Goal: Task Accomplishment & Management: Use online tool/utility

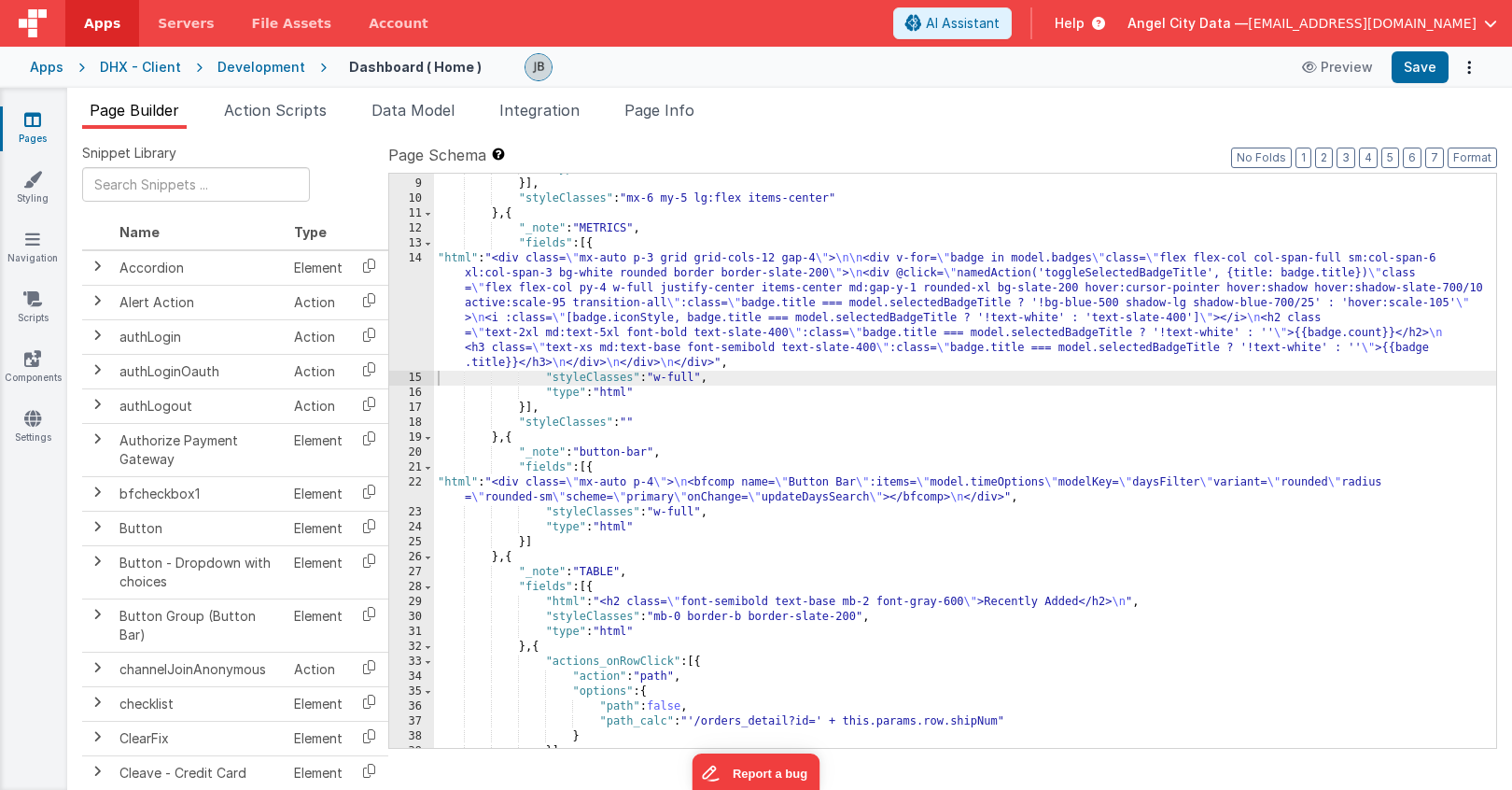
scroll to position [176, 0]
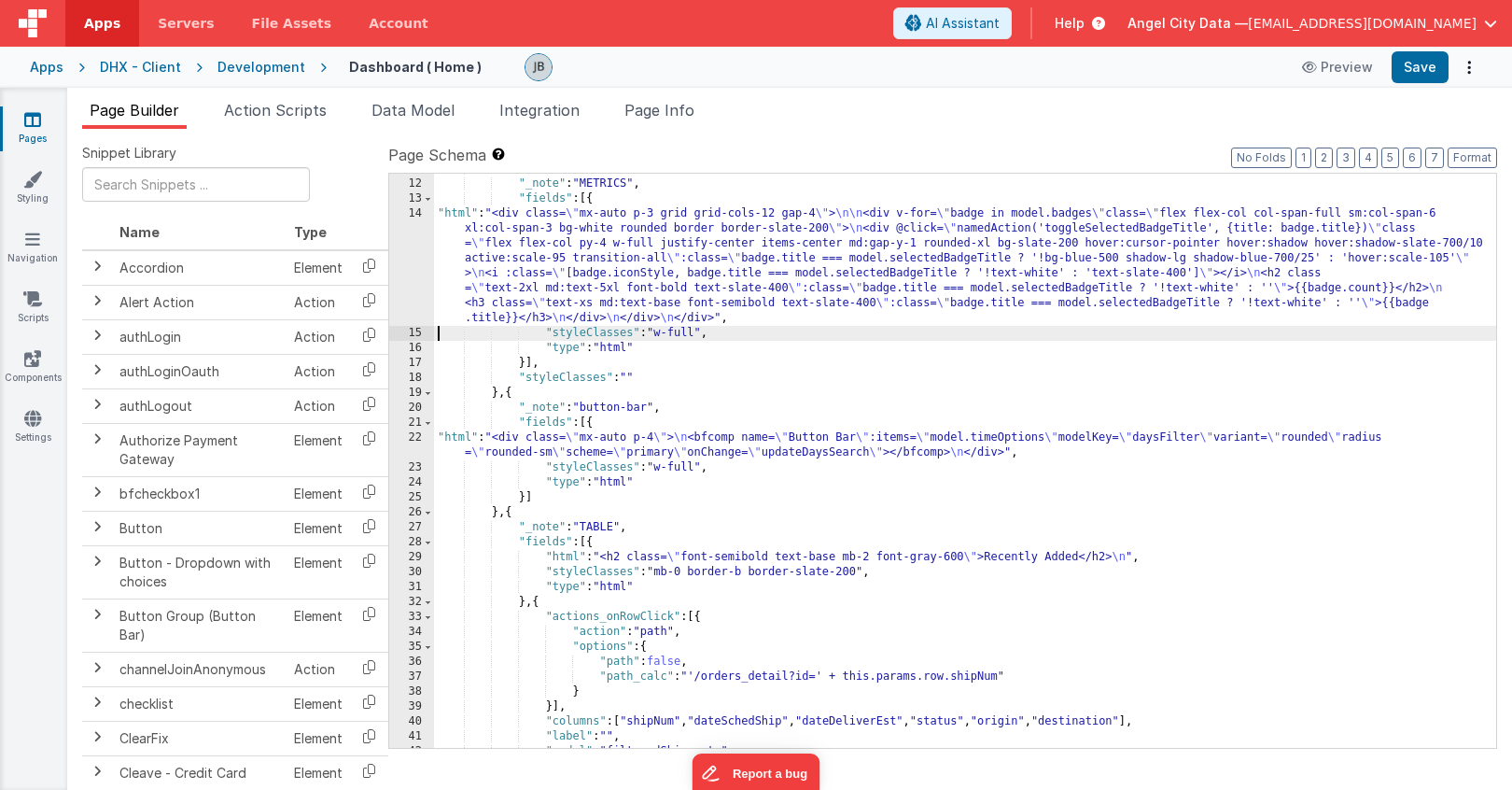
click at [420, 427] on div "21" at bounding box center [412, 423] width 45 height 15
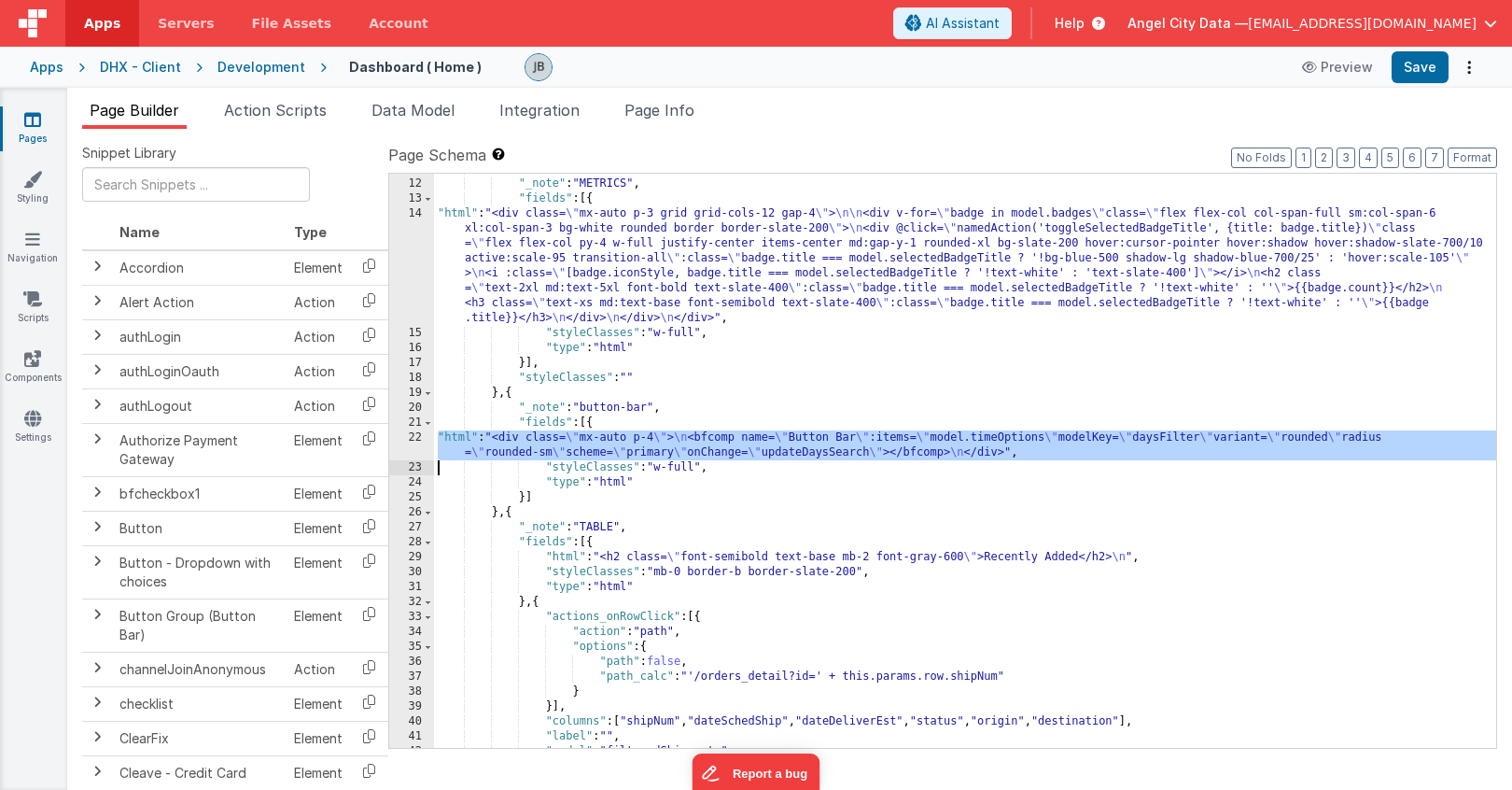
click at [420, 445] on div "22" at bounding box center [412, 446] width 45 height 30
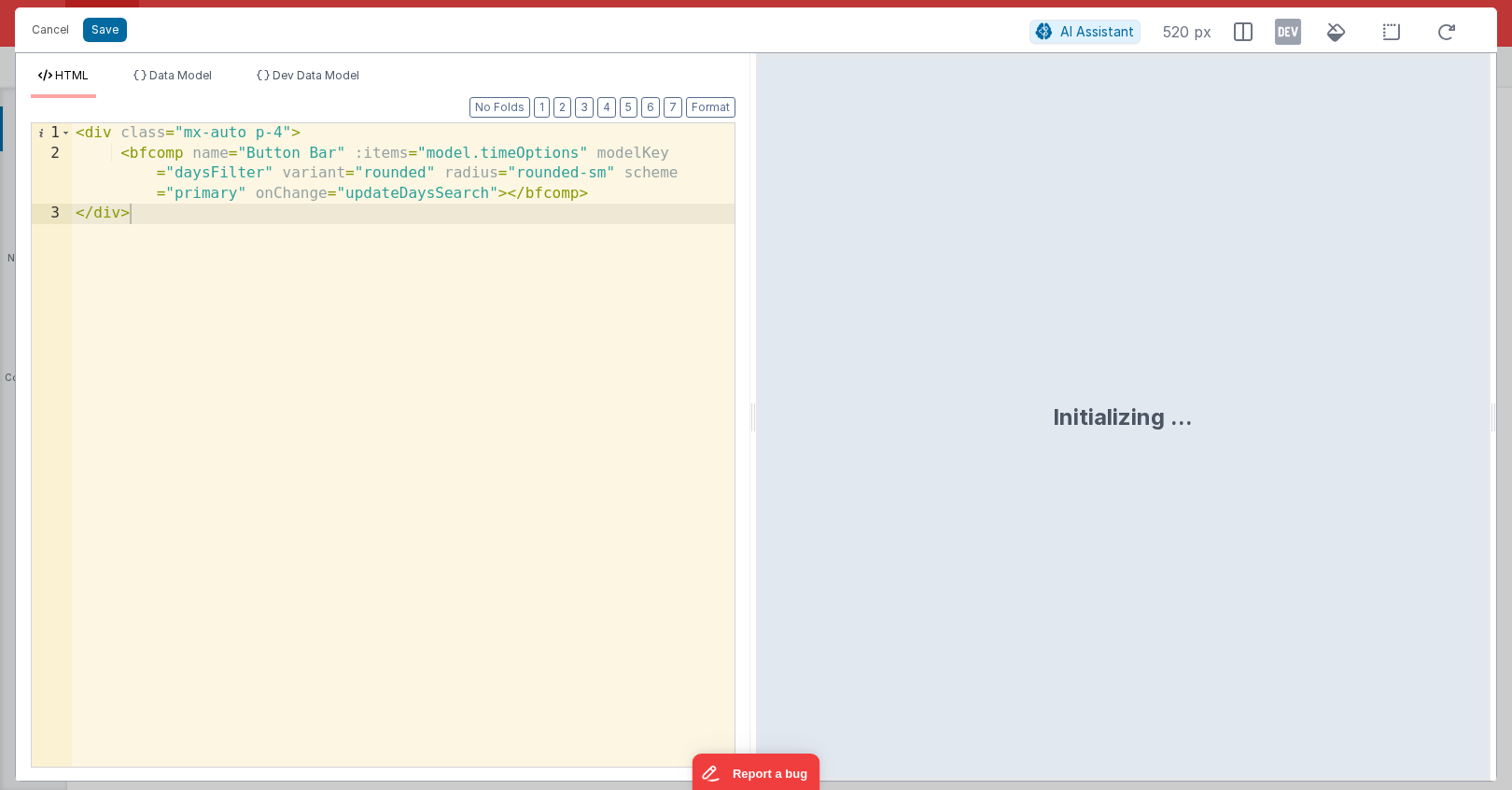
click at [380, 193] on div "< div class = "mx-auto p-4" > < bfcomp name = "Button Bar" :items = "model.time…" at bounding box center [404, 464] width 663 height 683
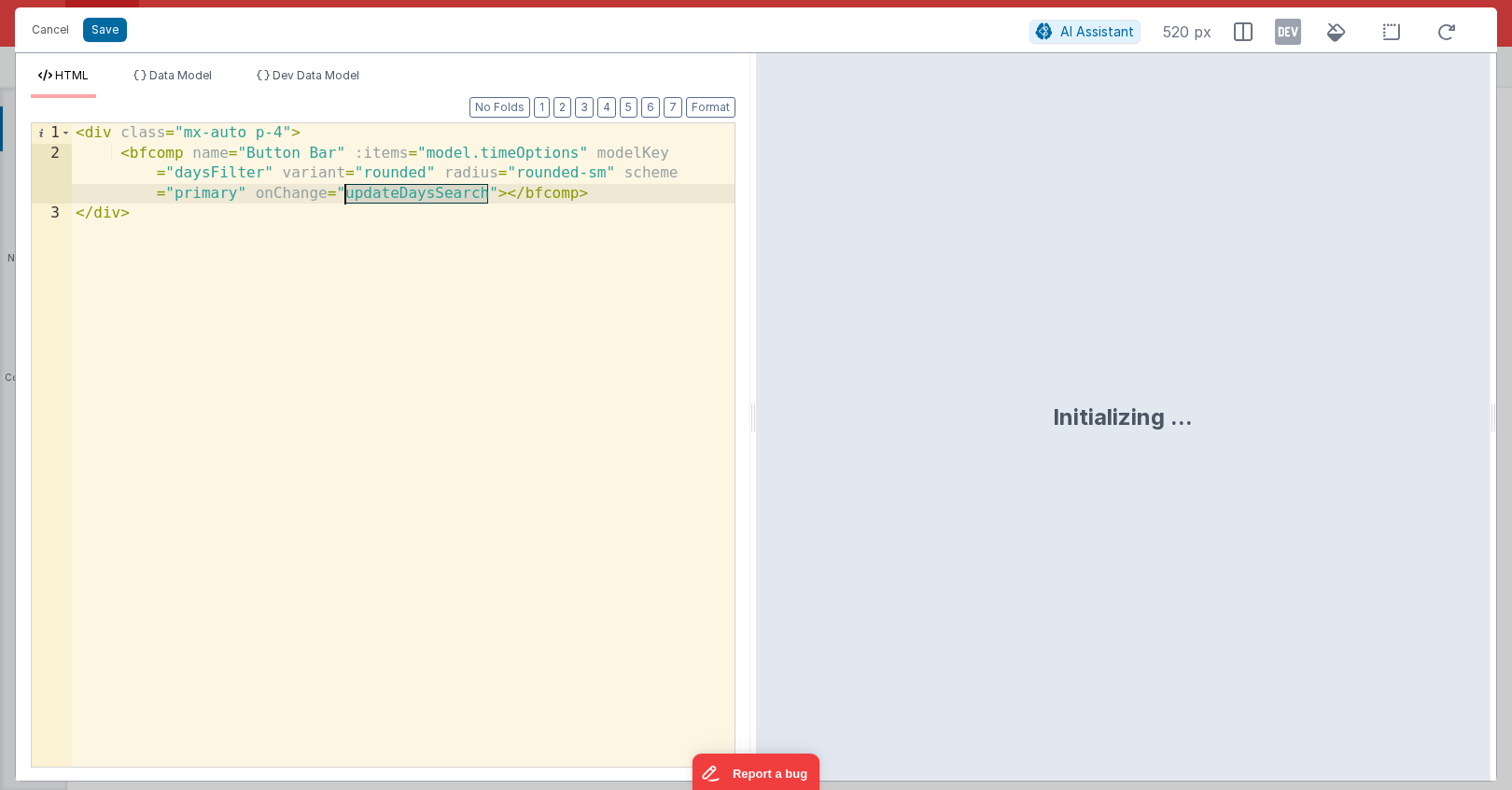
click at [380, 193] on div "< div class = "mx-auto p-4" > < bfcomp name = "Button Bar" :items = "model.time…" at bounding box center [404, 464] width 663 height 683
click at [45, 23] on button "Cancel" at bounding box center [51, 30] width 56 height 26
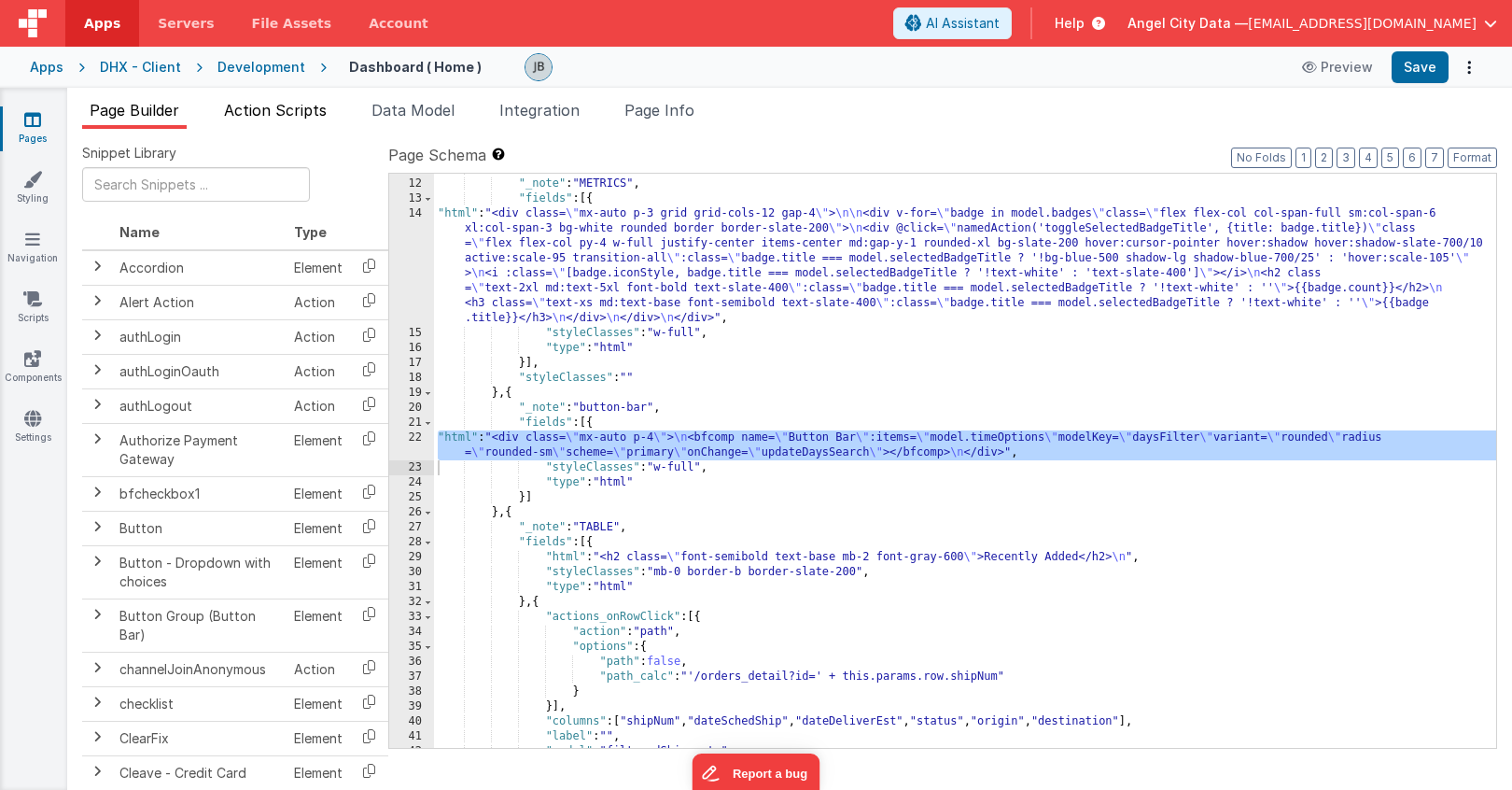
click at [252, 100] on span "Action Scripts" at bounding box center [275, 110] width 102 height 19
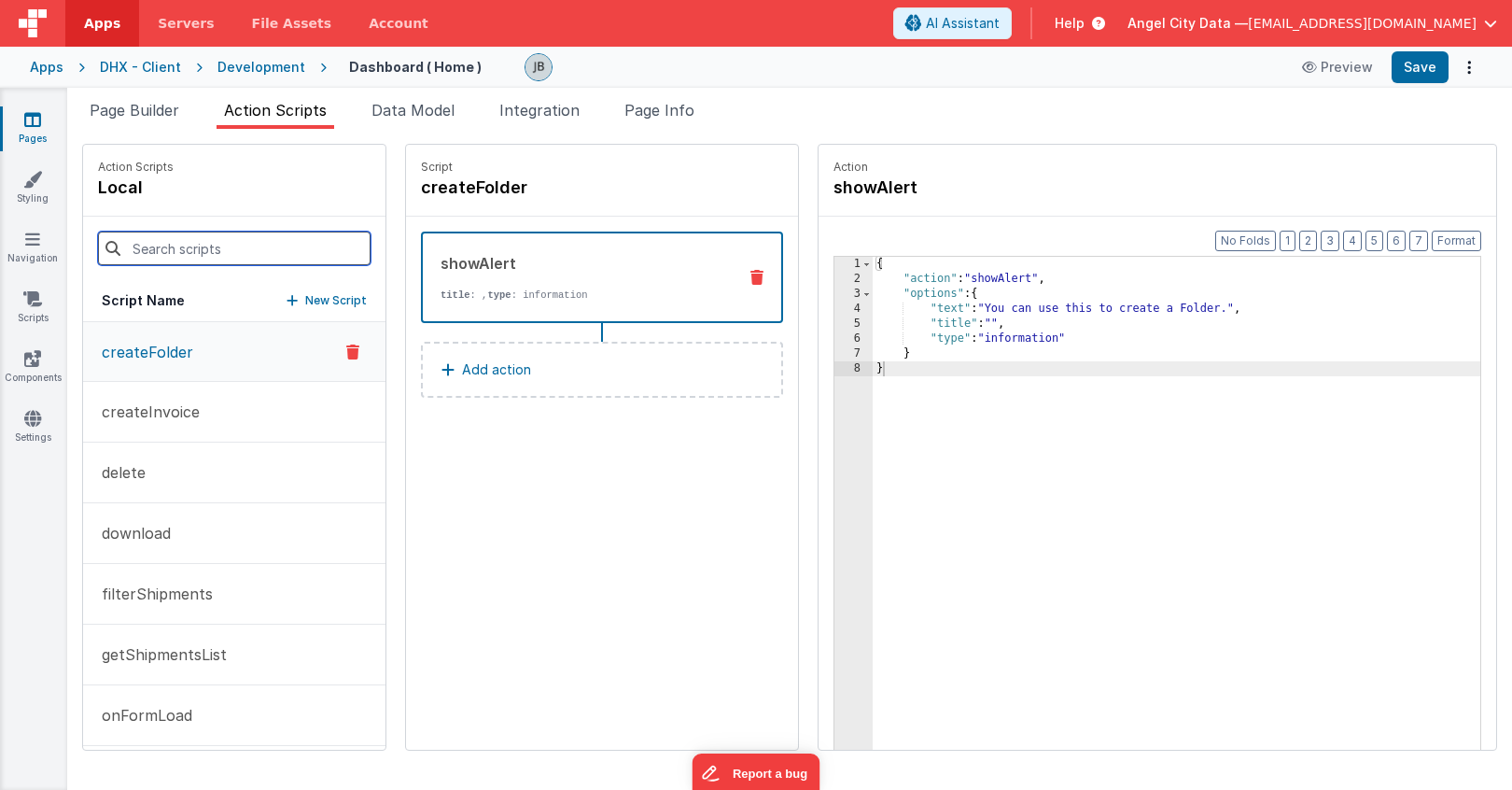
click at [230, 236] on input at bounding box center [234, 249] width 272 height 34
paste input "updateDaysSearch"
type input "updateDaysSearch"
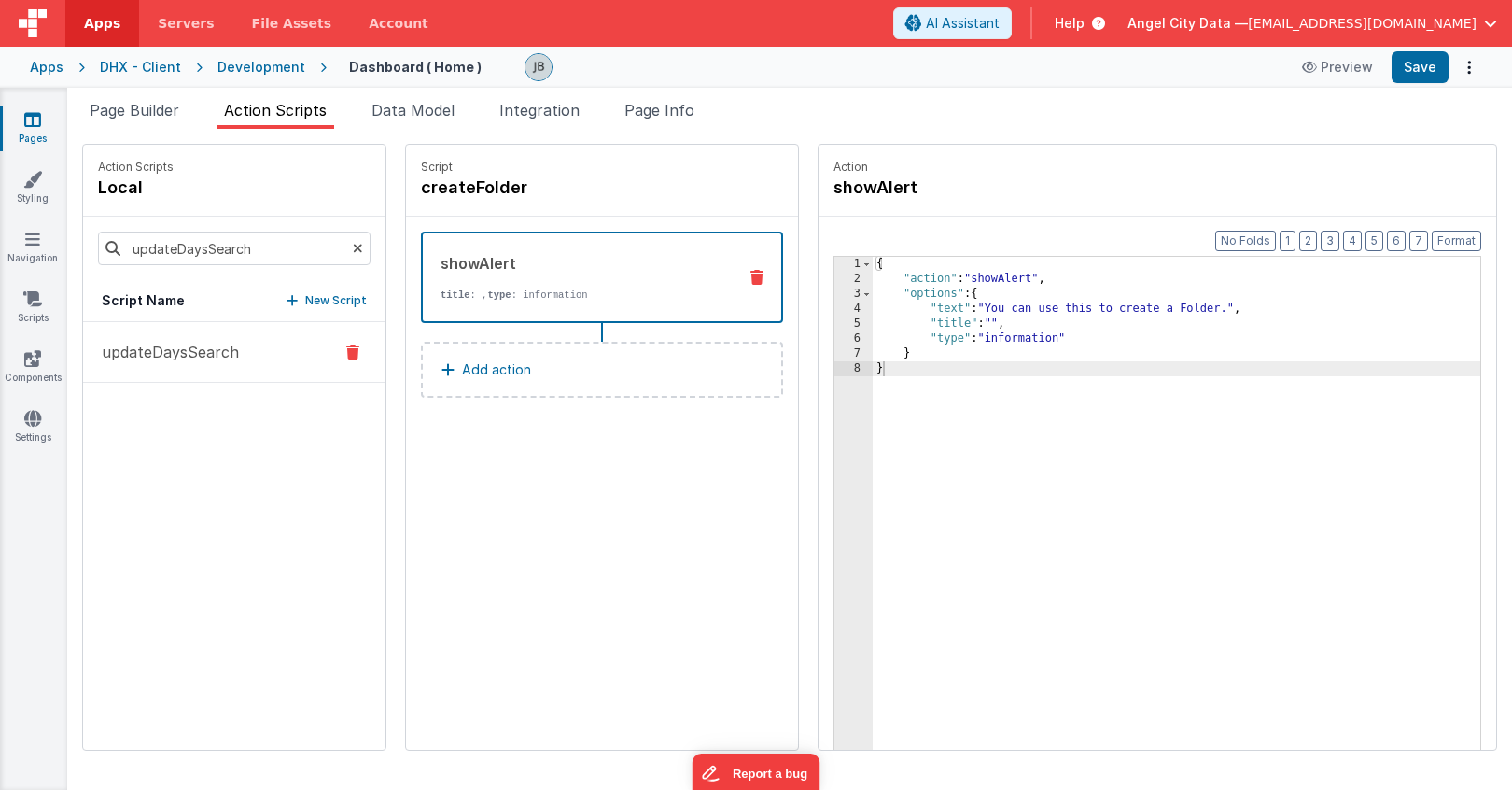
click at [220, 341] on p "updateDaysSearch" at bounding box center [164, 352] width 148 height 23
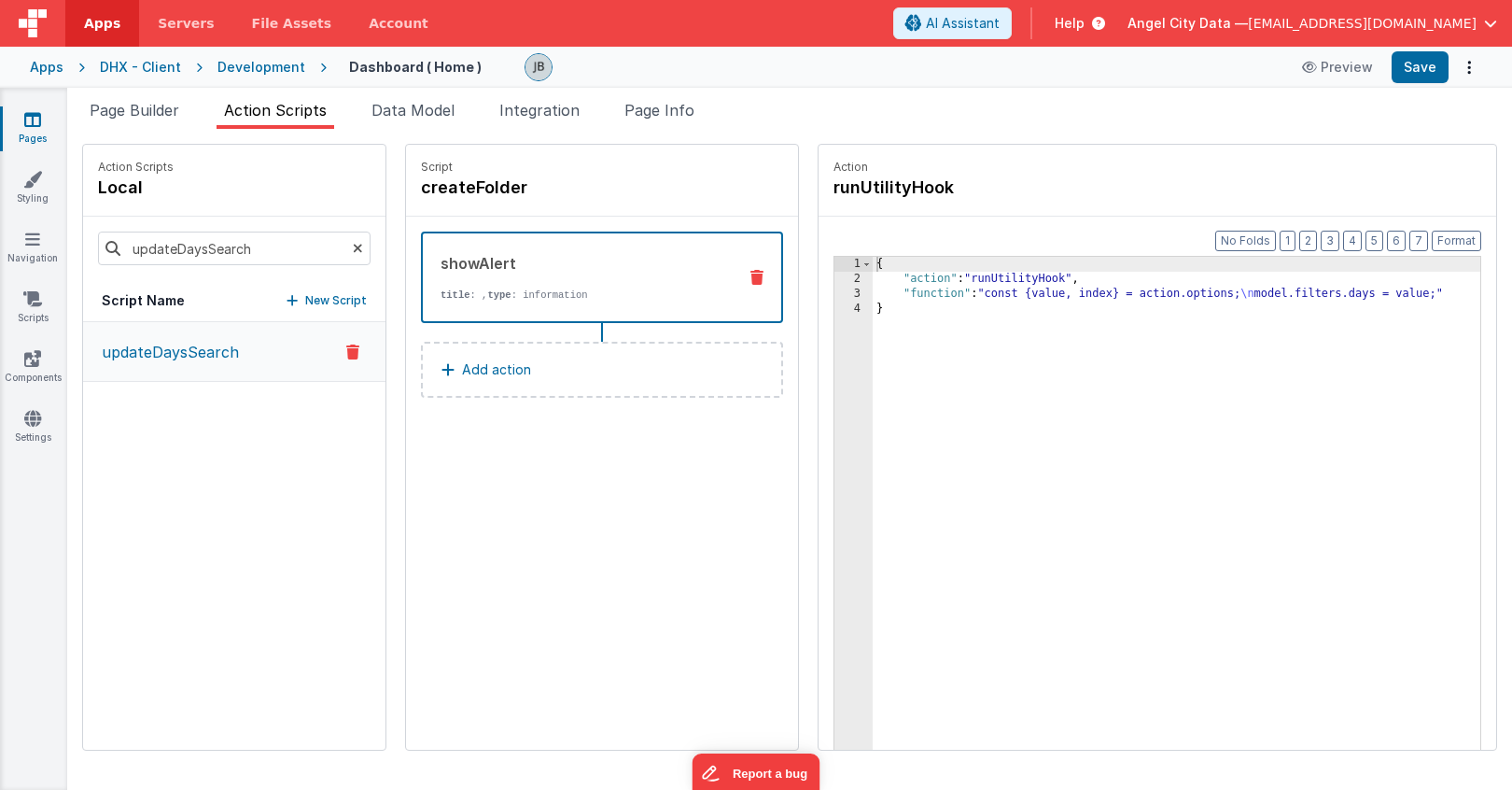
click at [834, 289] on div "3" at bounding box center [853, 294] width 38 height 15
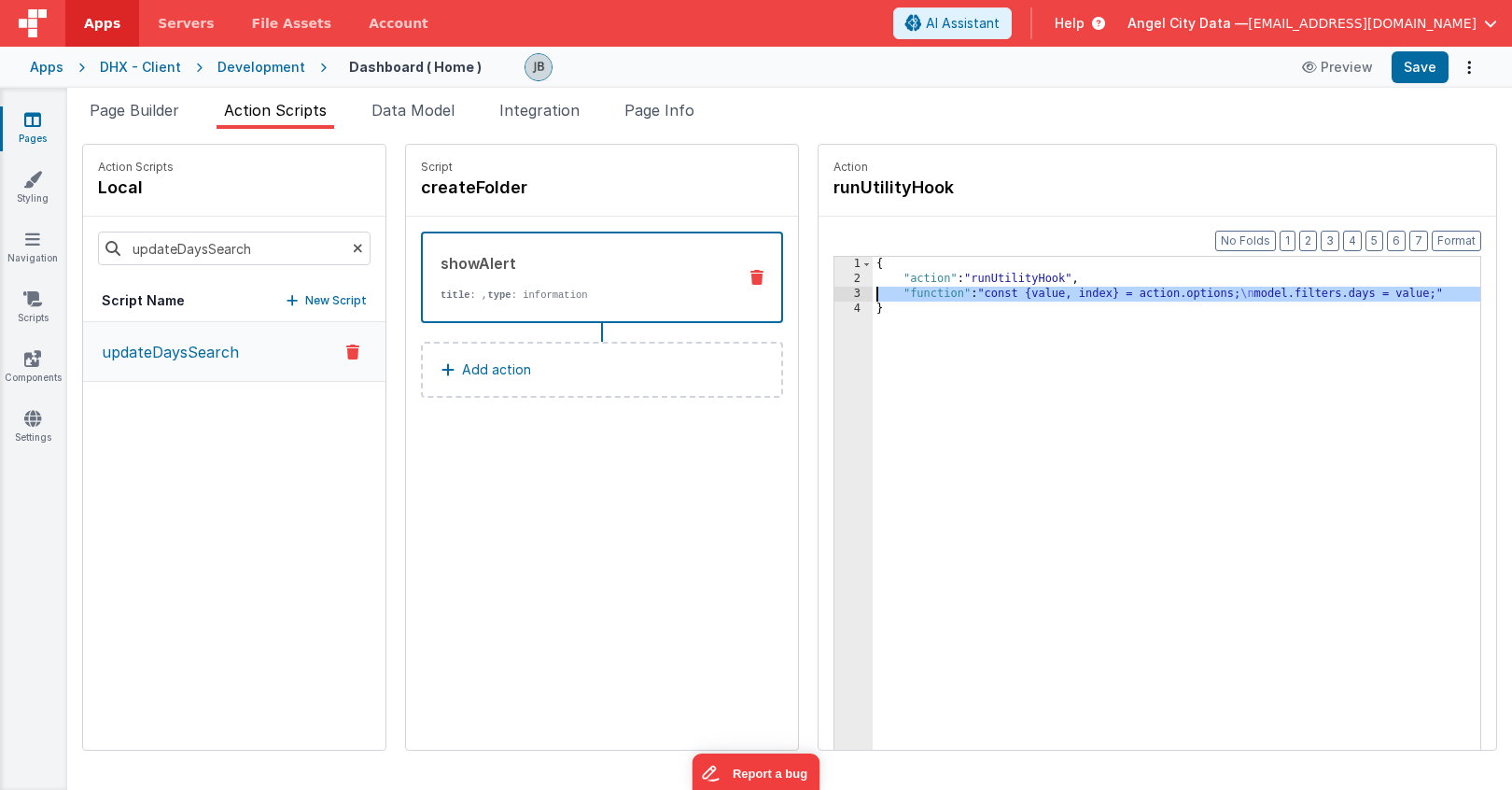
click at [834, 289] on div "3" at bounding box center [853, 294] width 38 height 15
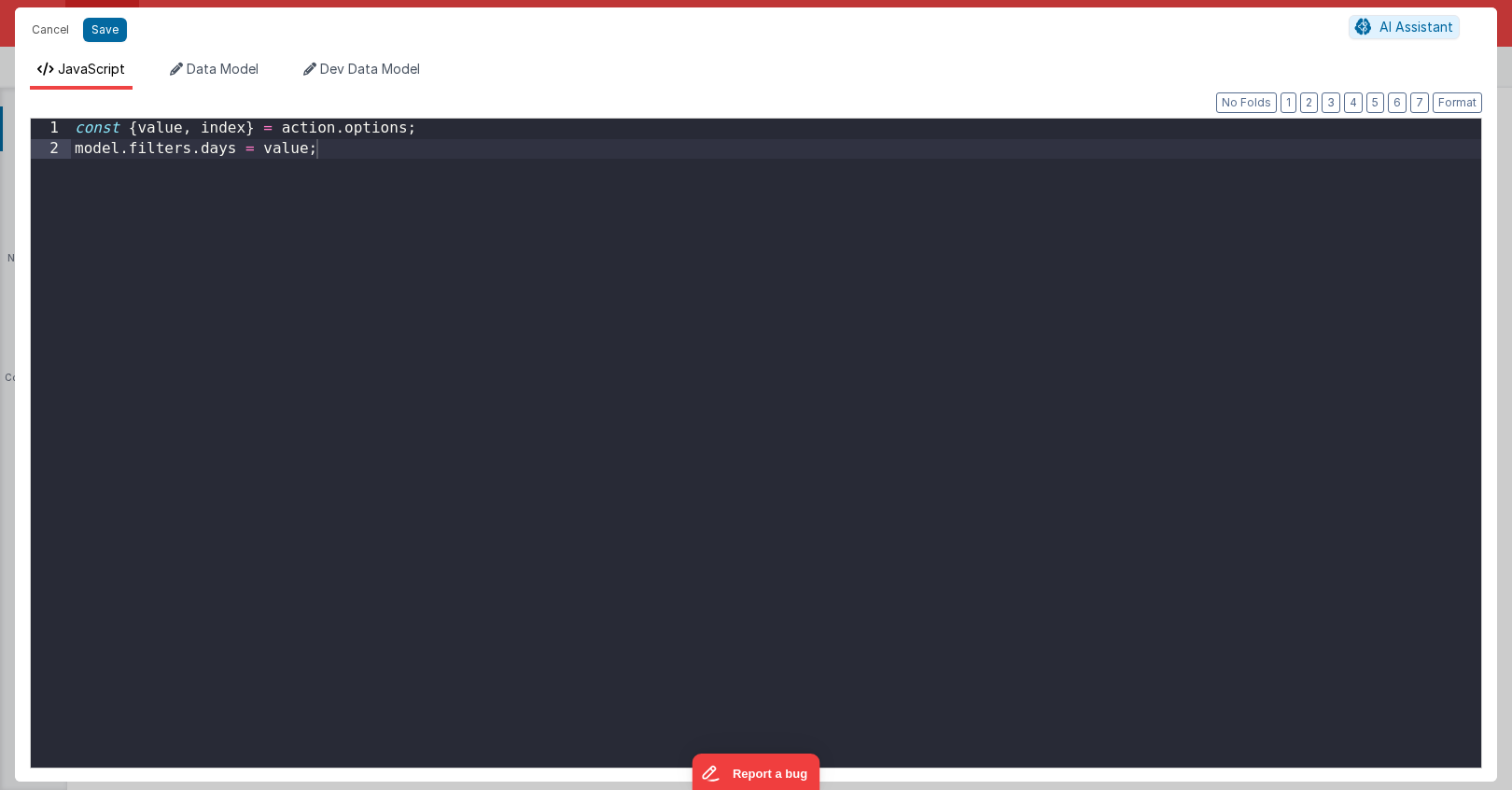
click at [802, 289] on div "const { value , index } = action . options ; model . filters . days = value ;" at bounding box center [776, 463] width 1411 height 689
click at [40, 35] on button "Cancel" at bounding box center [51, 30] width 56 height 26
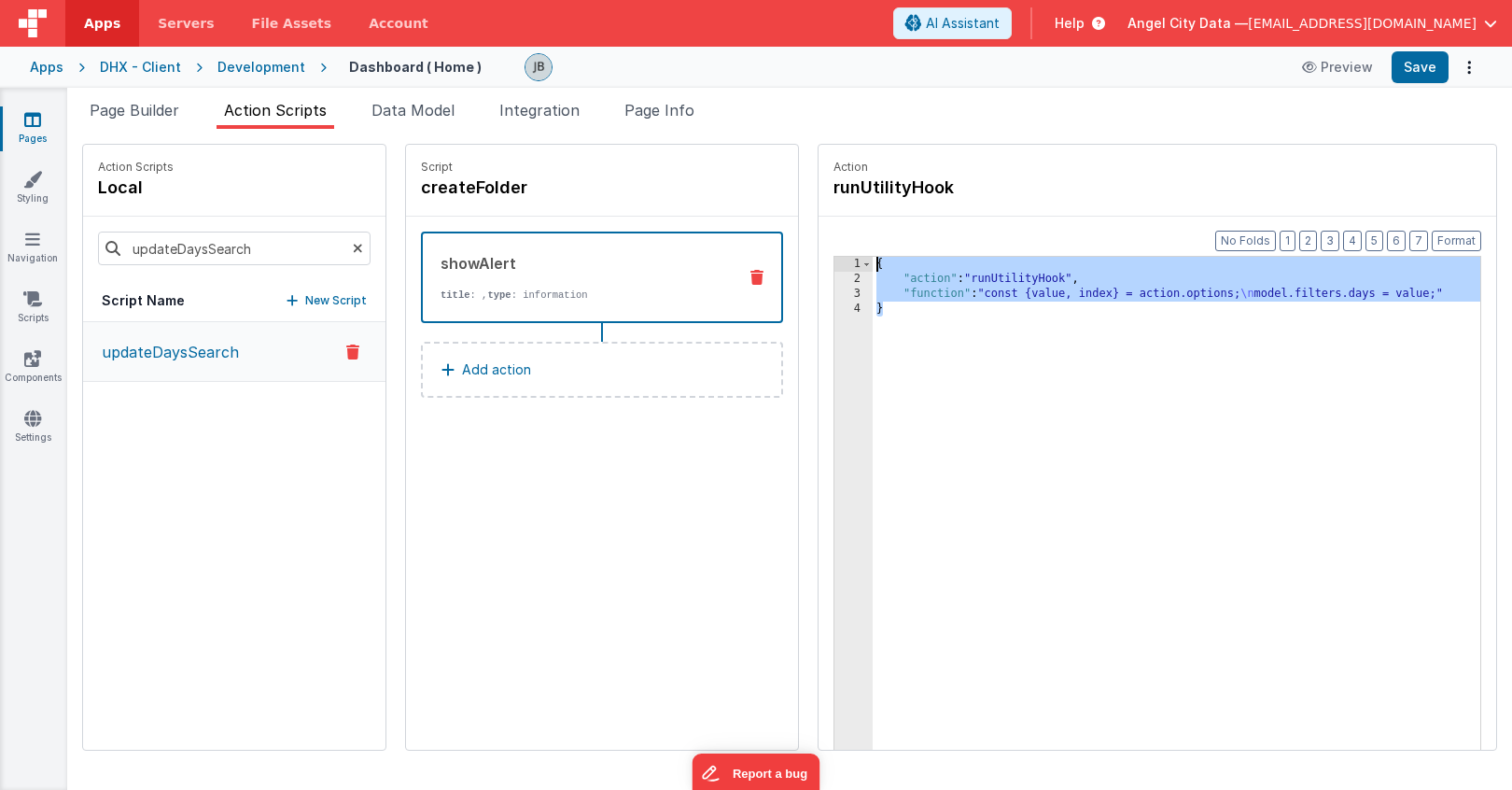
drag, startPoint x: 870, startPoint y: 331, endPoint x: 803, endPoint y: 268, distance: 92.0
click at [833, 268] on div "1 2 3 4 { "action" : "runUtilityHook" , "function" : "const {value, index} = ac…" at bounding box center [1157, 532] width 648 height 553
click at [834, 293] on div "3" at bounding box center [853, 294] width 38 height 15
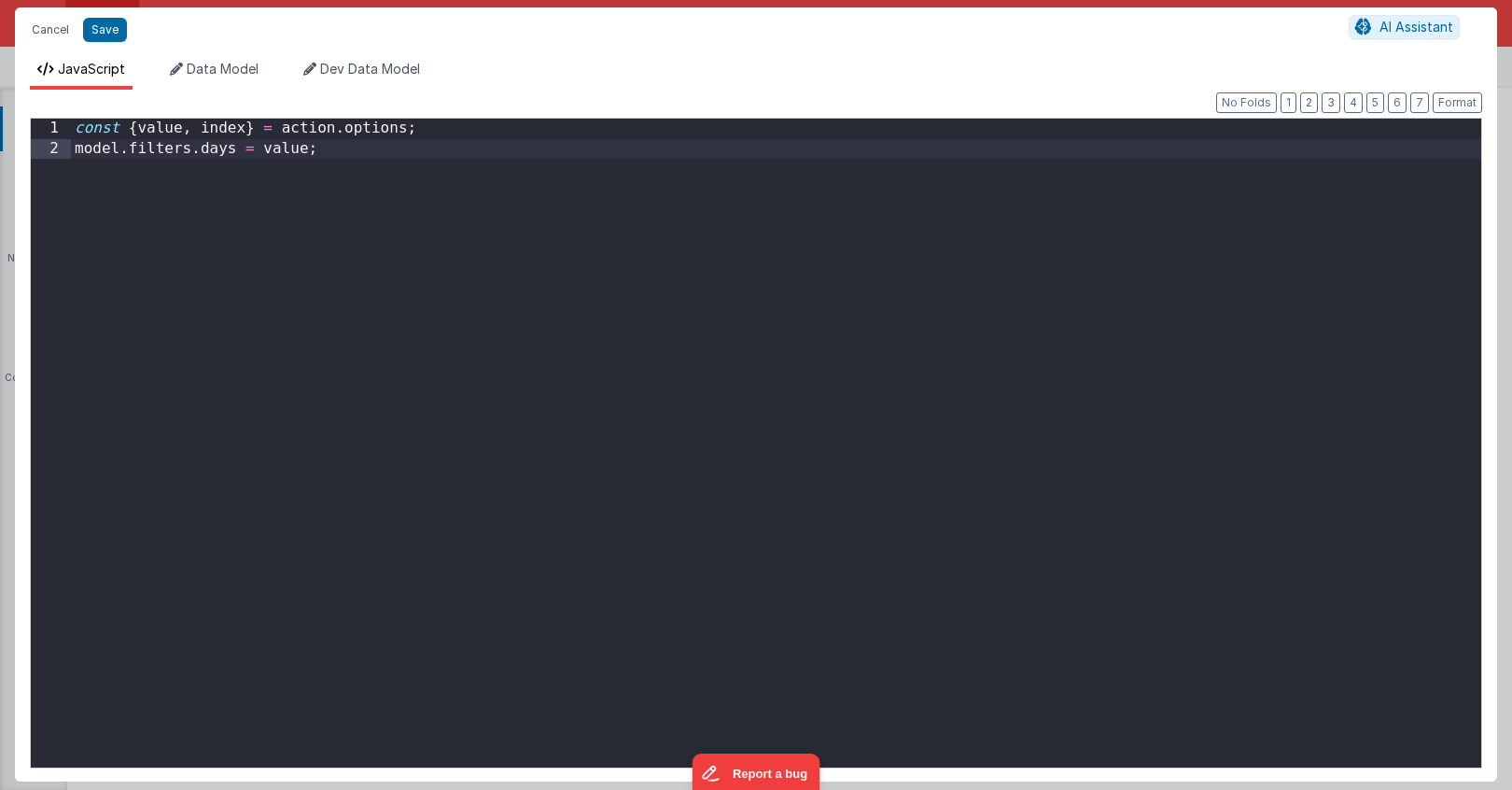
click at [585, 315] on div "const { value , index } = action . options ; model . filters . days = value ;" at bounding box center [776, 463] width 1411 height 689
click at [59, 29] on button "Cancel" at bounding box center [51, 30] width 56 height 26
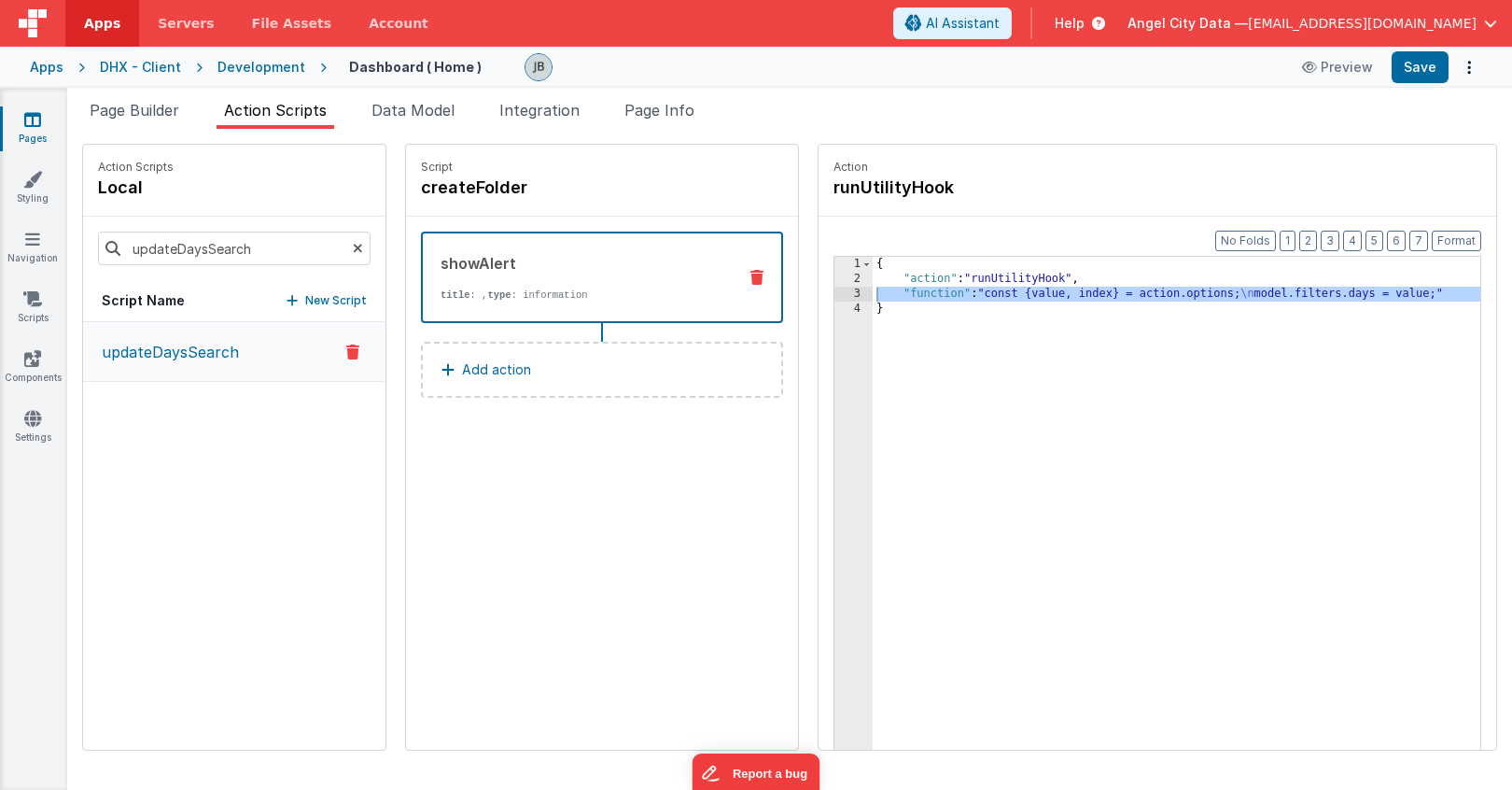
click at [206, 372] on button "updateDaysSearch" at bounding box center [235, 352] width 302 height 60
click at [204, 351] on p "updateDaysSearch" at bounding box center [164, 352] width 148 height 23
click at [247, 363] on button "updateDaysSearch" at bounding box center [235, 352] width 302 height 60
click at [235, 246] on input "updateDaysSearch" at bounding box center [234, 249] width 272 height 34
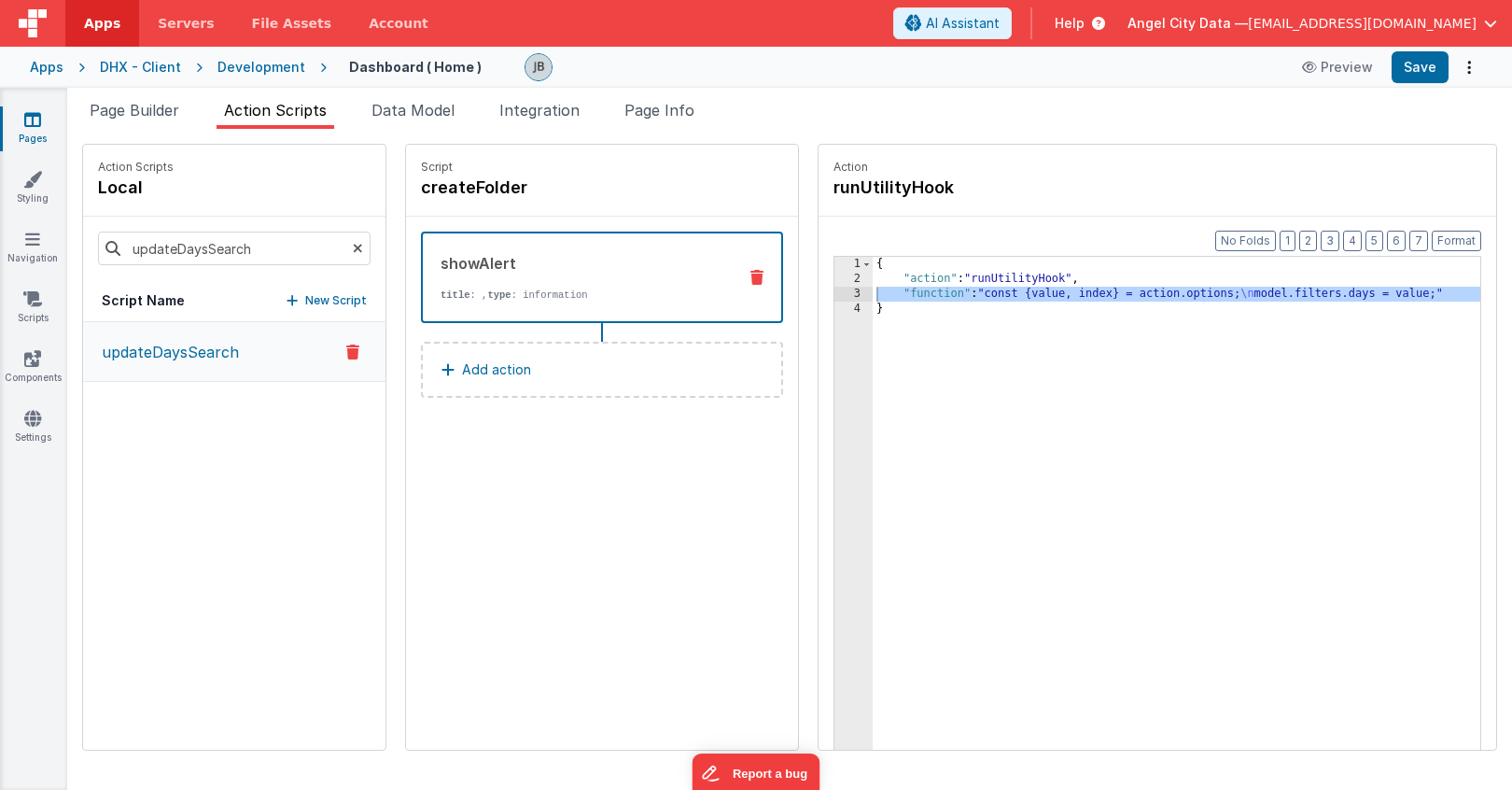
click at [207, 349] on p "updateDaysSearch" at bounding box center [164, 352] width 148 height 23
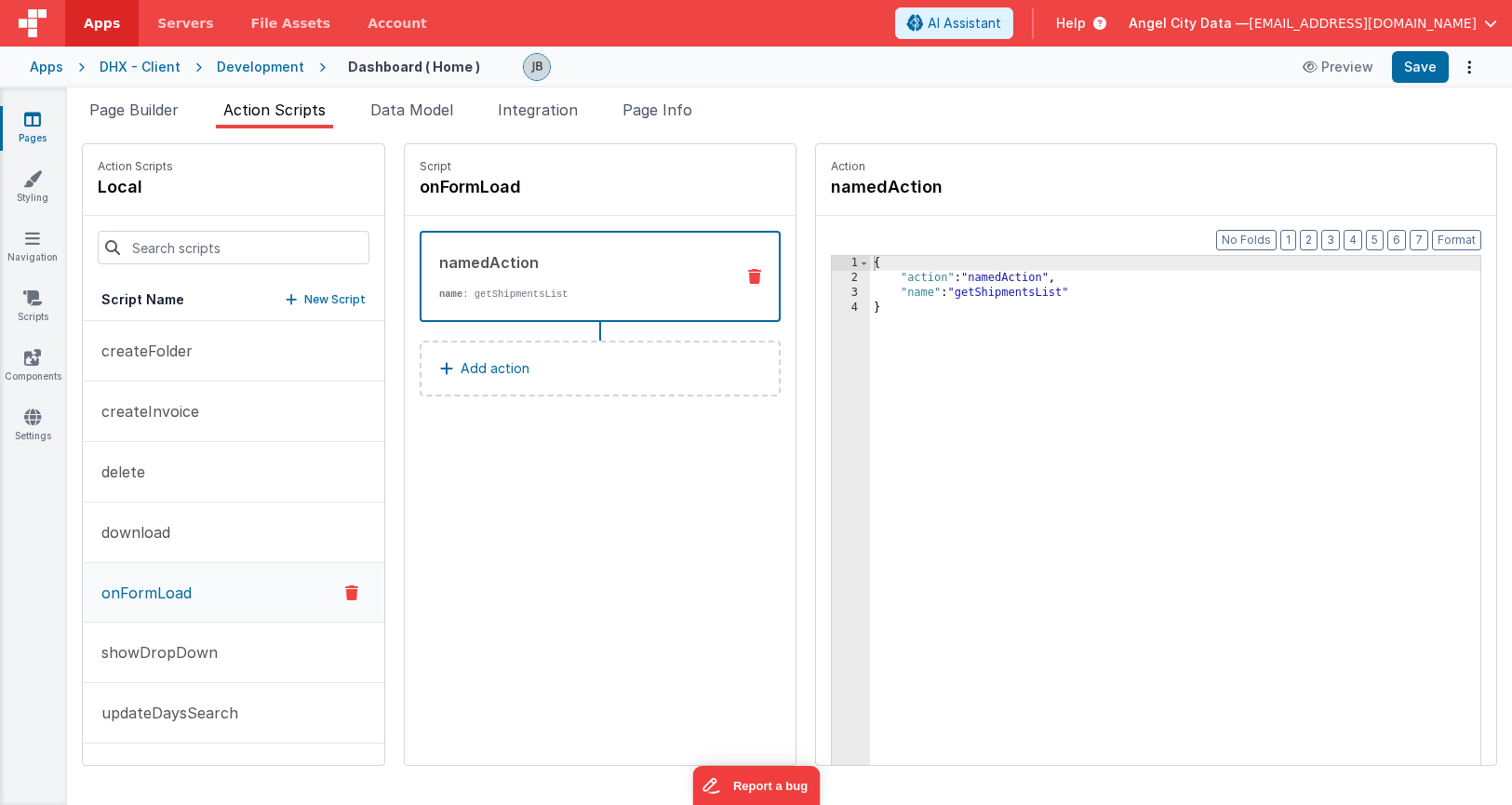
scroll to position [114, 0]
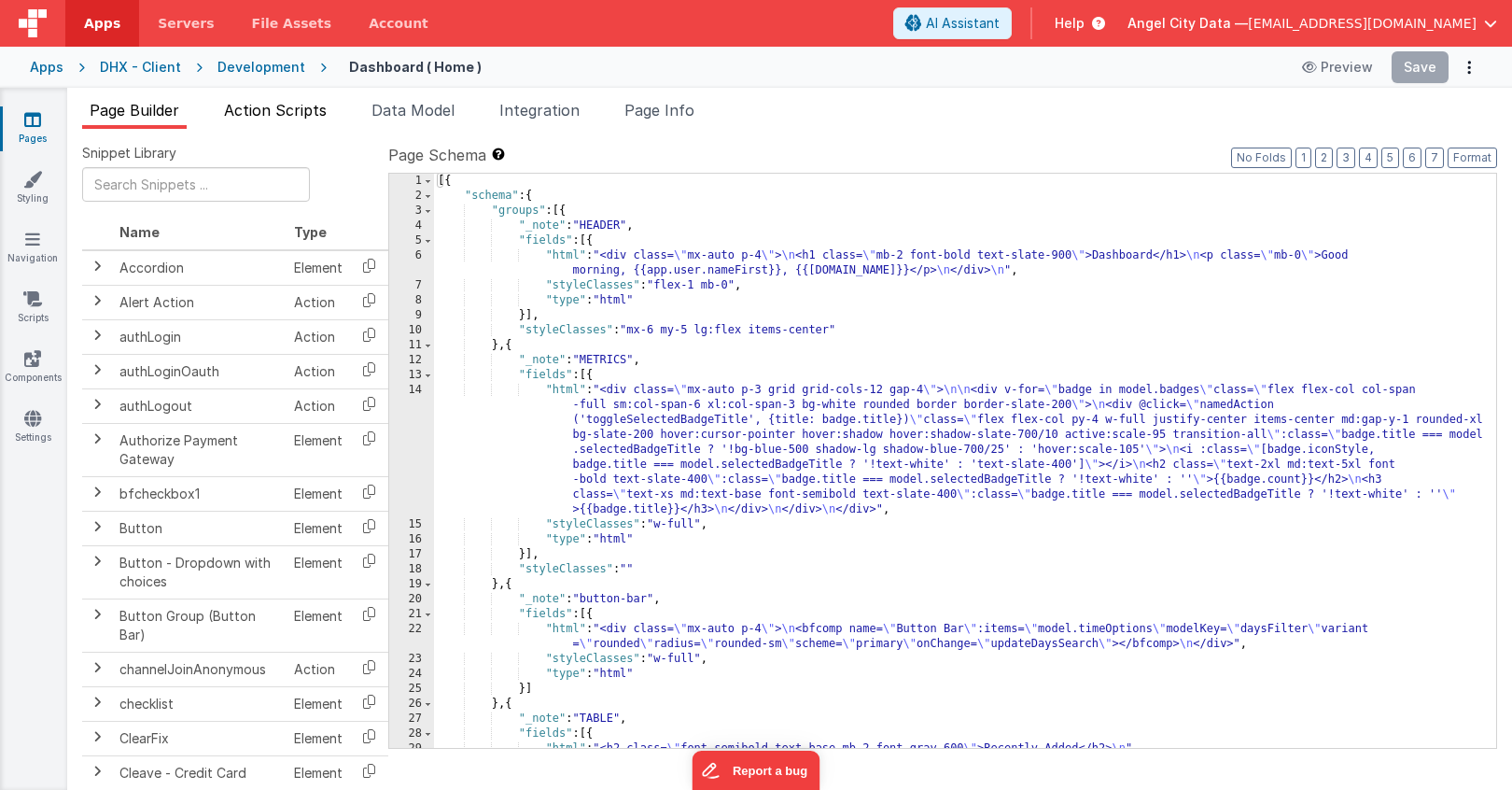
click at [312, 115] on span "Action Scripts" at bounding box center [275, 110] width 102 height 19
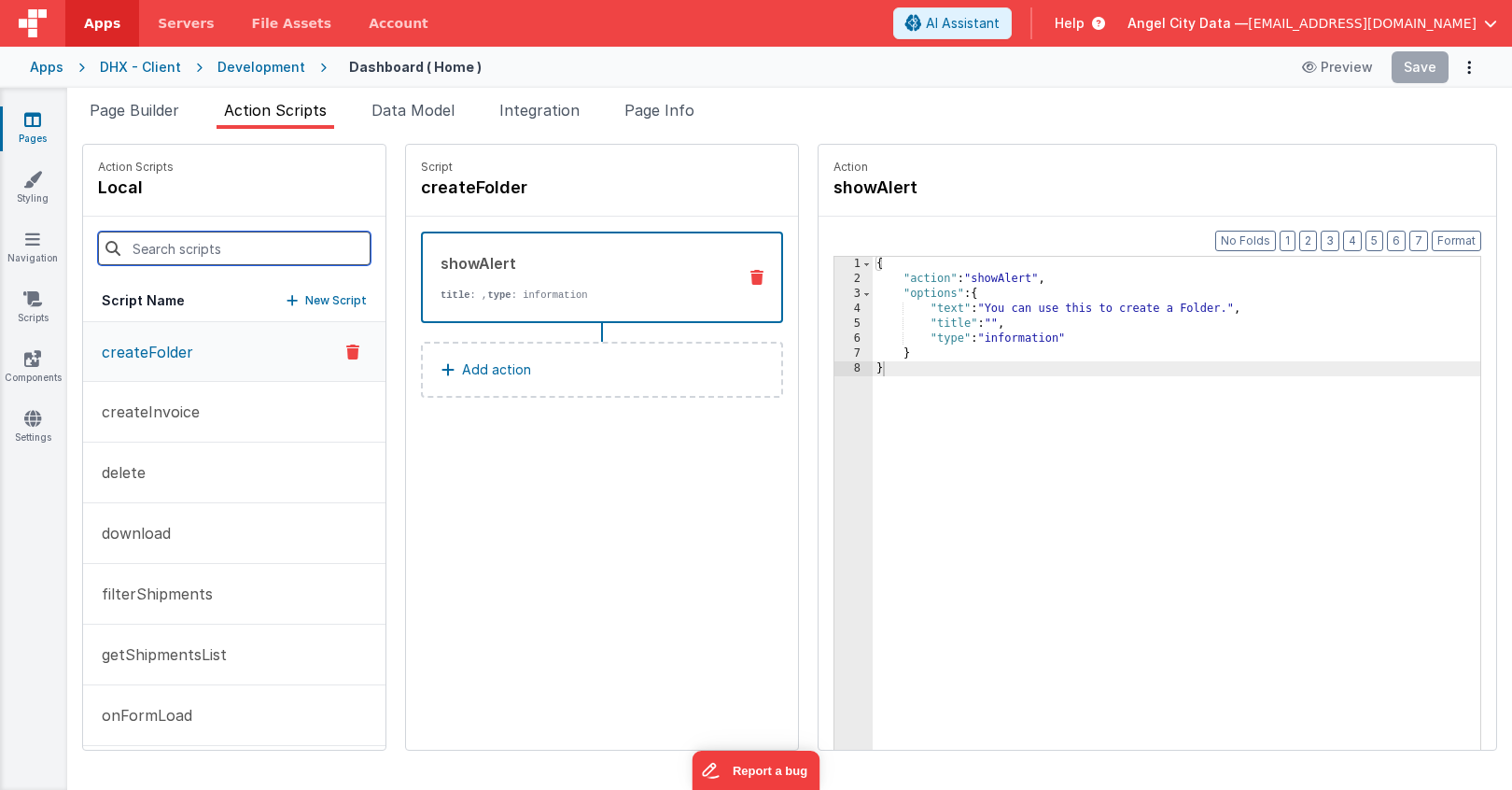
click at [189, 259] on input at bounding box center [234, 249] width 272 height 34
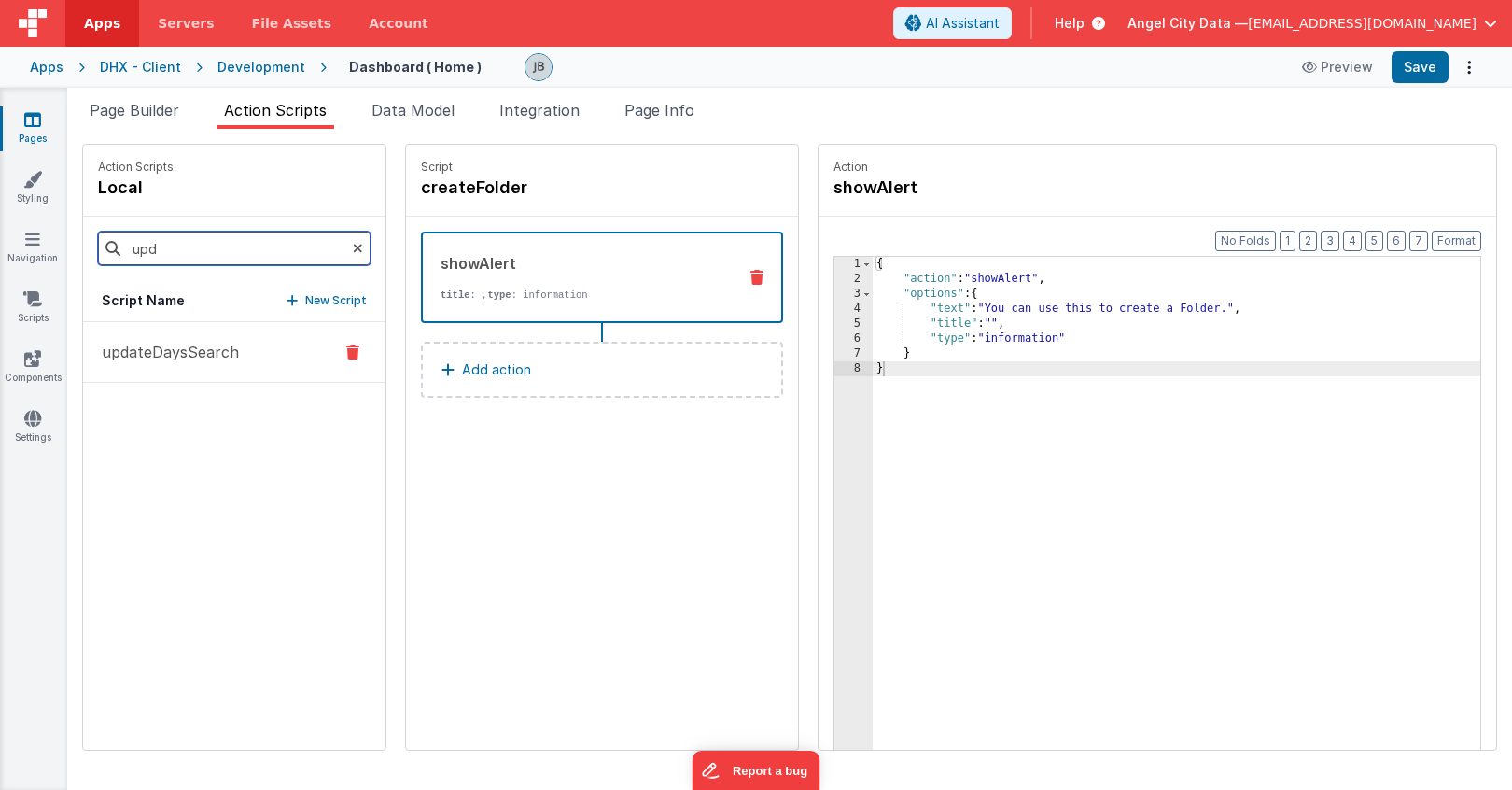
type input "upd"
click at [175, 366] on button "updateDaysSearch" at bounding box center [235, 352] width 302 height 61
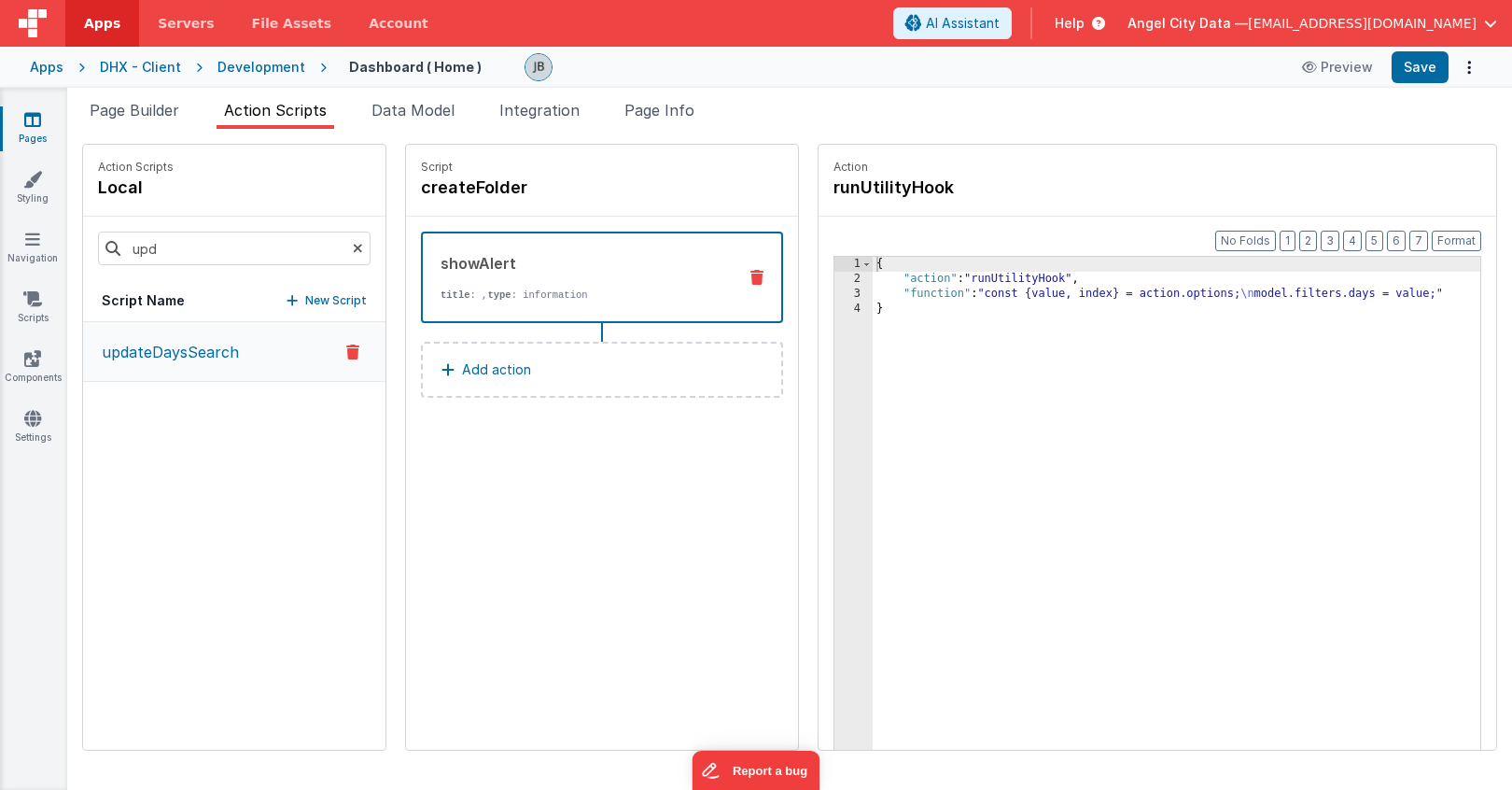
click at [834, 292] on div "3" at bounding box center [853, 294] width 38 height 15
click at [834, 291] on div "3" at bounding box center [853, 294] width 38 height 15
click at [569, 481] on div "Script createFolder showAlert title : , type : information Add action" at bounding box center [603, 447] width 392 height 605
click at [1465, 65] on button "Options" at bounding box center [1470, 68] width 26 height 26
click at [1501, 18] on div "AI Assistant Help Angel City Data — jbrown@angelcitydata.com" at bounding box center [1202, 23] width 619 height 32
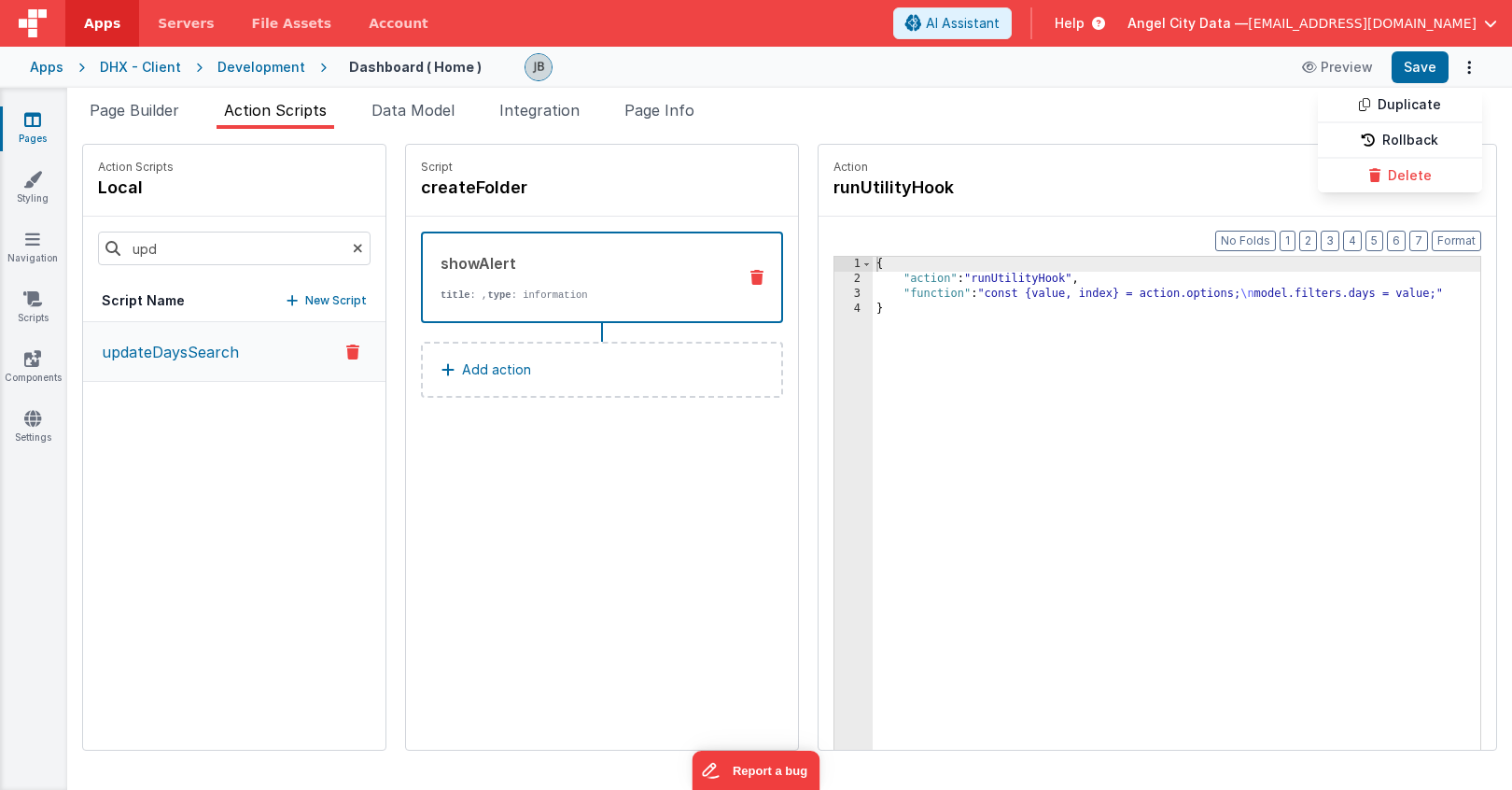
click at [1493, 19] on span "button" at bounding box center [1491, 23] width 13 height 13
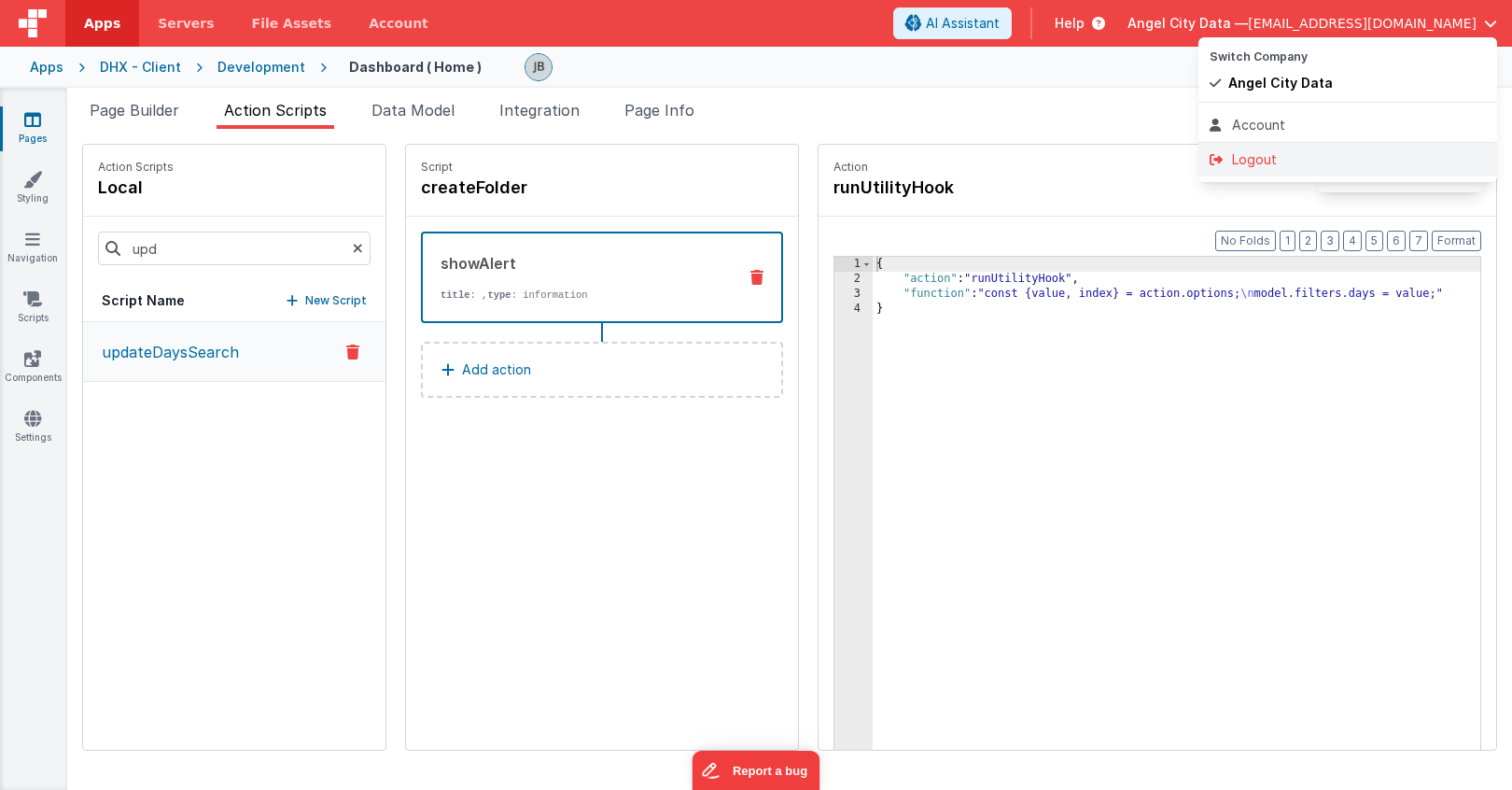
click at [1286, 160] on div "Logout" at bounding box center [1348, 160] width 276 height 19
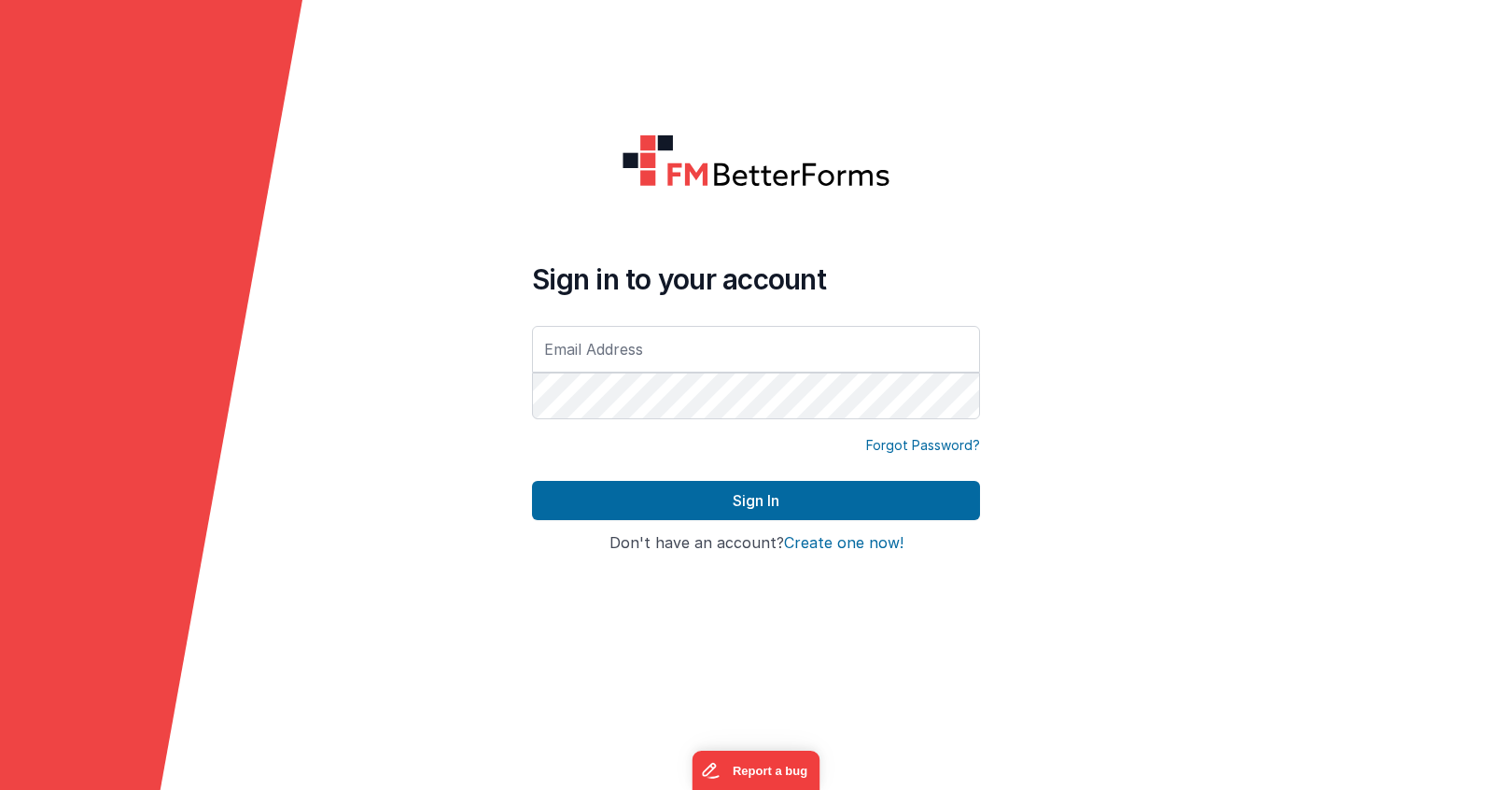
type input "[EMAIL_ADDRESS][DOMAIN_NAME]"
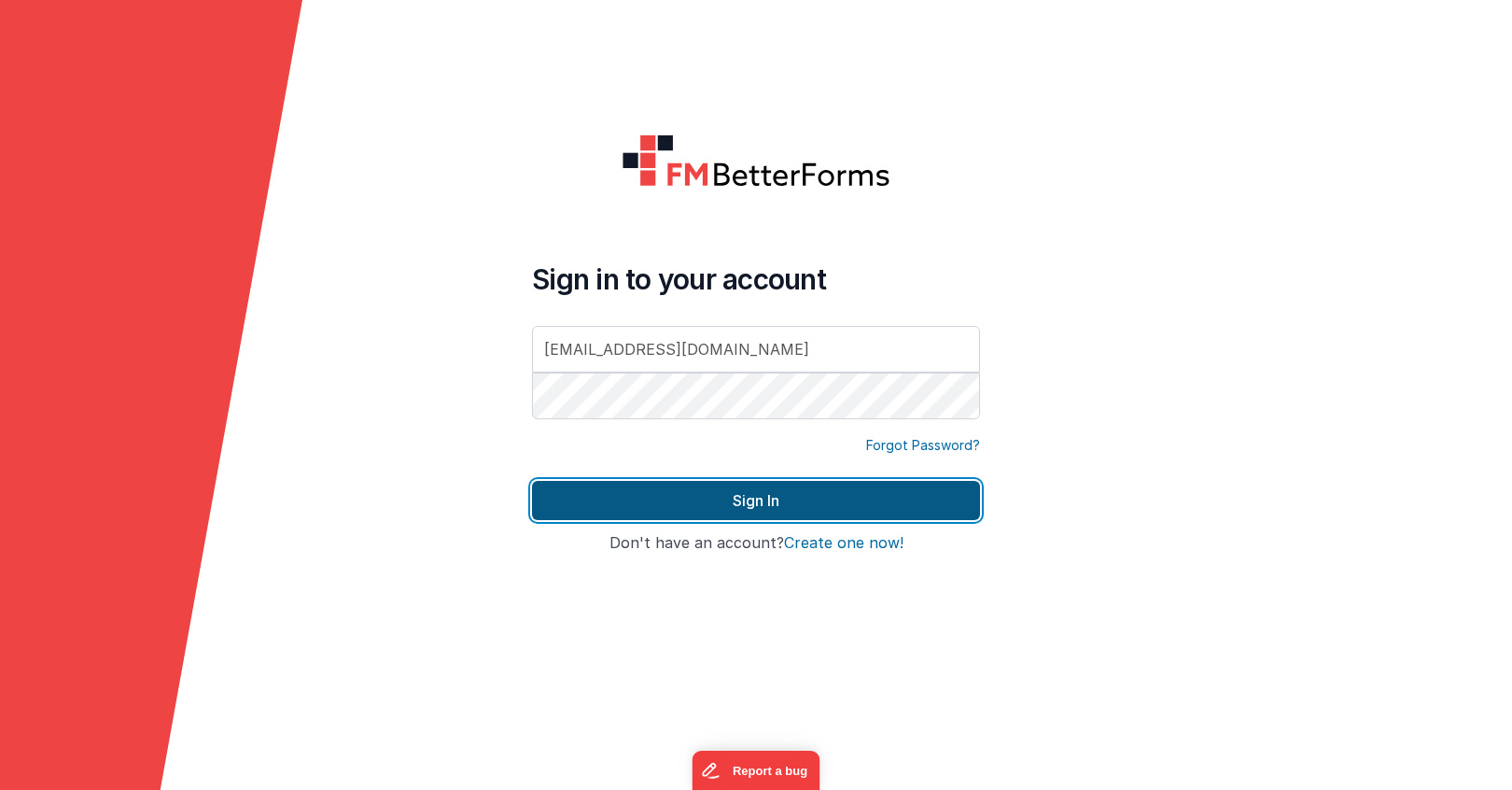
click at [637, 515] on button "Sign In" at bounding box center [756, 500] width 448 height 39
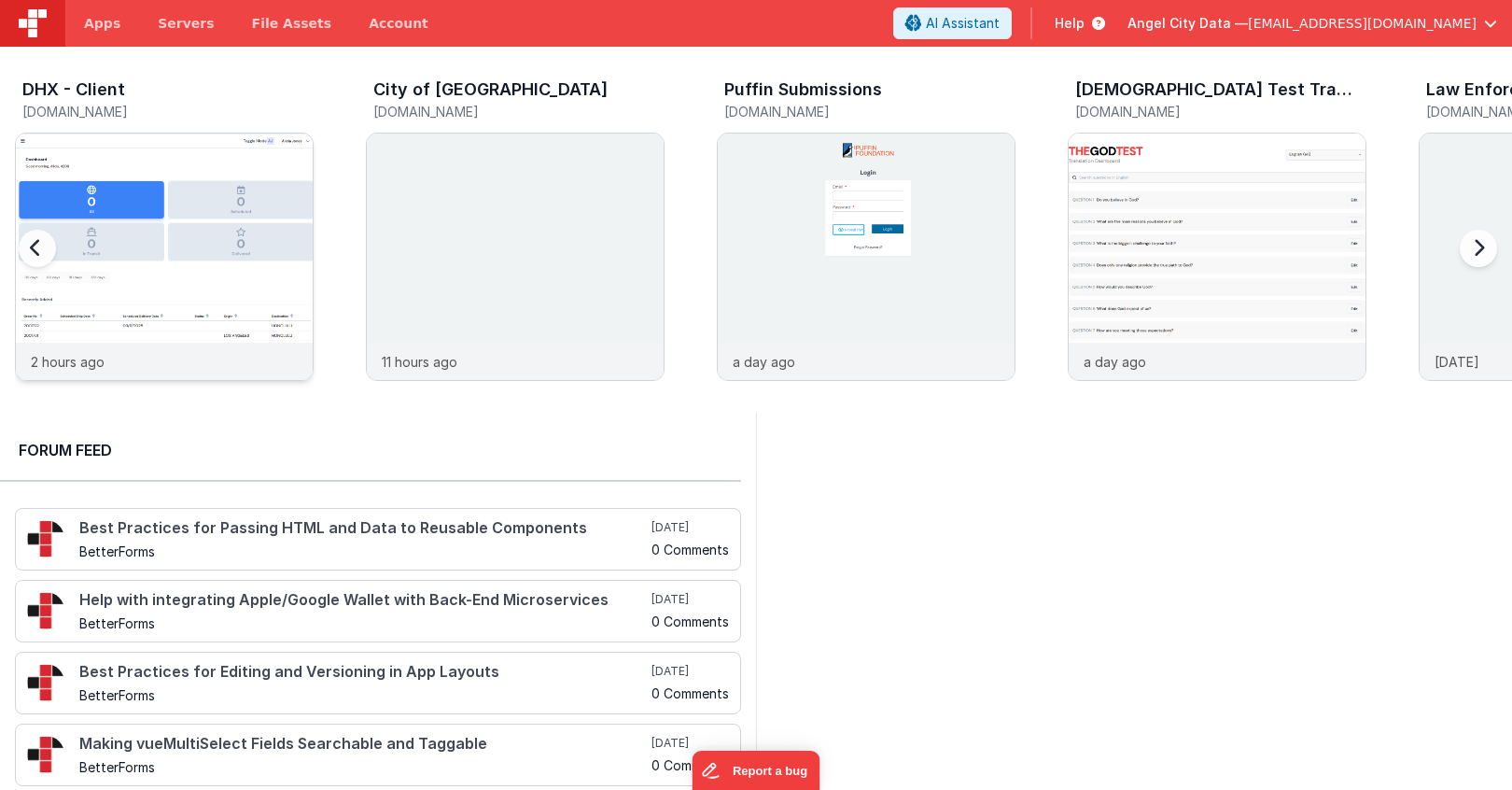
click at [192, 226] on img at bounding box center [164, 281] width 297 height 296
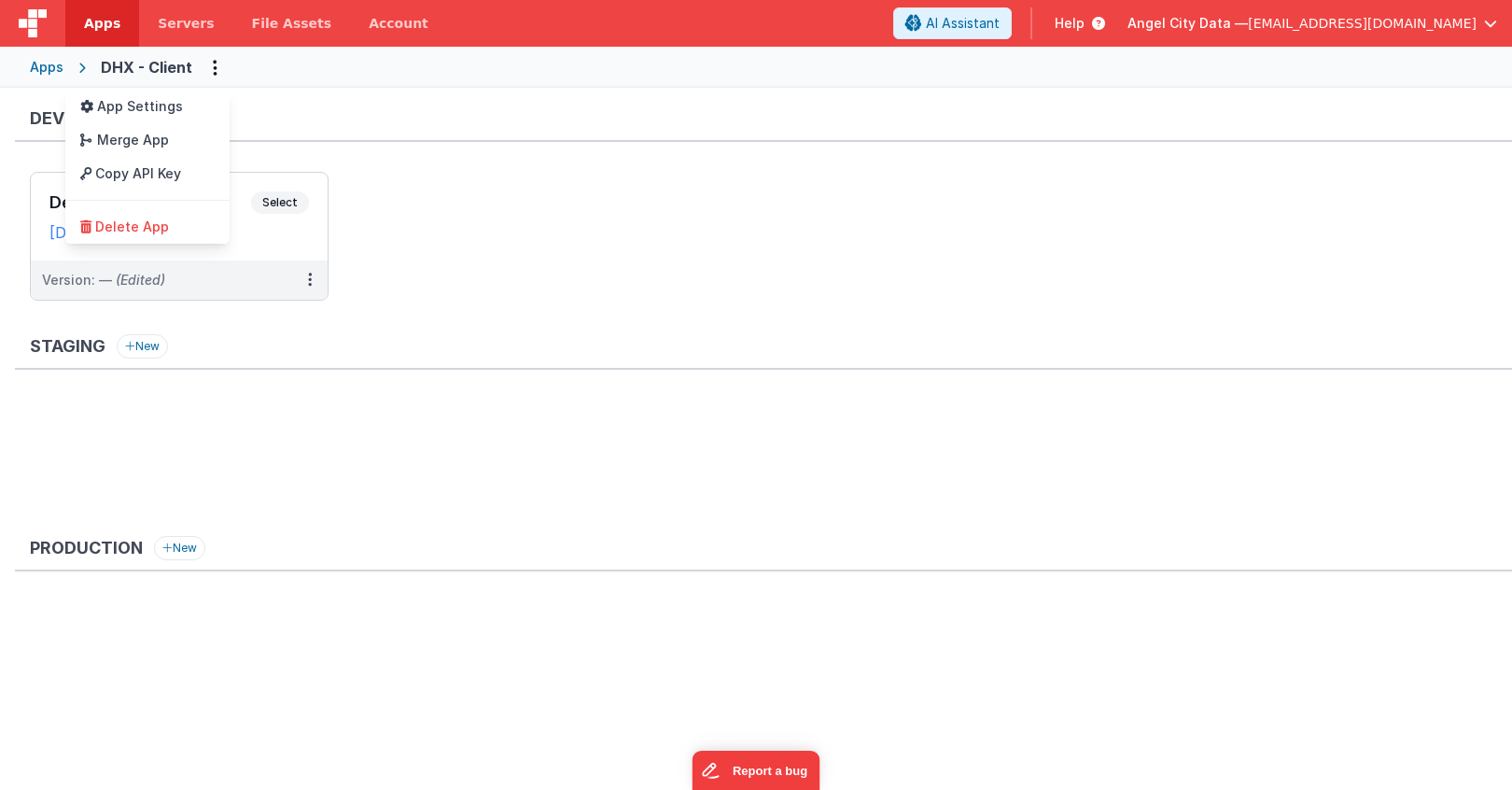
click at [267, 272] on button at bounding box center [756, 395] width 1512 height 790
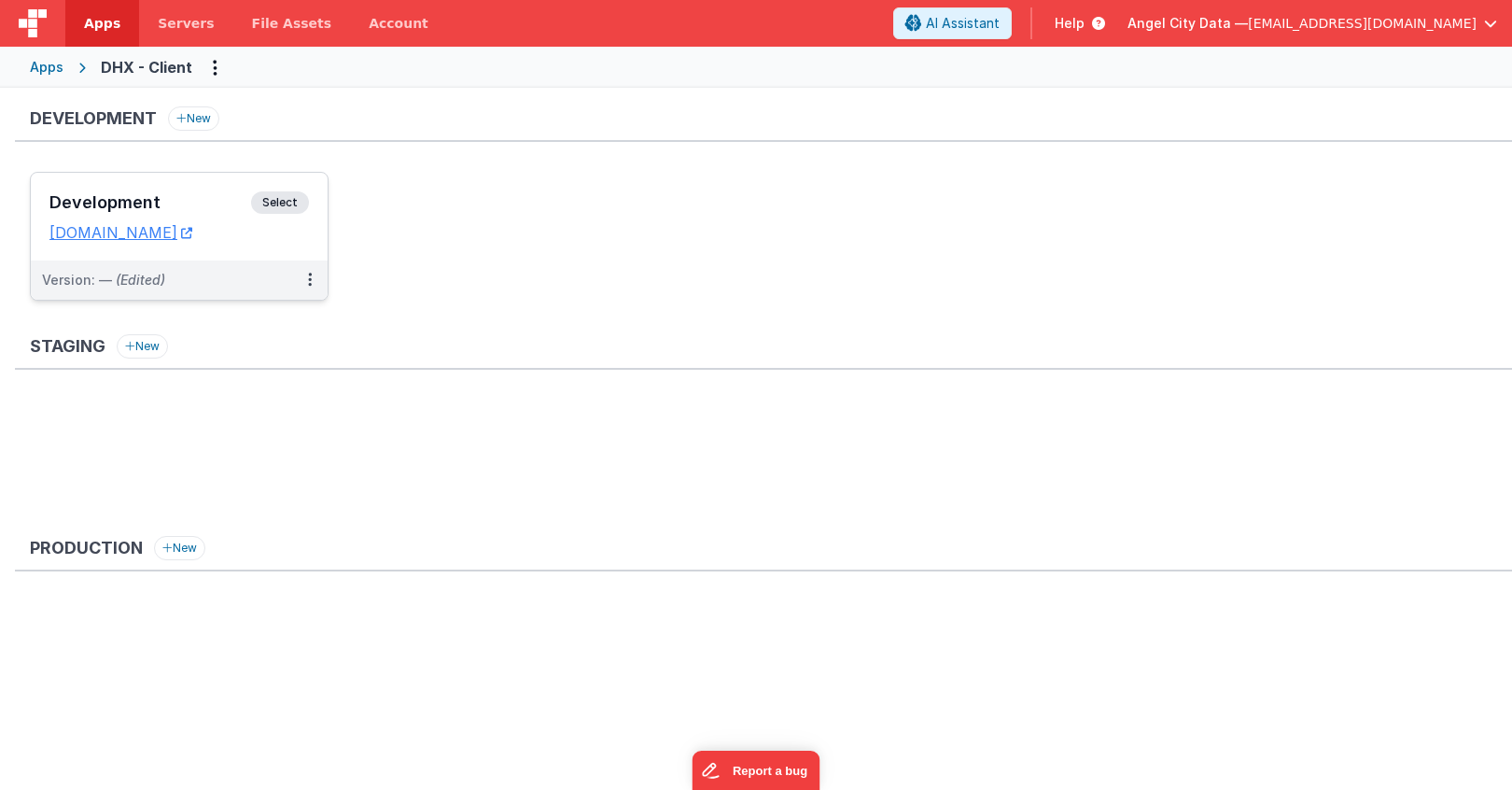
click at [223, 254] on div "Development Select URLs dhxclient.fmbetterforms.com" at bounding box center [179, 217] width 297 height 88
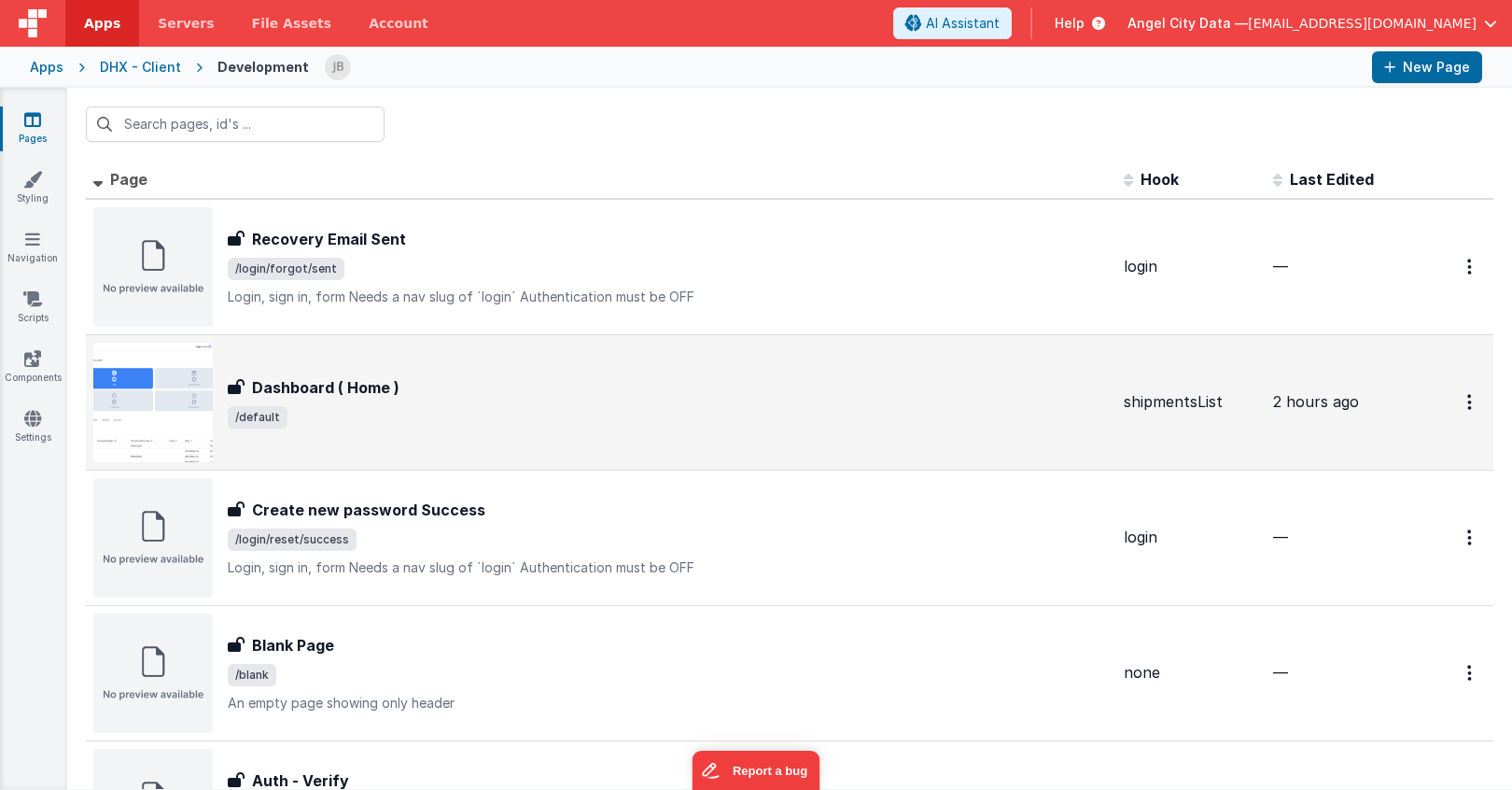
click at [295, 385] on h3 "Dashboard ( Home )" at bounding box center [326, 387] width 147 height 23
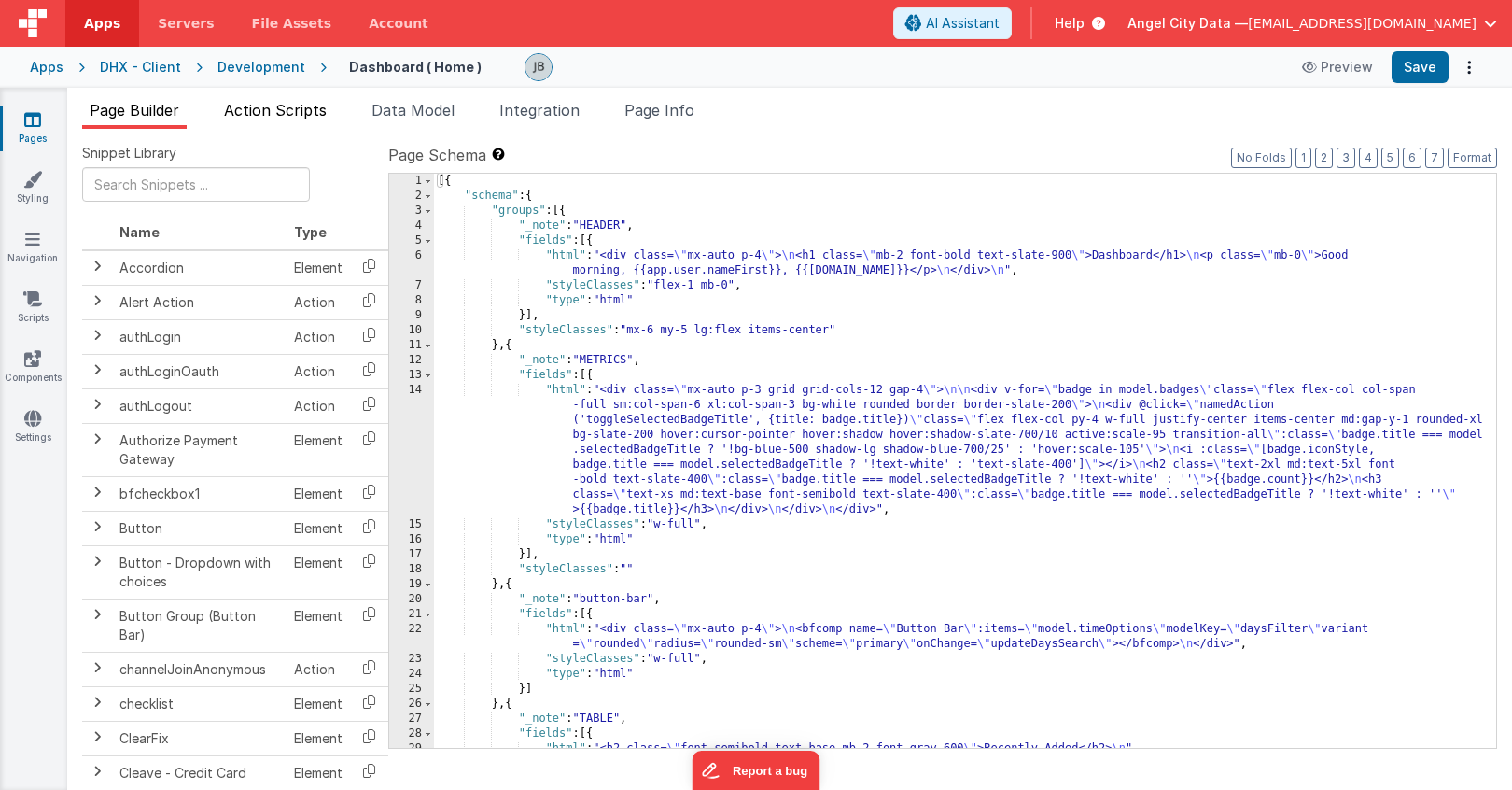
click at [291, 113] on span "Action Scripts" at bounding box center [275, 110] width 102 height 19
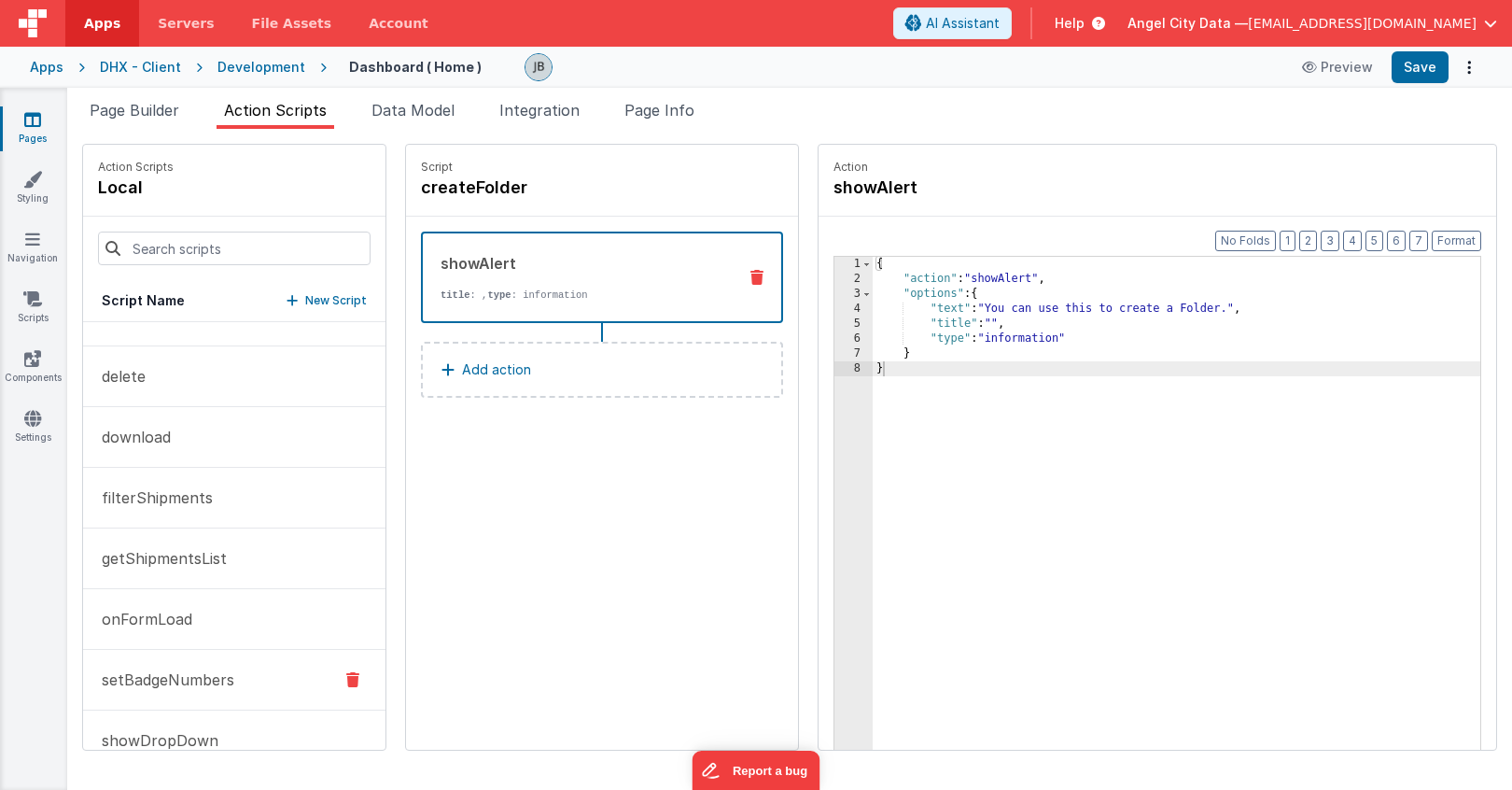
click at [173, 657] on button "setBadgeNumbers" at bounding box center [235, 679] width 302 height 61
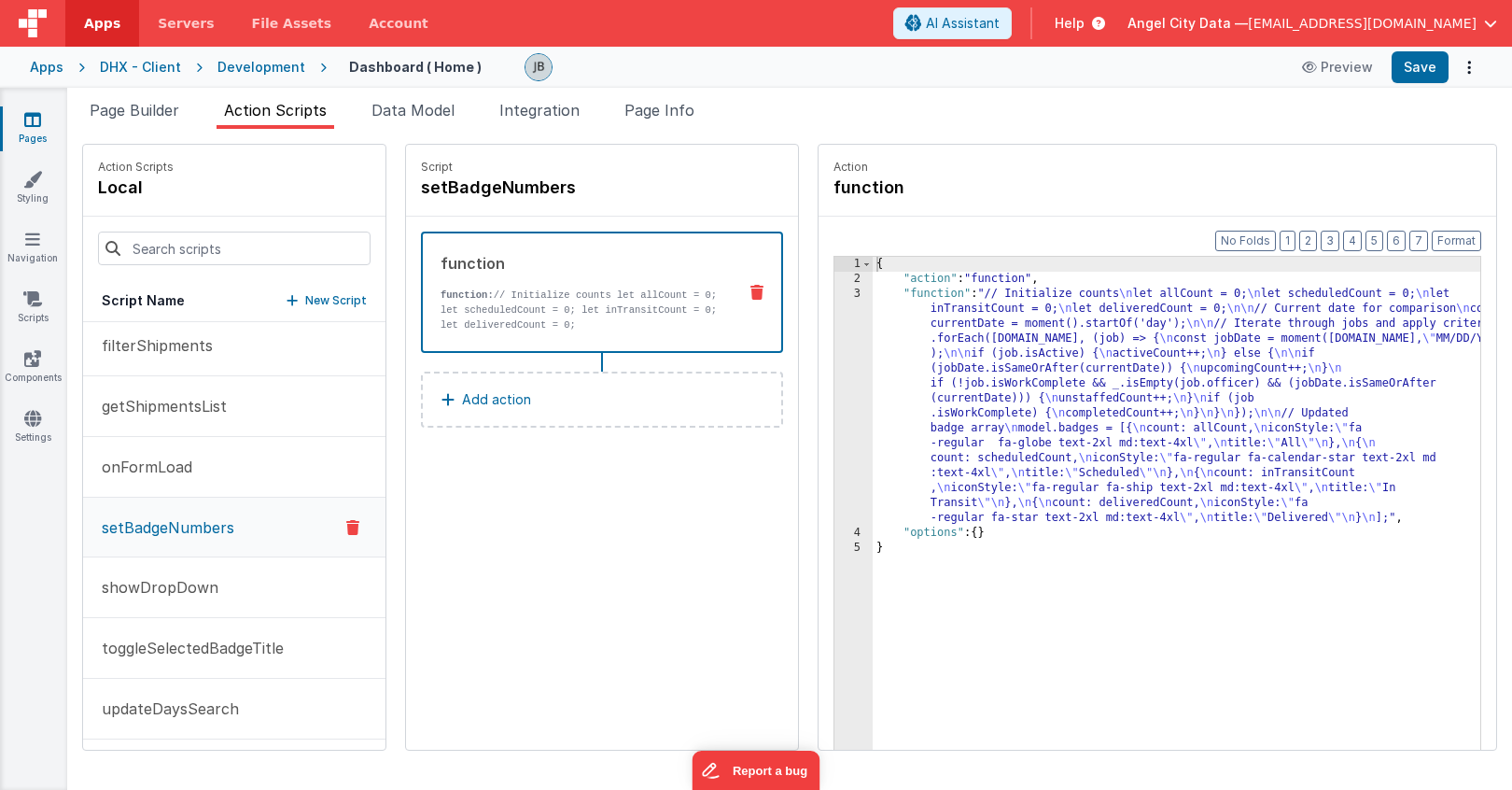
scroll to position [254, 0]
click at [173, 684] on button "updateDaysSearch" at bounding box center [235, 704] width 302 height 61
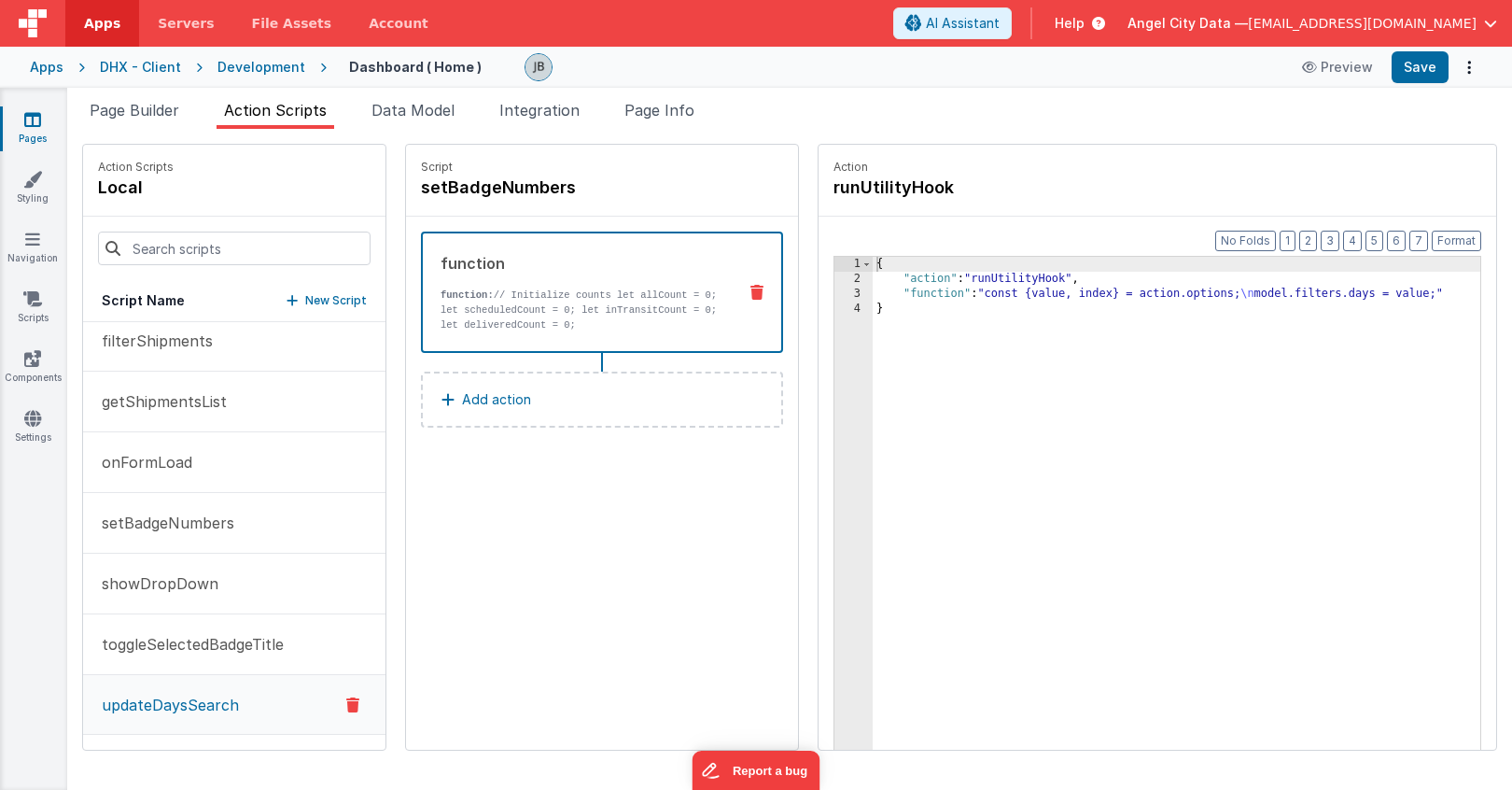
click at [170, 699] on p "updateDaysSearch" at bounding box center [164, 705] width 148 height 23
click at [181, 635] on p "toggleSelectedBadgeTitle" at bounding box center [187, 644] width 193 height 23
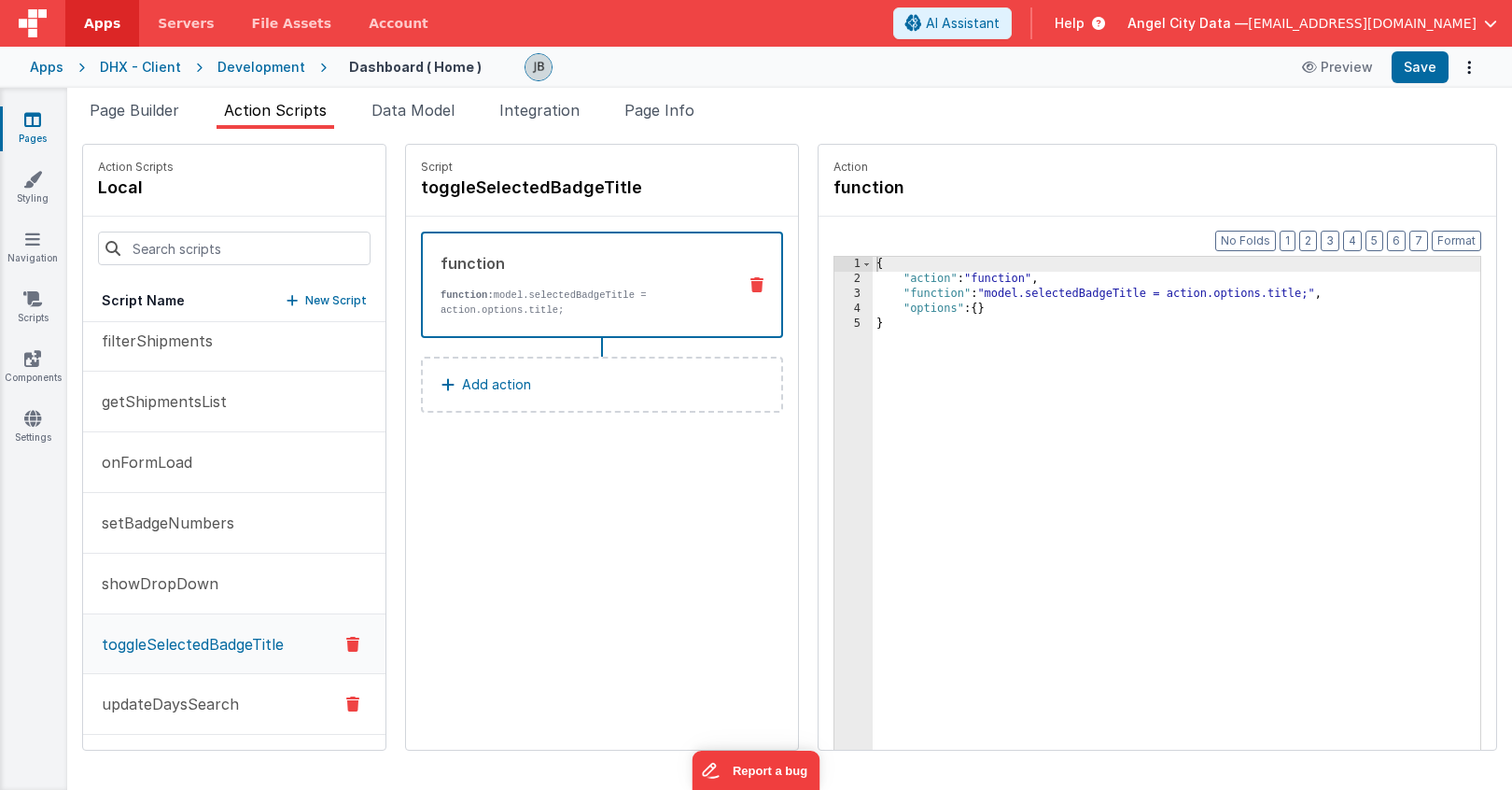
click at [173, 691] on button "updateDaysSearch" at bounding box center [235, 704] width 302 height 61
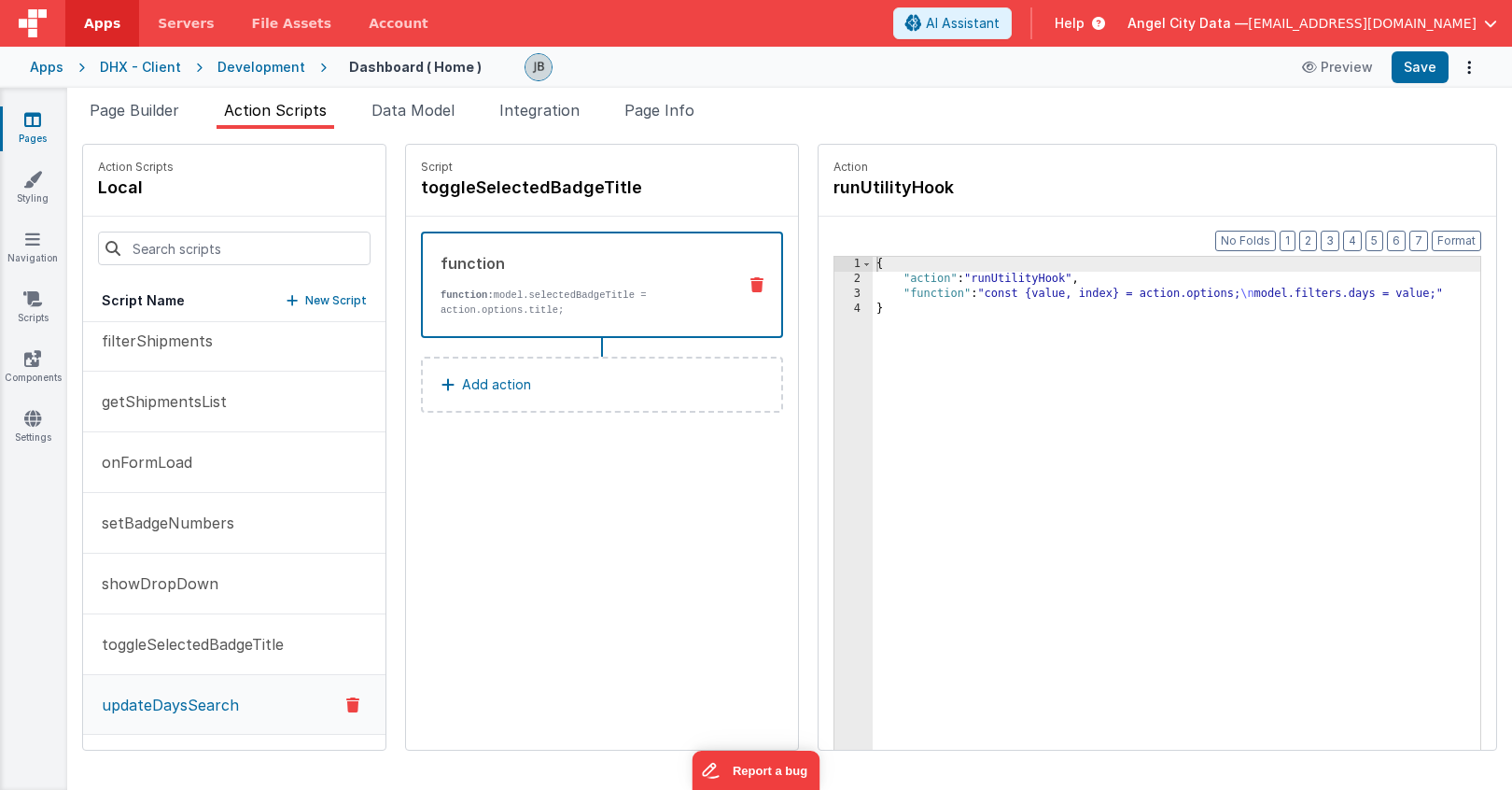
click at [346, 706] on icon at bounding box center [353, 705] width 13 height 23
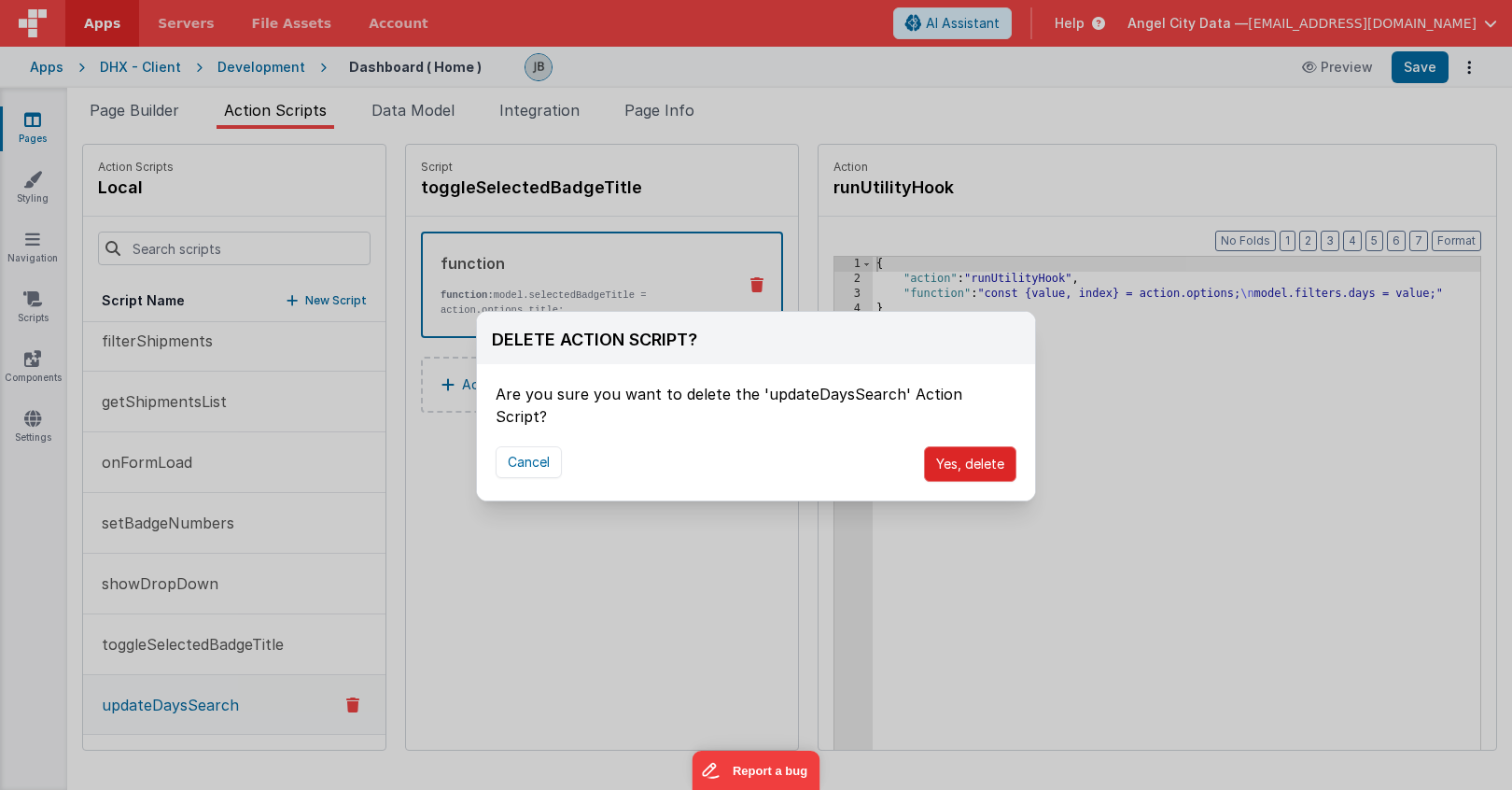
click at [948, 446] on button "Yes, delete" at bounding box center [970, 463] width 92 height 36
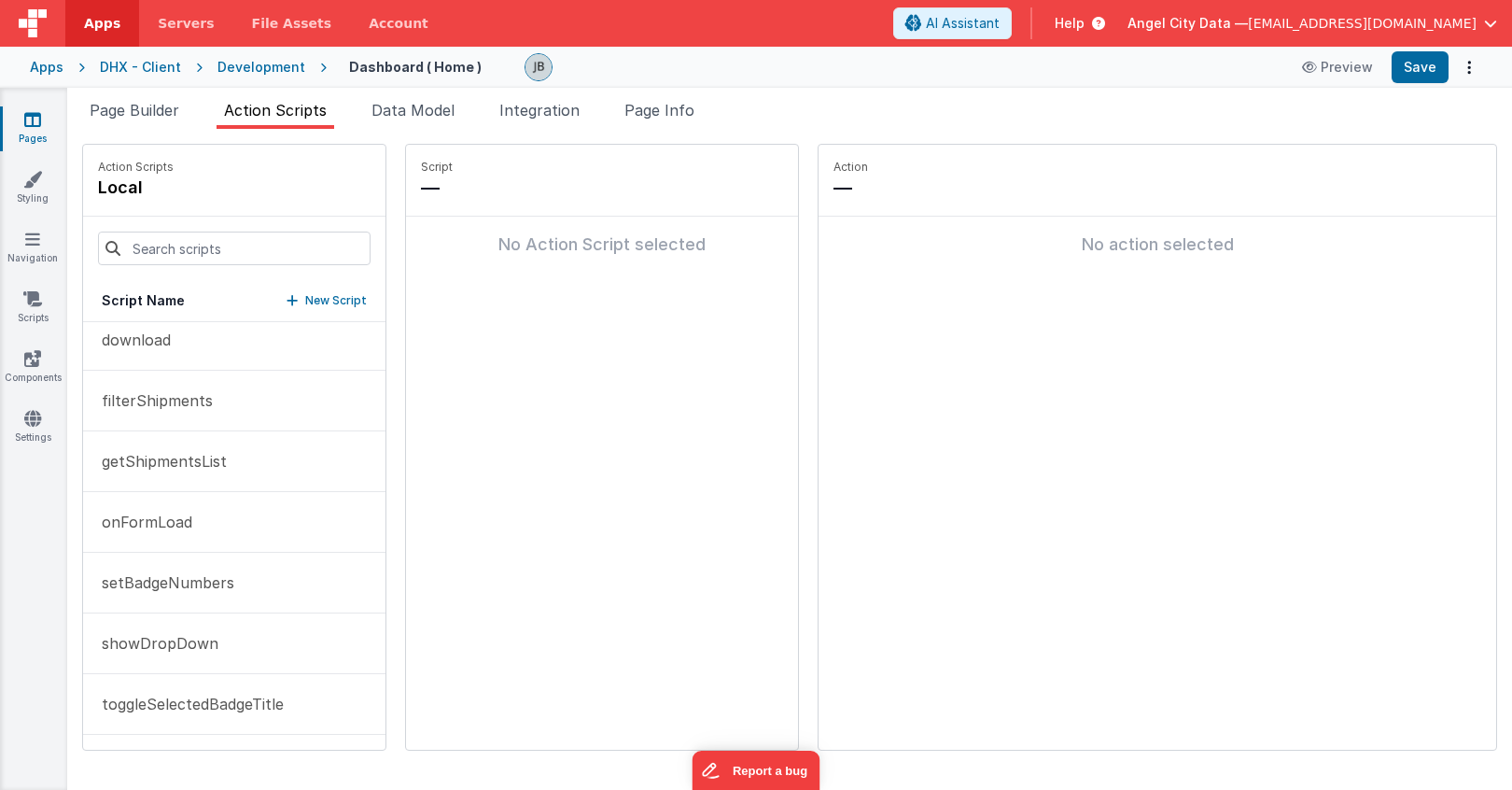
scroll to position [194, 0]
click at [305, 300] on p "New Script" at bounding box center [336, 300] width 62 height 19
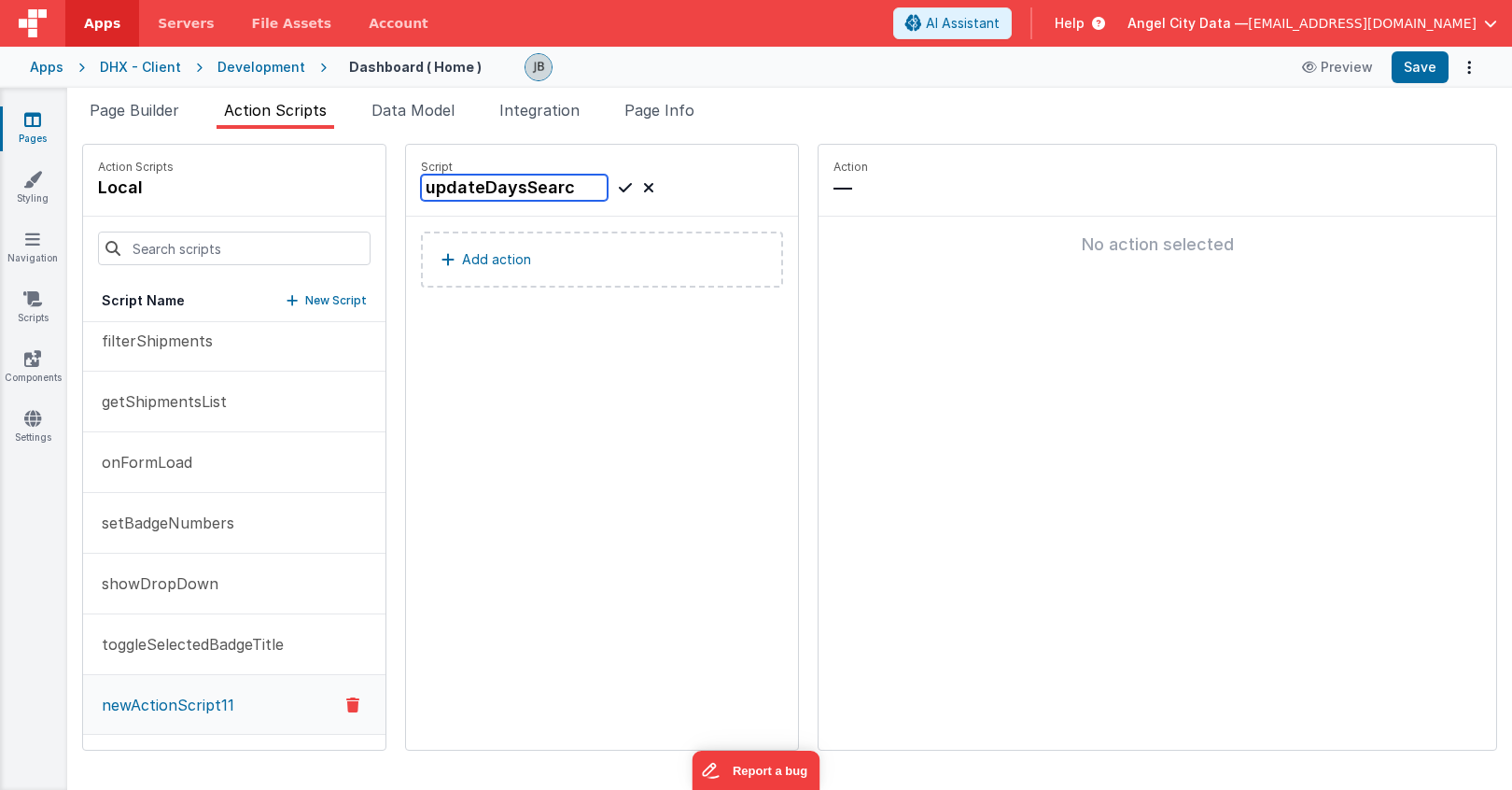
type input "updateDaysSearch"
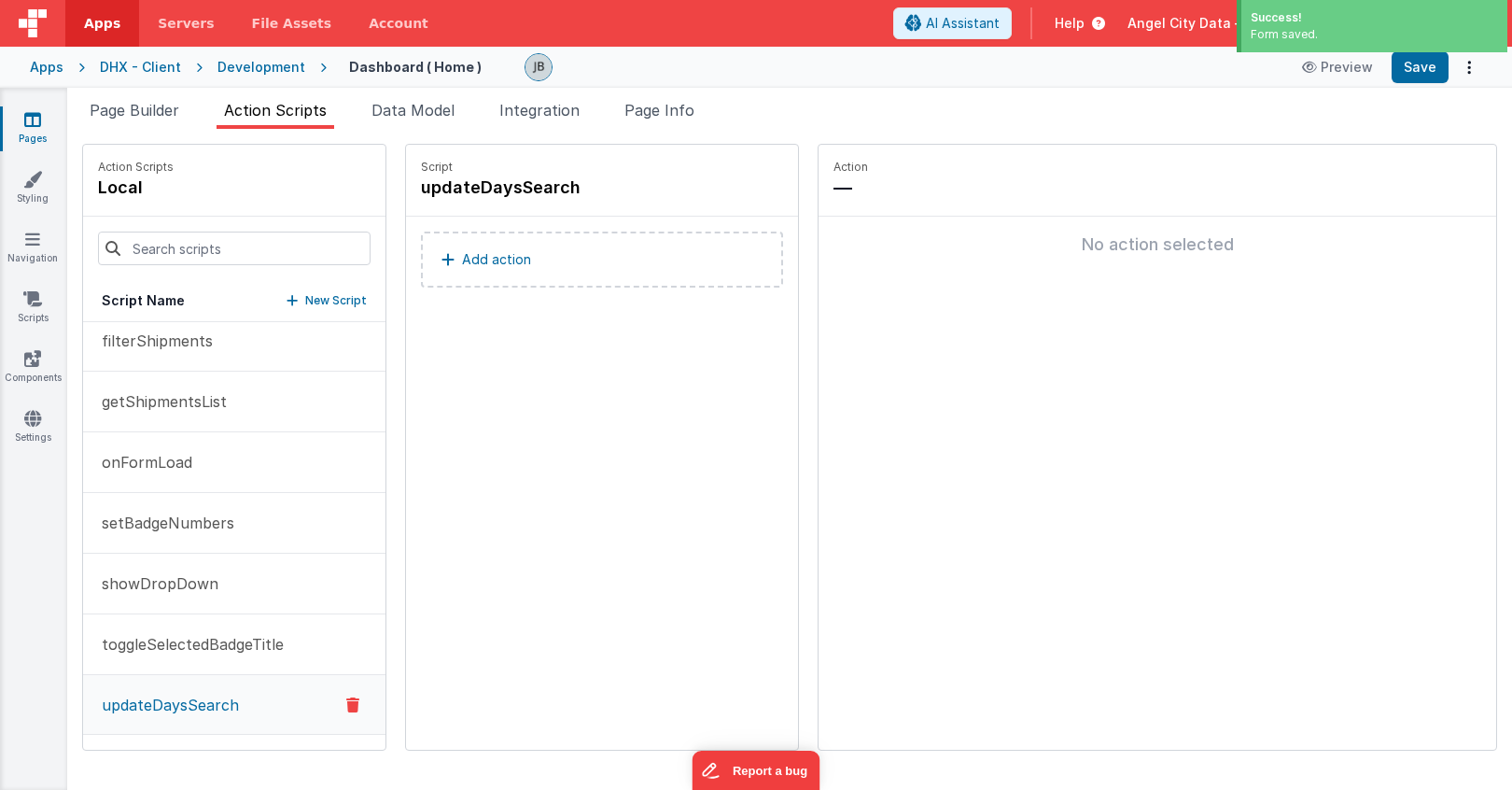
click at [462, 259] on p "Add action" at bounding box center [496, 260] width 69 height 23
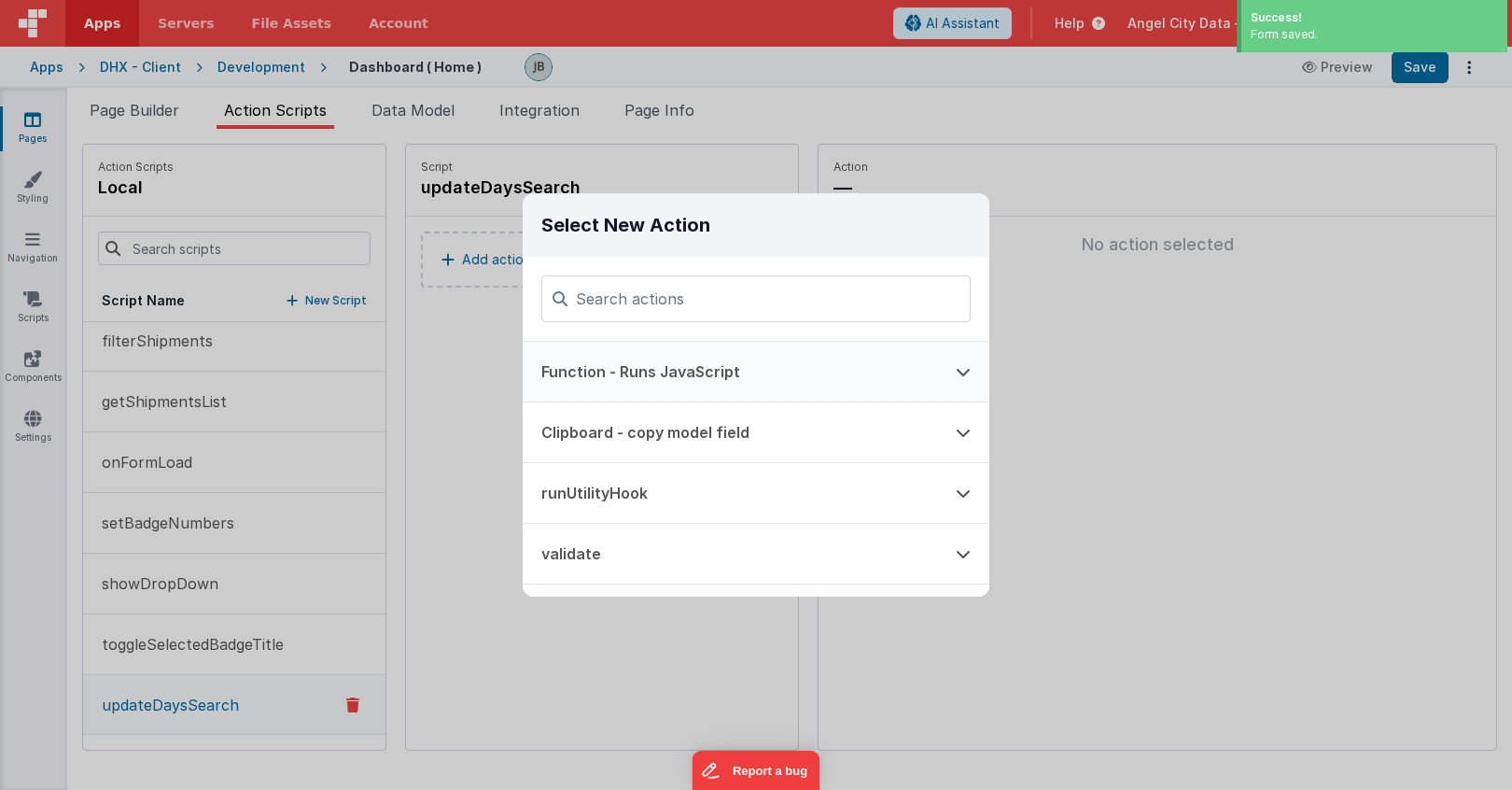
click at [621, 370] on button "Function - Runs JavaScript" at bounding box center [730, 372] width 415 height 60
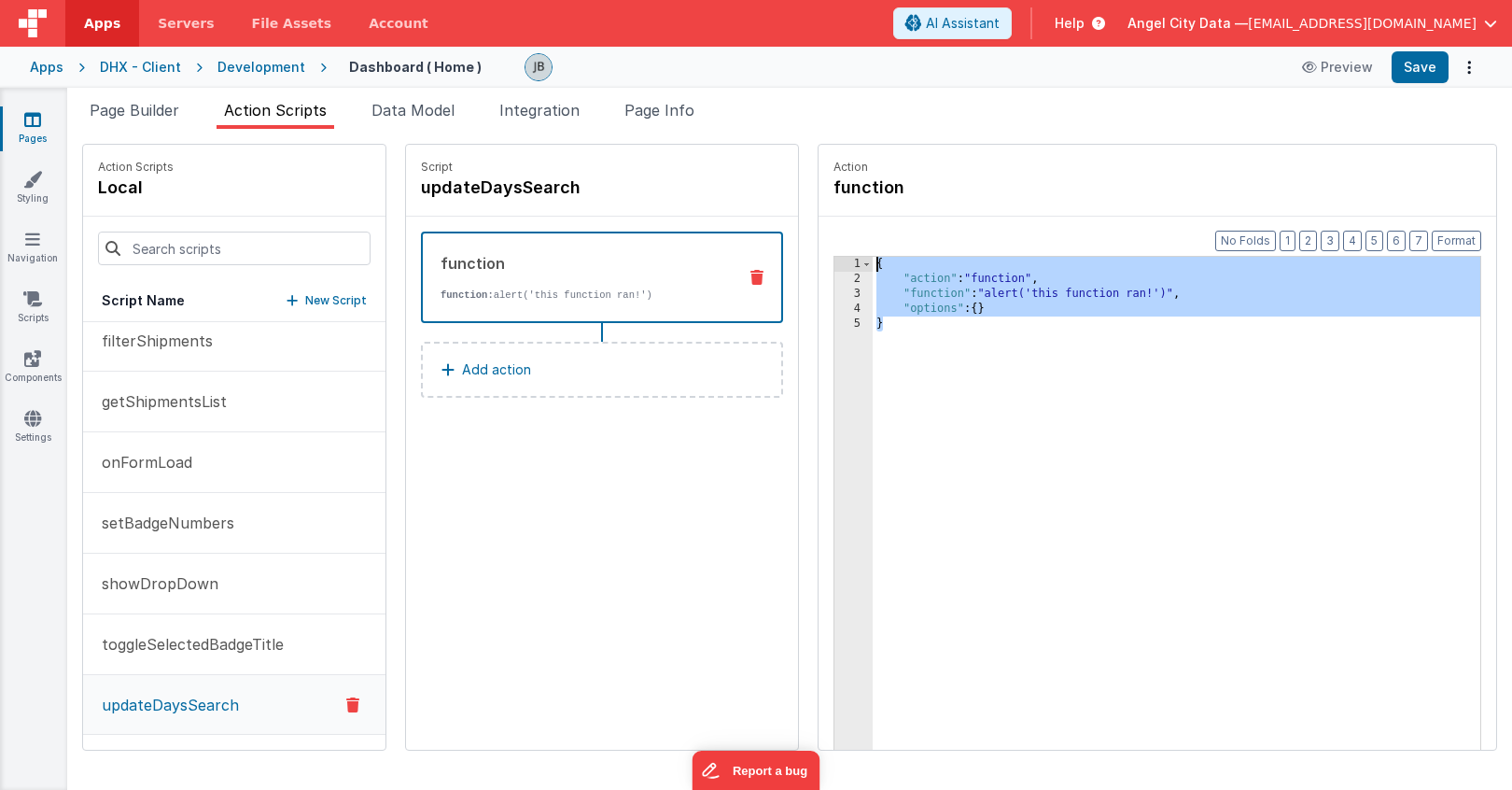
drag, startPoint x: 879, startPoint y: 348, endPoint x: 799, endPoint y: 236, distance: 137.6
click at [818, 236] on div "Format 7 6 5 4 3 2 1 No Folds 1 2 3 4 5 { "action" : "function" , "function" : …" at bounding box center [1157, 519] width 678 height 605
click at [955, 287] on div "{ "action" : "function" , "function" : "alert('this function ran!')" , "options…" at bounding box center [1199, 547] width 653 height 581
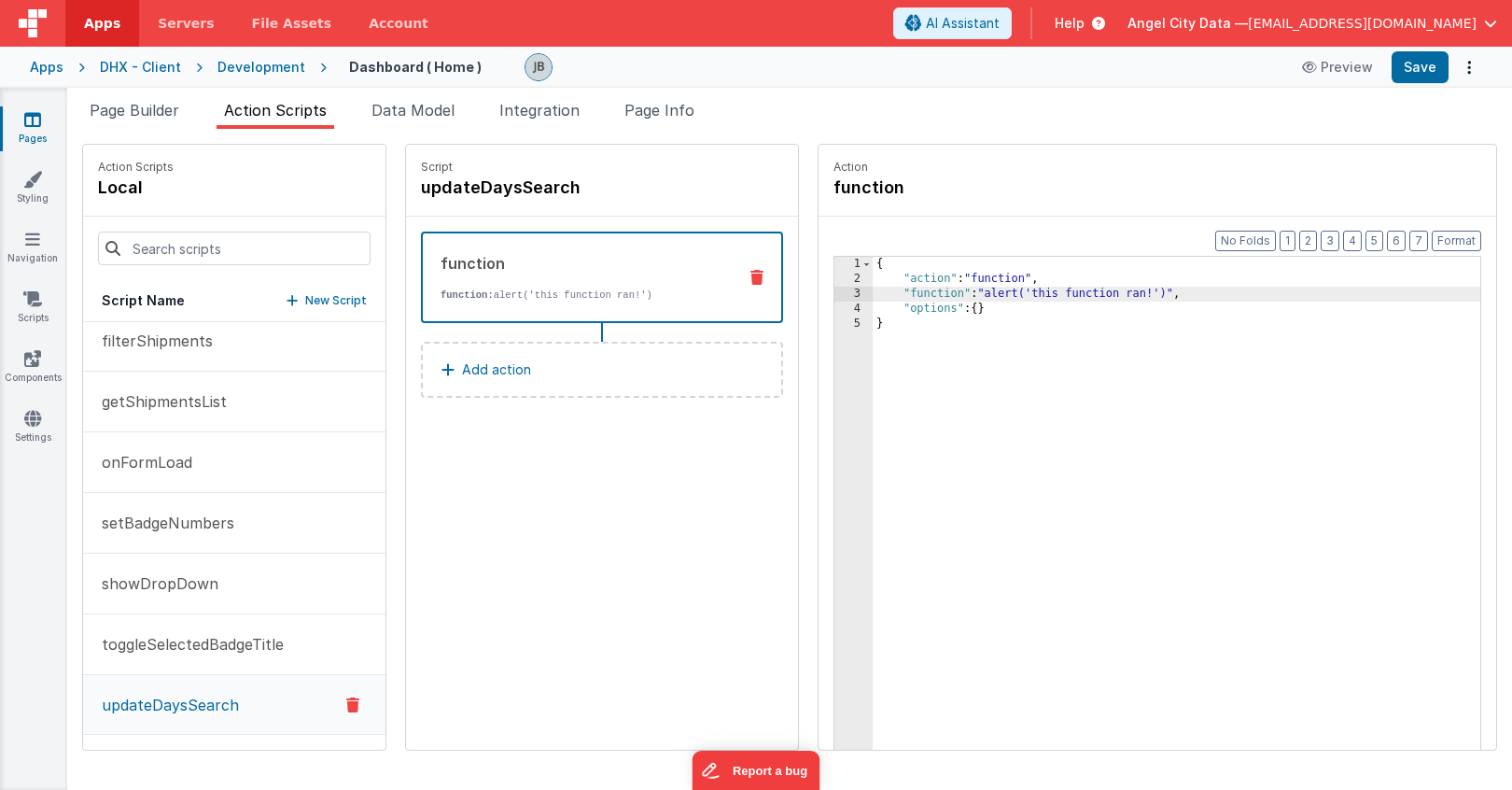
click at [834, 291] on div "3" at bounding box center [853, 294] width 38 height 15
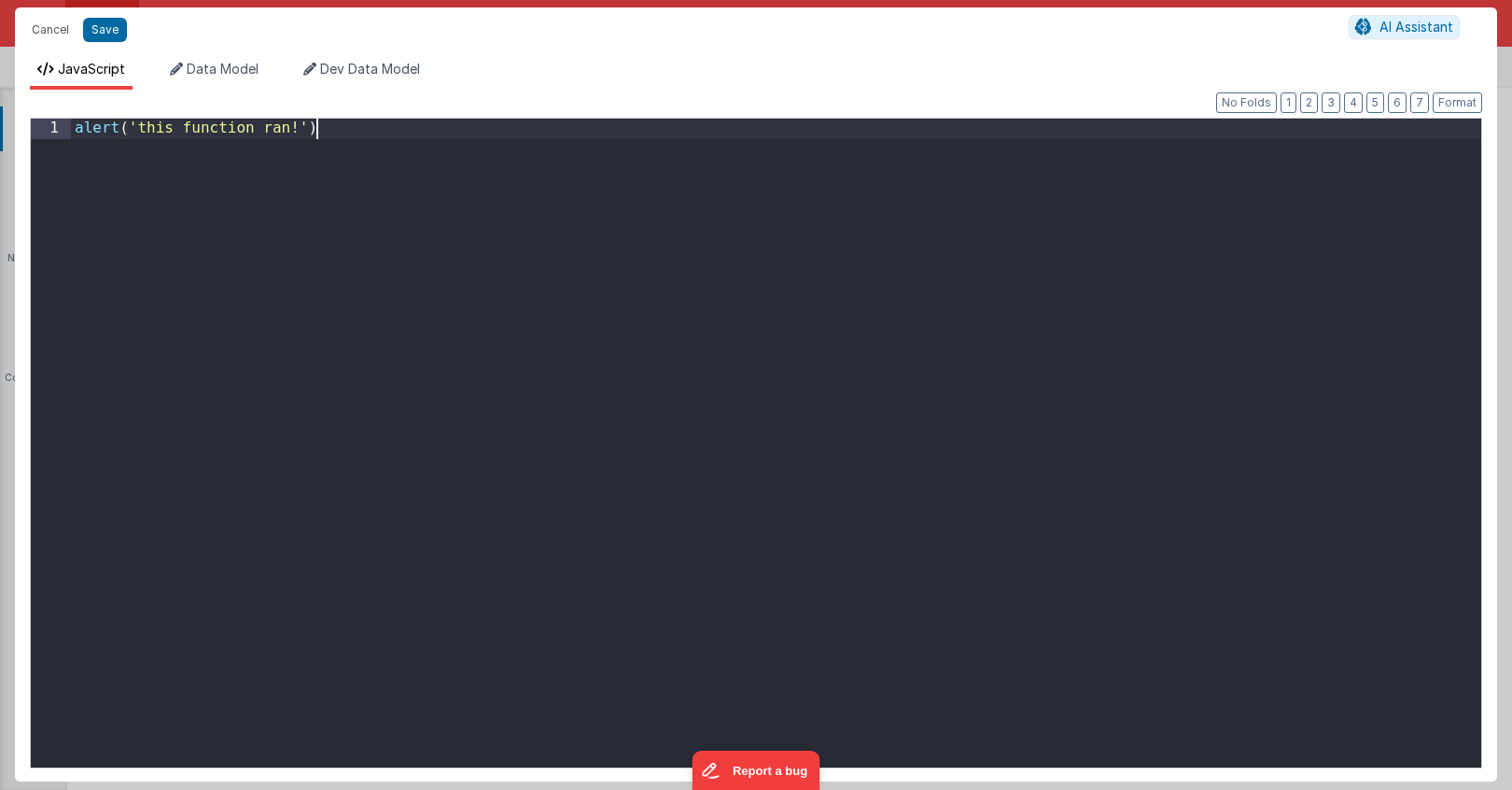
drag, startPoint x: 719, startPoint y: 290, endPoint x: 0, endPoint y: -88, distance: 812.3
click at [0, 0] on html "Cancel Save AI Assistant JavaScript Data Model Dev Data Model Format 7 6 5 4 3 …" at bounding box center [756, 395] width 1512 height 790
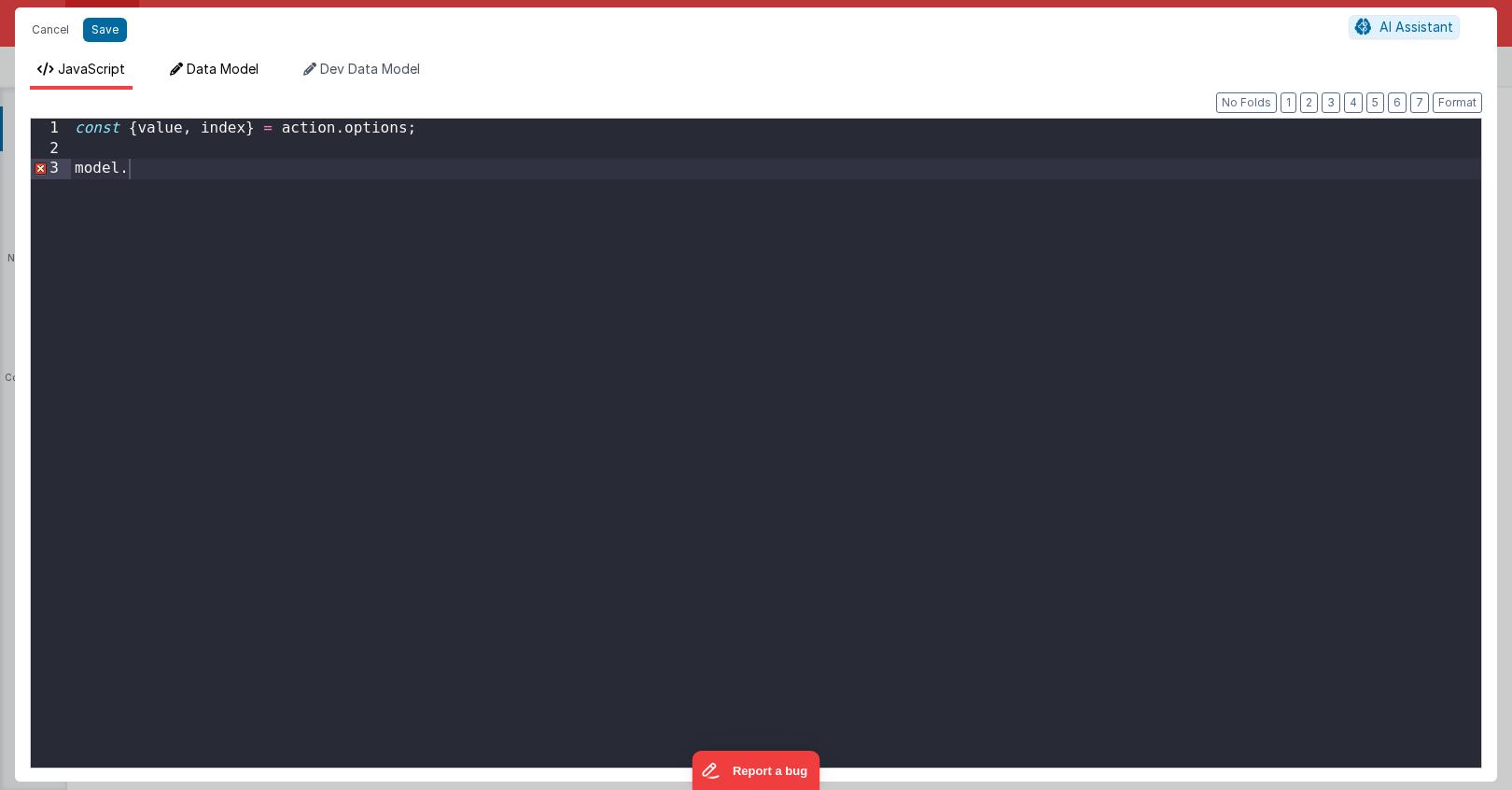
click at [227, 68] on span "Data Model" at bounding box center [222, 68] width 72 height 16
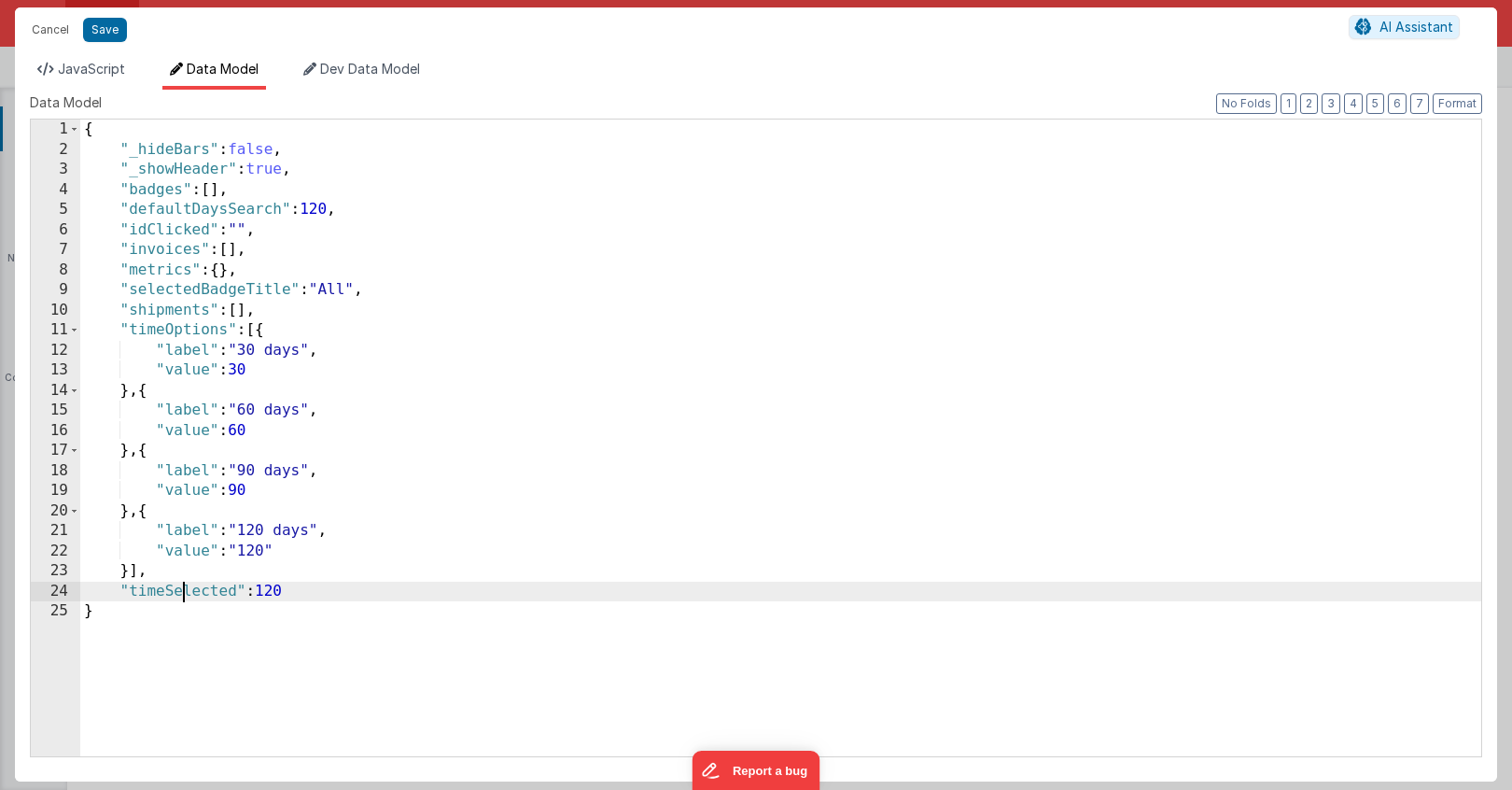
click at [185, 582] on div "{ "_hideBars" : false , "_showHeader" : true , "badges" : [ ] , "defaultDaysSea…" at bounding box center [781, 457] width 1401 height 676
click at [81, 68] on span "JavaScript" at bounding box center [92, 68] width 68 height 16
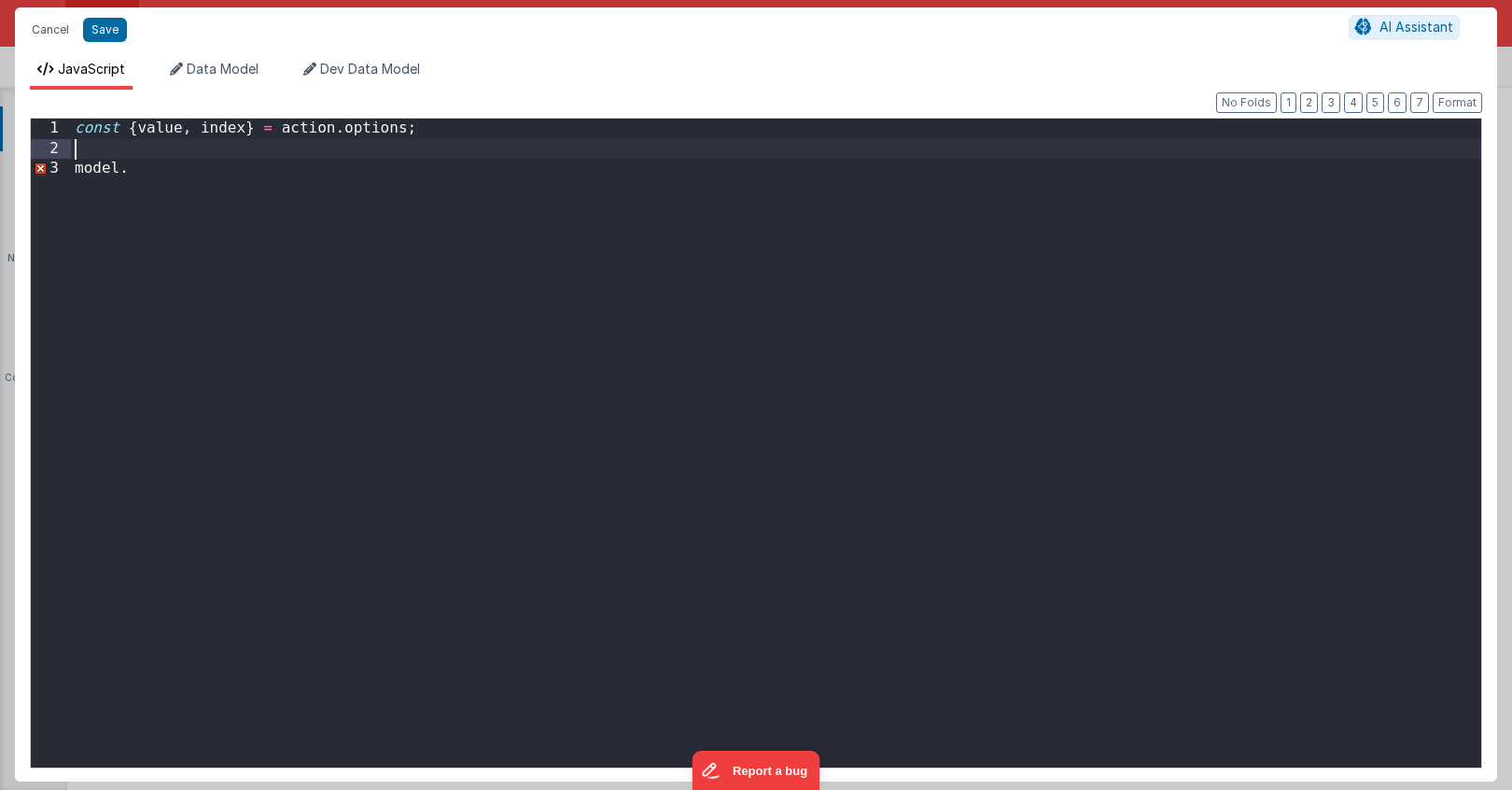
click at [215, 153] on div "const { value , index } = action . options ; model ." at bounding box center [776, 462] width 1411 height 687
click at [185, 164] on div "const { value , index } = action . options ; model ." at bounding box center [776, 462] width 1411 height 687
paste textarea
click at [115, 32] on button "Save" at bounding box center [105, 30] width 44 height 24
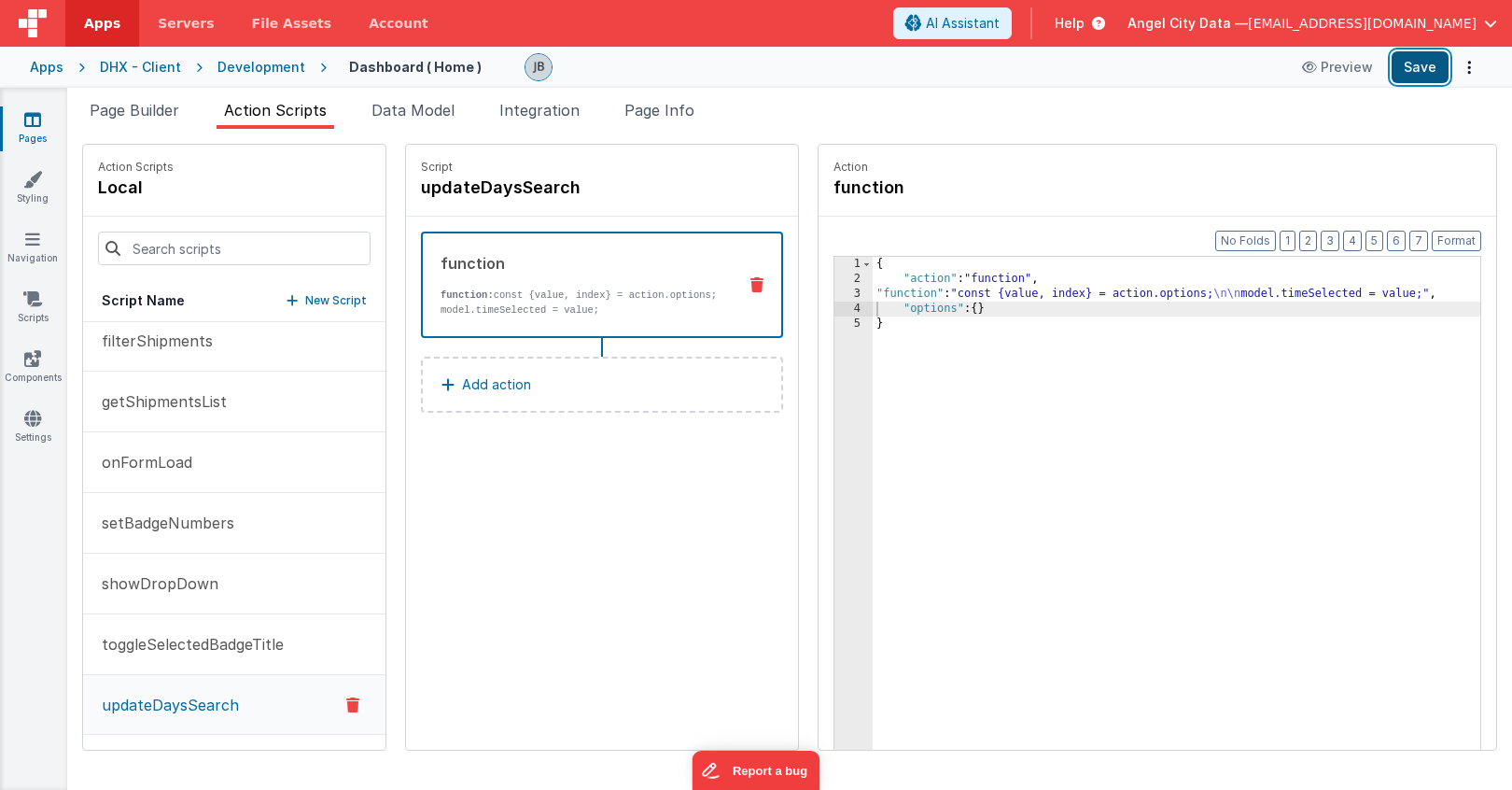
click at [1409, 77] on button "Save" at bounding box center [1420, 68] width 57 height 32
click at [207, 600] on button "showDropDown" at bounding box center [235, 584] width 302 height 61
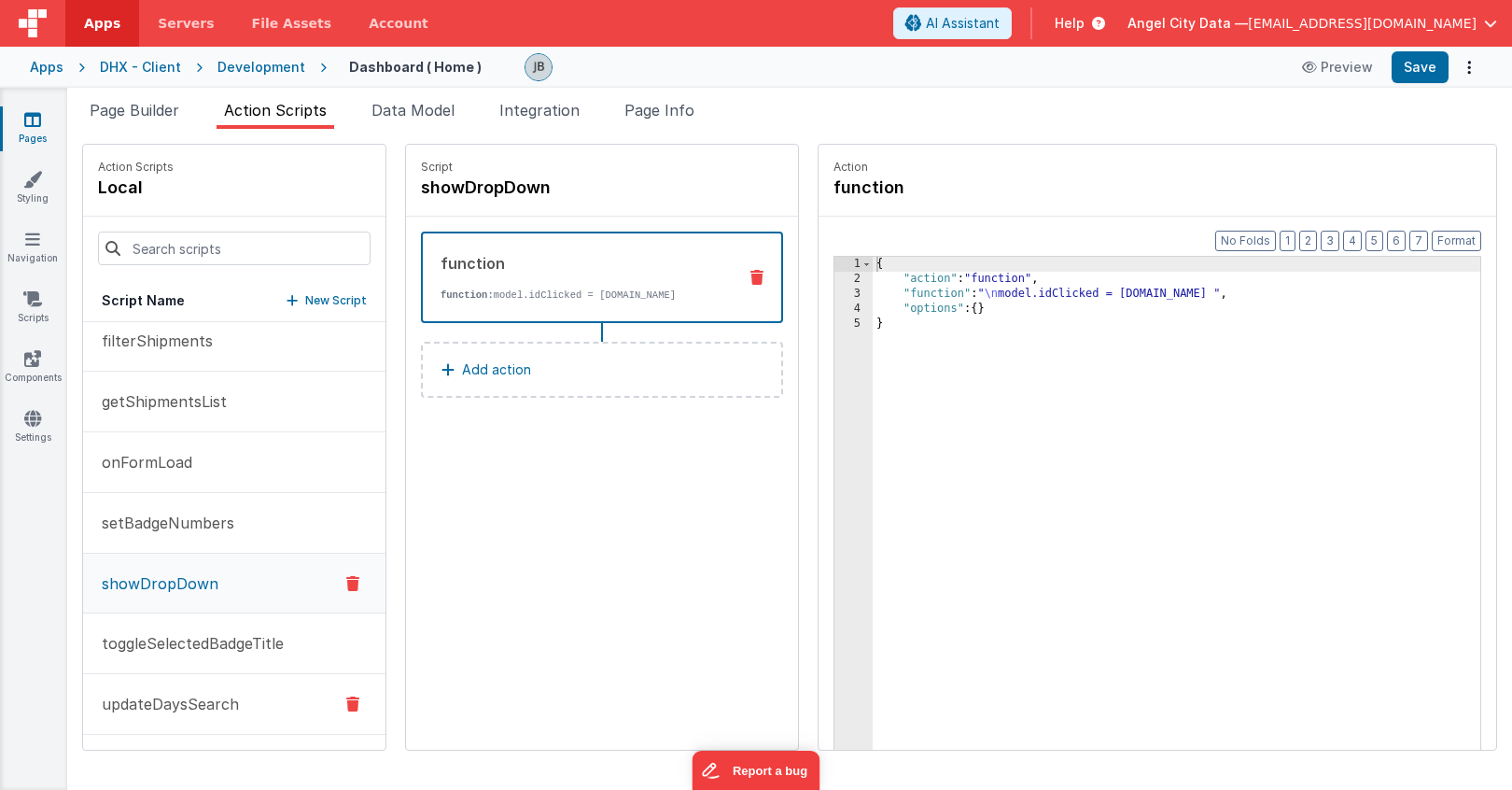
click at [191, 715] on button "updateDaysSearch" at bounding box center [235, 704] width 302 height 61
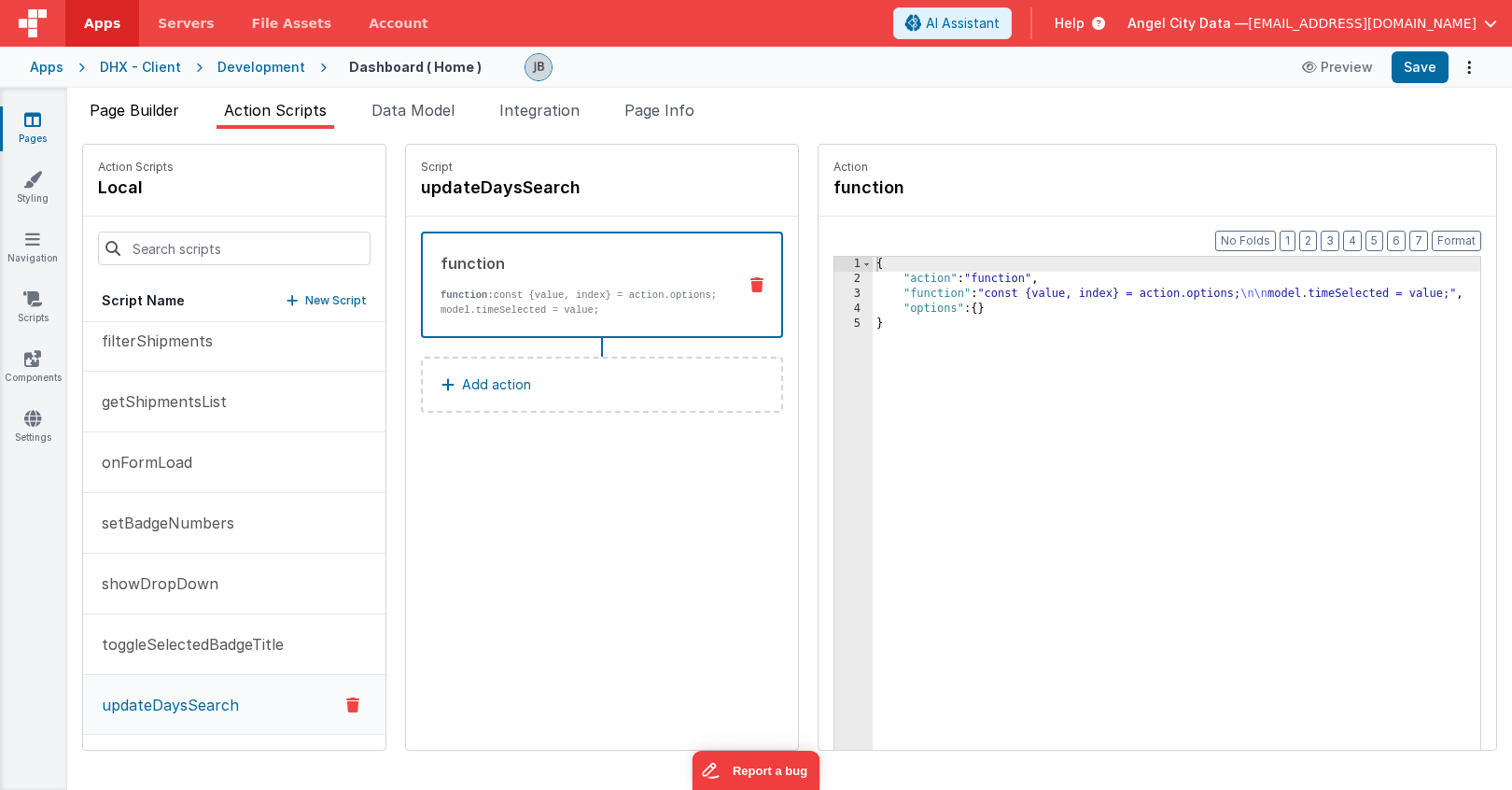
click at [144, 121] on li "Page Builder" at bounding box center [134, 114] width 104 height 30
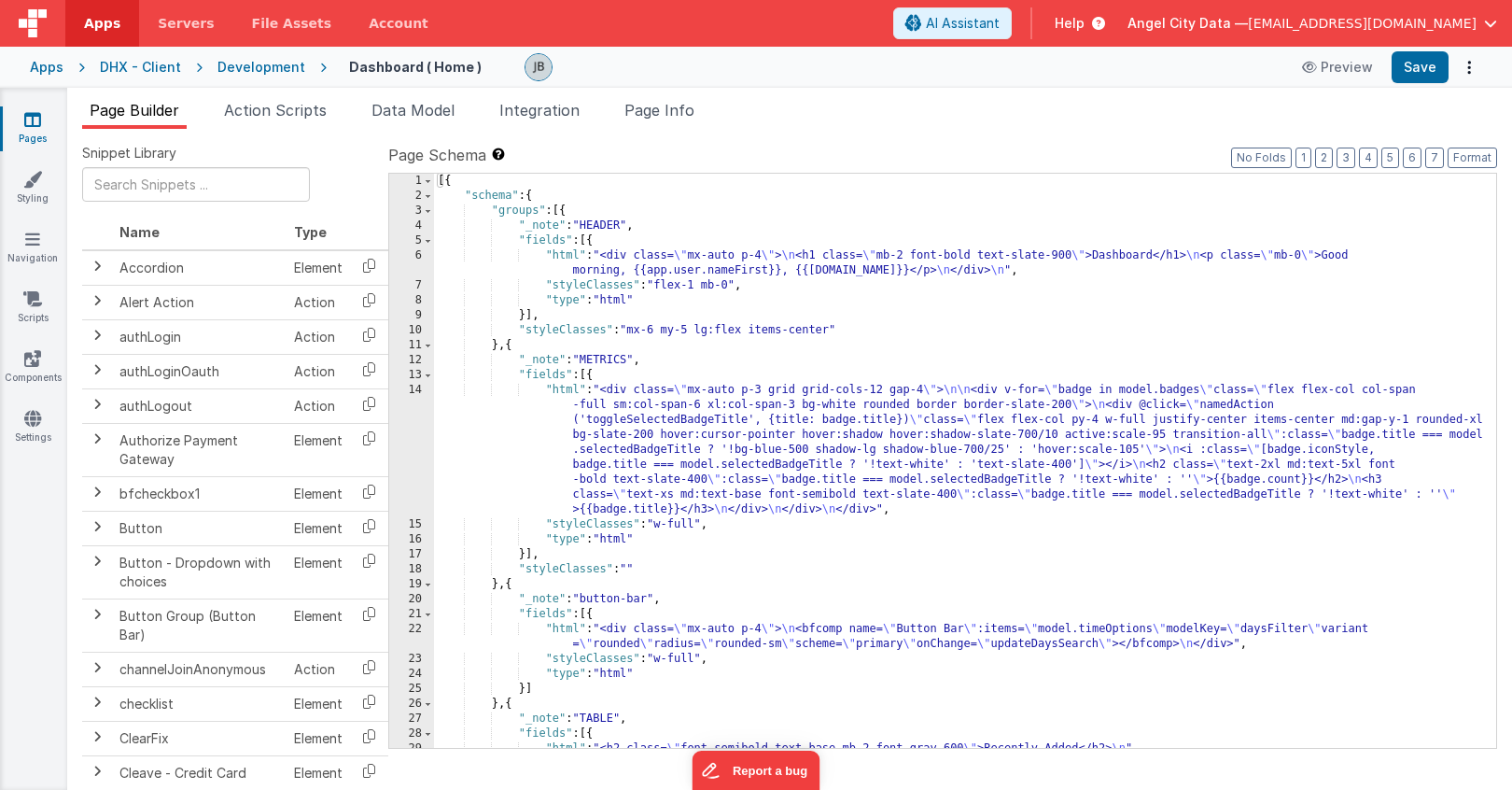
click at [411, 400] on div "14" at bounding box center [412, 449] width 45 height 134
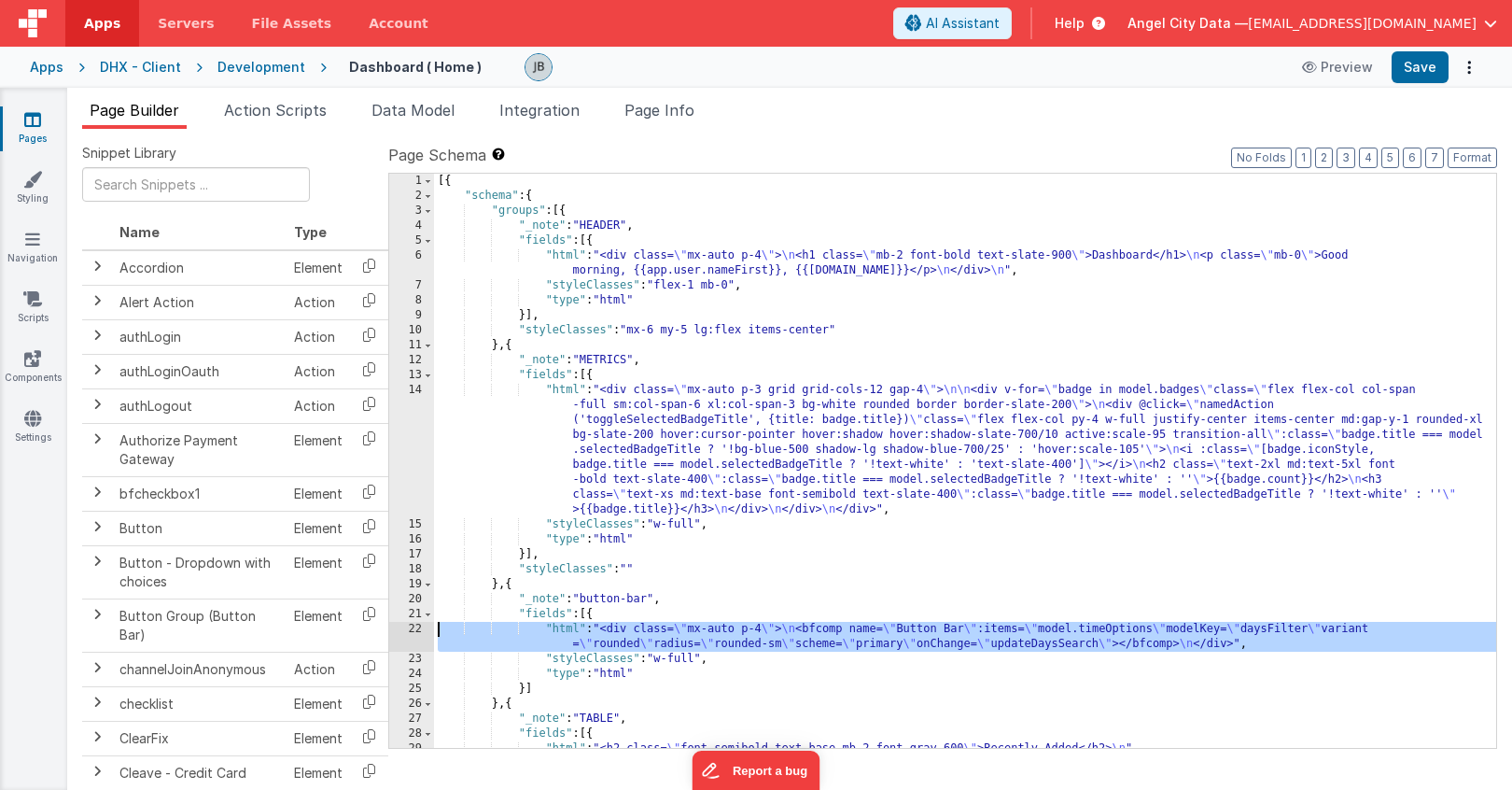
click at [415, 630] on div "22" at bounding box center [412, 636] width 45 height 30
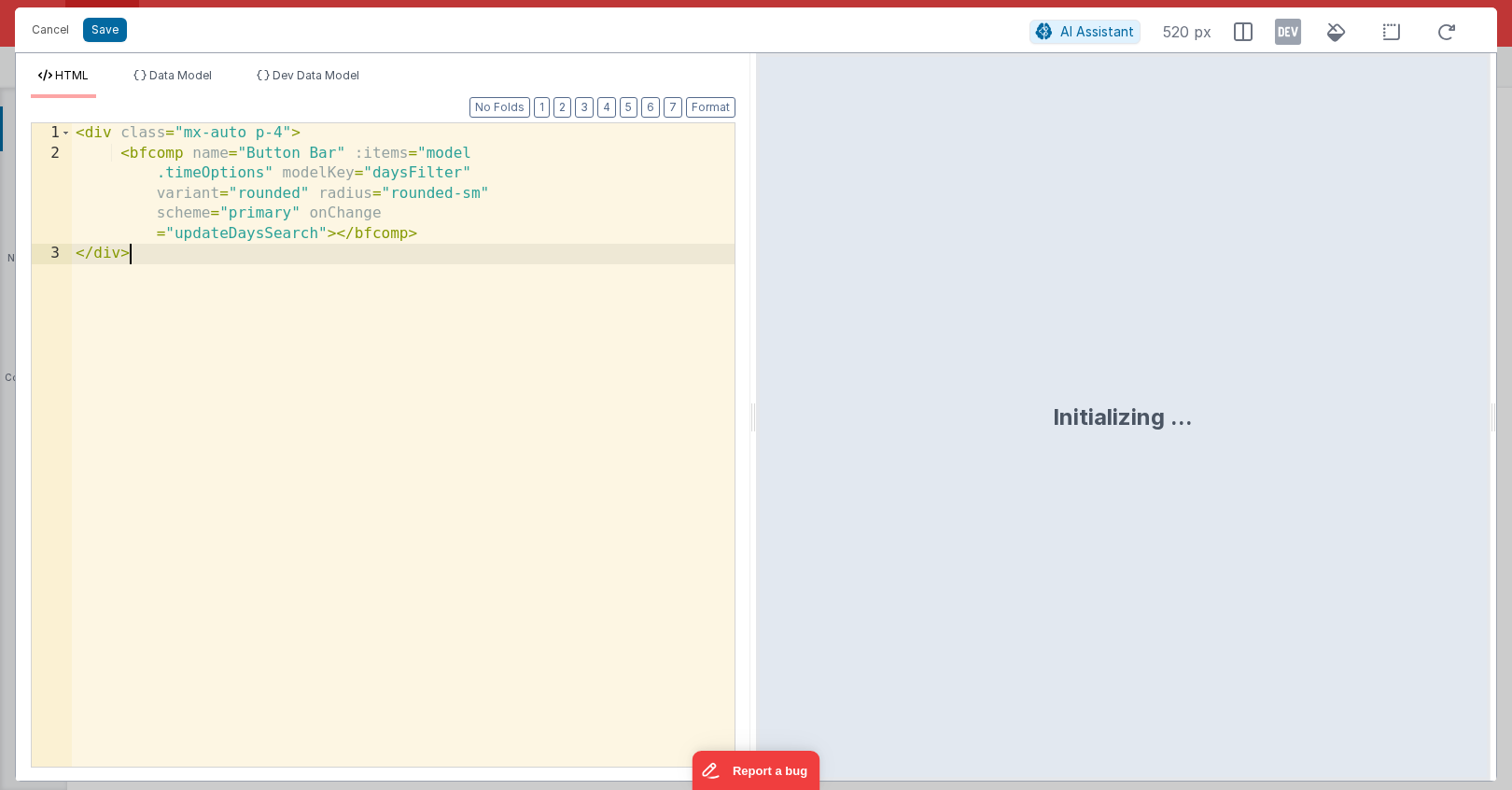
click at [415, 630] on div "< div class = "mx-auto p-4" > < bfcomp name = "Button Bar" :items = "model .tim…" at bounding box center [404, 476] width 663 height 706
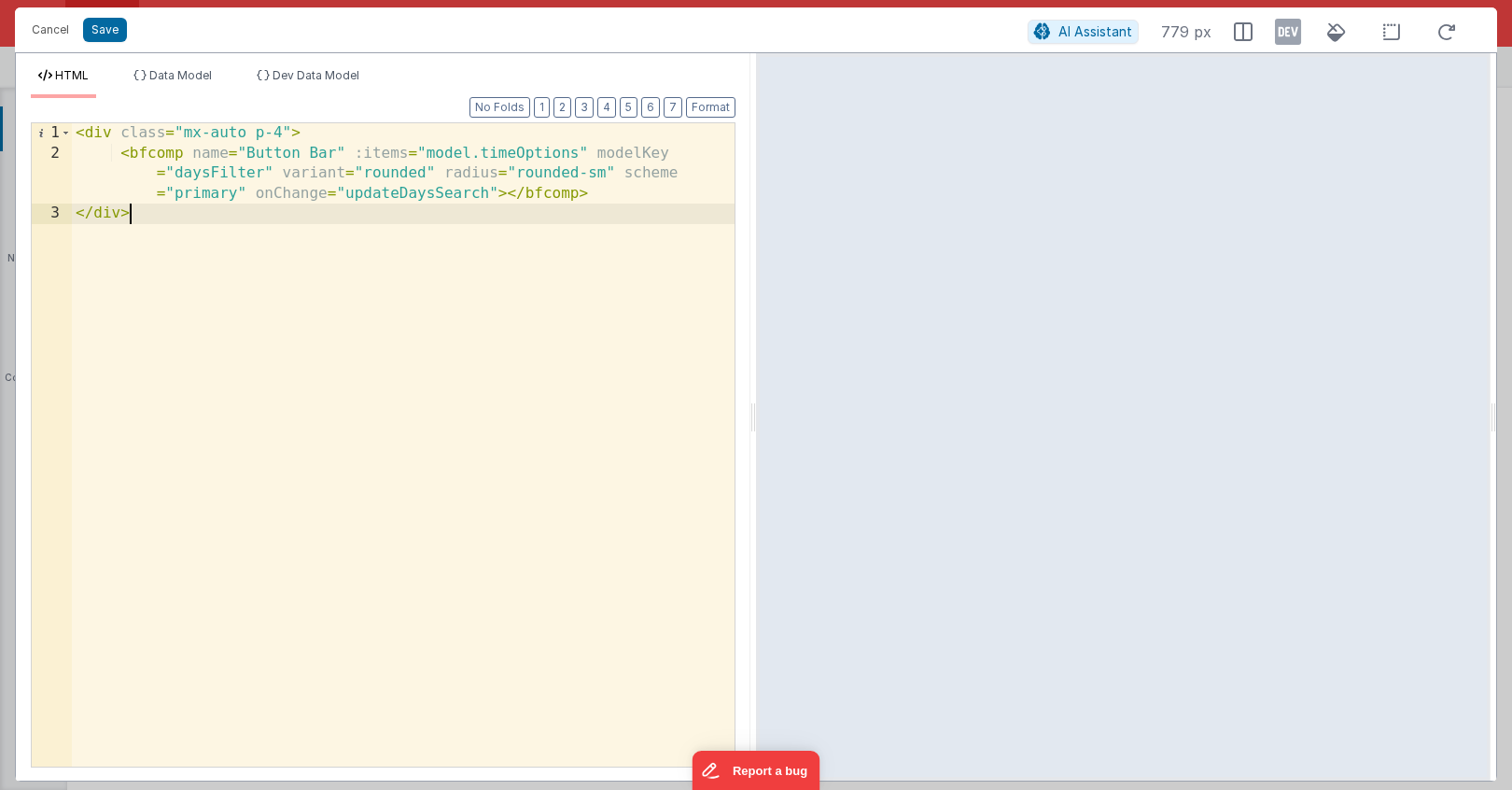
click at [232, 174] on div "< div class = "mx-auto p-4" > < bfcomp name = "Button Bar" :items = "model.time…" at bounding box center [404, 464] width 663 height 683
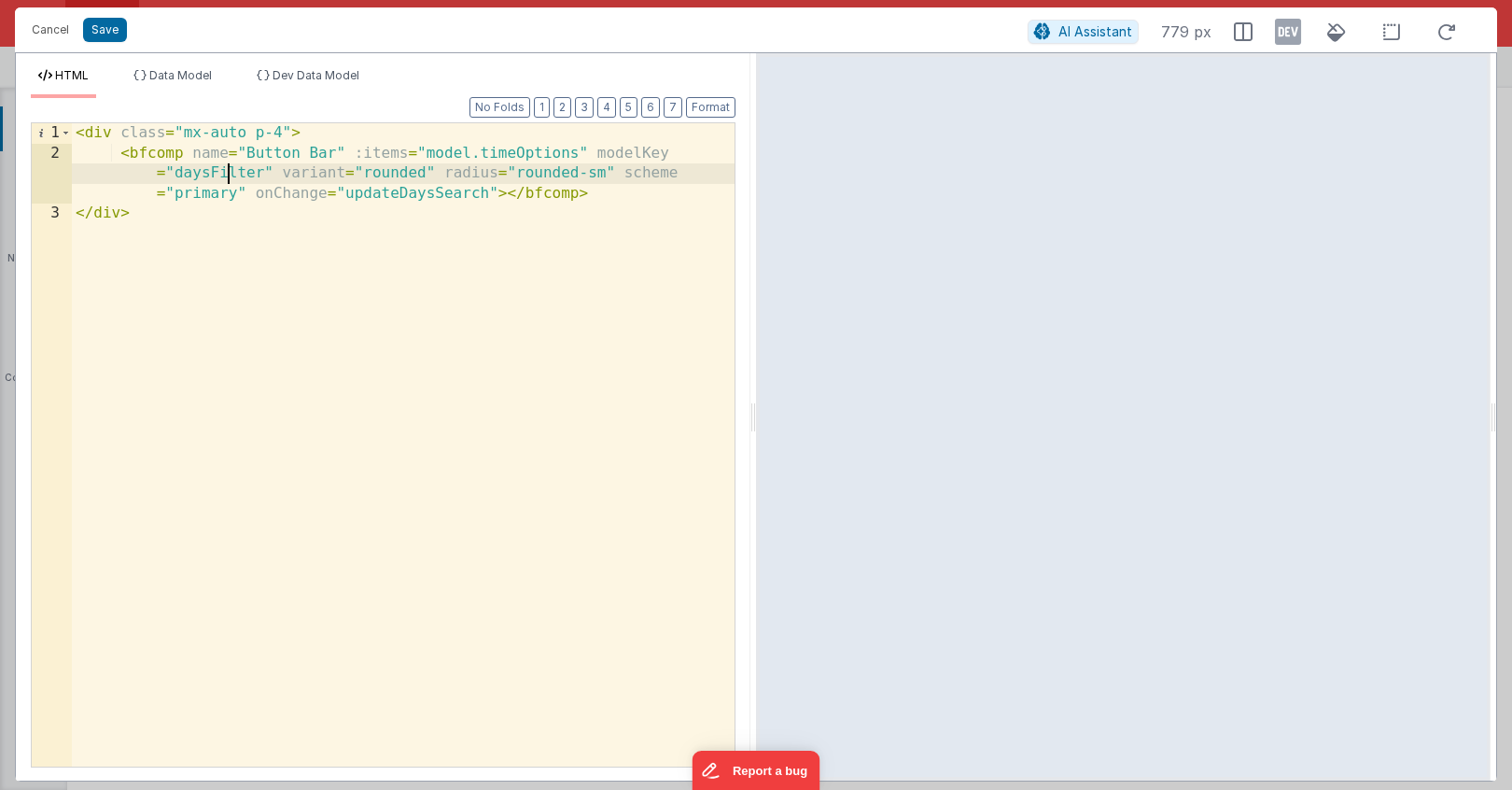
click at [232, 174] on div "< div class = "mx-auto p-4" > < bfcomp name = "Button Bar" :items = "model.time…" at bounding box center [404, 464] width 663 height 683
click at [99, 38] on button "Save" at bounding box center [105, 30] width 44 height 24
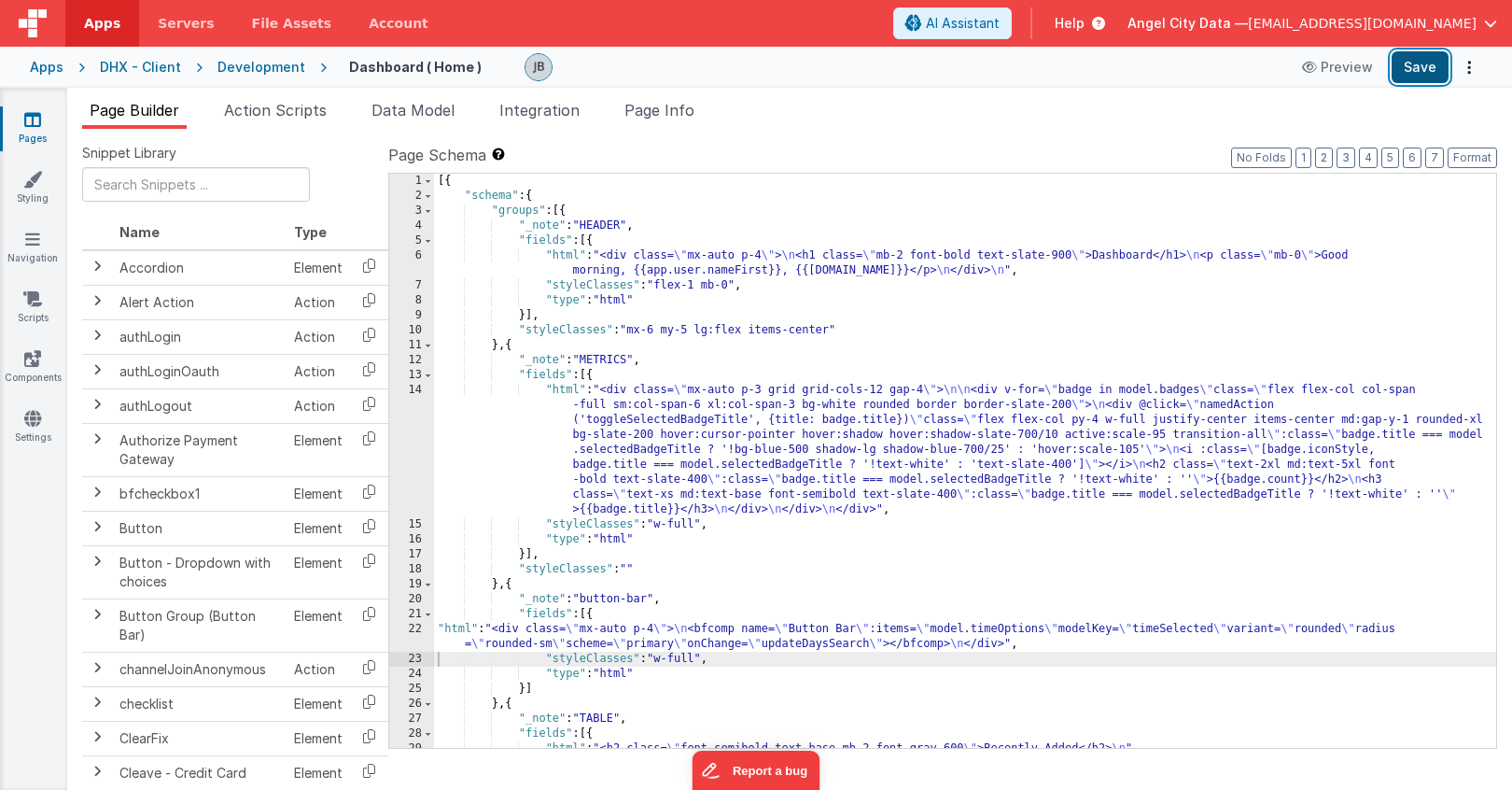
click at [1423, 69] on button "Save" at bounding box center [1420, 68] width 57 height 32
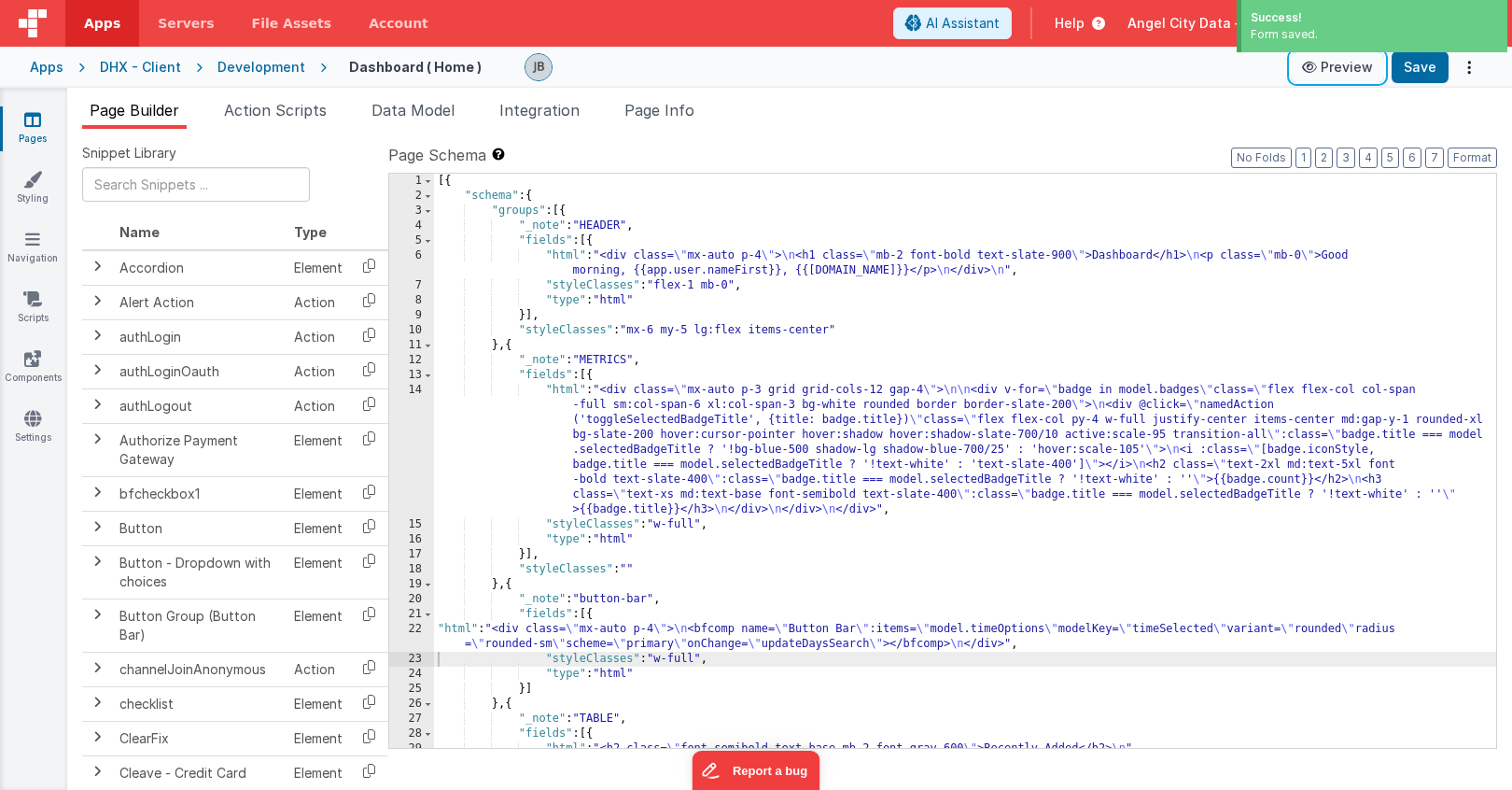
click at [1334, 73] on button "Preview" at bounding box center [1337, 68] width 93 height 30
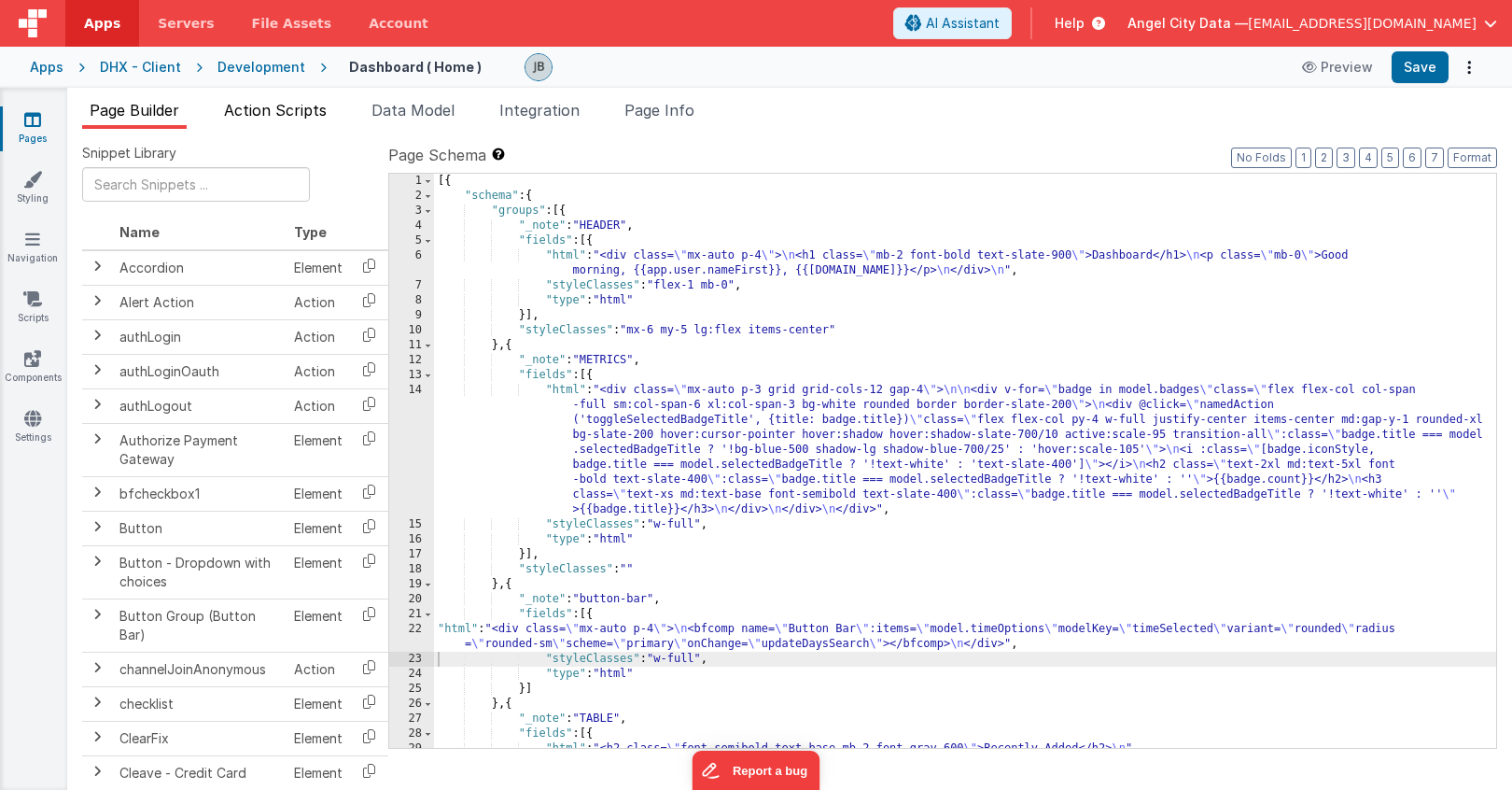
click at [293, 104] on span "Action Scripts" at bounding box center [275, 110] width 102 height 19
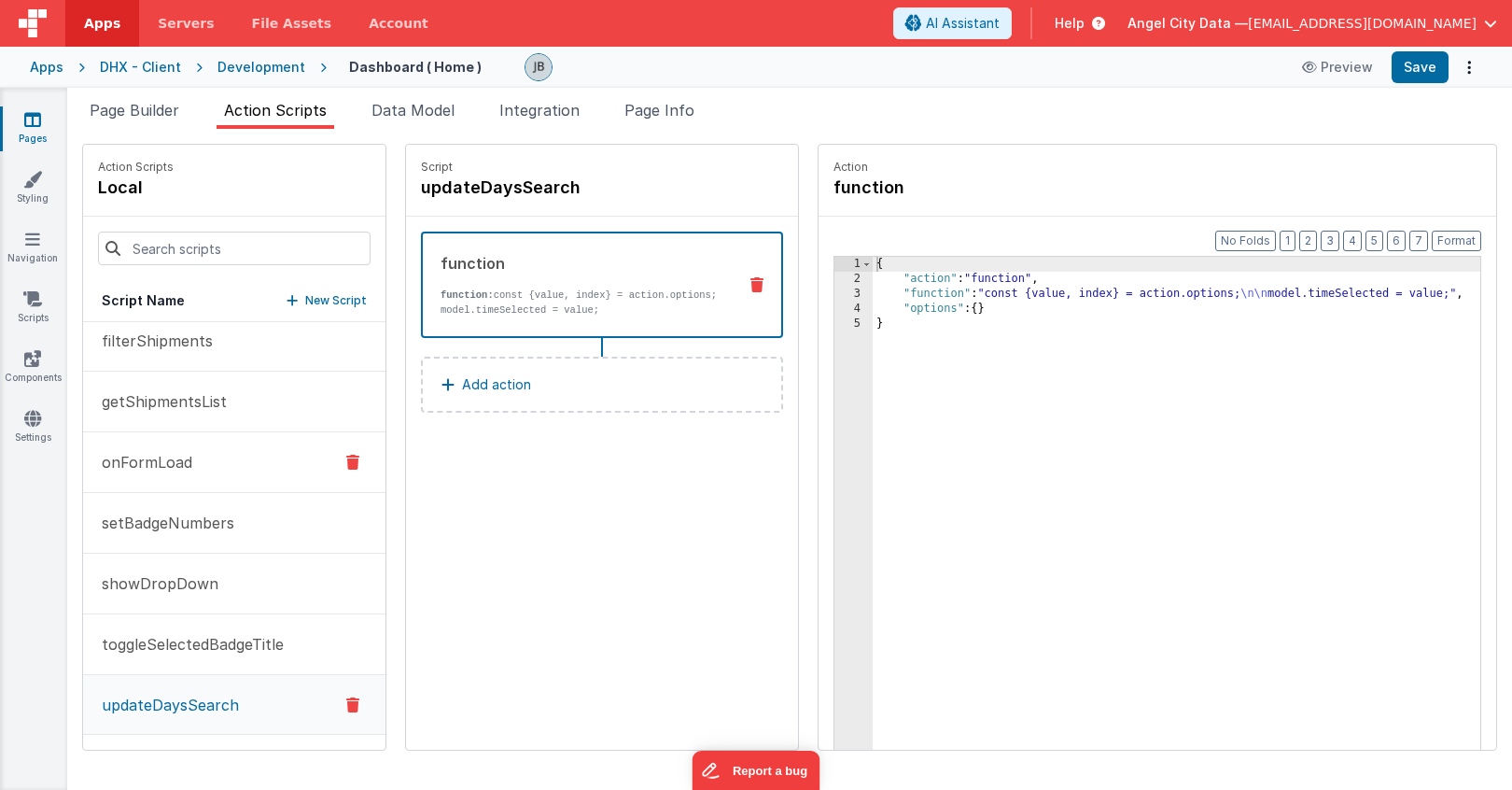
click at [200, 476] on button "onFormLoad" at bounding box center [235, 463] width 302 height 61
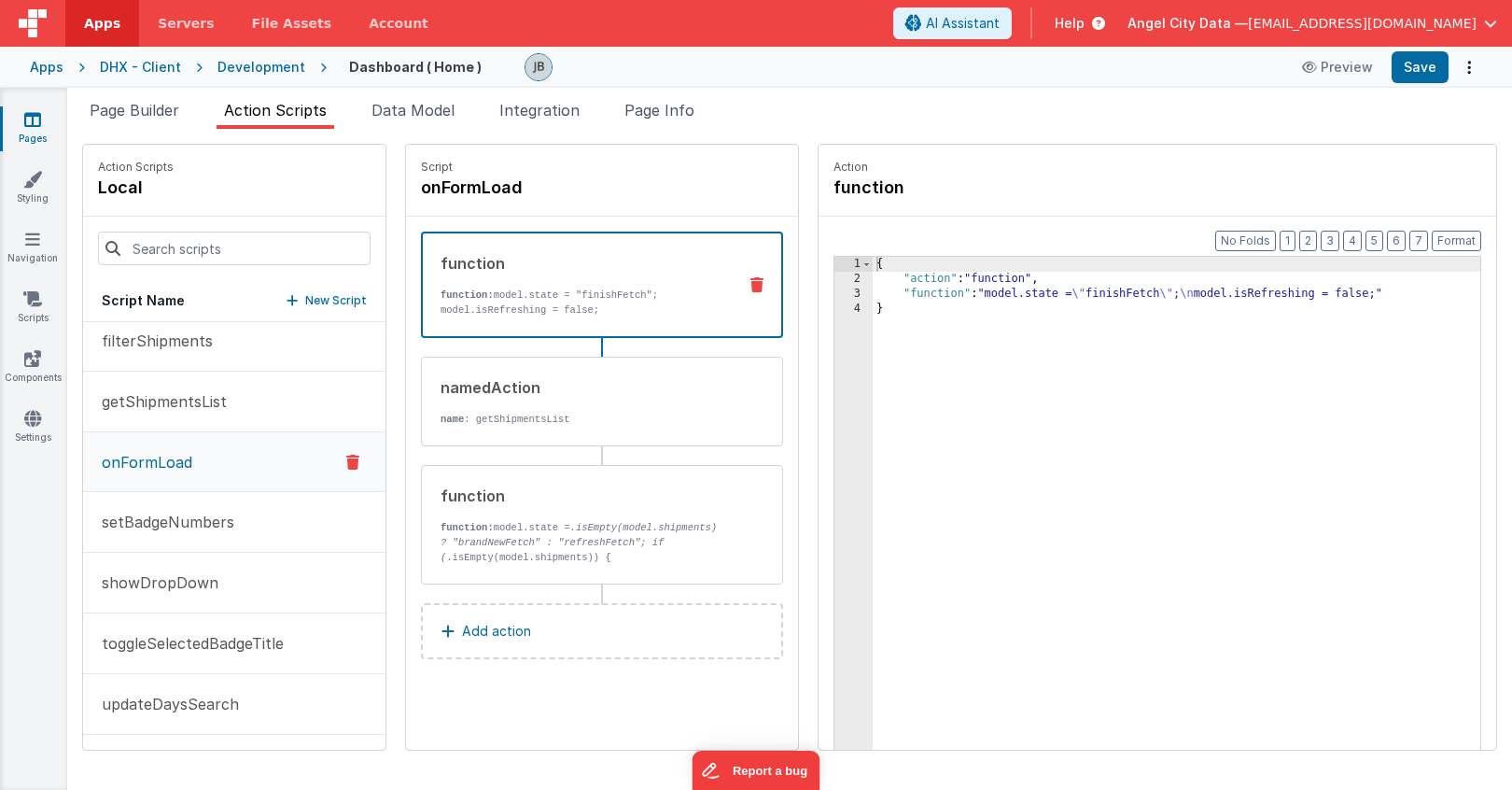
click at [490, 282] on div "function function: model.state = "finishFetch"; model.isRefreshing = false;" at bounding box center [573, 285] width 298 height 66
click at [834, 296] on div "3" at bounding box center [853, 294] width 38 height 15
click at [862, 266] on span at bounding box center [866, 265] width 10 height 15
click at [834, 289] on div "3" at bounding box center [853, 294] width 38 height 15
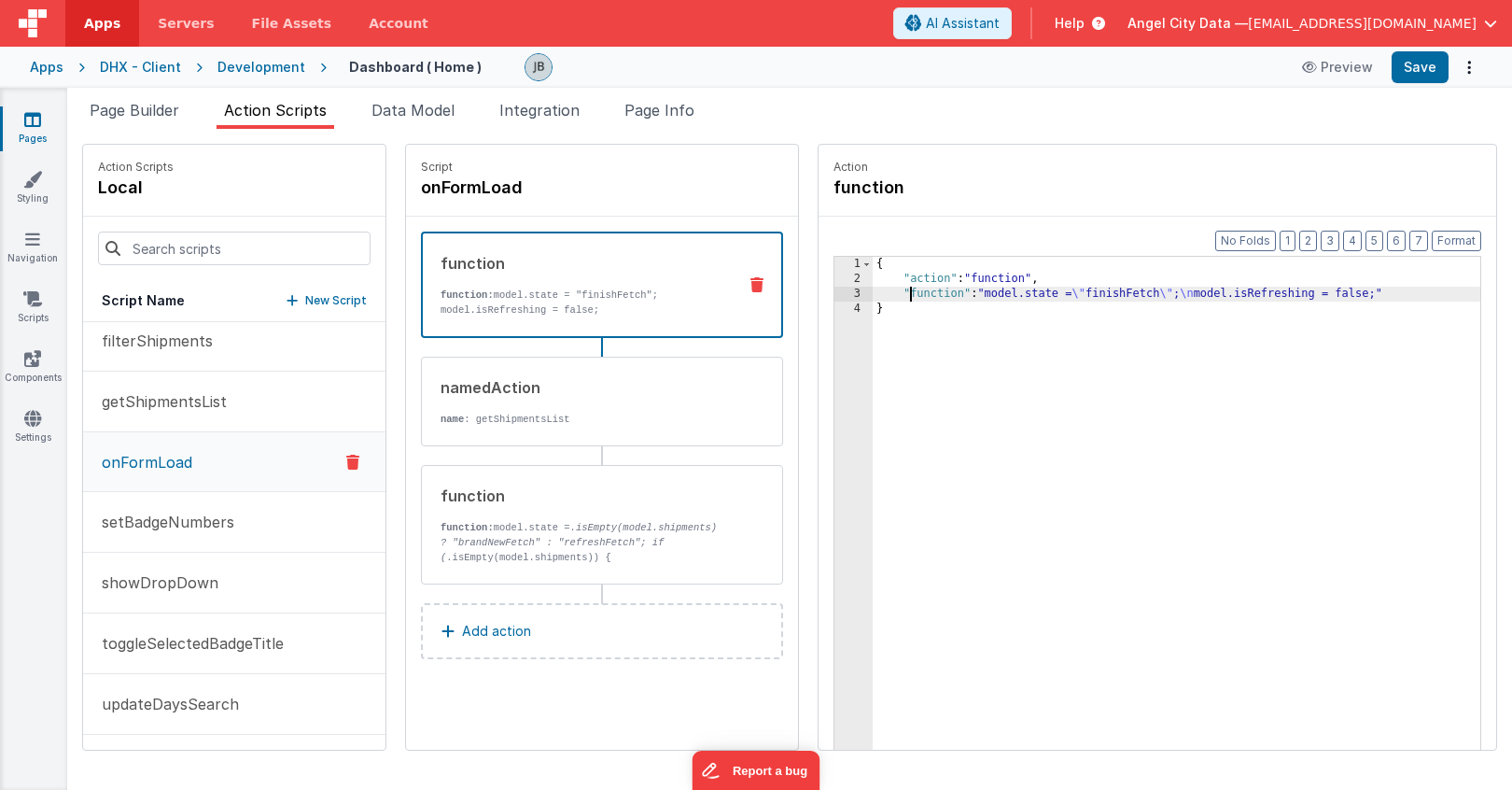
click at [873, 290] on div "{ "action" : "function" , "function" : "model.state = \" finishFetch \" ; \n mo…" at bounding box center [1199, 547] width 653 height 581
click at [834, 291] on div "3" at bounding box center [853, 294] width 38 height 15
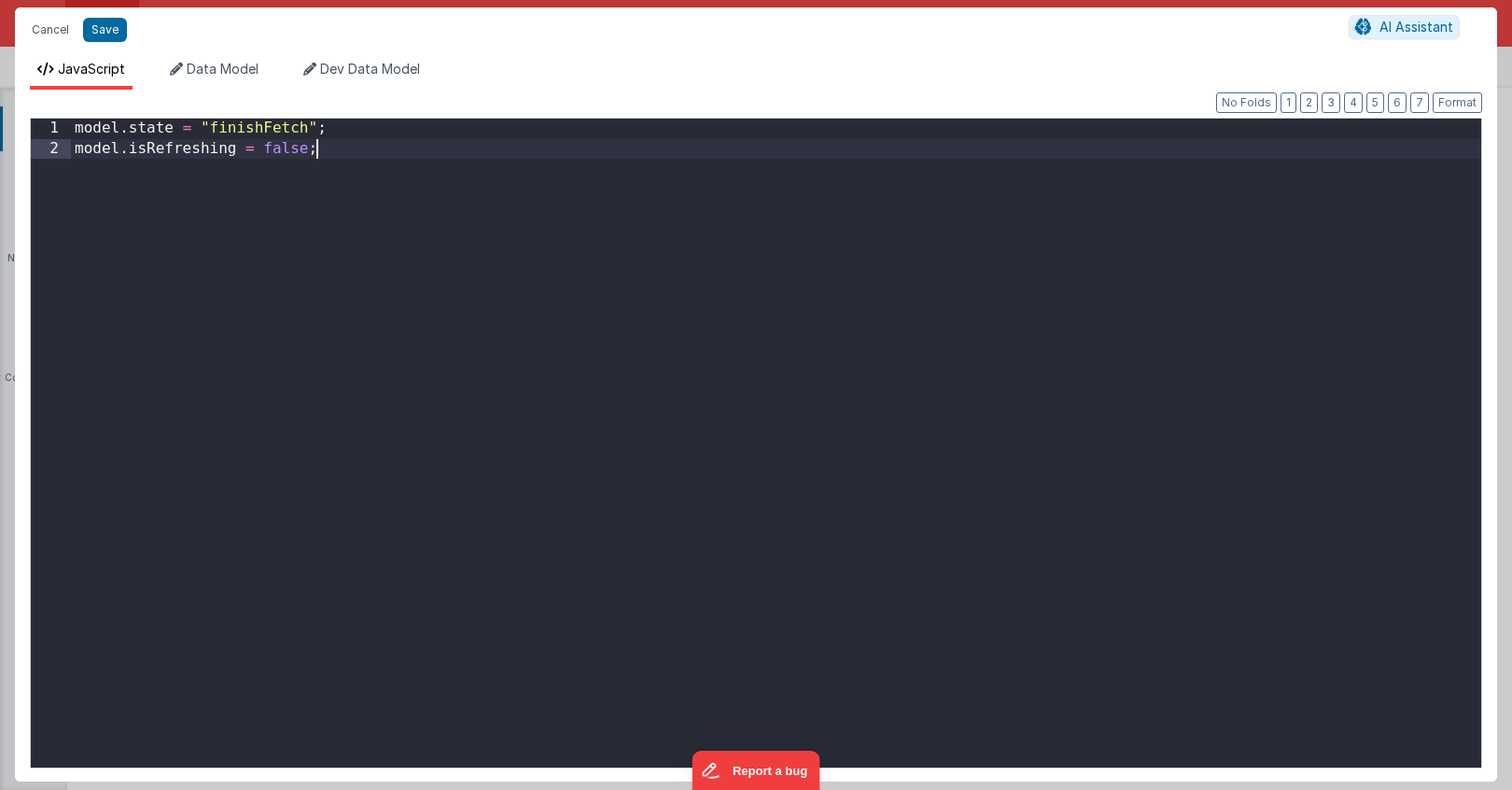
click at [811, 291] on div "model . state = "finishFetch" ; model . isRefreshing = false ;" at bounding box center [776, 463] width 1411 height 689
click at [672, 309] on div "model . state = "finishFetch" ; model . isRefreshing = false ;" at bounding box center [776, 463] width 1411 height 689
click at [116, 35] on button "Save" at bounding box center [105, 30] width 44 height 24
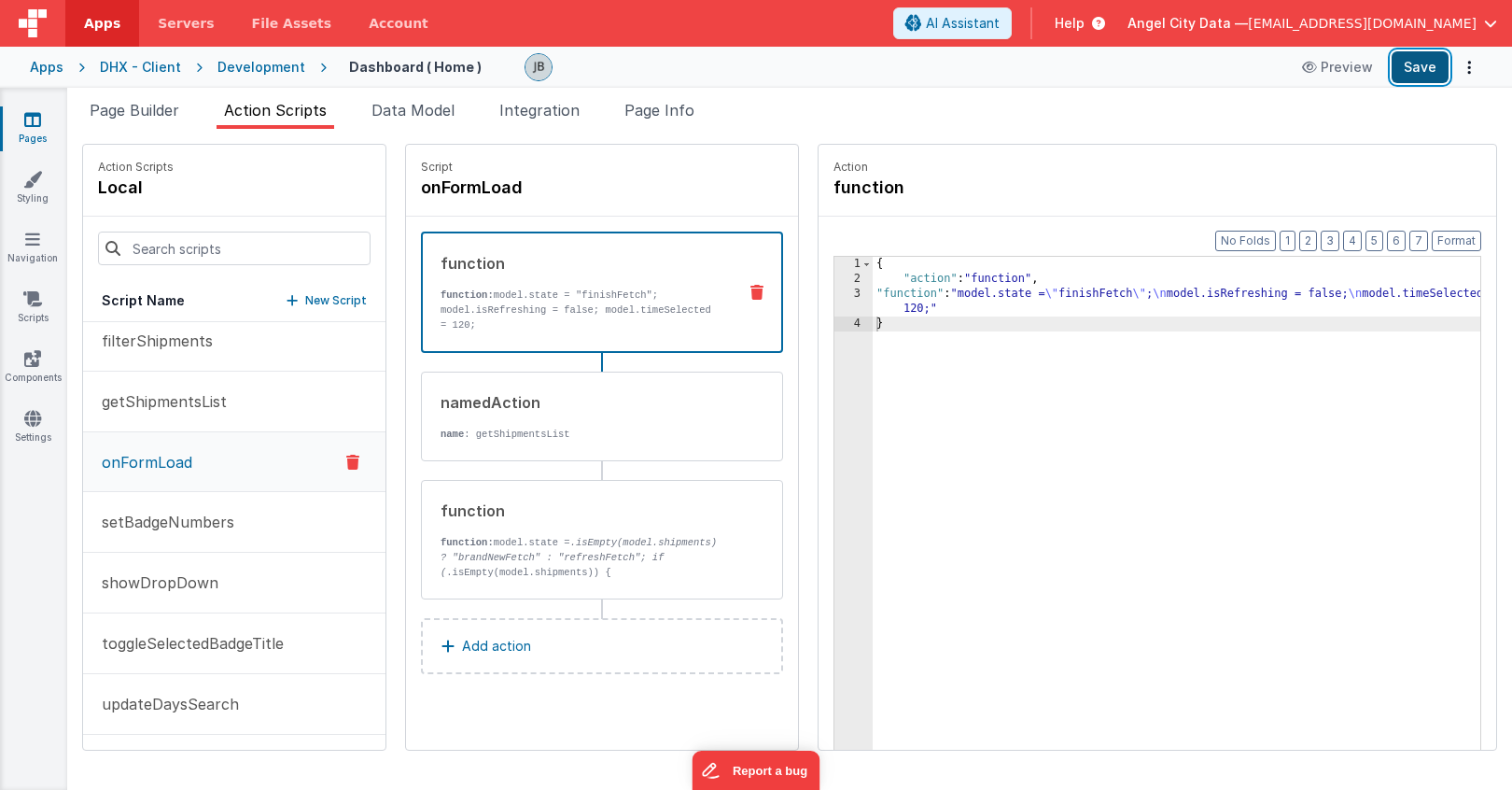
click at [1420, 60] on button "Save" at bounding box center [1420, 68] width 57 height 32
click at [415, 117] on span "Data Model" at bounding box center [413, 110] width 84 height 19
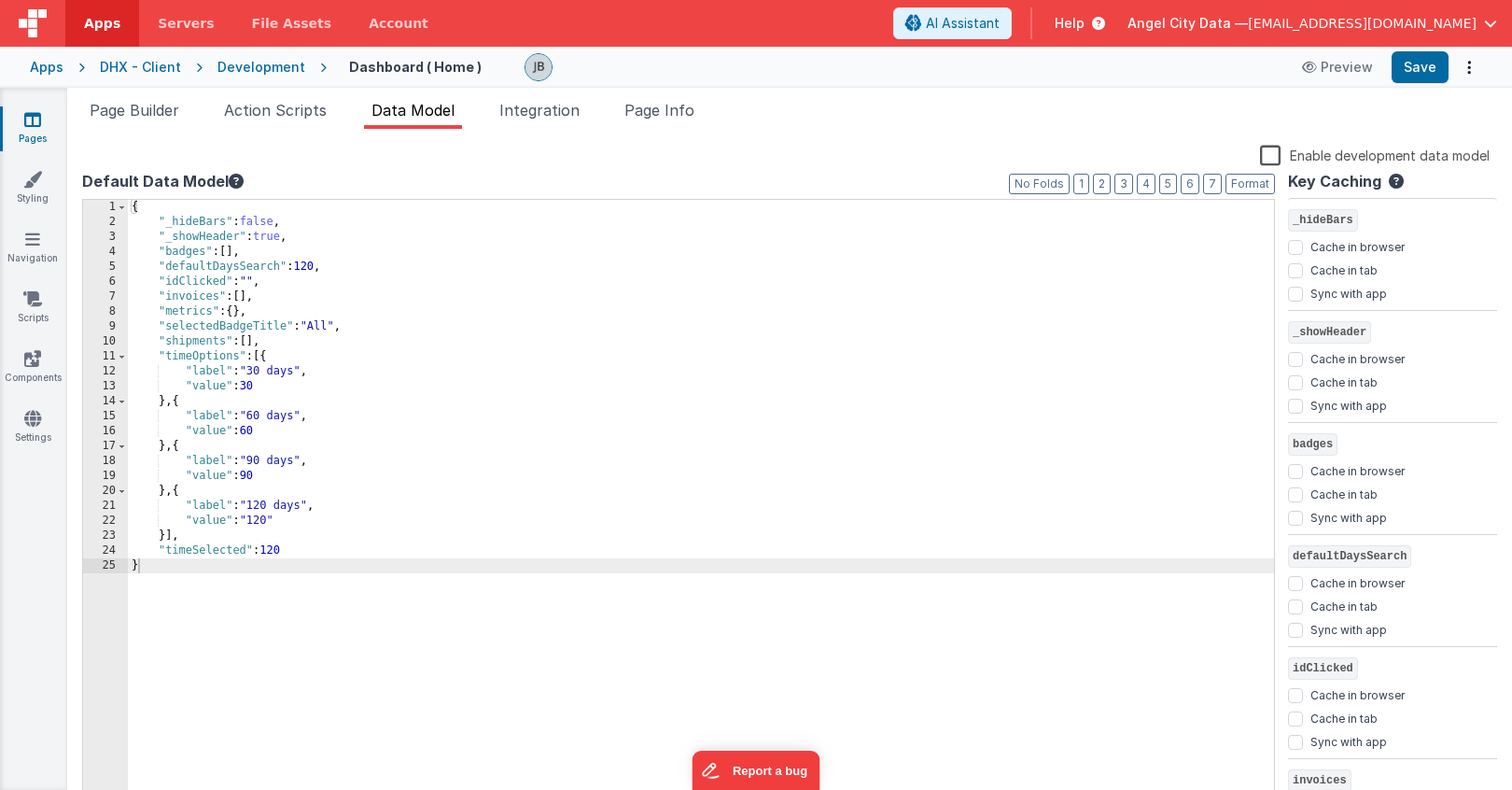
click at [259, 390] on div "{ "_hideBars" : false , "_showHeader" : true , "badges" : [ ] , "defaultDaysSea…" at bounding box center [700, 517] width 1146 height 635
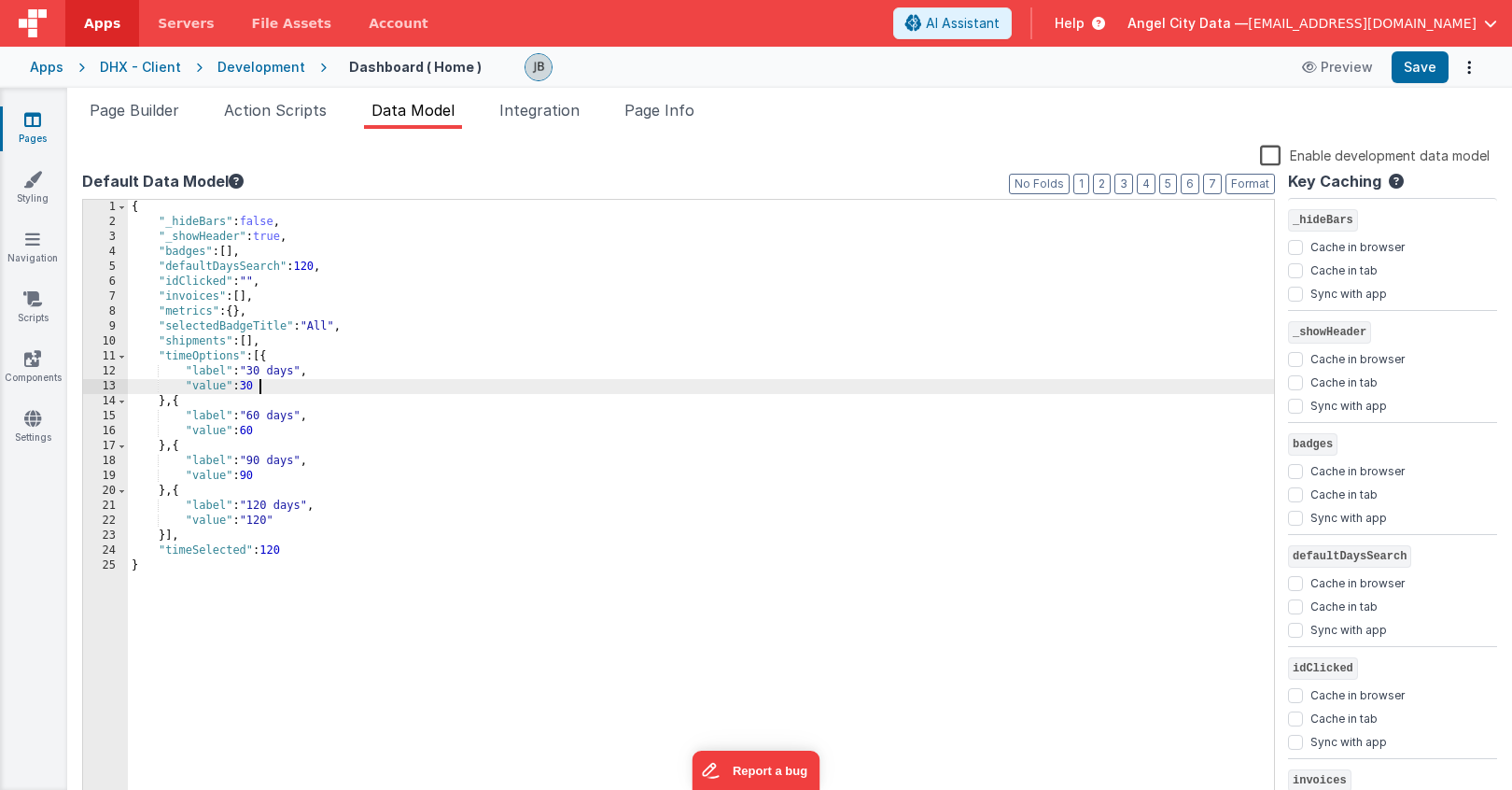
click at [251, 390] on div "{ "_hideBars" : false , "_showHeader" : true , "badges" : [ ] , "defaultDaysSea…" at bounding box center [700, 517] width 1146 height 635
click at [257, 432] on div "{ "_hideBars" : false , "_showHeader" : true , "badges" : [ ] , "defaultDaysSea…" at bounding box center [700, 517] width 1146 height 635
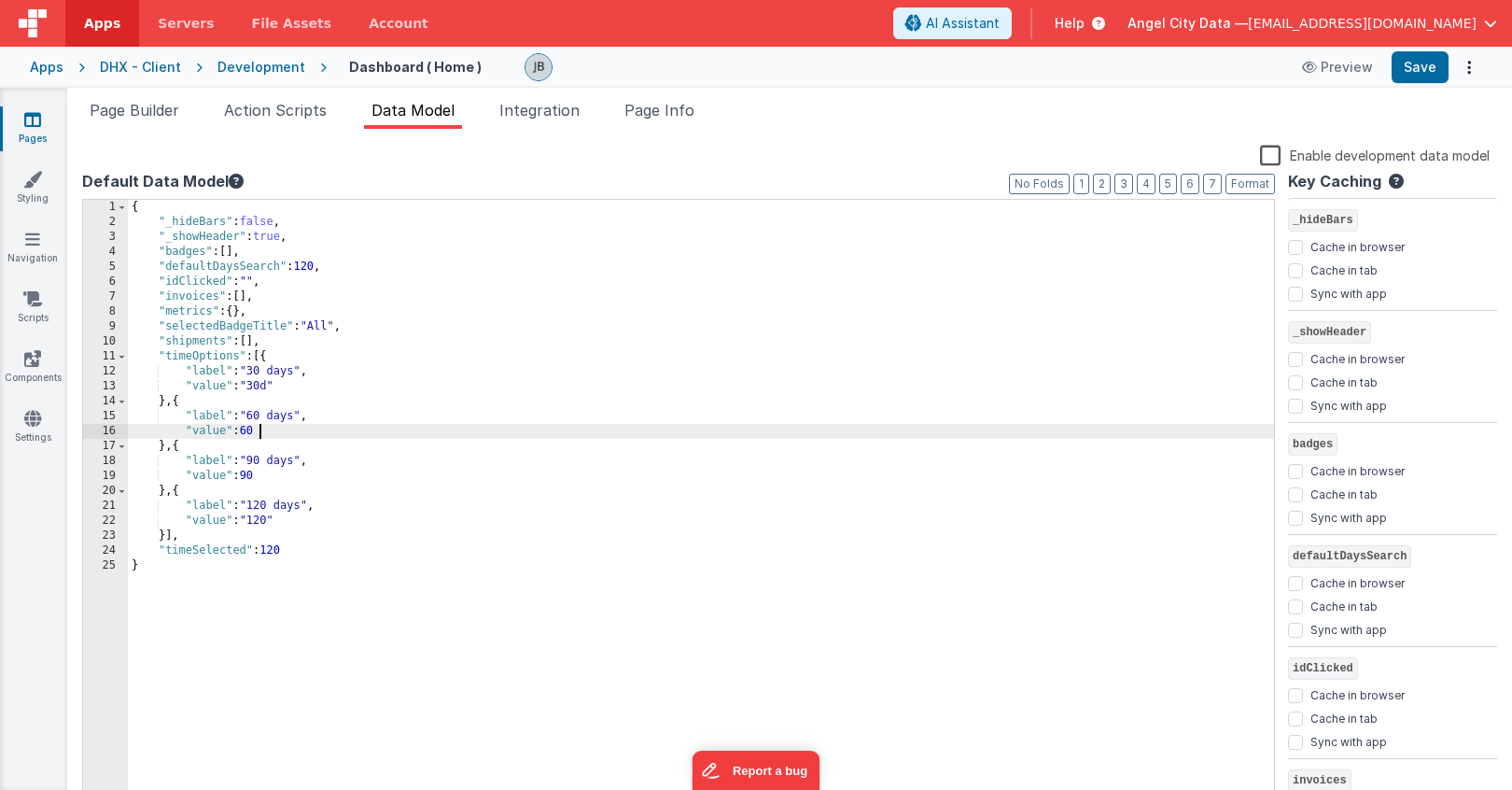
click at [257, 432] on div "{ "_hideBars" : false , "_showHeader" : true , "badges" : [ ] , "defaultDaysSea…" at bounding box center [700, 517] width 1146 height 635
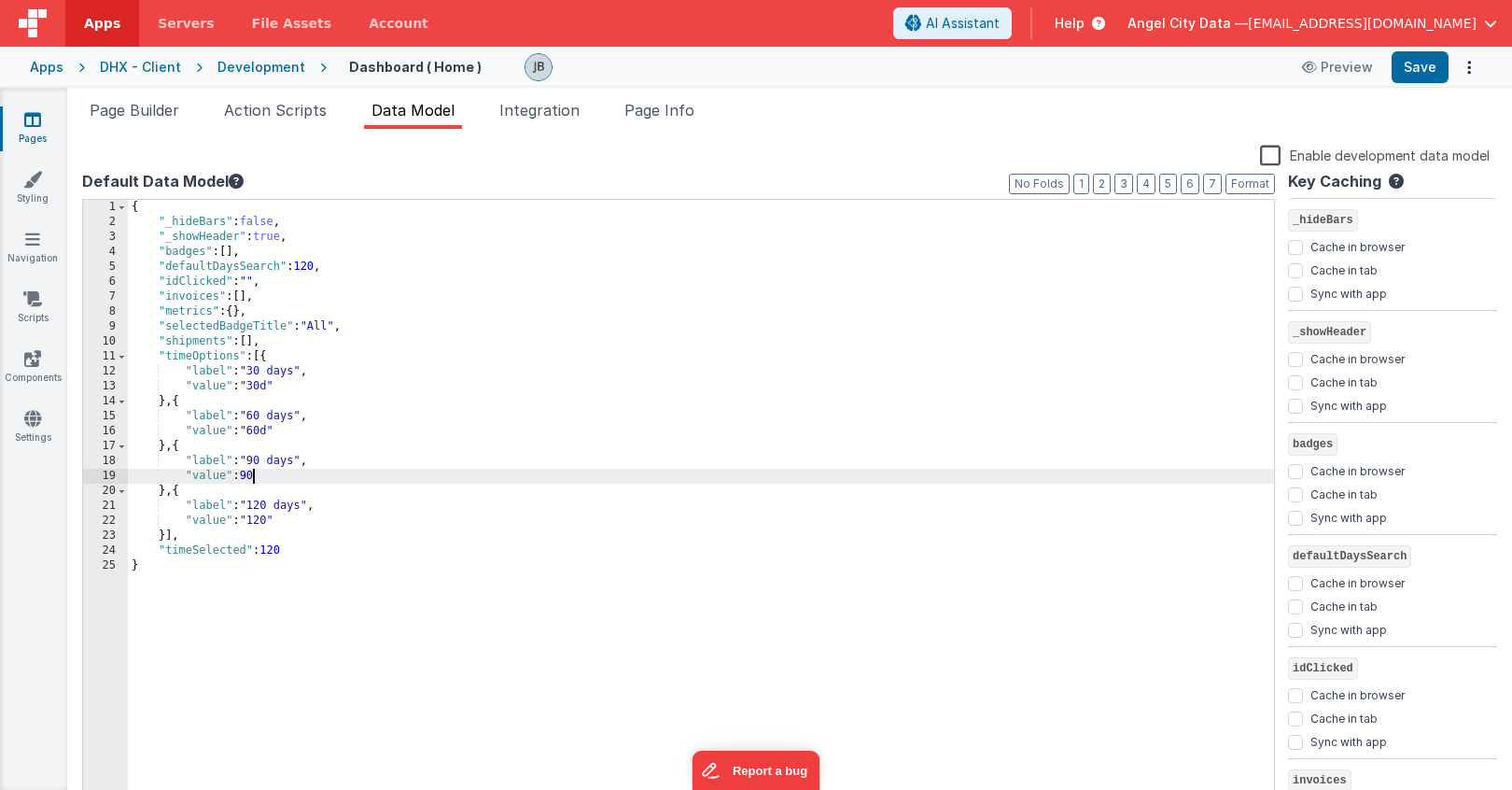
click at [252, 475] on div "{ "_hideBars" : false , "_showHeader" : true , "badges" : [ ] , "defaultDaysSea…" at bounding box center [700, 517] width 1146 height 635
click at [278, 554] on div "{ "_hideBars" : false , "_showHeader" : true , "badges" : [ ] , "defaultDaysSea…" at bounding box center [700, 517] width 1146 height 635
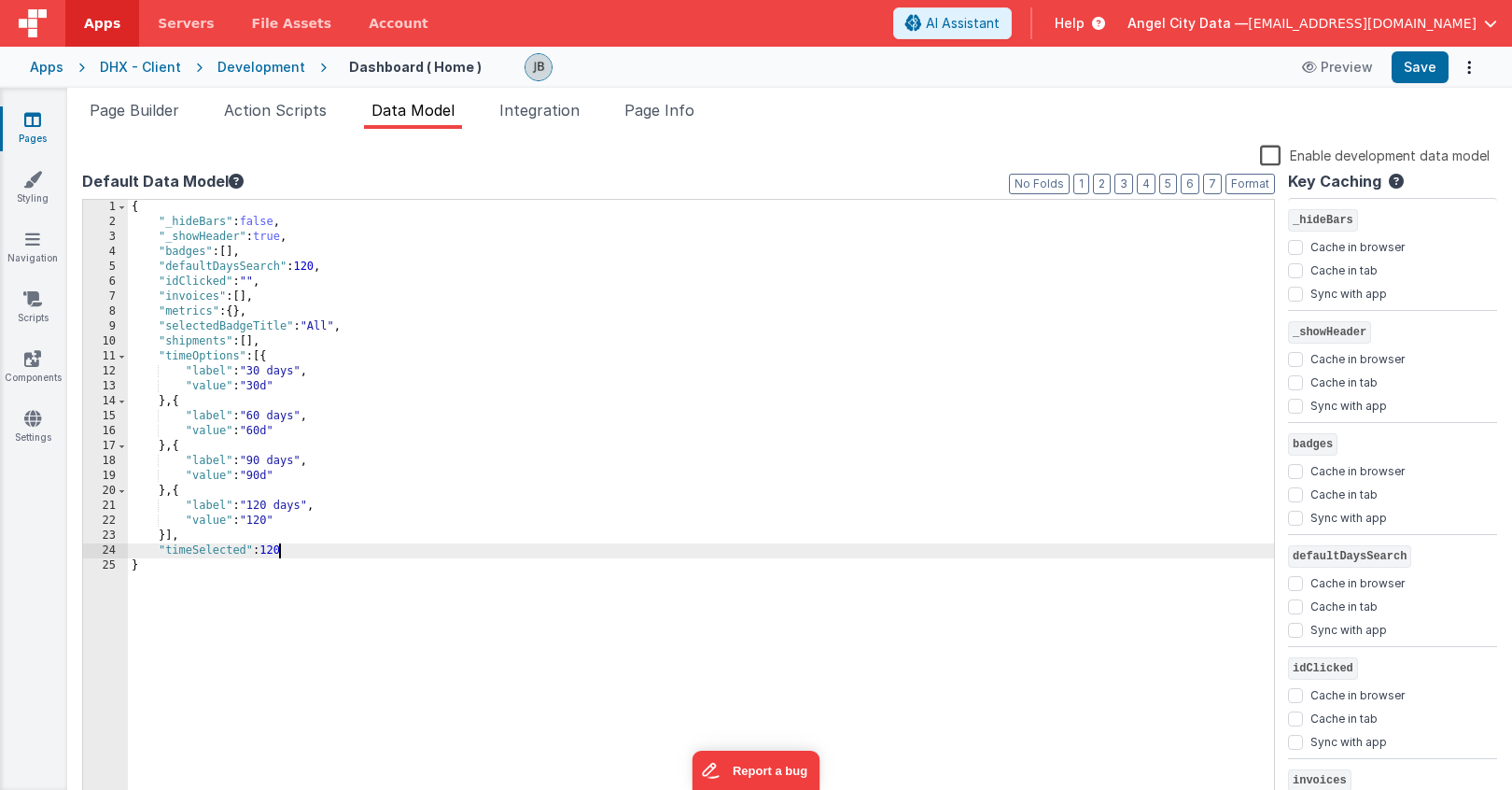
click at [278, 554] on div "{ "_hideBars" : false , "_showHeader" : true , "badges" : [ ] , "defaultDaysSea…" at bounding box center [700, 517] width 1146 height 635
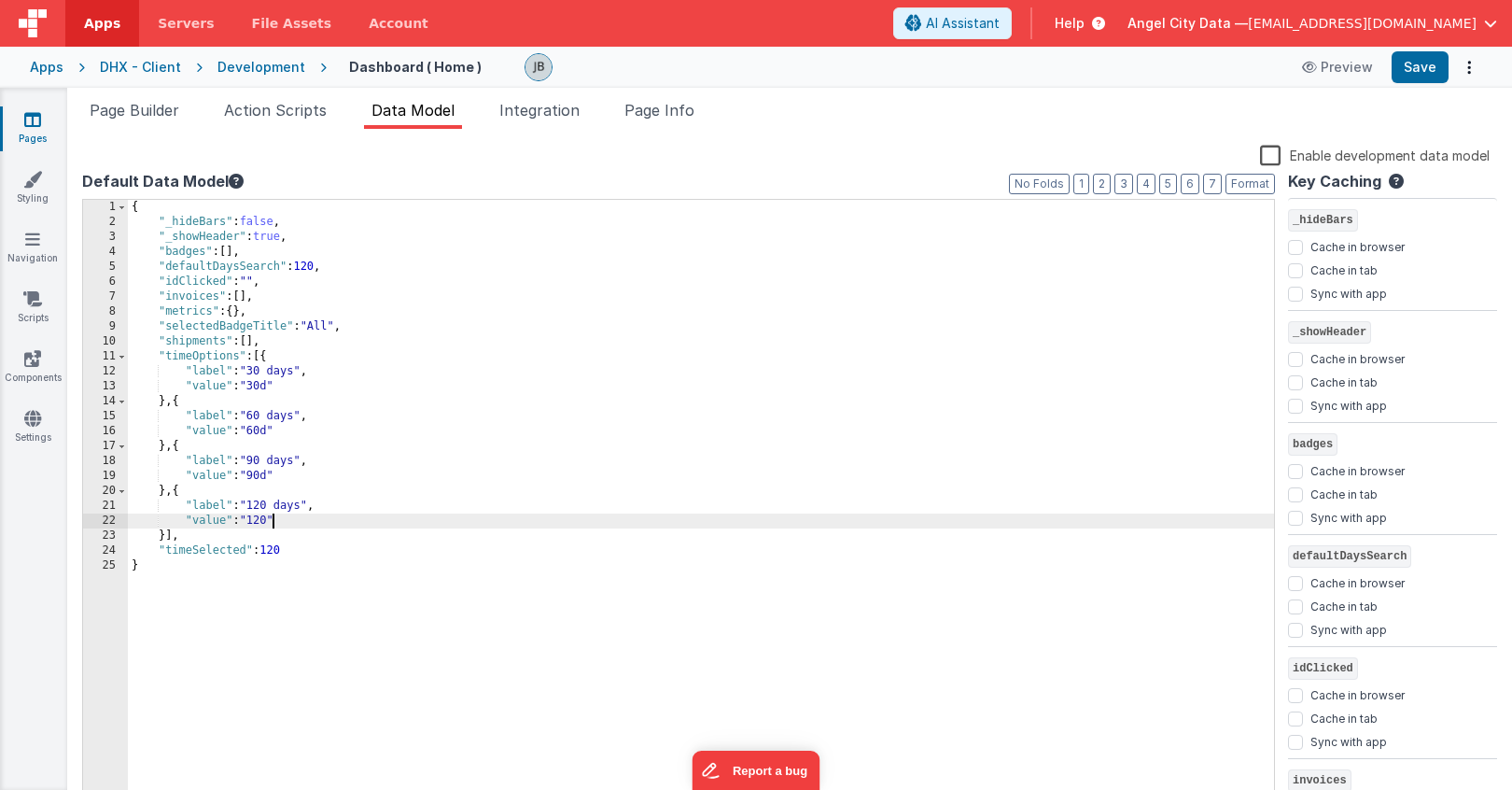
click at [271, 527] on div "{ "_hideBars" : false , "_showHeader" : true , "badges" : [ ] , "defaultDaysSea…" at bounding box center [700, 517] width 1146 height 635
click at [272, 549] on div "{ "_hideBars" : false , "_showHeader" : true , "badges" : [ ] , "defaultDaysSea…" at bounding box center [700, 517] width 1146 height 635
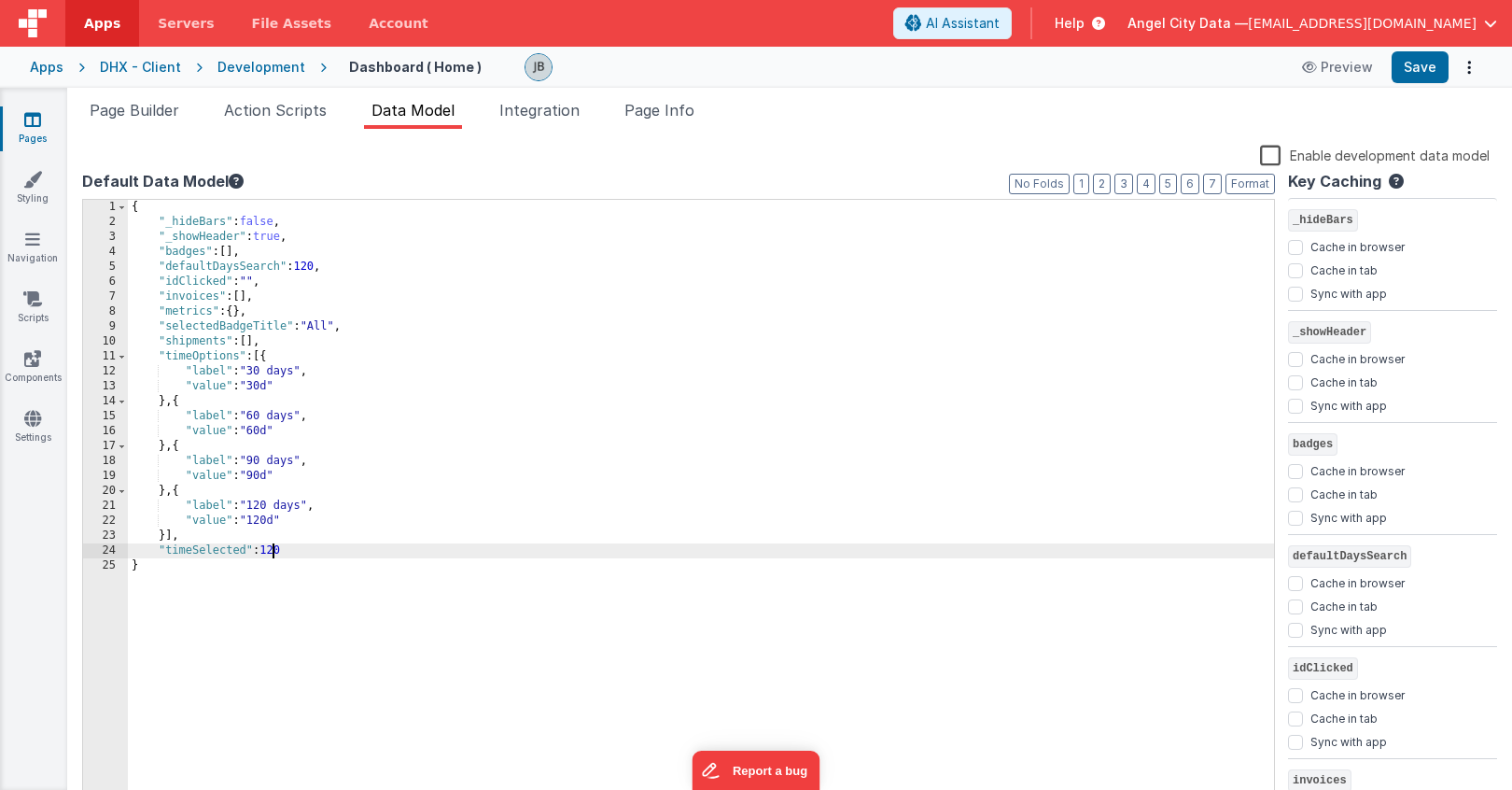
click at [272, 549] on div "{ "_hideBars" : false , "_showHeader" : true , "badges" : [ ] , "defaultDaysSea…" at bounding box center [700, 517] width 1146 height 635
click at [1409, 69] on button "Save" at bounding box center [1420, 68] width 57 height 32
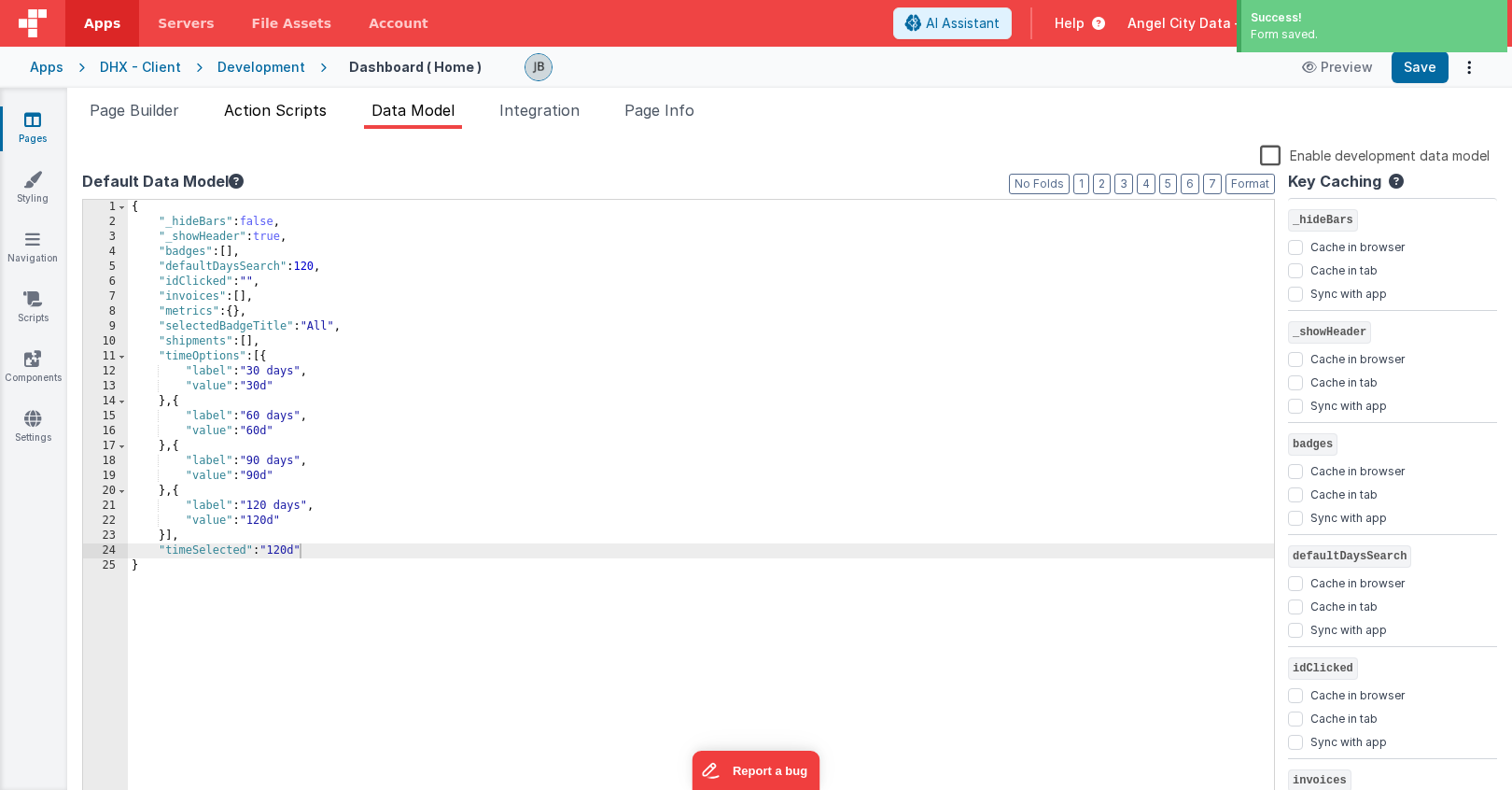
click at [291, 113] on span "Action Scripts" at bounding box center [275, 110] width 102 height 19
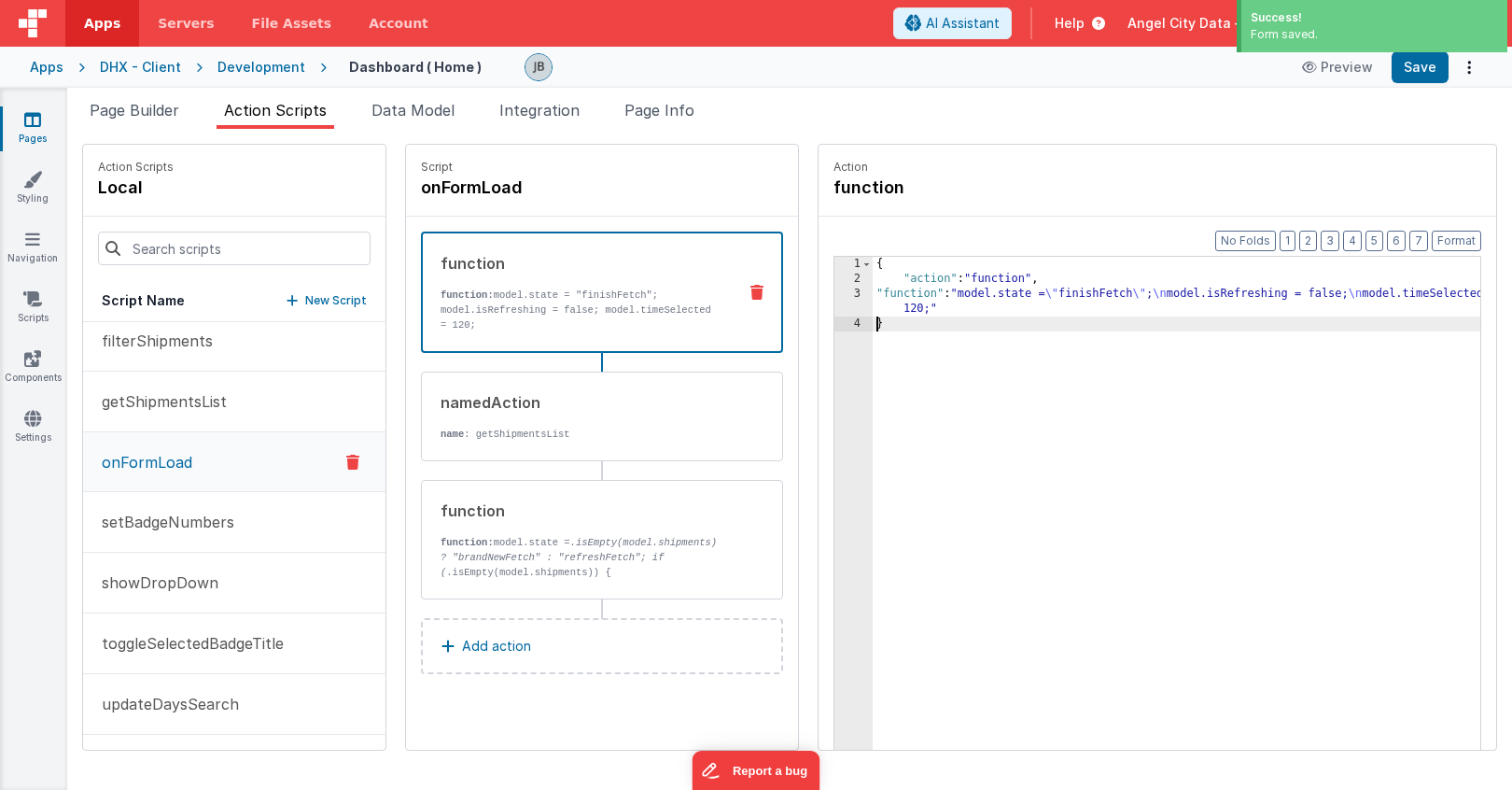
click at [834, 299] on div "3" at bounding box center [853, 301] width 38 height 30
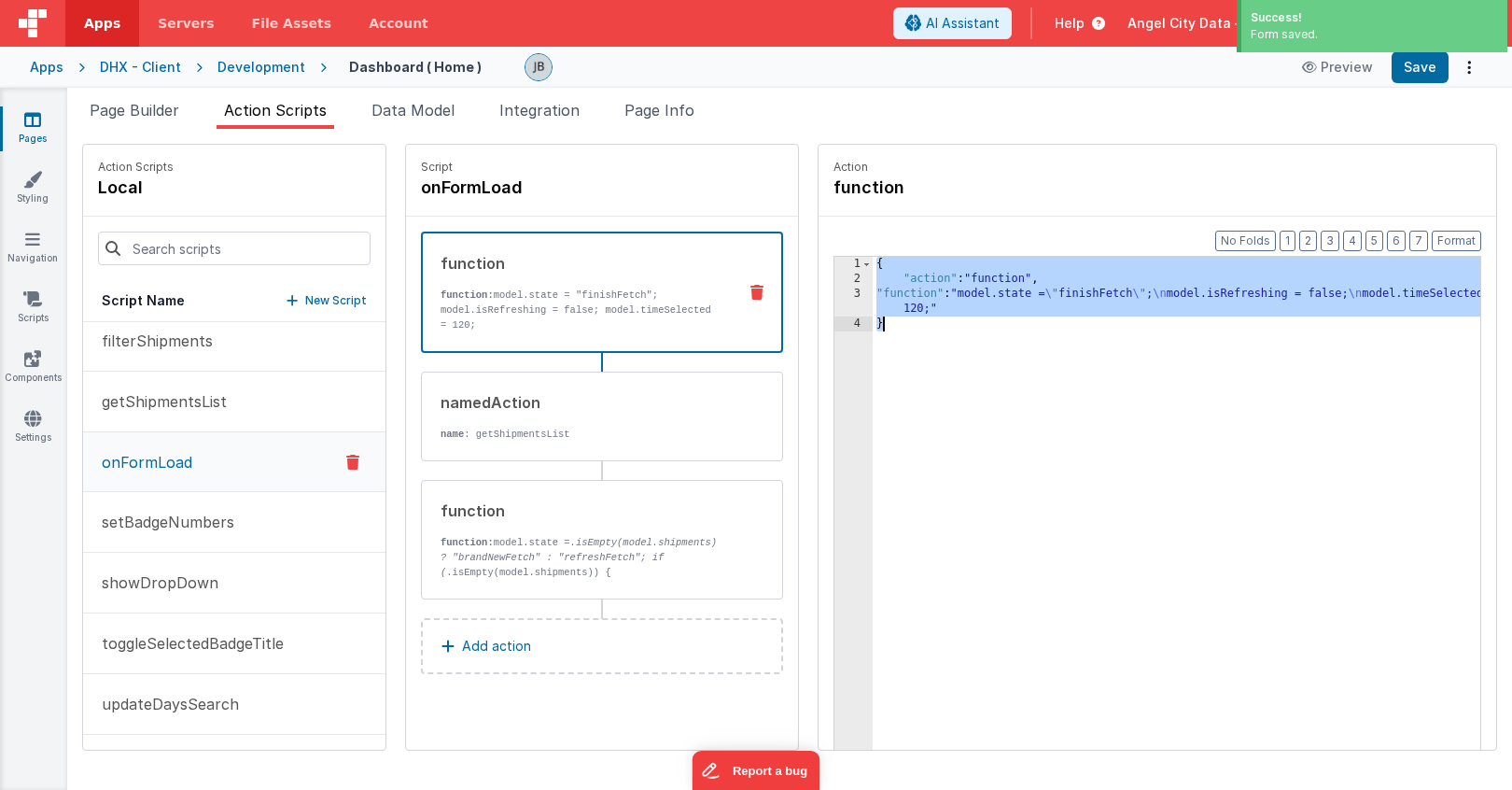
click at [834, 299] on div "3" at bounding box center [853, 301] width 38 height 30
click at [834, 292] on div "3" at bounding box center [853, 301] width 38 height 30
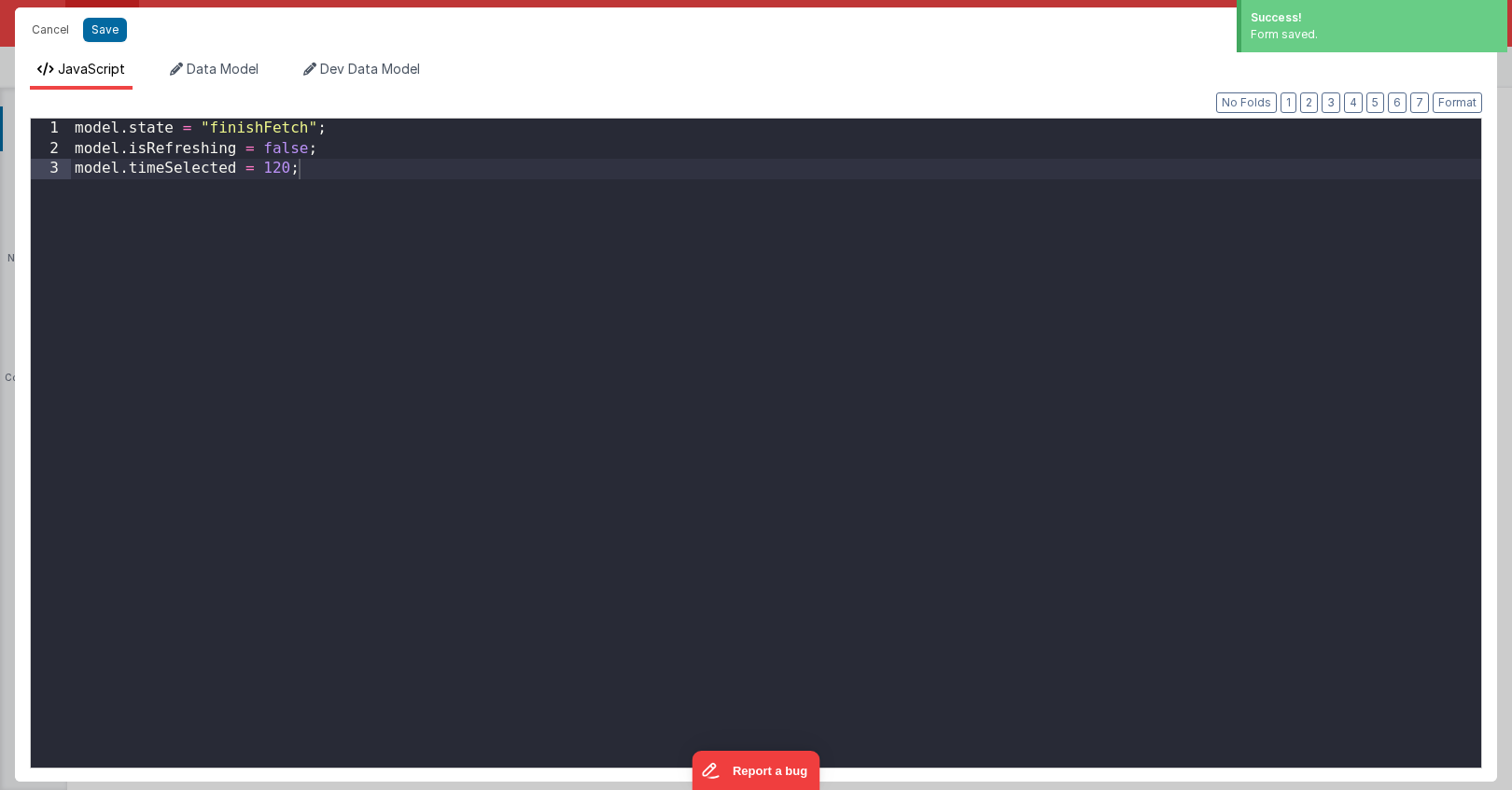
click at [812, 292] on div "Cancel Save AI Assistant JavaScript Data Model Dev Data Model Format 7 6 5 4 3 …" at bounding box center [756, 395] width 1512 height 790
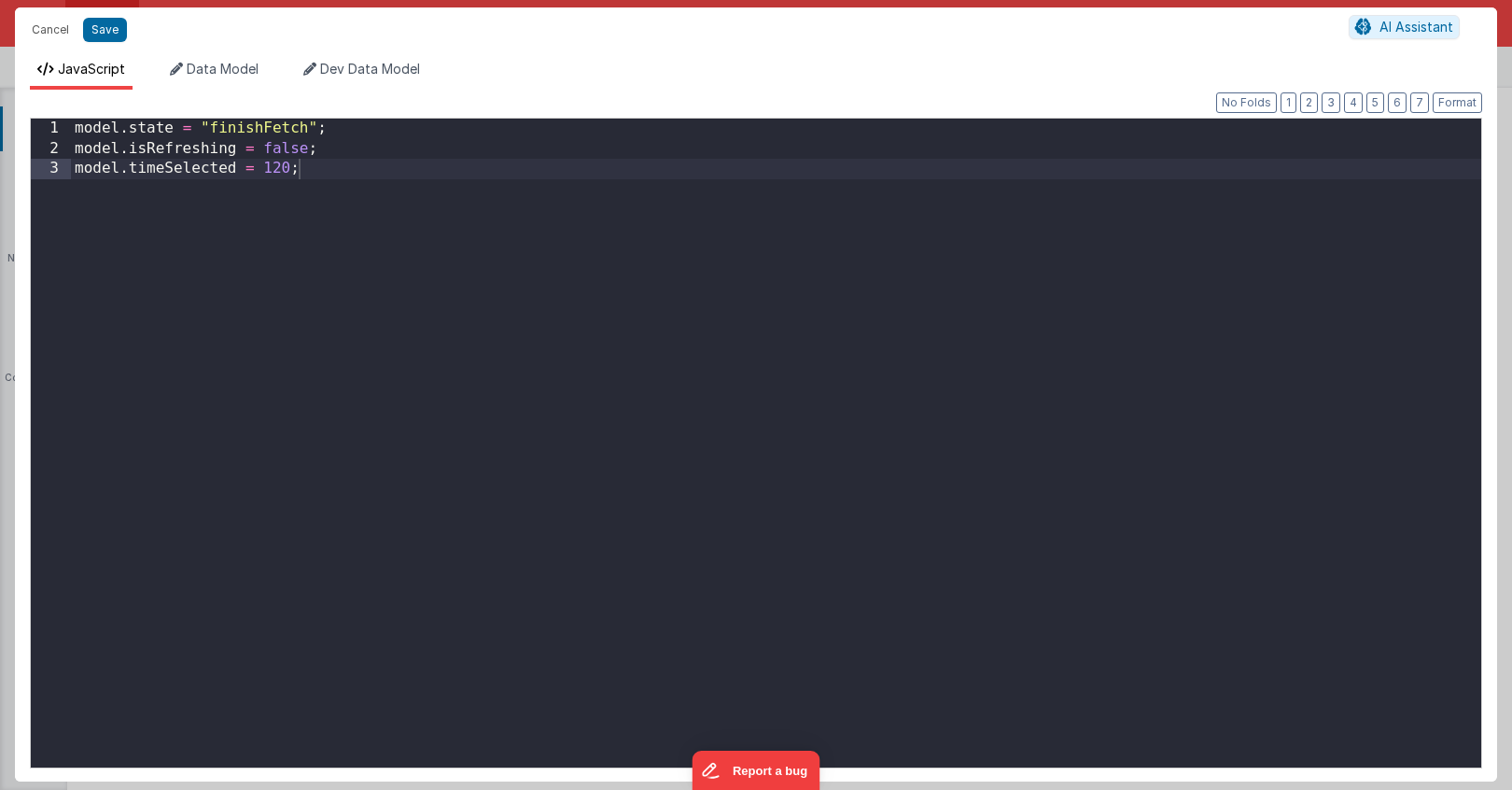
click at [512, 246] on div "model . state = "finishFetch" ; model . isRefreshing = false ; model . timeSele…" at bounding box center [776, 463] width 1411 height 689
click at [279, 169] on div "model . state = "finishFetch" ; model . isRefreshing = false ; model . timeSele…" at bounding box center [776, 463] width 1411 height 689
click at [128, 39] on div "Cancel Save" at bounding box center [685, 30] width 1326 height 26
click at [119, 37] on button "Save" at bounding box center [105, 30] width 44 height 24
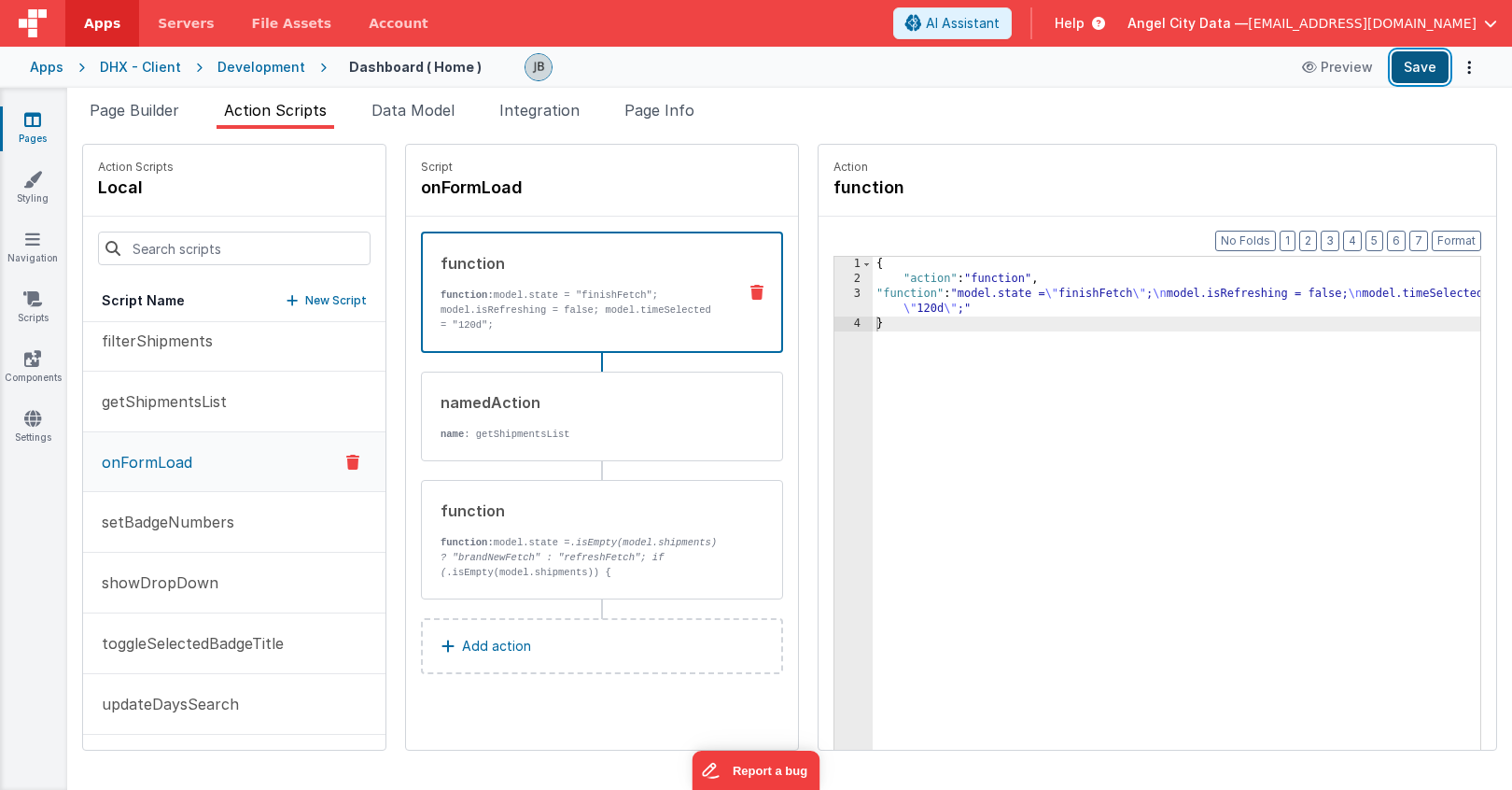
click at [1419, 74] on button "Save" at bounding box center [1420, 68] width 57 height 32
click at [187, 533] on button "setBadgeNumbers" at bounding box center [235, 522] width 302 height 61
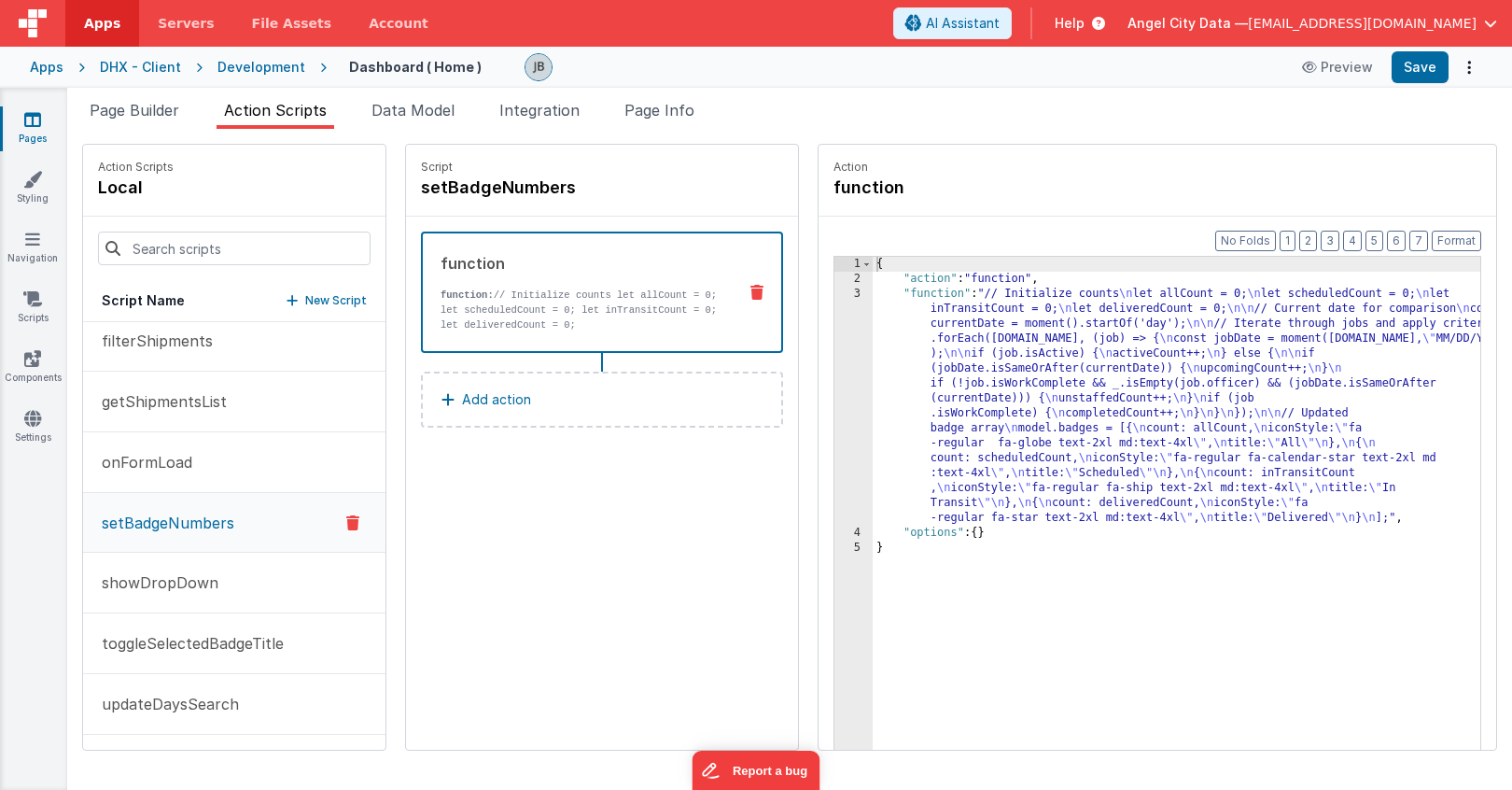
click at [476, 311] on p "function: // Initialize counts let allCount = 0; let scheduledCount = 0; let in…" at bounding box center [580, 310] width 281 height 45
click at [834, 362] on div "3" at bounding box center [853, 405] width 38 height 239
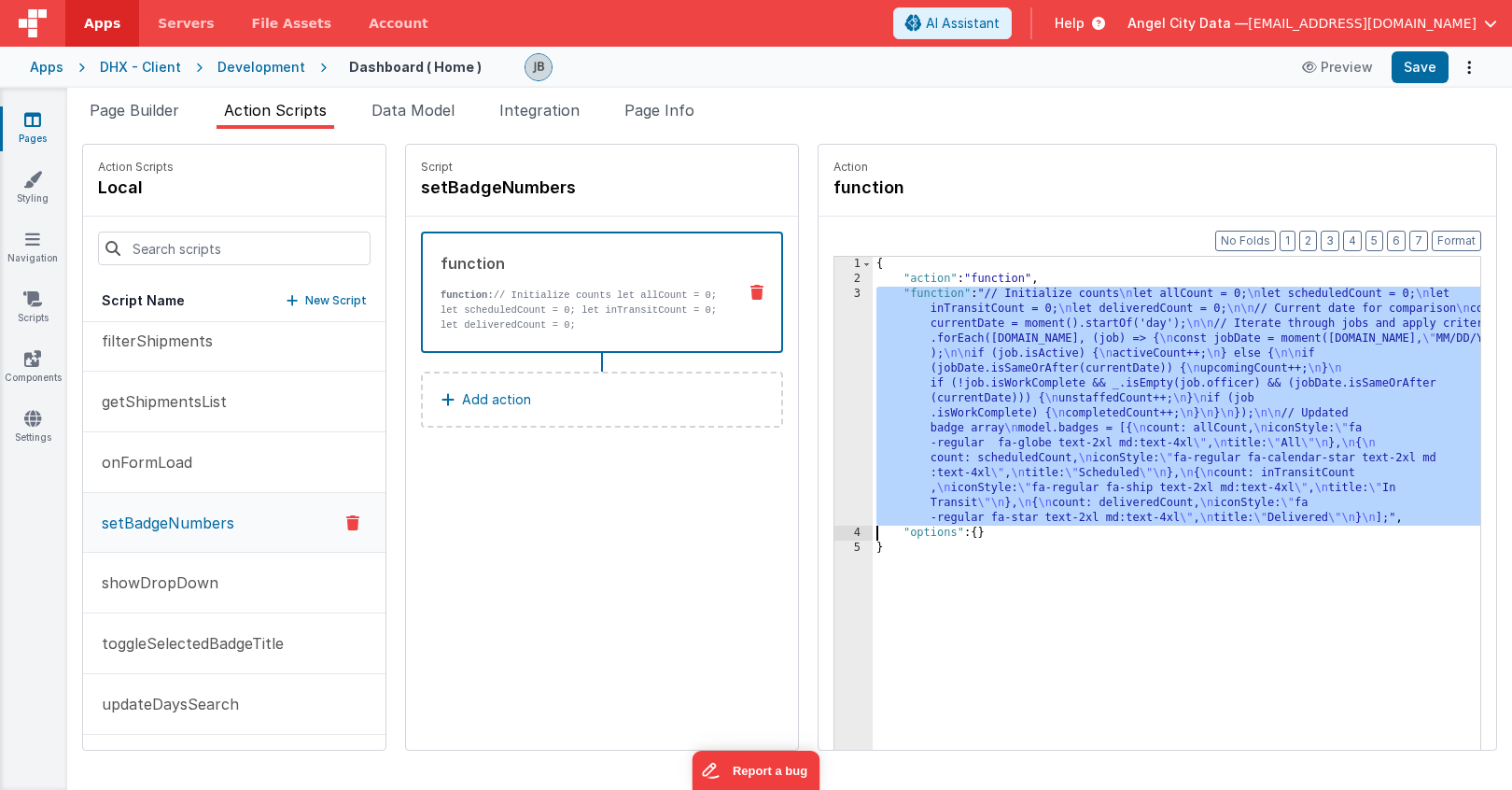
click at [834, 358] on div "3" at bounding box center [853, 405] width 38 height 239
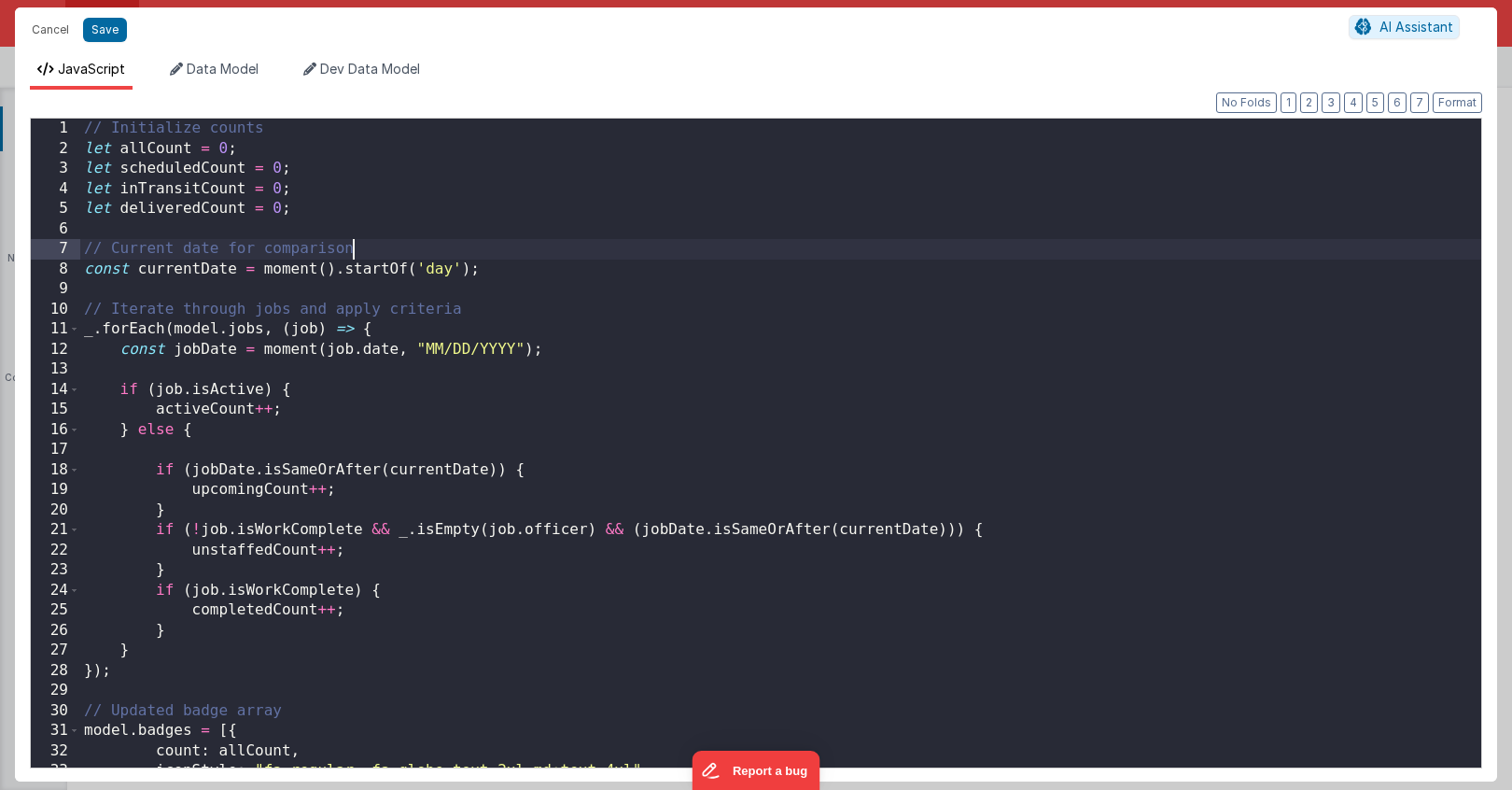
scroll to position [0, 0]
click at [608, 256] on div "// Initialize counts let allCount = 0 ; let scheduledCount = 0 ; let inTransitC…" at bounding box center [781, 463] width 1401 height 689
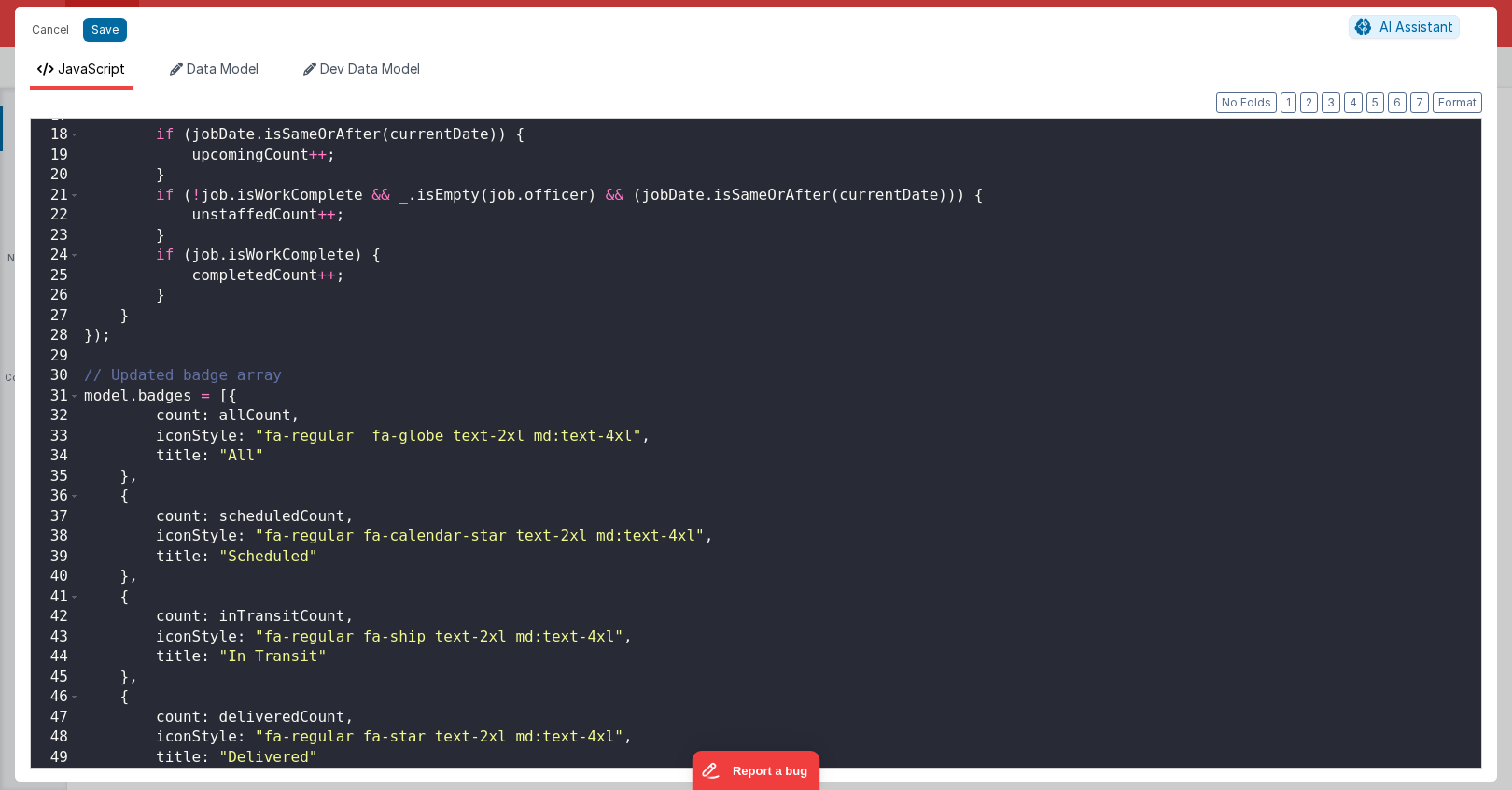
scroll to position [374, 0]
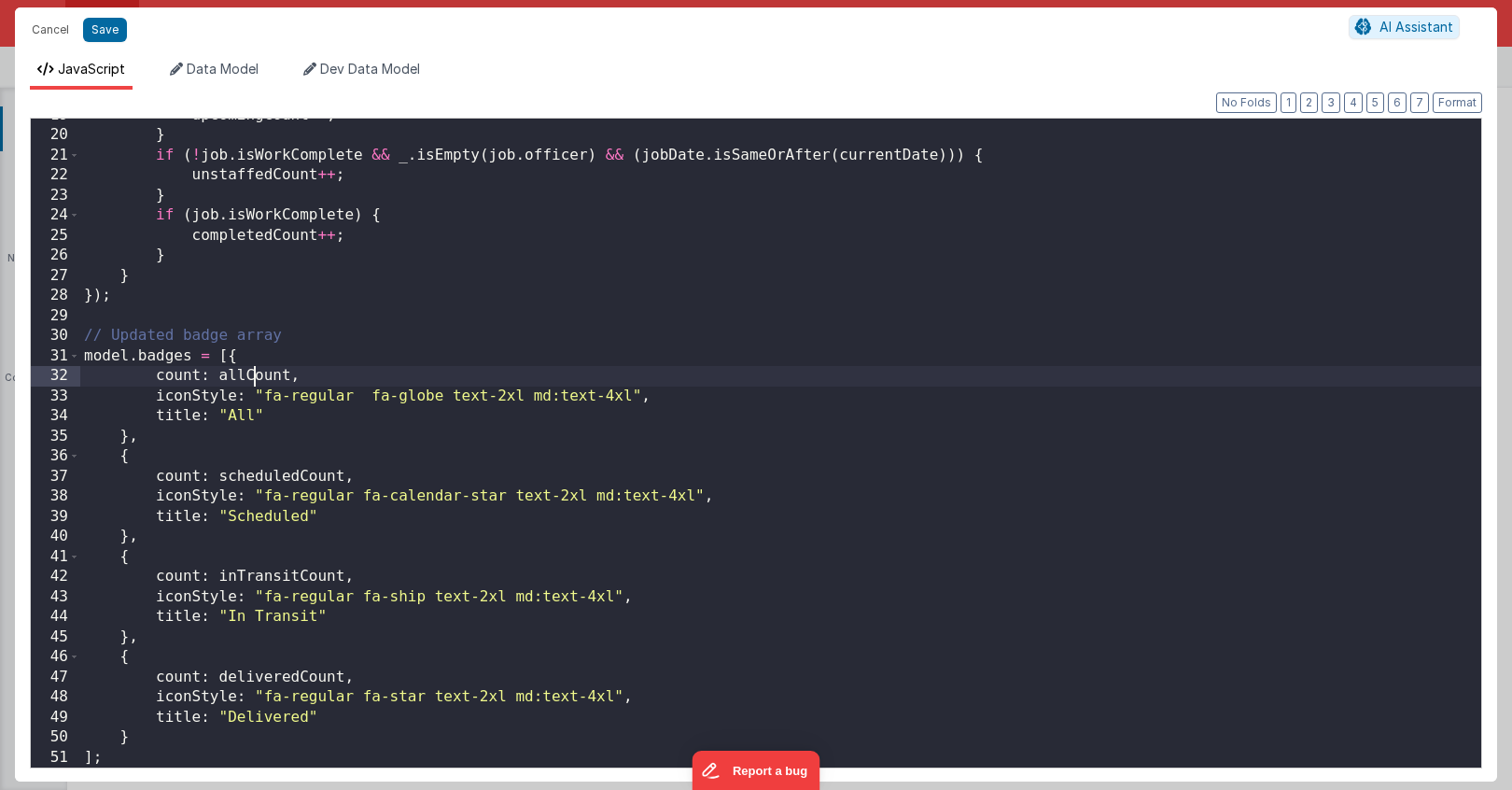
click at [255, 370] on div "upcomingCount ++ ; } if ( ! job . isWorkComplete && _ . isEmpty ( job . officer…" at bounding box center [781, 449] width 1401 height 689
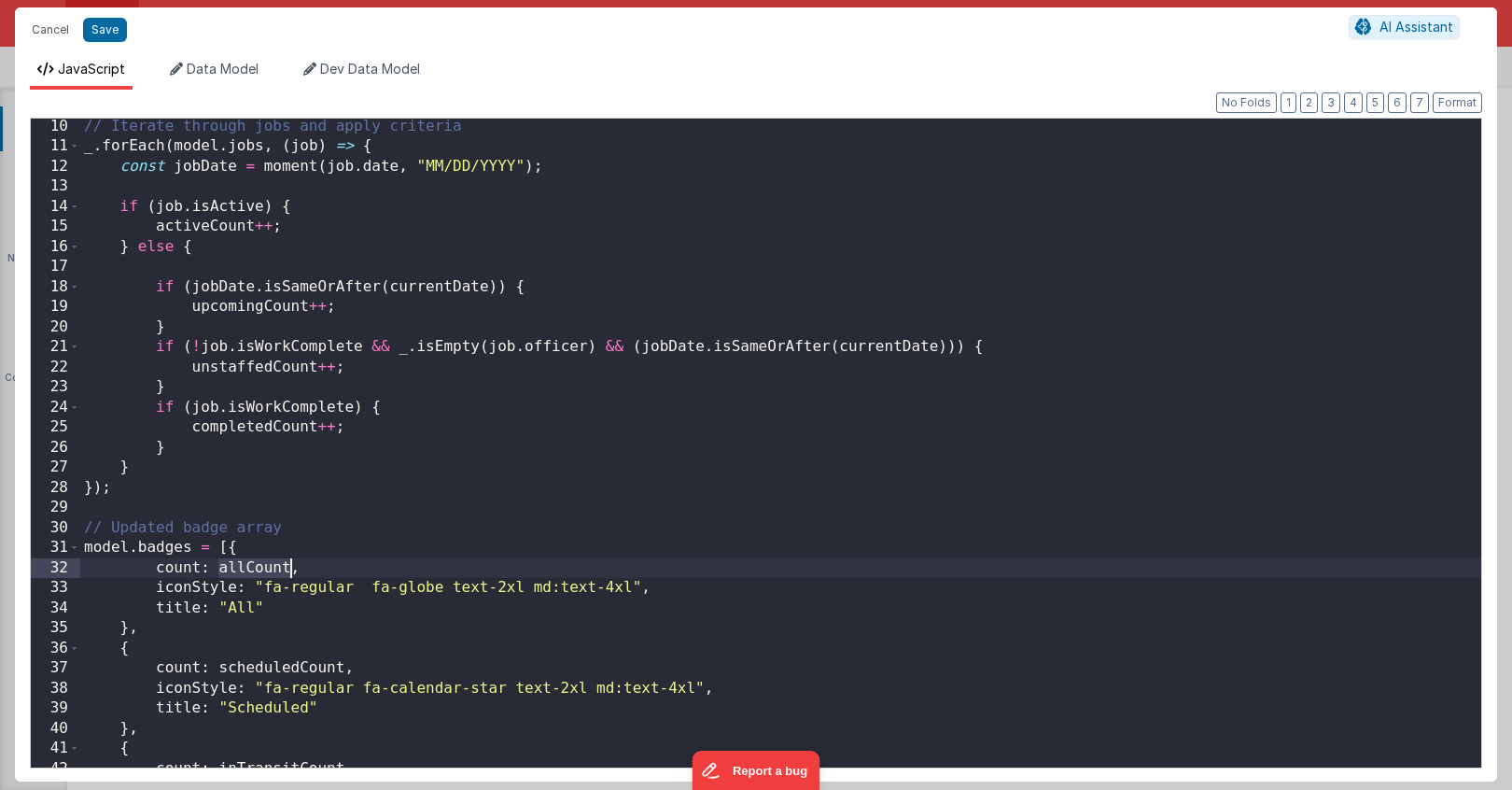
scroll to position [172, 0]
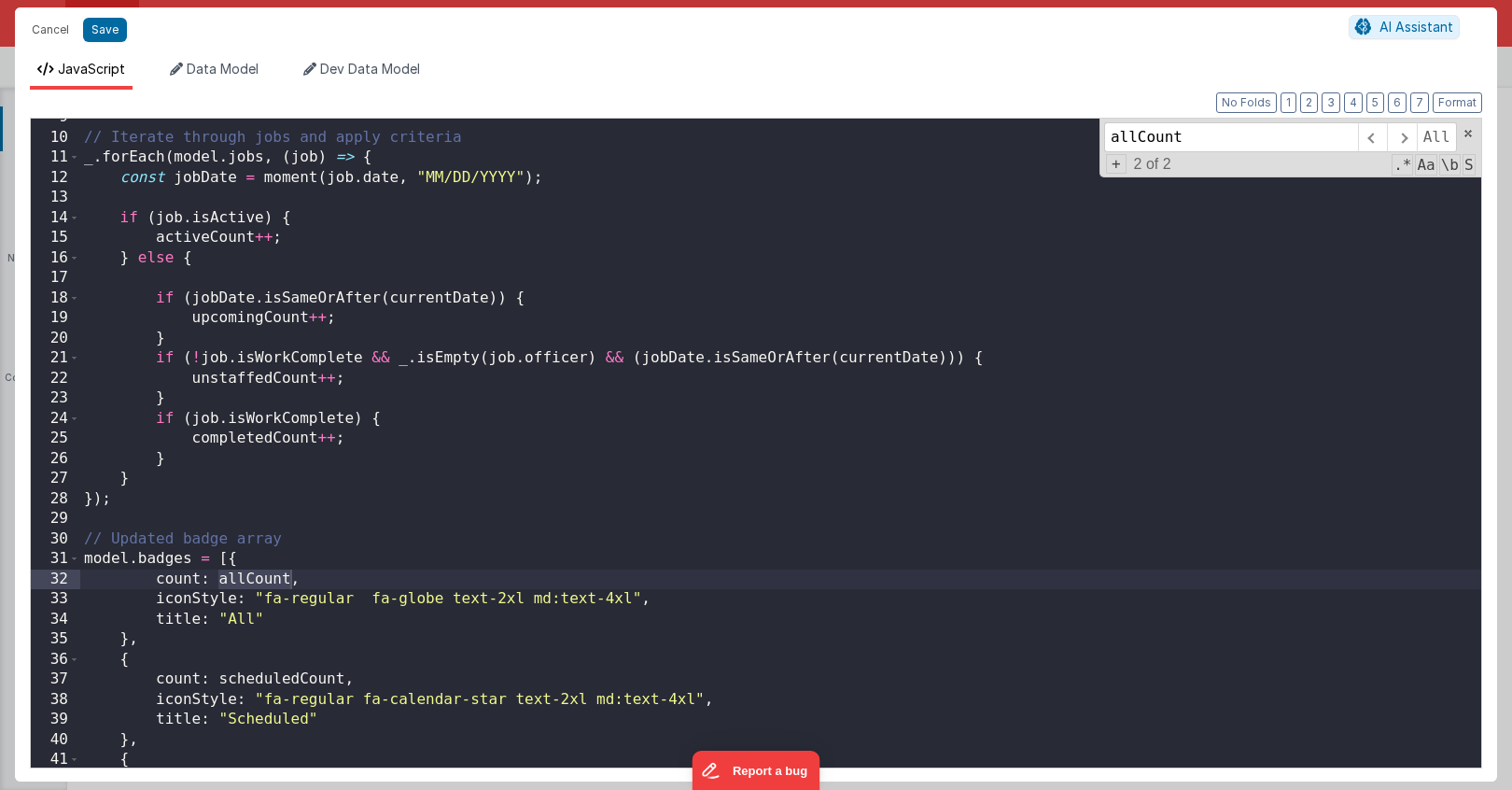
click at [264, 266] on div "// Iterate through jobs and apply criteria _ . forEach ( model . jobs , ( job )…" at bounding box center [781, 451] width 1401 height 689
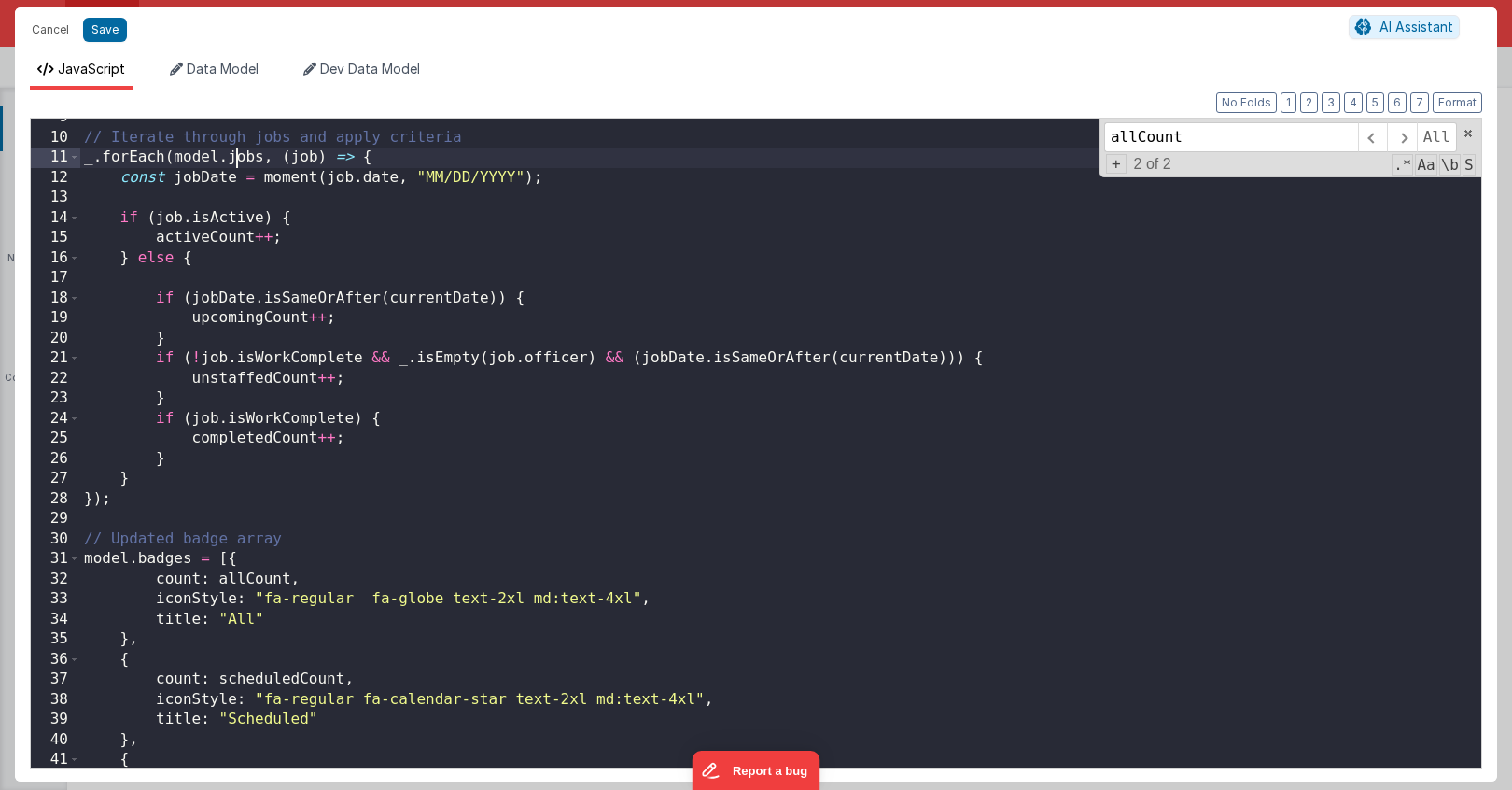
click at [235, 160] on div "// Iterate through jobs and apply criteria _ . forEach ( model . jobs , ( job )…" at bounding box center [781, 451] width 1401 height 689
click at [343, 150] on div "// Iterate through jobs and apply criteria _ . forEach ( model . shipments , ( …" at bounding box center [781, 451] width 1401 height 689
click at [343, 183] on div "// Iterate through jobs and apply criteria _ . forEach ( model . shipments , ( …" at bounding box center [781, 451] width 1401 height 689
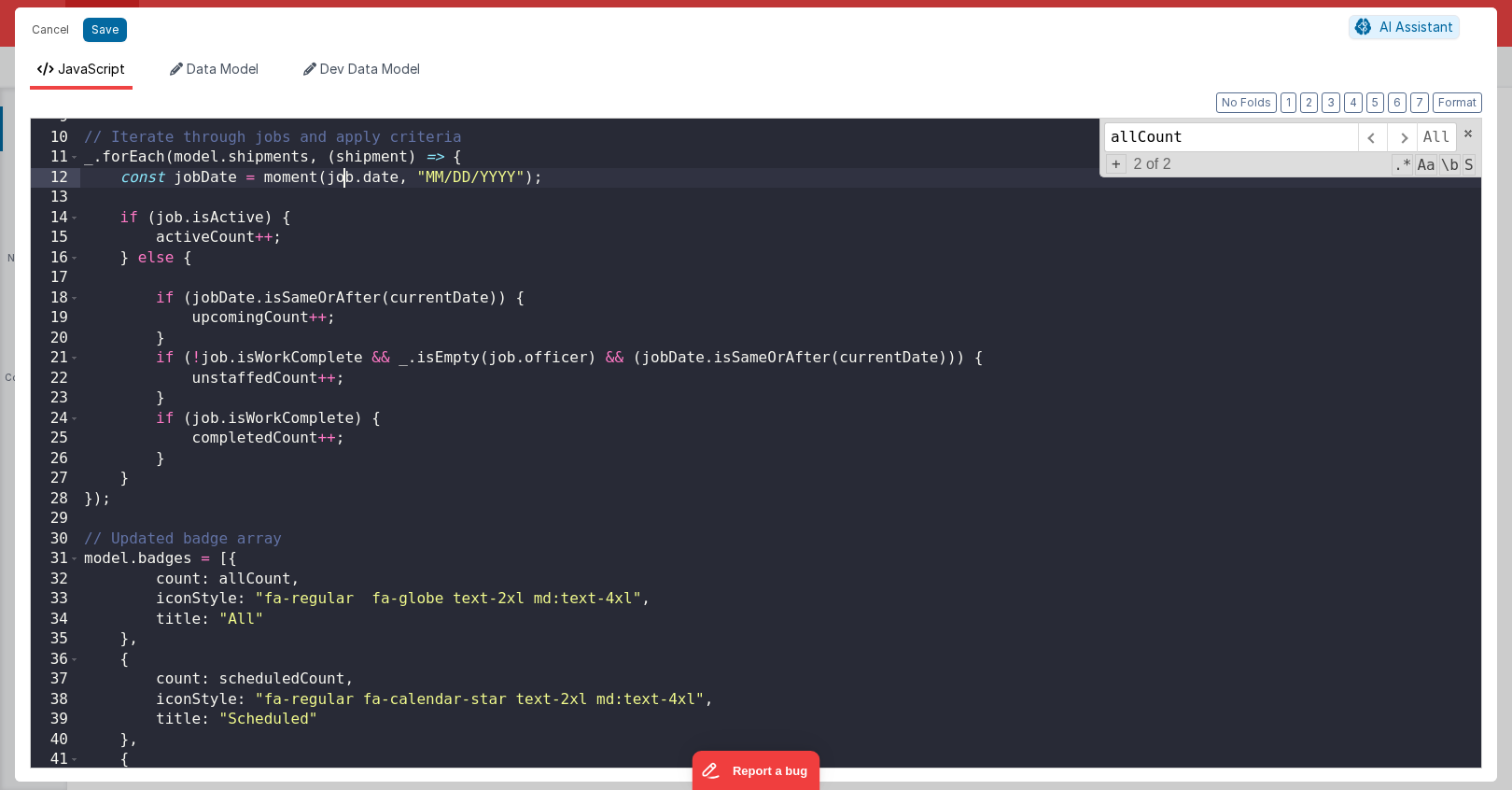
click at [343, 183] on div "// Iterate through jobs and apply criteria _ . forEach ( model . shipments , ( …" at bounding box center [781, 451] width 1401 height 689
click at [233, 84] on li "Data Model" at bounding box center [214, 75] width 103 height 30
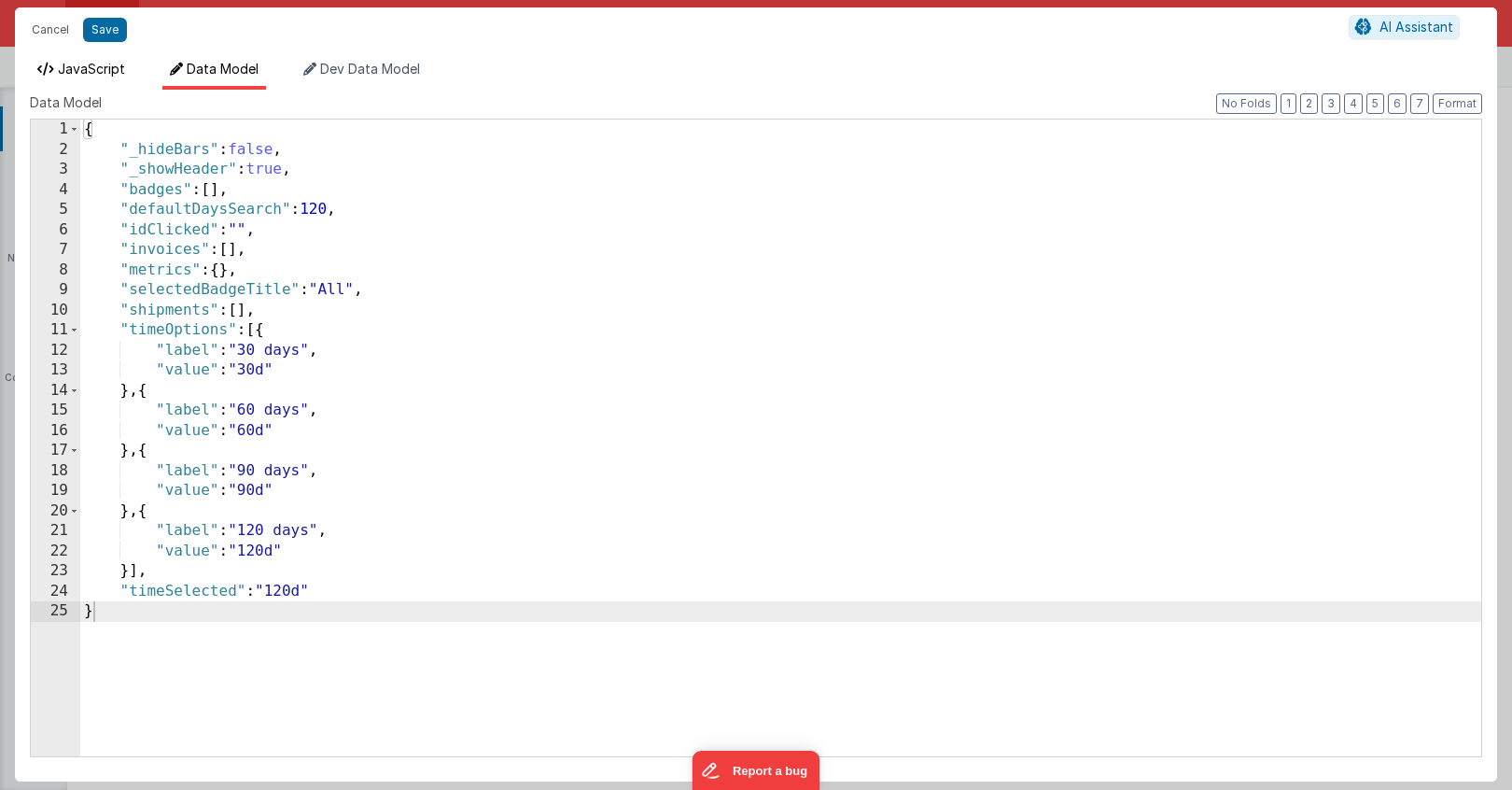
click at [99, 71] on span "JavaScript" at bounding box center [92, 68] width 68 height 16
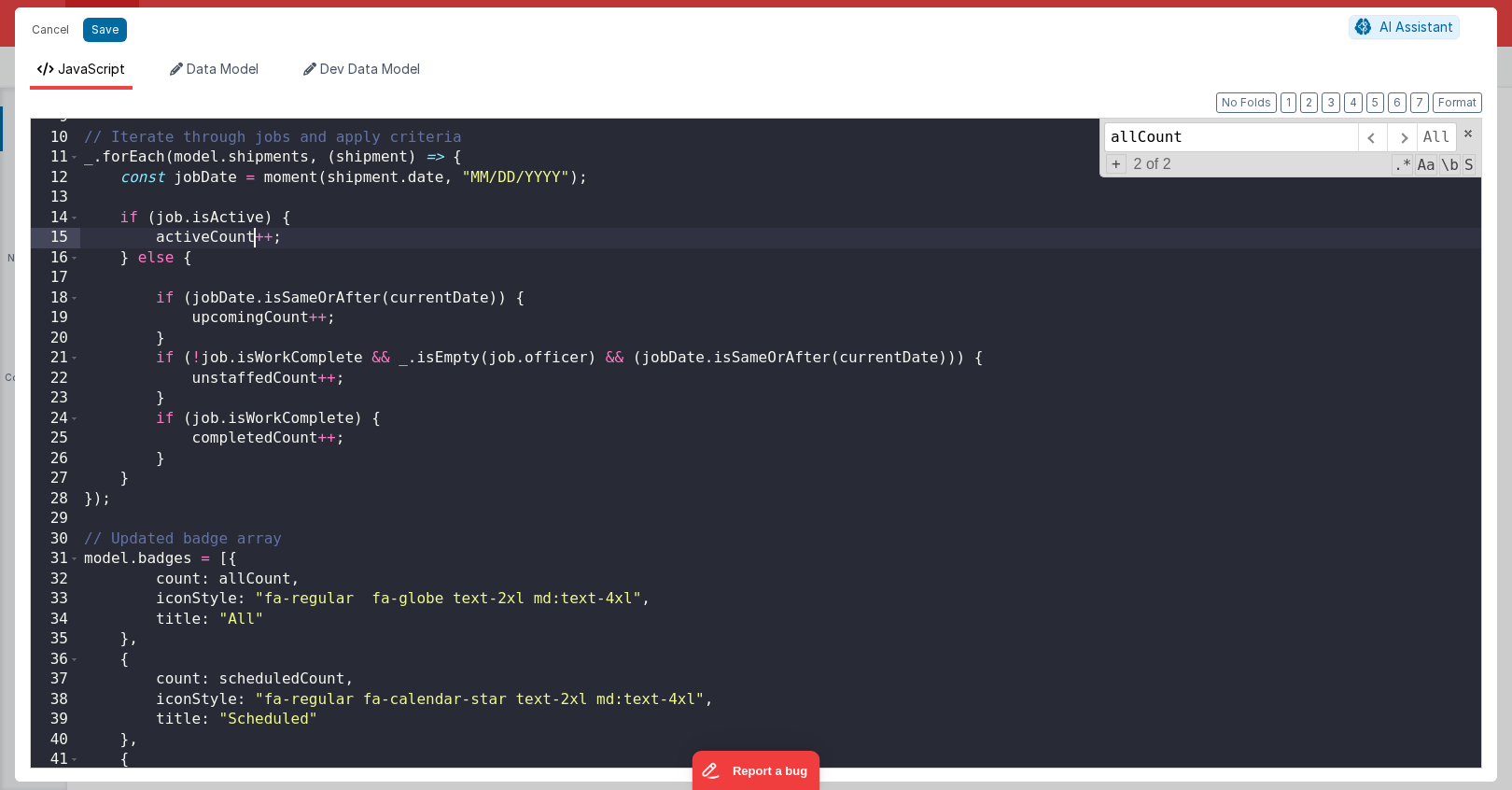
click at [254, 244] on div "// Iterate through jobs and apply criteria _ . forEach ( model . shipments , ( …" at bounding box center [781, 451] width 1401 height 689
click at [437, 174] on div "// Iterate through jobs and apply criteria _ . forEach ( model . shipments , ( …" at bounding box center [781, 451] width 1401 height 689
click at [433, 178] on div "// Iterate through jobs and apply criteria _ . forEach ( model . shipments , ( …" at bounding box center [781, 451] width 1401 height 689
click at [202, 175] on div "// Iterate through jobs and apply criteria _ . forEach ( model . shipments , ( …" at bounding box center [781, 451] width 1401 height 689
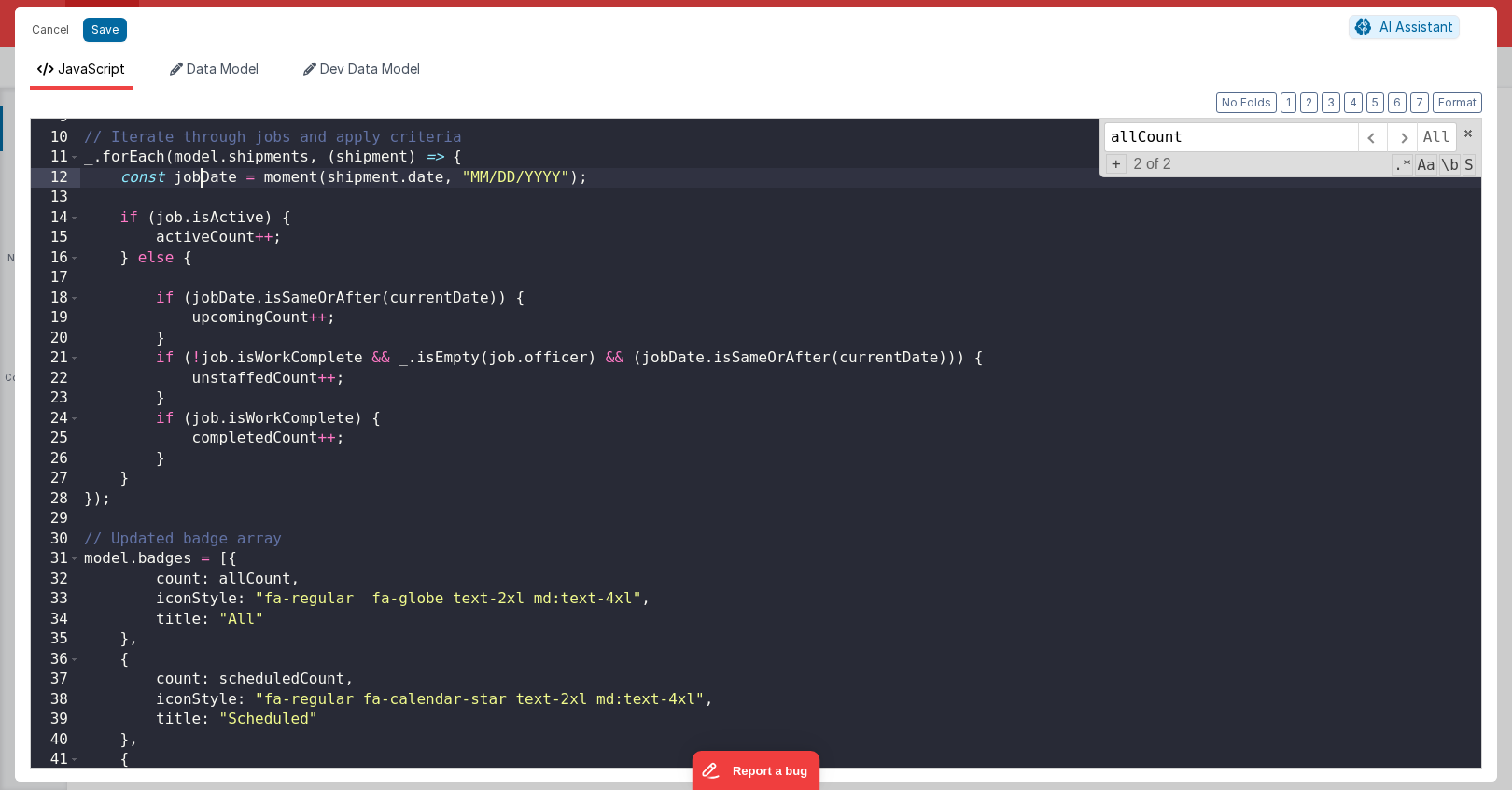
click at [202, 175] on div "// Iterate through jobs and apply criteria _ . forEach ( model . shipments , ( …" at bounding box center [781, 451] width 1401 height 689
click at [460, 175] on div "// Iterate through jobs and apply criteria _ . forEach ( model . shipments , ( …" at bounding box center [781, 451] width 1401 height 689
click at [294, 178] on div "// Iterate through jobs and apply criteria _ . forEach ( model . shipments , ( …" at bounding box center [781, 451] width 1401 height 689
click at [861, 175] on div "// Iterate through jobs and apply criteria _ . forEach ( model . shipments , ( …" at bounding box center [781, 451] width 1401 height 689
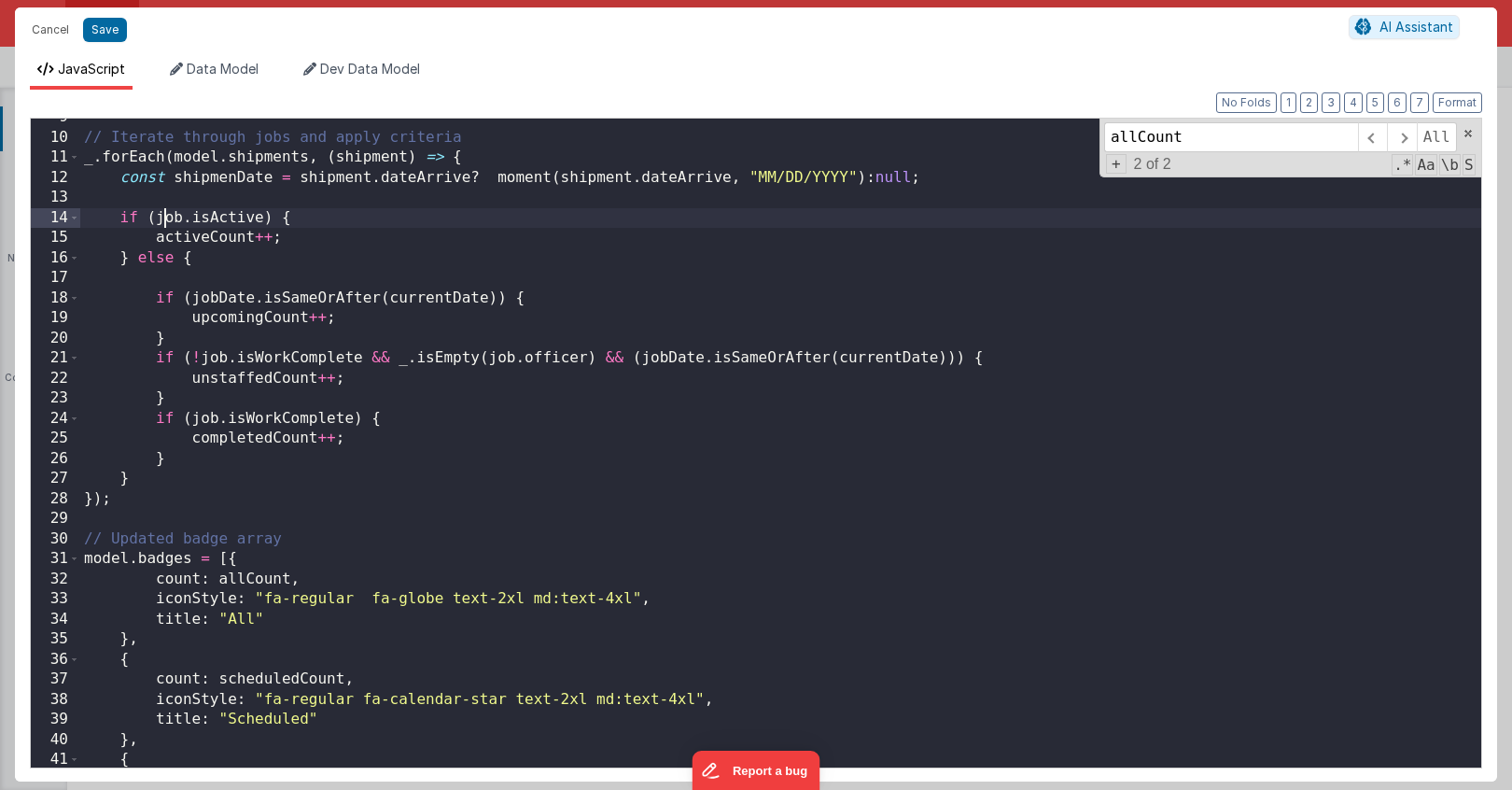
click at [167, 221] on div "// Iterate through jobs and apply criteria _ . forEach ( model . shipments , ( …" at bounding box center [781, 451] width 1401 height 689
click at [248, 217] on div "// Iterate through jobs and apply criteria _ . forEach ( model . shipments , ( …" at bounding box center [781, 451] width 1401 height 689
click at [188, 71] on span "Data Model" at bounding box center [222, 68] width 72 height 16
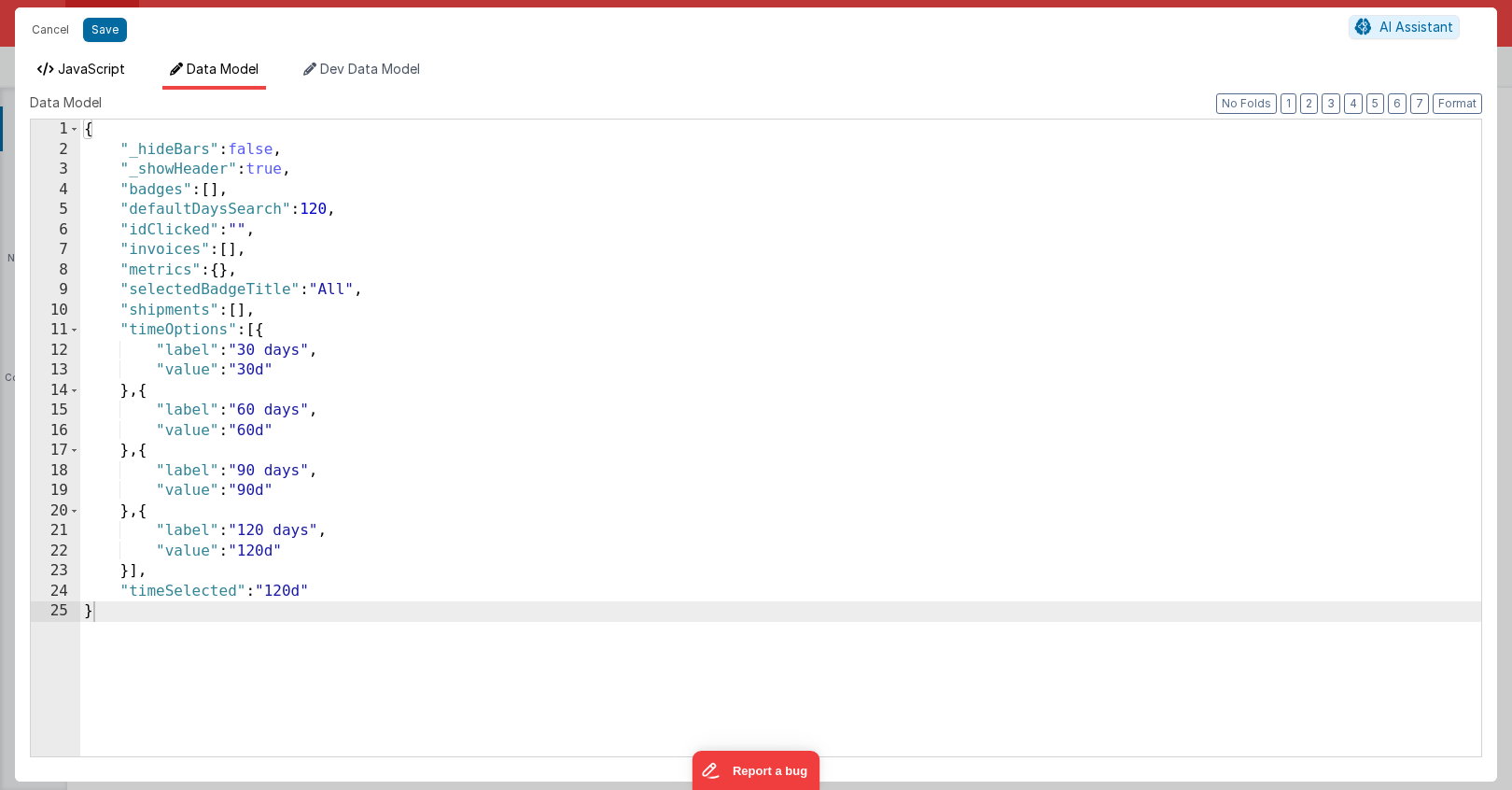
click at [97, 70] on span "JavaScript" at bounding box center [92, 68] width 68 height 16
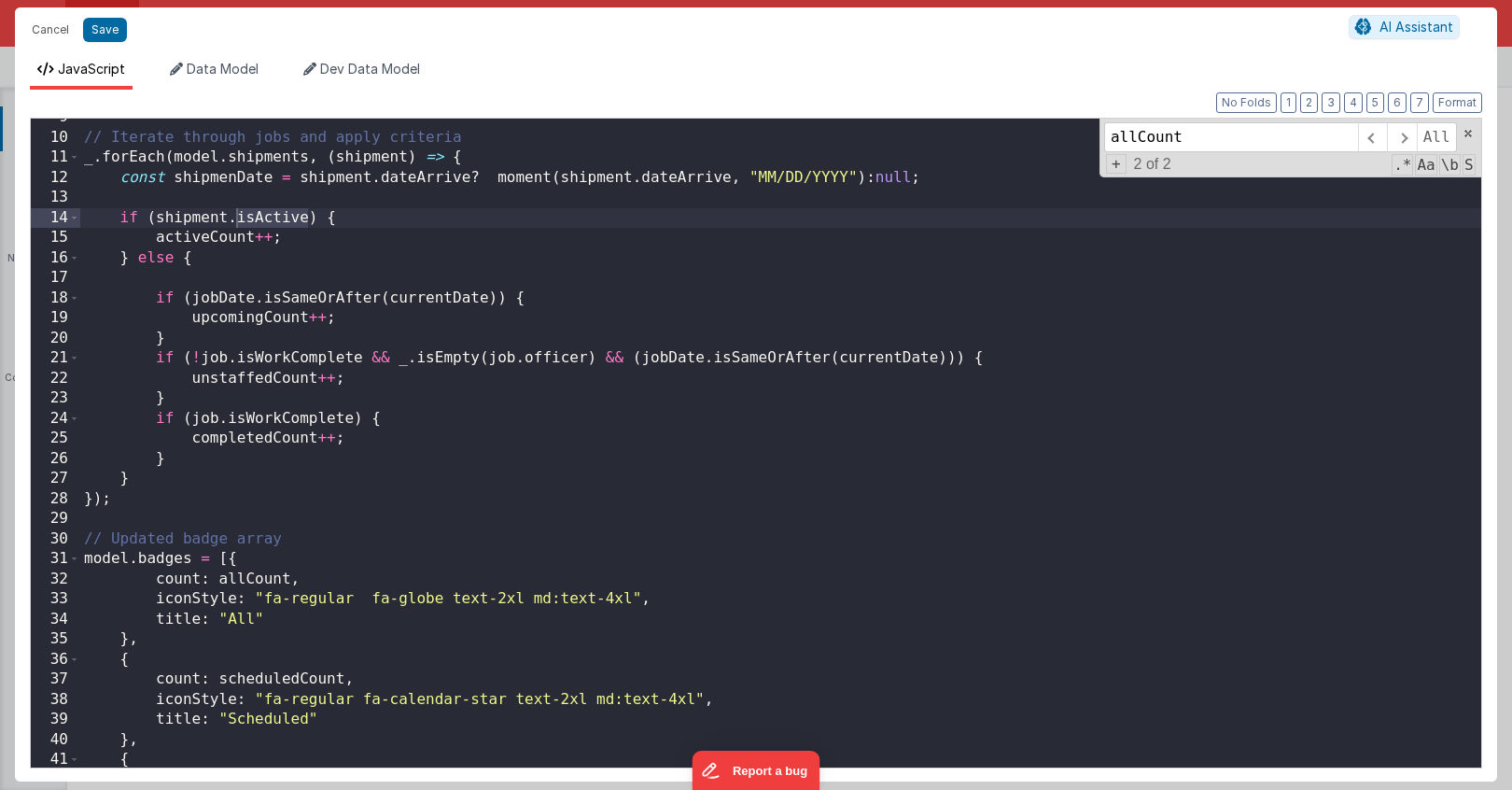
click at [316, 220] on div "// Iterate through jobs and apply criteria _ . forEach ( model . shipments , ( …" at bounding box center [781, 451] width 1401 height 689
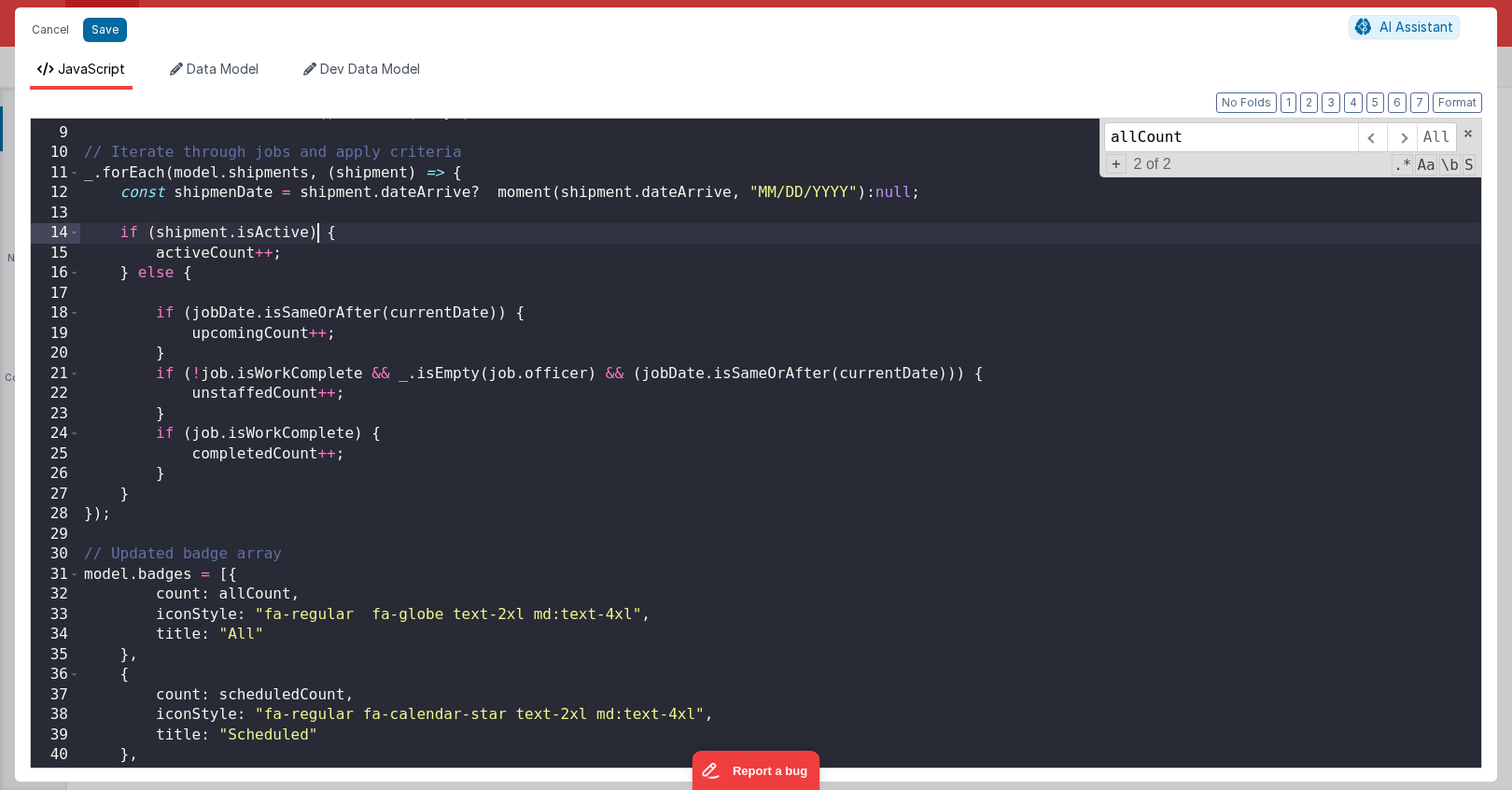
scroll to position [121, 0]
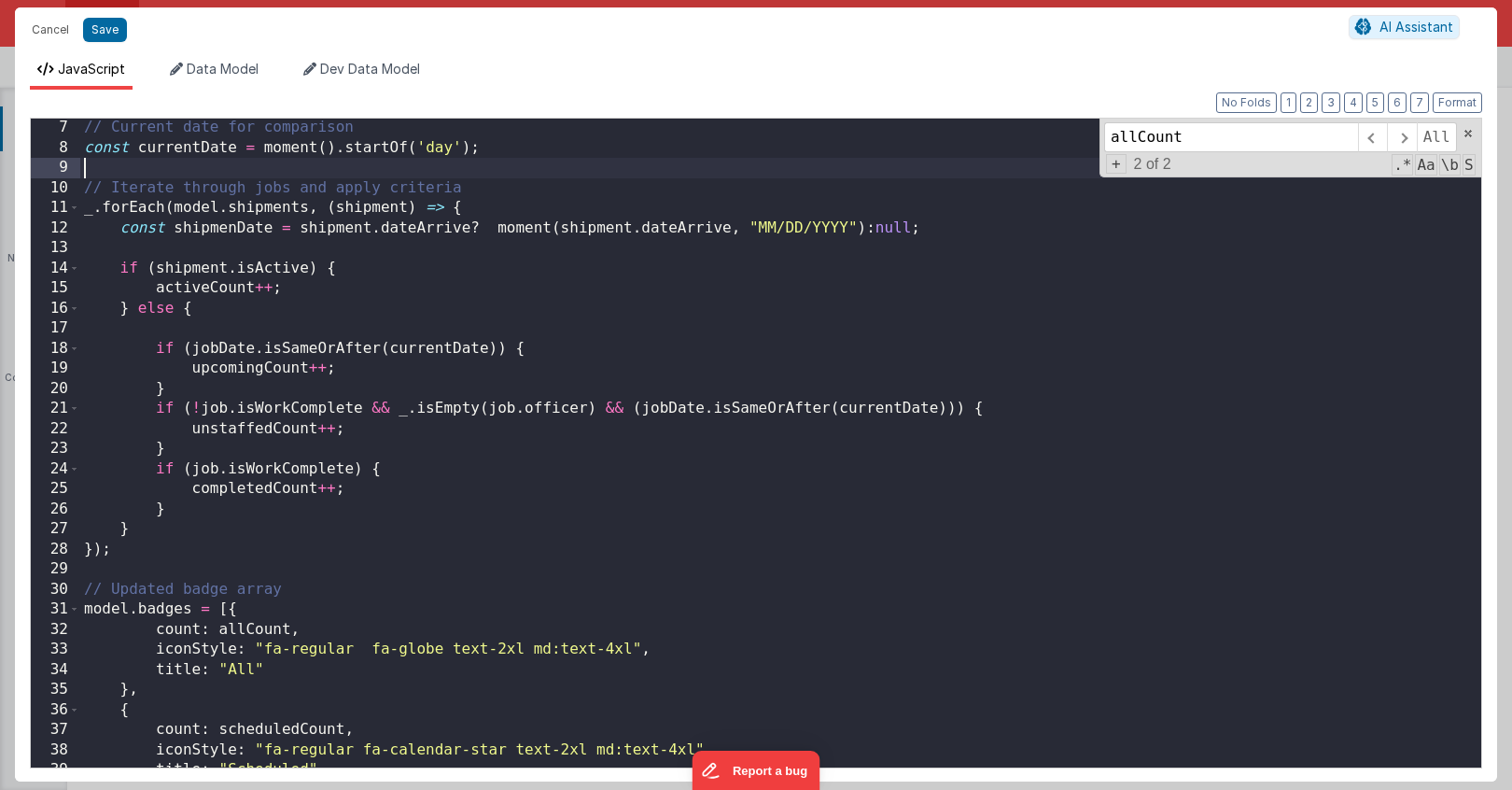
click at [207, 168] on div "// Current date for comparison const currentDate = moment ( ) . startOf ( 'day'…" at bounding box center [781, 462] width 1401 height 689
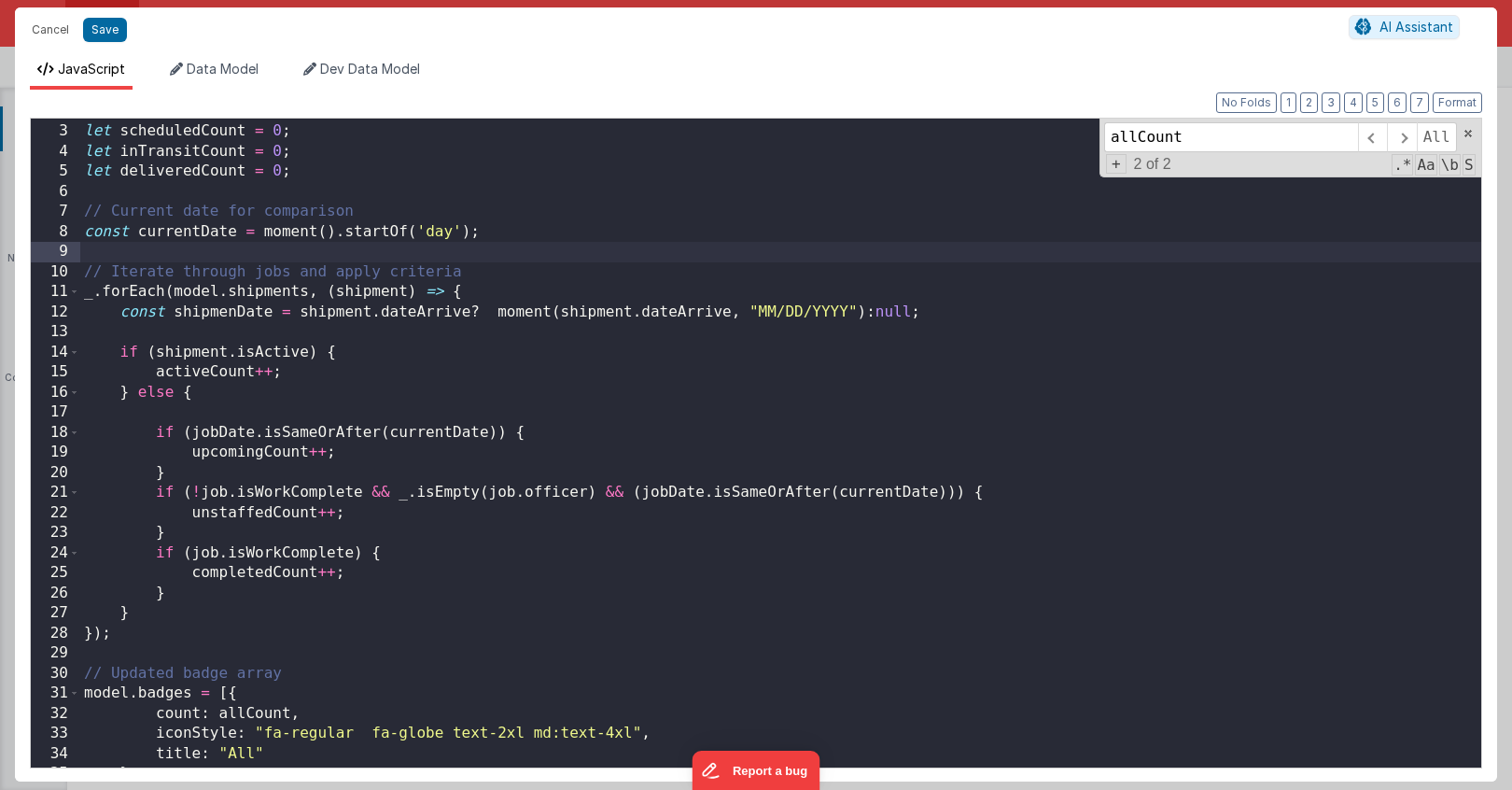
scroll to position [0, 0]
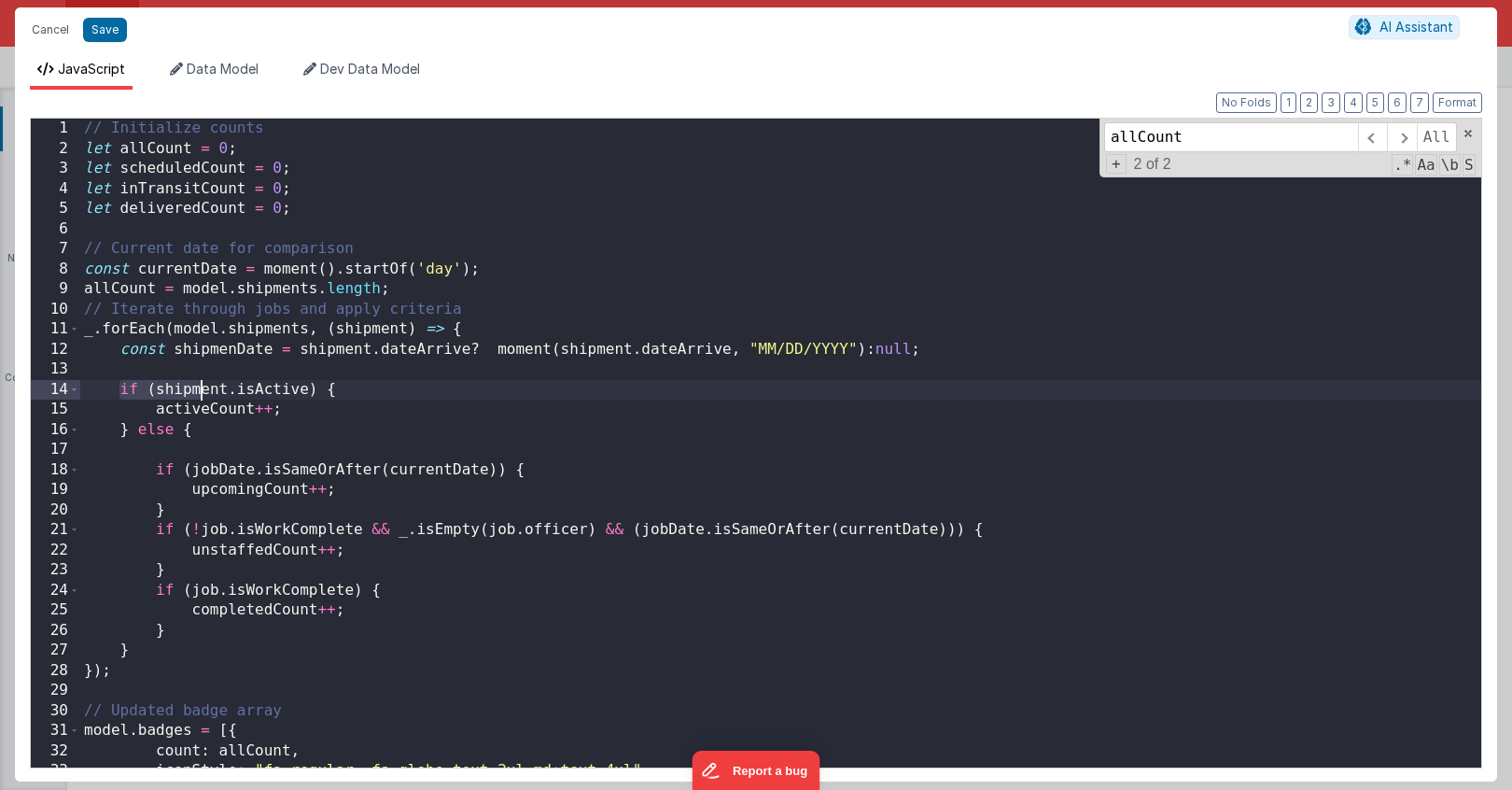
drag, startPoint x: 119, startPoint y: 385, endPoint x: 201, endPoint y: 393, distance: 82.4
click at [201, 393] on div "// Initialize counts let allCount = 0 ; let scheduledCount = 0 ; let inTransitC…" at bounding box center [781, 463] width 1401 height 689
click at [202, 394] on div "// Initialize counts let allCount = 0 ; let scheduledCount = 0 ; let inTransitC…" at bounding box center [781, 463] width 1401 height 689
click at [209, 411] on div "// Initialize counts let allCount = 0 ; let scheduledCount = 0 ; let inTransitC…" at bounding box center [781, 463] width 1401 height 689
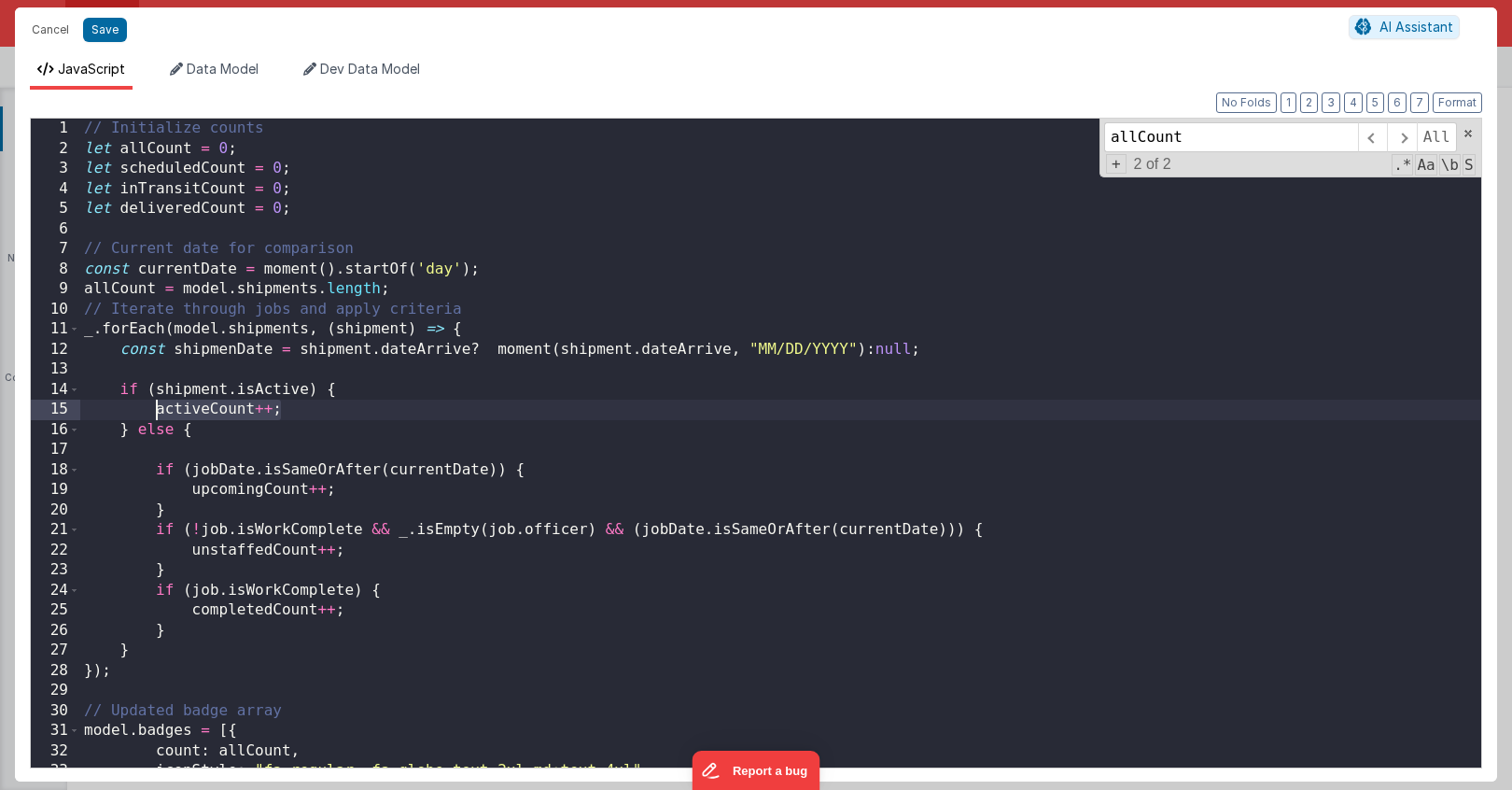
drag, startPoint x: 289, startPoint y: 410, endPoint x: 156, endPoint y: 409, distance: 133.0
click at [156, 409] on div "// Initialize counts let allCount = 0 ; let scheduledCount = 0 ; let inTransitC…" at bounding box center [781, 463] width 1401 height 689
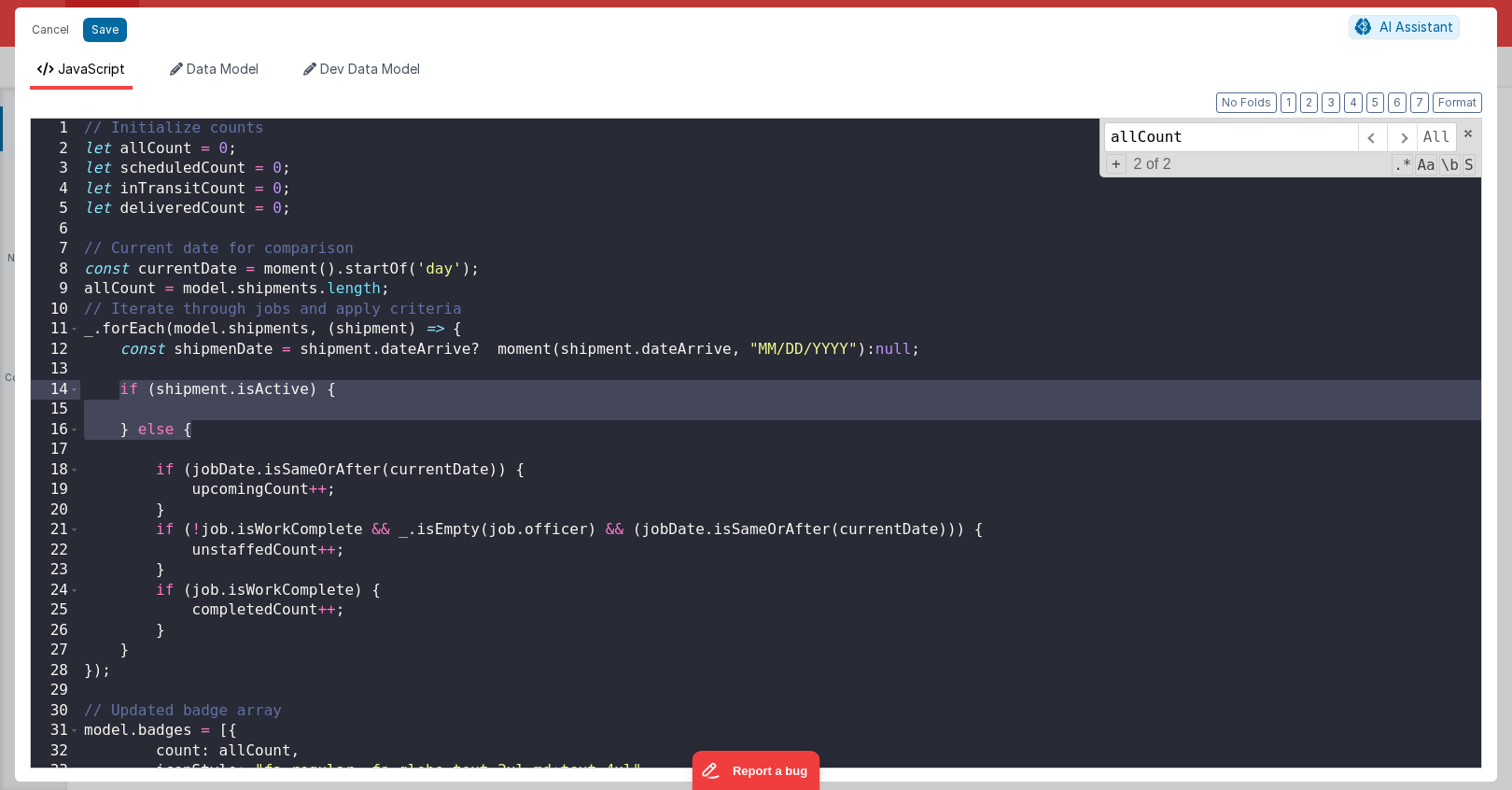
drag, startPoint x: 192, startPoint y: 438, endPoint x: 118, endPoint y: 392, distance: 87.1
click at [118, 392] on div "// Initialize counts let allCount = 0 ; let scheduledCount = 0 ; let inTransitC…" at bounding box center [781, 463] width 1401 height 689
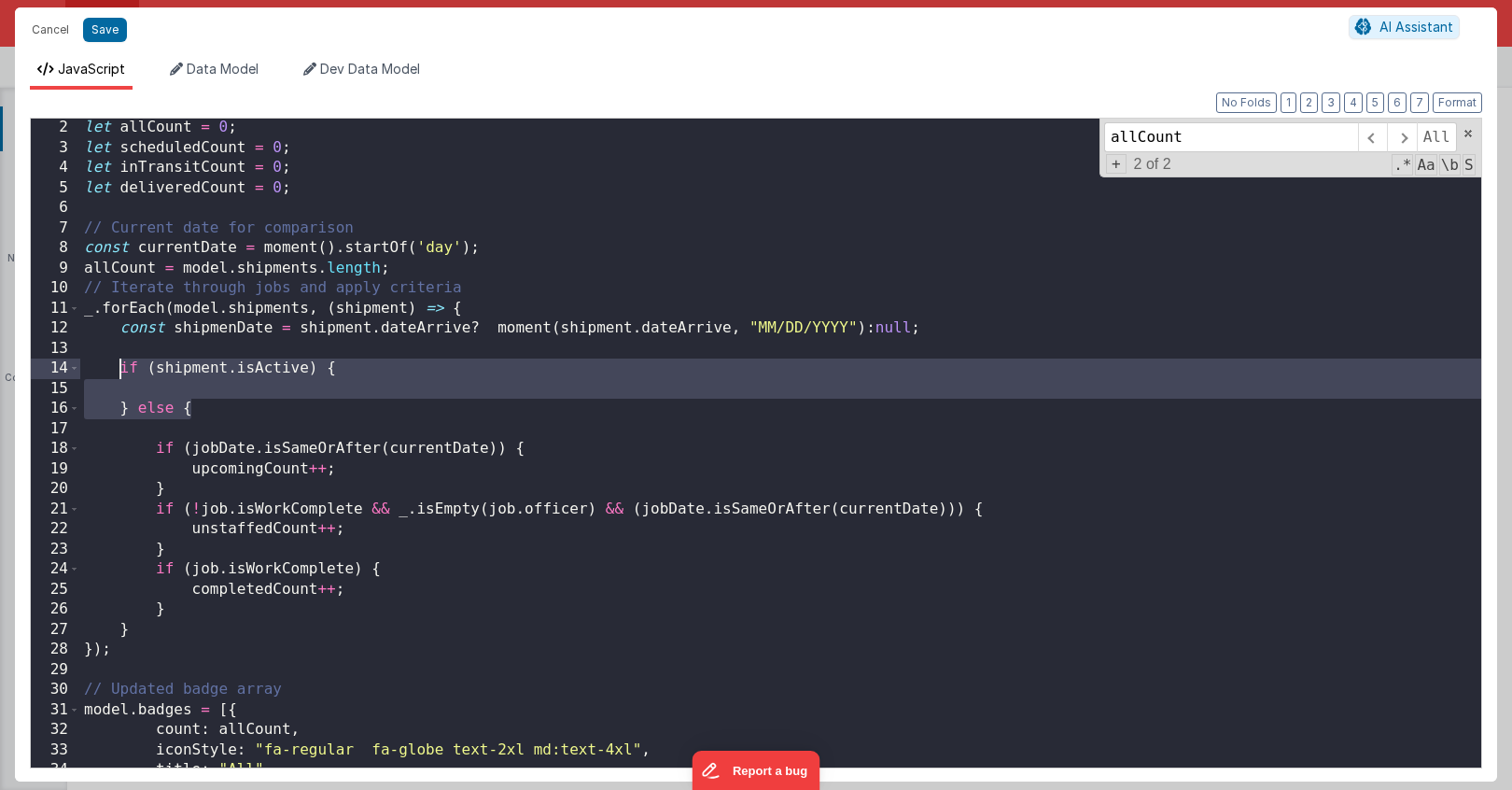
scroll to position [20, 0]
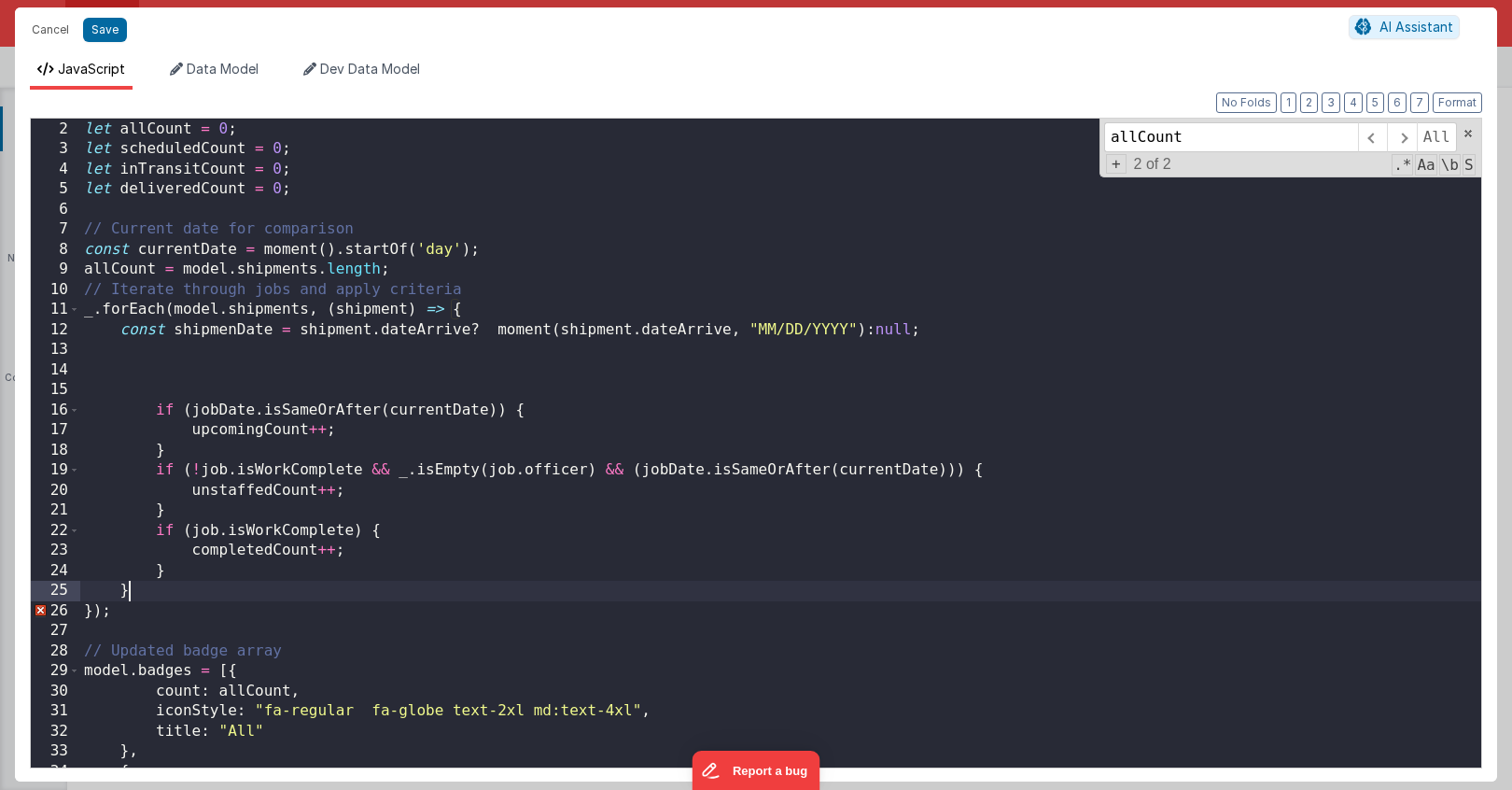
click at [143, 584] on div "// Initialize counts let allCount = 0 ; let scheduledCount = 0 ; let inTransitC…" at bounding box center [781, 443] width 1401 height 689
click at [220, 337] on div "// Initialize counts let allCount = 0 ; let scheduledCount = 0 ; let inTransitC…" at bounding box center [781, 443] width 1401 height 689
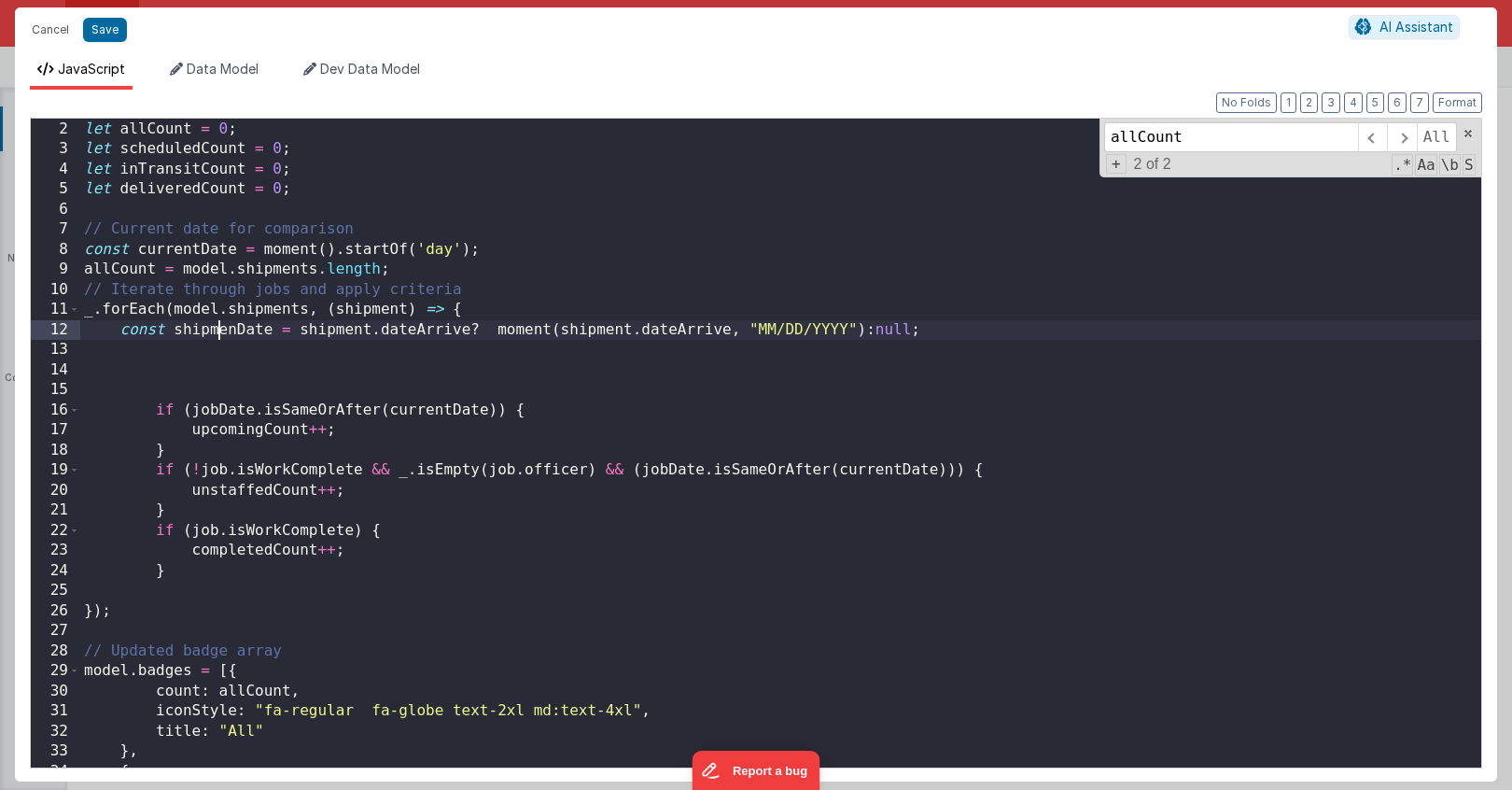
click at [220, 337] on div "// Initialize counts let allCount = 0 ; let scheduledCount = 0 ; let inTransitC…" at bounding box center [781, 443] width 1401 height 689
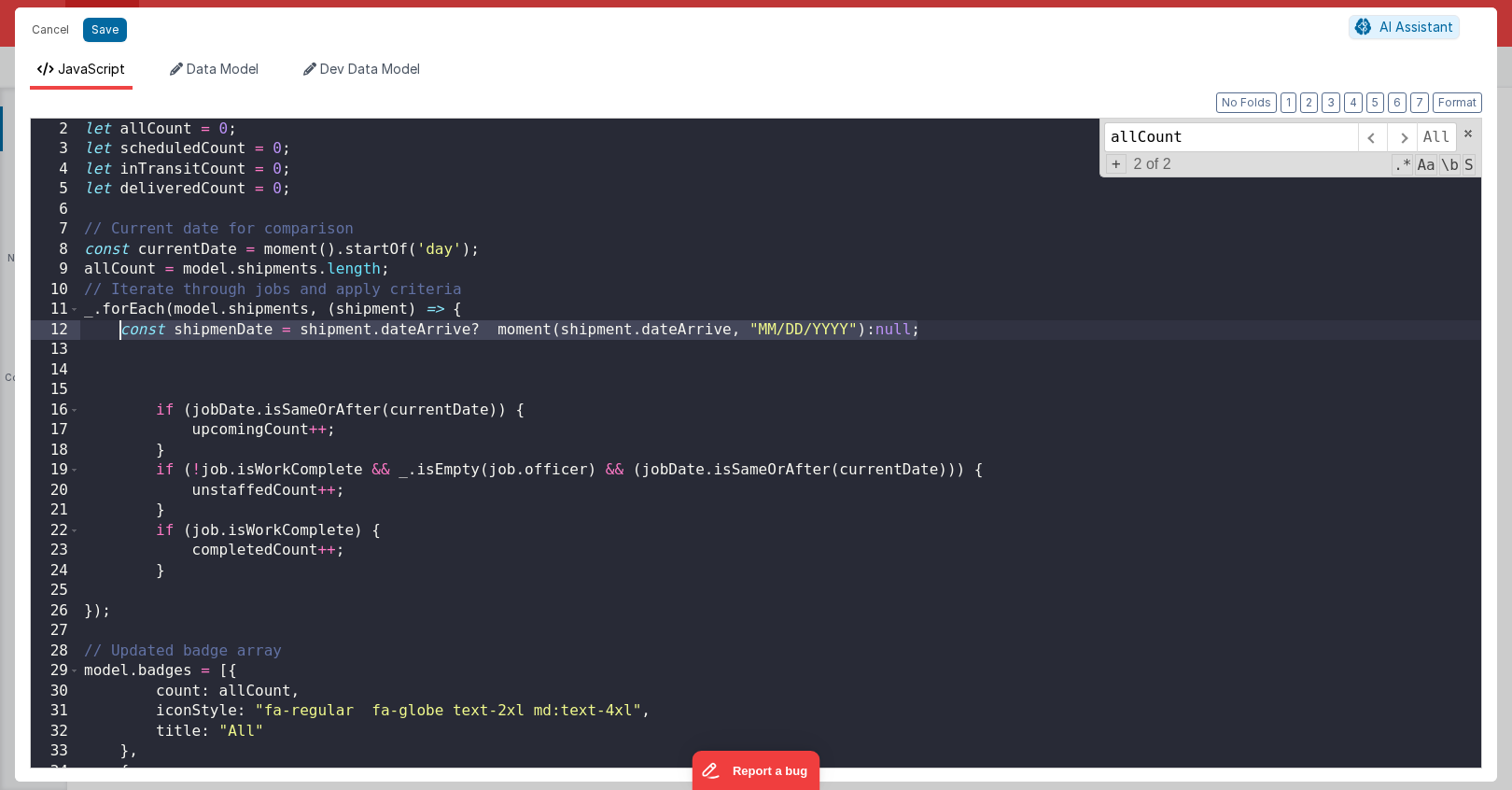
drag, startPoint x: 934, startPoint y: 333, endPoint x: 119, endPoint y: 332, distance: 815.0
click at [119, 332] on div "// Initialize counts let allCount = 0 ; let scheduledCount = 0 ; let inTransitC…" at bounding box center [781, 443] width 1401 height 689
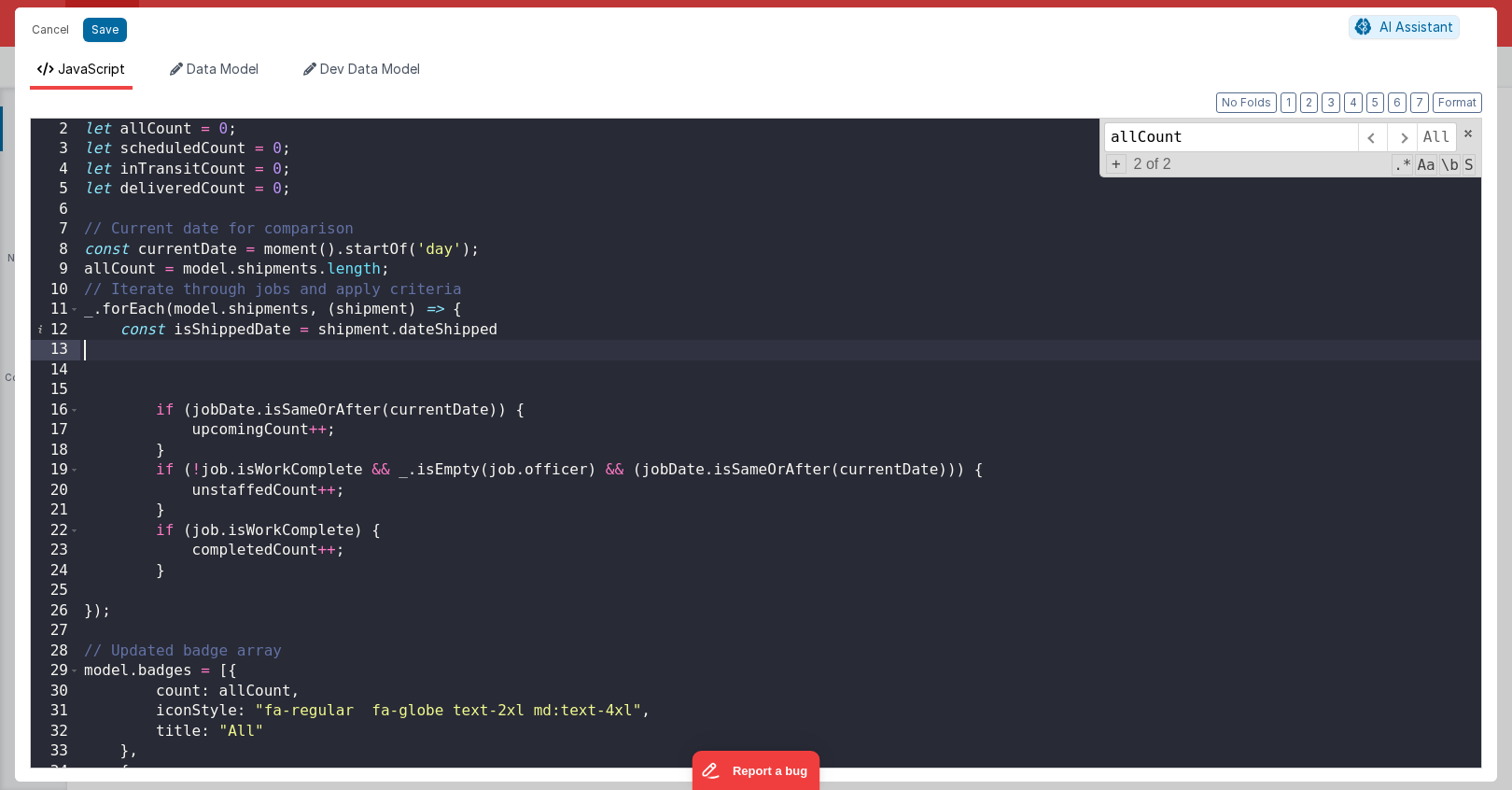
click at [284, 344] on div "// Initialize counts let allCount = 0 ; let scheduledCount = 0 ; let inTransitC…" at bounding box center [781, 443] width 1401 height 689
click at [380, 344] on div "// Initialize counts let allCount = 0 ; let scheduledCount = 0 ; let inTransitC…" at bounding box center [781, 443] width 1401 height 689
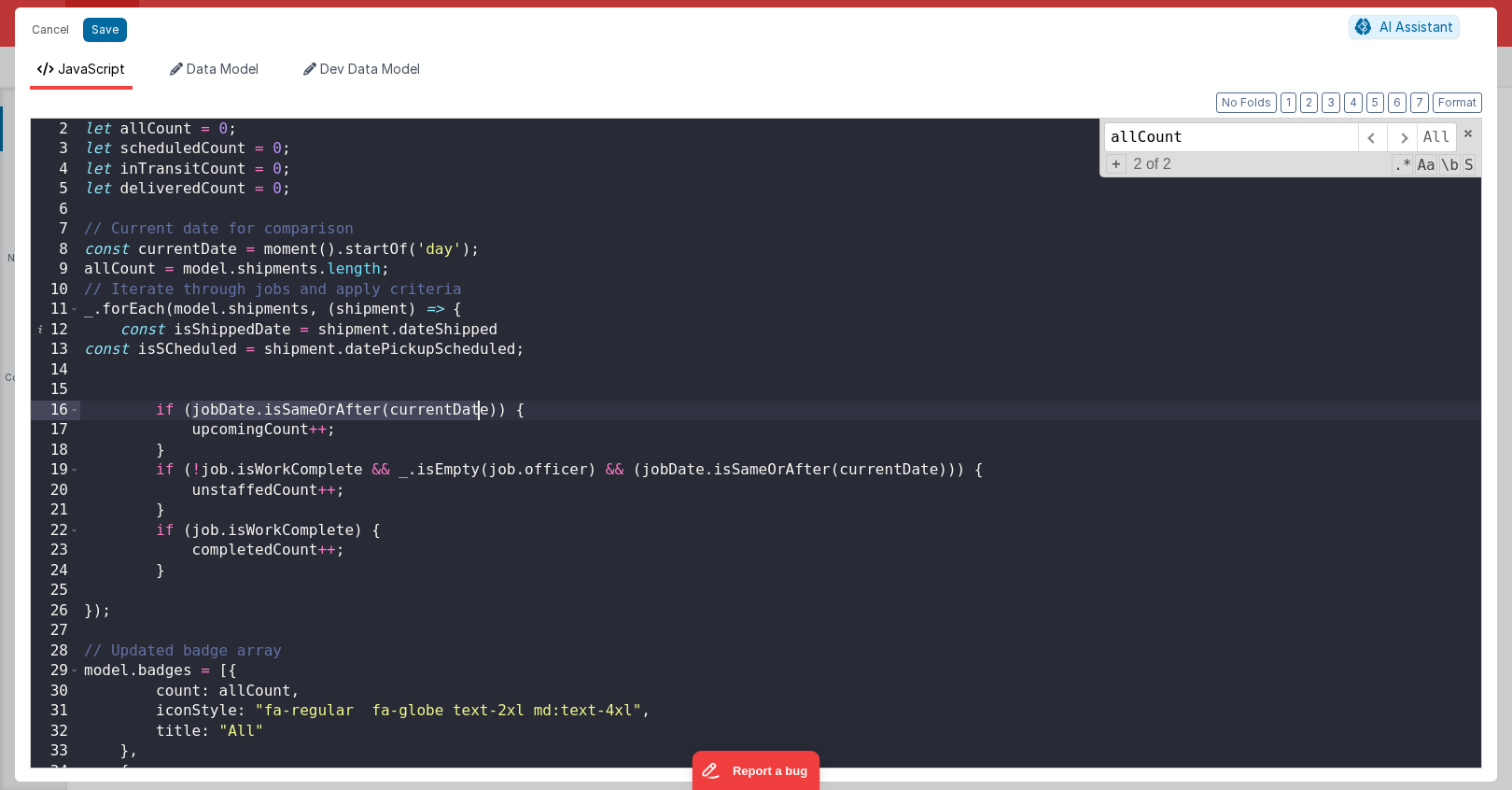
drag, startPoint x: 194, startPoint y: 412, endPoint x: 468, endPoint y: 416, distance: 274.0
click at [469, 416] on div "// Initialize counts let allCount = 0 ; let scheduledCount = 0 ; let inTransitC…" at bounding box center [781, 443] width 1401 height 689
click at [171, 349] on div "// Initialize counts let allCount = 0 ; let scheduledCount = 0 ; let inTransitC…" at bounding box center [781, 443] width 1401 height 689
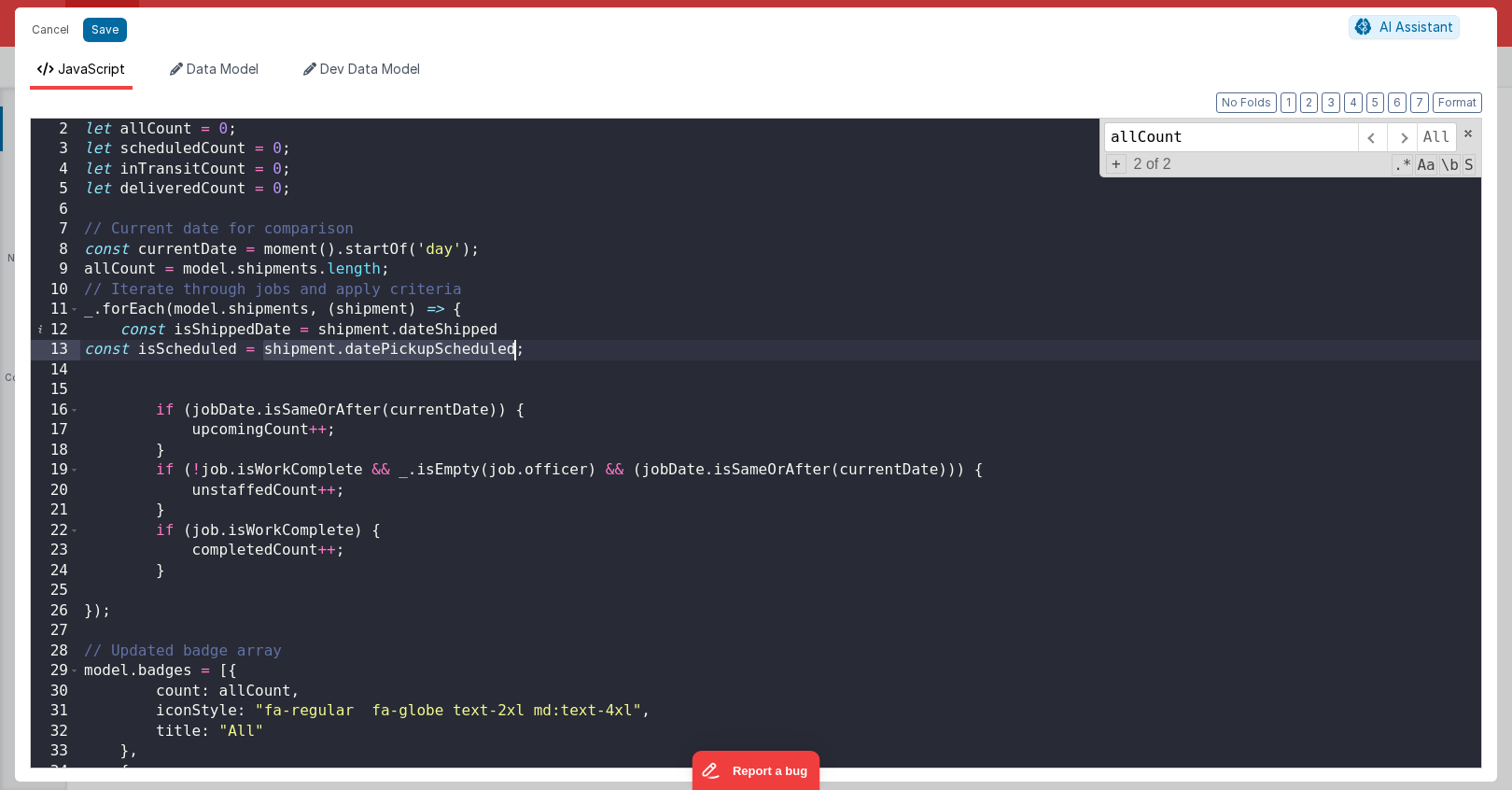
drag, startPoint x: 261, startPoint y: 349, endPoint x: 518, endPoint y: 356, distance: 257.1
click at [518, 356] on div "// Initialize counts let allCount = 0 ; let scheduledCount = 0 ; let inTransitC…" at bounding box center [781, 443] width 1401 height 689
click at [266, 355] on div "// Initialize counts let allCount = 0 ; let scheduledCount = 0 ; let inTransitC…" at bounding box center [781, 443] width 1401 height 689
drag, startPoint x: 266, startPoint y: 355, endPoint x: 512, endPoint y: 349, distance: 246.1
click at [512, 349] on div "// Initialize counts let allCount = 0 ; let scheduledCount = 0 ; let inTransitC…" at bounding box center [781, 443] width 1401 height 689
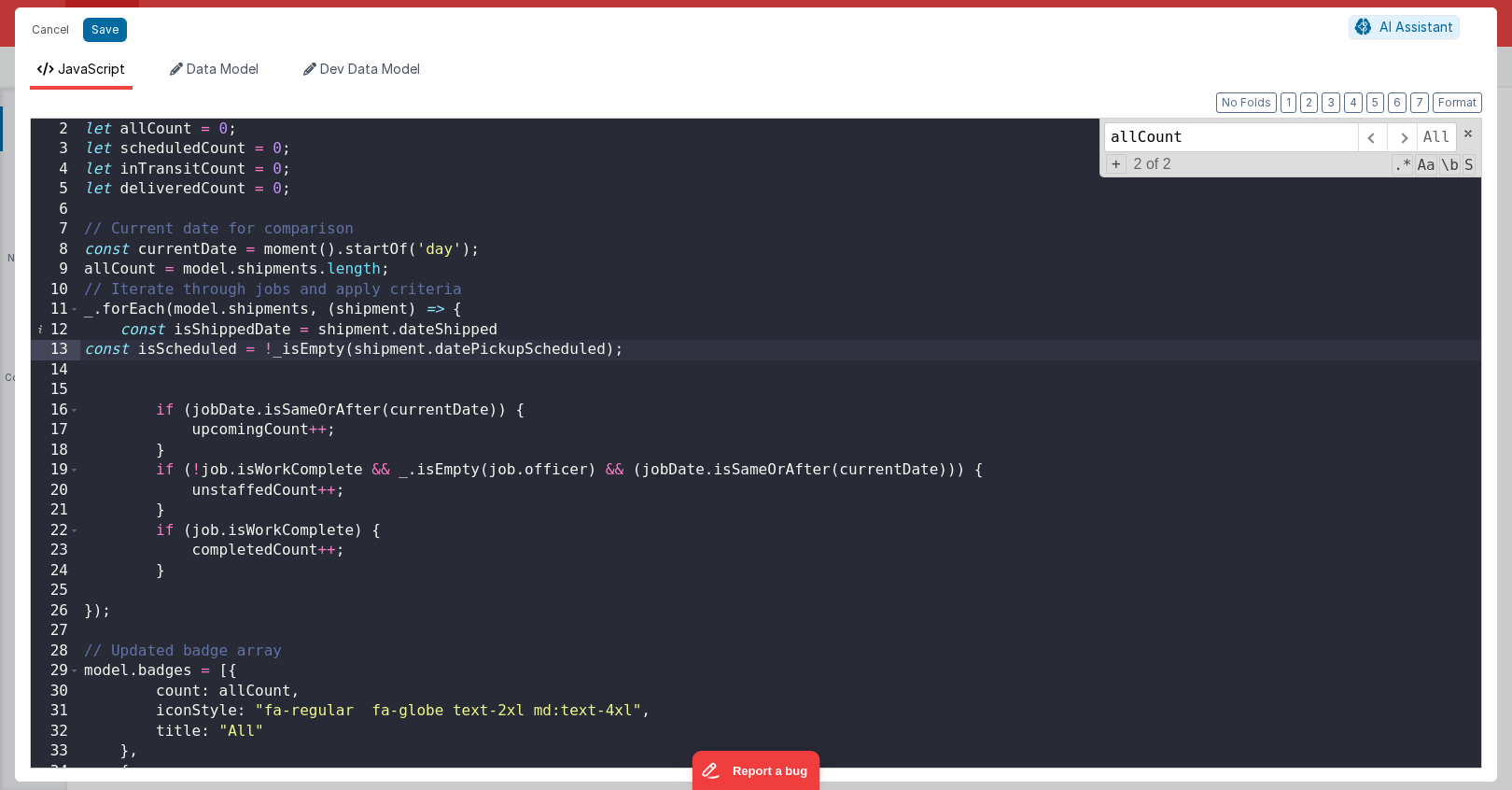
click at [670, 347] on div "// Initialize counts let allCount = 0 ; let scheduledCount = 0 ; let inTransitC…" at bounding box center [781, 443] width 1401 height 689
click at [664, 351] on div "// Initialize counts let allCount = 0 ; let scheduledCount = 0 ; let inTransitC…" at bounding box center [781, 443] width 1401 height 689
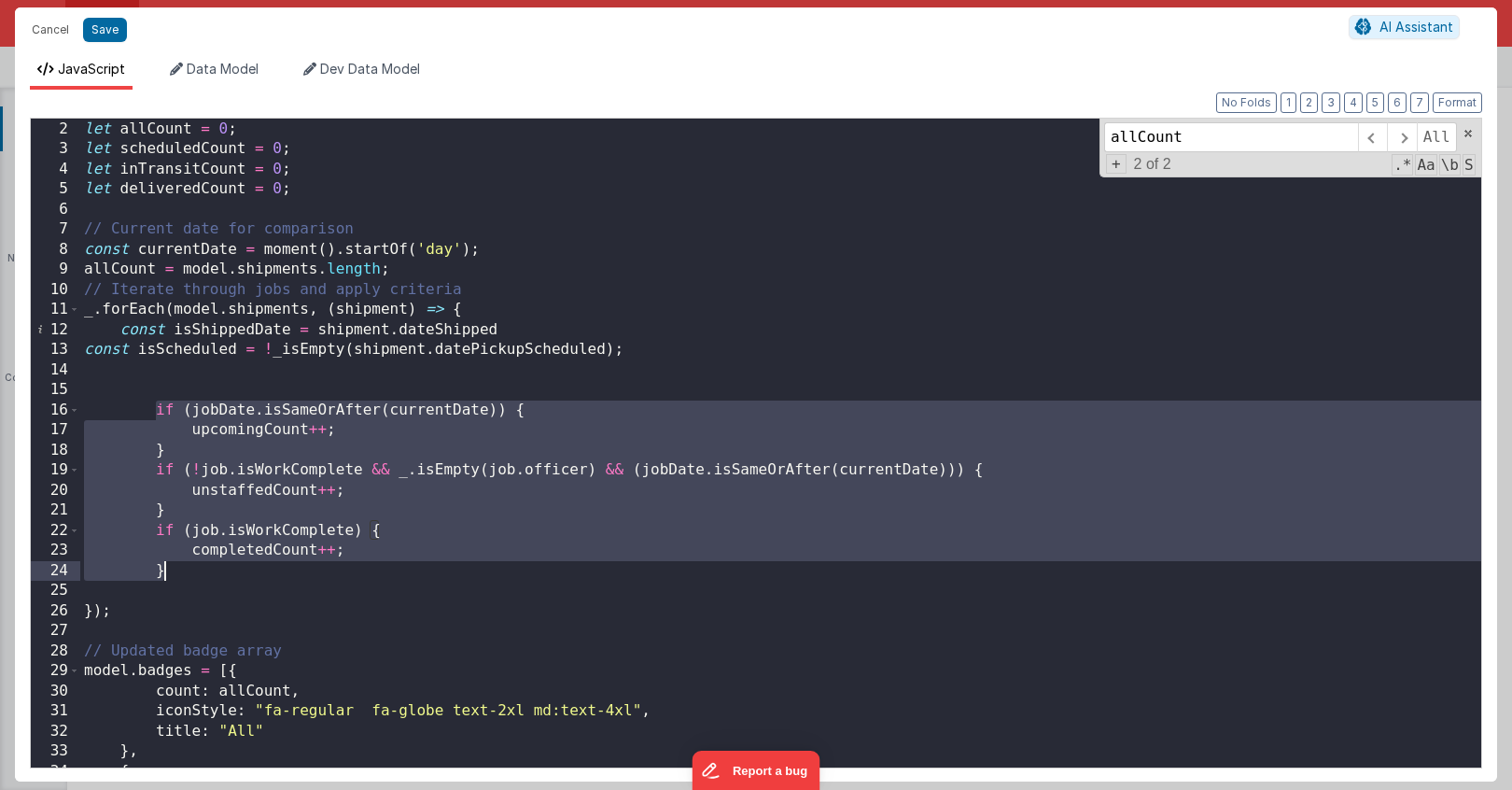
drag, startPoint x: 156, startPoint y: 403, endPoint x: 262, endPoint y: 564, distance: 192.8
click at [262, 564] on div "// Initialize counts let allCount = 0 ; let scheduledCount = 0 ; let inTransitC…" at bounding box center [781, 443] width 1401 height 689
click at [224, 416] on div "// Initialize counts let allCount = 0 ; let scheduledCount = 0 ; let inTransitC…" at bounding box center [781, 443] width 1401 height 689
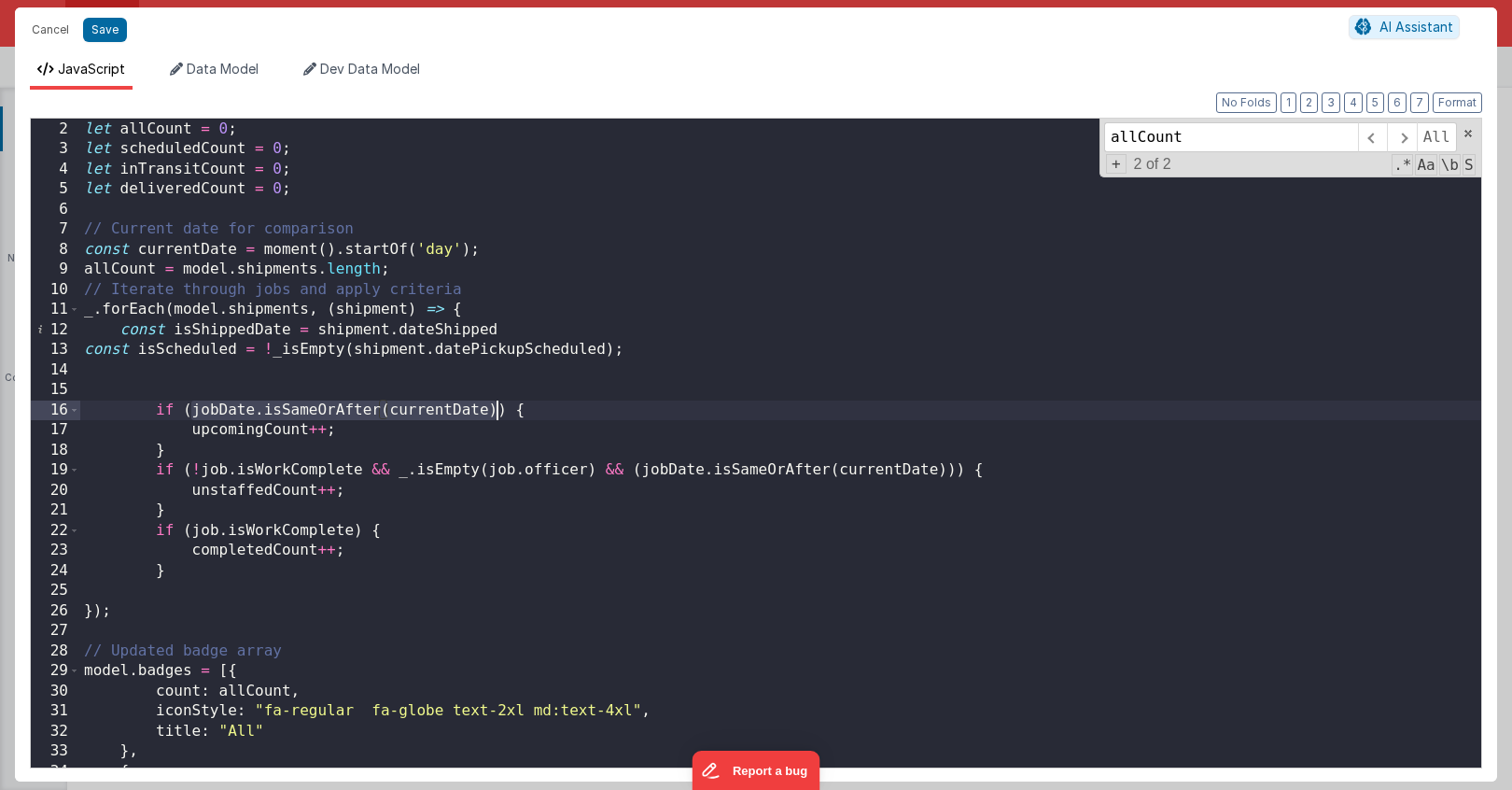
drag, startPoint x: 195, startPoint y: 416, endPoint x: 496, endPoint y: 414, distance: 301.0
click at [496, 414] on div "// Initialize counts let allCount = 0 ; let scheduledCount = 0 ; let inTransitC…" at bounding box center [781, 443] width 1401 height 689
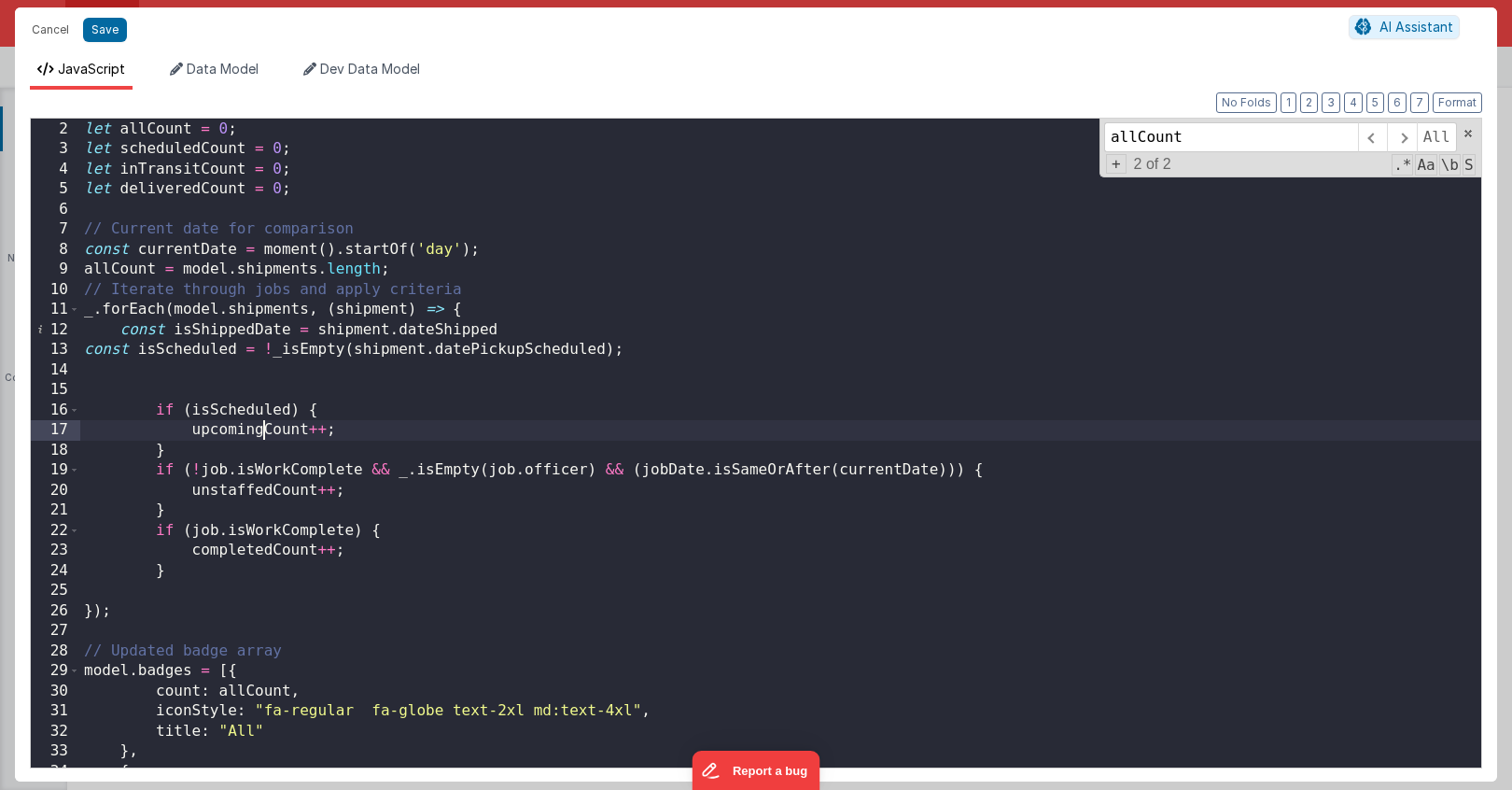
click at [265, 435] on div "// Initialize counts let allCount = 0 ; let scheduledCount = 0 ; let inTransitC…" at bounding box center [781, 443] width 1401 height 689
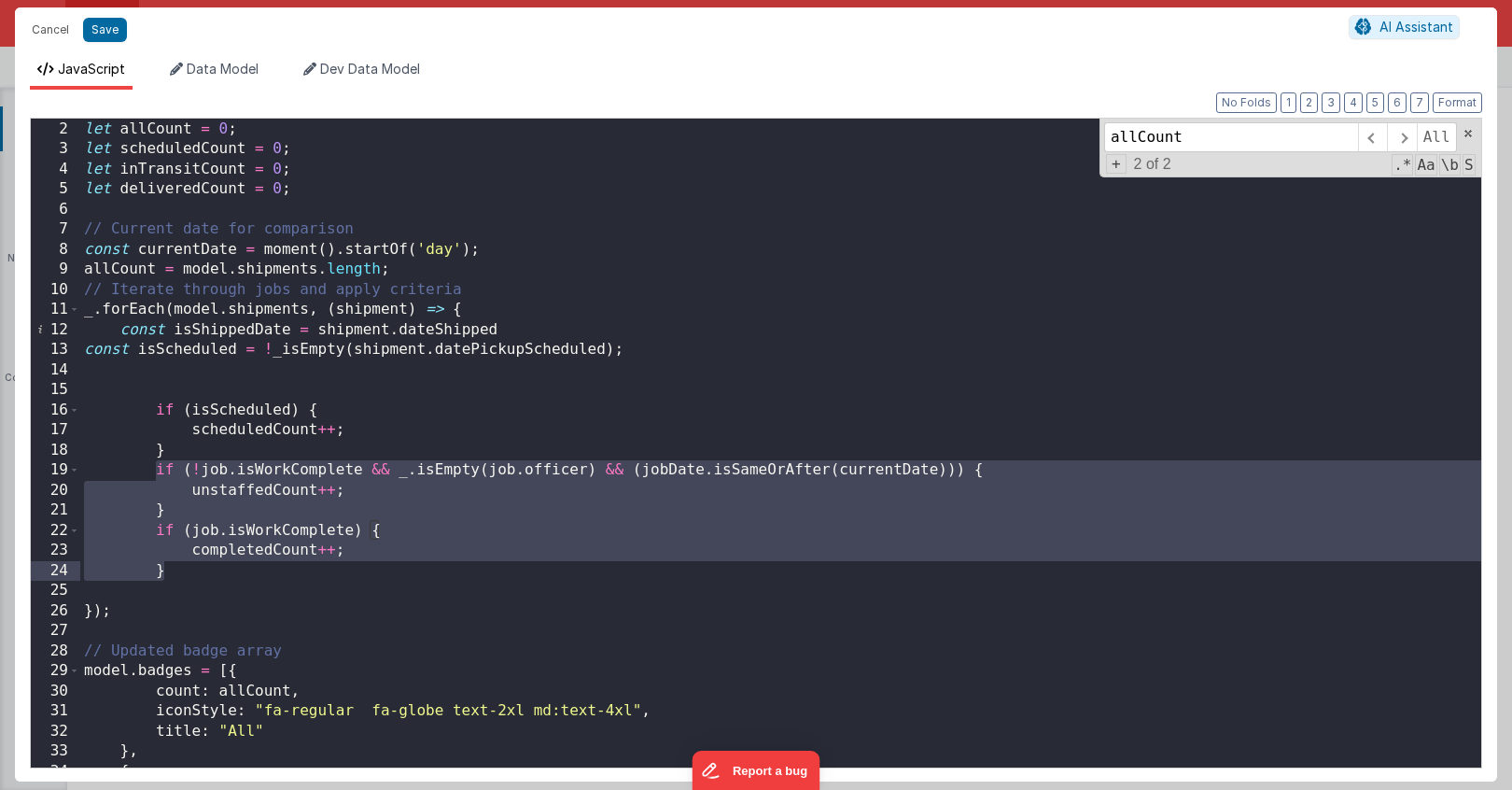
drag, startPoint x: 155, startPoint y: 465, endPoint x: 281, endPoint y: 574, distance: 166.6
click at [281, 574] on div "// Initialize counts let allCount = 0 ; let scheduledCount = 0 ; let inTransitC…" at bounding box center [781, 443] width 1401 height 689
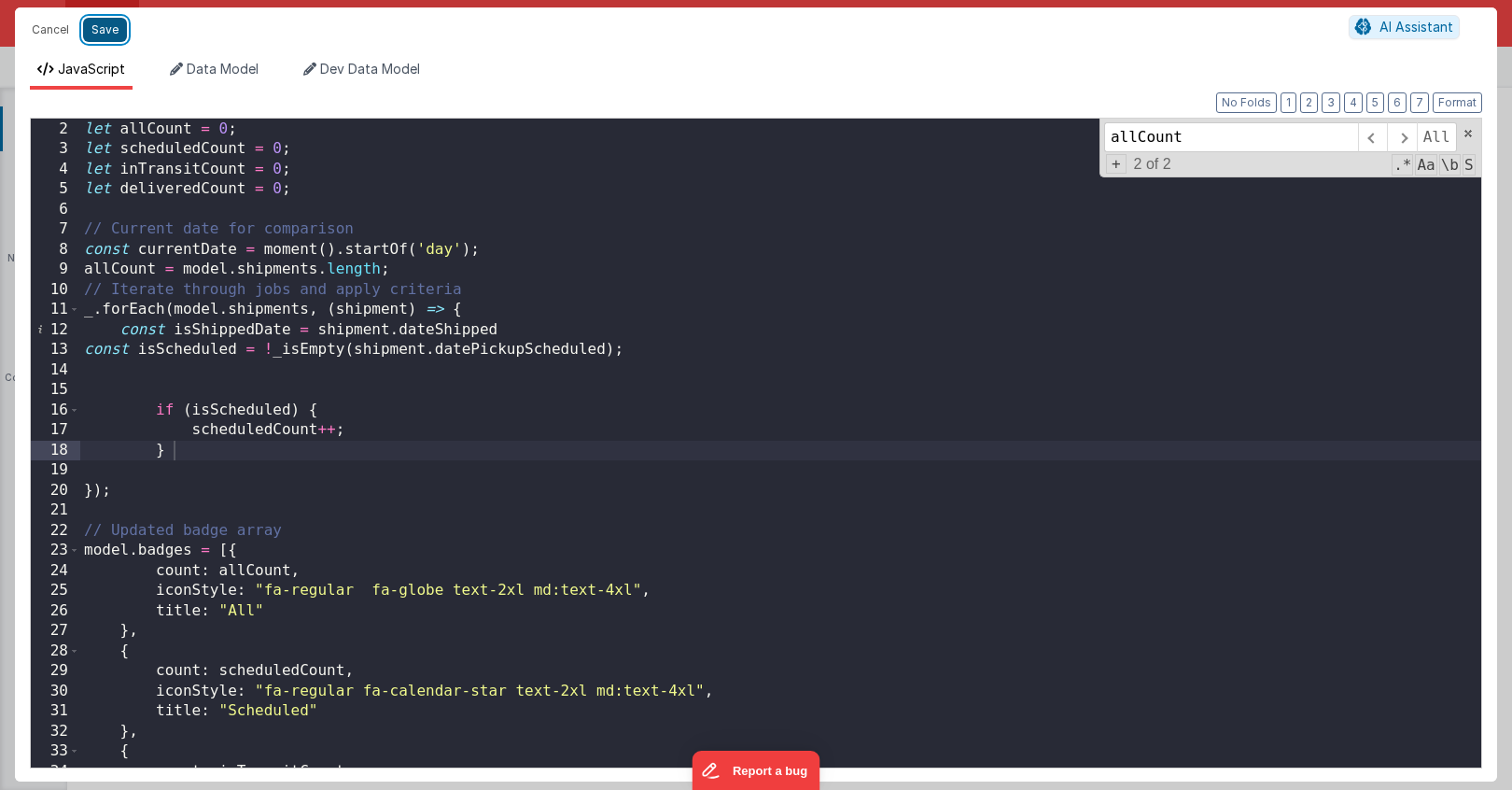
click at [99, 37] on button "Save" at bounding box center [105, 30] width 44 height 24
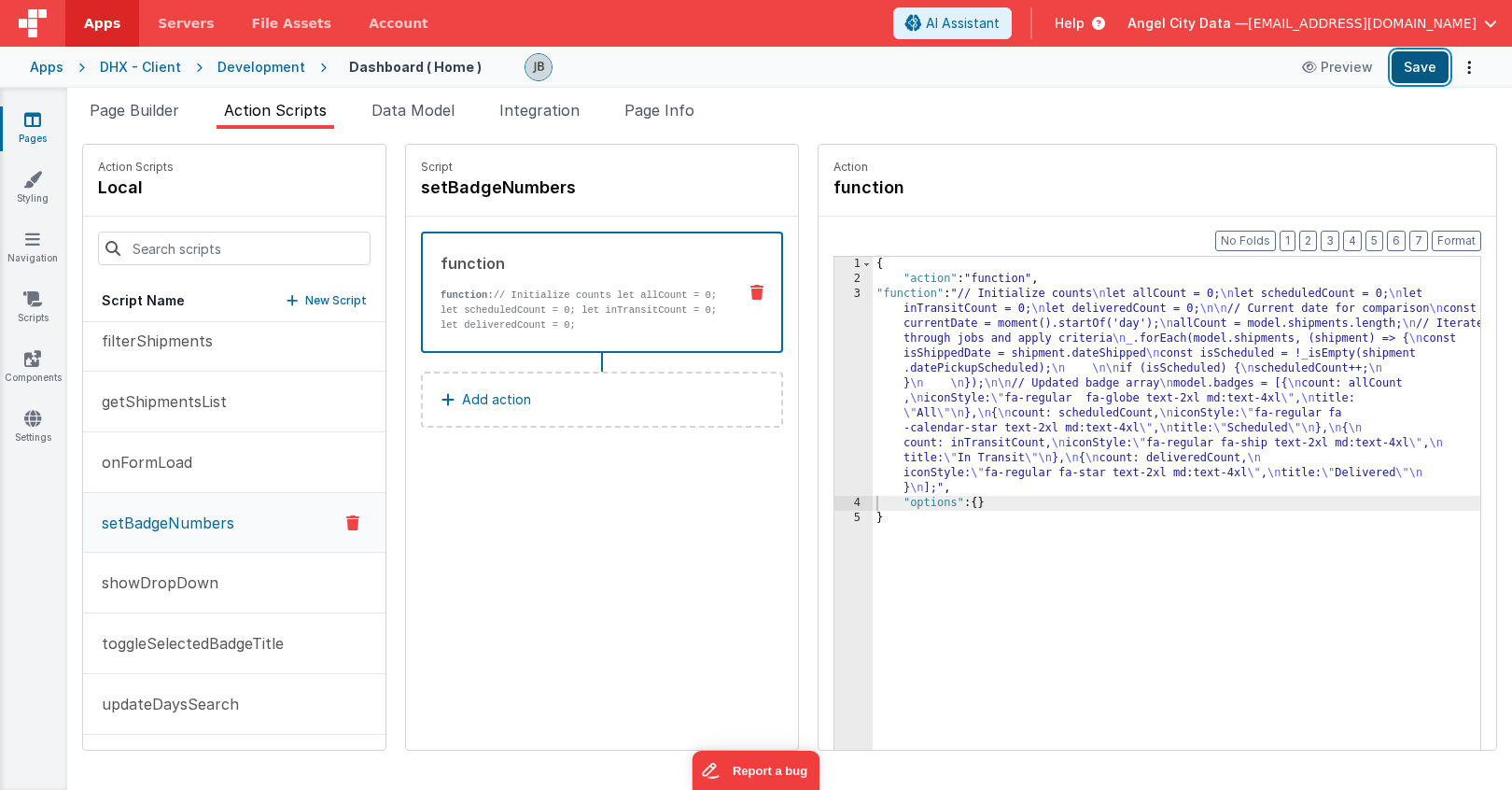
click at [1421, 73] on button "Save" at bounding box center [1420, 68] width 57 height 32
click at [1427, 66] on button "Save" at bounding box center [1420, 68] width 57 height 32
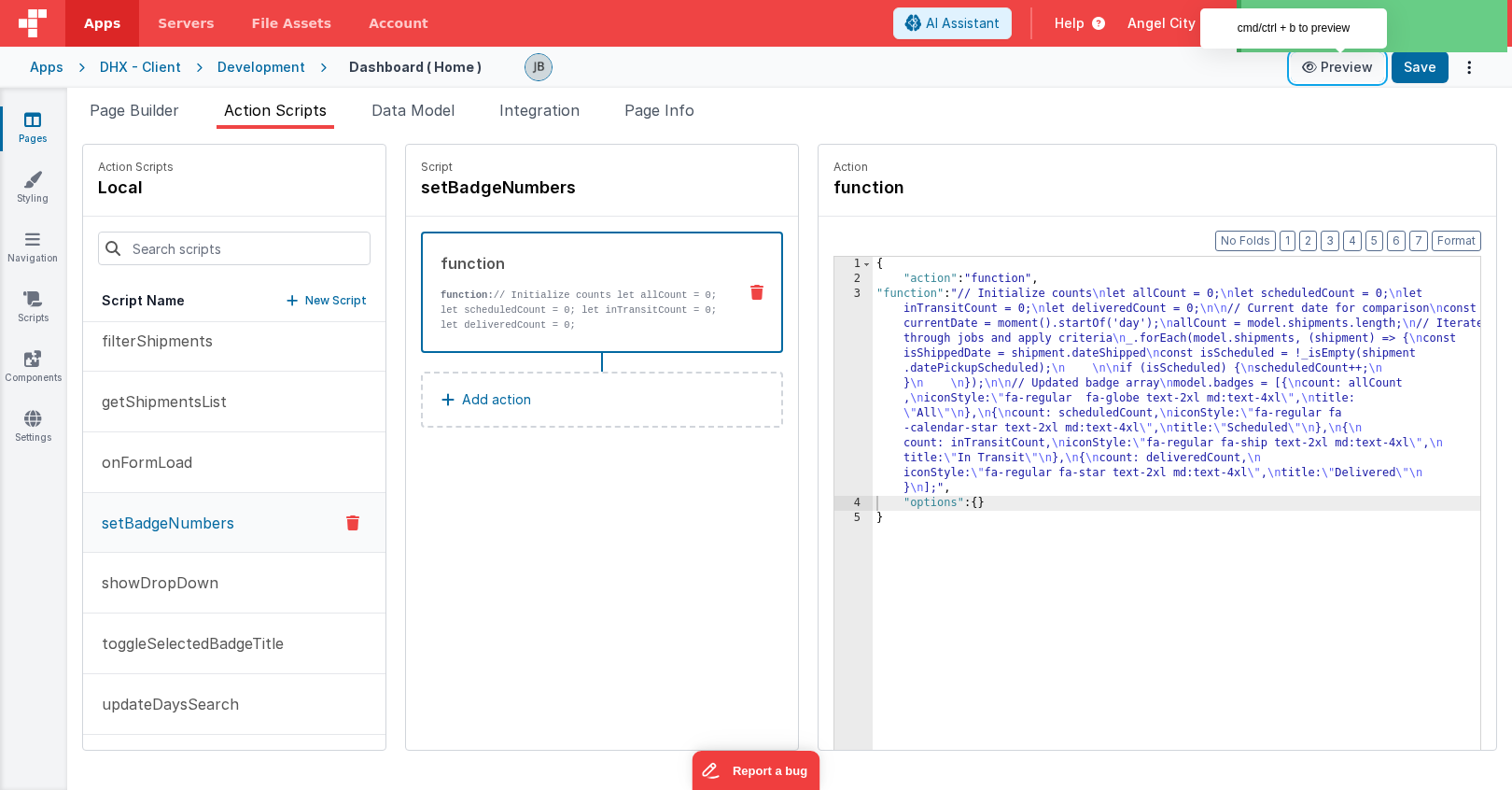
click at [1357, 68] on button "Preview" at bounding box center [1337, 68] width 93 height 30
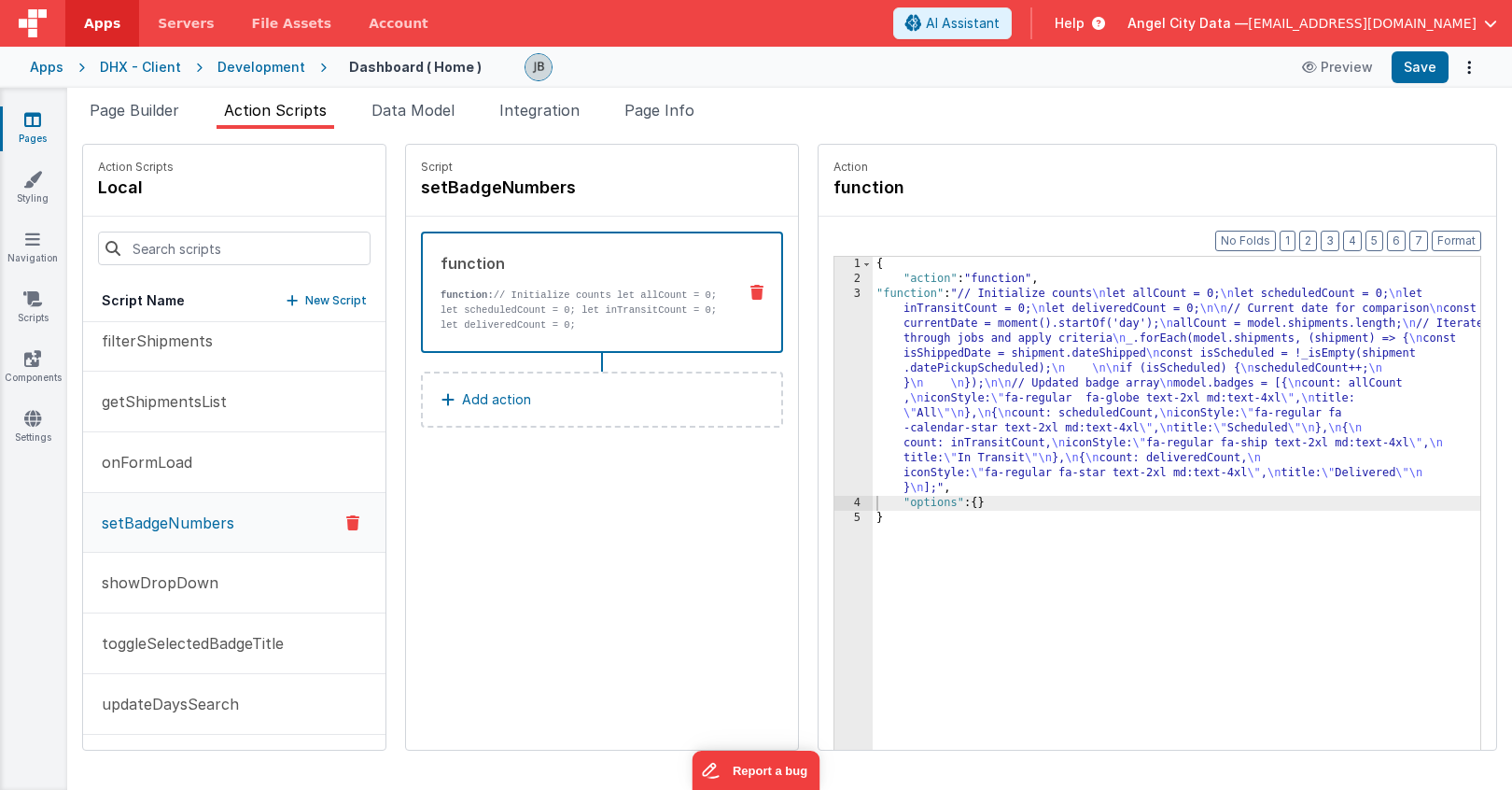
click at [834, 334] on div "3" at bounding box center [853, 390] width 38 height 209
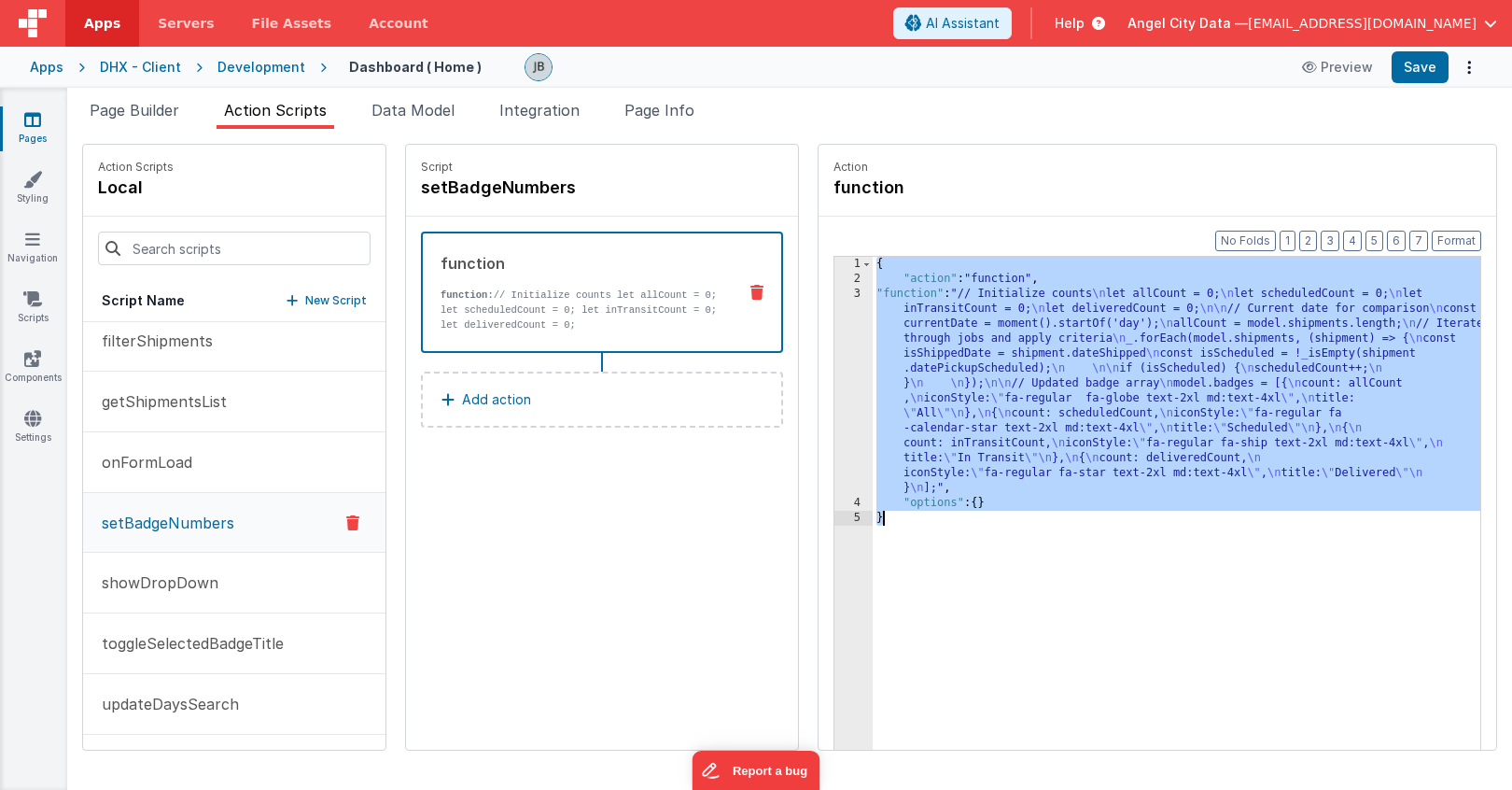
click at [834, 334] on div "3" at bounding box center [853, 390] width 38 height 209
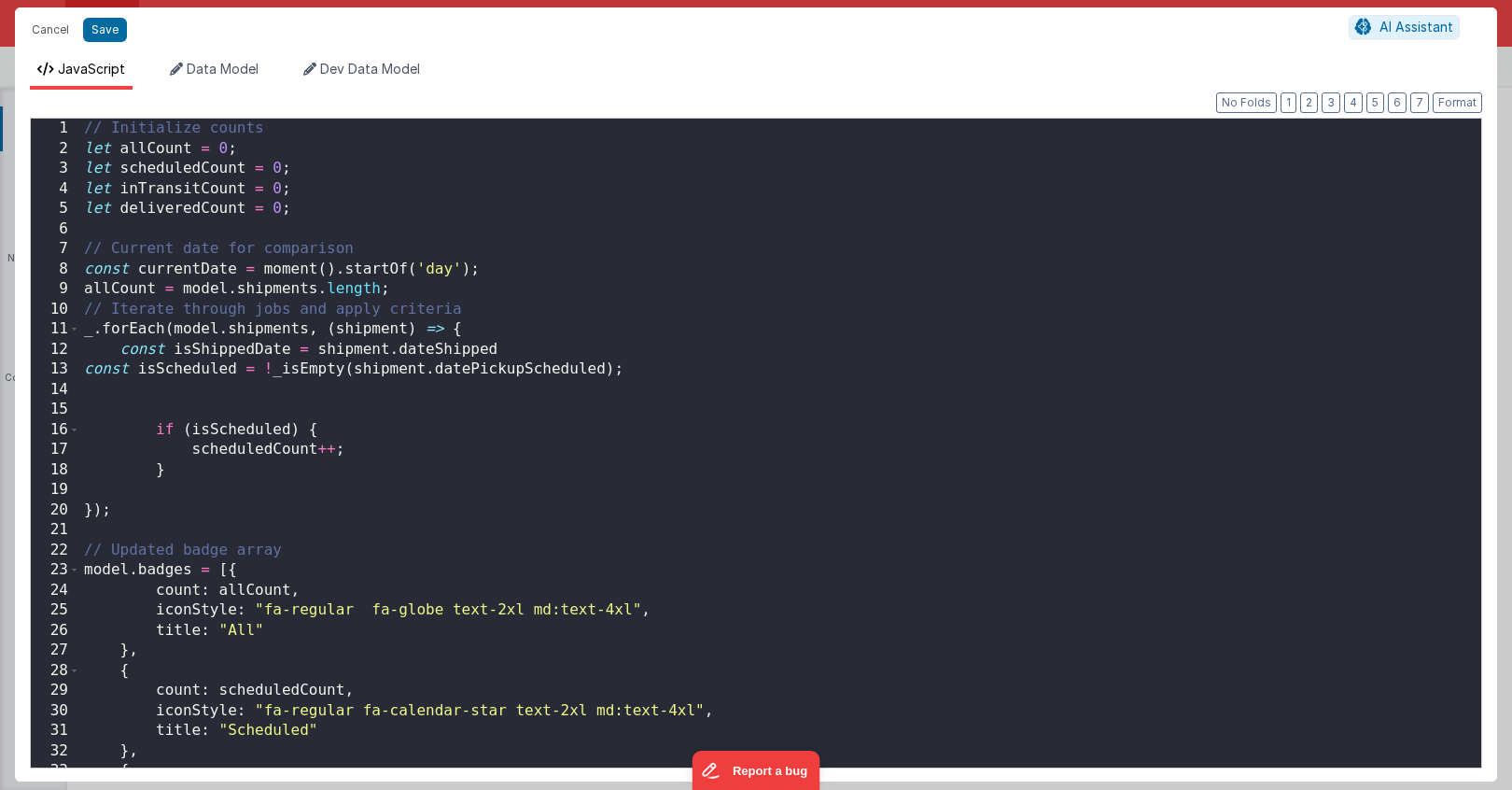
click at [812, 334] on div "Cancel Save AI Assistant JavaScript Data Model Dev Data Model Format 7 6 5 4 3 …" at bounding box center [756, 395] width 1512 height 790
click at [583, 402] on div "// Initialize counts let allCount = 0 ; let scheduledCount = 0 ; let inTransitC…" at bounding box center [781, 463] width 1401 height 689
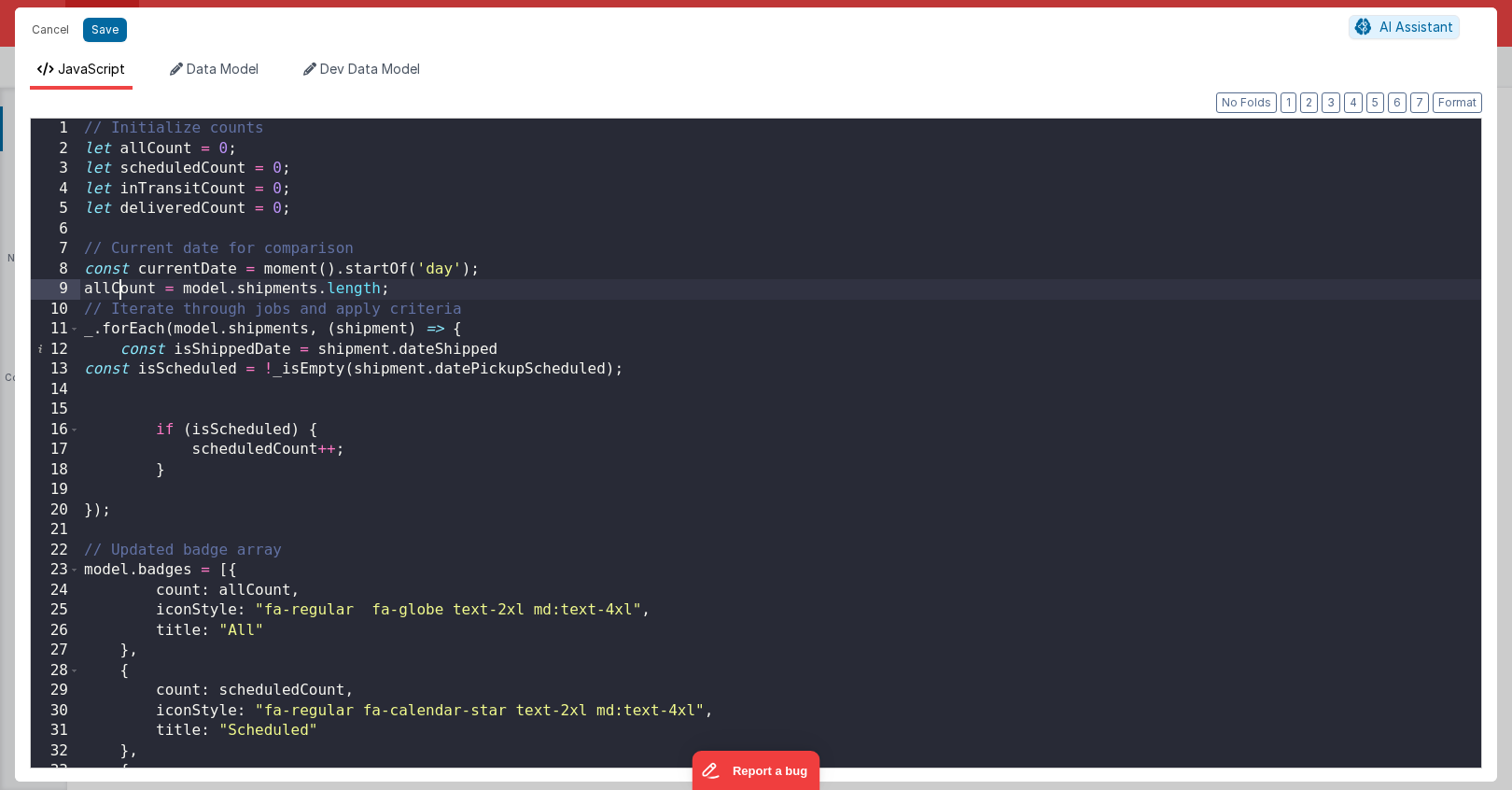
click at [118, 286] on div "// Initialize counts let allCount = 0 ; let scheduledCount = 0 ; let inTransitC…" at bounding box center [781, 463] width 1401 height 689
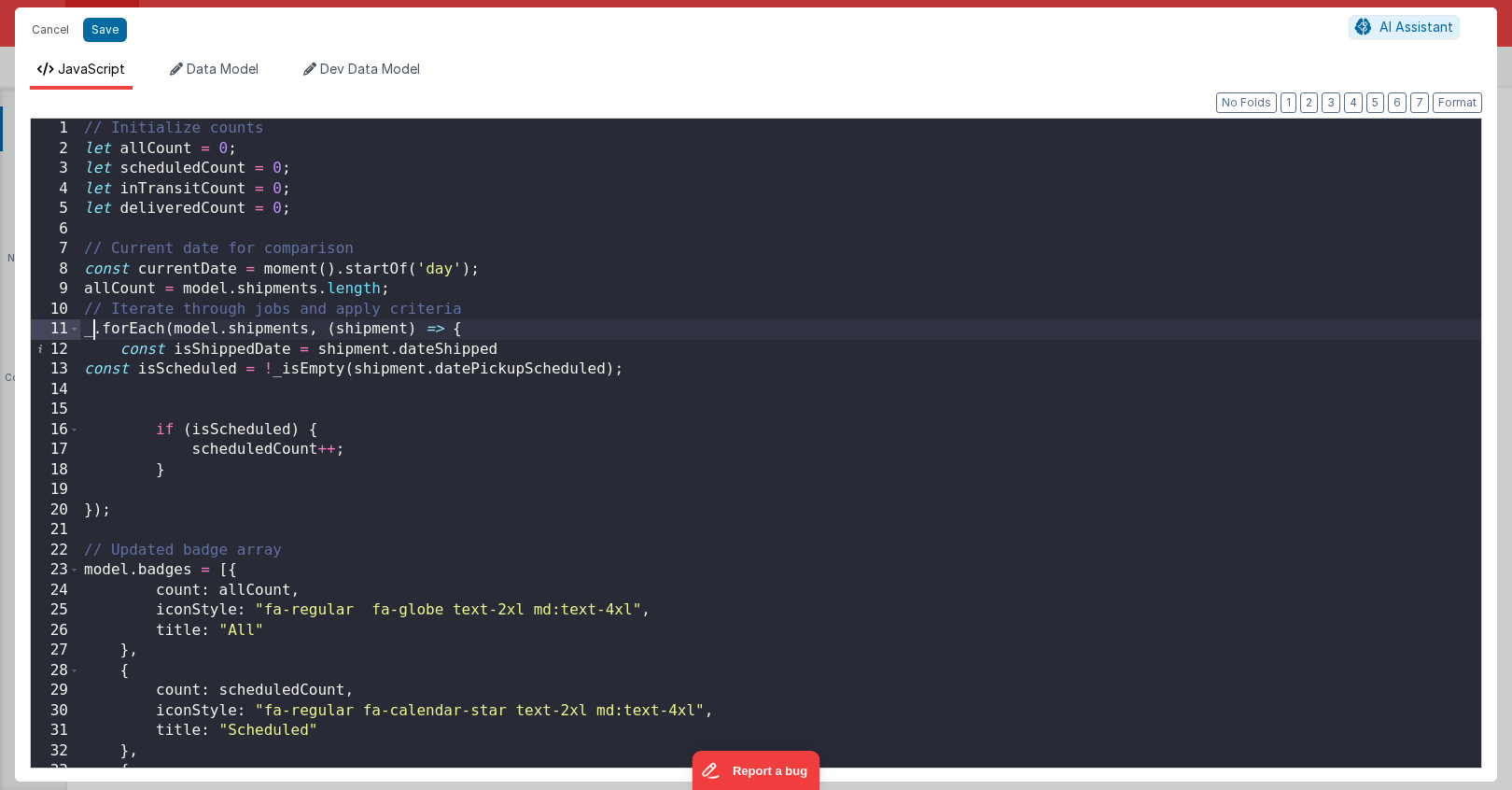
click at [94, 336] on div "// Initialize counts let allCount = 0 ; let scheduledCount = 0 ; let inTransitC…" at bounding box center [781, 463] width 1401 height 689
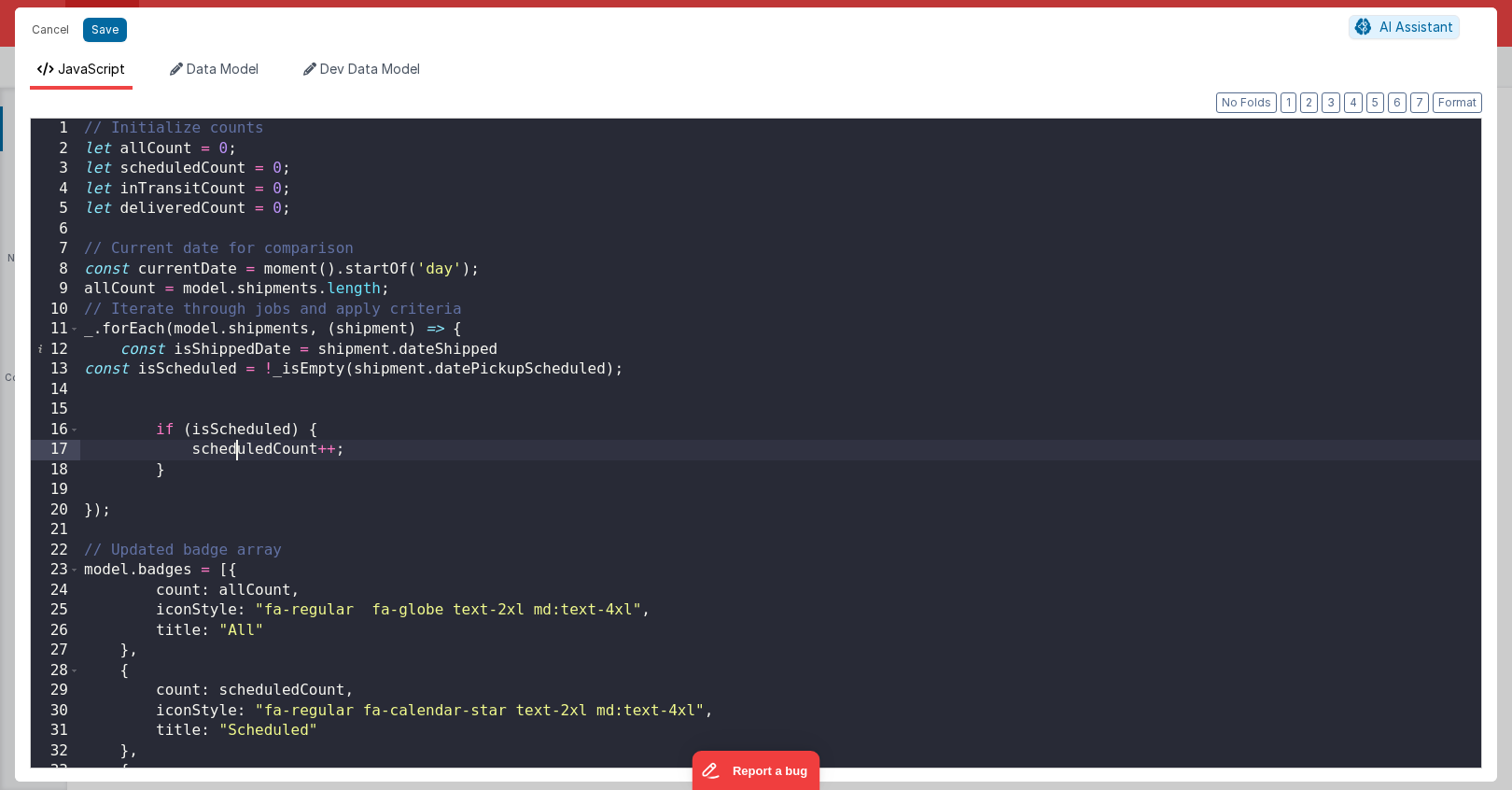
click at [233, 453] on div "// Initialize counts let allCount = 0 ; let scheduledCount = 0 ; let inTransitC…" at bounding box center [781, 463] width 1401 height 689
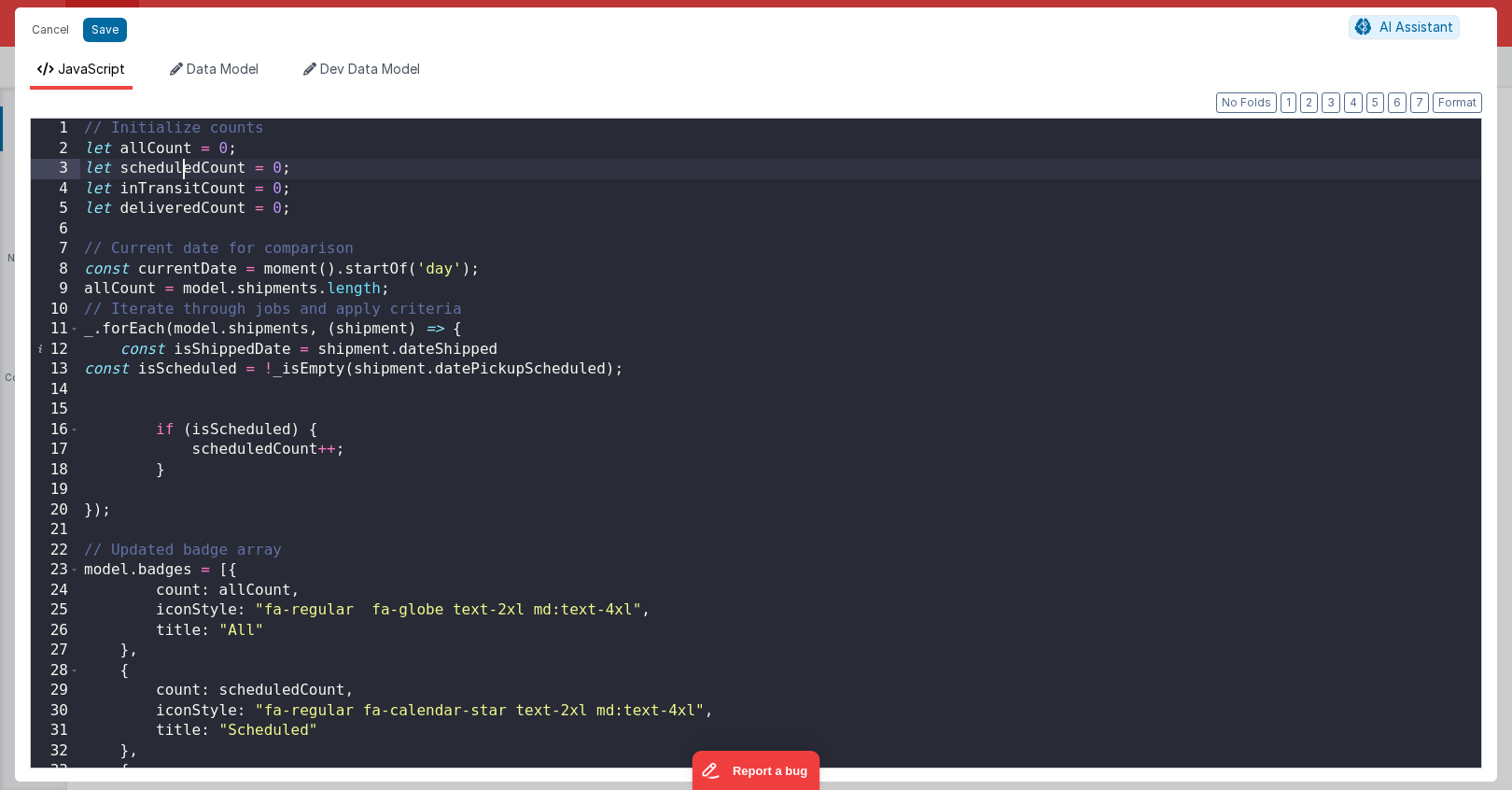
click at [183, 172] on div "// Initialize counts let allCount = 0 ; let scheduledCount = 0 ; let inTransitC…" at bounding box center [781, 463] width 1401 height 689
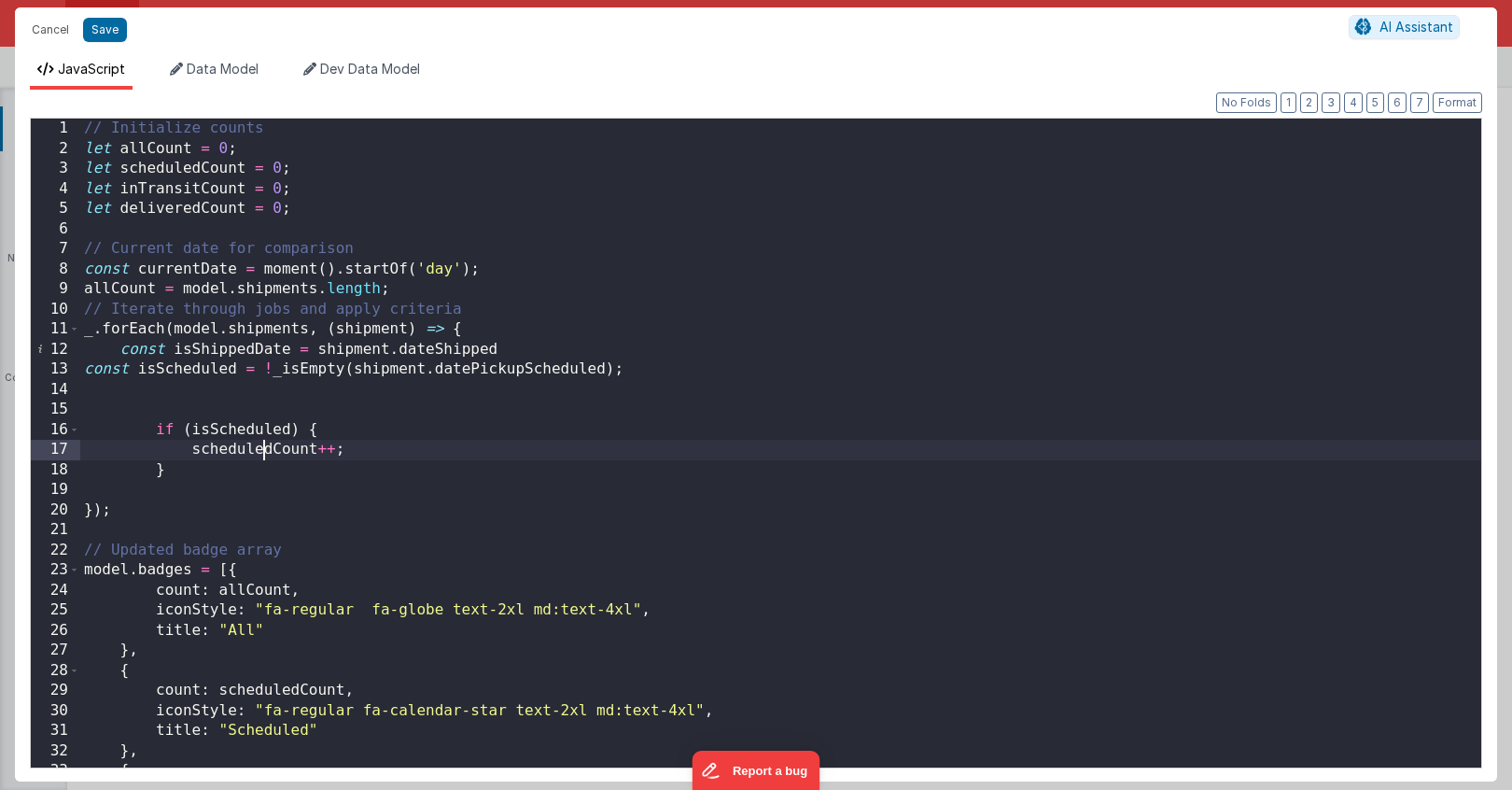
click at [260, 448] on div "// Initialize counts let allCount = 0 ; let scheduledCount = 0 ; let inTransitC…" at bounding box center [781, 463] width 1401 height 689
click at [163, 472] on div "// Initialize counts let allCount = 0 ; let scheduledCount = 0 ; let inTransitC…" at bounding box center [781, 463] width 1401 height 689
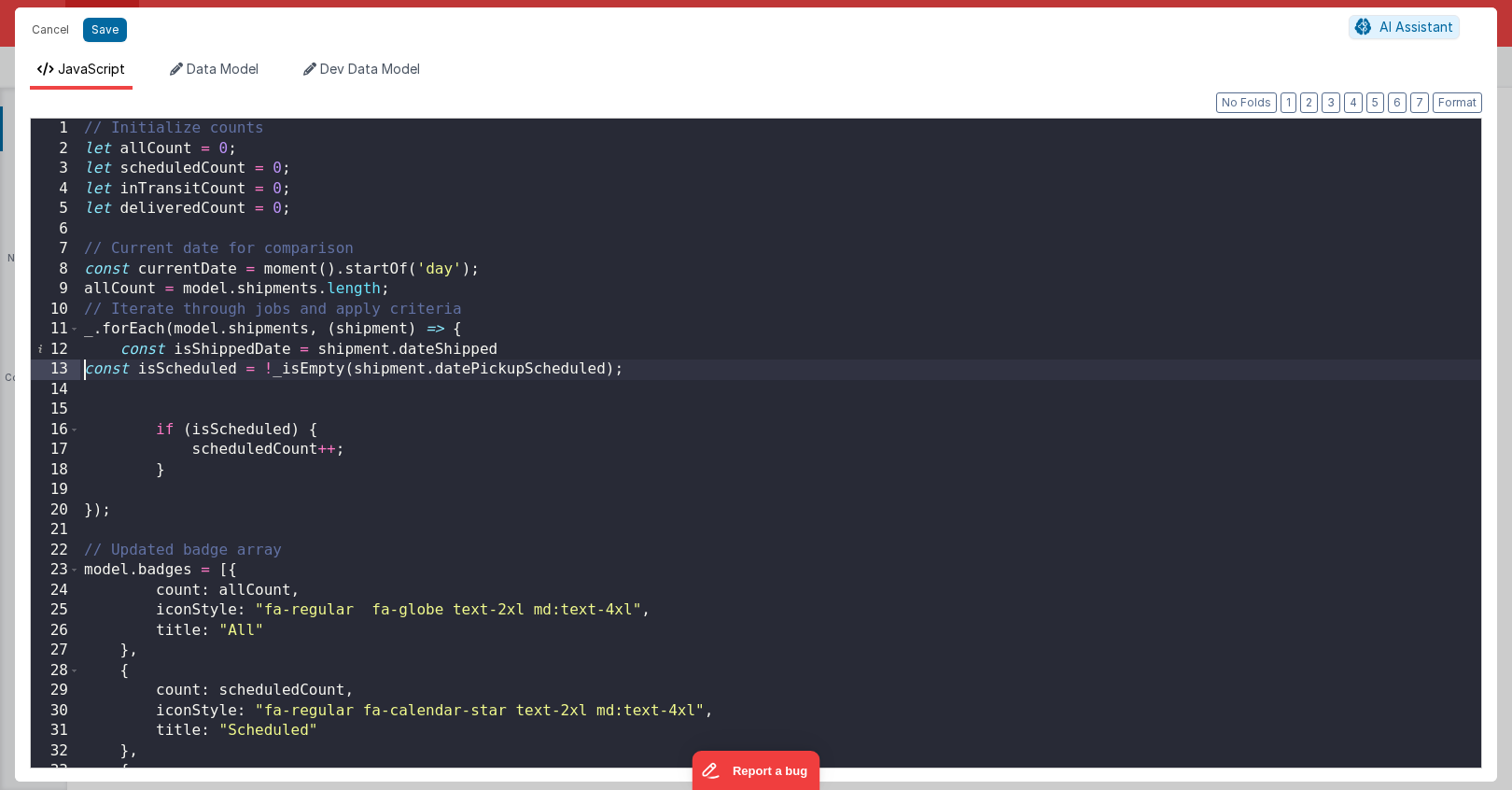
click at [87, 372] on div "// Initialize counts let allCount = 0 ; let scheduledCount = 0 ; let inTransitC…" at bounding box center [781, 463] width 1401 height 689
click at [303, 370] on div "// Initialize counts let allCount = 0 ; let scheduledCount = 0 ; let inTransitC…" at bounding box center [781, 463] width 1401 height 689
click at [192, 433] on div "// Initialize counts let allCount = 0 ; let scheduledCount = 0 ; let inTransitC…" at bounding box center [781, 463] width 1401 height 689
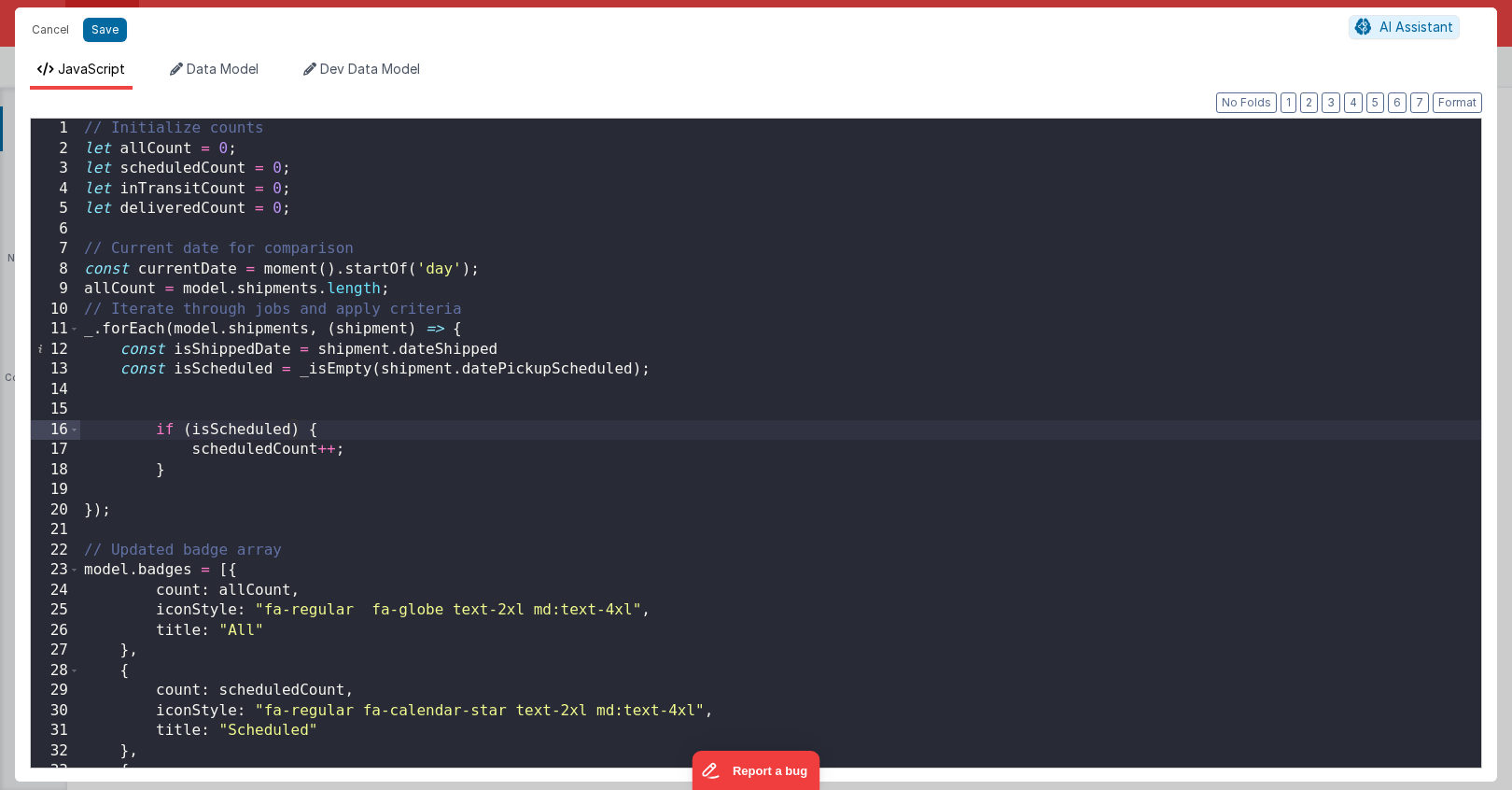
click at [192, 378] on div "// Initialize counts let allCount = 0 ; let scheduledCount = 0 ; let inTransitC…" at bounding box center [781, 463] width 1401 height 689
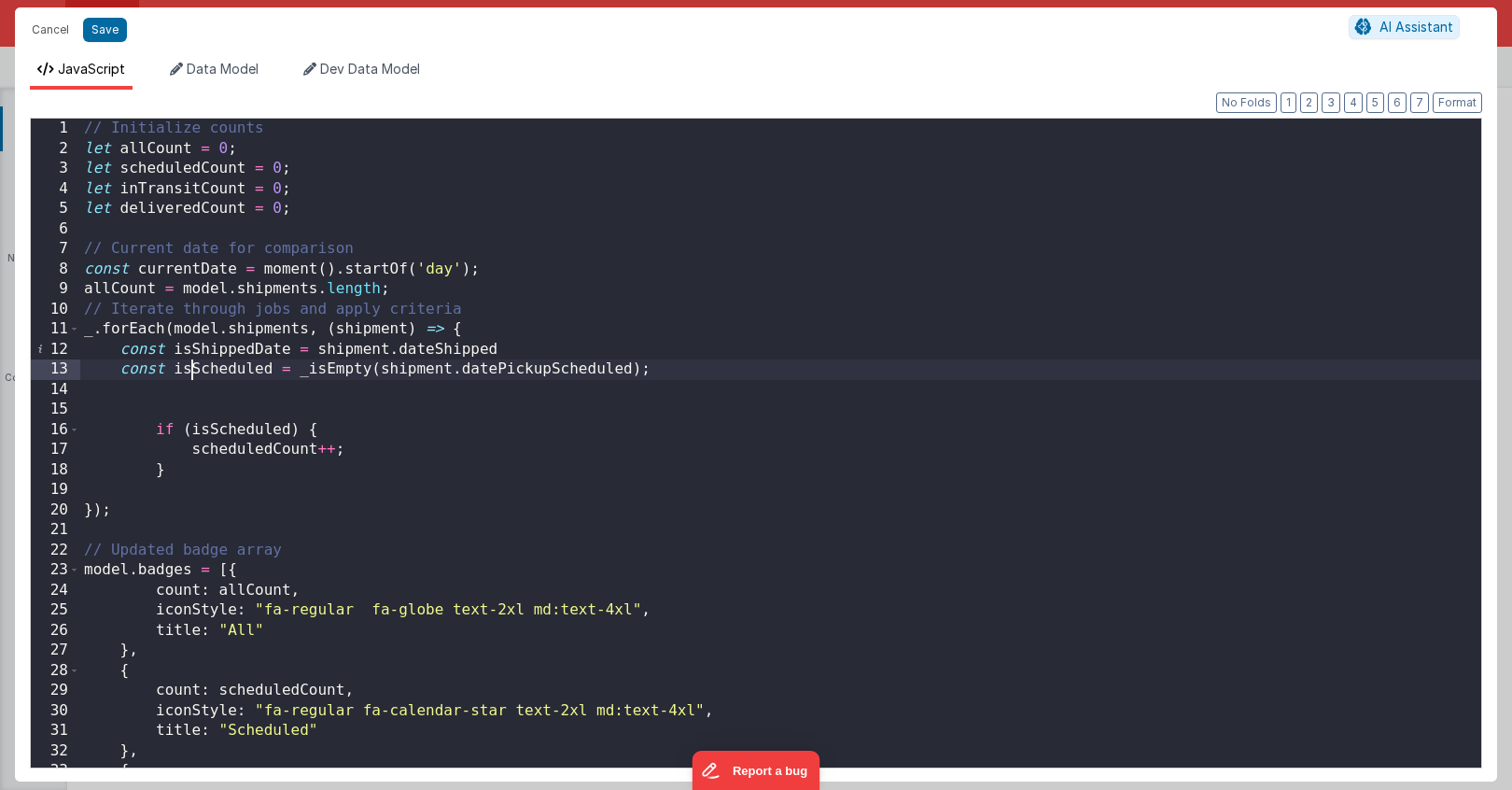
click at [192, 378] on div "// Initialize counts let allCount = 0 ; let scheduledCount = 0 ; let inTransitC…" at bounding box center [781, 463] width 1401 height 689
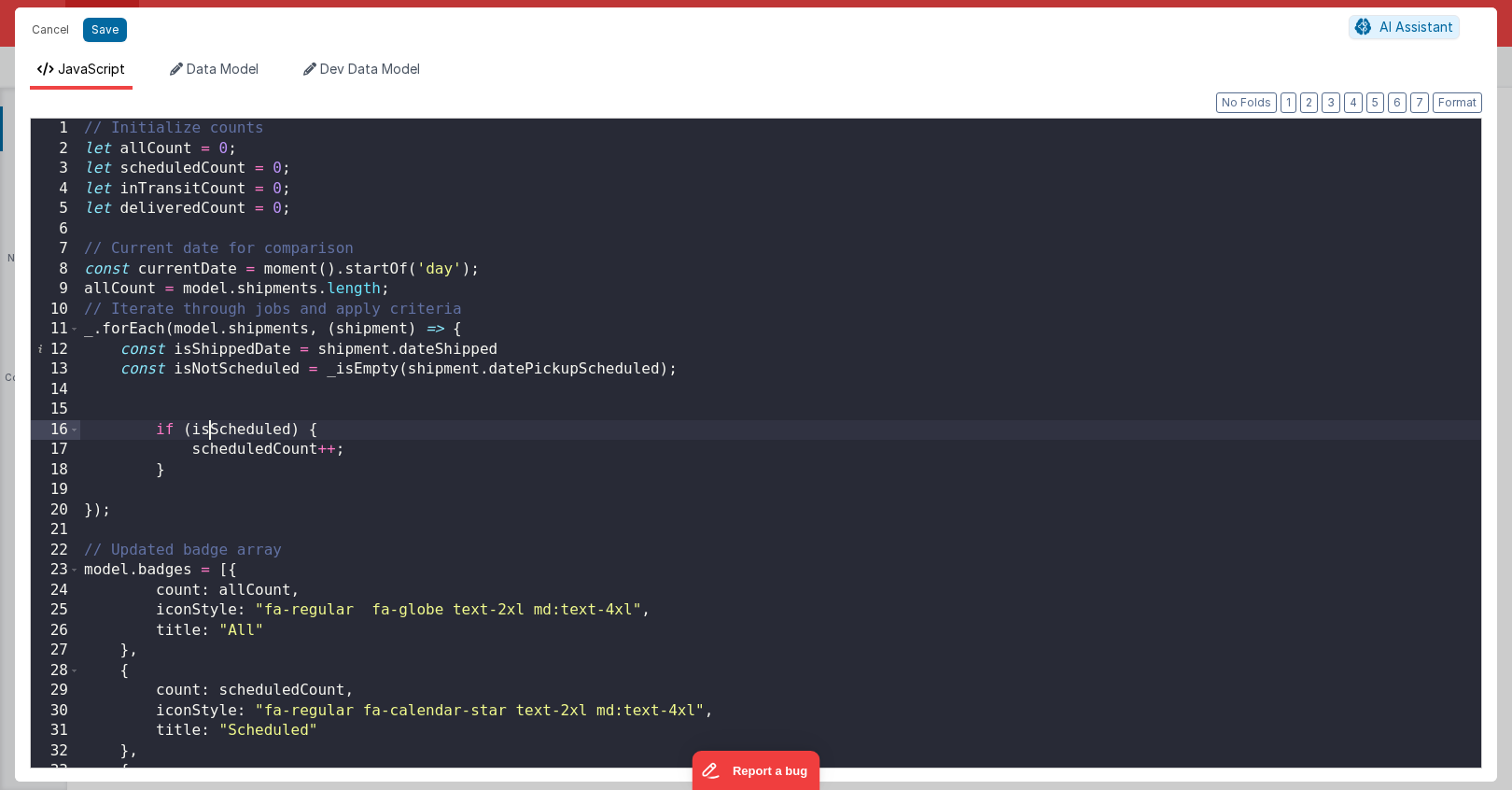
click at [207, 425] on div "// Initialize counts let allCount = 0 ; let scheduledCount = 0 ; let inTransitC…" at bounding box center [781, 463] width 1401 height 689
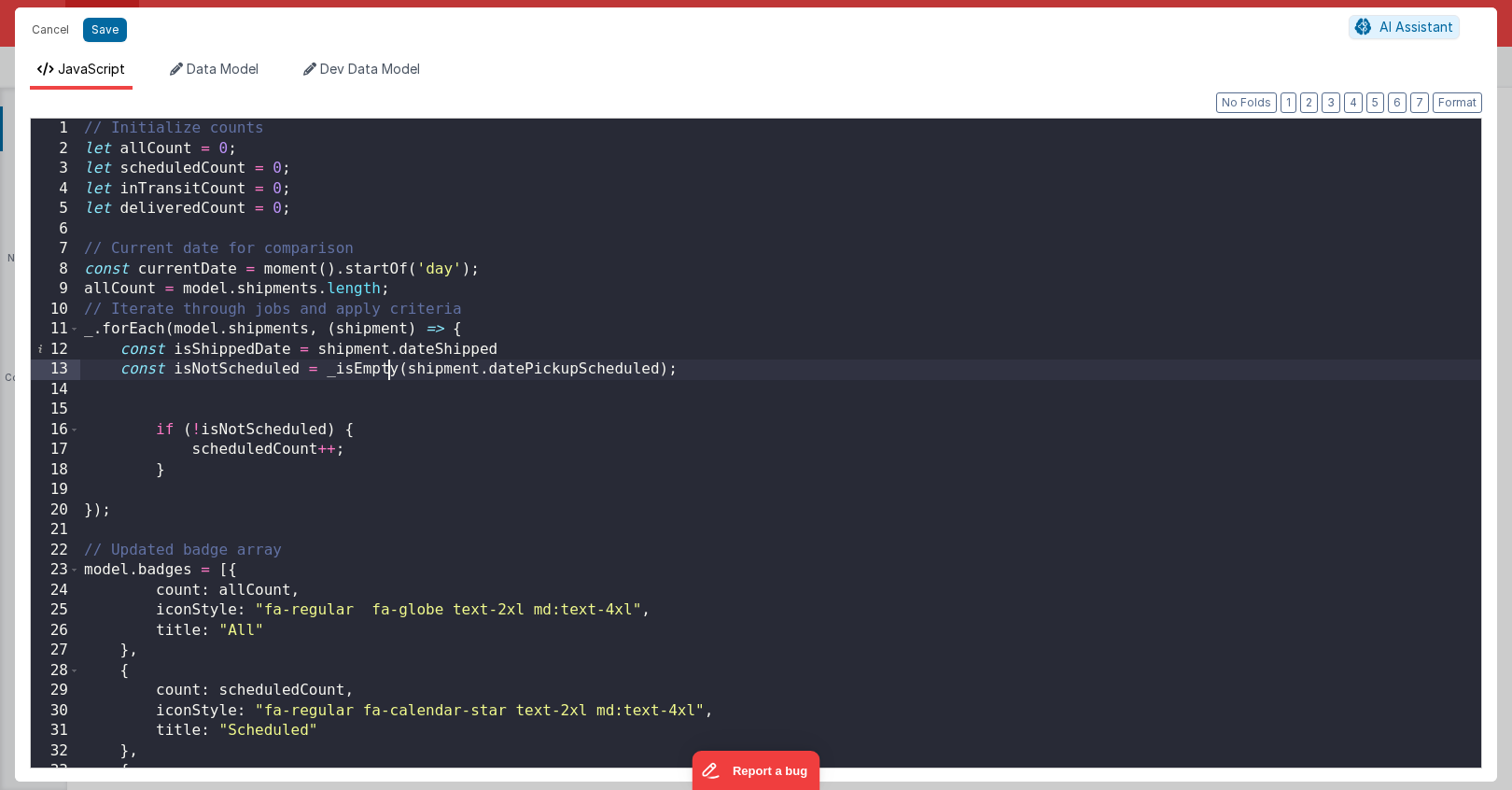
click at [389, 374] on div "// Initialize counts let allCount = 0 ; let scheduledCount = 0 ; let inTransitC…" at bounding box center [781, 463] width 1401 height 689
click at [325, 375] on div "// Initialize counts let allCount = 0 ; let scheduledCount = 0 ; let inTransitC…" at bounding box center [781, 463] width 1401 height 689
click at [334, 379] on div "// Initialize counts let allCount = 0 ; let scheduledCount = 0 ; let inTransitC…" at bounding box center [781, 463] width 1401 height 689
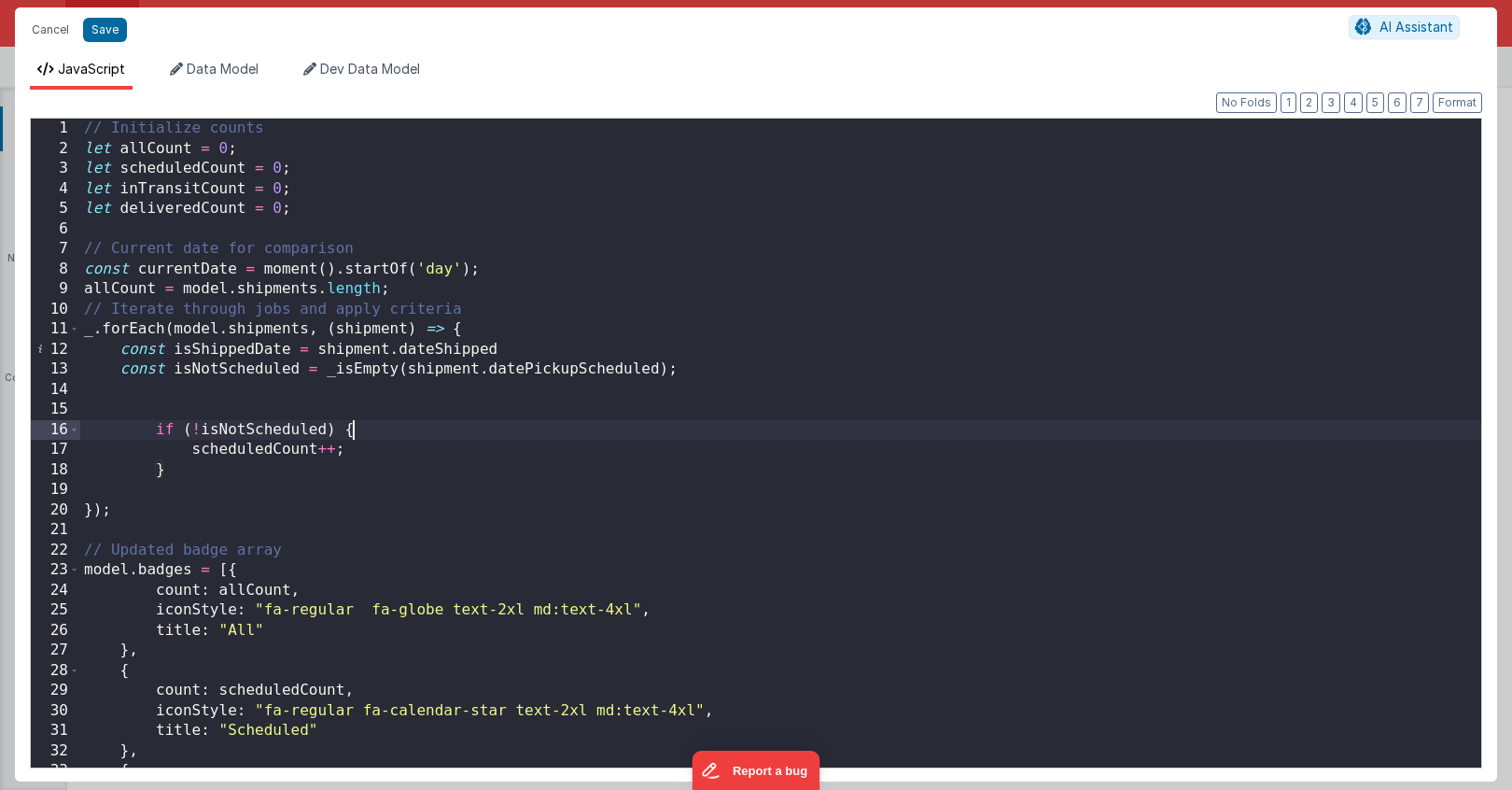
click at [373, 422] on div "// Initialize counts let allCount = 0 ; let scheduledCount = 0 ; let inTransitC…" at bounding box center [781, 463] width 1401 height 689
click at [339, 371] on div "// Initialize counts let allCount = 0 ; let scheduledCount = 0 ; let inTransitC…" at bounding box center [781, 463] width 1401 height 689
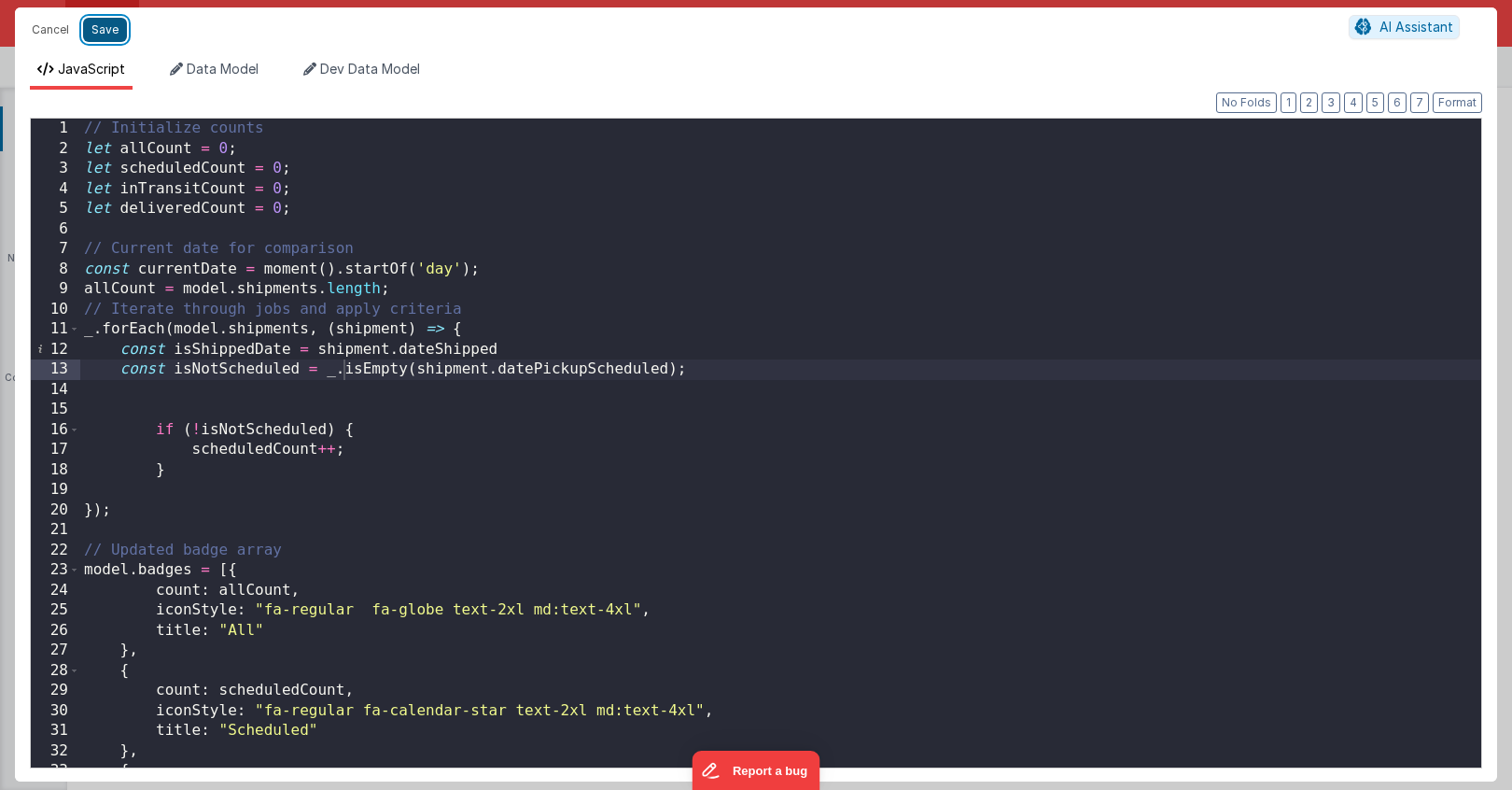
click at [105, 19] on button "Save" at bounding box center [105, 30] width 44 height 24
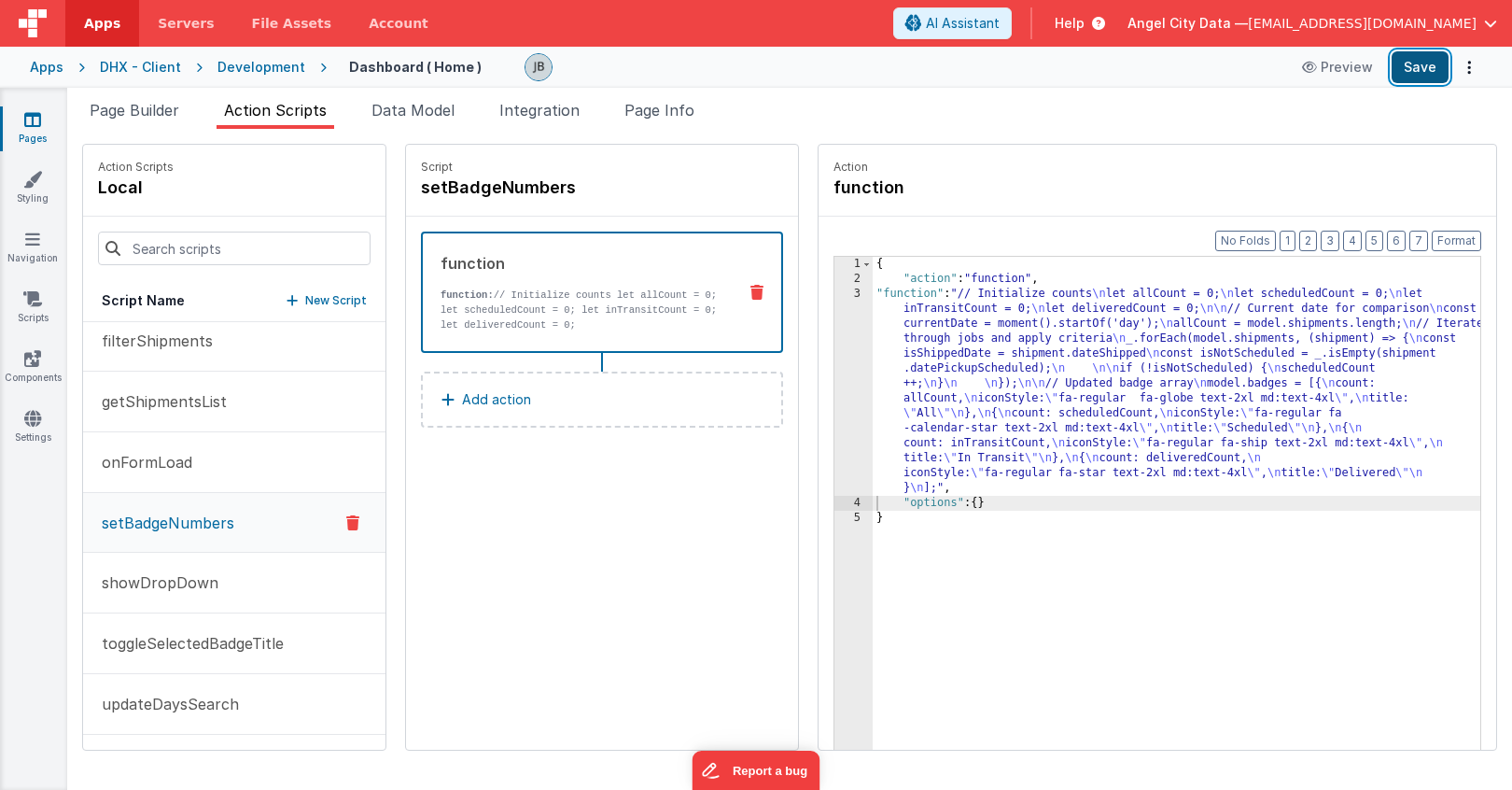
click at [1411, 68] on button "Save" at bounding box center [1420, 68] width 57 height 32
click at [834, 349] on div "3" at bounding box center [853, 390] width 38 height 209
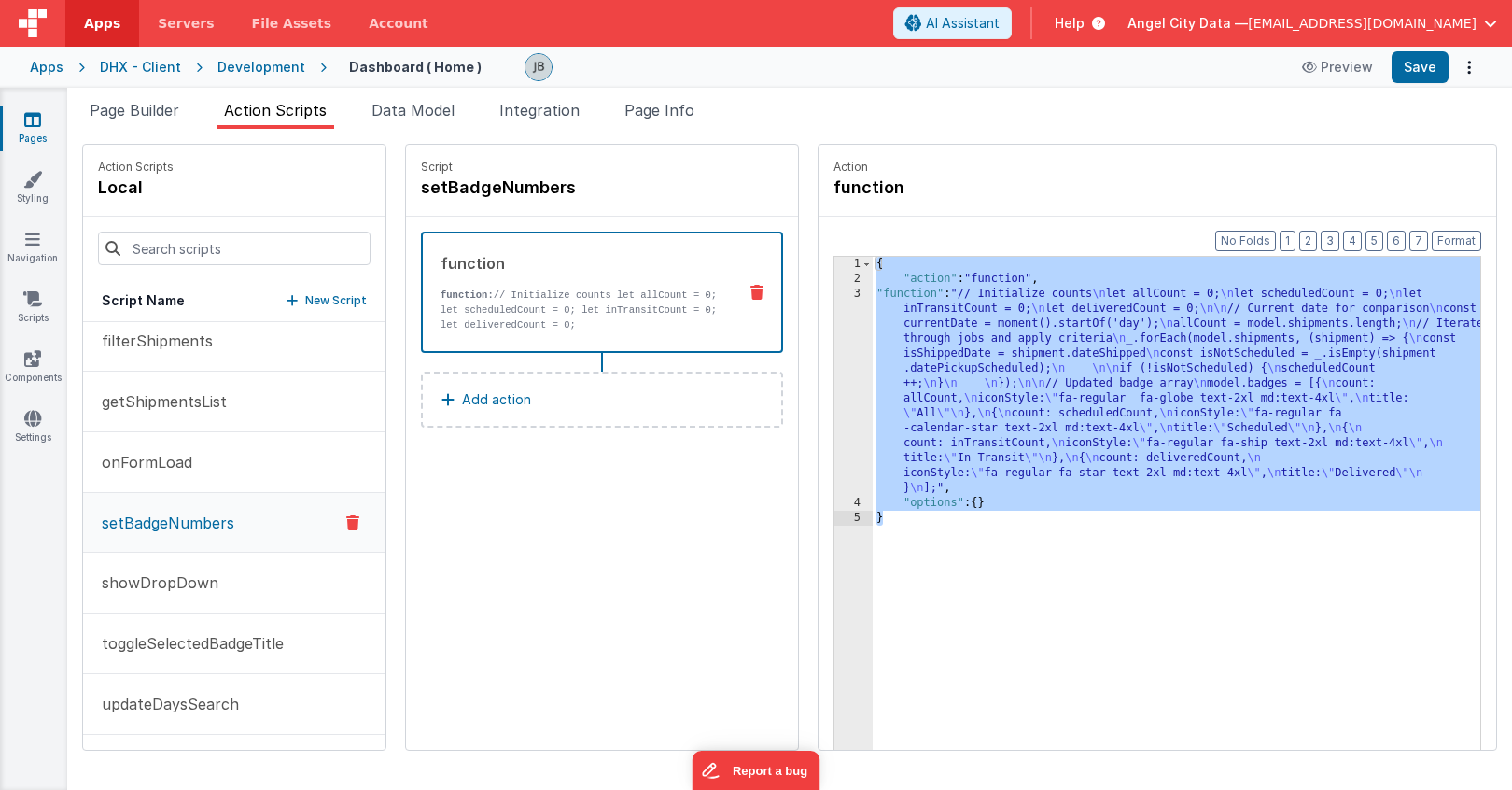
click at [834, 349] on div "3" at bounding box center [853, 390] width 38 height 209
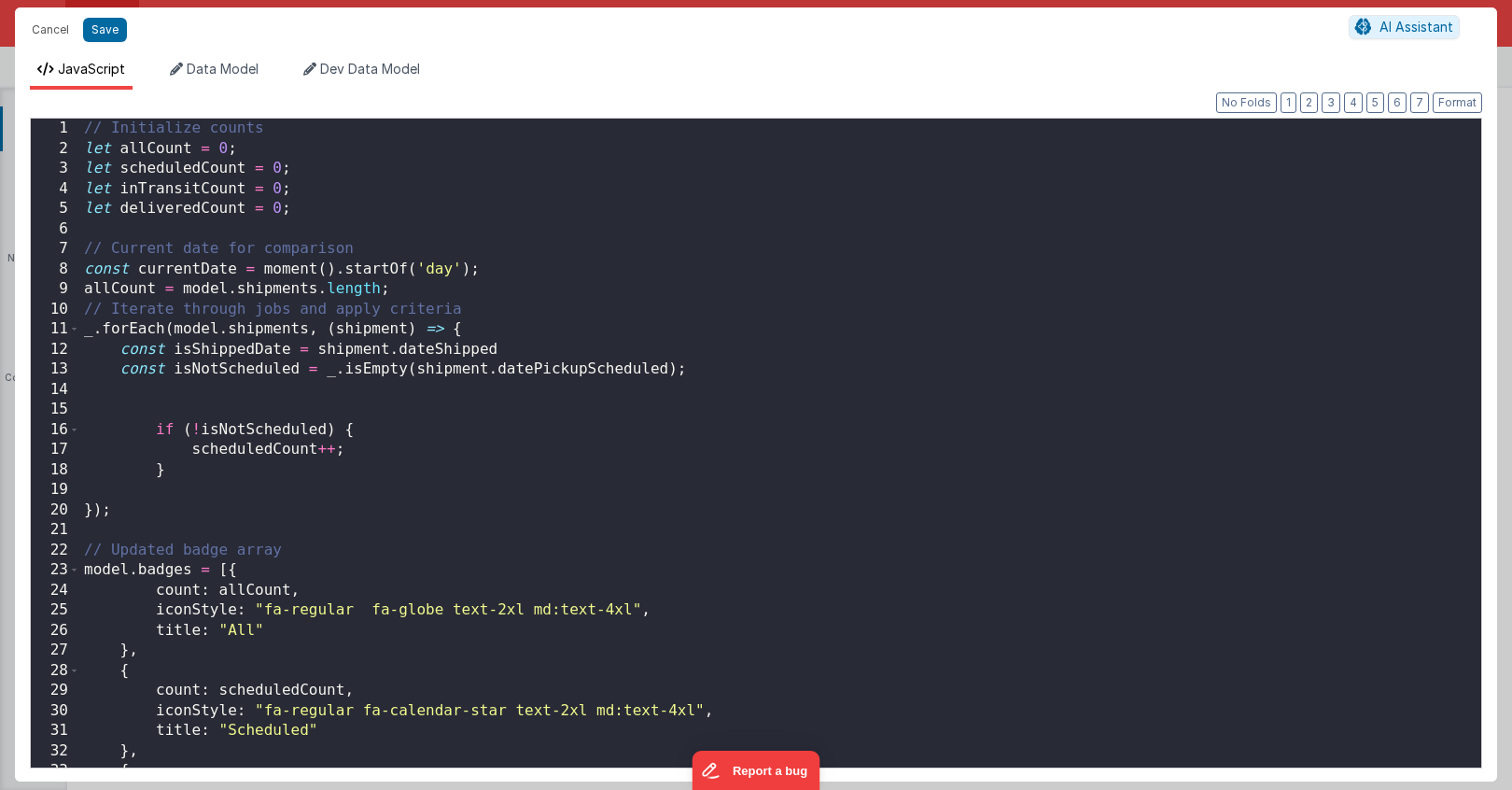
click at [324, 402] on div "// Initialize counts let allCount = 0 ; let scheduledCount = 0 ; let inTransitC…" at bounding box center [781, 463] width 1401 height 689
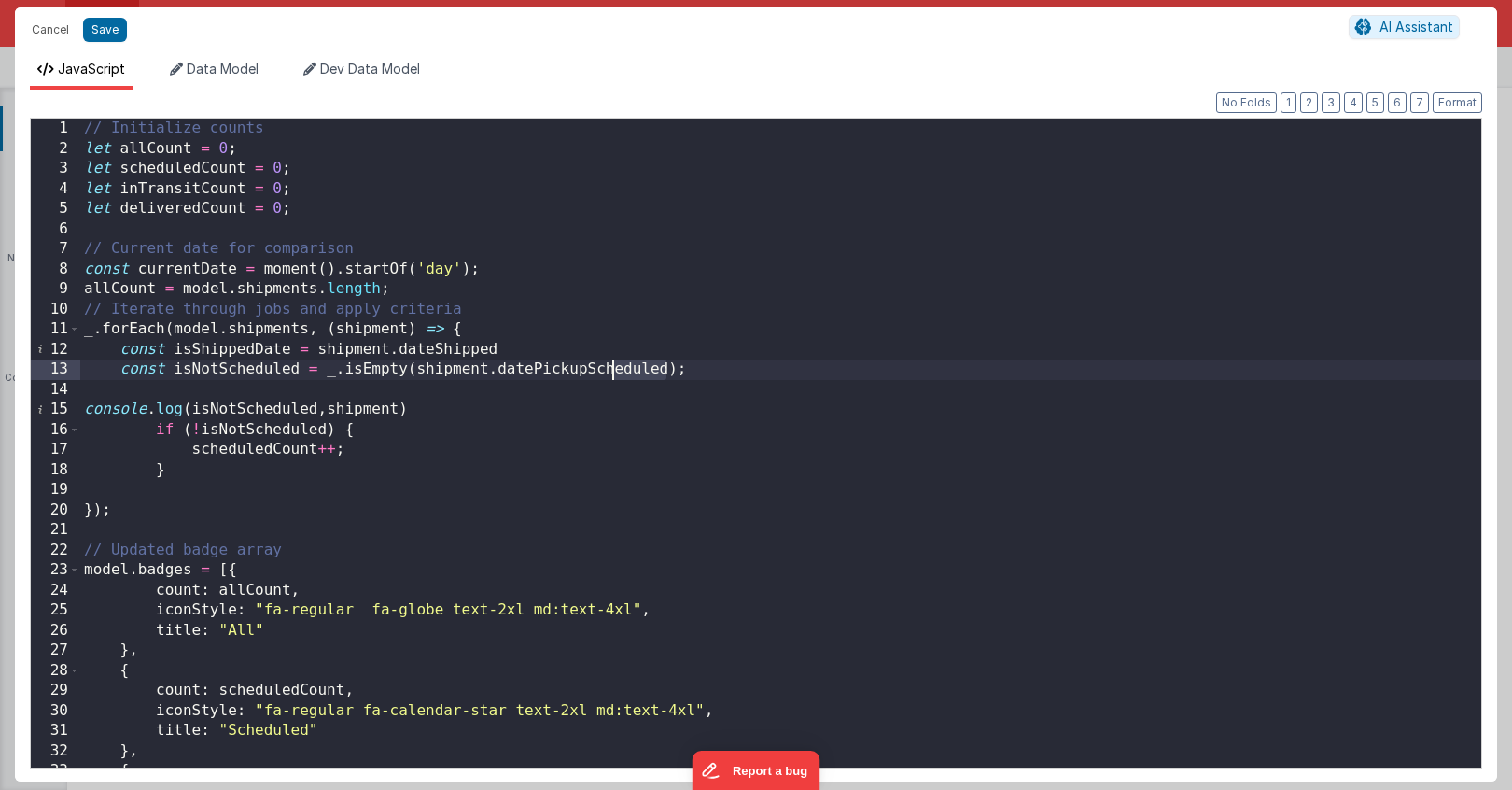
drag, startPoint x: 665, startPoint y: 369, endPoint x: 617, endPoint y: 371, distance: 48.0
click at [617, 371] on div "// Initialize counts let allCount = 0 ; let scheduledCount = 0 ; let inTransitC…" at bounding box center [781, 463] width 1401 height 689
click at [104, 40] on button "Save" at bounding box center [105, 30] width 44 height 24
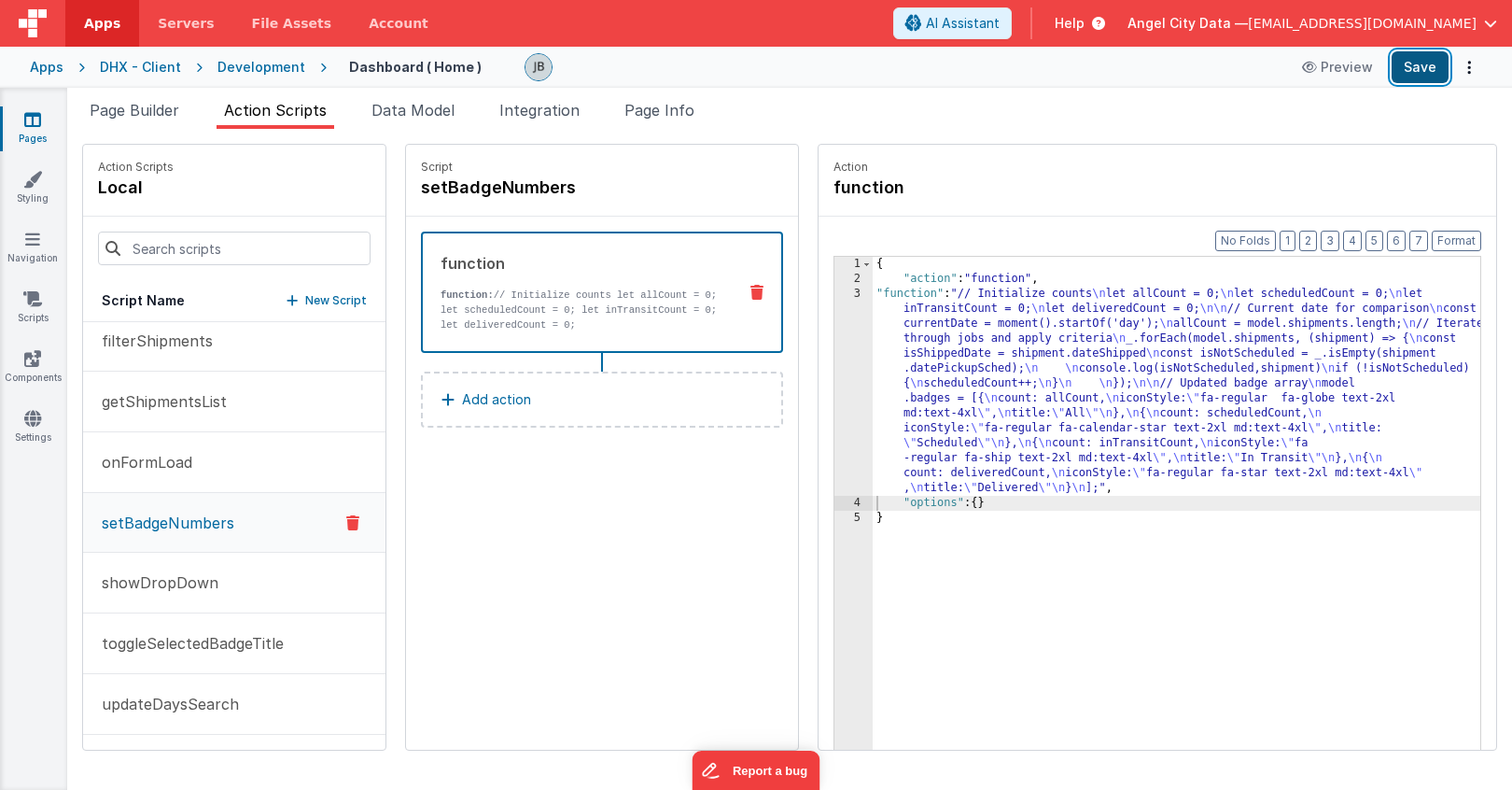
click at [1424, 66] on button "Save" at bounding box center [1420, 68] width 57 height 32
click at [834, 364] on div "3" at bounding box center [853, 390] width 38 height 209
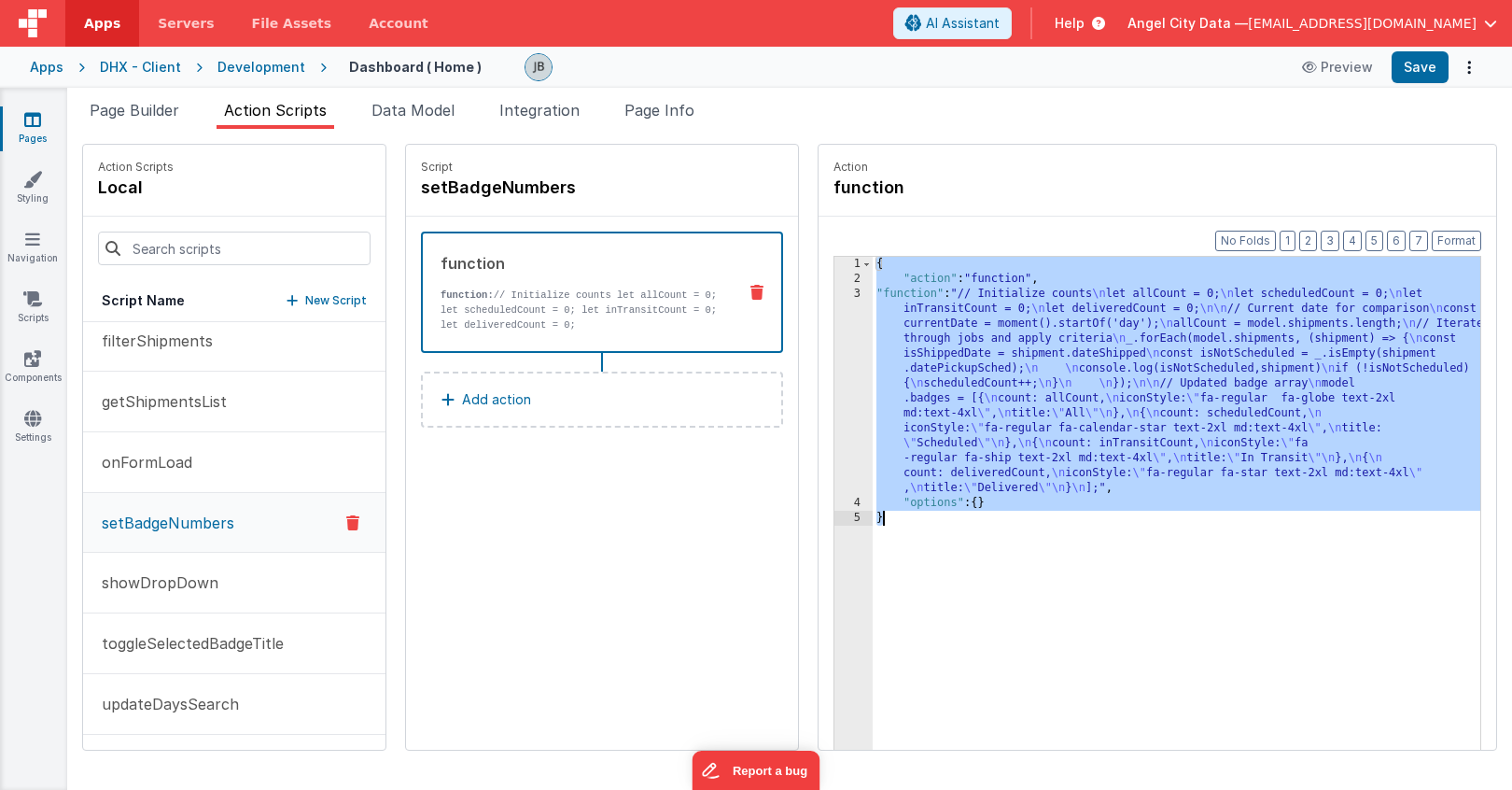
click at [834, 364] on div "3" at bounding box center [853, 390] width 38 height 209
click at [834, 348] on div "3" at bounding box center [853, 390] width 38 height 209
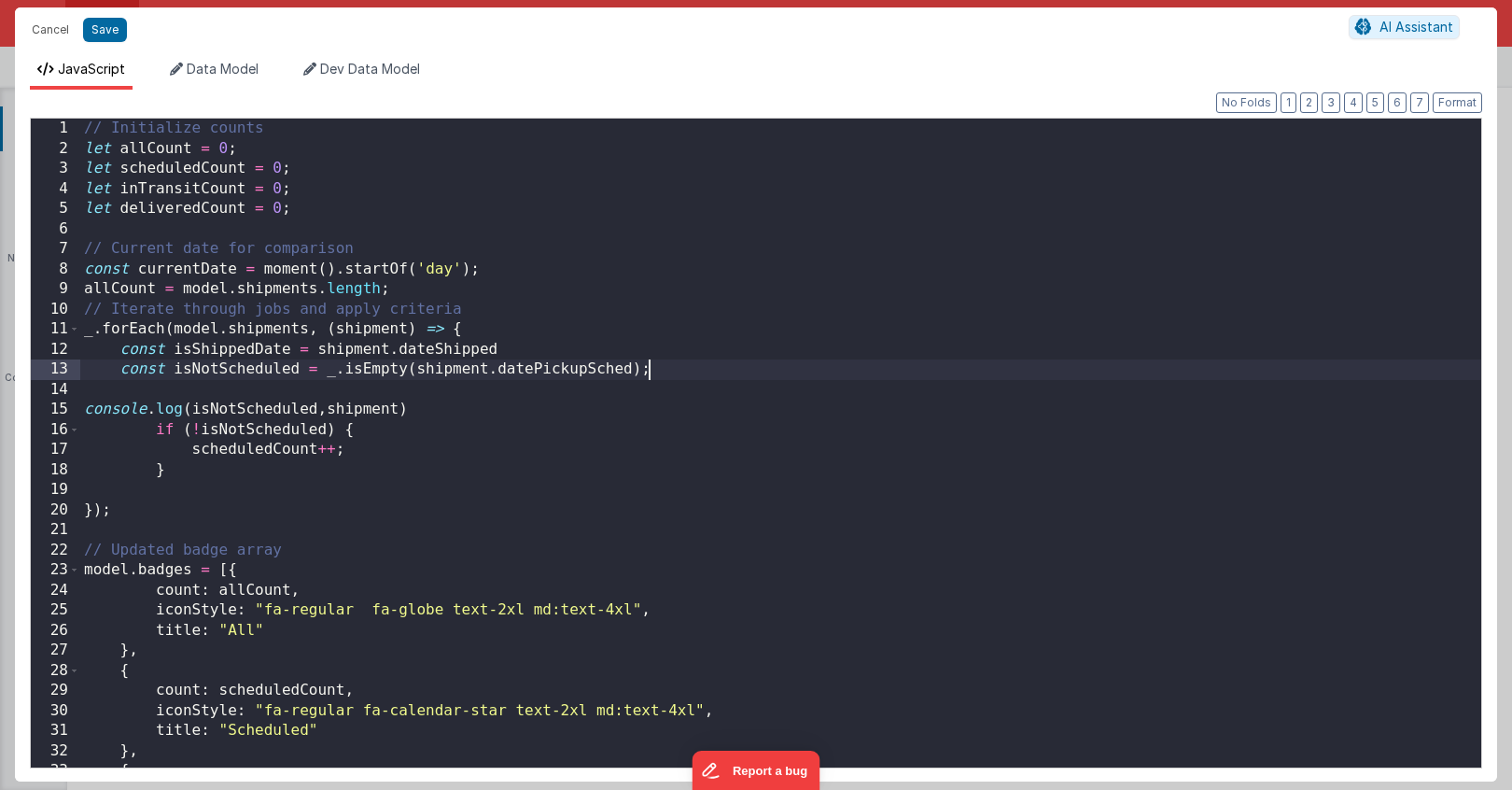
click at [805, 348] on div "// Initialize counts let allCount = 0 ; let scheduledCount = 0 ; let inTransitC…" at bounding box center [781, 463] width 1401 height 689
click at [345, 331] on div "// Initialize counts let allCount = 0 ; let scheduledCount = 0 ; let inTransitC…" at bounding box center [781, 463] width 1401 height 689
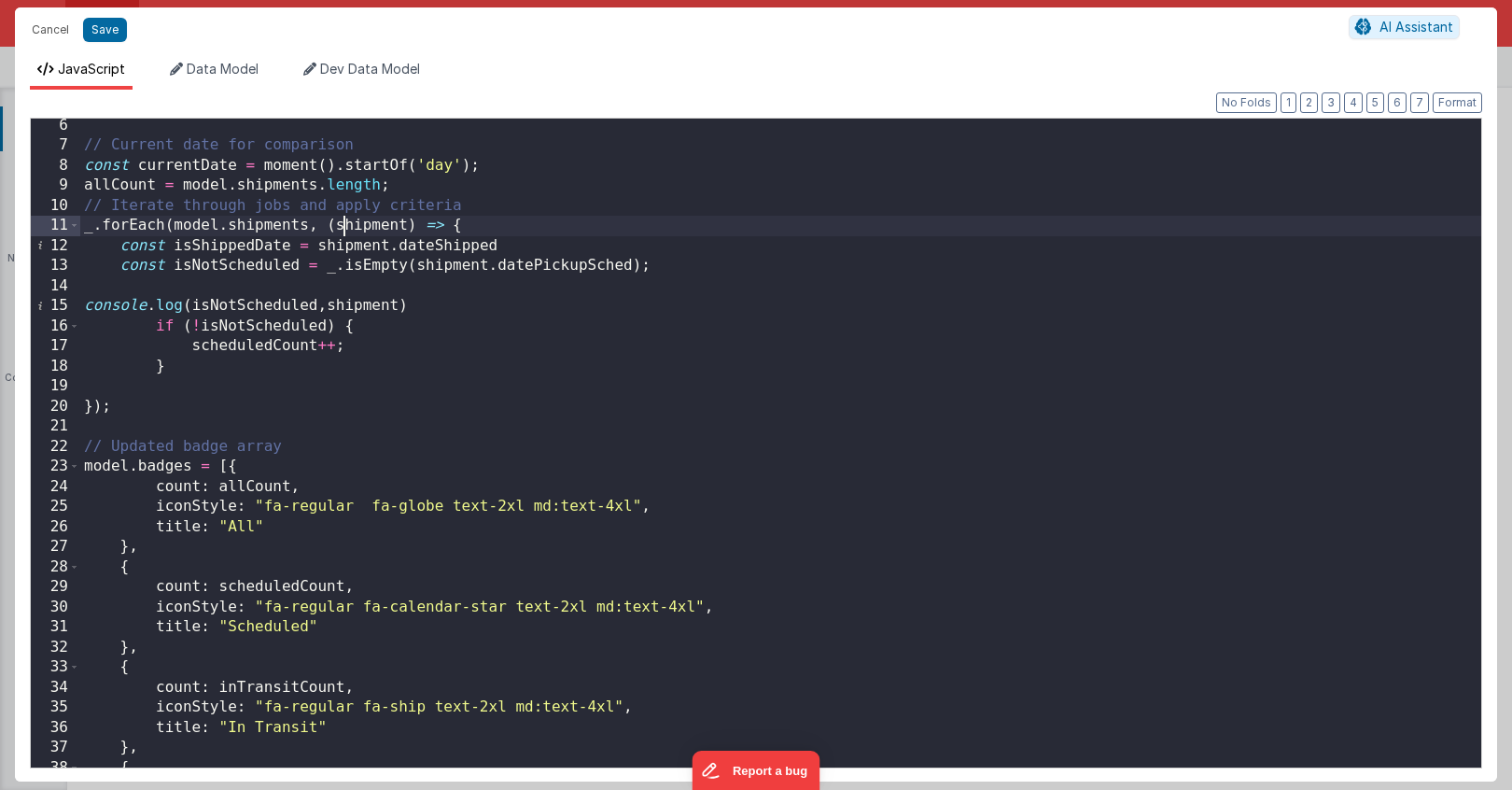
scroll to position [126, 0]
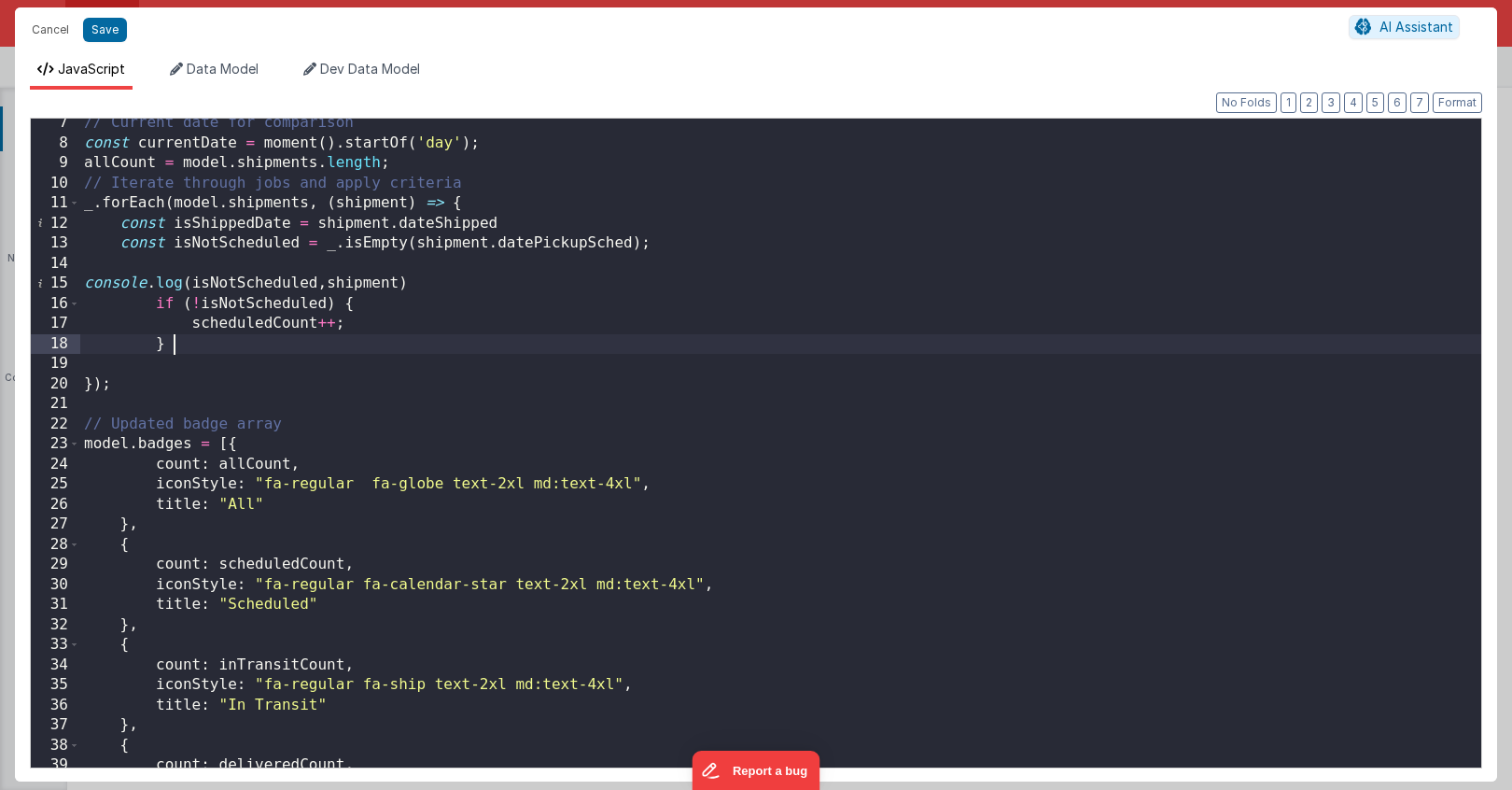
click at [220, 350] on div "// Current date for comparison const currentDate = moment ( ) . startOf ( 'day'…" at bounding box center [781, 457] width 1401 height 689
click at [327, 249] on div "// Current date for comparison const currentDate = moment ( ) . startOf ( 'day'…" at bounding box center [781, 457] width 1401 height 689
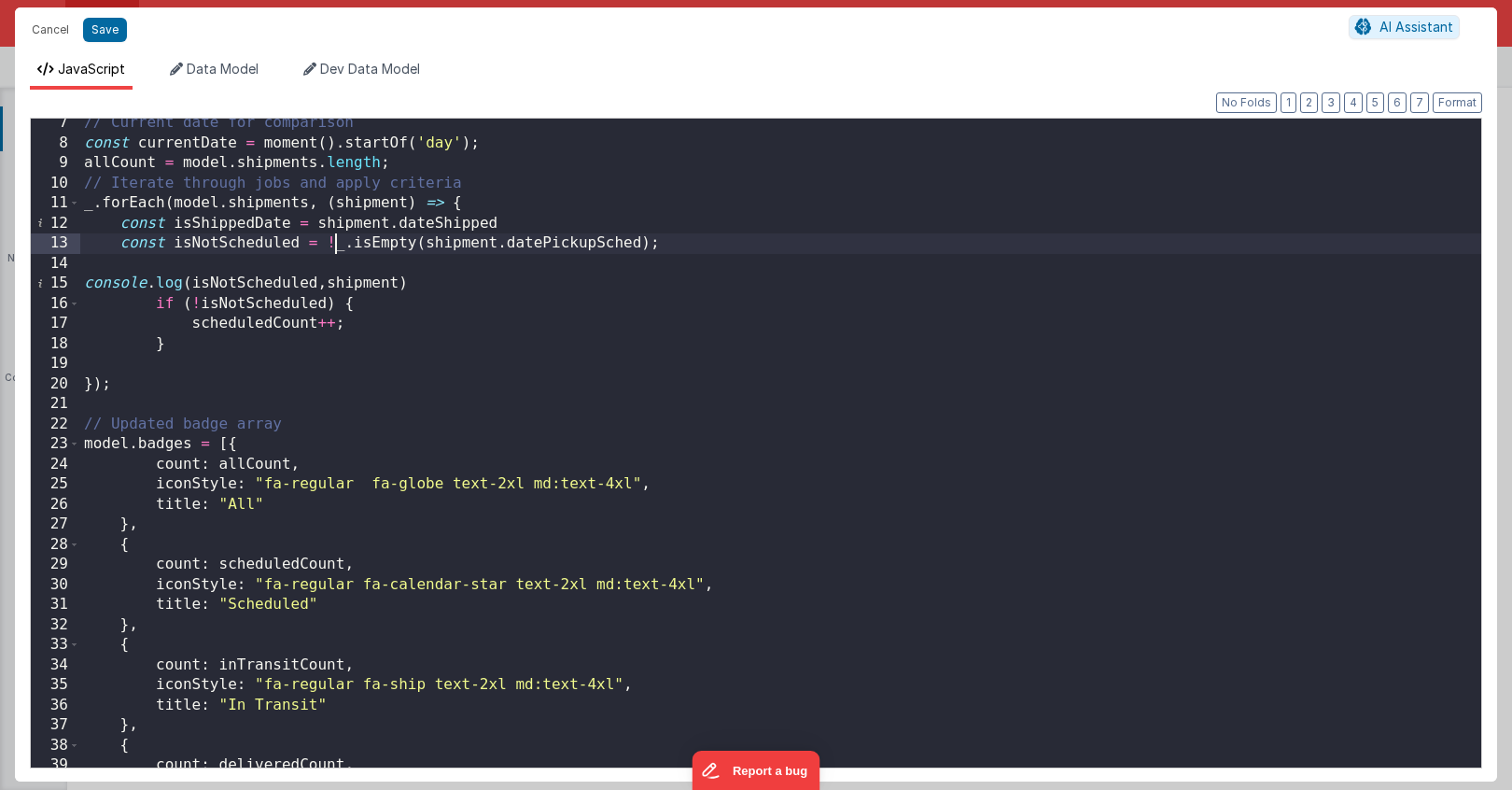
click at [203, 299] on div "// Current date for comparison const currentDate = moment ( ) . startOf ( 'day'…" at bounding box center [781, 457] width 1401 height 689
click at [646, 248] on div "// Current date for comparison const currentDate = moment ( ) . startOf ( 'day'…" at bounding box center [781, 457] width 1401 height 689
click at [217, 244] on div "// Current date for comparison const currentDate = moment ( ) . startOf ( 'day'…" at bounding box center [781, 457] width 1401 height 689
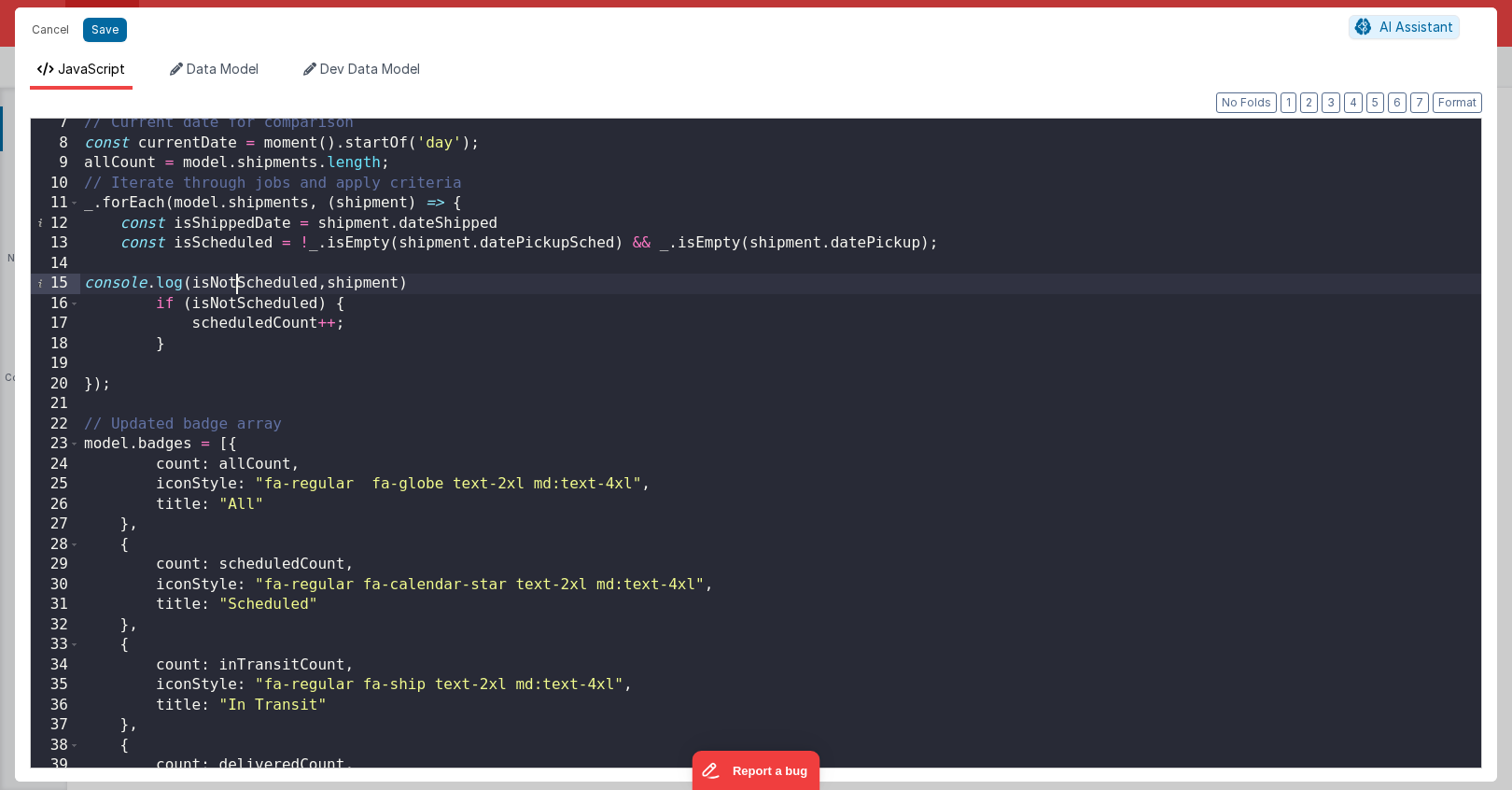
click at [234, 285] on div "// Current date for comparison const currentDate = moment ( ) . startOf ( 'day'…" at bounding box center [781, 457] width 1401 height 689
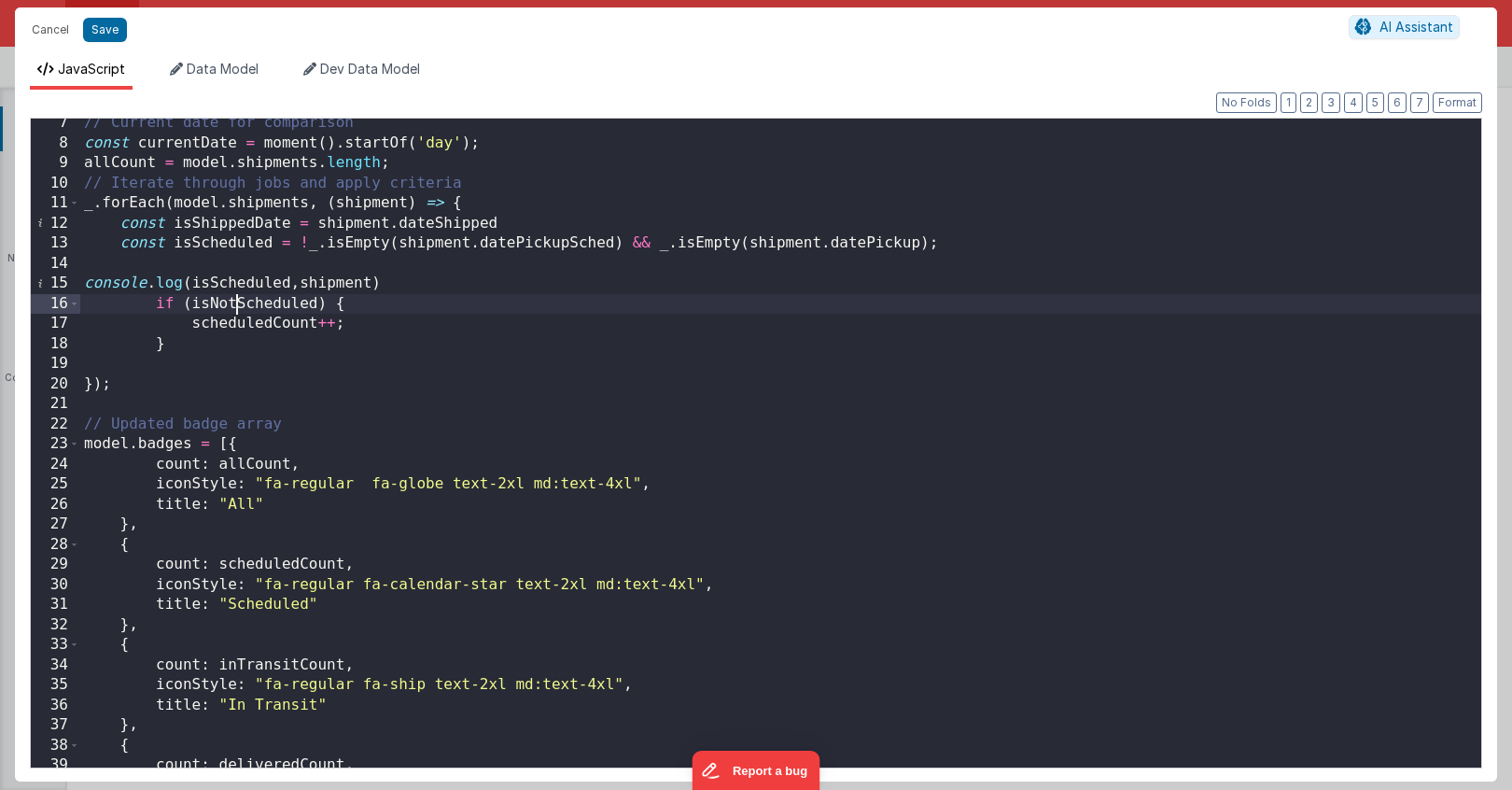
click at [236, 309] on div "// Current date for comparison const currentDate = moment ( ) . startOf ( 'day'…" at bounding box center [781, 457] width 1401 height 689
click at [245, 320] on div "// Current date for comparison const currentDate = moment ( ) . startOf ( 'day'…" at bounding box center [781, 457] width 1401 height 689
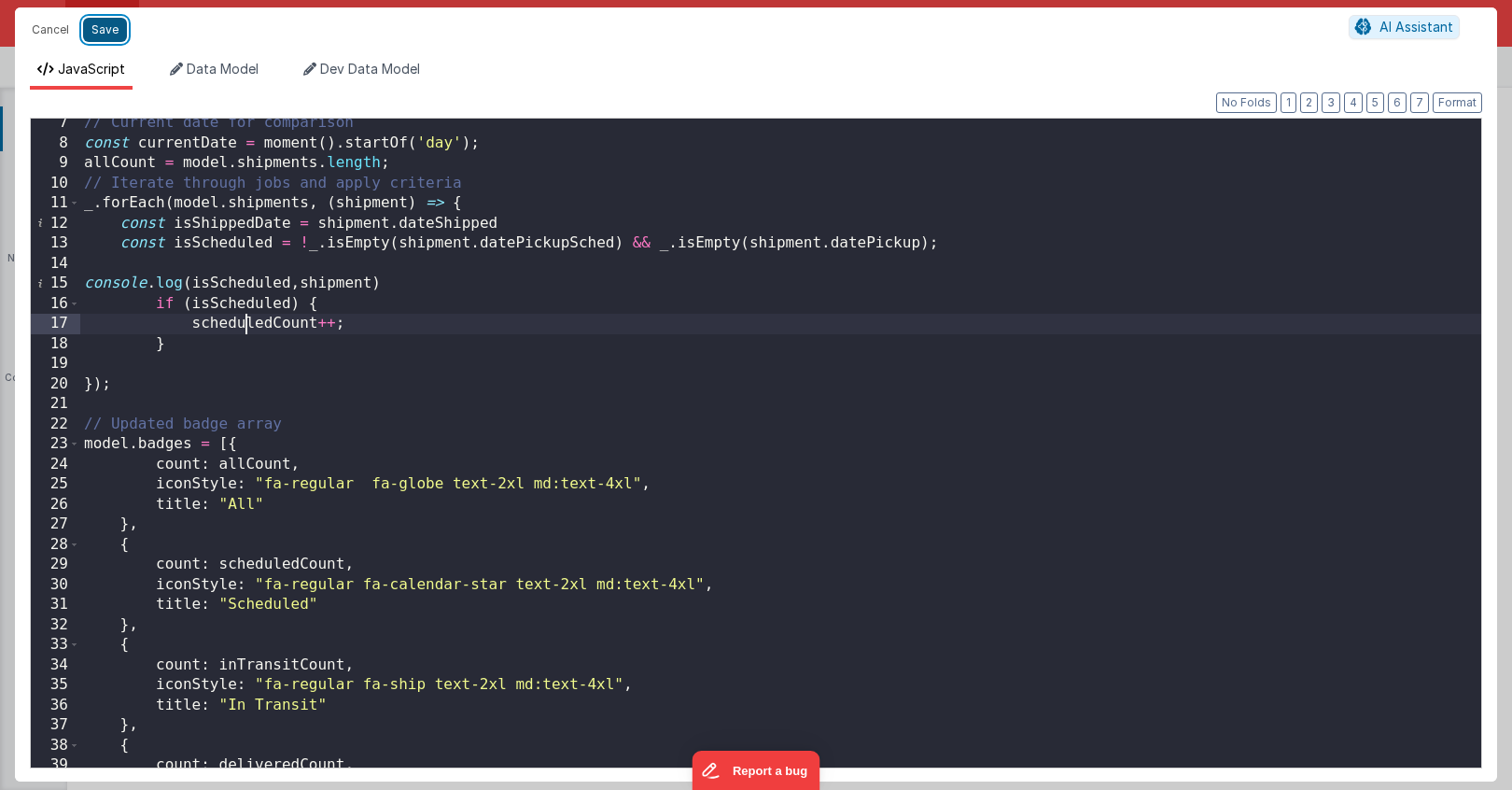
click at [109, 26] on button "Save" at bounding box center [105, 30] width 44 height 24
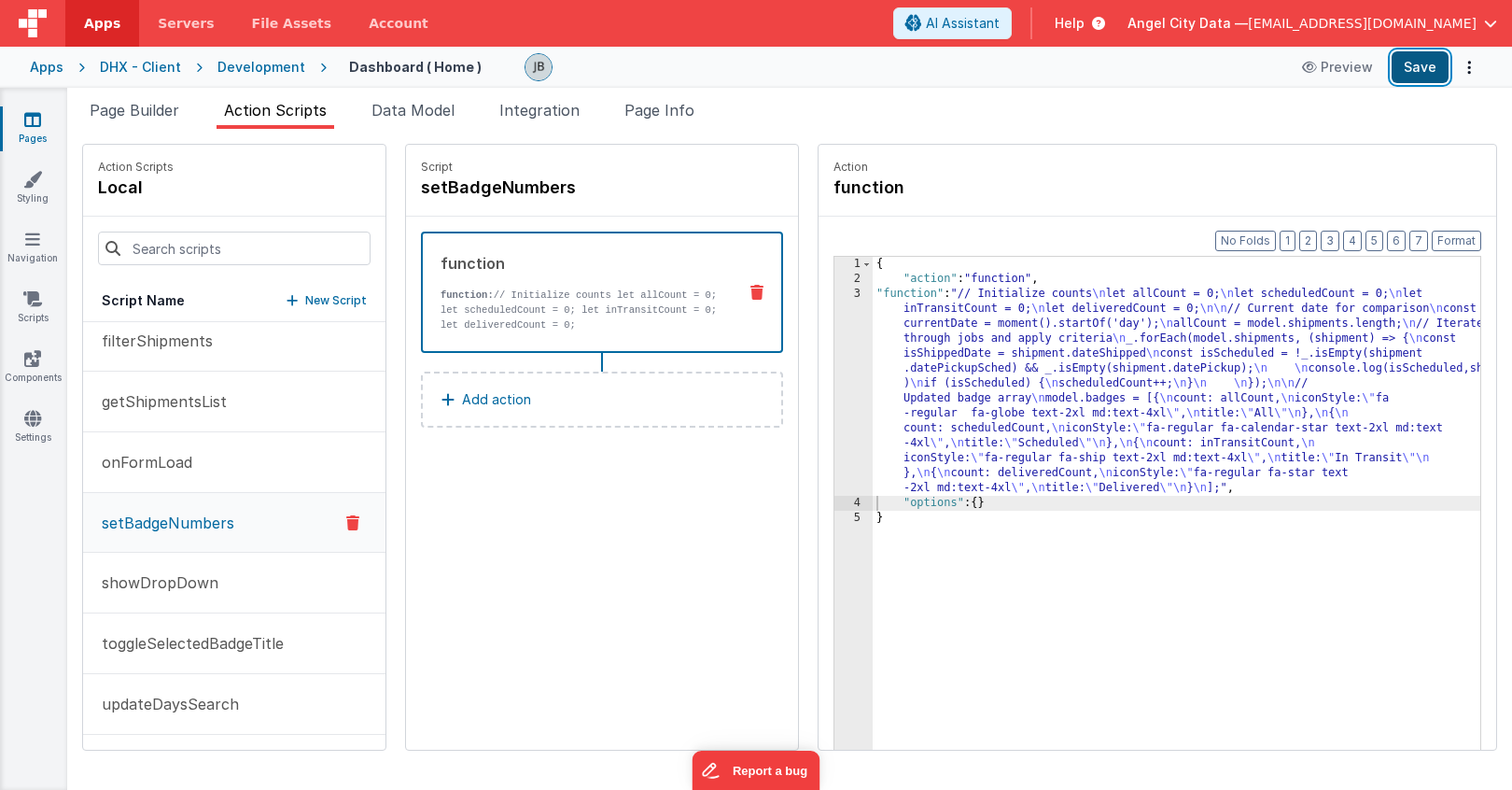
click at [1410, 70] on button "Save" at bounding box center [1420, 68] width 57 height 32
click at [489, 307] on p "function: // Initialize counts let allCount = 0; let scheduledCount = 0; let in…" at bounding box center [580, 310] width 281 height 45
click at [834, 340] on div "3" at bounding box center [853, 390] width 38 height 209
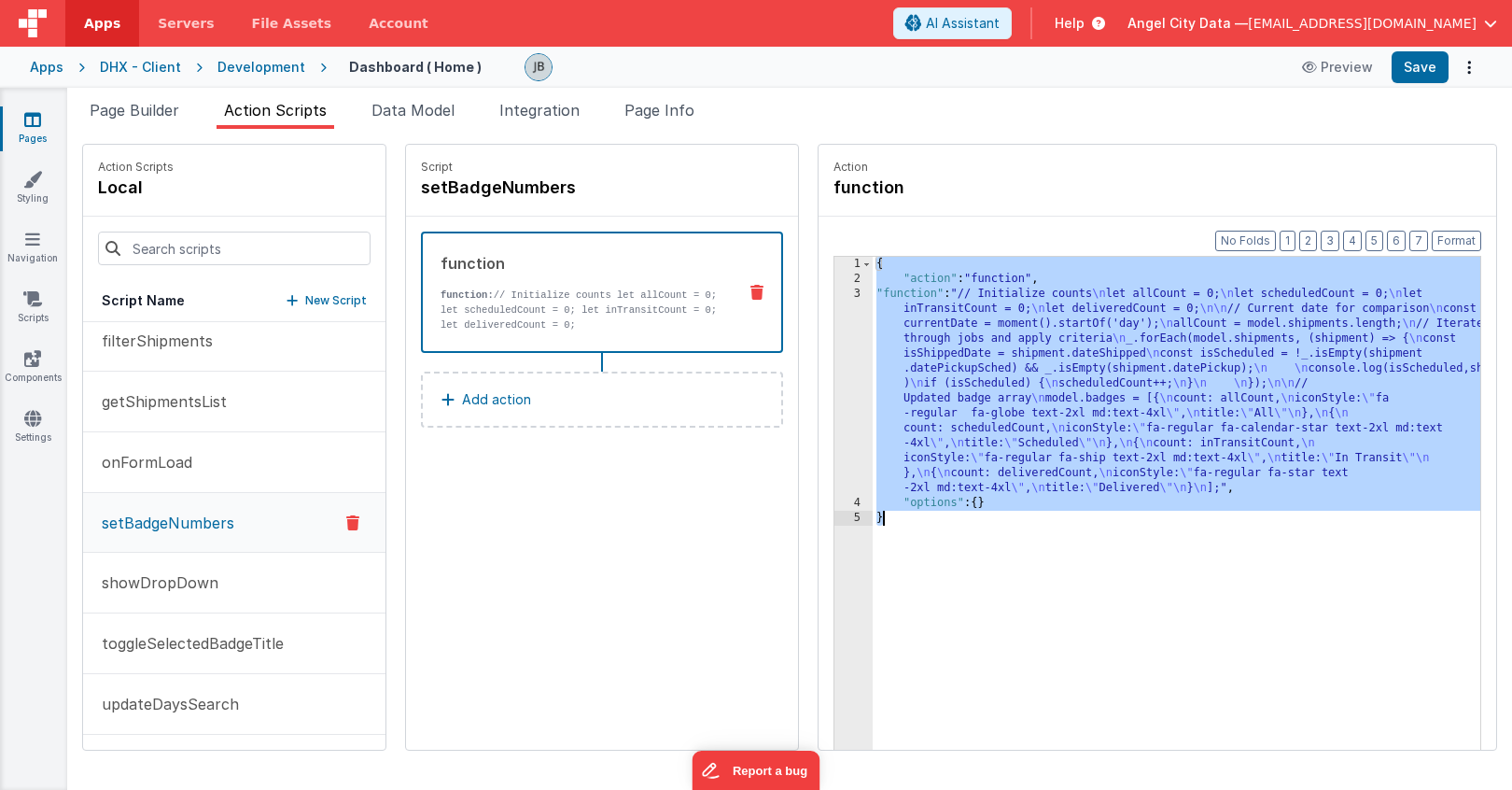
click at [834, 340] on div "3" at bounding box center [853, 390] width 38 height 209
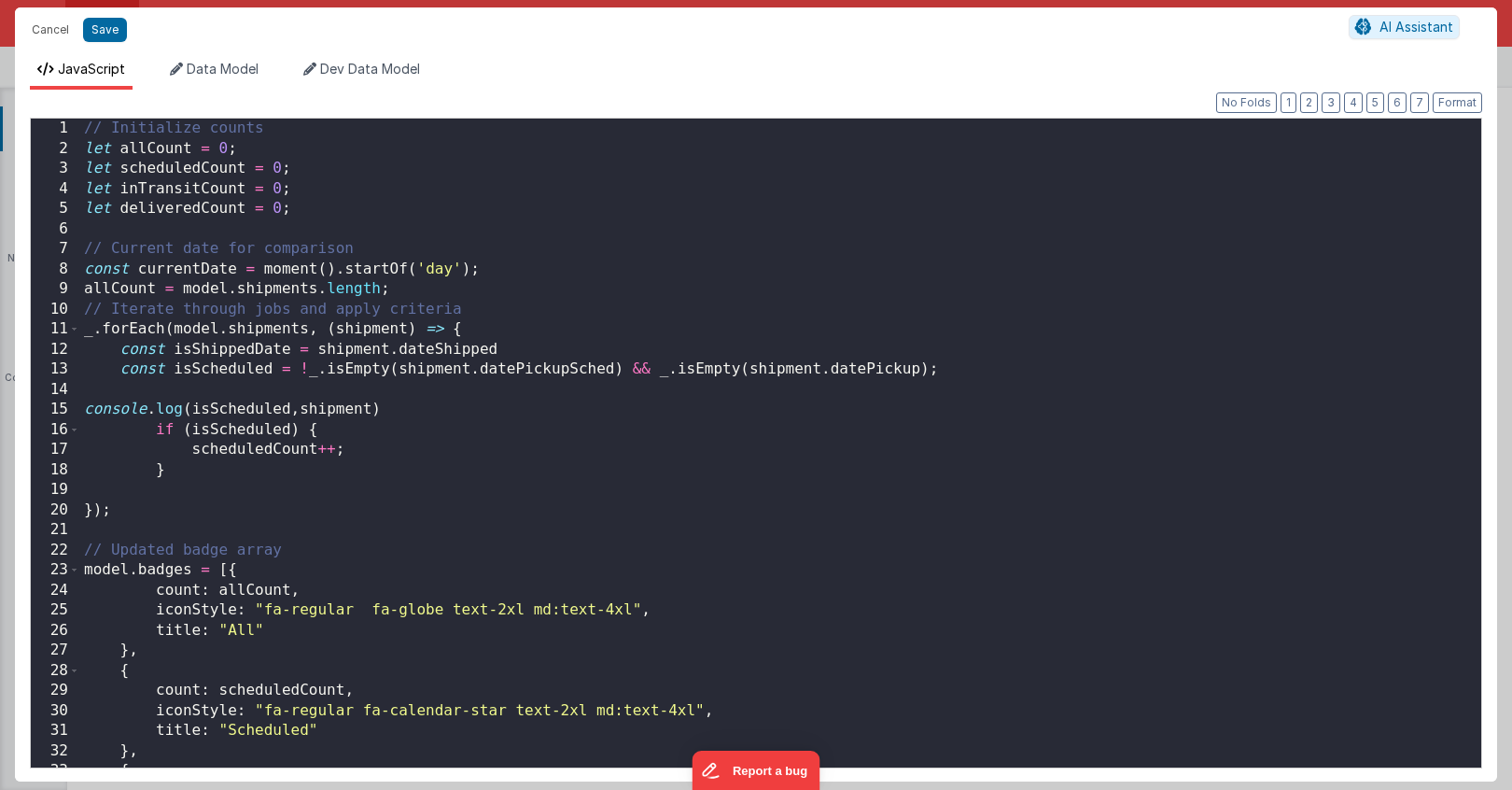
click at [805, 340] on div "Cancel Save AI Assistant JavaScript Data Model Dev Data Model Format 7 6 5 4 3 …" at bounding box center [756, 395] width 1512 height 790
click at [441, 460] on div "// Initialize counts let allCount = 0 ; let scheduledCount = 0 ; let inTransitC…" at bounding box center [781, 463] width 1401 height 689
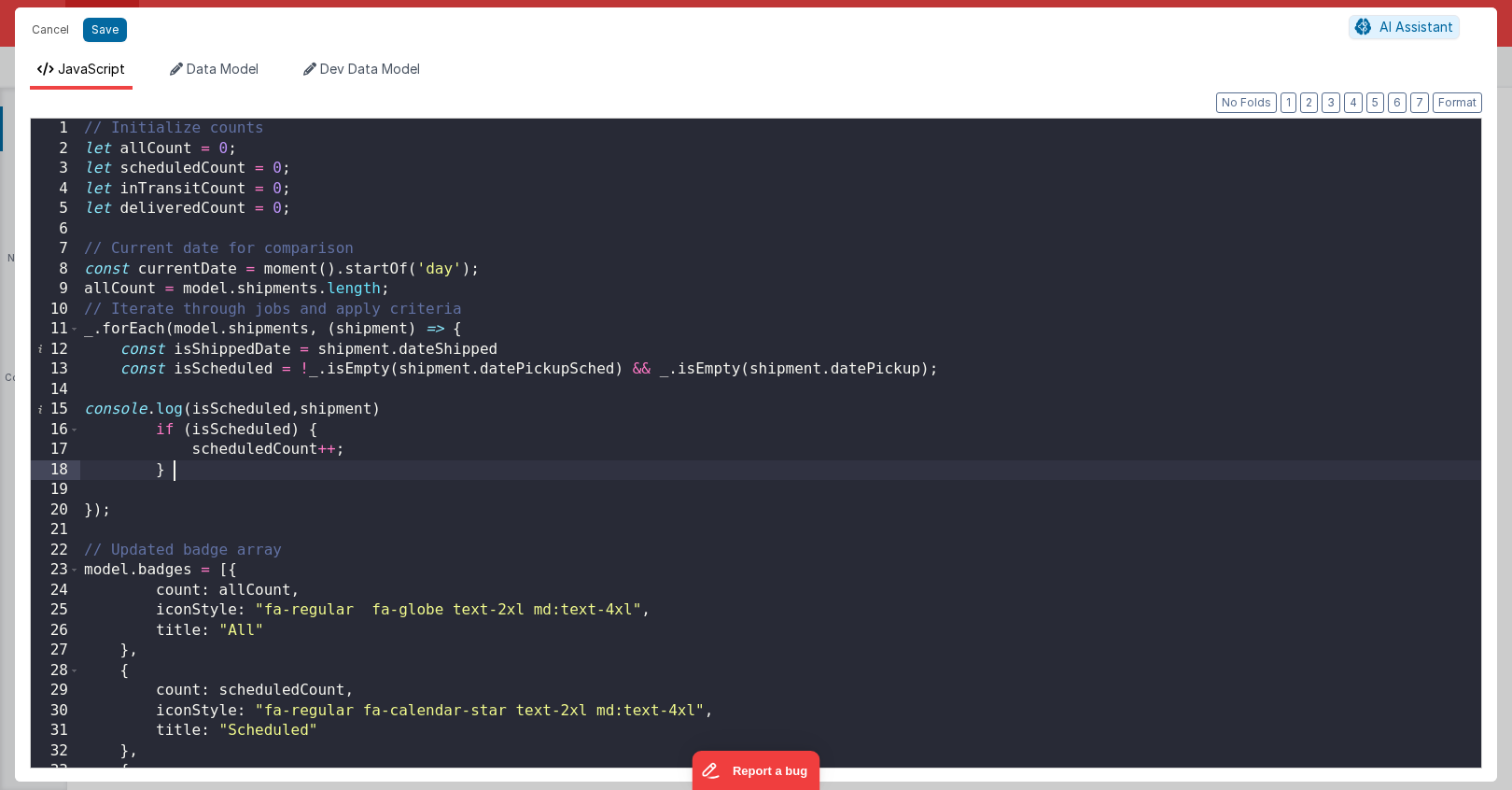
scroll to position [0, 0]
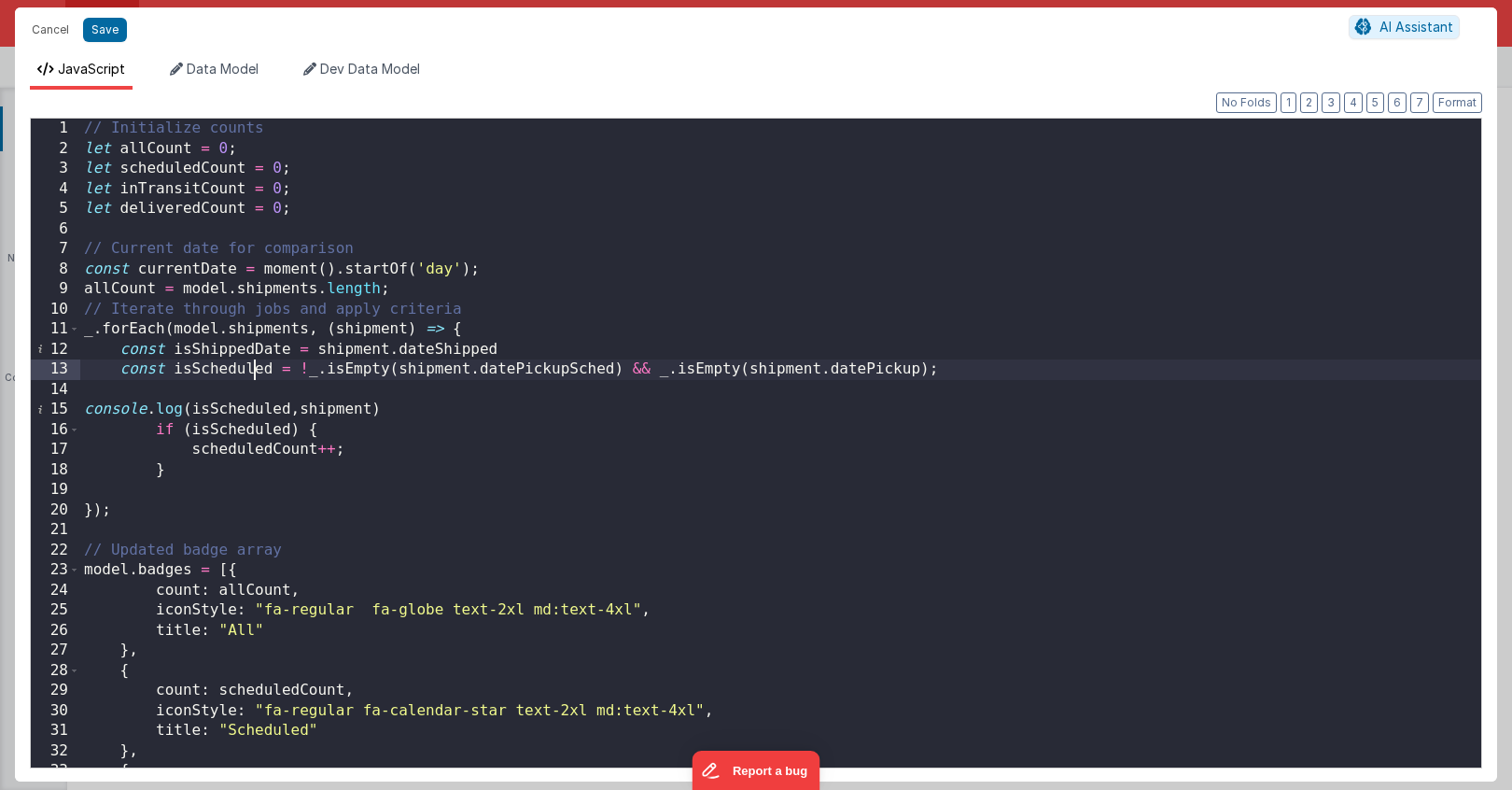
click at [255, 372] on div "// Initialize counts let allCount = 0 ; let scheduledCount = 0 ; let inTransitC…" at bounding box center [781, 463] width 1401 height 689
click at [230, 384] on div "// Initialize counts let allCount = 0 ; let scheduledCount = 0 ; let inTransitC…" at bounding box center [781, 463] width 1401 height 689
drag, startPoint x: 657, startPoint y: 378, endPoint x: 927, endPoint y: 369, distance: 270.1
click at [927, 369] on div "// Initialize counts let allCount = 0 ; let scheduledCount = 0 ; let inTransitC…" at bounding box center [781, 463] width 1401 height 689
click at [651, 331] on div "// Initialize counts let allCount = 0 ; let scheduledCount = 0 ; let inTransitC…" at bounding box center [781, 463] width 1401 height 689
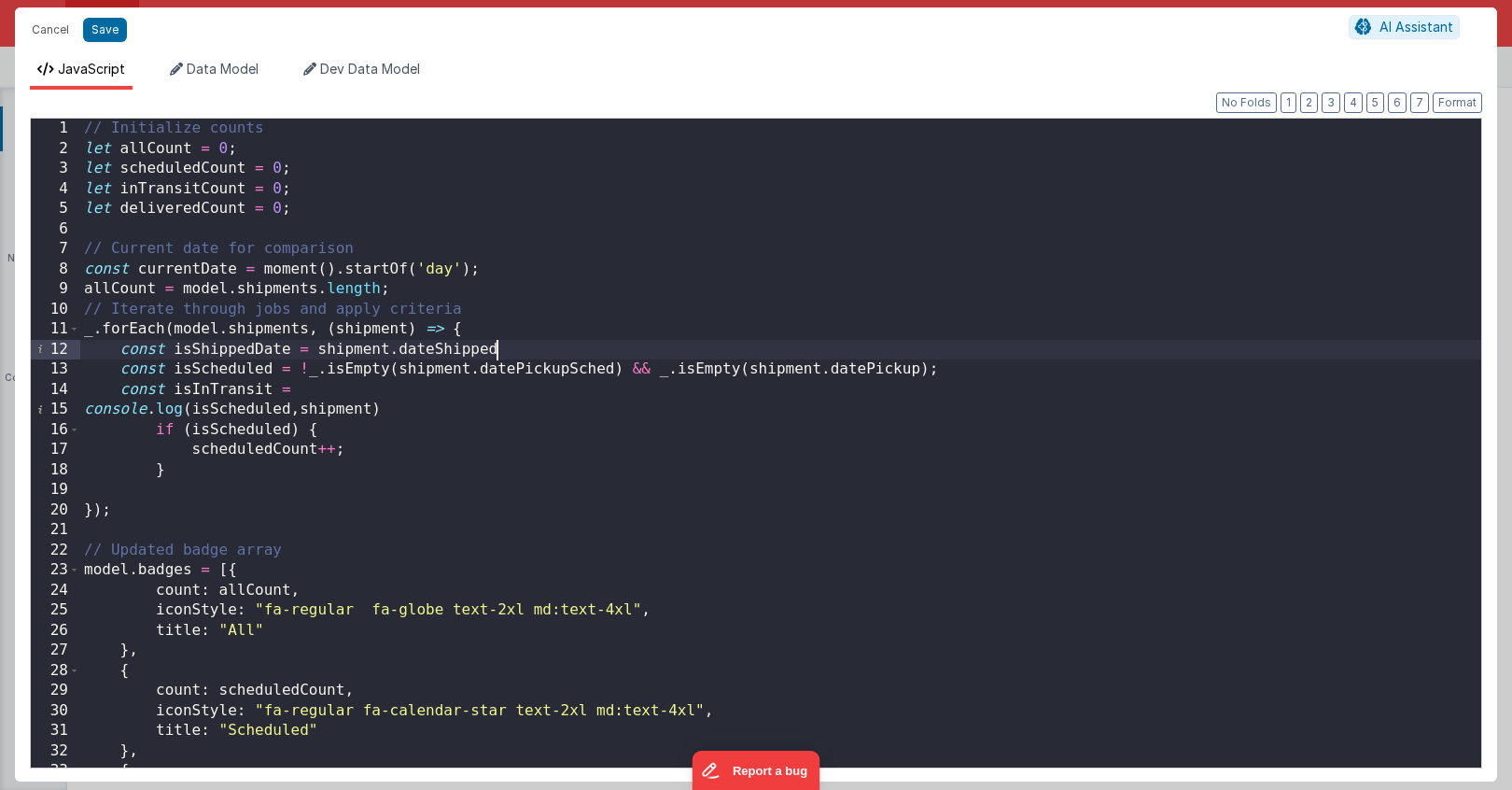
click at [632, 350] on div "// Initialize counts let allCount = 0 ; let scheduledCount = 0 ; let inTransitC…" at bounding box center [781, 463] width 1401 height 689
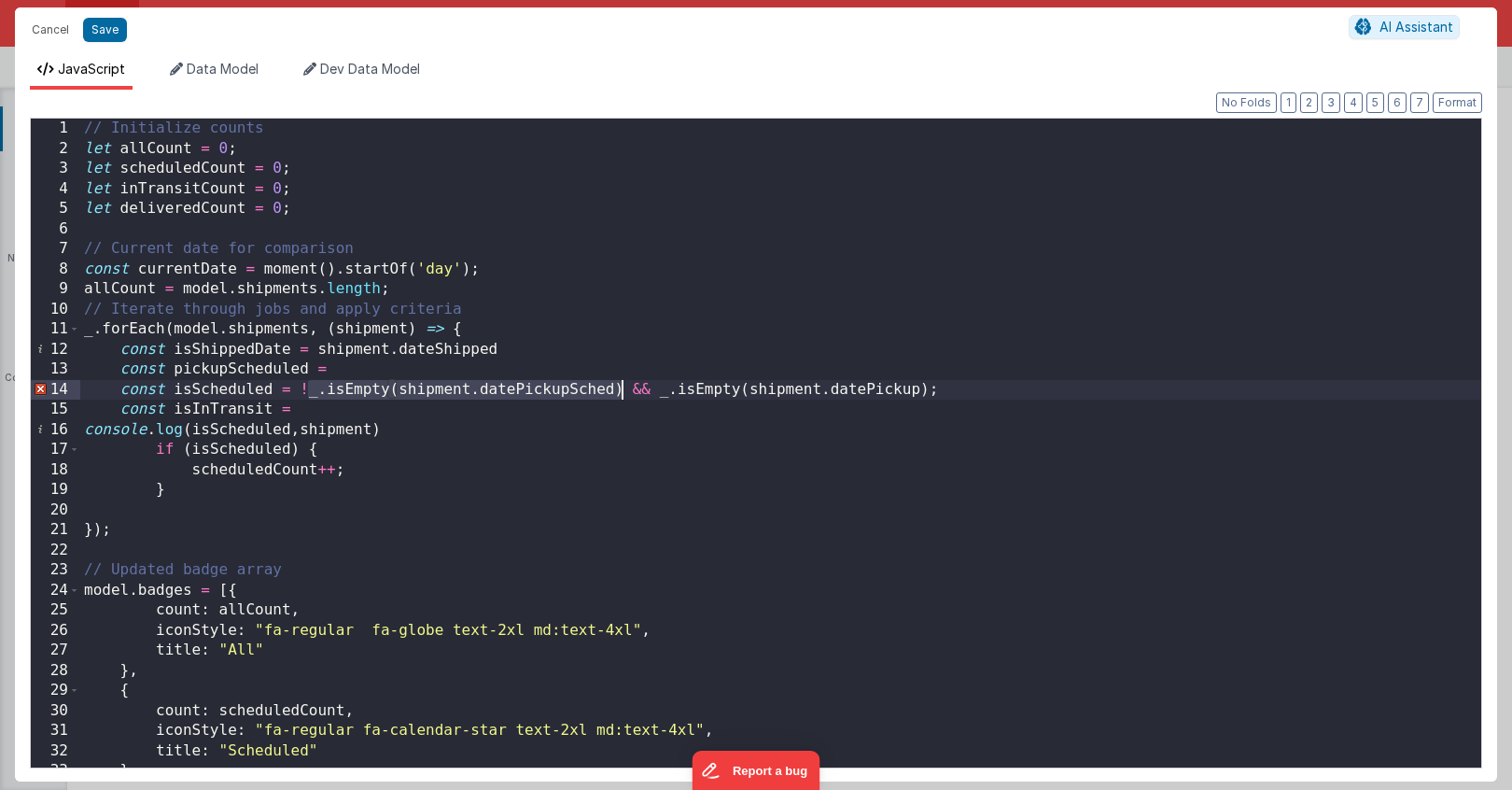
drag, startPoint x: 310, startPoint y: 397, endPoint x: 620, endPoint y: 384, distance: 310.3
click at [620, 384] on div "// Initialize counts let allCount = 0 ; let scheduledCount = 0 ; let inTransitC…" at bounding box center [781, 463] width 1401 height 689
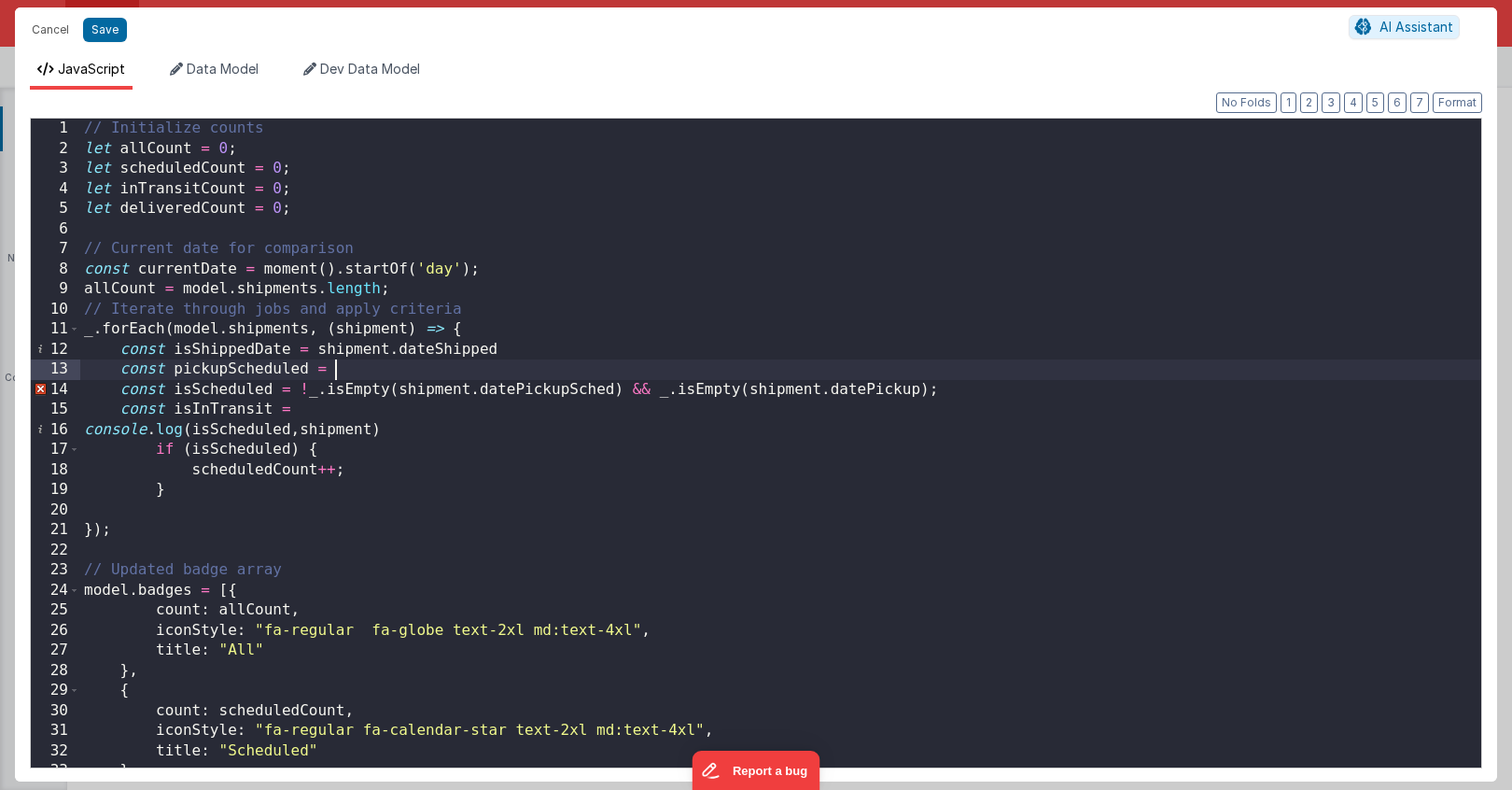
click at [482, 370] on div "// Initialize counts let allCount = 0 ; let scheduledCount = 0 ; let inTransitC…" at bounding box center [781, 463] width 1401 height 689
paste textarea
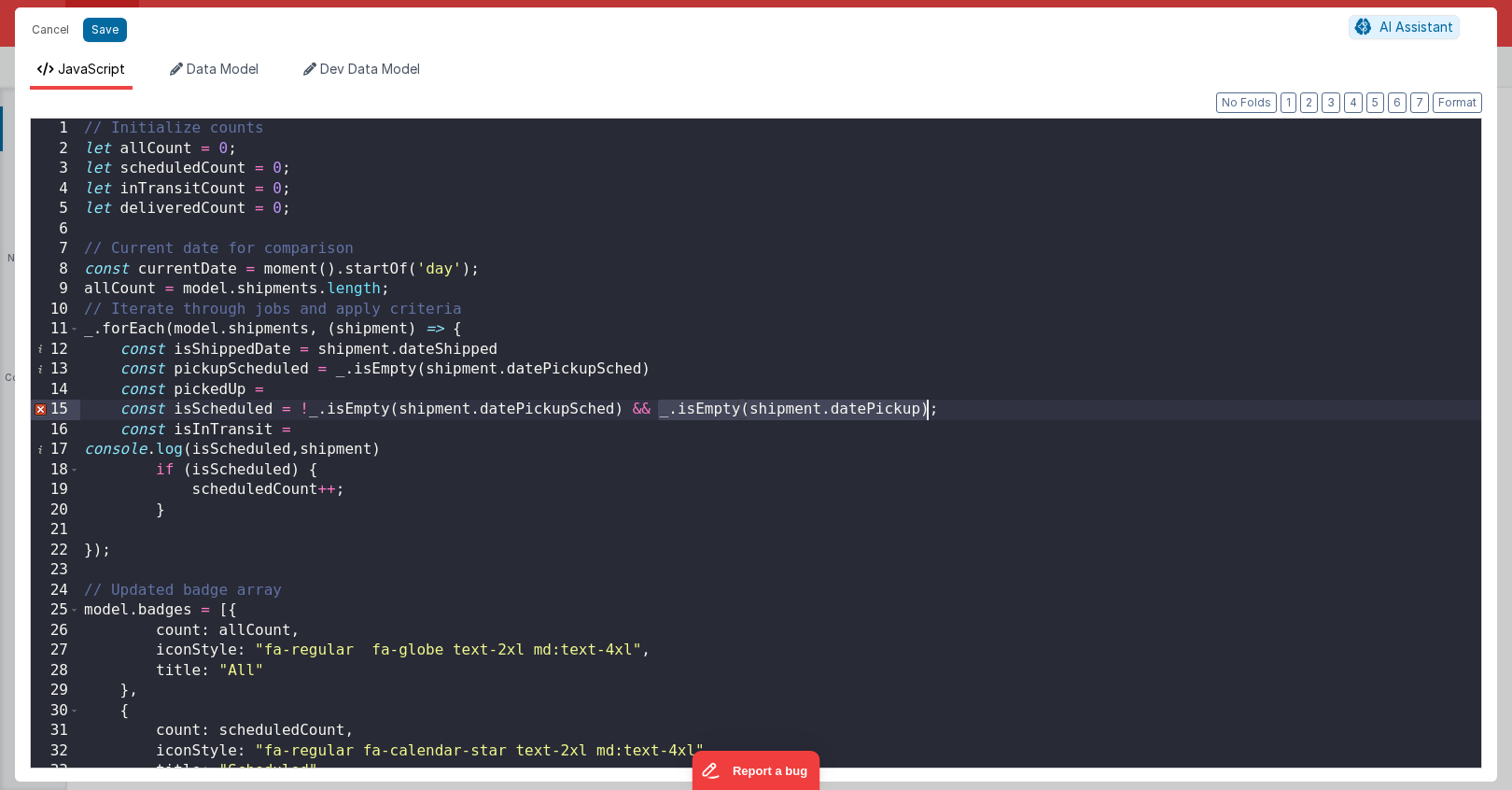
drag, startPoint x: 661, startPoint y: 410, endPoint x: 926, endPoint y: 414, distance: 265.0
click at [926, 414] on div "// Initialize counts let allCount = 0 ; let scheduledCount = 0 ; let inTransitC…" at bounding box center [781, 463] width 1401 height 689
click at [358, 397] on div "// Initialize counts let allCount = 0 ; let scheduledCount = 0 ; let inTransitC…" at bounding box center [781, 463] width 1401 height 689
paste textarea
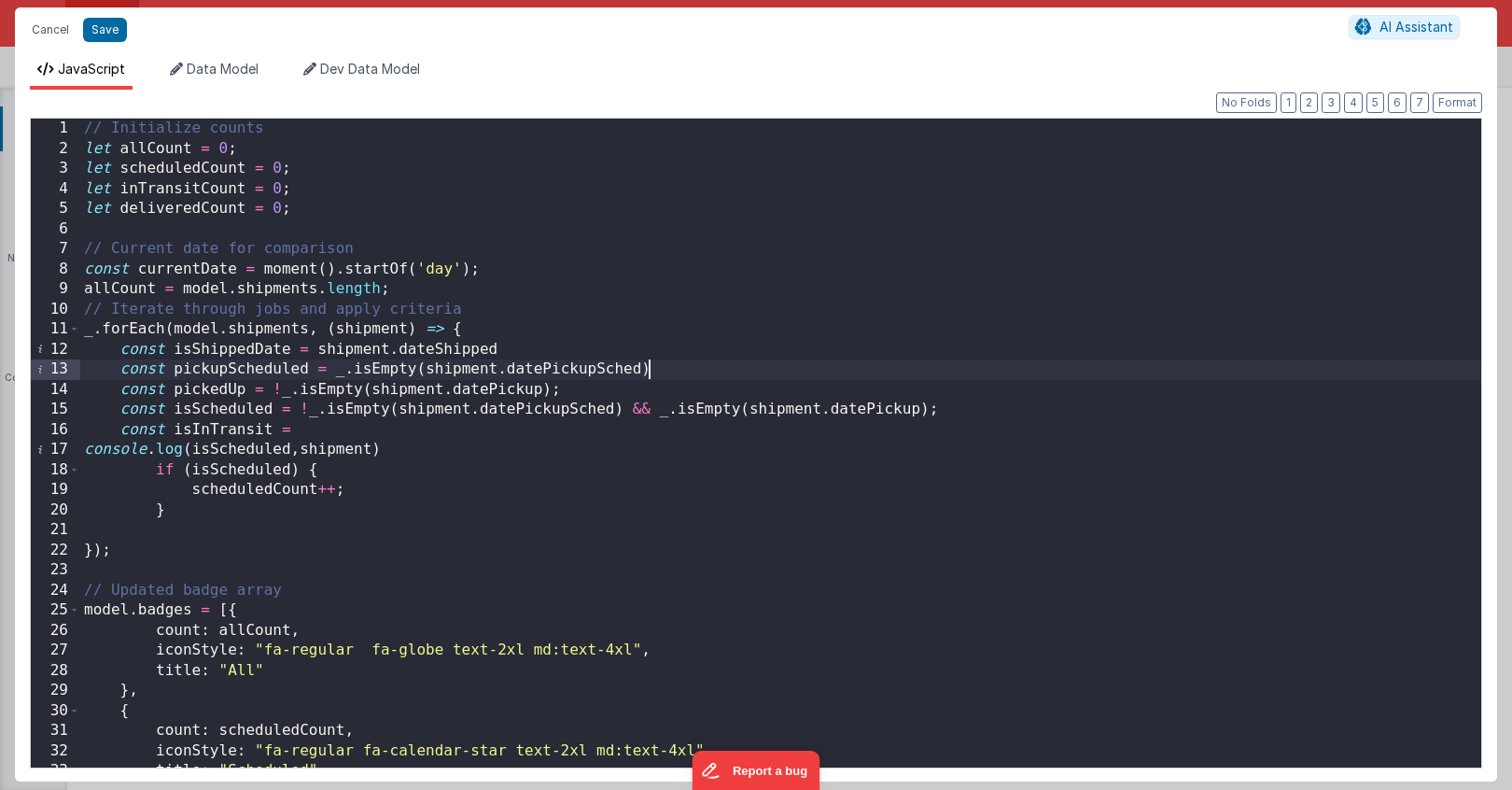
click at [658, 369] on div "// Initialize counts let allCount = 0 ; let scheduledCount = 0 ; let inTransitC…" at bounding box center [781, 463] width 1401 height 689
click at [614, 388] on div "// Initialize counts let allCount = 0 ; let scheduledCount = 0 ; let inTransitC…" at bounding box center [781, 463] width 1401 height 689
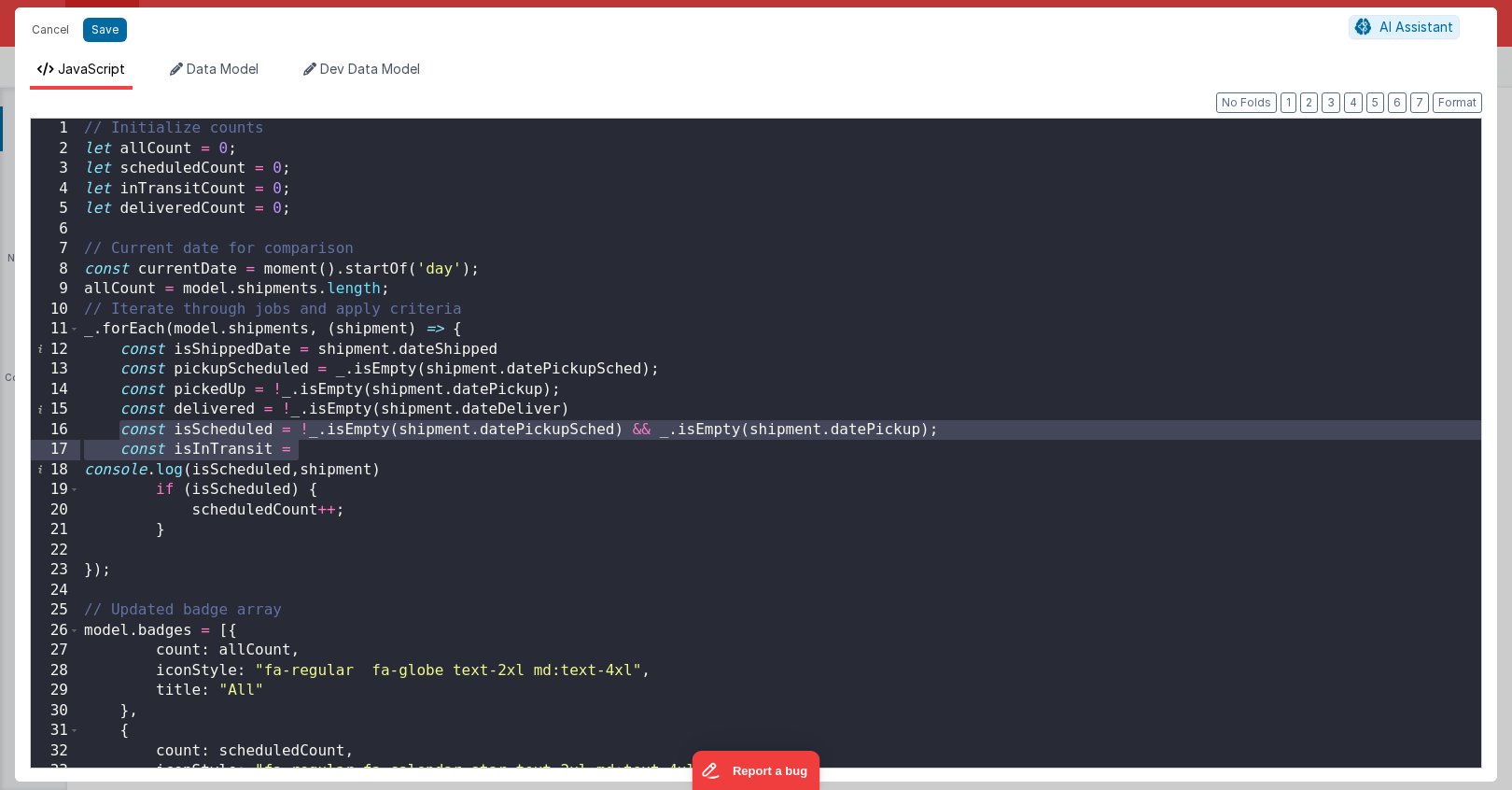
drag, startPoint x: 119, startPoint y: 433, endPoint x: 356, endPoint y: 451, distance: 237.7
click at [356, 451] on div "// Initialize counts let allCount = 0 ; let scheduledCount = 0 ; let inTransitC…" at bounding box center [781, 463] width 1401 height 689
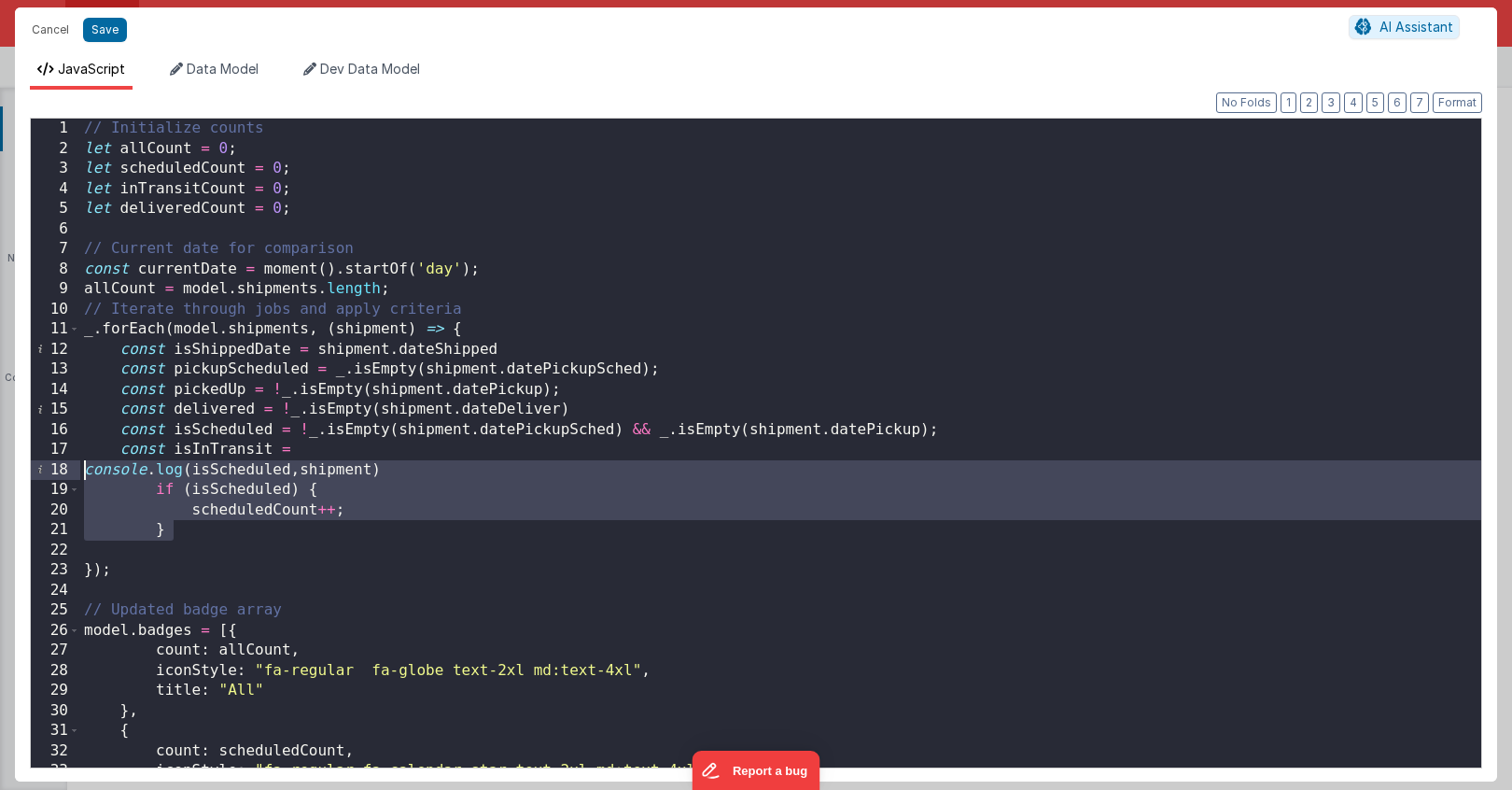
drag, startPoint x: 216, startPoint y: 528, endPoint x: 84, endPoint y: 472, distance: 143.4
click at [84, 472] on div "// Initialize counts let allCount = 0 ; let scheduledCount = 0 ; let inTransitC…" at bounding box center [781, 463] width 1401 height 689
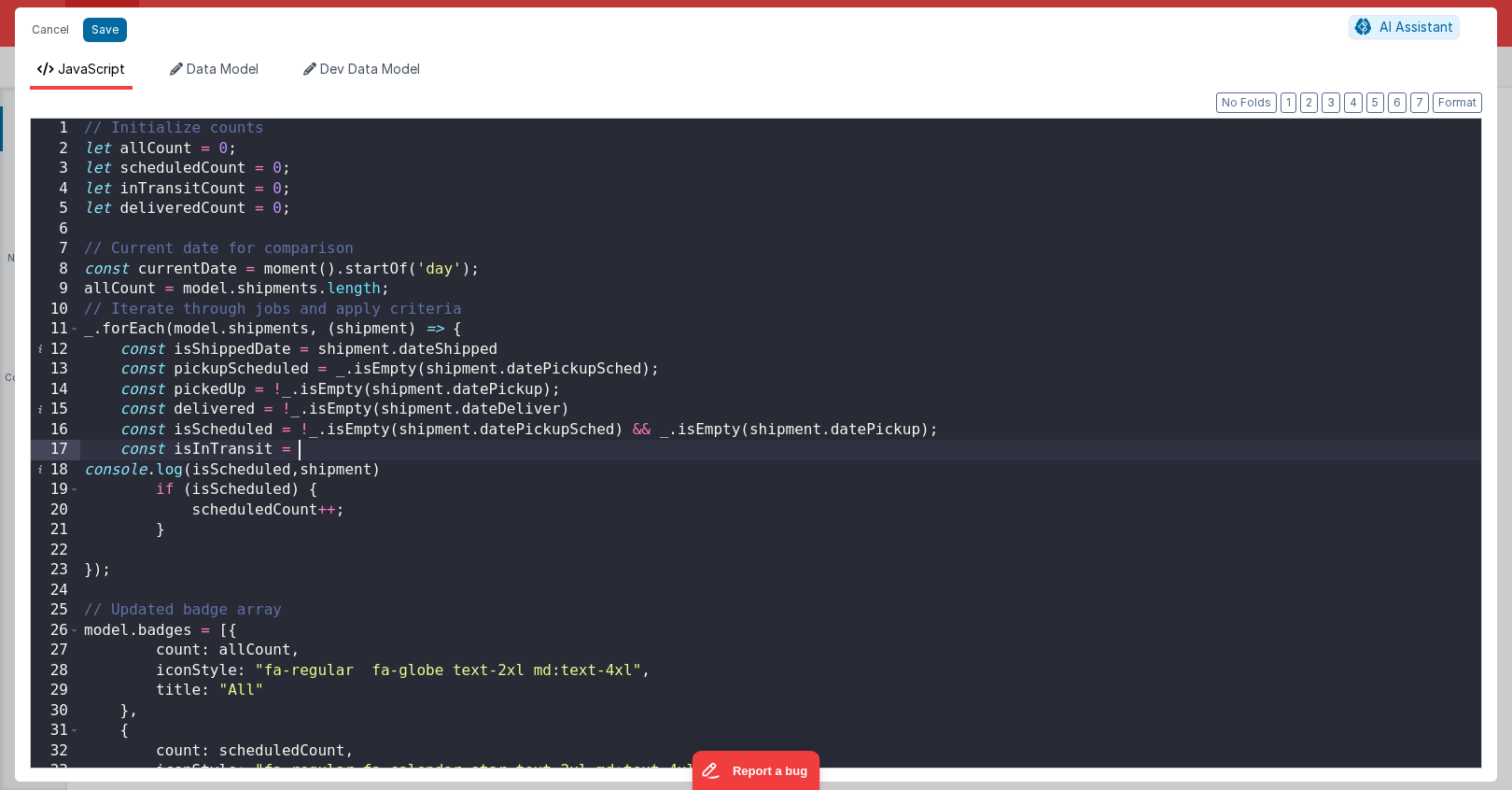
click at [298, 450] on div "// Initialize counts let allCount = 0 ; let scheduledCount = 0 ; let inTransitC…" at bounding box center [781, 463] width 1401 height 689
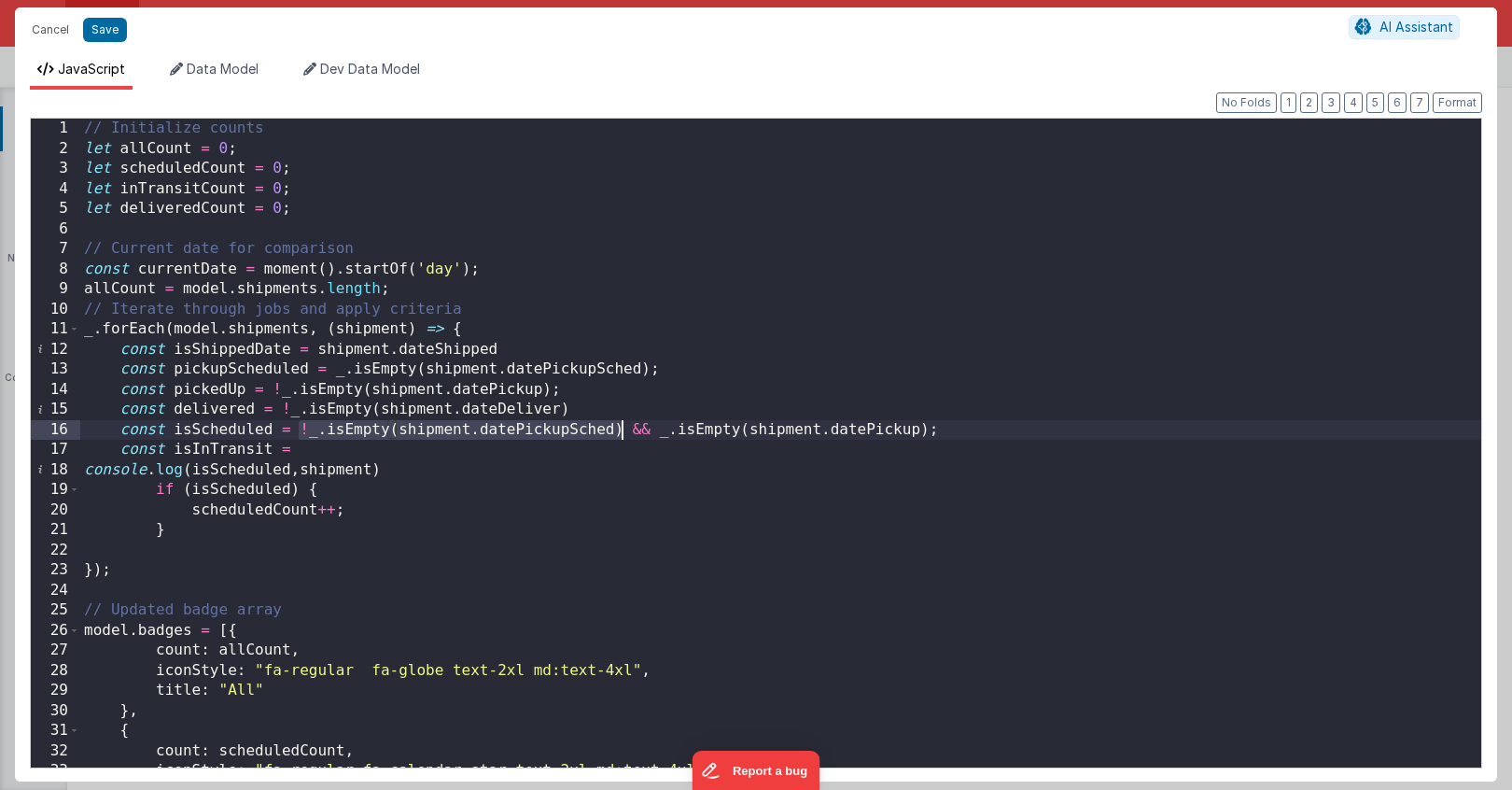
drag, startPoint x: 296, startPoint y: 430, endPoint x: 621, endPoint y: 434, distance: 325.0
click at [621, 434] on div "// Initialize counts let allCount = 0 ; let scheduledCount = 0 ; let inTransitC…" at bounding box center [781, 463] width 1401 height 689
click at [305, 433] on div "// Initialize counts let allCount = 0 ; let scheduledCount = 0 ; let inTransitC…" at bounding box center [781, 463] width 1401 height 689
drag, startPoint x: 302, startPoint y: 434, endPoint x: 623, endPoint y: 433, distance: 321.0
click at [623, 433] on div "// Initialize counts let allCount = 0 ; let scheduledCount = 0 ; let inTransitC…" at bounding box center [781, 463] width 1401 height 689
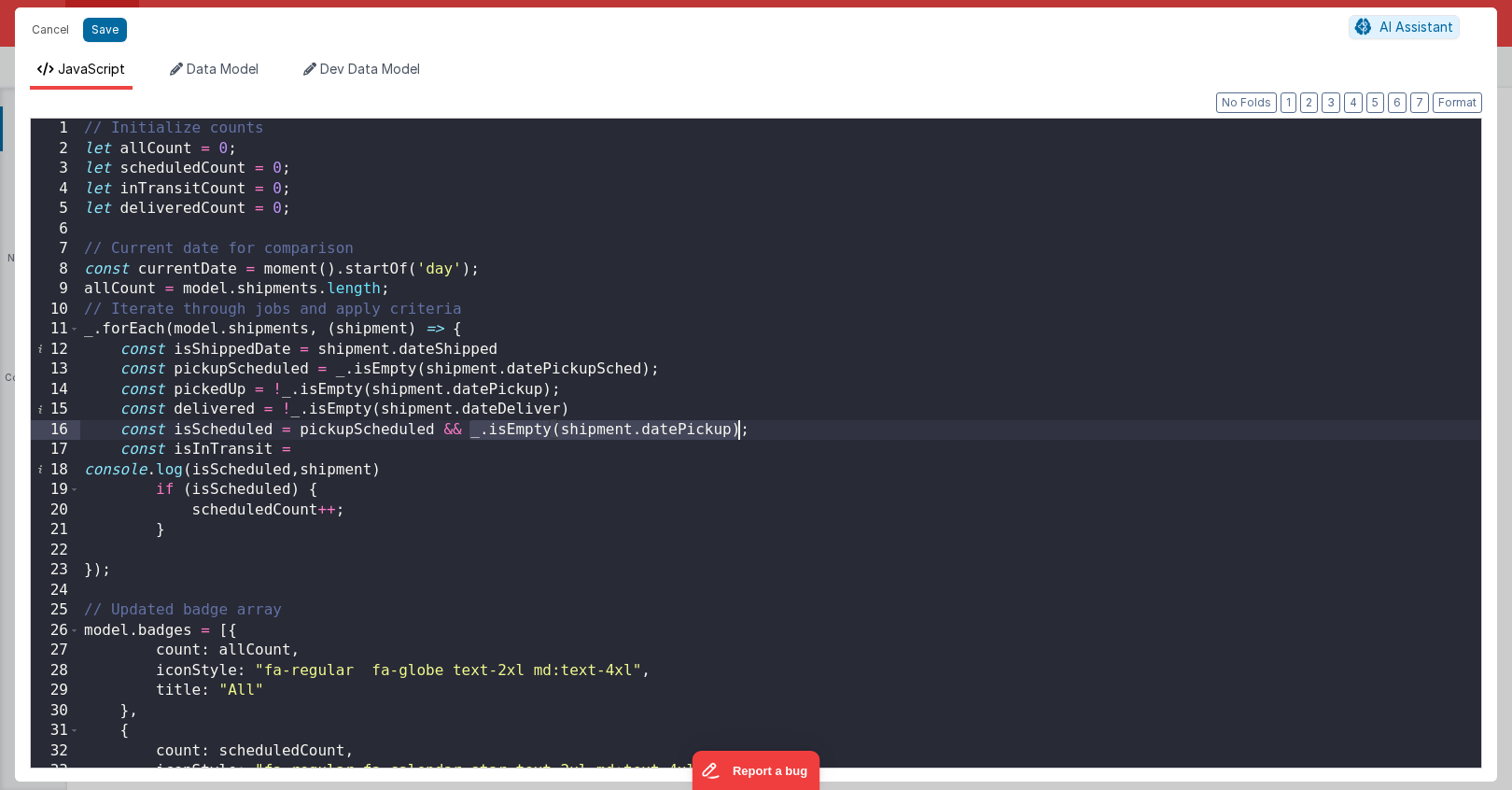
drag, startPoint x: 470, startPoint y: 431, endPoint x: 736, endPoint y: 432, distance: 266.0
click at [736, 432] on div "// Initialize counts let allCount = 0 ; let scheduledCount = 0 ; let inTransitC…" at bounding box center [781, 463] width 1401 height 689
click at [624, 431] on div "// Initialize counts let allCount = 0 ; let scheduledCount = 0 ; let inTransitC…" at bounding box center [781, 463] width 1401 height 689
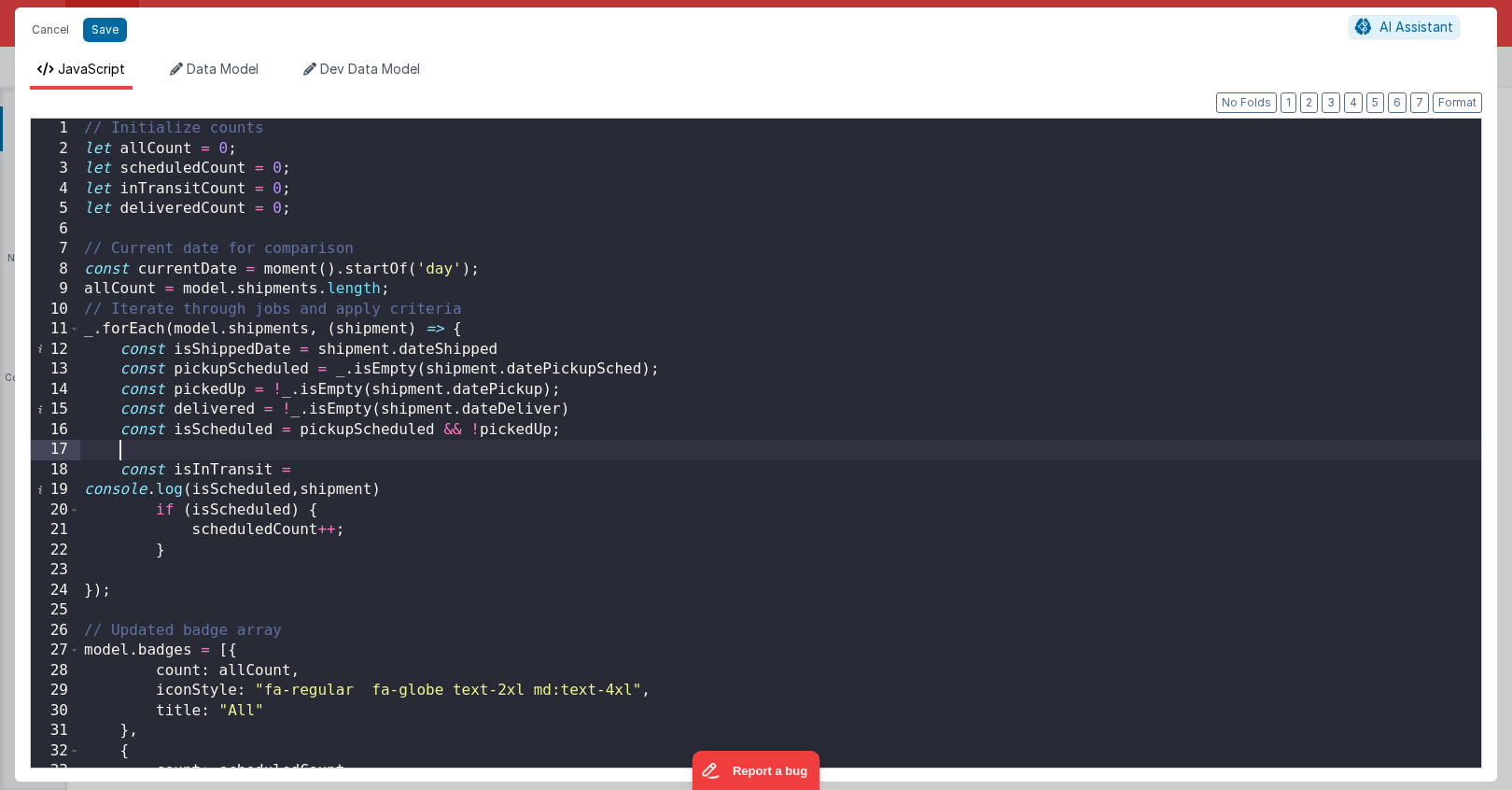
click at [471, 458] on div "// Initialize counts let allCount = 0 ; let scheduledCount = 0 ; let inTransitC…" at bounding box center [781, 463] width 1401 height 689
click at [436, 470] on div "// Initialize counts let allCount = 0 ; let scheduledCount = 0 ; let inTransitC…" at bounding box center [781, 463] width 1401 height 689
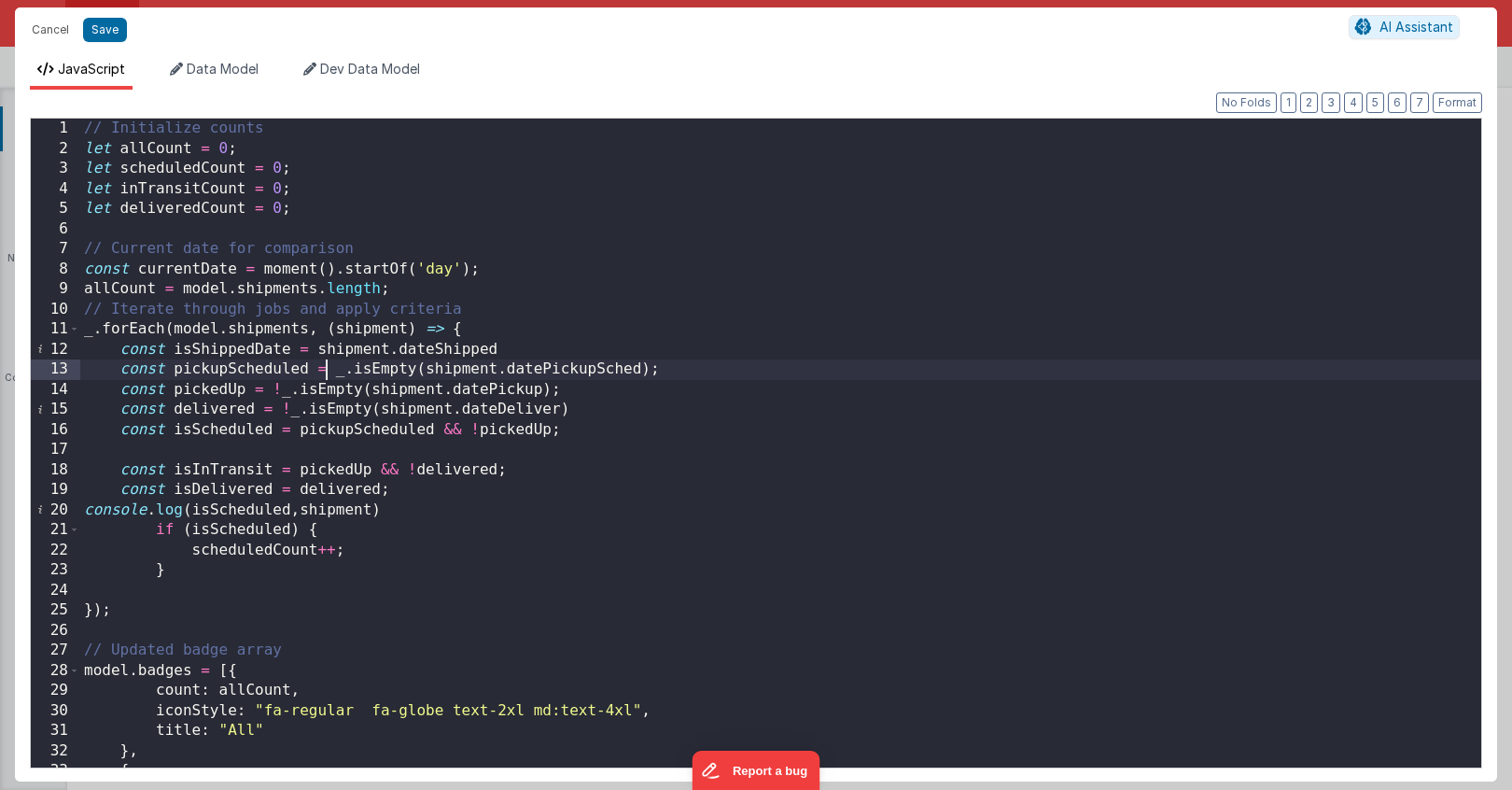
click at [330, 374] on div "// Initialize counts let allCount = 0 ; let scheduledCount = 0 ; let inTransitC…" at bounding box center [781, 463] width 1401 height 689
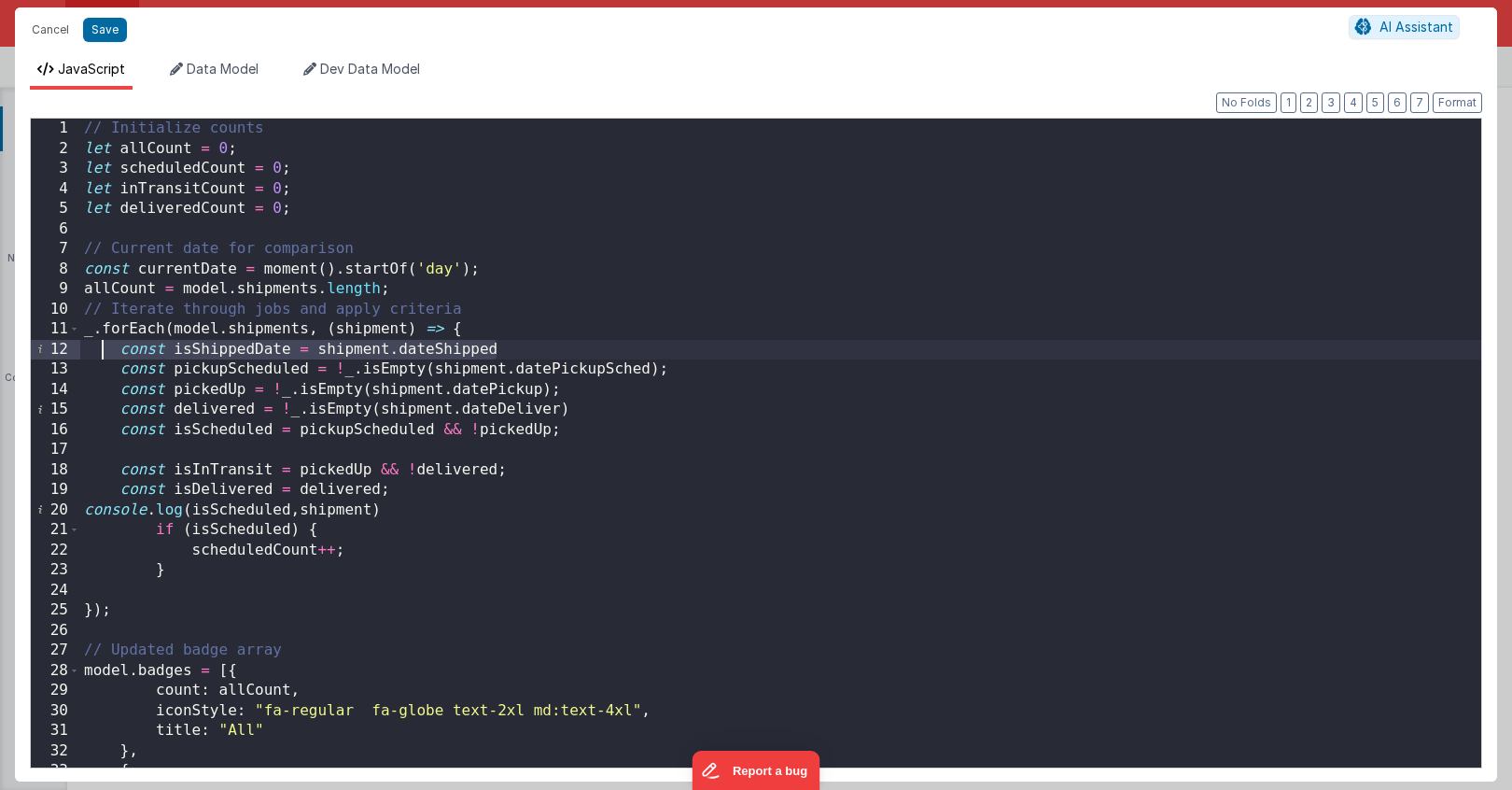
drag, startPoint x: 512, startPoint y: 348, endPoint x: 104, endPoint y: 355, distance: 408.1
click at [104, 355] on div "// Initialize counts let allCount = 0 ; let scheduledCount = 0 ; let inTransitC…" at bounding box center [781, 463] width 1401 height 689
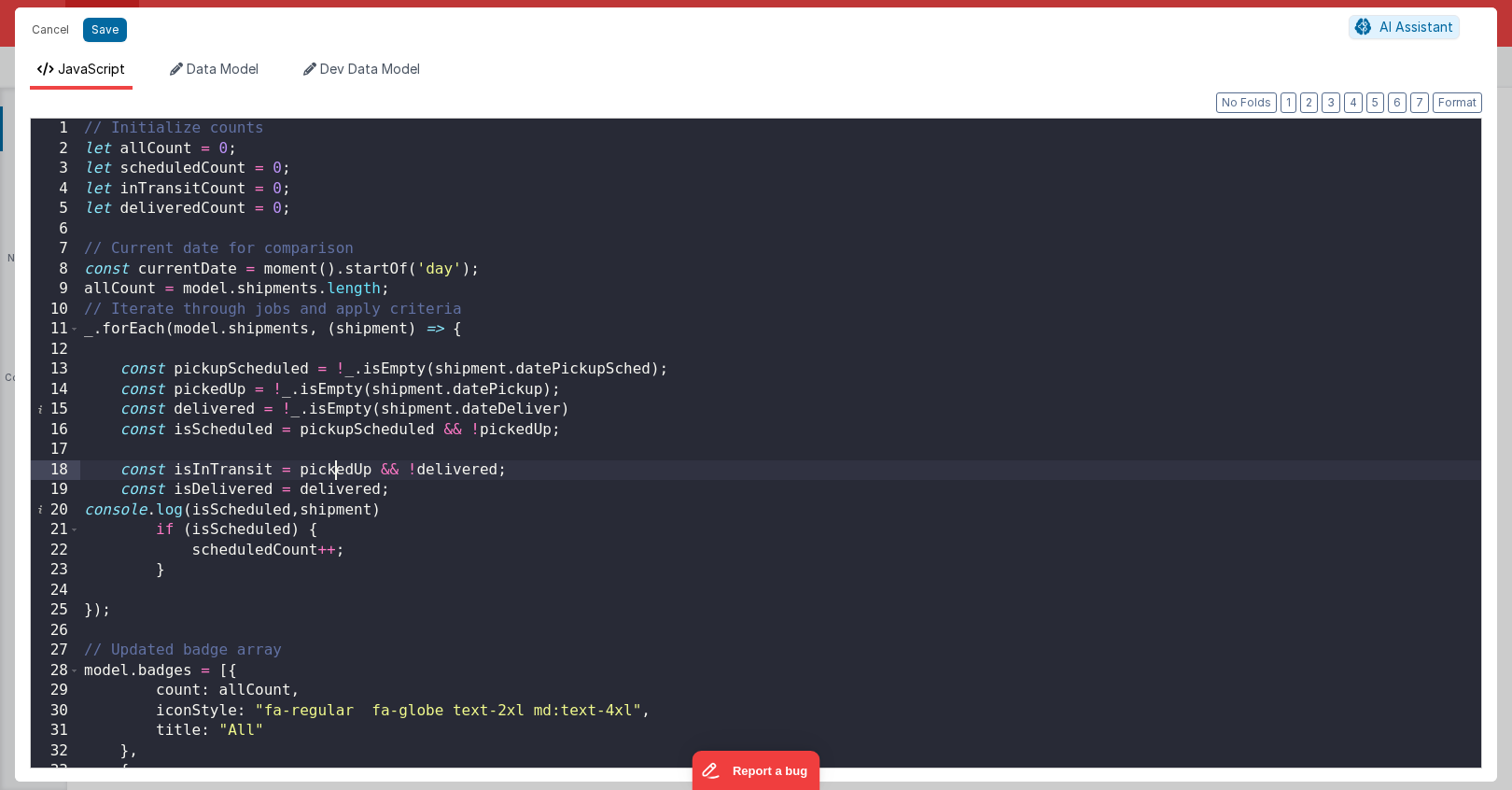
click at [337, 476] on div "// Initialize counts let allCount = 0 ; let scheduledCount = 0 ; let inTransitC…" at bounding box center [781, 463] width 1401 height 689
click at [581, 408] on div "// Initialize counts let allCount = 0 ; let scheduledCount = 0 ; let inTransitC…" at bounding box center [781, 463] width 1401 height 689
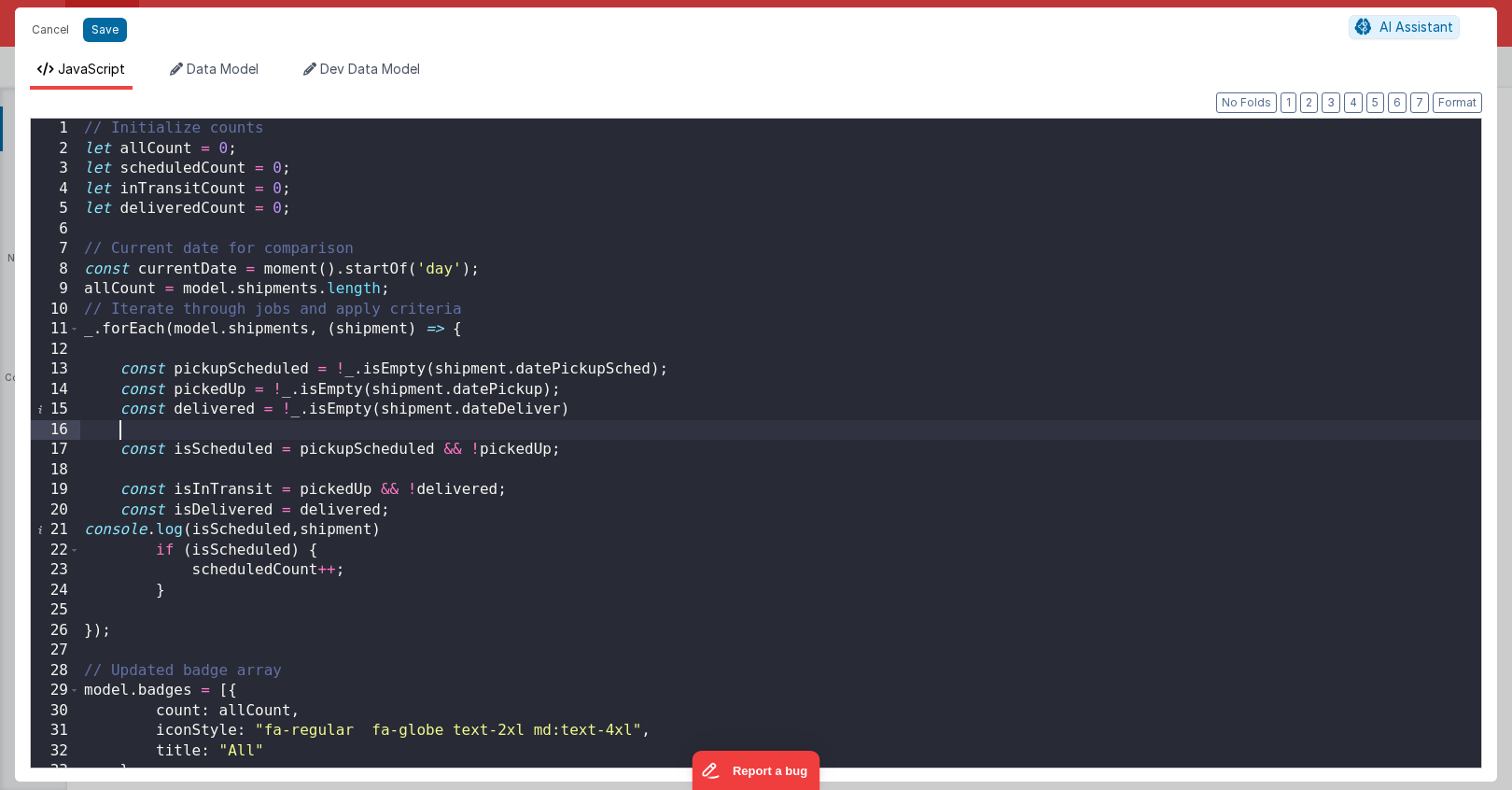
click at [162, 472] on div "// Initialize counts let allCount = 0 ; let scheduledCount = 0 ; let inTransitC…" at bounding box center [781, 463] width 1401 height 689
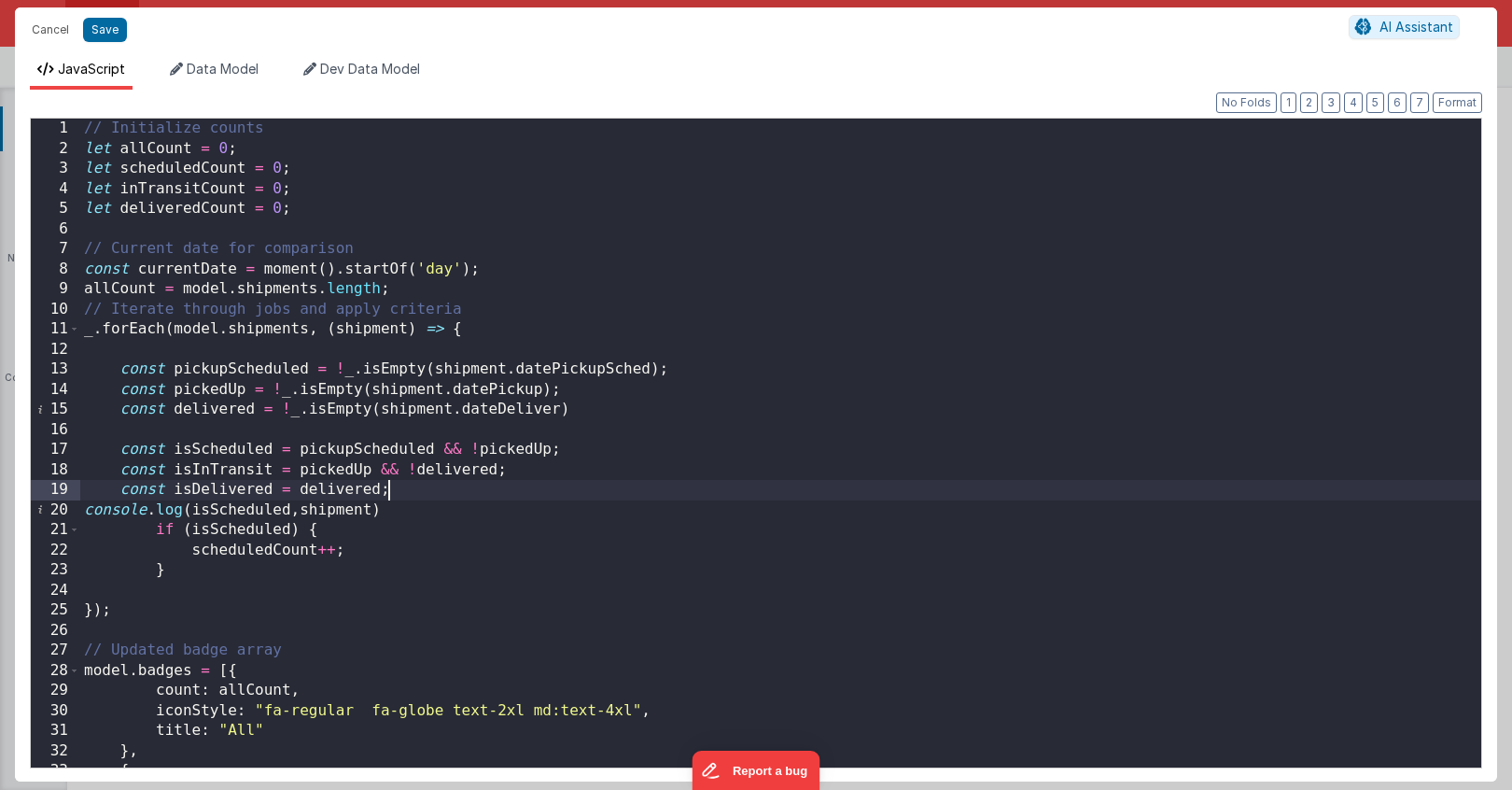
click at [410, 488] on div "// Initialize counts let allCount = 0 ; let scheduledCount = 0 ; let inTransitC…" at bounding box center [781, 463] width 1401 height 689
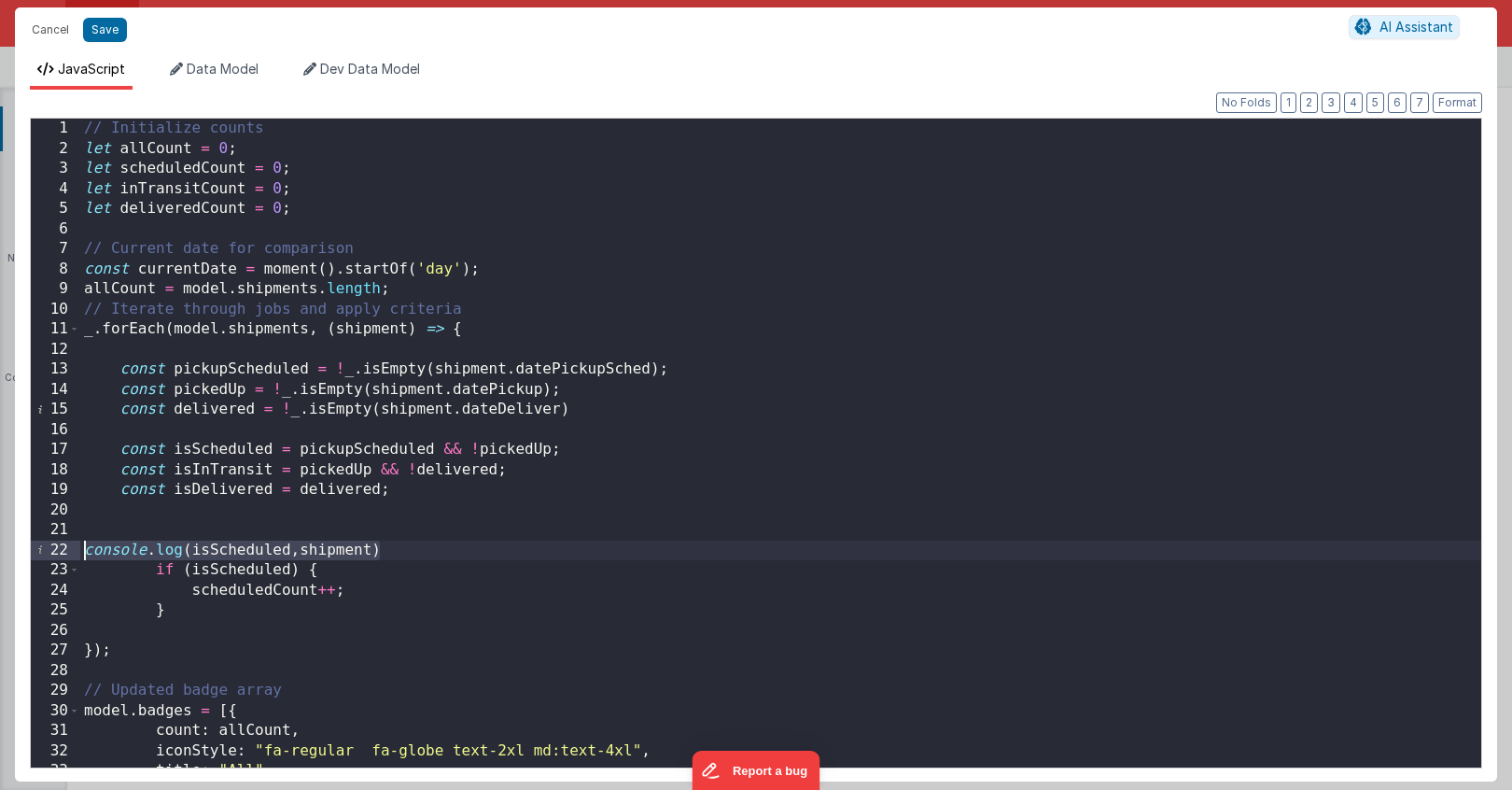
drag, startPoint x: 396, startPoint y: 551, endPoint x: 88, endPoint y: 550, distance: 308.0
click at [88, 550] on div "// Initialize counts let allCount = 0 ; let scheduledCount = 0 ; let inTransitC…" at bounding box center [781, 463] width 1401 height 689
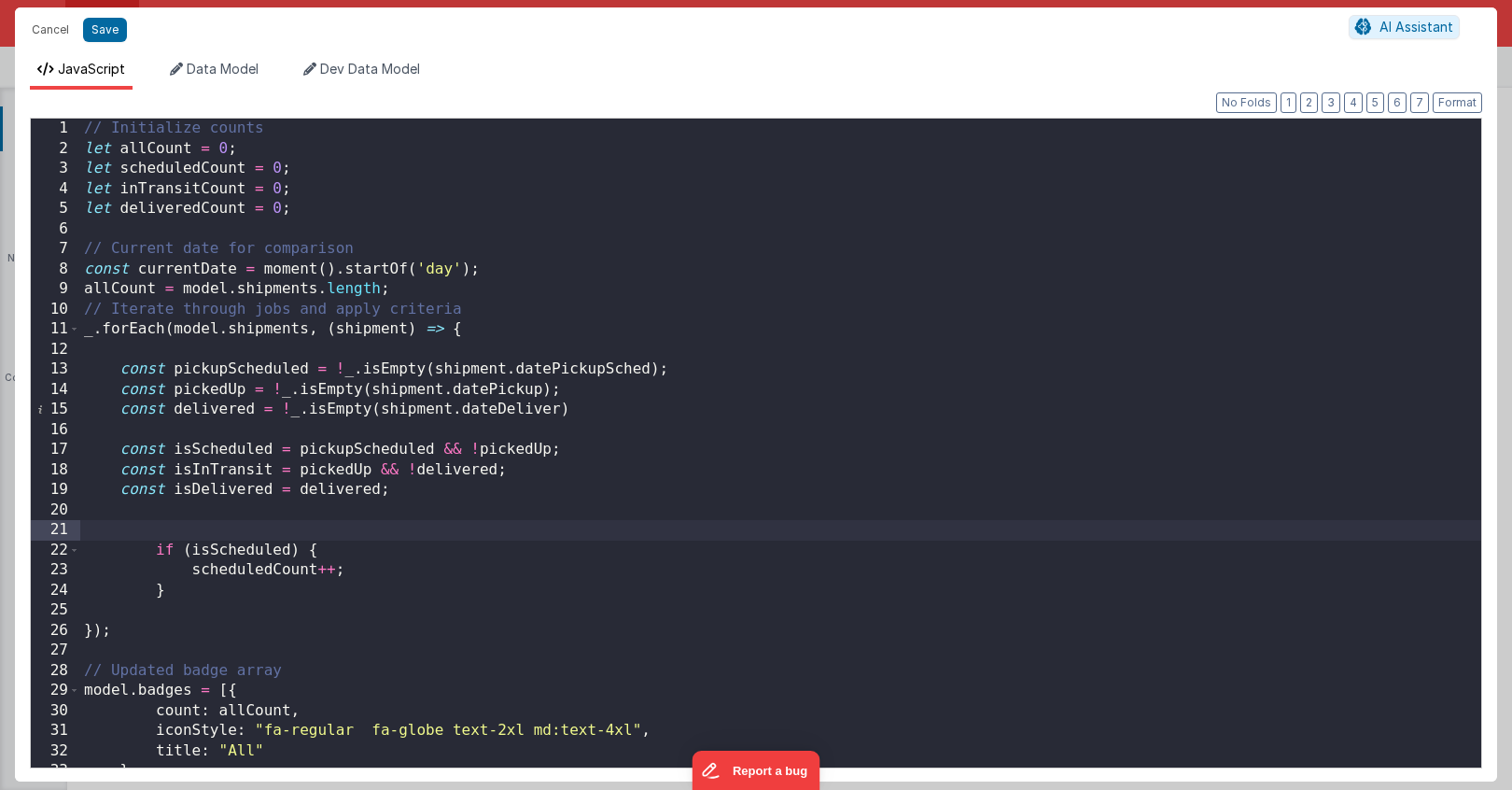
click at [251, 585] on div "// Initialize counts let allCount = 0 ; let scheduledCount = 0 ; let inTransitC…" at bounding box center [781, 463] width 1401 height 689
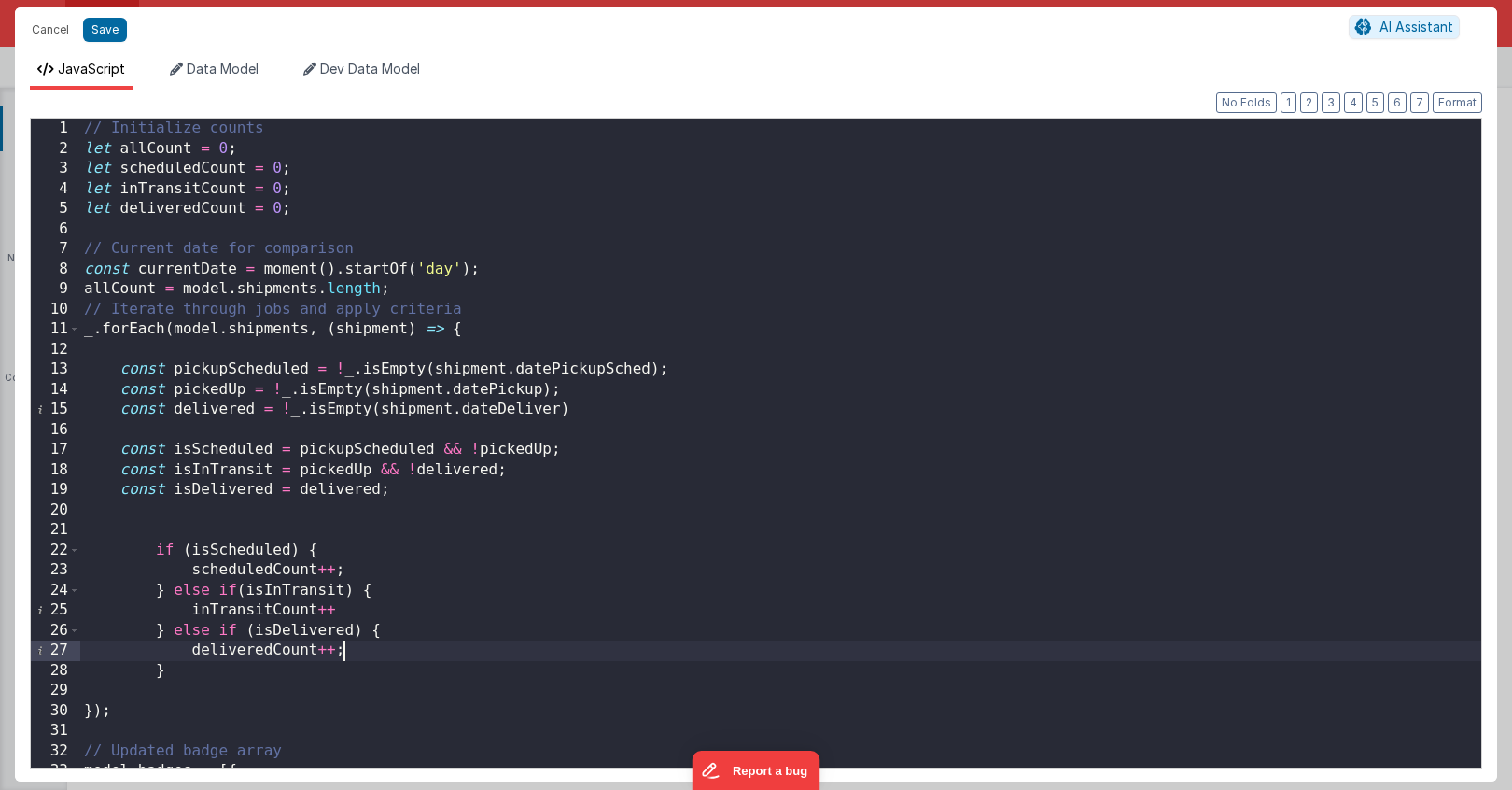
click at [360, 604] on div "// Initialize counts let allCount = 0 ; let scheduledCount = 0 ; let inTransitC…" at bounding box center [781, 463] width 1401 height 689
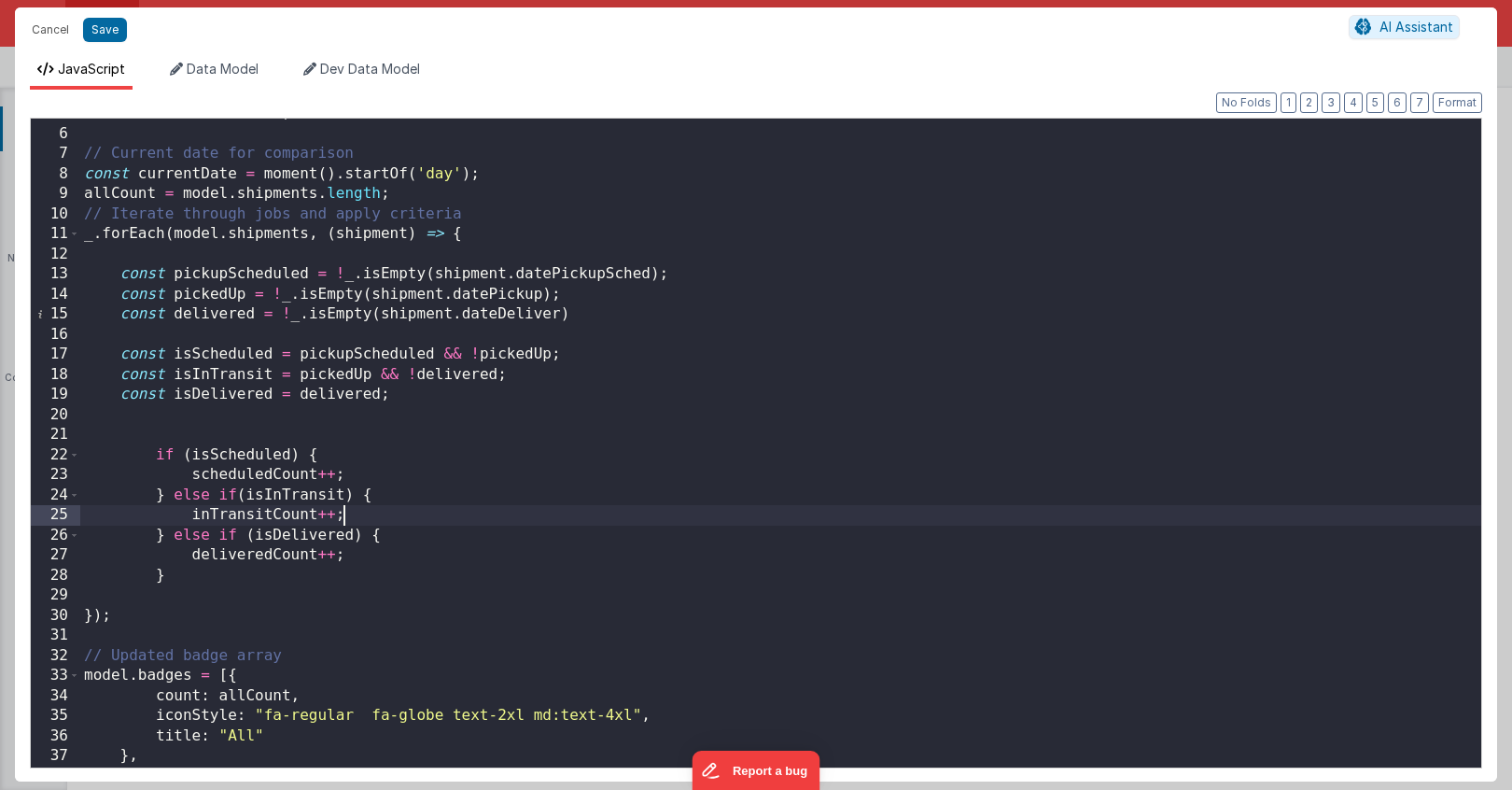
scroll to position [112, 0]
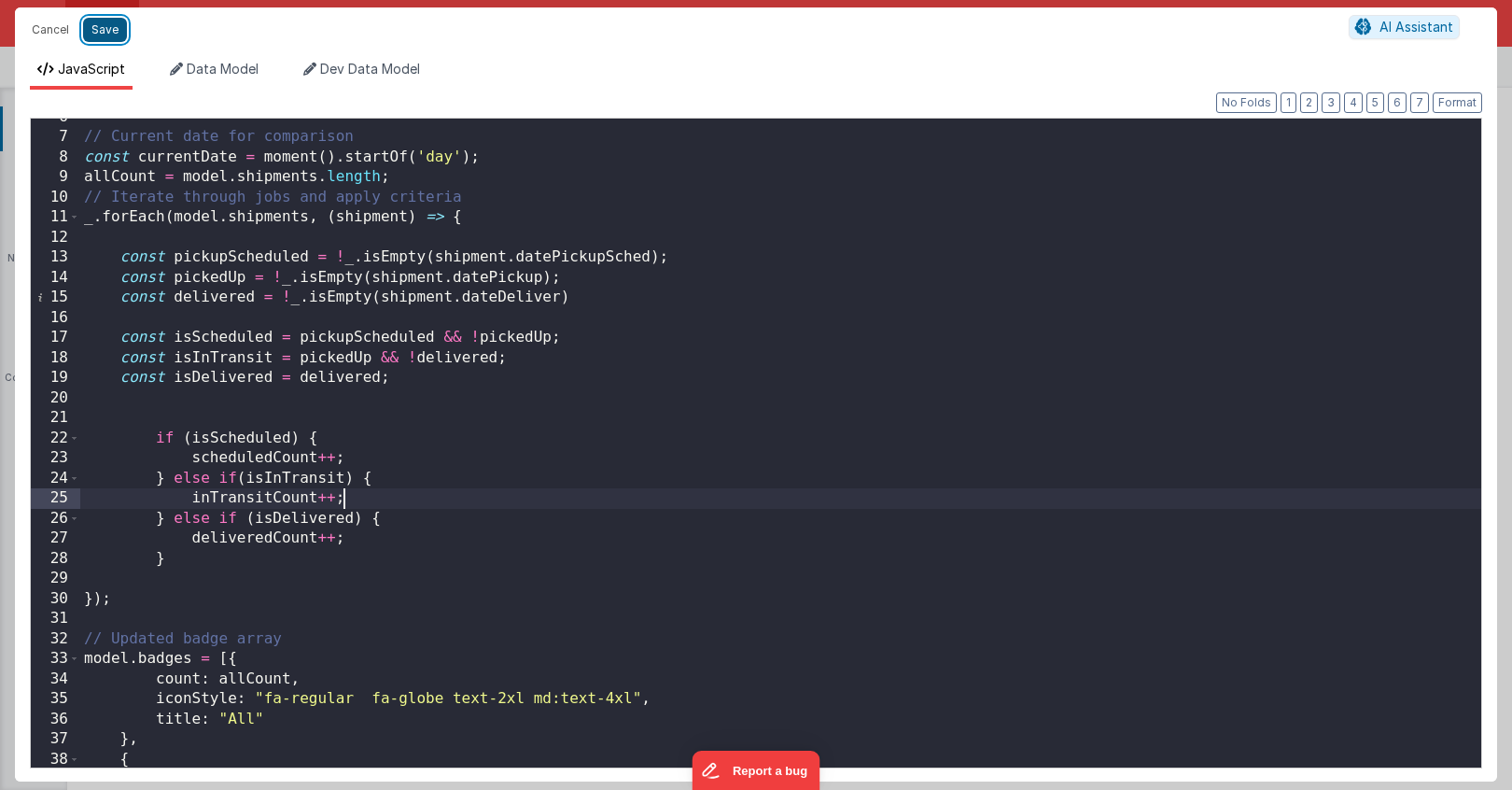
click at [112, 32] on button "Save" at bounding box center [105, 30] width 44 height 24
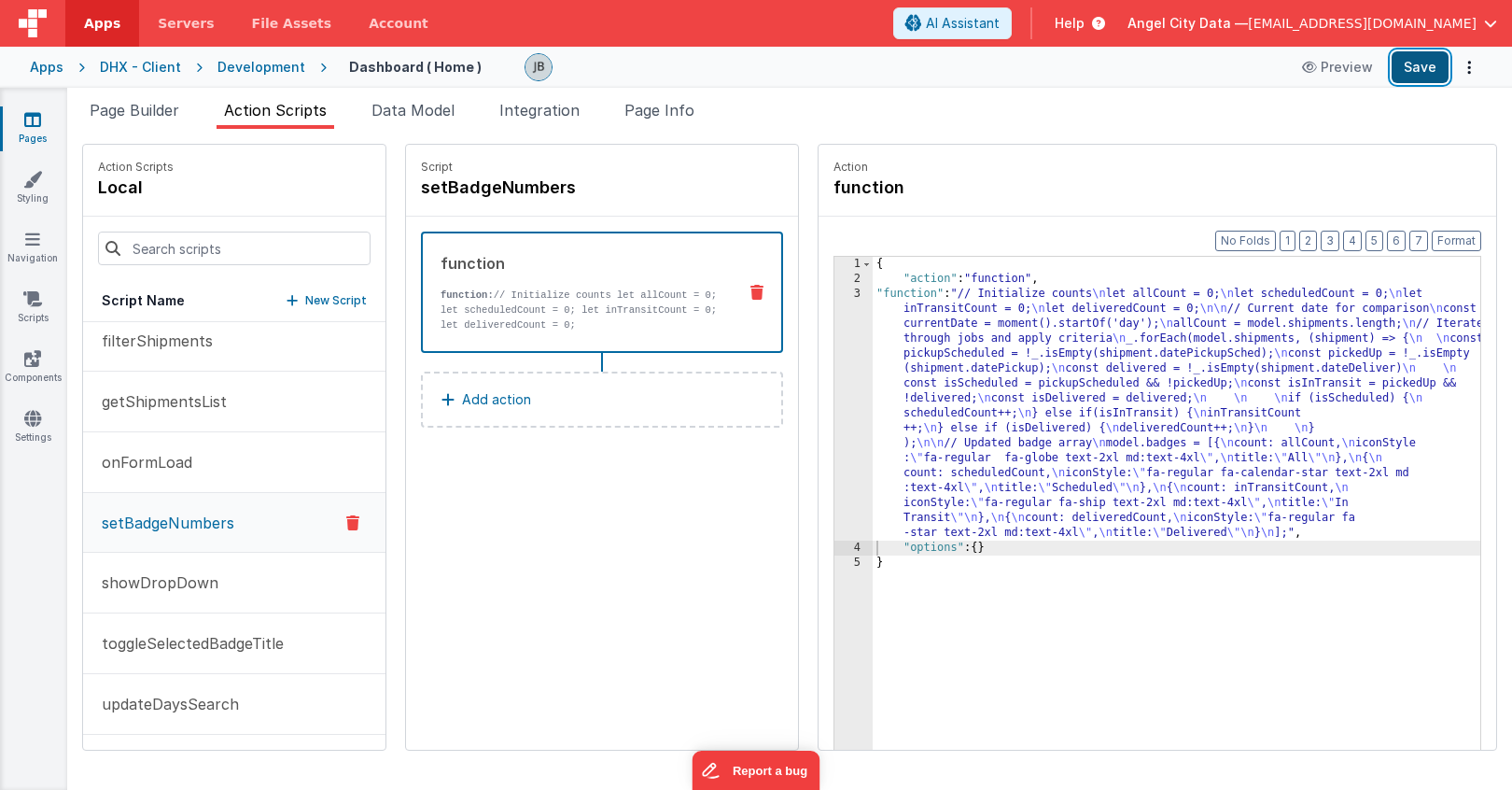
click at [1427, 69] on button "Save" at bounding box center [1420, 68] width 57 height 32
click at [105, 112] on span "Page Builder" at bounding box center [133, 110] width 89 height 19
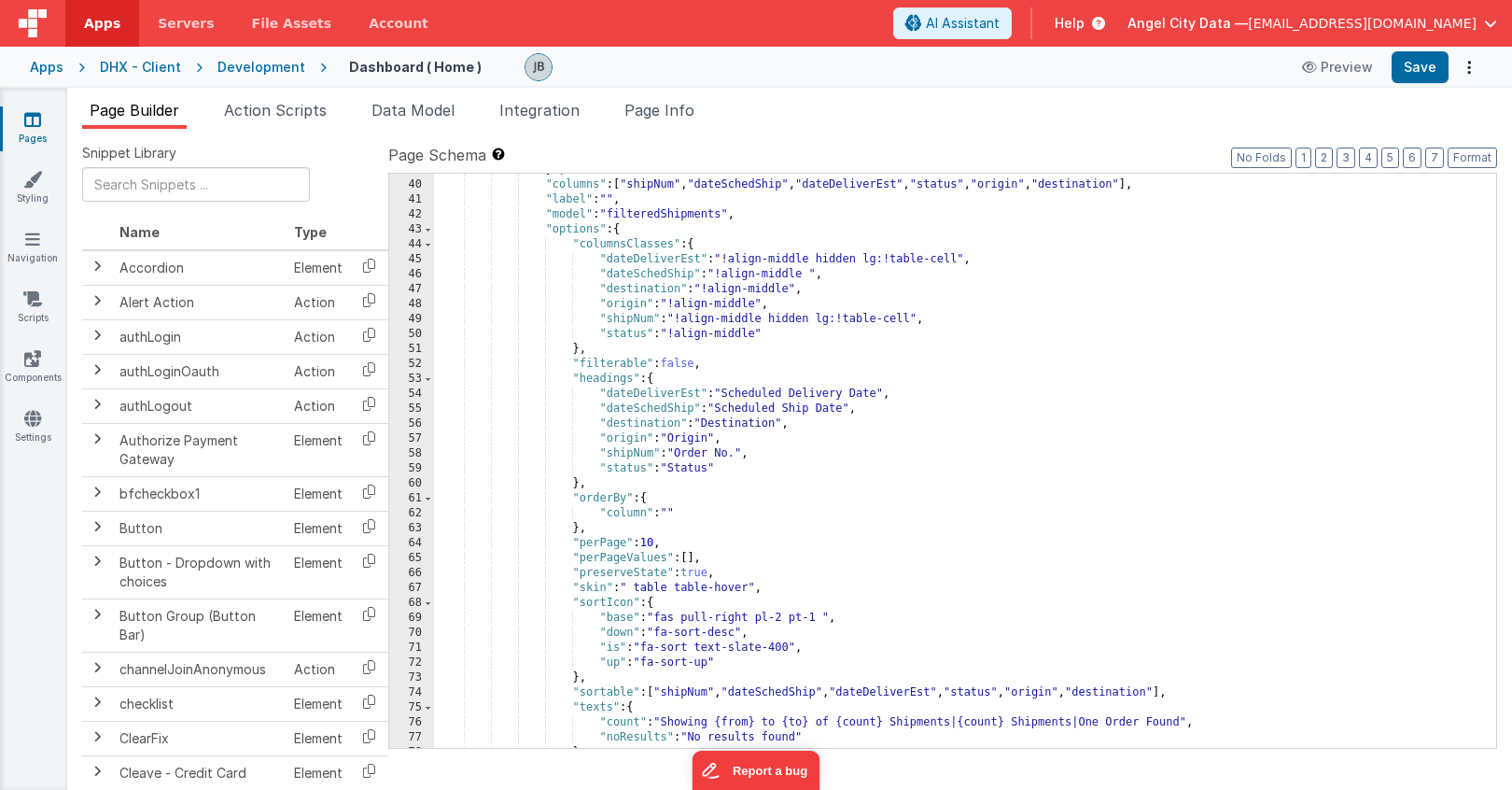
scroll to position [711, 0]
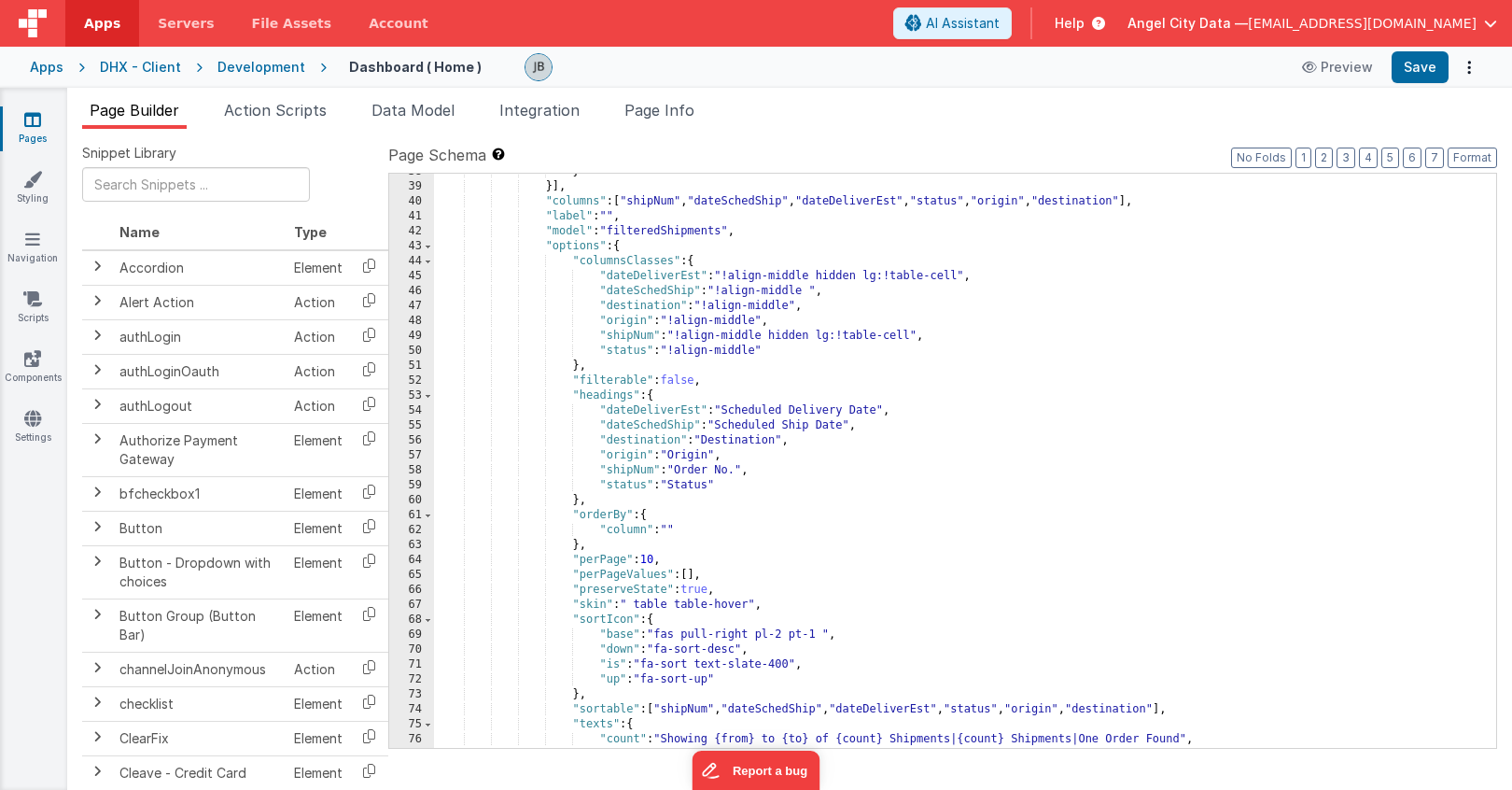
click at [854, 202] on div "} }] , "columns" : [ "shipNum" , "dateSchedShip" , "dateDeliverEst" , "status" …" at bounding box center [966, 466] width 1062 height 604
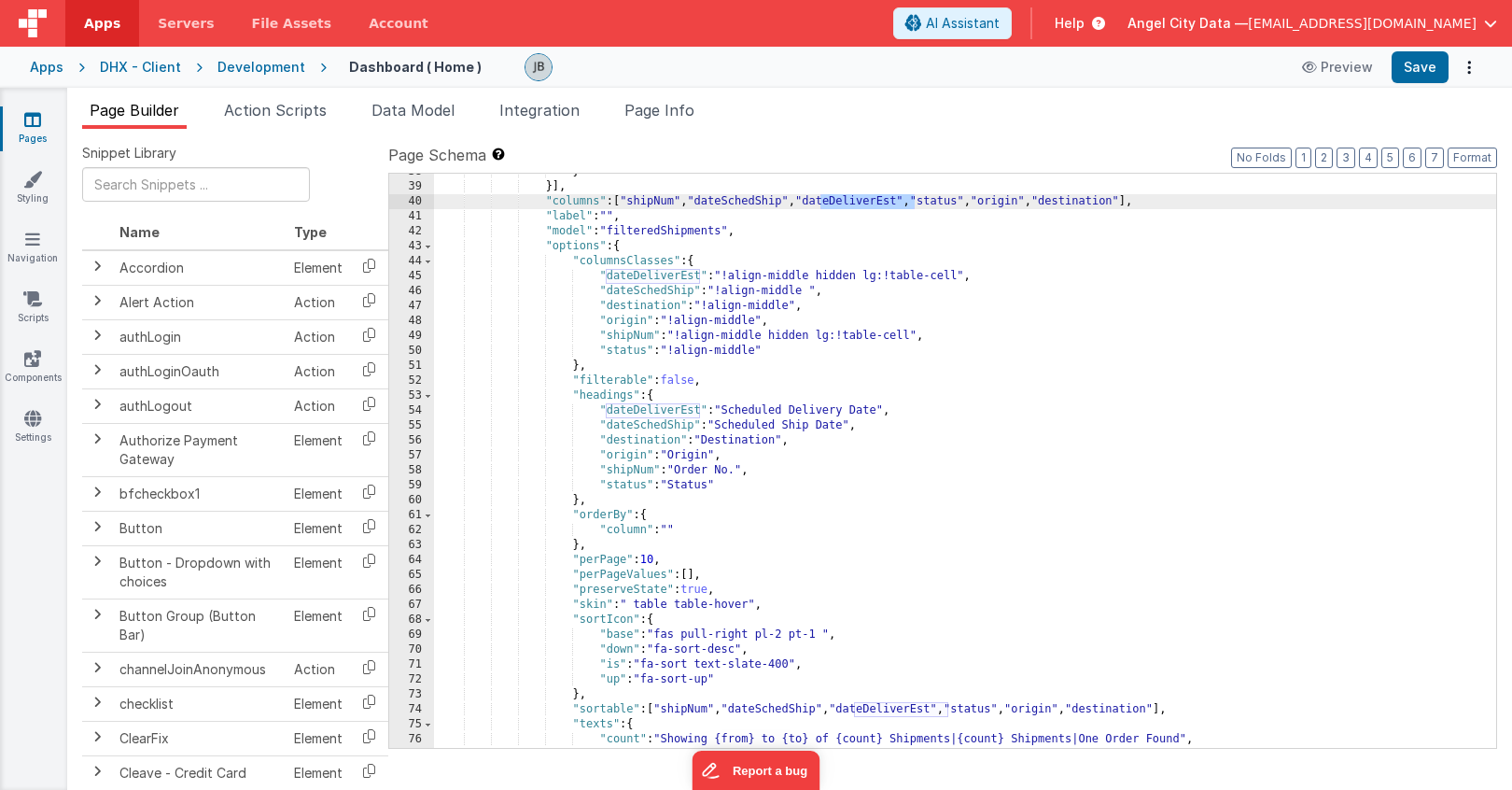
click at [874, 197] on div "} }] , "columns" : [ "shipNum" , "dateSchedShip" , "dateDeliverEst" , "status" …" at bounding box center [966, 466] width 1062 height 604
click at [1427, 63] on button "Save" at bounding box center [1420, 68] width 57 height 32
click at [695, 204] on div "} }] , "columns" : [ "shipNum" , "dateSchedShip" , "dateDeliver" , "status" , "…" at bounding box center [966, 466] width 1062 height 604
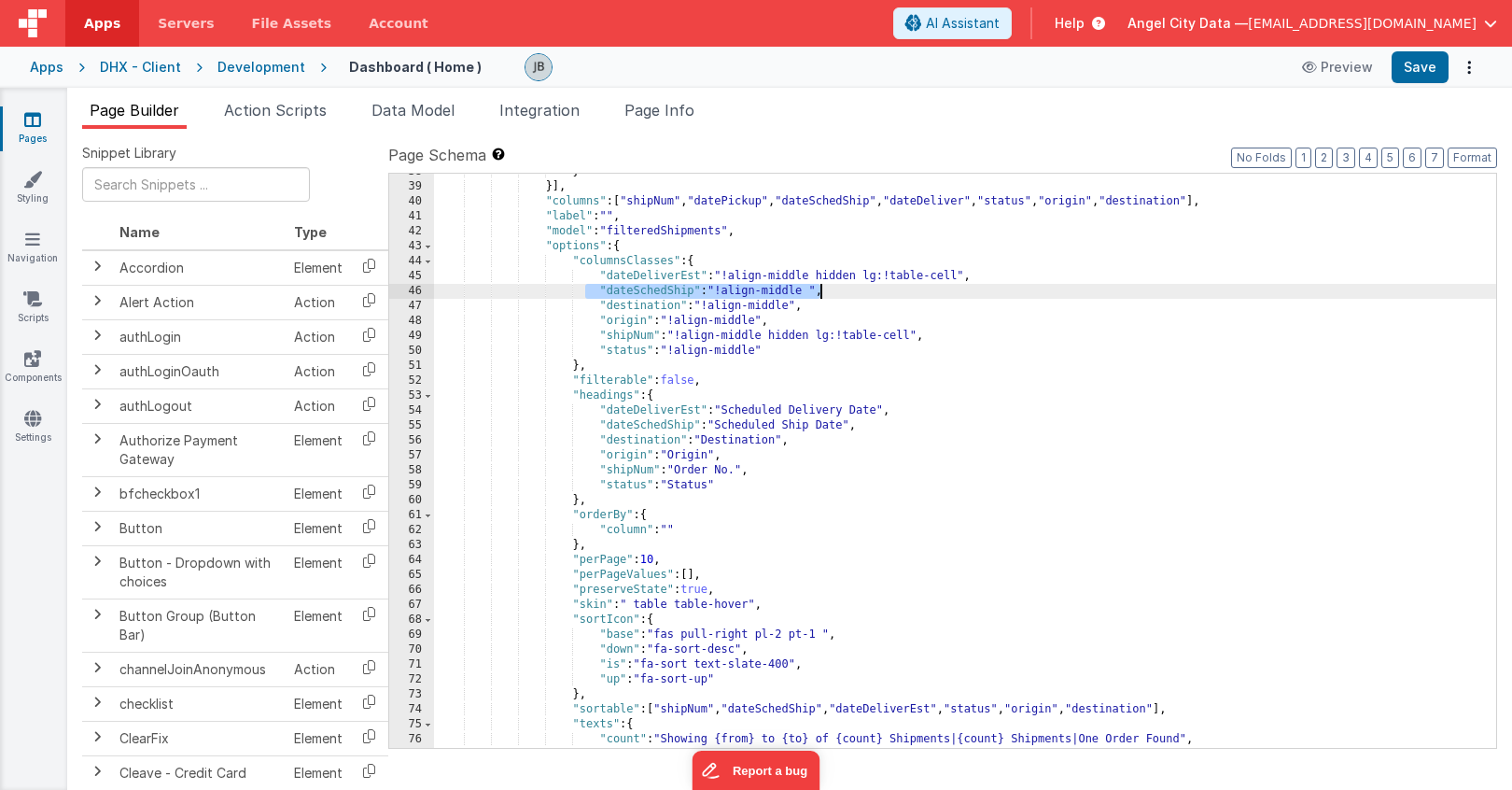
drag, startPoint x: 588, startPoint y: 293, endPoint x: 826, endPoint y: 294, distance: 238.0
click at [826, 294] on div "} }] , "columns" : [ "shipNum" , "datePickup" , "dateSchedShip" , "dateDeliver"…" at bounding box center [966, 466] width 1062 height 604
click at [981, 276] on div "} }] , "columns" : [ "shipNum" , "datePickup" , "dateSchedShip" , "dateDeliver"…" at bounding box center [966, 466] width 1062 height 604
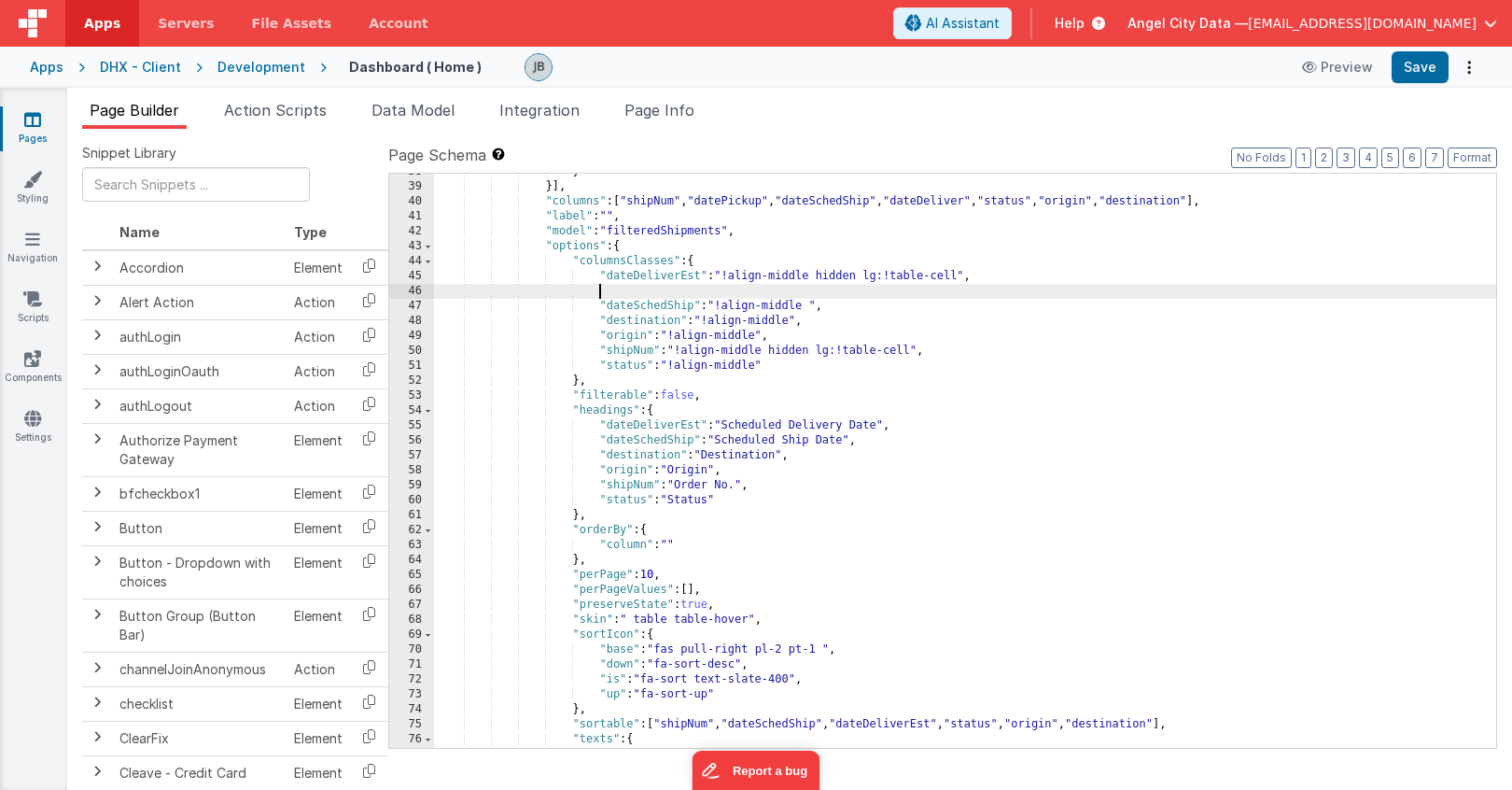
paste textarea
click at [677, 290] on div "} }] , "columns" : [ "shipNum" , "datePickup" , "dateSchedShip" , "dateDeliver"…" at bounding box center [966, 466] width 1062 height 604
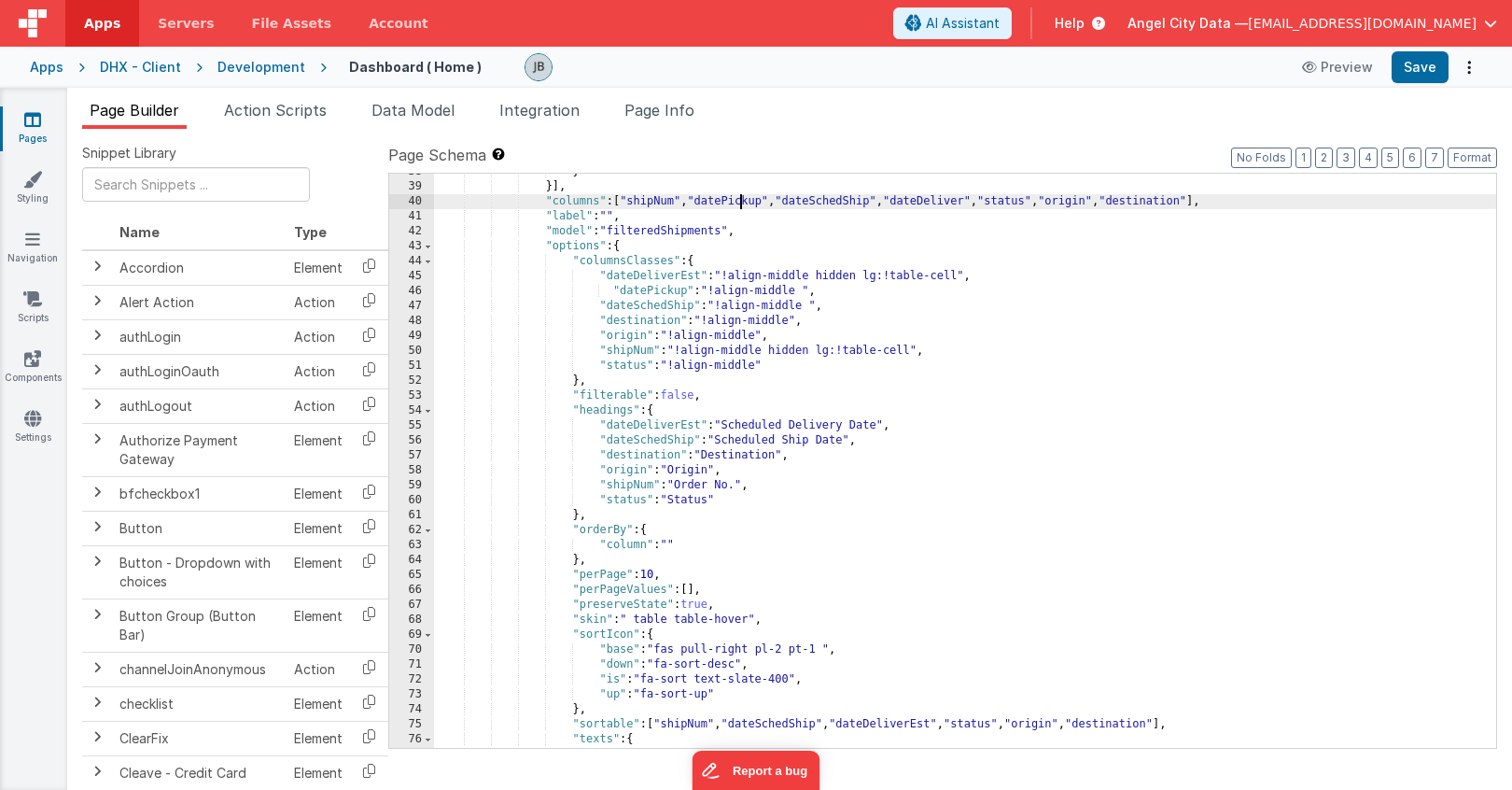
click at [741, 196] on div "} }] , "columns" : [ "shipNum" , "datePickup" , "dateSchedShip" , "dateDeliver"…" at bounding box center [966, 466] width 1062 height 604
drag, startPoint x: 700, startPoint y: 199, endPoint x: 779, endPoint y: 204, distance: 79.2
click at [779, 204] on div "} }] , "columns" : [ "shipNum" , "datePickup" , "dateSchedShip" , "dateDeliver"…" at bounding box center [966, 466] width 1062 height 604
click at [808, 206] on div "} }] , "columns" : [ "shipNum" , "dateSchedShip" , "dateDeliver" , "status" , "…" at bounding box center [966, 466] width 1062 height 604
paste textarea
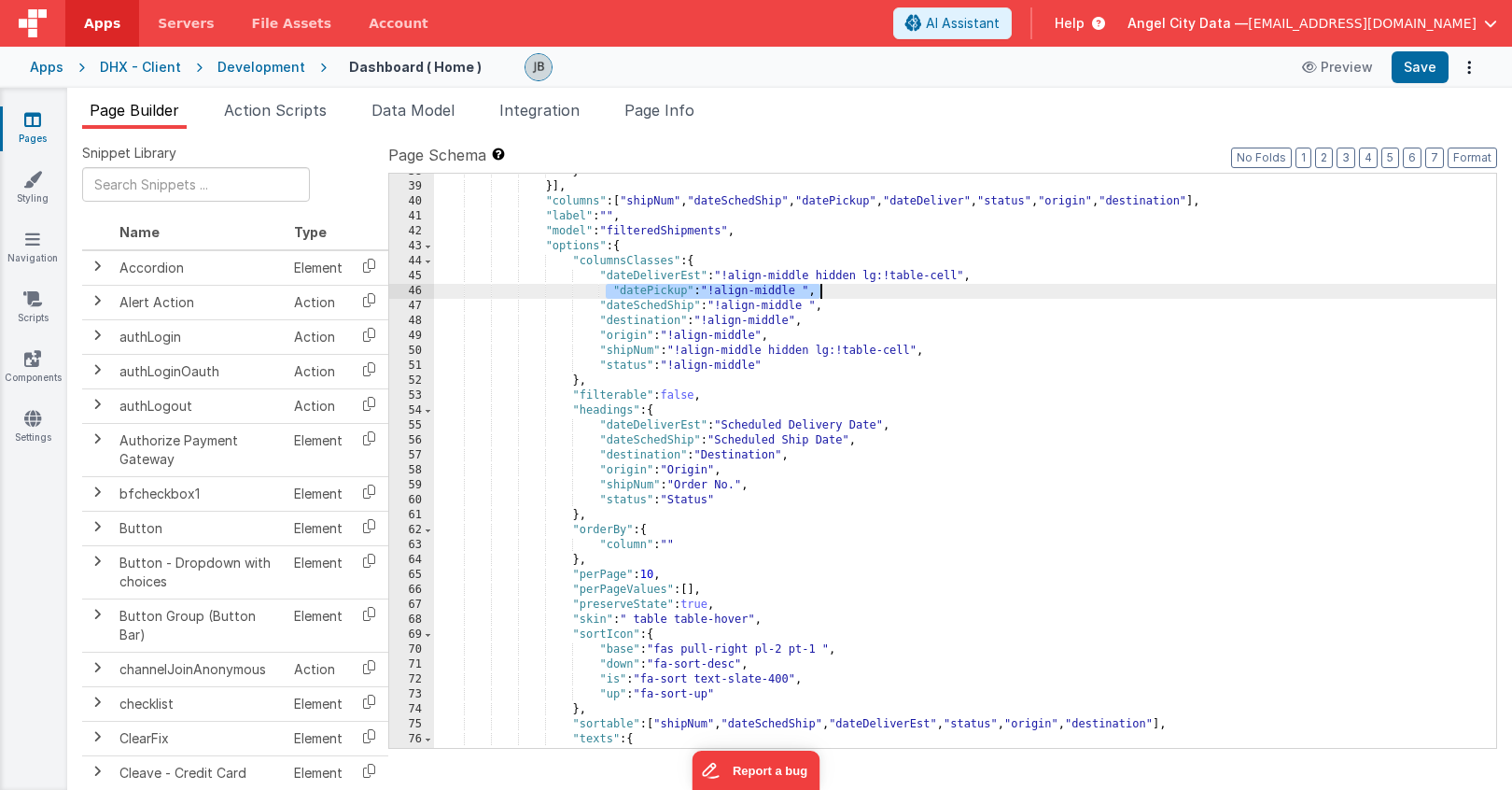
drag, startPoint x: 628, startPoint y: 289, endPoint x: 825, endPoint y: 295, distance: 197.1
click at [825, 295] on div "} }] , "columns" : [ "shipNum" , "dateSchedShip" , "datePickup" , "dateDeliver"…" at bounding box center [966, 466] width 1062 height 604
click at [829, 446] on div "} }] , "columns" : [ "shipNum" , "dateSchedShip" , "datePickup" , "dateDeliver"…" at bounding box center [966, 466] width 1062 height 604
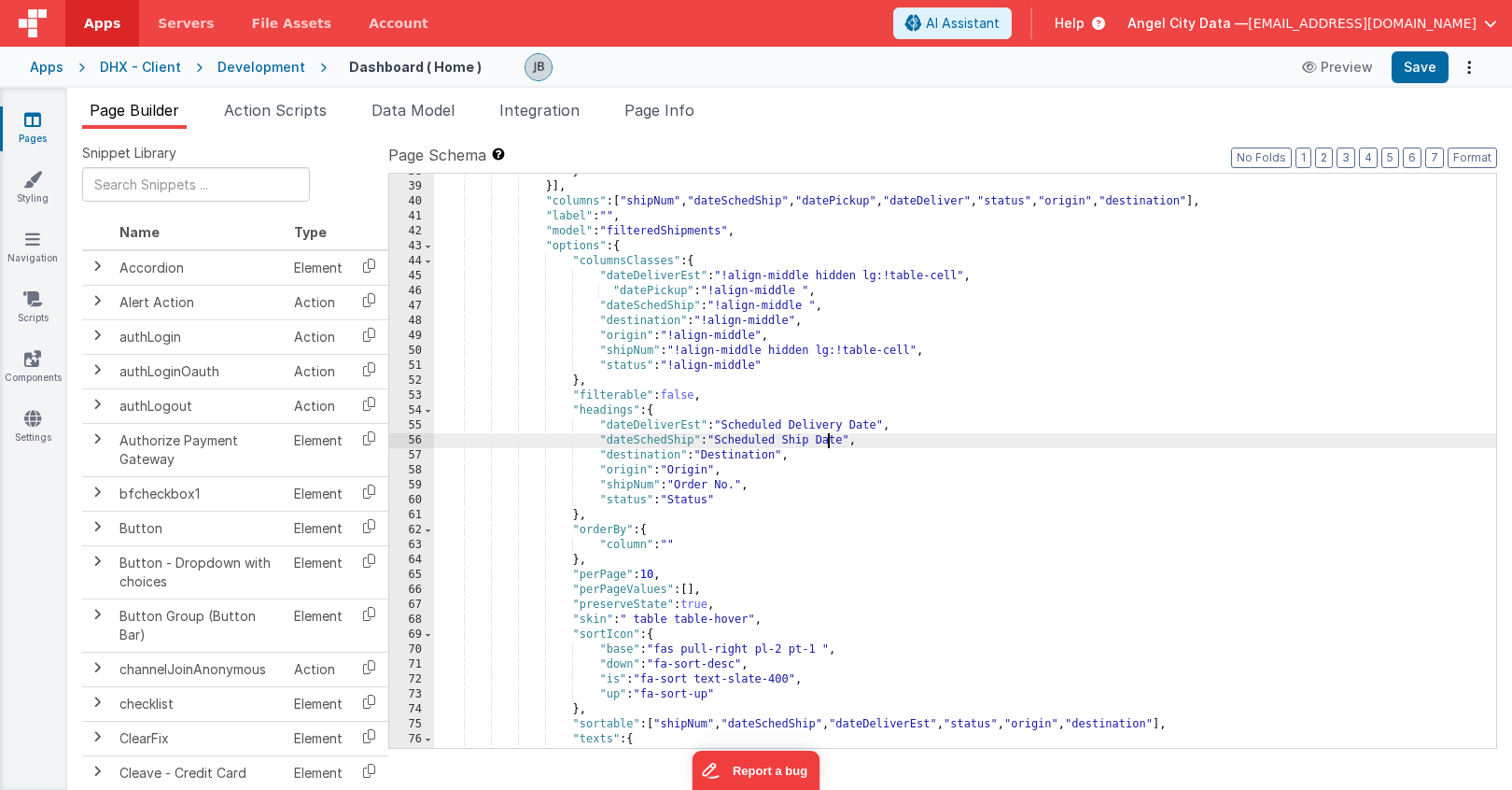
click at [855, 444] on div "} }] , "columns" : [ "shipNum" , "dateSchedShip" , "datePickup" , "dateDeliver"…" at bounding box center [966, 466] width 1062 height 604
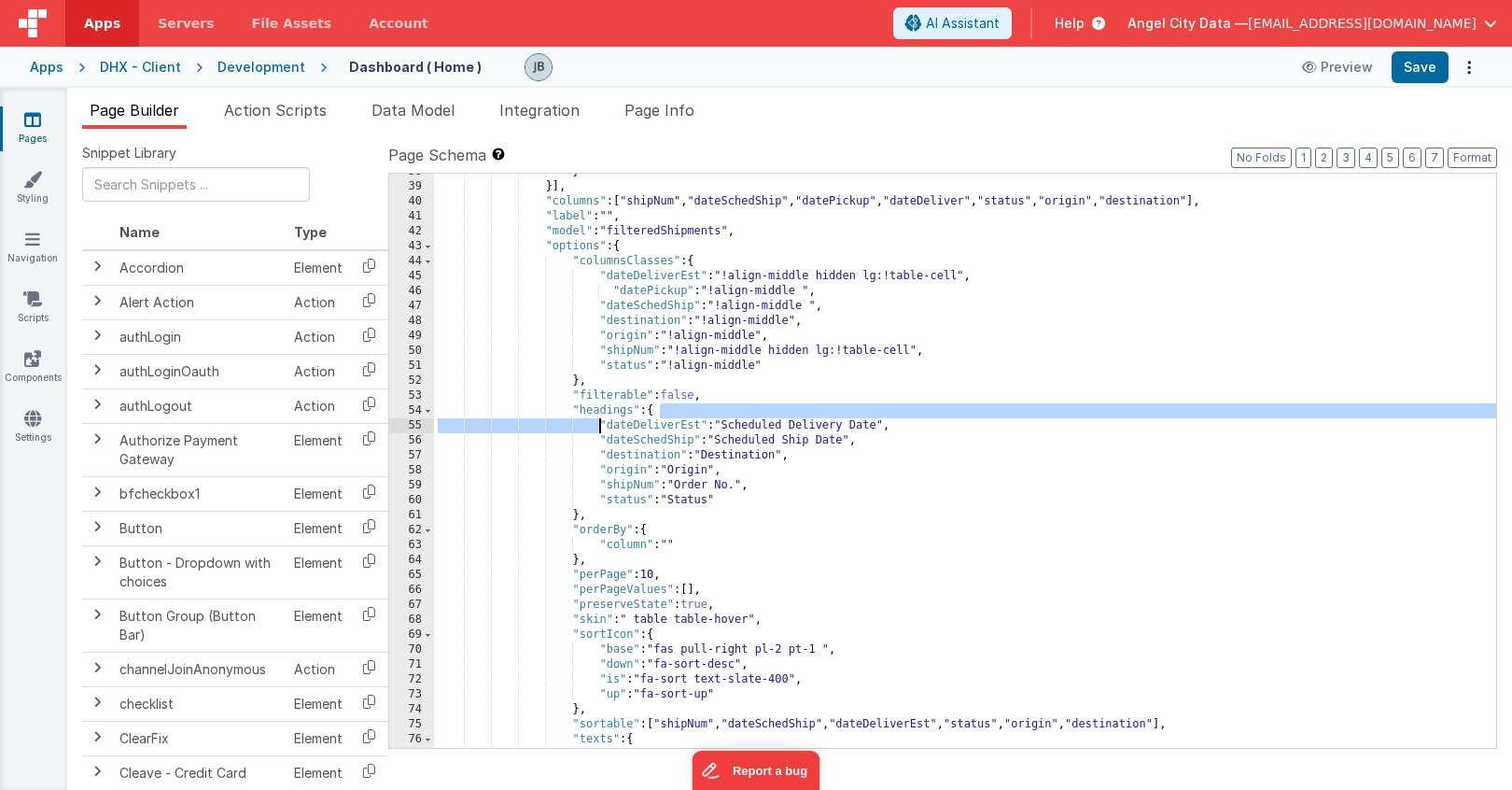
drag, startPoint x: 893, startPoint y: 418, endPoint x: 602, endPoint y: 425, distance: 291.1
click at [602, 425] on div "} }] , "columns" : [ "shipNum" , "dateSchedShip" , "datePickup" , "dateDeliver"…" at bounding box center [966, 466] width 1062 height 604
click at [593, 457] on div "} }] , "columns" : [ "shipNum" , "dateSchedShip" , "datePickup" , "dateDeliver"…" at bounding box center [966, 466] width 1062 height 604
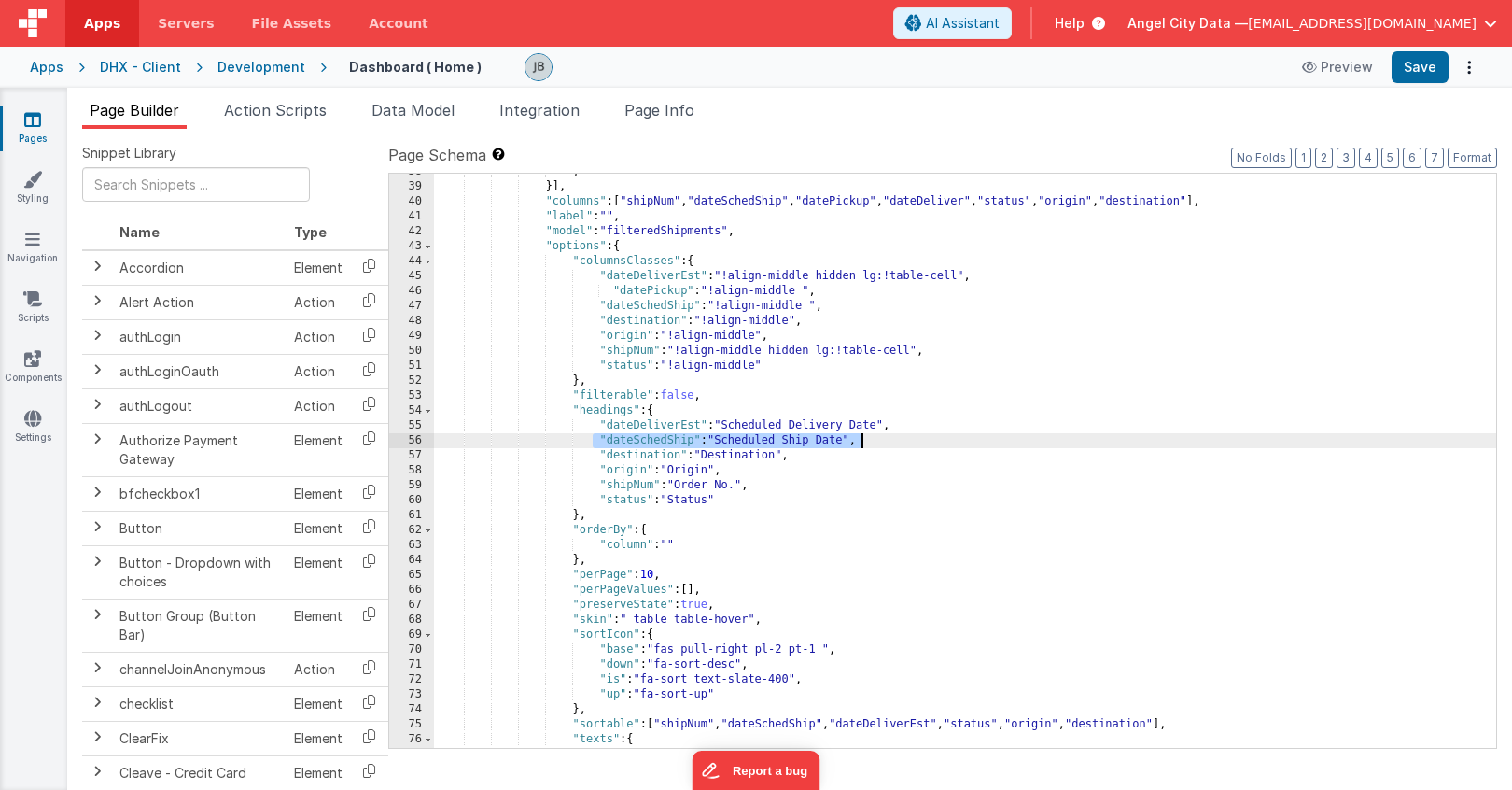
drag, startPoint x: 593, startPoint y: 443, endPoint x: 868, endPoint y: 439, distance: 275.0
click at [868, 439] on div "} }] , "columns" : [ "shipNum" , "dateSchedShip" , "datePickup" , "dateDeliver"…" at bounding box center [966, 466] width 1062 height 604
click at [878, 445] on div "} }] , "columns" : [ "shipNum" , "dateSchedShip" , "datePickup" , "dateDeliver"…" at bounding box center [966, 466] width 1062 height 604
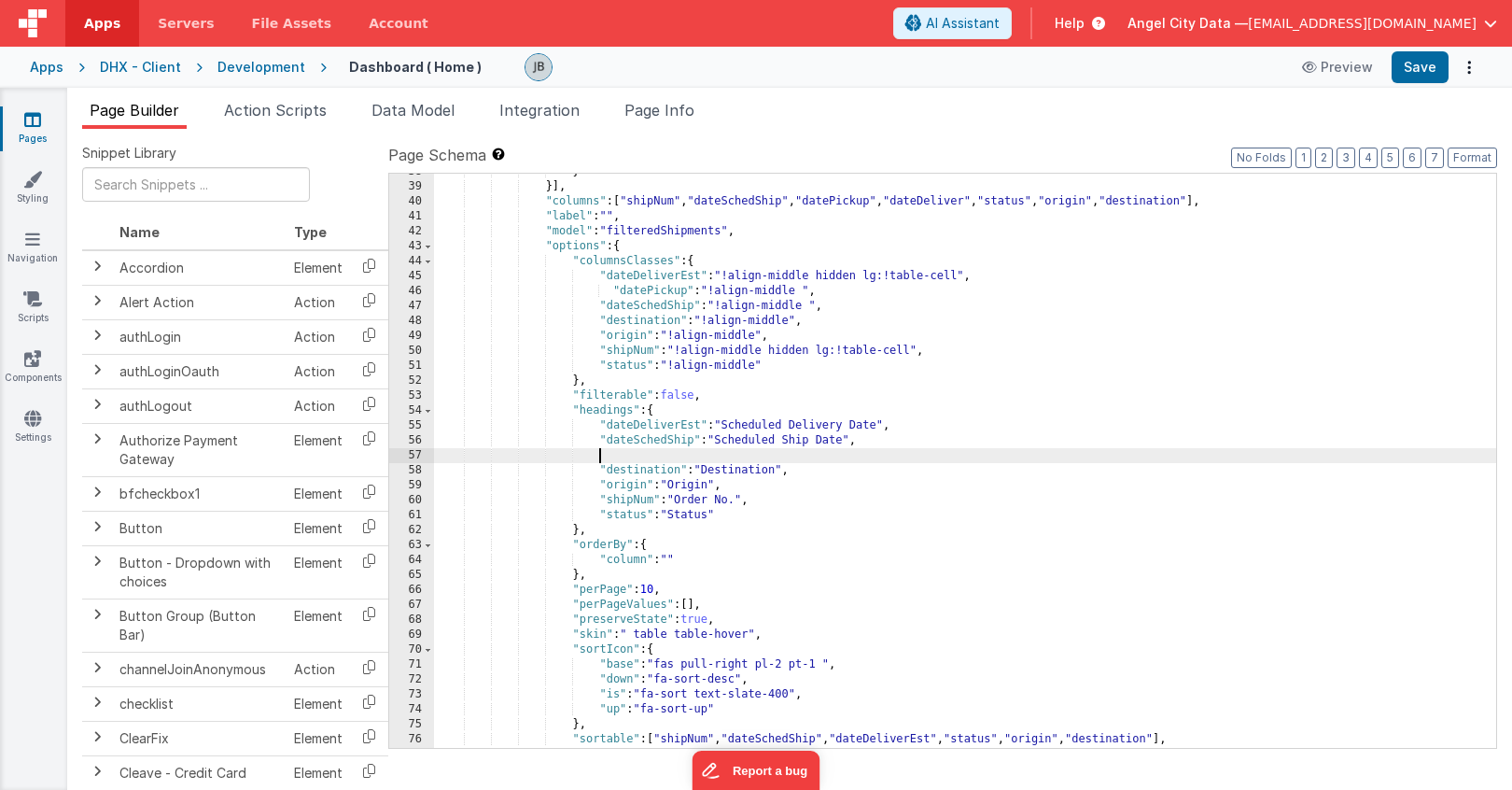
paste textarea
click at [644, 452] on div "} }] , "columns" : [ "shipNum" , "dateSchedShip" , "datePickup" , "dateDeliver"…" at bounding box center [966, 466] width 1062 height 604
drag, startPoint x: 832, startPoint y: 455, endPoint x: 709, endPoint y: 459, distance: 123.1
click at [709, 459] on div "} }] , "columns" : [ "shipNum" , "dateSchedShip" , "datePickup" , "dateDeliver"…" at bounding box center [966, 466] width 1062 height 604
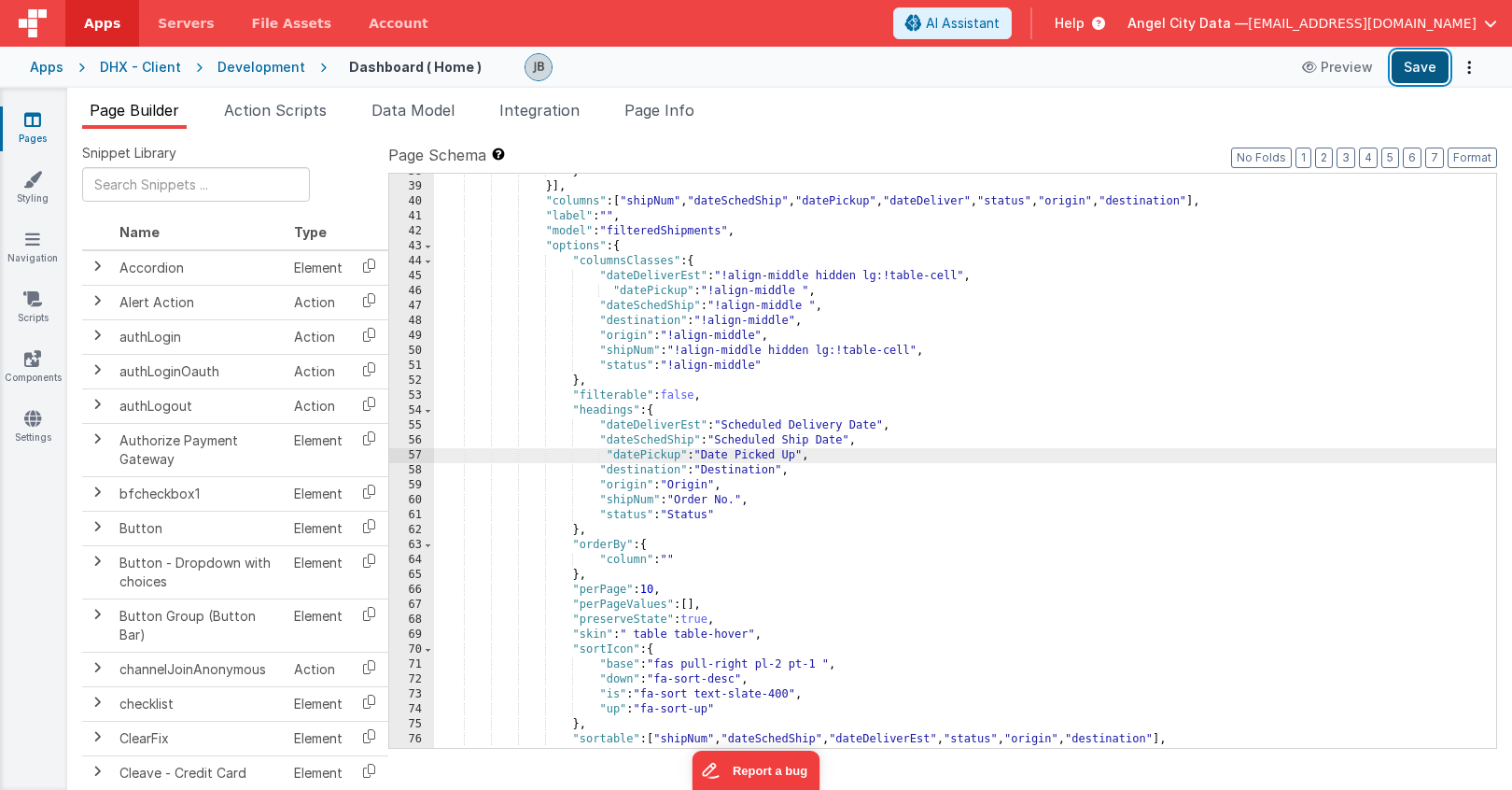
click at [1416, 68] on button "Save" at bounding box center [1420, 68] width 57 height 32
click at [296, 110] on span "Action Scripts" at bounding box center [275, 110] width 102 height 19
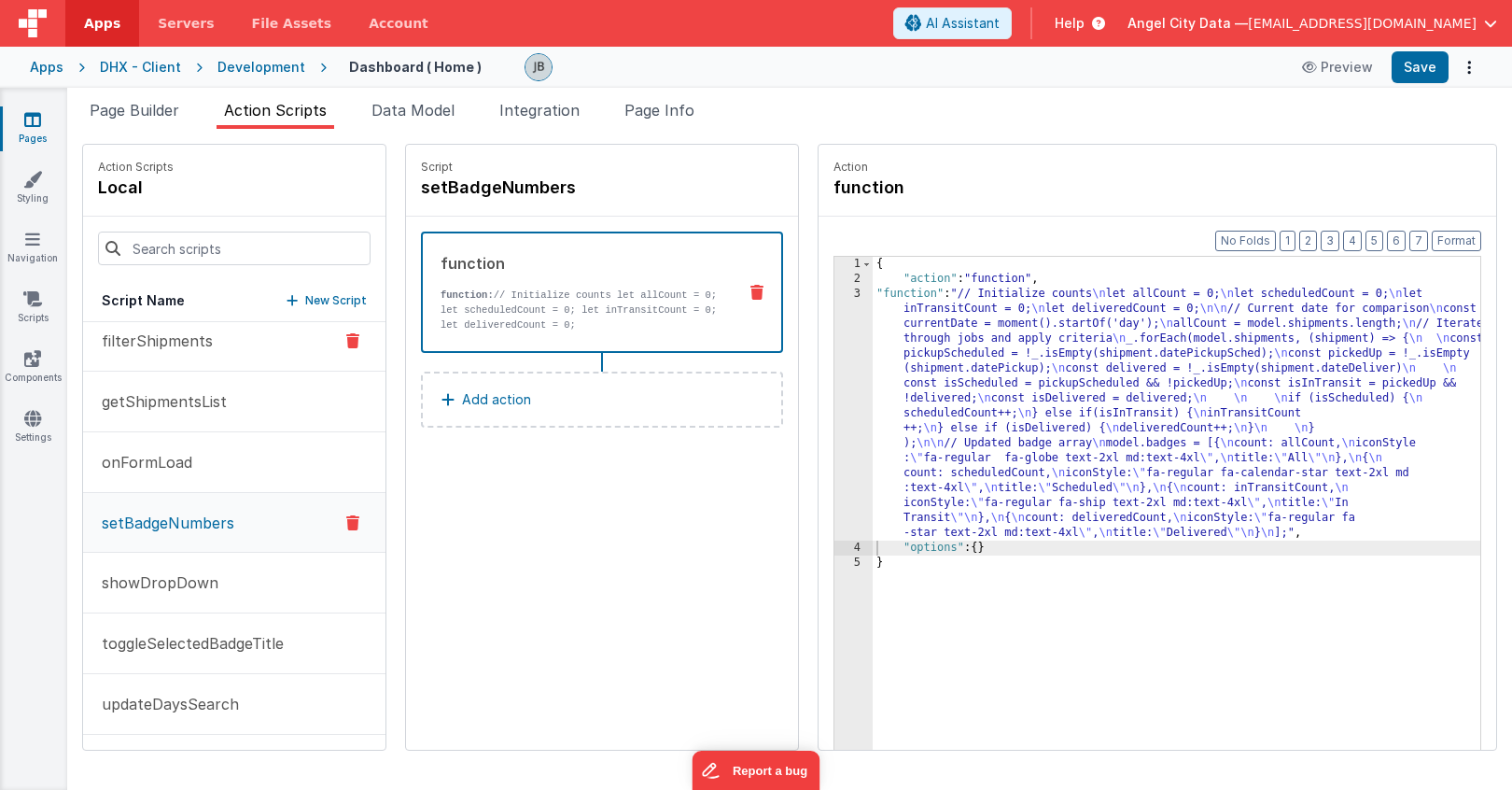
click at [133, 347] on p "filterShipments" at bounding box center [151, 341] width 122 height 23
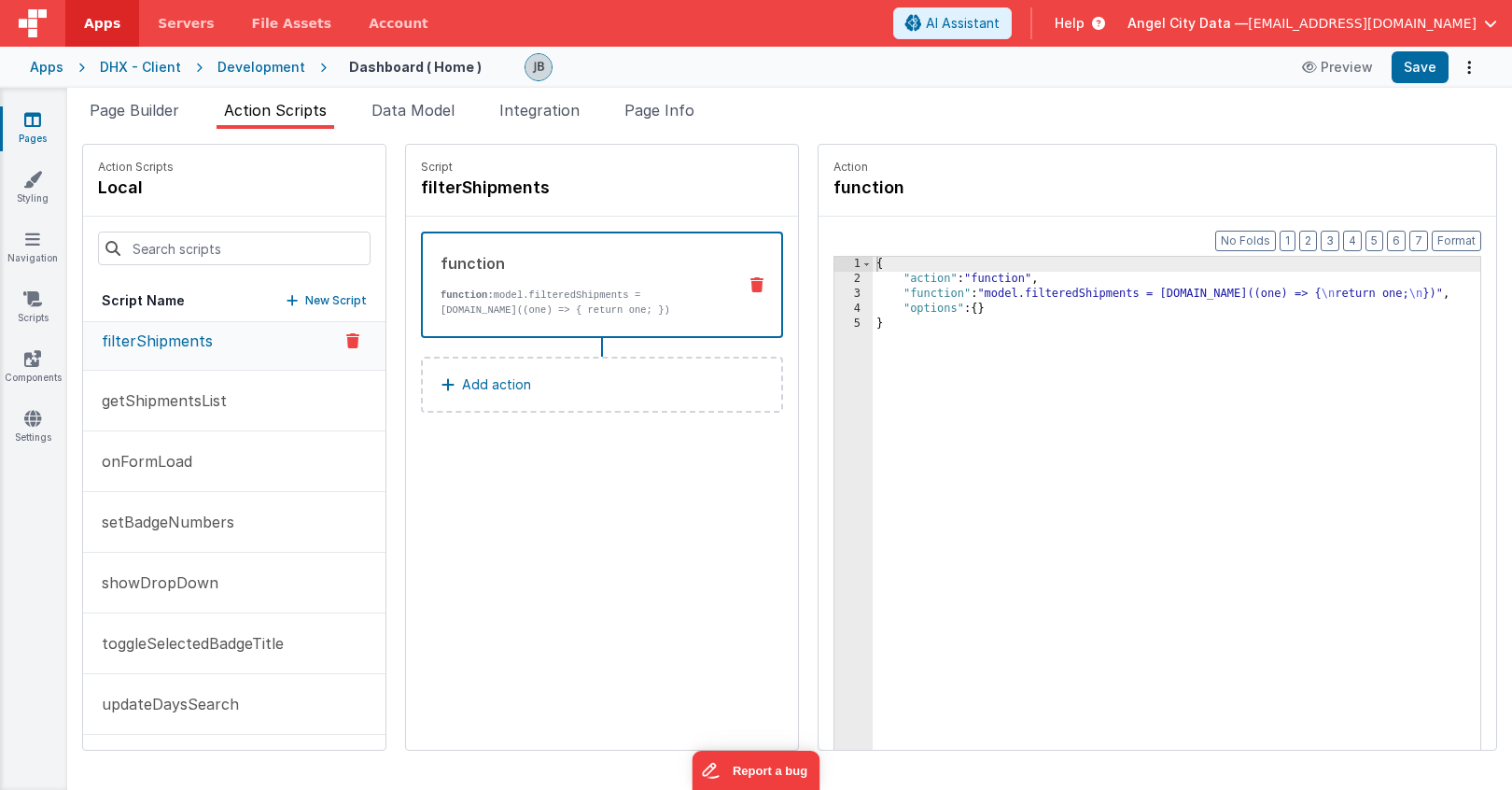
click at [834, 294] on div "3" at bounding box center [853, 294] width 38 height 15
click at [862, 266] on span at bounding box center [866, 265] width 10 height 15
click at [834, 291] on div "3" at bounding box center [853, 294] width 38 height 15
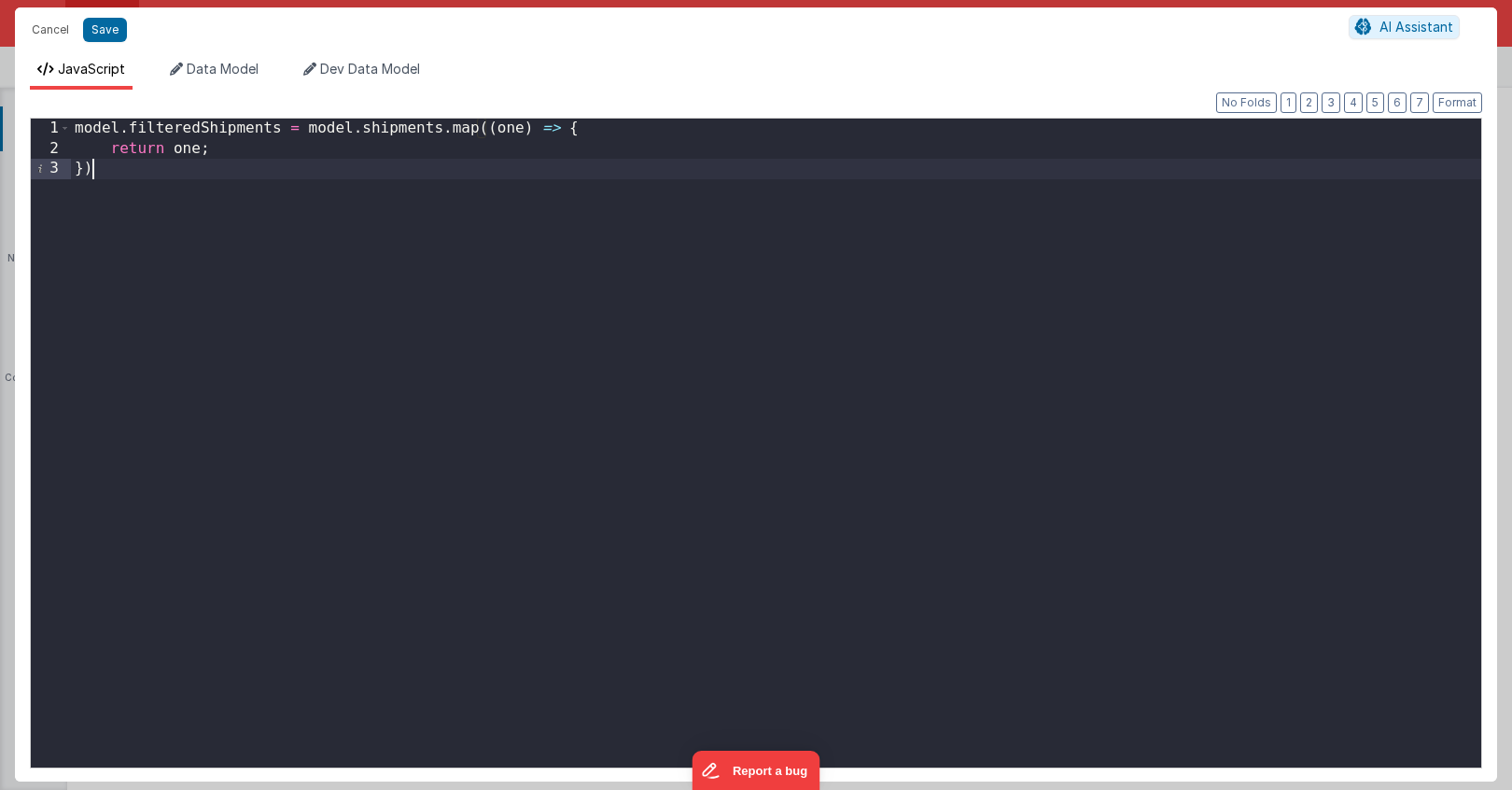
click at [768, 270] on div "model . filteredShipments = model . shipments . map (( one ) => { return one ; …" at bounding box center [776, 463] width 1411 height 689
drag, startPoint x: 255, startPoint y: 155, endPoint x: 101, endPoint y: 142, distance: 154.5
click at [101, 142] on div "model . filteredShipments = model . shipments . map (( one ) => { return one ; …" at bounding box center [776, 463] width 1411 height 689
click at [339, 186] on div "model . filteredShipments = model . shipments . map (( one ) => { return one ; …" at bounding box center [776, 463] width 1411 height 689
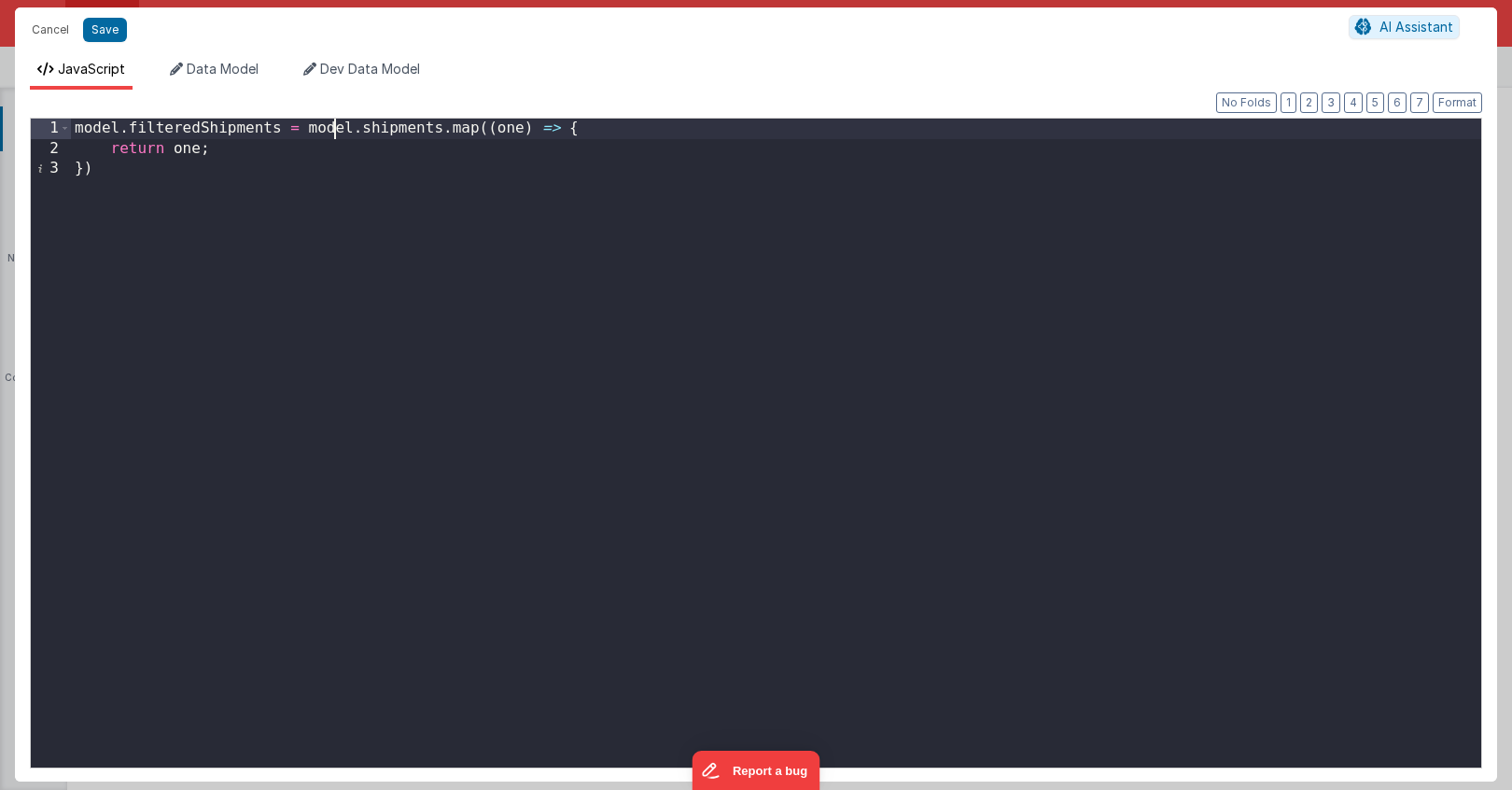
click at [330, 128] on div "model . filteredShipments = model . shipments . map (( one ) => { return one ; …" at bounding box center [776, 463] width 1411 height 689
click at [453, 135] on div "model . filteredShipments = model . shipments . map (( one ) => { return one ; …" at bounding box center [776, 463] width 1411 height 689
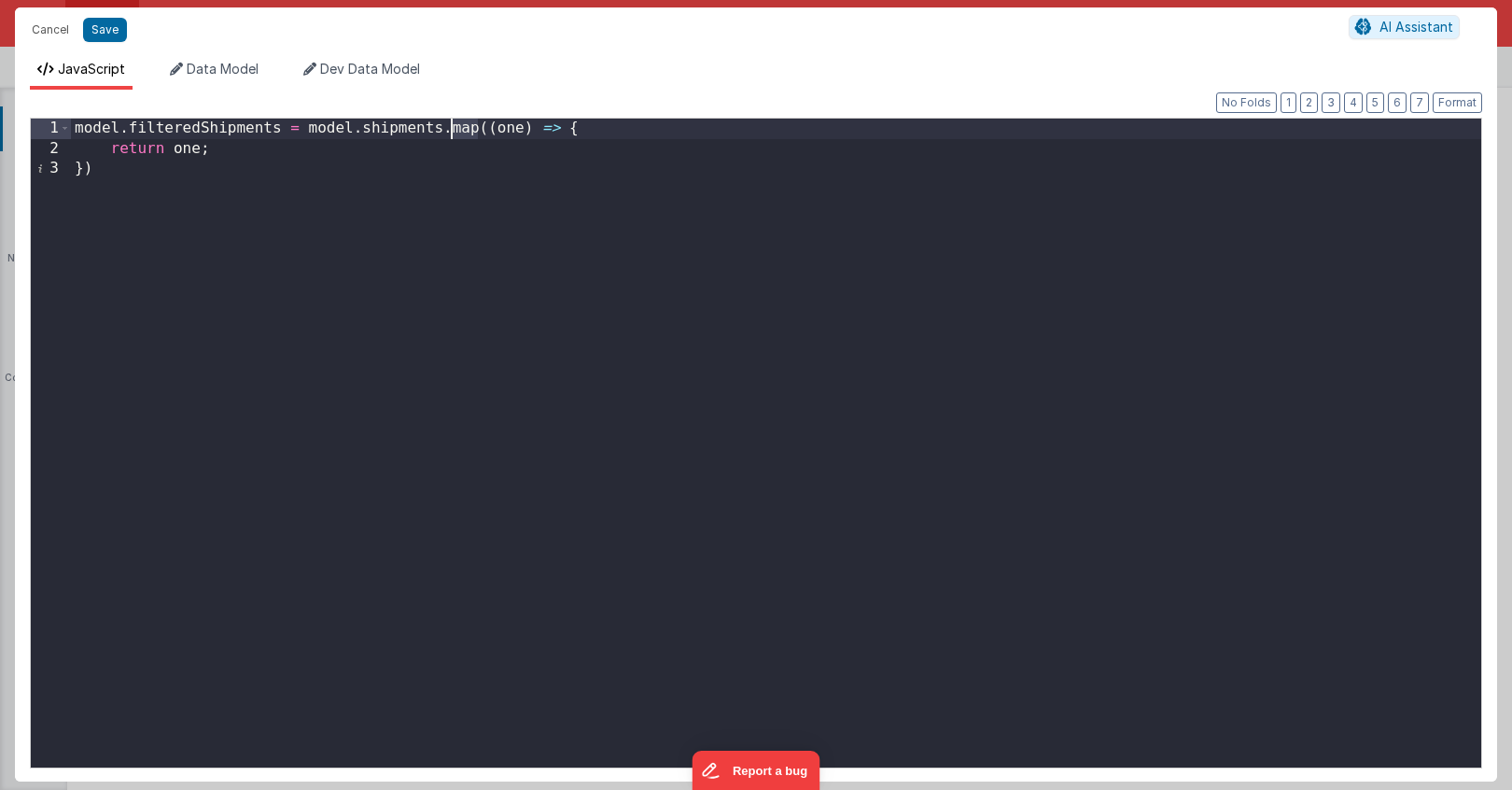
click at [453, 135] on div "model . filteredShipments = model . shipments . map (( one ) => { return one ; …" at bounding box center [776, 463] width 1411 height 689
click at [460, 134] on div "model . filteredShipments = model . shipments . map (( one ) => { return one ; …" at bounding box center [776, 463] width 1411 height 689
click at [468, 134] on div "model . filteredShipments = model . shipments . map (( one ) => { return one ; …" at bounding box center [776, 463] width 1411 height 689
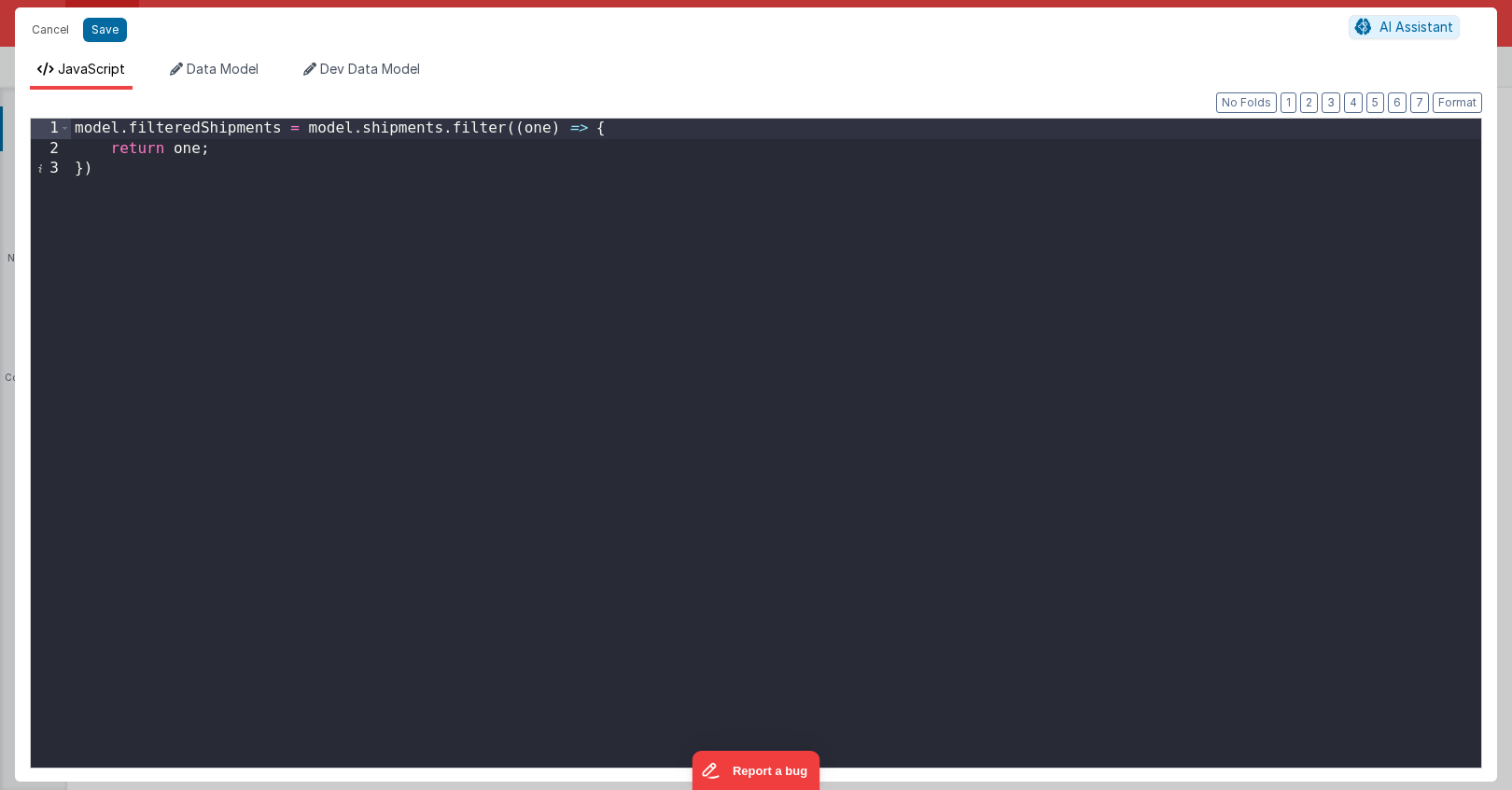
click at [225, 146] on div "model . filteredShipments = model . shipments . filter (( one ) => { return one…" at bounding box center [776, 463] width 1411 height 689
click at [198, 150] on div "model . filteredShipments = model . shipments . filter (( one ) => { return one…" at bounding box center [776, 463] width 1411 height 689
click at [638, 132] on div "model . filteredShipments = model . shipments . filter (( one ) => { return one…" at bounding box center [776, 463] width 1411 height 689
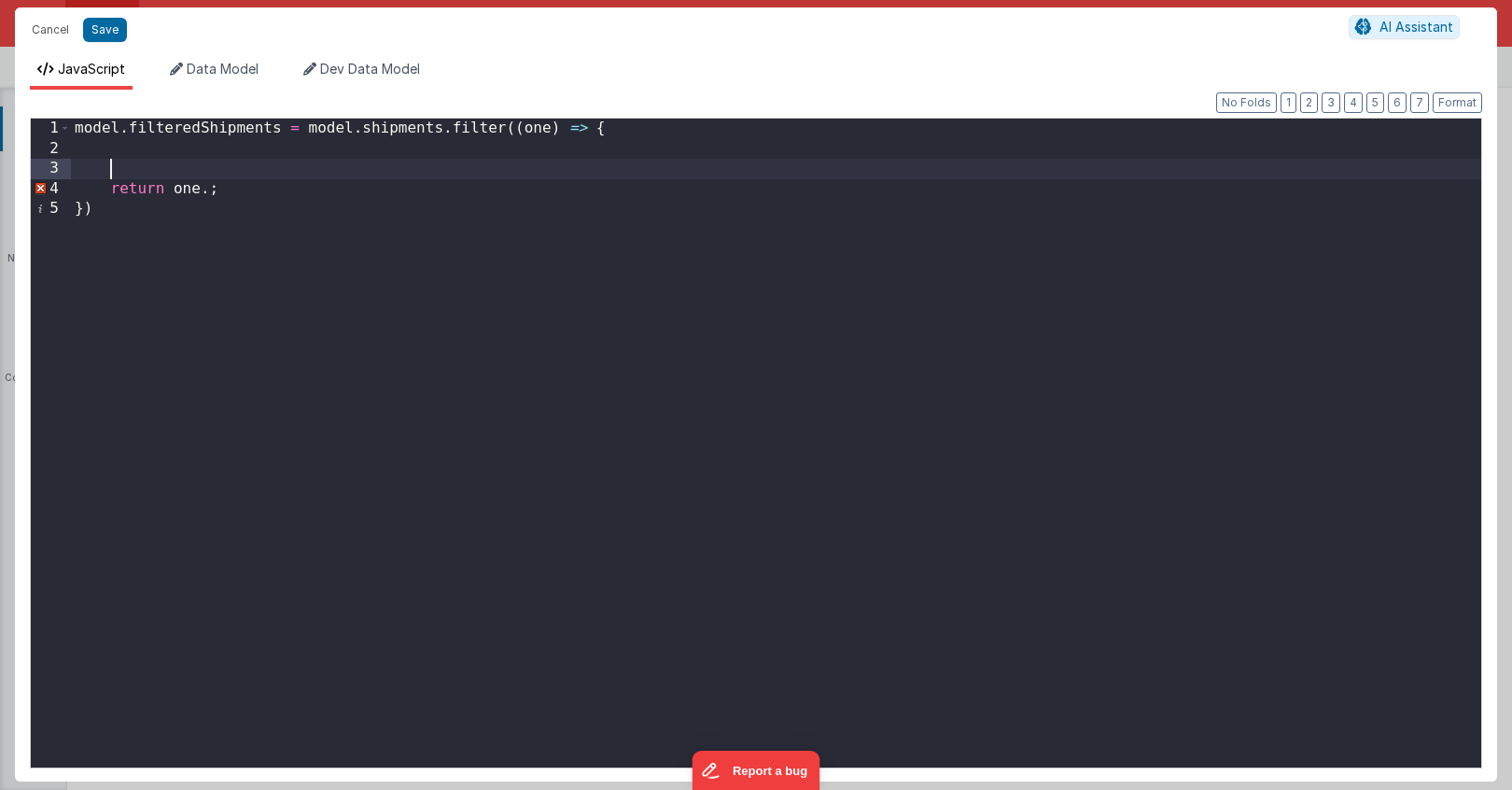
click at [206, 188] on div "model . filteredShipments = model . shipments . filter (( one ) => { return one…" at bounding box center [776, 463] width 1411 height 689
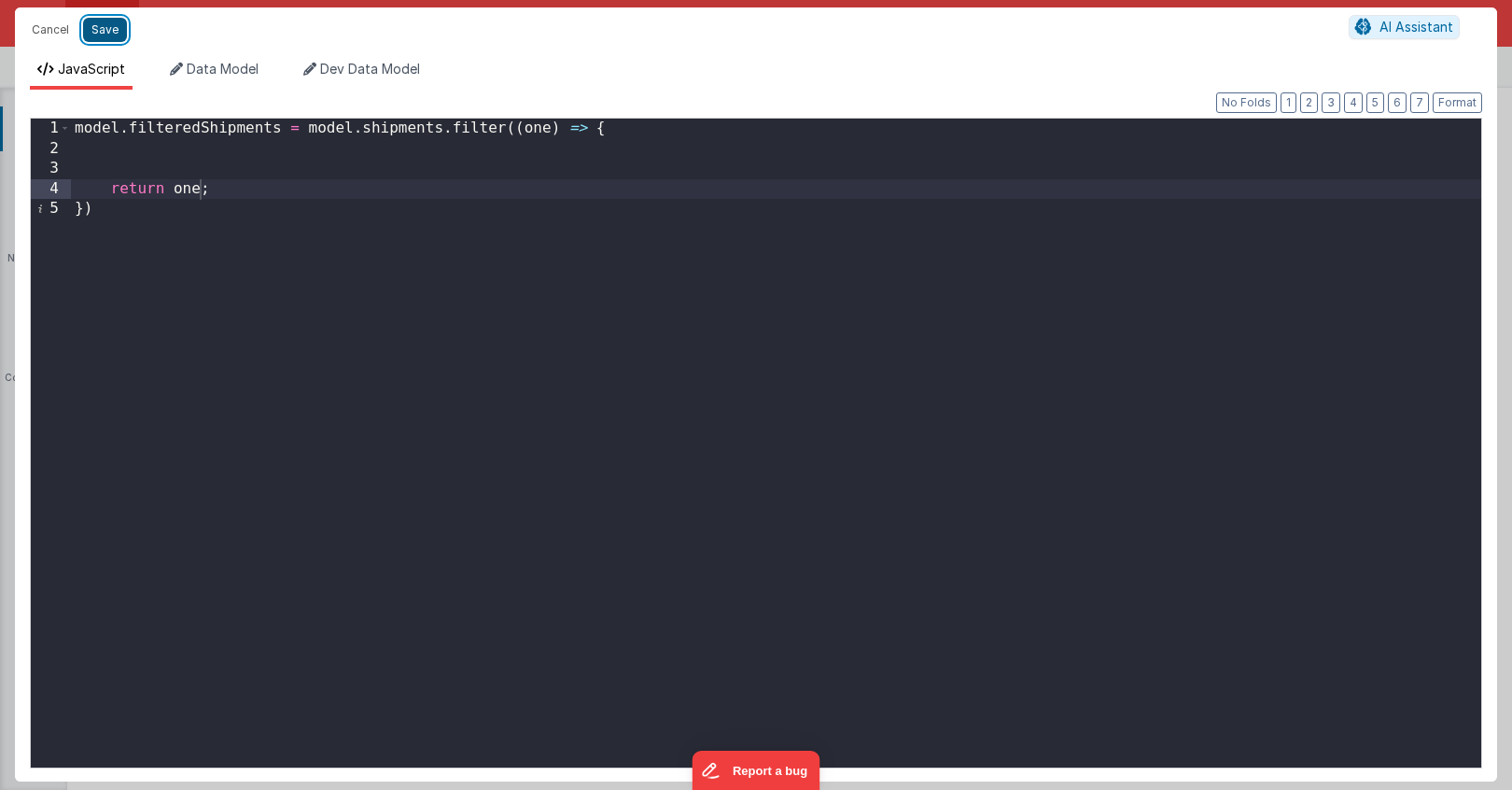
click at [109, 33] on button "Save" at bounding box center [105, 30] width 44 height 24
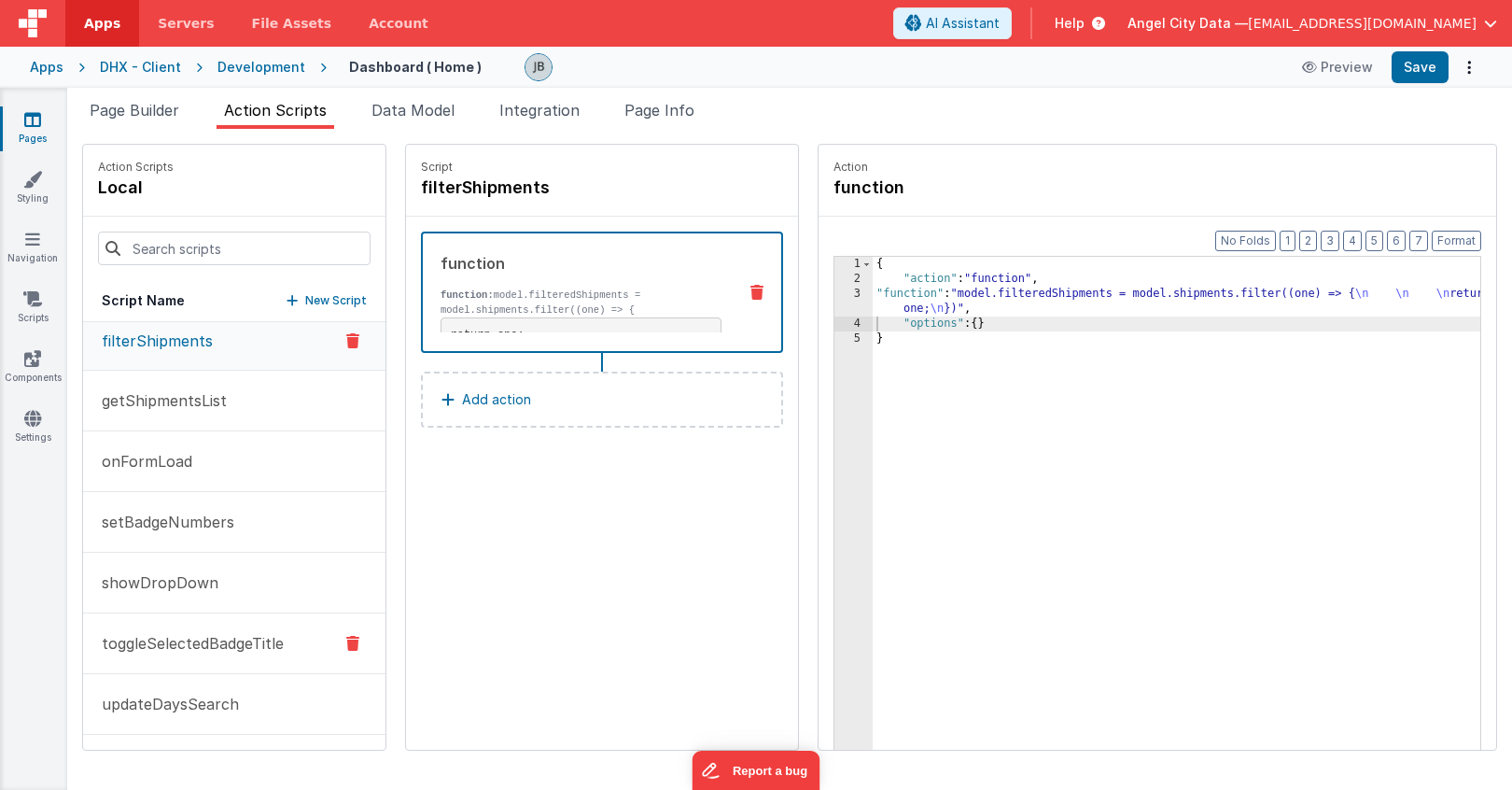
click at [182, 646] on p "toggleSelectedBadgeTitle" at bounding box center [187, 643] width 193 height 23
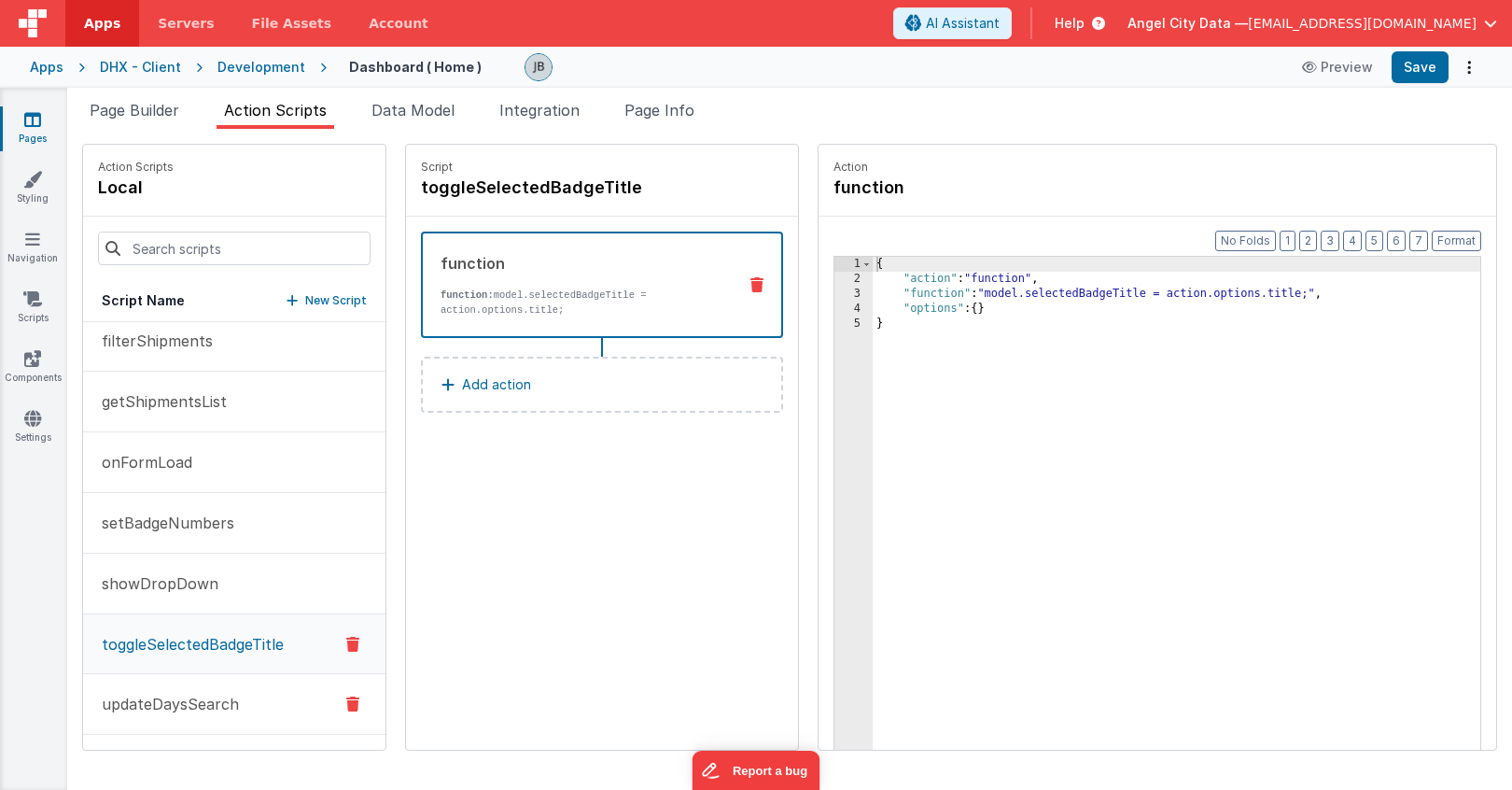
click at [193, 714] on p "updateDaysSearch" at bounding box center [164, 704] width 148 height 23
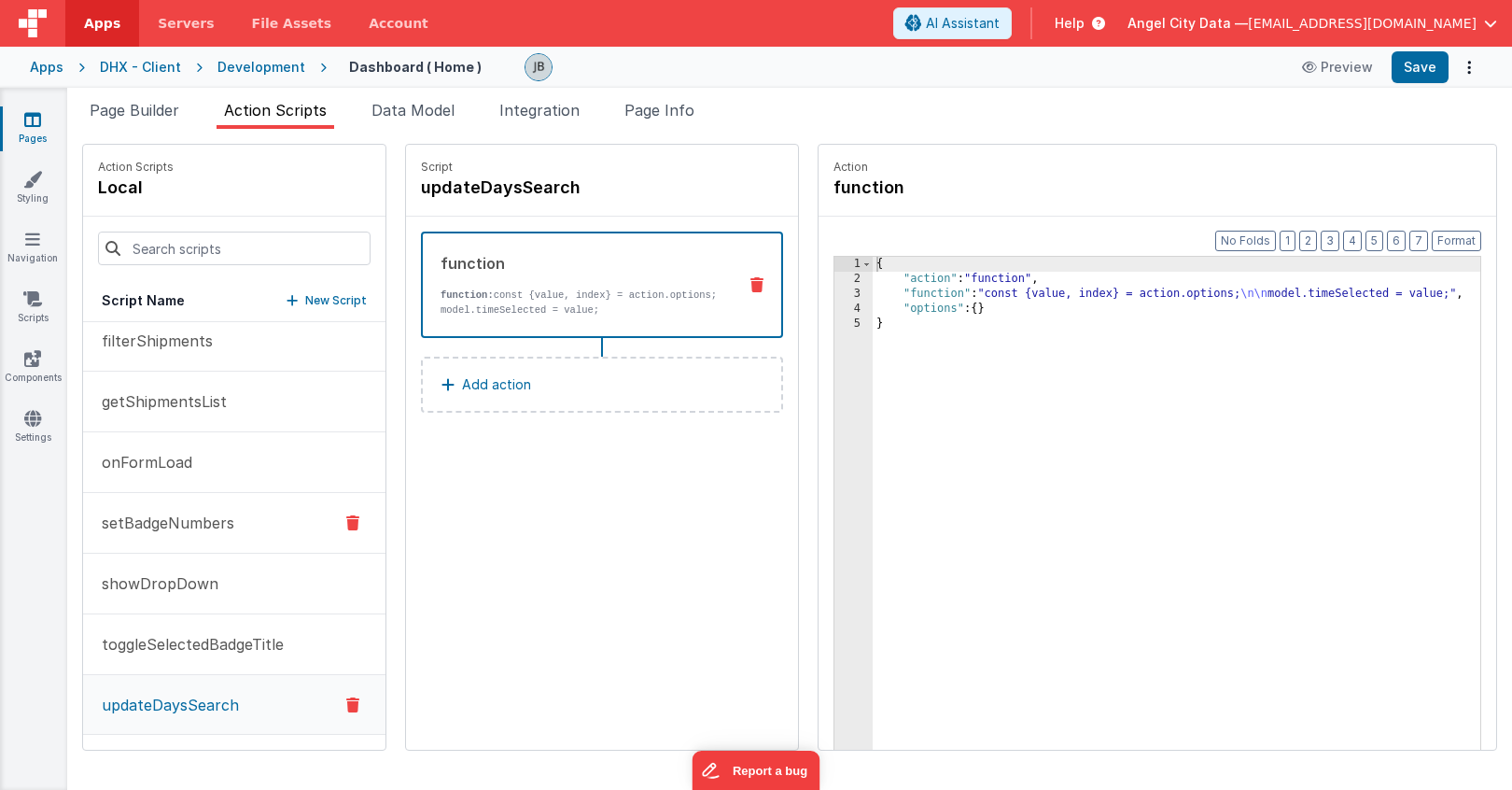
click at [193, 523] on p "setBadgeNumbers" at bounding box center [161, 523] width 144 height 23
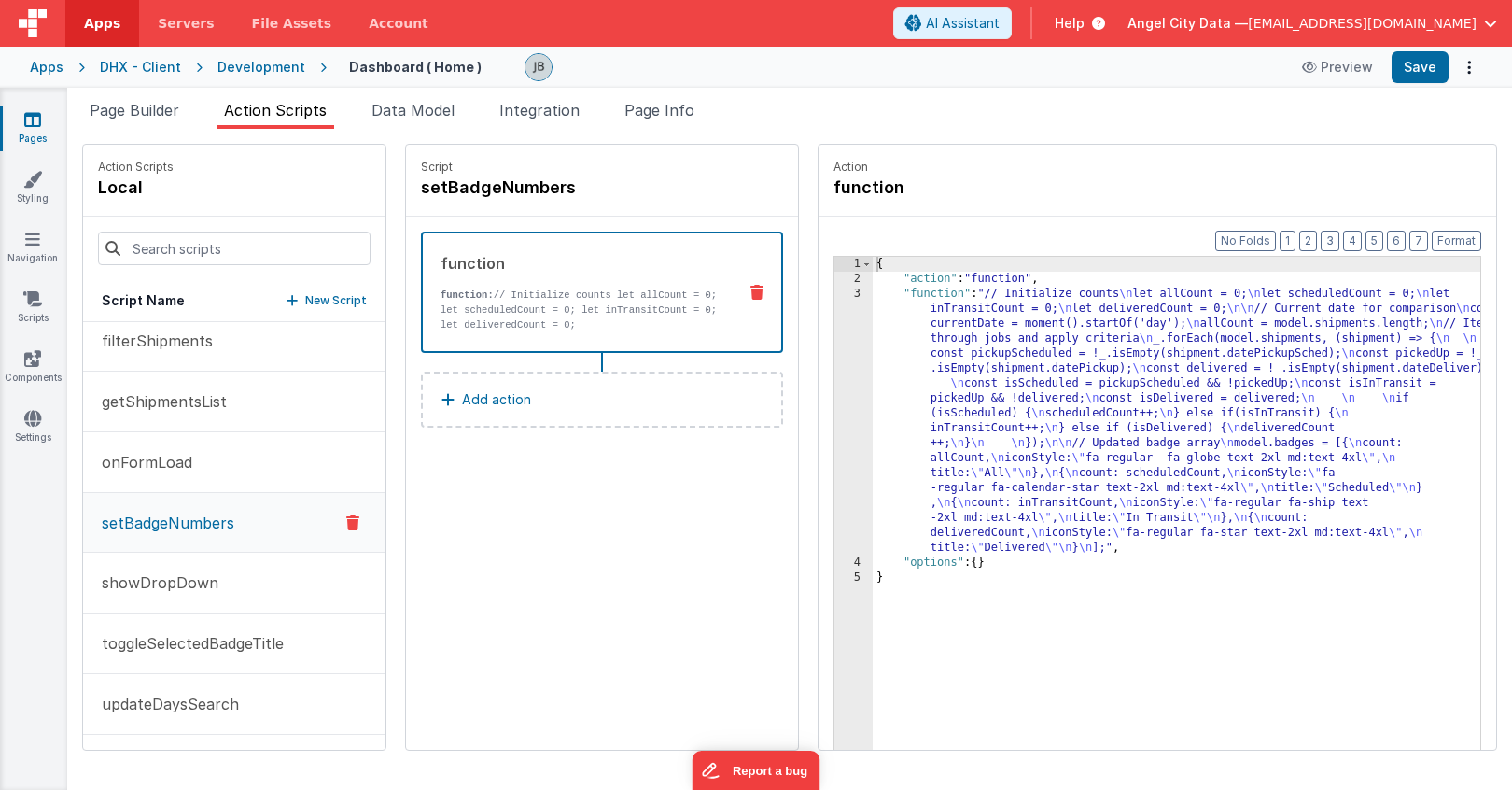
click at [834, 323] on div "3" at bounding box center [853, 420] width 38 height 268
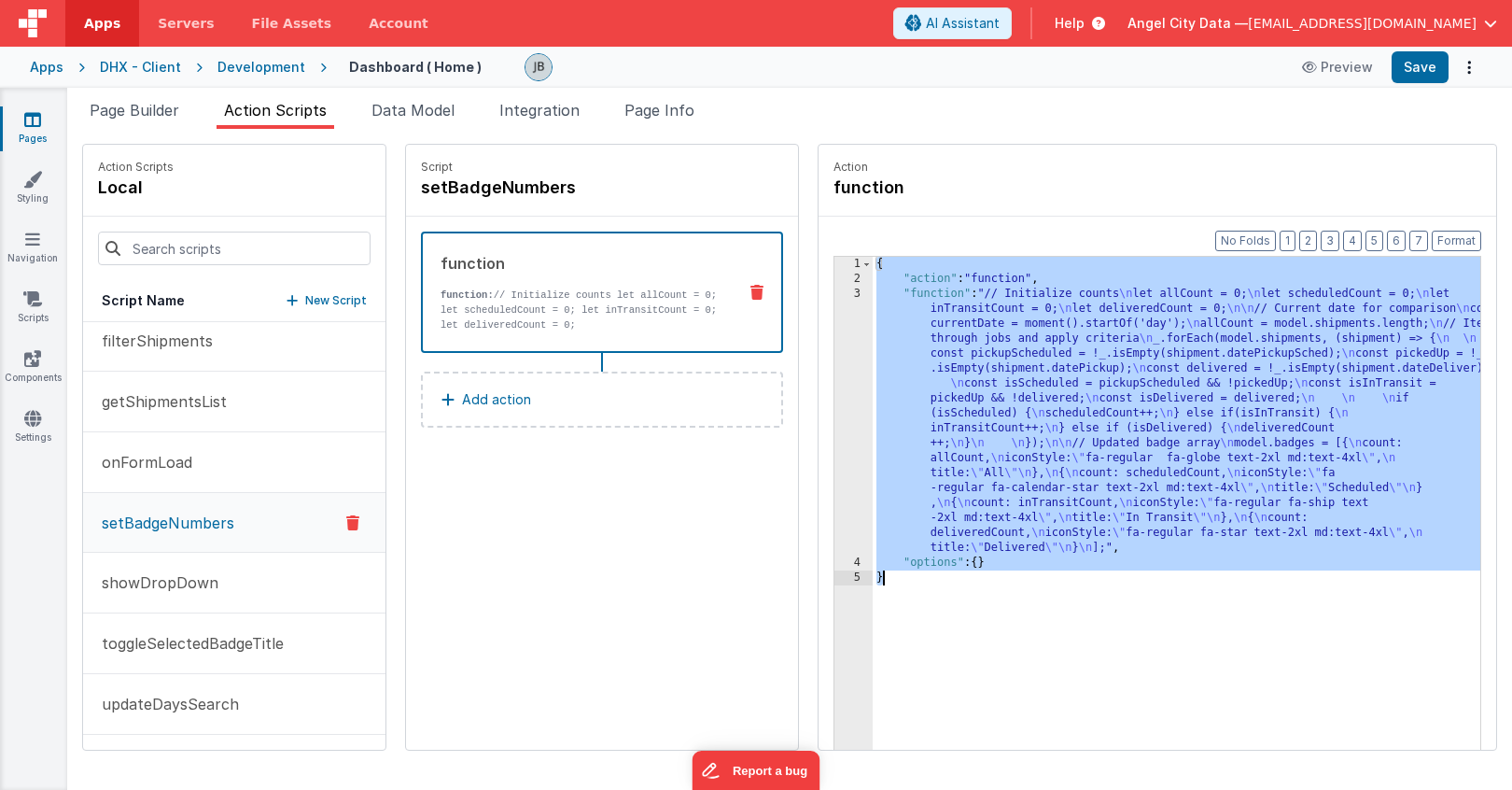
click at [834, 306] on div "3" at bounding box center [853, 420] width 38 height 268
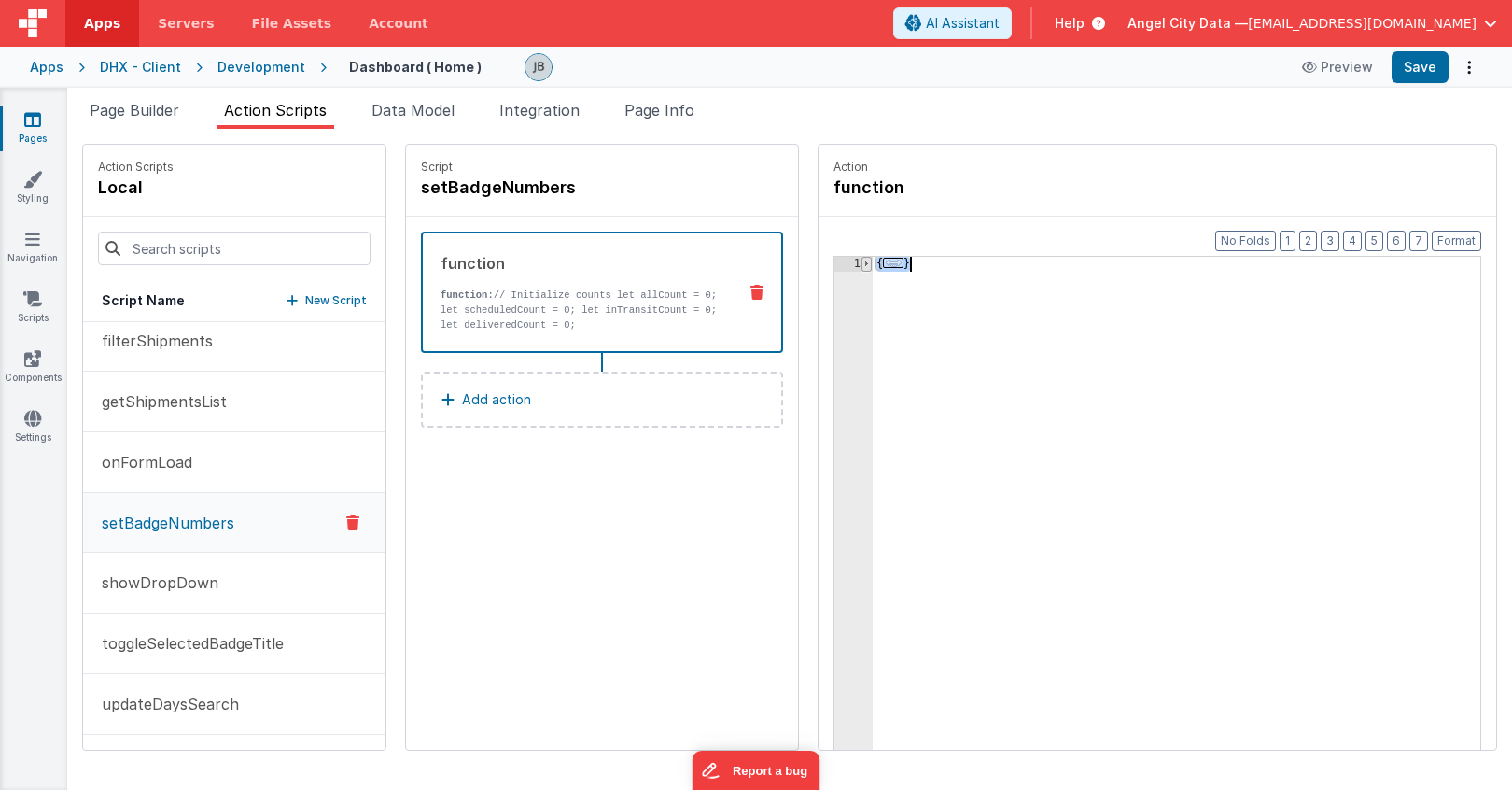
click at [862, 260] on span at bounding box center [866, 265] width 10 height 15
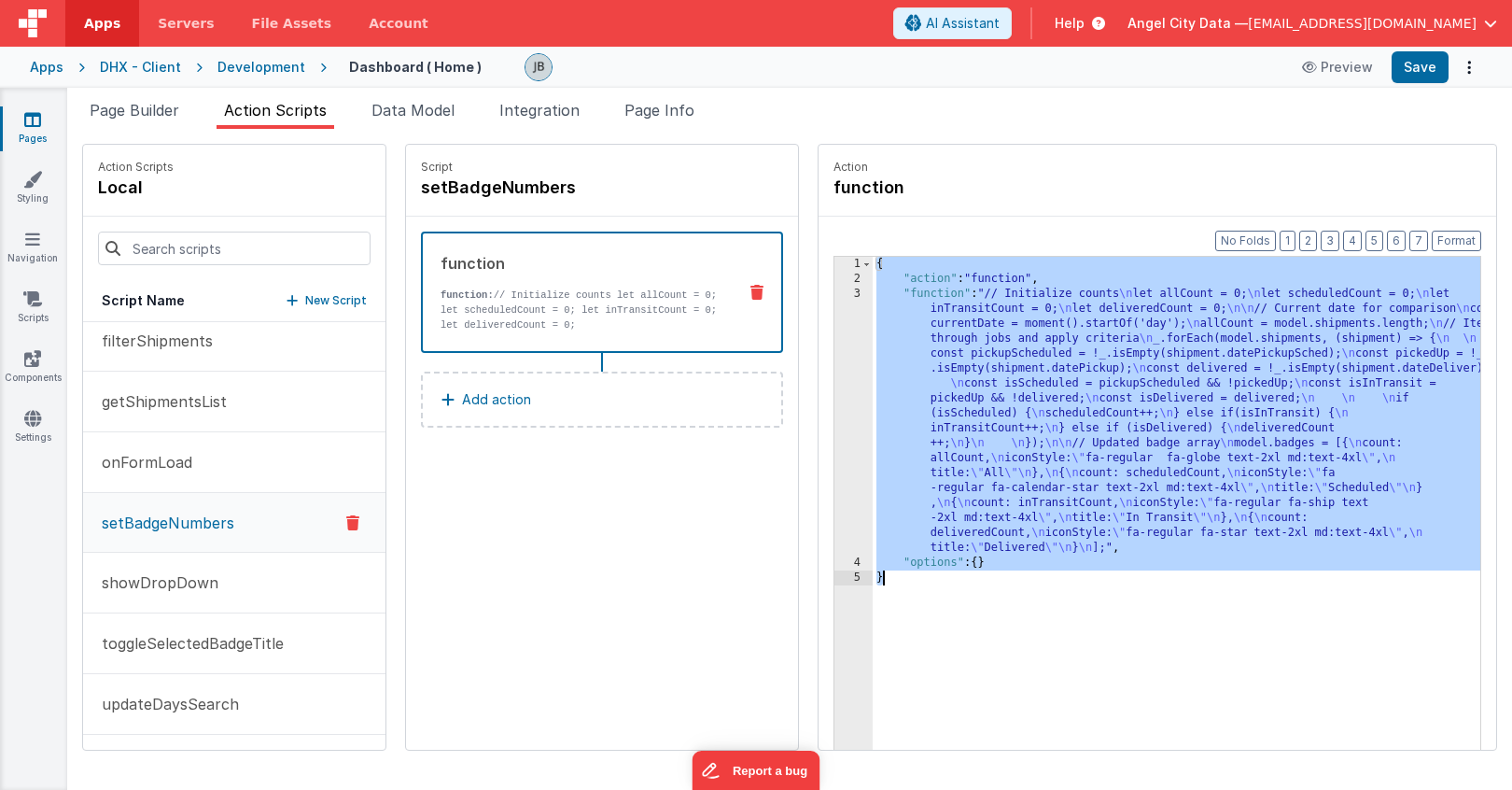
click at [834, 304] on div "3" at bounding box center [853, 420] width 38 height 268
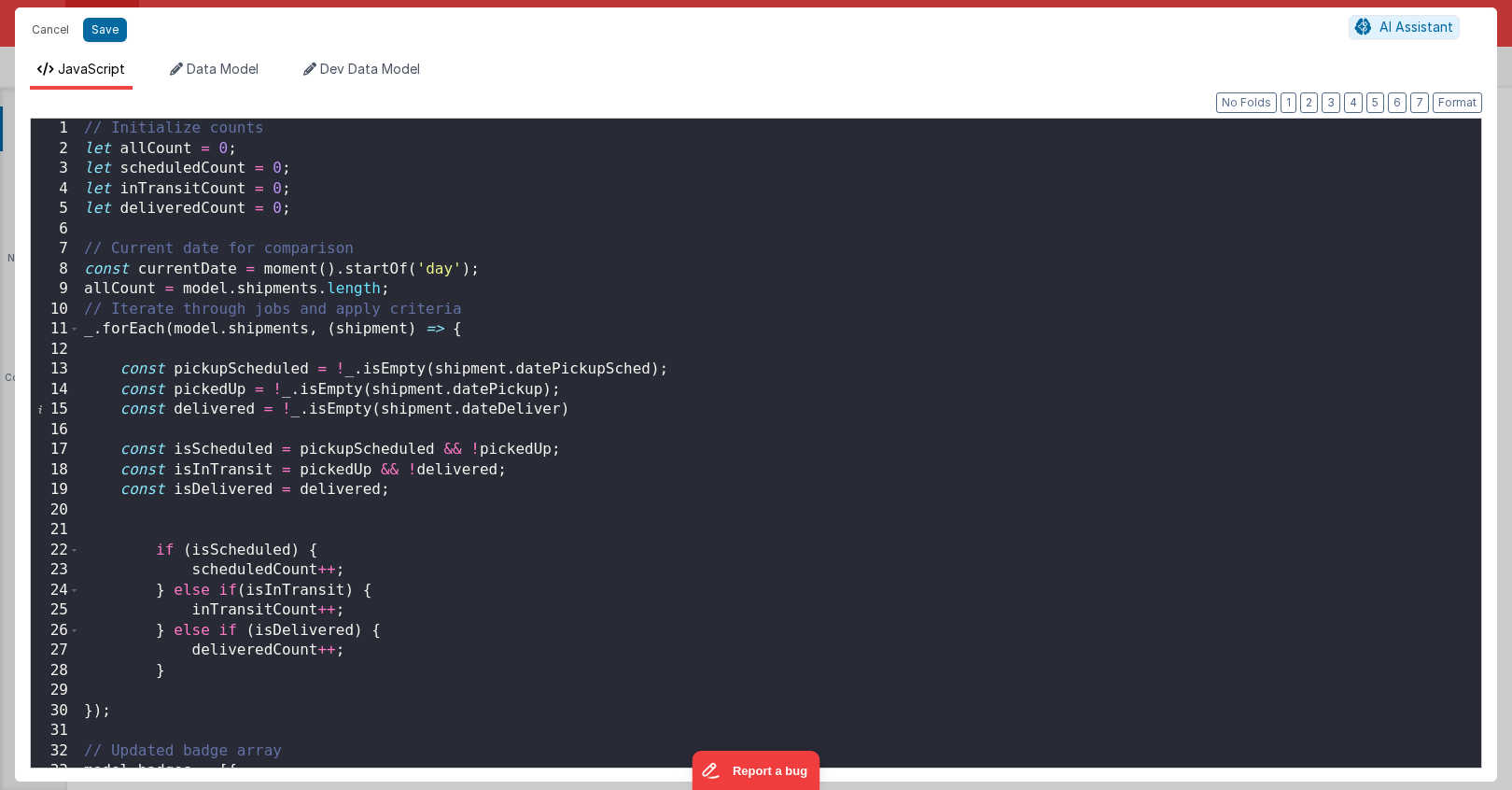
scroll to position [0, 0]
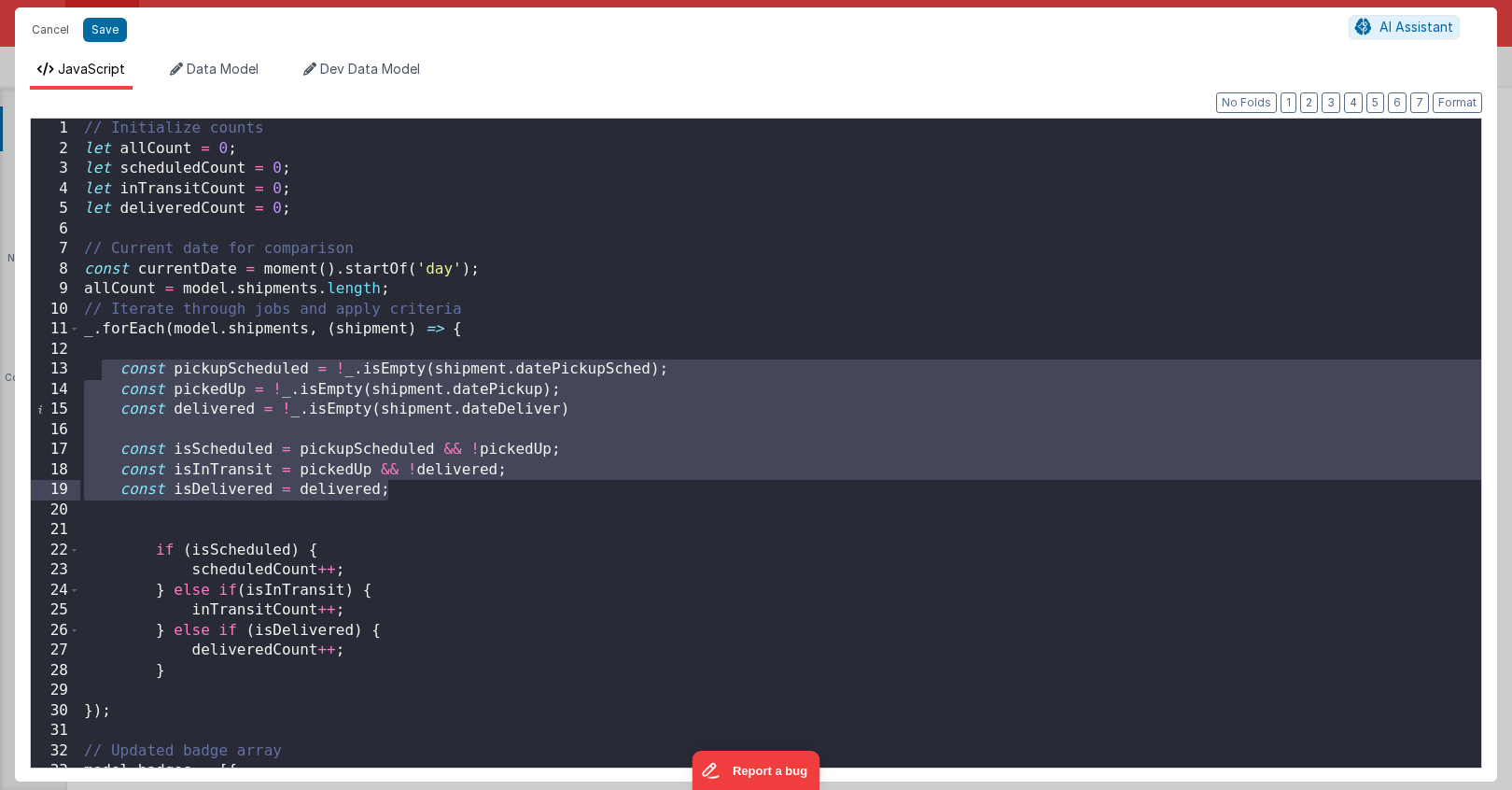
drag, startPoint x: 106, startPoint y: 372, endPoint x: 510, endPoint y: 493, distance: 421.7
click at [510, 493] on div "// Initialize counts let allCount = 0 ; let scheduledCount = 0 ; let inTransitC…" at bounding box center [781, 463] width 1401 height 689
click at [100, 30] on button "Save" at bounding box center [105, 30] width 44 height 24
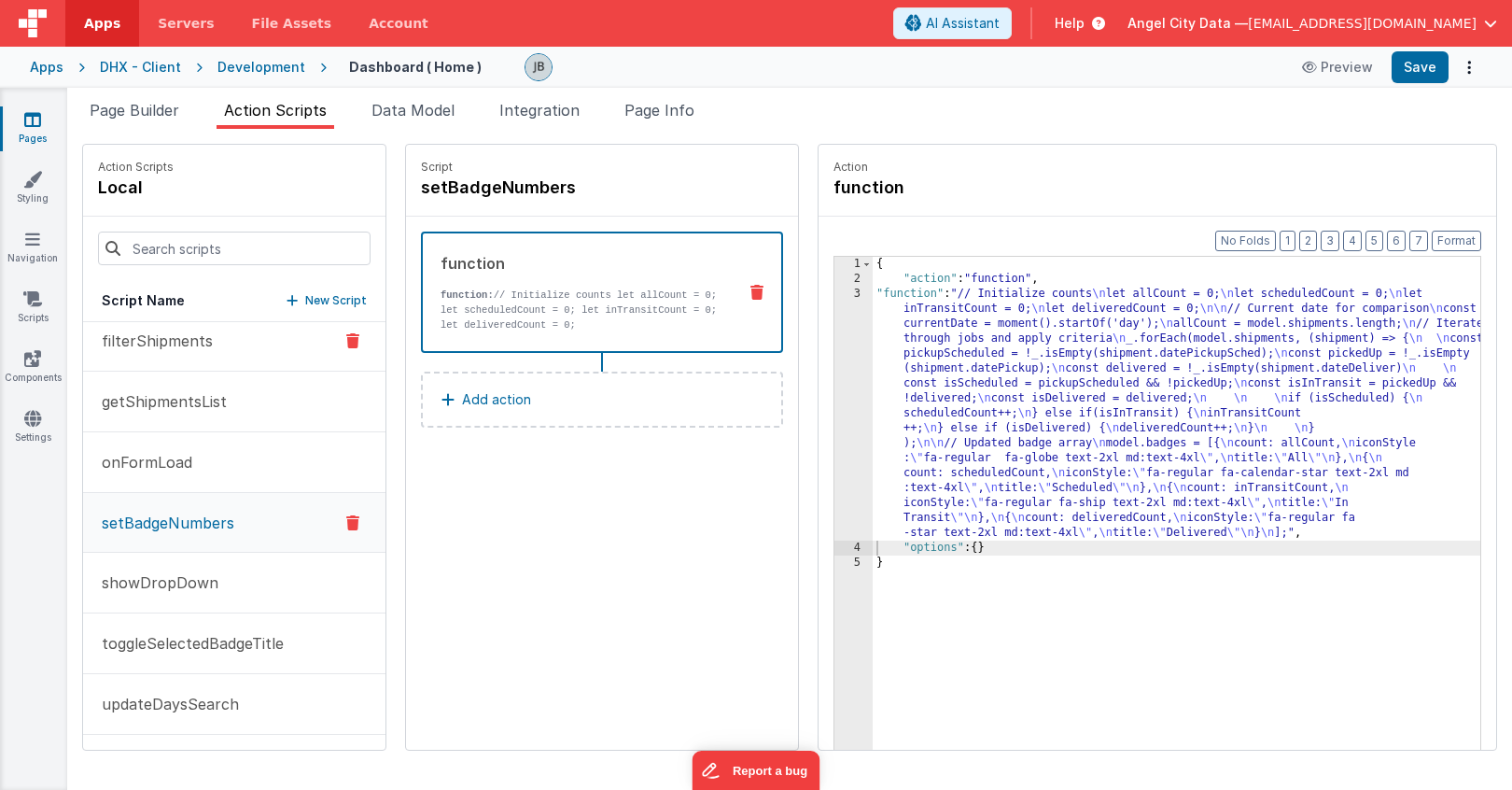
click at [198, 343] on p "filterShipments" at bounding box center [151, 341] width 122 height 23
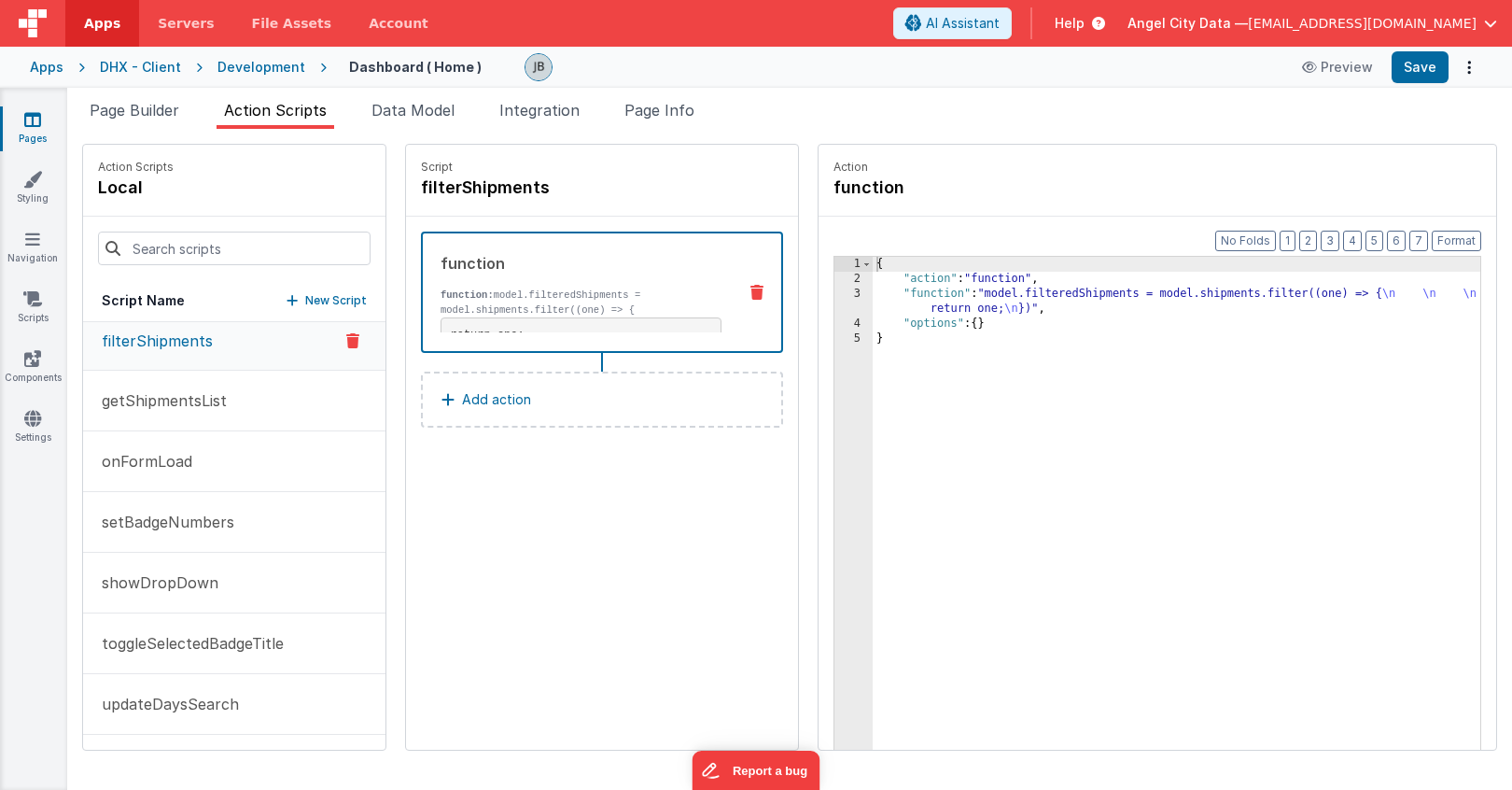
click at [455, 299] on p "function: model.filteredShipments = model.shipments.filter((one) => {" at bounding box center [580, 302] width 281 height 30
click at [834, 296] on div "3" at bounding box center [853, 301] width 38 height 30
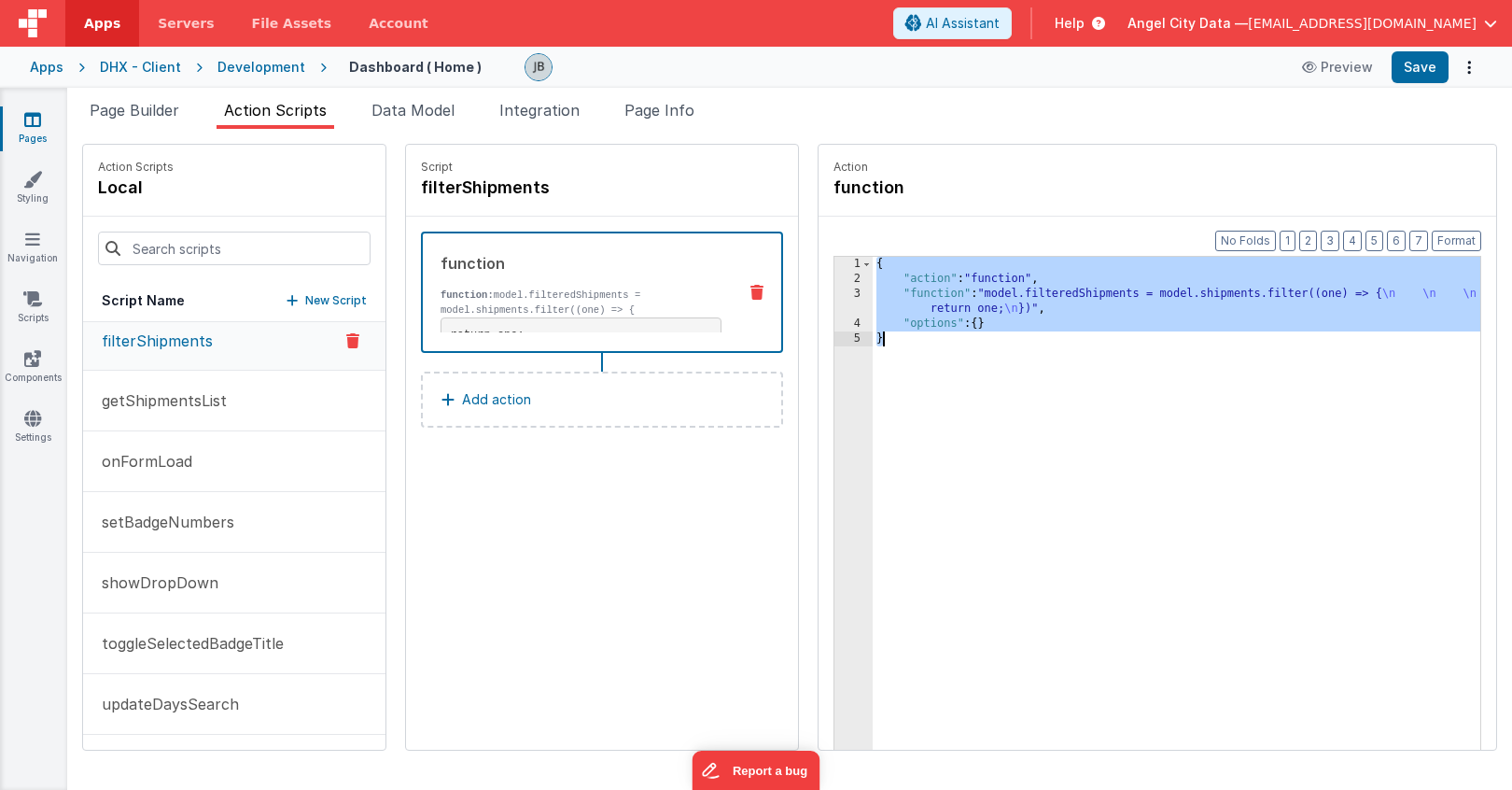
click at [834, 296] on div "3" at bounding box center [853, 301] width 38 height 30
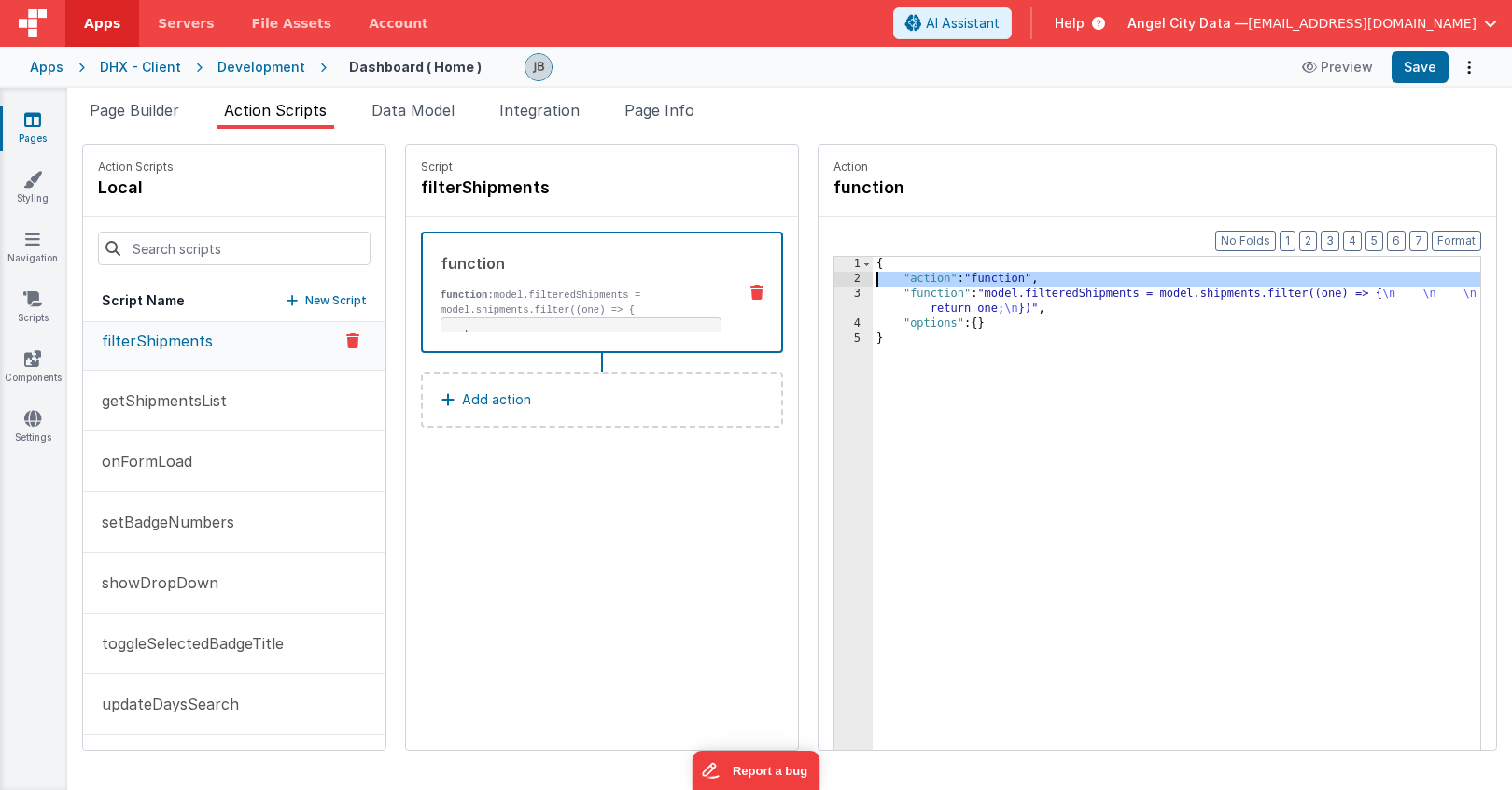
click at [834, 283] on div "2" at bounding box center [853, 279] width 38 height 15
click at [834, 296] on div "3" at bounding box center [853, 301] width 38 height 30
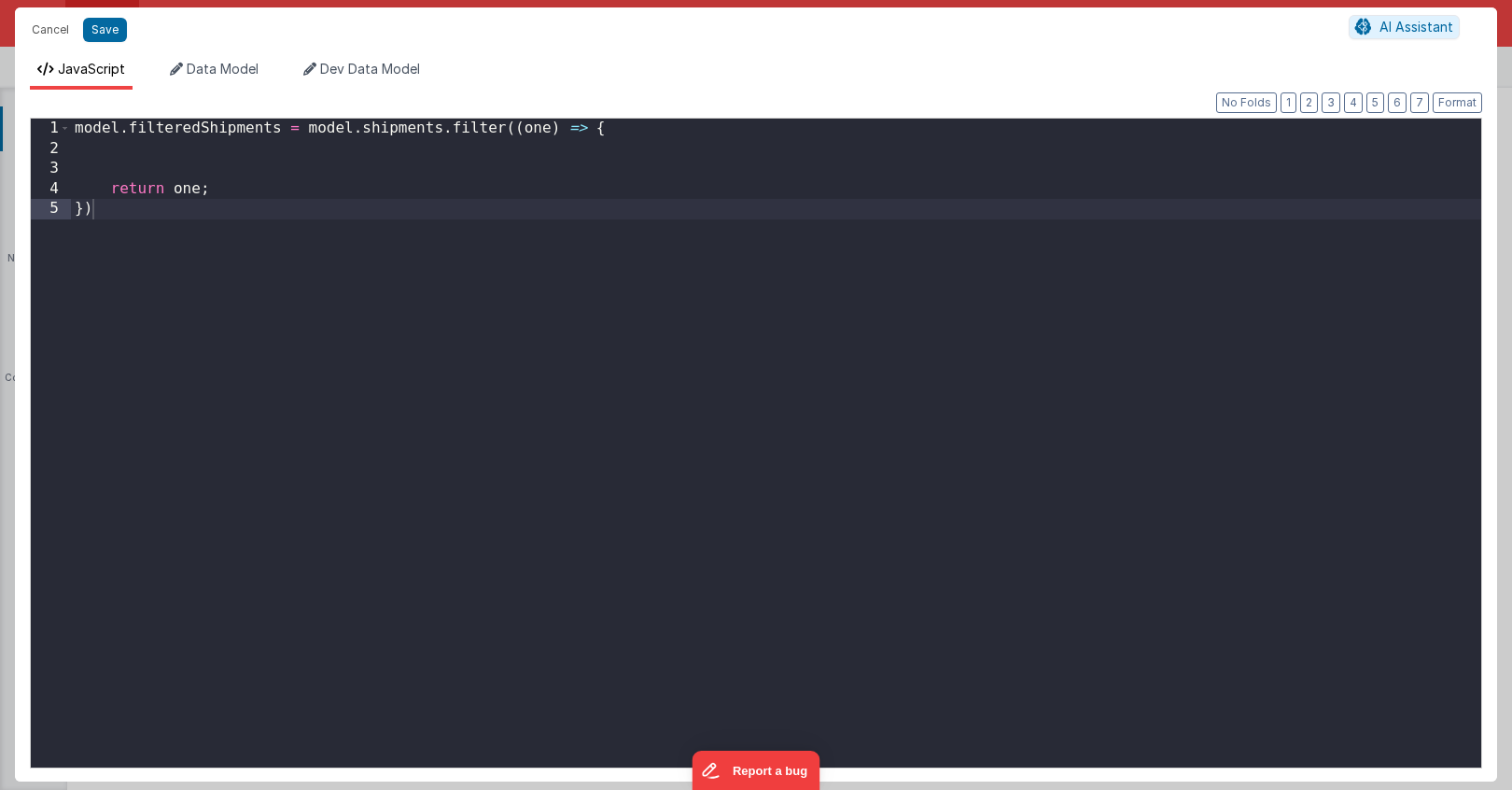
click at [809, 296] on div "Cancel Save AI Assistant JavaScript Data Model Dev Data Model Format 7 6 5 4 3 …" at bounding box center [756, 395] width 1512 height 790
click at [411, 196] on div "model . filteredShipments = model . shipments . filter (( one ) => { return one…" at bounding box center [776, 463] width 1411 height 689
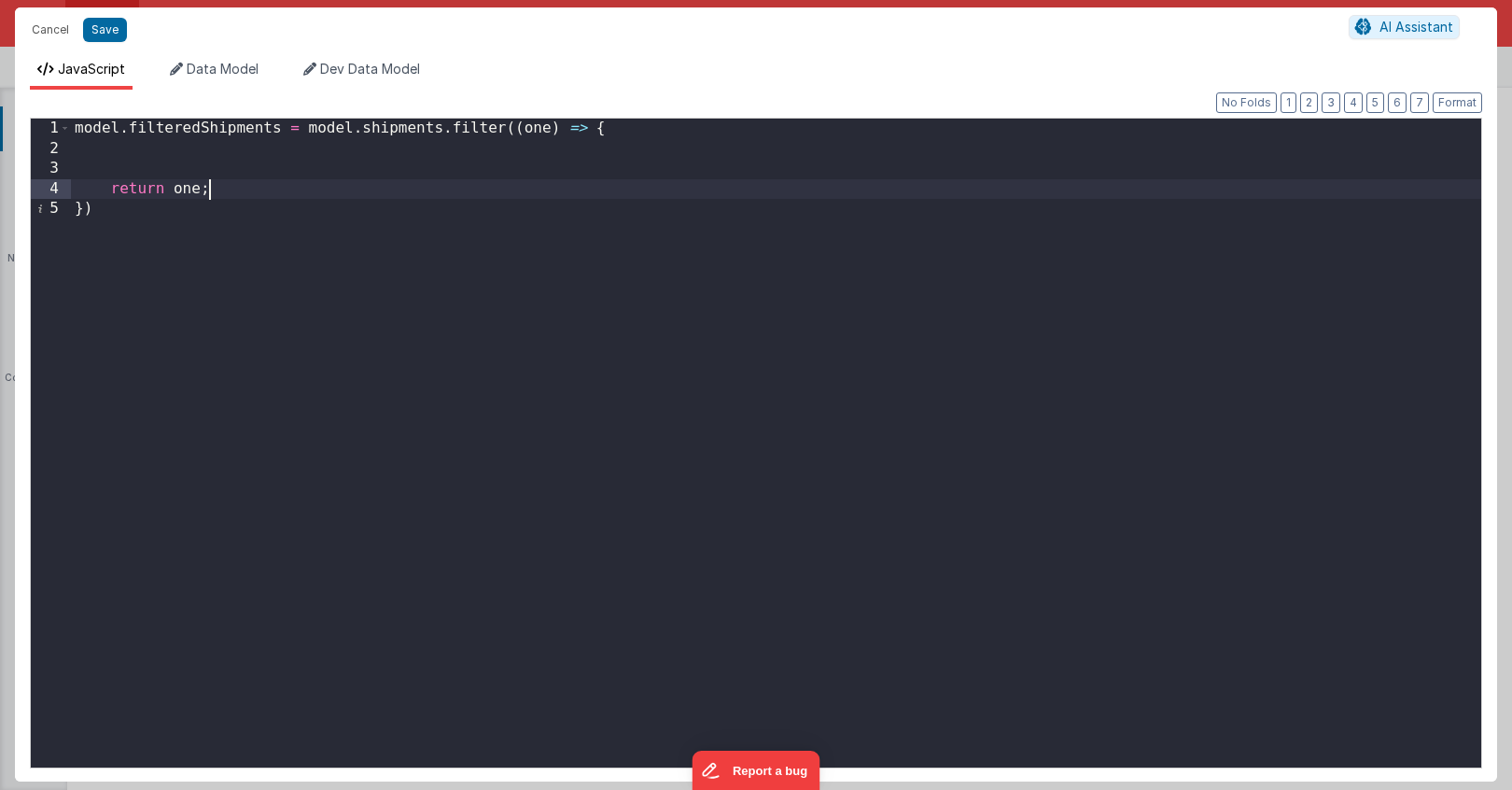
click at [265, 155] on div "model . filteredShipments = model . shipments . filter (( one ) => { return one…" at bounding box center [776, 463] width 1411 height 689
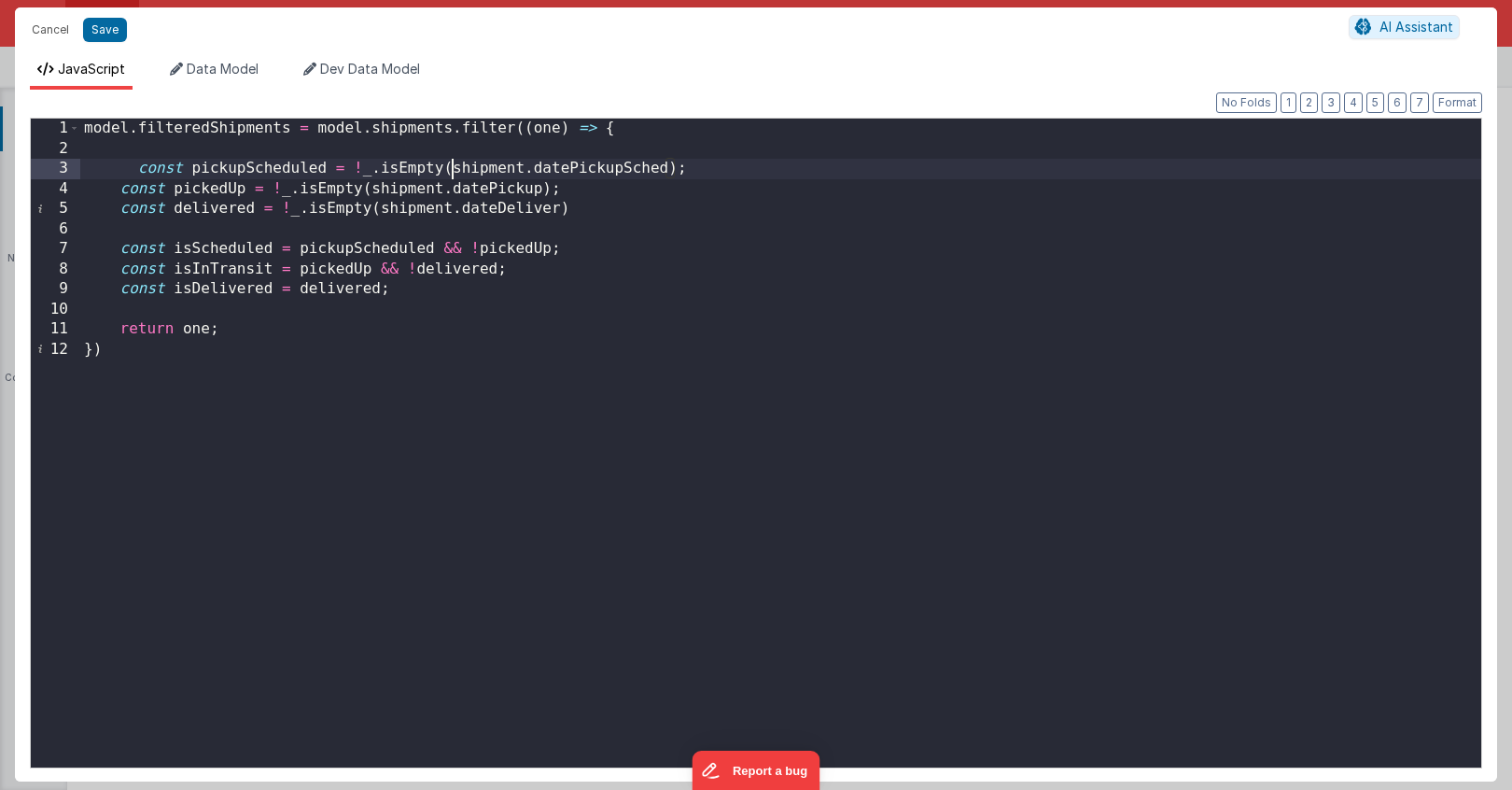
click at [449, 173] on div "model . filteredShipments = model . shipments . filter (( one ) => { const pick…" at bounding box center [781, 463] width 1401 height 689
click at [481, 173] on div "model . filteredShipments = model . shipments . filter (( one ) => { const pick…" at bounding box center [781, 463] width 1401 height 689
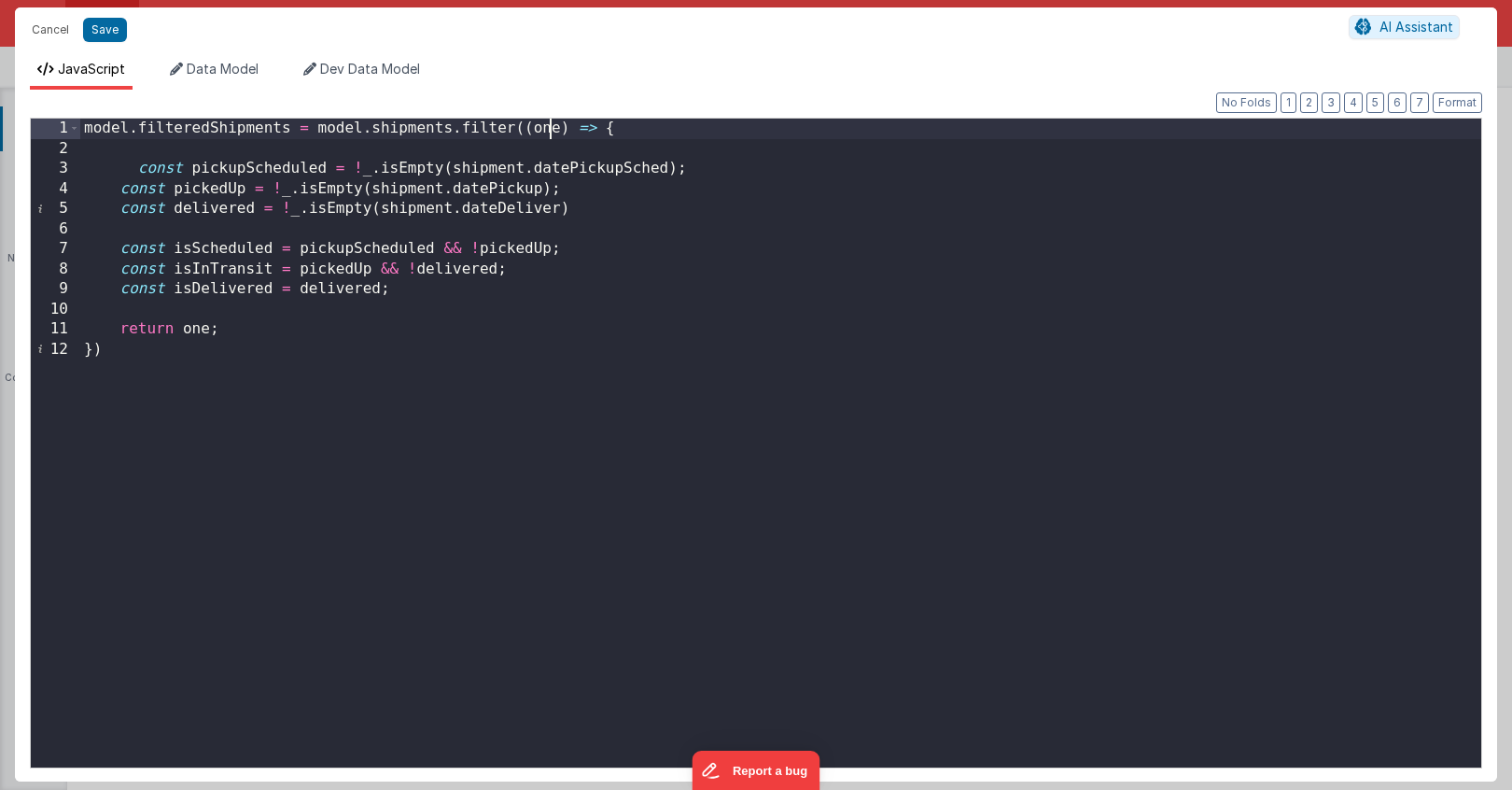
click at [546, 130] on div "model . filteredShipments = model . shipments . filter (( one ) => { const pick…" at bounding box center [781, 463] width 1401 height 689
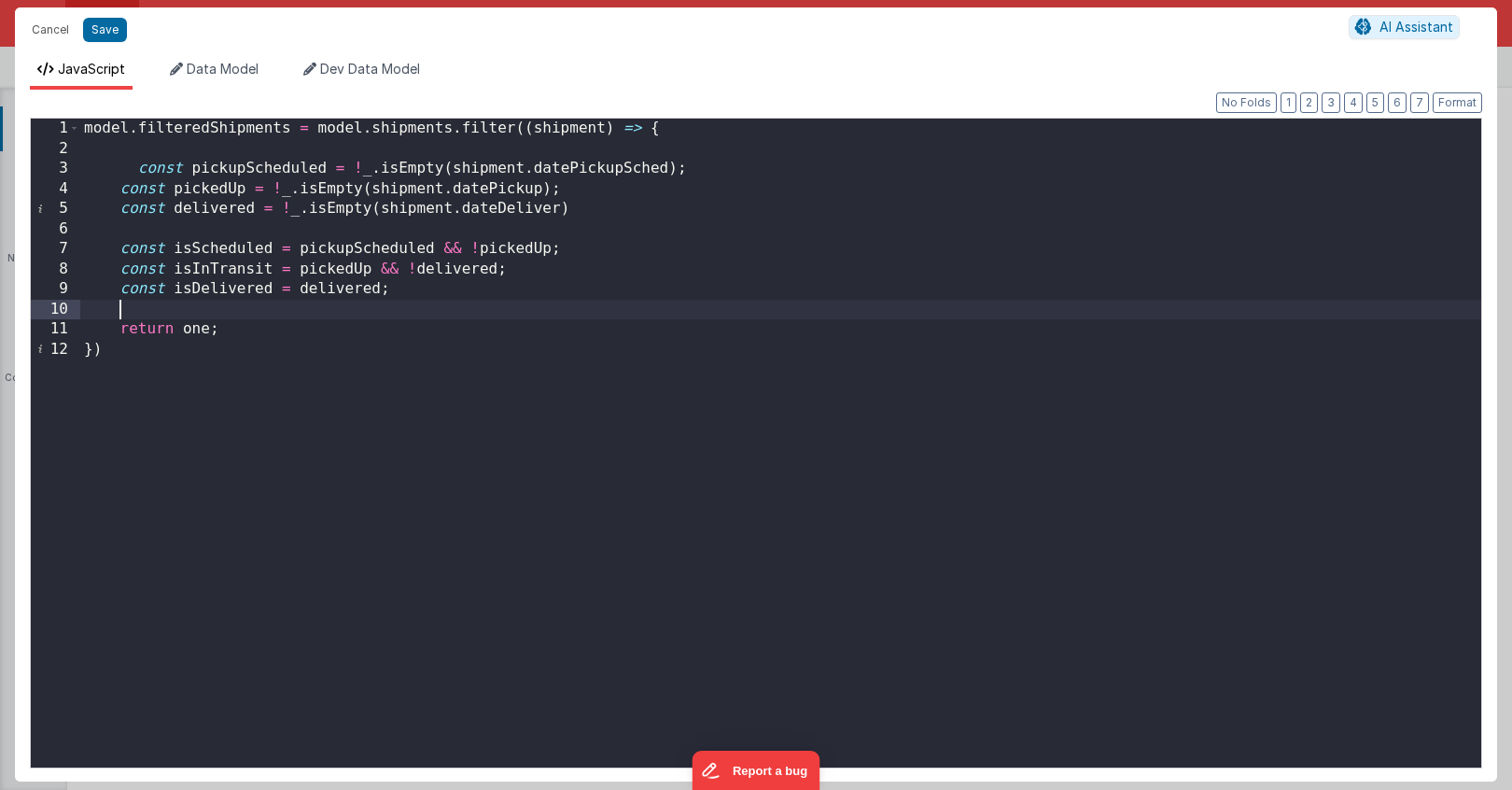
click at [392, 302] on div "model . filteredShipments = model . shipments . filter (( shipment ) => { const…" at bounding box center [781, 463] width 1401 height 689
click at [195, 344] on div "model . filteredShipments = model . shipments . filter (( shipment ) => { const…" at bounding box center [781, 463] width 1401 height 689
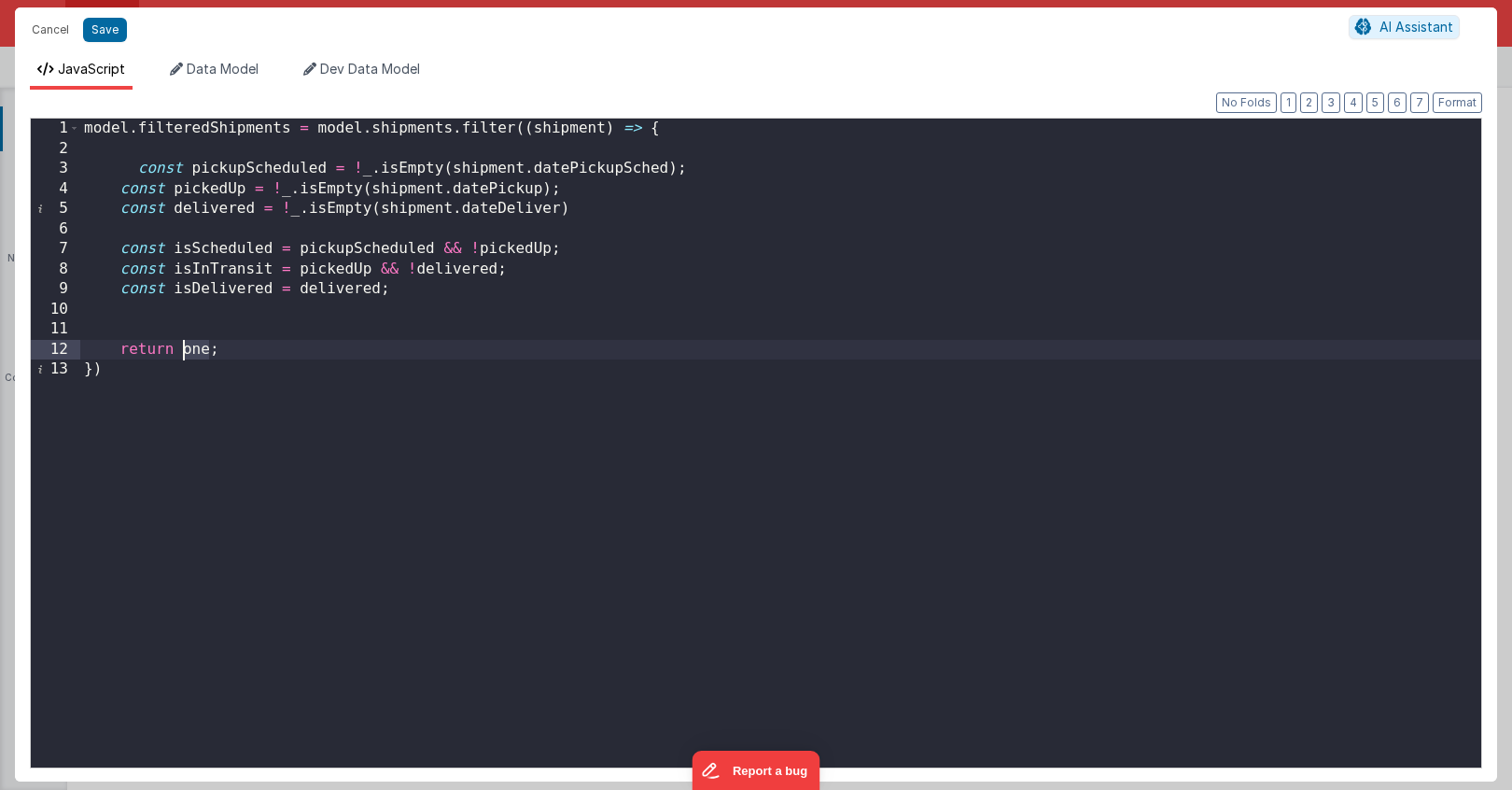
click at [195, 344] on div "model . filteredShipments = model . shipments . filter (( shipment ) => { const…" at bounding box center [781, 463] width 1401 height 689
click at [165, 353] on div "model . filteredShipments = model . shipments . filter (( shipment ) => { const…" at bounding box center [781, 463] width 1401 height 689
click at [153, 306] on div "model . filteredShipments = model . shipments . filter (( shipment ) => { const…" at bounding box center [781, 463] width 1401 height 689
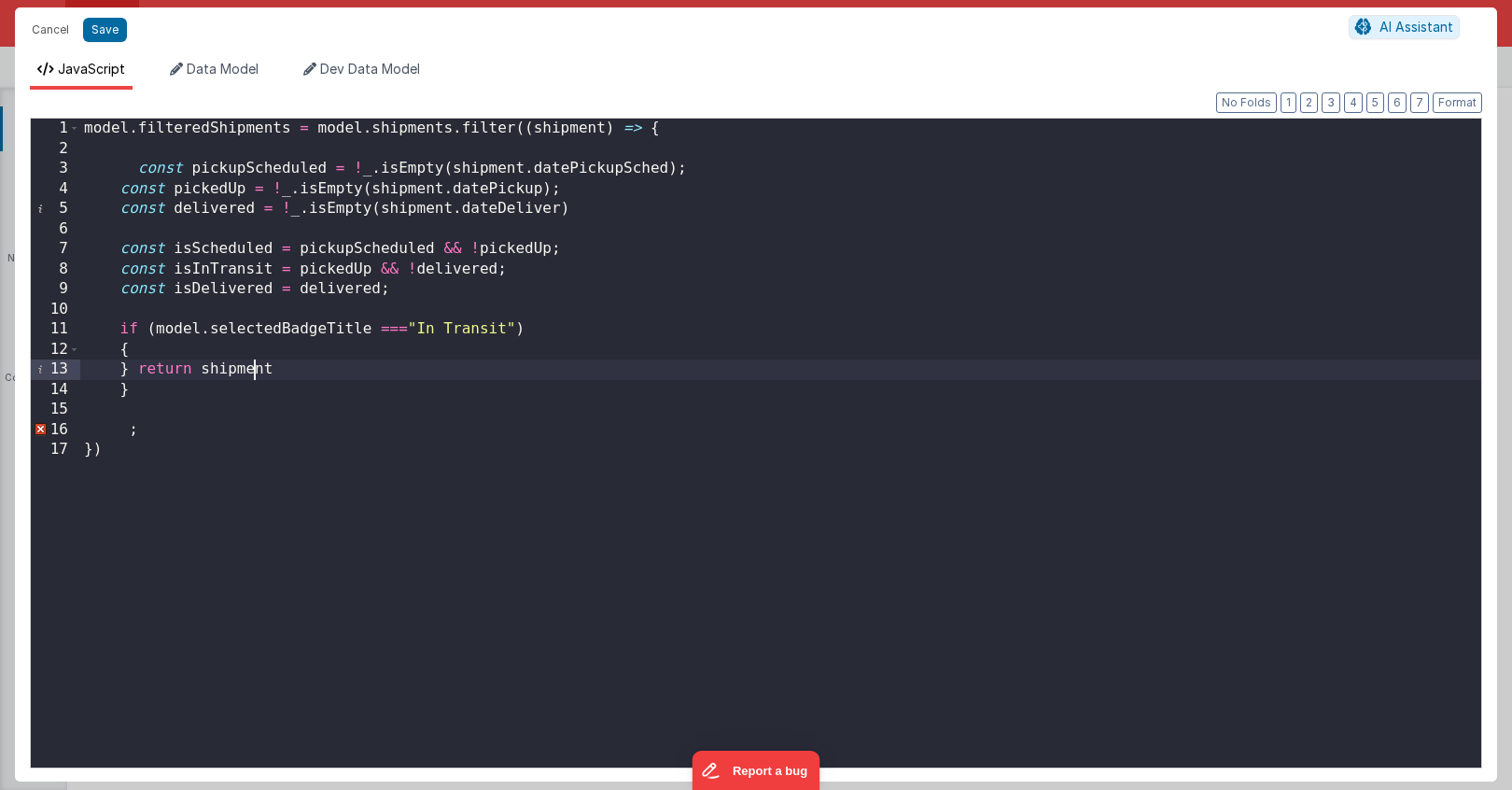
click at [252, 373] on div "model . filteredShipments = model . shipments . filter (( shipment ) => { const…" at bounding box center [781, 463] width 1401 height 689
click at [151, 432] on div "model . filteredShipments = model . shipments . filter (( shipment ) => { const…" at bounding box center [781, 463] width 1401 height 689
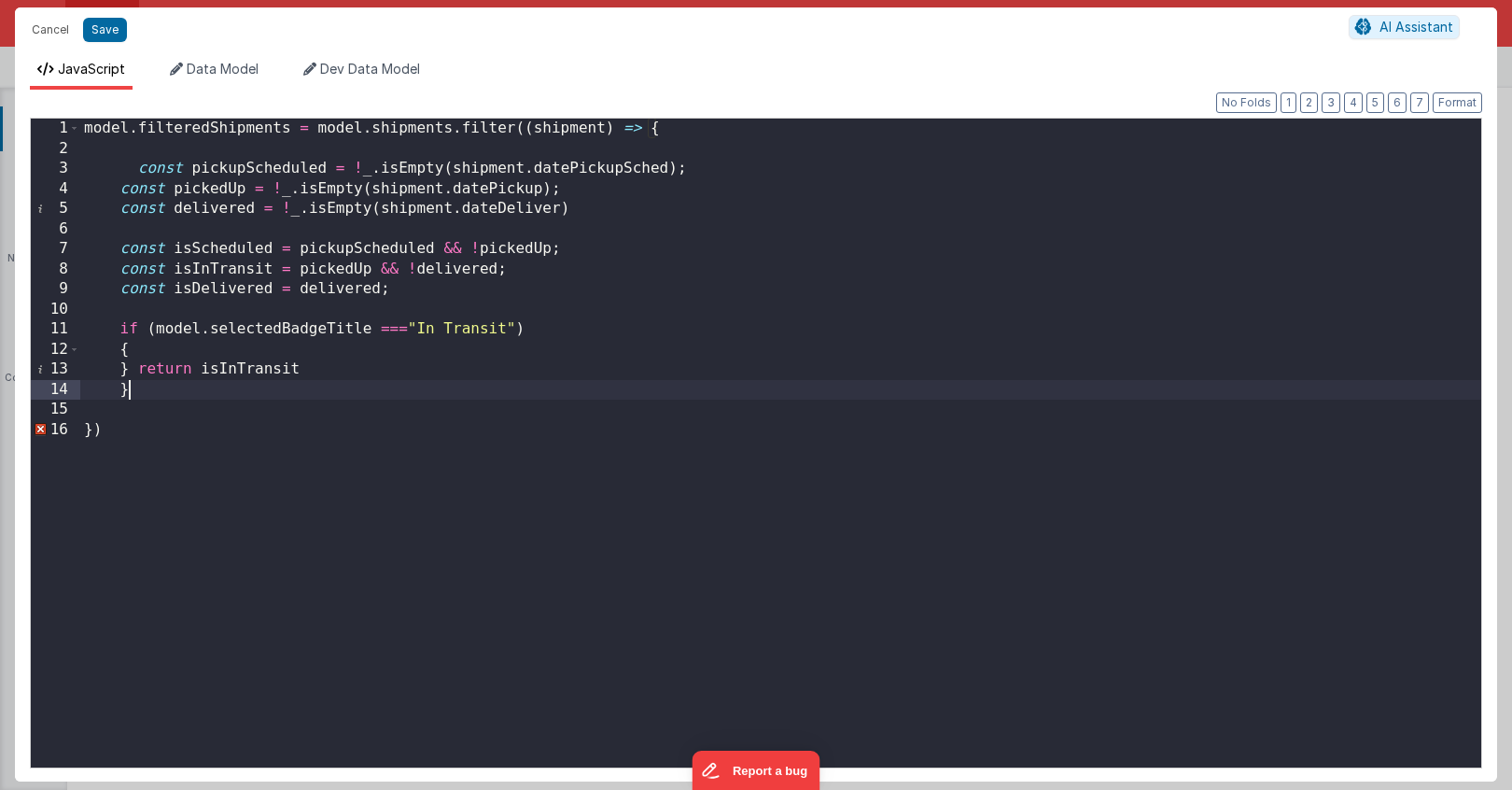
click at [139, 384] on div "model . filteredShipments = model . shipments . filter (( shipment ) => { const…" at bounding box center [781, 463] width 1401 height 689
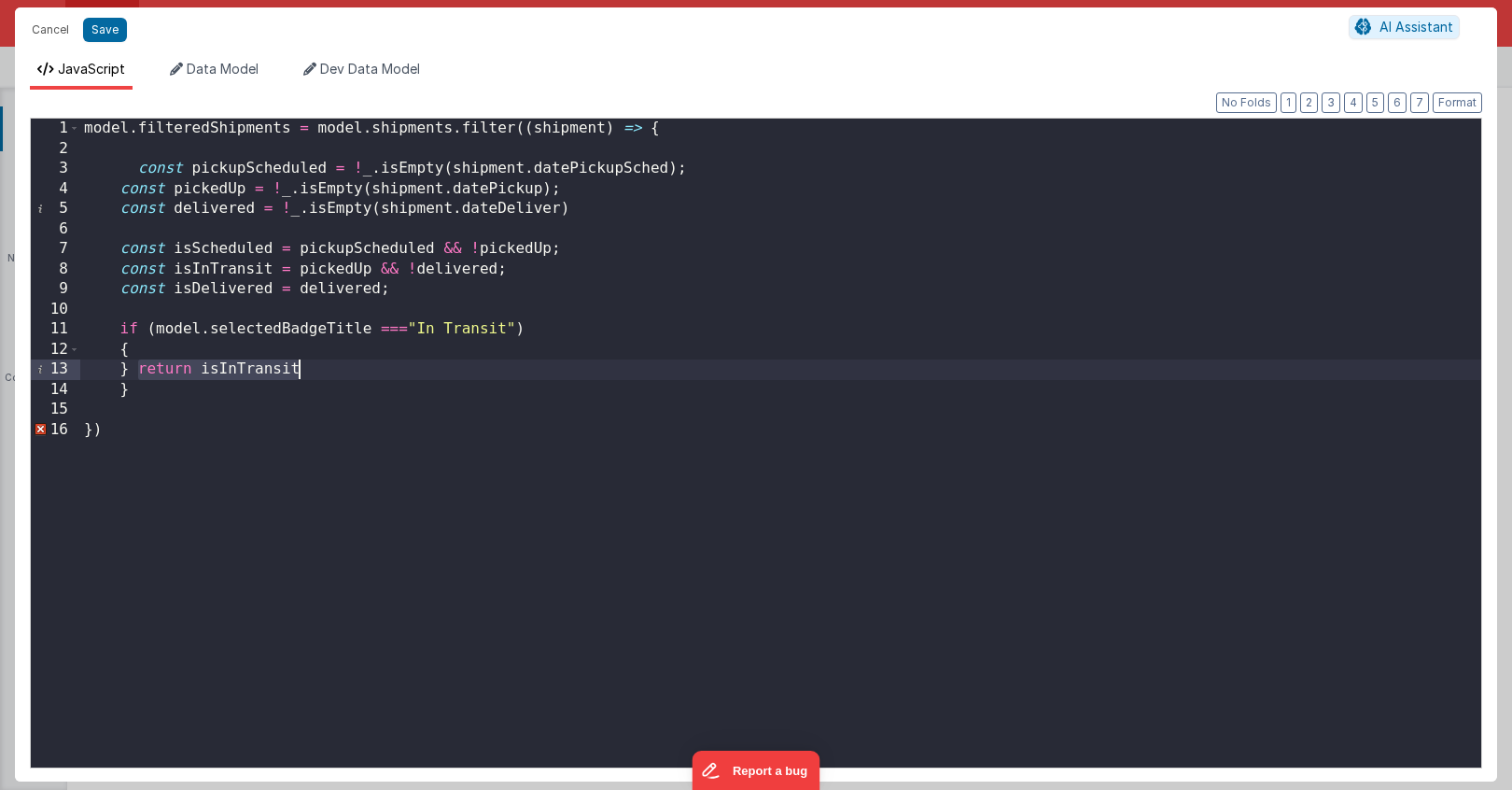
drag, startPoint x: 136, startPoint y: 367, endPoint x: 313, endPoint y: 365, distance: 177.0
click at [313, 365] on div "model . filteredShipments = model . shipments . filter (( shipment ) => { const…" at bounding box center [781, 463] width 1401 height 689
click at [258, 335] on div "model . filteredShipments = model . shipments . filter (( shipment ) => { const…" at bounding box center [781, 463] width 1401 height 689
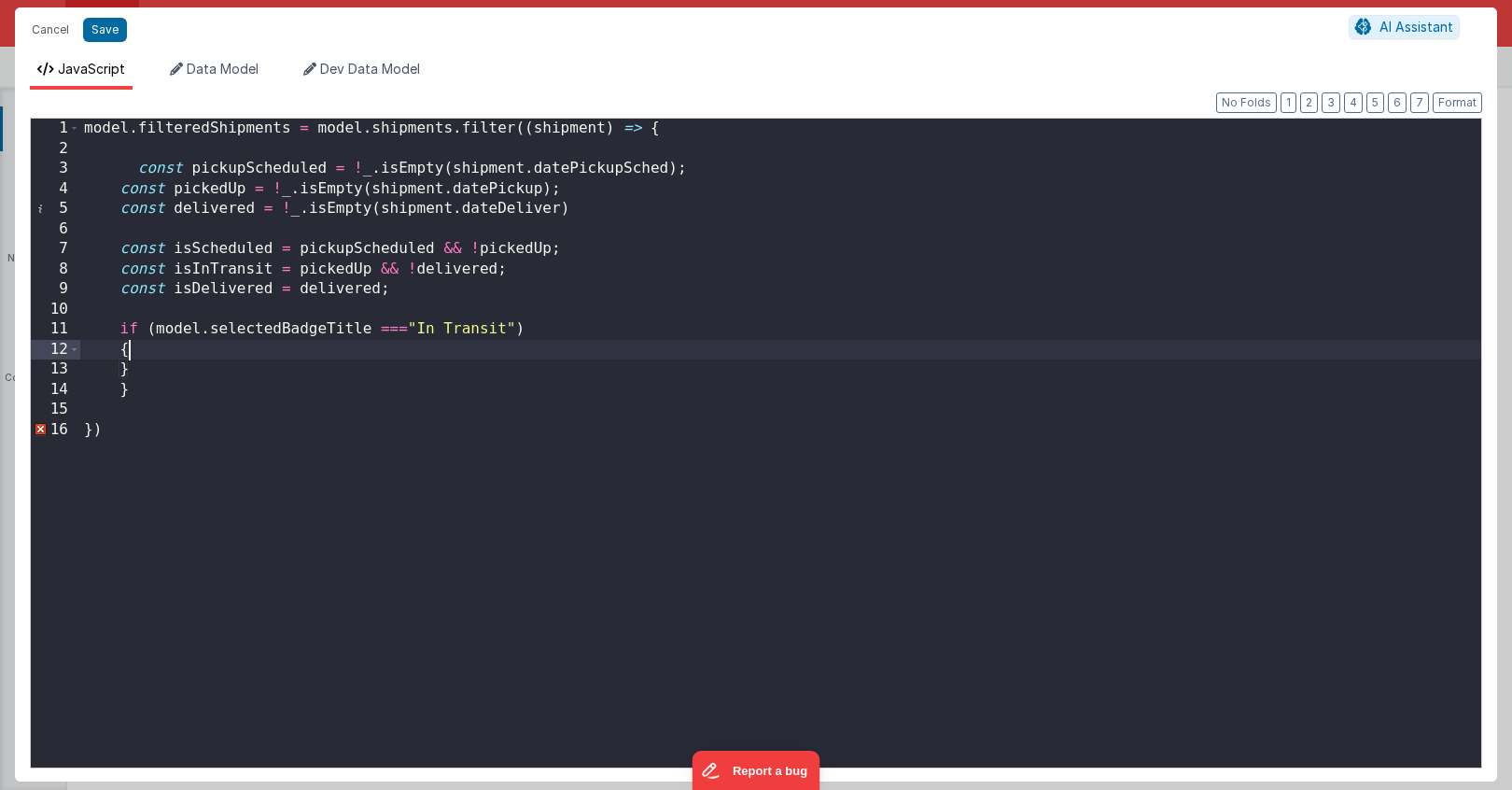
click at [195, 346] on div "model . filteredShipments = model . shipments . filter (( shipment ) => { const…" at bounding box center [781, 463] width 1401 height 689
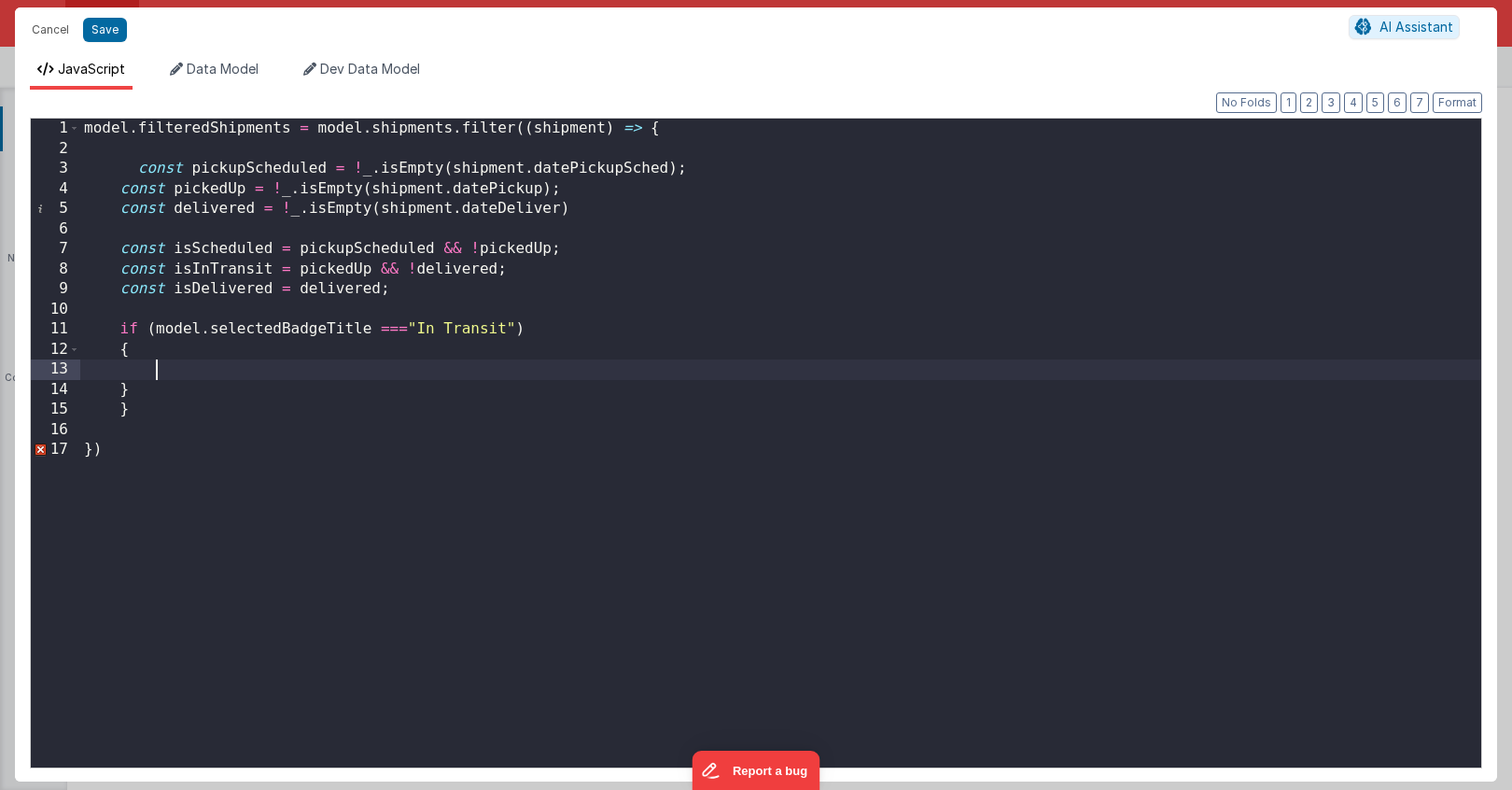
paste textarea
click at [136, 403] on div "model . filteredShipments = model . shipments . filter (( shipment ) => { const…" at bounding box center [781, 463] width 1401 height 689
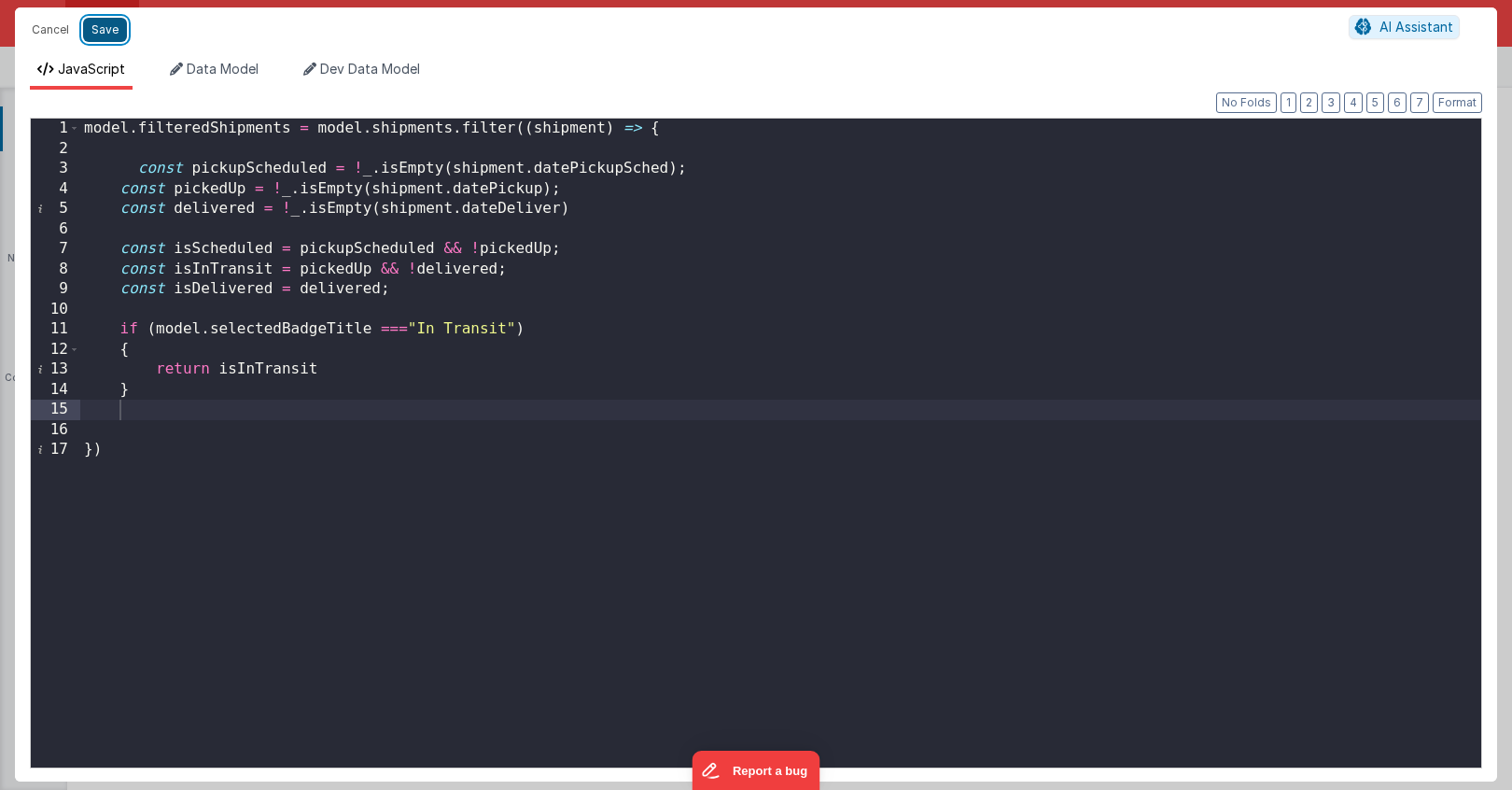
click at [105, 26] on button "Save" at bounding box center [105, 30] width 44 height 24
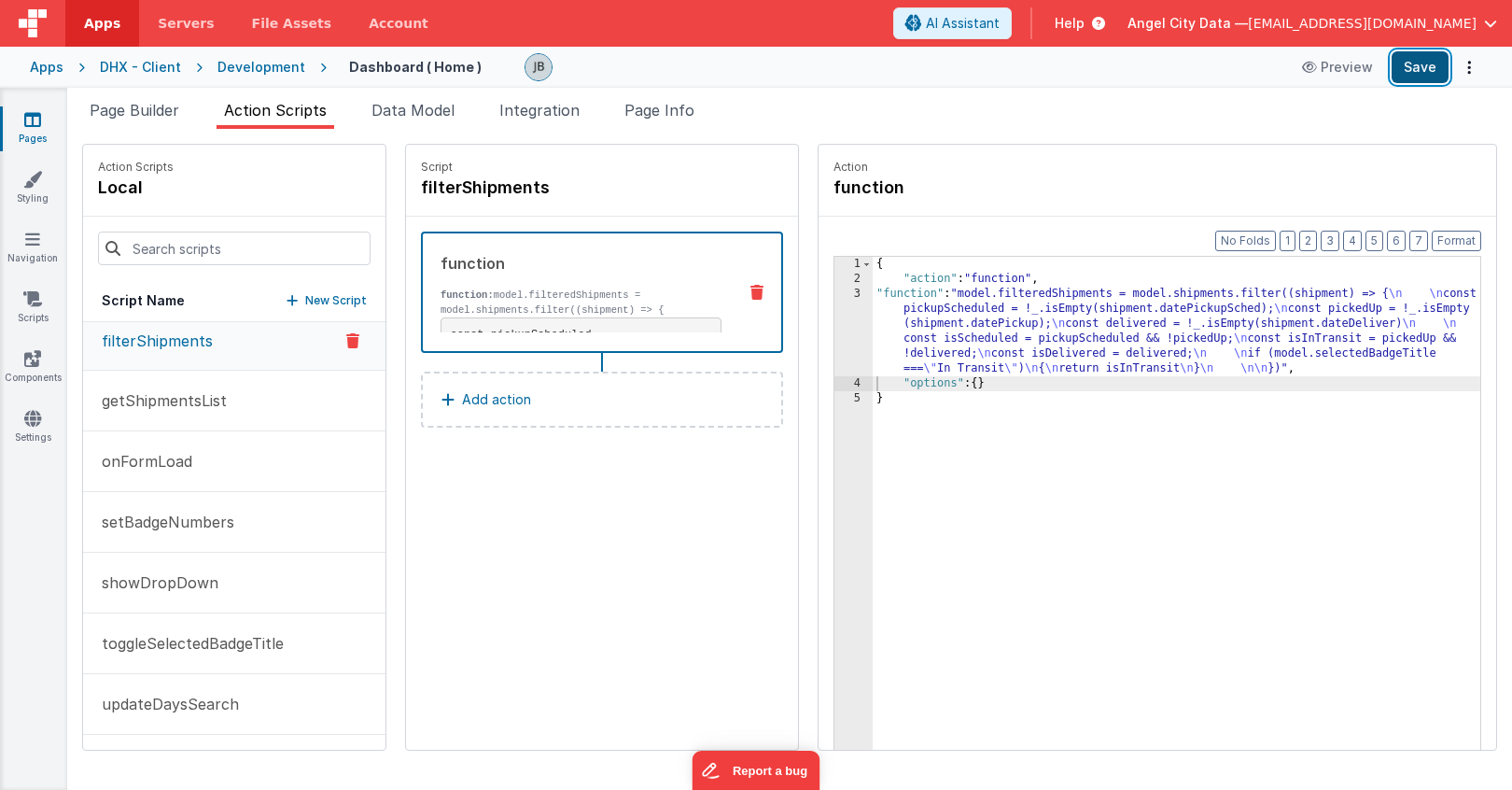
click at [1401, 68] on button "Save" at bounding box center [1420, 68] width 57 height 32
click at [834, 327] on div "3" at bounding box center [853, 330] width 38 height 89
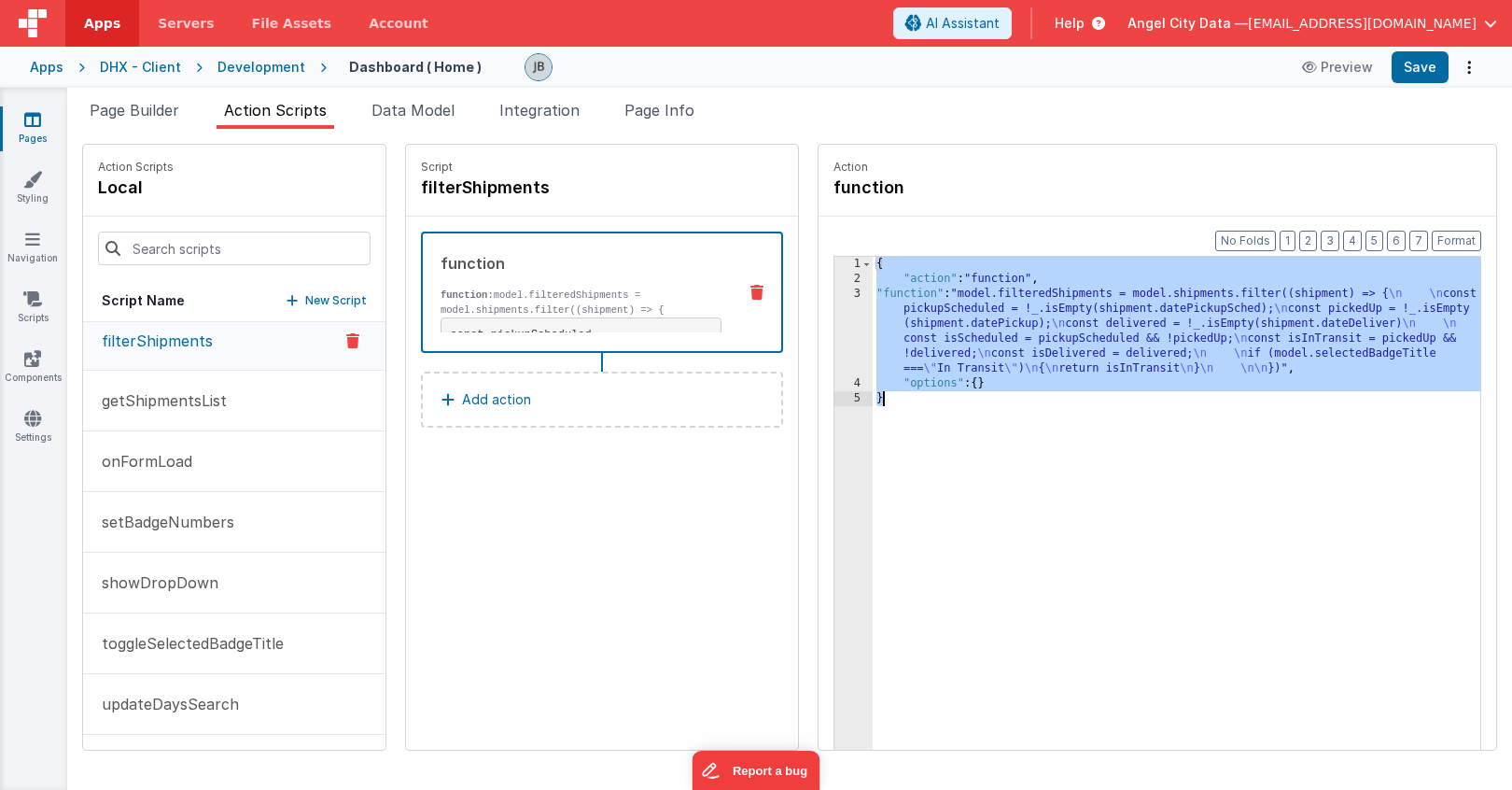
click at [834, 306] on div "3" at bounding box center [853, 330] width 38 height 89
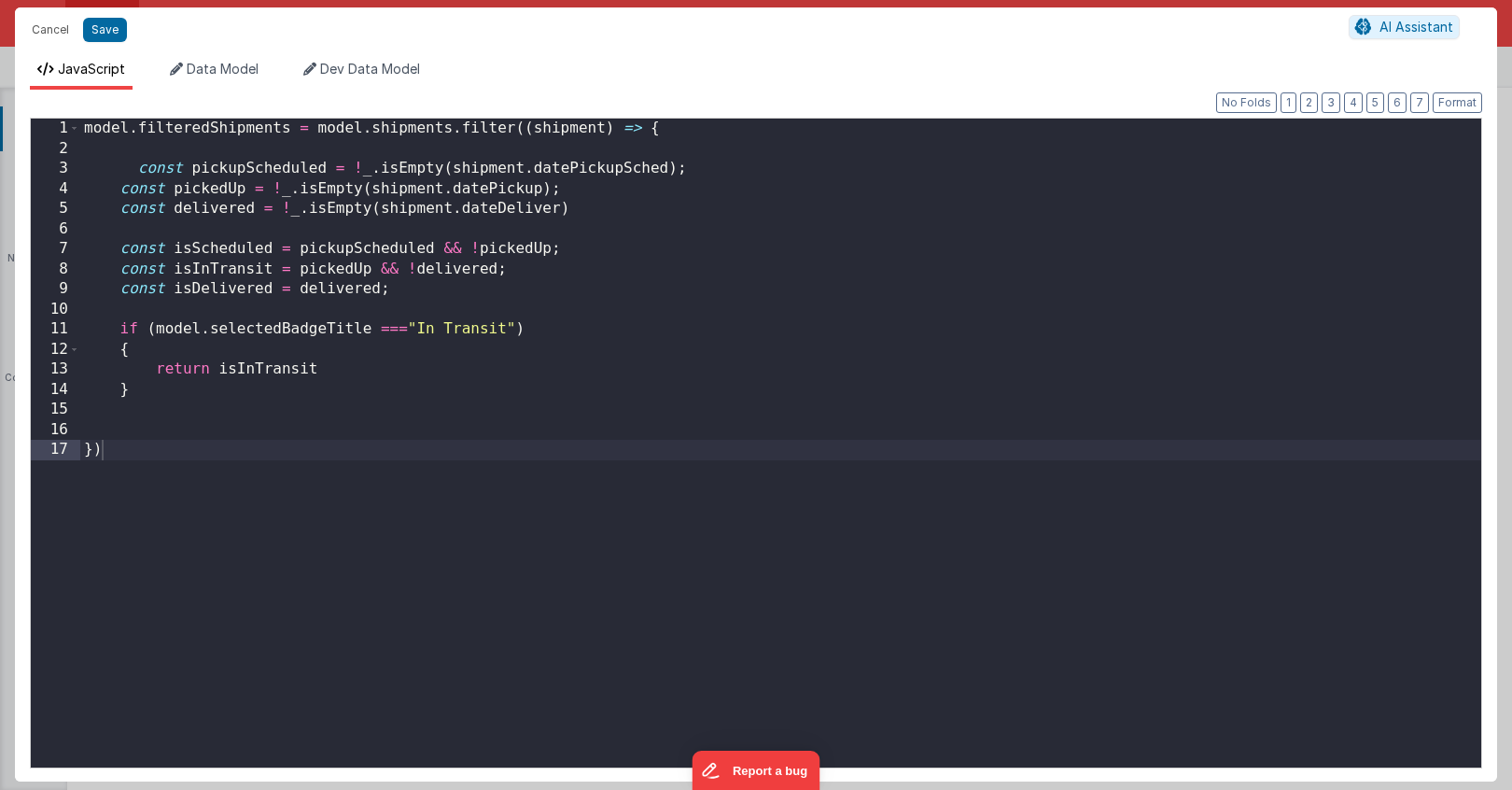
click at [808, 306] on div "Cancel Save AI Assistant JavaScript Data Model Dev Data Model Format 7 6 5 4 3 …" at bounding box center [756, 395] width 1512 height 790
click at [456, 341] on div "model . filteredShipments = model . shipments . filter (( shipment ) => { const…" at bounding box center [781, 463] width 1401 height 689
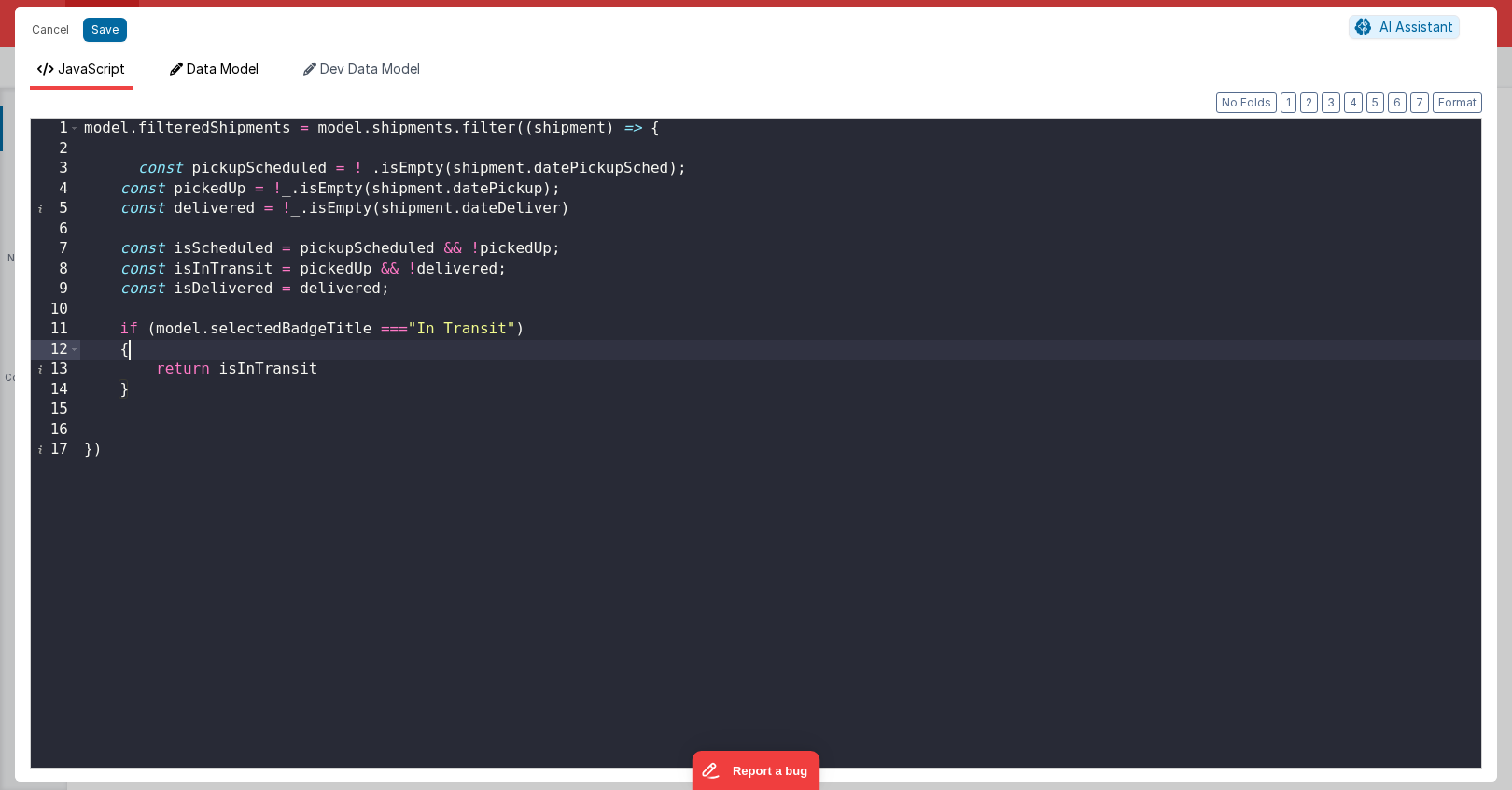
click at [216, 69] on span "Data Model" at bounding box center [222, 68] width 72 height 16
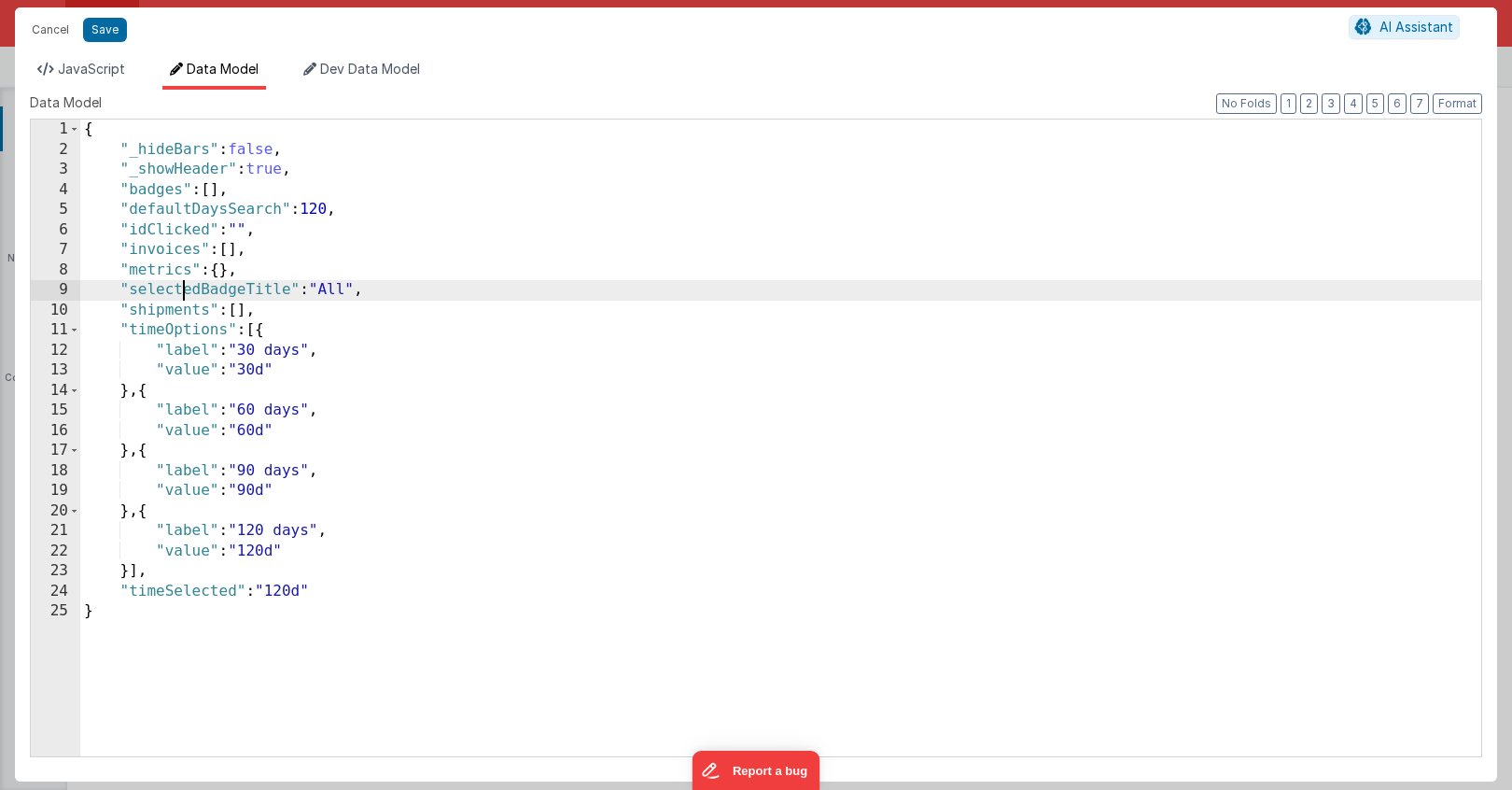
click at [179, 286] on div "{ "_hideBars" : false , "_showHeader" : true , "badges" : [ ] , "defaultDaysSea…" at bounding box center [781, 457] width 1401 height 676
click at [81, 63] on span "JavaScript" at bounding box center [92, 68] width 68 height 16
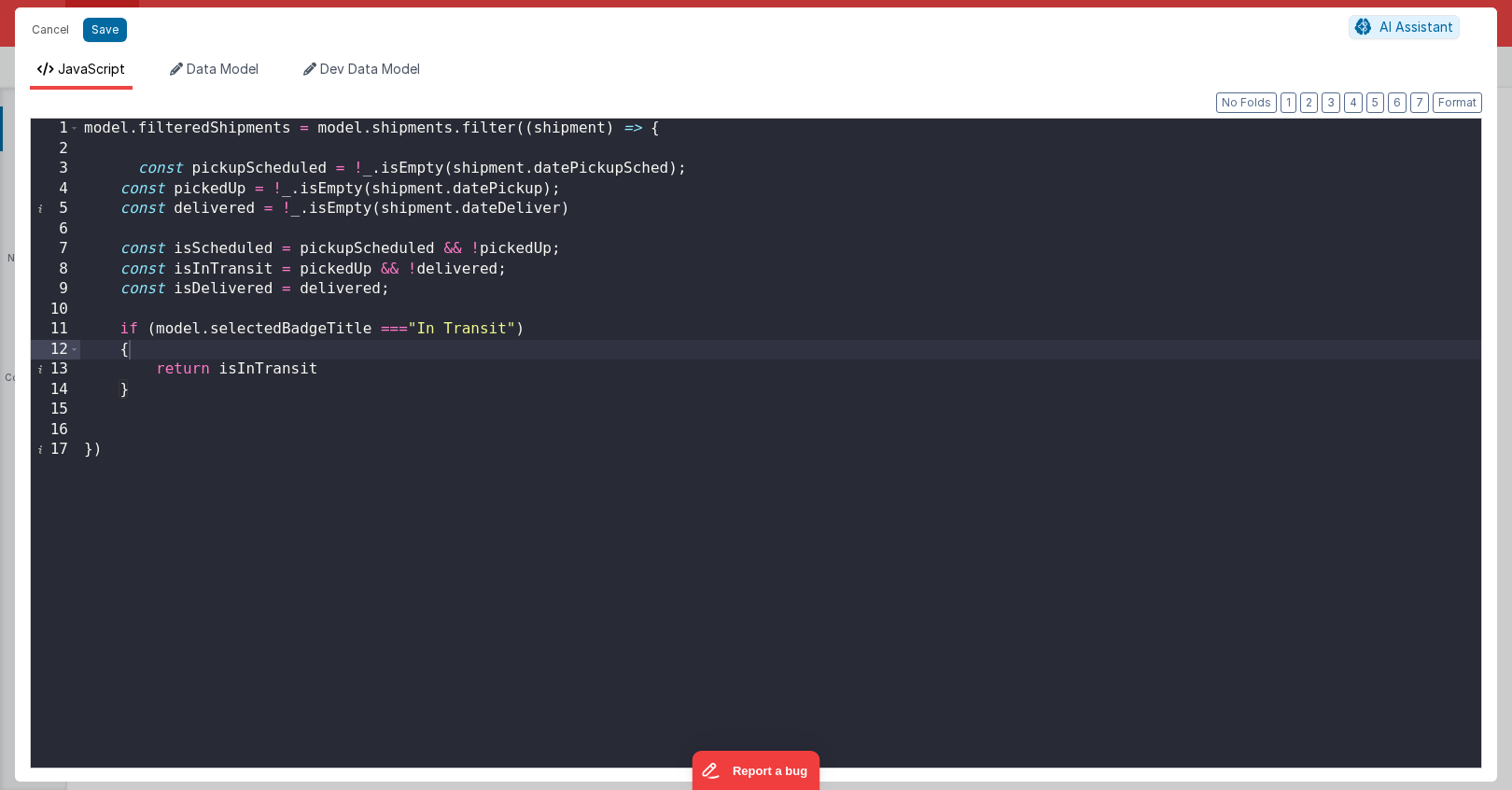
click at [388, 346] on div "model . filteredShipments = model . shipments . filter (( shipment ) => { const…" at bounding box center [781, 463] width 1401 height 689
click at [189, 142] on div "model . filteredShipments = model . shipments . filter (( shipment ) => { const…" at bounding box center [781, 463] width 1401 height 689
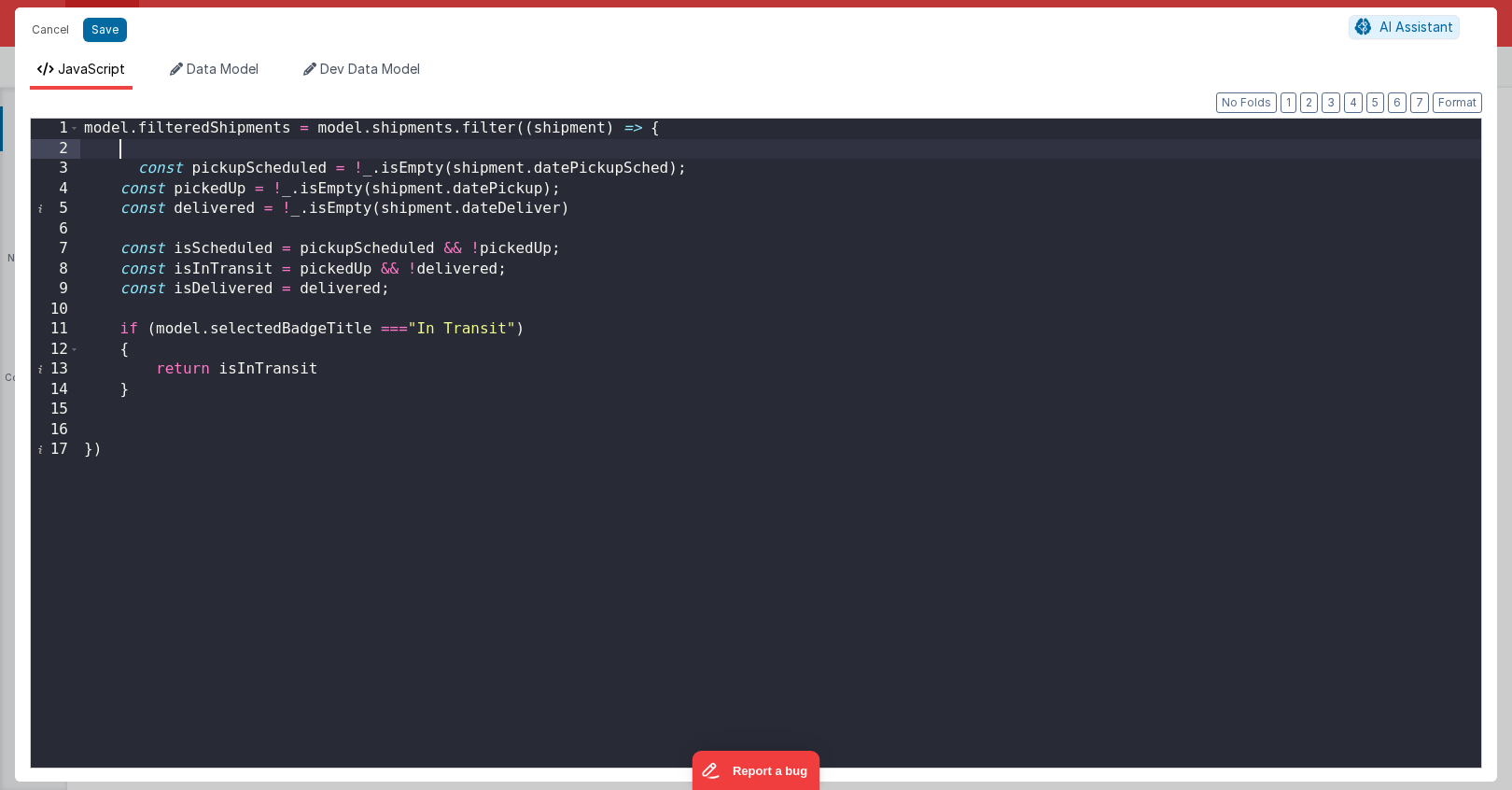
drag, startPoint x: 80, startPoint y: 130, endPoint x: 188, endPoint y: 325, distance: 222.9
click at [188, 325] on div "1 2 3 4 5 6 7 8 9 10 11 12 13 14 15 16 17 model . filteredShipments = model . s…" at bounding box center [756, 442] width 1453 height 650
click at [88, 130] on div "model . filteredShipments = model . shipments . filter (( shipment ) => { const…" at bounding box center [781, 463] width 1401 height 689
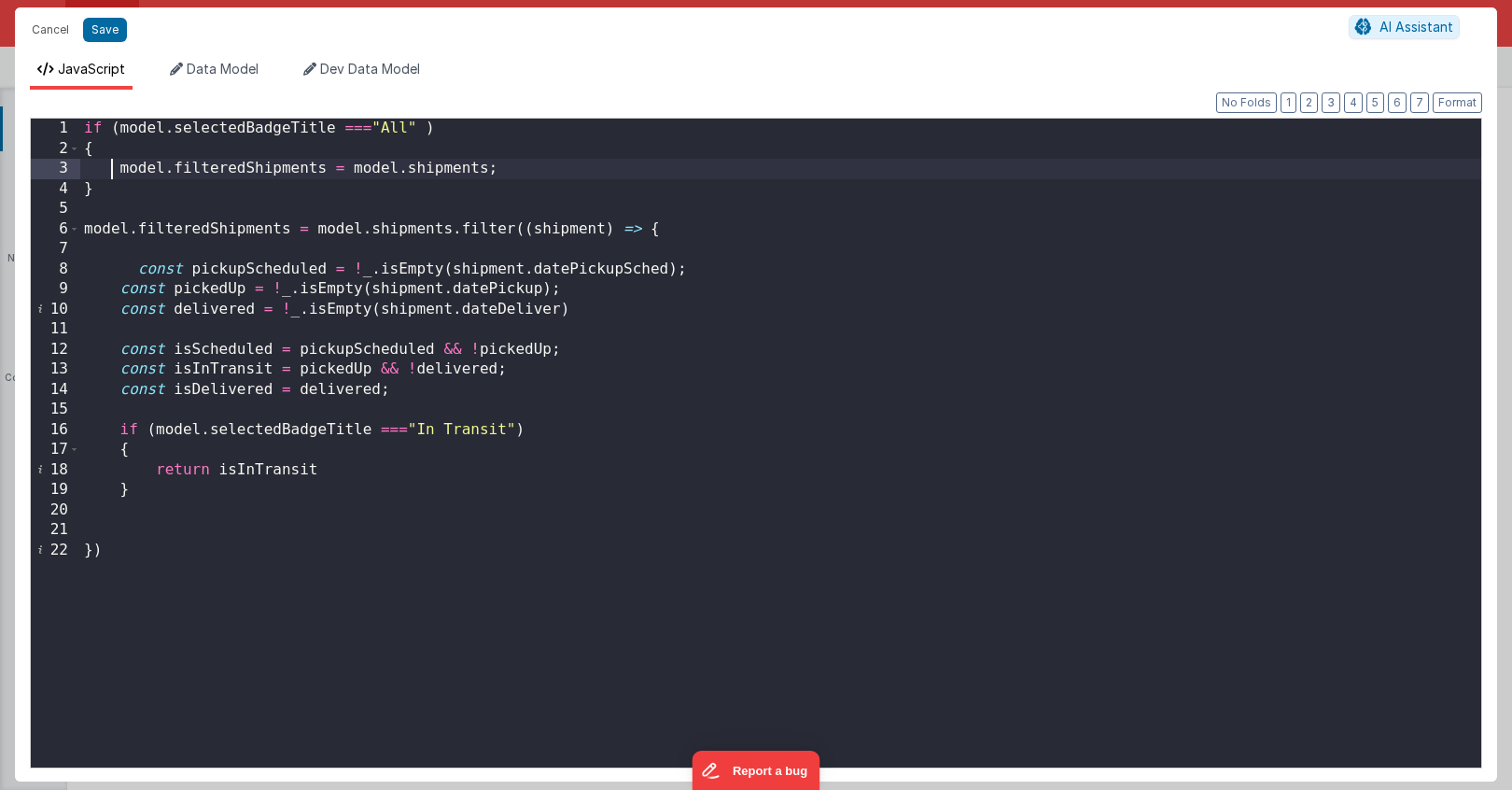
click at [114, 168] on div "if ( model . selectedBadgeTitle === "All" ) { model . filteredShipments = model…" at bounding box center [781, 463] width 1401 height 689
click at [520, 173] on div "if ( model . selectedBadgeTitle === "All" ) { model . filteredShipments = model…" at bounding box center [781, 463] width 1401 height 689
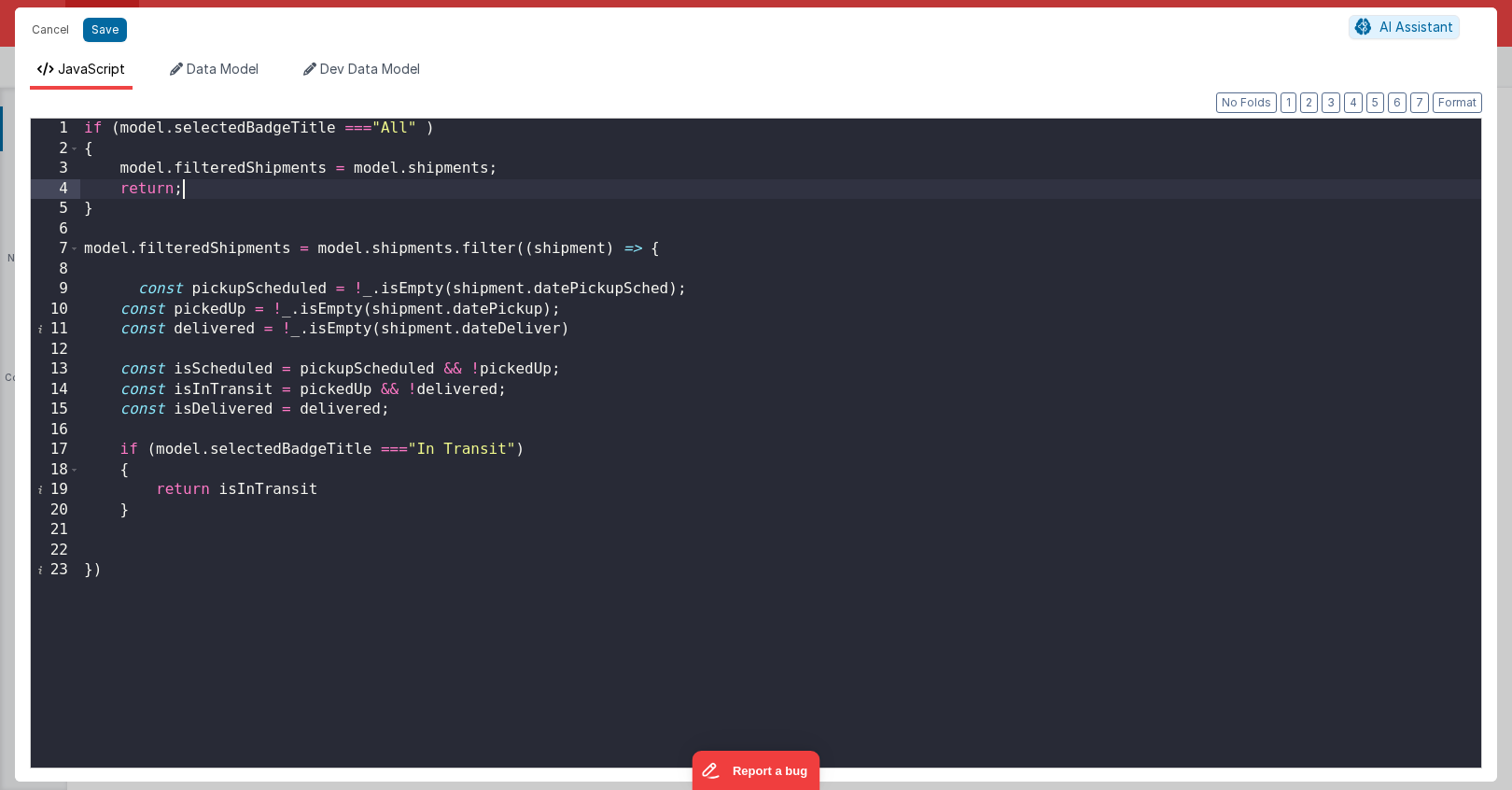
click at [390, 260] on div "if ( model . selectedBadgeTitle === "All" ) { model . filteredShipments = model…" at bounding box center [781, 463] width 1401 height 689
click at [134, 211] on div "if ( model . selectedBadgeTitle === "All" ) { model . filteredShipments = model…" at bounding box center [781, 463] width 1401 height 689
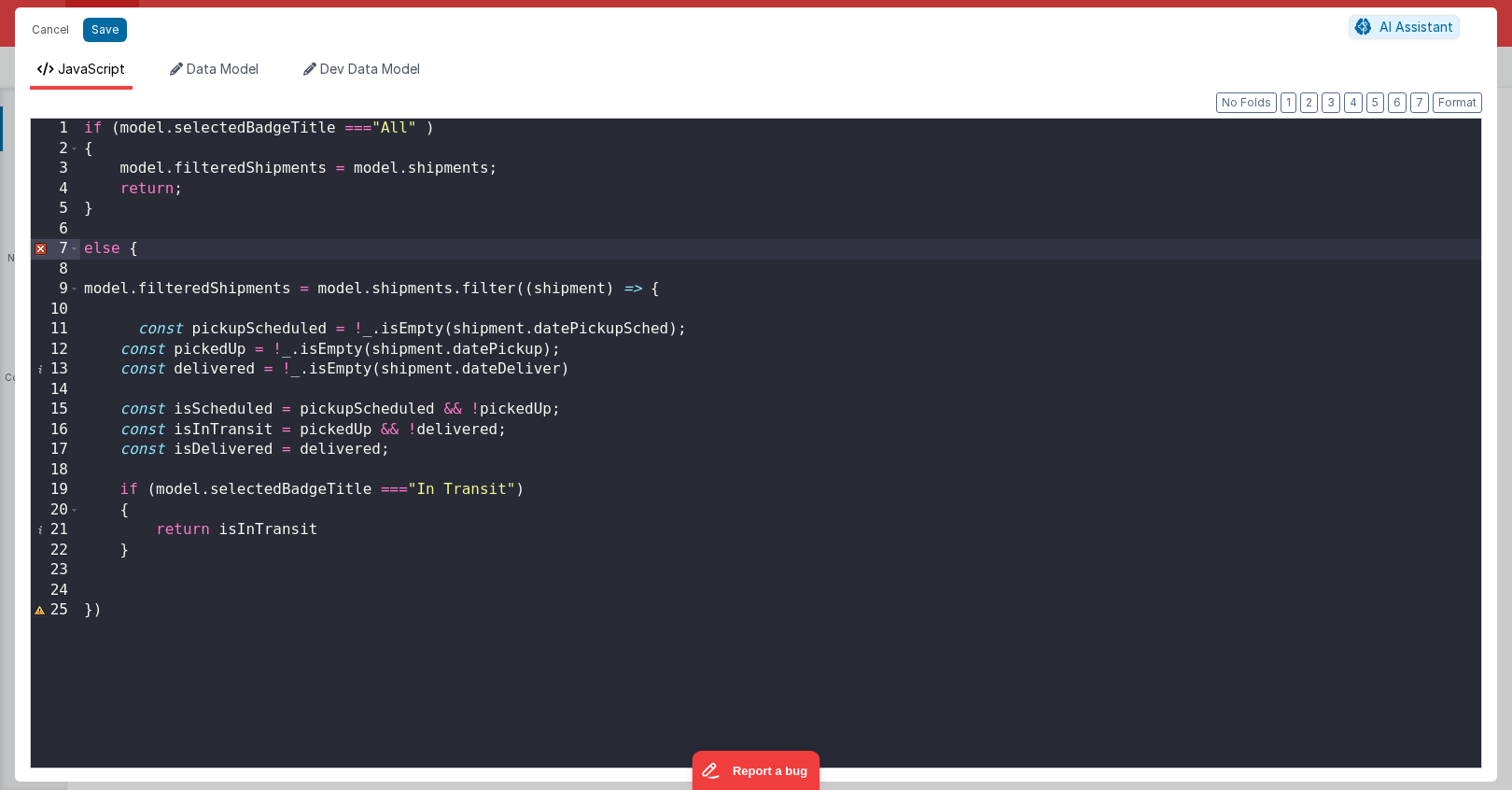
click at [113, 591] on div "if ( model . selectedBadgeTitle === "All" ) { model . filteredShipments = model…" at bounding box center [781, 463] width 1401 height 689
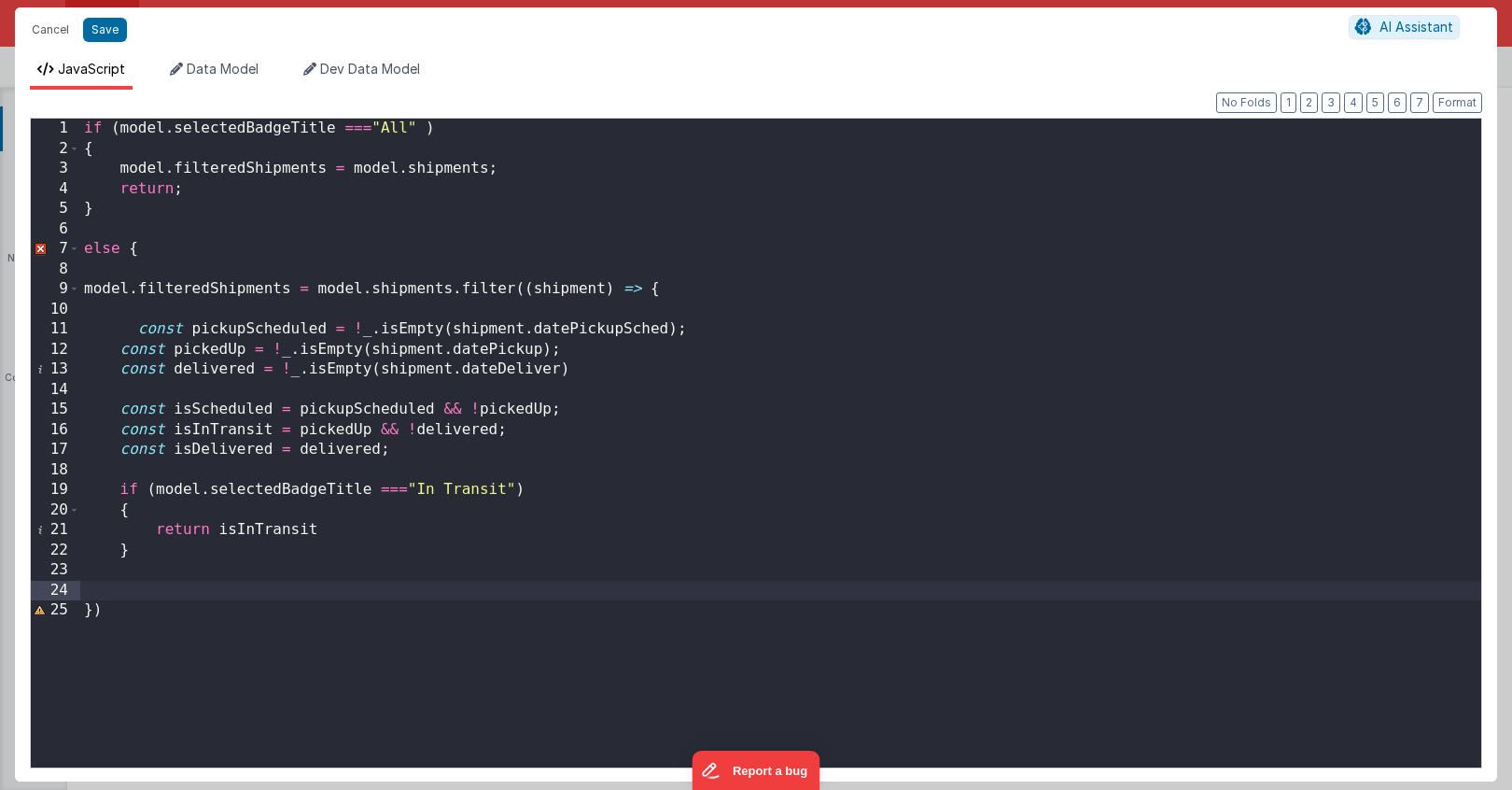
click at [115, 607] on div "if ( model . selectedBadgeTitle === "All" ) { model . filteredShipments = model…" at bounding box center [781, 463] width 1401 height 689
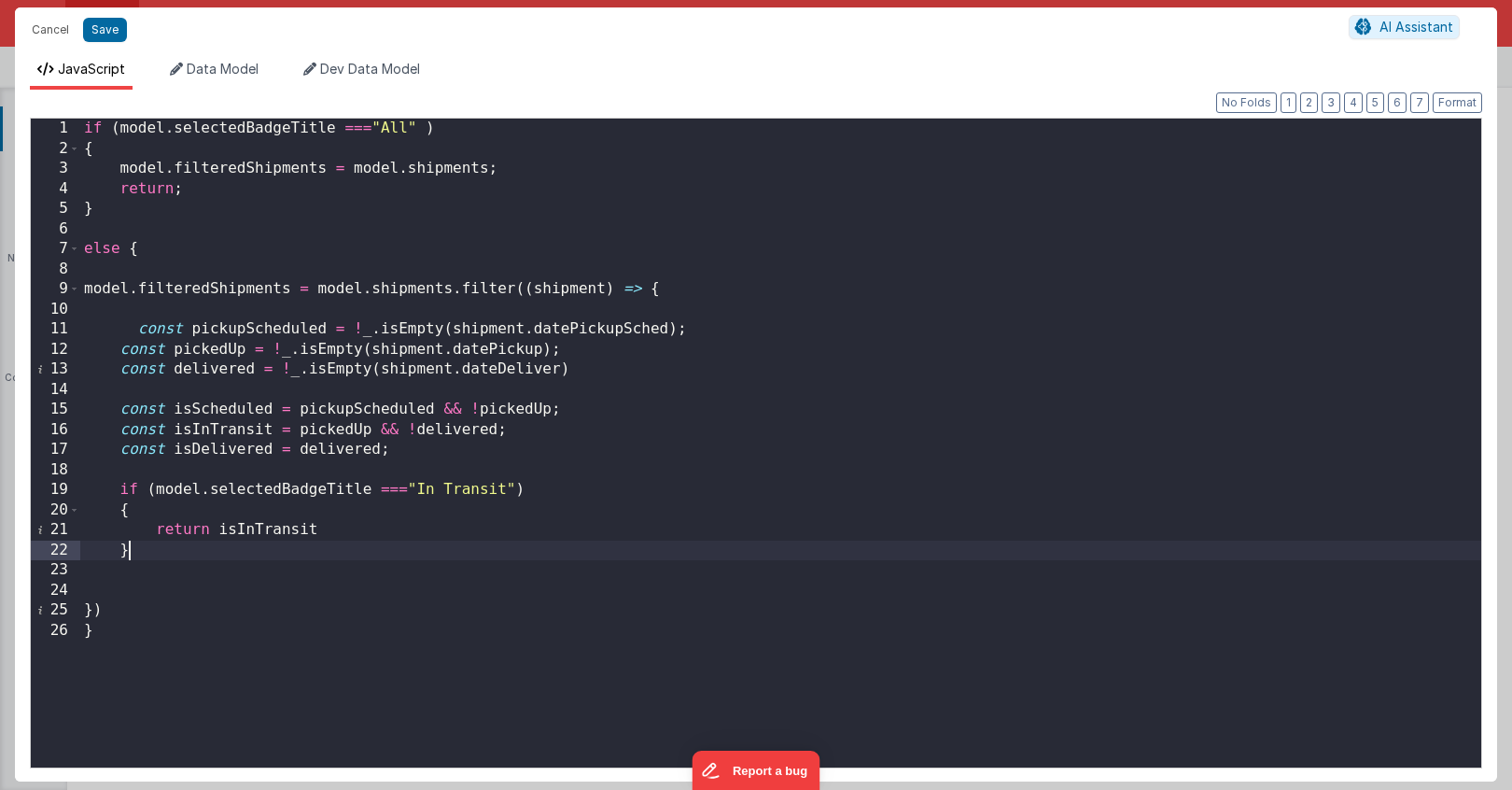
click at [130, 542] on div "if ( model . selectedBadgeTitle === "All" ) { model . filteredShipments = model…" at bounding box center [781, 463] width 1401 height 689
click at [1447, 109] on button "Format" at bounding box center [1458, 102] width 50 height 21
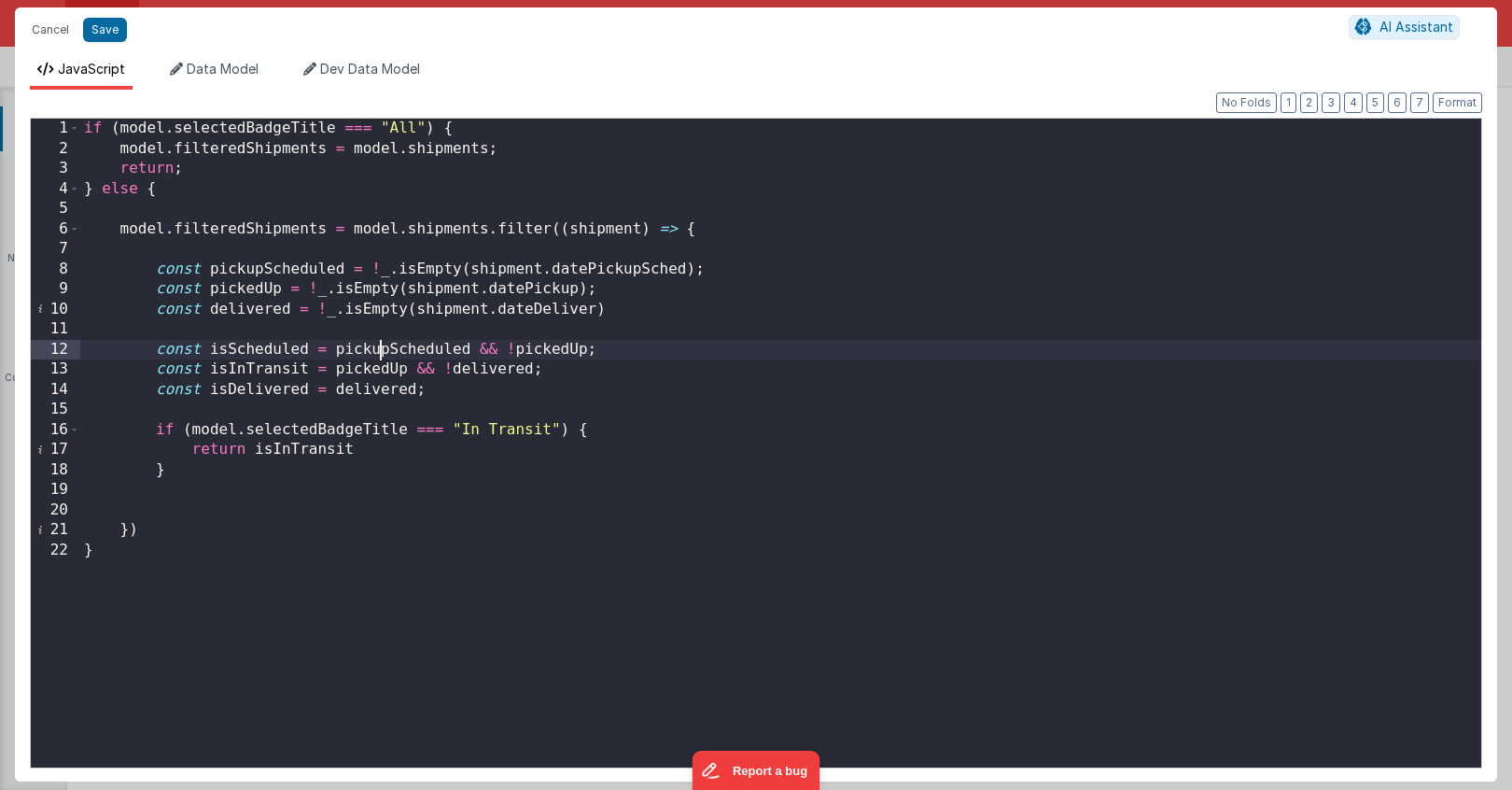
click at [380, 343] on div "if ( model . selectedBadgeTitle === "All" ) { model . filteredShipments = model…" at bounding box center [781, 463] width 1401 height 689
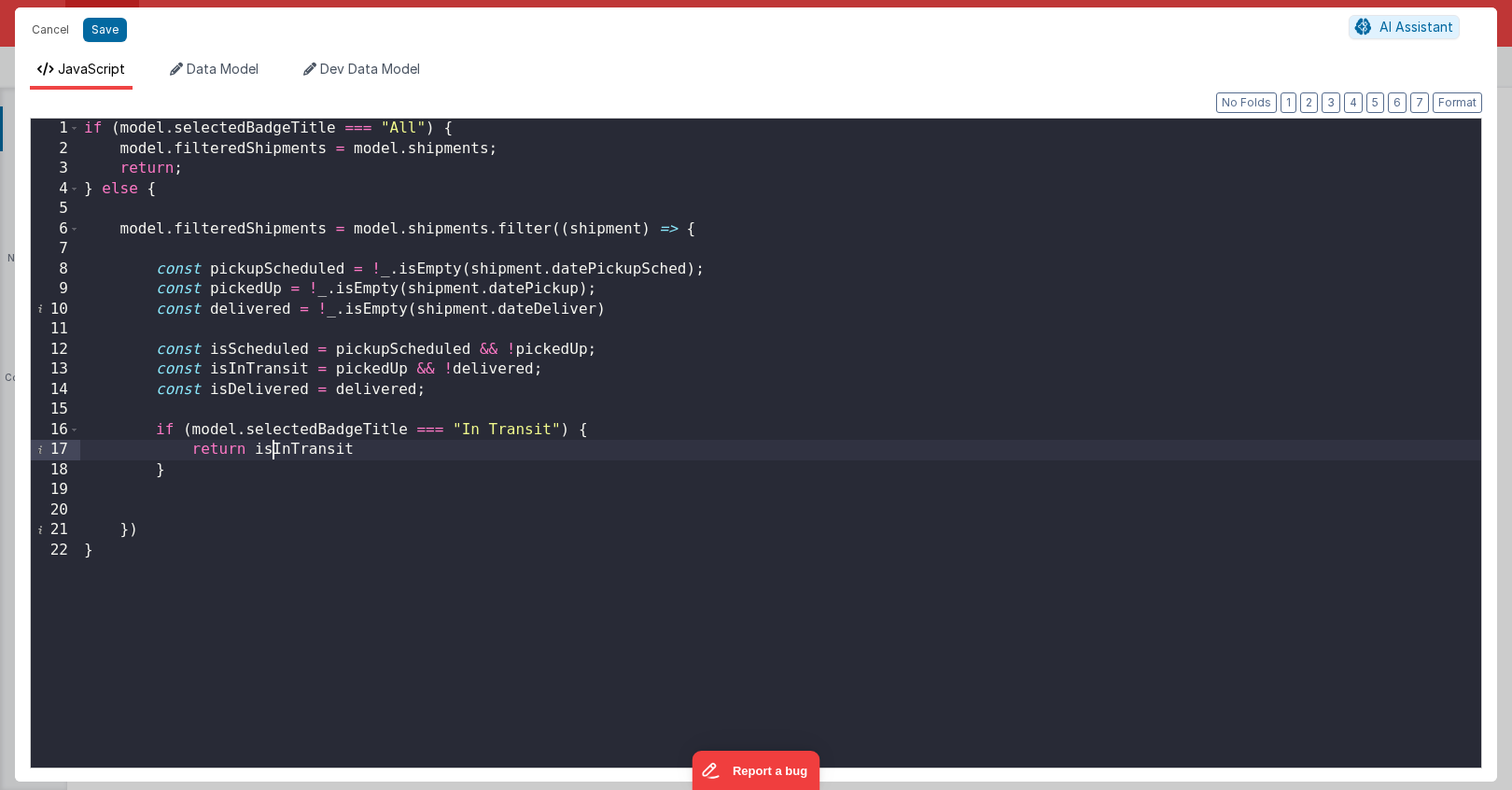
click at [269, 453] on div "if ( model . selectedBadgeTitle === "All" ) { model . filteredShipments = model…" at bounding box center [781, 463] width 1401 height 689
click at [109, 36] on button "Save" at bounding box center [105, 30] width 44 height 24
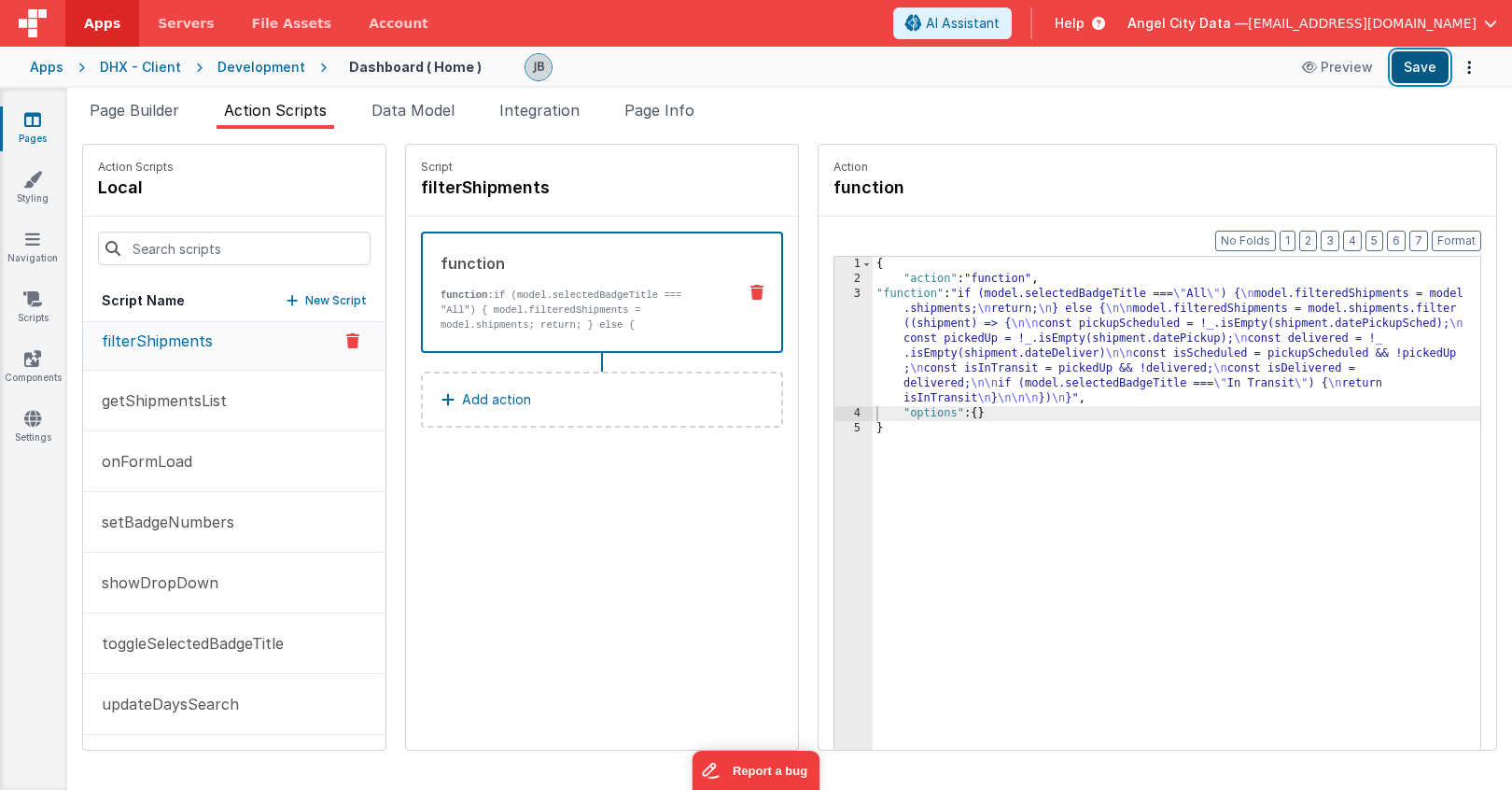
click at [1423, 62] on button "Save" at bounding box center [1420, 68] width 57 height 32
click at [834, 342] on div "3" at bounding box center [853, 345] width 38 height 119
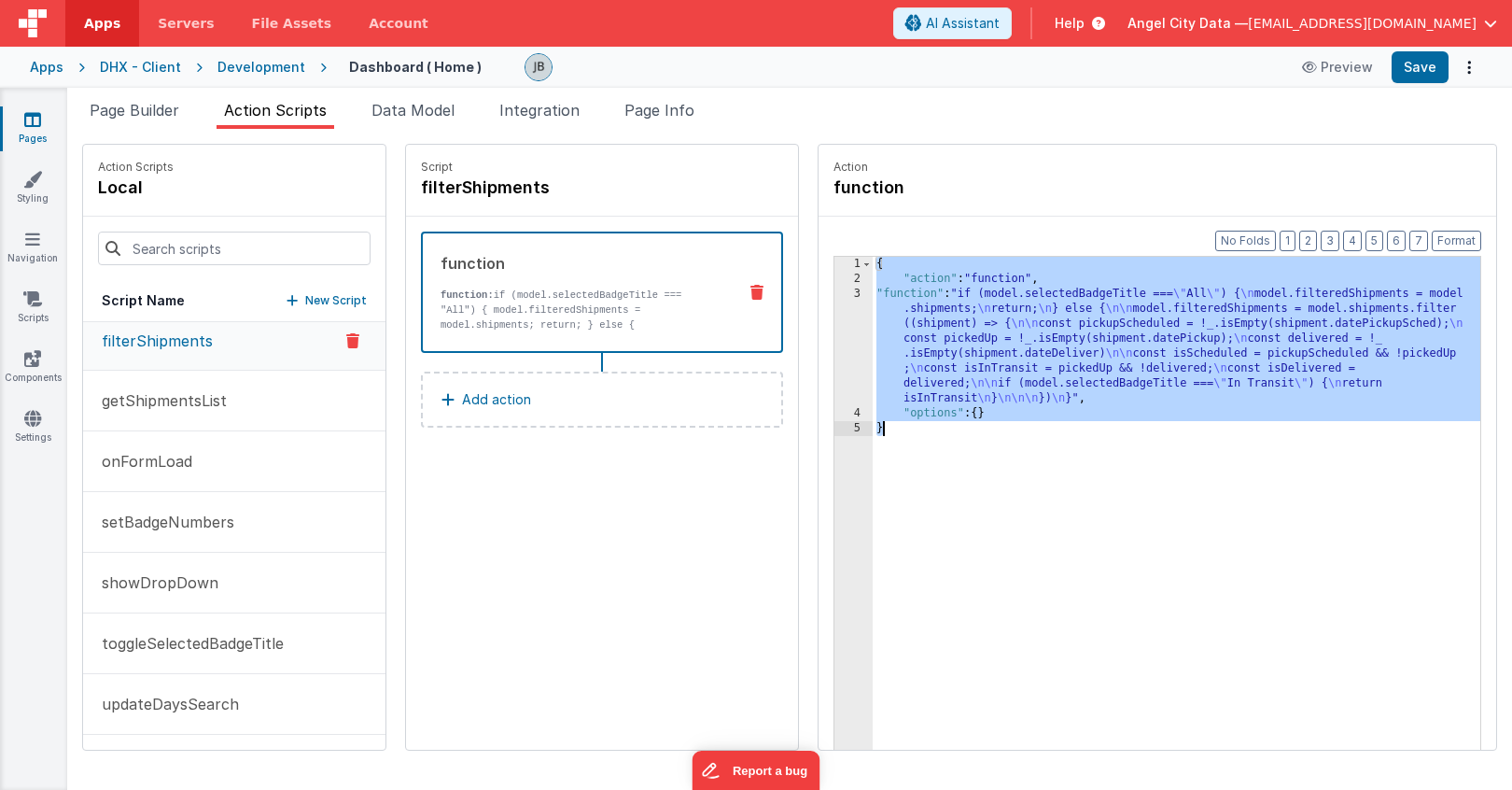
click at [834, 319] on div "3" at bounding box center [853, 345] width 38 height 119
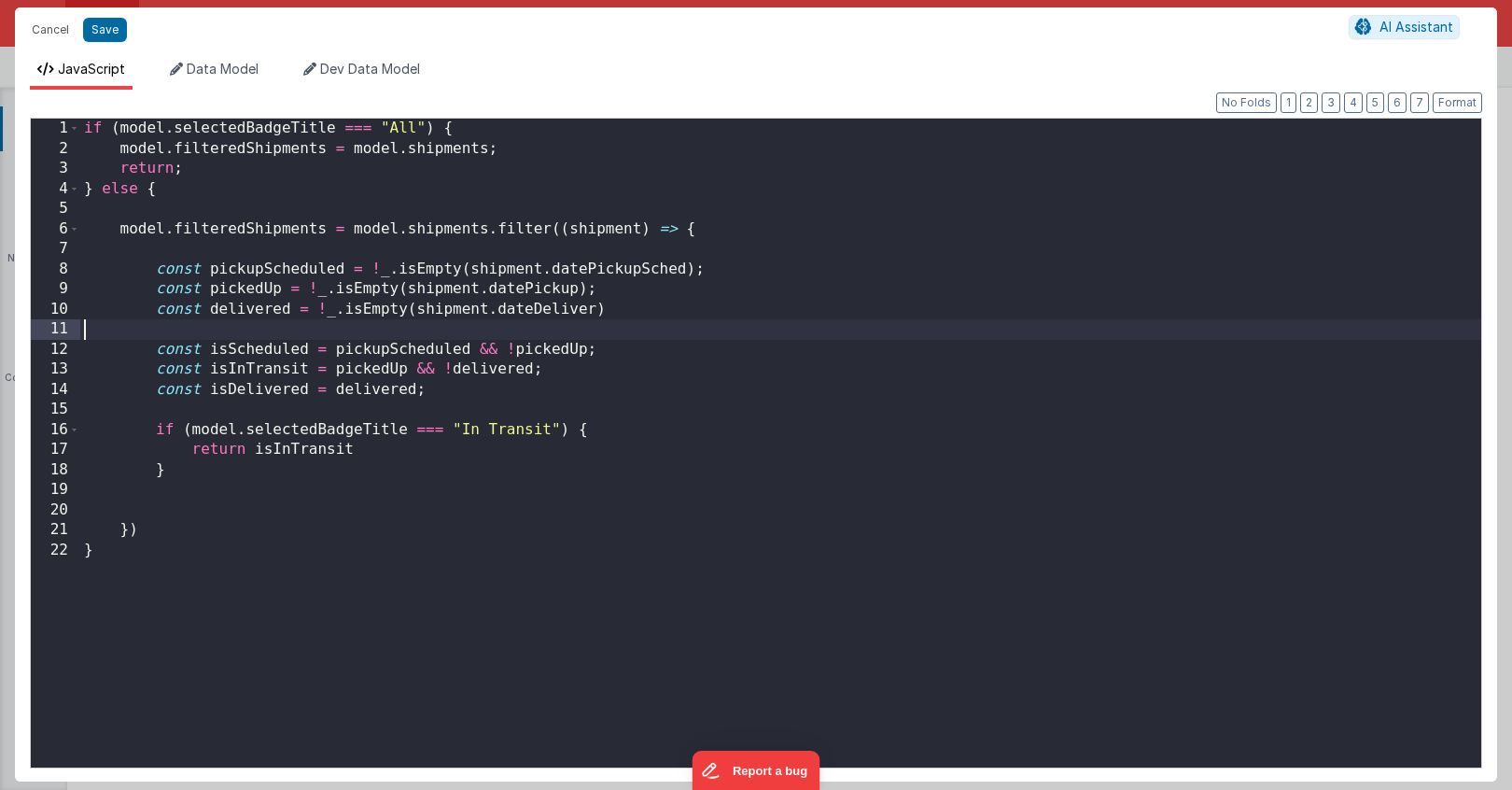
click at [810, 319] on div "if ( model . selectedBadgeTitle === "All" ) { model . filteredShipments = model…" at bounding box center [781, 463] width 1401 height 689
click at [373, 239] on div "if ( model . selectedBadgeTitle === "All" ) { model . filteredShipments = model…" at bounding box center [781, 463] width 1401 height 689
click at [547, 433] on div "if ( model . selectedBadgeTitle === "All" ) { model . filteredShipments = model…" at bounding box center [781, 463] width 1401 height 689
click at [358, 433] on div "if ( model . selectedBadgeTitle === "All" ) { model . filteredShipments = model…" at bounding box center [781, 463] width 1401 height 689
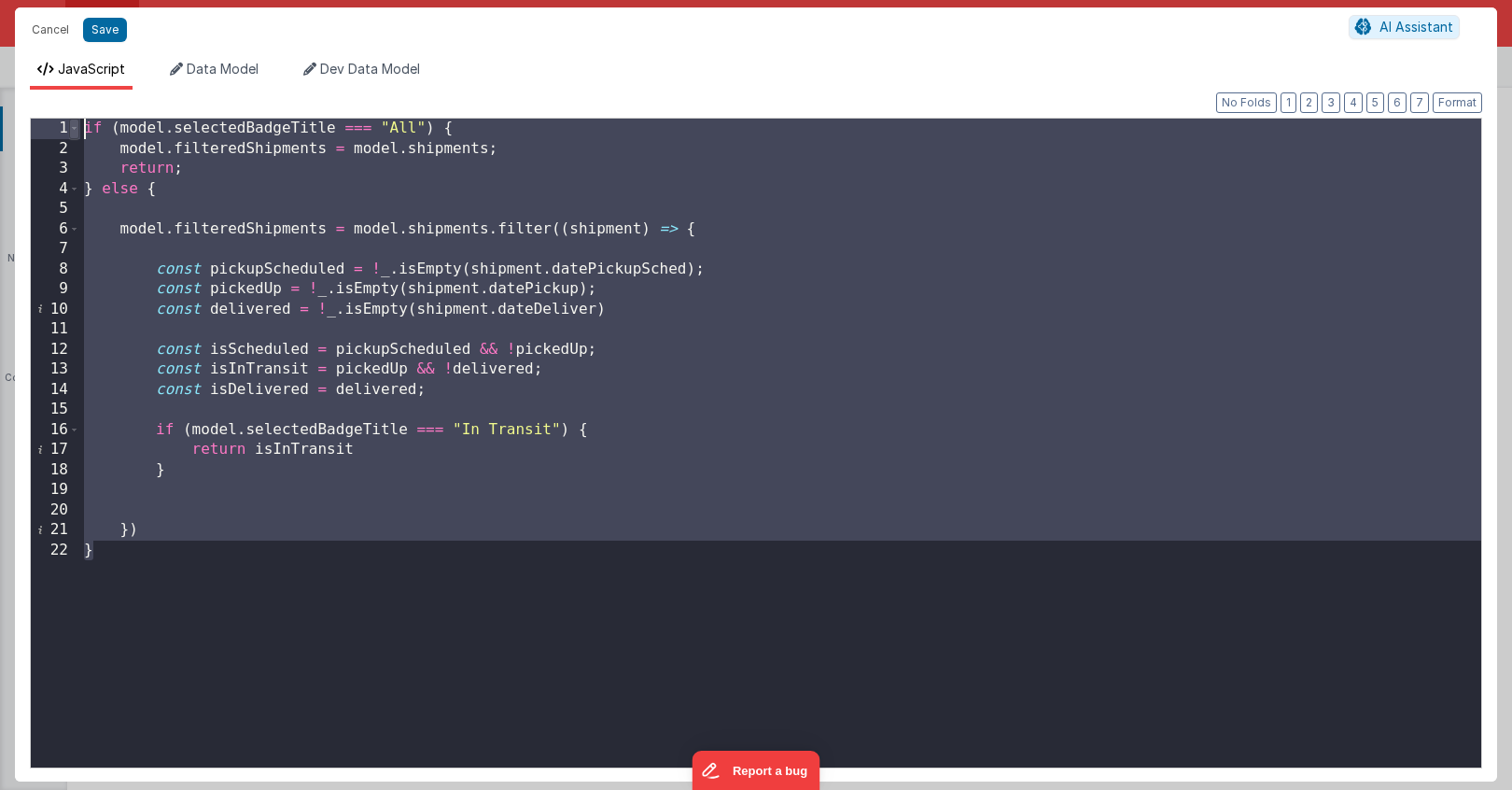
drag, startPoint x: 137, startPoint y: 555, endPoint x: 71, endPoint y: 120, distance: 440.0
click at [71, 120] on div "1 2 3 4 5 6 7 8 9 10 11 12 13 14 15 16 17 18 19 20 21 22 if ( model . selectedB…" at bounding box center [756, 442] width 1453 height 650
click at [412, 516] on div "if ( model . selectedBadgeTitle === "All" ) { model . filteredShipments = model…" at bounding box center [781, 463] width 1401 height 689
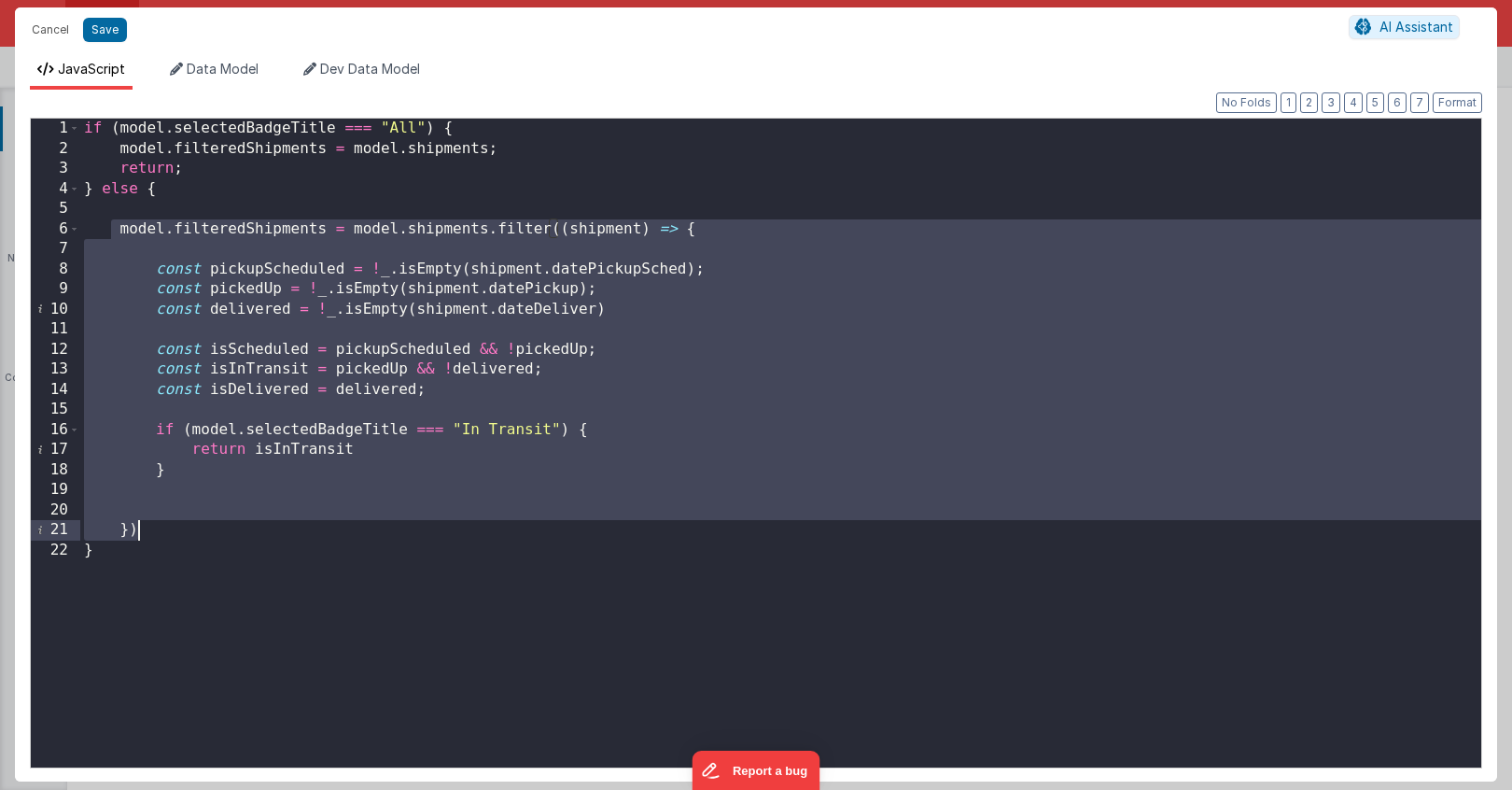
drag, startPoint x: 114, startPoint y: 233, endPoint x: 262, endPoint y: 526, distance: 328.3
click at [262, 526] on div "if ( model . selectedBadgeTitle === "All" ) { model . filteredShipments = model…" at bounding box center [781, 463] width 1401 height 689
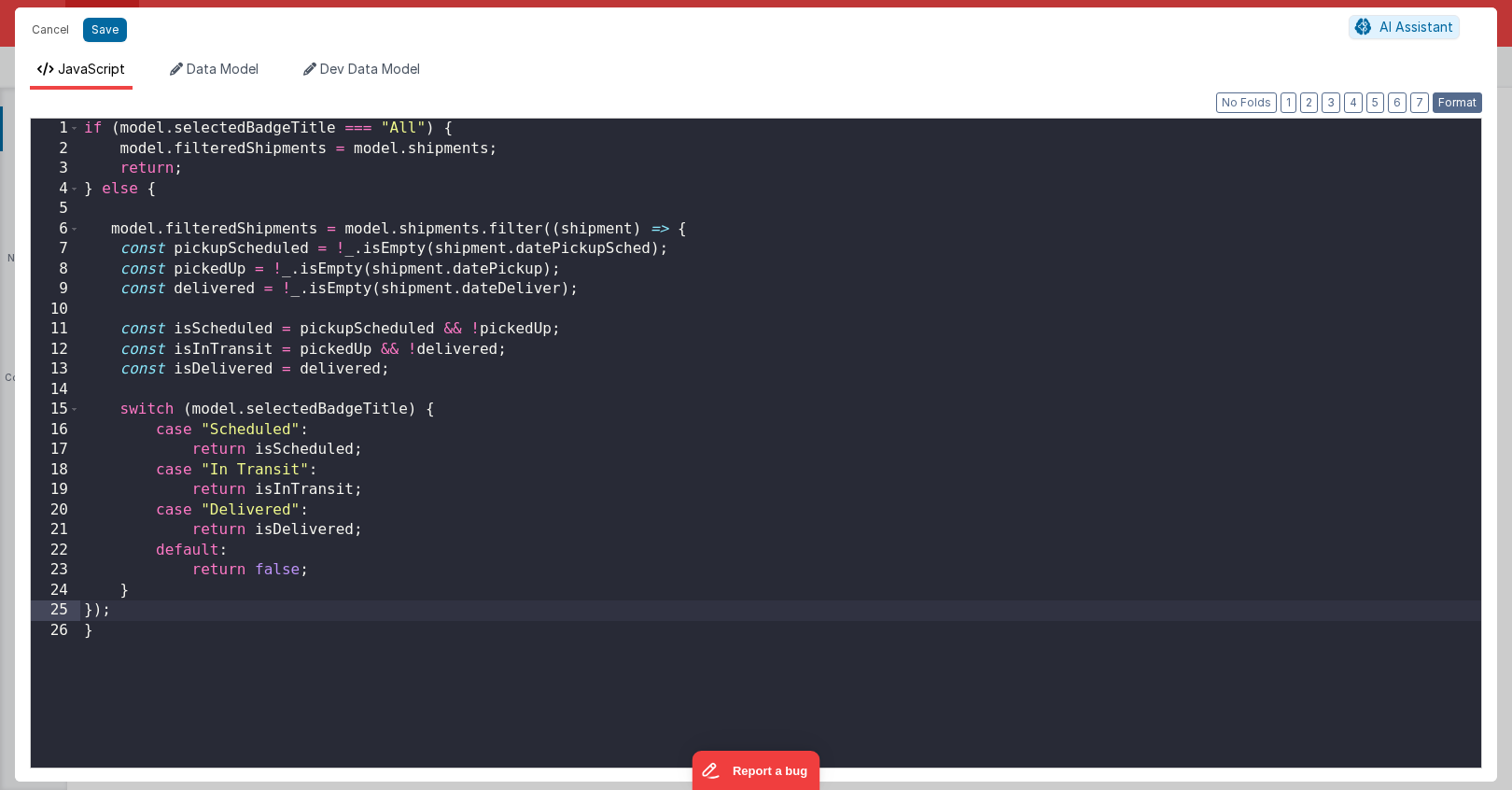
click at [1460, 102] on button "Format" at bounding box center [1458, 102] width 50 height 21
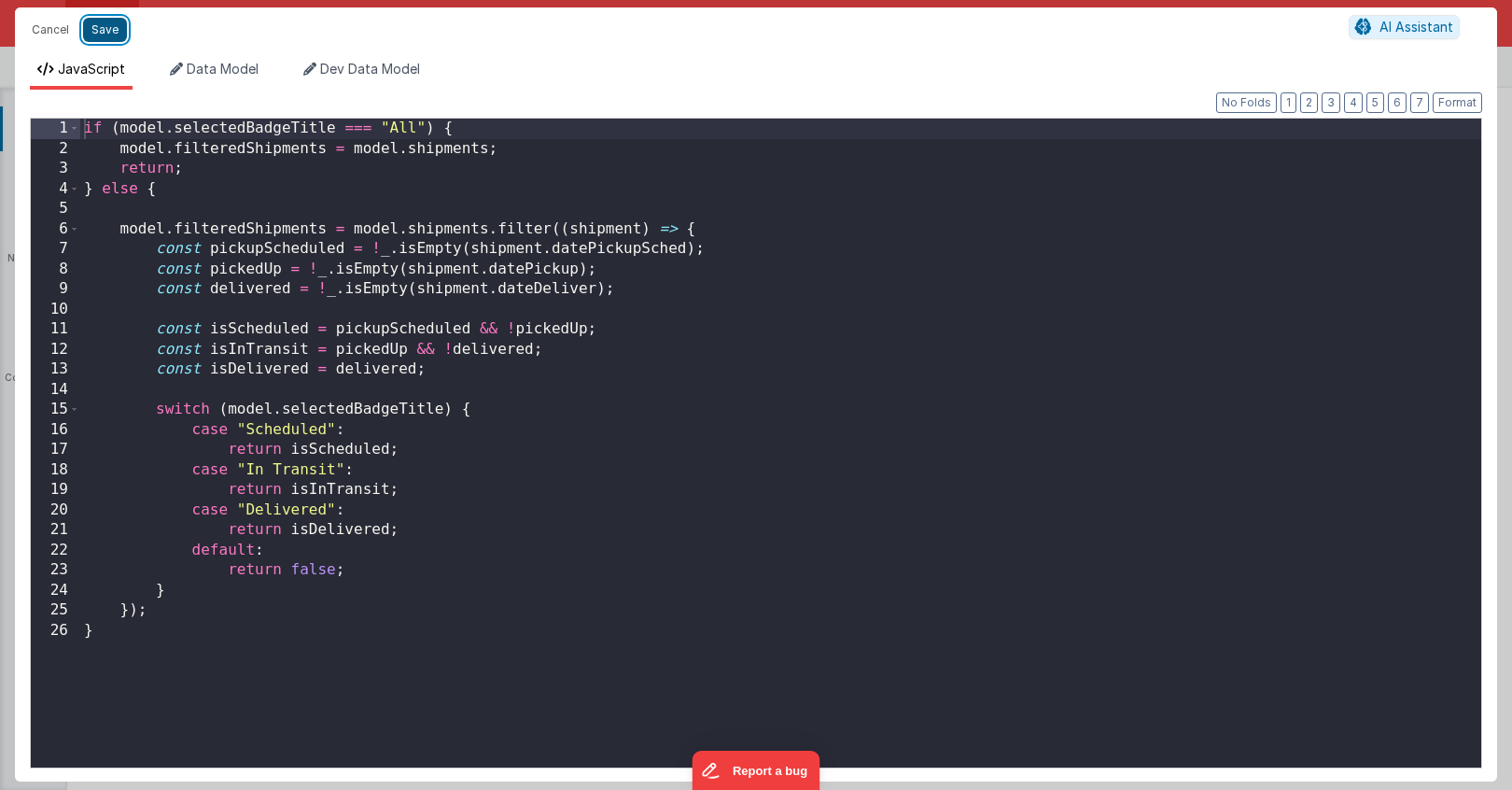
click at [106, 35] on button "Save" at bounding box center [105, 30] width 44 height 24
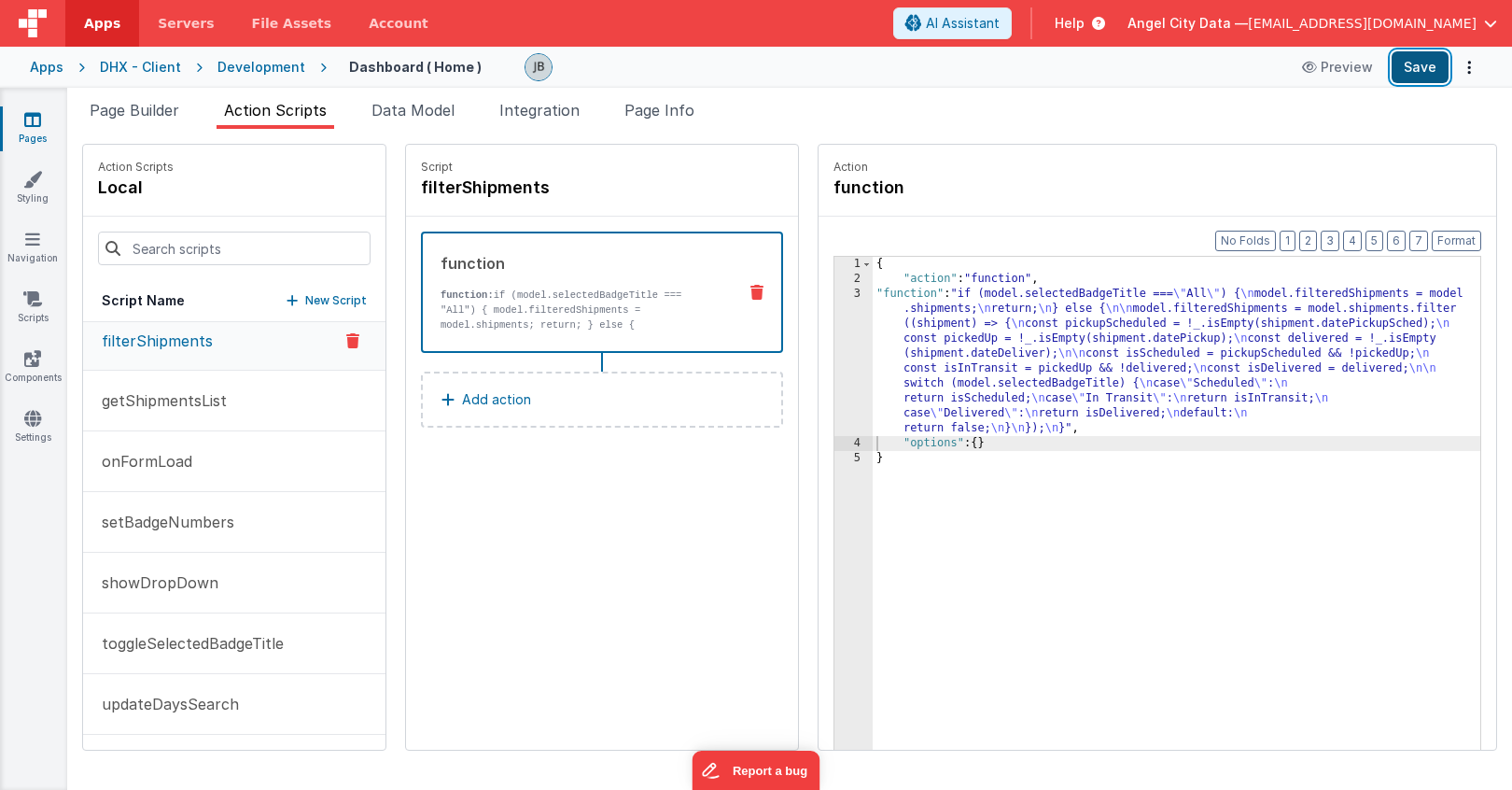
click at [1422, 72] on button "Save" at bounding box center [1420, 68] width 57 height 32
click at [191, 634] on p "toggleSelectedBadgeTitle" at bounding box center [187, 643] width 193 height 23
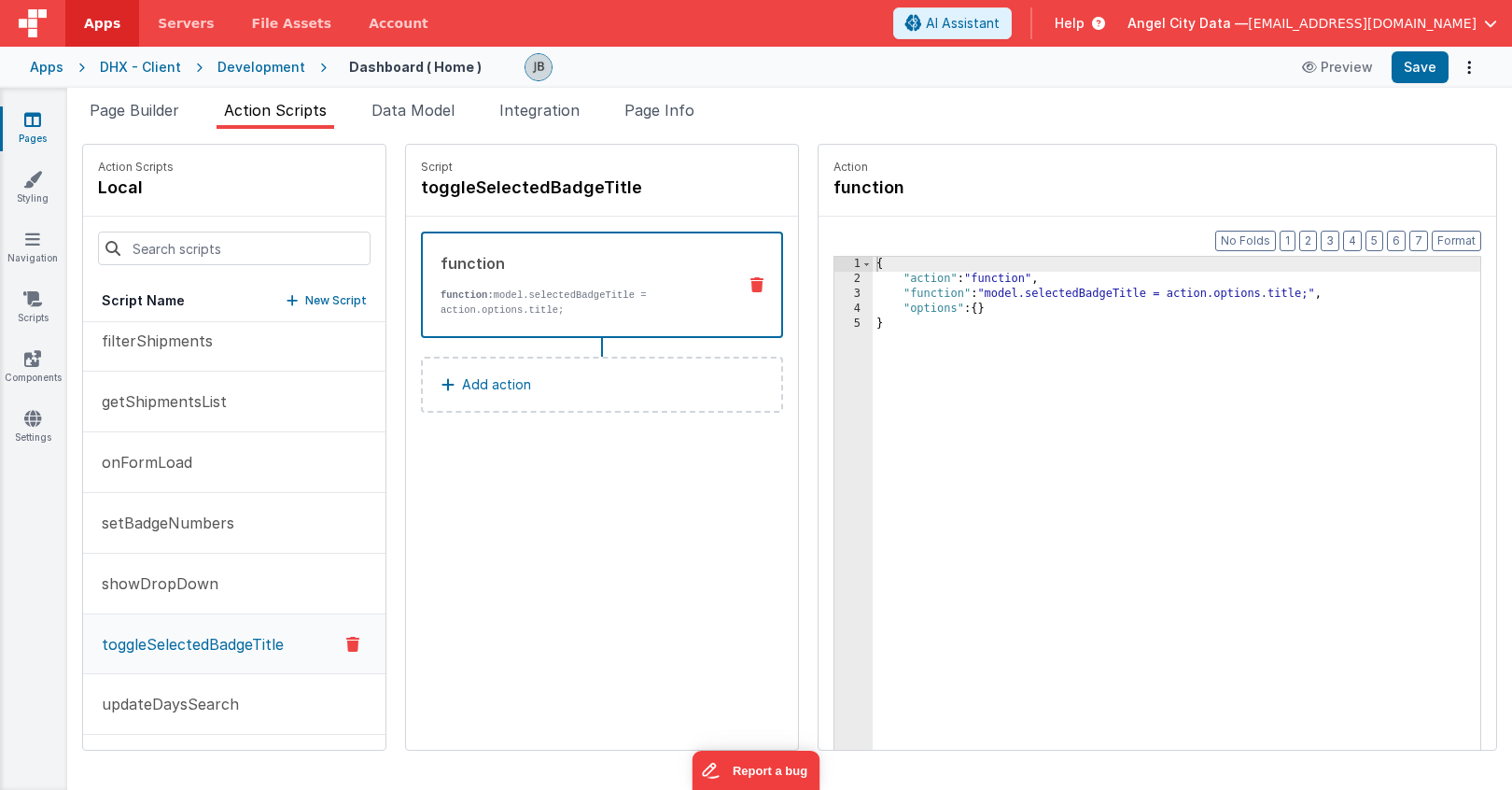
click at [462, 387] on p "Add action" at bounding box center [496, 385] width 69 height 23
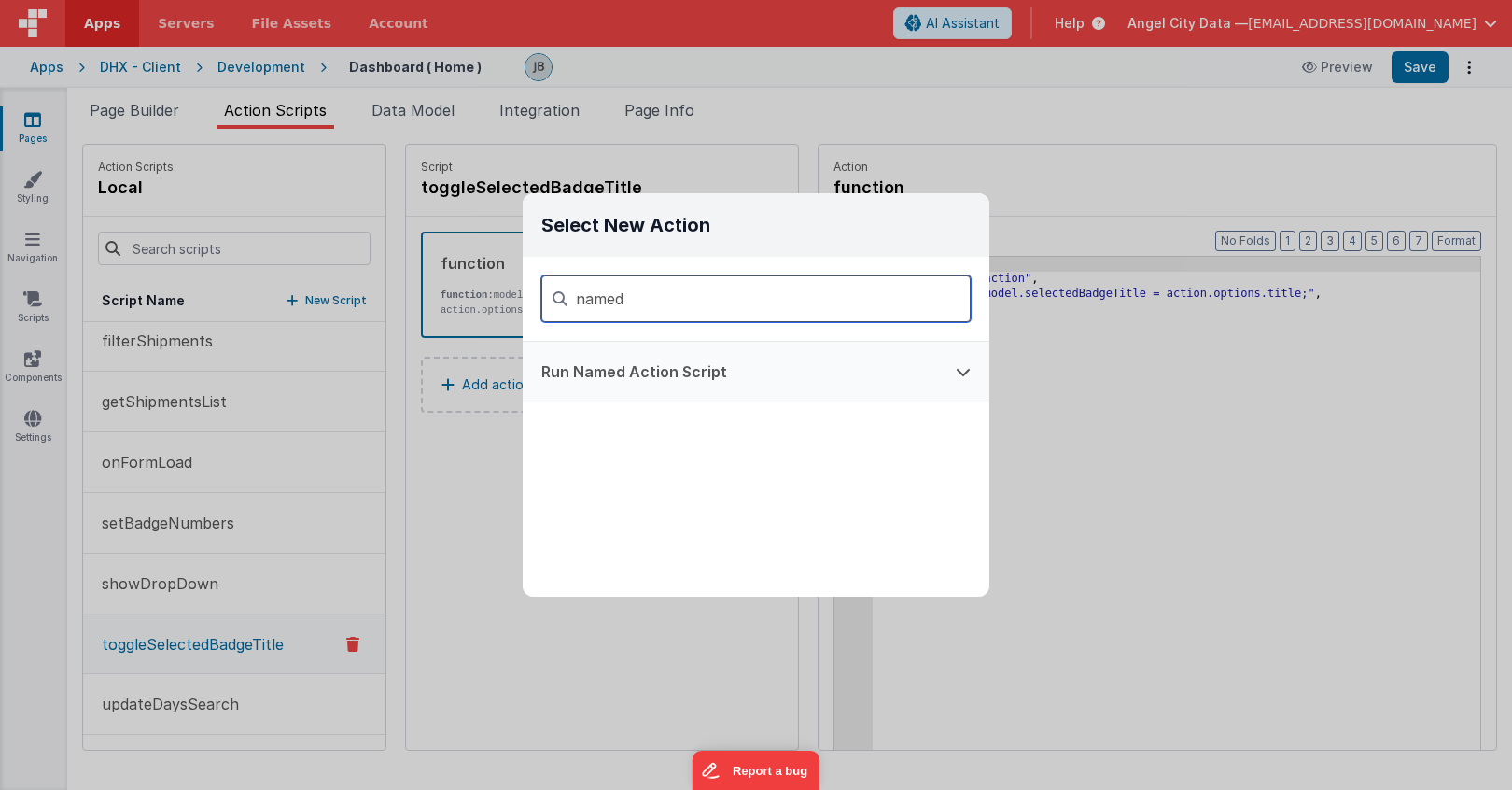
type input "named"
click at [633, 369] on button "Run Named Action Script" at bounding box center [730, 372] width 415 height 60
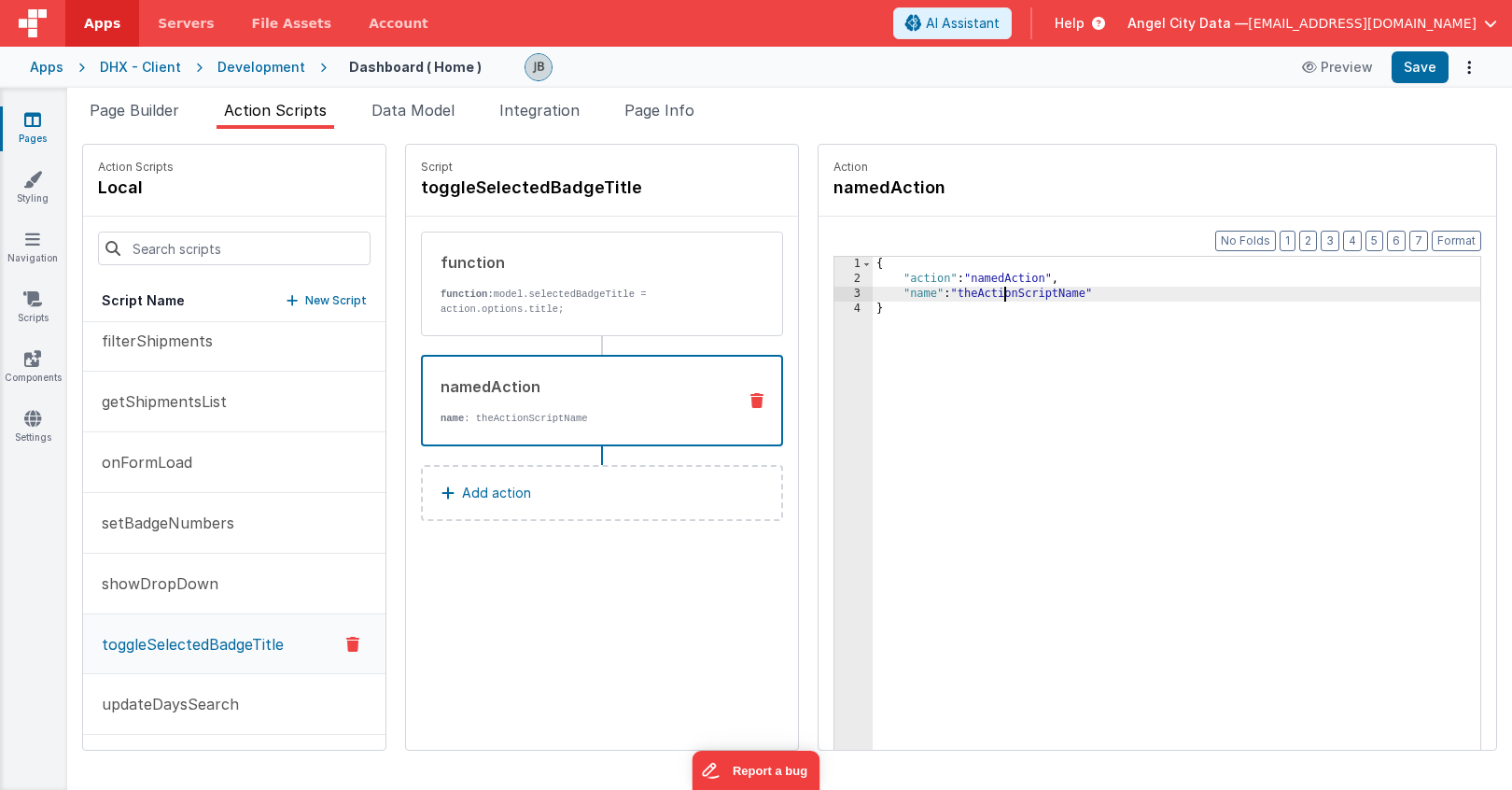
click at [956, 297] on div "{ "action" : "namedAction" , "name" : "theActionScriptName" }" at bounding box center [1199, 547] width 653 height 581
click at [1426, 75] on button "Save" at bounding box center [1420, 68] width 57 height 32
click at [29, 405] on div "Pages Styling Navigation Scripts Components Settings" at bounding box center [34, 439] width 68 height 702
click at [30, 409] on icon at bounding box center [33, 418] width 17 height 19
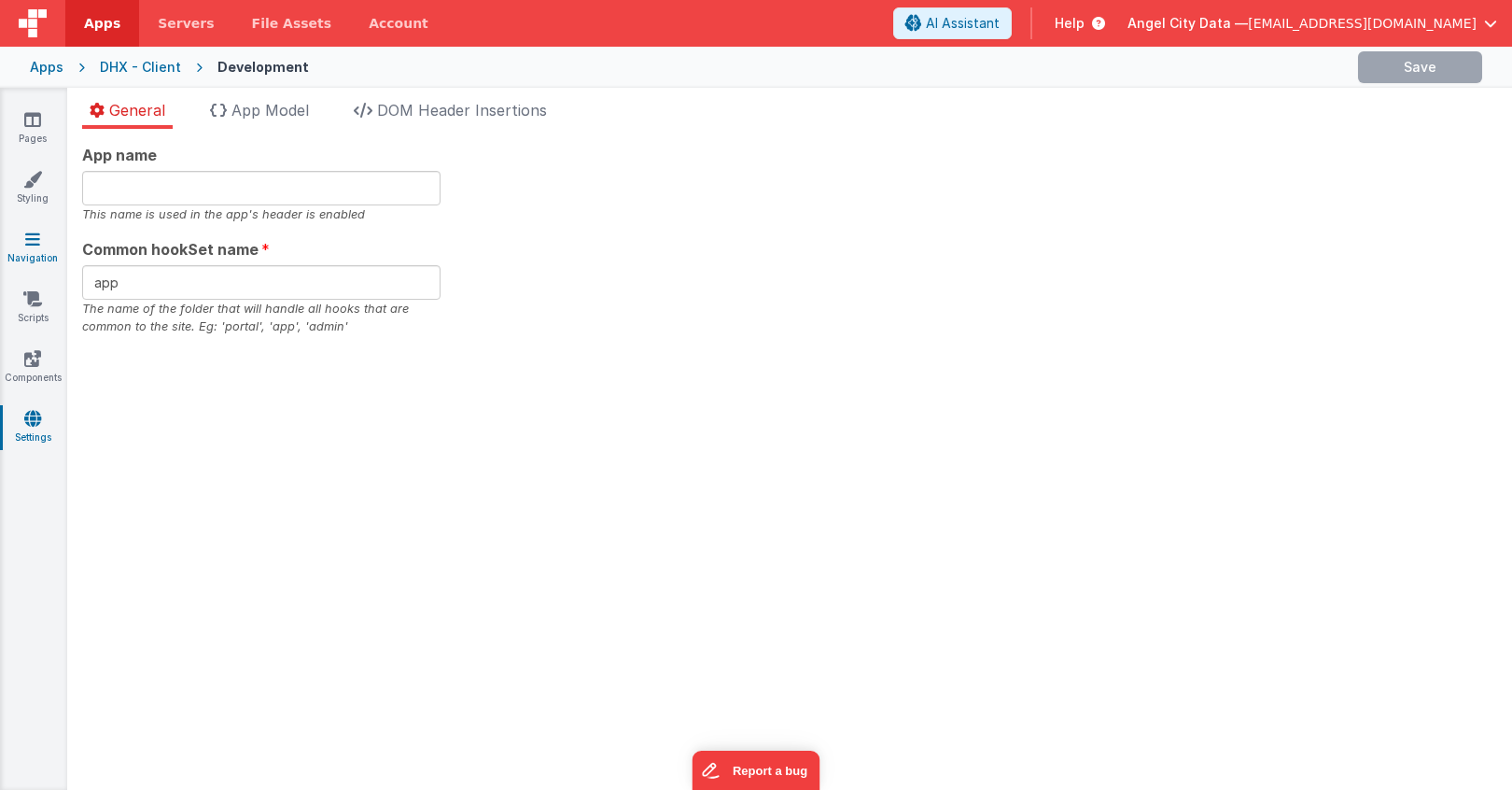
click at [31, 238] on icon at bounding box center [33, 239] width 15 height 19
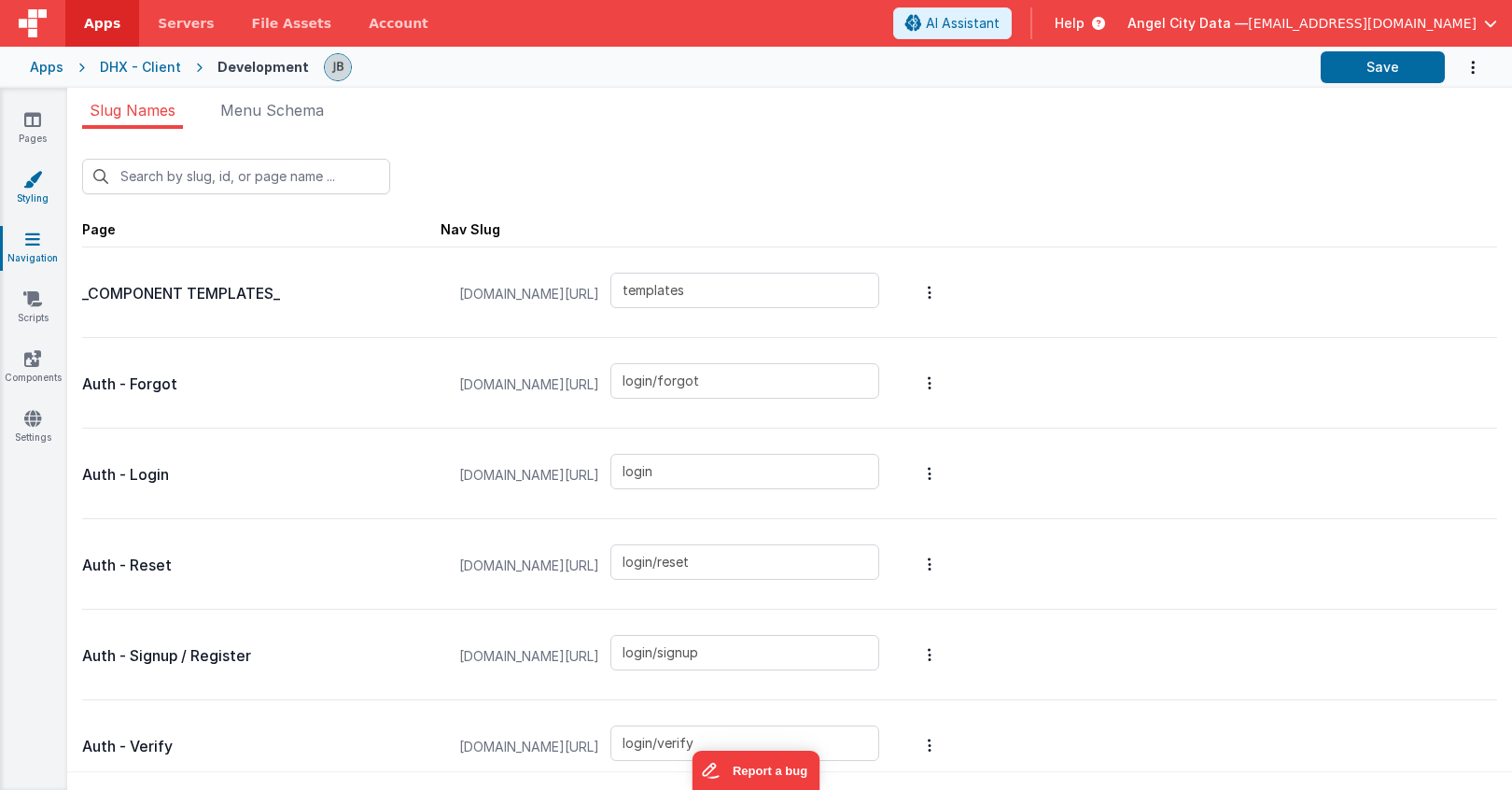
click at [31, 185] on icon at bounding box center [33, 179] width 19 height 19
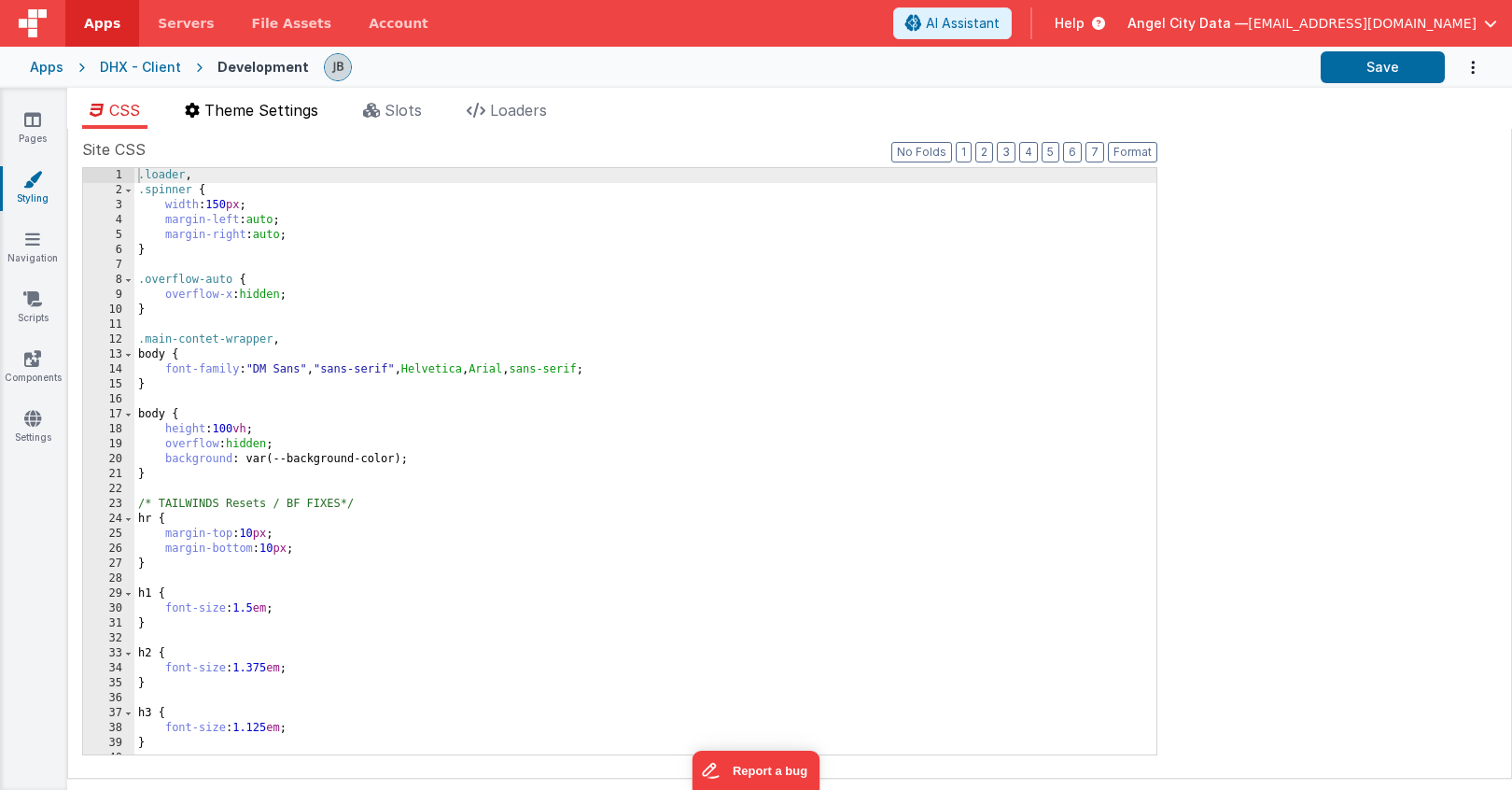
click at [289, 102] on span "Theme Settings" at bounding box center [261, 110] width 114 height 19
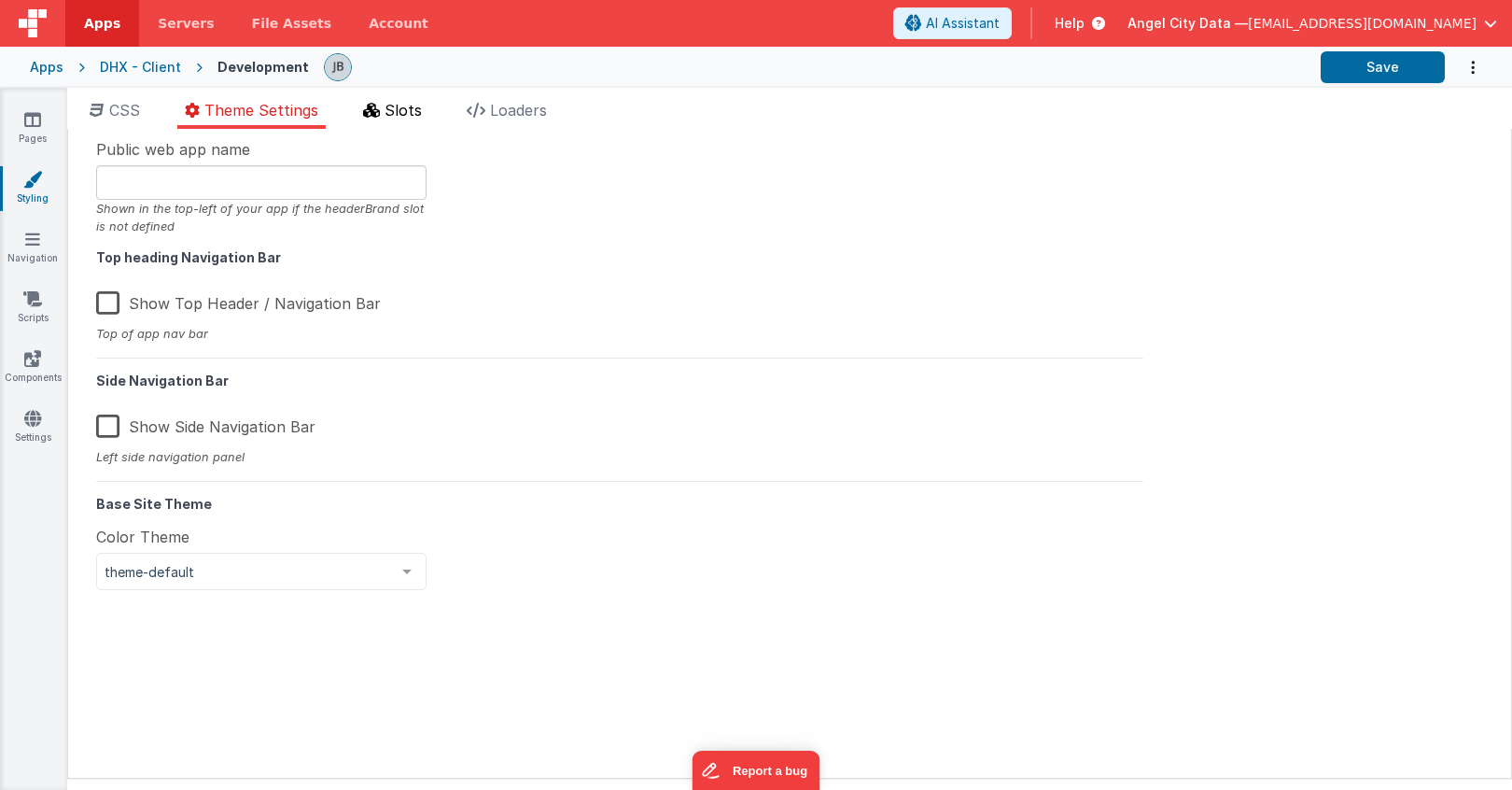
click at [380, 113] on icon at bounding box center [372, 110] width 17 height 15
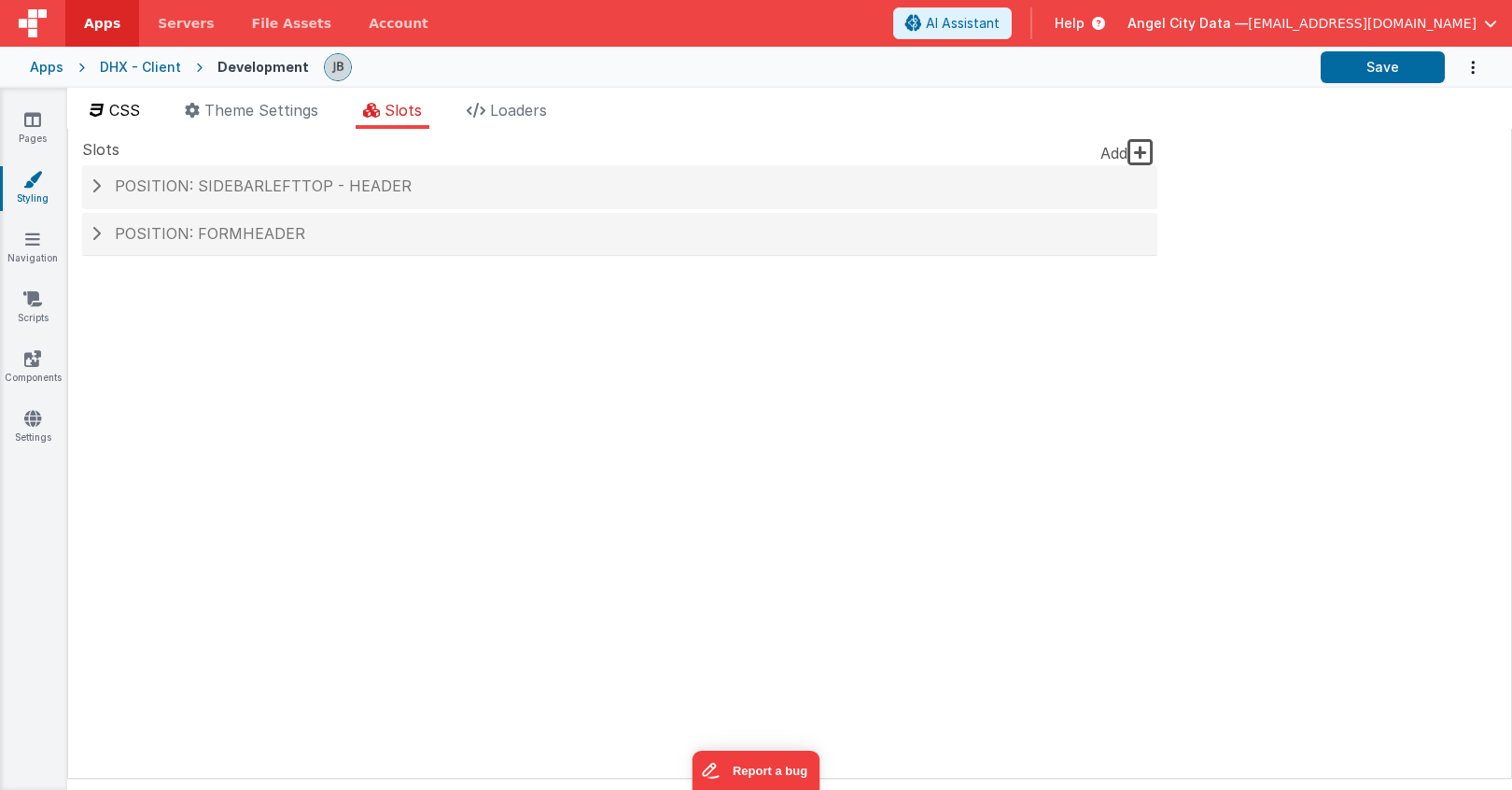
click at [124, 113] on span "CSS" at bounding box center [124, 110] width 31 height 19
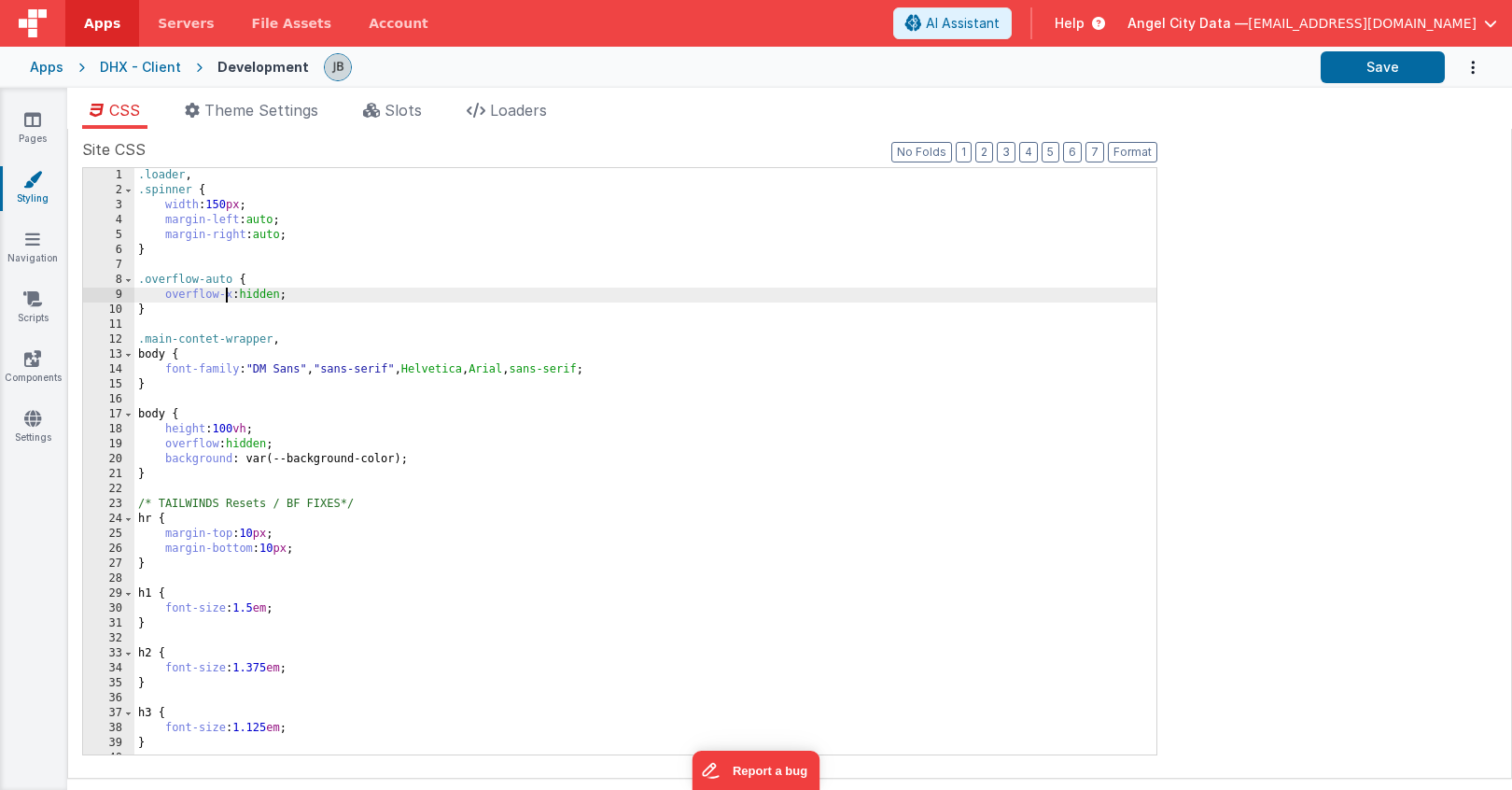
click at [229, 296] on div ".loader , .spinner { width : 150 px ; margin-left : auto ; margin-right : auto …" at bounding box center [645, 476] width 1022 height 616
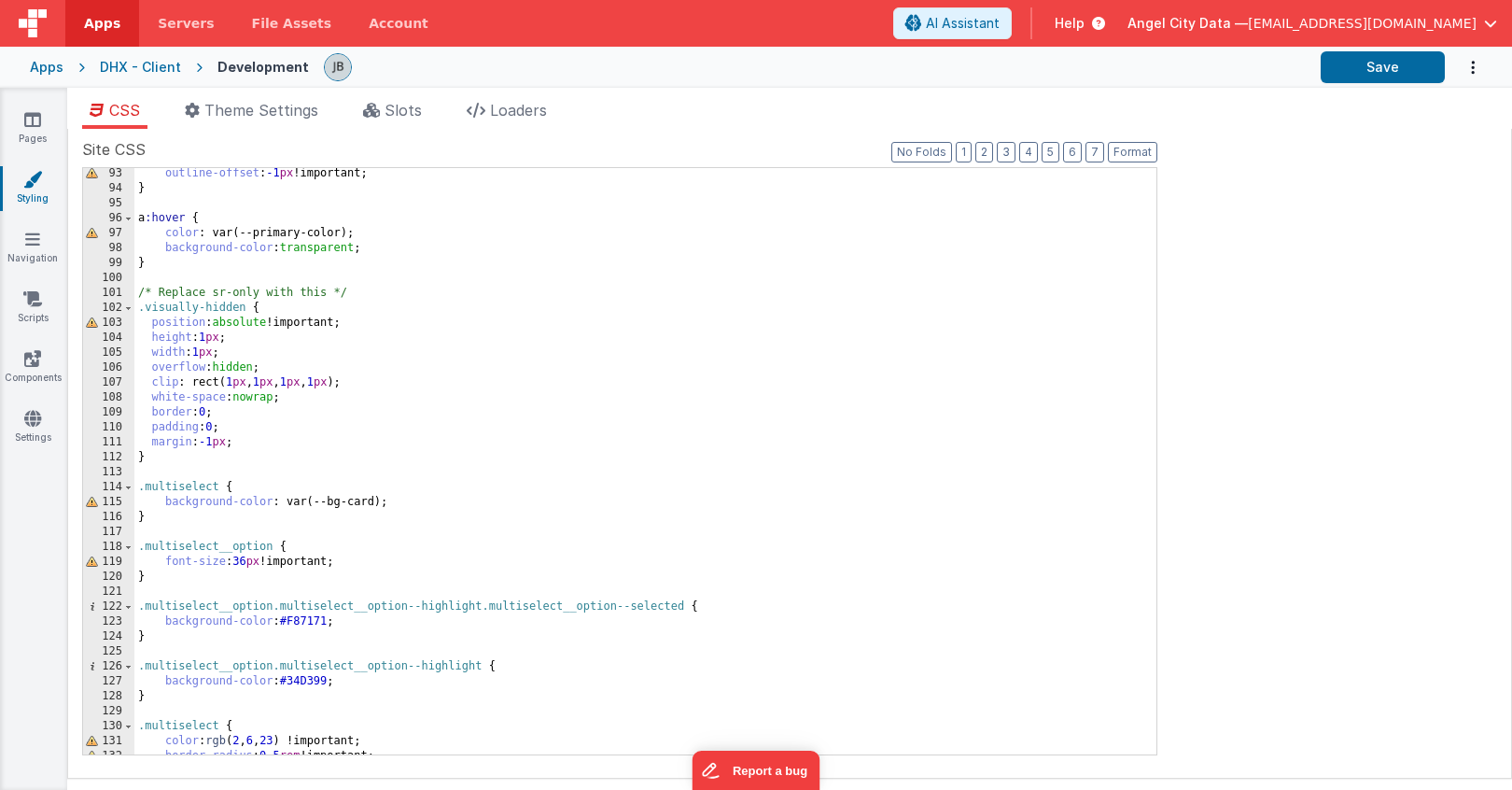
scroll to position [1287, 0]
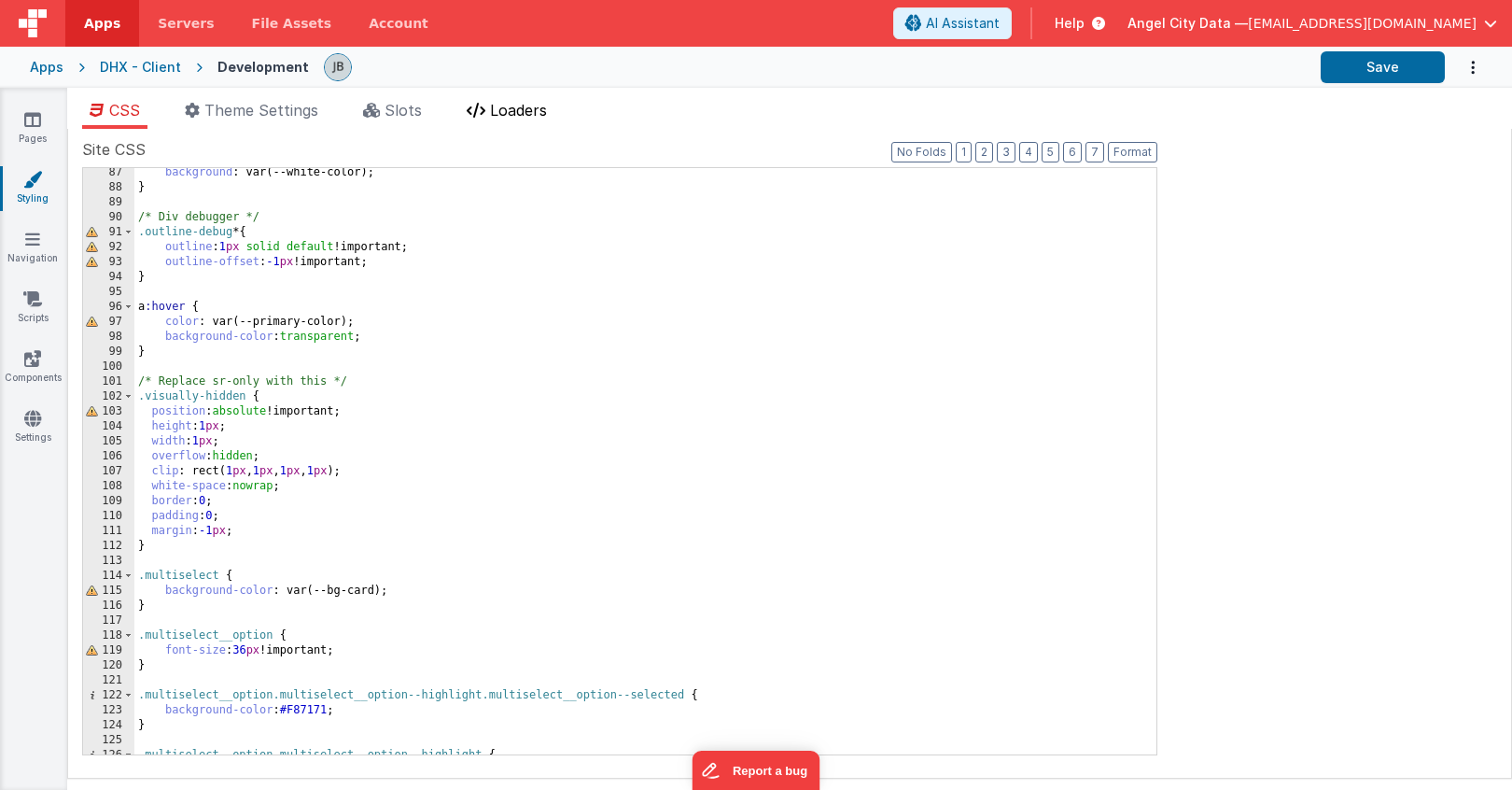
click at [496, 109] on span "Loaders" at bounding box center [518, 110] width 57 height 19
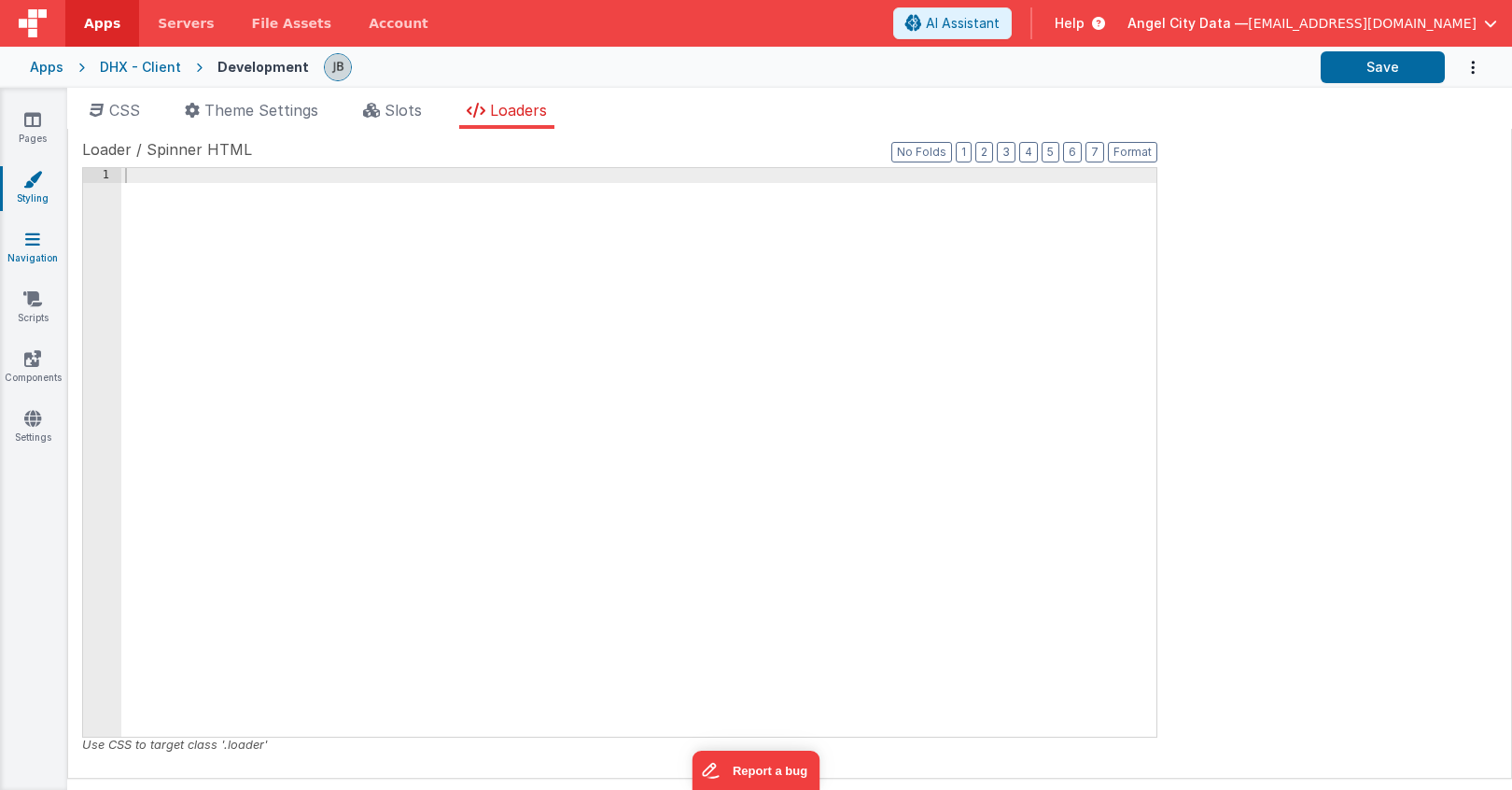
click at [38, 235] on icon at bounding box center [33, 239] width 15 height 19
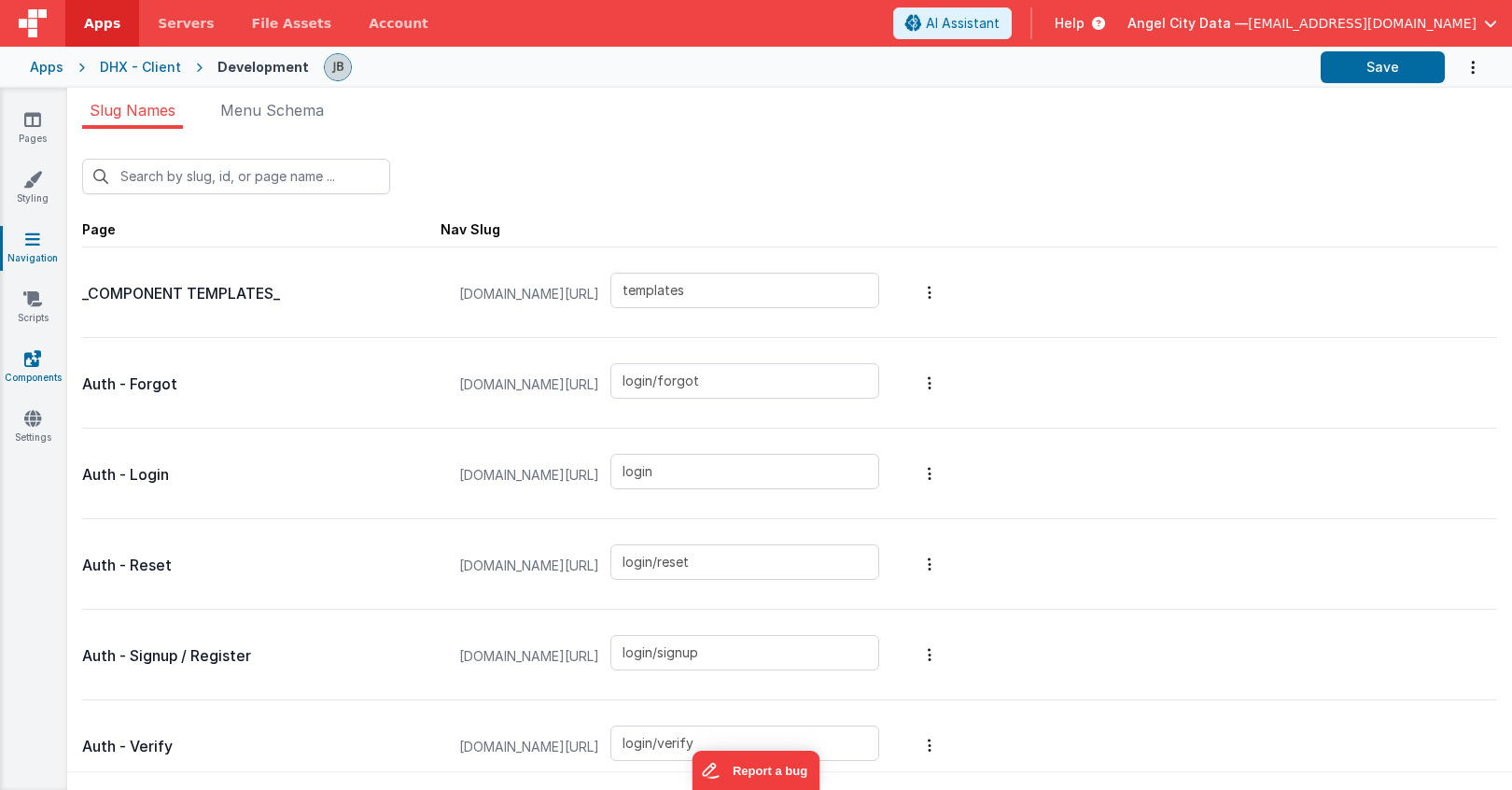
click at [33, 361] on icon at bounding box center [33, 358] width 17 height 19
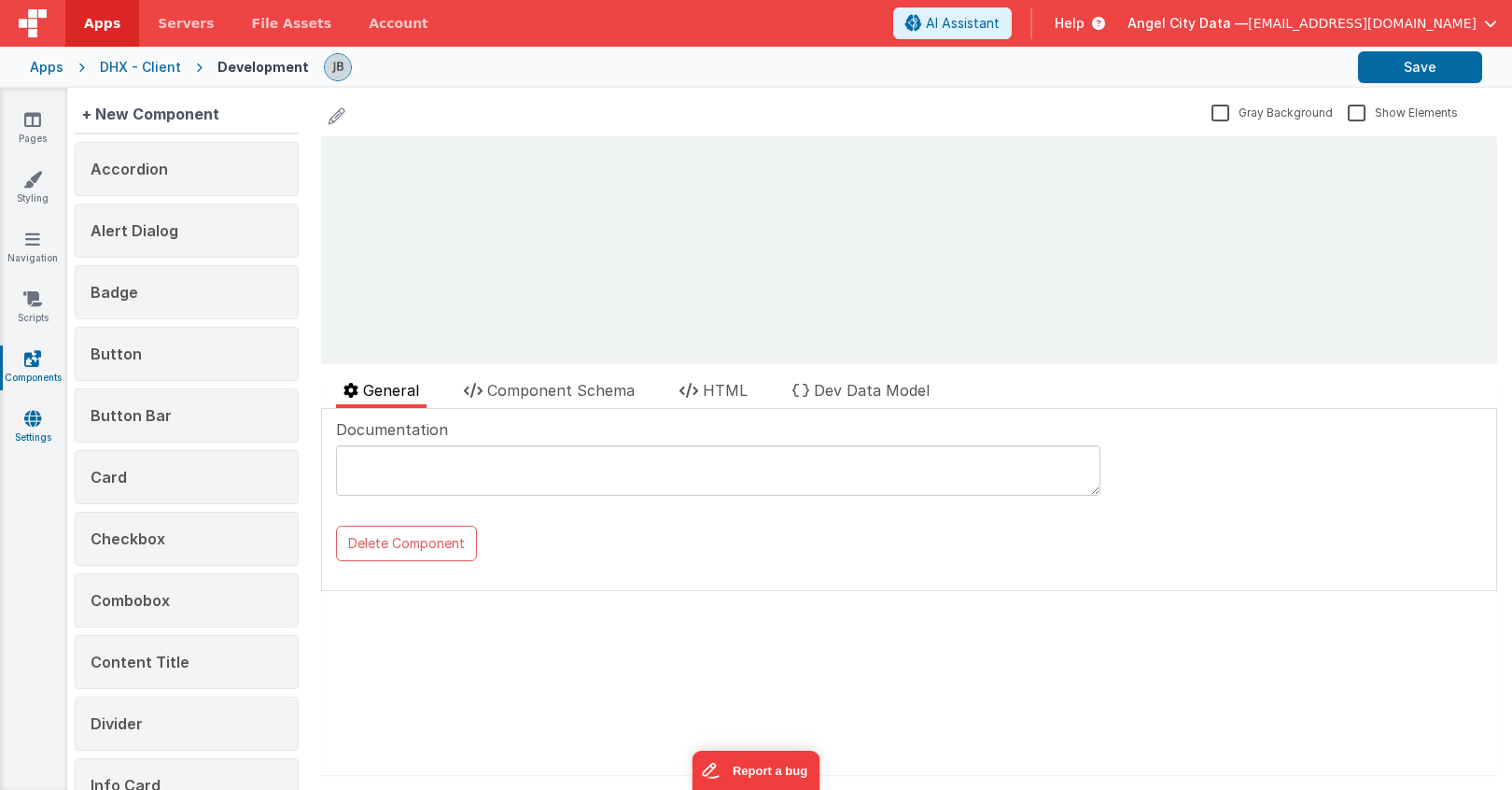
click at [31, 421] on icon at bounding box center [33, 418] width 17 height 19
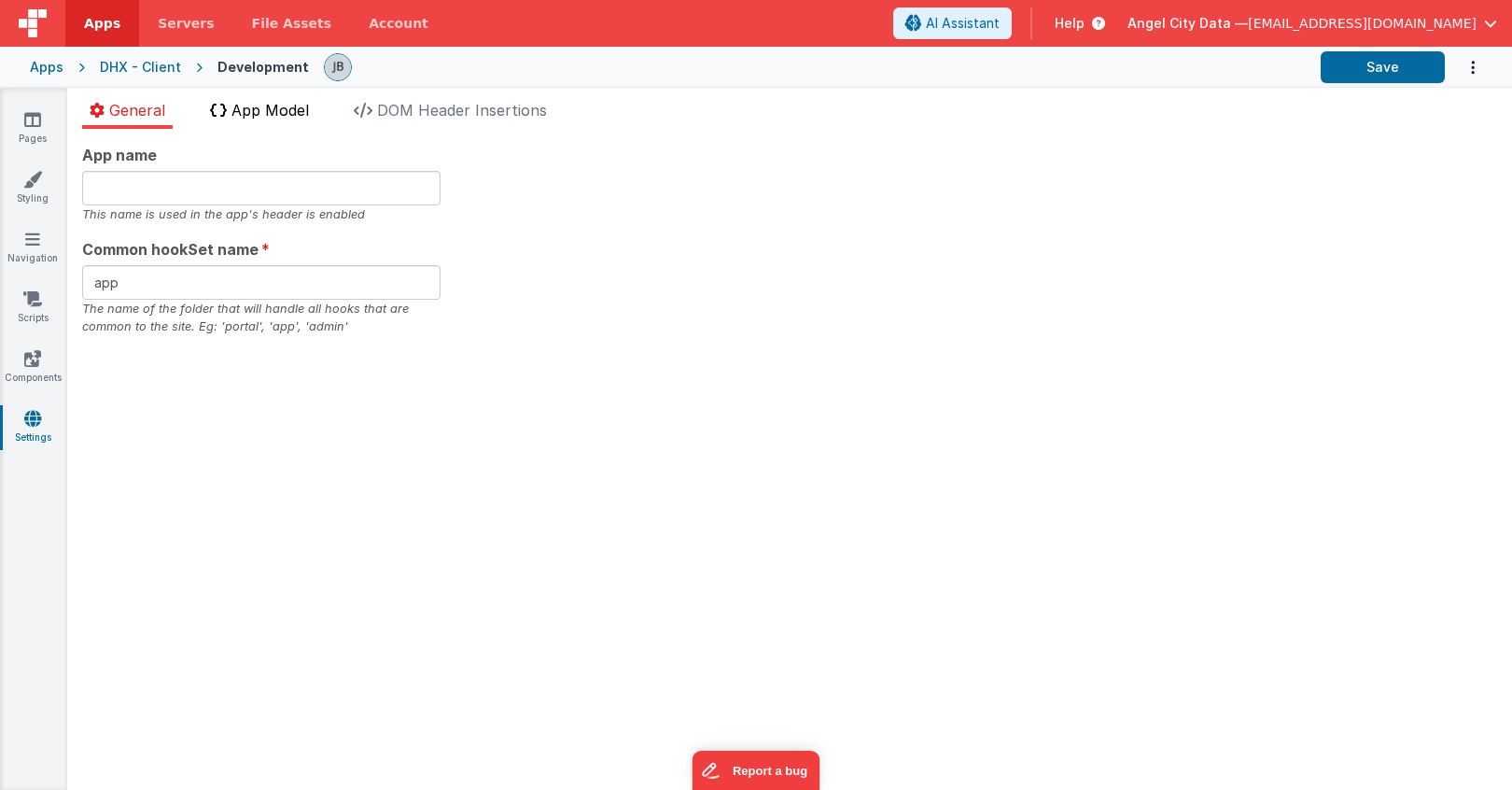
click at [256, 121] on li "App Model" at bounding box center [259, 114] width 114 height 30
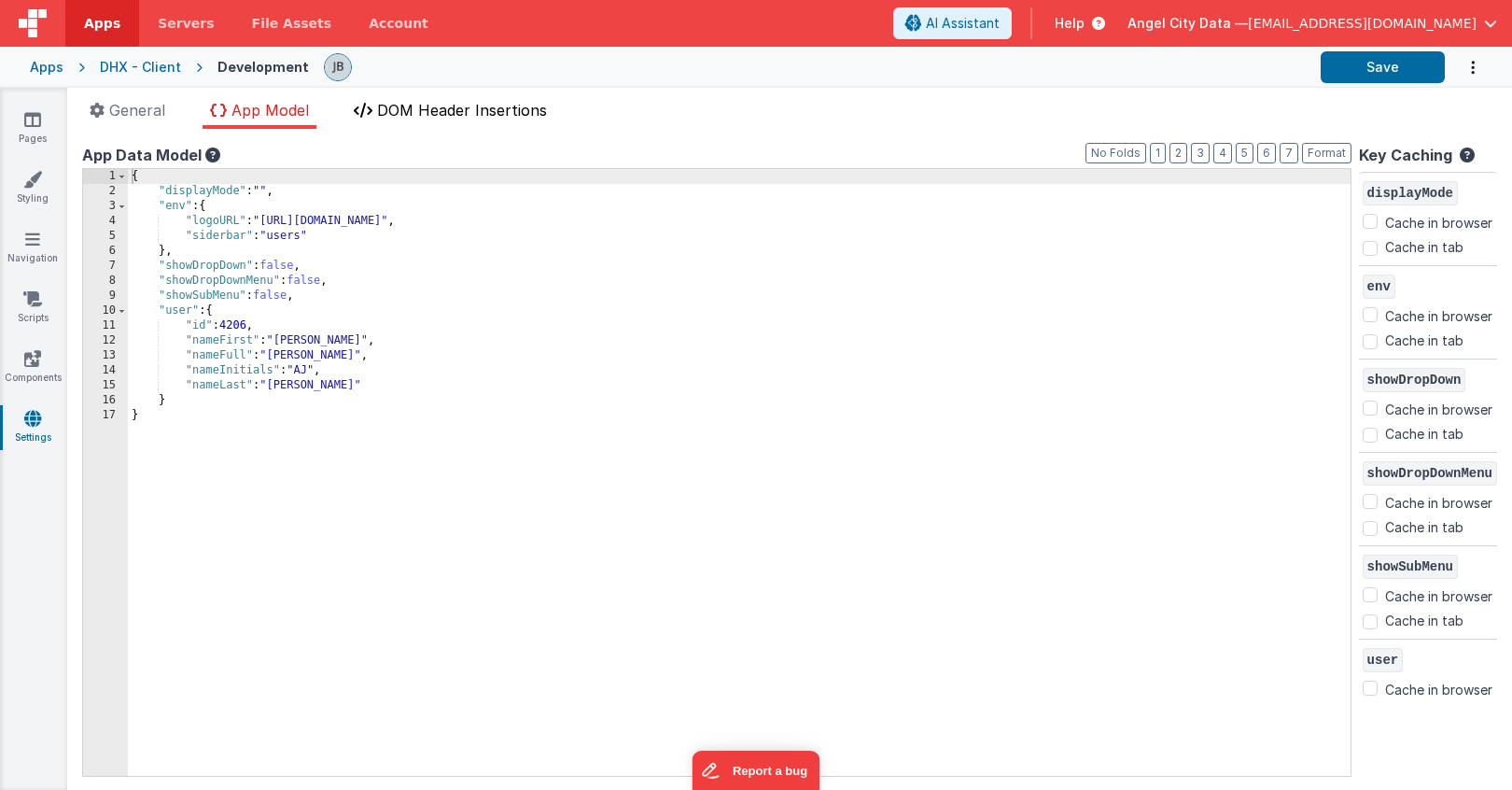
click at [447, 106] on span "DOM Header Insertions" at bounding box center [462, 110] width 170 height 19
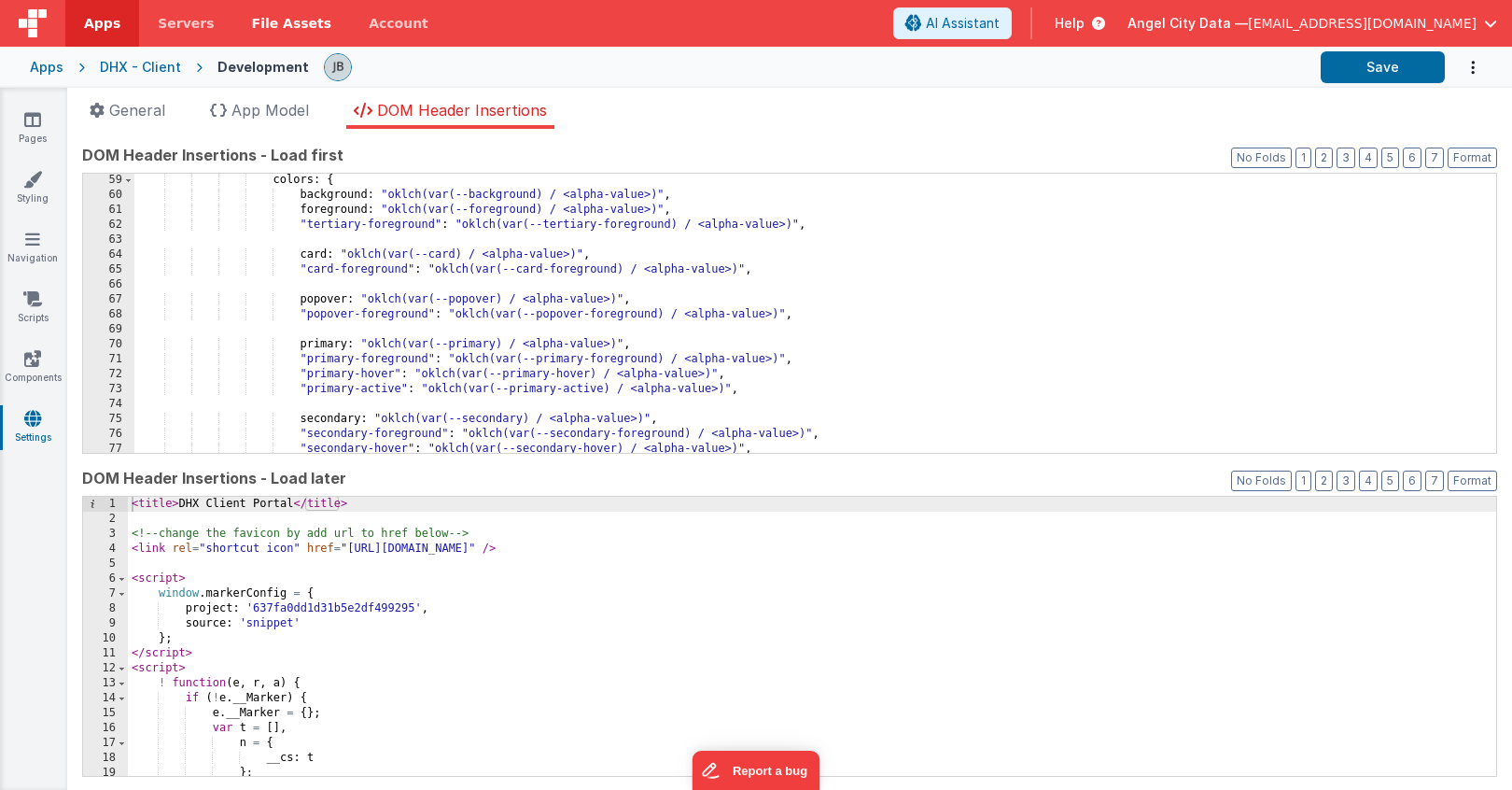
scroll to position [851, 0]
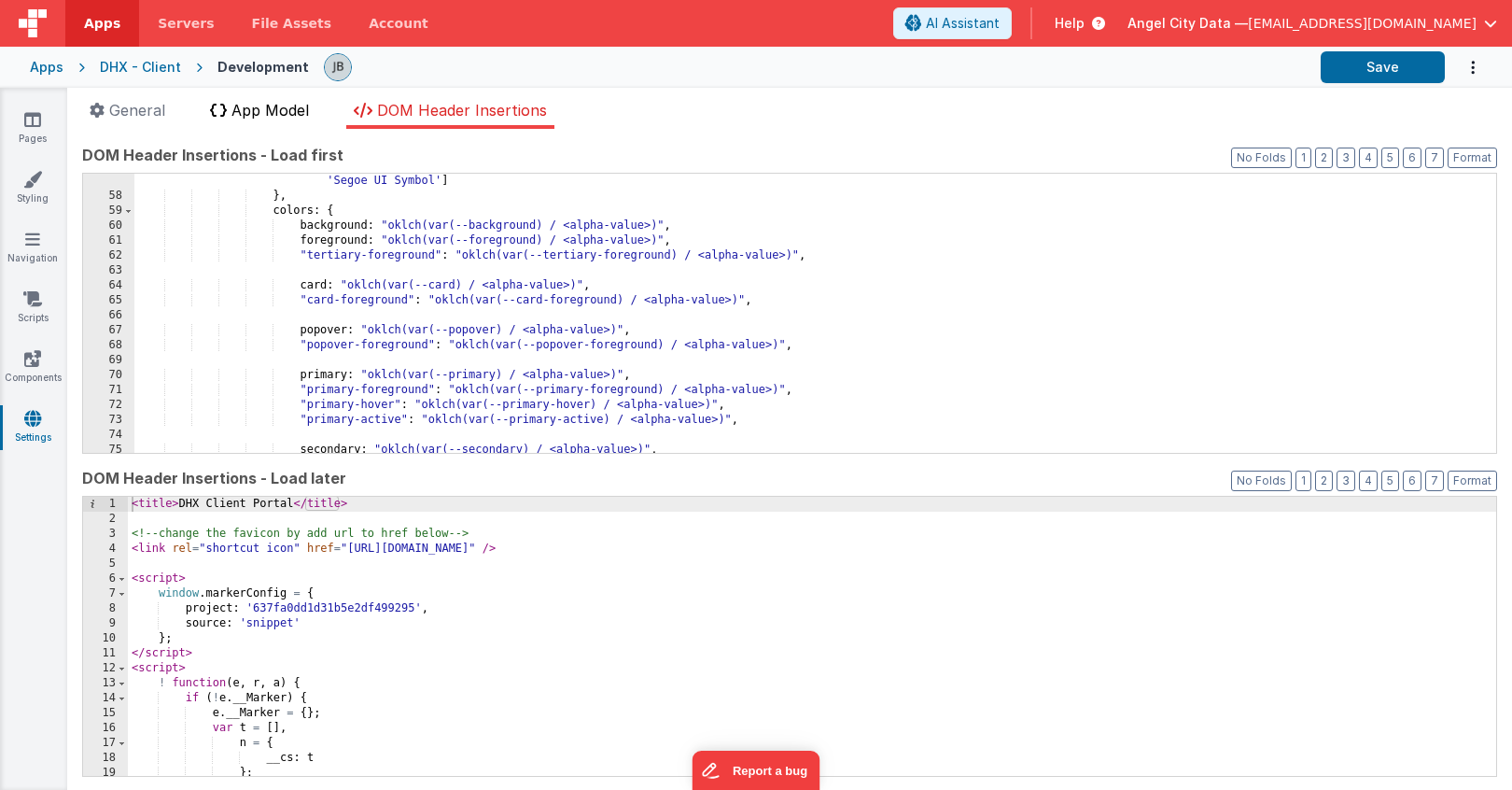
click at [257, 104] on span "App Model" at bounding box center [270, 110] width 78 height 19
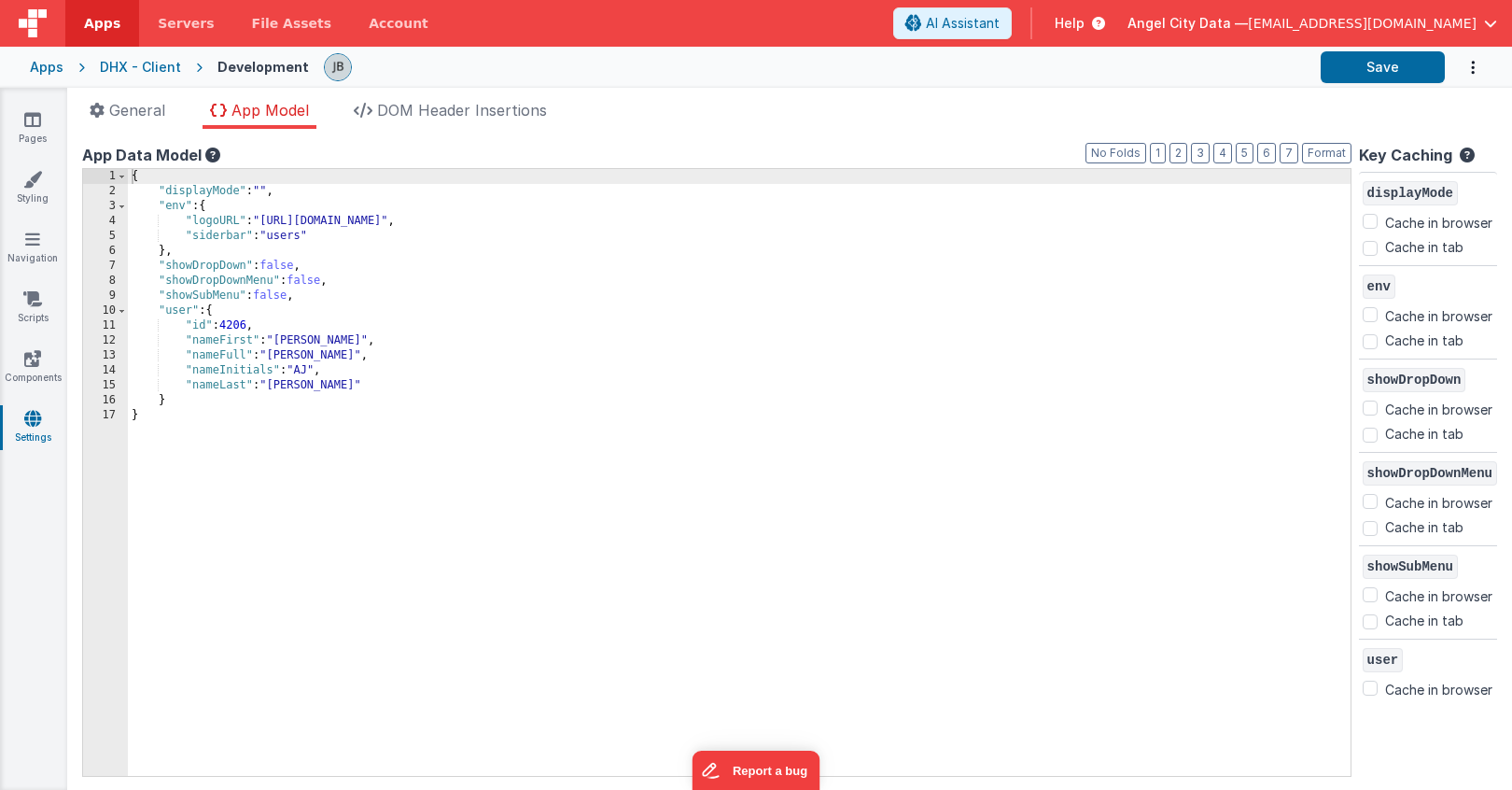
click at [344, 215] on div "{ "displayMode" : "" , "env" : { "logoURL" : "https://ucarecdn.com/b9e7ff3a-933…" at bounding box center [739, 487] width 1223 height 636
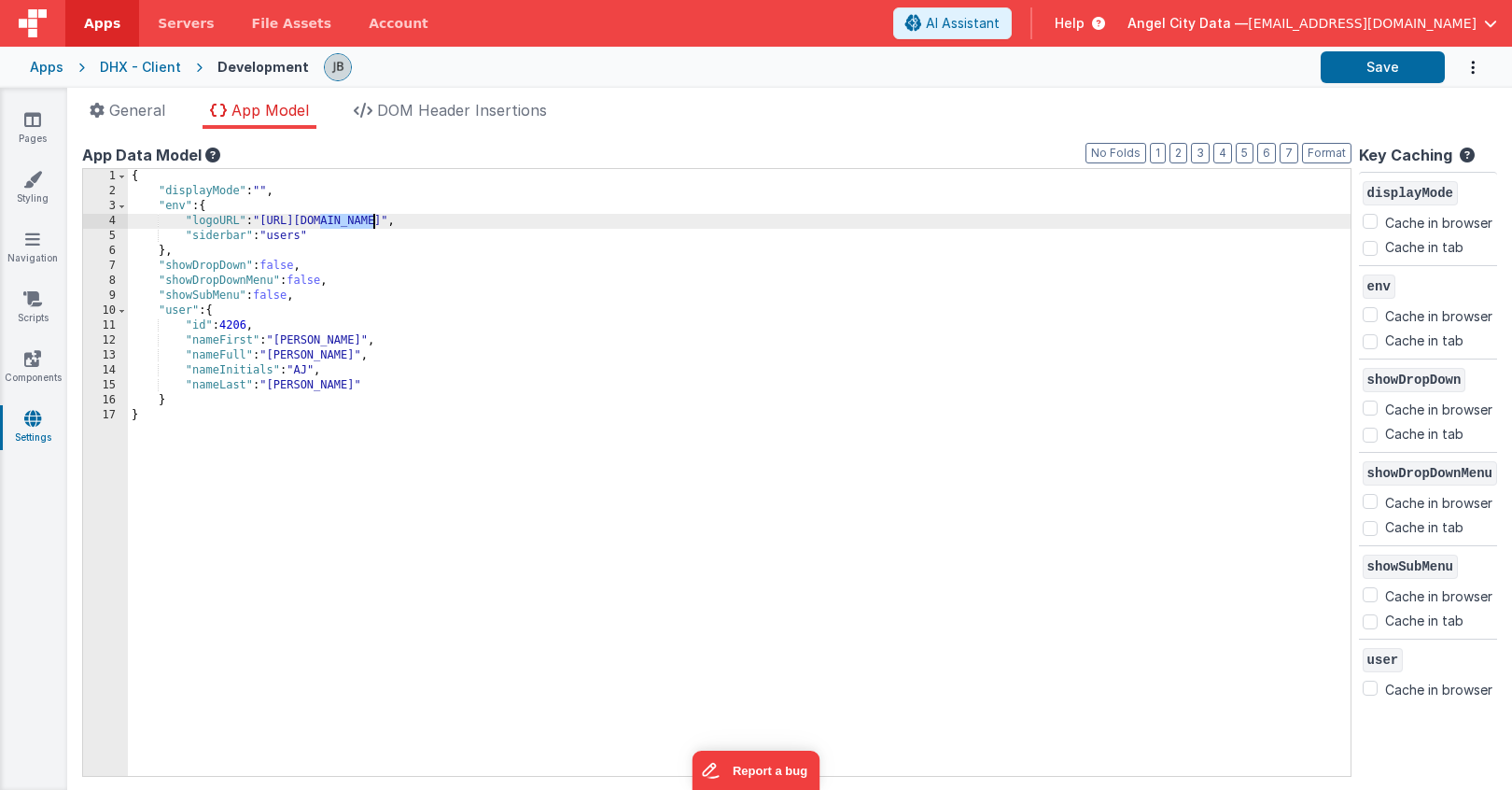
click at [344, 215] on div "{ "displayMode" : "" , "env" : { "logoURL" : "https://ucarecdn.com/b9e7ff3a-933…" at bounding box center [739, 487] width 1223 height 636
click at [404, 223] on div "{ "displayMode" : "" , "env" : { "logoURL" : "https://ucarecdn.com/b9e7ff3a-933…" at bounding box center [739, 487] width 1223 height 636
click at [1474, 75] on icon "Options" at bounding box center [1474, 68] width 19 height 38
click at [480, 74] on button at bounding box center [756, 395] width 1512 height 790
click at [270, 19] on span "File Assets" at bounding box center [293, 23] width 81 height 19
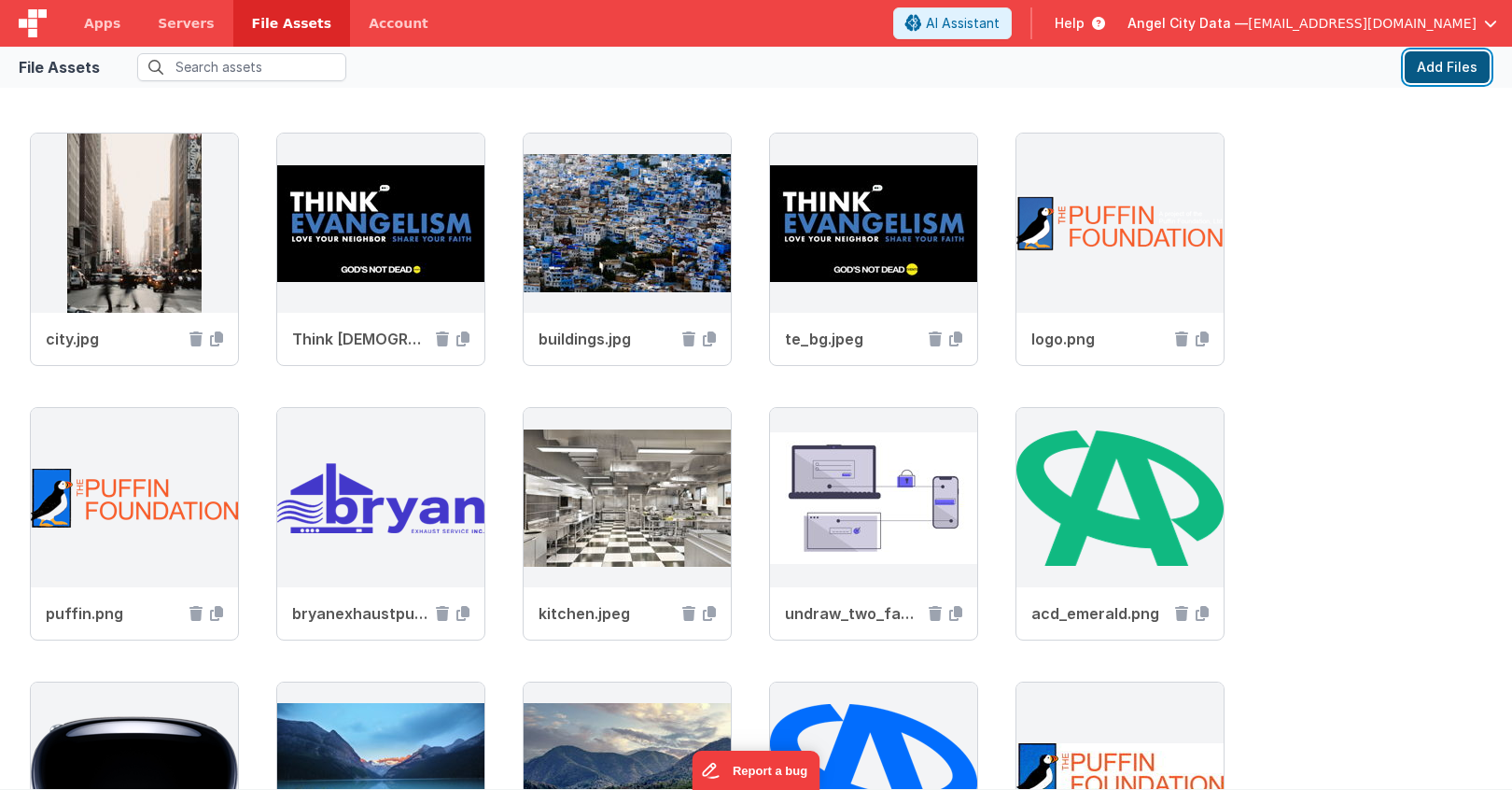
click at [1443, 61] on button "Add Files" at bounding box center [1447, 68] width 85 height 32
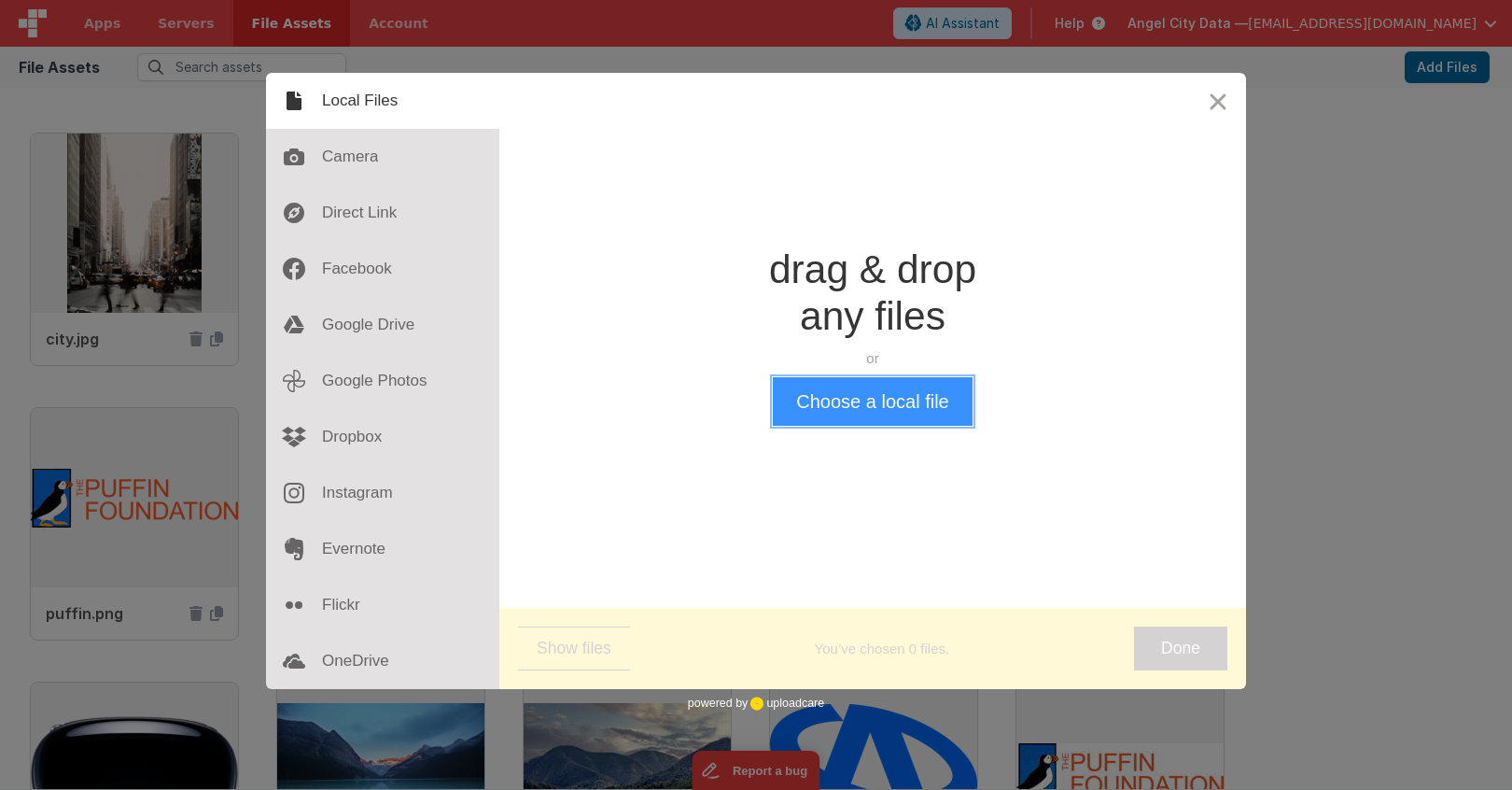
click at [871, 385] on button "Choose a local file" at bounding box center [873, 402] width 199 height 49
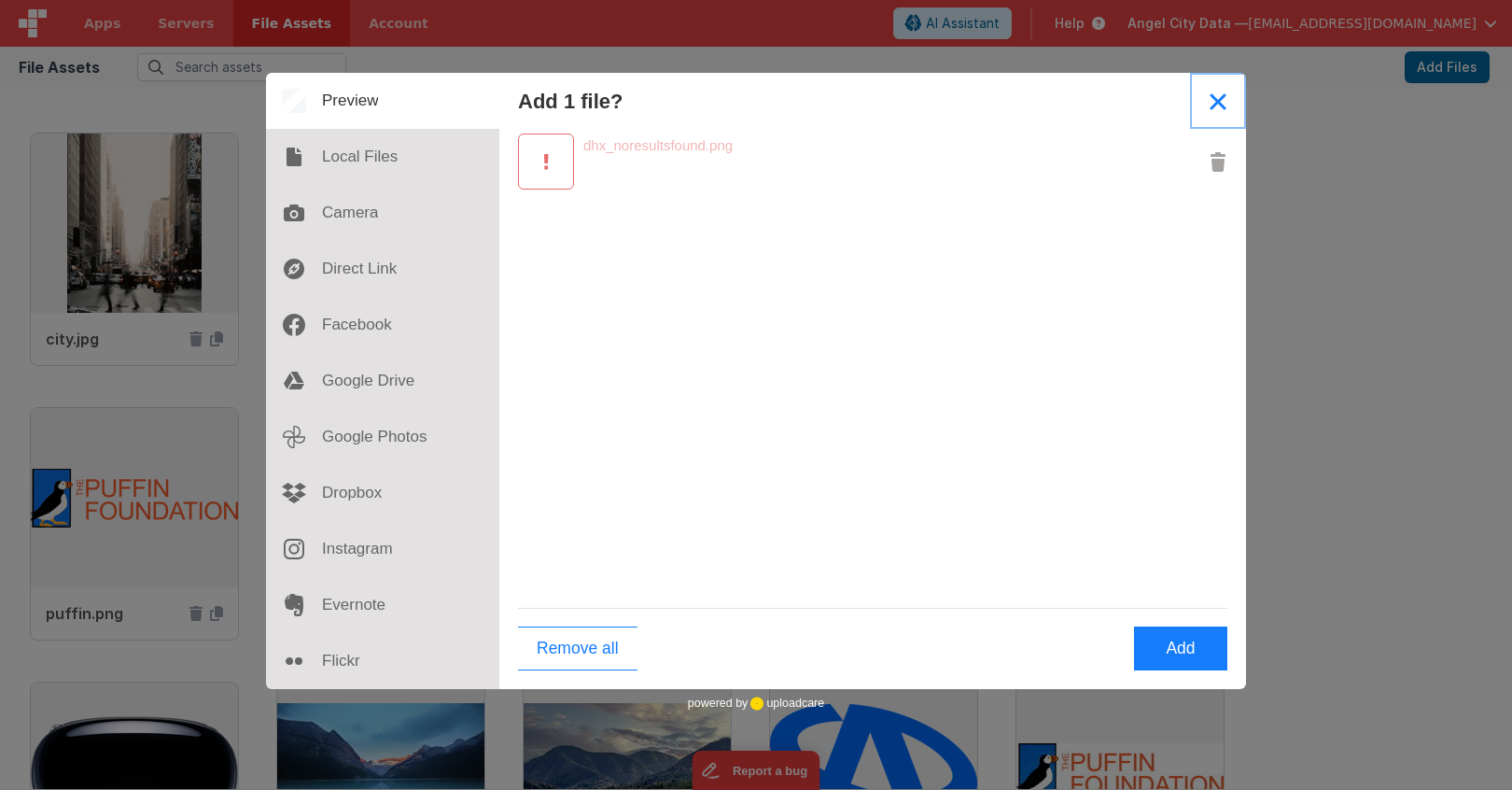
click at [1228, 90] on button "Close" at bounding box center [1218, 101] width 56 height 56
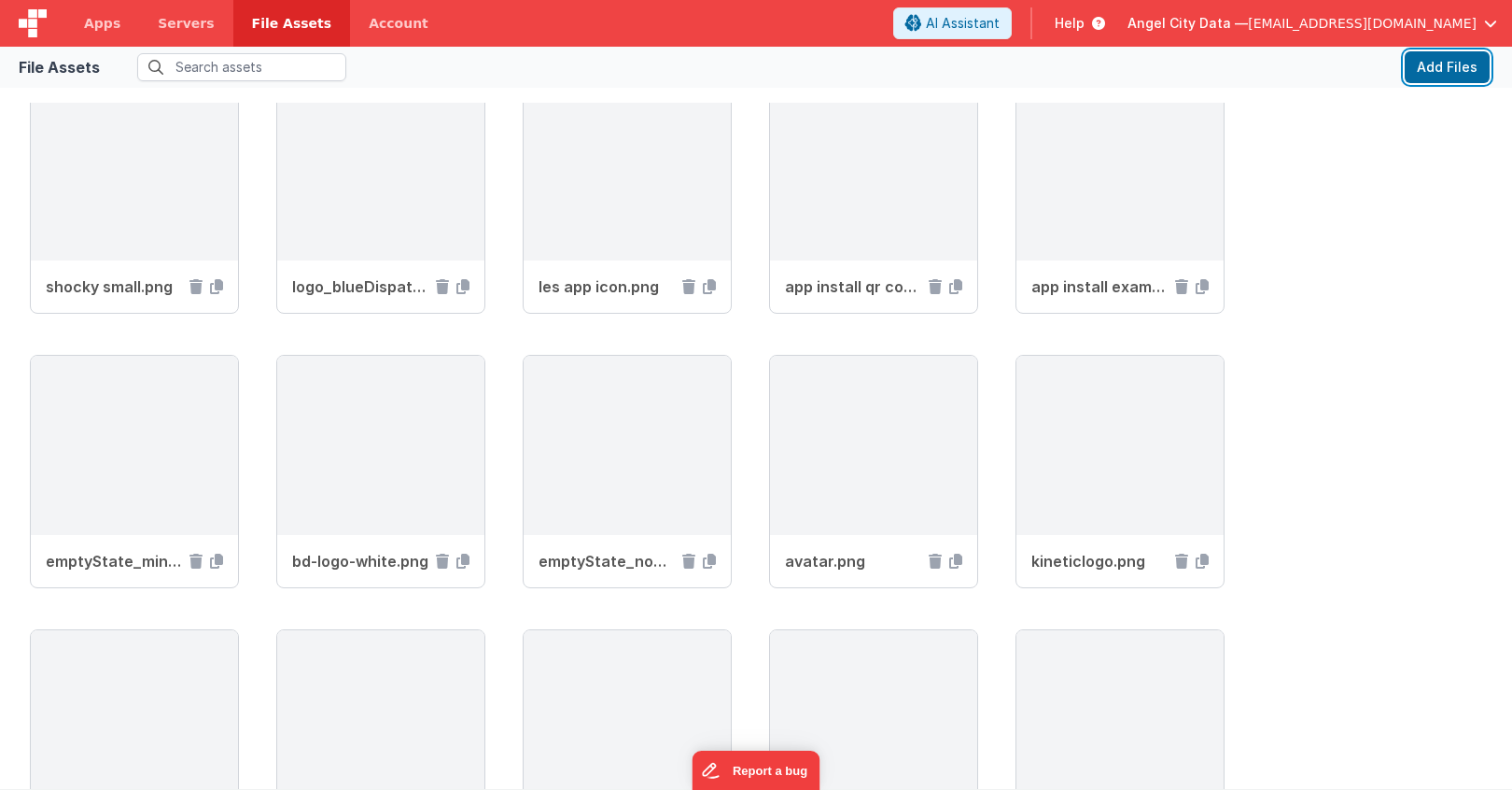
scroll to position [2251, 0]
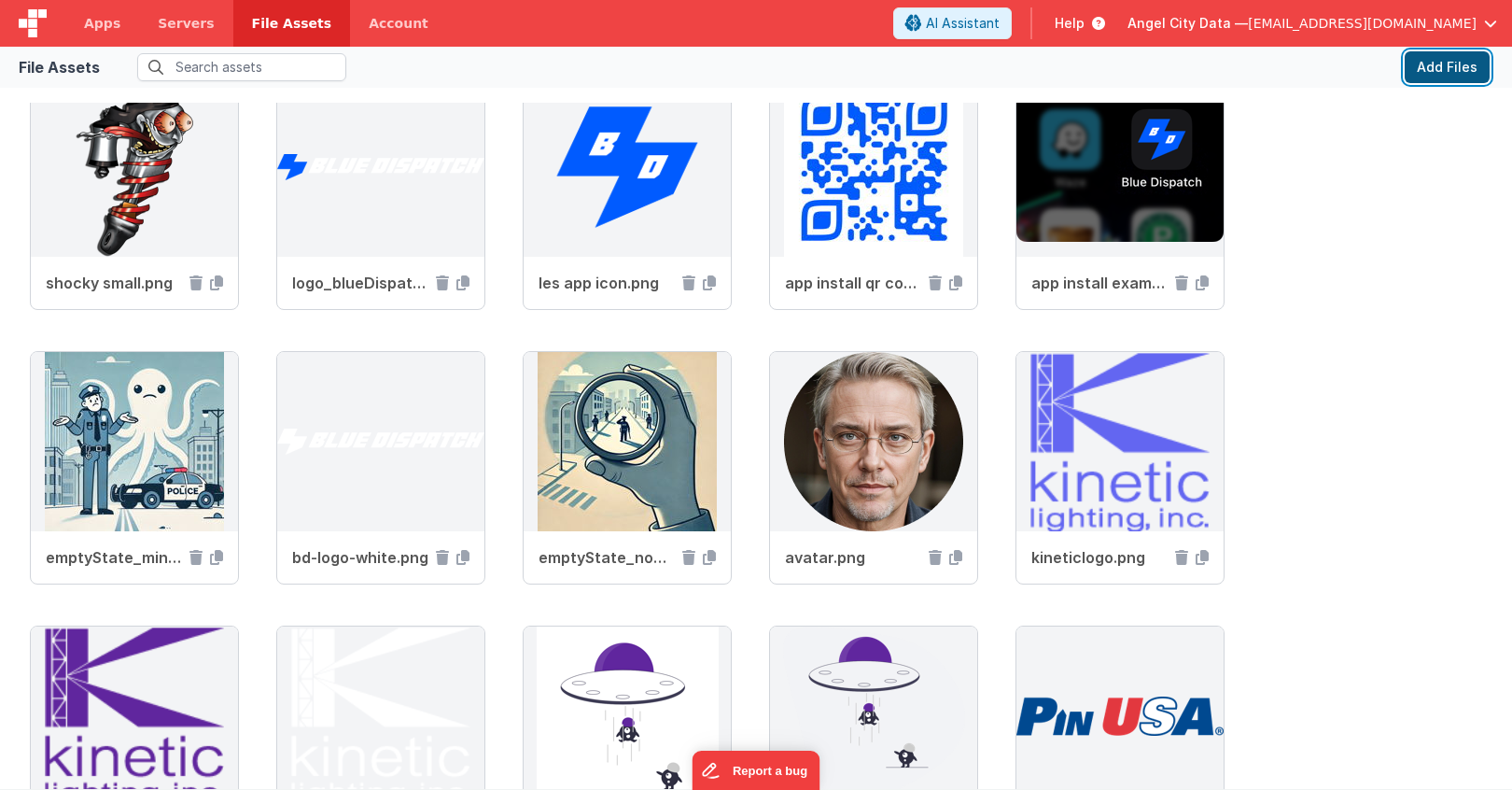
click at [1438, 79] on button "Add Files" at bounding box center [1447, 68] width 85 height 32
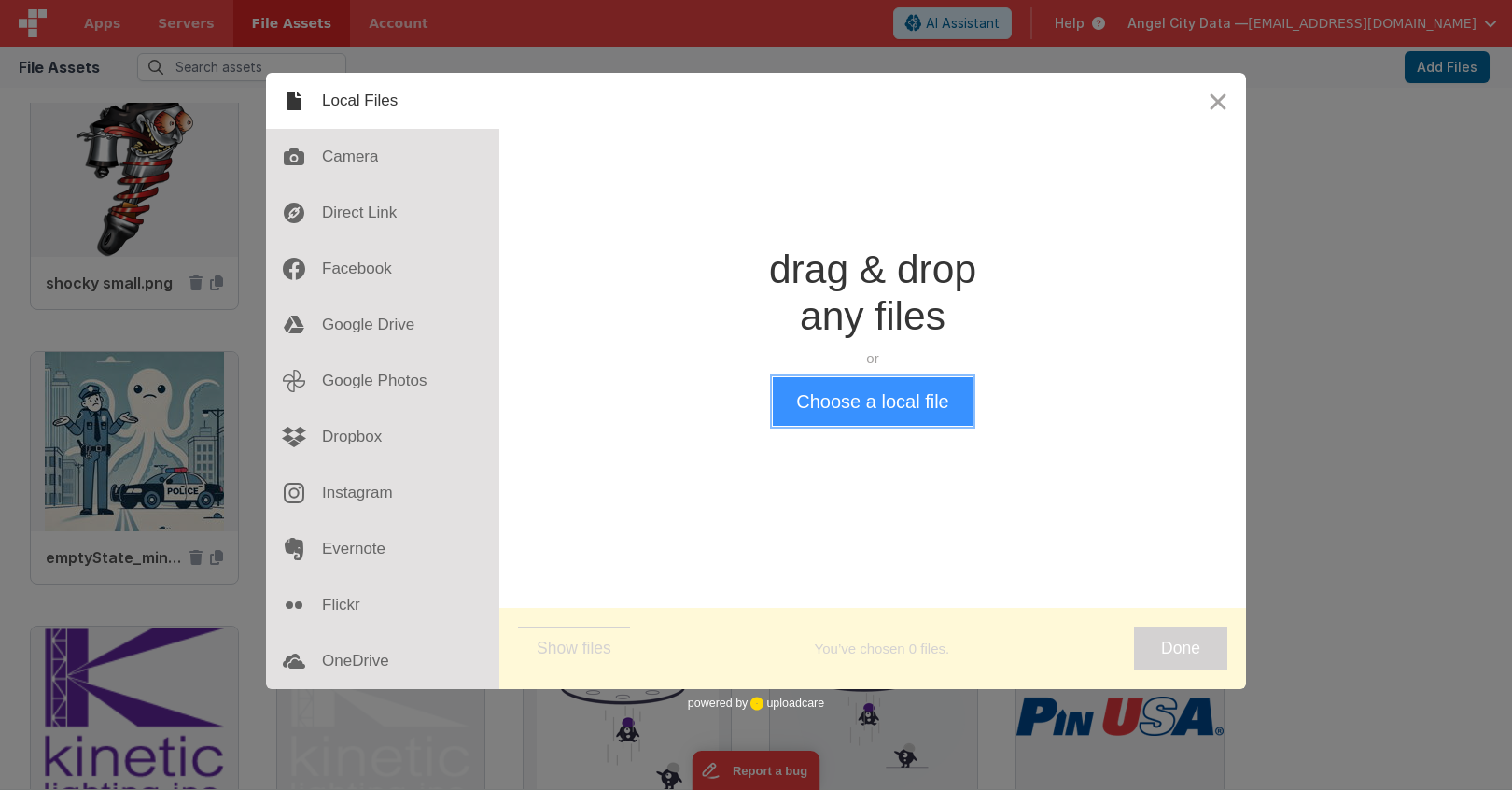
click at [895, 401] on button "Choose a local file" at bounding box center [873, 402] width 199 height 49
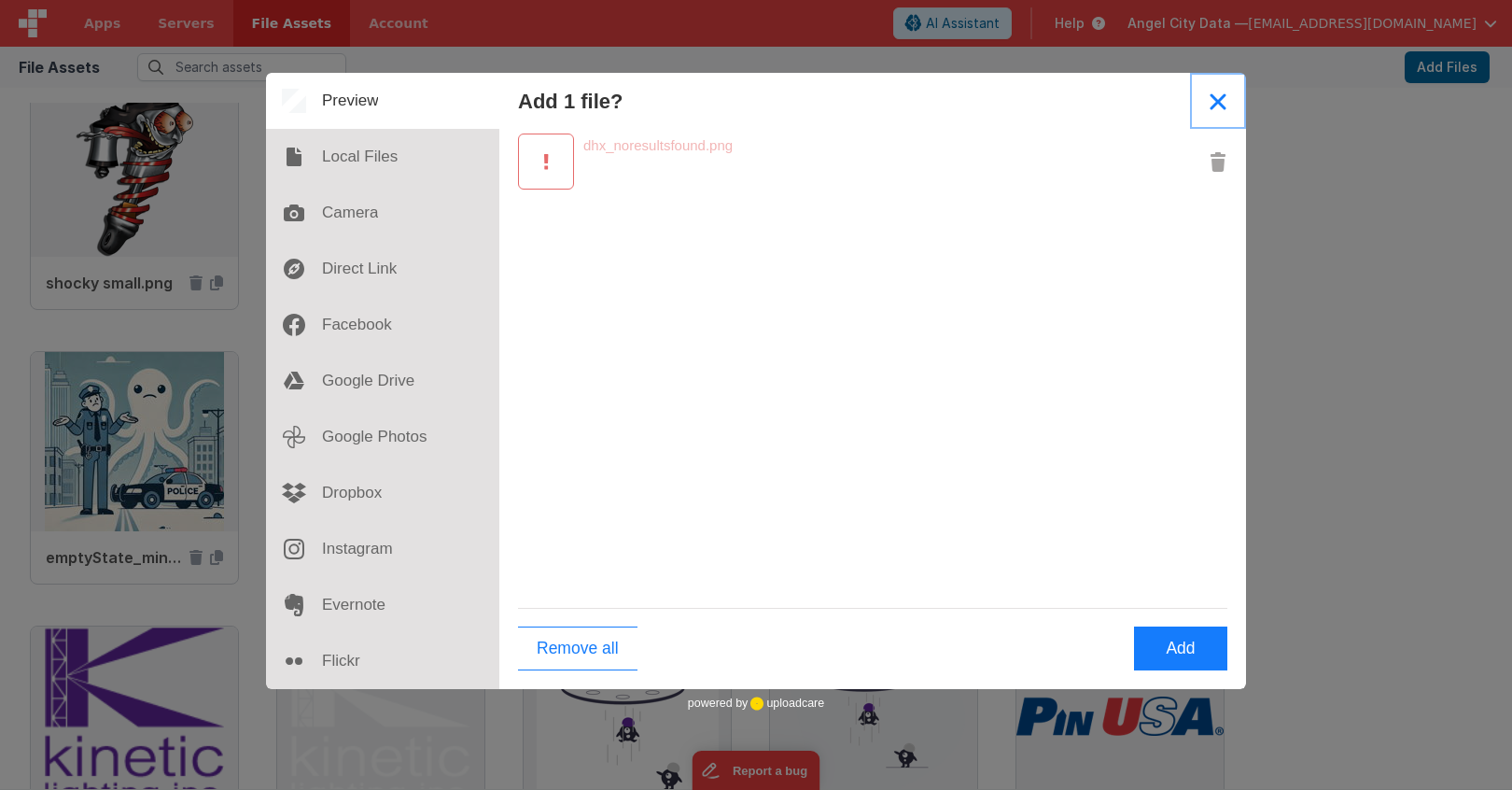
click at [1213, 98] on button "Close" at bounding box center [1218, 101] width 56 height 56
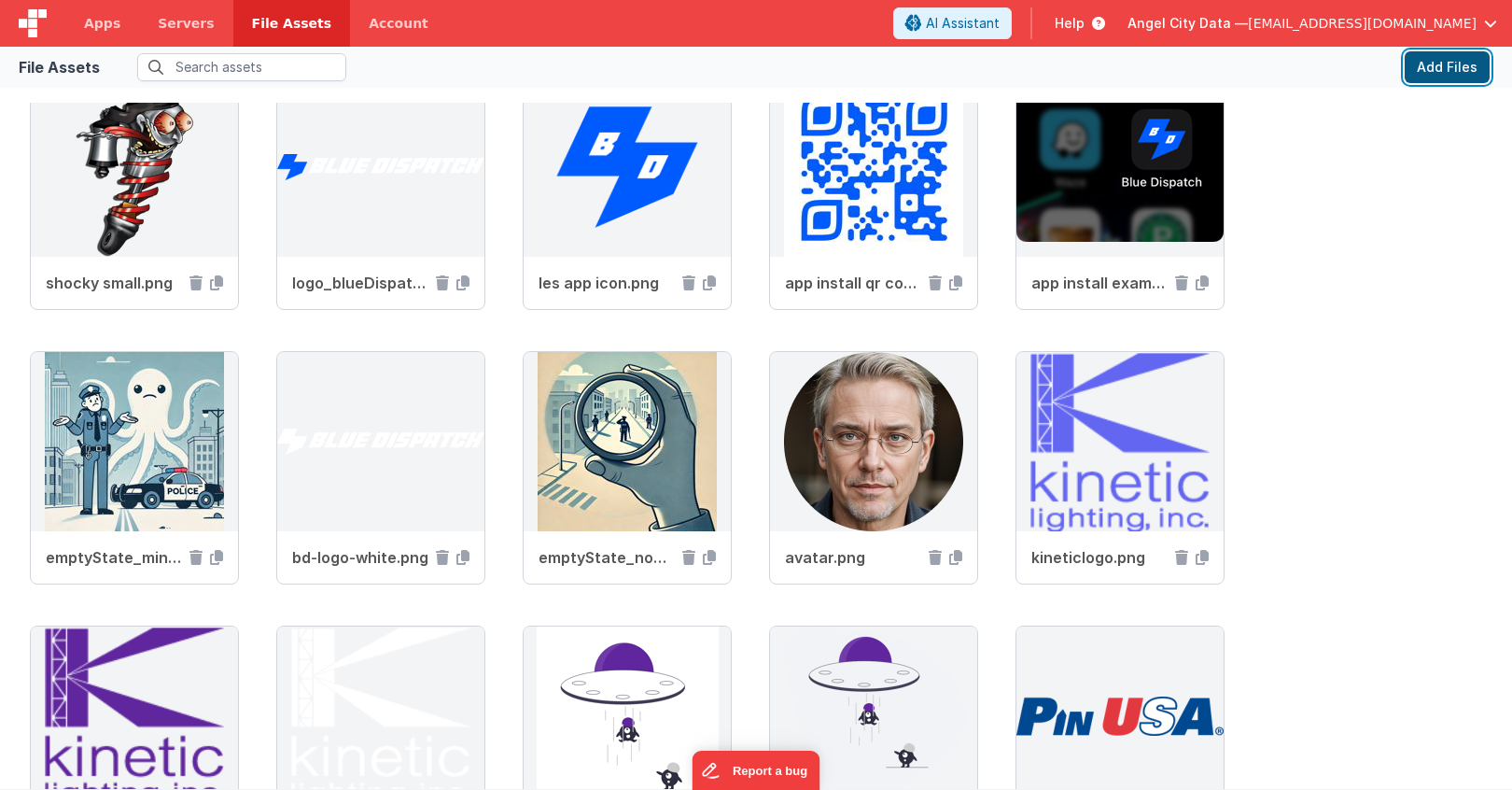
click at [1428, 76] on button "Add Files" at bounding box center [1447, 68] width 85 height 32
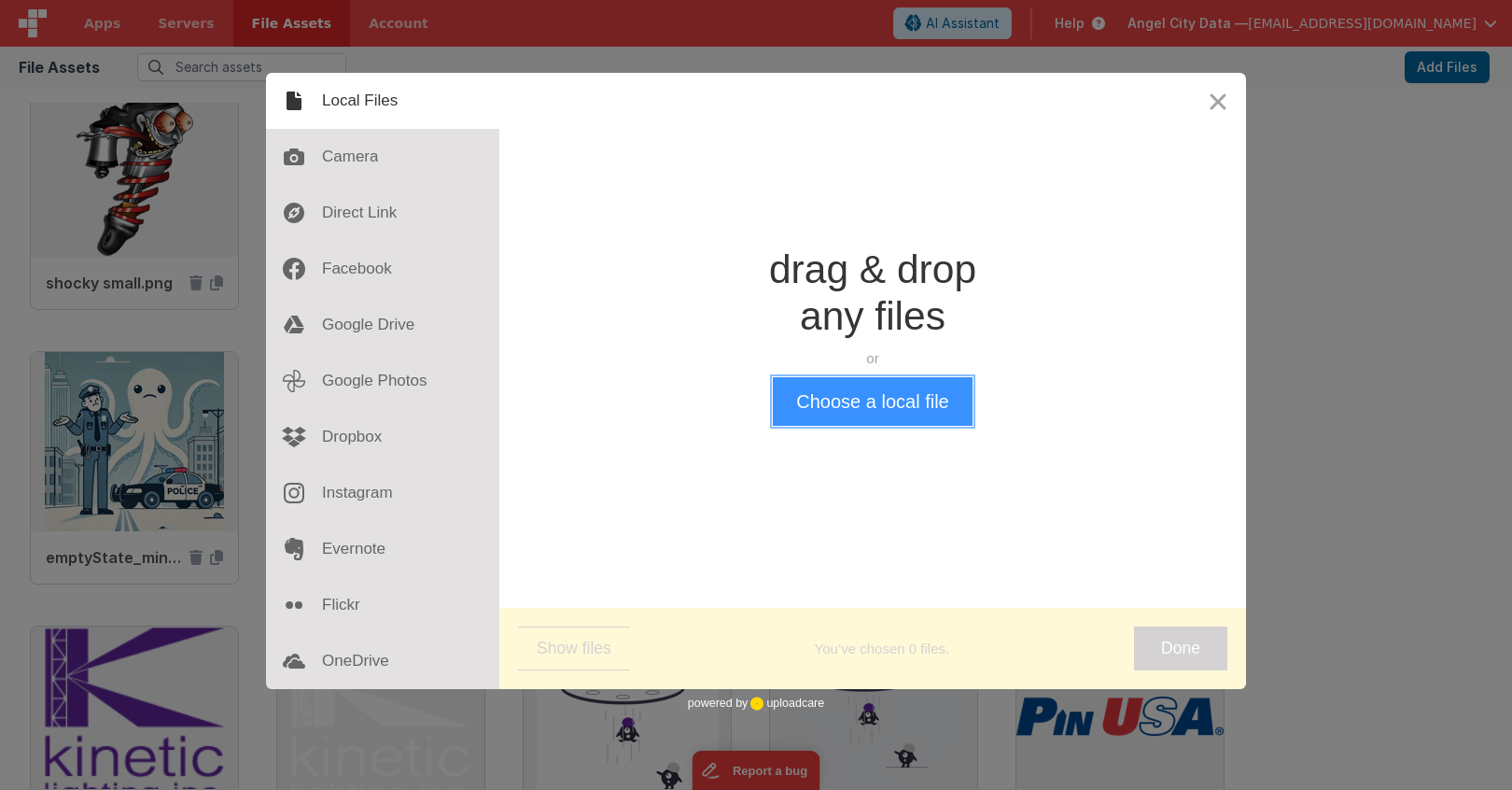
click at [832, 417] on button "Choose a local file" at bounding box center [873, 402] width 199 height 49
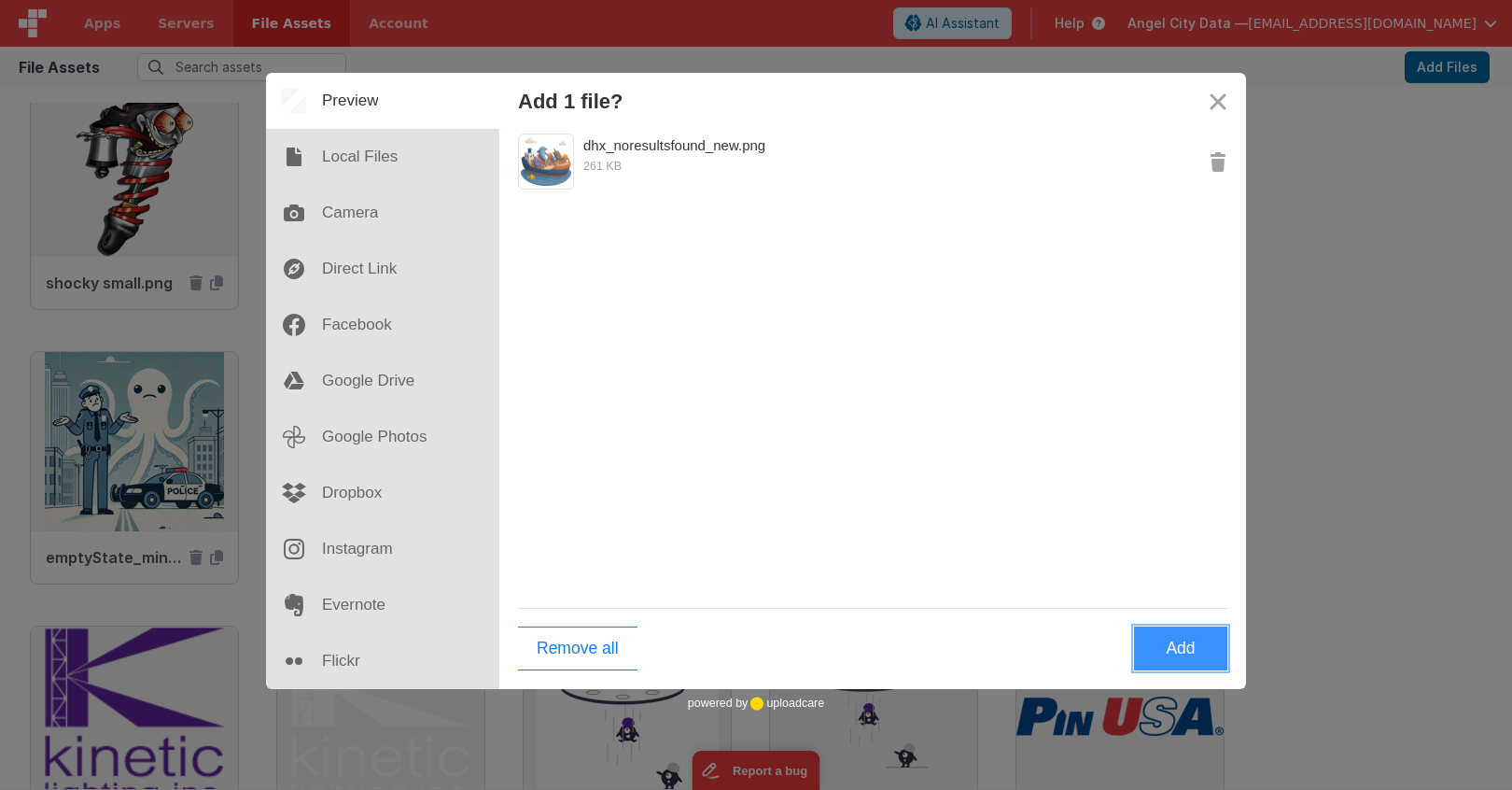
click at [1148, 647] on button "Add" at bounding box center [1181, 647] width 93 height 44
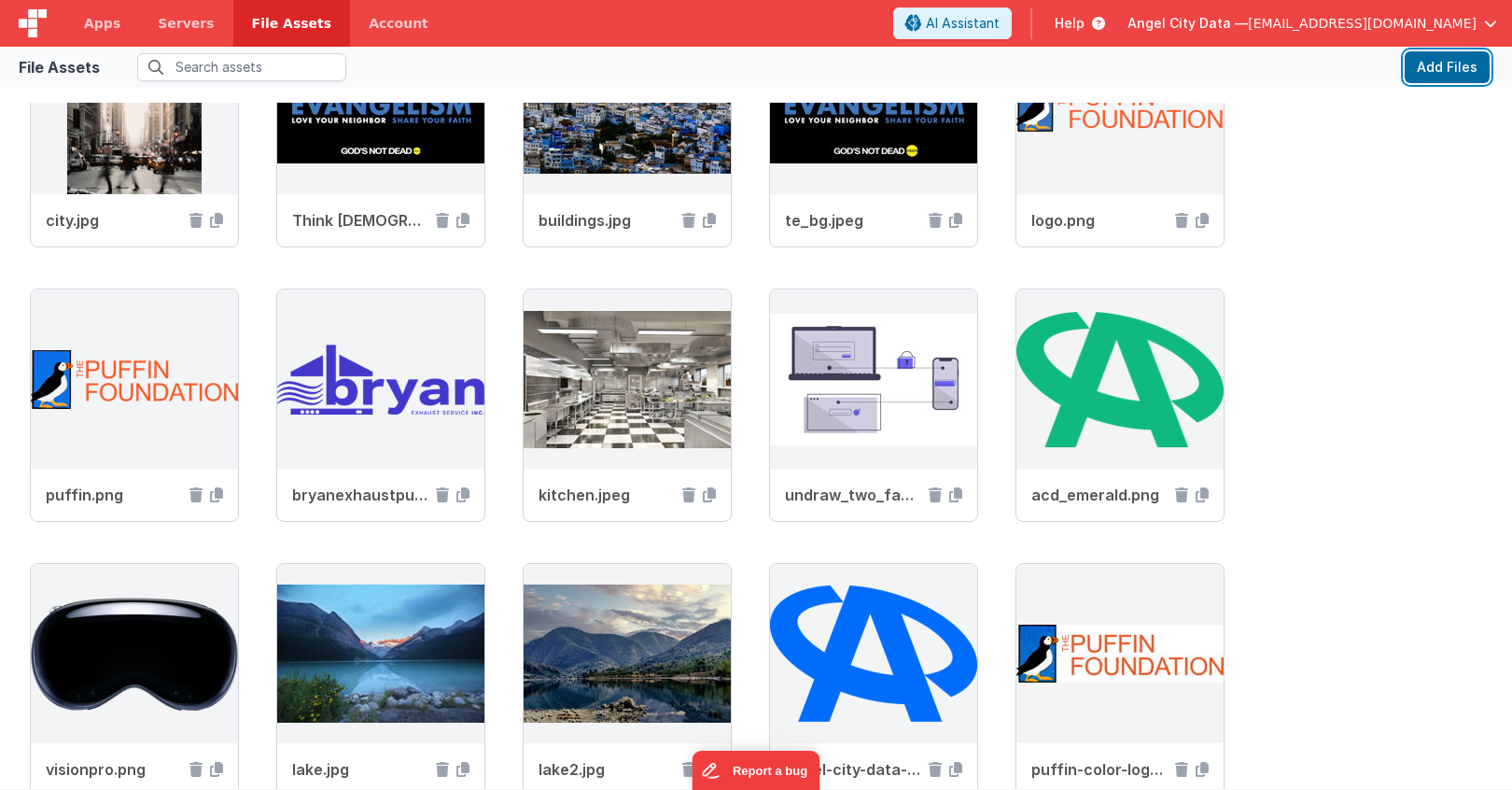
scroll to position [0, 0]
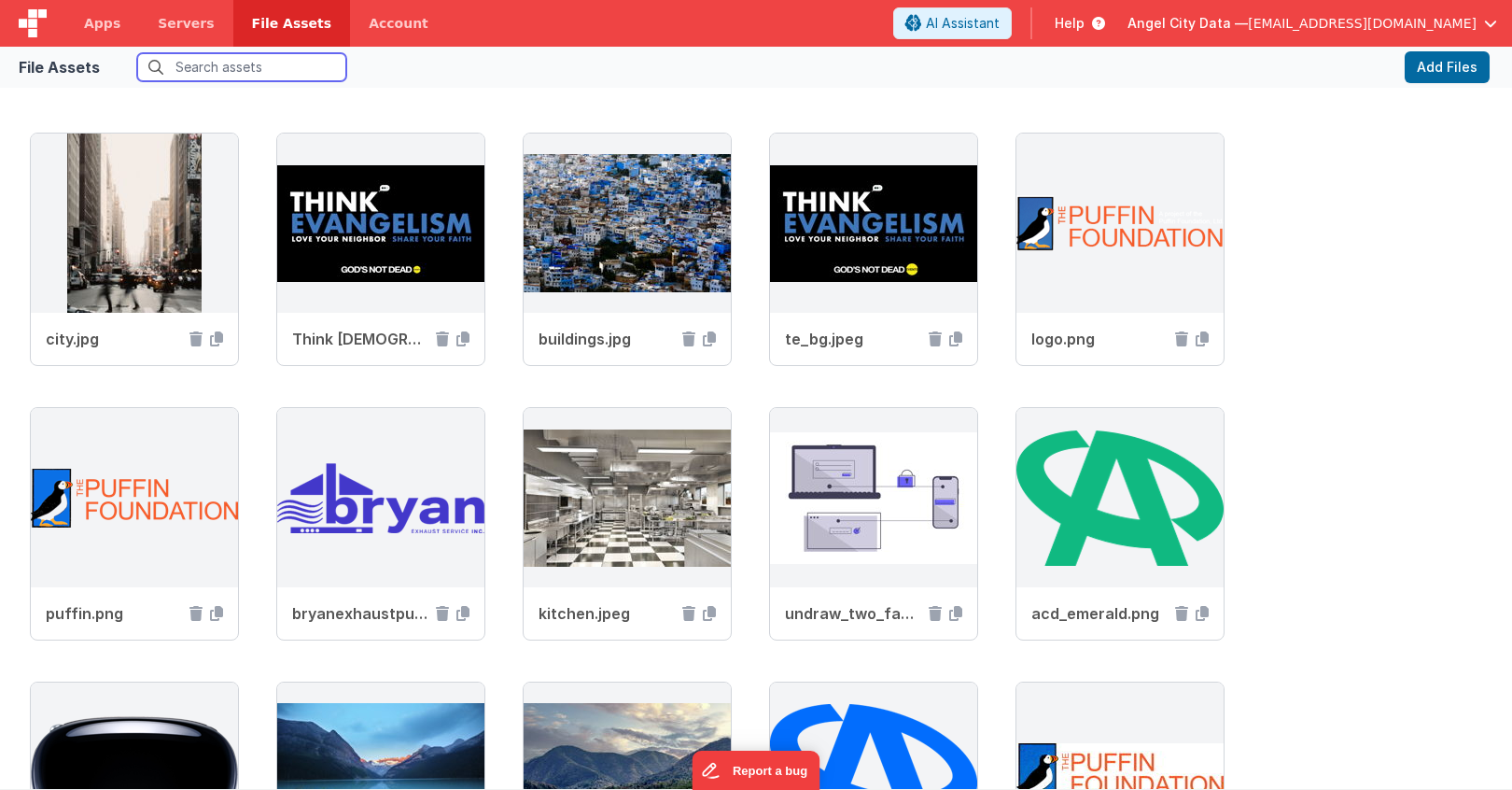
click at [283, 65] on input "text" at bounding box center [241, 68] width 209 height 28
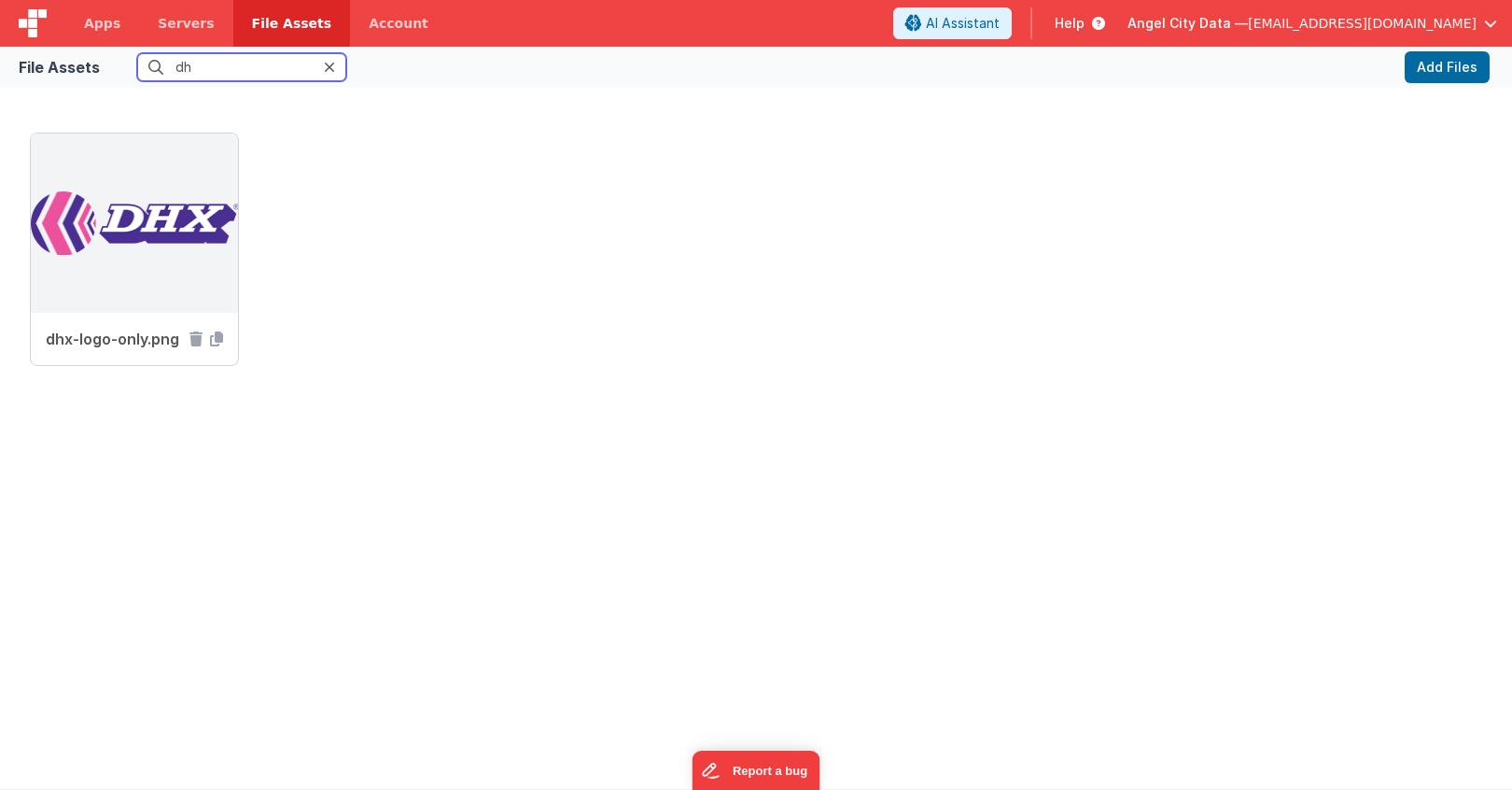
type input "d"
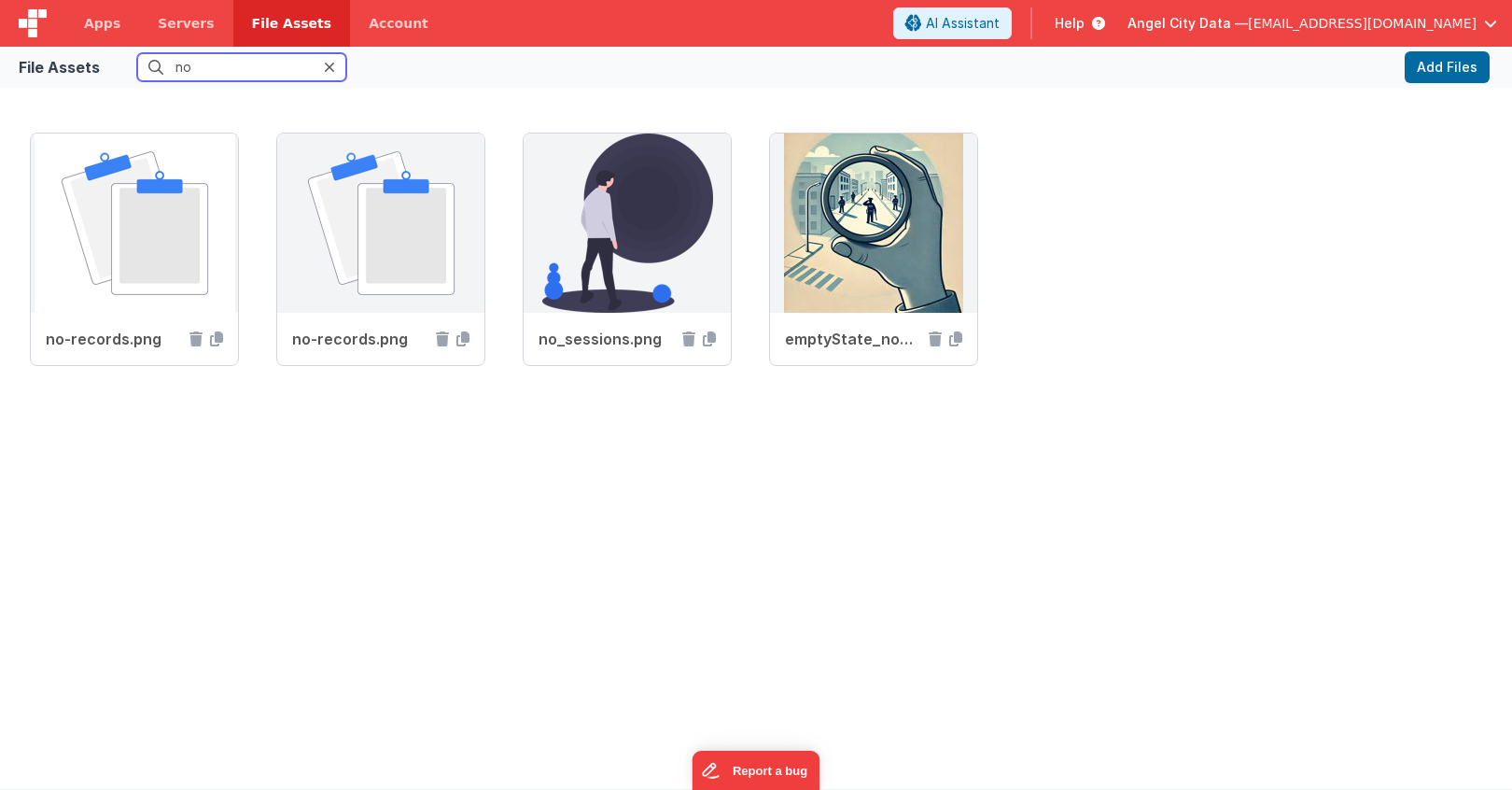
type input "n"
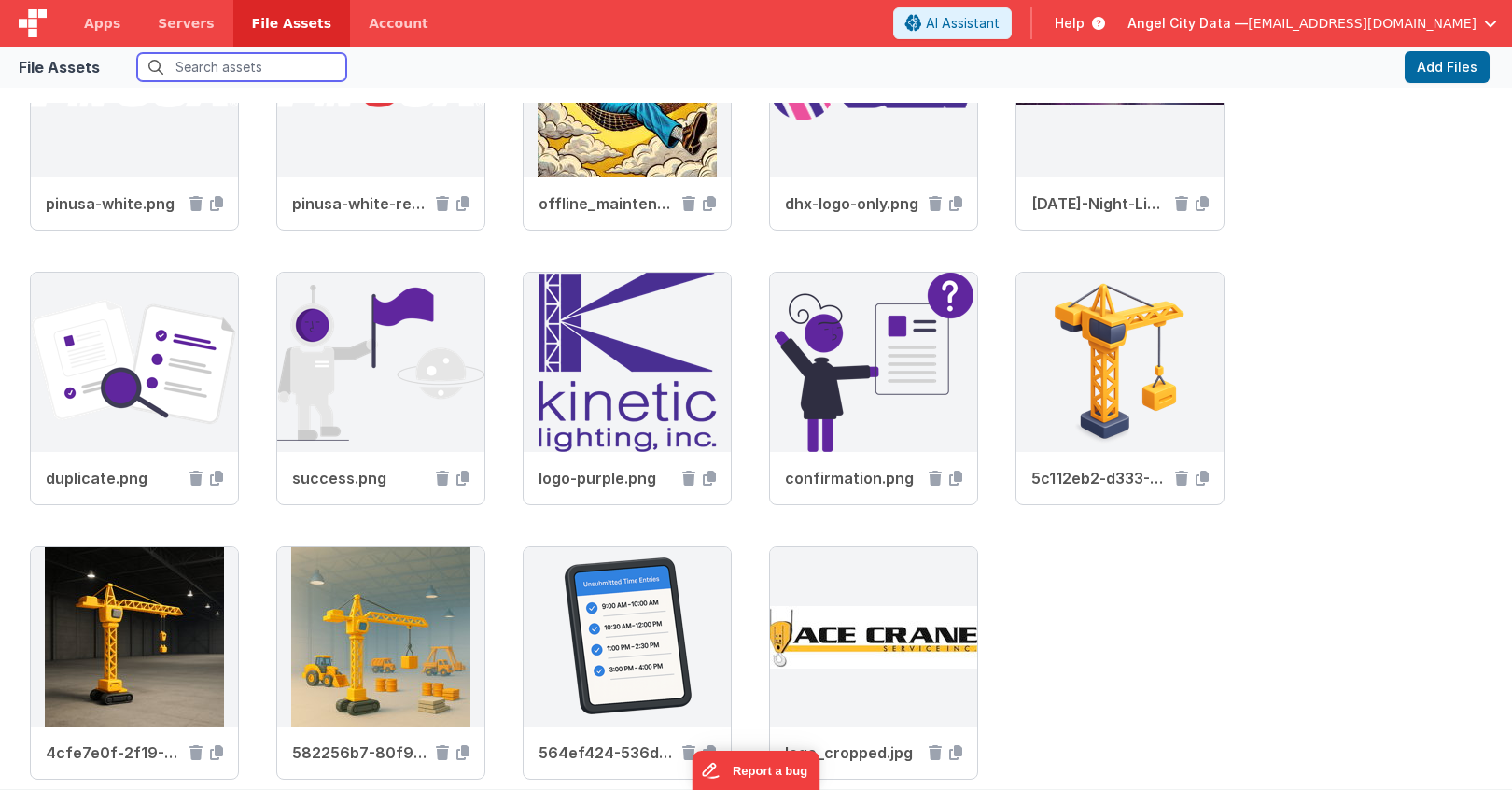
scroll to position [3289, 0]
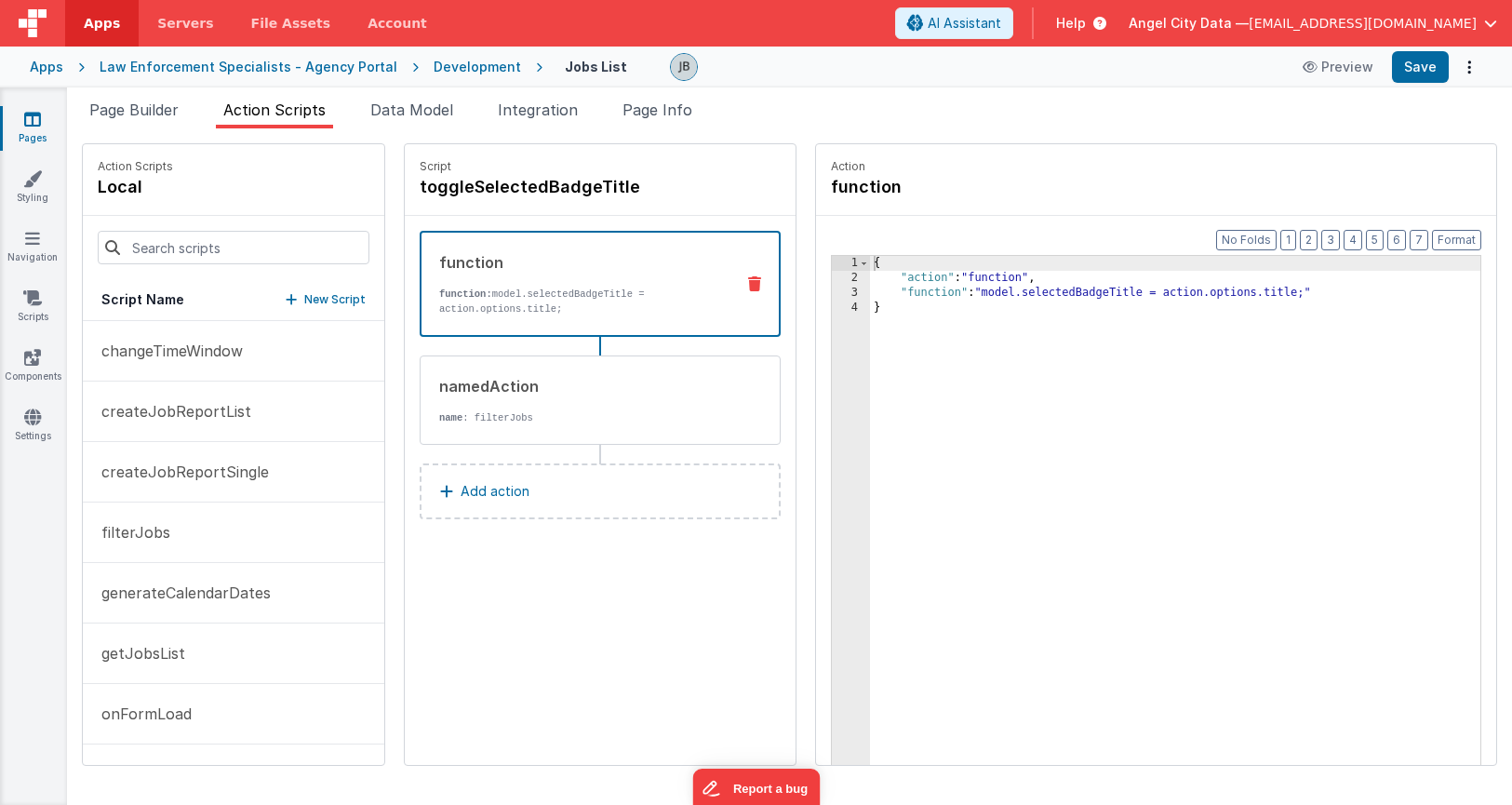
scroll to position [1204, 0]
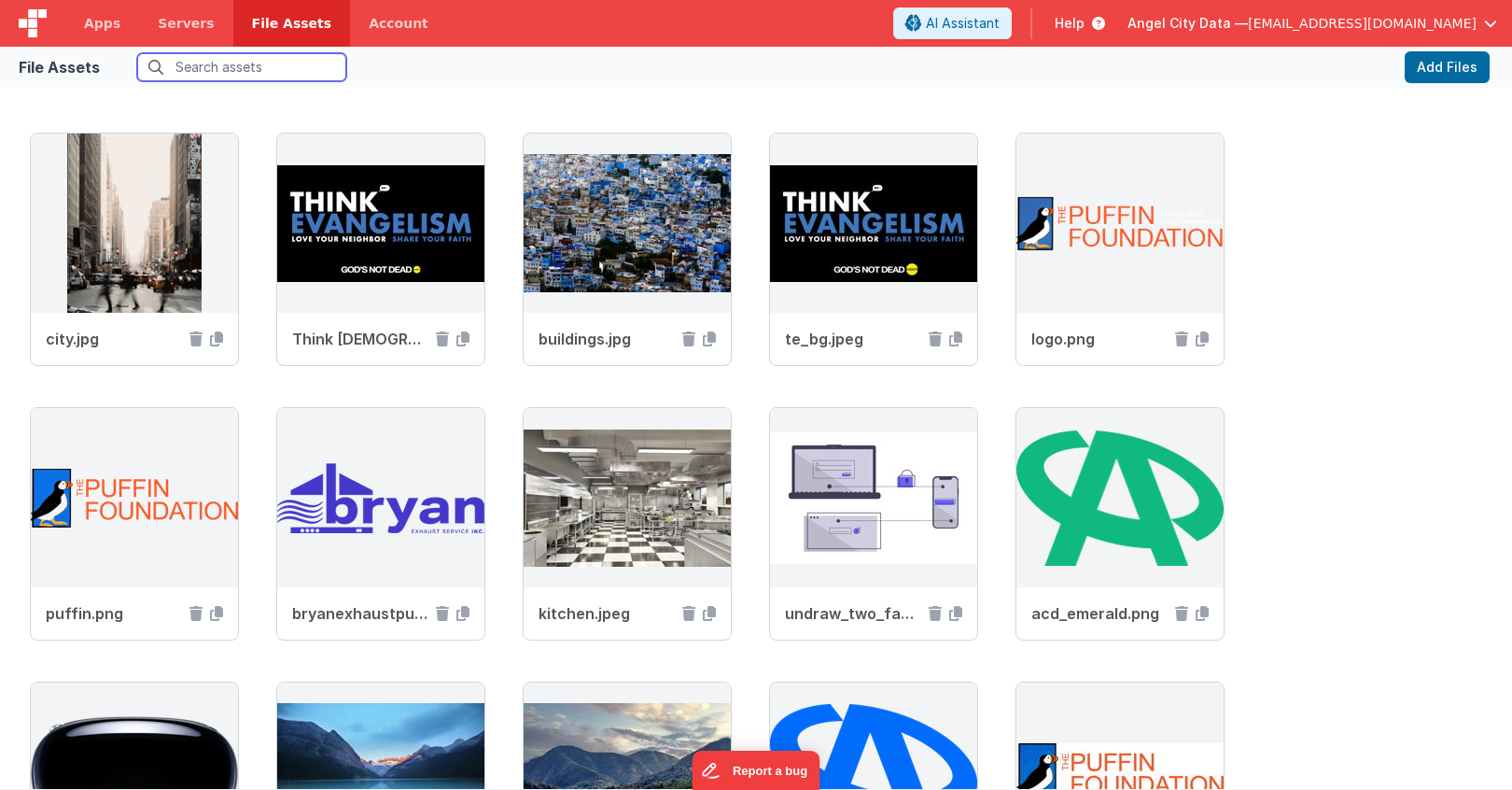
click at [218, 73] on input "text" at bounding box center [241, 68] width 209 height 28
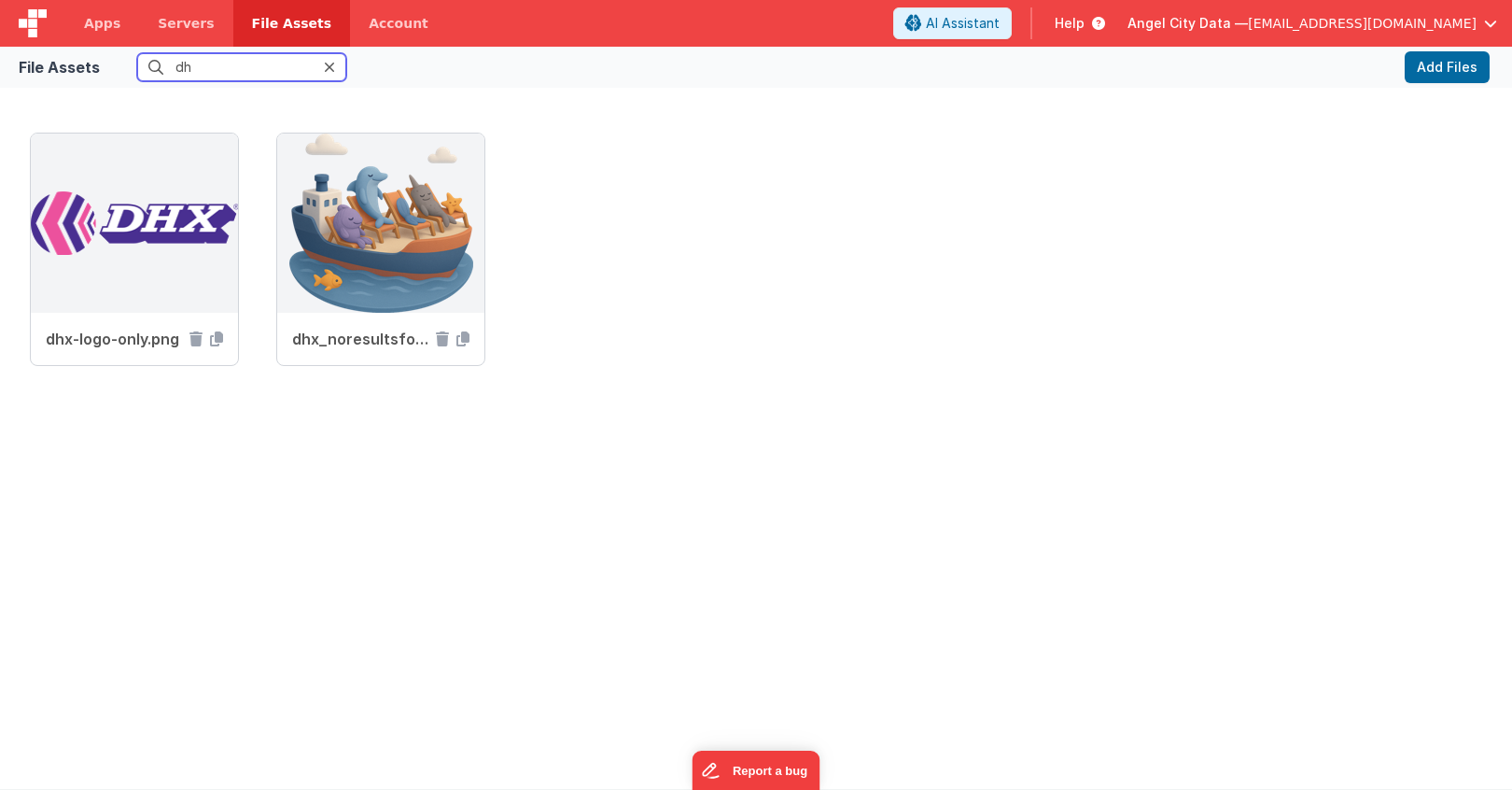
type input "dh"
click at [398, 274] on img at bounding box center [380, 222] width 207 height 179
click at [460, 339] on icon at bounding box center [463, 339] width 13 height 15
click at [100, 28] on span "Apps" at bounding box center [102, 23] width 37 height 19
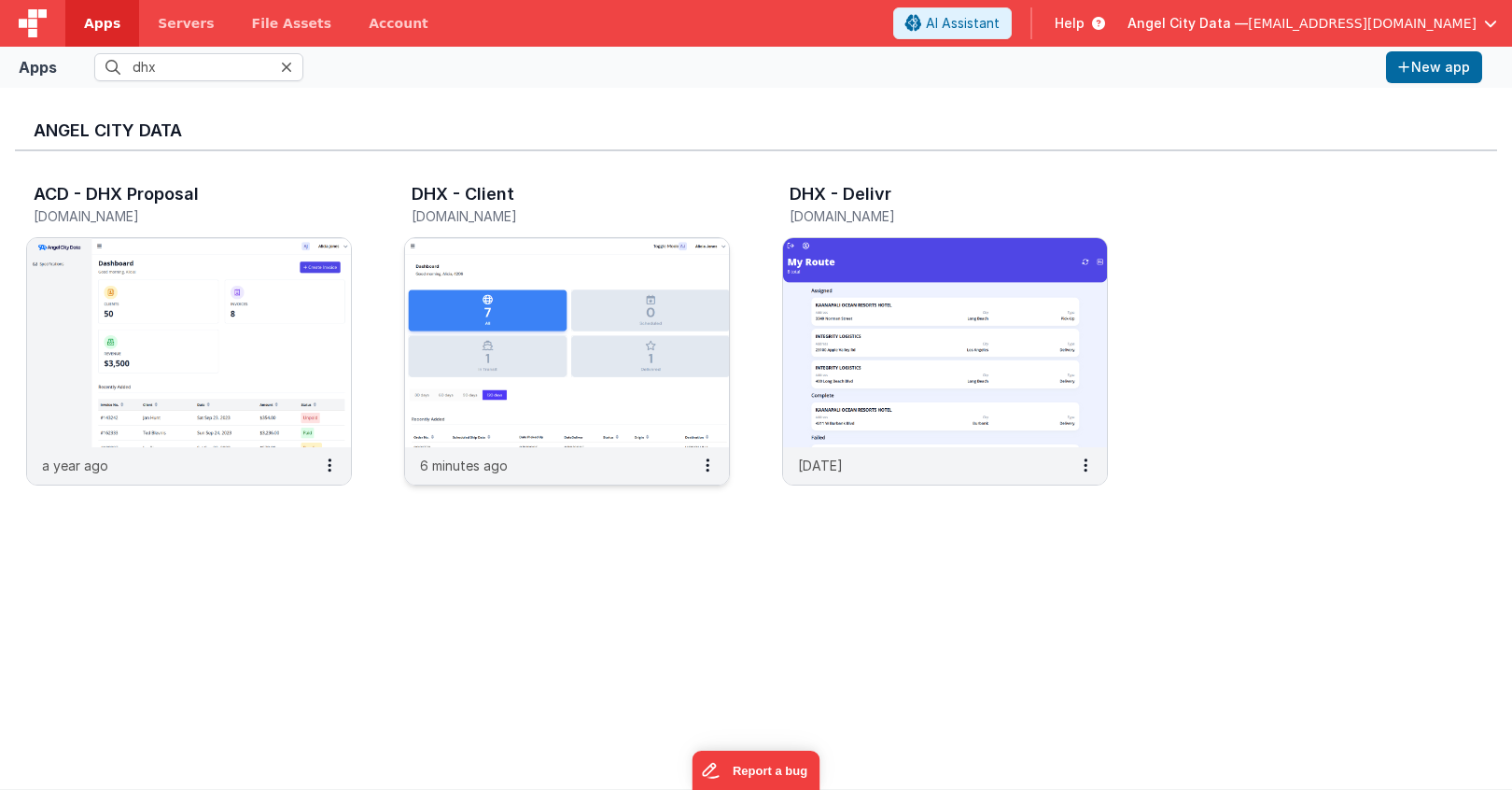
click at [440, 192] on h3 "DHX - Client" at bounding box center [463, 194] width 102 height 19
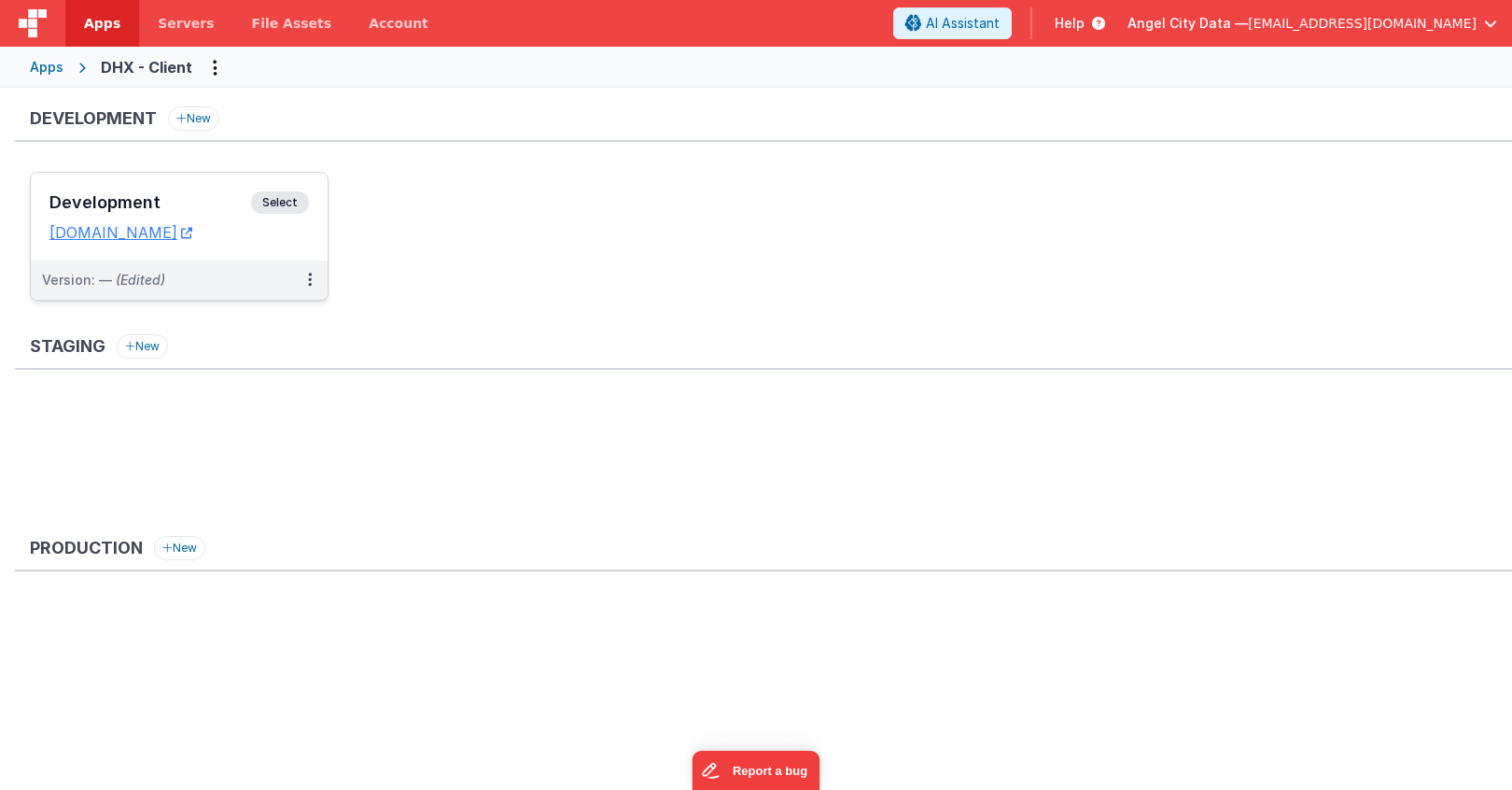
click at [200, 187] on div "Development Select URLs [DOMAIN_NAME]" at bounding box center [179, 217] width 297 height 88
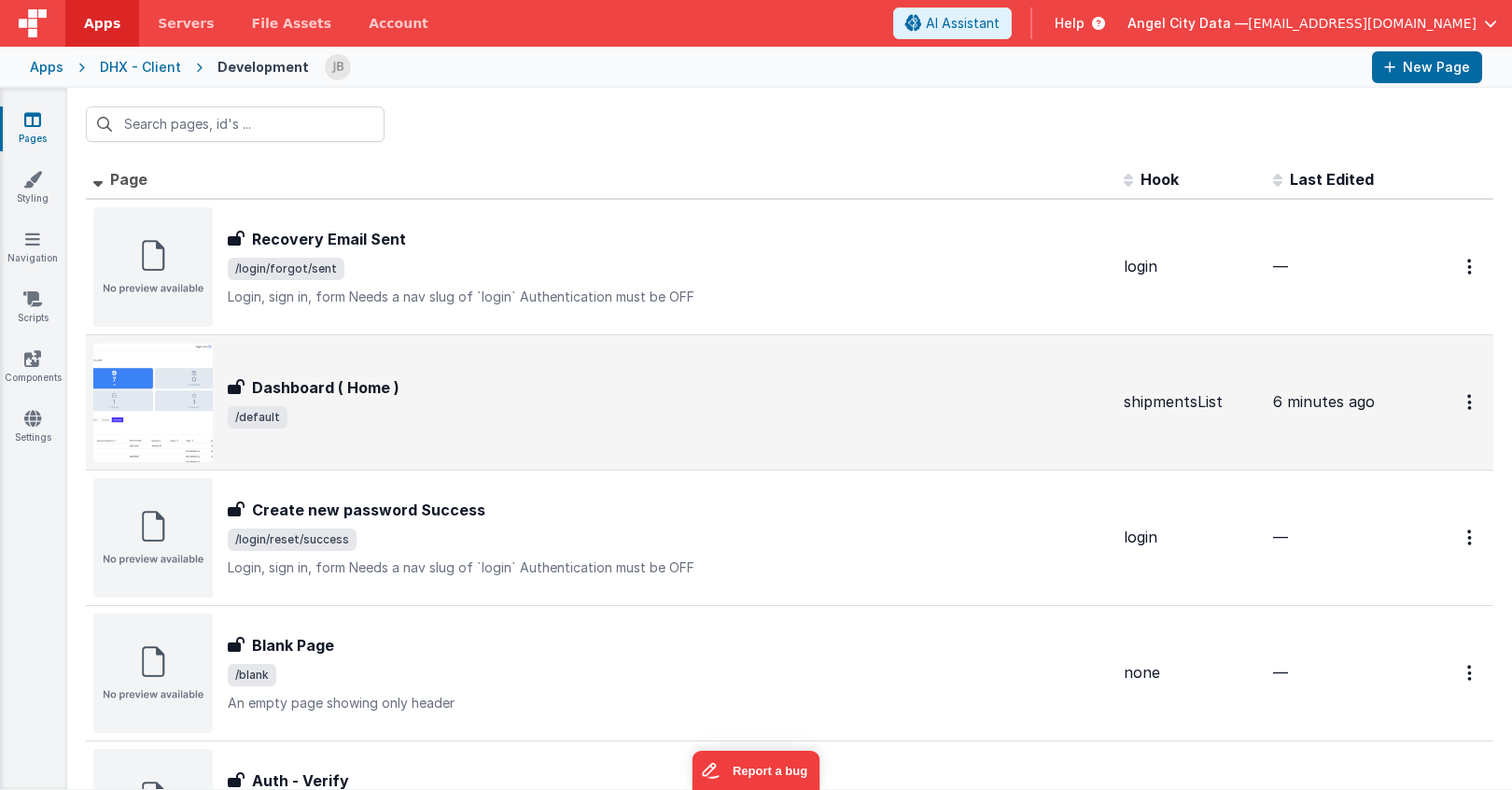
click at [267, 385] on h3 "Dashboard ( Home )" at bounding box center [326, 387] width 147 height 23
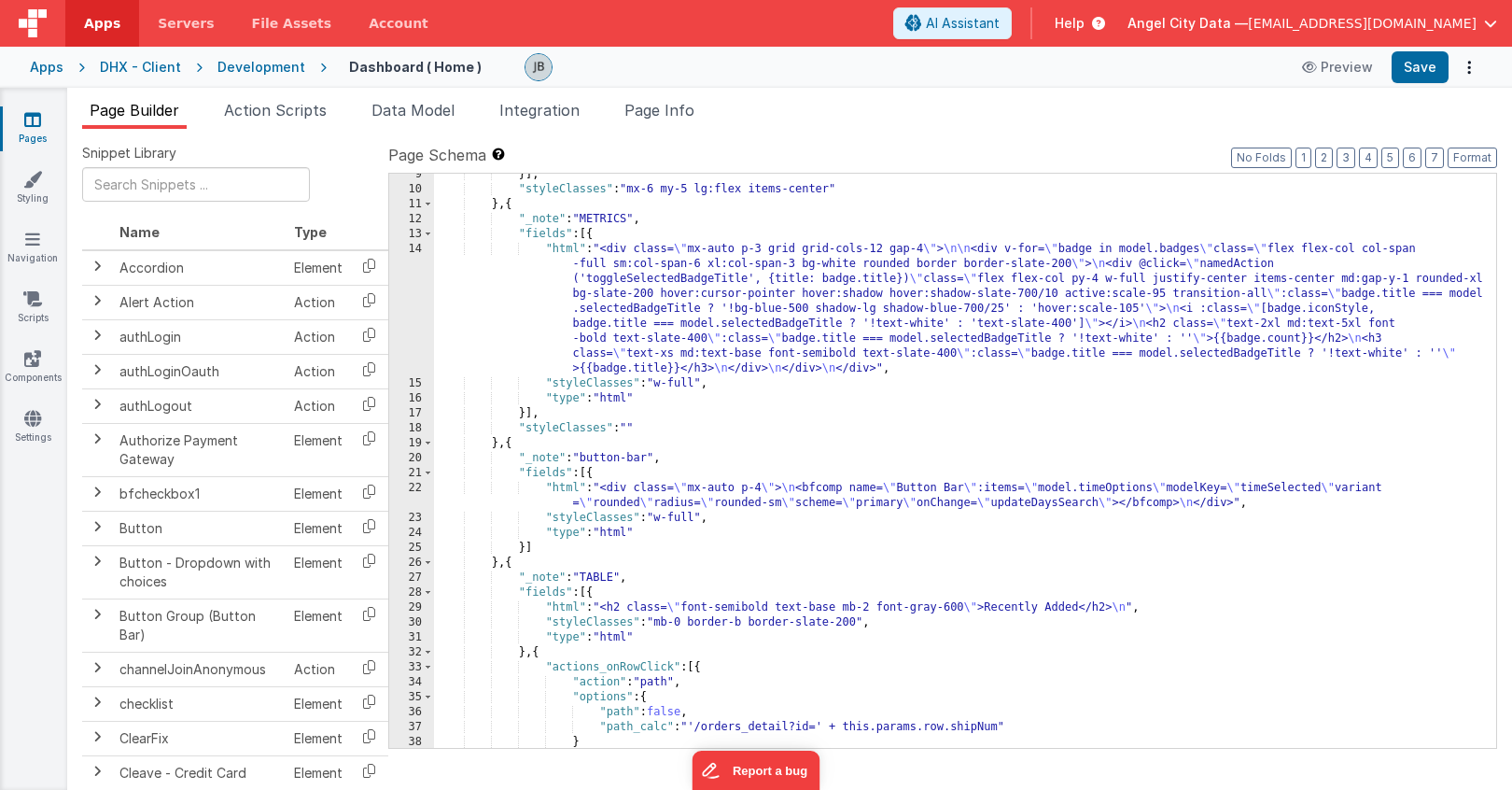
scroll to position [169, 0]
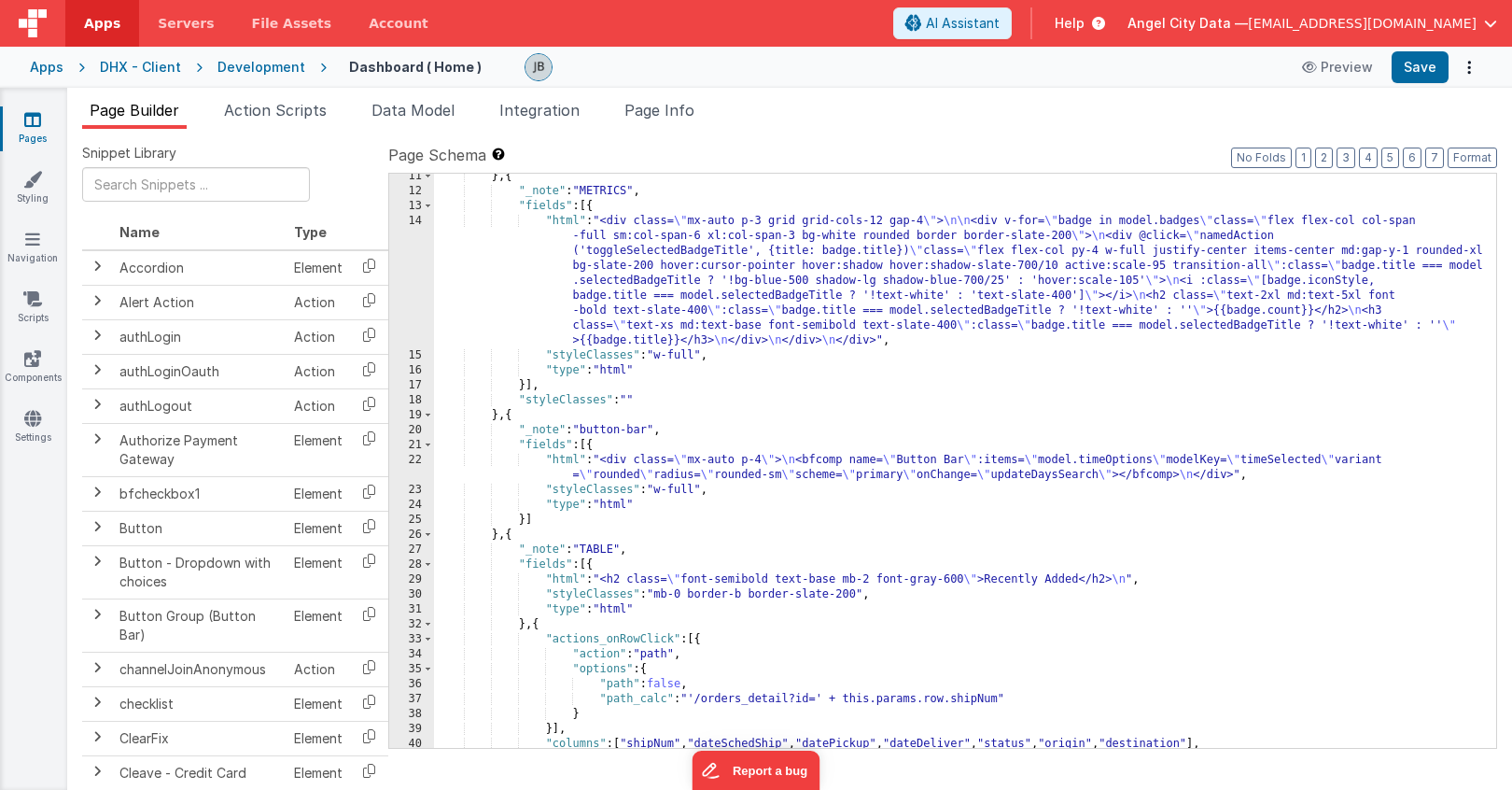
click at [592, 479] on div "} , { "_note" : "METRICS" , "fields" : [{ "html" : "<div class= \" mx-auto p-3 …" at bounding box center [966, 471] width 1062 height 604
click at [599, 582] on div "} , { "_note" : "METRICS" , "fields" : [{ "html" : "<div class= \" mx-auto p-3 …" at bounding box center [966, 471] width 1062 height 604
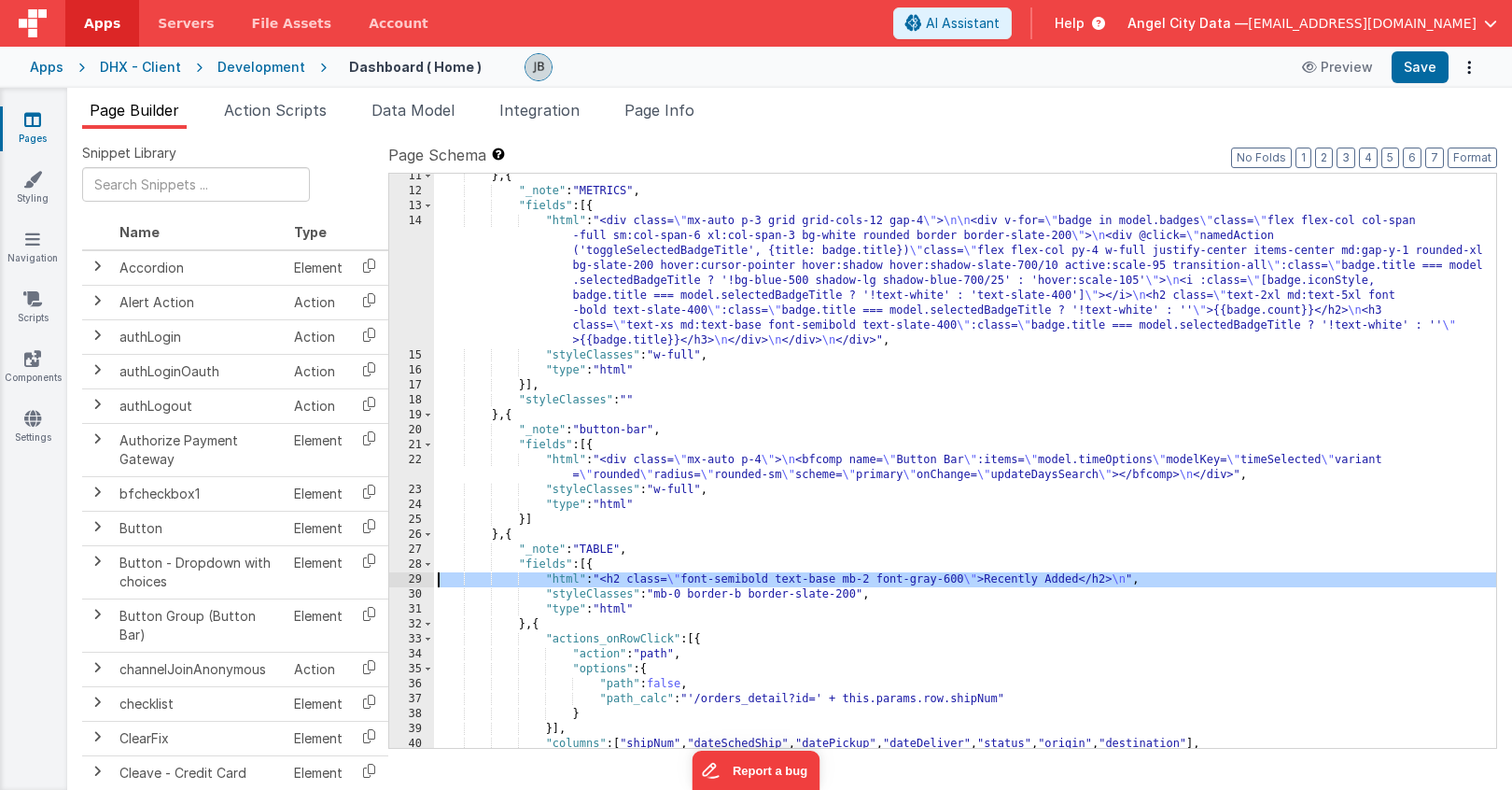
click at [420, 578] on div "29" at bounding box center [412, 580] width 45 height 15
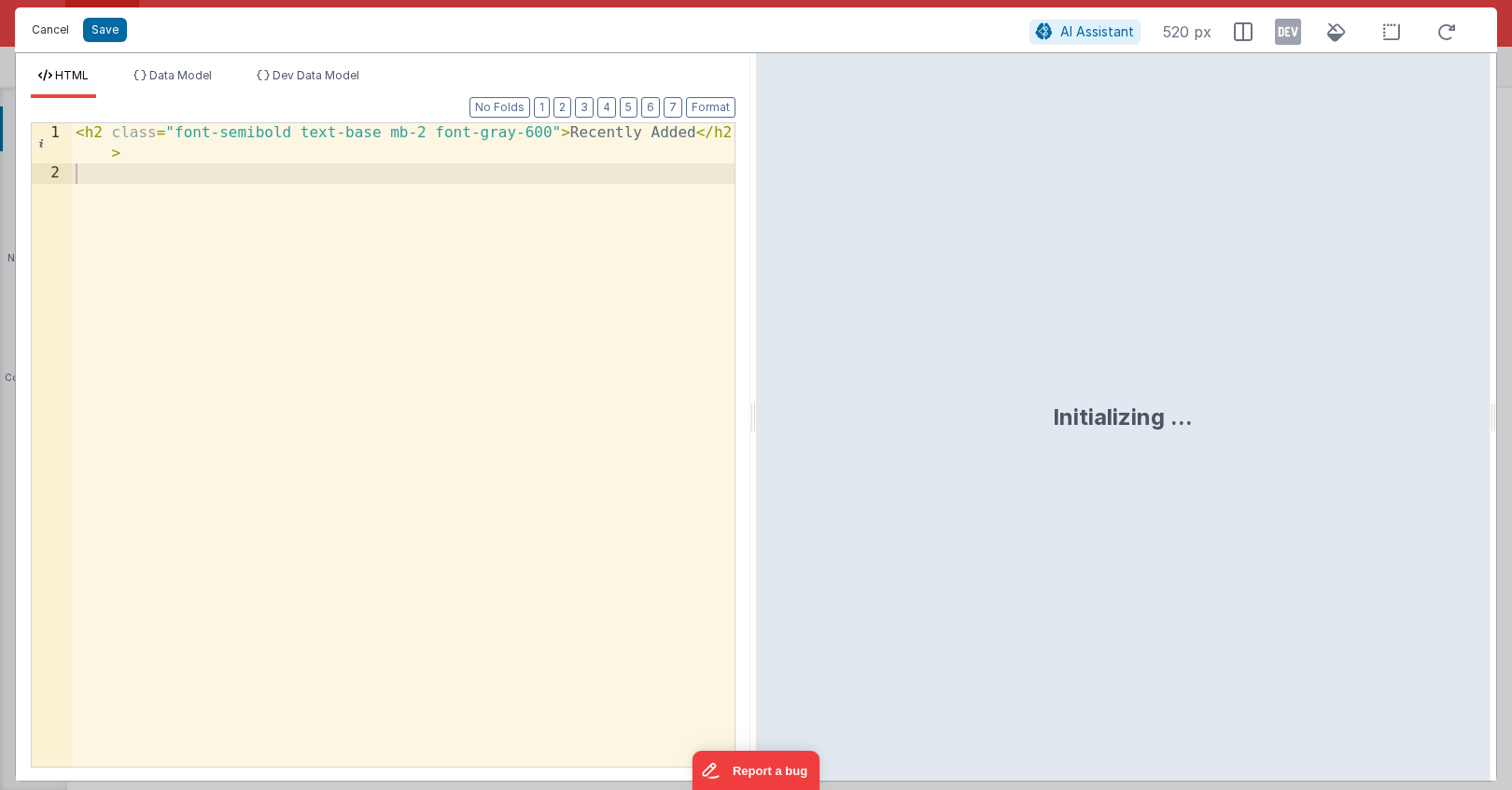
click at [52, 28] on button "Cancel" at bounding box center [51, 30] width 56 height 26
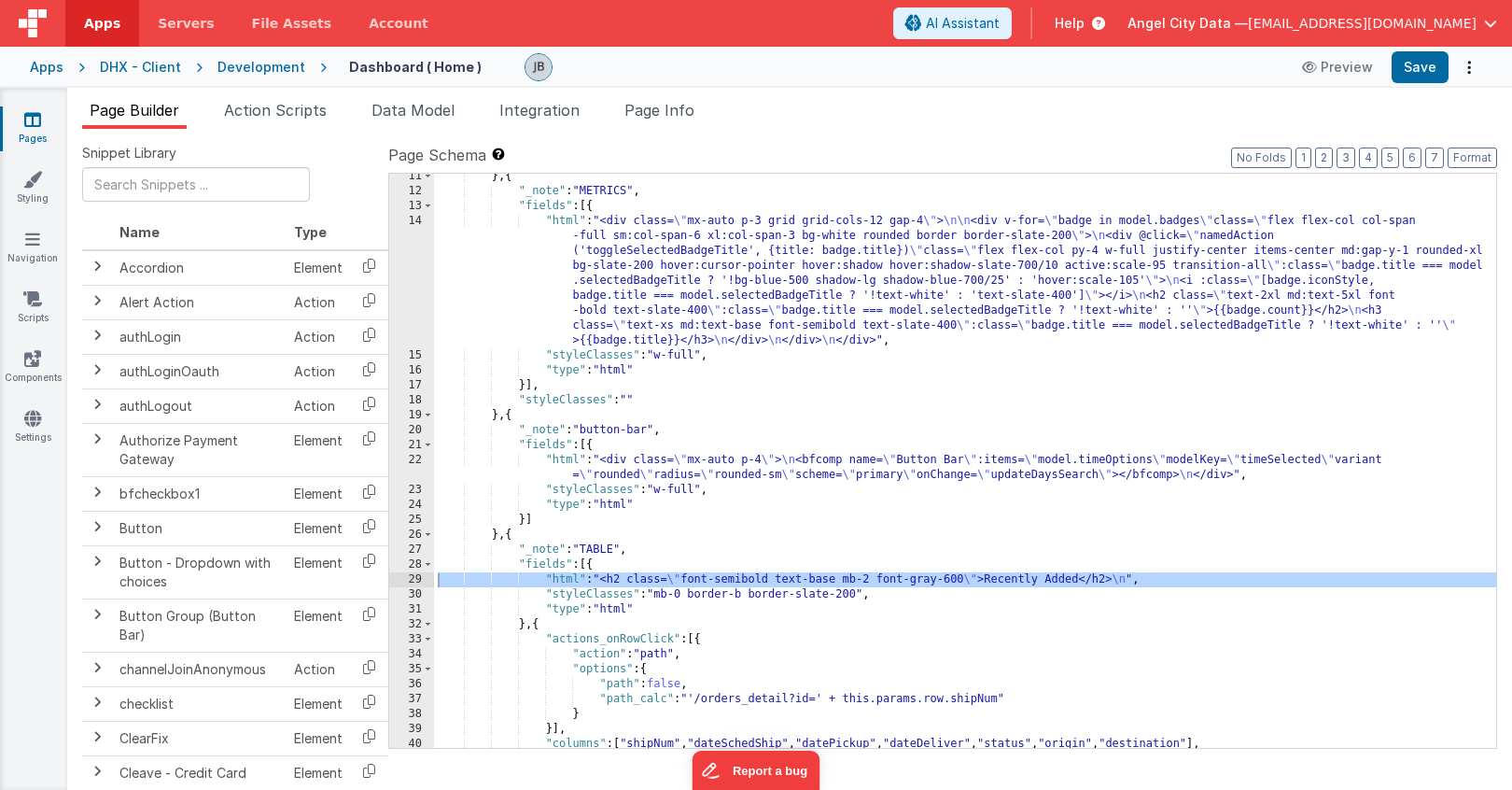
click at [572, 652] on div "} , { "_note" : "METRICS" , "fields" : [{ "html" : "<div class= \" mx-auto p-3 …" at bounding box center [966, 471] width 1062 height 604
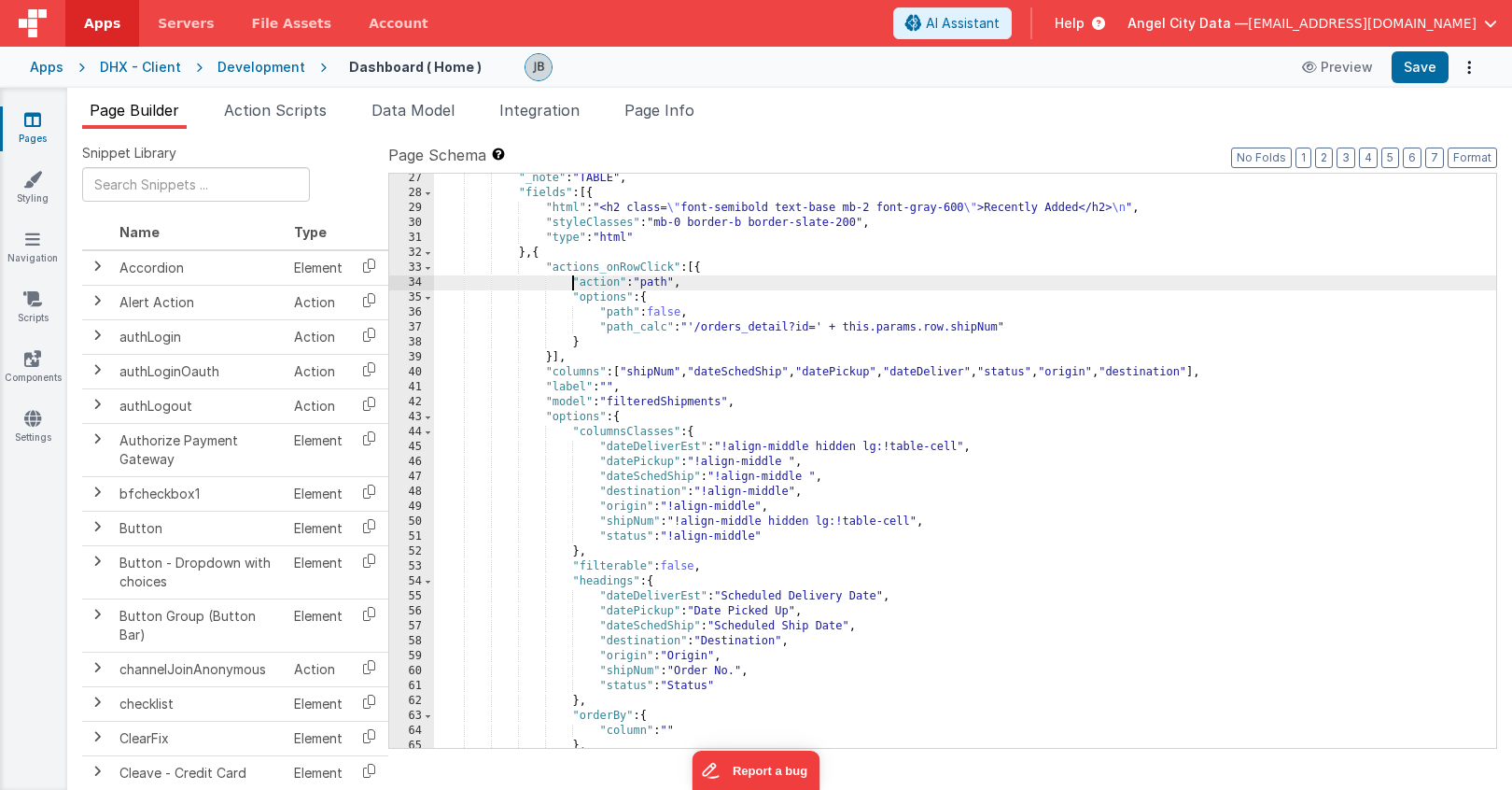
scroll to position [543, 0]
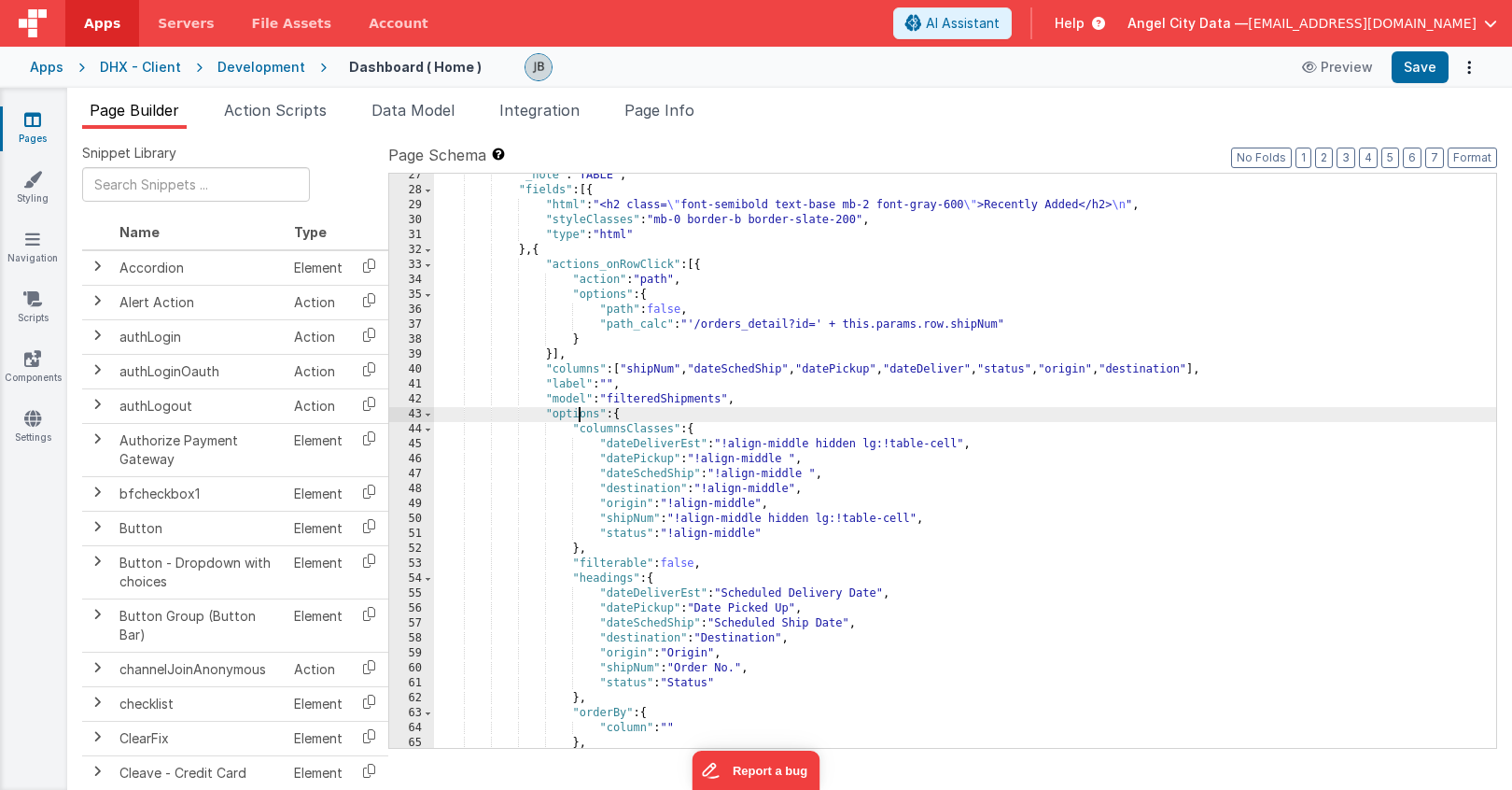
click at [579, 414] on div ""_note" : "TABLE" , "fields" : [{ "html" : "<h2 class= \" font-semibold text-ba…" at bounding box center [966, 470] width 1062 height 604
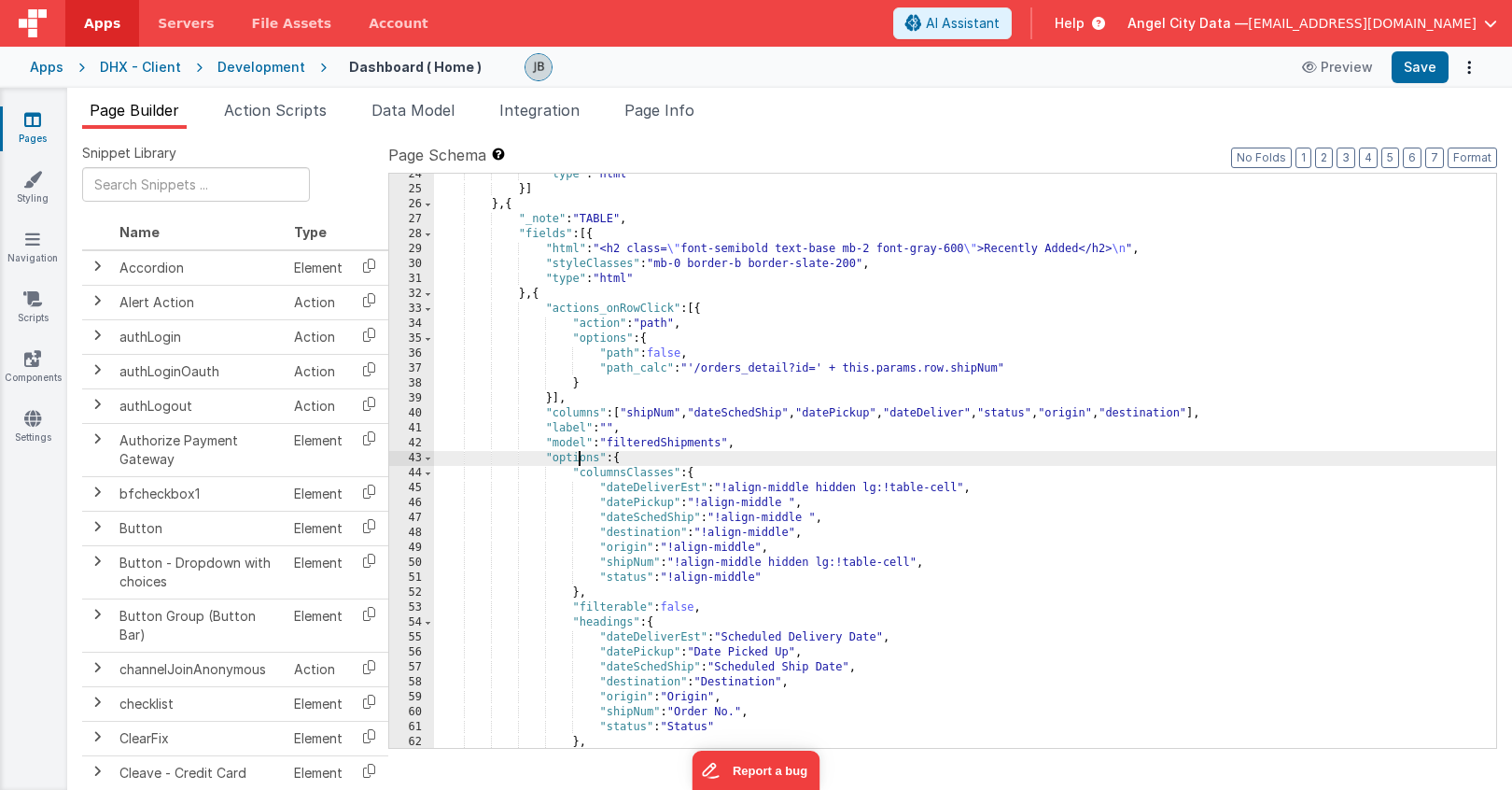
scroll to position [530, 0]
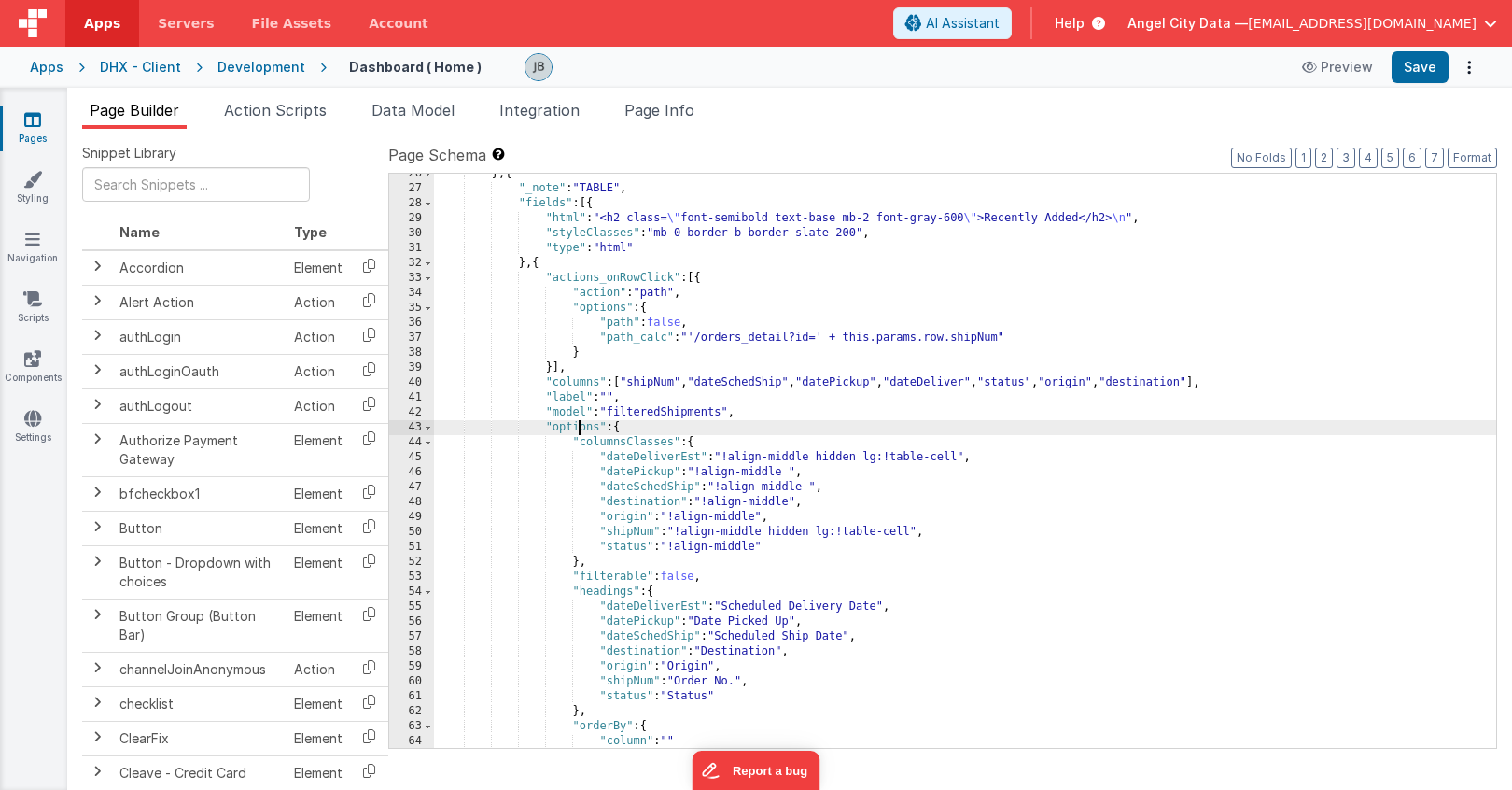
click at [617, 448] on div "} , { "_note" : "TABLE" , "fields" : [{ "html" : "<h2 class= \" font-semibold t…" at bounding box center [966, 468] width 1062 height 604
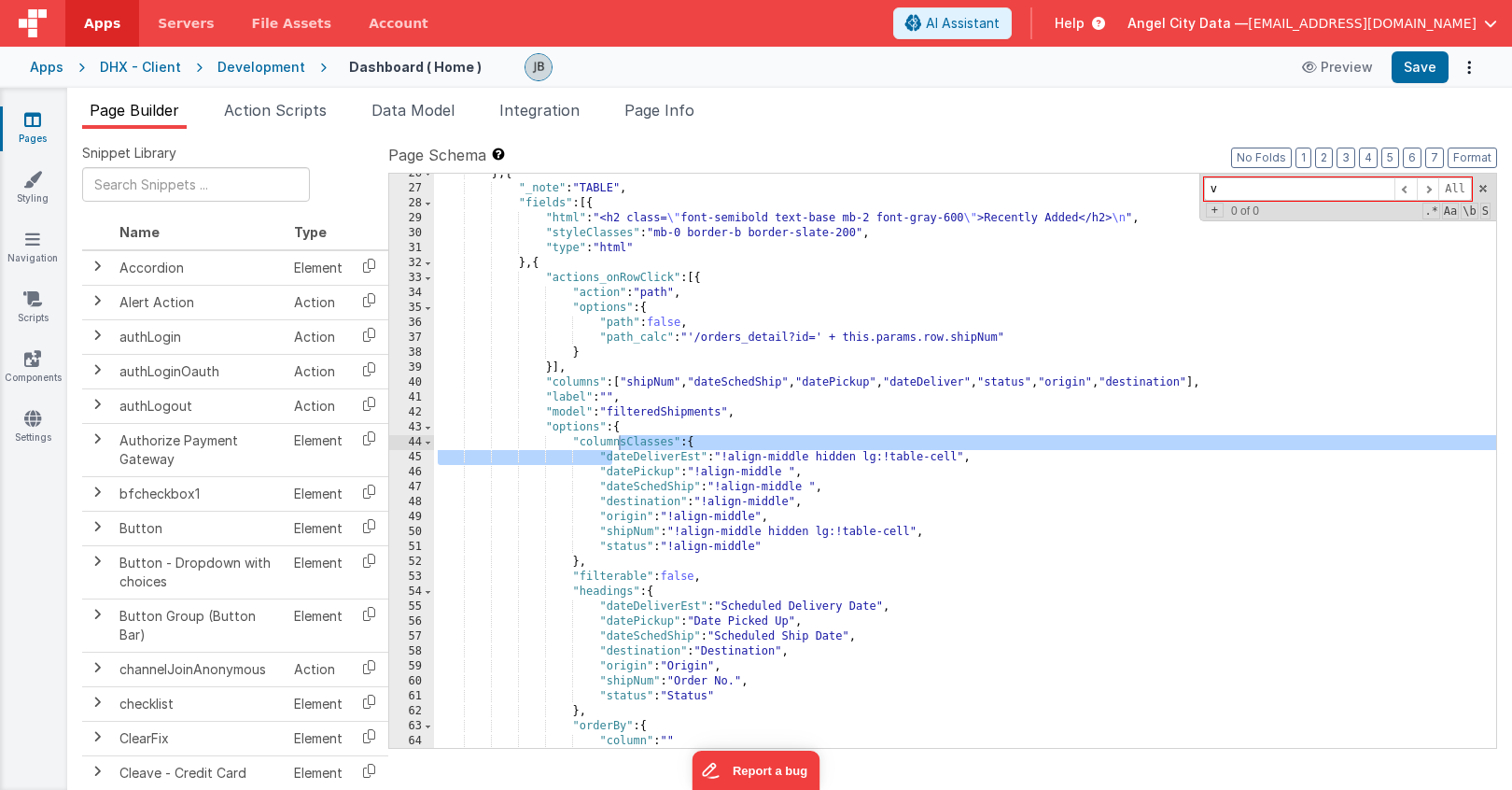
scroll to position [0, 0]
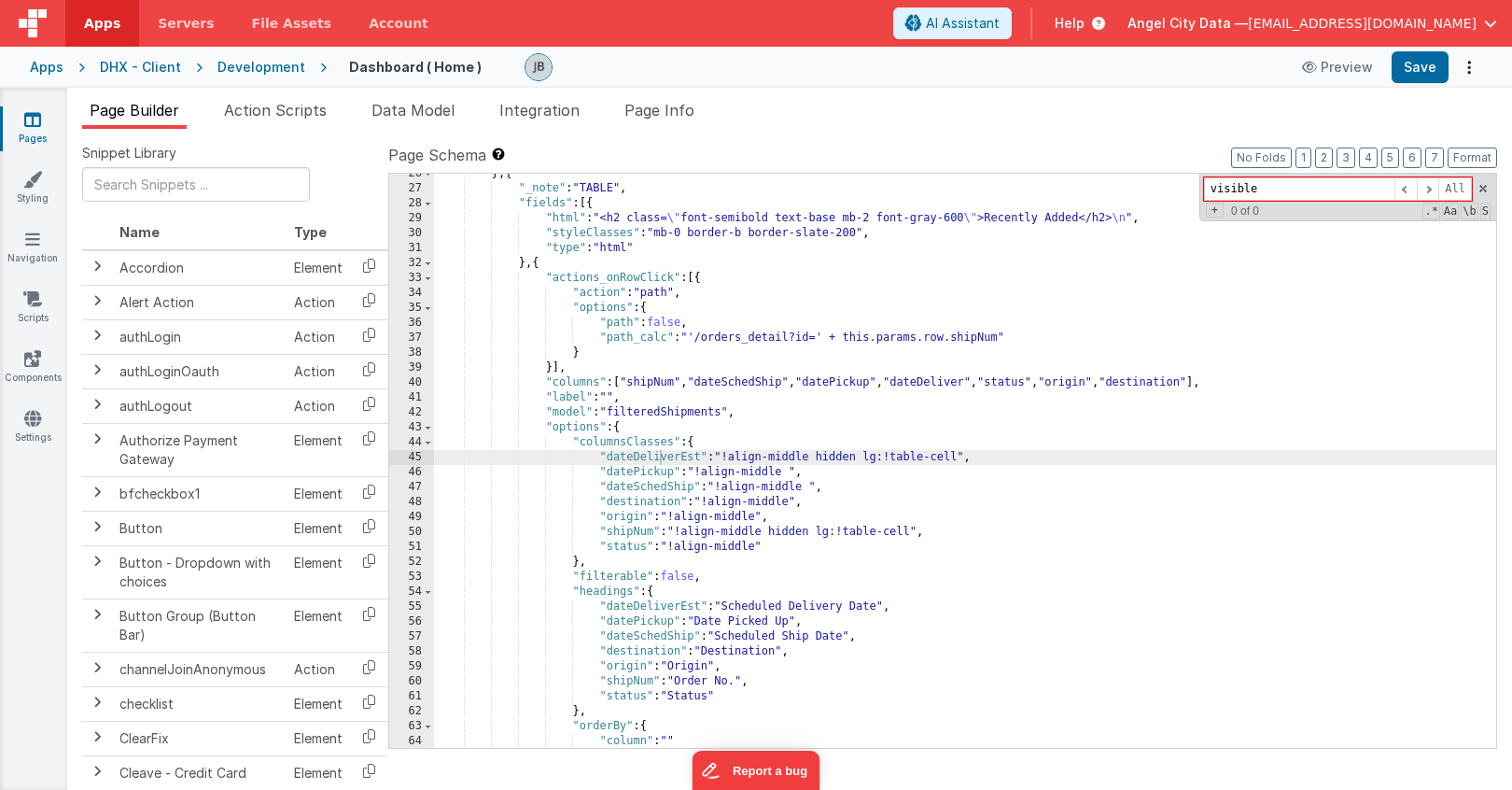
type input "visible"
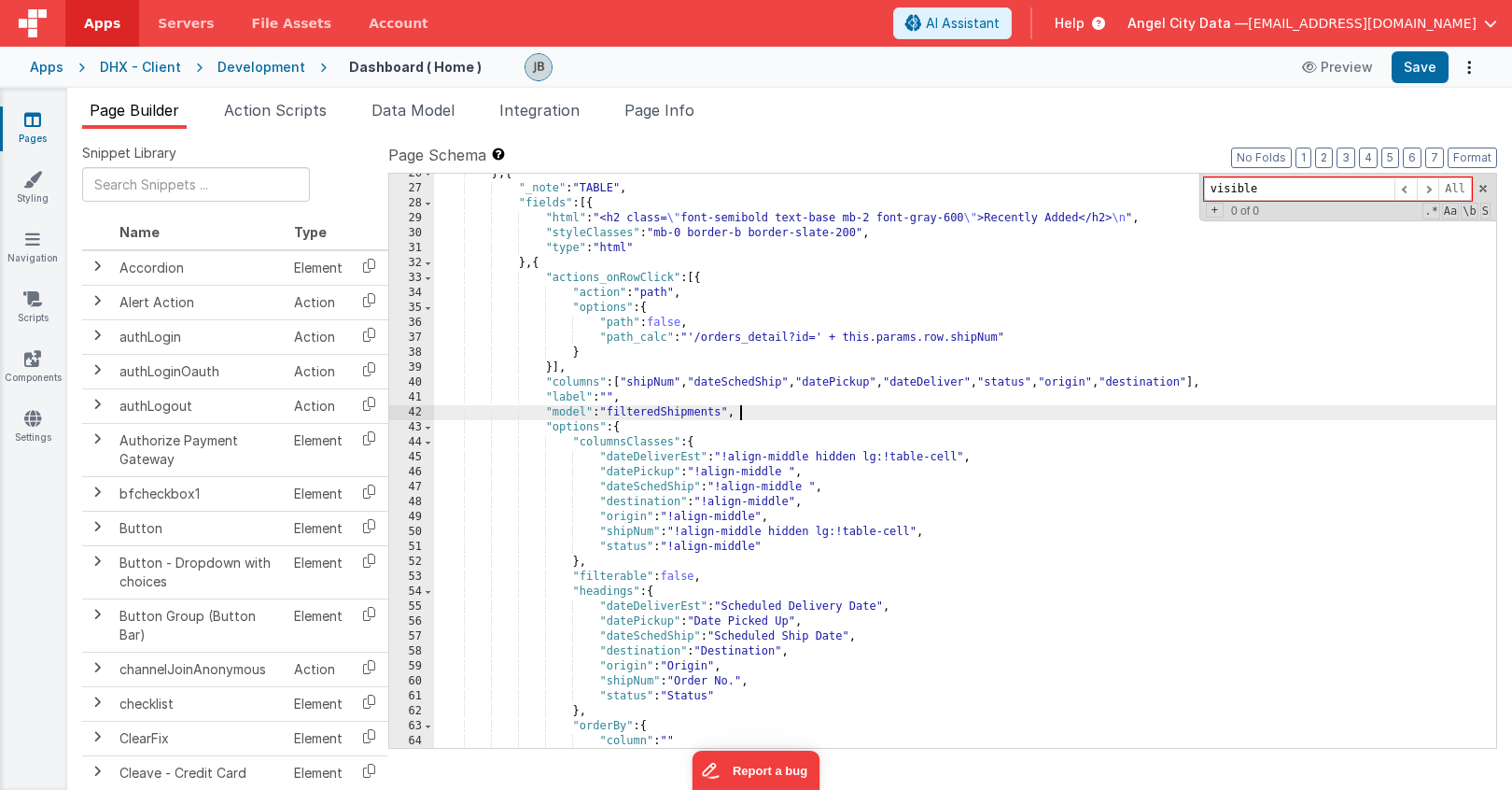
click at [748, 406] on div "} , { "_note" : "TABLE" , "fields" : [{ "html" : "<h2 class= \" font-semibold t…" at bounding box center [966, 468] width 1062 height 604
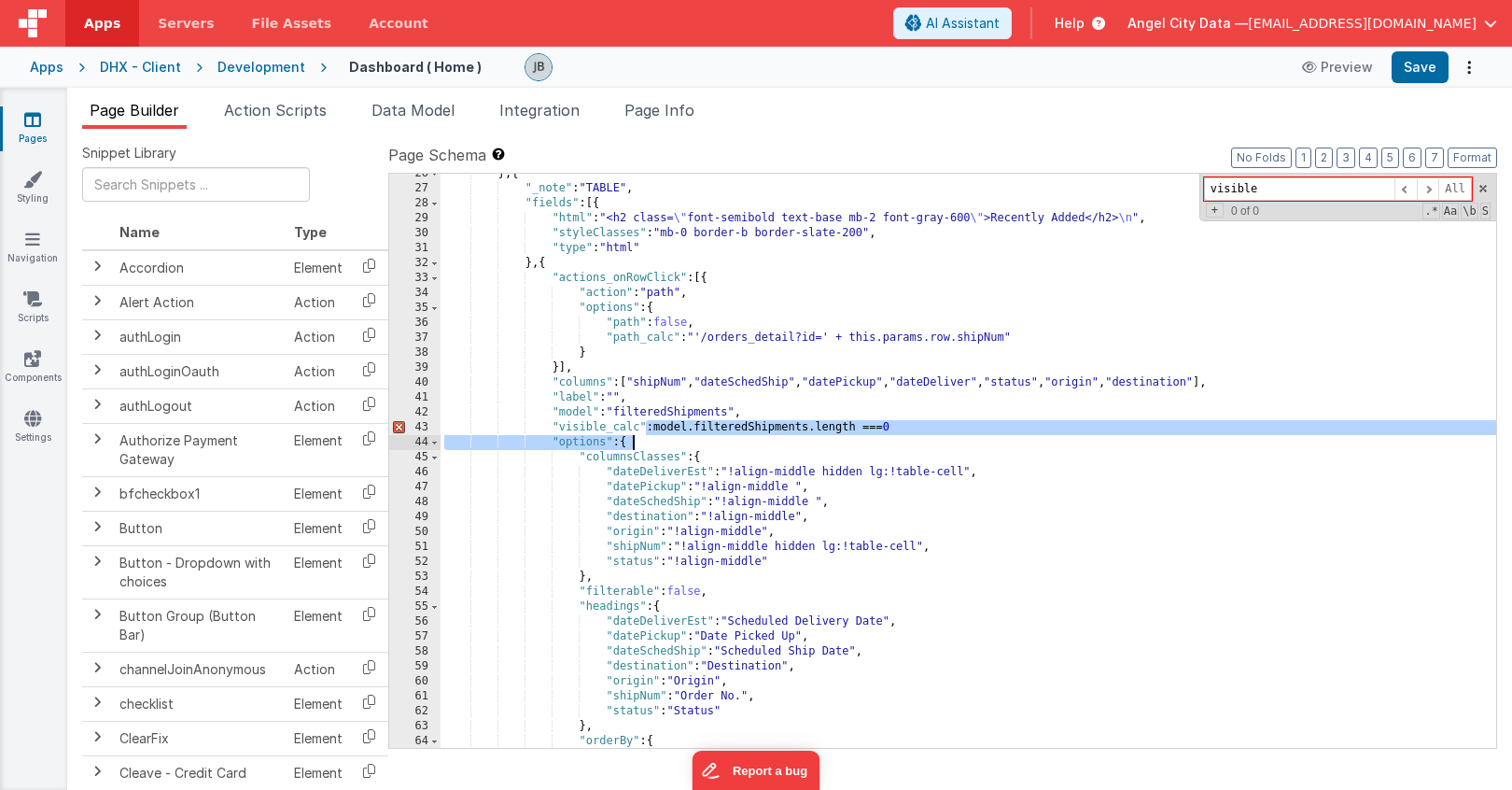
drag, startPoint x: 649, startPoint y: 426, endPoint x: 769, endPoint y: 436, distance: 120.4
click at [769, 436] on div "} , { "_note" : "TABLE" , "fields" : [{ "html" : "<h2 class= \" font-semibold t…" at bounding box center [968, 468] width 1056 height 604
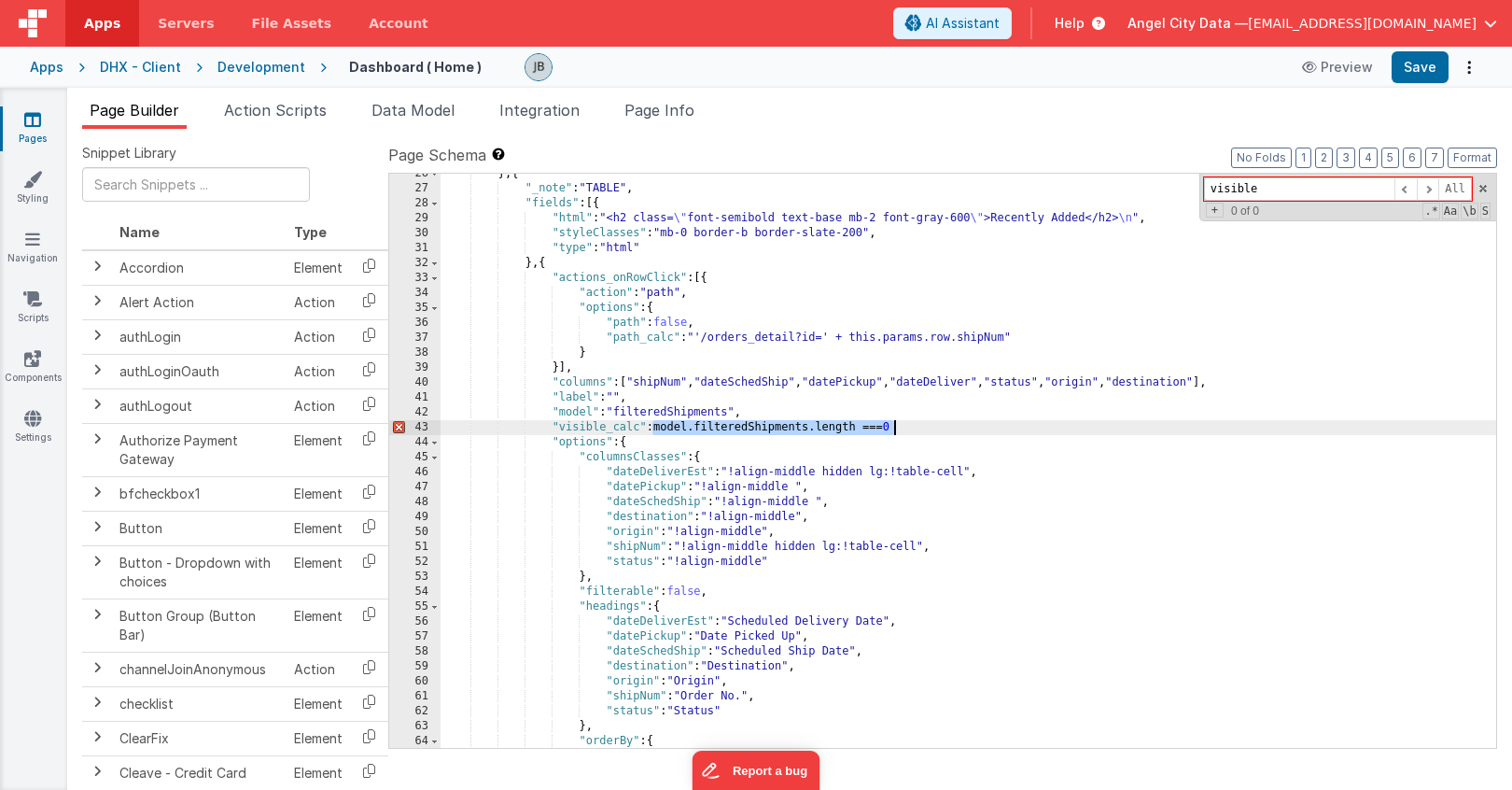
drag, startPoint x: 650, startPoint y: 427, endPoint x: 893, endPoint y: 423, distance: 243.0
click at [893, 423] on div "} , { "_note" : "TABLE" , "fields" : [{ "html" : "<h2 class= \" font-semibold t…" at bounding box center [968, 468] width 1056 height 604
click at [855, 426] on div "} , { "_note" : "TABLE" , "fields" : [{ "html" : "<h2 class= \" font-semibold t…" at bounding box center [968, 468] width 1056 height 604
click at [918, 427] on div "} , { "_note" : "TABLE" , "fields" : [{ "html" : "<h2 class= \" font-semibold t…" at bounding box center [968, 468] width 1056 height 604
click at [1413, 75] on button "Save" at bounding box center [1420, 68] width 57 height 32
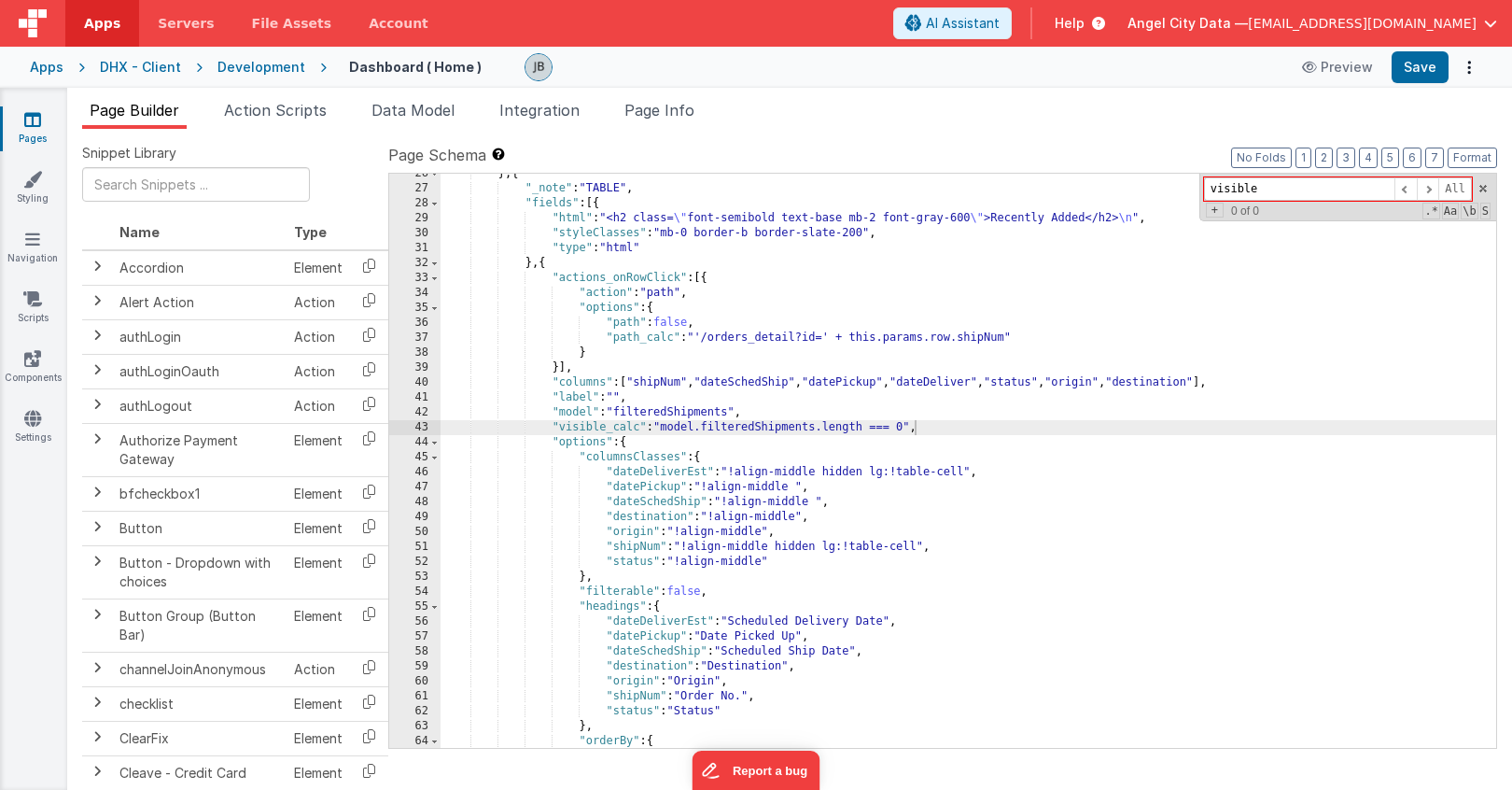
click at [880, 431] on div "} , { "_note" : "TABLE" , "fields" : [{ "html" : "<h2 class= \" font-semibold t…" at bounding box center [968, 468] width 1056 height 604
drag, startPoint x: 888, startPoint y: 431, endPoint x: 869, endPoint y: 431, distance: 19.0
click at [869, 431] on div "} , { "_note" : "TABLE" , "fields" : [{ "html" : "<h2 class= \" font-semibold t…" at bounding box center [968, 468] width 1056 height 604
click at [1402, 68] on button "Save" at bounding box center [1420, 68] width 57 height 32
click at [158, 197] on input "text" at bounding box center [196, 184] width 228 height 35
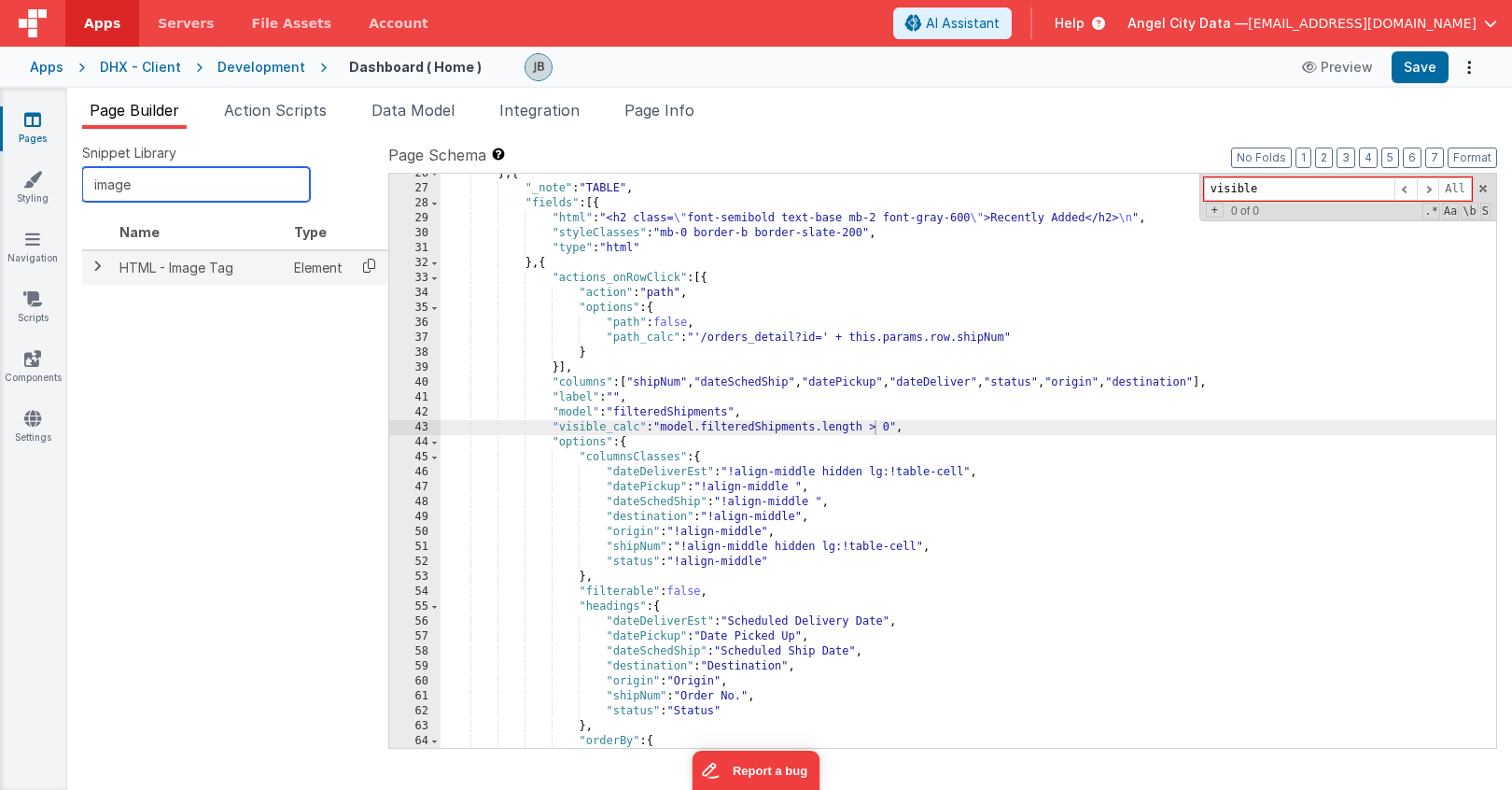
type input "image"
click at [365, 265] on icon at bounding box center [369, 266] width 38 height 29
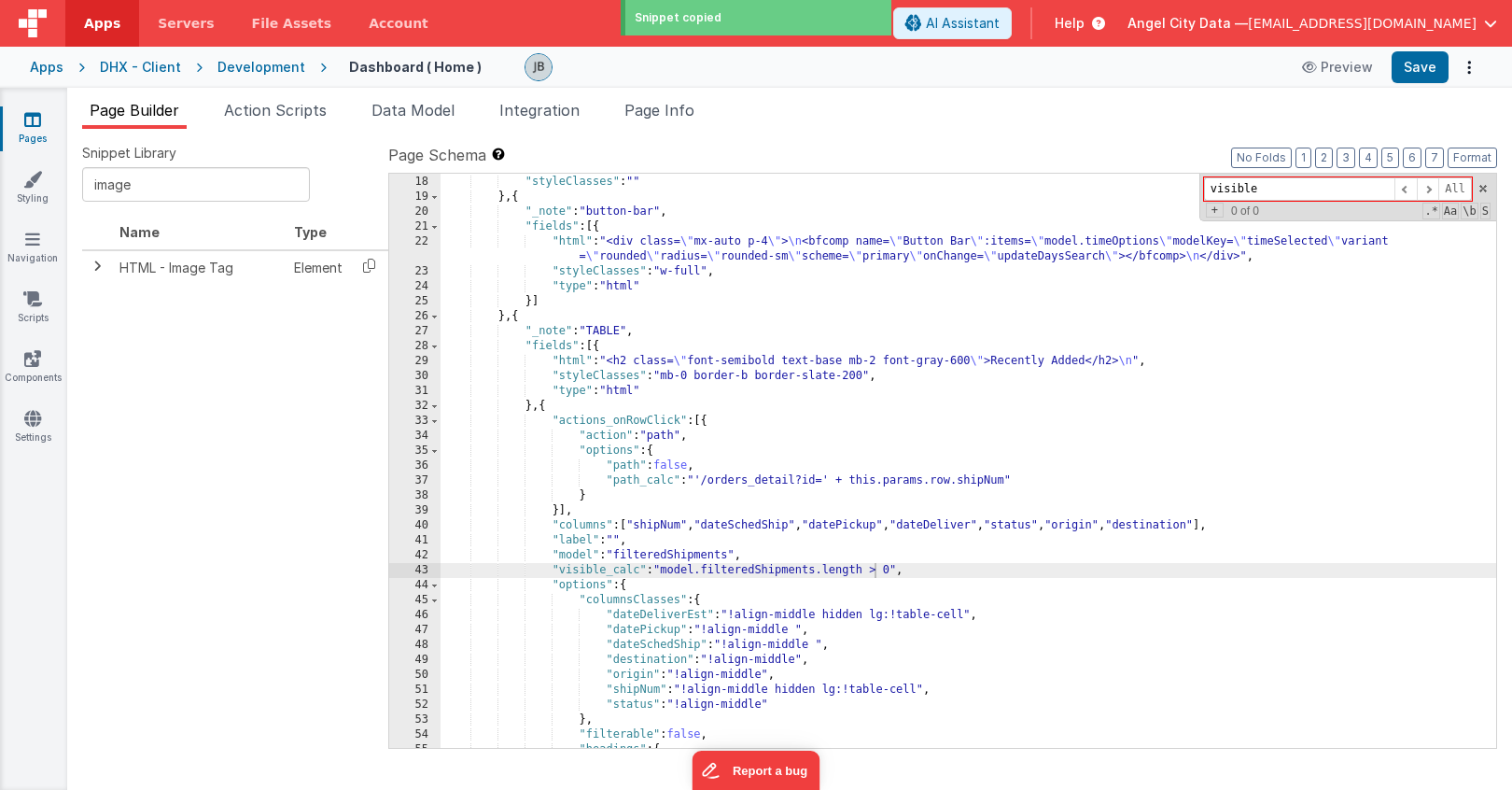
scroll to position [387, 0]
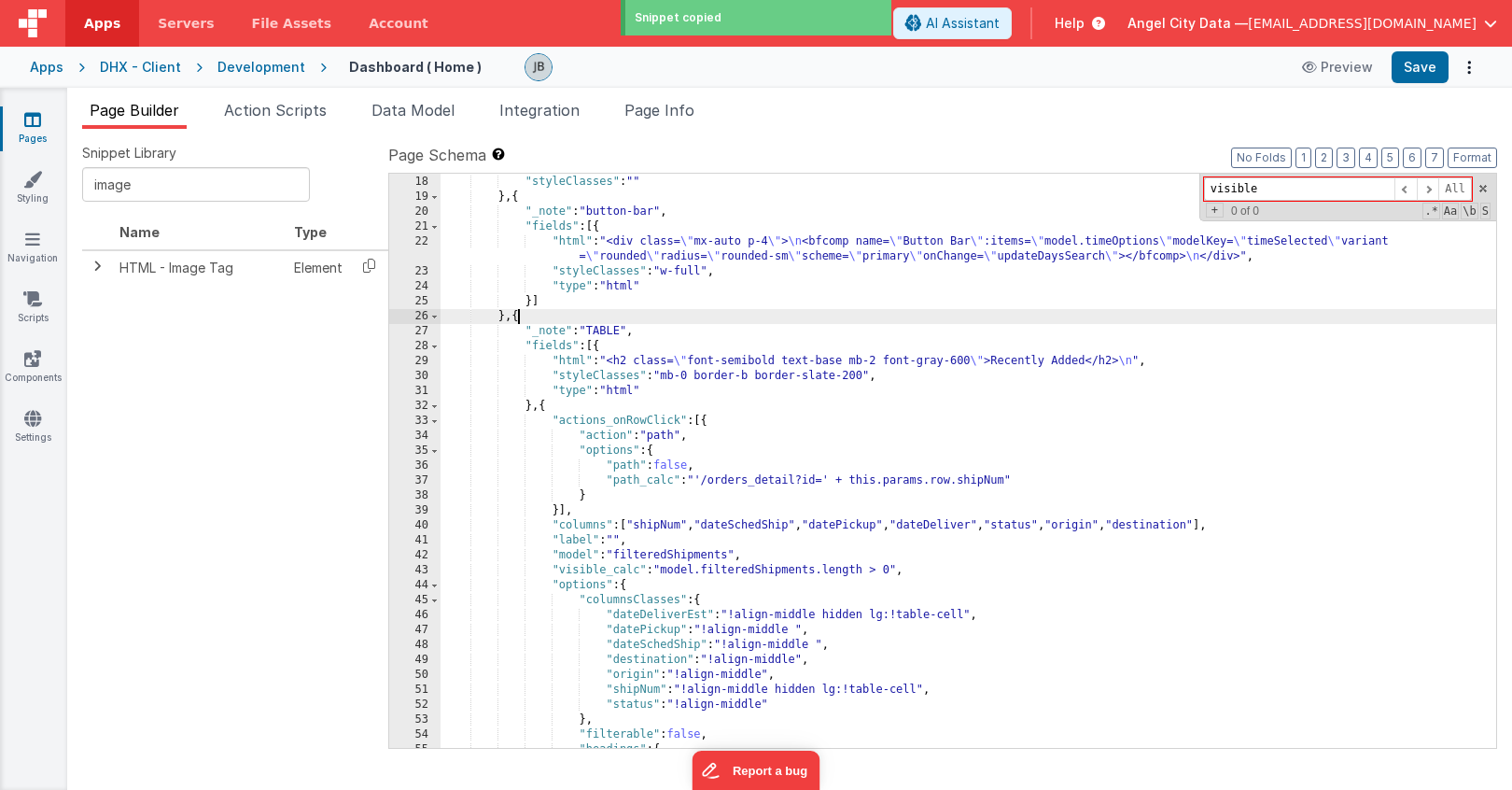
click at [515, 322] on div "}] , "styleClasses" : "" } , { "_note" : "button-bar" , "fields" : [{ "html" : …" at bounding box center [968, 462] width 1056 height 604
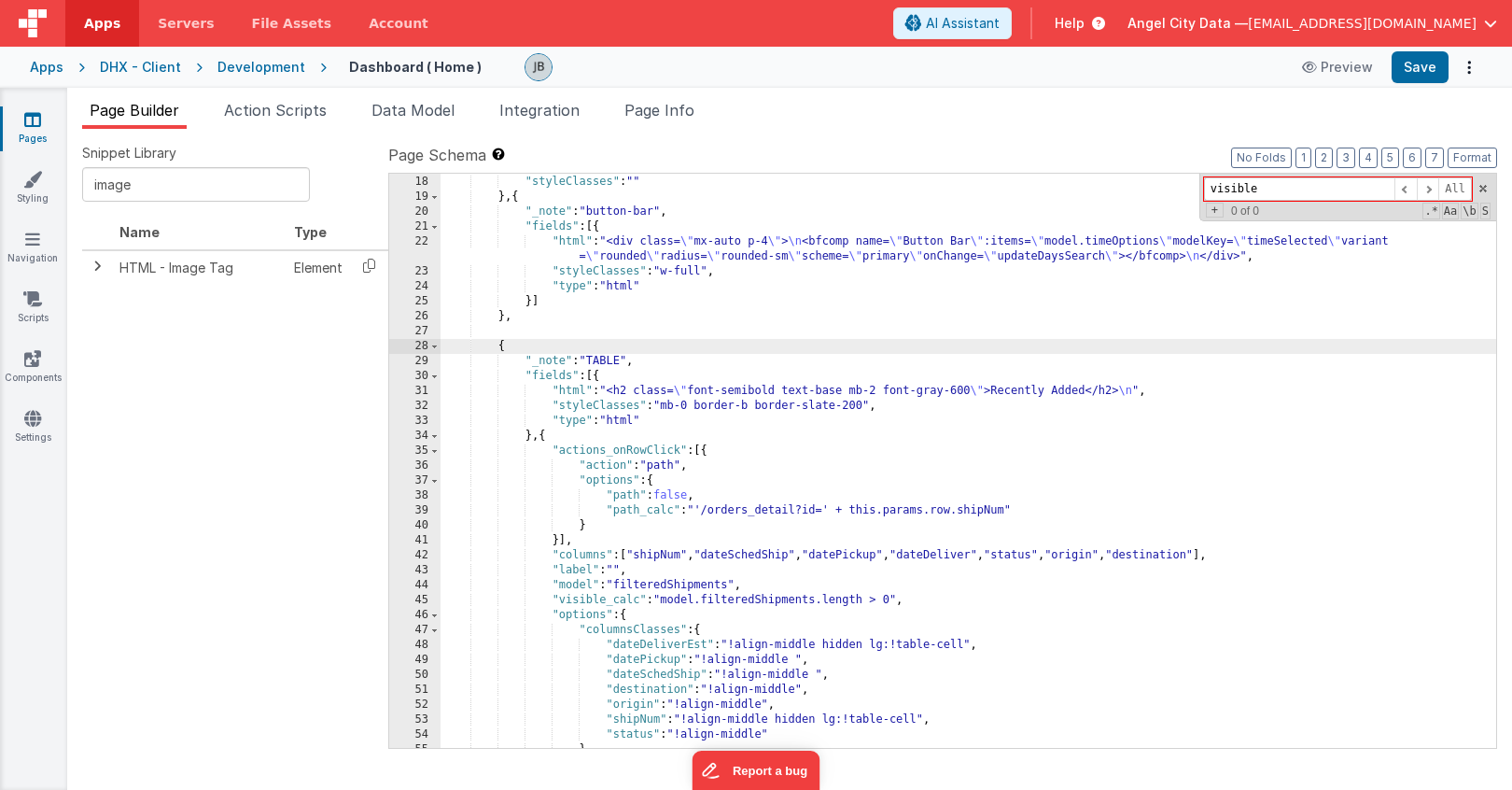
paste textarea
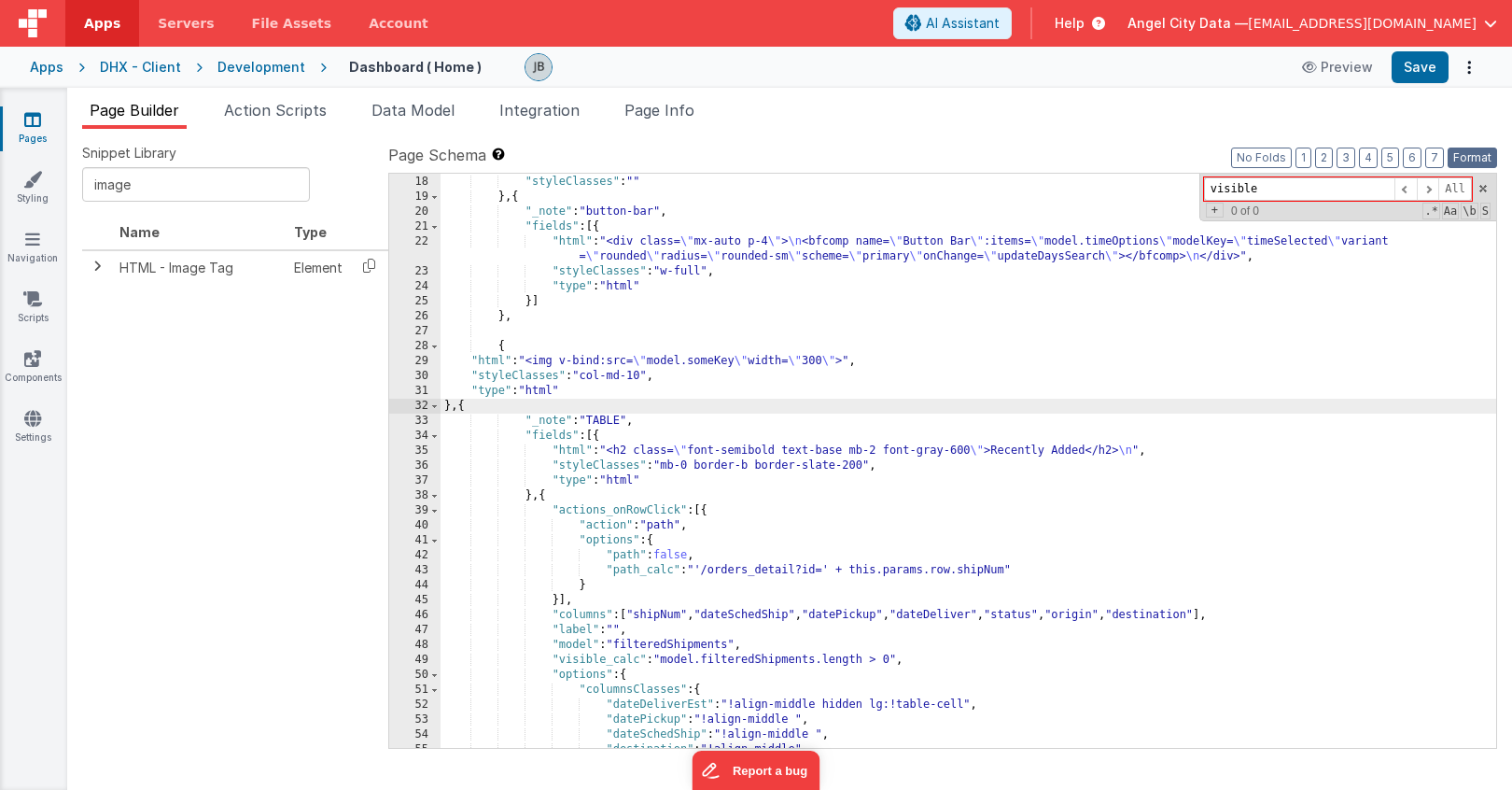
click at [1462, 154] on button "Format" at bounding box center [1473, 158] width 50 height 21
click at [1402, 68] on button "Save" at bounding box center [1420, 68] width 57 height 32
click at [409, 118] on li "Data Model" at bounding box center [413, 114] width 98 height 30
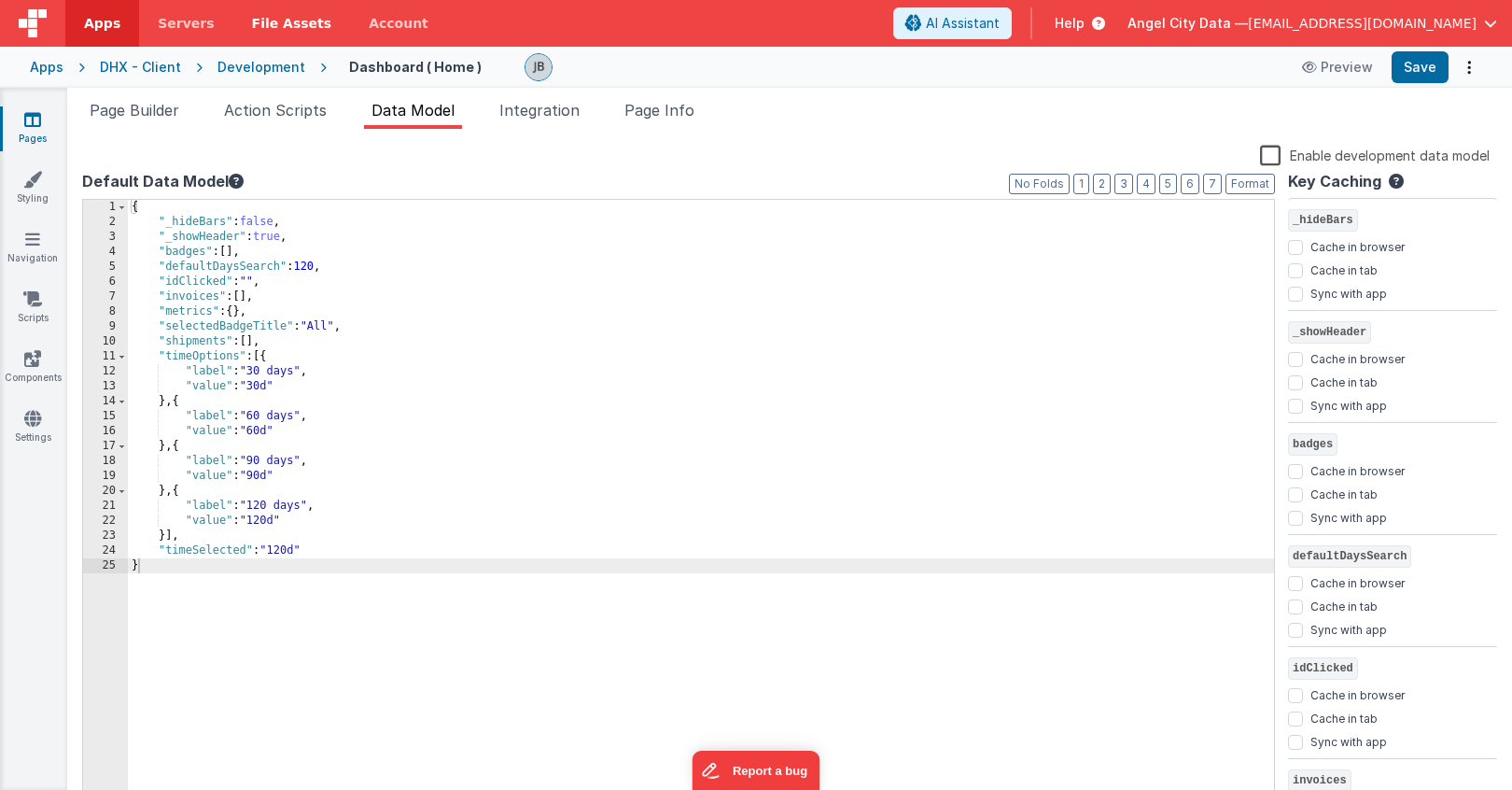
click at [259, 22] on span "File Assets" at bounding box center [293, 23] width 81 height 19
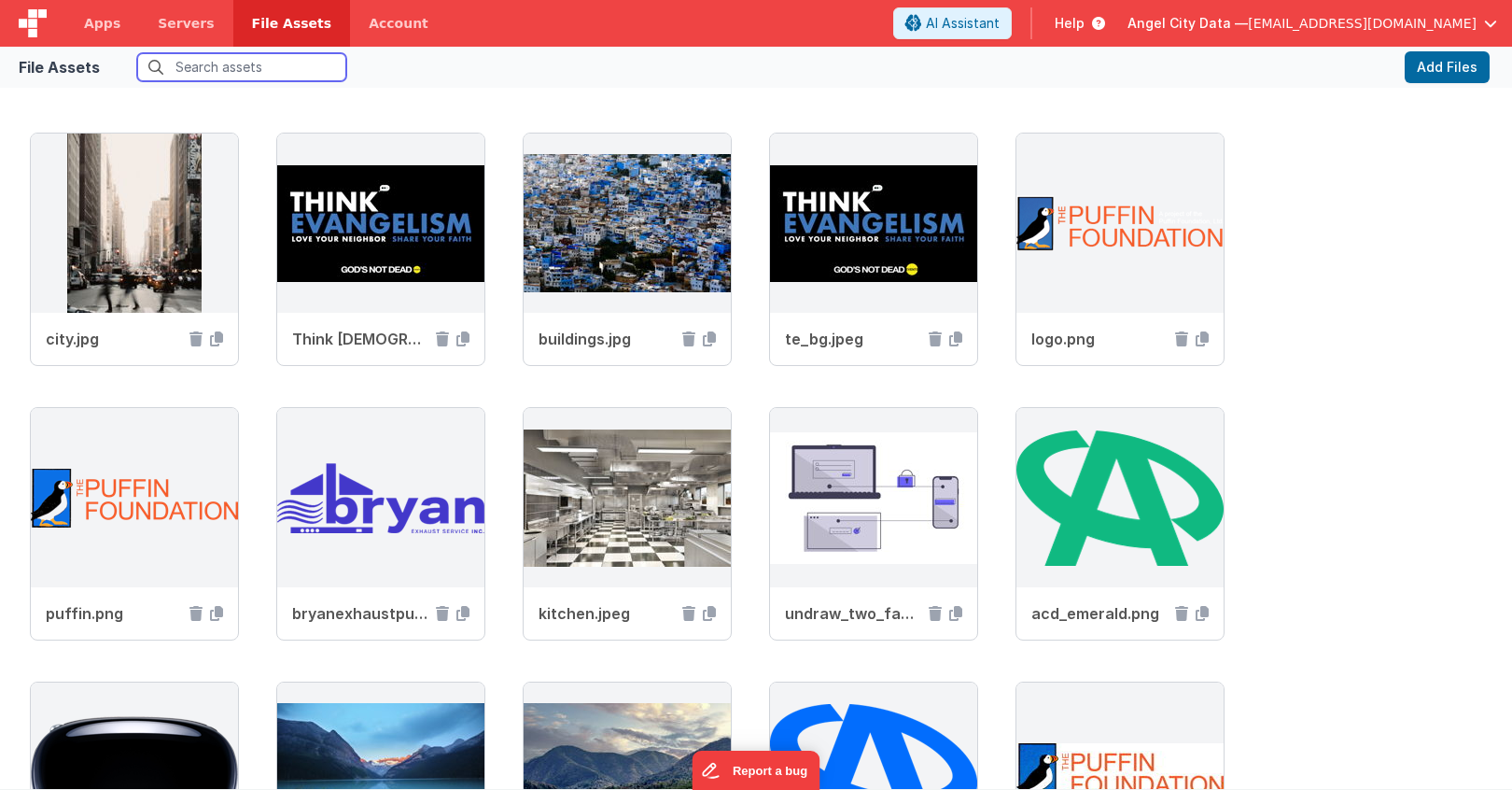
click at [248, 53] on input "text" at bounding box center [241, 68] width 209 height 28
type input "f"
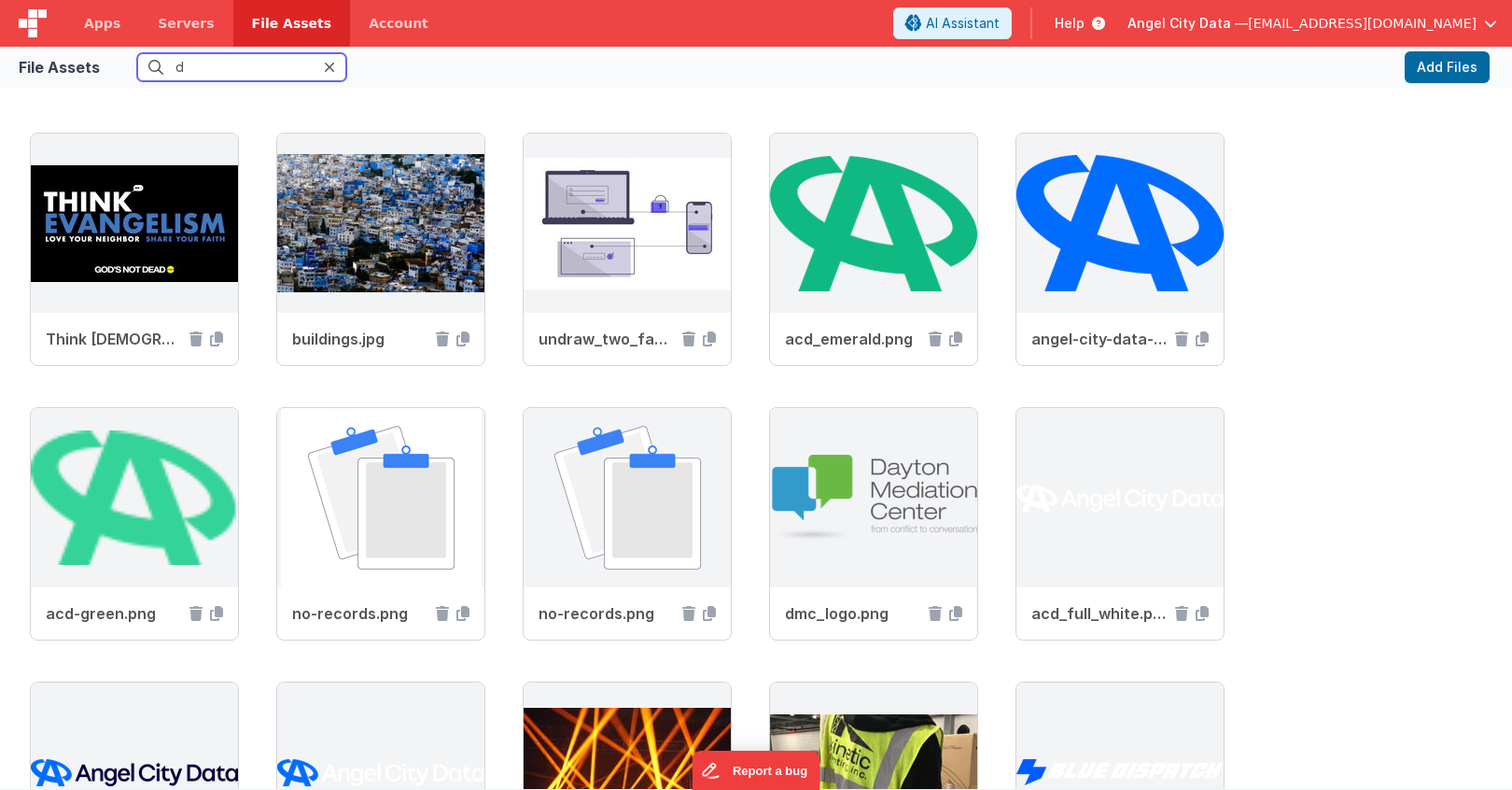
type input "dh"
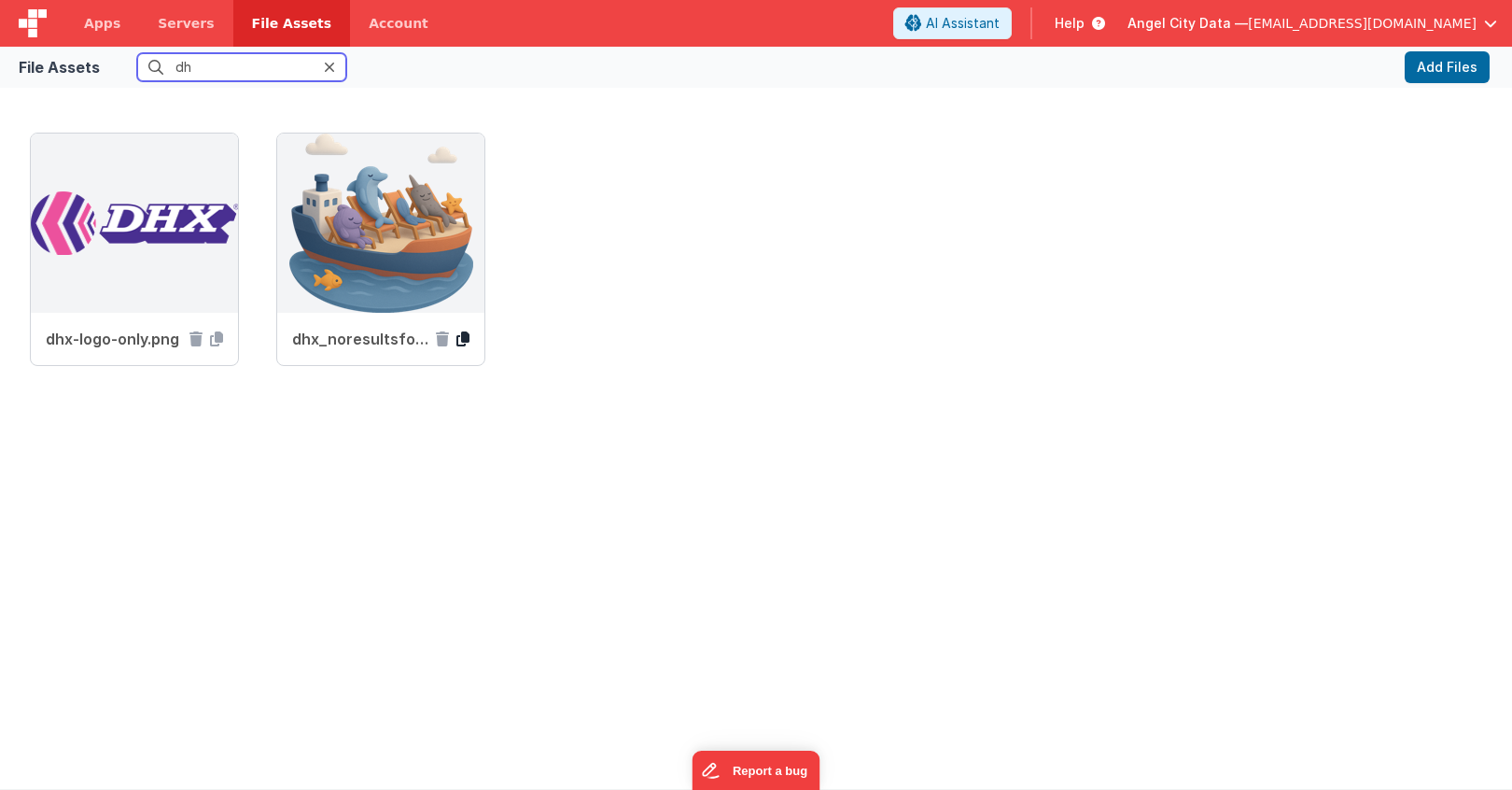
type input "dh"
click at [466, 342] on icon at bounding box center [463, 339] width 13 height 15
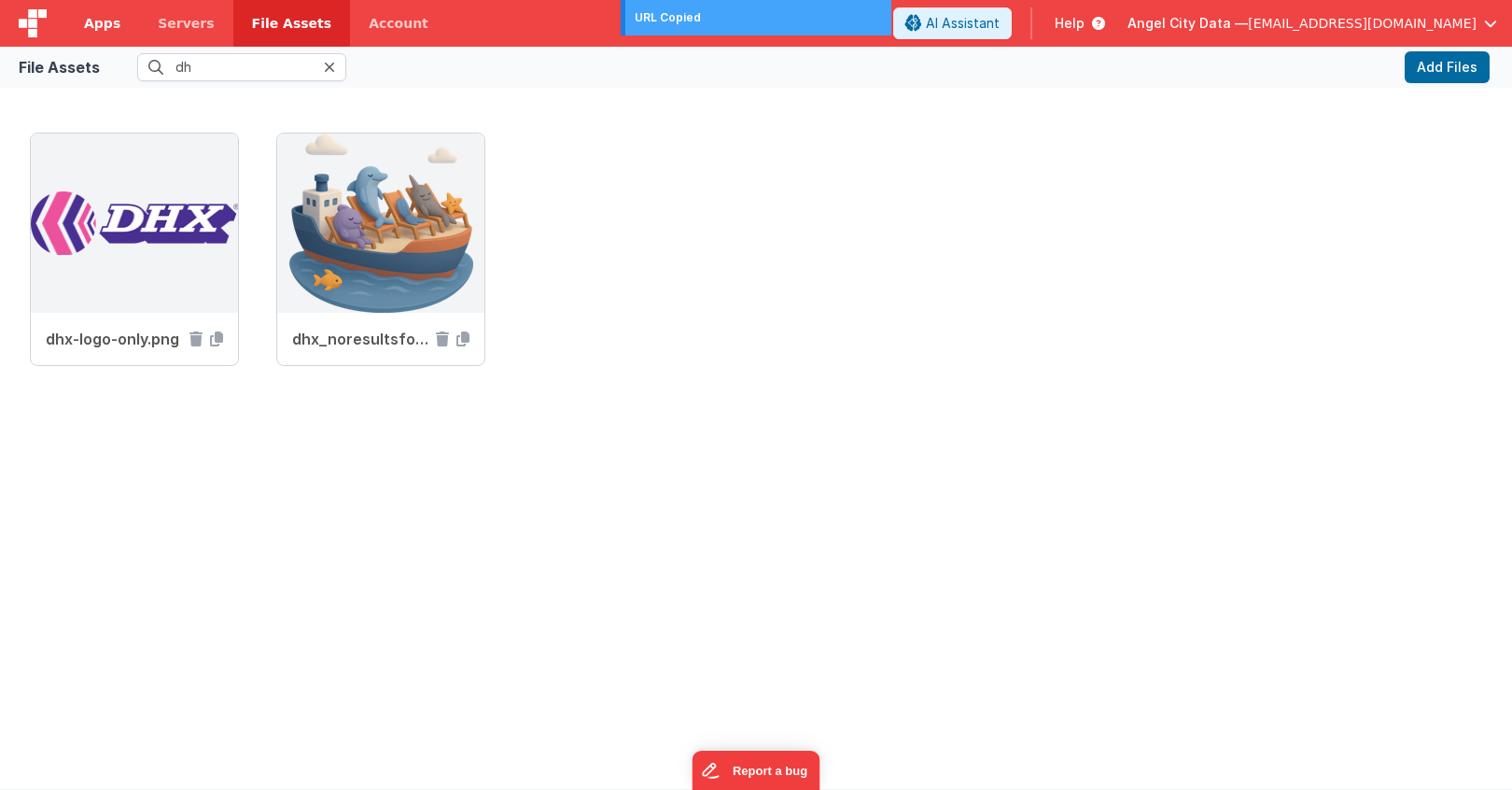
click at [111, 27] on span "Apps" at bounding box center [102, 23] width 37 height 19
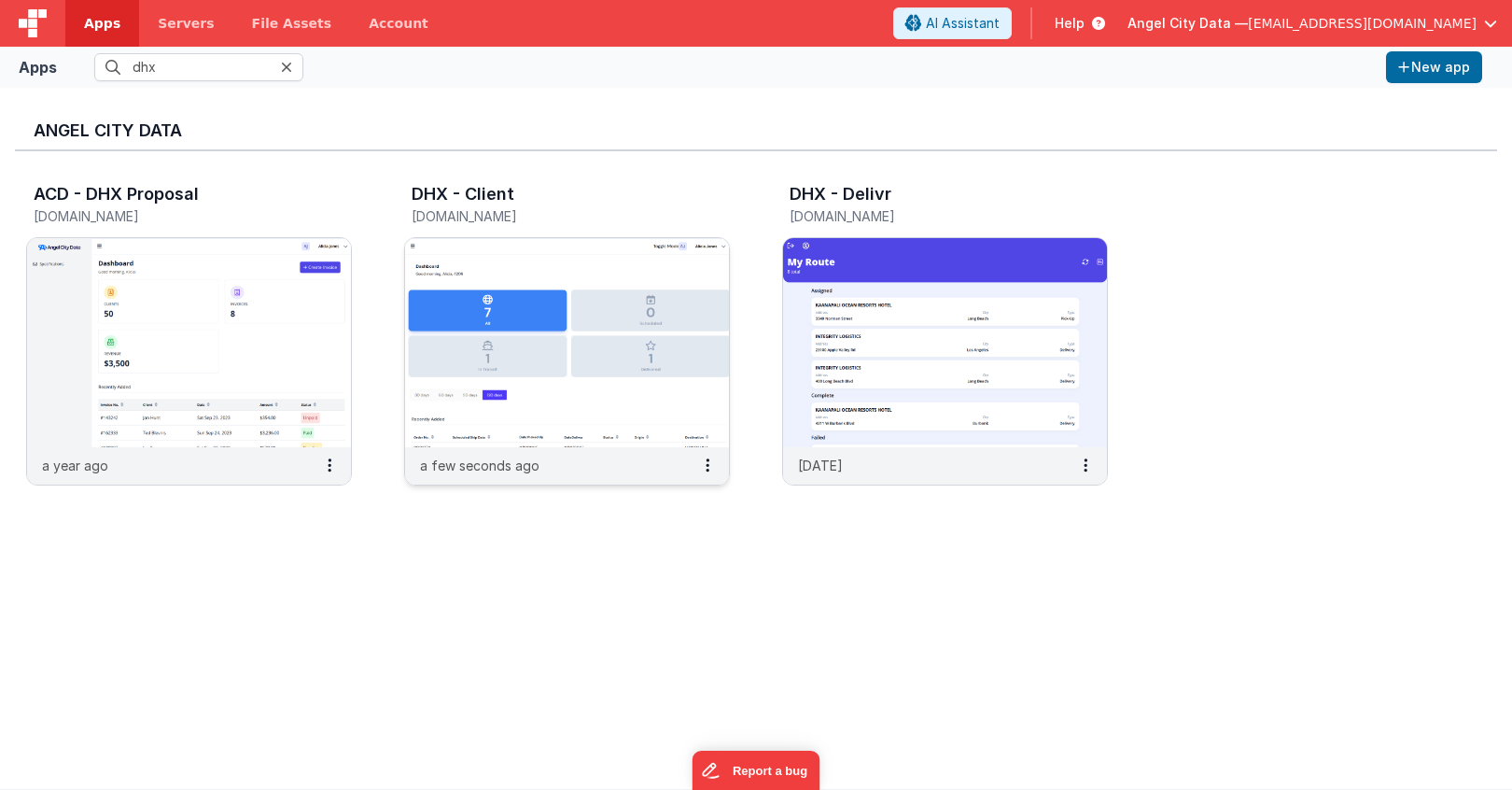
click at [480, 180] on div "DHX - Client [DOMAIN_NAME]" at bounding box center [567, 207] width 326 height 60
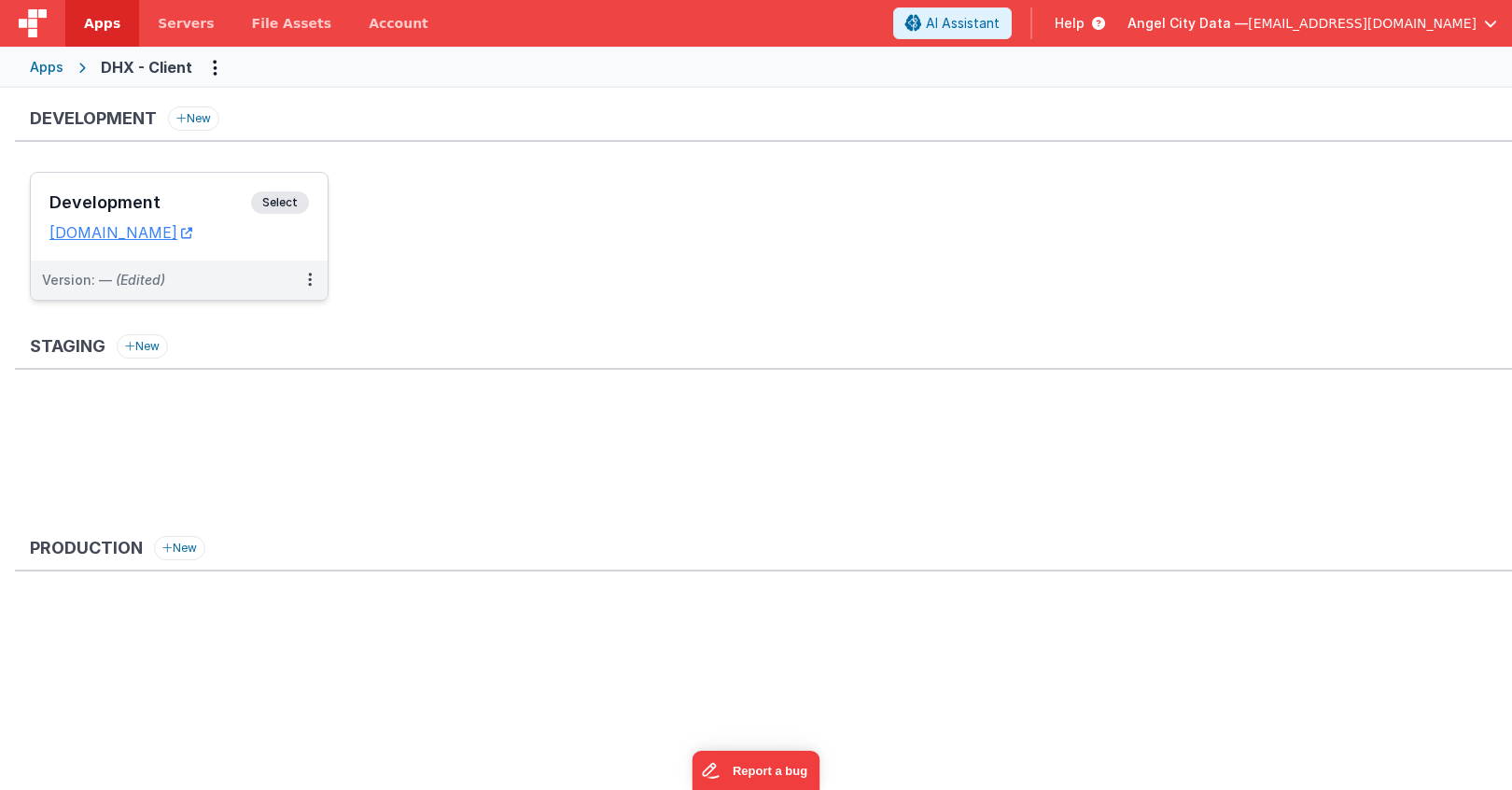
click at [220, 191] on div "Development Select" at bounding box center [179, 207] width 260 height 32
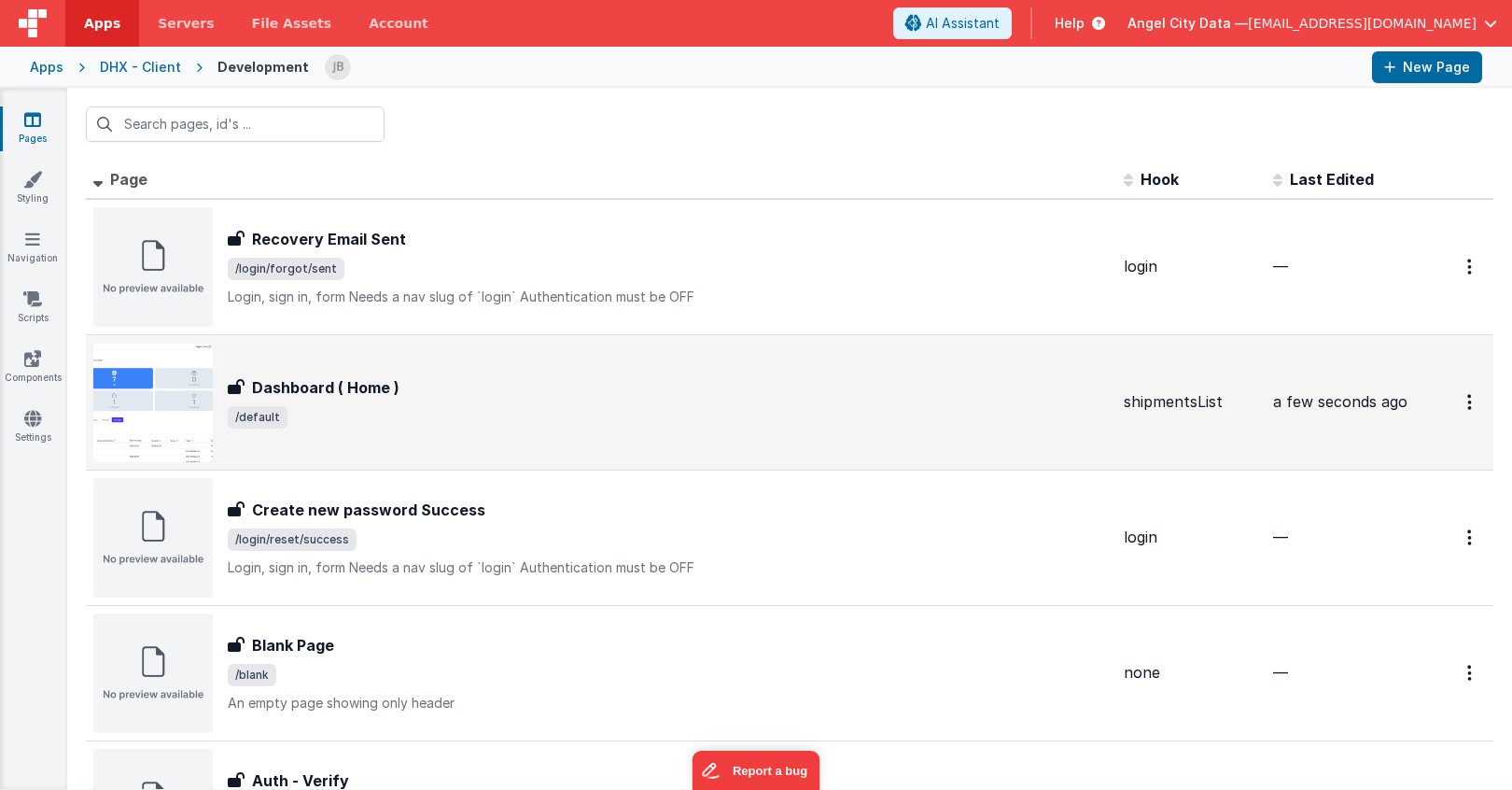
click at [283, 378] on h3 "Dashboard ( Home )" at bounding box center [326, 387] width 147 height 23
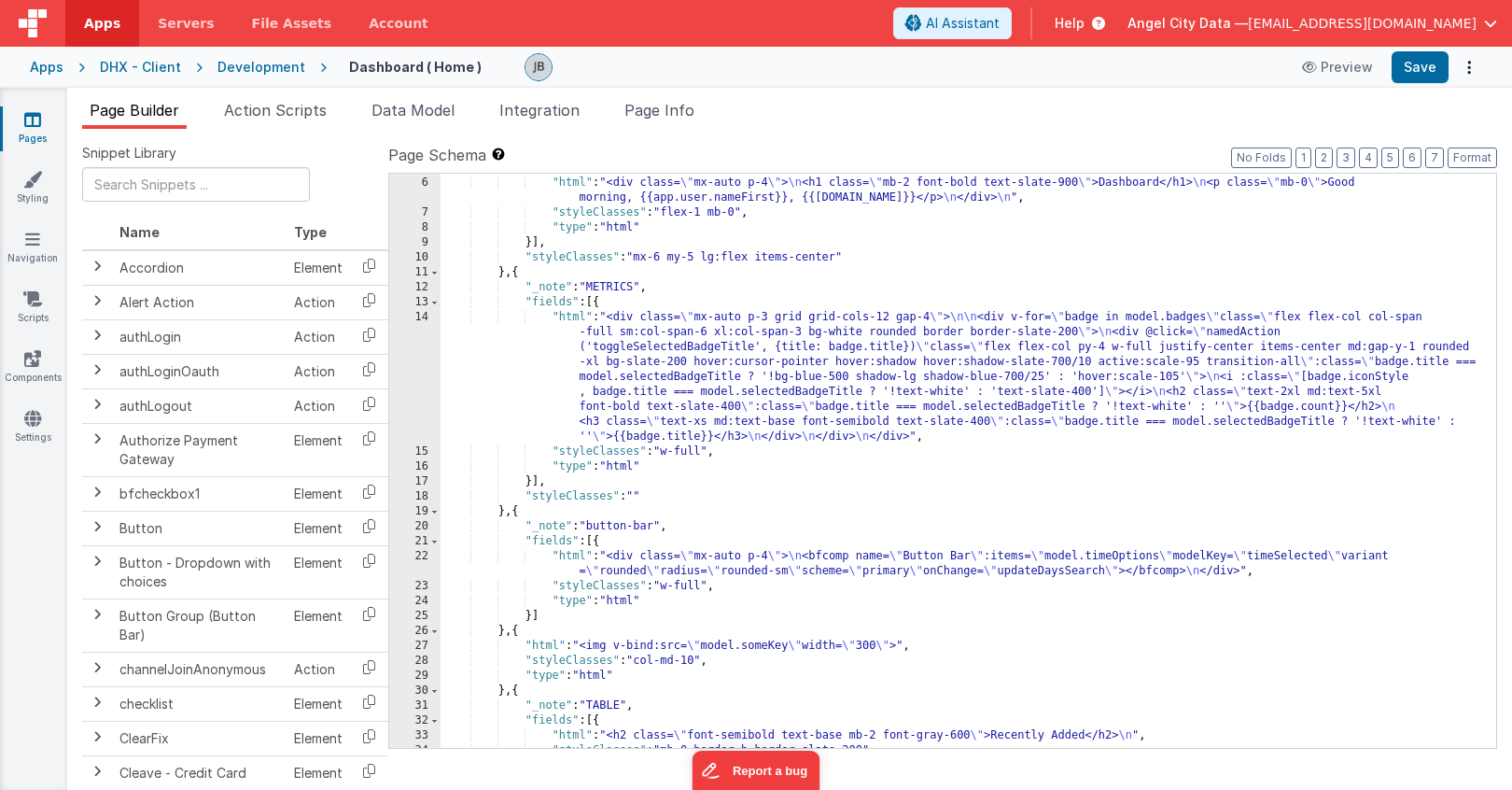
scroll to position [73, 0]
click at [405, 111] on span "Data Model" at bounding box center [413, 110] width 84 height 19
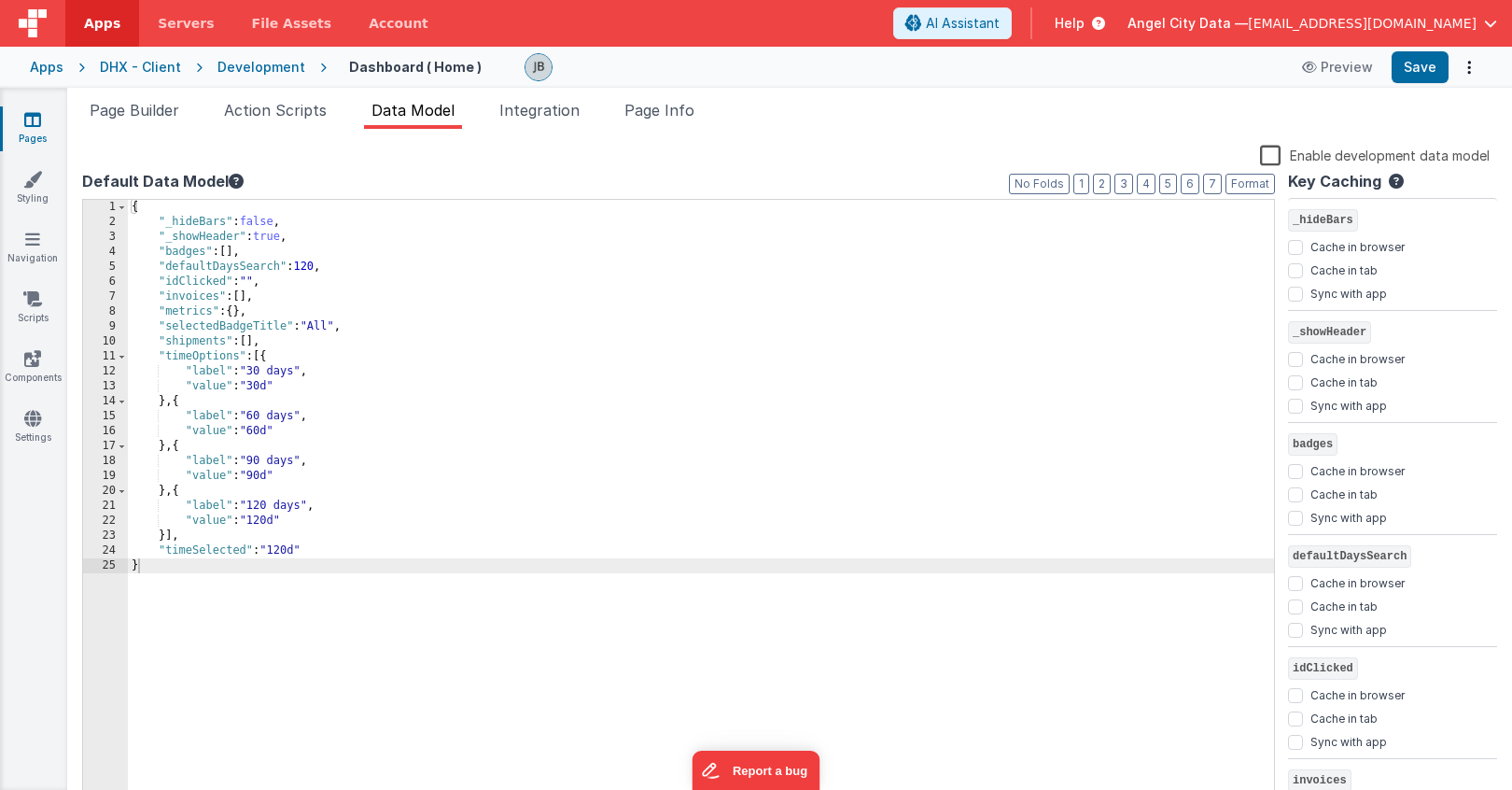
click at [252, 208] on div "{ "_hideBars" : false , "_showHeader" : true , "badges" : [ ] , "defaultDaysSea…" at bounding box center [700, 517] width 1146 height 635
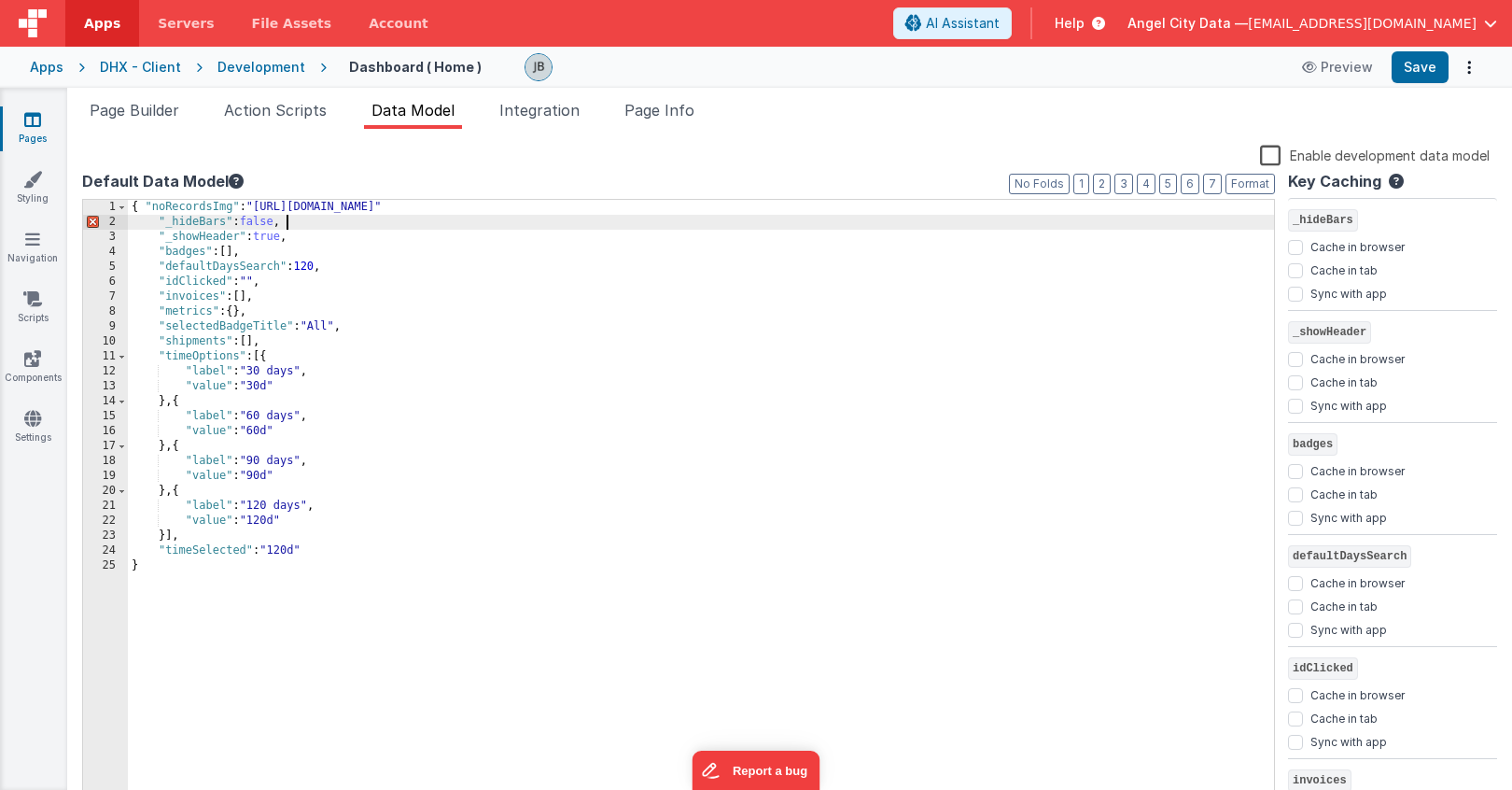
click at [361, 226] on div "{ "noRecordsImg" : "[URL][DOMAIN_NAME]" "_hideBars" : false , "_showHeader" : t…" at bounding box center [700, 517] width 1146 height 635
click at [757, 214] on div "{ "noRecordsImg" : "[URL][DOMAIN_NAME]" "_hideBars" : false , "_showHeader" : t…" at bounding box center [700, 517] width 1146 height 635
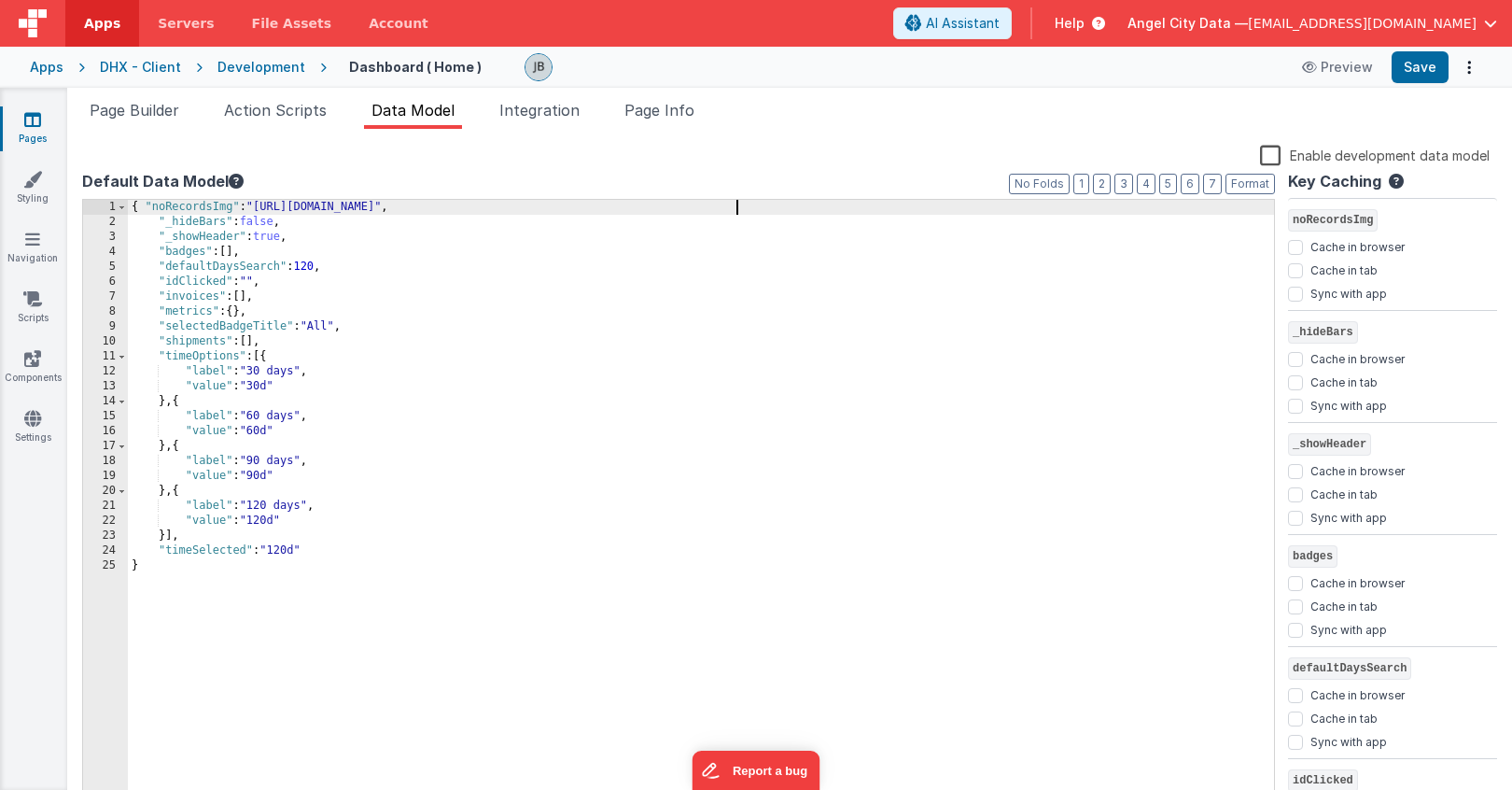
click at [1413, 84] on div "Apps DHX - Client Development Dashboard ( Home ) Preview Save" at bounding box center [756, 68] width 1512 height 41
click at [1413, 73] on button "Save" at bounding box center [1420, 68] width 57 height 32
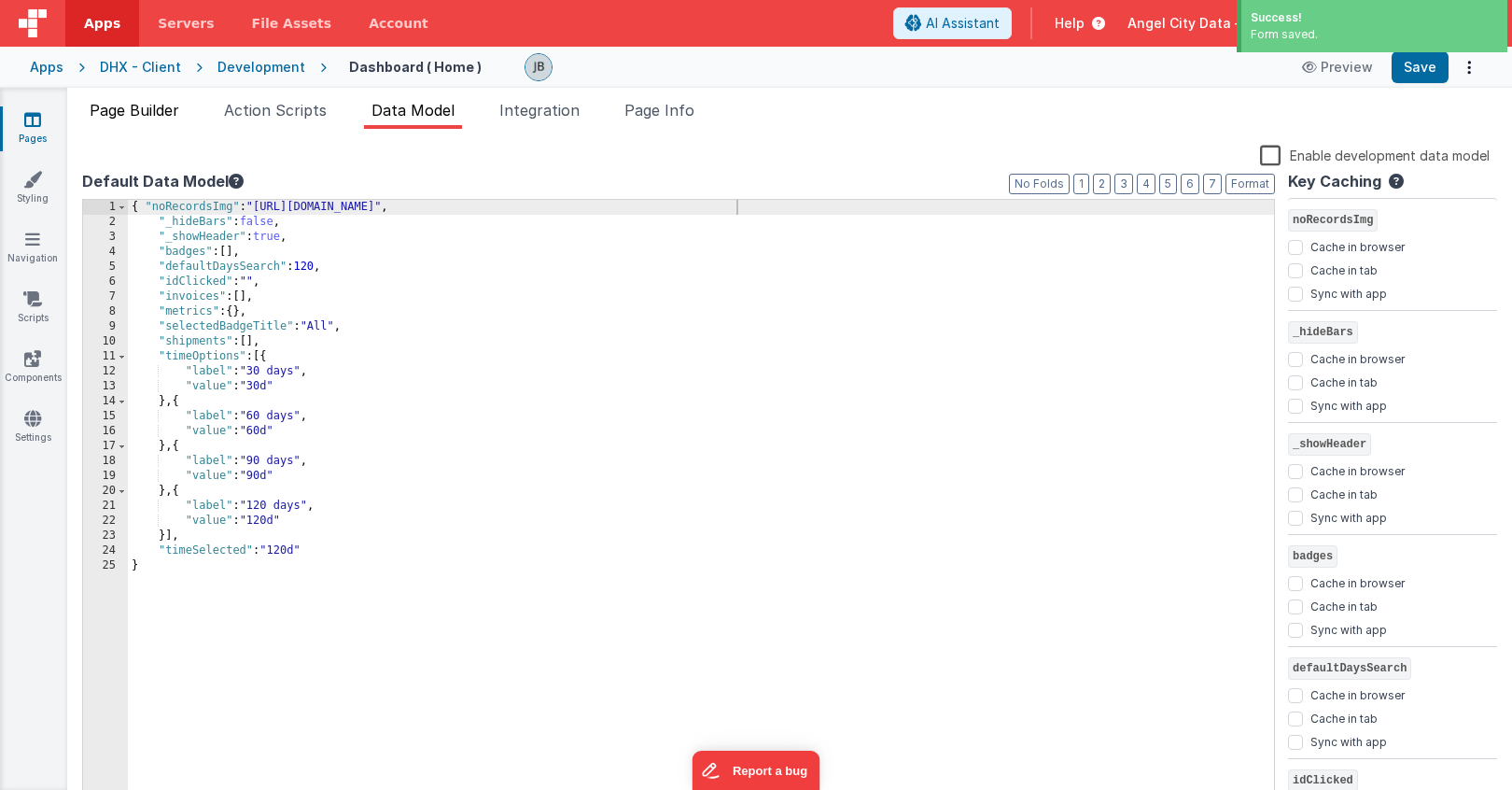
click at [131, 109] on span "Page Builder" at bounding box center [133, 110] width 89 height 19
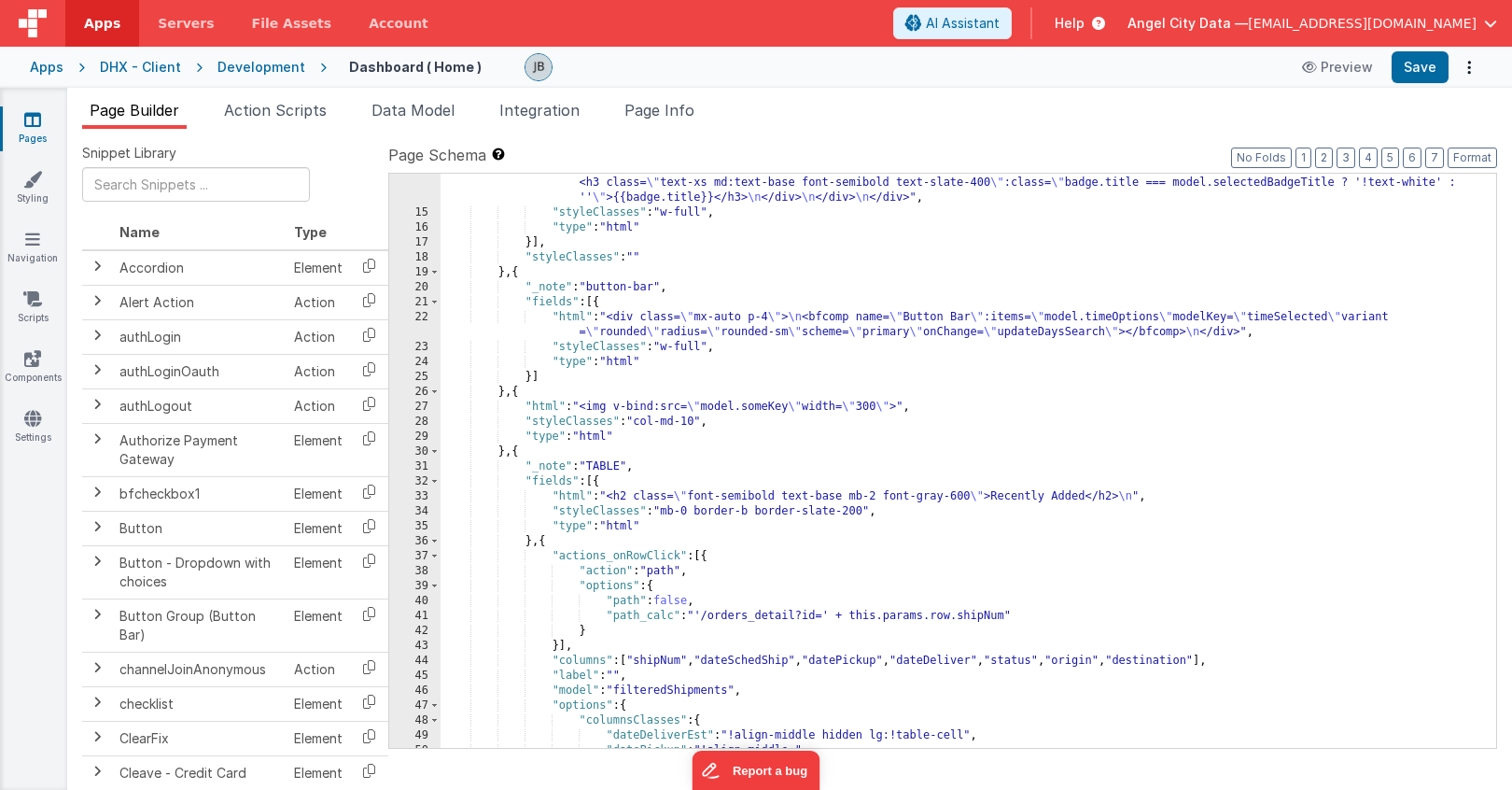
scroll to position [311, 0]
click at [766, 408] on div ""html" : "<div class= \" mx-auto p-3 grid grid-cols-12 gap-4 \" > \n\n <div v-f…" at bounding box center [968, 433] width 1056 height 723
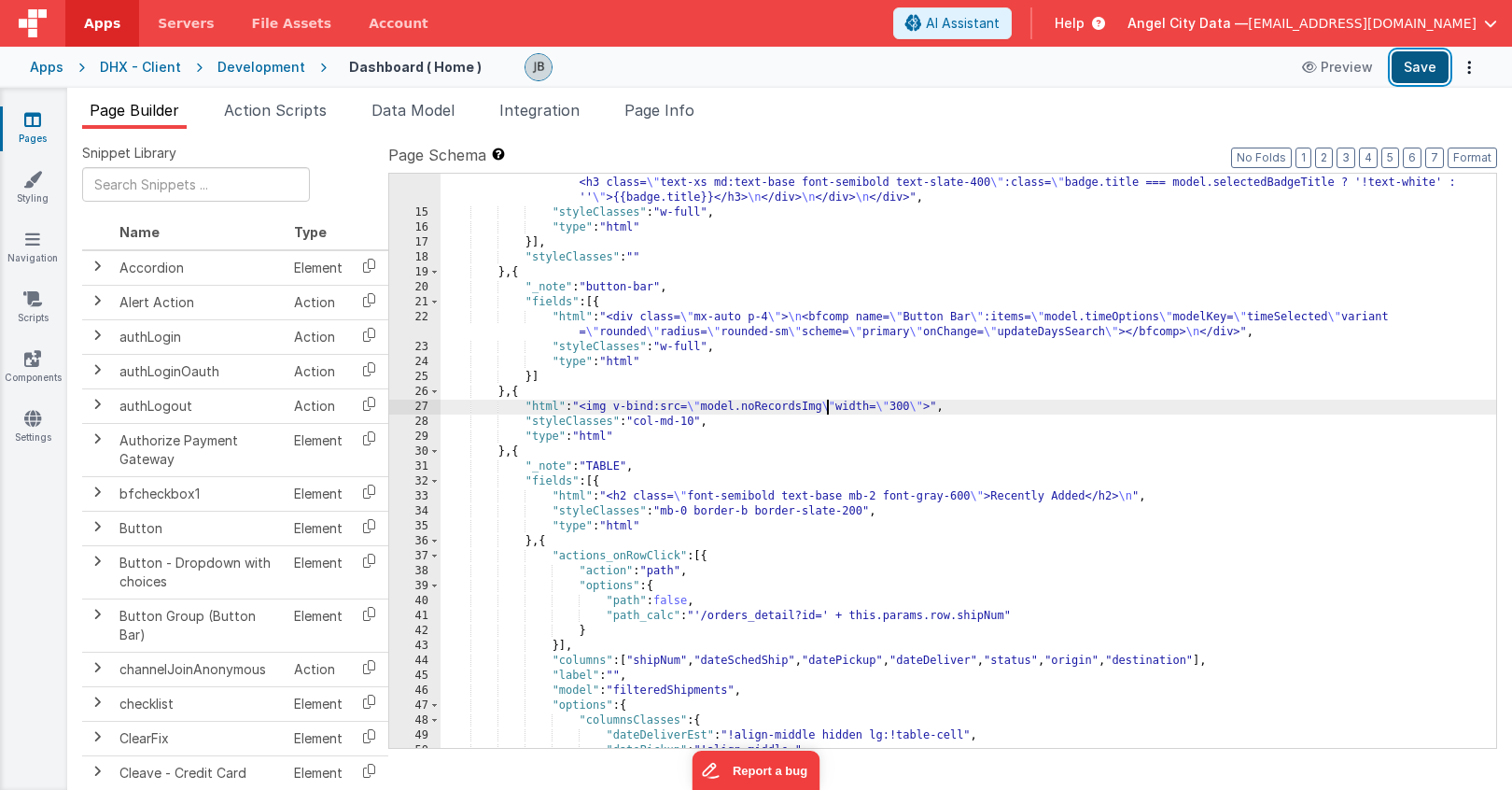
click at [1414, 83] on button "Save" at bounding box center [1420, 68] width 57 height 32
click at [626, 410] on div ""html" : "<div class= \" mx-auto p-3 grid grid-cols-12 gap-4 \" > \n\n <div v-f…" at bounding box center [968, 433] width 1056 height 723
click at [278, 109] on span "Action Scripts" at bounding box center [275, 110] width 102 height 19
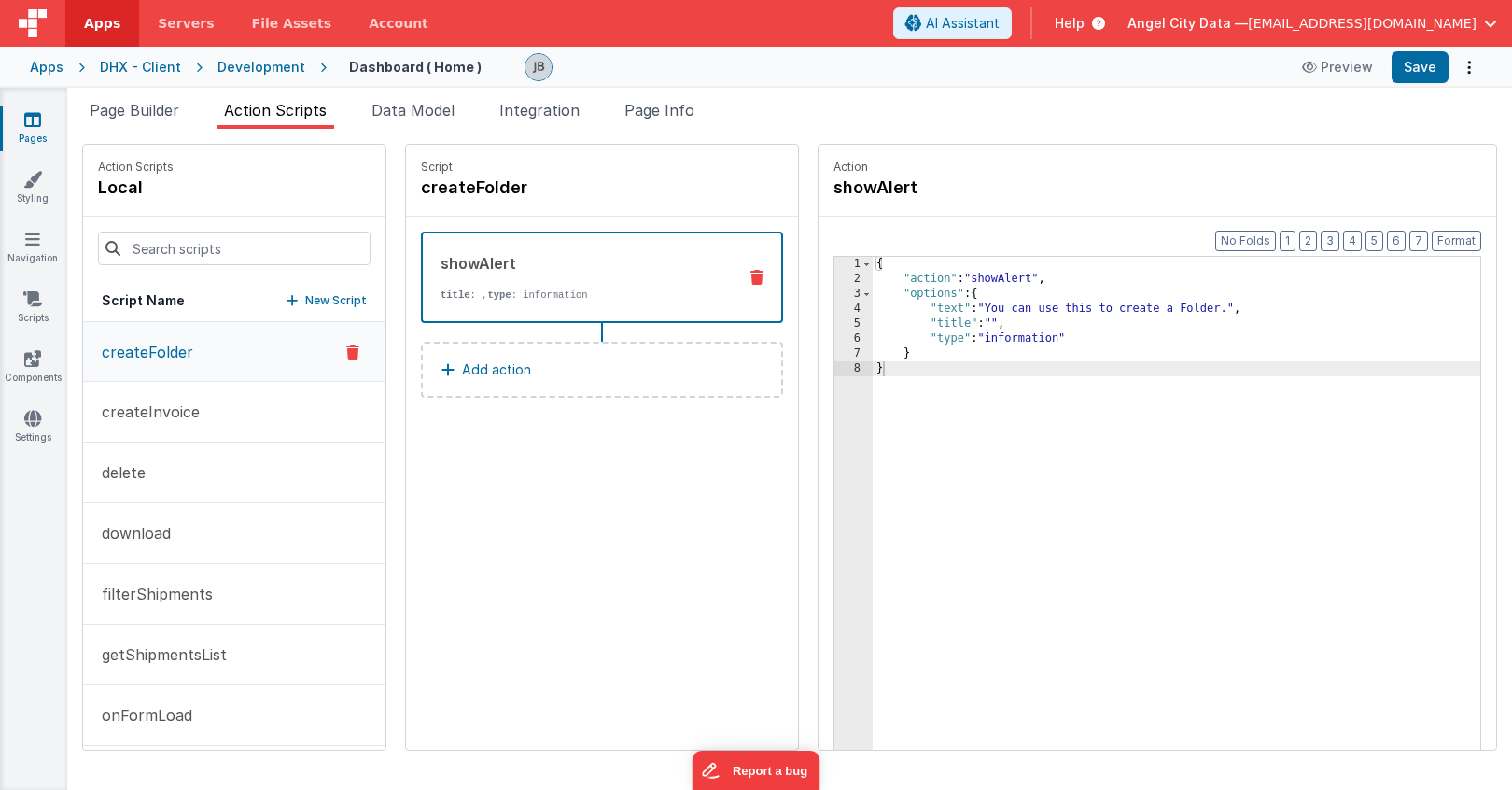
click at [429, 129] on div "Snippet Library Name Type Accordion Element Alert Action Action authLogin Actio…" at bounding box center [790, 459] width 1445 height 661
click at [424, 106] on span "Data Model" at bounding box center [413, 110] width 84 height 19
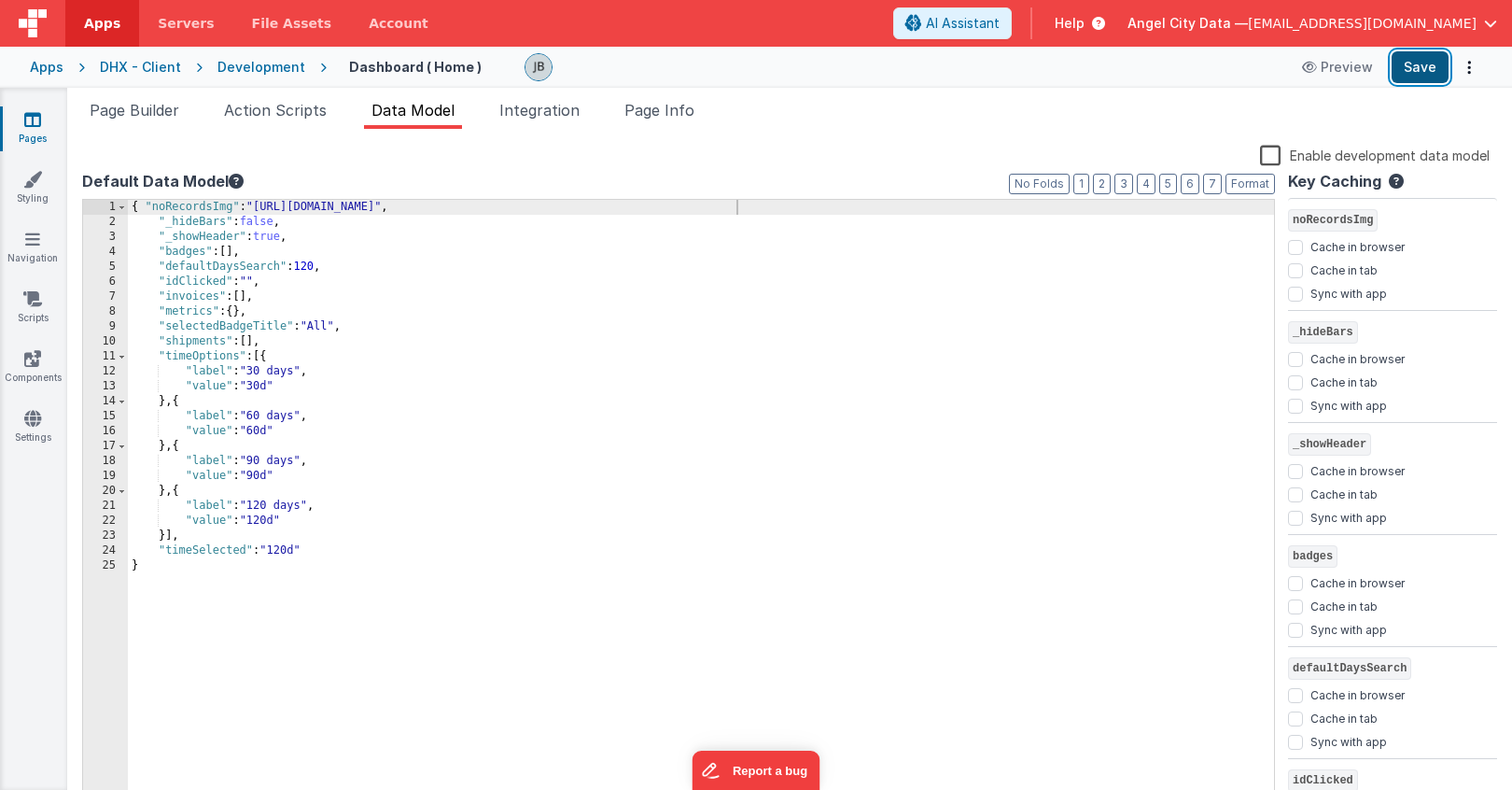
click at [1414, 66] on button "Save" at bounding box center [1420, 68] width 57 height 32
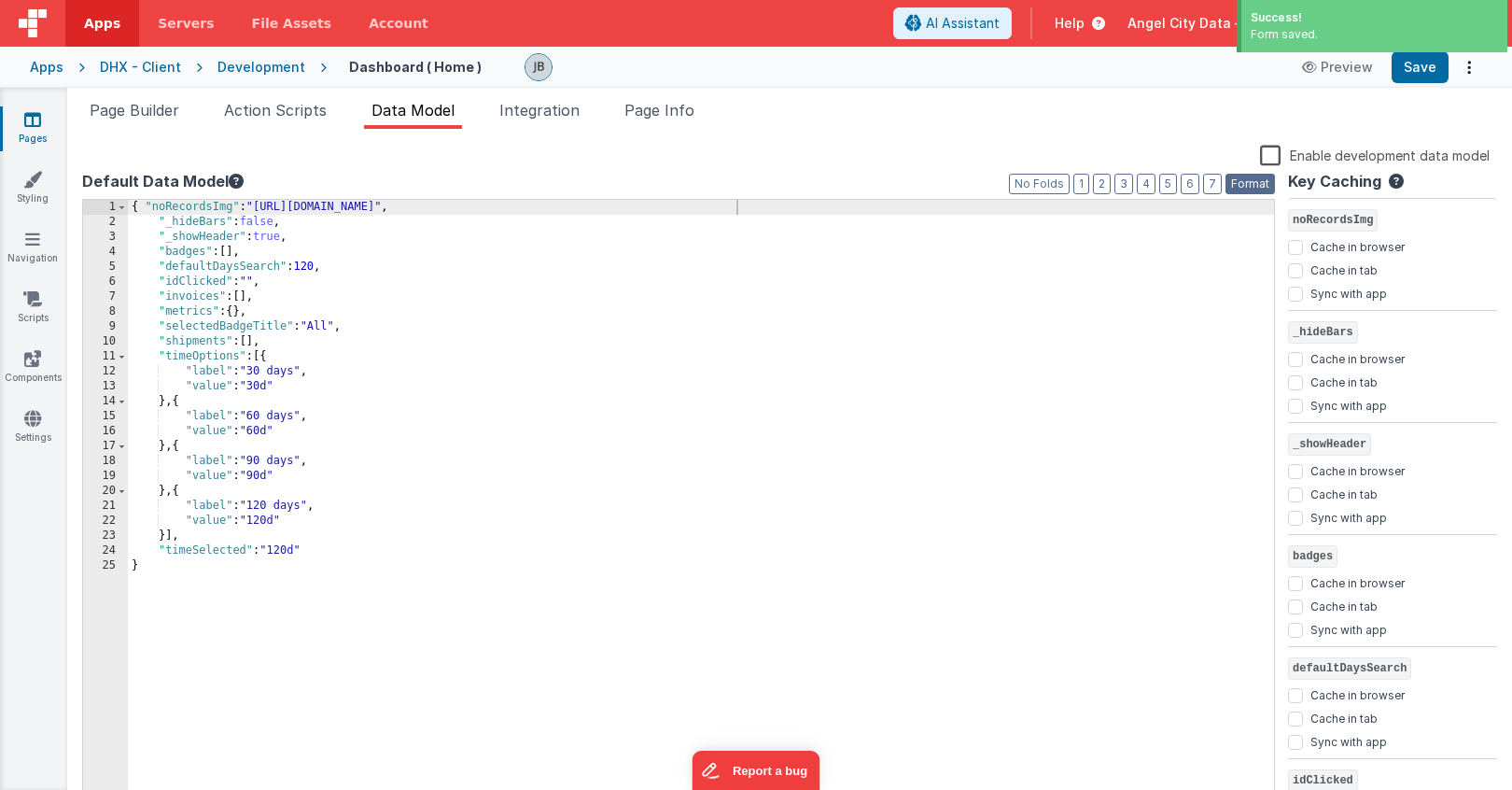
click at [1268, 185] on button "Format" at bounding box center [1250, 184] width 50 height 21
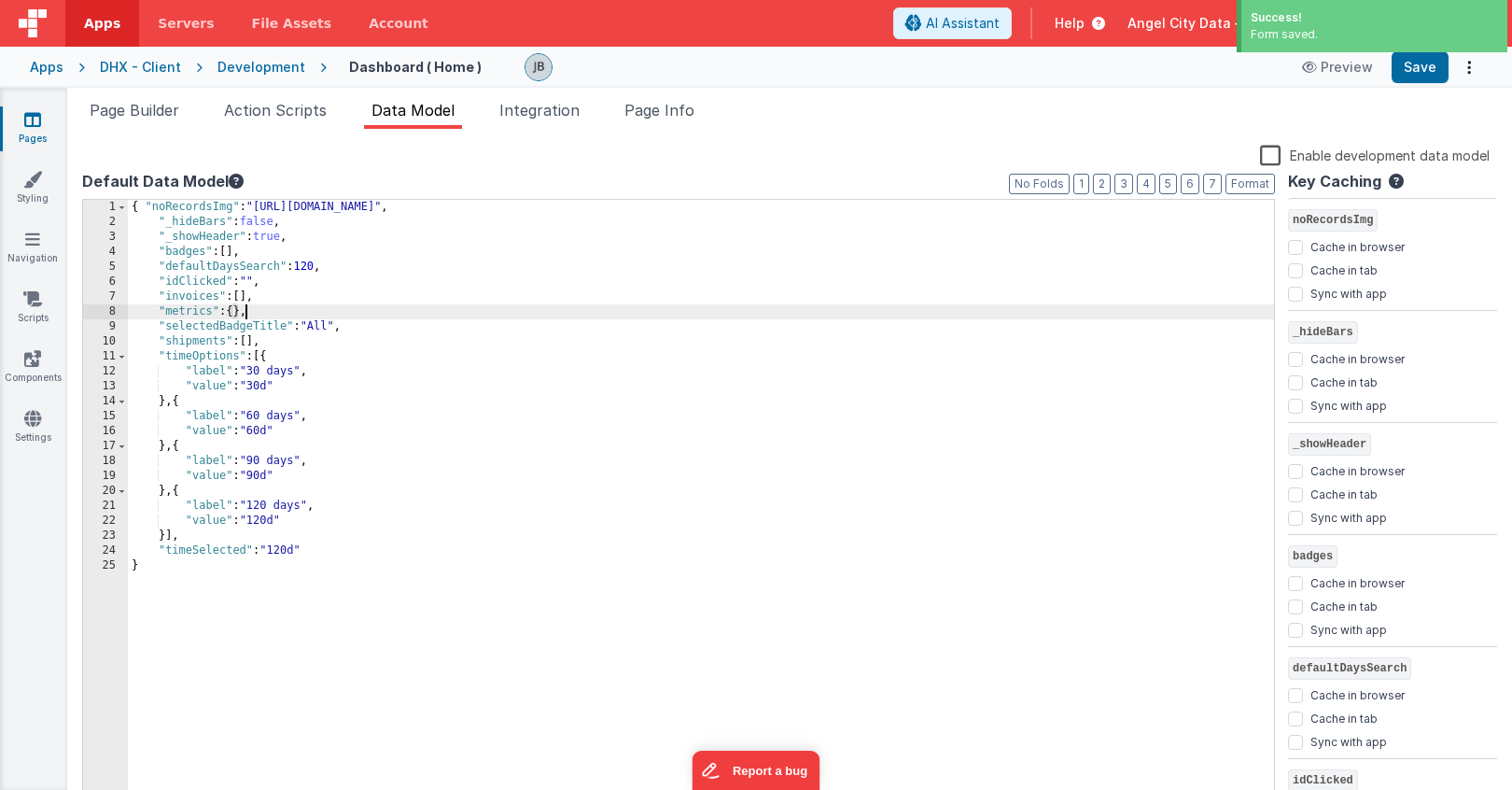
click at [249, 305] on div "{ "noRecordsImg" : "[URL][DOMAIN_NAME]" , "_hideBars" : false , "_showHeader" :…" at bounding box center [700, 517] width 1146 height 635
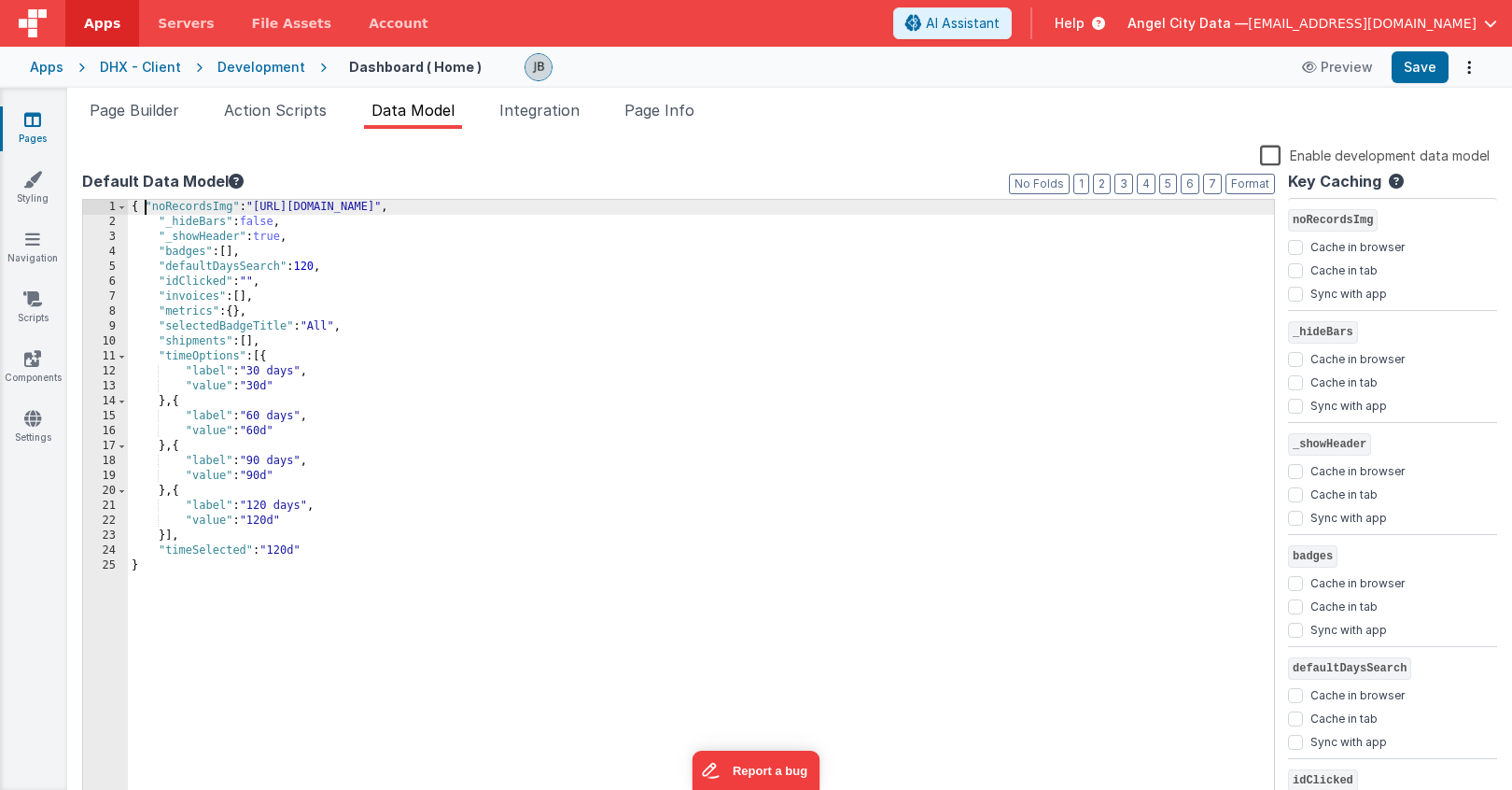
click at [144, 207] on div "{ "noRecordsImg" : "[URL][DOMAIN_NAME]" , "_hideBars" : false , "_showHeader" :…" at bounding box center [700, 517] width 1146 height 635
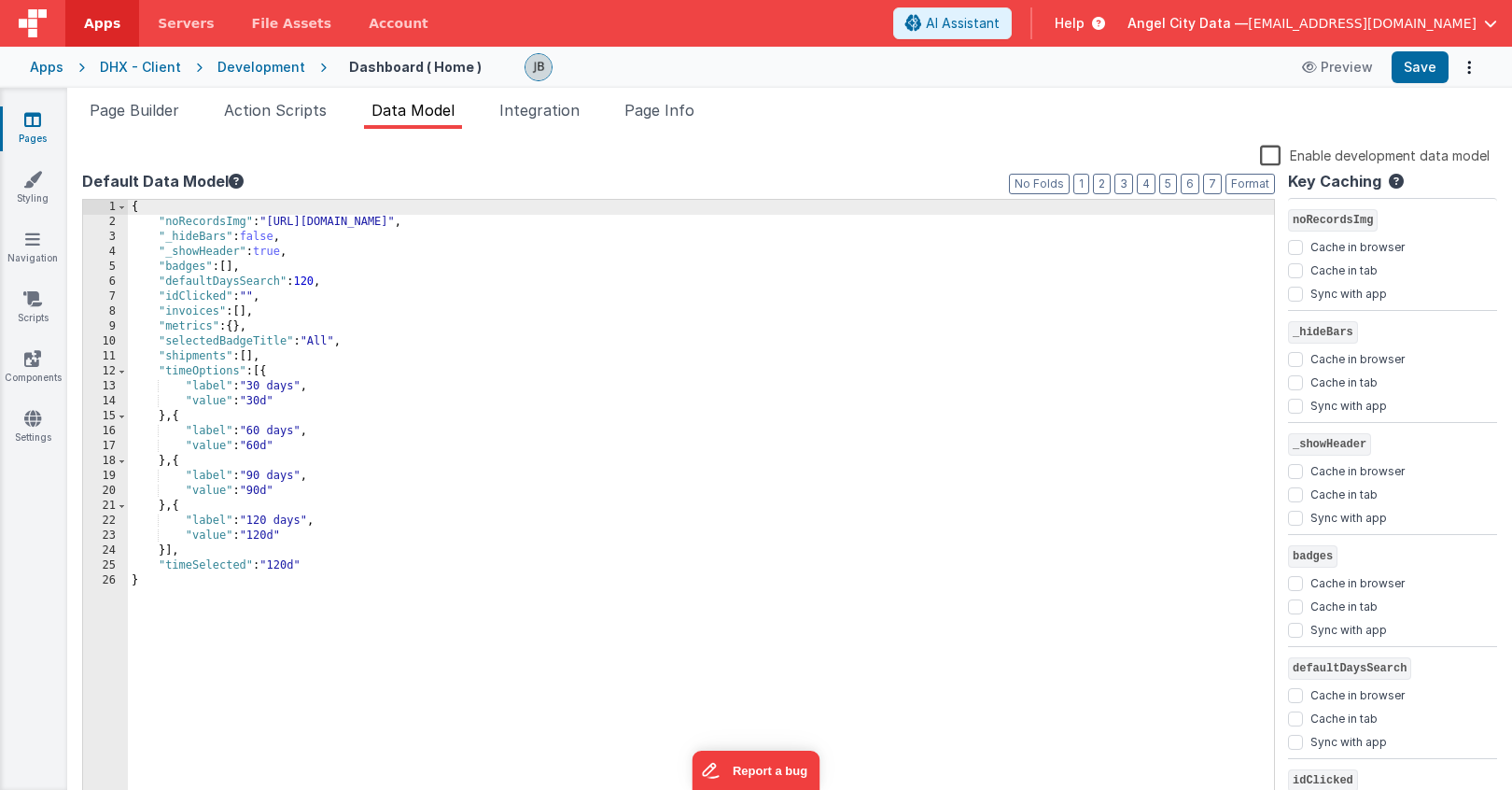
click at [195, 228] on div "{ "noRecordsImg" : "[URL][DOMAIN_NAME]" , "_hideBars" : false , "_showHeader" :…" at bounding box center [700, 517] width 1146 height 635
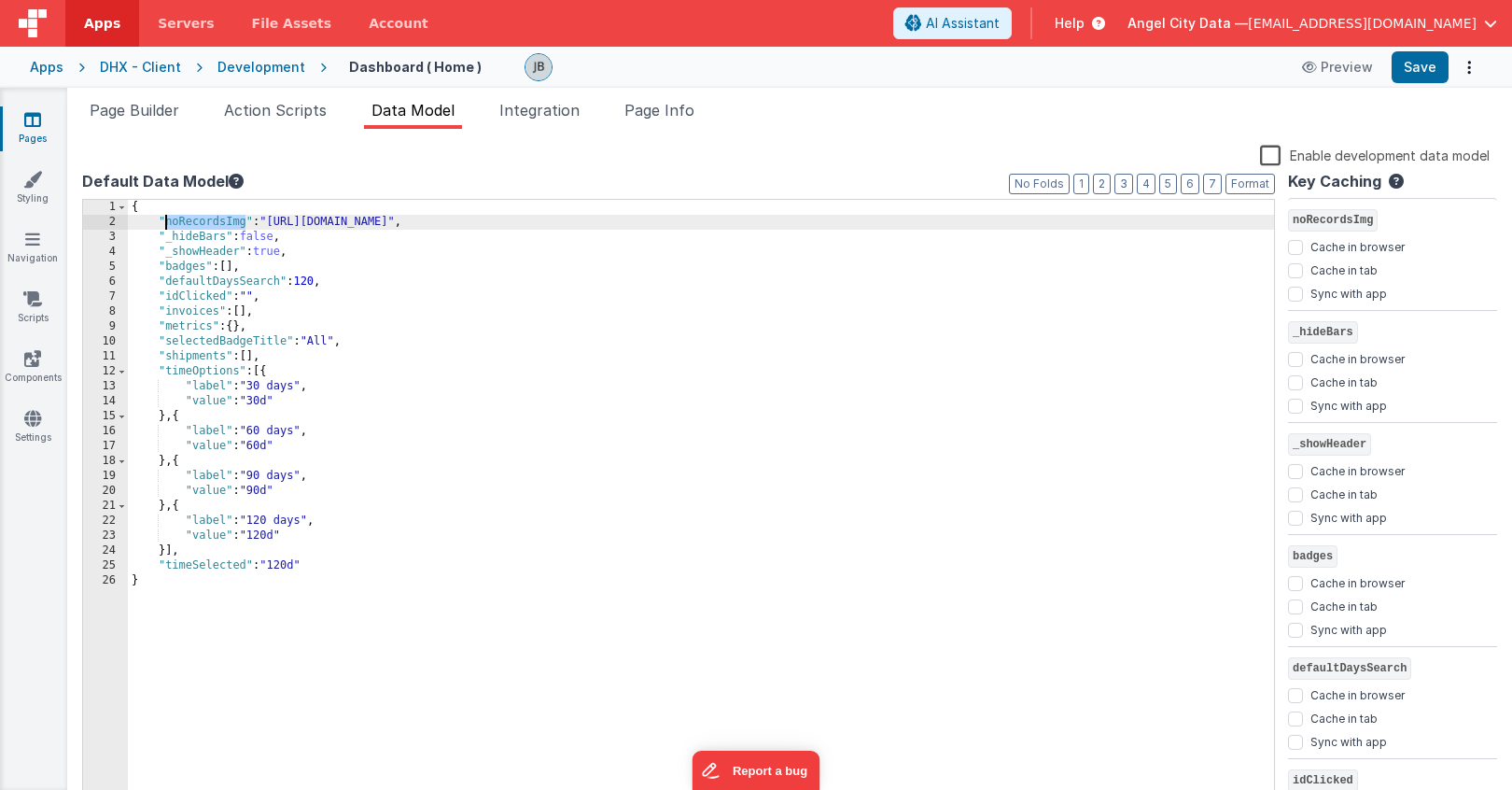
click at [195, 228] on div "{ "noRecordsImg" : "[URL][DOMAIN_NAME]" , "_hideBars" : false , "_showHeader" :…" at bounding box center [700, 517] width 1146 height 635
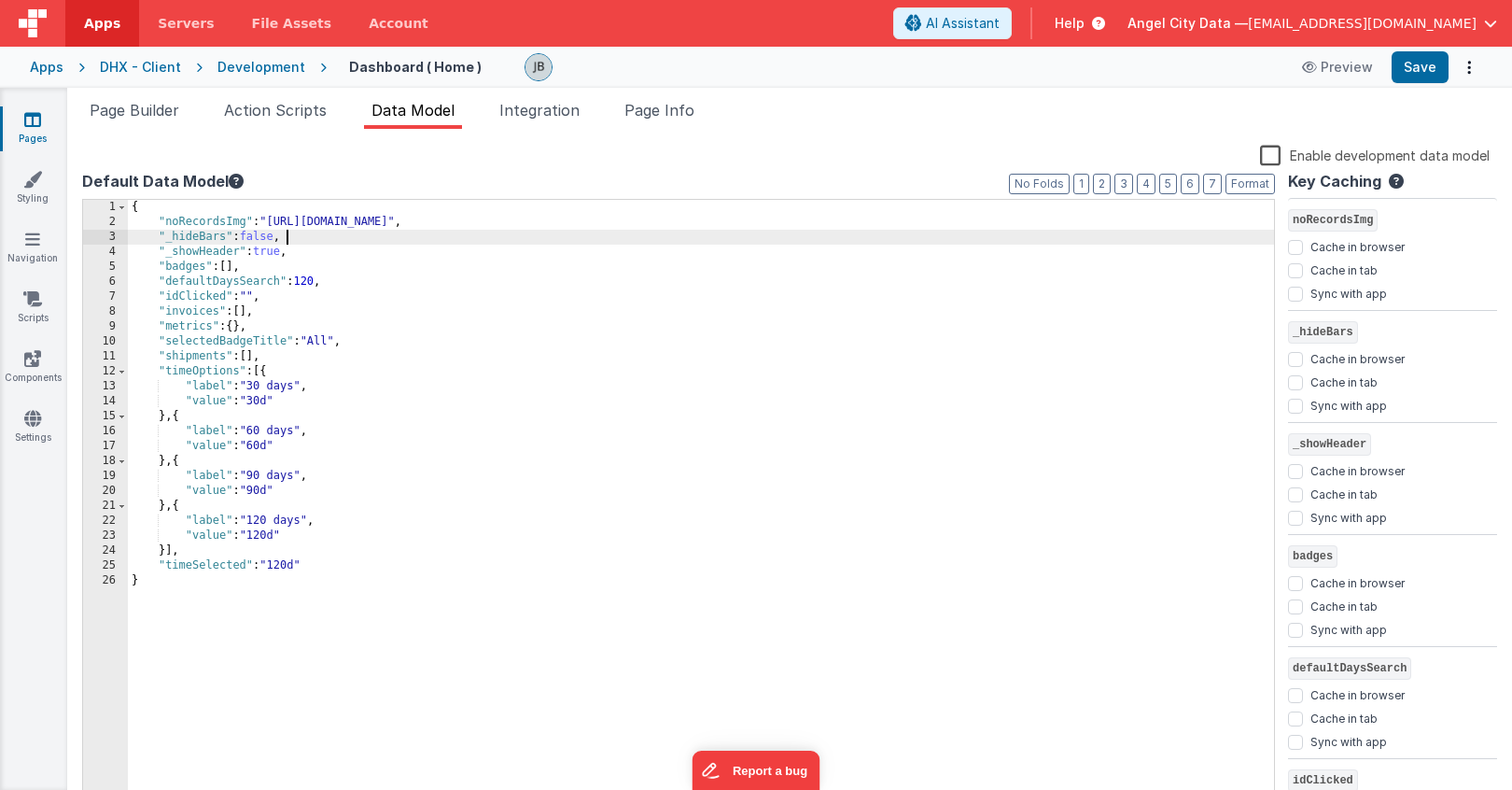
click at [284, 241] on div "{ "noRecordsImg" : "[URL][DOMAIN_NAME]" , "_hideBars" : false , "_showHeader" :…" at bounding box center [700, 517] width 1146 height 635
click at [168, 111] on span "Page Builder" at bounding box center [133, 110] width 89 height 19
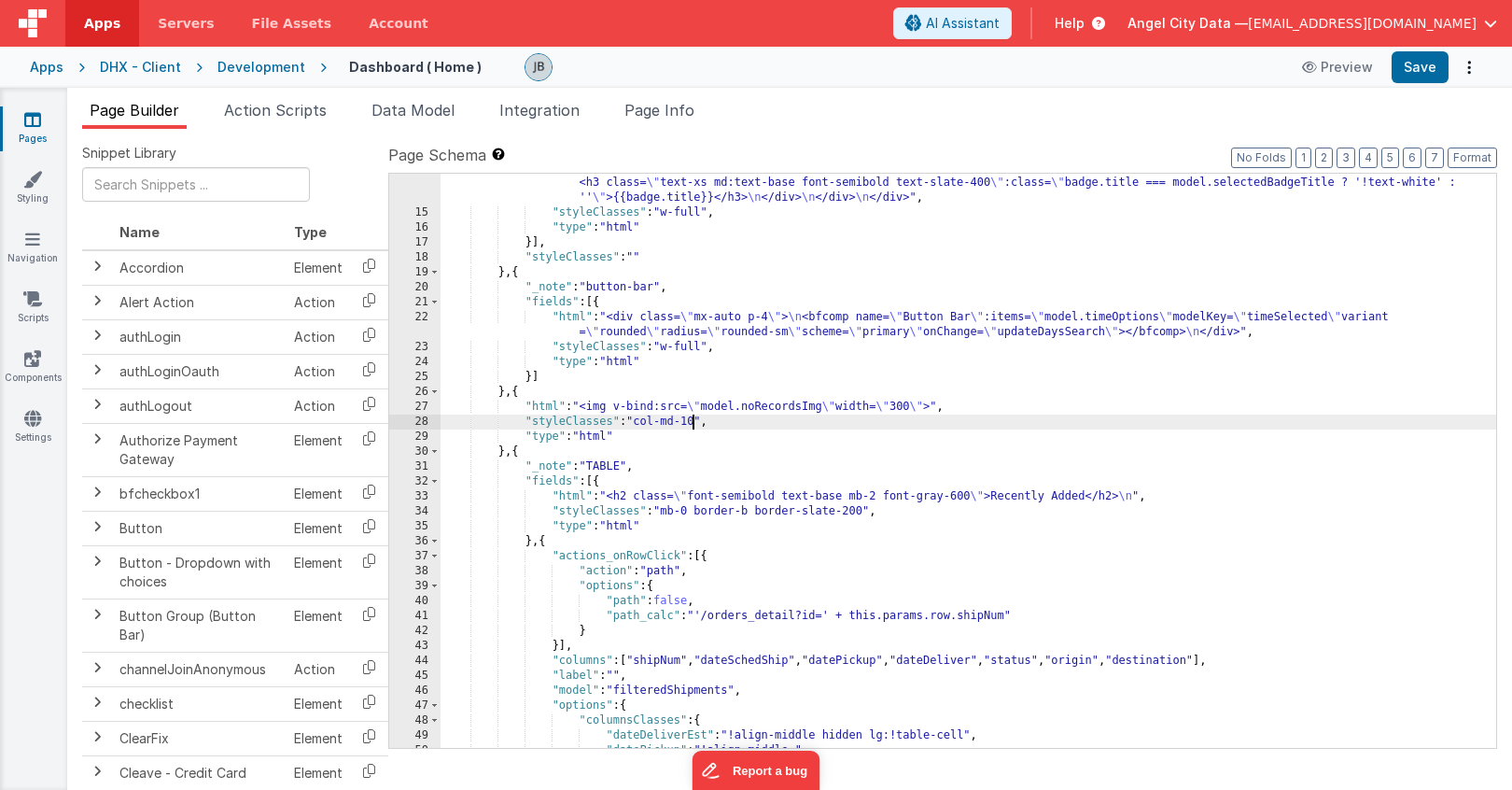
click at [695, 427] on div ""html" : "<div class= \" mx-auto p-3 grid grid-cols-12 gap-4 \" > \n\n <div v-f…" at bounding box center [968, 433] width 1056 height 723
drag, startPoint x: 697, startPoint y: 420, endPoint x: 640, endPoint y: 420, distance: 57.0
click at [640, 420] on div ""html" : "<div class= \" mx-auto p-3 grid grid-cols-12 gap-4 \" > \n\n <div v-f…" at bounding box center [968, 433] width 1056 height 723
click at [1410, 63] on button "Save" at bounding box center [1420, 68] width 57 height 32
drag, startPoint x: 862, startPoint y: 406, endPoint x: 946, endPoint y: 406, distance: 84.0
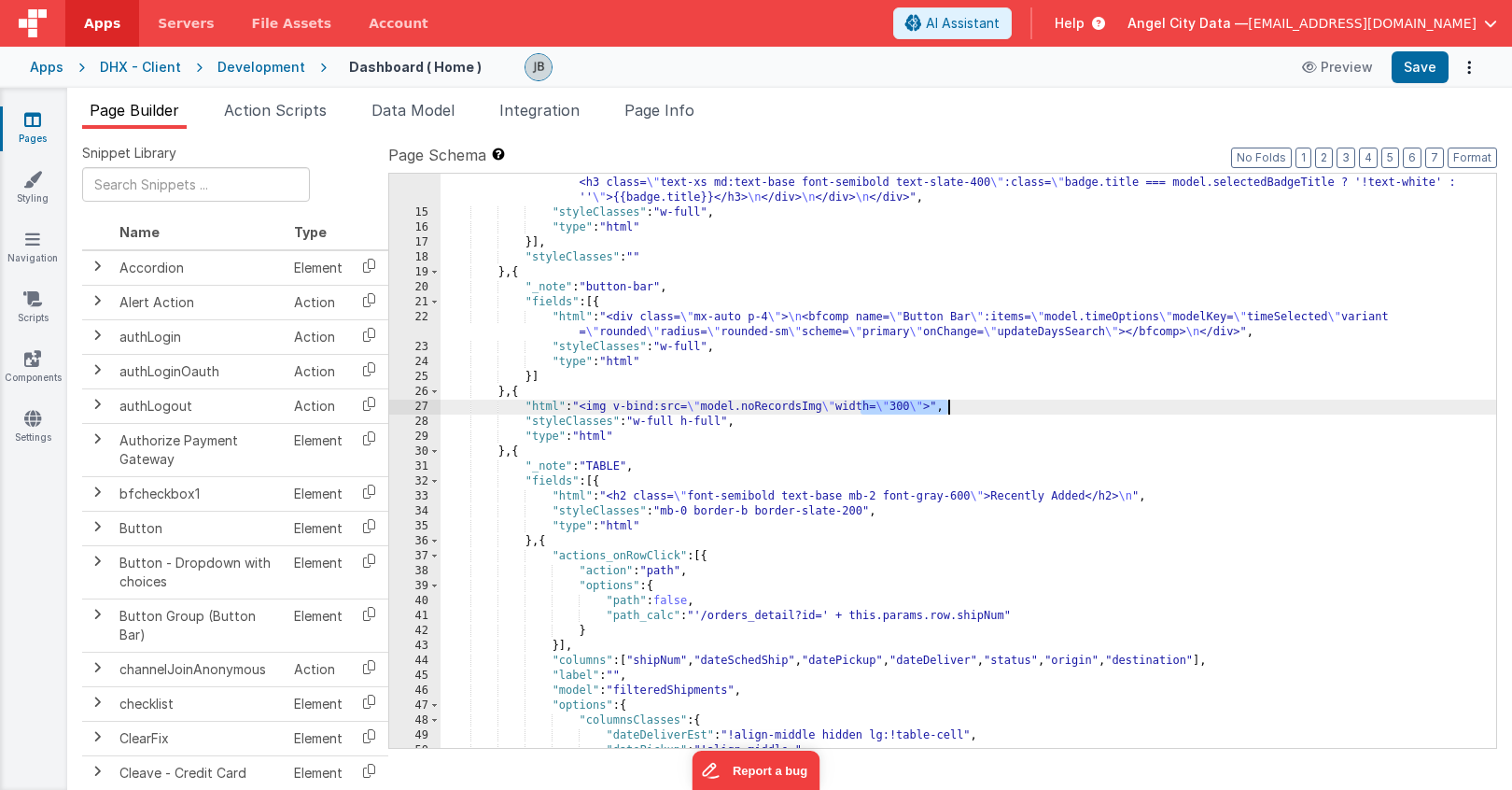
click at [946, 406] on div ""html" : "<div class= \" mx-auto p-3 grid grid-cols-12 gap-4 \" > \n\n <div v-f…" at bounding box center [968, 433] width 1056 height 723
click at [1408, 88] on div "Page Builder Action Scripts Data Model Integration Page Info Snippet Library Na…" at bounding box center [790, 439] width 1445 height 702
click at [1414, 57] on button "Save" at bounding box center [1420, 68] width 57 height 32
drag, startPoint x: 745, startPoint y: 411, endPoint x: 710, endPoint y: 411, distance: 35.0
click at [710, 411] on div ""html" : "<div class= \" mx-auto p-3 grid grid-cols-12 gap-4 \" > \n\n <div v-f…" at bounding box center [968, 433] width 1056 height 723
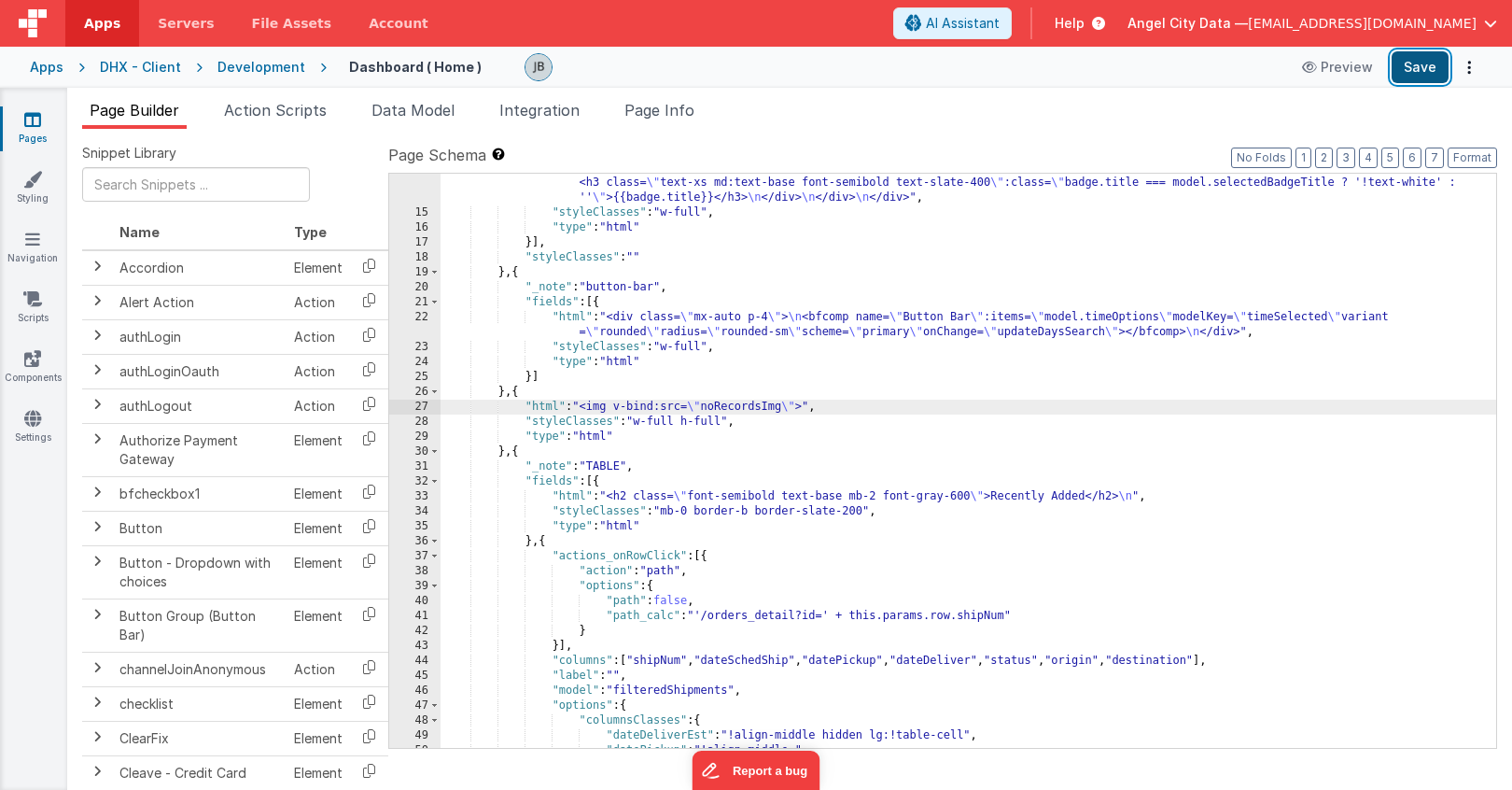
click at [1415, 65] on button "Save" at bounding box center [1420, 68] width 57 height 32
click at [595, 432] on div ""html" : "<div class= \" mx-auto p-3 grid grid-cols-12 gap-4 \" > \n\n <div v-f…" at bounding box center [968, 433] width 1056 height 723
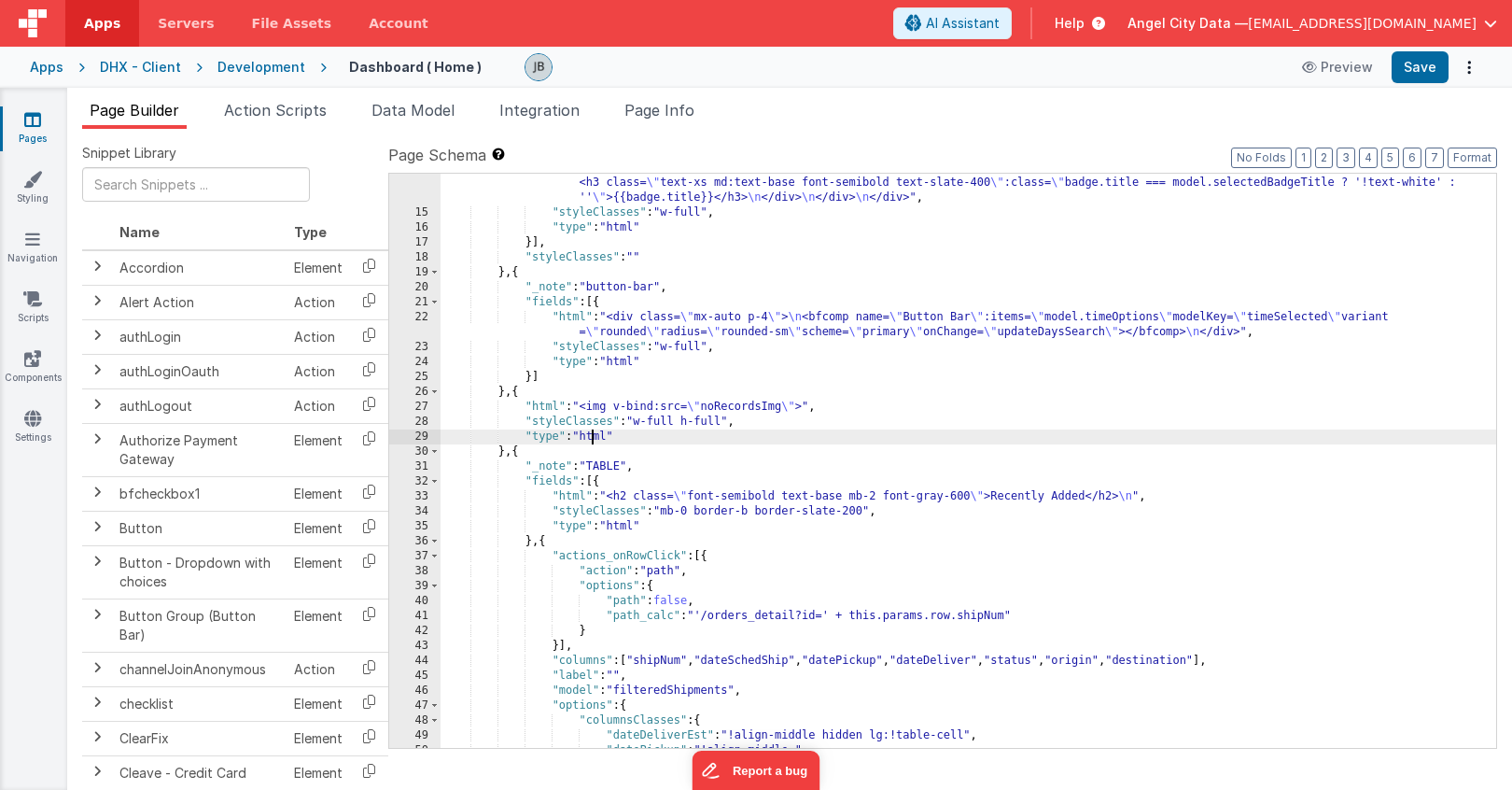
click at [595, 432] on div ""html" : "<div class= \" mx-auto p-3 grid grid-cols-12 gap-4 \" > \n\n <div v-f…" at bounding box center [968, 433] width 1056 height 723
click at [178, 189] on input "text" at bounding box center [196, 184] width 228 height 35
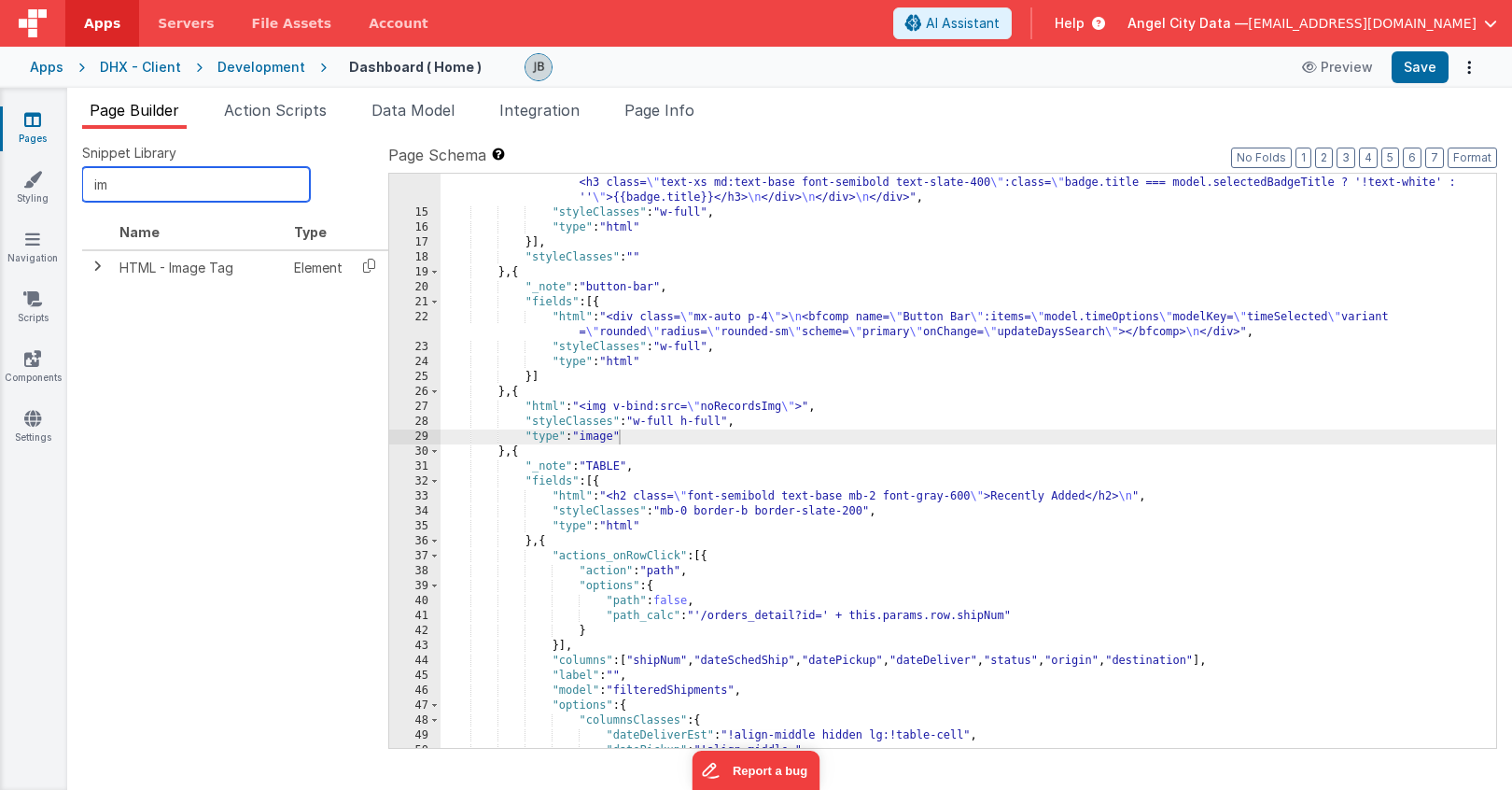
type input "i"
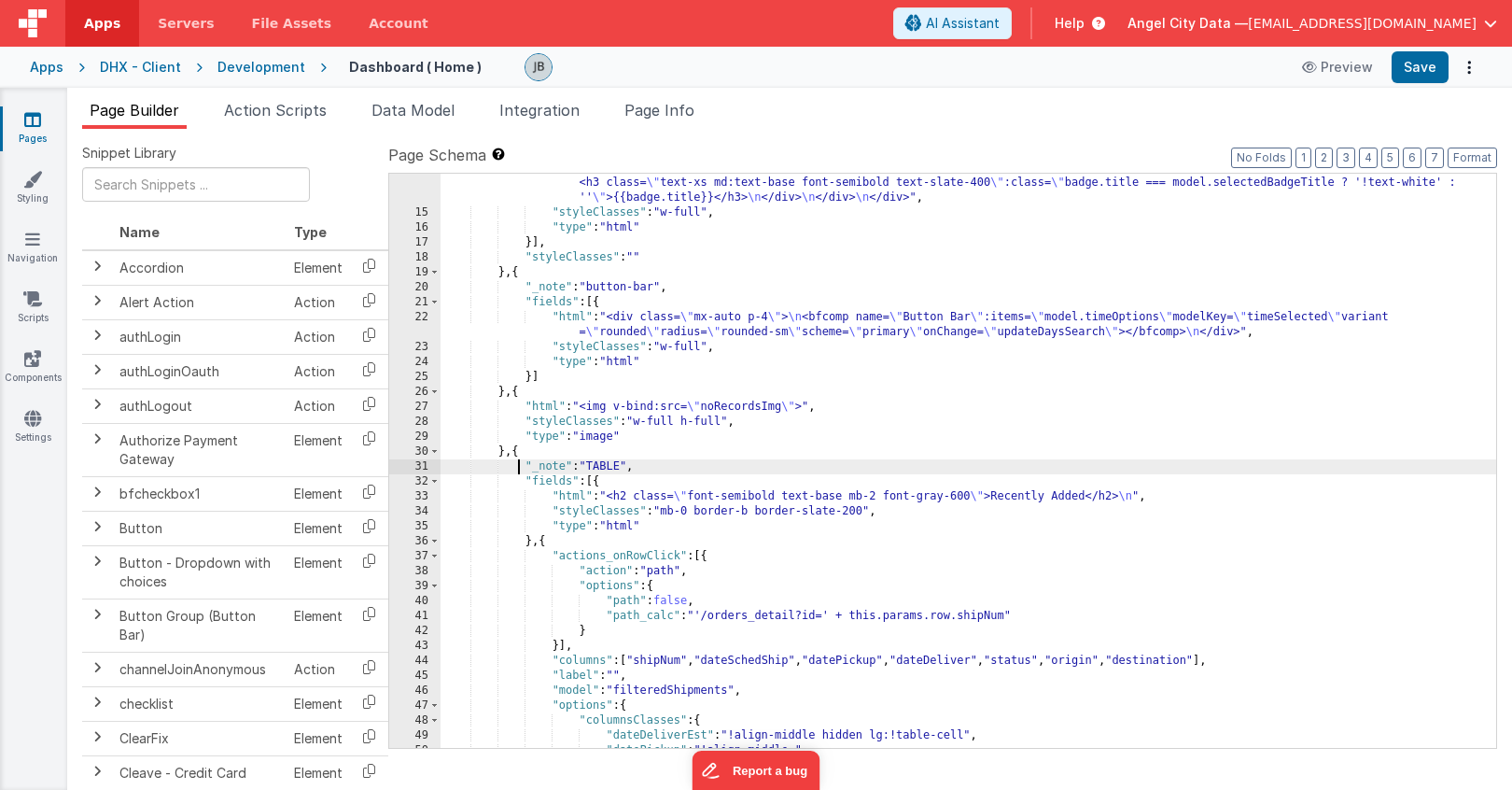
click at [517, 459] on div ""html" : "<div class= \" mx-auto p-3 grid grid-cols-12 gap-4 \" > \n\n <div v-f…" at bounding box center [968, 433] width 1056 height 723
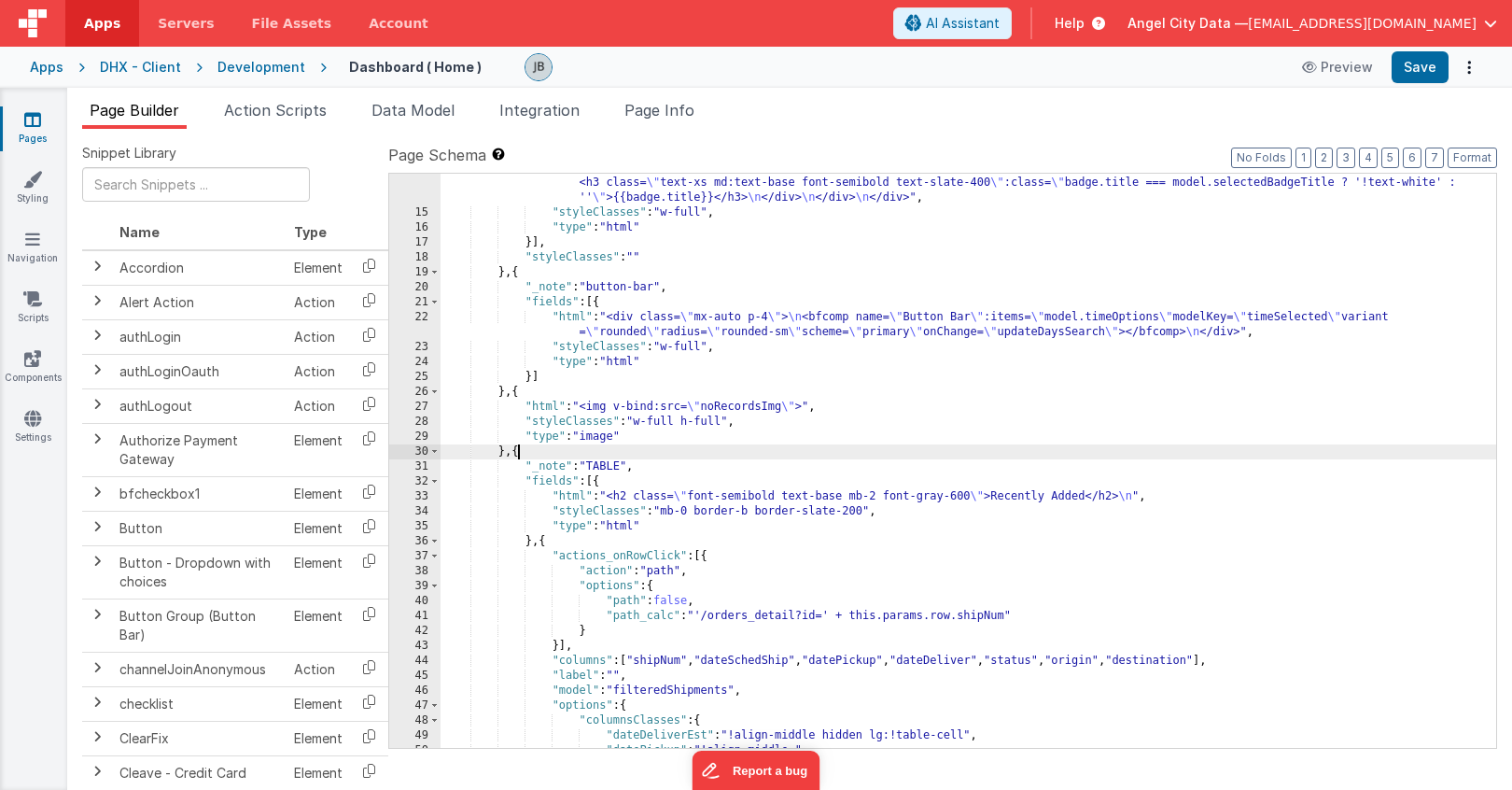
click at [516, 449] on div ""html" : "<div class= \" mx-auto p-3 grid grid-cols-12 gap-4 \" > \n\n <div v-f…" at bounding box center [968, 433] width 1056 height 723
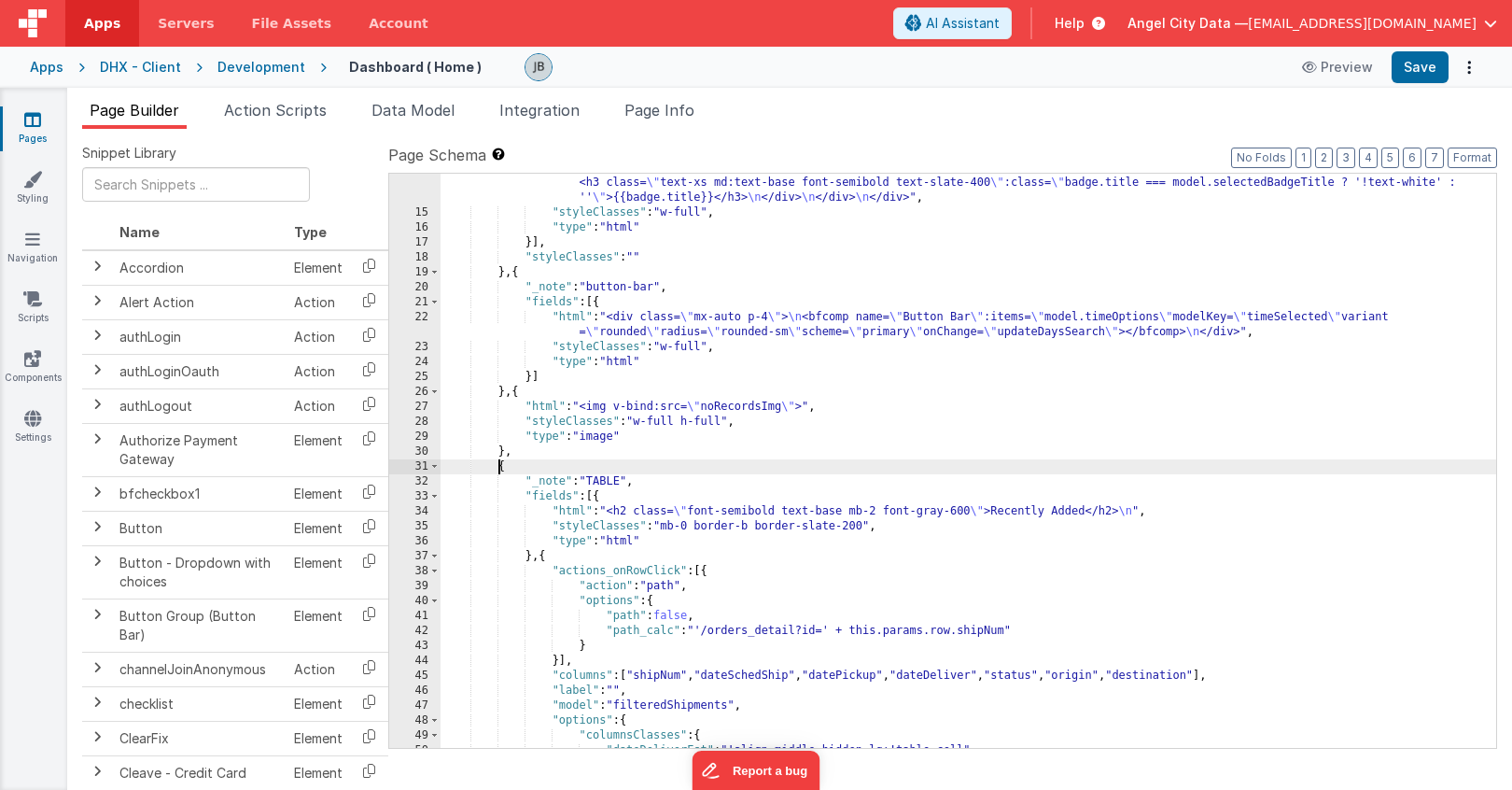
paste textarea
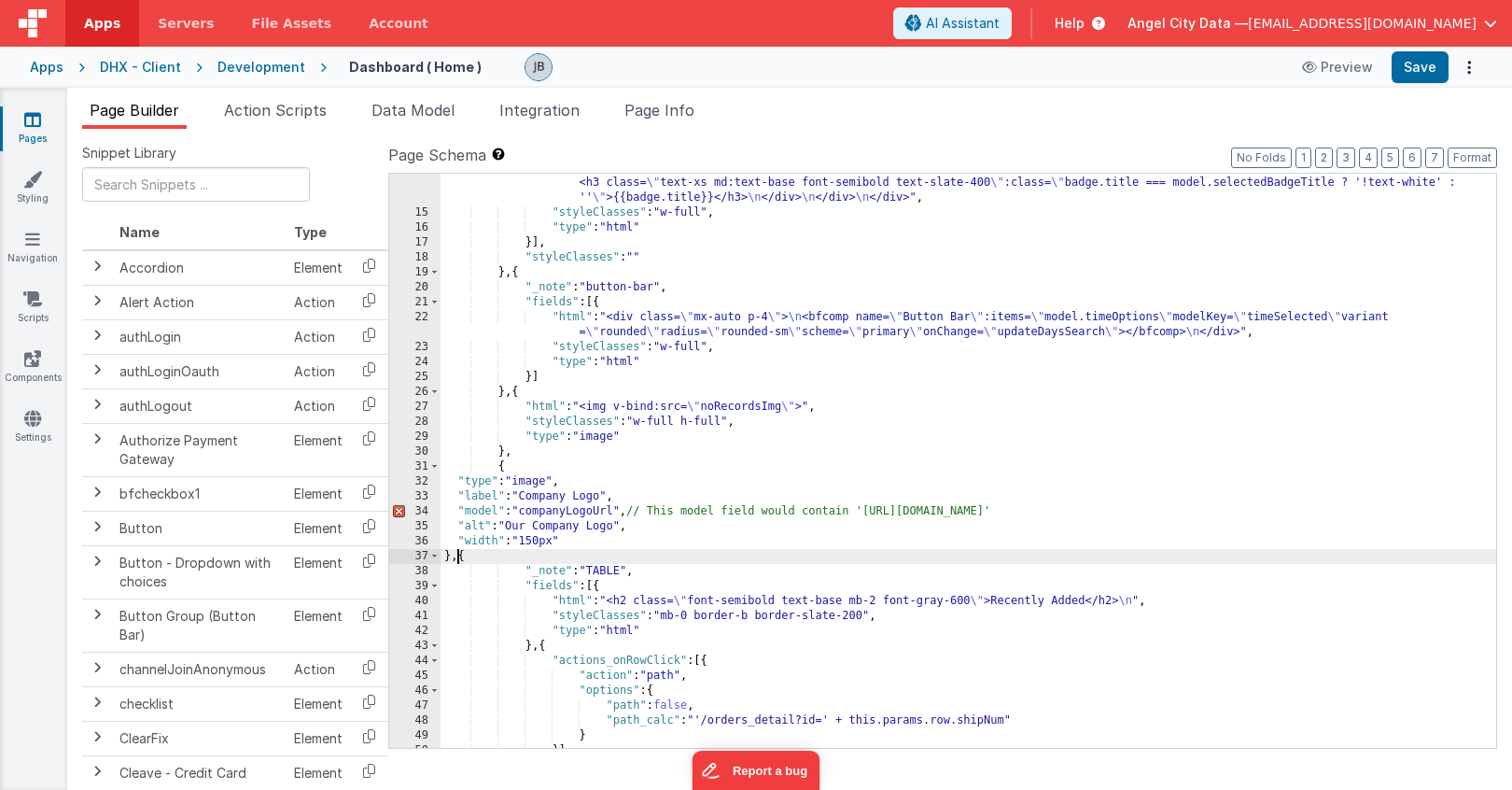
click at [557, 512] on div ""html" : "<div class= \" mx-auto p-3 grid grid-cols-12 gap-4 \" > \n\n <div v-f…" at bounding box center [968, 433] width 1056 height 723
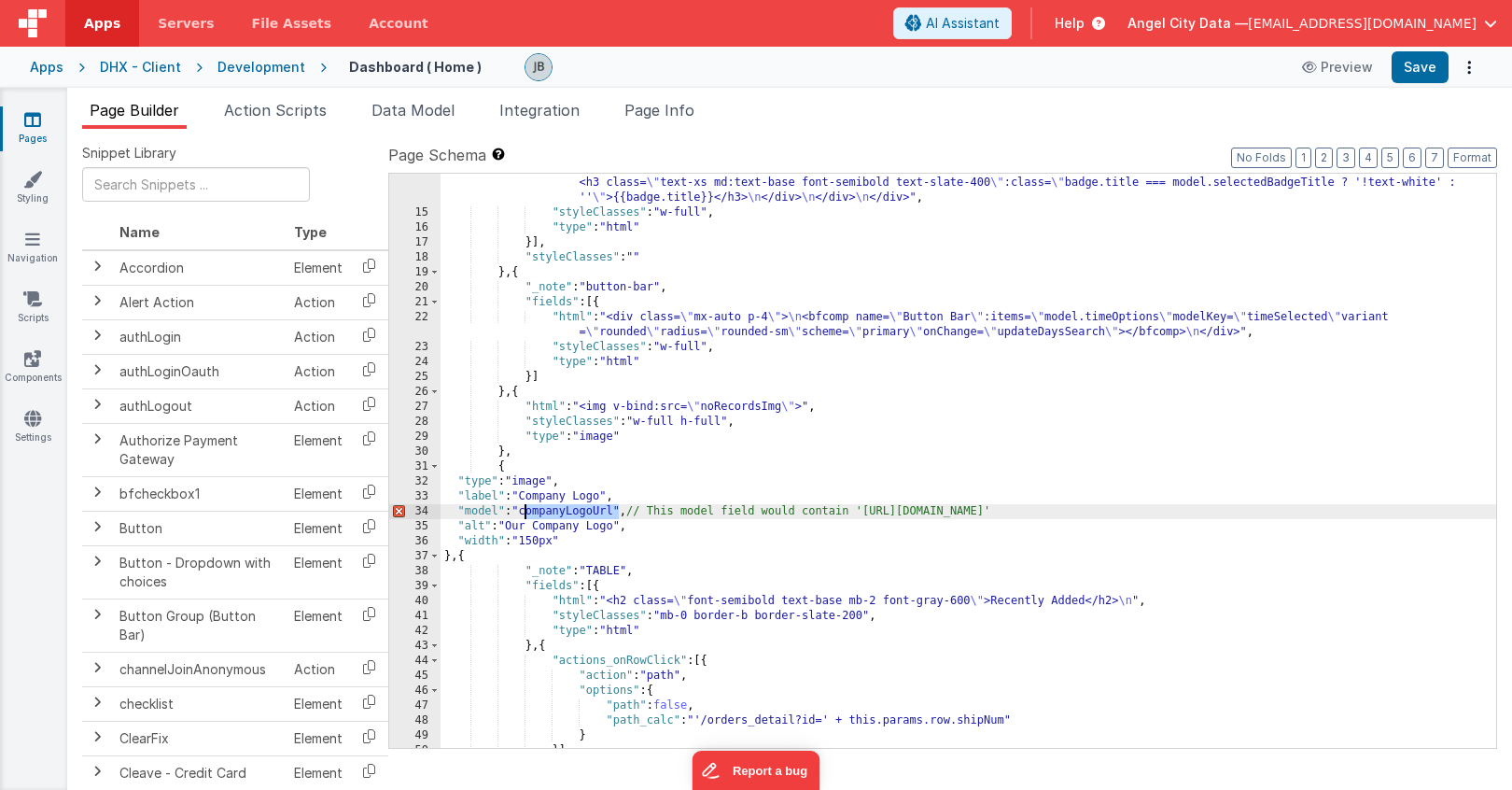
click at [557, 512] on div ""html" : "<div class= \" mx-auto p-3 grid grid-cols-12 gap-4 \" > \n\n <div v-f…" at bounding box center [968, 433] width 1056 height 723
click at [566, 508] on div ""html" : "<div class= \" mx-auto p-3 grid grid-cols-12 gap-4 \" > \n\n <div v-f…" at bounding box center [968, 433] width 1056 height 723
drag, startPoint x: 632, startPoint y: 513, endPoint x: 1084, endPoint y: 506, distance: 452.1
click at [1084, 506] on div ""html" : "<div class= \" mx-auto p-3 grid grid-cols-12 gap-4 \" > \n\n <div v-f…" at bounding box center [968, 433] width 1056 height 723
click at [1413, 69] on button "Save" at bounding box center [1420, 68] width 57 height 32
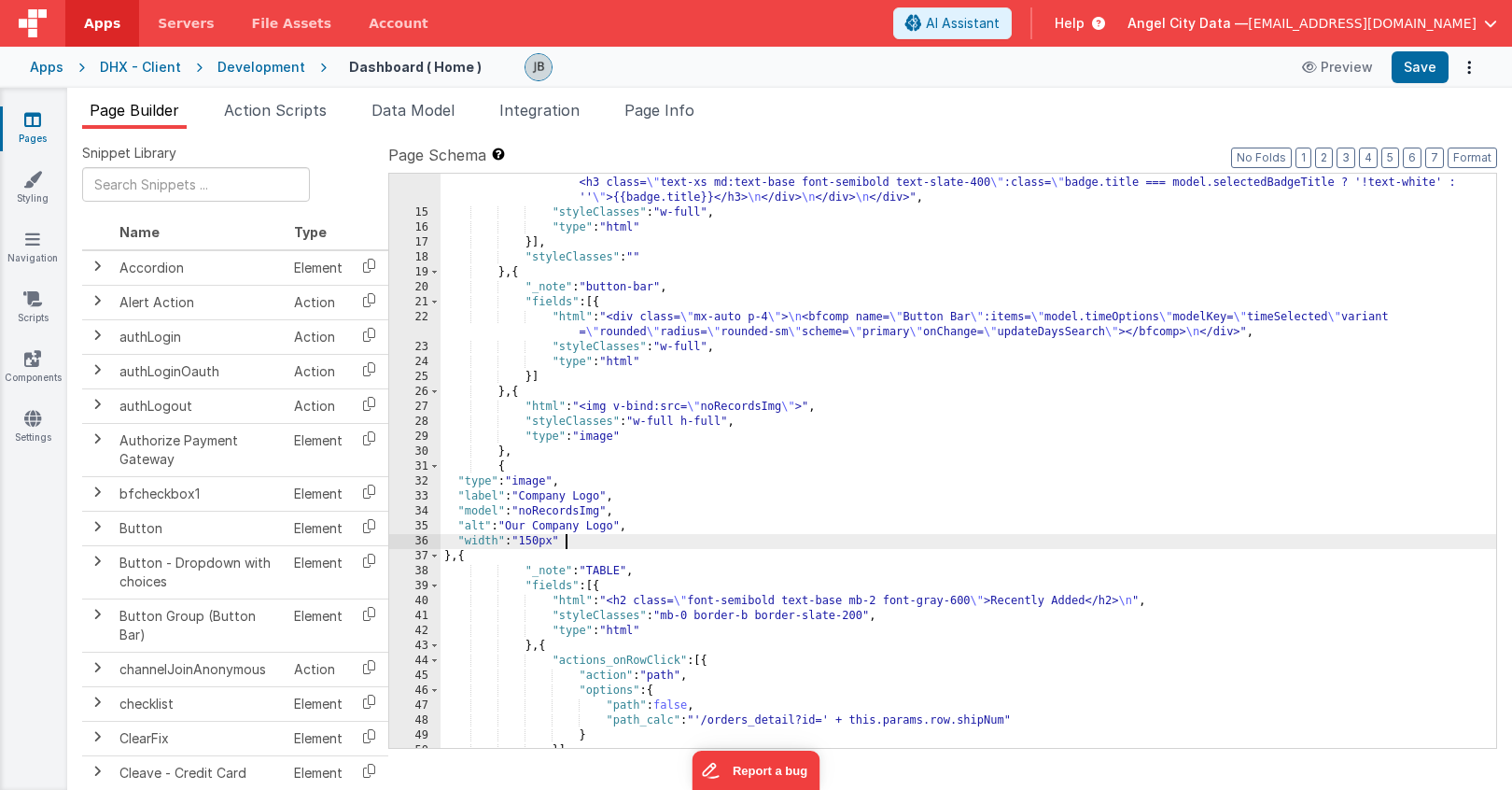
click at [567, 542] on div ""html" : "<div class= \" mx-auto p-3 grid grid-cols-12 gap-4 \" > \n\n <div v-f…" at bounding box center [968, 433] width 1056 height 723
click at [50, 70] on div "Apps" at bounding box center [47, 68] width 34 height 19
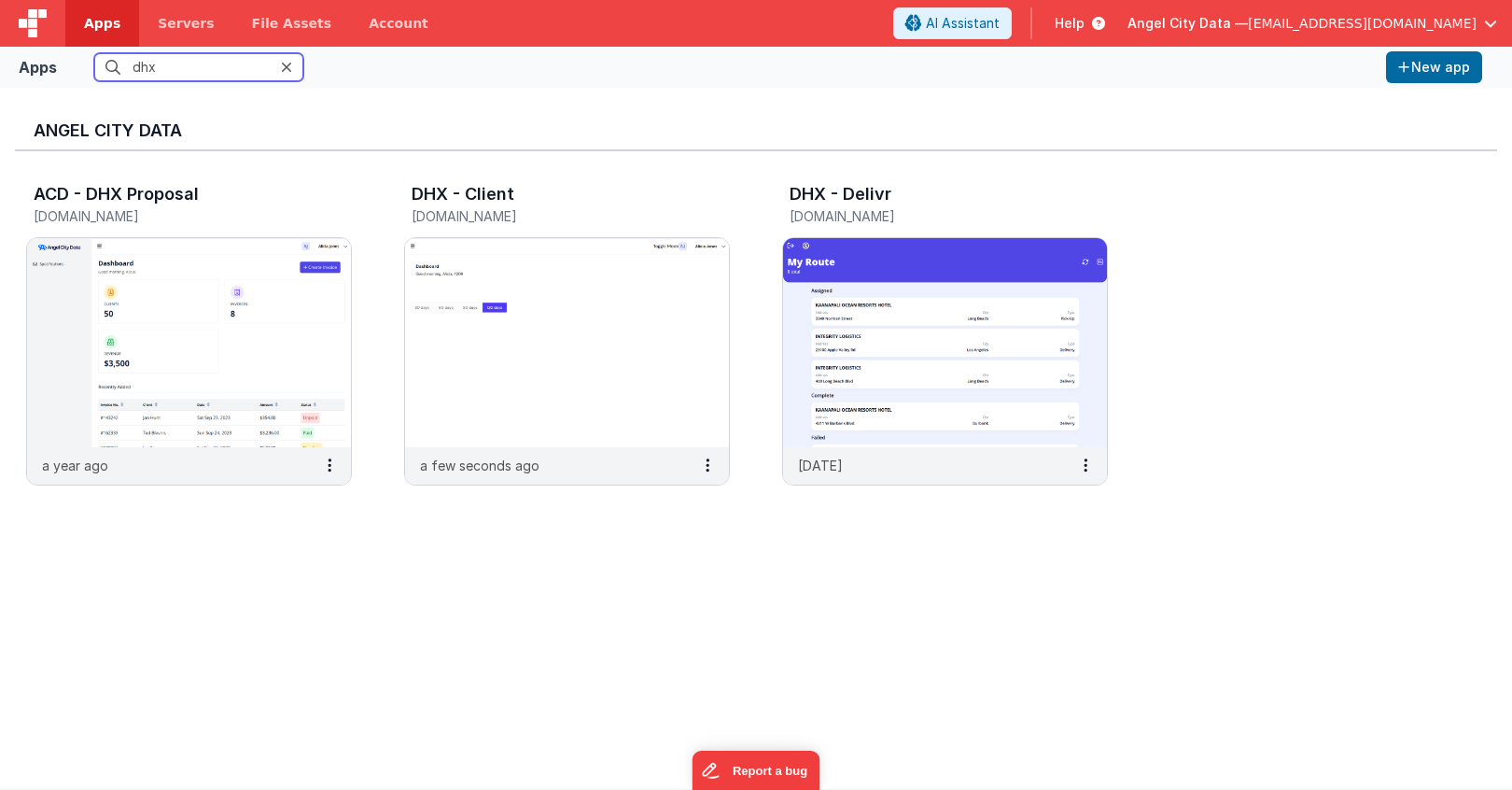
click at [231, 67] on input "dhx" at bounding box center [198, 68] width 209 height 28
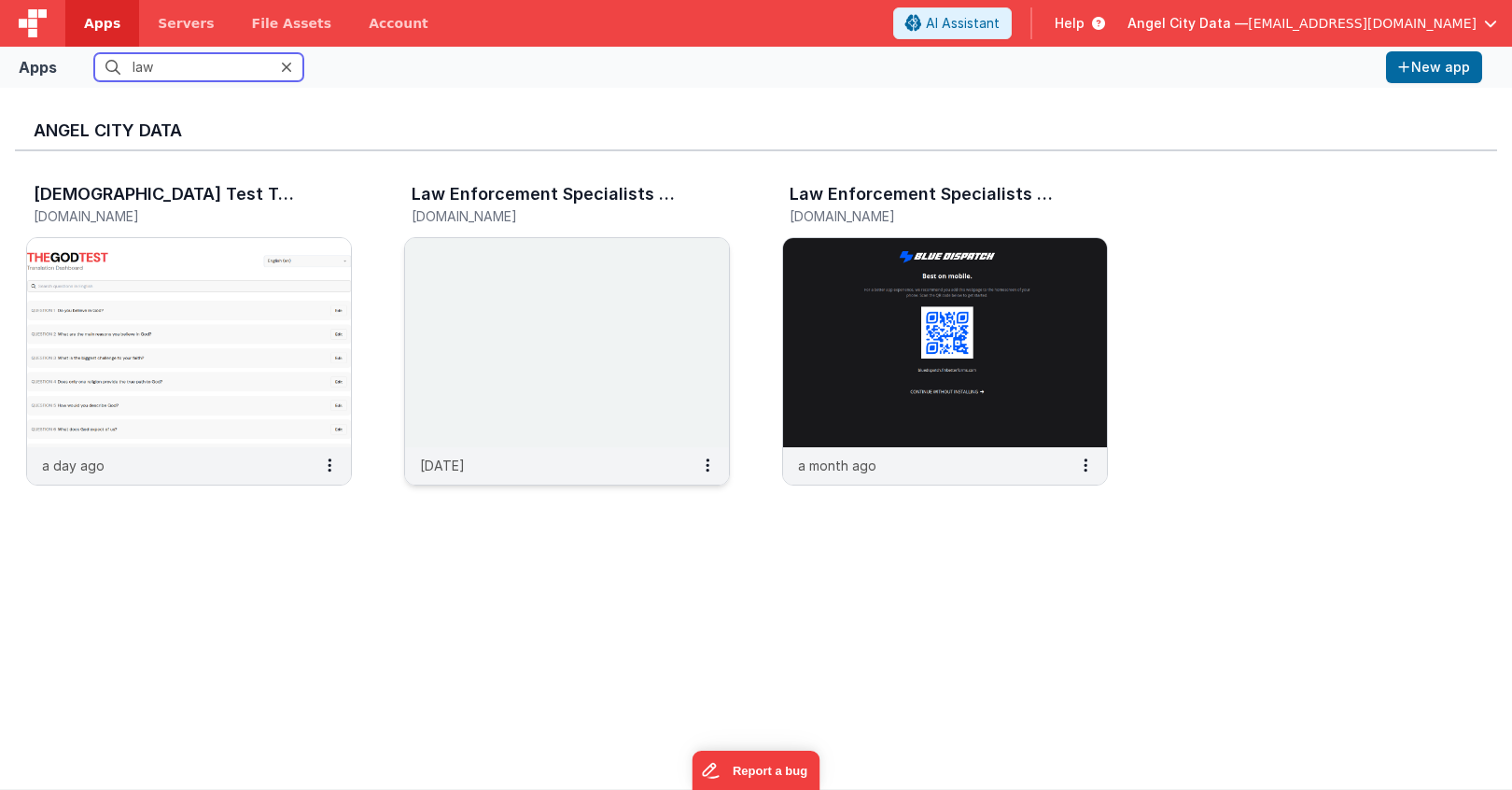
type input "law"
click at [506, 304] on img at bounding box center [567, 342] width 324 height 209
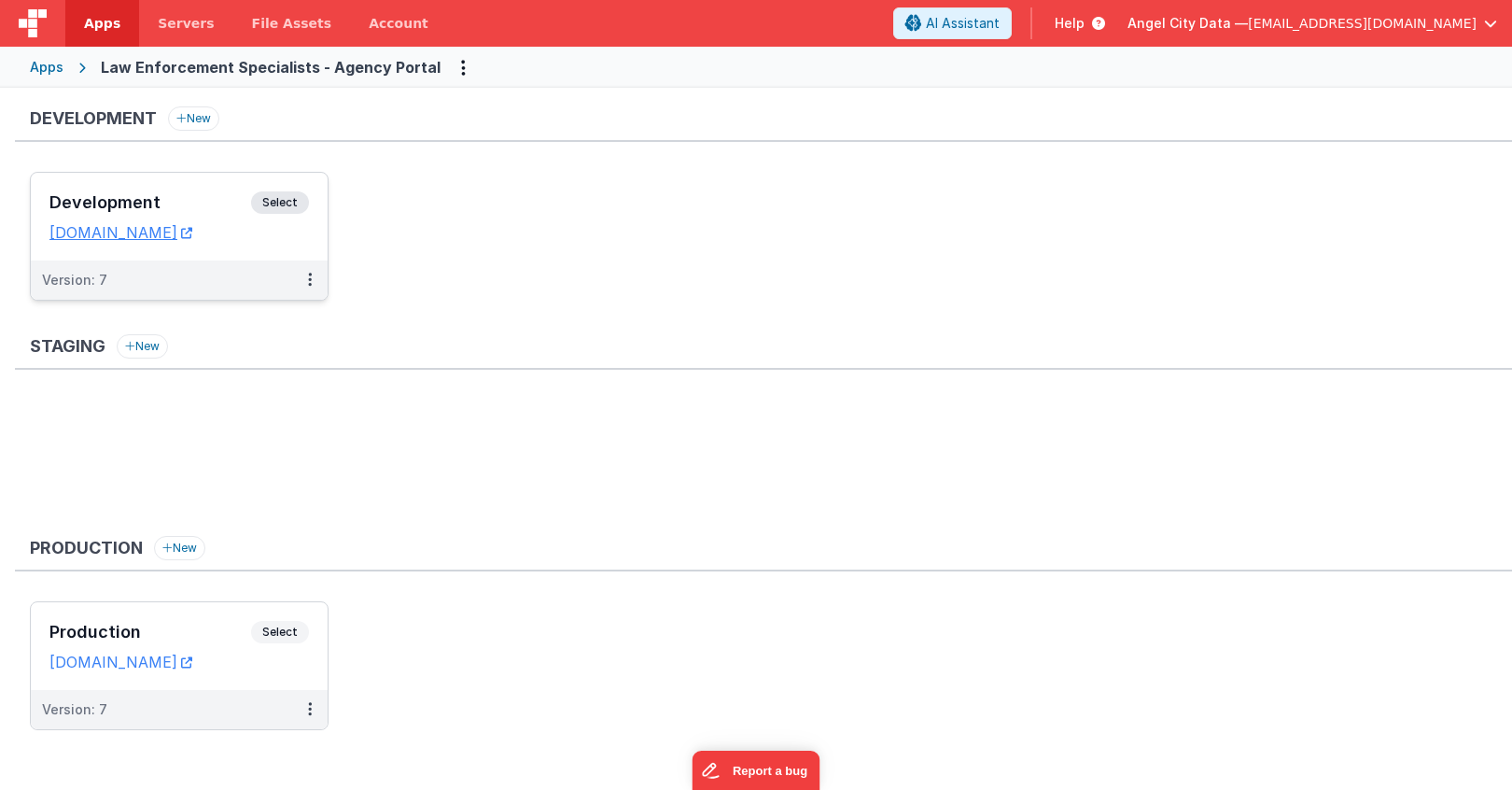
click at [217, 193] on h3 "Development" at bounding box center [150, 203] width 202 height 19
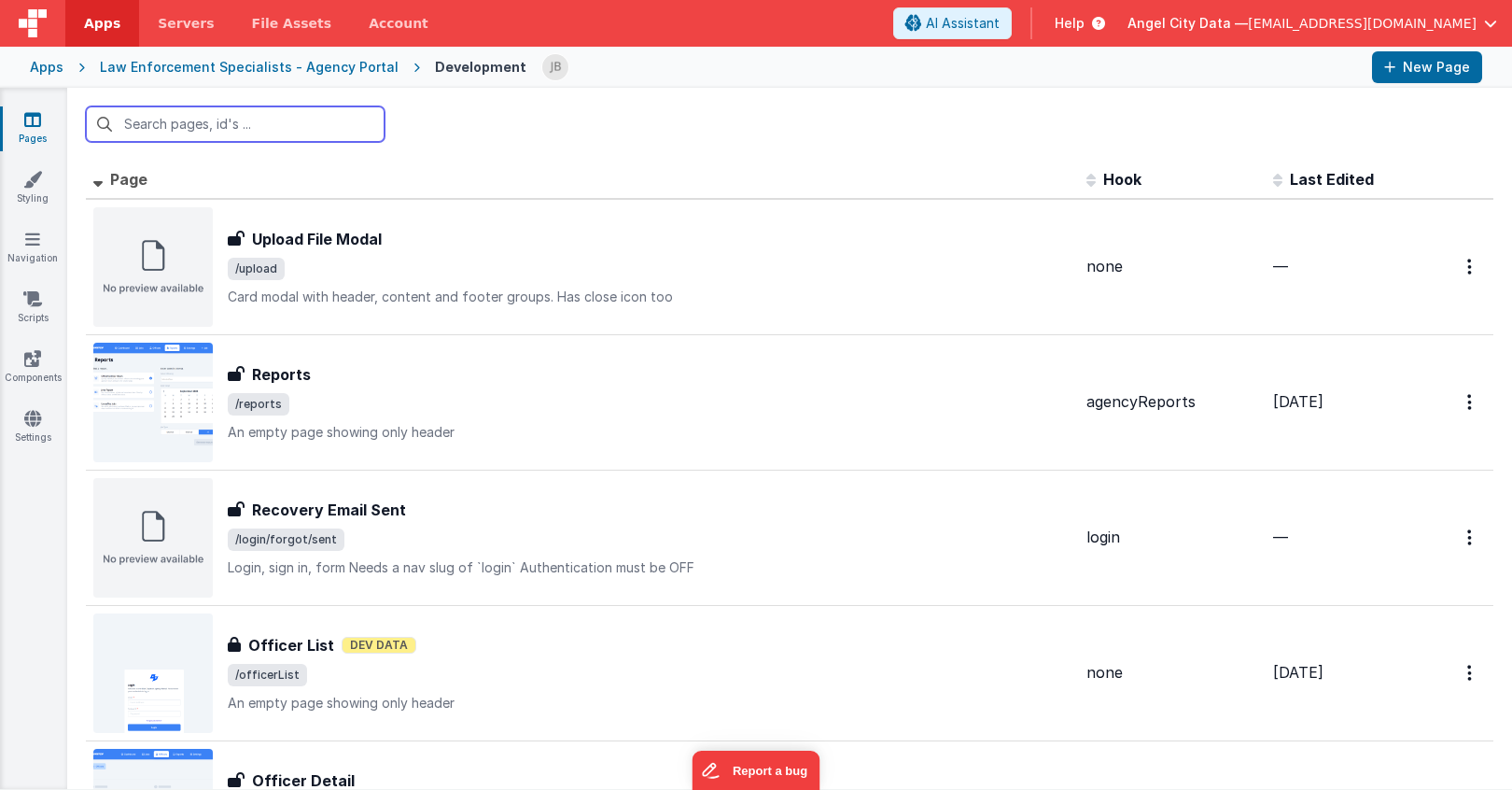
click at [242, 121] on input "text" at bounding box center [236, 124] width 298 height 36
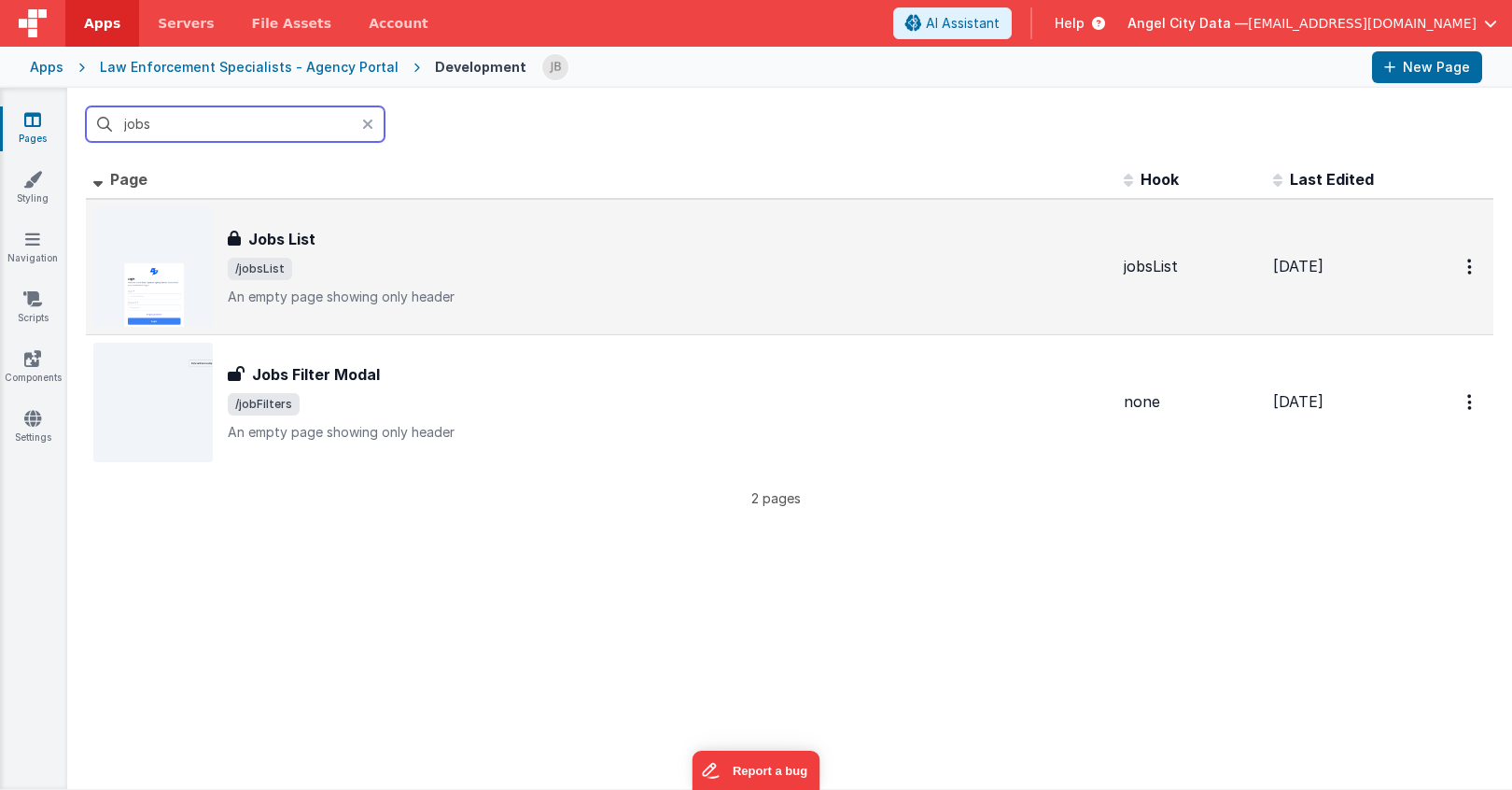
type input "jobs"
click at [287, 237] on h3 "Jobs List" at bounding box center [283, 239] width 68 height 23
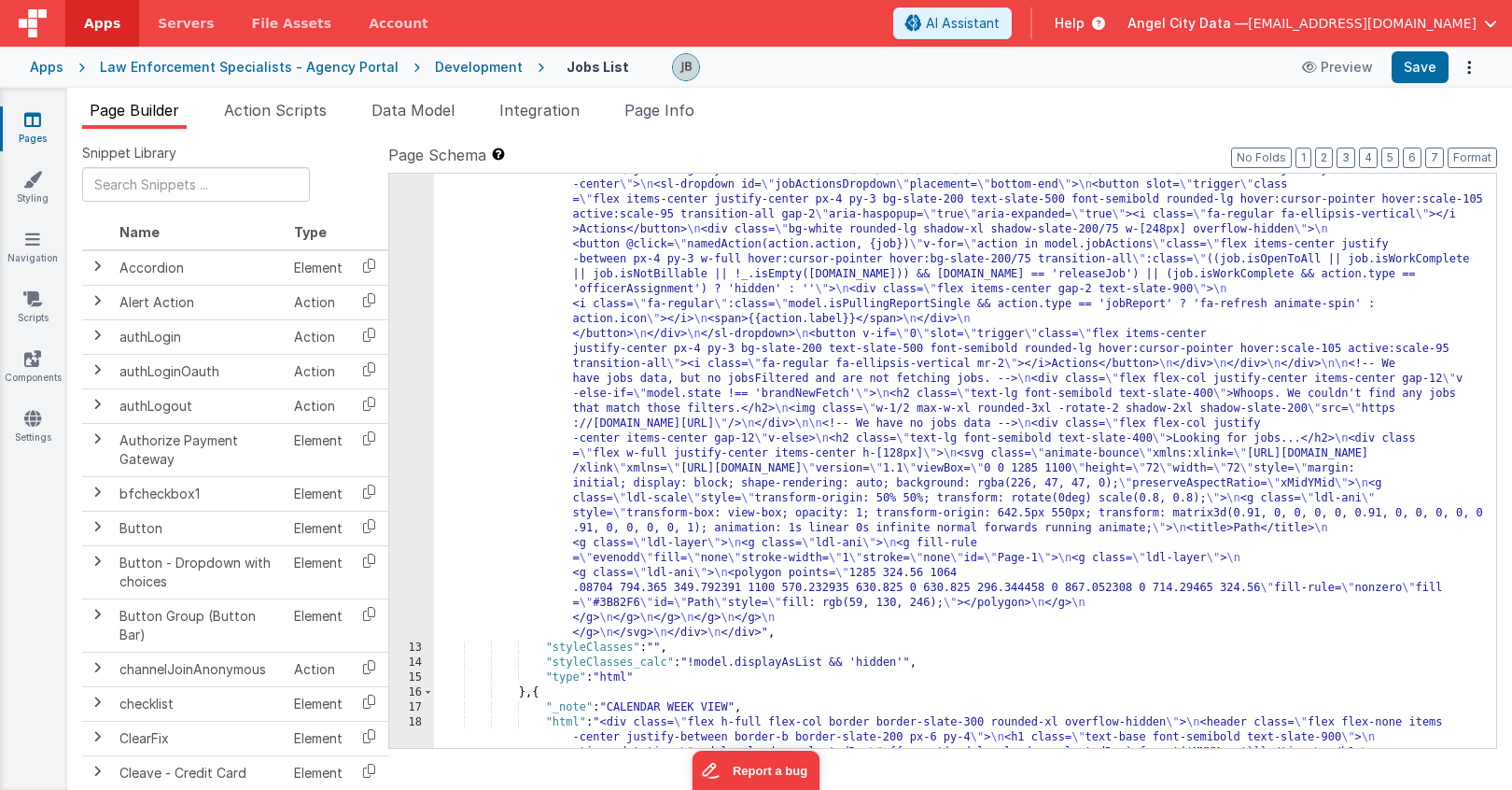
scroll to position [1512, 0]
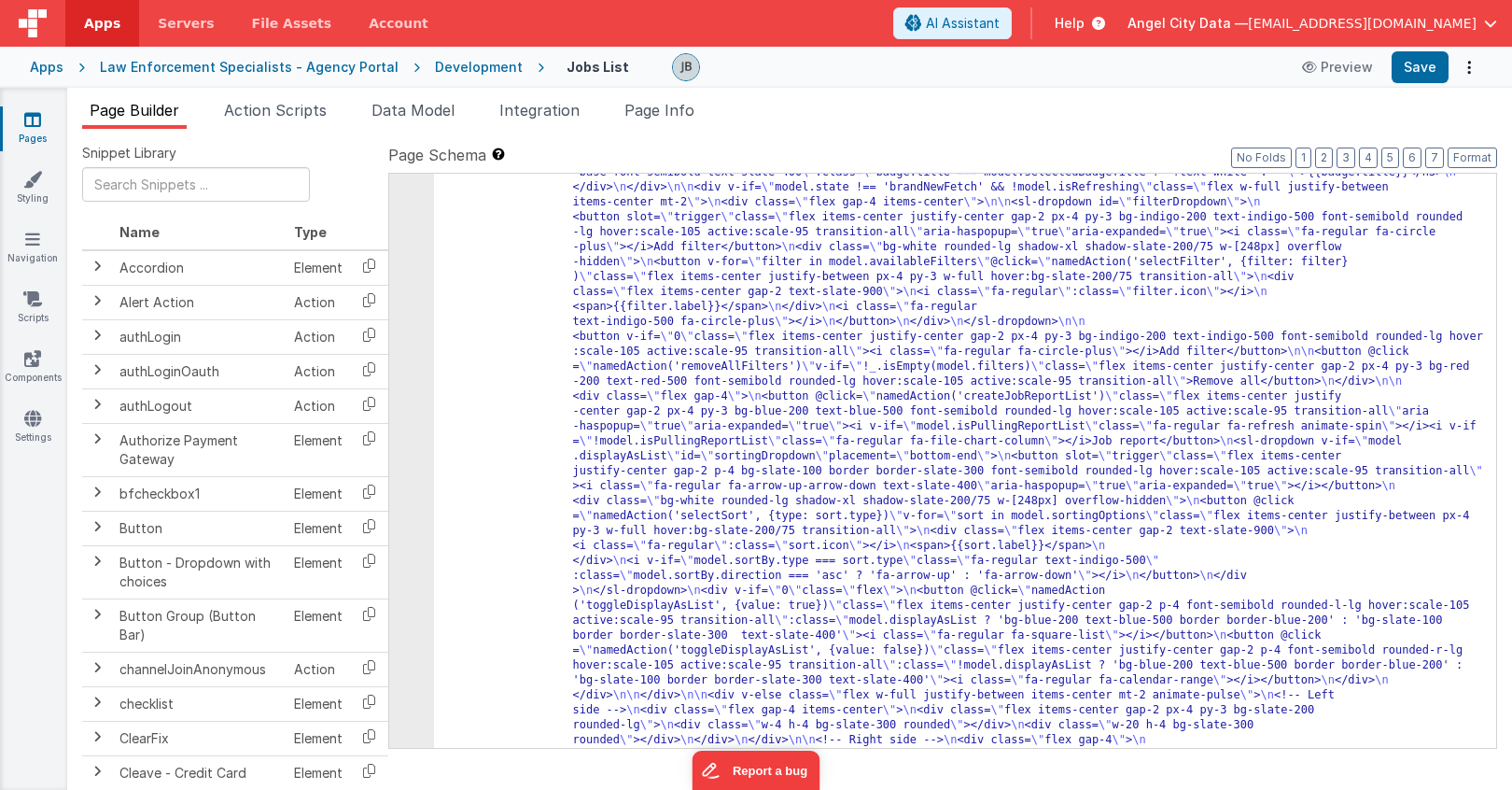
scroll to position [0, 0]
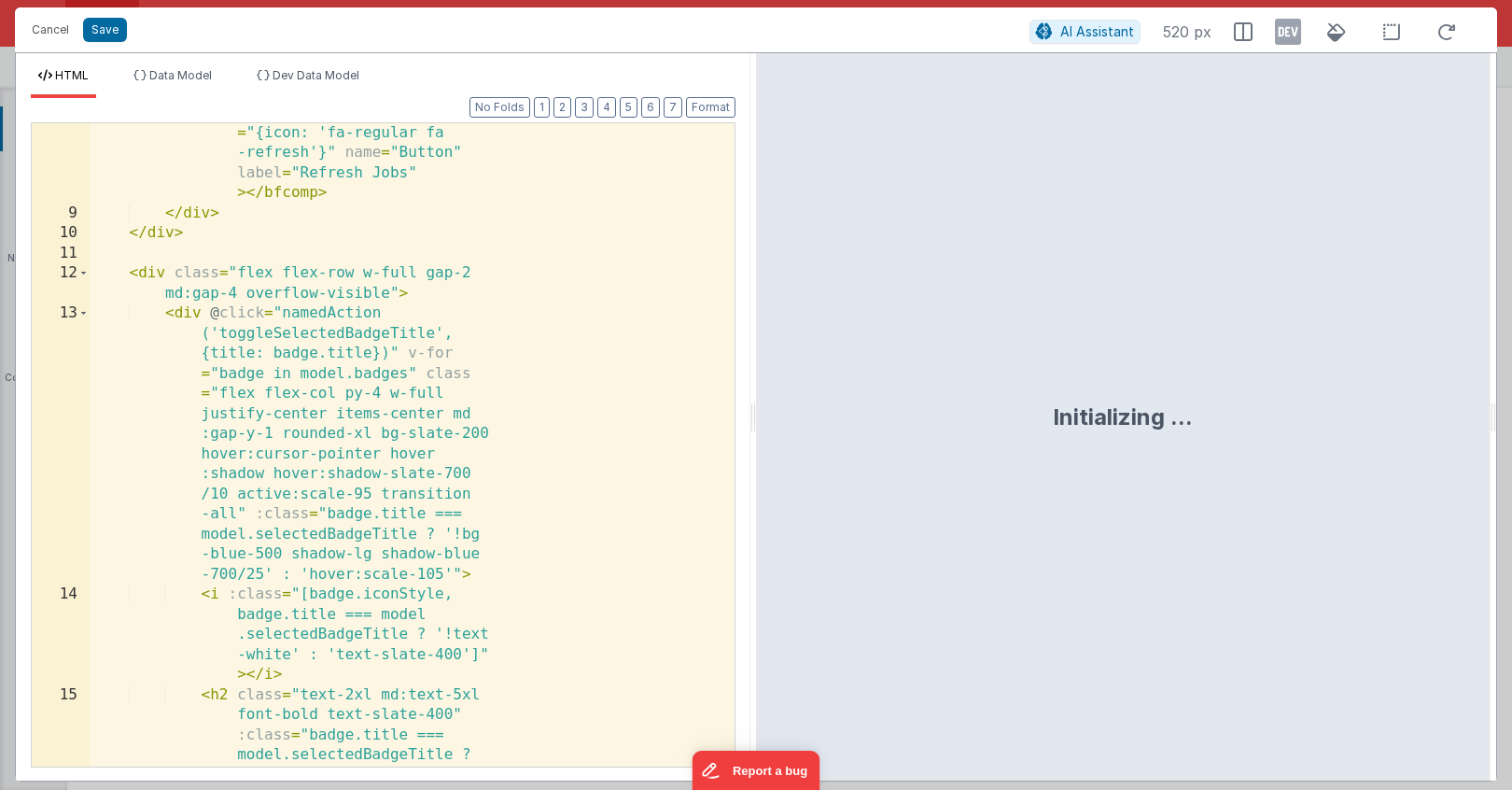
scroll to position [342, 0]
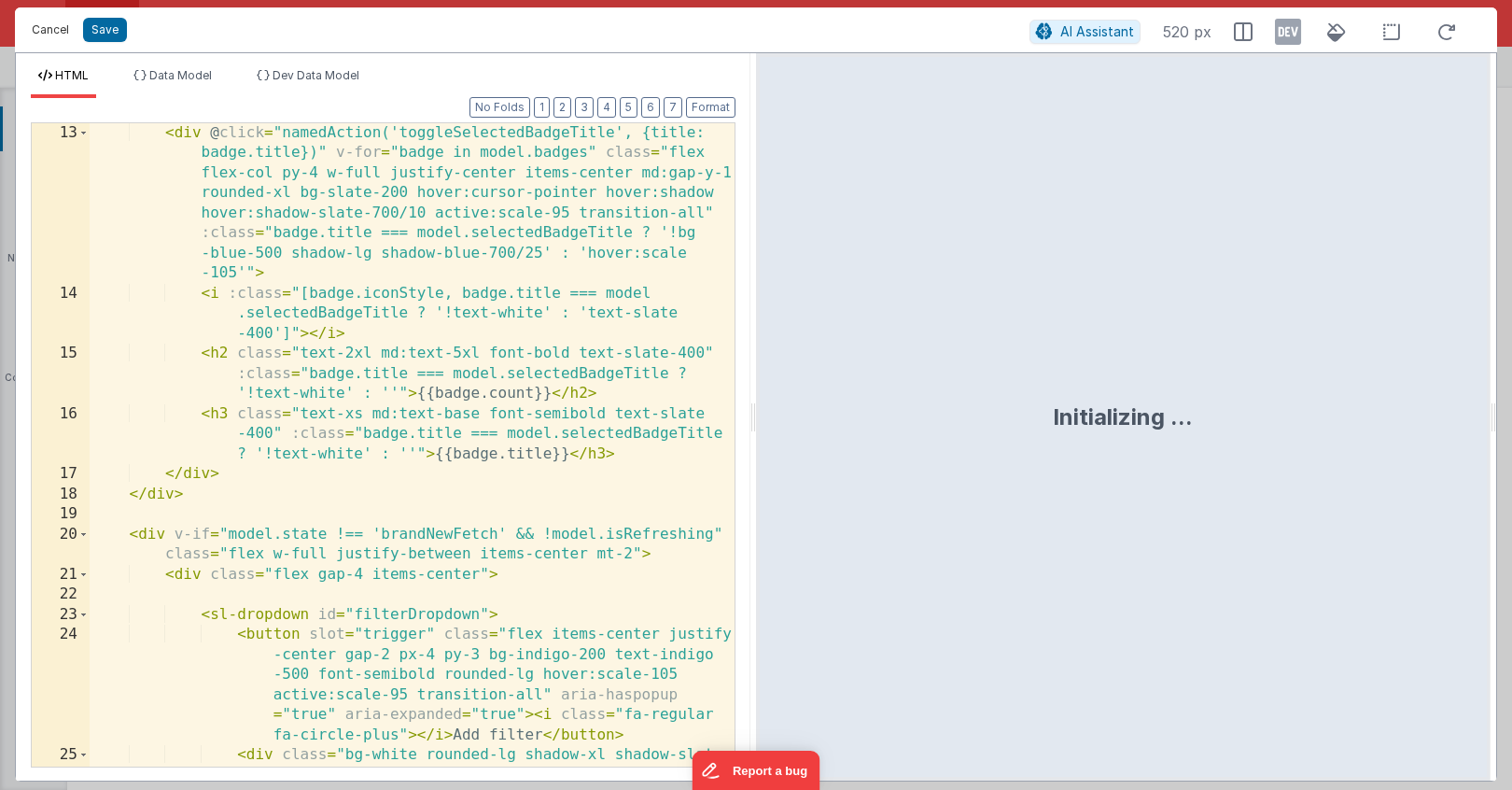
click at [42, 26] on button "Cancel" at bounding box center [51, 30] width 56 height 26
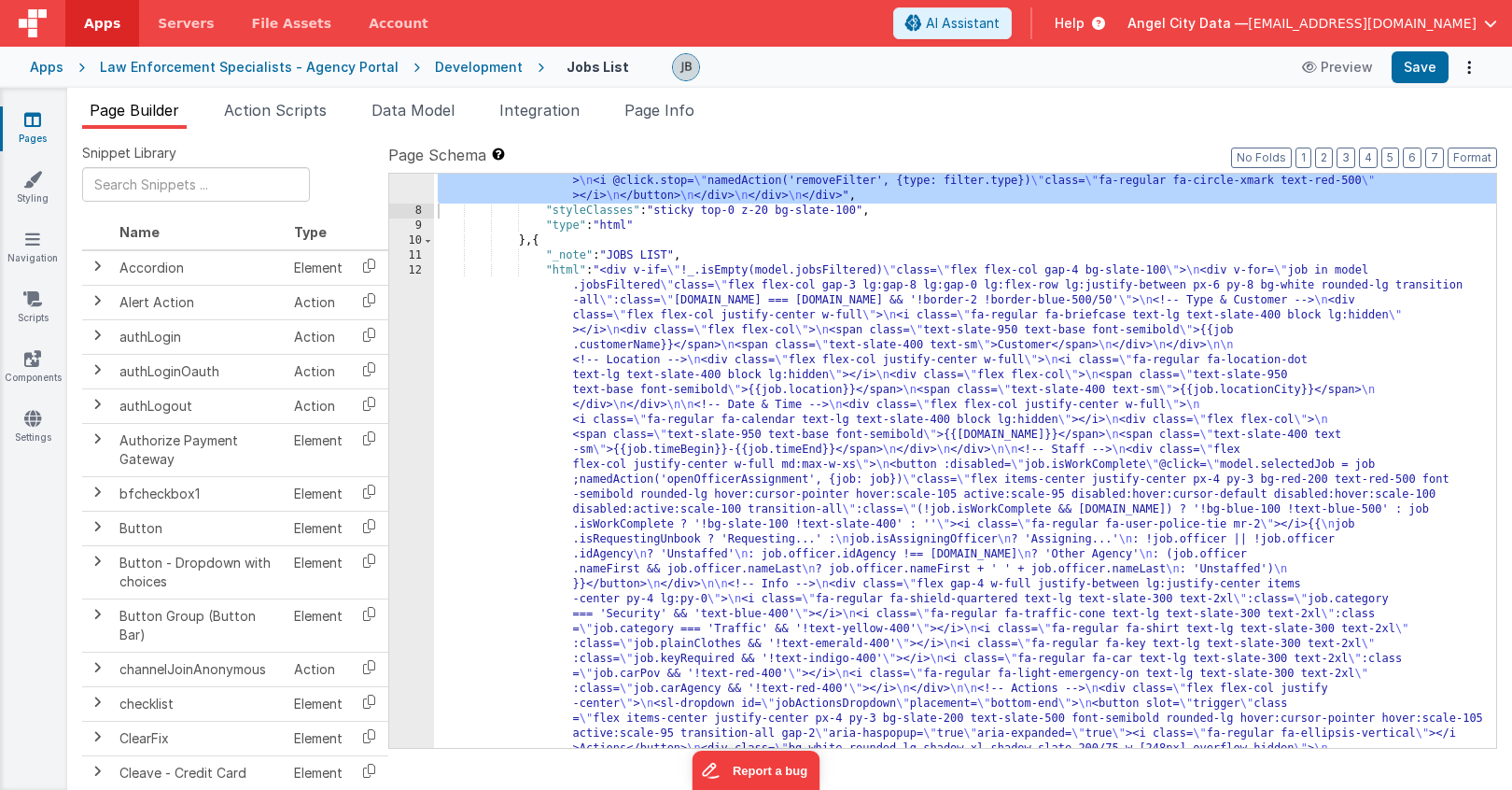
scroll to position [1015, 0]
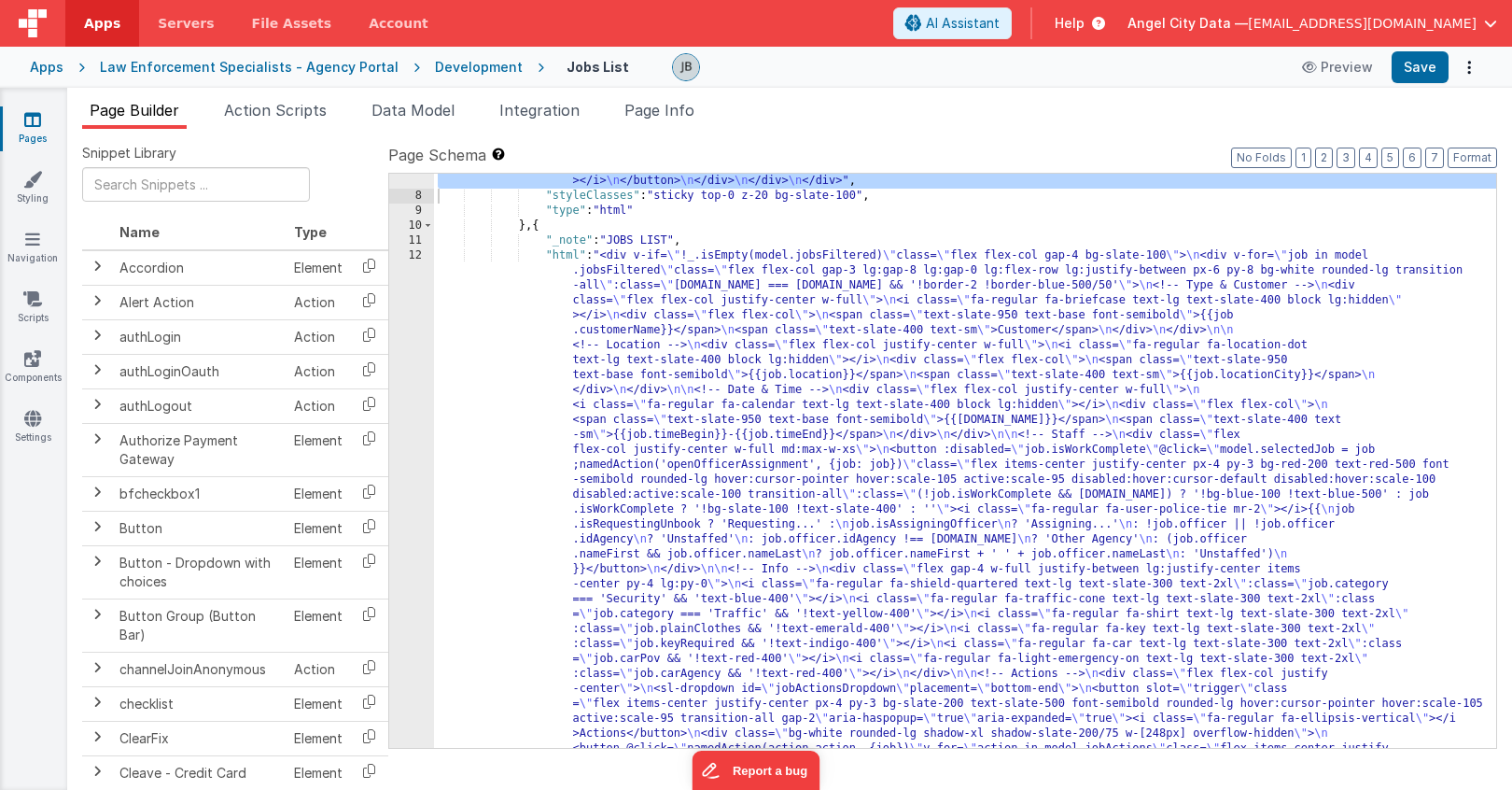
click at [417, 325] on div "12" at bounding box center [412, 696] width 45 height 896
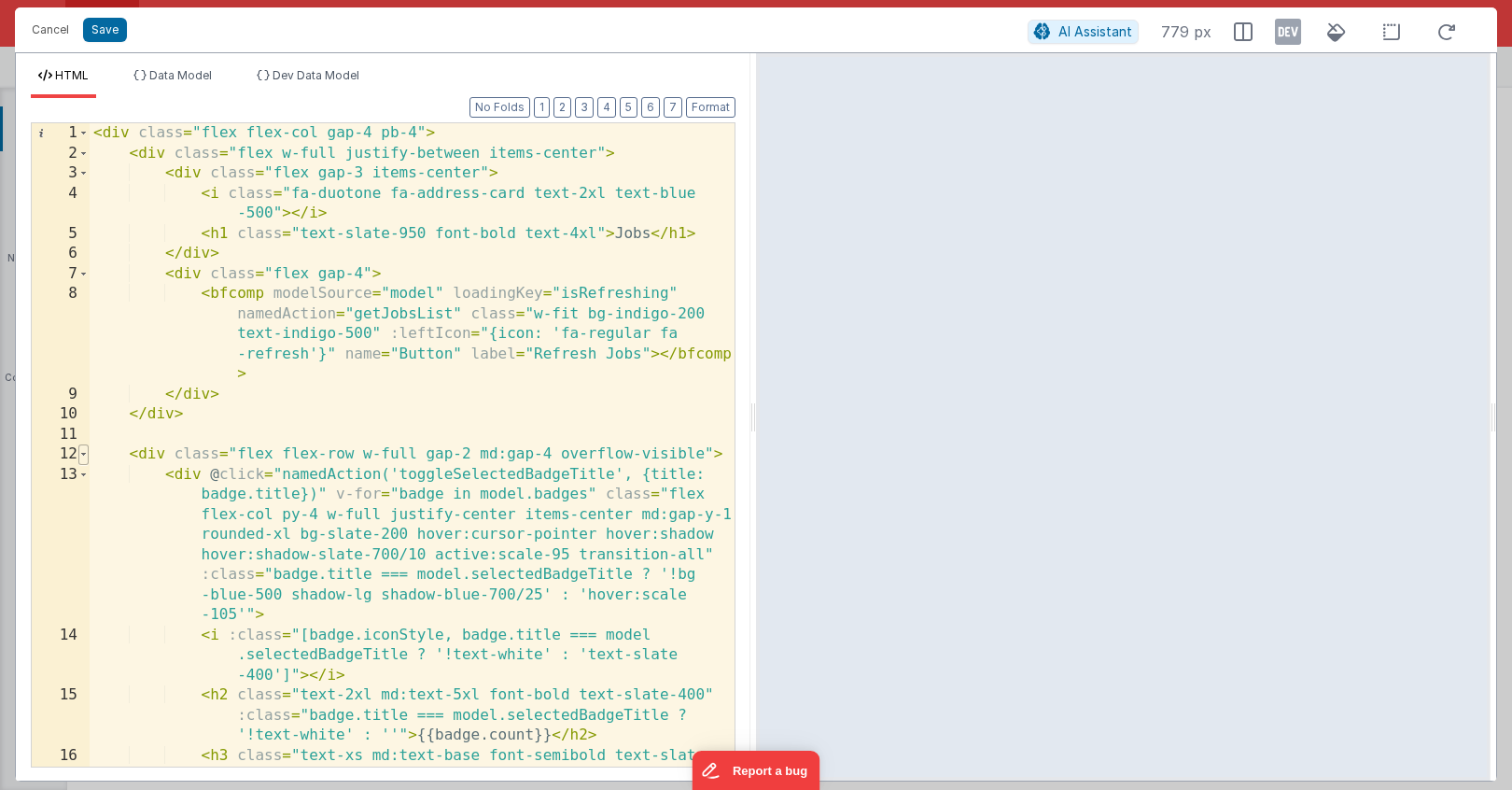
scroll to position [0, 0]
click at [82, 448] on span at bounding box center [84, 454] width 10 height 21
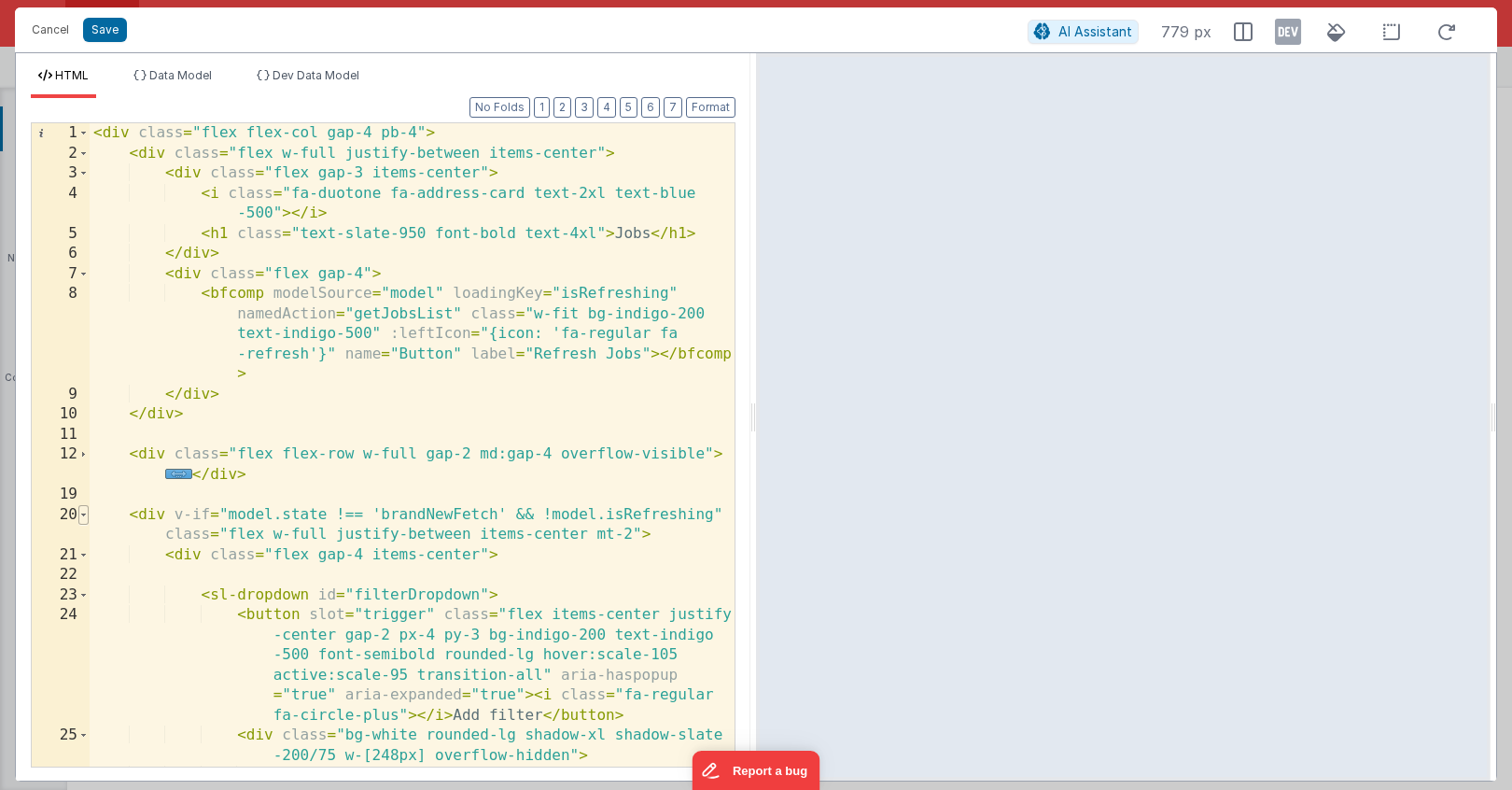
click at [87, 517] on span at bounding box center [84, 515] width 10 height 21
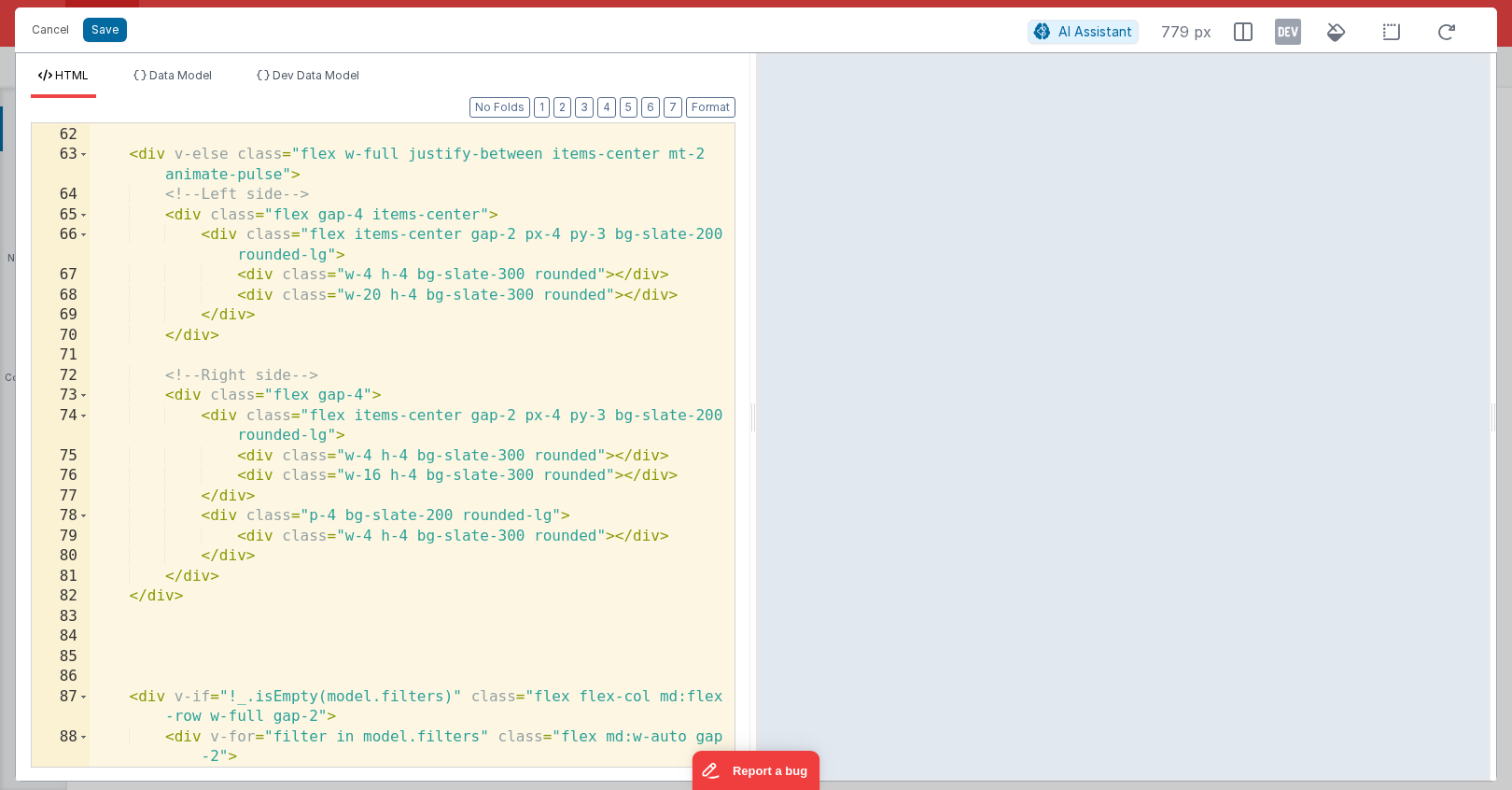
scroll to position [942, 0]
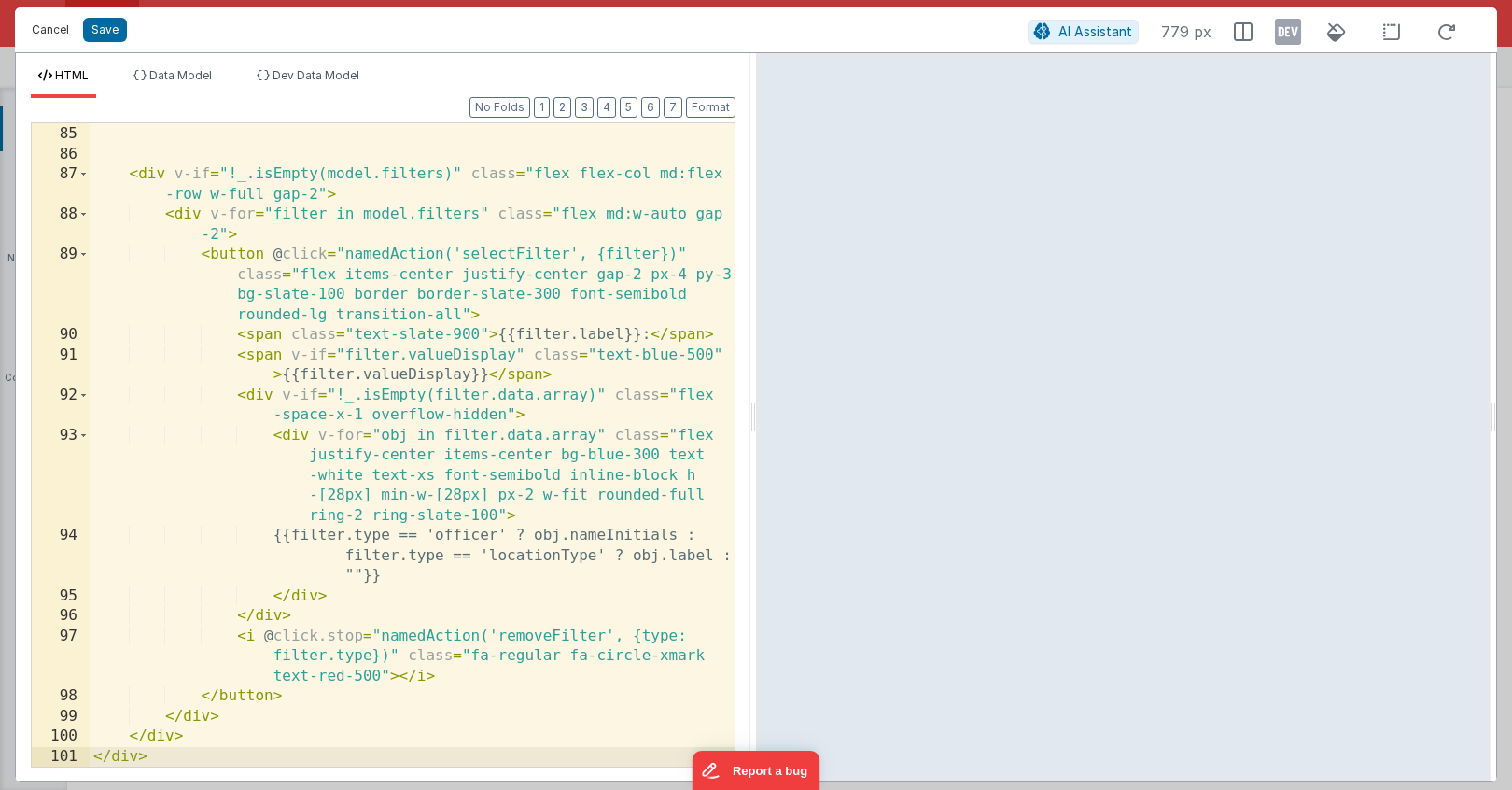
click at [54, 34] on button "Cancel" at bounding box center [51, 30] width 56 height 26
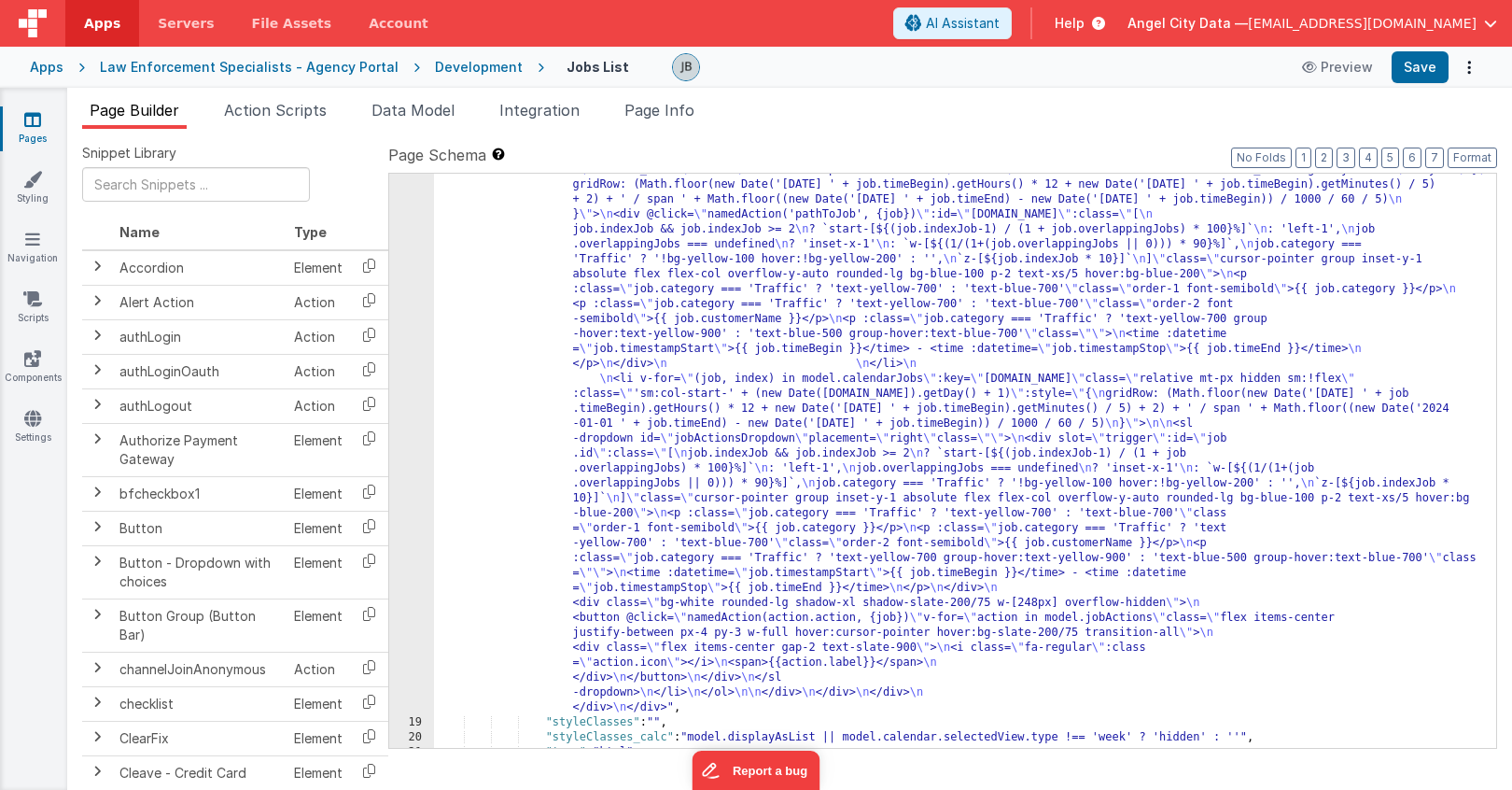
scroll to position [3781, 0]
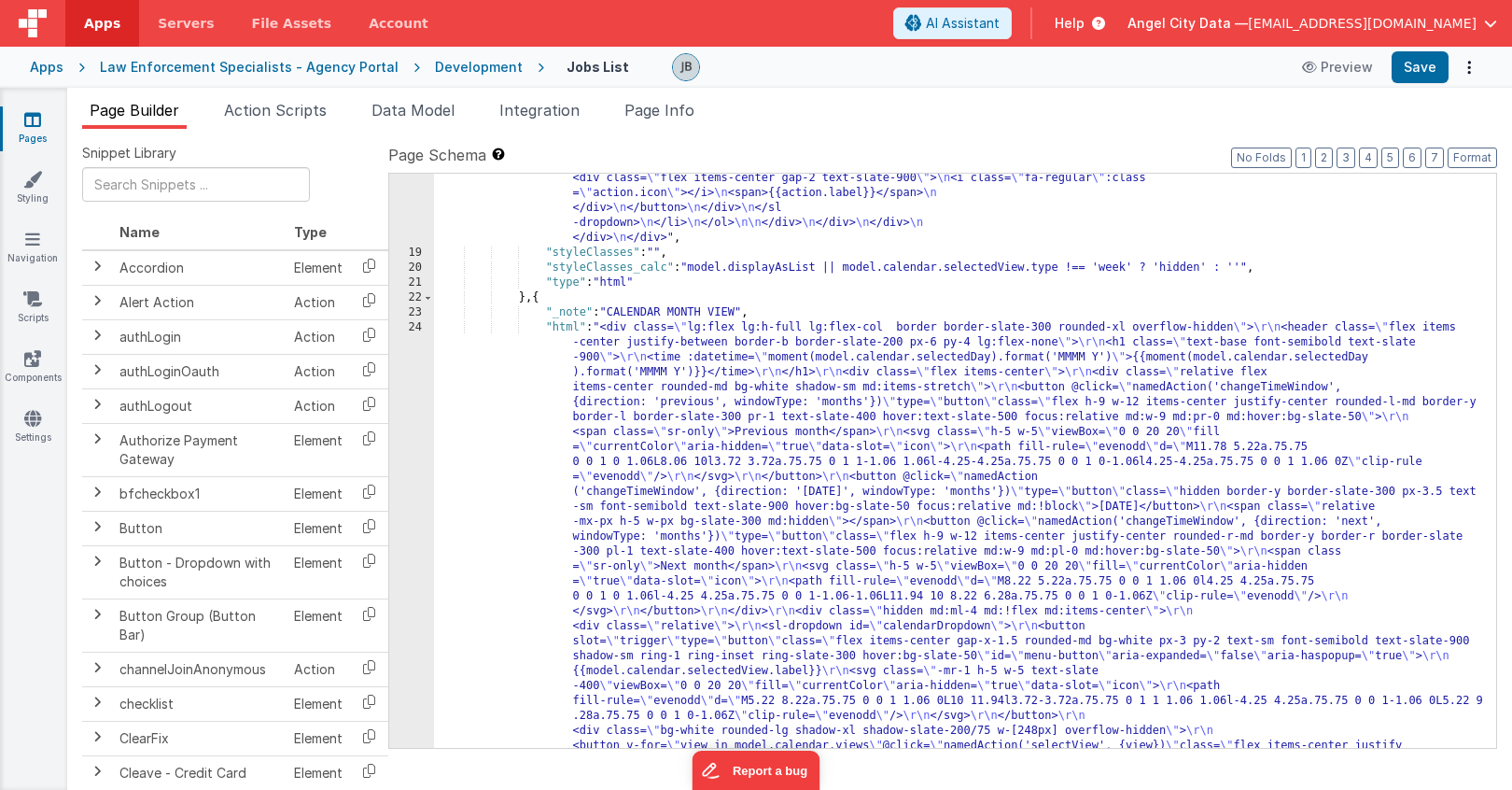
click at [584, 319] on div ""html" : "<div class= \" flex h-full flex-col border border-slate-300 rounded-x…" at bounding box center [966, 577] width 1062 height 4247
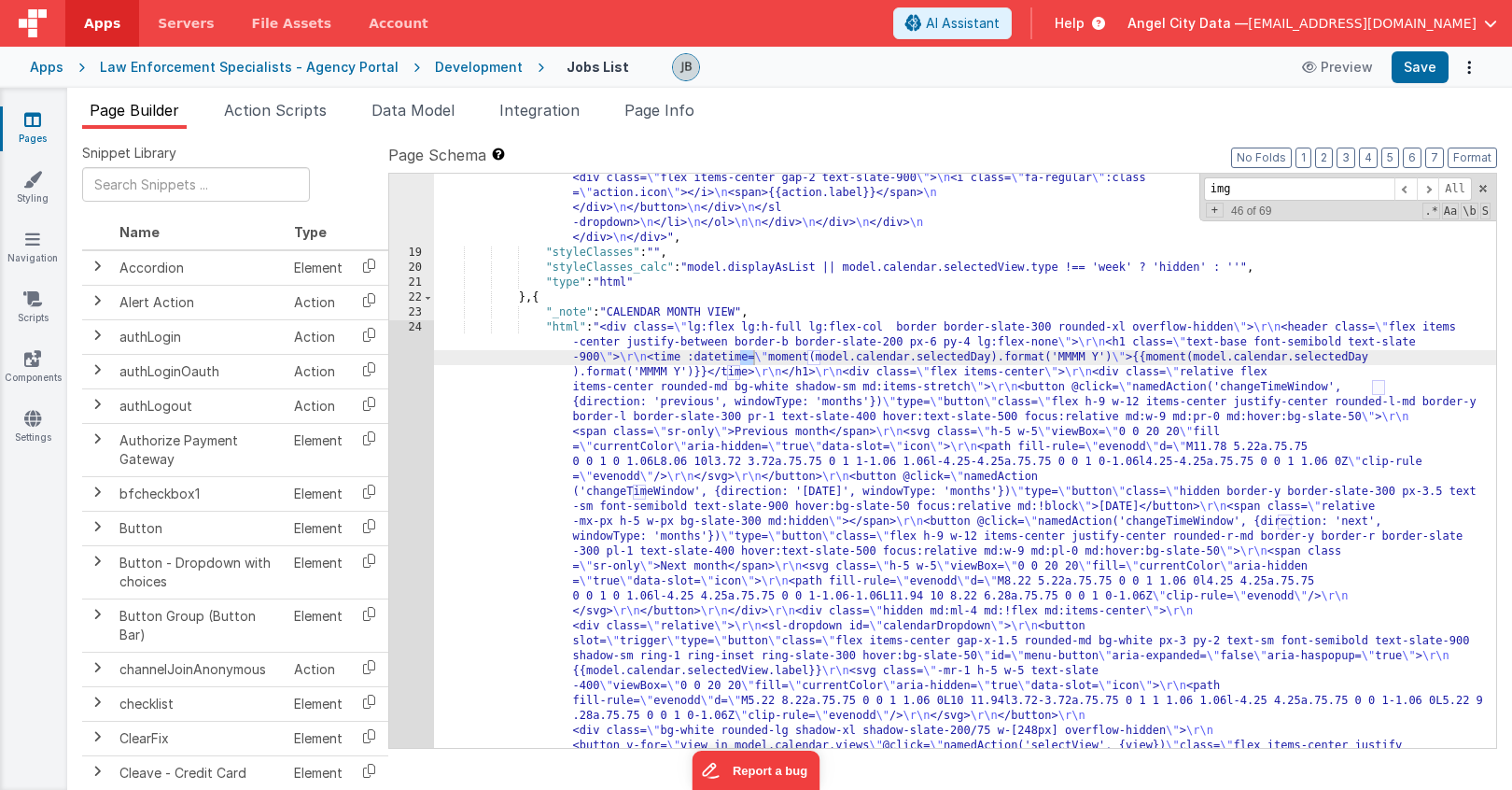
scroll to position [1460, 0]
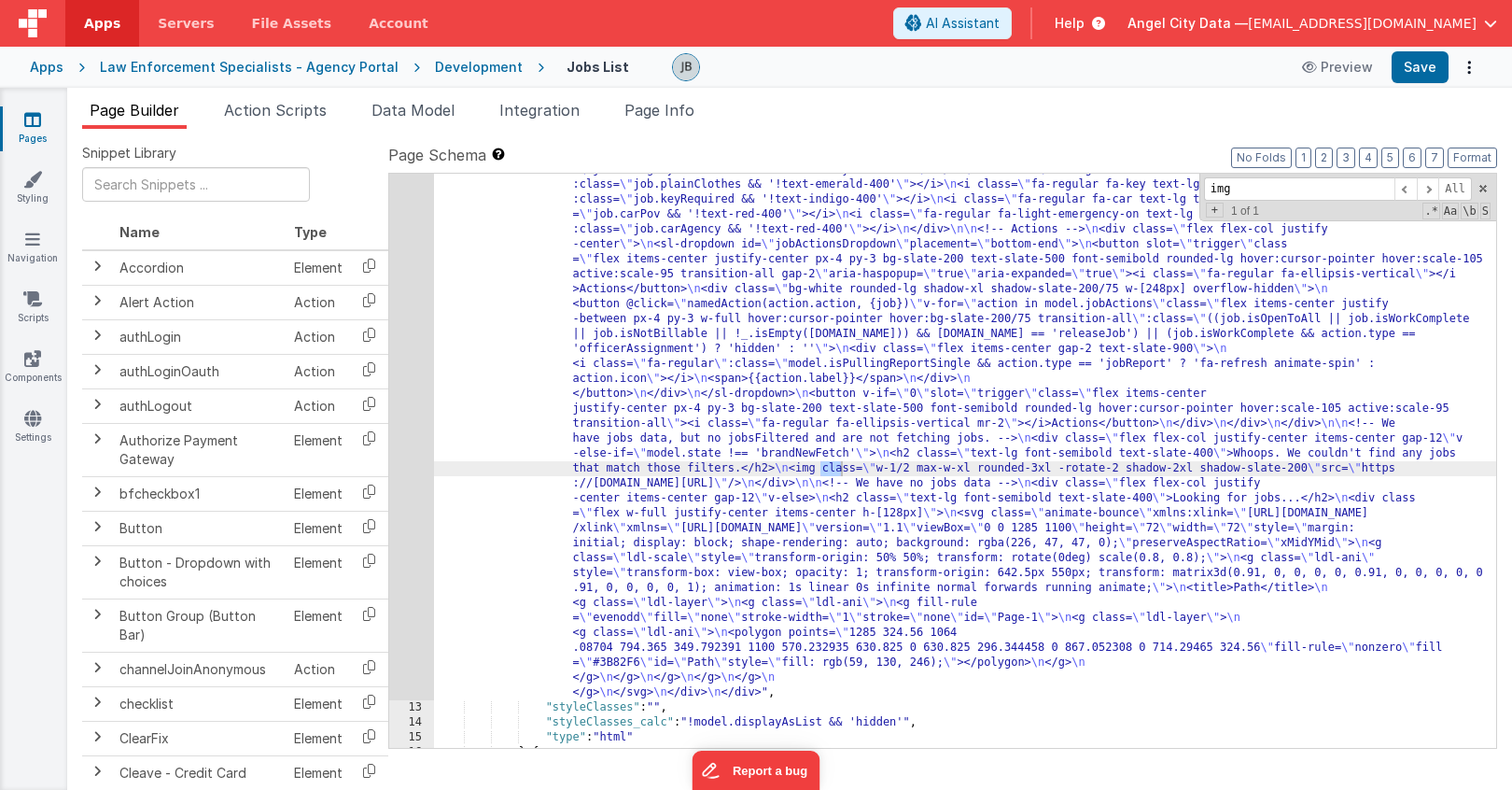
type input "img"
click at [831, 471] on div ""html" : "<div v-if= \" !_.isEmpty(model.jobsFiltered) \" class= \" flex flex-c…" at bounding box center [966, 546] width 1062 height 1485
click at [303, 111] on span "Action Scripts" at bounding box center [275, 110] width 102 height 19
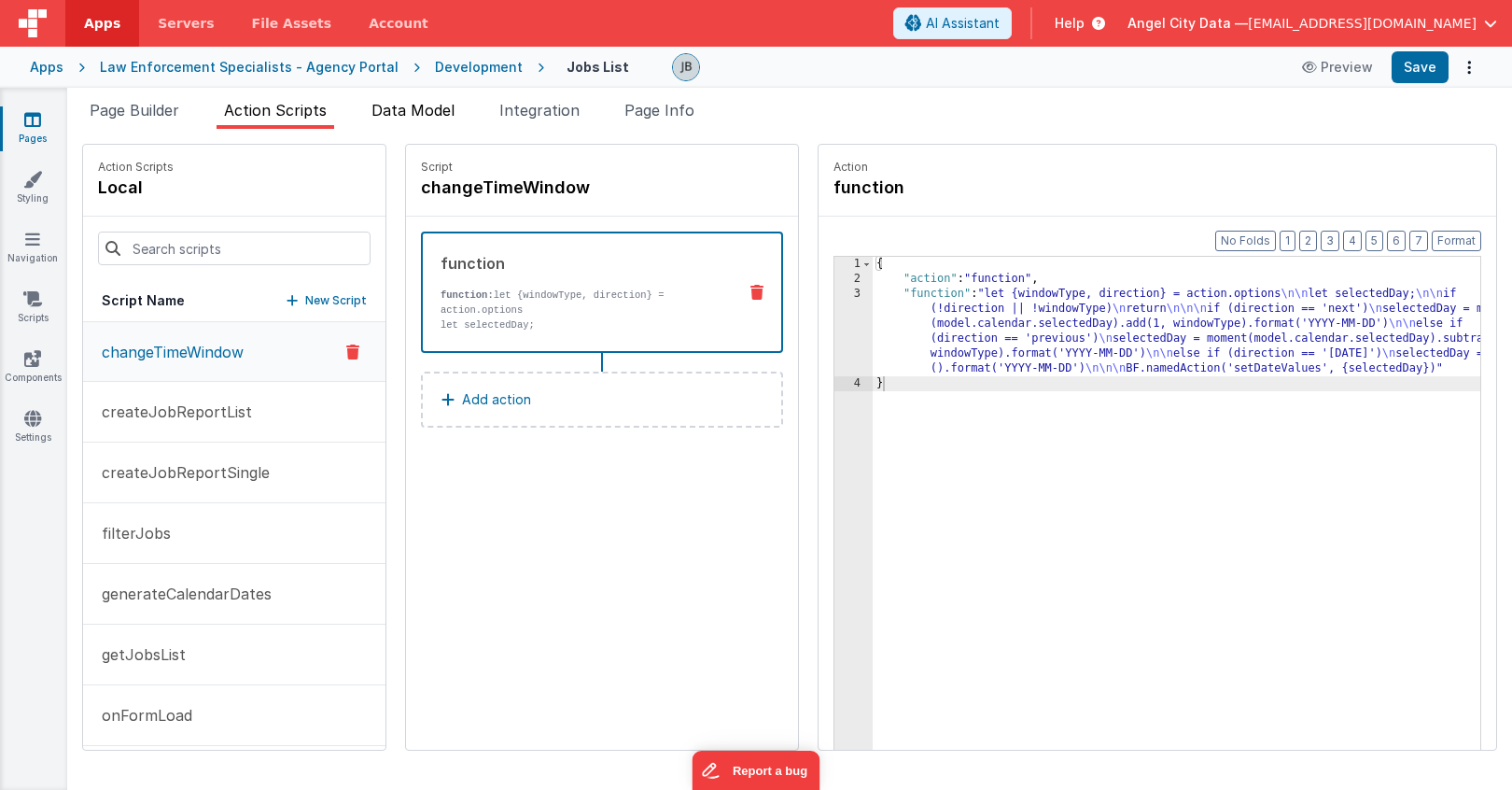
click at [412, 109] on span "Data Model" at bounding box center [413, 110] width 84 height 19
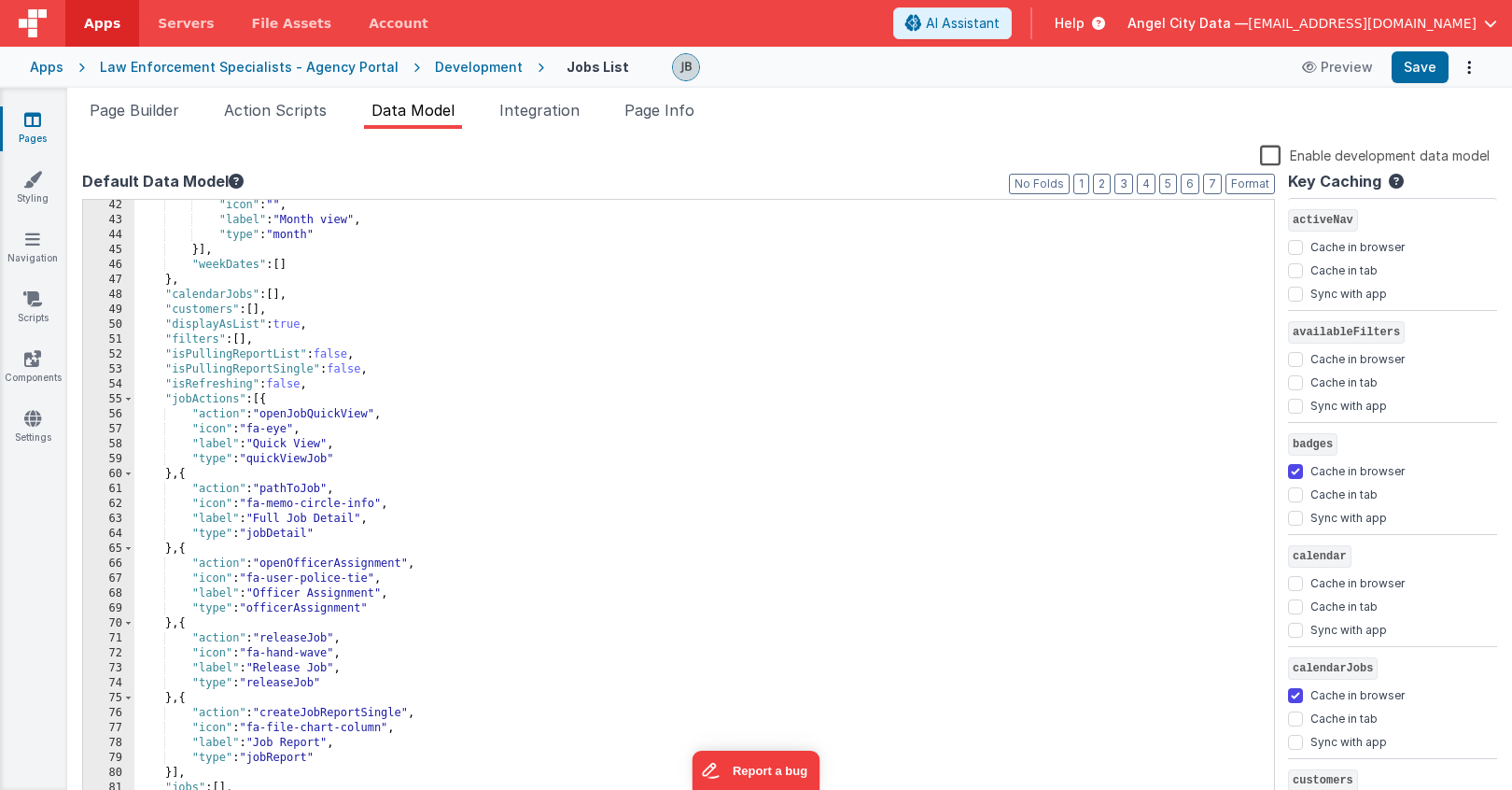
scroll to position [0, 0]
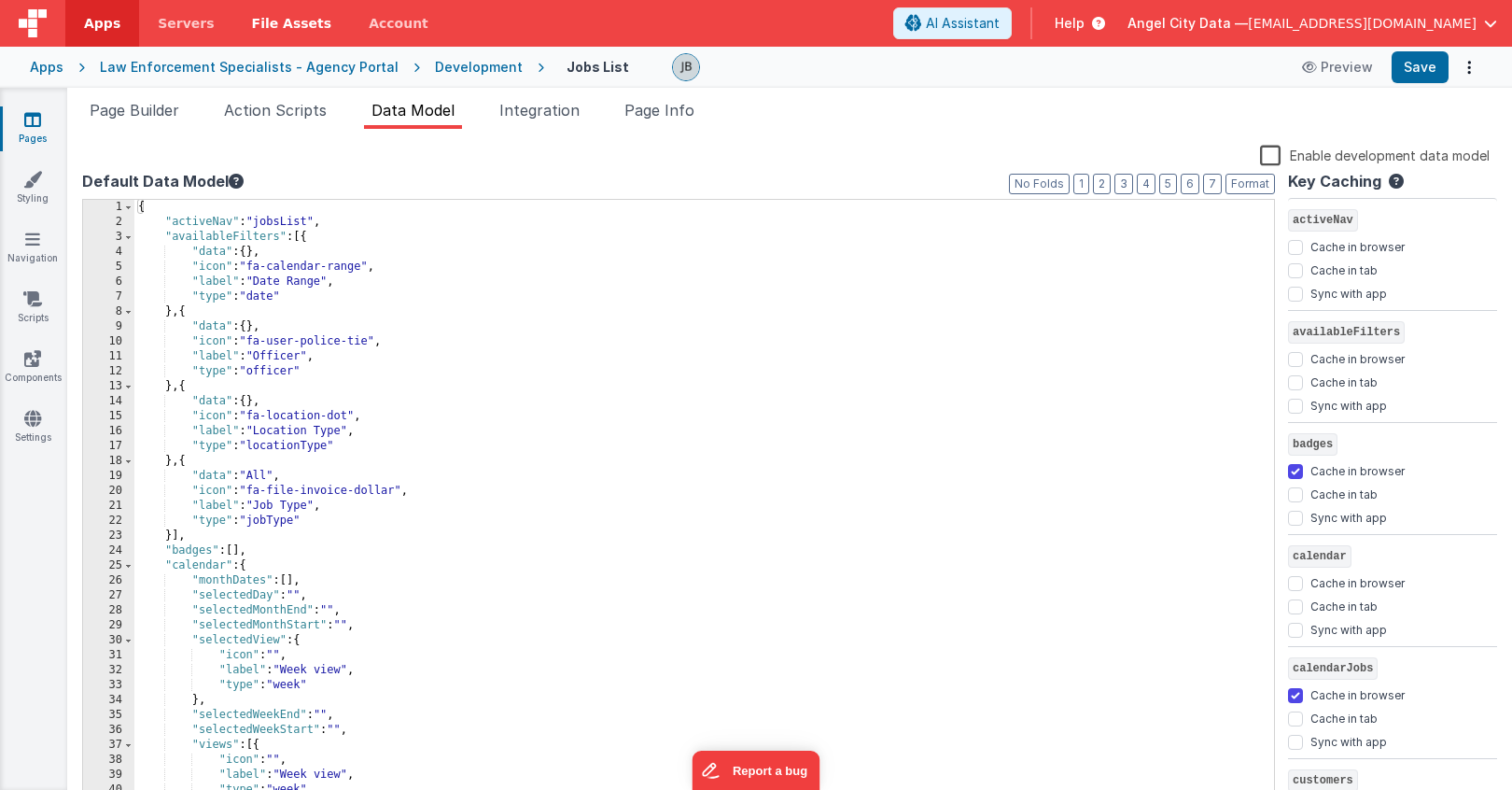
click at [260, 16] on span "File Assets" at bounding box center [293, 23] width 81 height 19
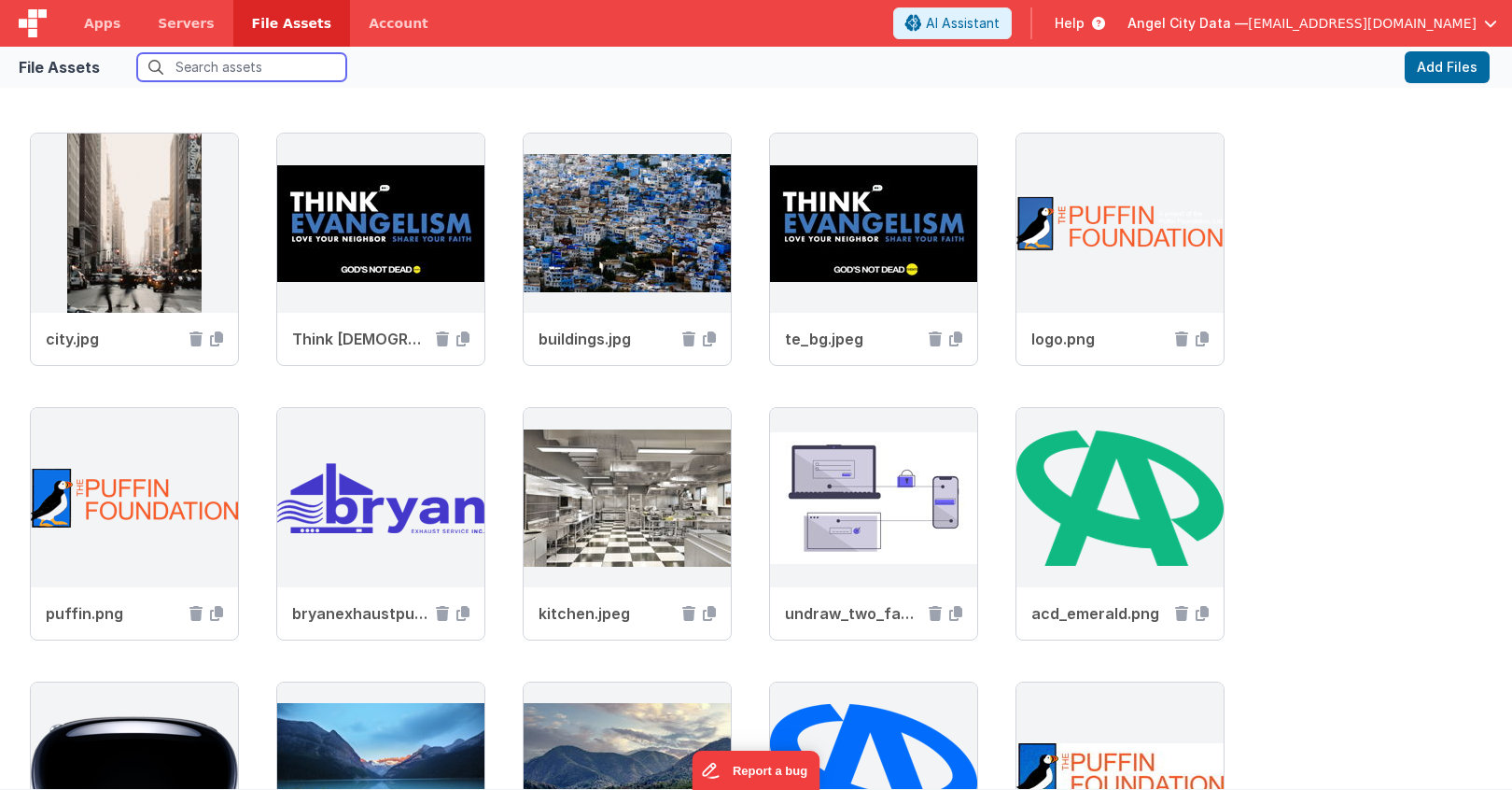
click at [223, 67] on input "text" at bounding box center [241, 68] width 209 height 28
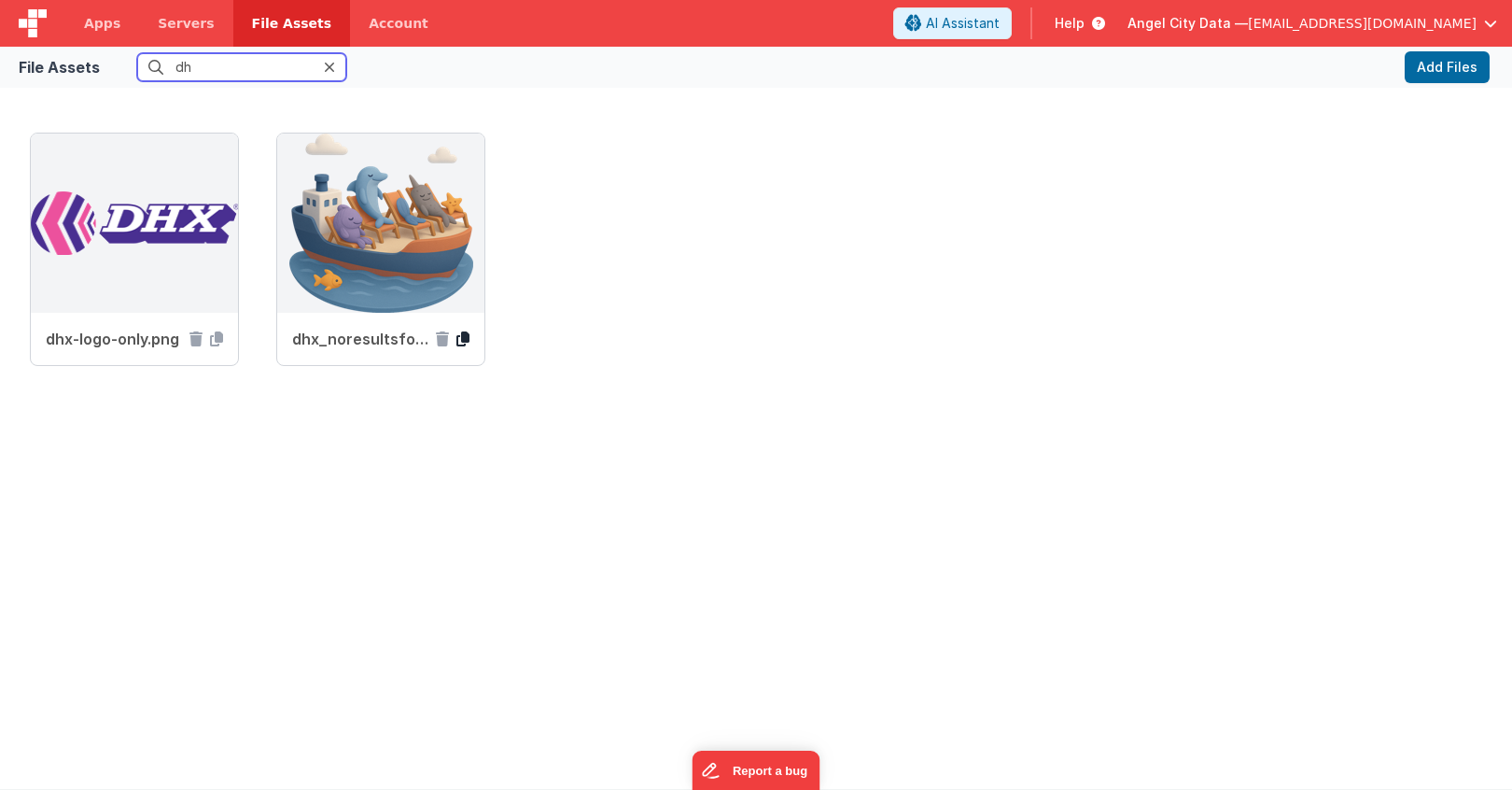
type input "dh"
click at [461, 342] on icon at bounding box center [463, 339] width 13 height 15
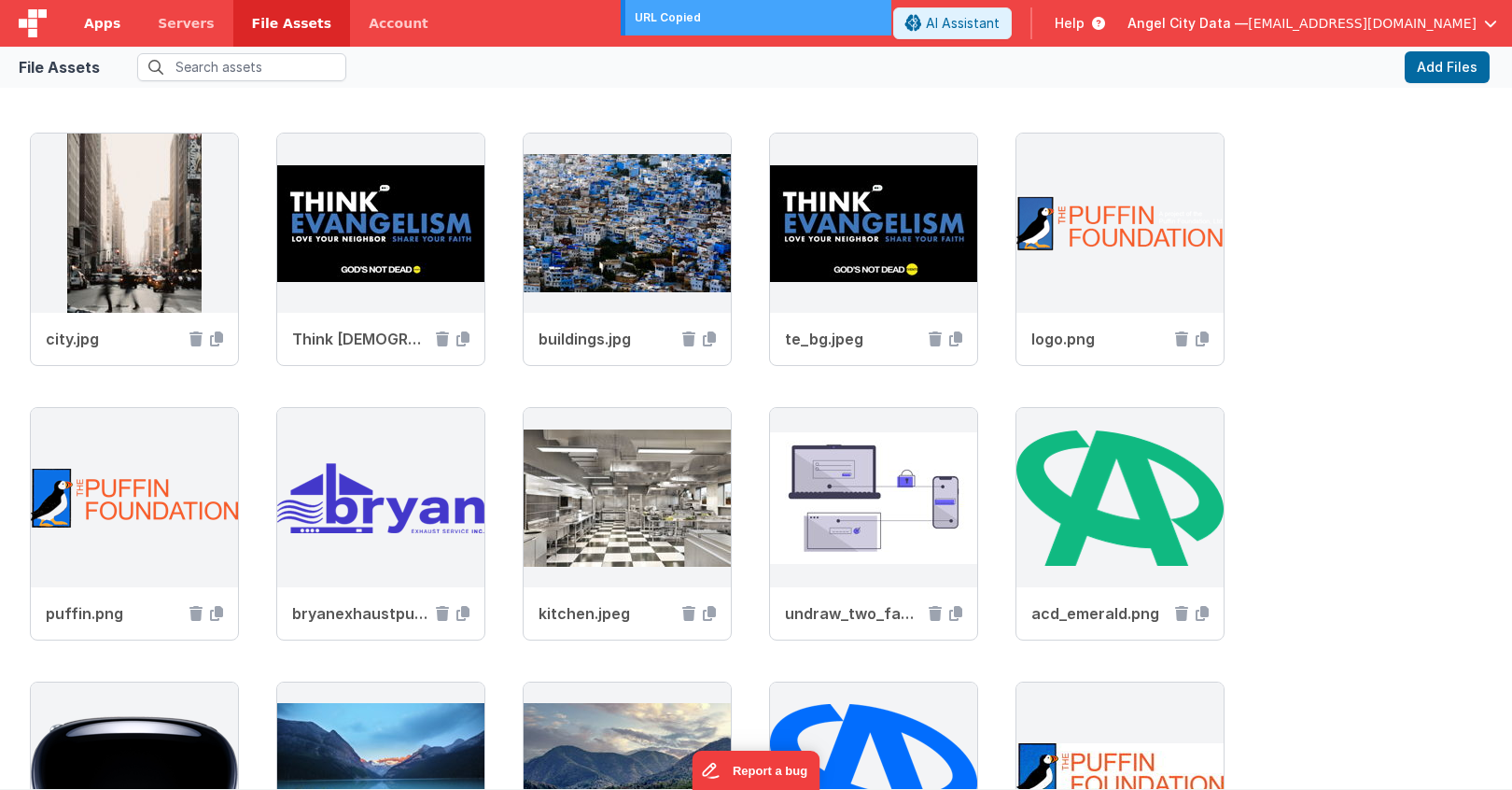
click at [98, 27] on span "Apps" at bounding box center [102, 23] width 37 height 19
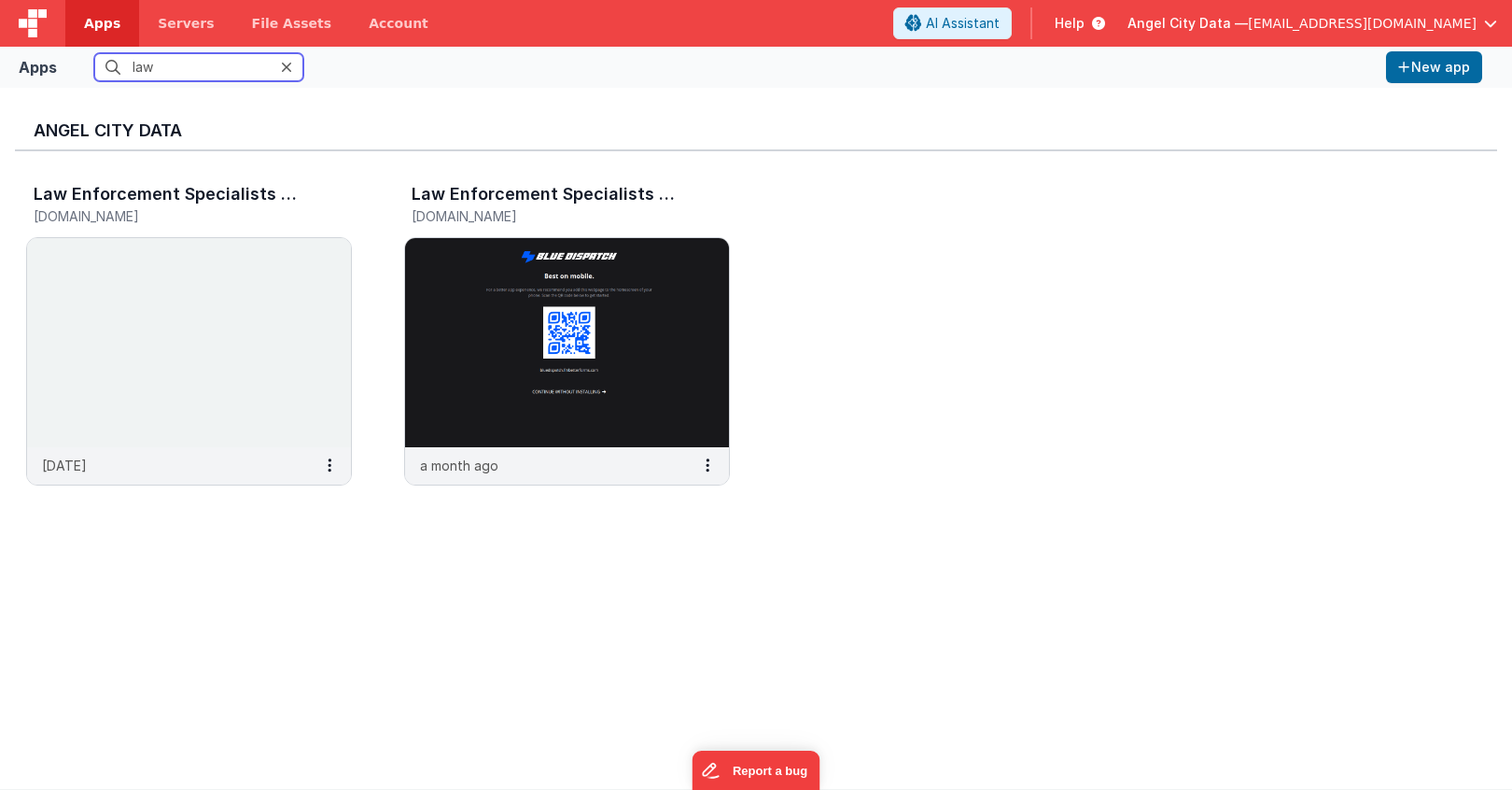
click at [174, 72] on input "law" at bounding box center [198, 68] width 209 height 28
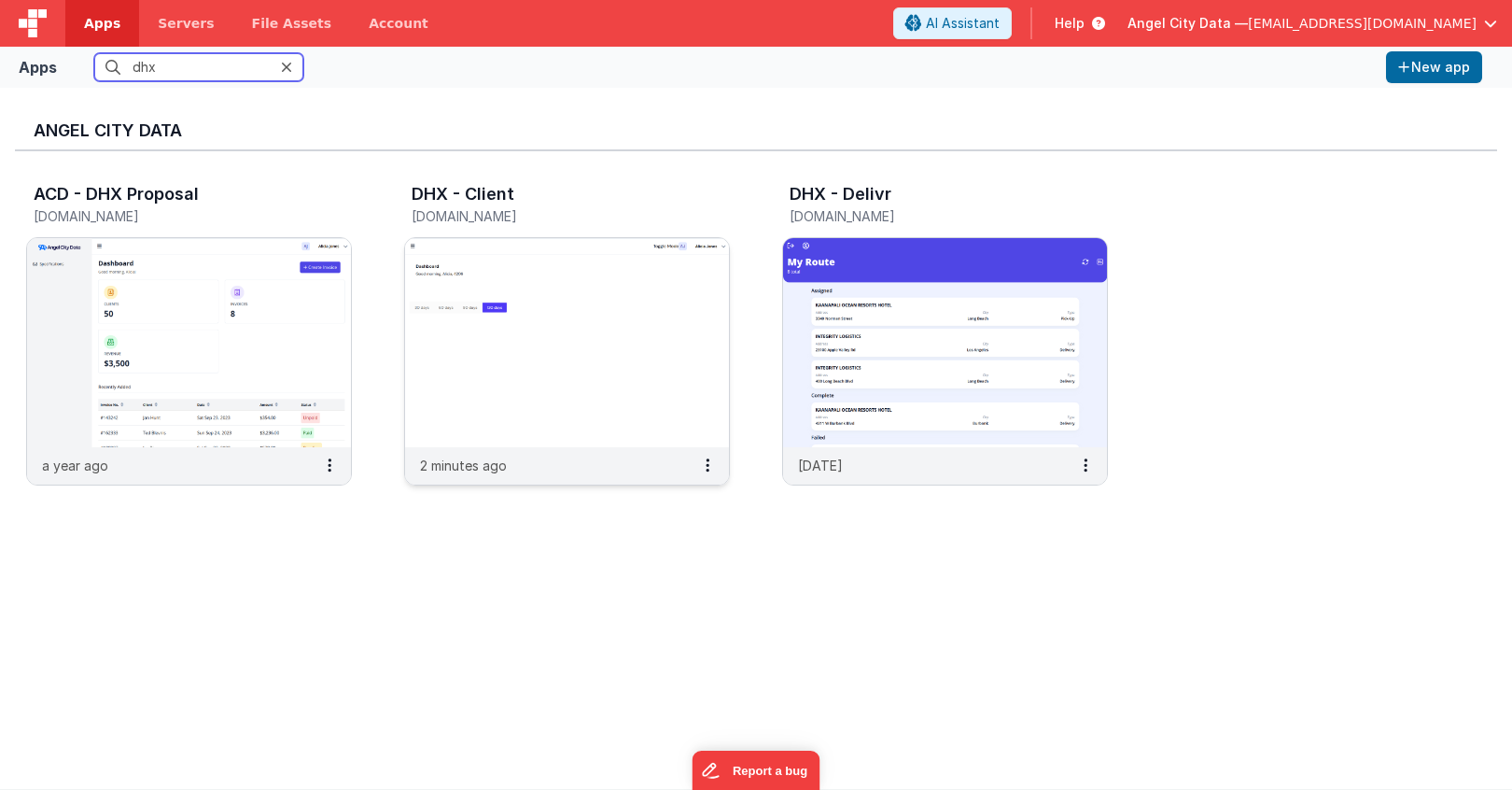
type input "dhx"
click at [454, 372] on img at bounding box center [567, 342] width 324 height 209
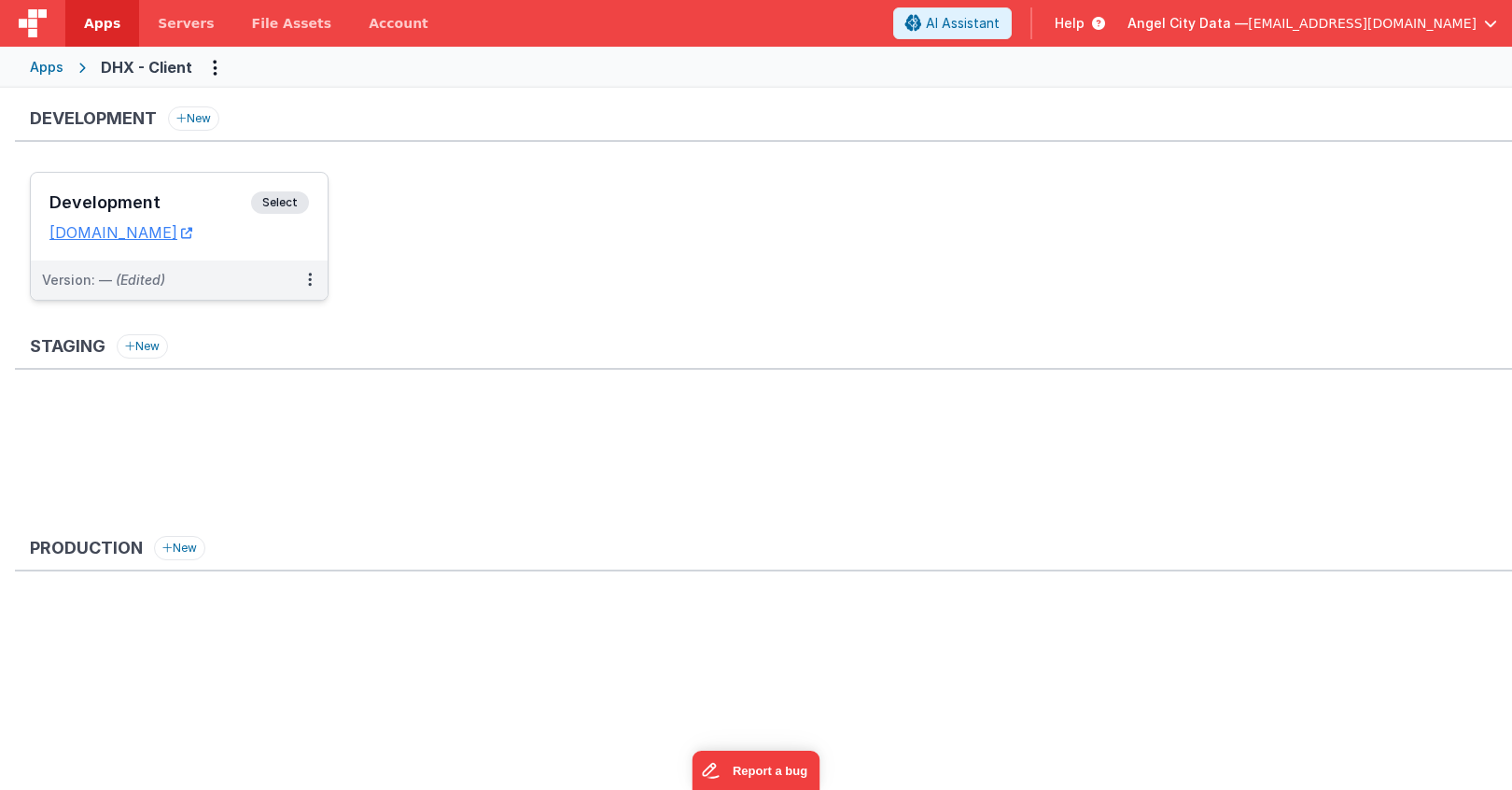
click at [212, 196] on h3 "Development" at bounding box center [150, 203] width 202 height 19
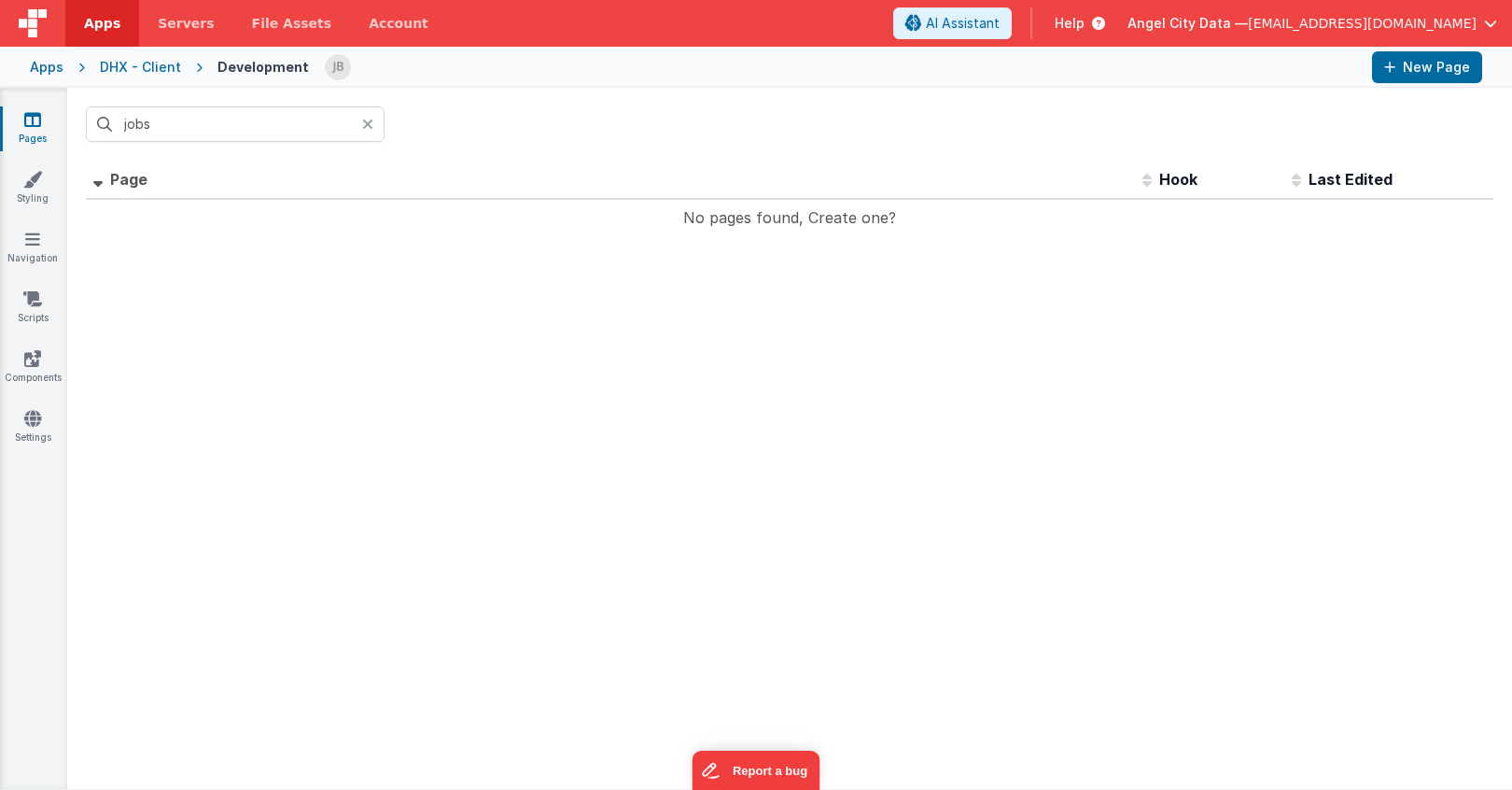
click at [363, 128] on icon at bounding box center [368, 124] width 11 height 15
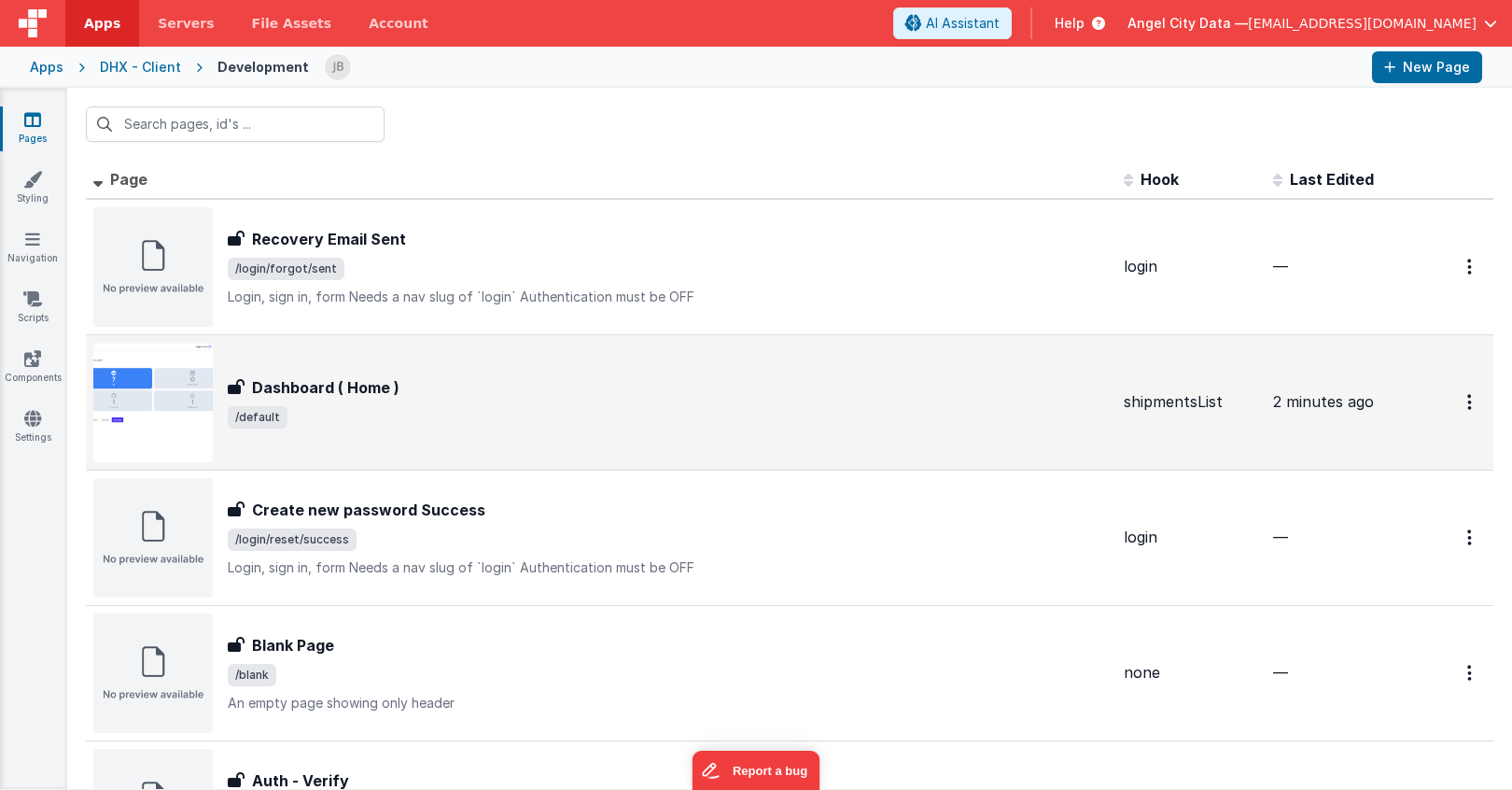
click at [296, 365] on div "Dashboard ( Home ) Dashboard ( Home ) /default" at bounding box center [601, 402] width 1016 height 119
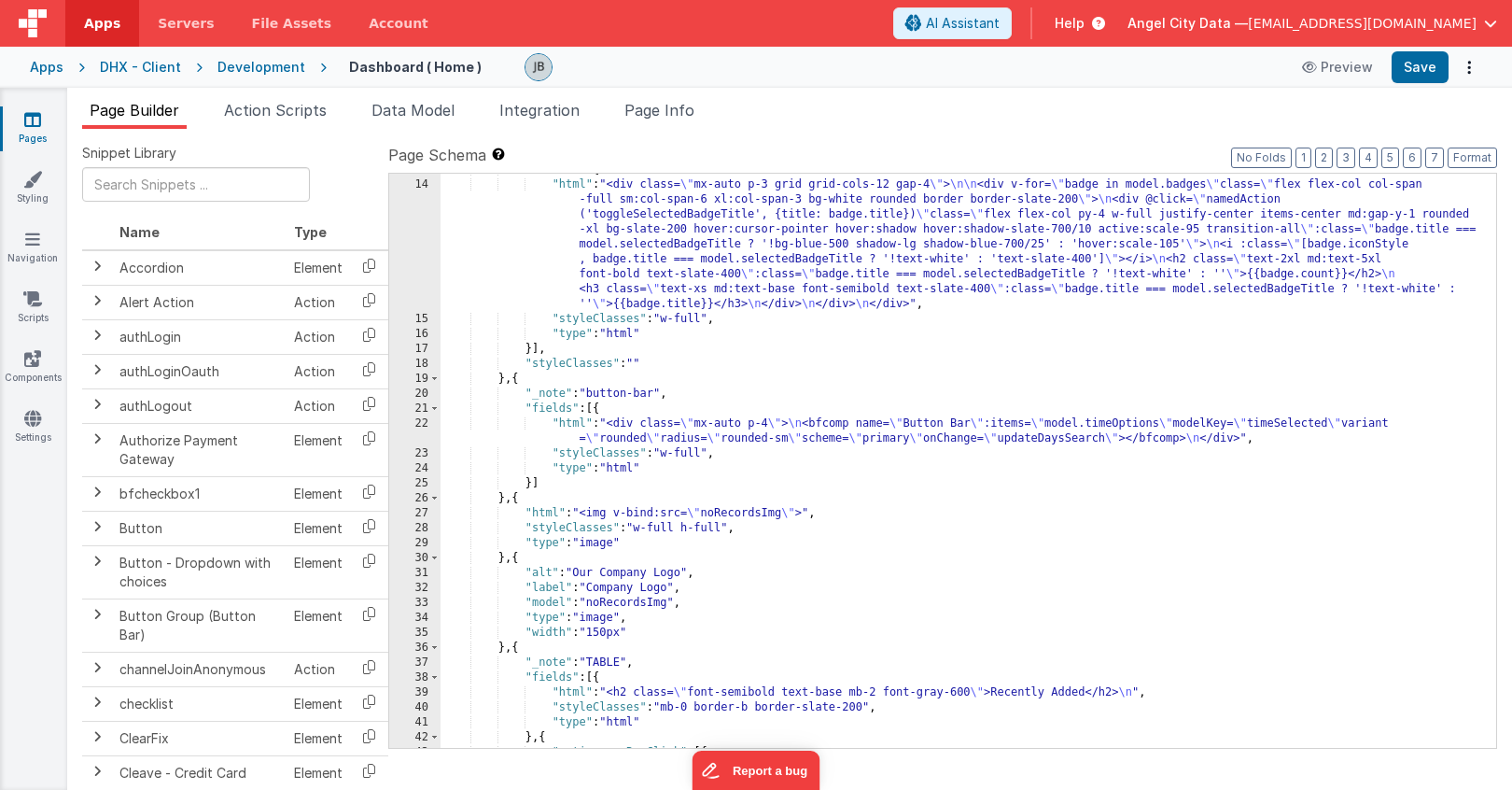
scroll to position [219, 0]
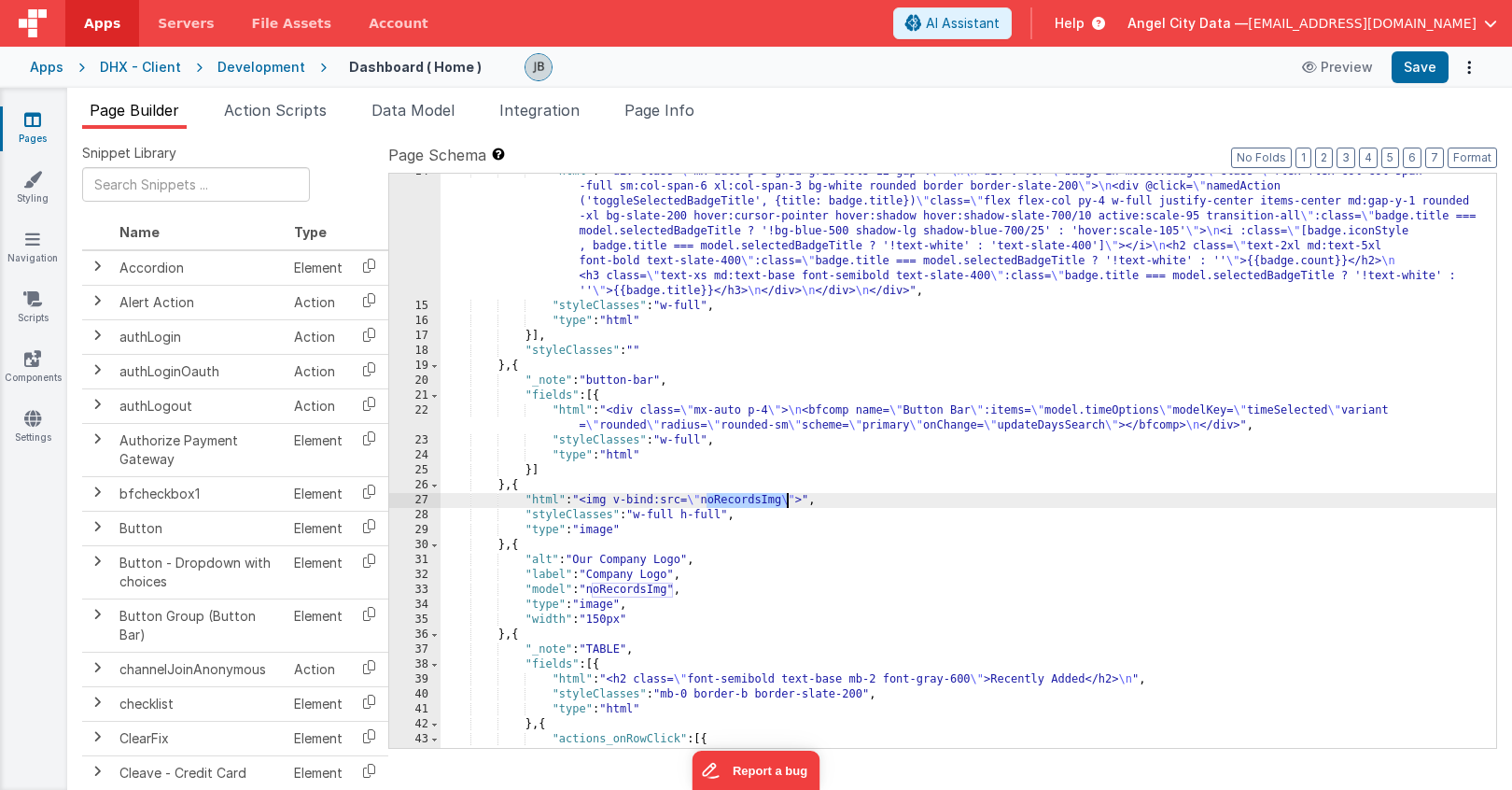
drag, startPoint x: 706, startPoint y: 502, endPoint x: 785, endPoint y: 502, distance: 79.0
click at [785, 502] on div ""html" : "<div class= \" mx-auto p-3 grid grid-cols-12 gap-4 \" > \n\n <div v-f…" at bounding box center [968, 525] width 1056 height 723
click at [1420, 71] on button "Save" at bounding box center [1420, 68] width 57 height 32
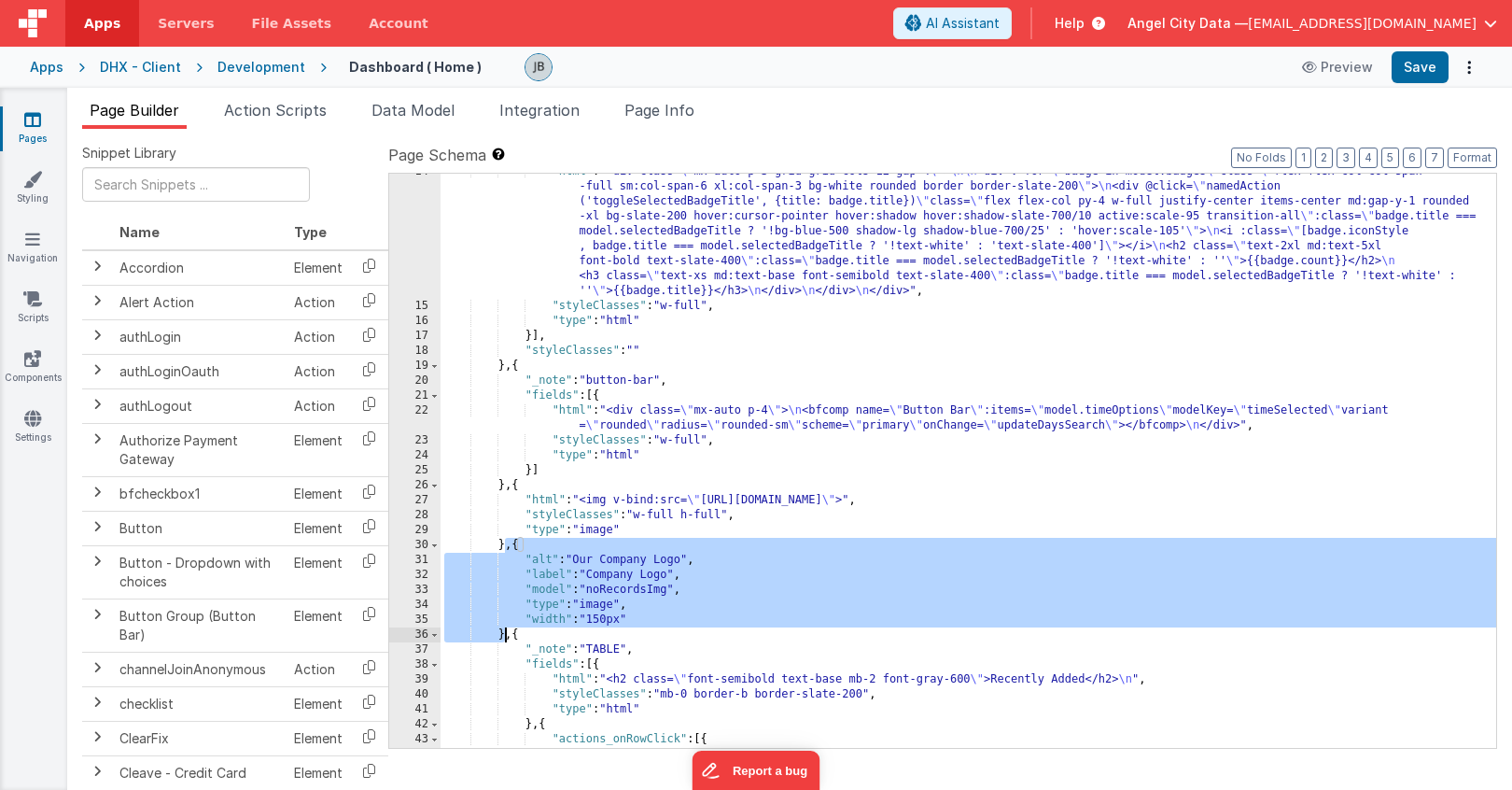
drag, startPoint x: 508, startPoint y: 551, endPoint x: 507, endPoint y: 636, distance: 85.0
click at [507, 636] on div ""html" : "<div class= \" mx-auto p-3 grid grid-cols-12 gap-4 \" > \n\n <div v-f…" at bounding box center [968, 525] width 1056 height 723
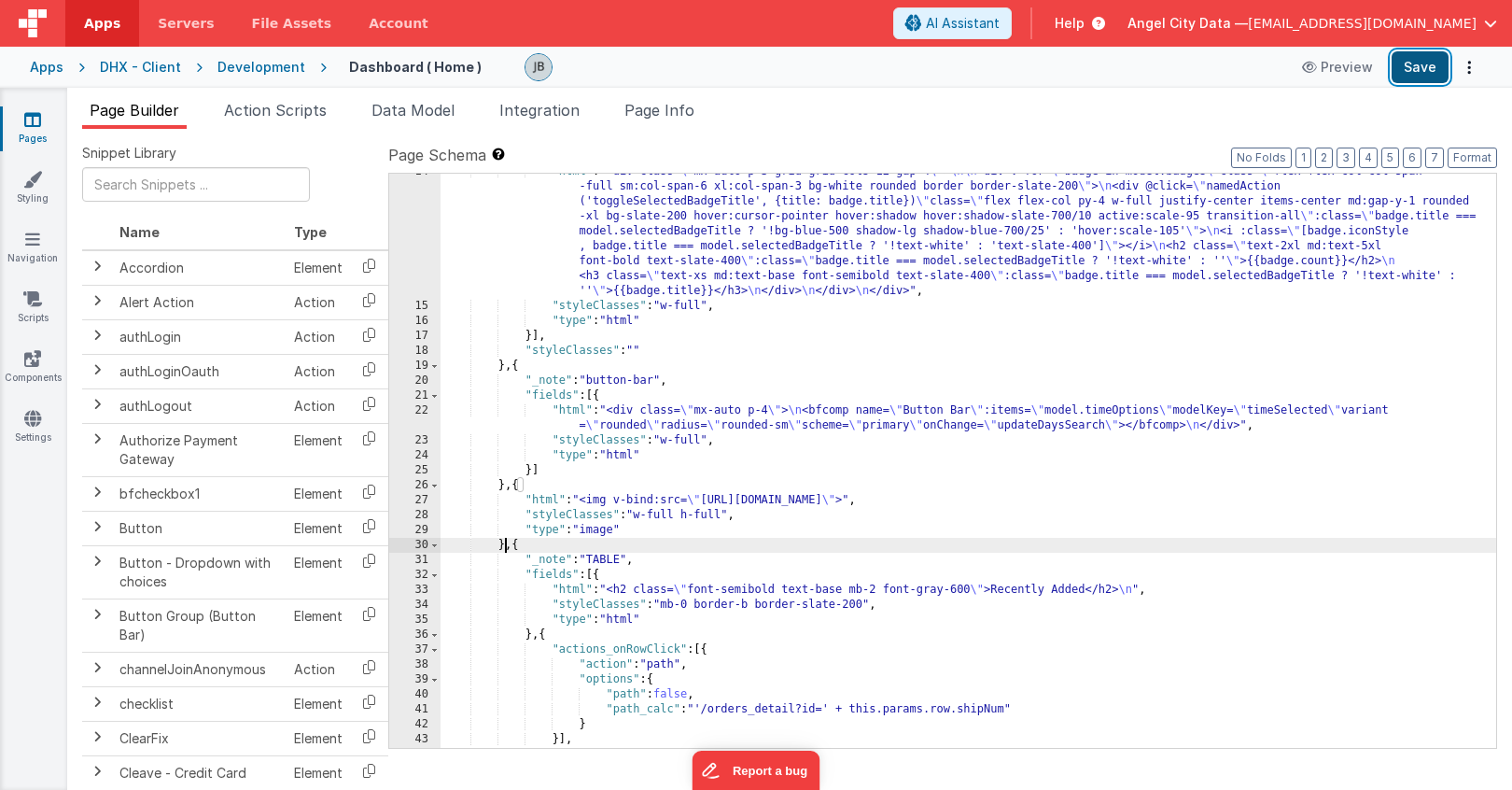
click at [1415, 61] on button "Save" at bounding box center [1420, 68] width 57 height 32
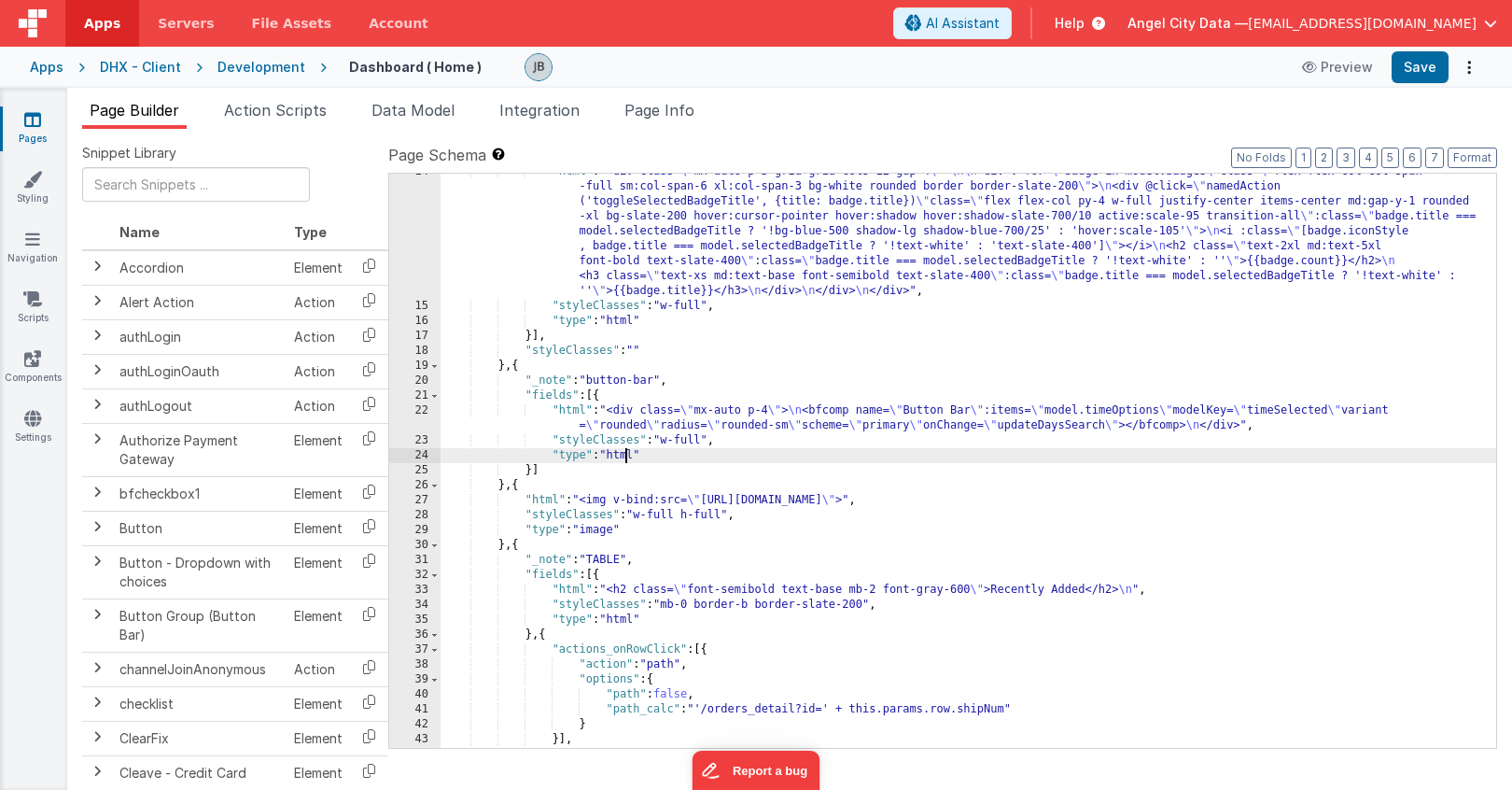
click at [622, 448] on div ""html" : "<div class= \" mx-auto p-3 grid grid-cols-12 gap-4 \" > \n\n <div v-f…" at bounding box center [968, 525] width 1056 height 723
click at [620, 463] on div ""html" : "<div class= \" mx-auto p-3 grid grid-cols-12 gap-4 \" > \n\n <div v-f…" at bounding box center [968, 525] width 1056 height 723
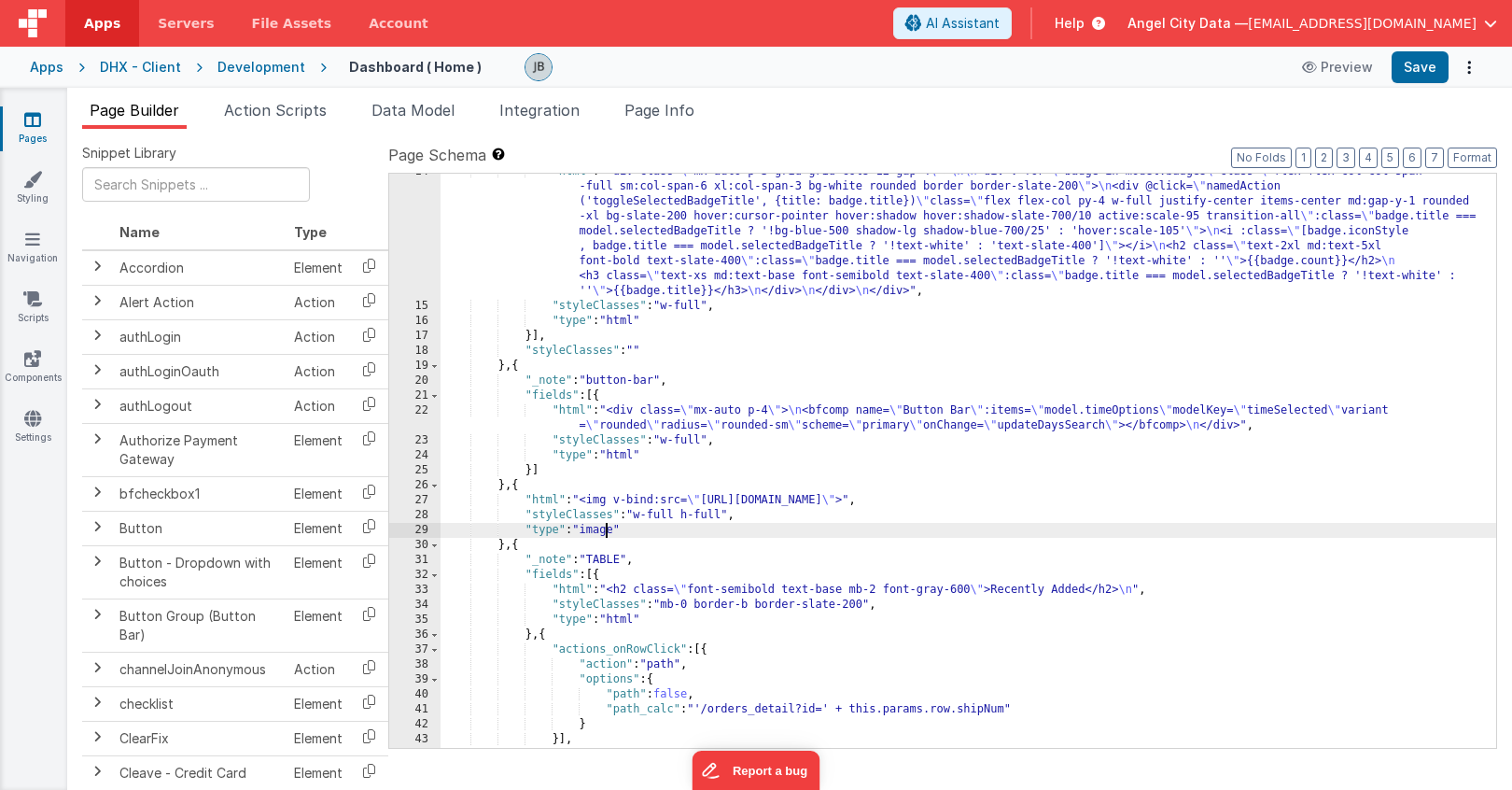
click at [604, 534] on div ""html" : "<div class= \" mx-auto p-3 grid grid-cols-12 gap-4 \" > \n\n <div v-f…" at bounding box center [968, 525] width 1056 height 723
click at [1431, 67] on button "Save" at bounding box center [1420, 68] width 57 height 32
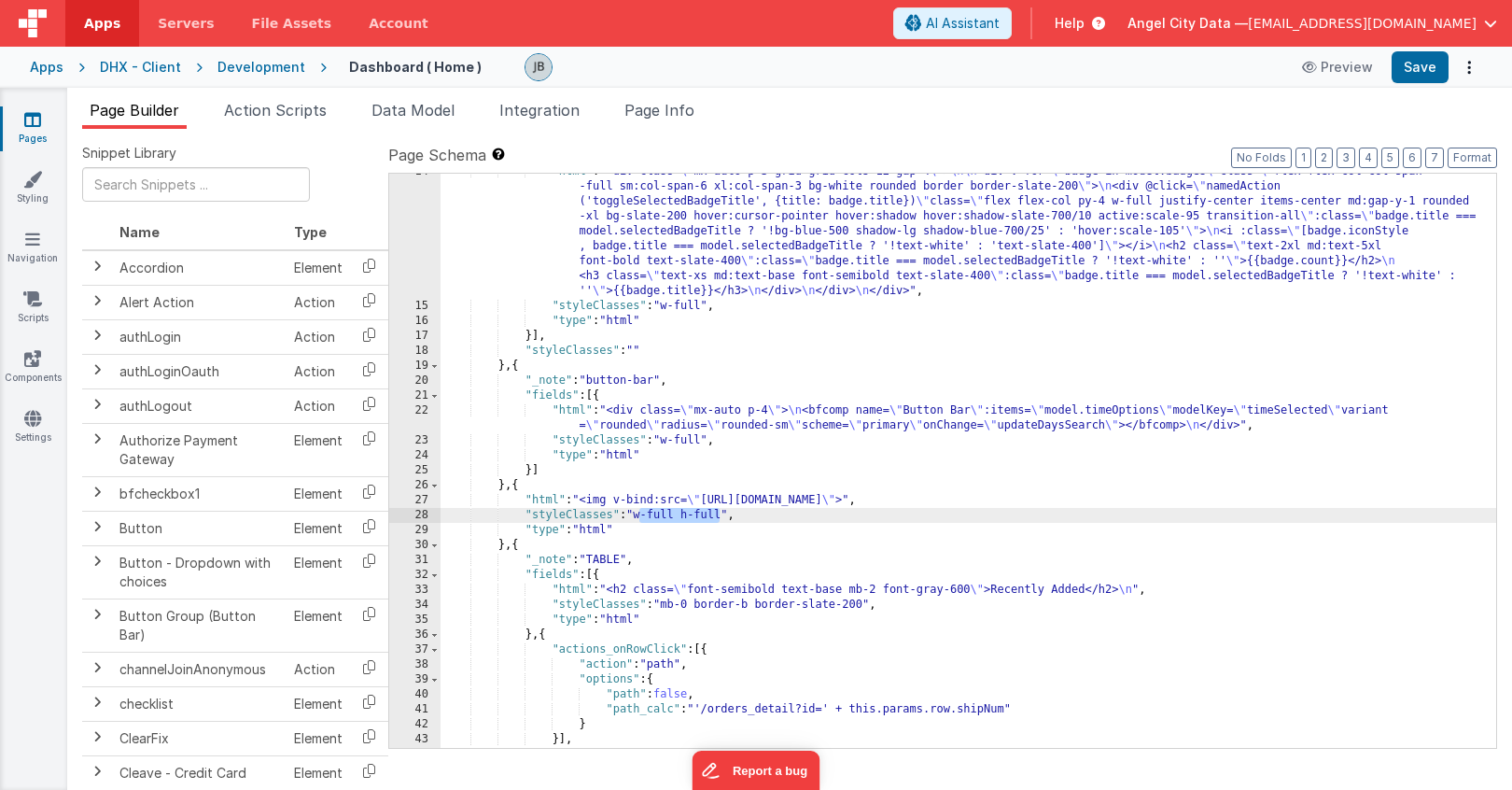
drag, startPoint x: 638, startPoint y: 516, endPoint x: 715, endPoint y: 513, distance: 77.1
click at [715, 513] on div ""html" : "<div class= \" mx-auto p-3 grid grid-cols-12 gap-4 \" > \n\n <div v-f…" at bounding box center [968, 525] width 1056 height 723
click at [172, 187] on input "text" at bounding box center [196, 184] width 228 height 35
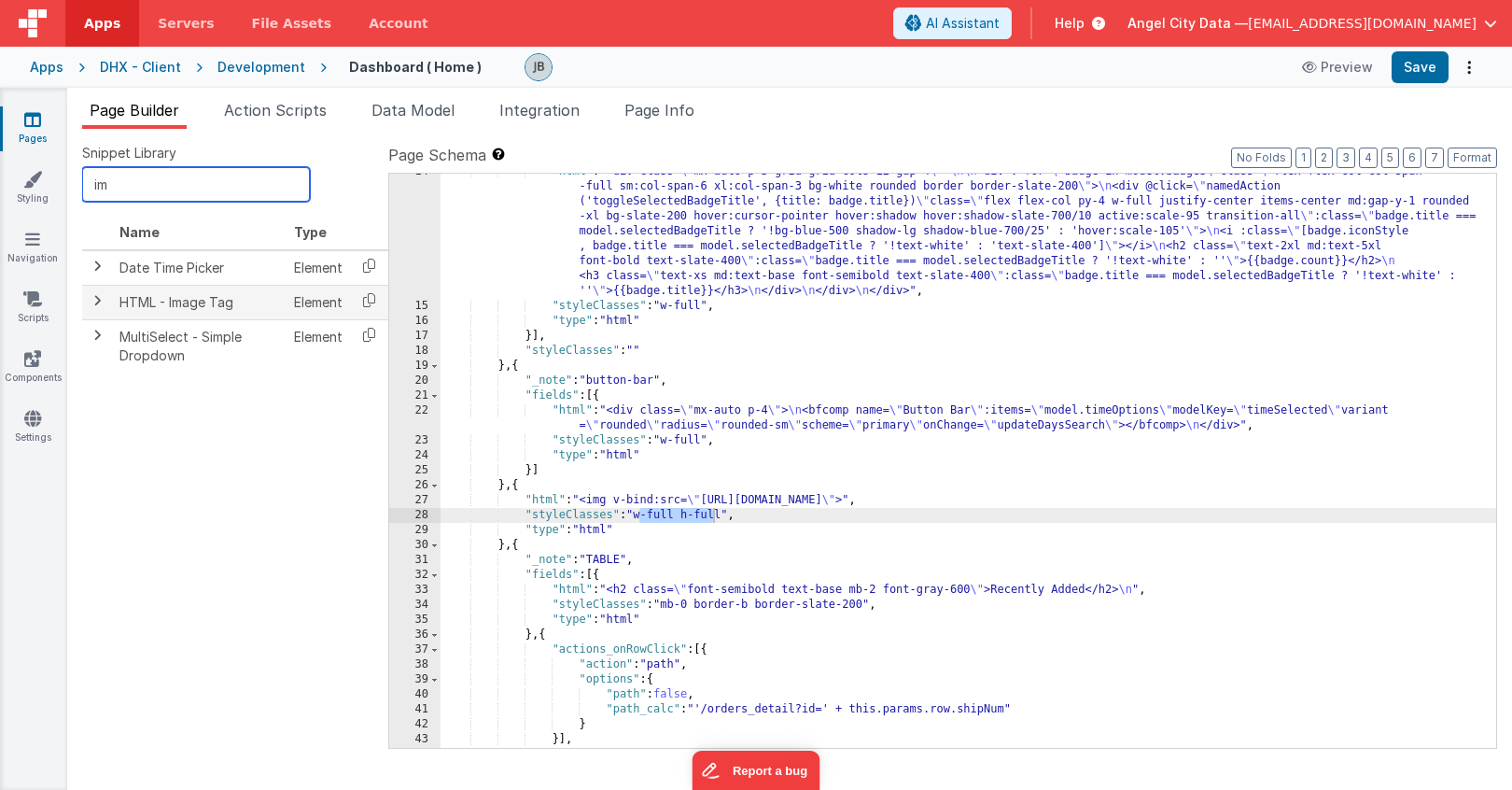
type input "im"
click at [158, 305] on td "HTML - Image Tag" at bounding box center [199, 301] width 175 height 35
click at [105, 304] on td at bounding box center [98, 301] width 30 height 35
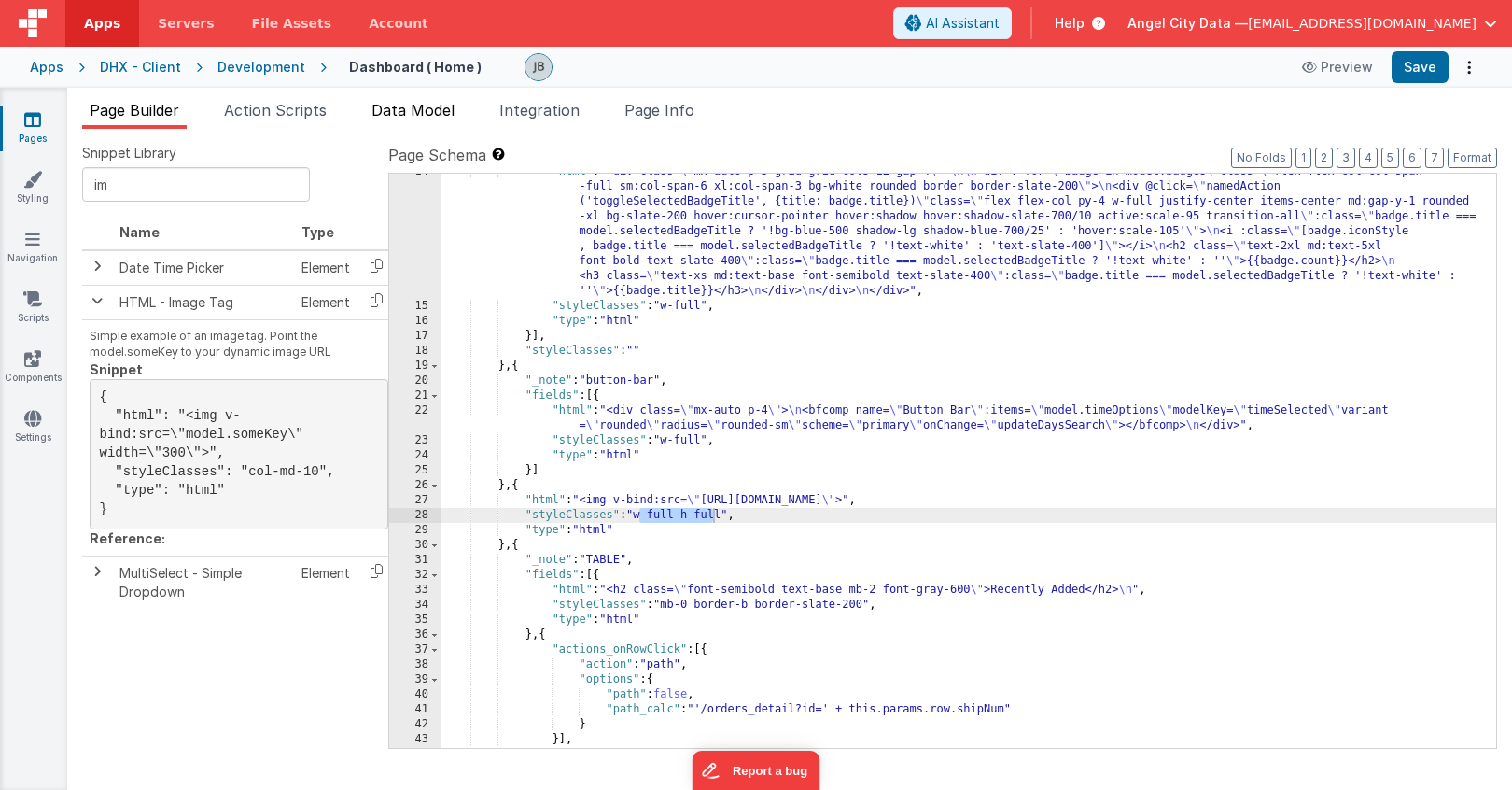
click at [412, 116] on span "Data Model" at bounding box center [413, 110] width 84 height 19
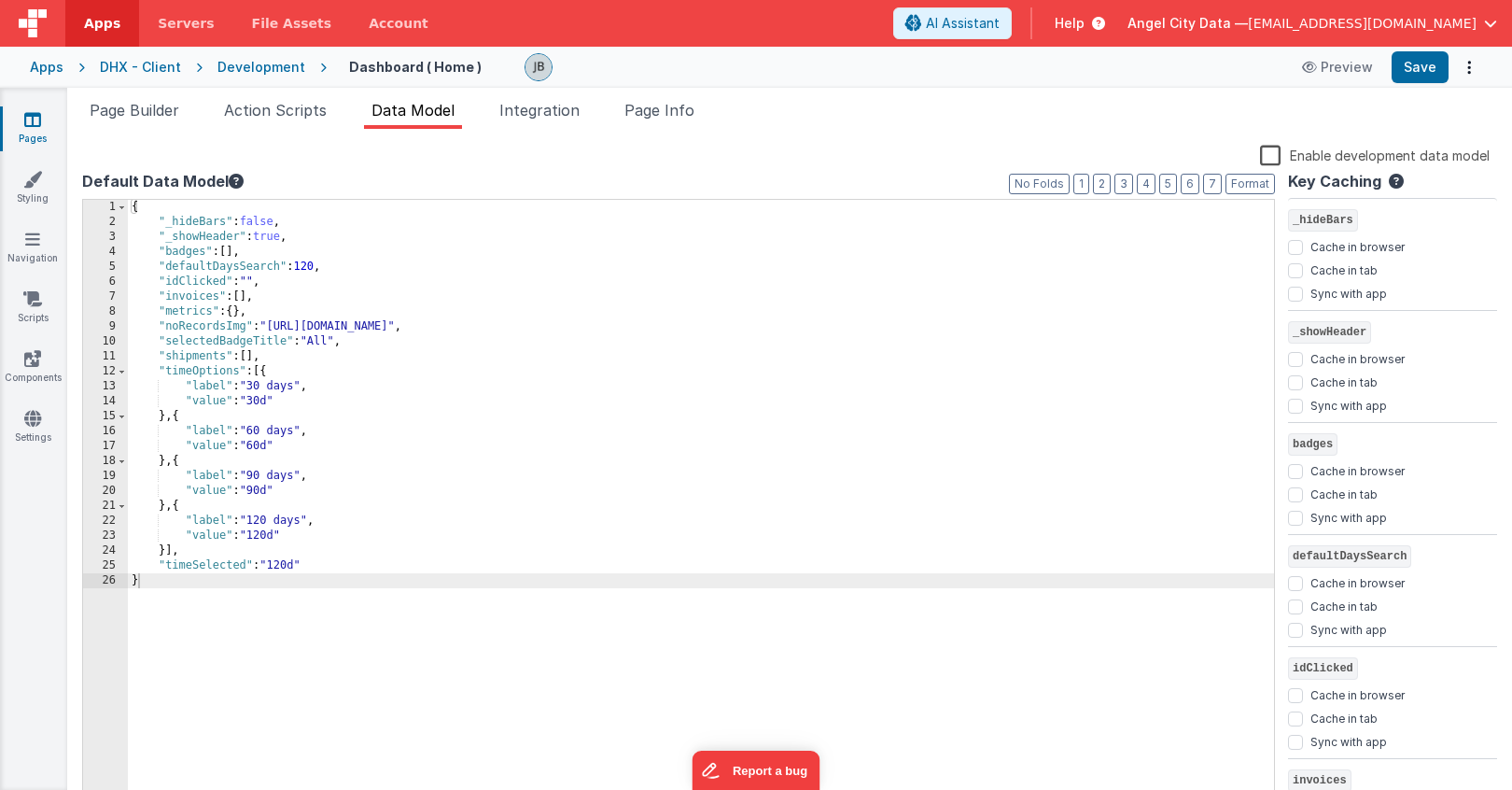
click at [331, 223] on div "{ "_hideBars" : false , "_showHeader" : true , "badges" : [ ] , "defaultDaysSea…" at bounding box center [700, 517] width 1146 height 635
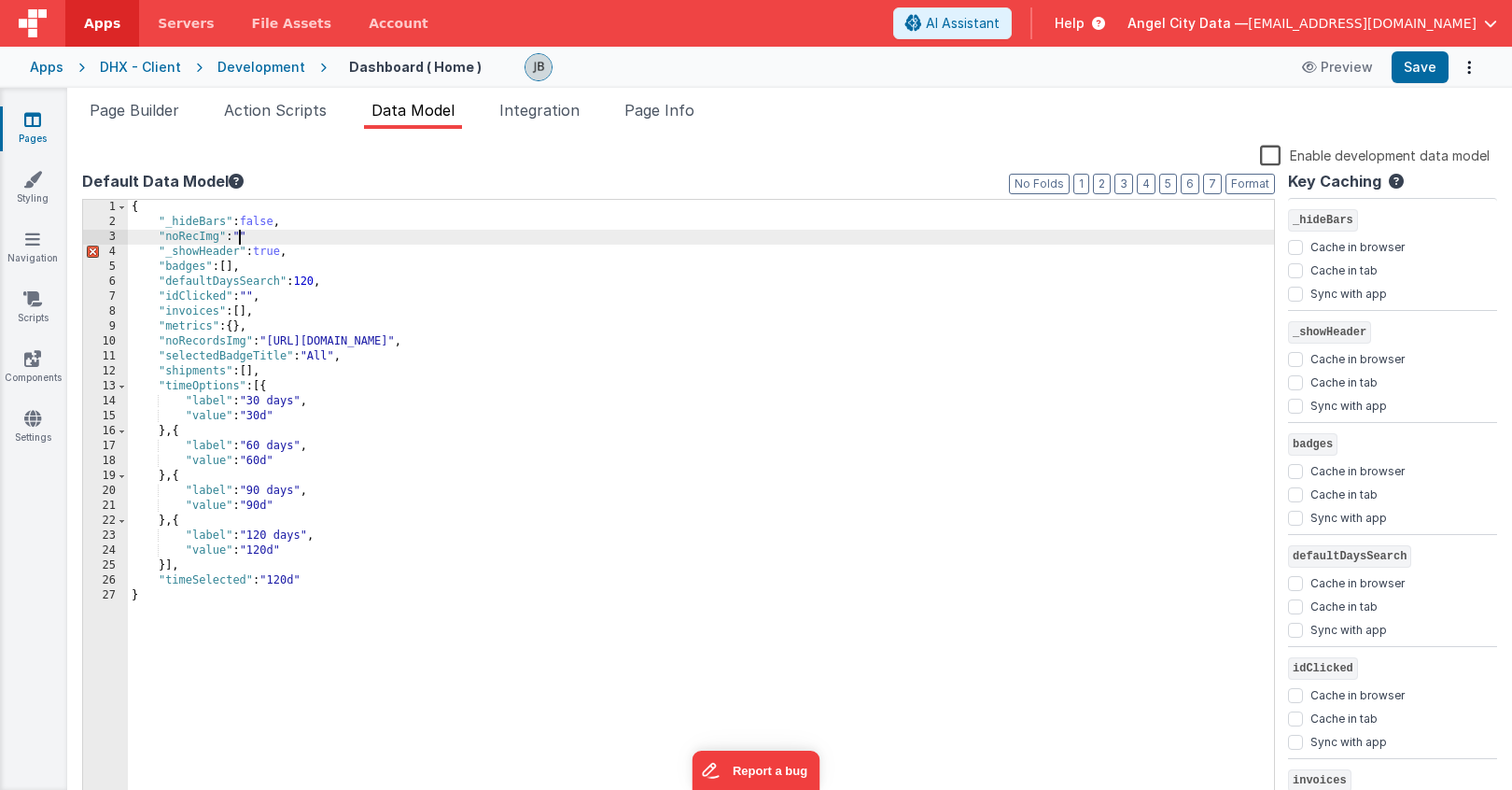
paste textarea
click at [180, 244] on div "{ "_hideBars" : false , "noRecImg" : "[URL][DOMAIN_NAME]" , "_showHeader" : tru…" at bounding box center [700, 517] width 1146 height 635
click at [158, 109] on span "Page Builder" at bounding box center [133, 110] width 89 height 19
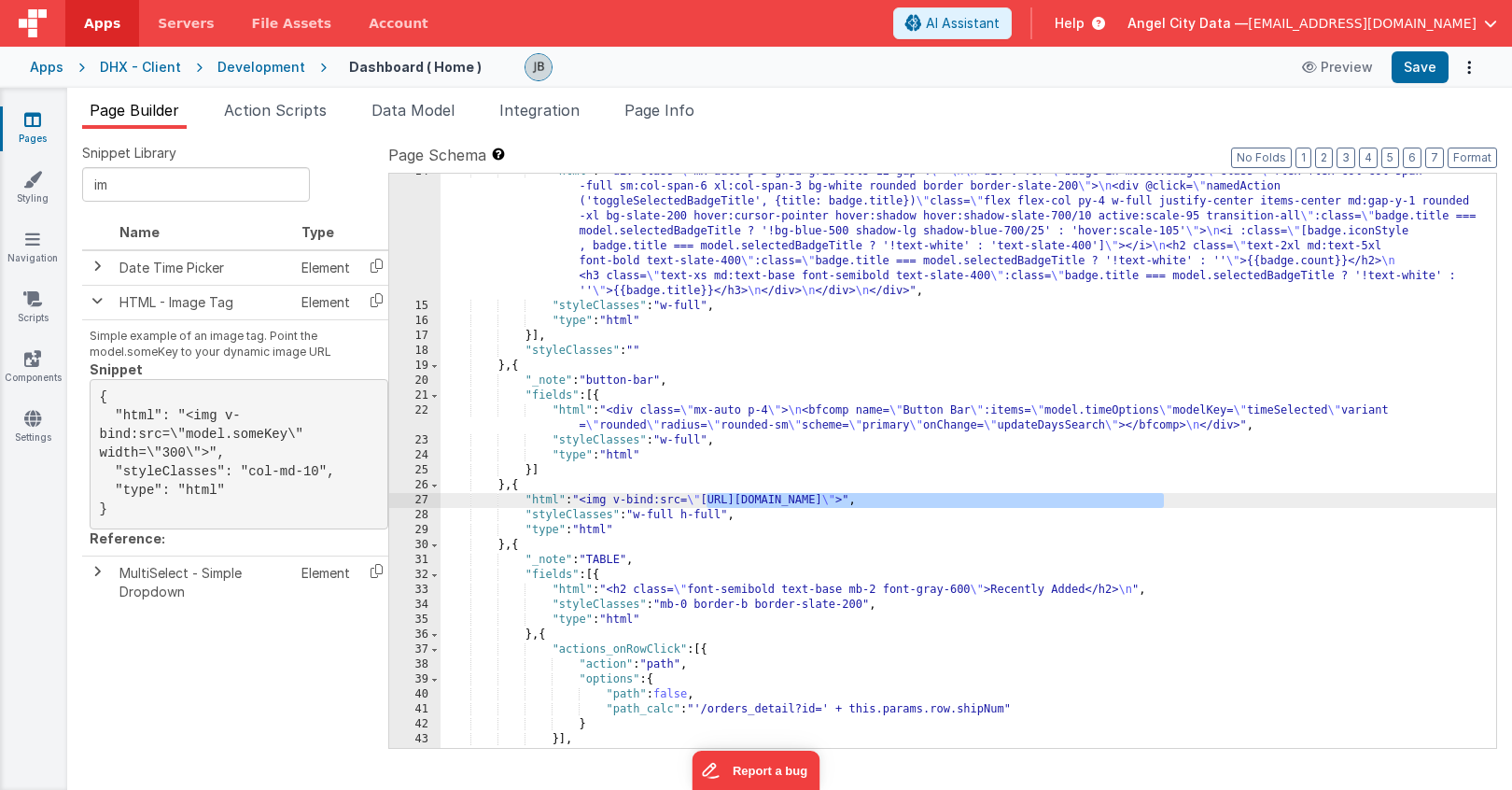
drag, startPoint x: 707, startPoint y: 503, endPoint x: 1161, endPoint y: 505, distance: 454.0
click at [1161, 505] on div ""html" : "<div class= \" mx-auto p-3 grid grid-cols-12 gap-4 \" > \n\n <div v-f…" at bounding box center [968, 525] width 1056 height 723
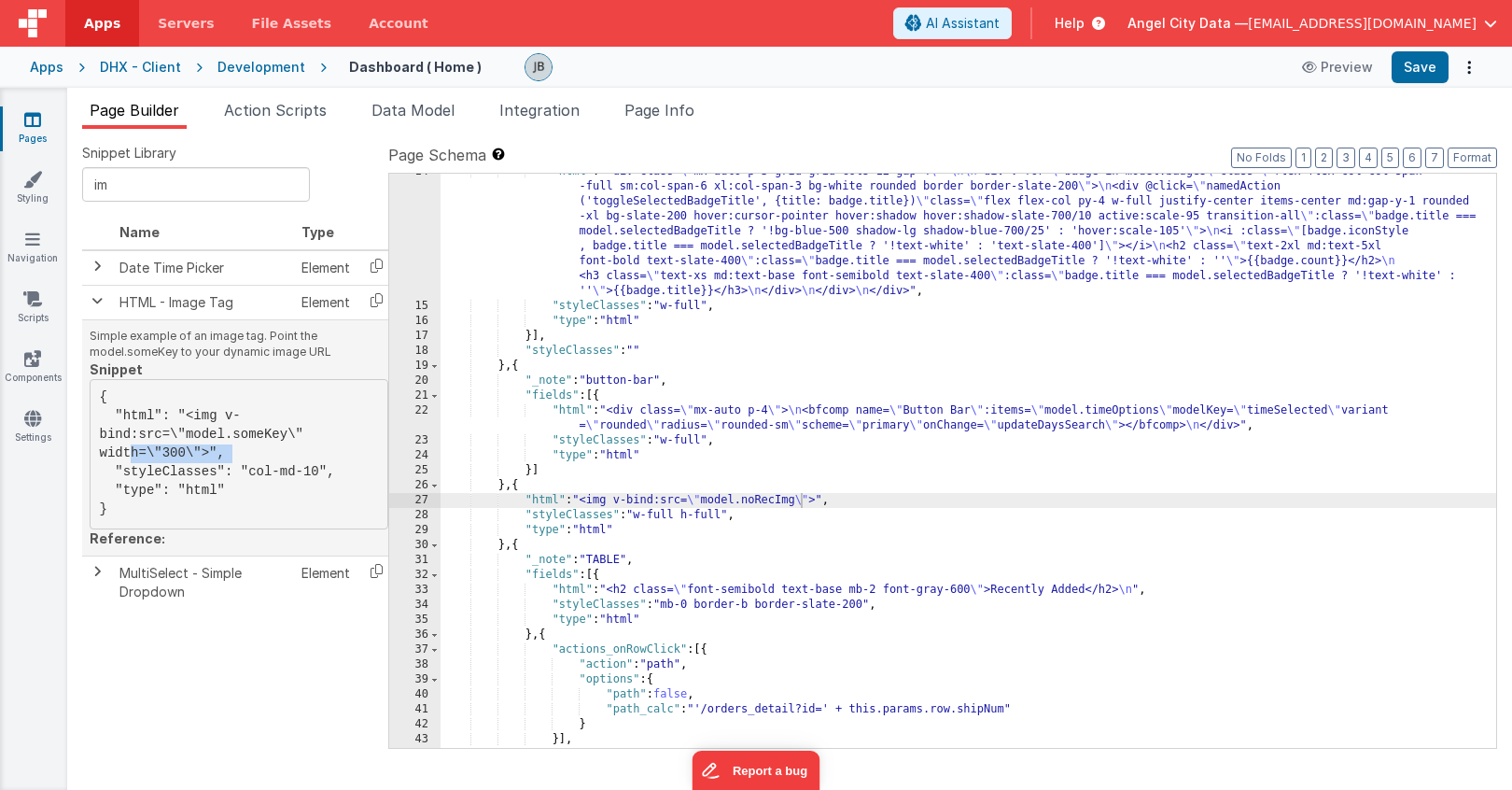
drag, startPoint x: 99, startPoint y: 452, endPoint x: 198, endPoint y: 456, distance: 99.1
click at [198, 456] on pre "{ "html": "<img v-bind:src=\"model.someKey\" width=\"300\">", "styleClasses": "…" at bounding box center [238, 454] width 298 height 150
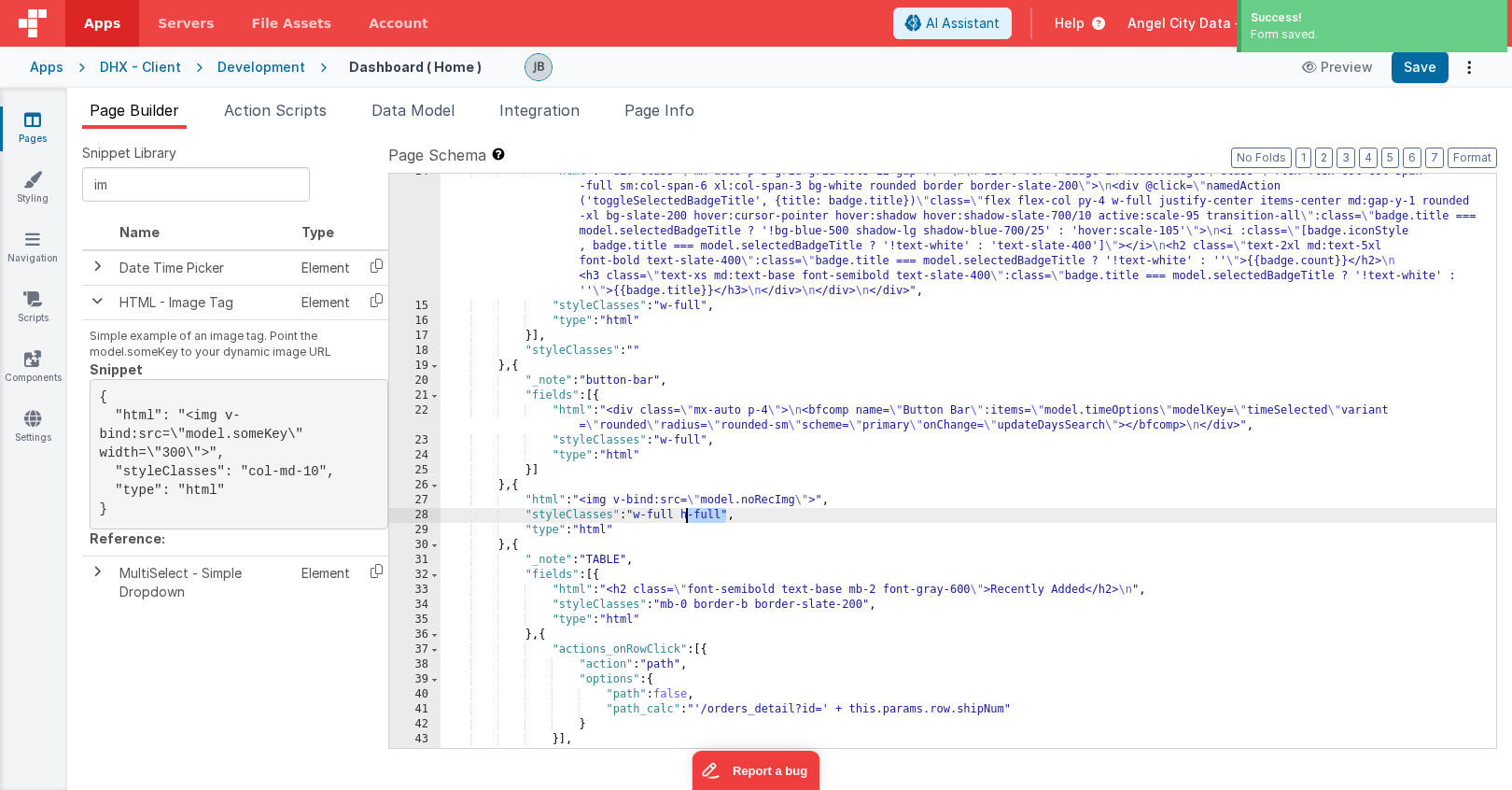
drag, startPoint x: 724, startPoint y: 518, endPoint x: 685, endPoint y: 516, distance: 39.1
click at [685, 516] on div ""html" : "<div class= \" mx-auto p-3 grid grid-cols-12 gap-4 \" > \n\n <div v-f…" at bounding box center [968, 525] width 1056 height 723
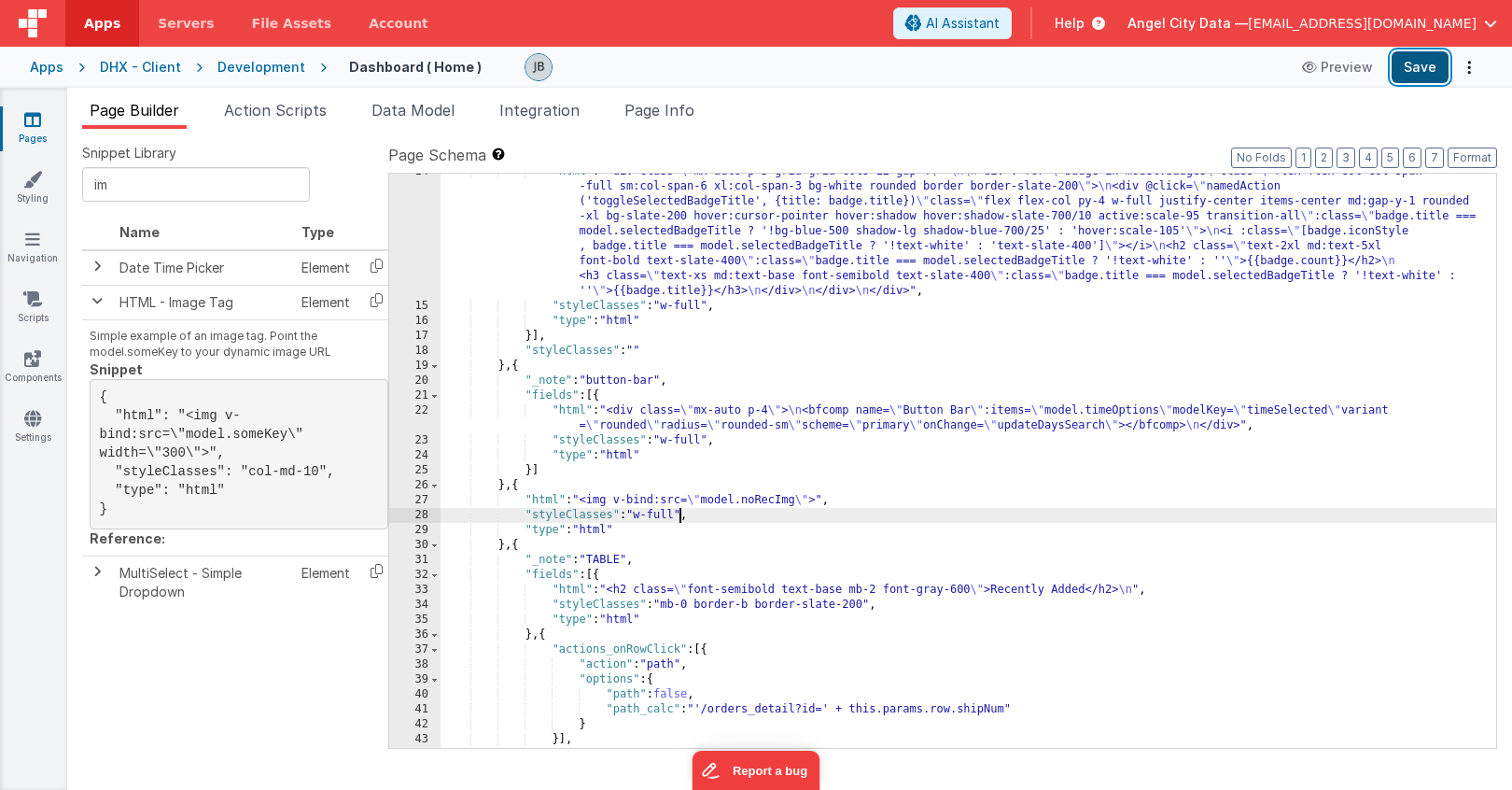
click at [1421, 53] on button "Save" at bounding box center [1420, 68] width 57 height 32
click at [660, 521] on div ""html" : "<div class= \" mx-auto p-3 grid grid-cols-12 gap-4 \" > \n\n <div v-f…" at bounding box center [968, 525] width 1056 height 723
click at [647, 517] on div ""html" : "<div class= \" mx-auto p-3 grid grid-cols-12 gap-4 \" > \n\n <div v-f…" at bounding box center [968, 525] width 1056 height 723
click at [1418, 71] on button "Save" at bounding box center [1420, 68] width 57 height 32
drag, startPoint x: 678, startPoint y: 514, endPoint x: 641, endPoint y: 514, distance: 37.0
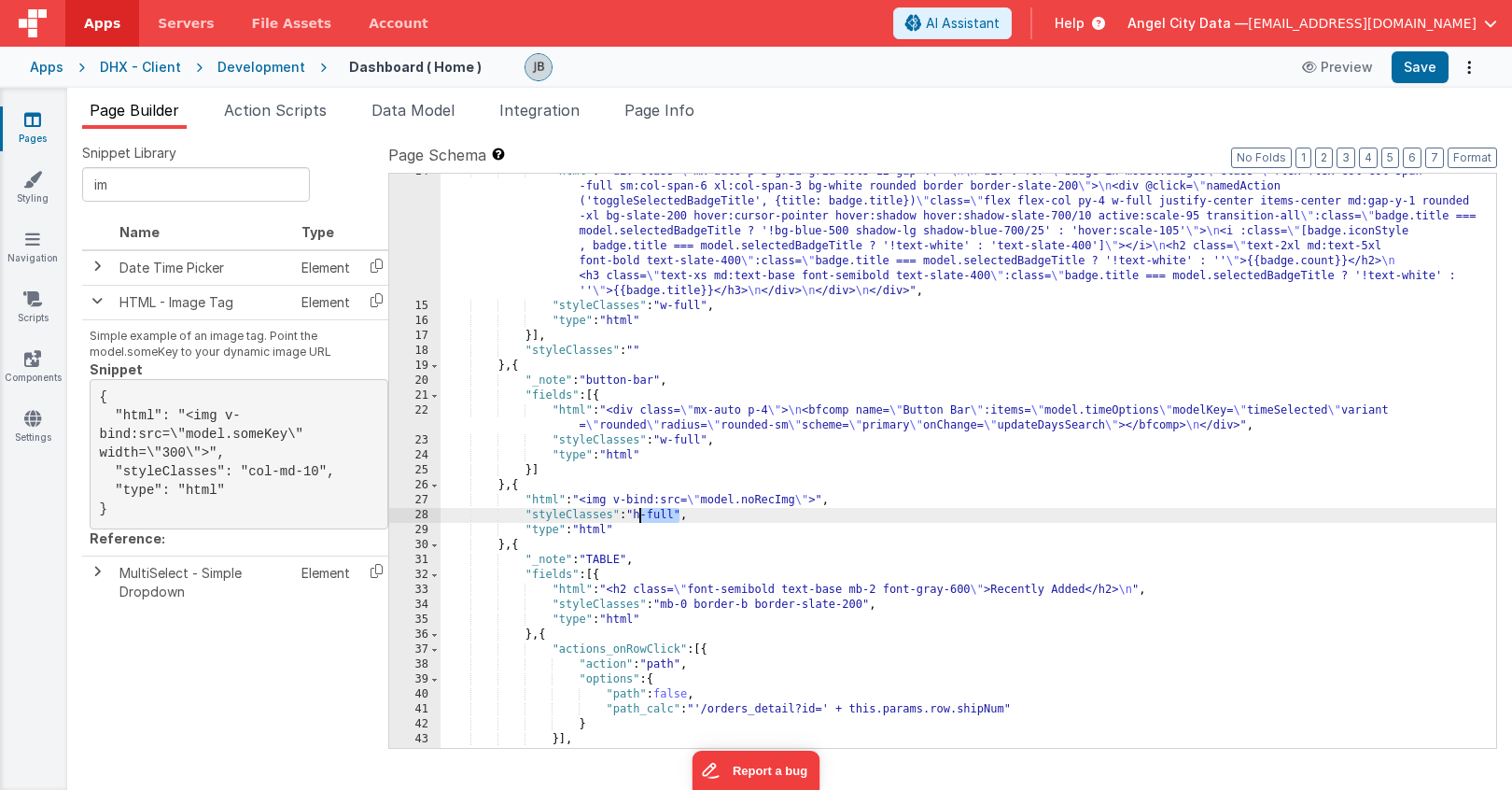
click at [641, 514] on div ""html" : "<div class= \" mx-auto p-3 grid grid-cols-12 gap-4 \" > \n\n <div v-f…" at bounding box center [968, 525] width 1056 height 723
drag, startPoint x: 251, startPoint y: 471, endPoint x: 318, endPoint y: 471, distance: 67.0
click at [318, 471] on pre "{ "html": "<img v-bind:src=\"model.someKey\" width=\"300\">", "styleClasses": "…" at bounding box center [238, 454] width 298 height 150
copy pre "col-md-10"
click at [673, 512] on div ""html" : "<div class= \" mx-auto p-3 grid grid-cols-12 gap-4 \" > \n\n <div v-f…" at bounding box center [968, 525] width 1056 height 723
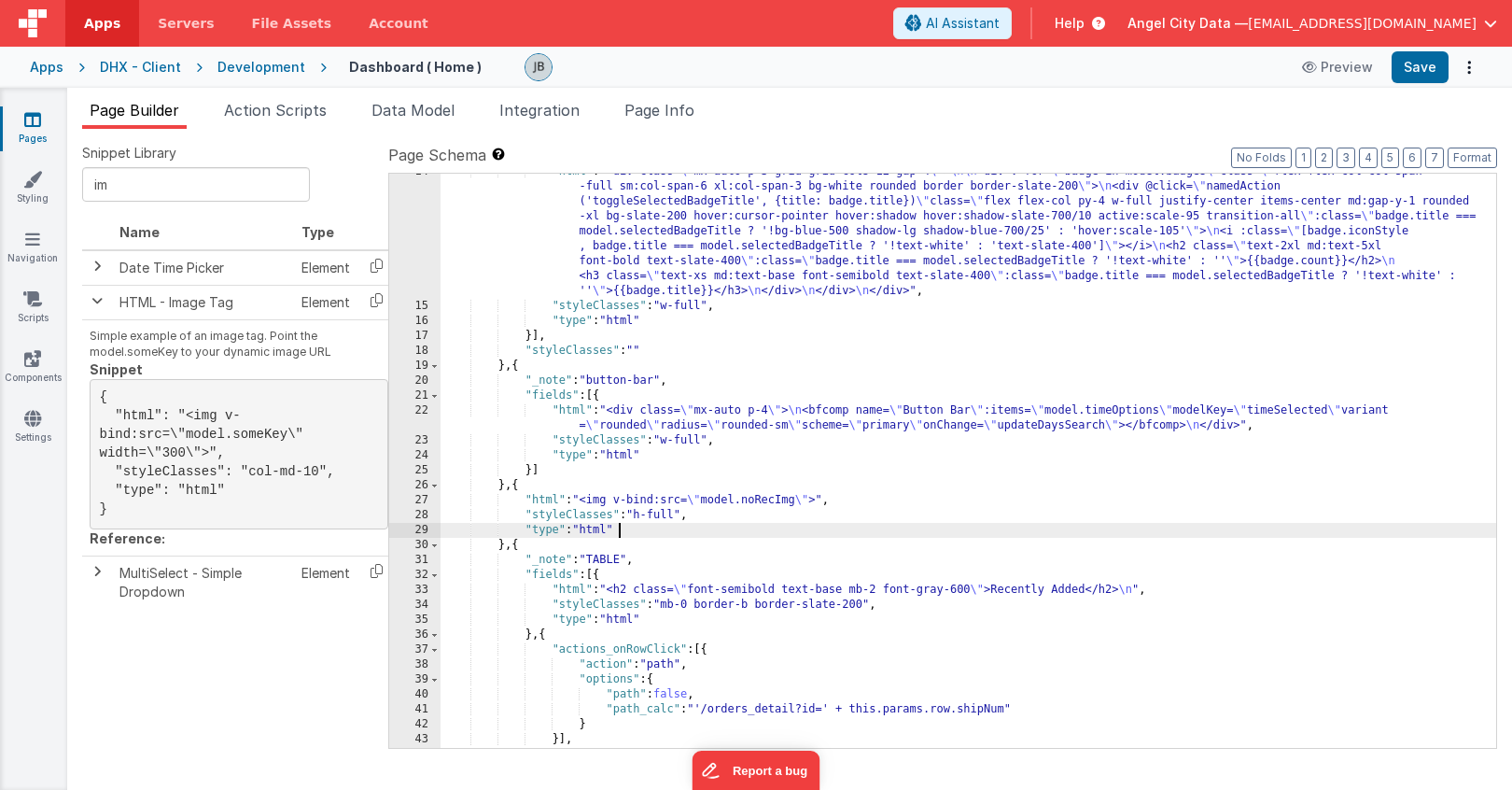
click at [656, 532] on div ""html" : "<div class= \" mx-auto p-3 grid grid-cols-12 gap-4 \" > \n\n <div v-f…" at bounding box center [968, 525] width 1056 height 723
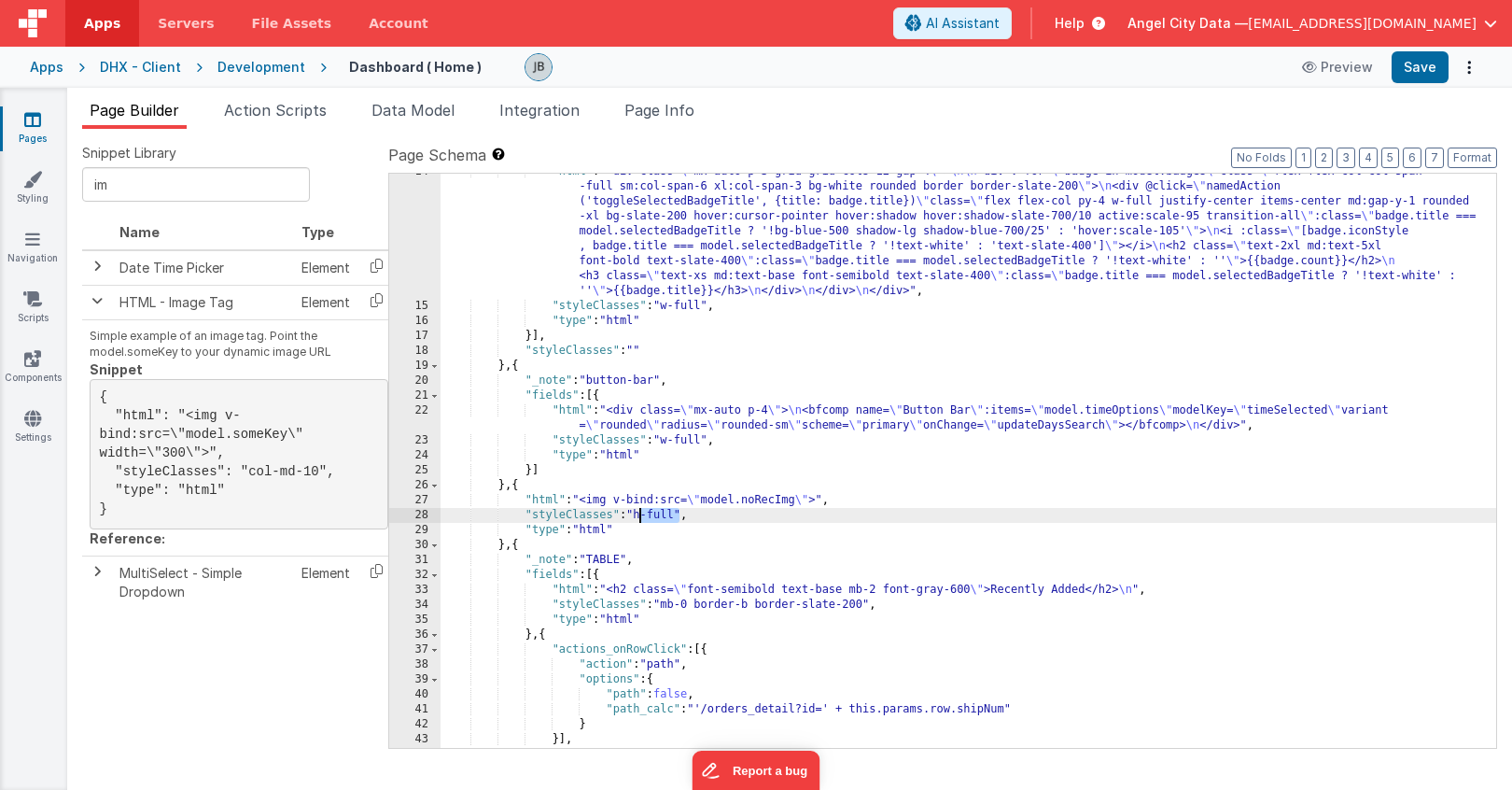
drag, startPoint x: 678, startPoint y: 517, endPoint x: 637, endPoint y: 510, distance: 41.6
click at [640, 515] on div ""html" : "<div class= \" mx-auto p-3 grid grid-cols-12 gap-4 \" > \n\n <div v-f…" at bounding box center [968, 525] width 1056 height 723
click at [1430, 70] on button "Save" at bounding box center [1420, 68] width 57 height 32
click at [650, 553] on div ""html" : "<div class= \" mx-auto p-3 grid grid-cols-12 gap-4 \" > \n\n <div v-f…" at bounding box center [968, 525] width 1056 height 723
click at [397, 103] on span "Data Model" at bounding box center [413, 110] width 84 height 19
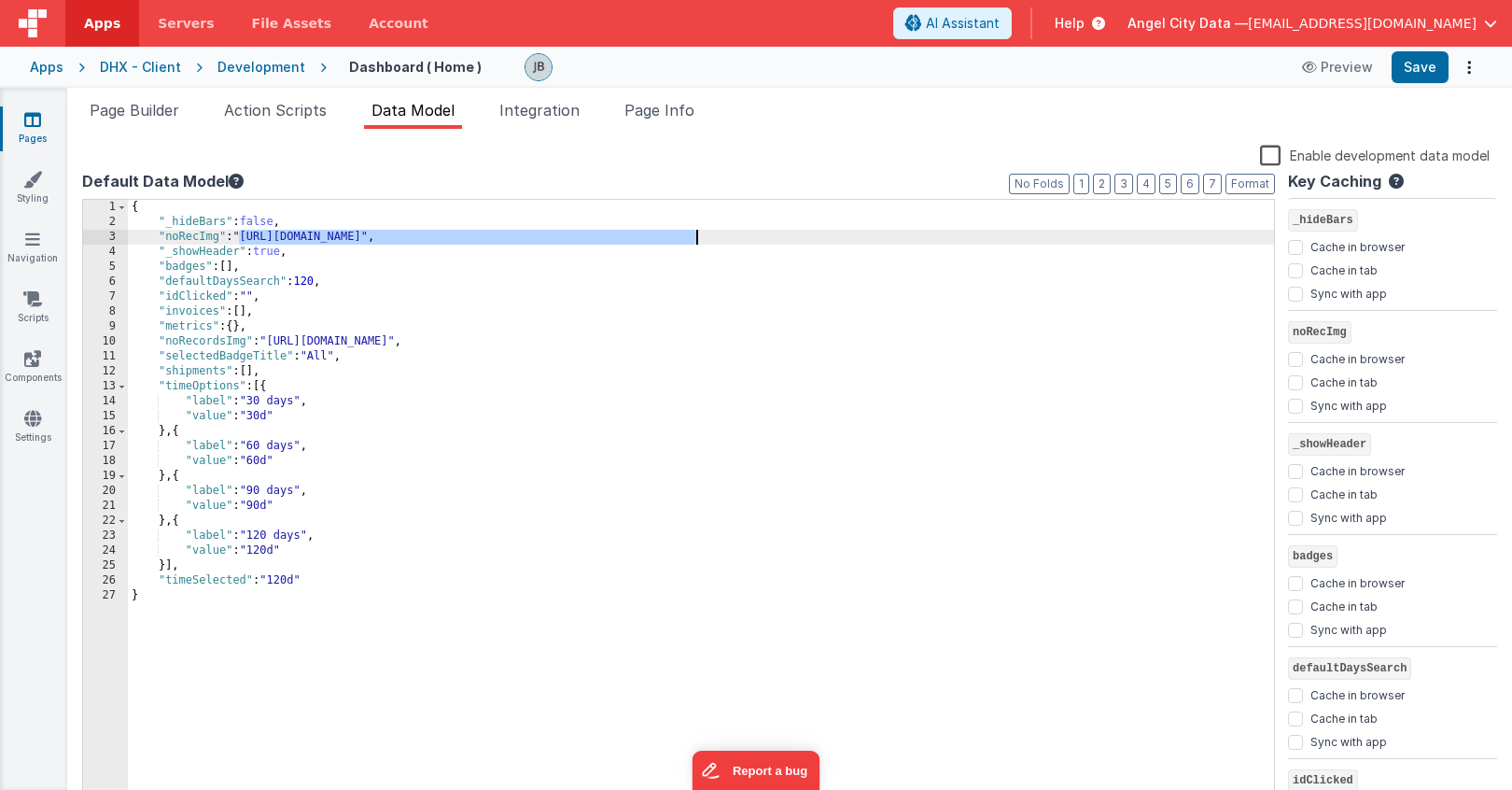
drag, startPoint x: 239, startPoint y: 237, endPoint x: 695, endPoint y: 240, distance: 456.0
click at [695, 240] on div "{ "_hideBars" : false , "noRecImg" : "[URL][DOMAIN_NAME]" , "_showHeader" : tru…" at bounding box center [700, 517] width 1146 height 635
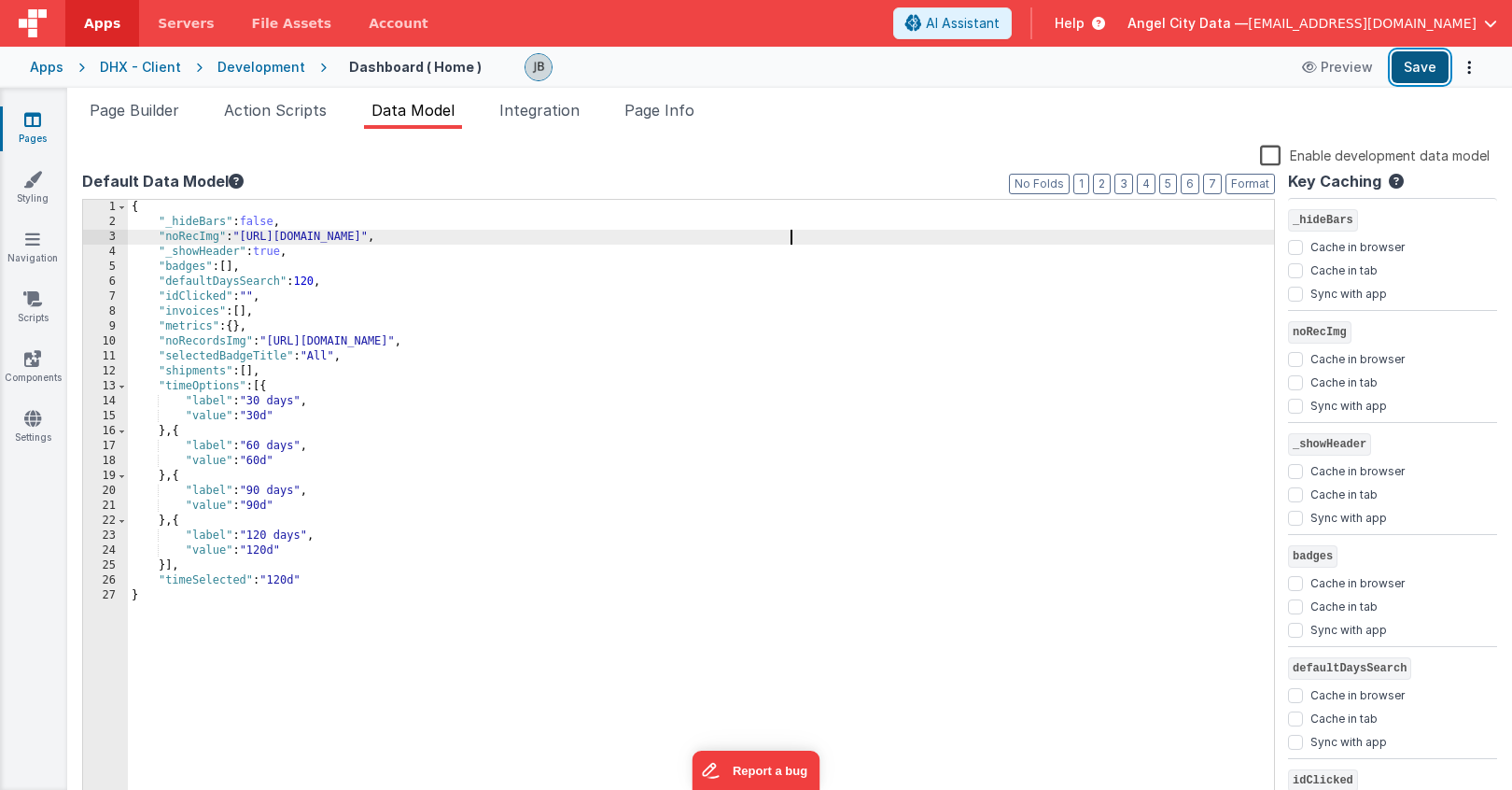
click at [1408, 70] on button "Save" at bounding box center [1420, 68] width 57 height 32
click at [298, 109] on span "Action Scripts" at bounding box center [275, 110] width 102 height 19
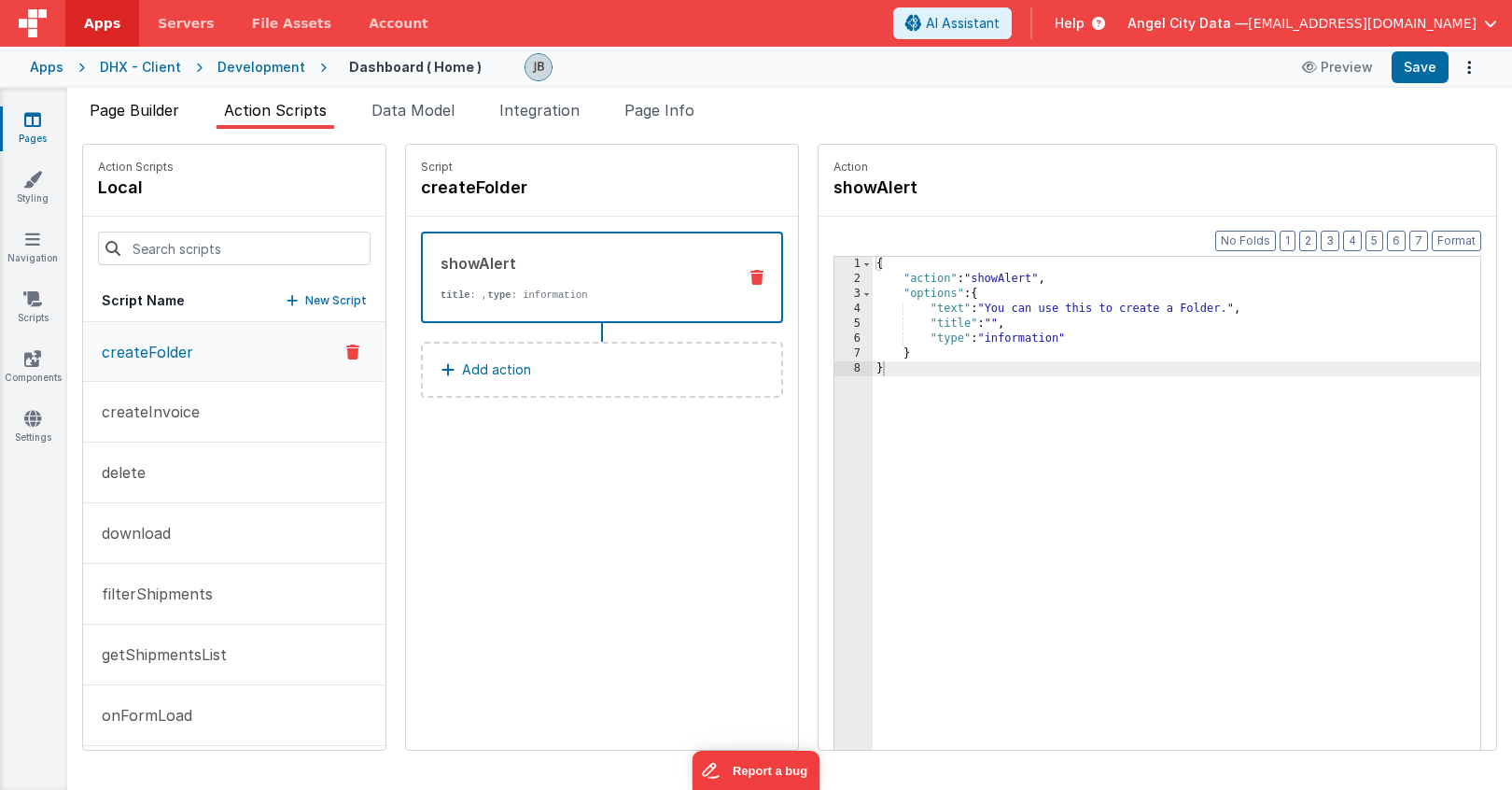
click at [162, 112] on span "Page Builder" at bounding box center [133, 110] width 89 height 19
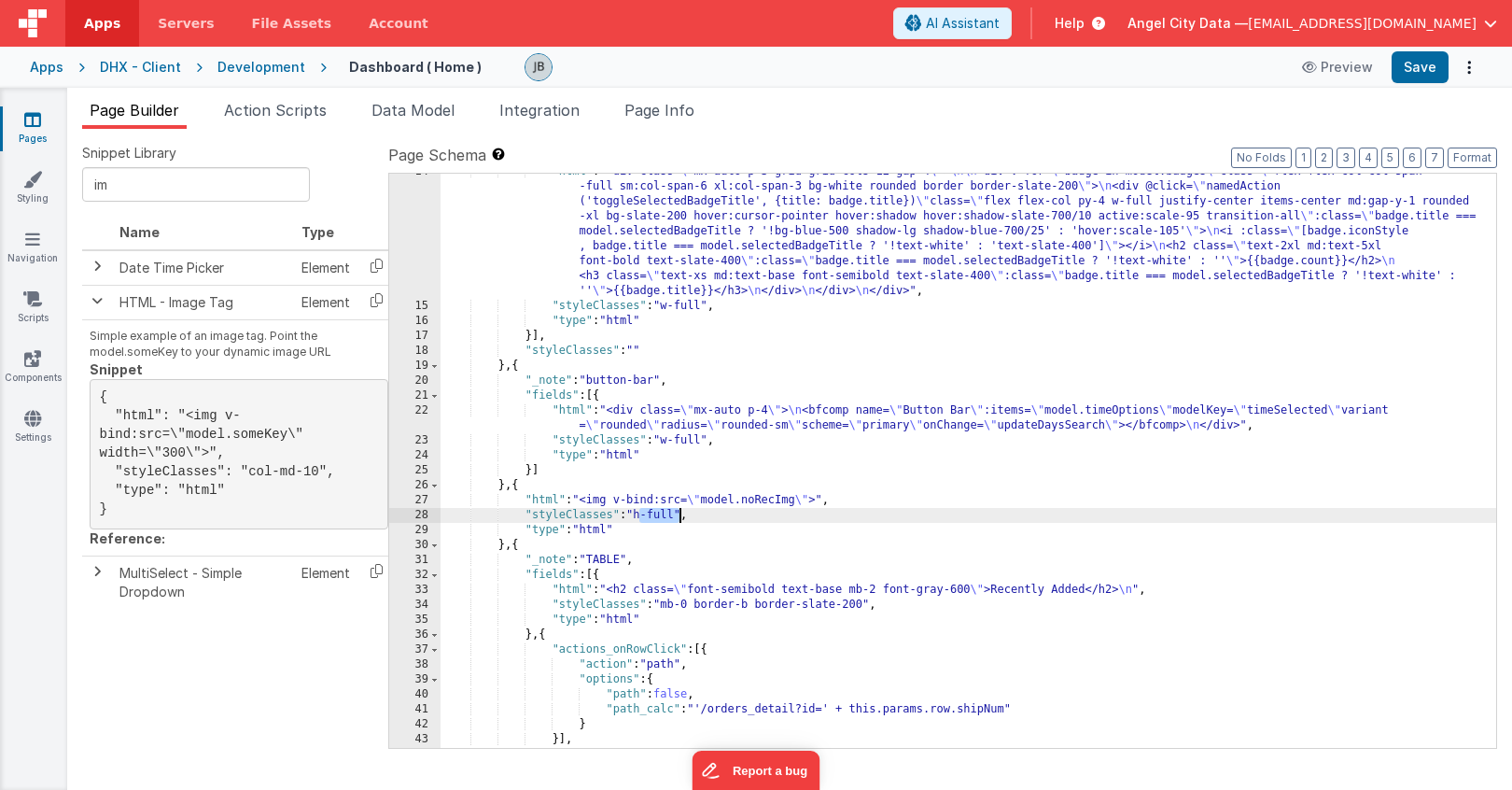
click at [426, 499] on div "27" at bounding box center [415, 500] width 52 height 15
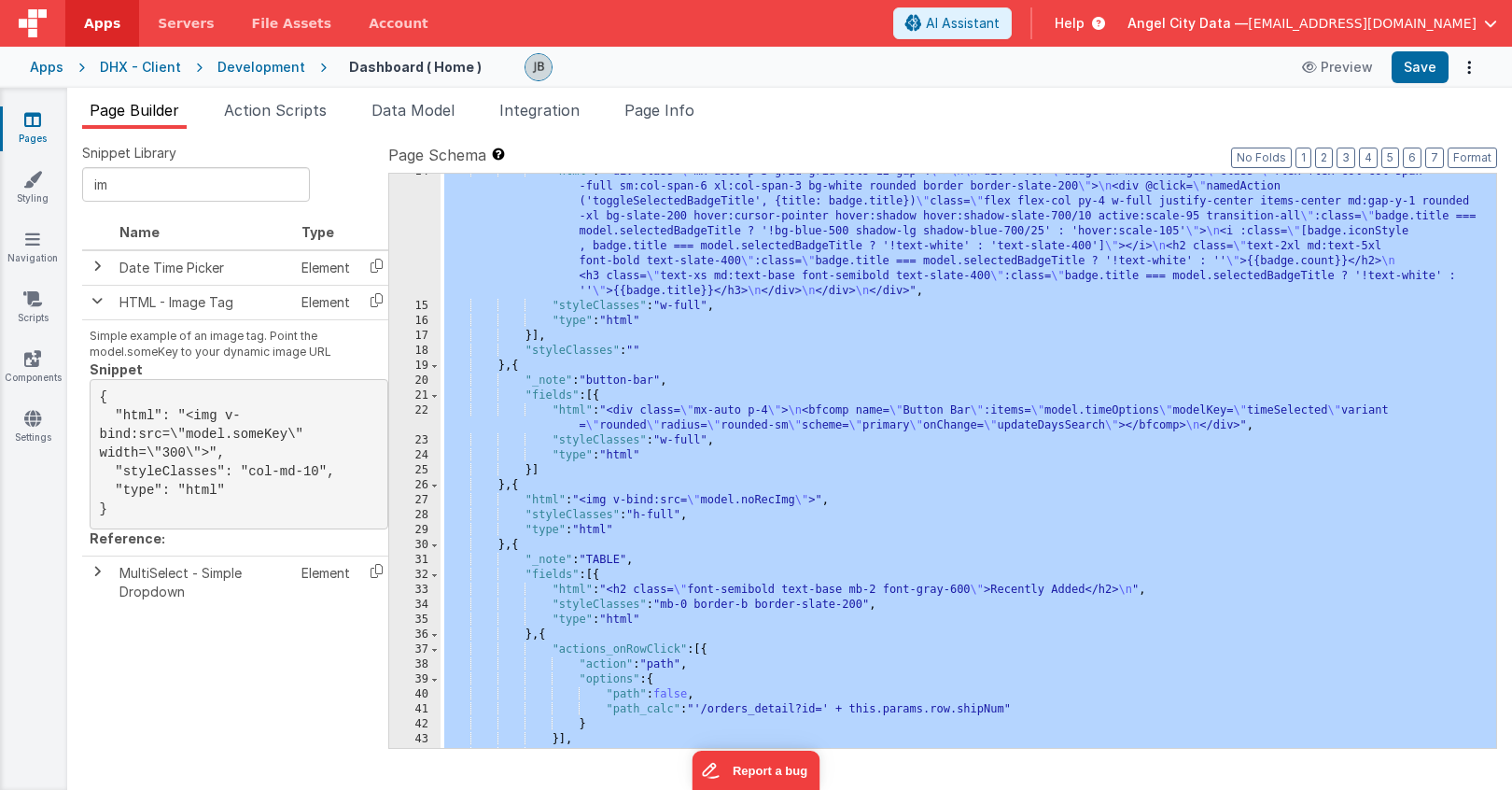
click at [426, 499] on div "27" at bounding box center [415, 500] width 52 height 15
click at [430, 500] on div "27" at bounding box center [415, 500] width 52 height 15
click at [569, 499] on div ""html" : "<div class= \" mx-auto p-3 grid grid-cols-12 gap-4 \" > \n\n <div v-f…" at bounding box center [968, 525] width 1056 height 723
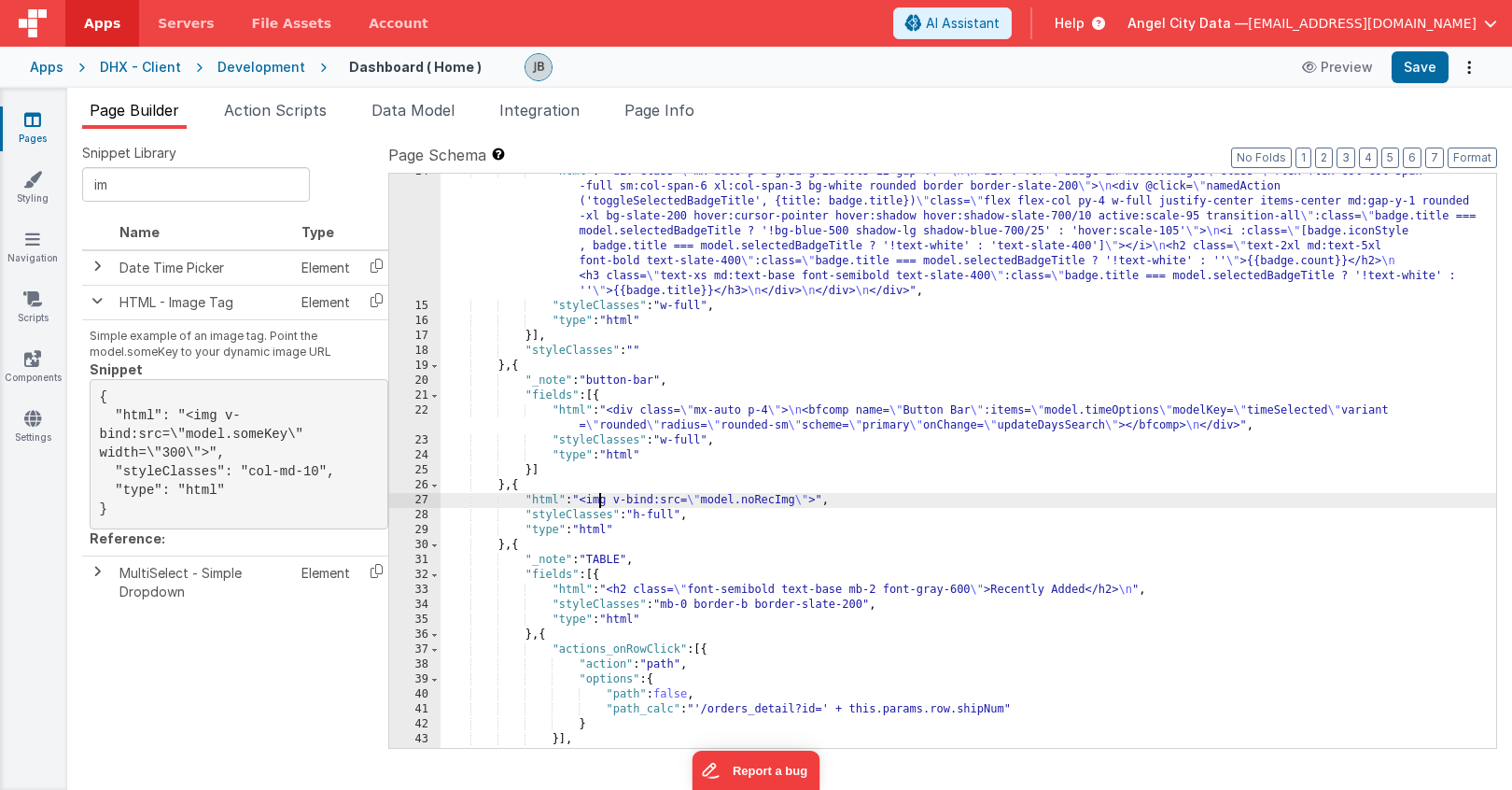
click at [599, 501] on div ""html" : "<div class= \" mx-auto p-3 grid grid-cols-12 gap-4 \" > \n\n <div v-f…" at bounding box center [968, 525] width 1056 height 723
click at [428, 498] on div "27" at bounding box center [415, 500] width 52 height 15
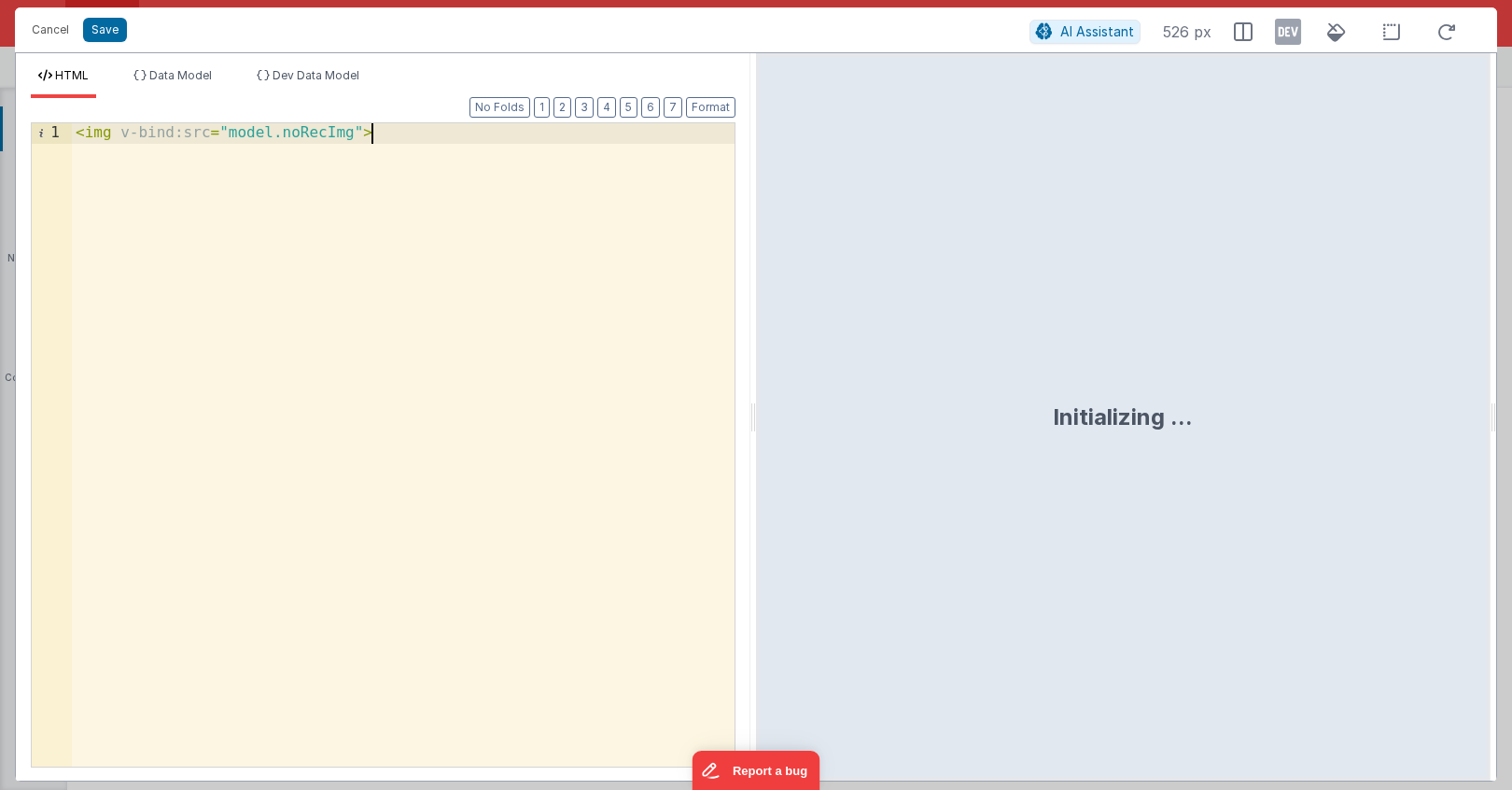
drag, startPoint x: 390, startPoint y: 347, endPoint x: 274, endPoint y: 174, distance: 208.3
click at [284, 185] on div "< img v-bind:src = "model.noRecImg" >" at bounding box center [404, 464] width 663 height 683
click at [272, 251] on div "< img v-bind:src = "model.noRecImg" >" at bounding box center [404, 464] width 663 height 683
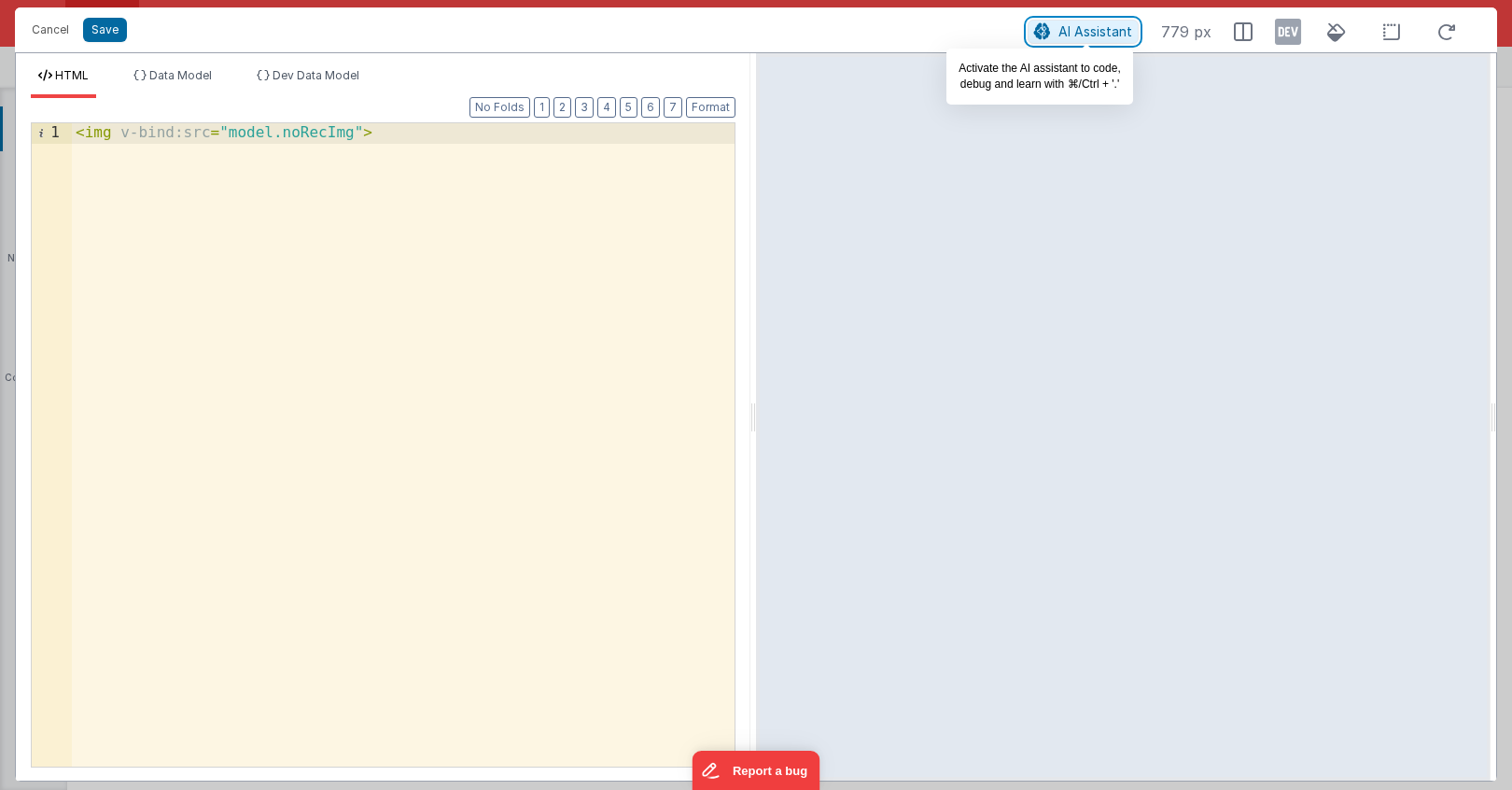
click at [1073, 33] on span "AI Assistant" at bounding box center [1095, 31] width 74 height 16
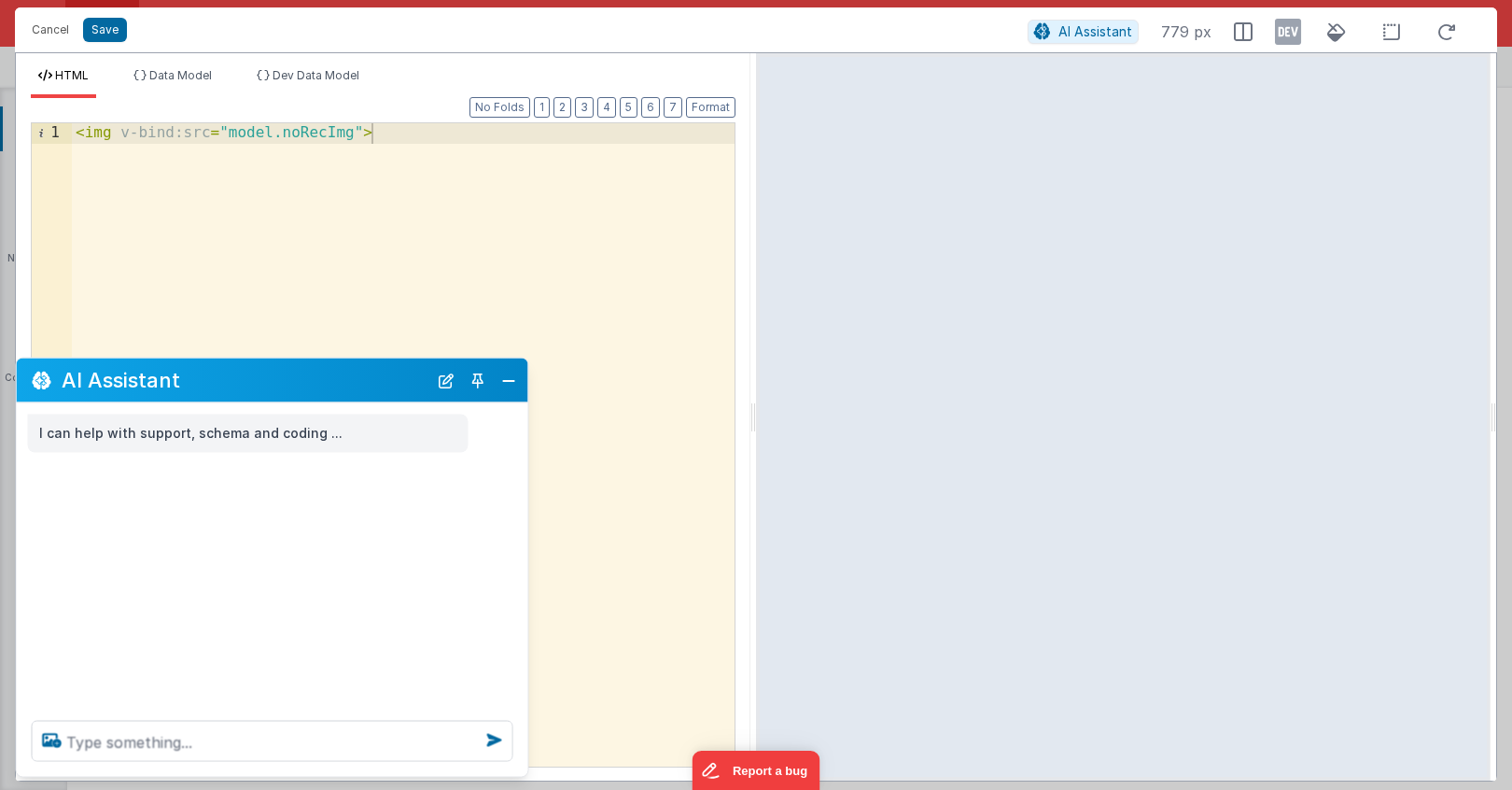
click at [509, 260] on div "< img v-bind:src = "model.noRecImg" >" at bounding box center [404, 464] width 663 height 683
click at [512, 380] on button "Close" at bounding box center [509, 380] width 24 height 26
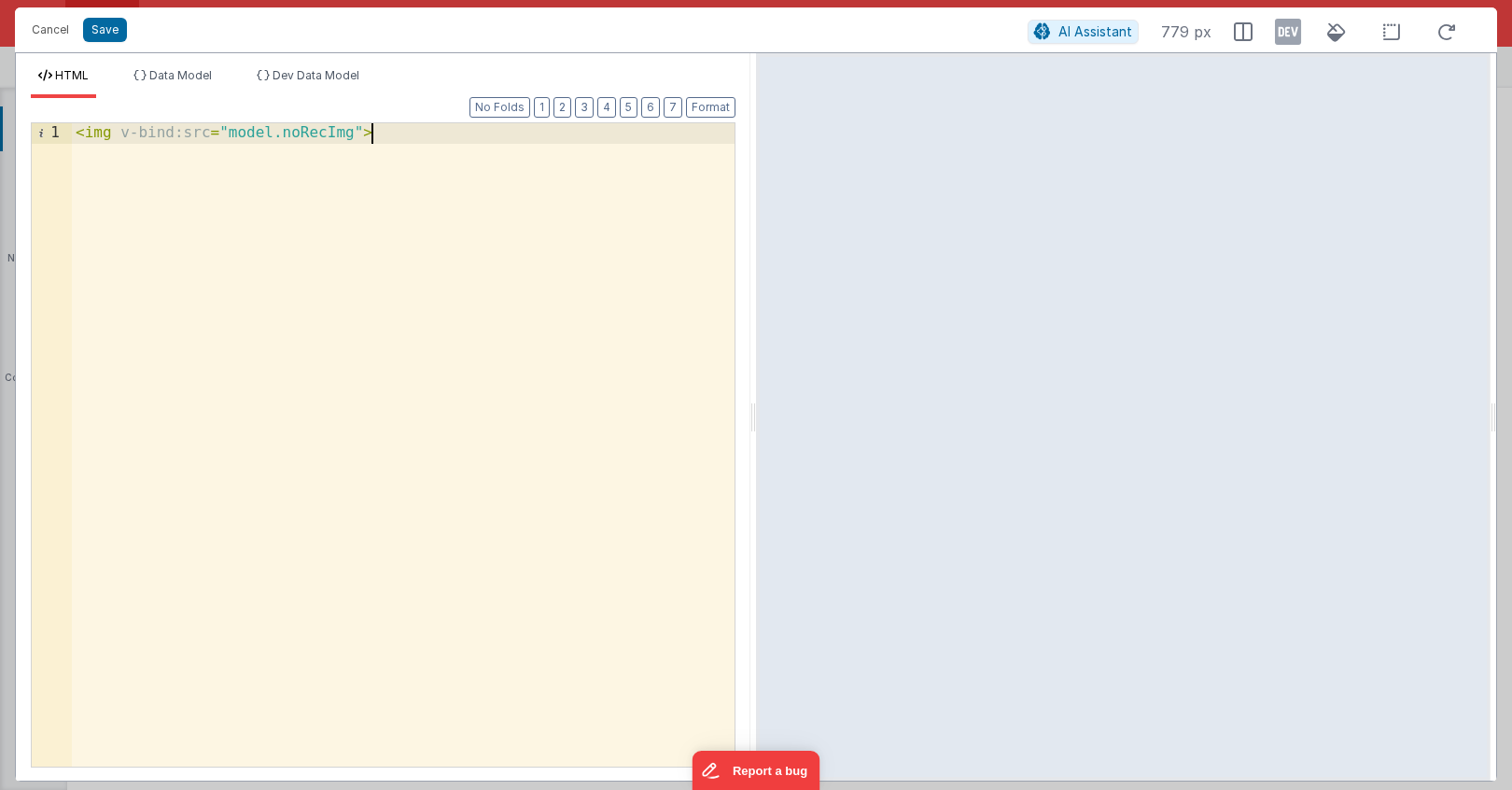
click at [506, 290] on div "< img v-bind:src = "model.noRecImg" >" at bounding box center [404, 464] width 663 height 683
click at [178, 81] on span "Data Model" at bounding box center [180, 75] width 63 height 14
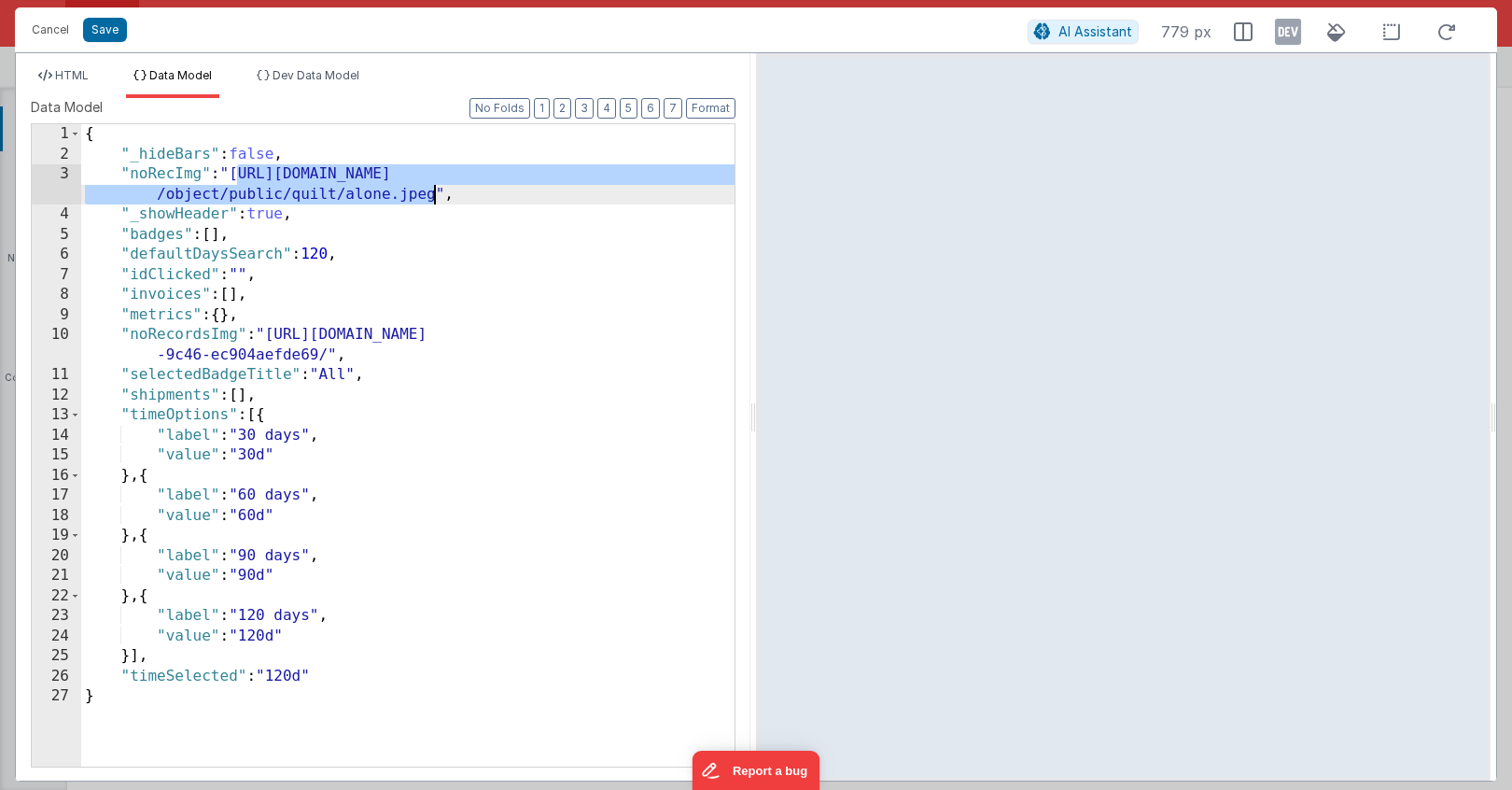
drag, startPoint x: 236, startPoint y: 175, endPoint x: 435, endPoint y: 194, distance: 199.9
click at [435, 194] on div "{ "_hideBars" : false , "noRecImg" : "[URL][DOMAIN_NAME] /object/public/quilt/a…" at bounding box center [408, 464] width 653 height 682
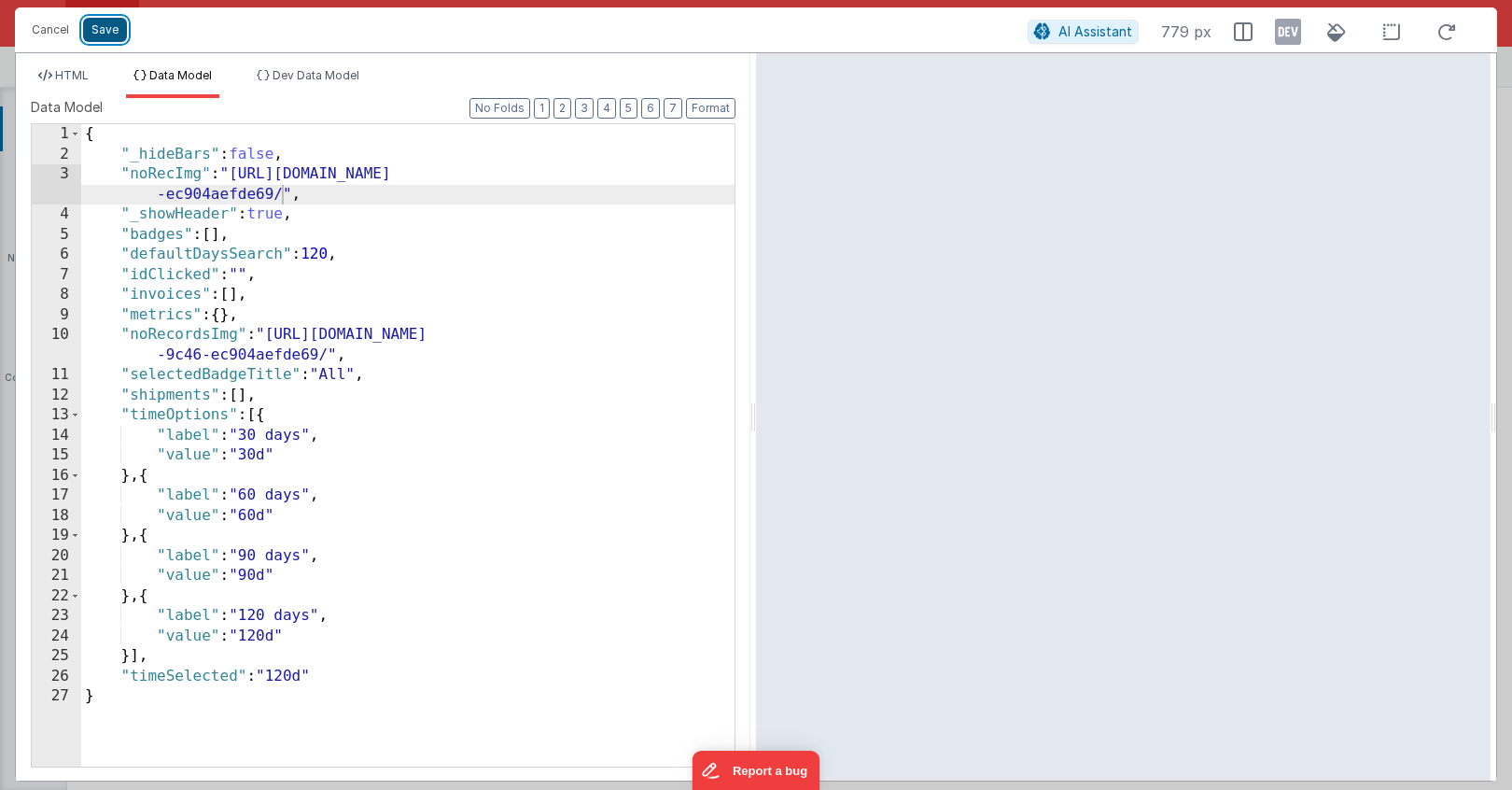
click at [115, 38] on button "Save" at bounding box center [105, 30] width 44 height 24
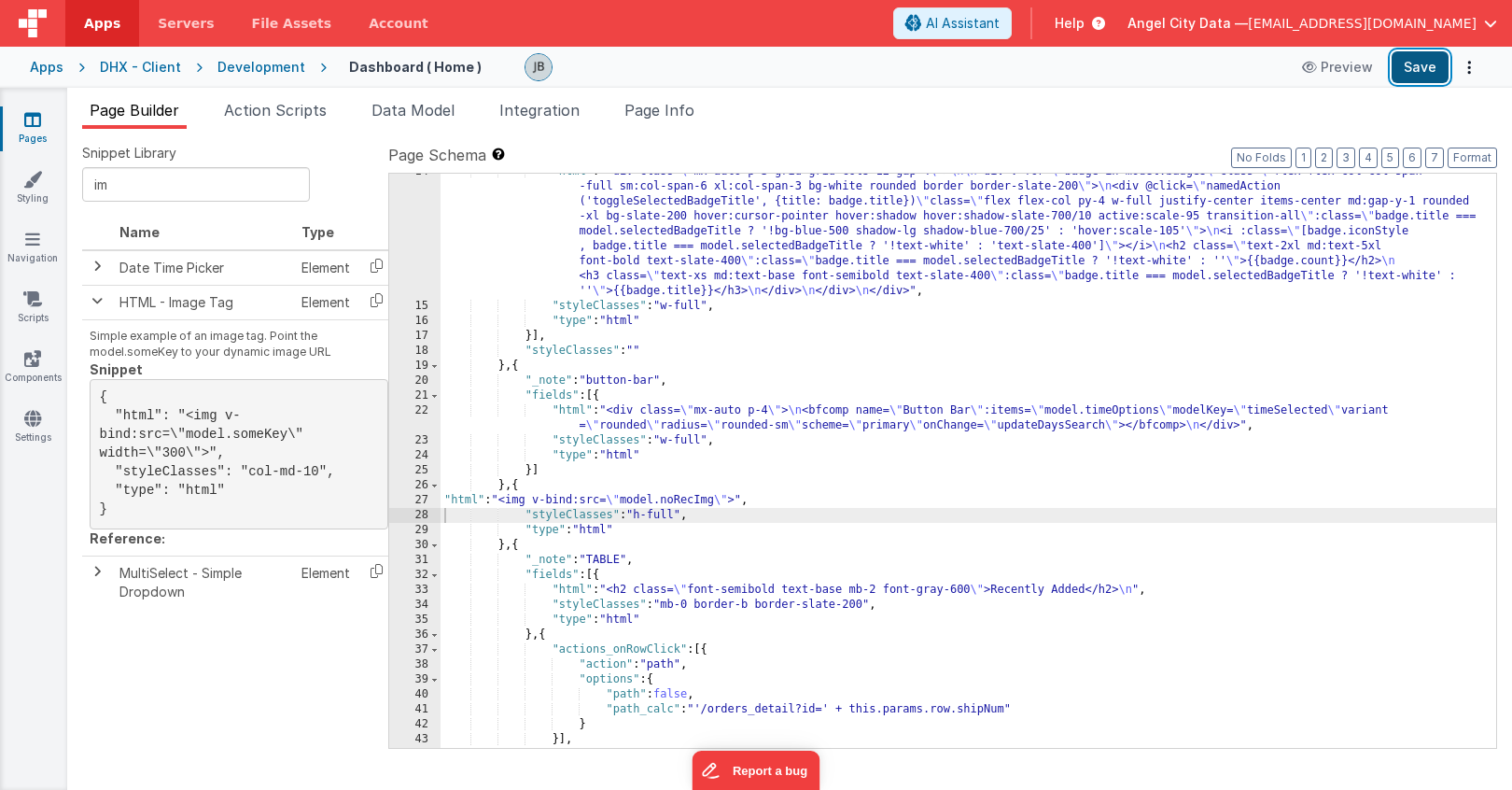
click at [1421, 72] on button "Save" at bounding box center [1420, 68] width 57 height 32
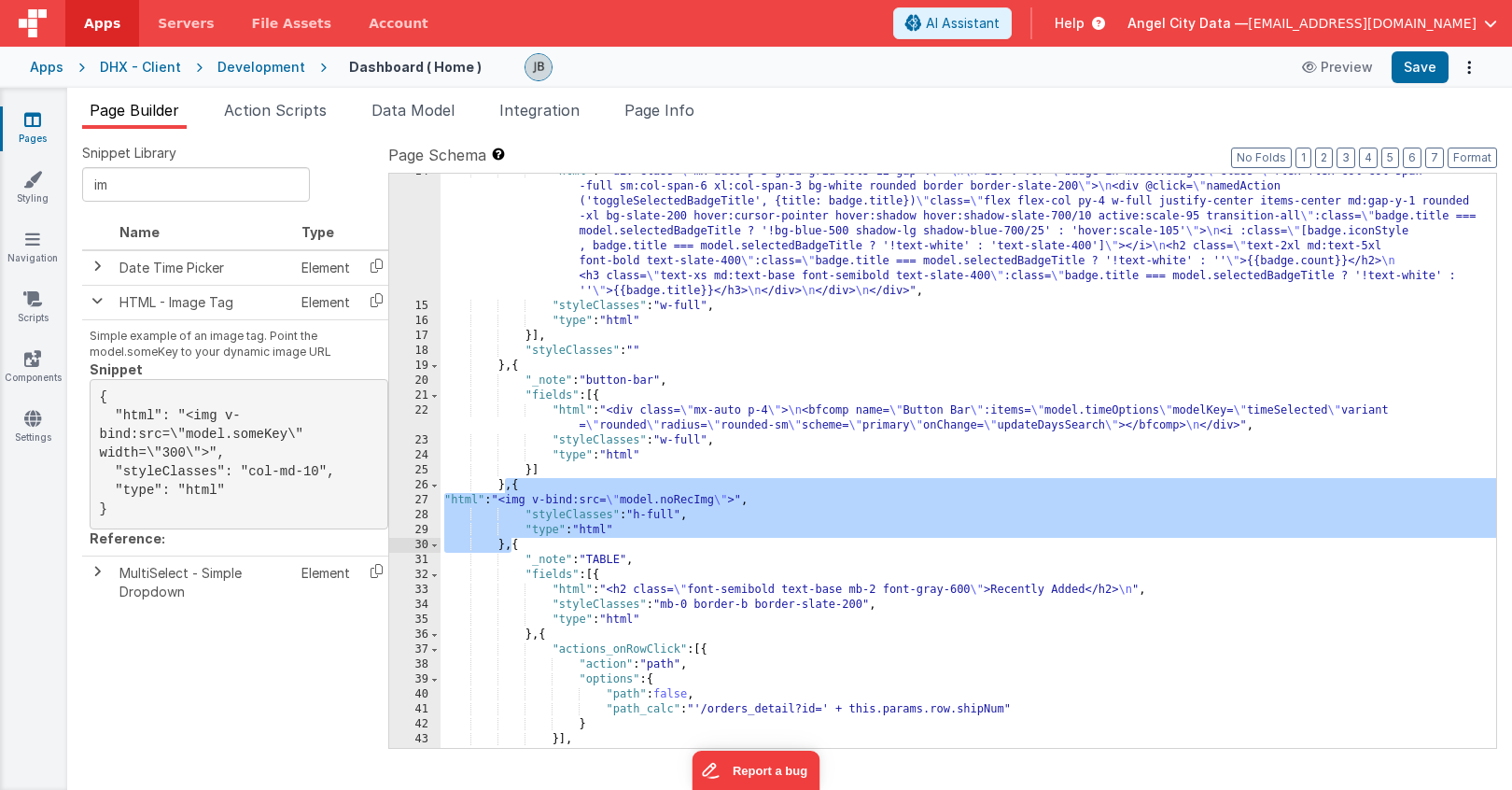
drag, startPoint x: 508, startPoint y: 487, endPoint x: 512, endPoint y: 549, distance: 62.1
click at [512, 549] on div ""html" : "<div class= \" mx-auto p-3 grid grid-cols-12 gap-4 \" > \n\n <div v-f…" at bounding box center [968, 525] width 1056 height 723
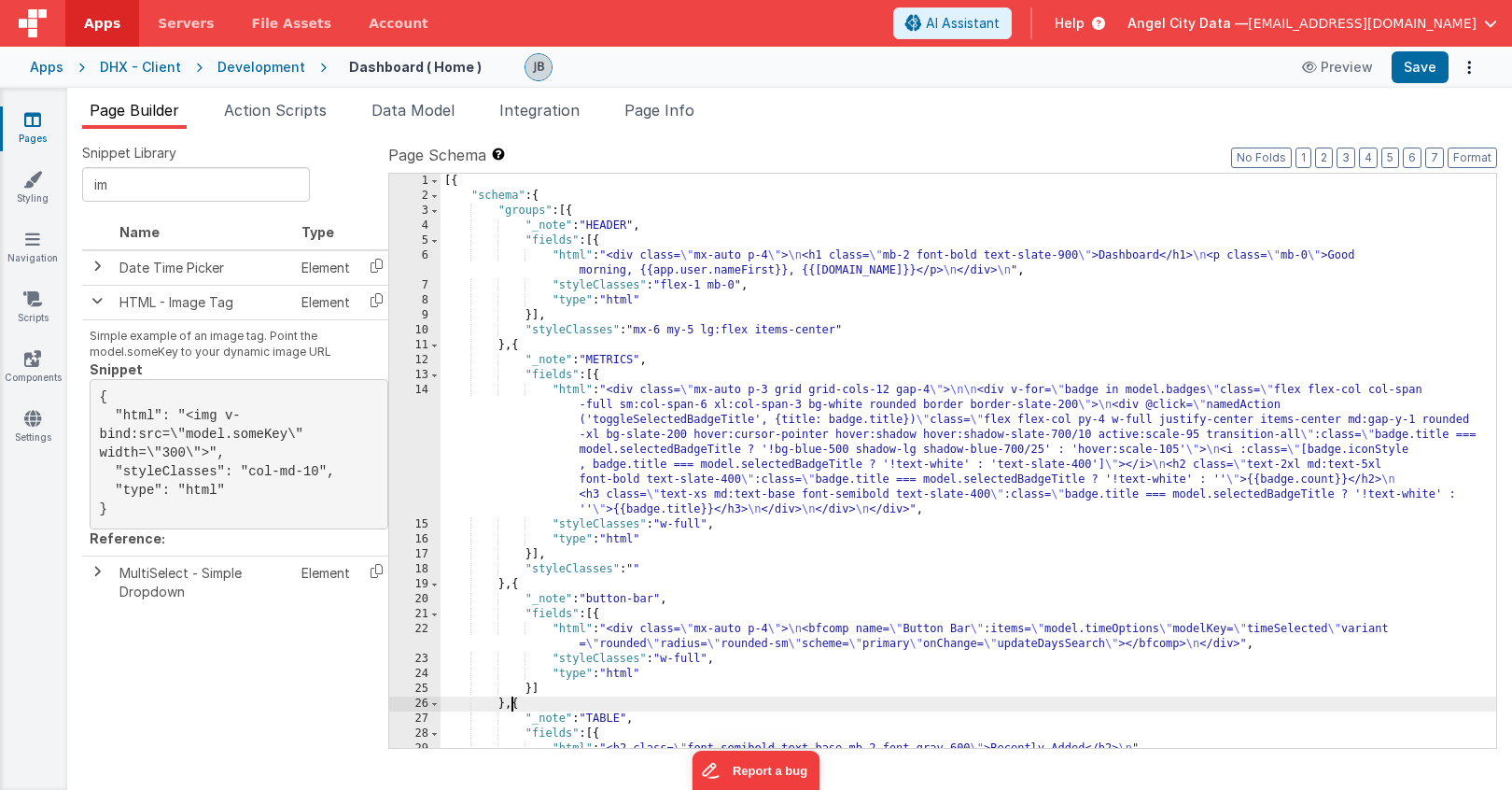
scroll to position [0, 0]
click at [572, 215] on div "[{ "schema" : { "groups" : [{ "_note" : "HEADER" , "fields" : [{ "html" : "<div…" at bounding box center [968, 476] width 1056 height 604
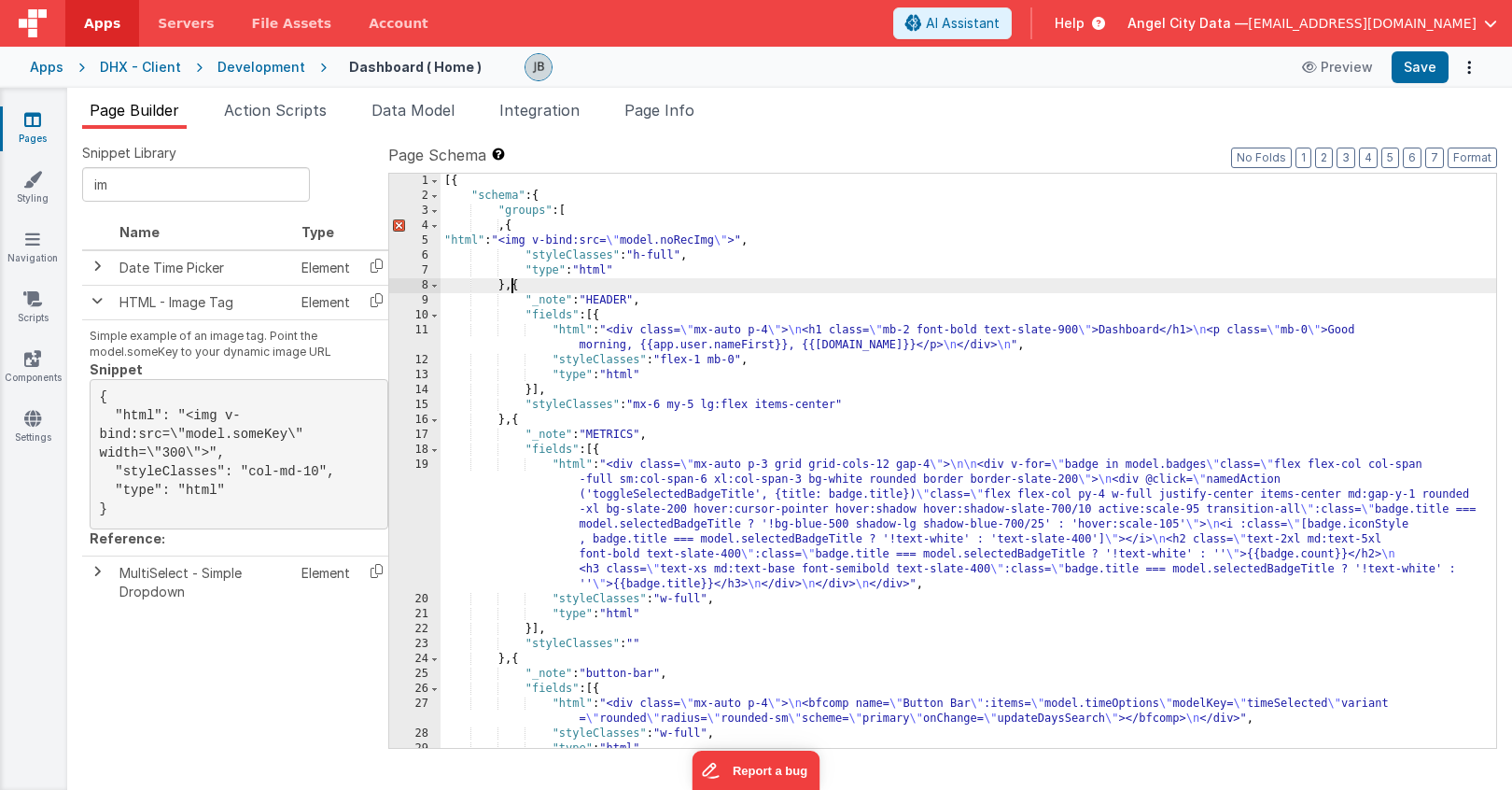
click at [533, 231] on div "[{ "schema" : { "groups" : [ , { "html" : "<img v-bind:src= \" model.noRecImg \…" at bounding box center [968, 476] width 1056 height 604
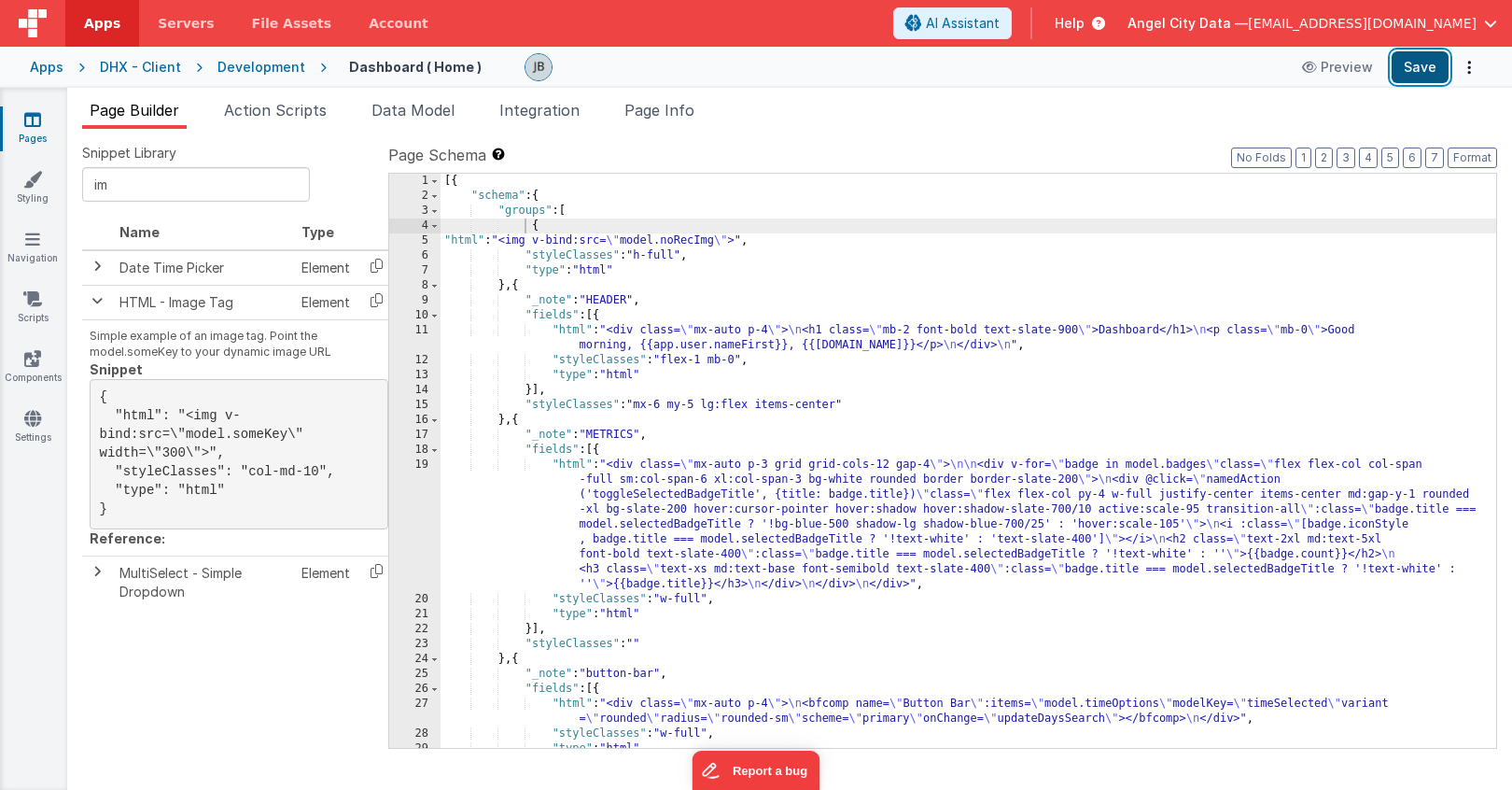
click at [1410, 71] on button "Save" at bounding box center [1420, 68] width 57 height 32
click at [219, 122] on ul "Page Builder Action Scripts Data Model Integration Page Info" at bounding box center [790, 114] width 1445 height 30
click at [262, 102] on span "Action Scripts" at bounding box center [275, 110] width 102 height 19
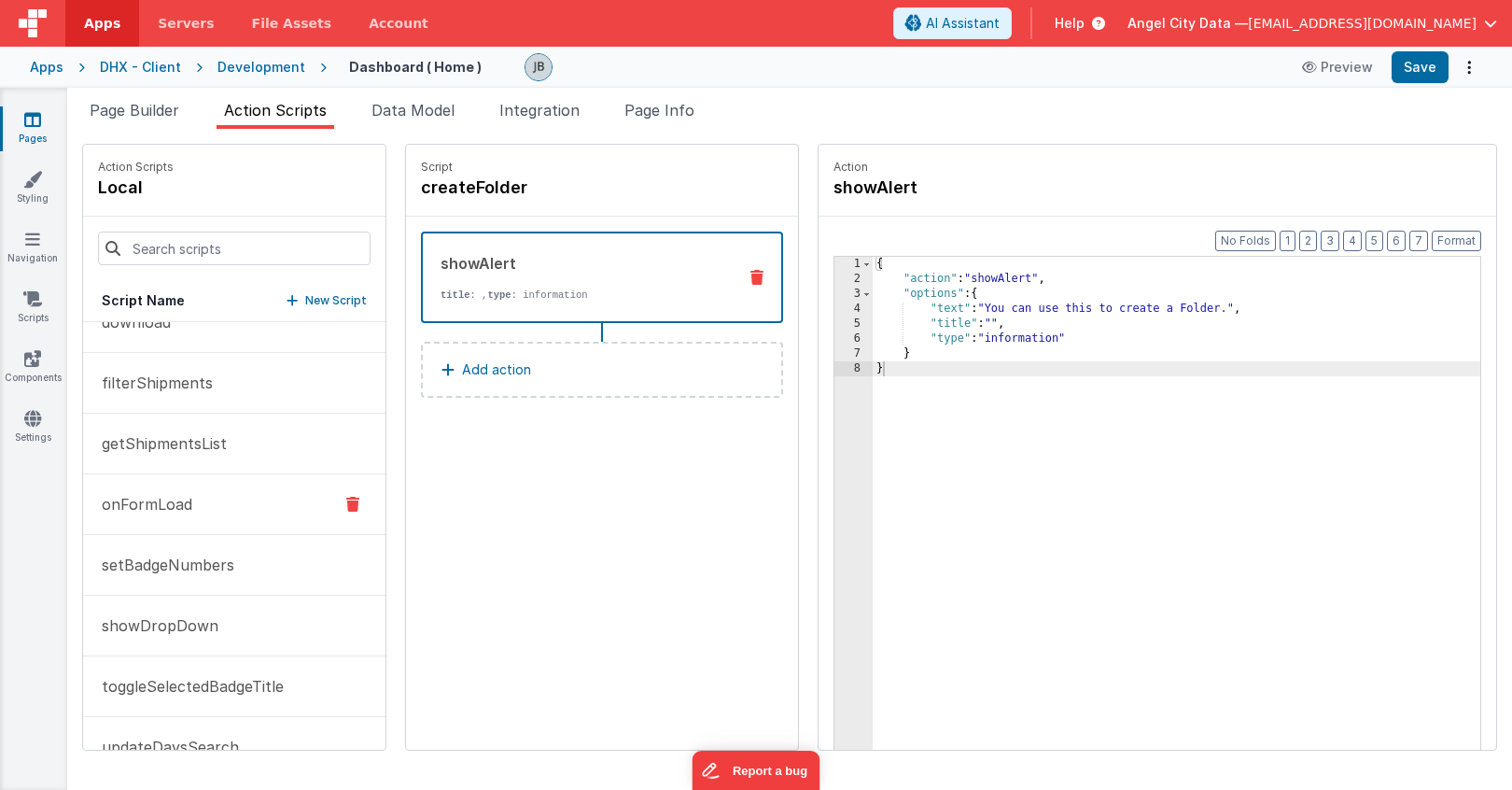
click at [161, 526] on button "onFormLoad" at bounding box center [235, 504] width 302 height 61
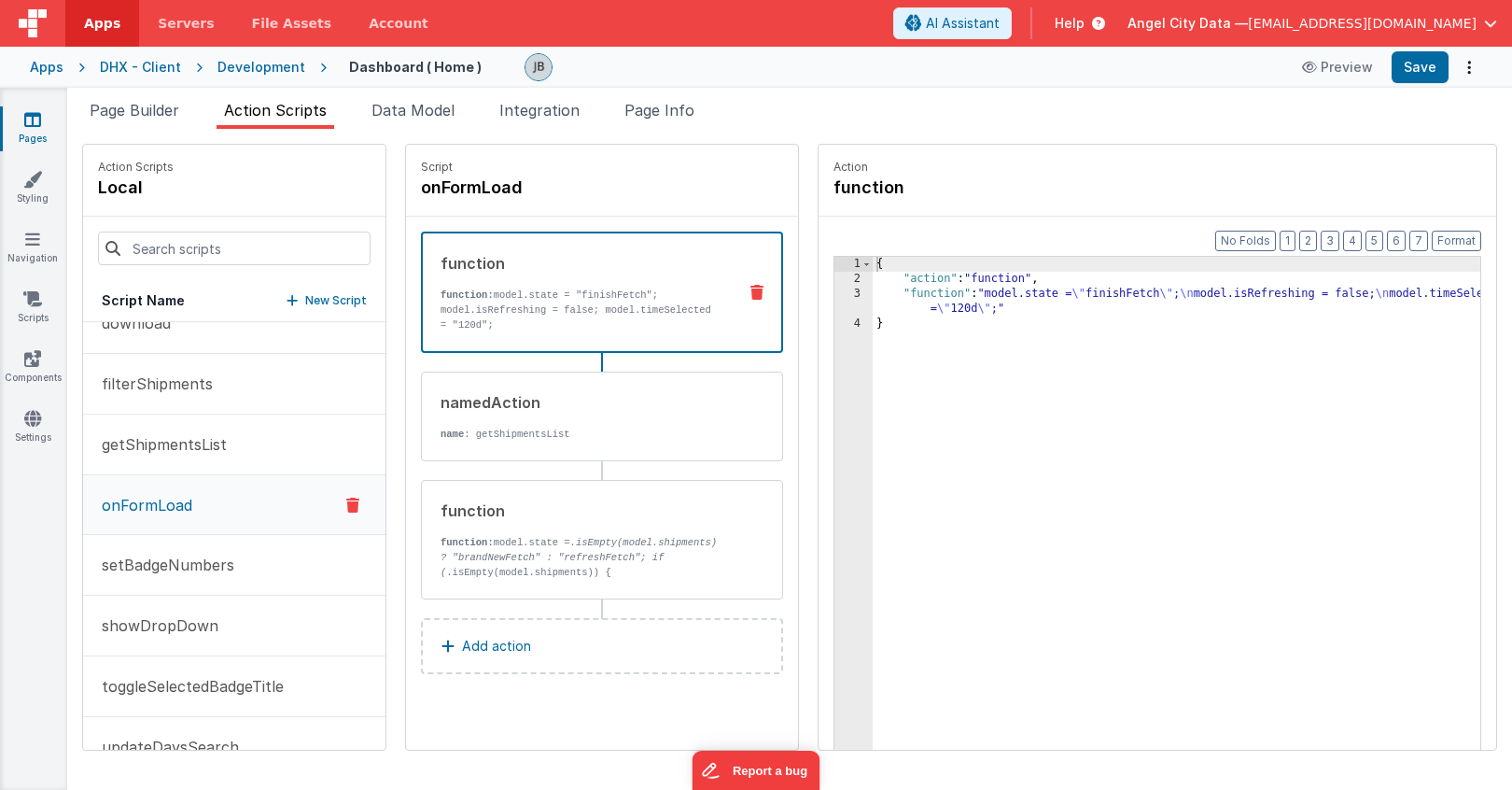
scroll to position [212, 0]
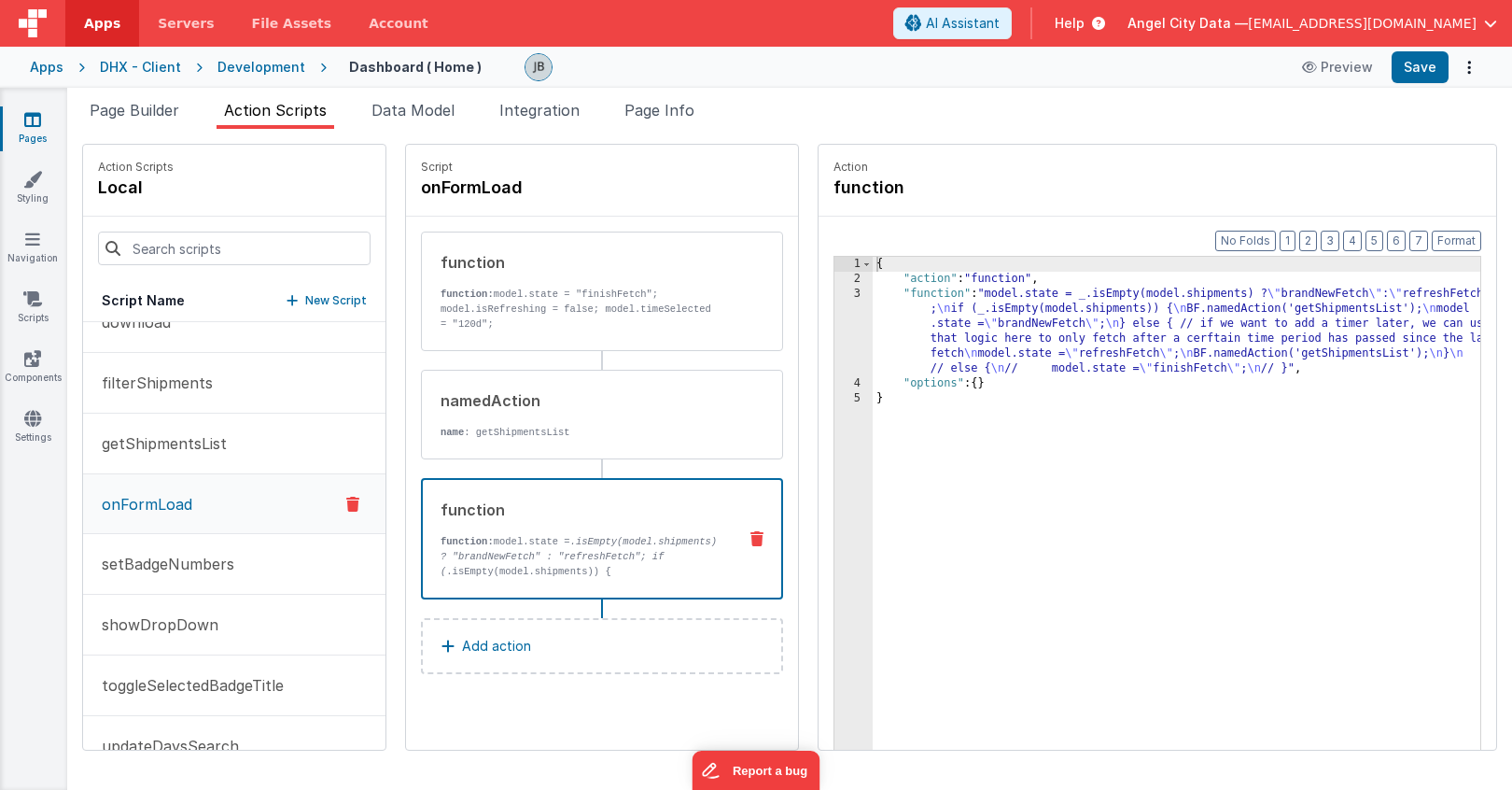
click at [536, 509] on div "function" at bounding box center [580, 509] width 281 height 23
click at [834, 324] on div "3" at bounding box center [853, 330] width 38 height 89
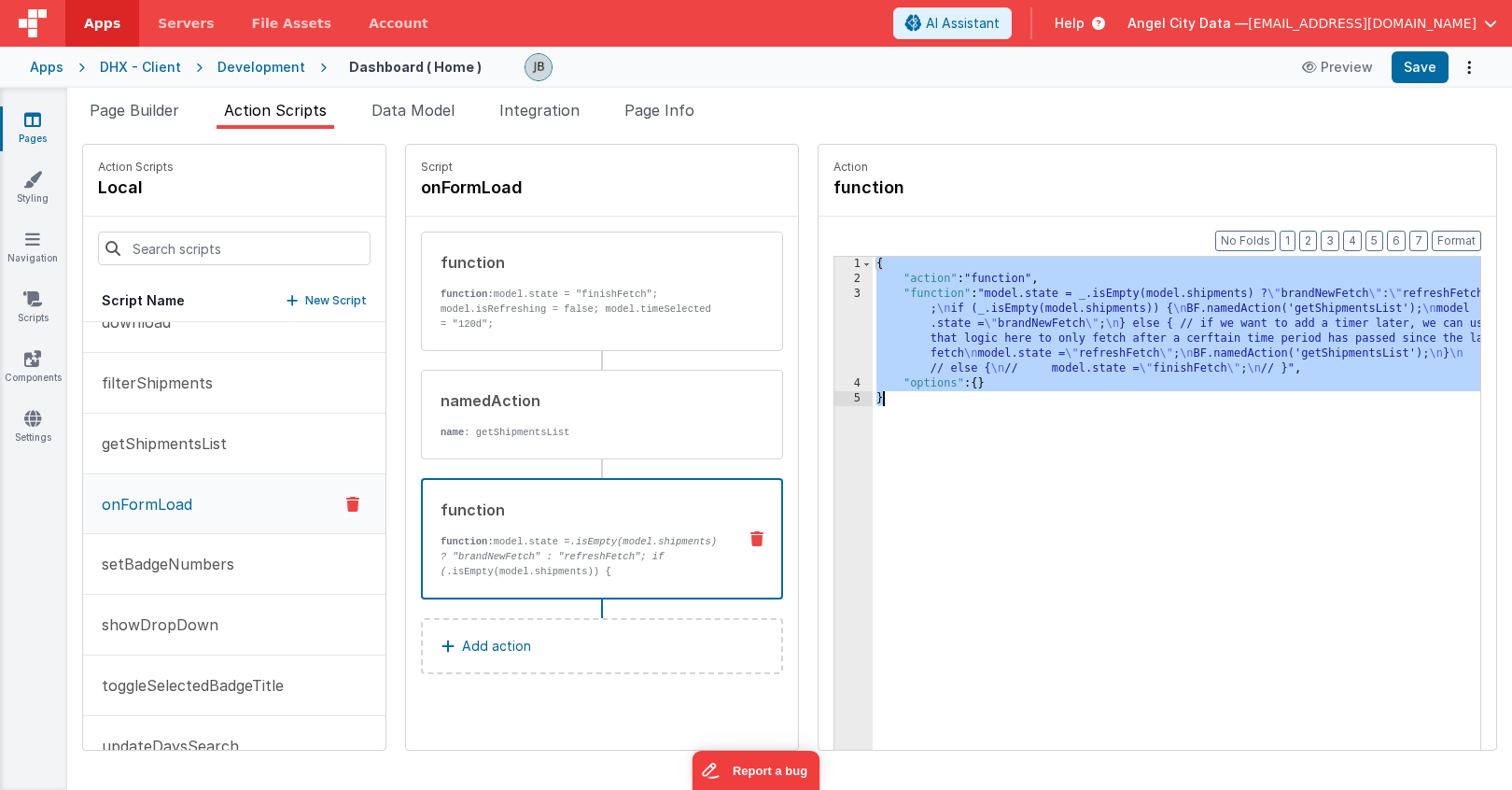
click at [834, 315] on div "3" at bounding box center [853, 330] width 38 height 89
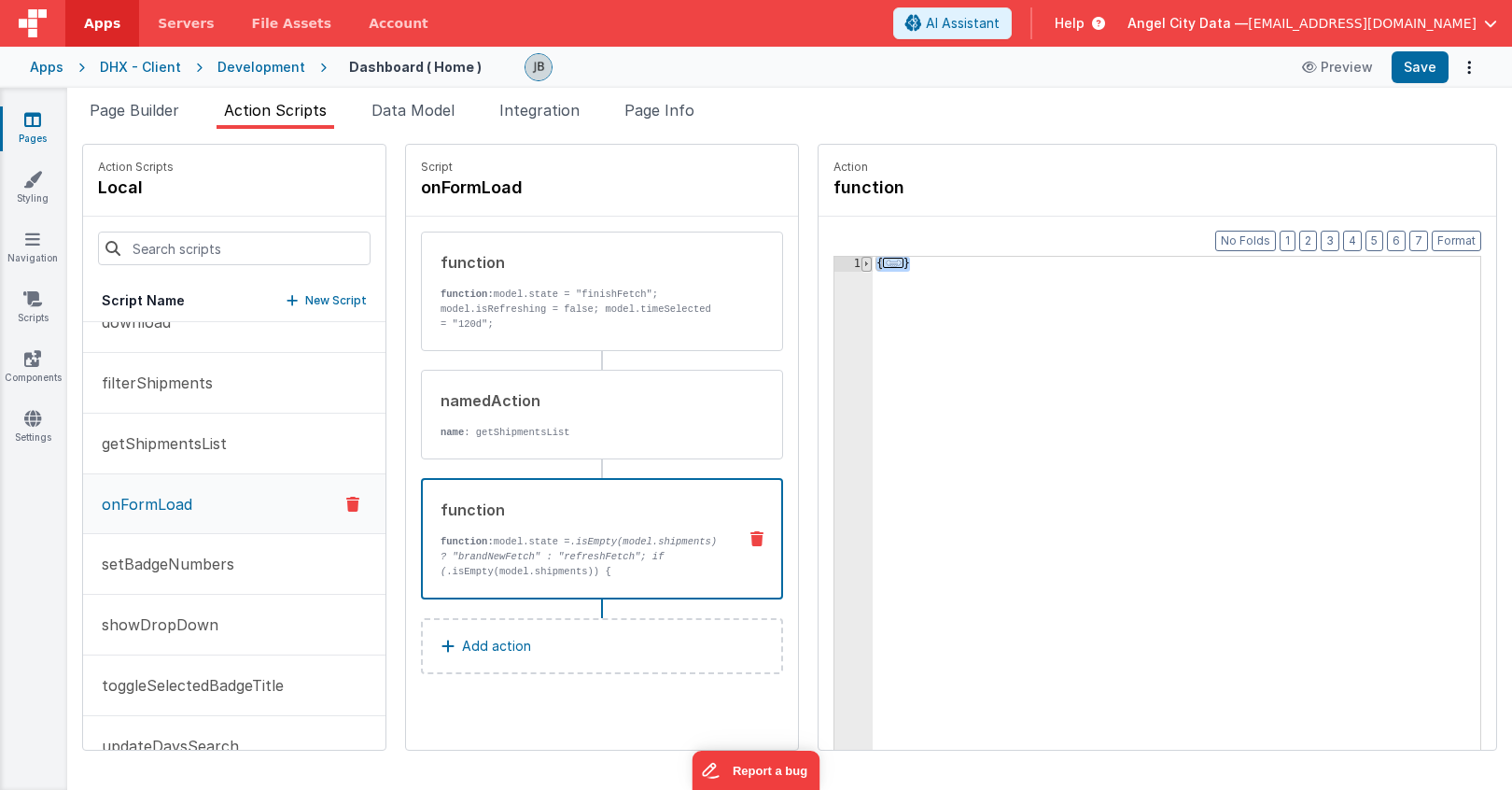
click at [862, 266] on span at bounding box center [866, 265] width 10 height 15
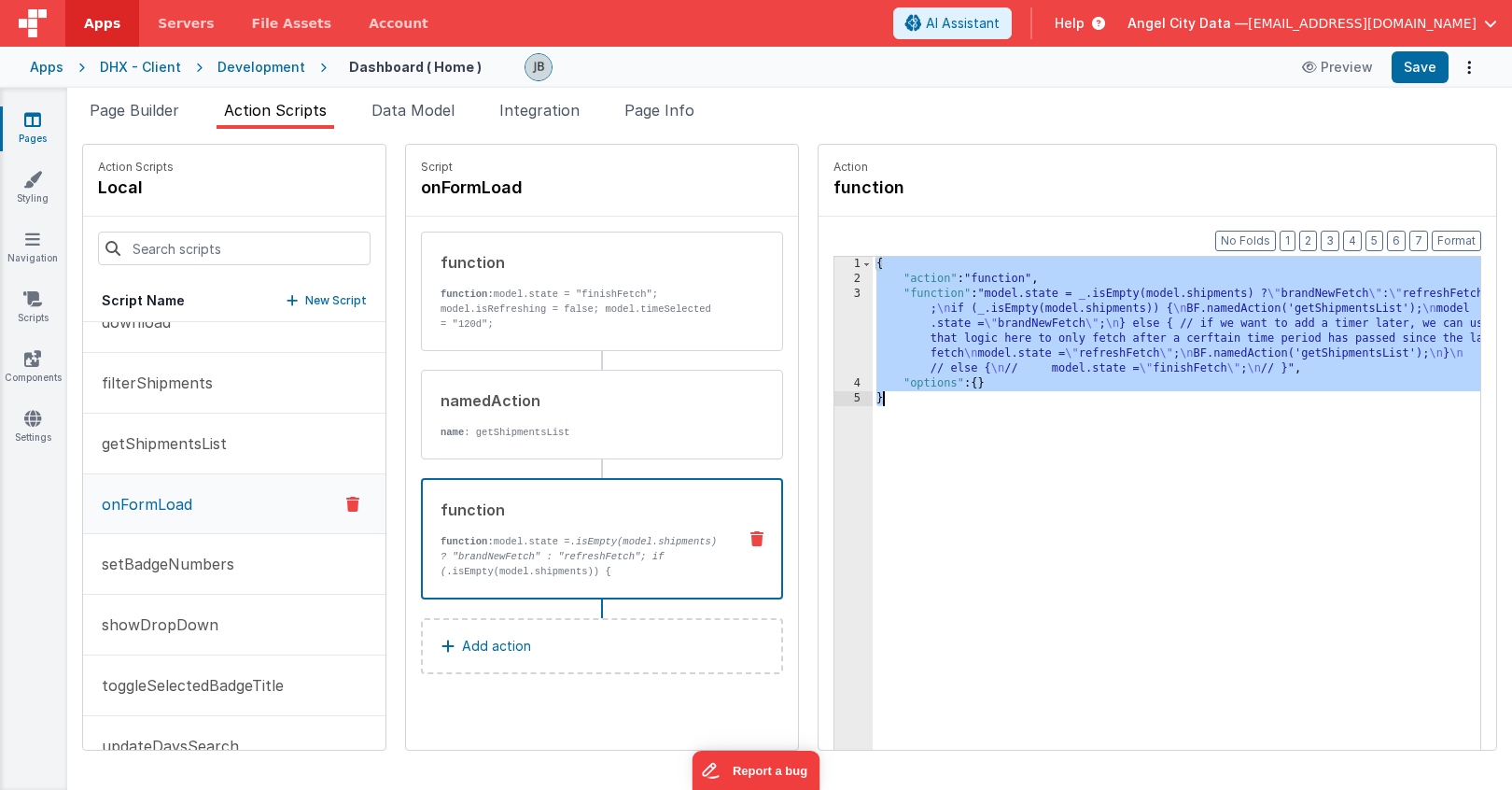
click at [834, 292] on div "3" at bounding box center [853, 330] width 38 height 89
click at [834, 310] on div "3" at bounding box center [853, 330] width 38 height 89
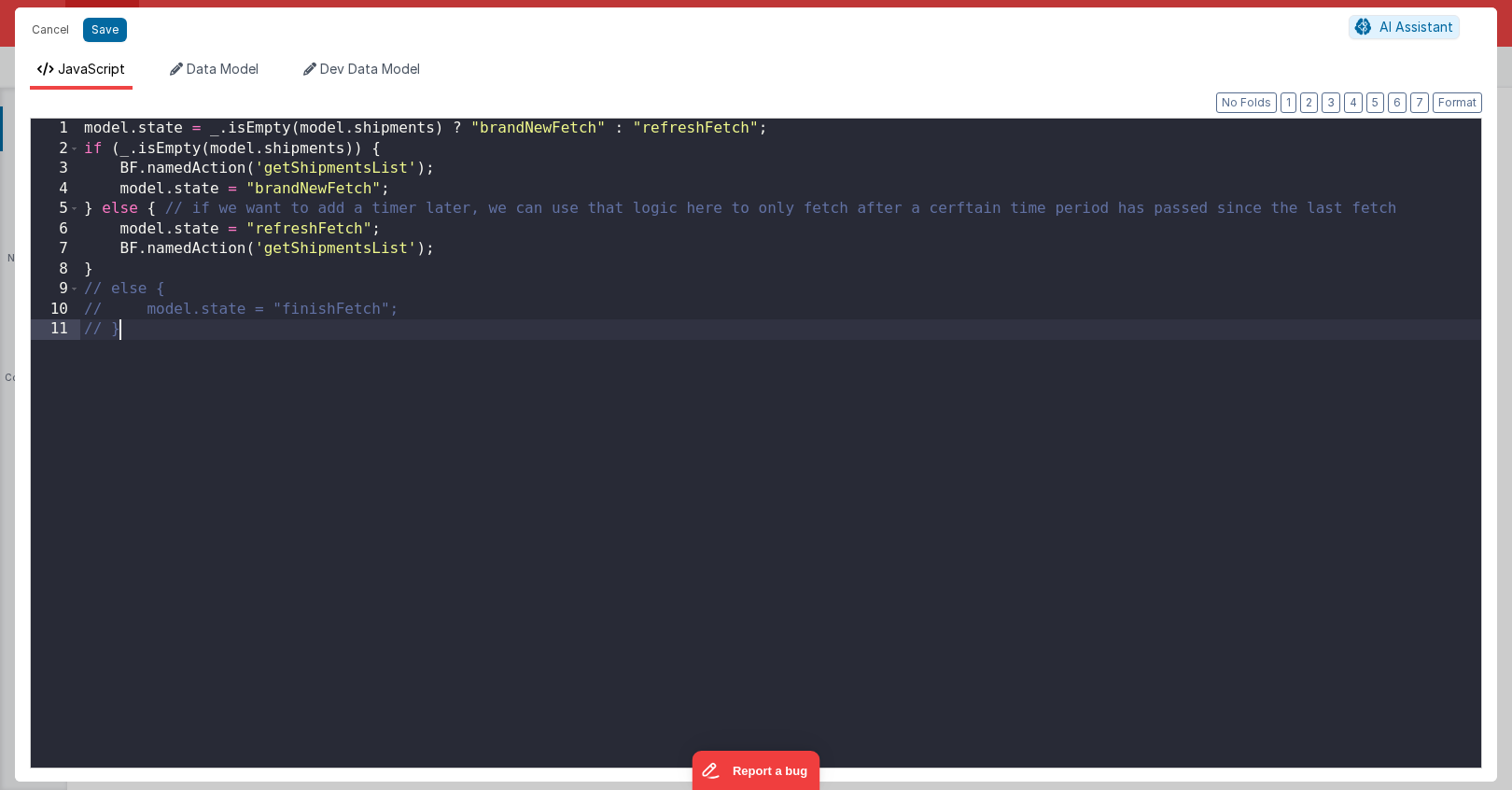
click at [814, 310] on div "model . state = _ . isEmpty ( model . shipments ) ? "brandNewFetch" : "refreshF…" at bounding box center [781, 463] width 1401 height 689
click at [603, 304] on div "model . state = _ . isEmpty ( model . shipments ) ? "brandNewFetch" : "refreshF…" at bounding box center [781, 463] width 1401 height 689
click at [55, 30] on button "Cancel" at bounding box center [51, 30] width 56 height 26
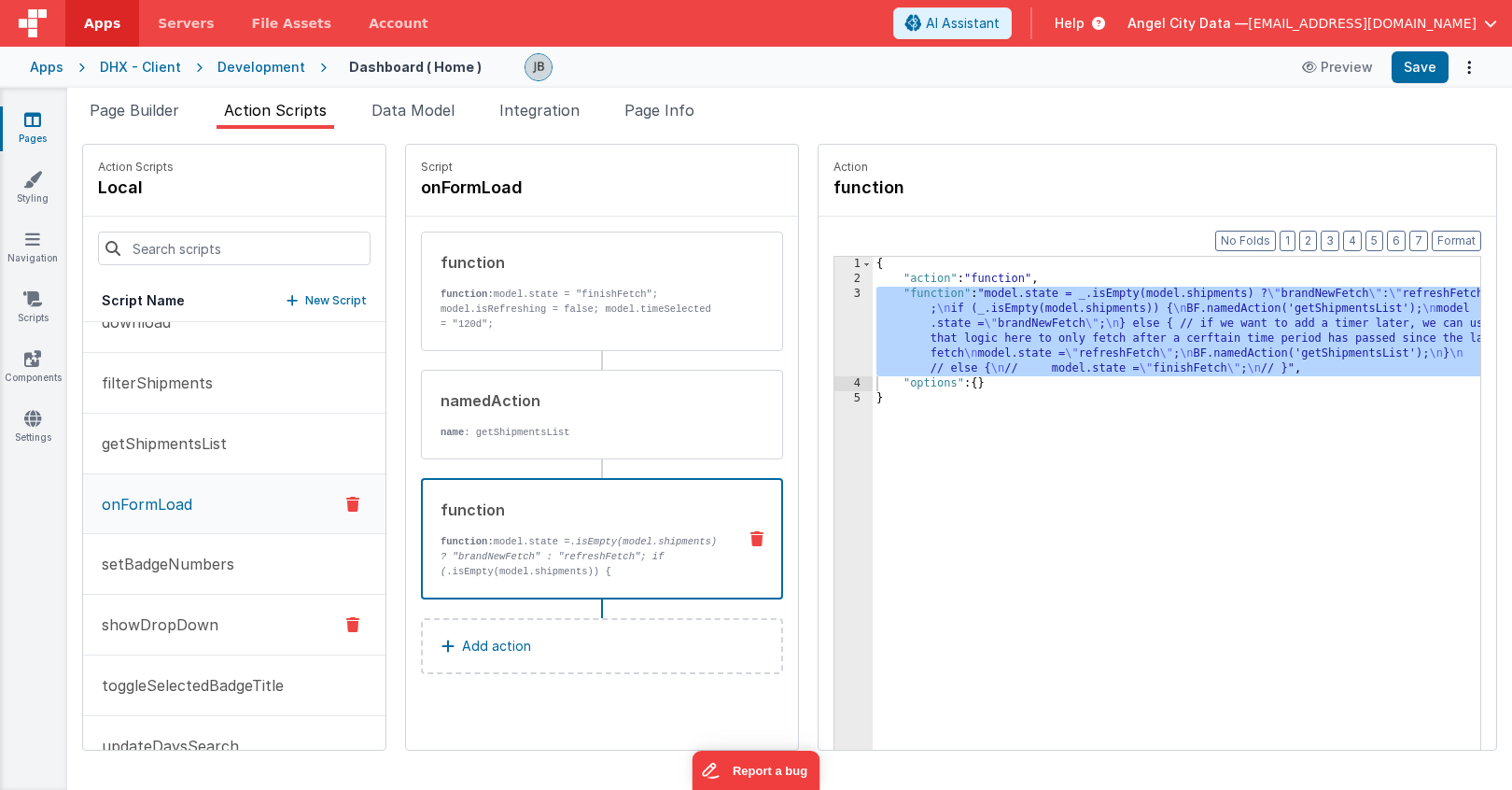
scroll to position [254, 0]
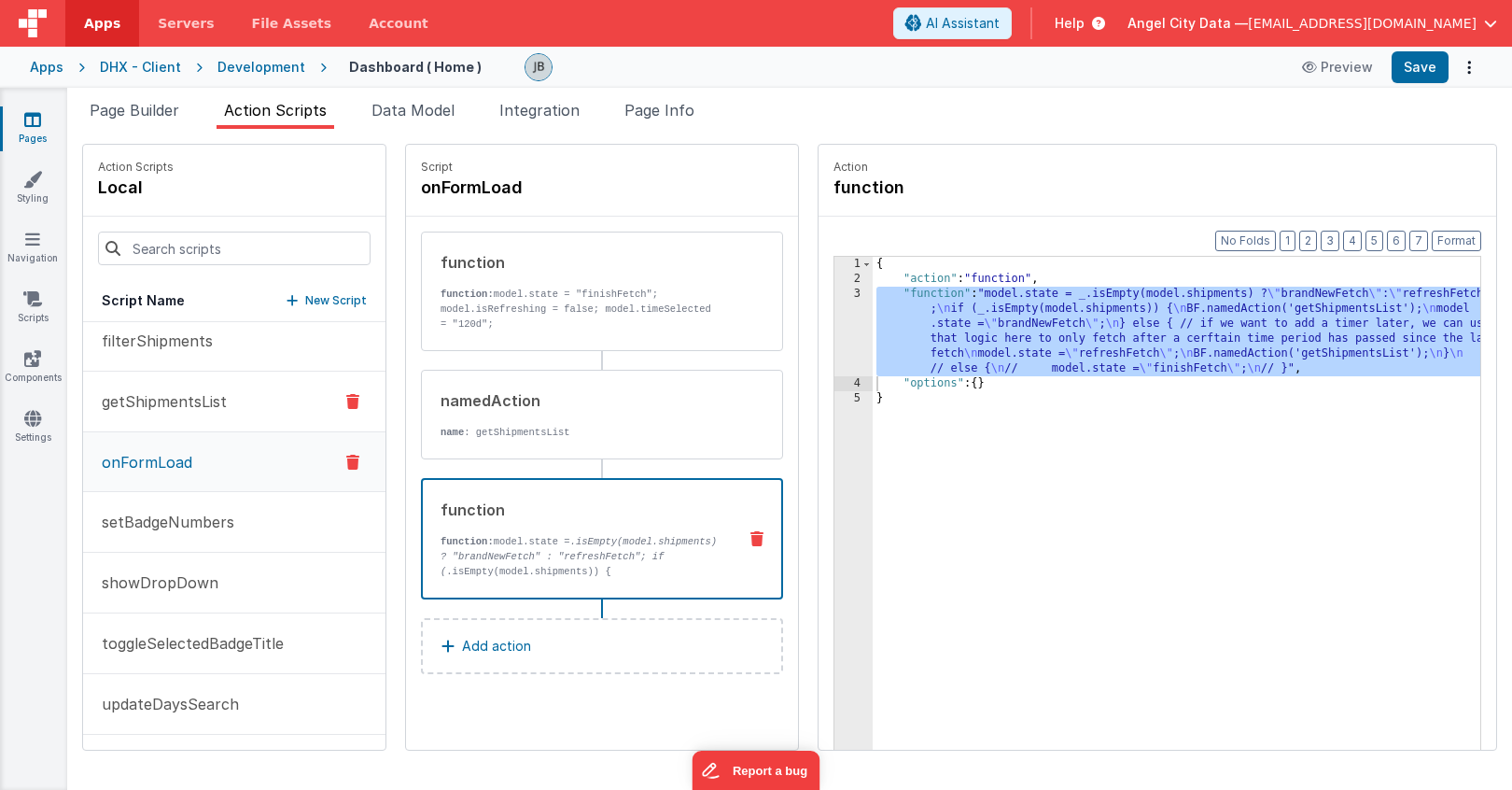
click at [194, 404] on p "getShipmentsList" at bounding box center [158, 402] width 136 height 23
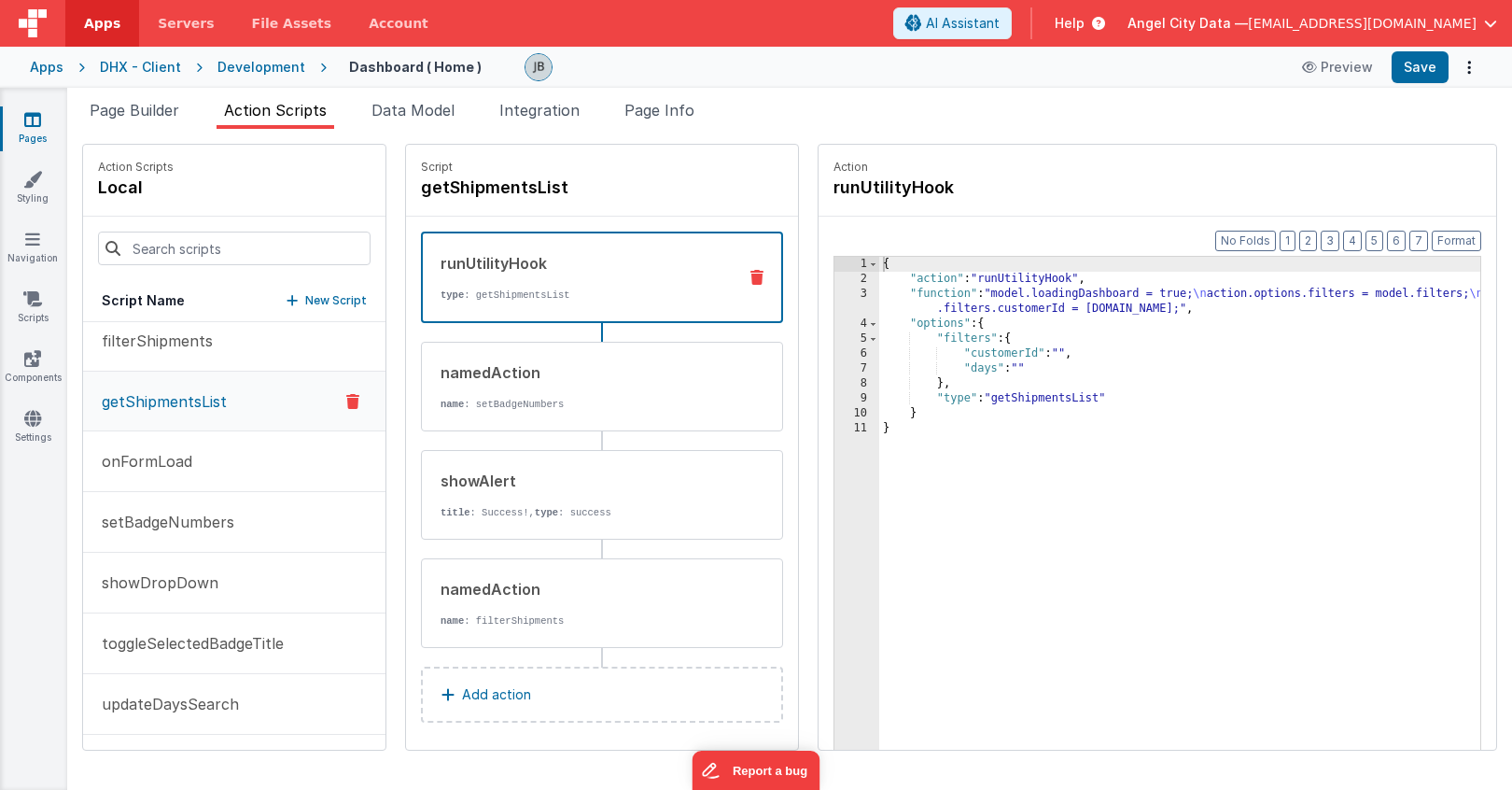
click at [834, 303] on div "3" at bounding box center [857, 301] width 45 height 30
click at [834, 295] on div "3" at bounding box center [857, 301] width 45 height 30
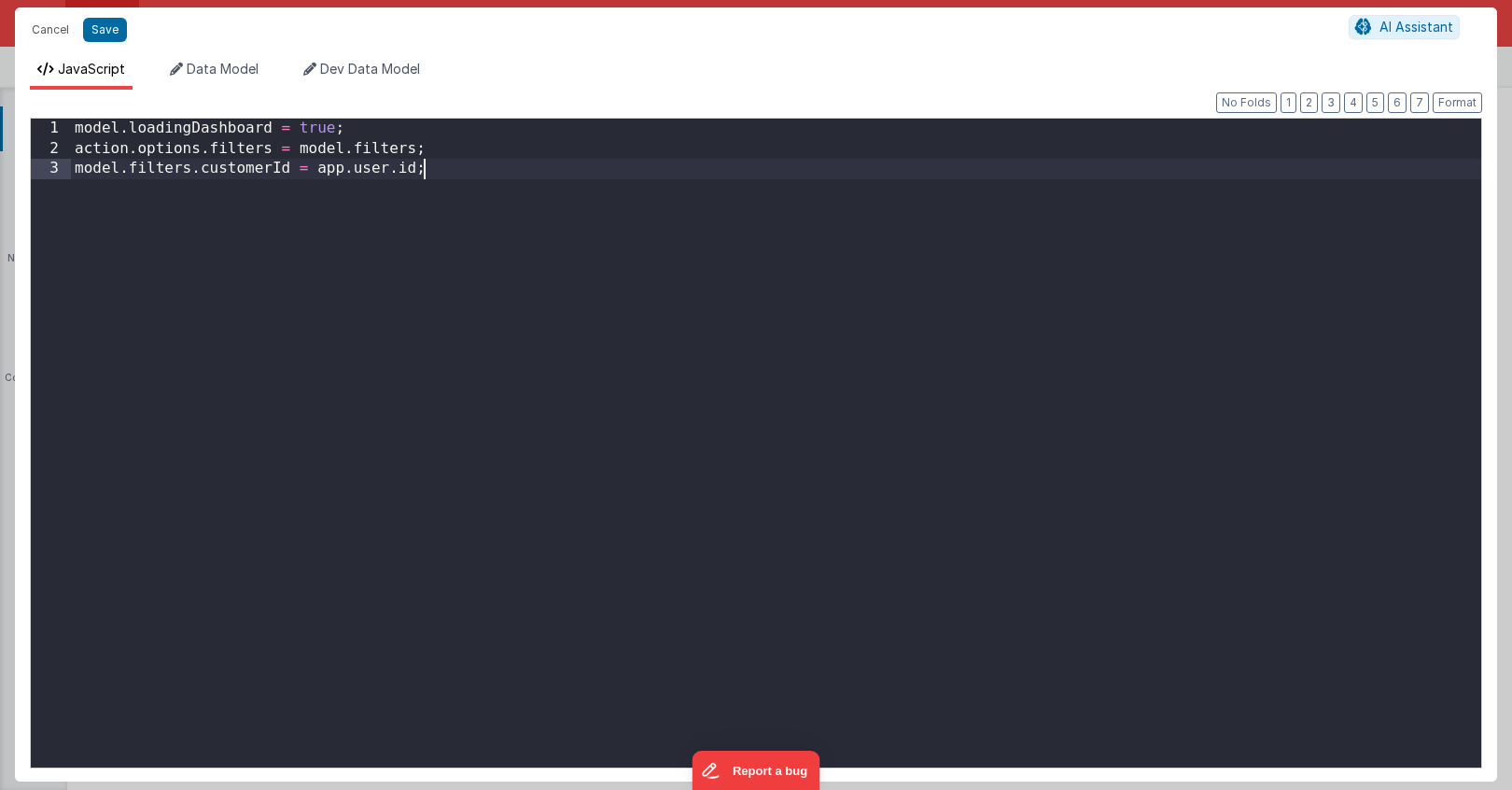
click at [819, 295] on div "model . loadingDashboard = true ; action . options . filters = model . filters …" at bounding box center [776, 463] width 1411 height 689
click at [634, 284] on div "model . loadingDashboard = true ; action . options . filters = model . filters …" at bounding box center [776, 463] width 1411 height 689
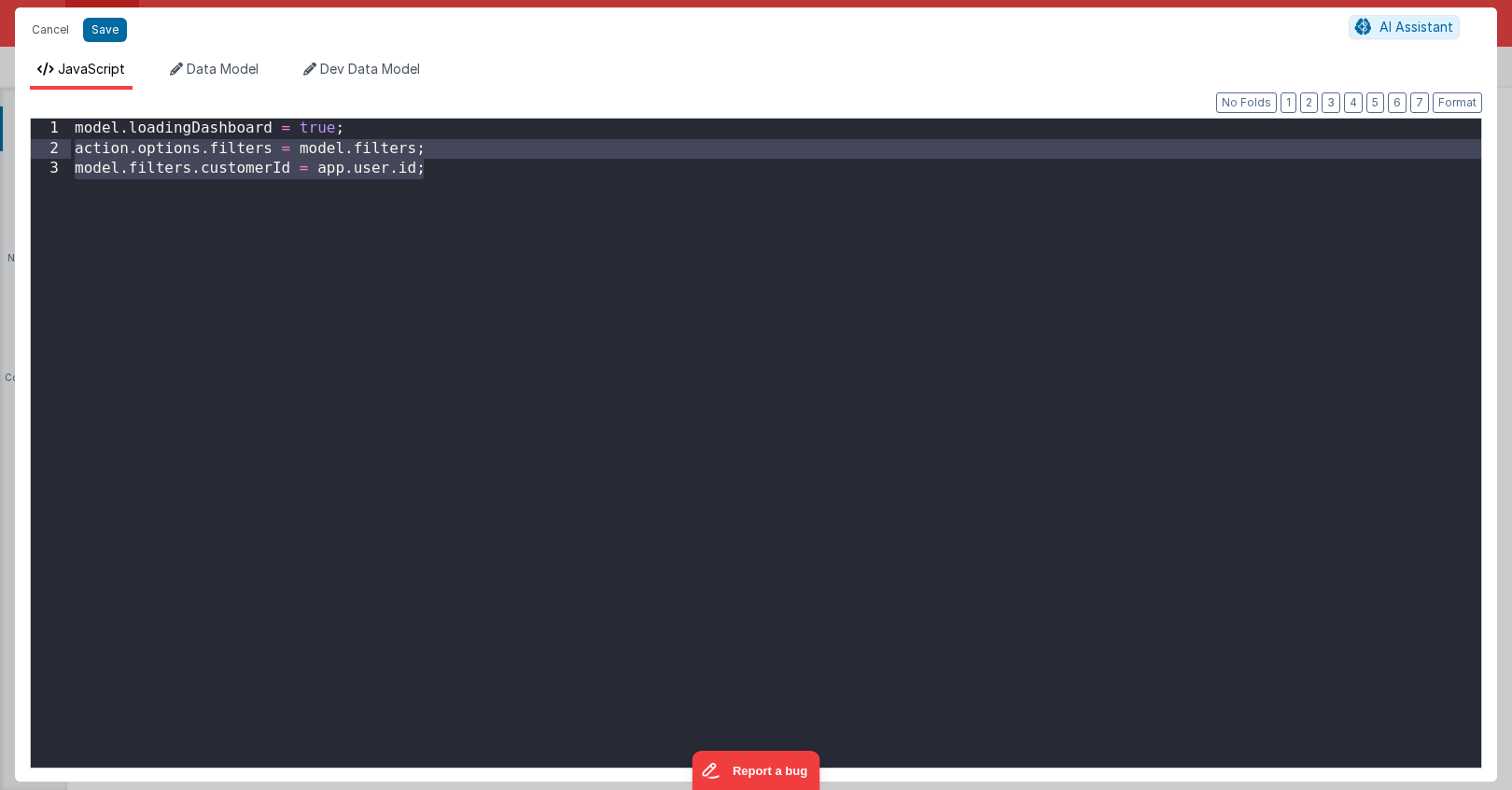
drag, startPoint x: 557, startPoint y: 277, endPoint x: 72, endPoint y: 153, distance: 500.6
click at [72, 153] on div "model . loadingDashboard = true ; action . options . filters = model . filters …" at bounding box center [776, 463] width 1411 height 689
click at [437, 152] on div "model . loadingDashboard = true ; action . options . filters = model . filters …" at bounding box center [776, 463] width 1411 height 689
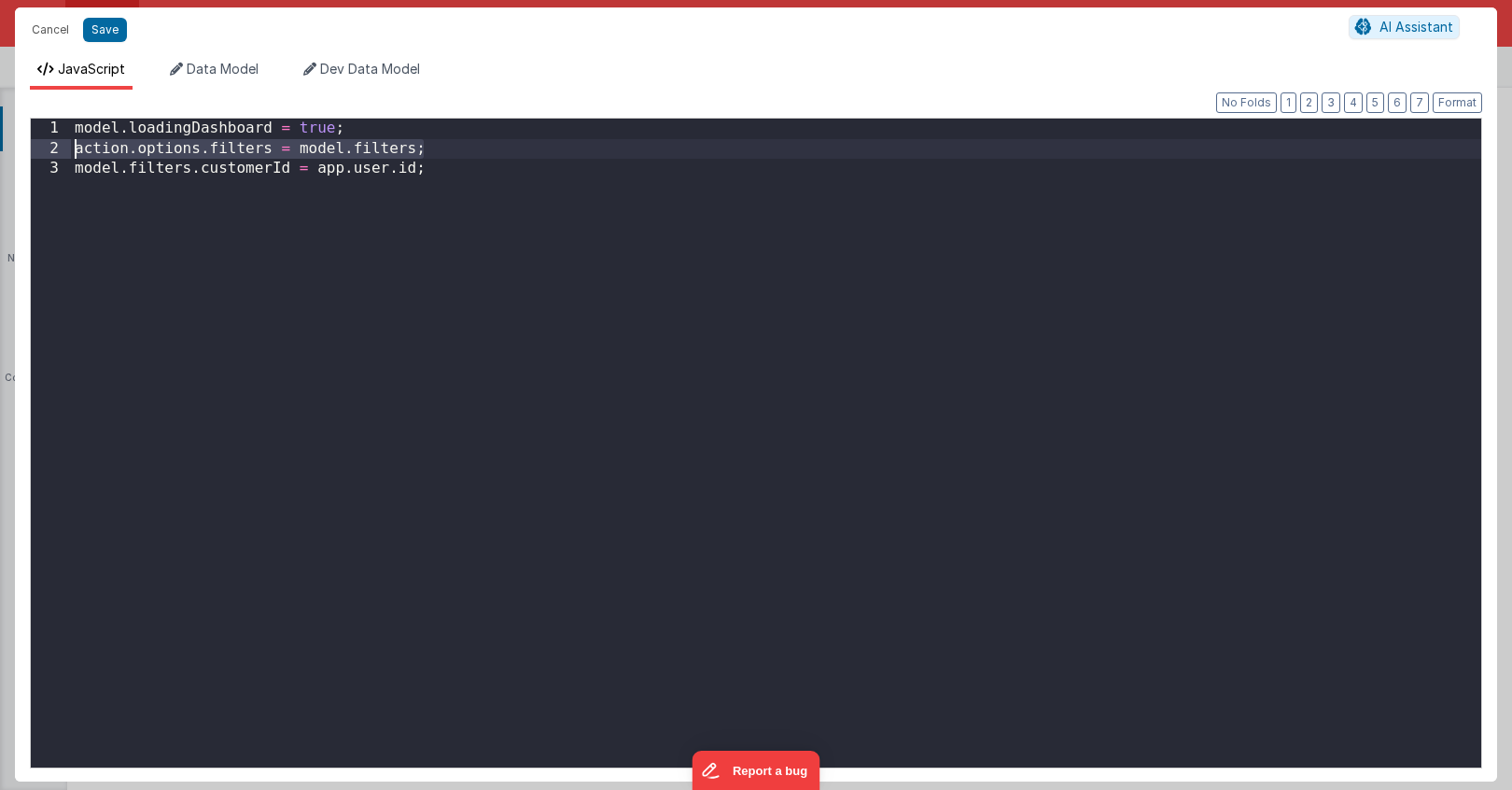
drag, startPoint x: 446, startPoint y: 146, endPoint x: 63, endPoint y: 151, distance: 383.0
click at [63, 151] on div "1 2 3 model . loadingDashboard = true ; action . options . filters = model . fi…" at bounding box center [756, 442] width 1453 height 650
click at [173, 150] on div "model . loadingDashboard = true ; model . filters . customerId = app . user . i…" at bounding box center [776, 463] width 1411 height 689
click at [115, 38] on button "Save" at bounding box center [105, 30] width 44 height 24
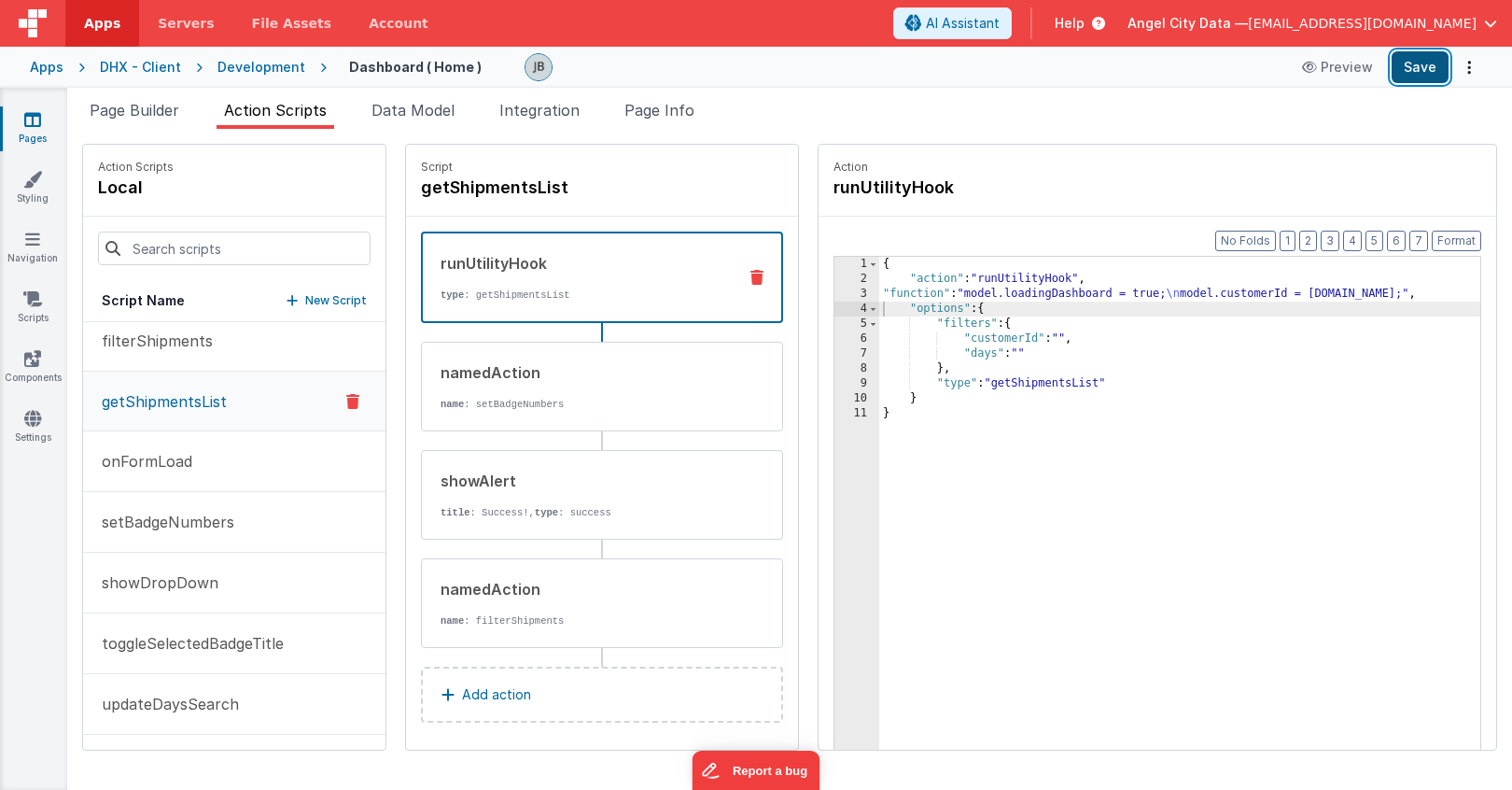
click at [1397, 66] on button "Save" at bounding box center [1420, 68] width 57 height 32
click at [428, 121] on li "Data Model" at bounding box center [413, 114] width 98 height 30
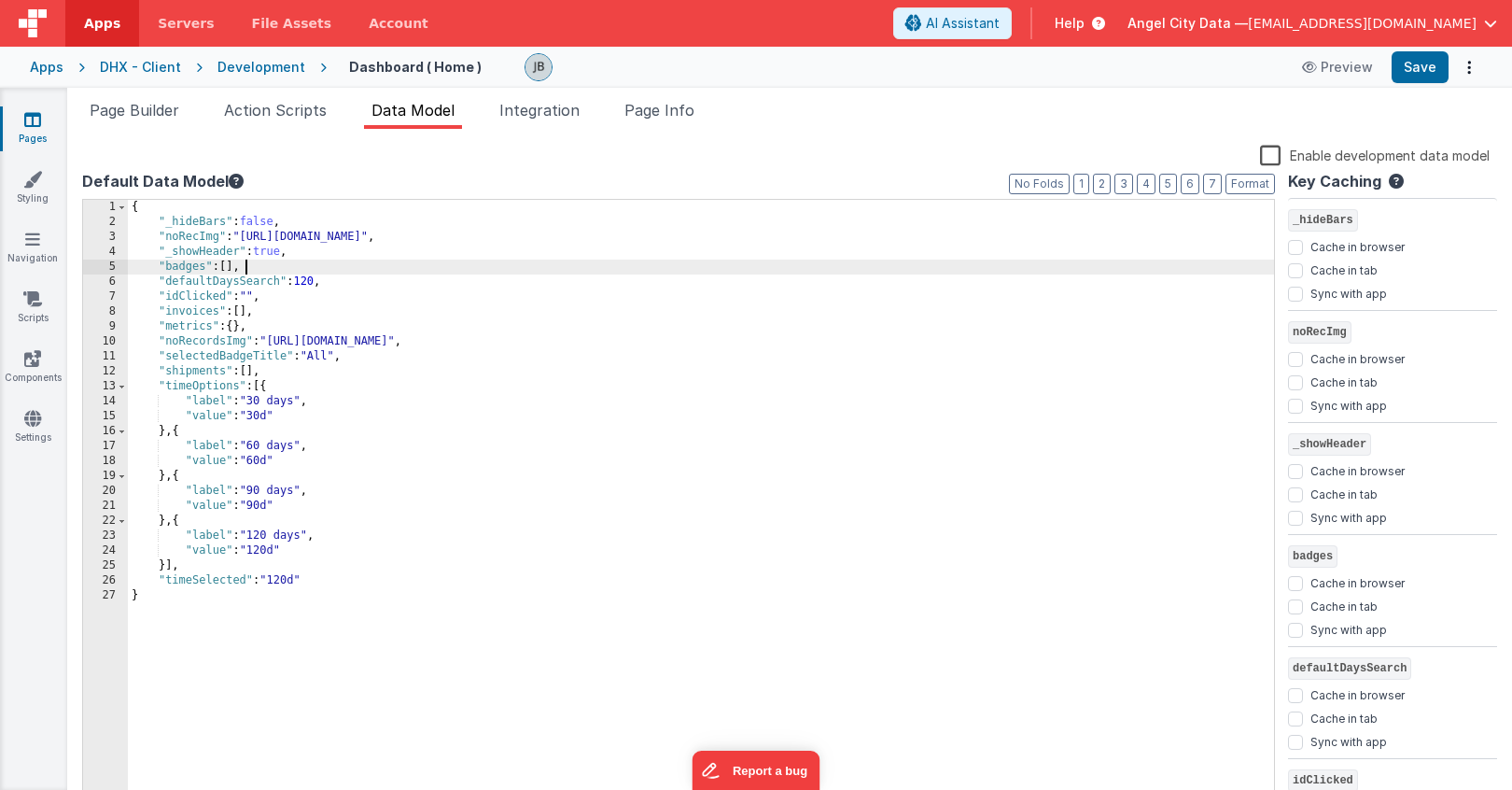
click at [249, 262] on div "{ "_hideBars" : false , "noRecImg" : "[URL][DOMAIN_NAME]" , "_showHeader" : tru…" at bounding box center [700, 517] width 1146 height 635
click at [268, 298] on div "{ "_hideBars" : false , "noRecImg" : "[URL][DOMAIN_NAME]" , "_showHeader" : tru…" at bounding box center [700, 517] width 1146 height 635
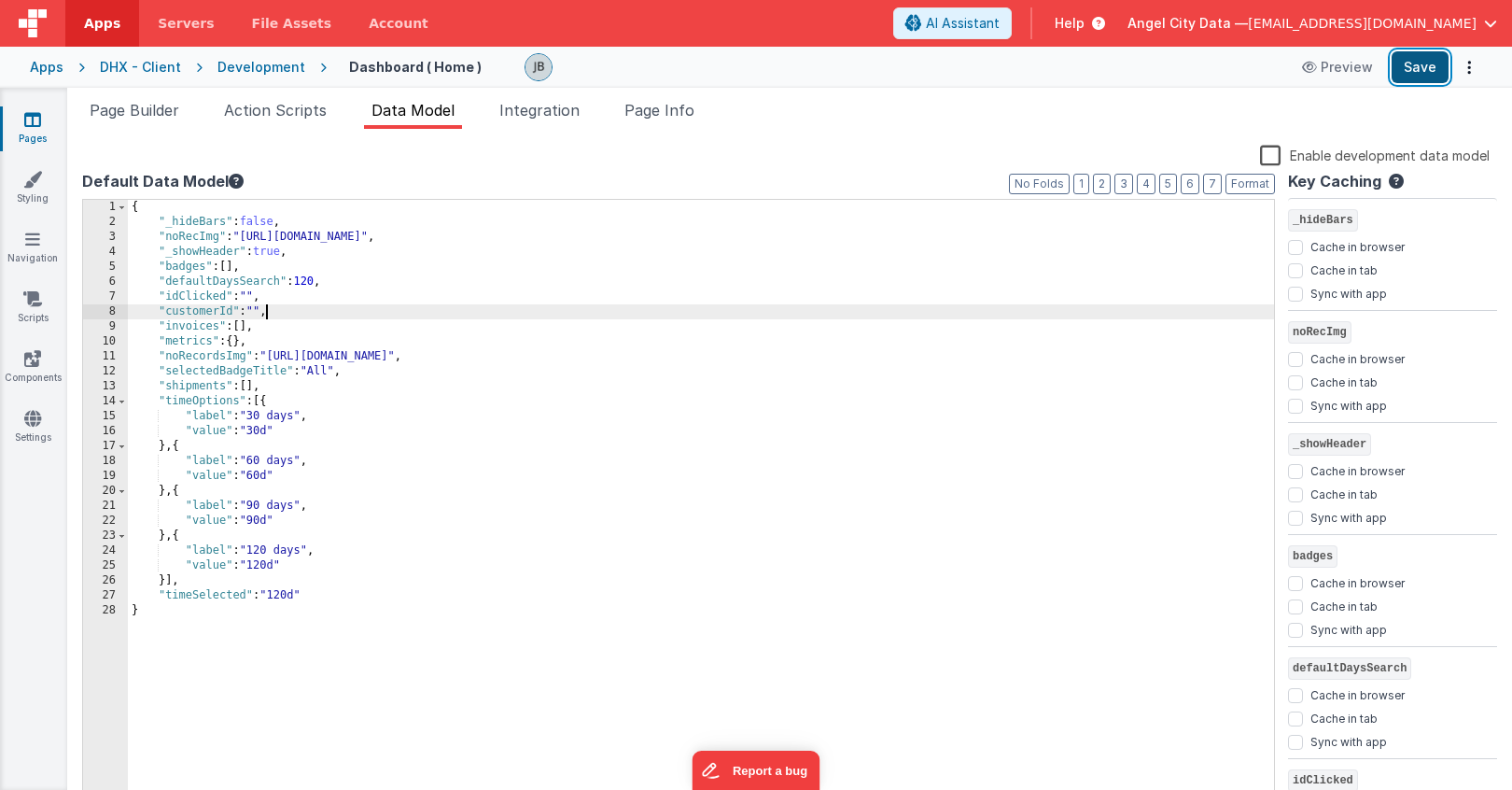
click at [1426, 71] on button "Save" at bounding box center [1420, 68] width 57 height 32
click at [237, 117] on span "Action Scripts" at bounding box center [275, 110] width 102 height 19
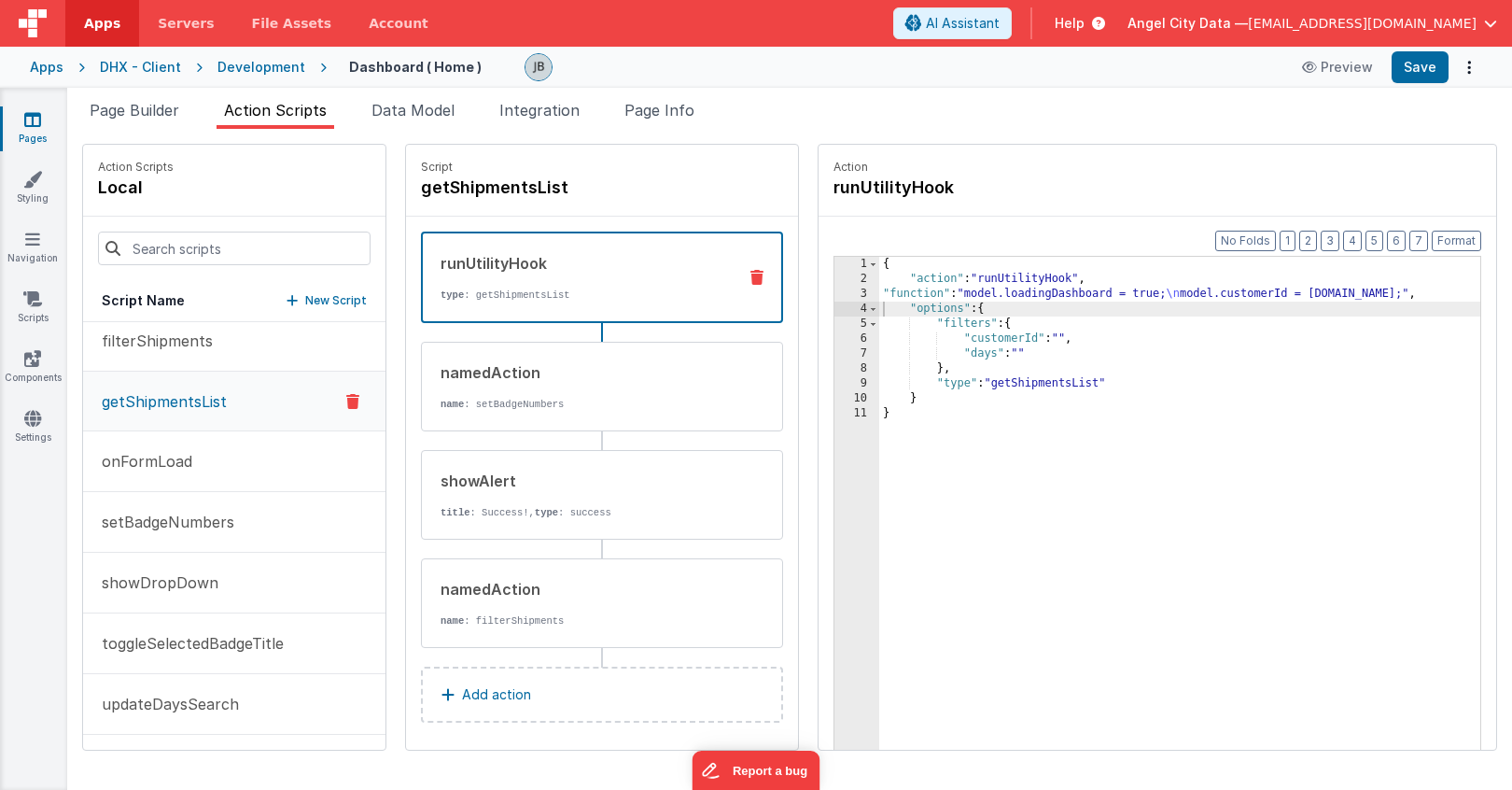
click at [834, 290] on div "3" at bounding box center [857, 294] width 45 height 15
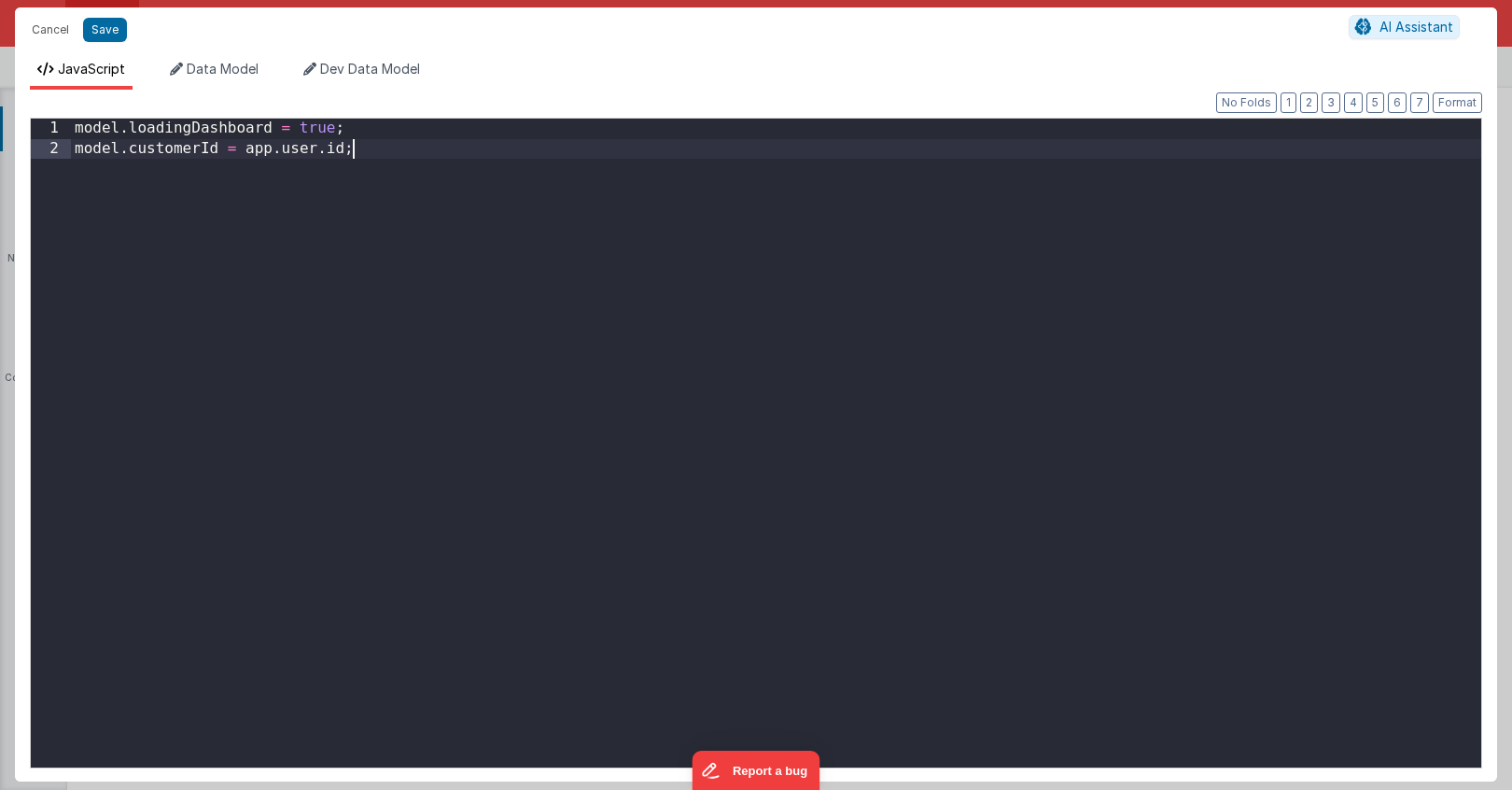
click at [821, 290] on div "model . loadingDashboard = true ; model . customerId = app . user . id ;" at bounding box center [776, 463] width 1411 height 689
drag, startPoint x: 512, startPoint y: 229, endPoint x: 71, endPoint y: 139, distance: 450.1
click at [71, 139] on div "model . loadingDashboard = true ; model . customerId = app . user . id ;" at bounding box center [776, 463] width 1411 height 689
click at [100, 35] on button "Save" at bounding box center [105, 30] width 44 height 24
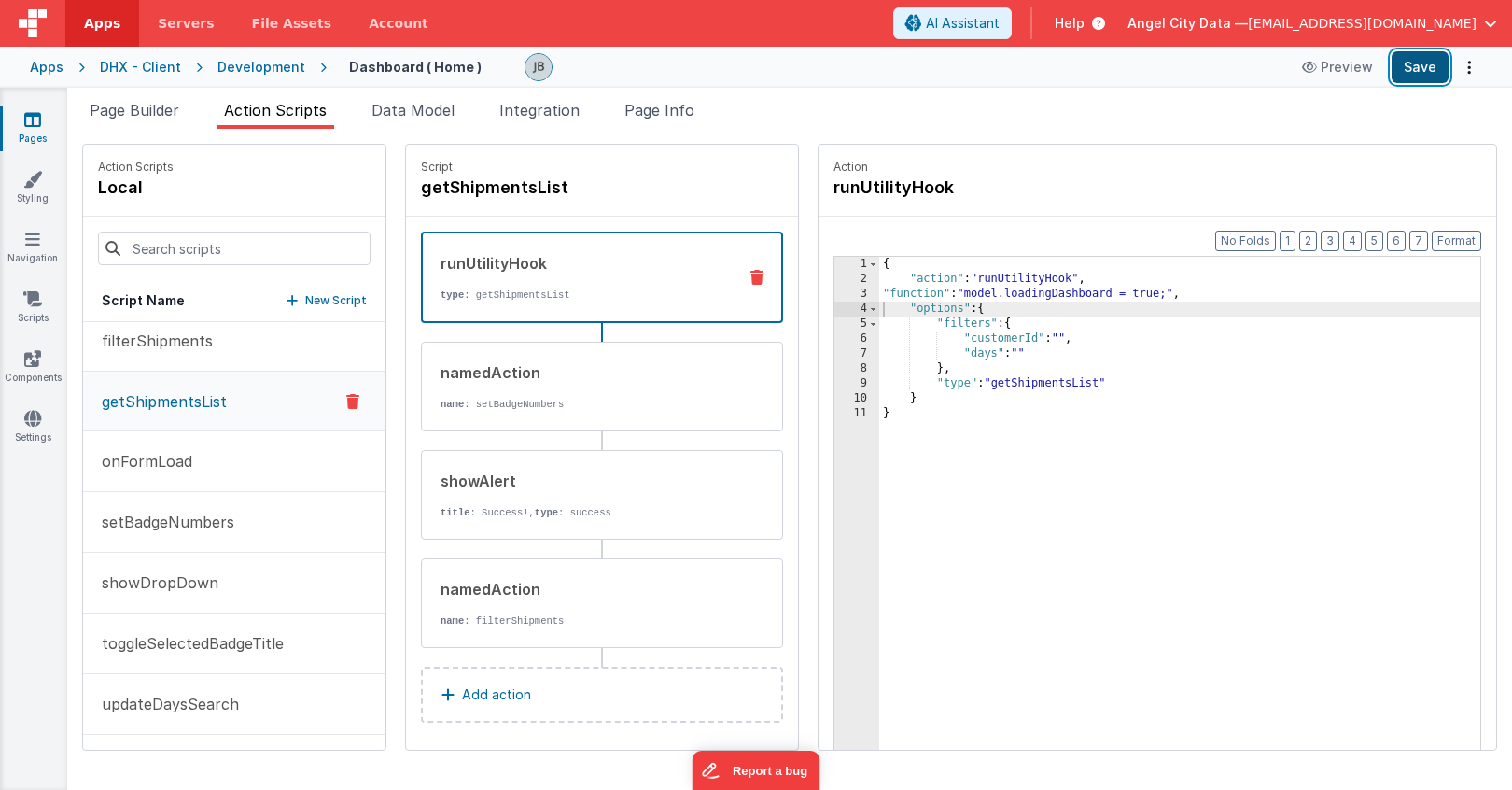
click at [1401, 83] on button "Save" at bounding box center [1420, 68] width 57 height 32
click at [599, 291] on p "type : getShipmentsList" at bounding box center [580, 295] width 281 height 15
click at [882, 312] on div "{ "action" : "runUtilityHook" , "function" : "model.loadingDashboard = true;" ,…" at bounding box center [1202, 547] width 647 height 581
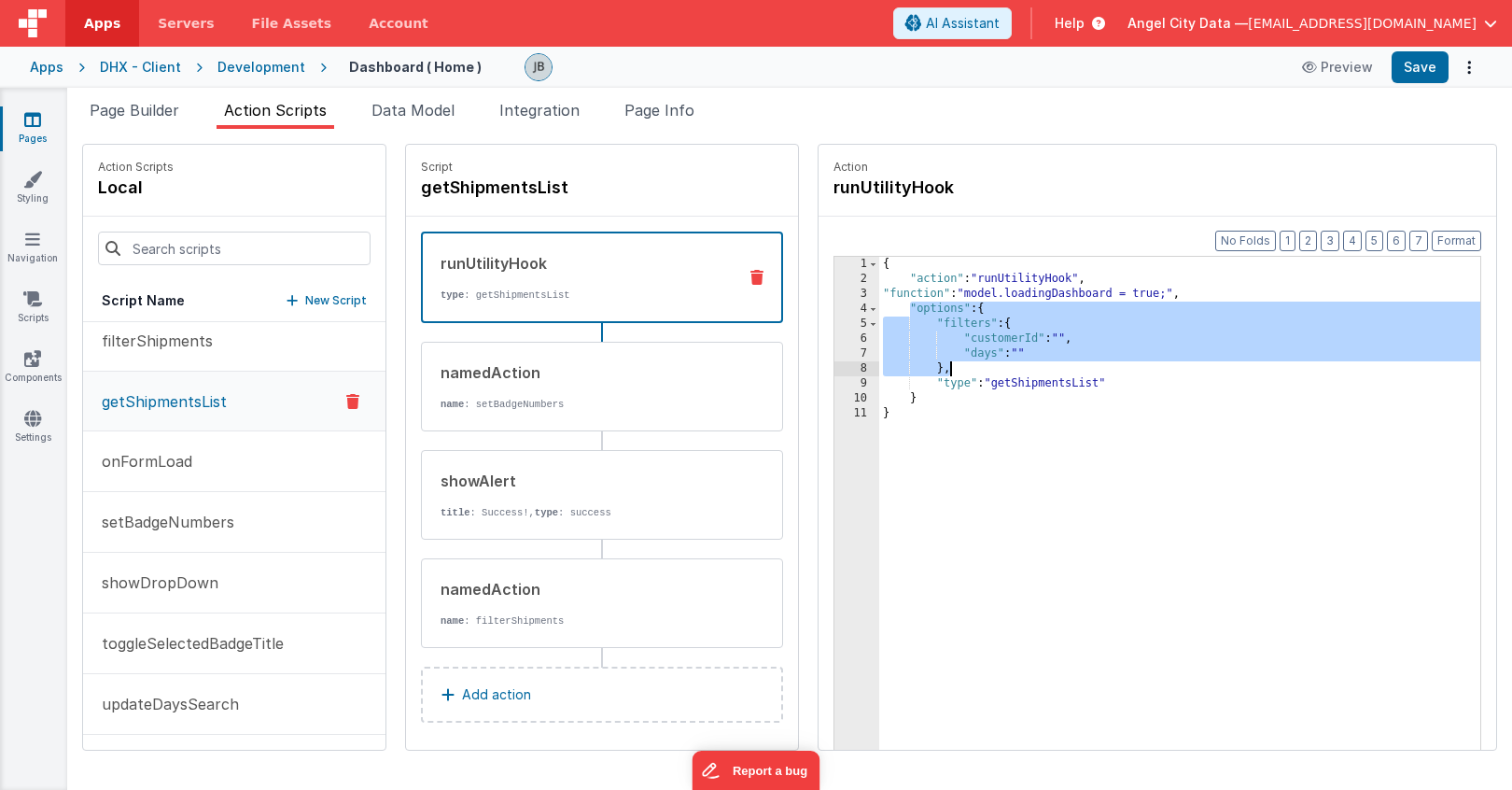
drag, startPoint x: 867, startPoint y: 309, endPoint x: 911, endPoint y: 364, distance: 70.4
click at [911, 364] on div "{ "action" : "runUtilityHook" , "function" : "model.loadingDashboard = true;" ,…" at bounding box center [1202, 547] width 647 height 581
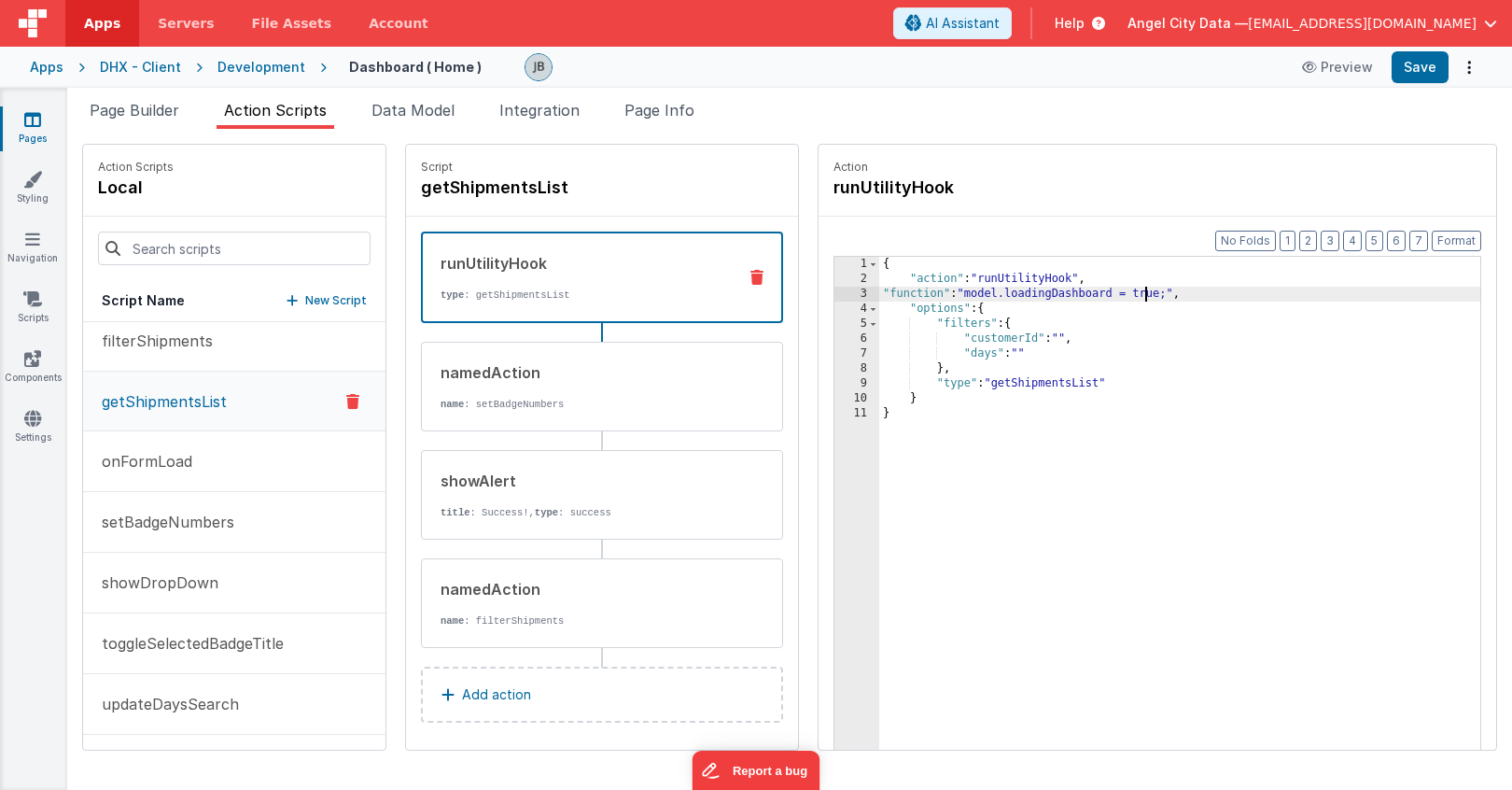
click at [1101, 295] on div "{ "action" : "runUtilityHook" , "function" : "model.loadingDashboard = true;" ,…" at bounding box center [1202, 547] width 647 height 581
click at [1120, 298] on div "{ "action" : "runUtilityHook" , "function" : "model.loadingDashboard = true;" ,…" at bounding box center [1202, 547] width 647 height 581
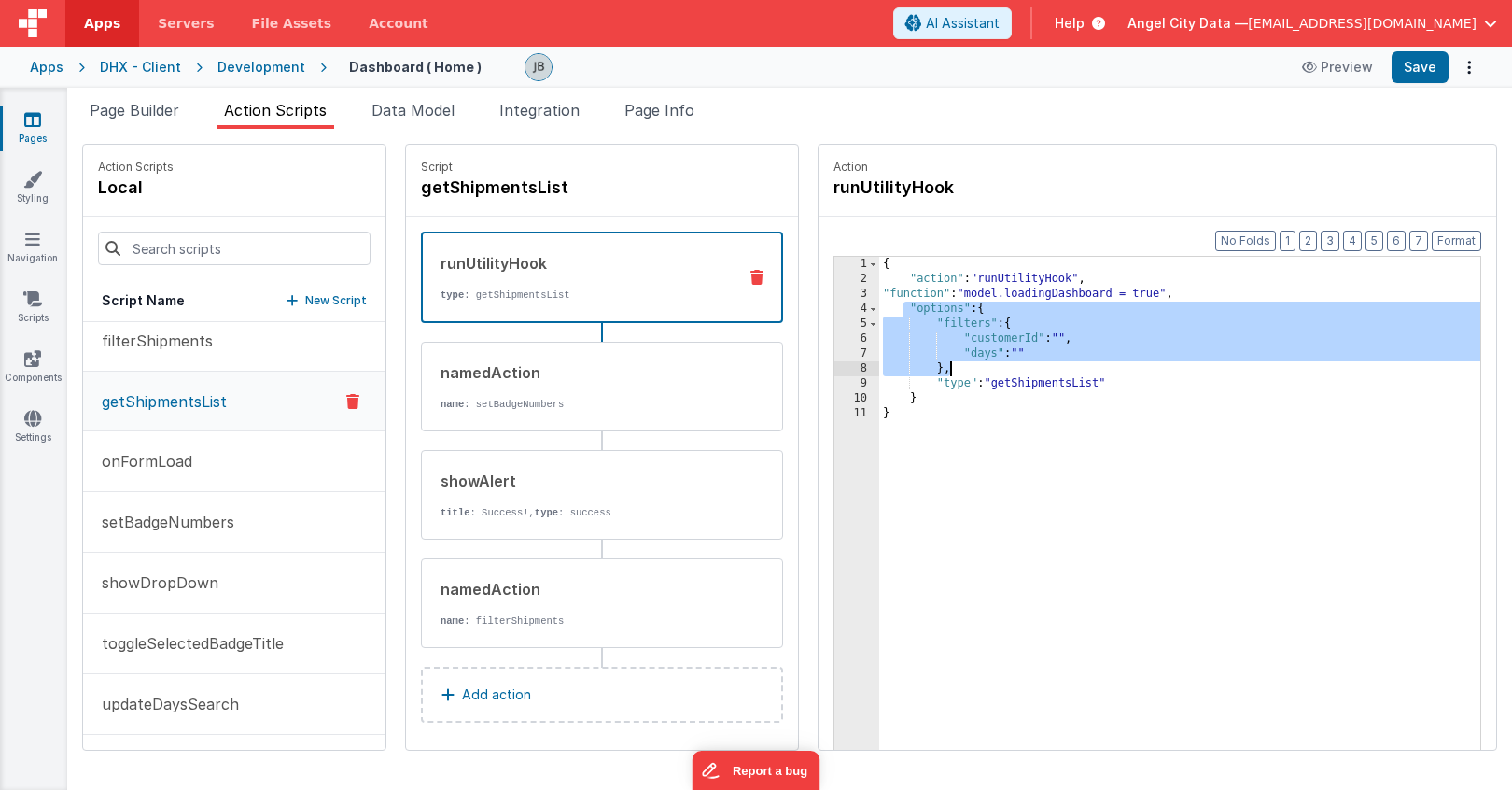
drag, startPoint x: 859, startPoint y: 303, endPoint x: 908, endPoint y: 371, distance: 83.8
click at [908, 371] on div "{ "action" : "runUtilityHook" , "function" : "model.loadingDashboard = true" , …" at bounding box center [1202, 547] width 647 height 581
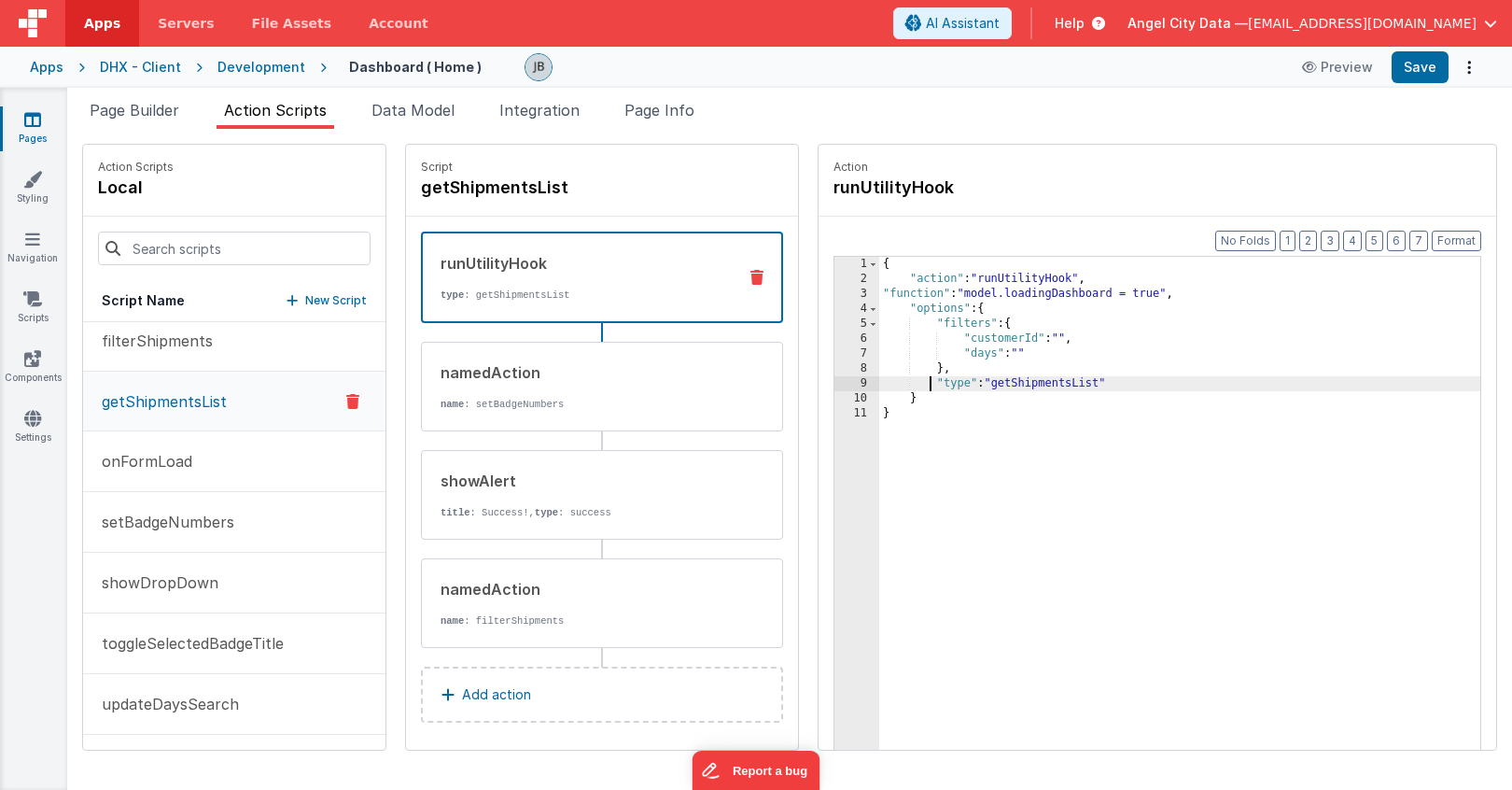
click at [888, 388] on div "{ "action" : "runUtilityHook" , "function" : "model.loadingDashboard = true" , …" at bounding box center [1202, 547] width 647 height 581
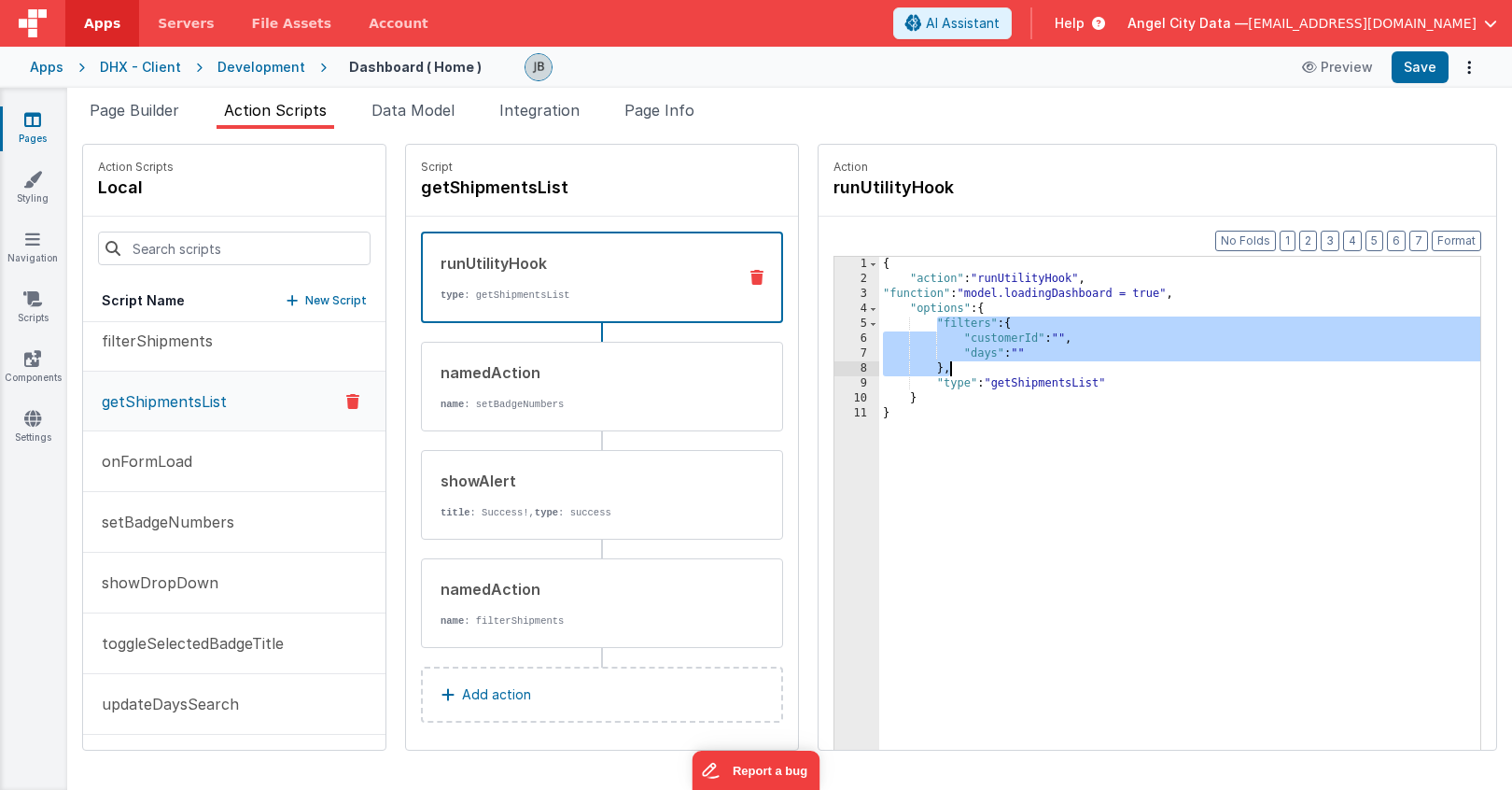
drag, startPoint x: 893, startPoint y: 324, endPoint x: 913, endPoint y: 368, distance: 48.3
click at [913, 368] on div "{ "action" : "runUtilityHook" , "function" : "model.loadingDashboard = true" , …" at bounding box center [1202, 547] width 647 height 581
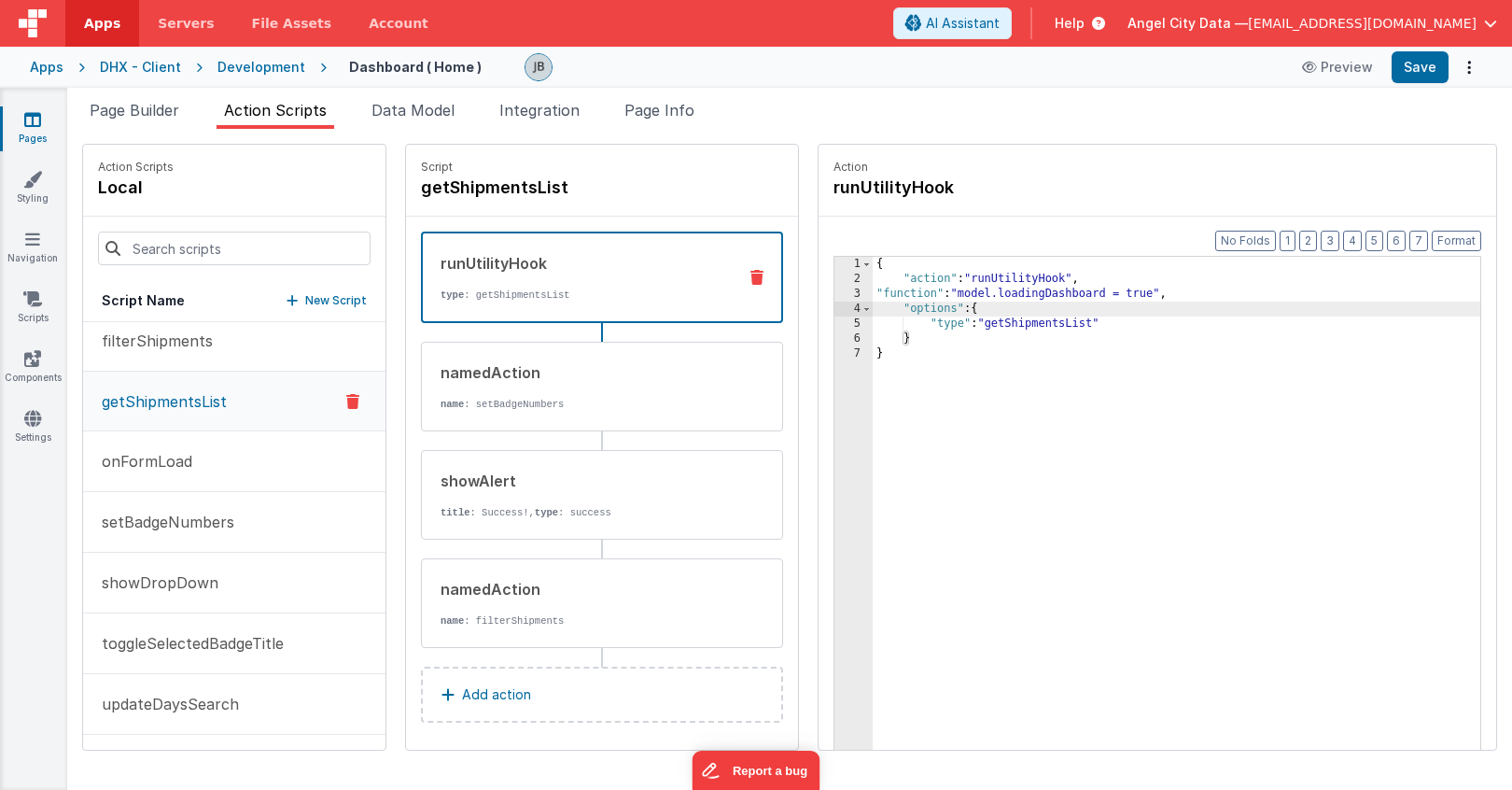
click at [1009, 325] on div "{ "action" : "runUtilityHook" , "function" : "model.loadingDashboard = true" , …" at bounding box center [1199, 547] width 653 height 581
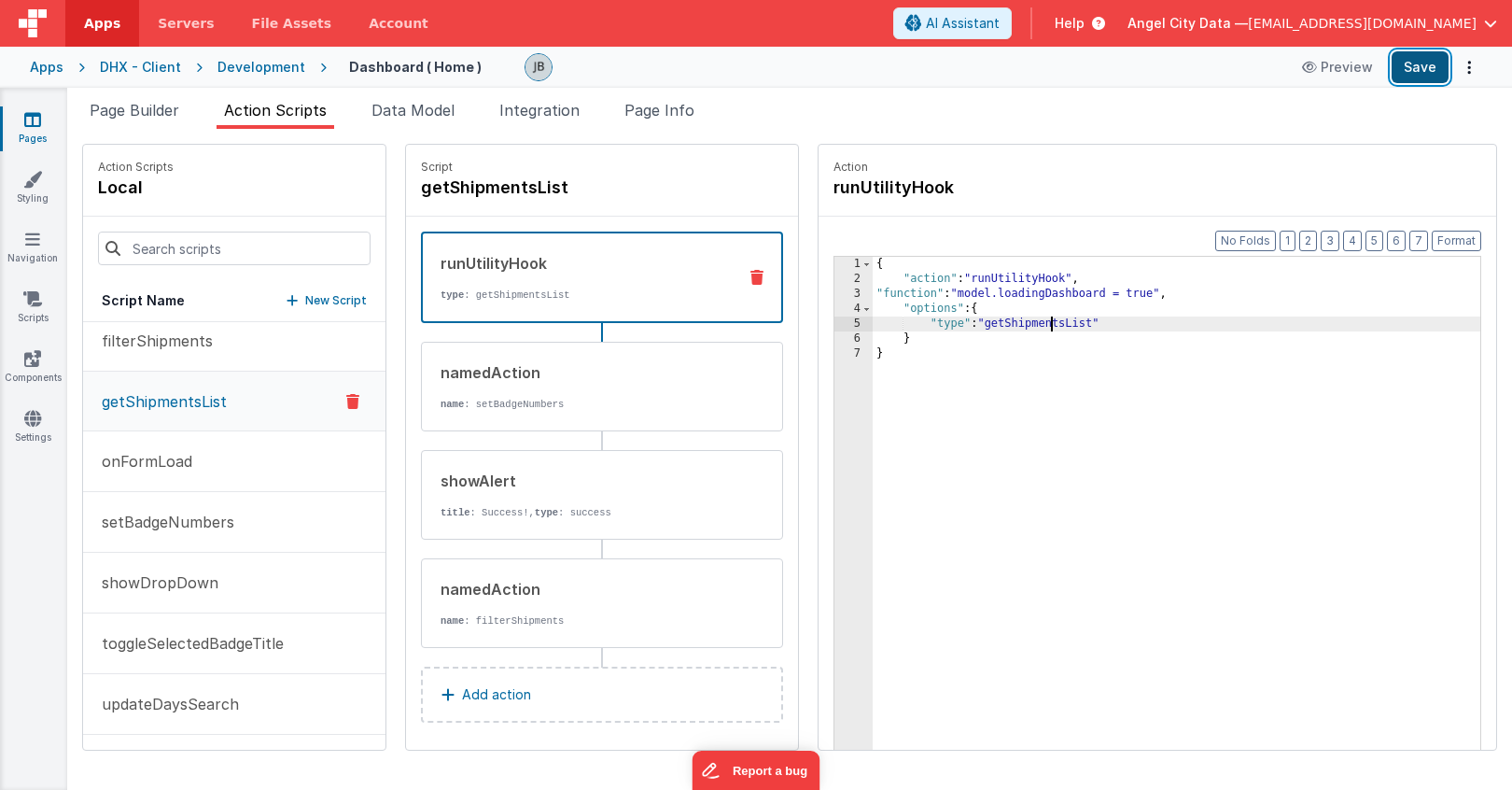
click at [1407, 67] on button "Save" at bounding box center [1420, 68] width 57 height 32
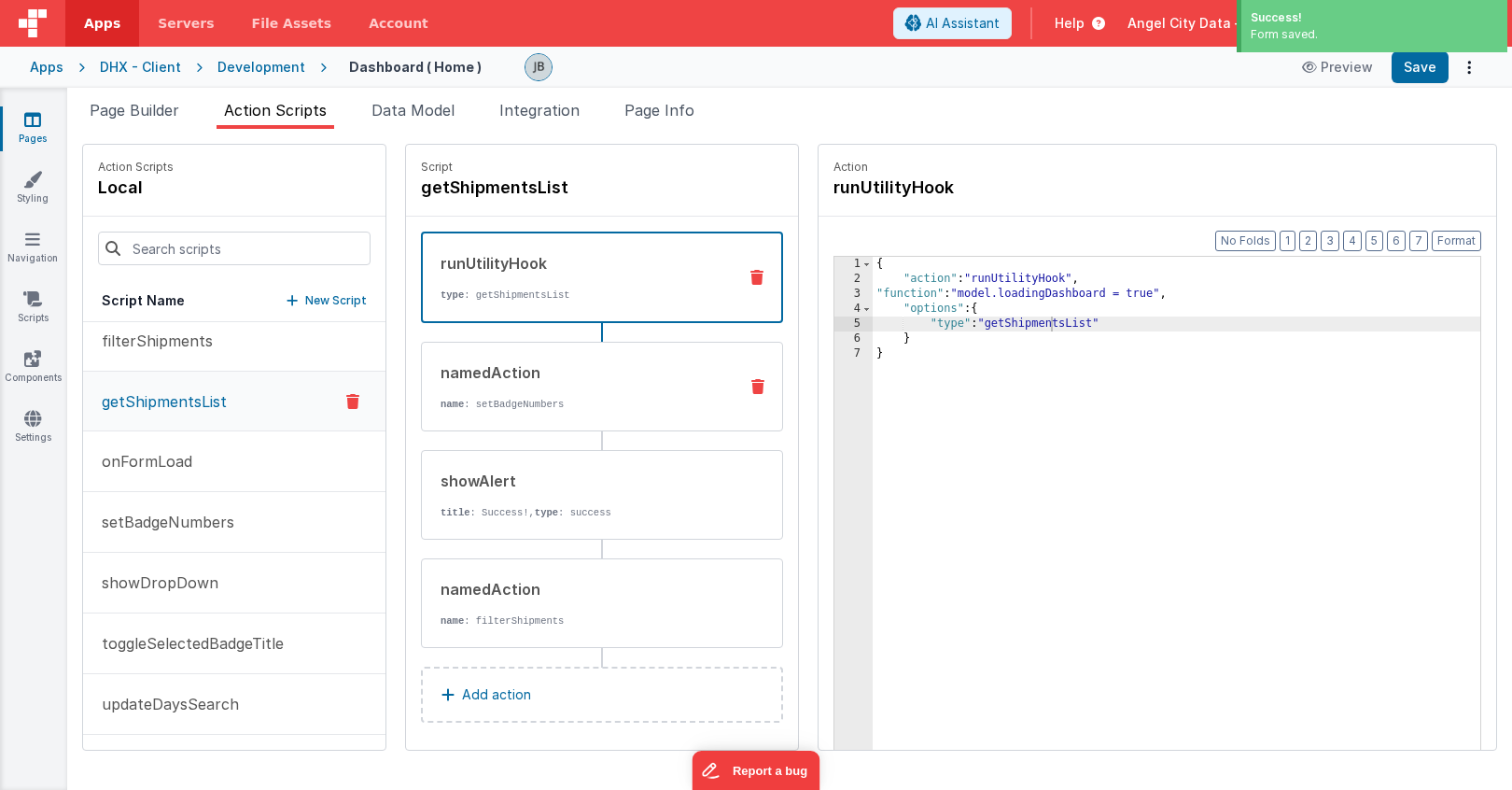
click at [643, 371] on div "namedAction" at bounding box center [581, 372] width 282 height 23
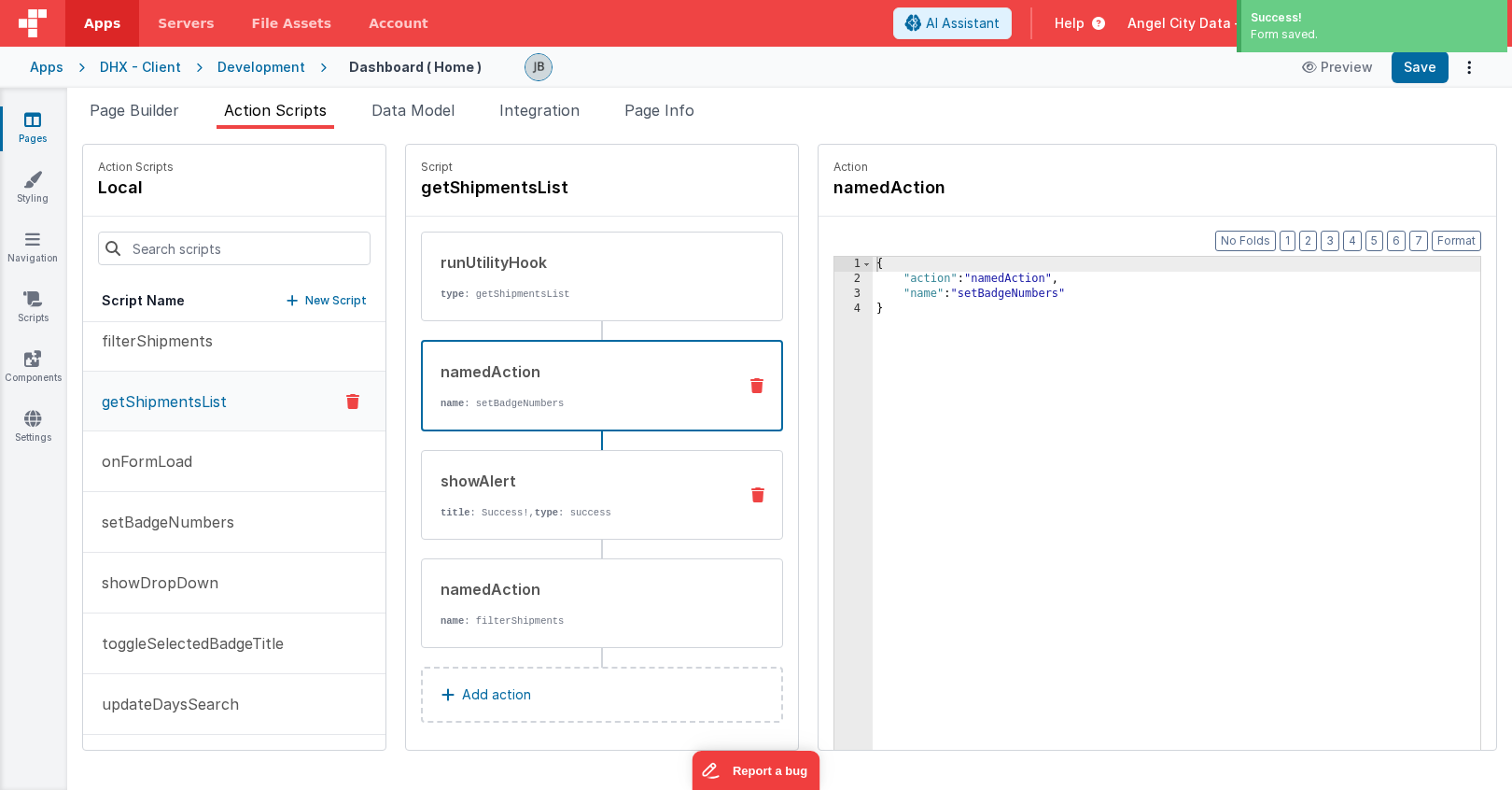
click at [604, 458] on div "showAlert title : Success!, type : success" at bounding box center [603, 494] width 362 height 89
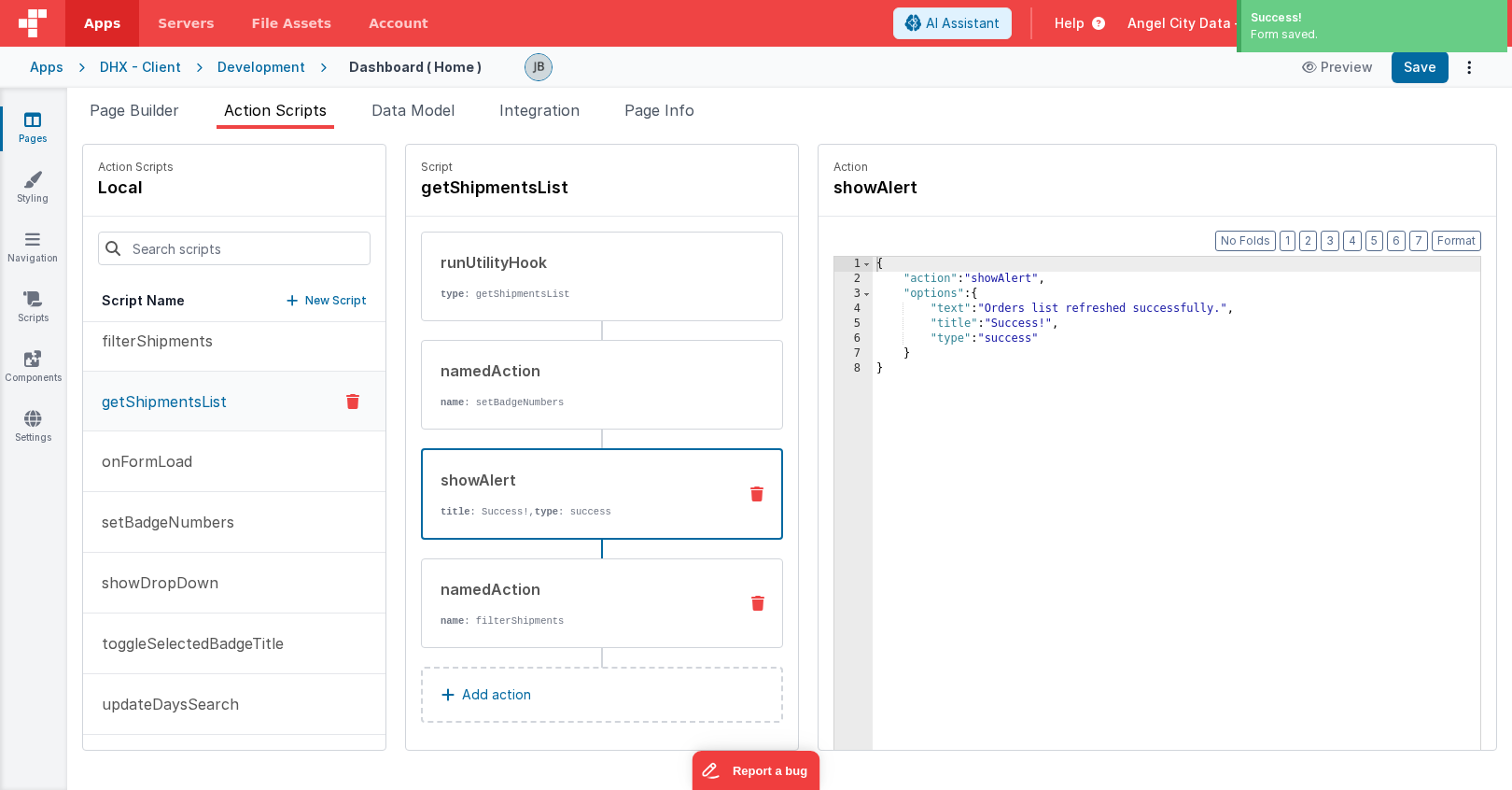
click at [568, 586] on div "namedAction" at bounding box center [581, 589] width 282 height 23
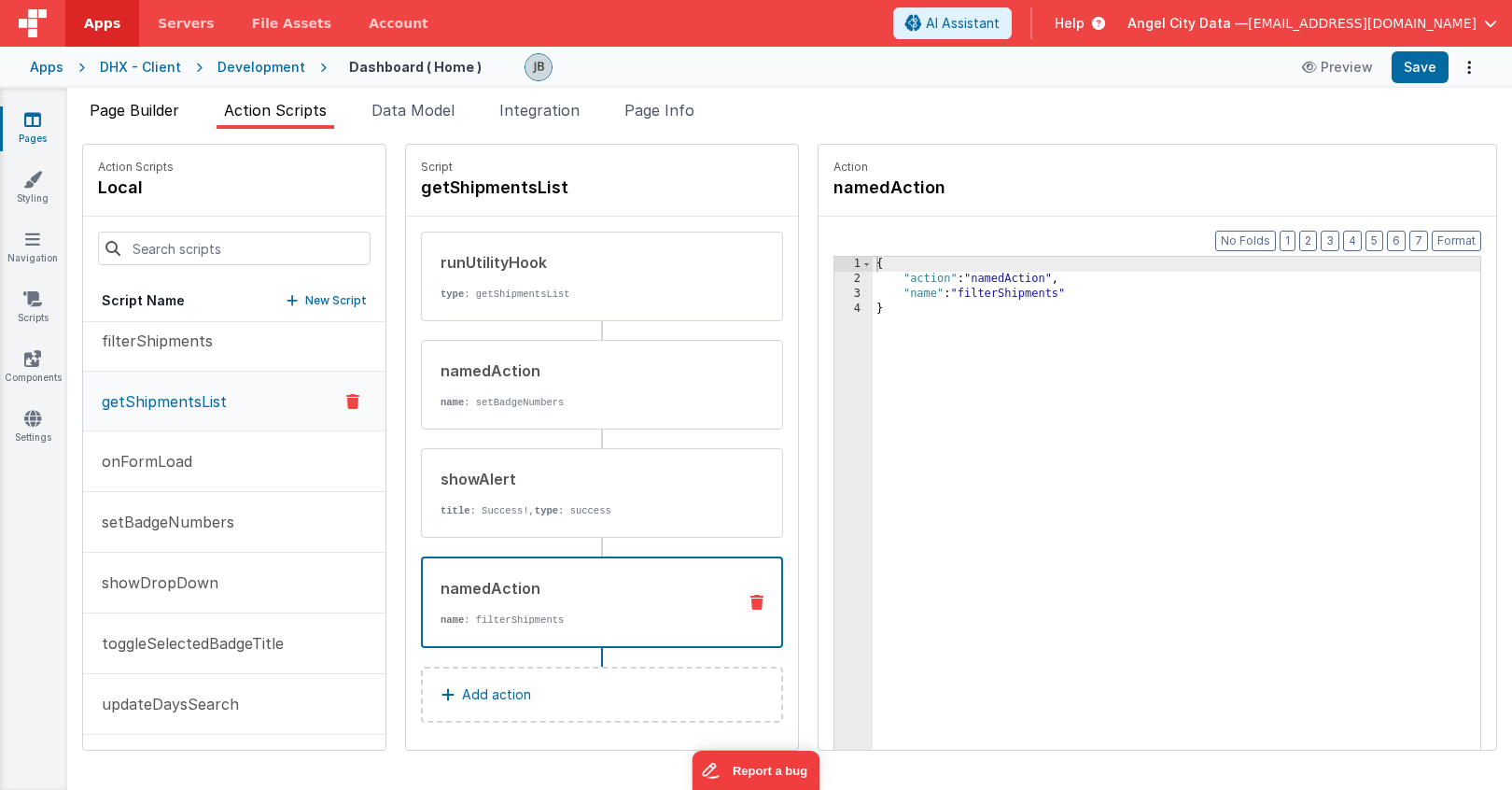
click at [150, 107] on span "Page Builder" at bounding box center [133, 110] width 89 height 19
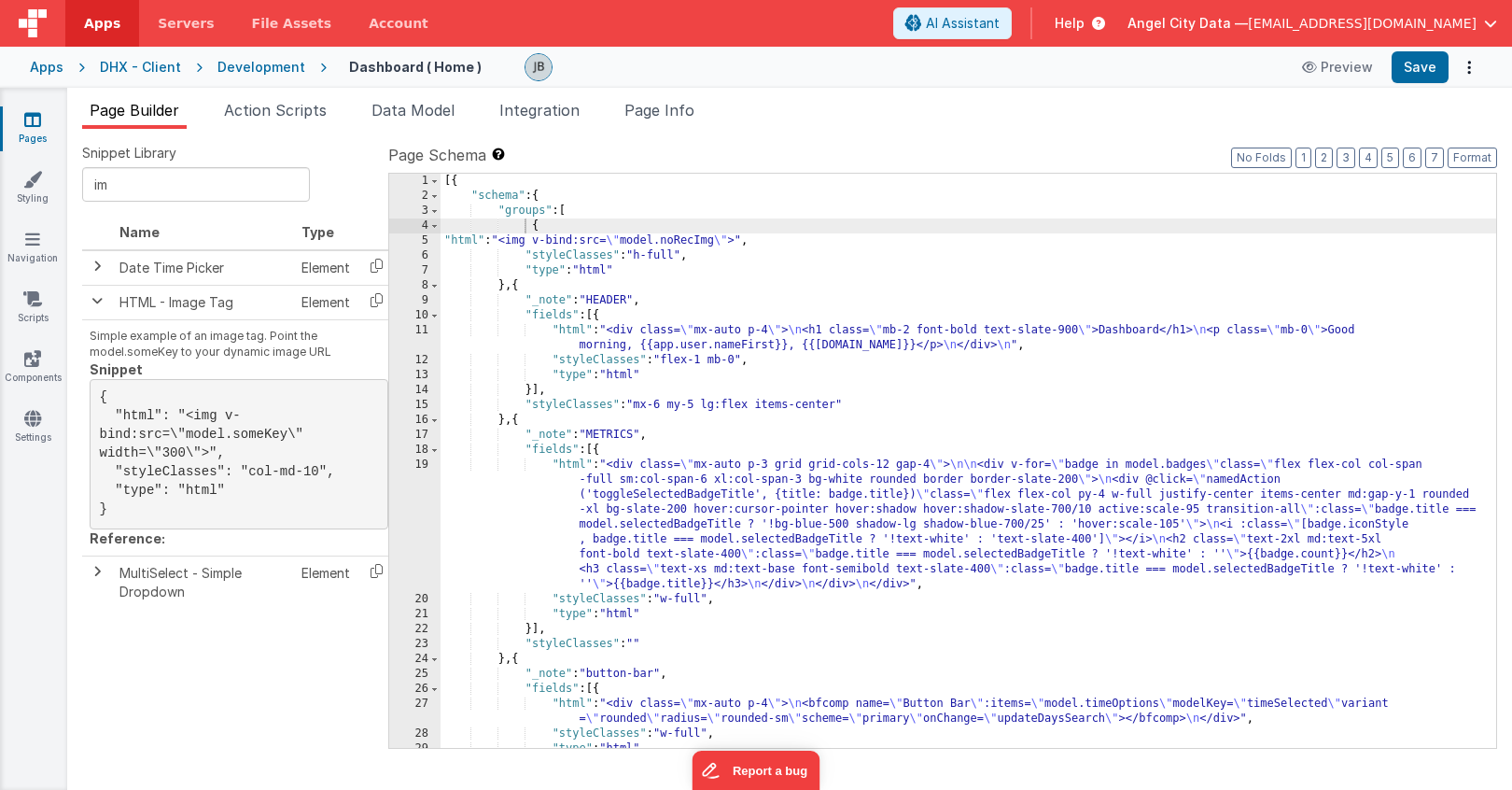
click at [649, 397] on div "[{ "schema" : { "groups" : [ { "html" : "<img v-bind:src= \" model.noRecImg \" …" at bounding box center [968, 476] width 1056 height 604
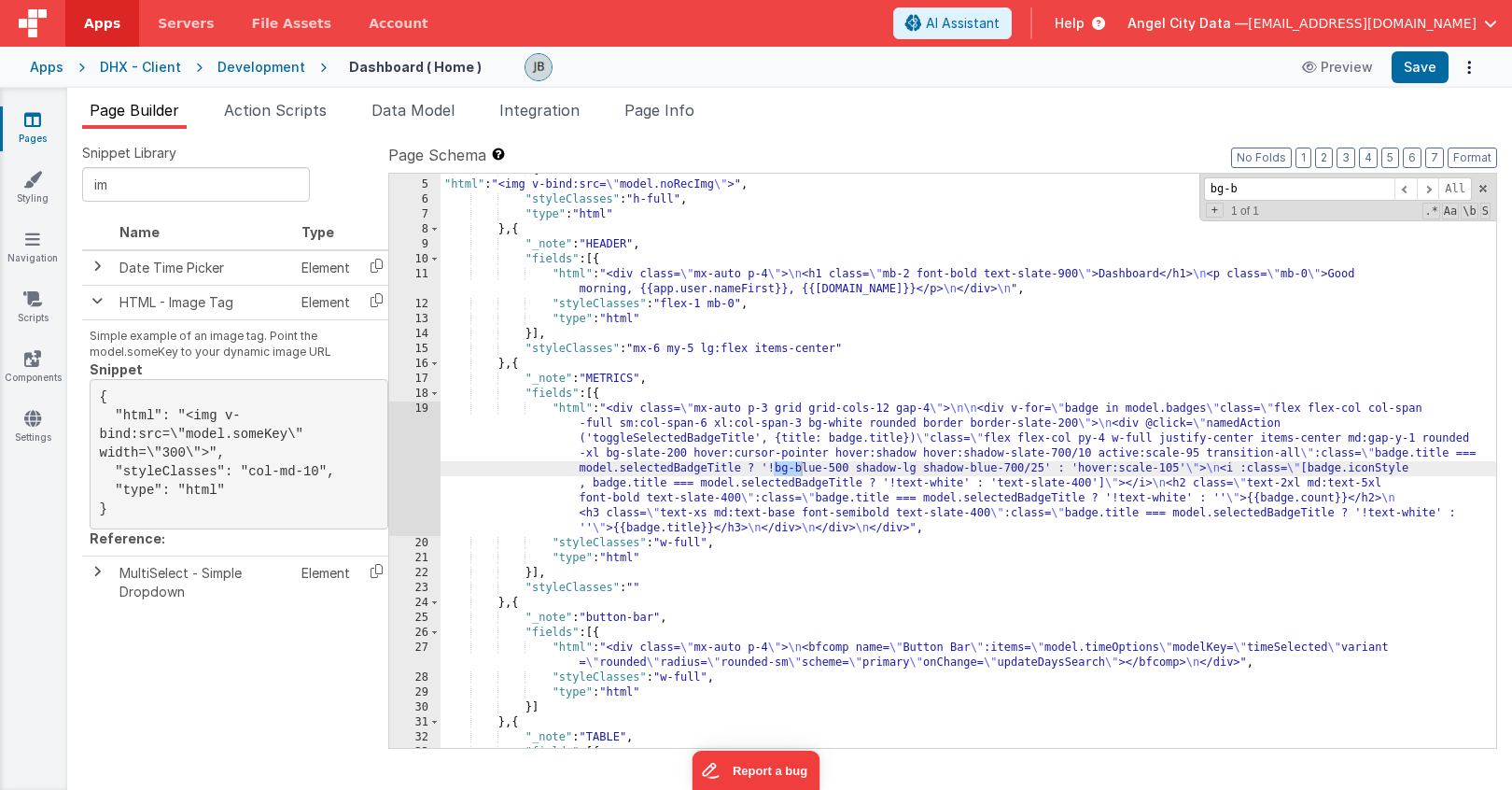
scroll to position [56, 0]
type input "bg-background"
click at [603, 319] on div "{ "html" : "<img v-bind:src= \" model.noRecImg \" >" , "styleClasses" : "h-full…" at bounding box center [968, 464] width 1056 height 604
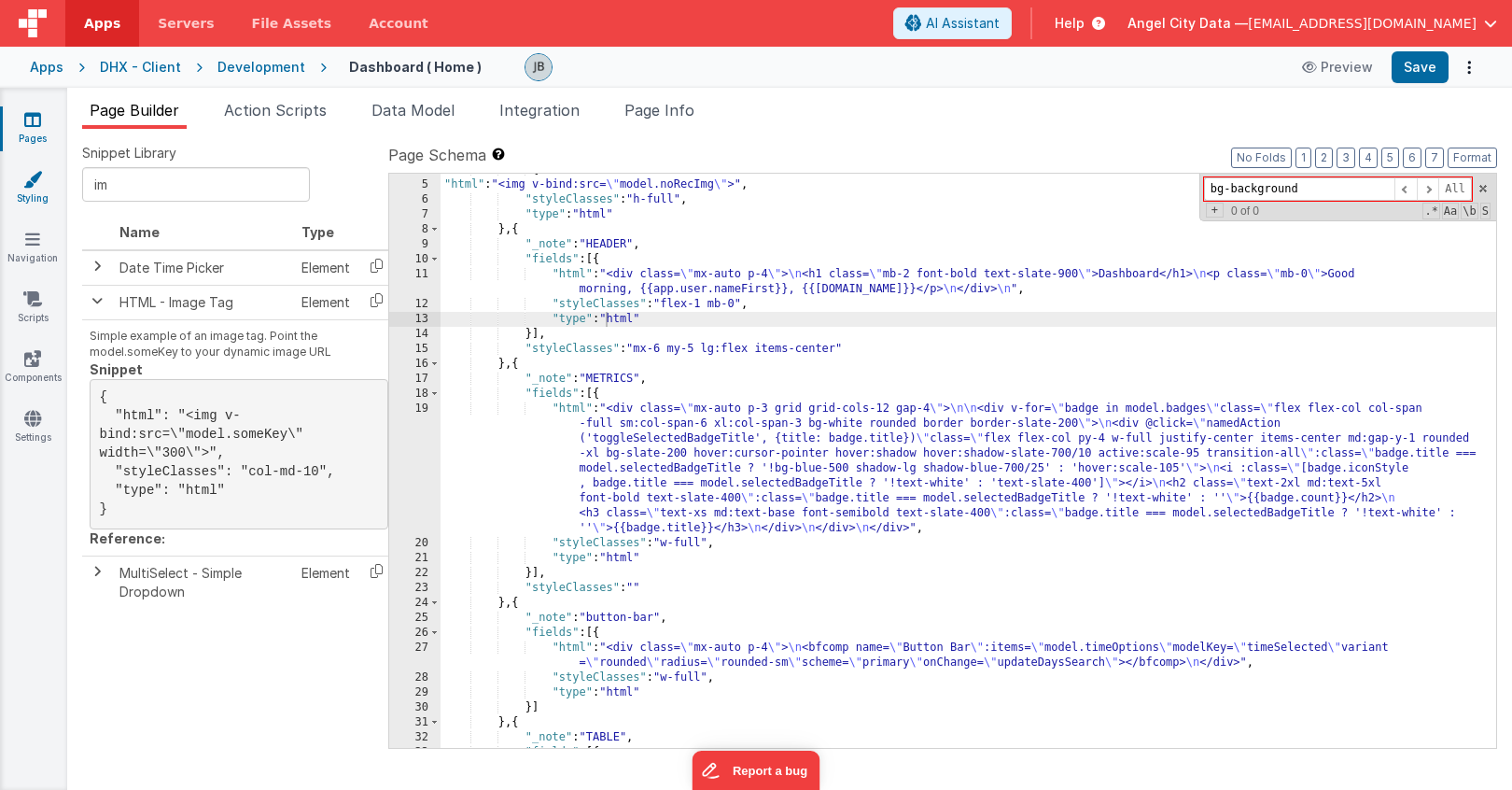
click at [53, 181] on link "Styling" at bounding box center [33, 189] width 68 height 38
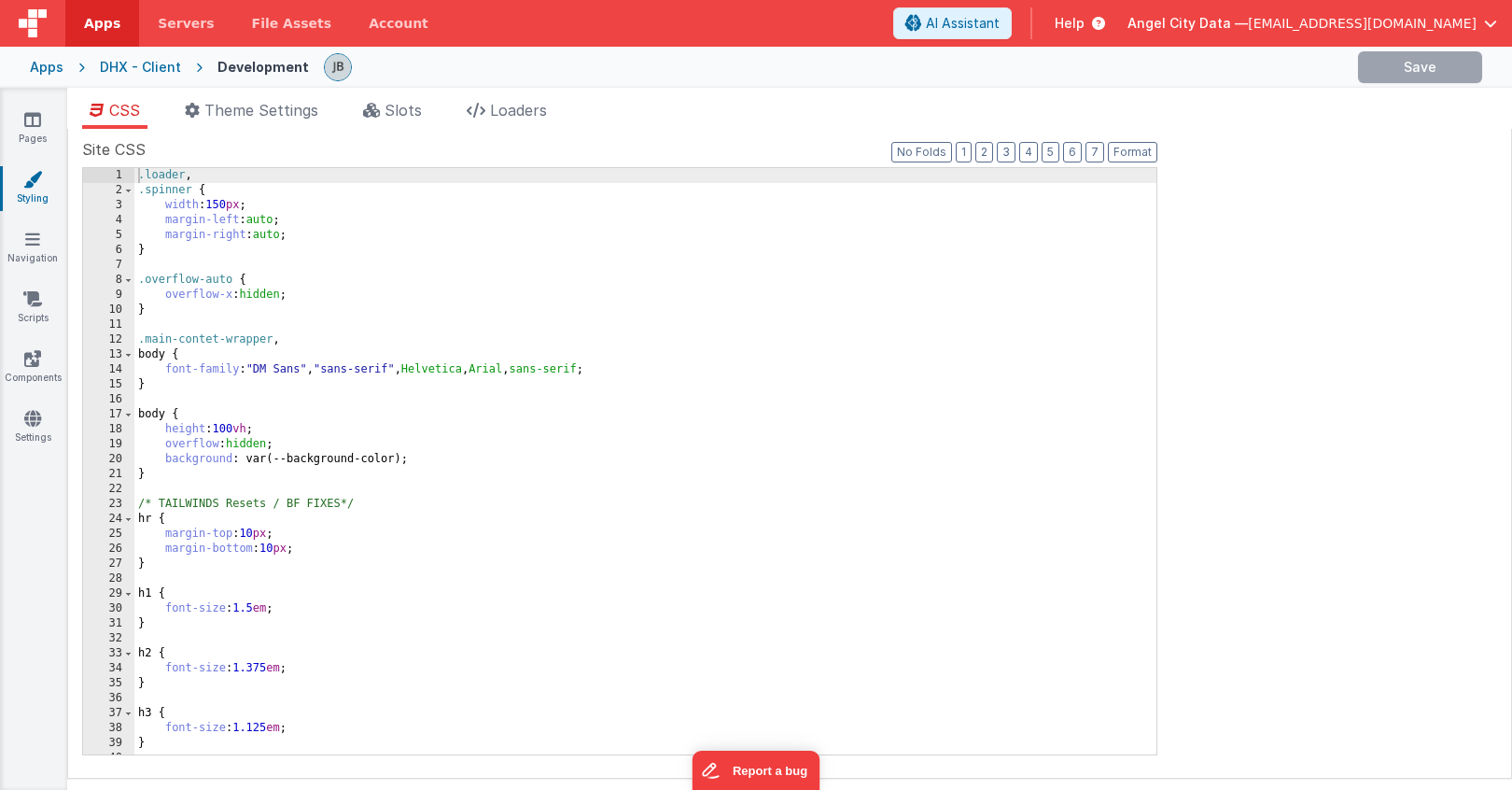
click at [355, 327] on div ".loader , .spinner { width : 150 px ; margin-left : auto ; margin-right : auto …" at bounding box center [645, 476] width 1022 height 616
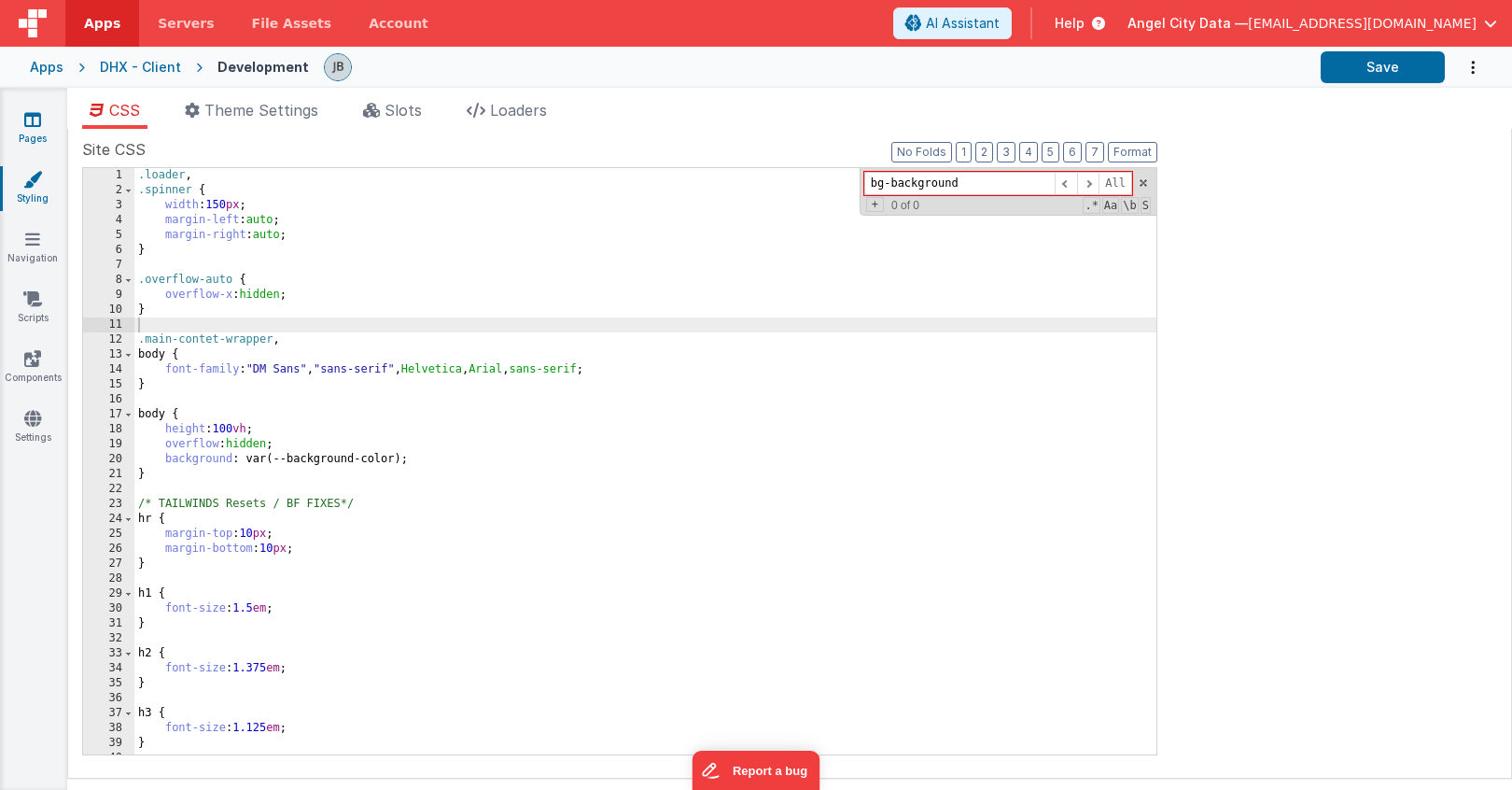
type input "bg-background"
click at [23, 127] on link "Pages" at bounding box center [33, 129] width 68 height 38
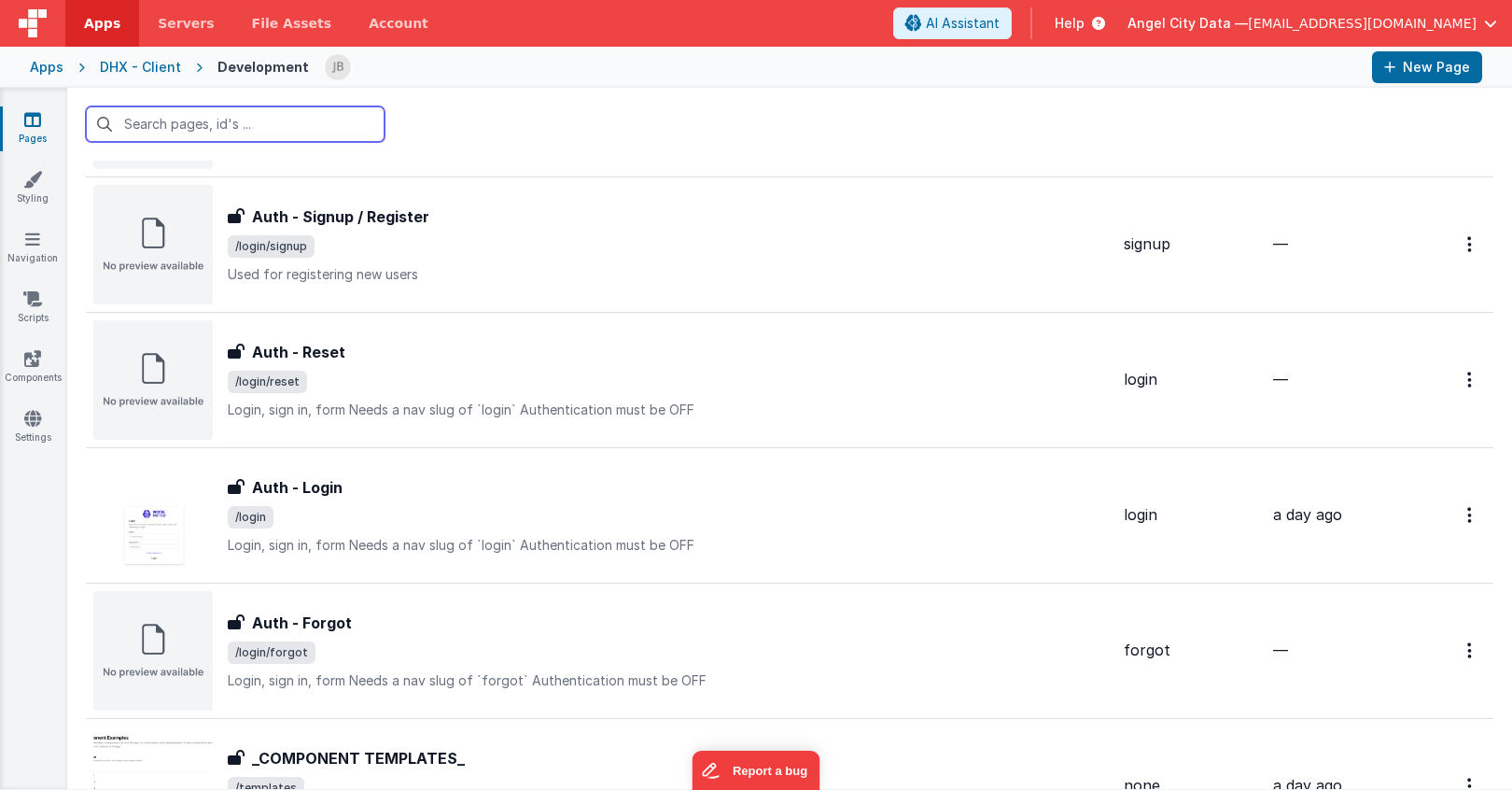
scroll to position [854, 0]
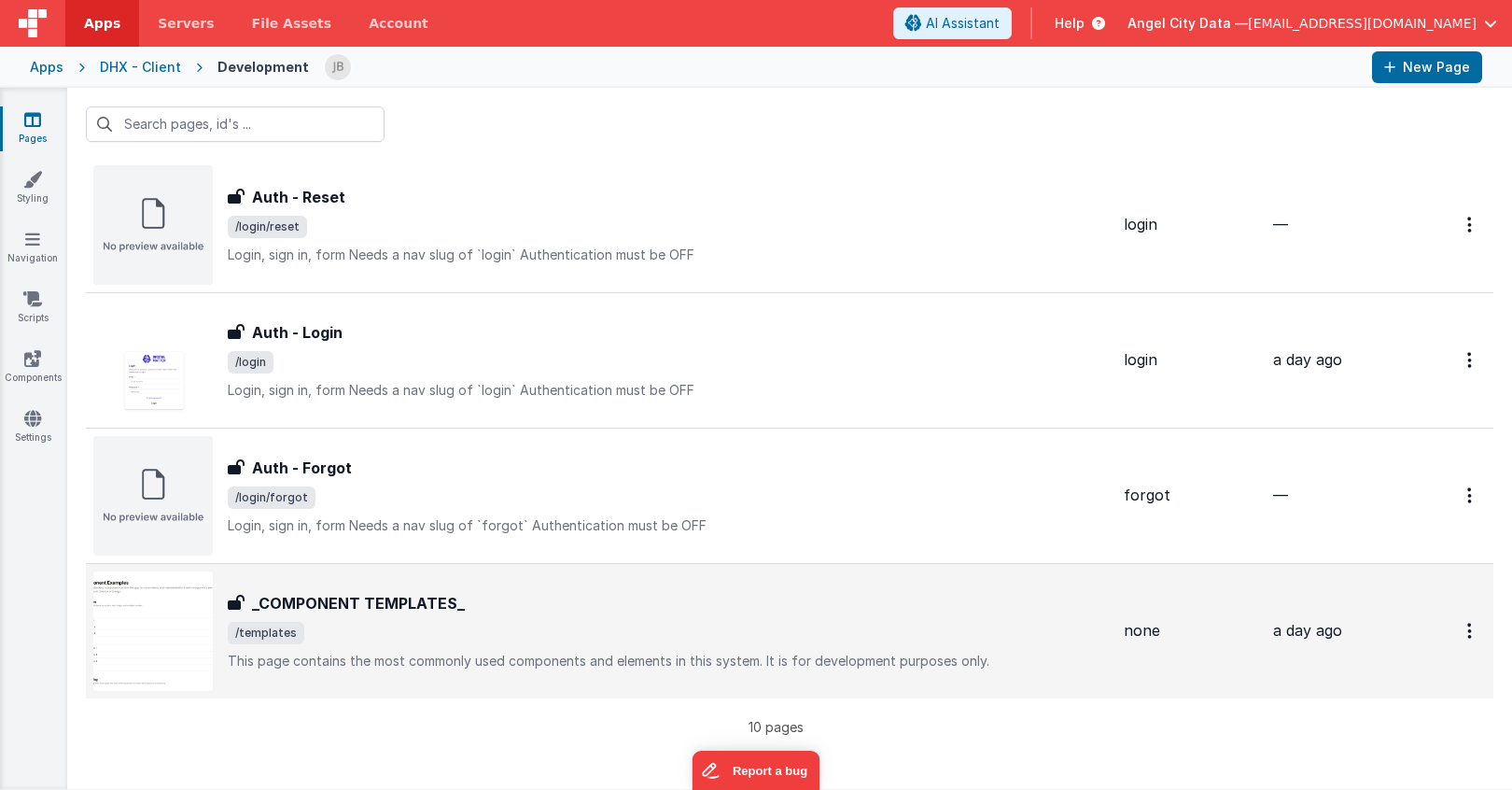
click at [313, 579] on div "_COMPONENT TEMPLATES_ _COMPONENT TEMPLATES_ /templates This page contains the m…" at bounding box center [601, 630] width 1016 height 119
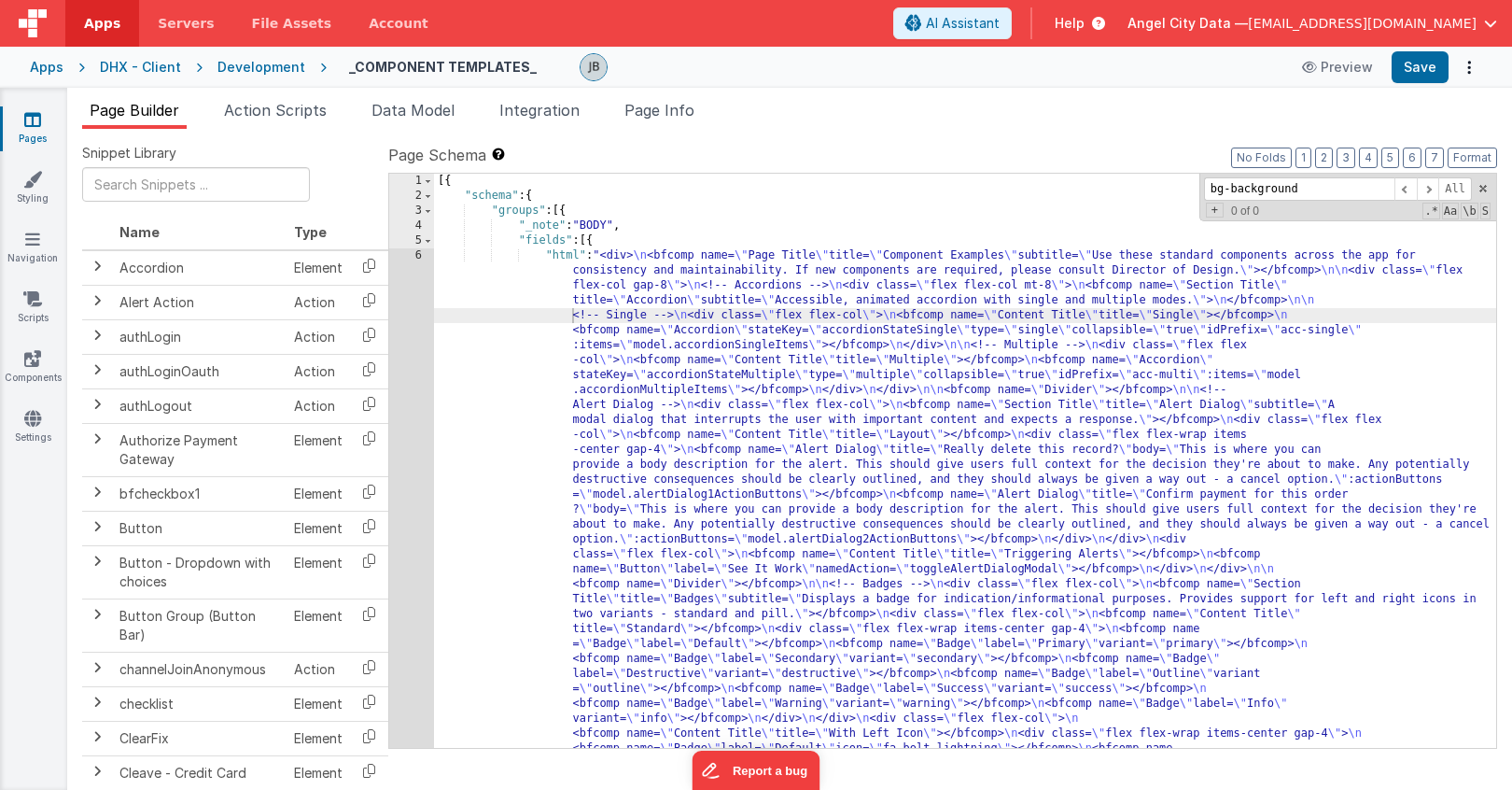
scroll to position [2561, 0]
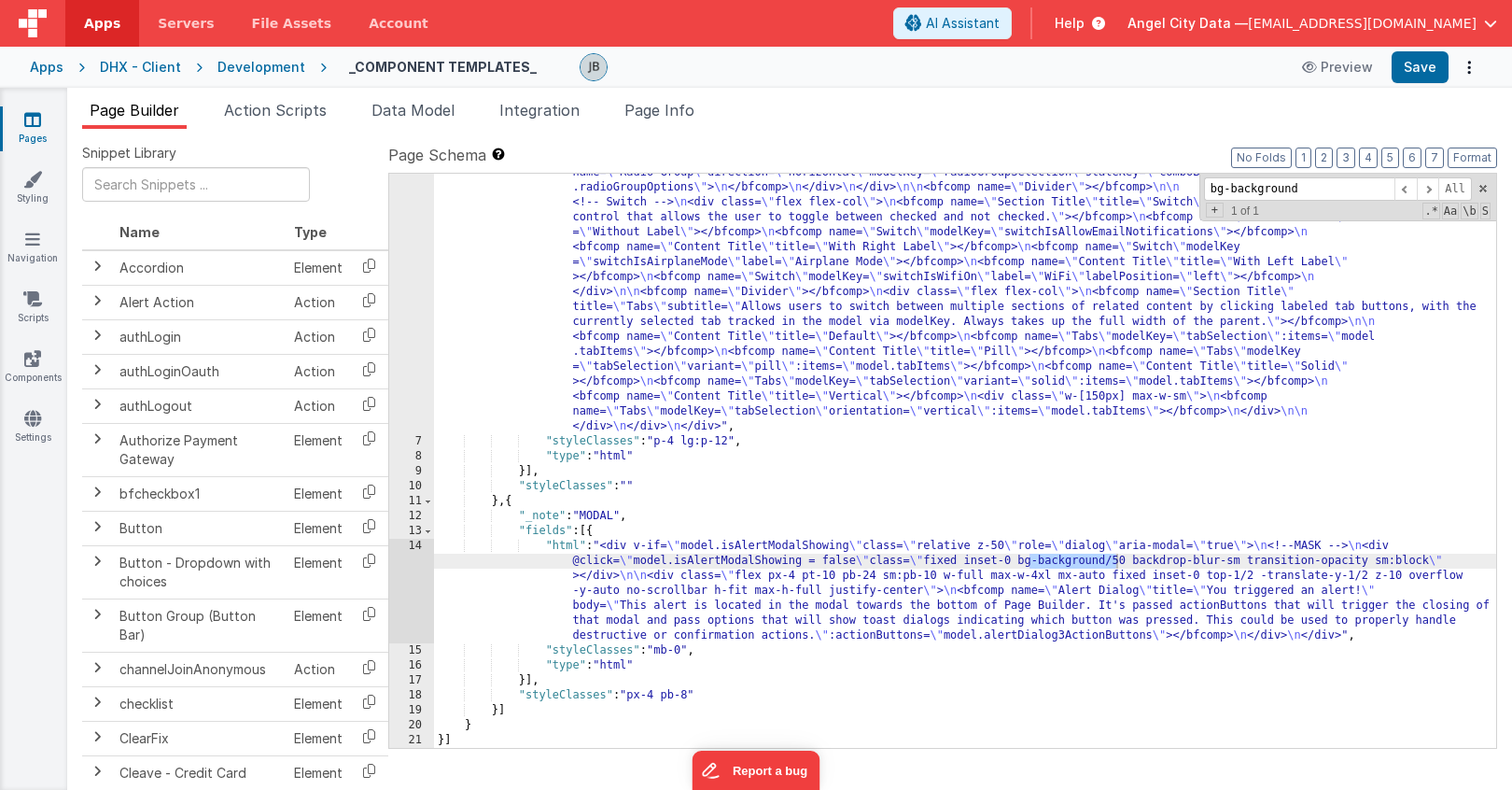
type input "bg-background"
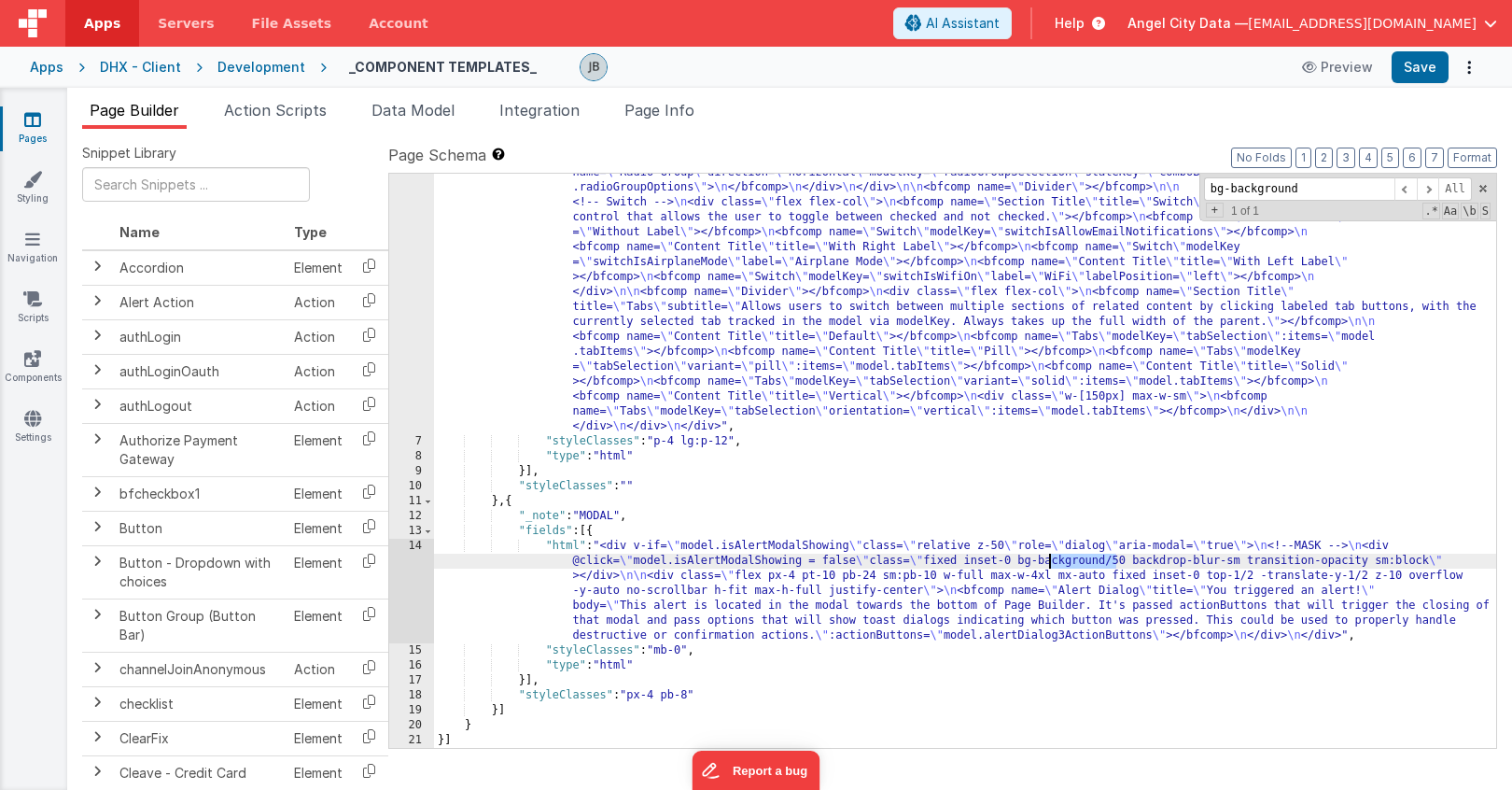
click at [23, 181] on icon at bounding box center [33, 179] width 19 height 19
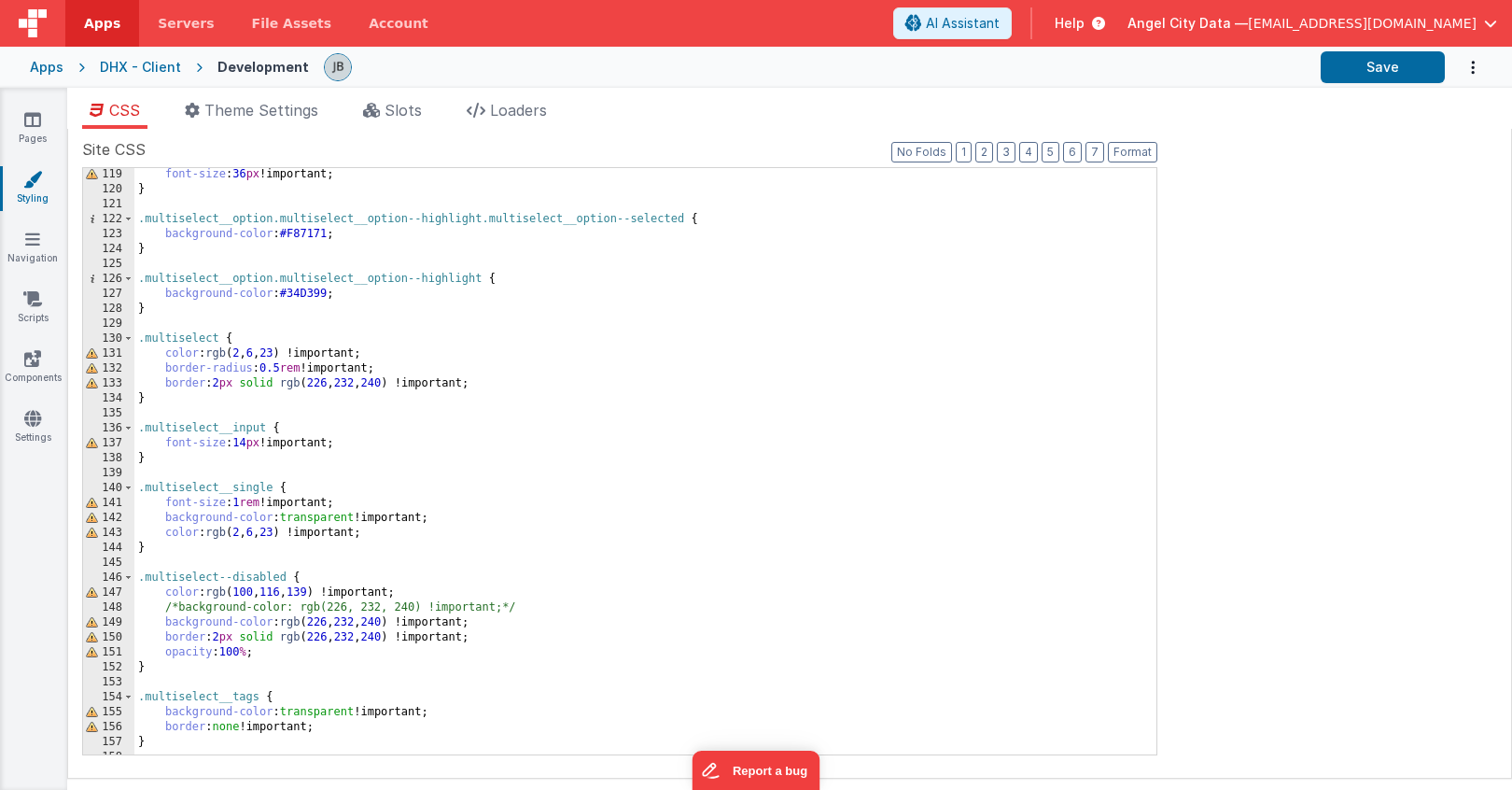
scroll to position [1763, 0]
click at [204, 553] on div "font-size : 36 px !important; } .multiselect__option.multiselect__option--highl…" at bounding box center [645, 475] width 1022 height 616
click at [199, 568] on div "font-size : 36 px !important; } .multiselect__option.multiselect__option--highl…" at bounding box center [645, 475] width 1022 height 616
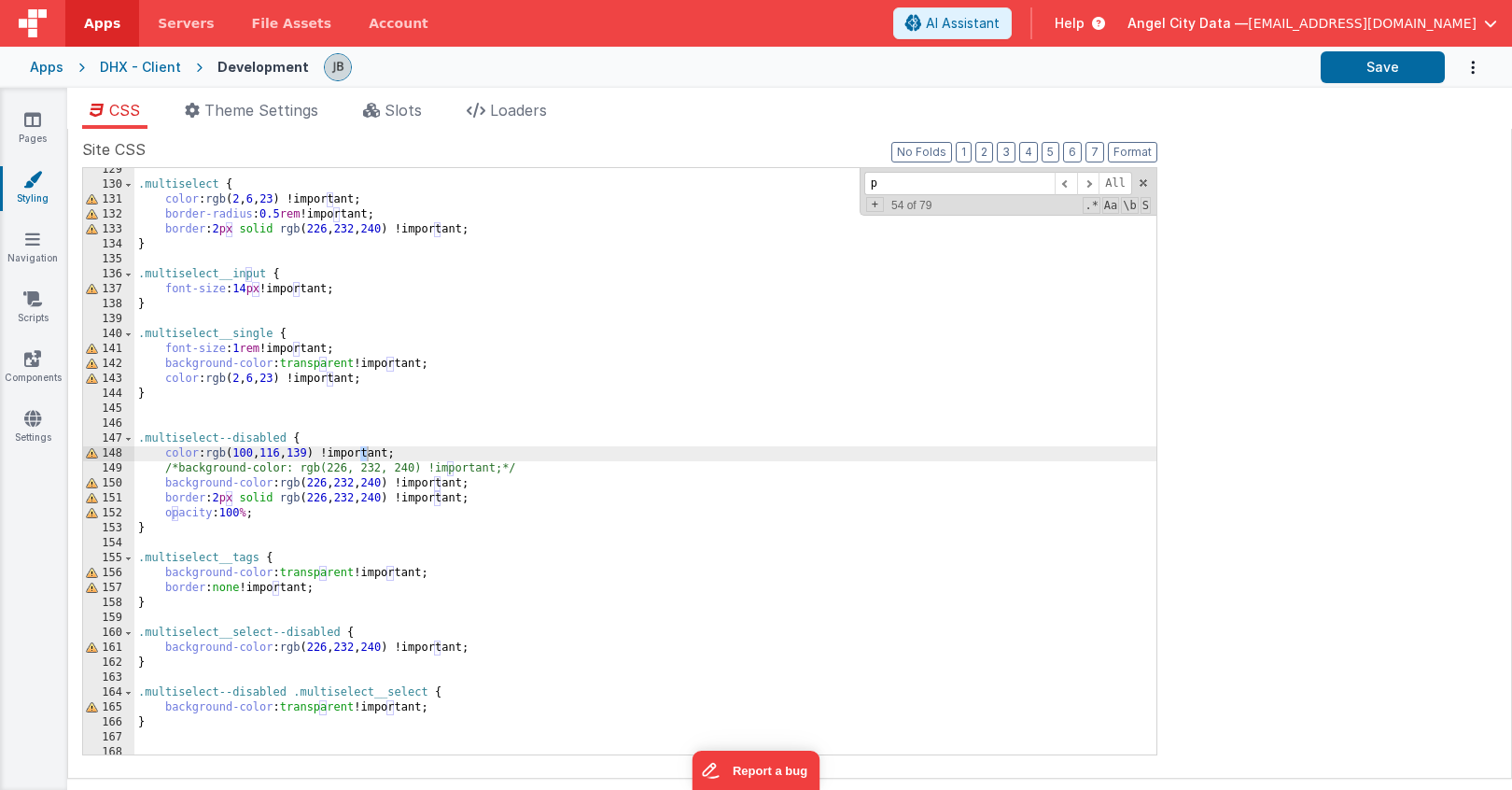
scroll to position [2290, 0]
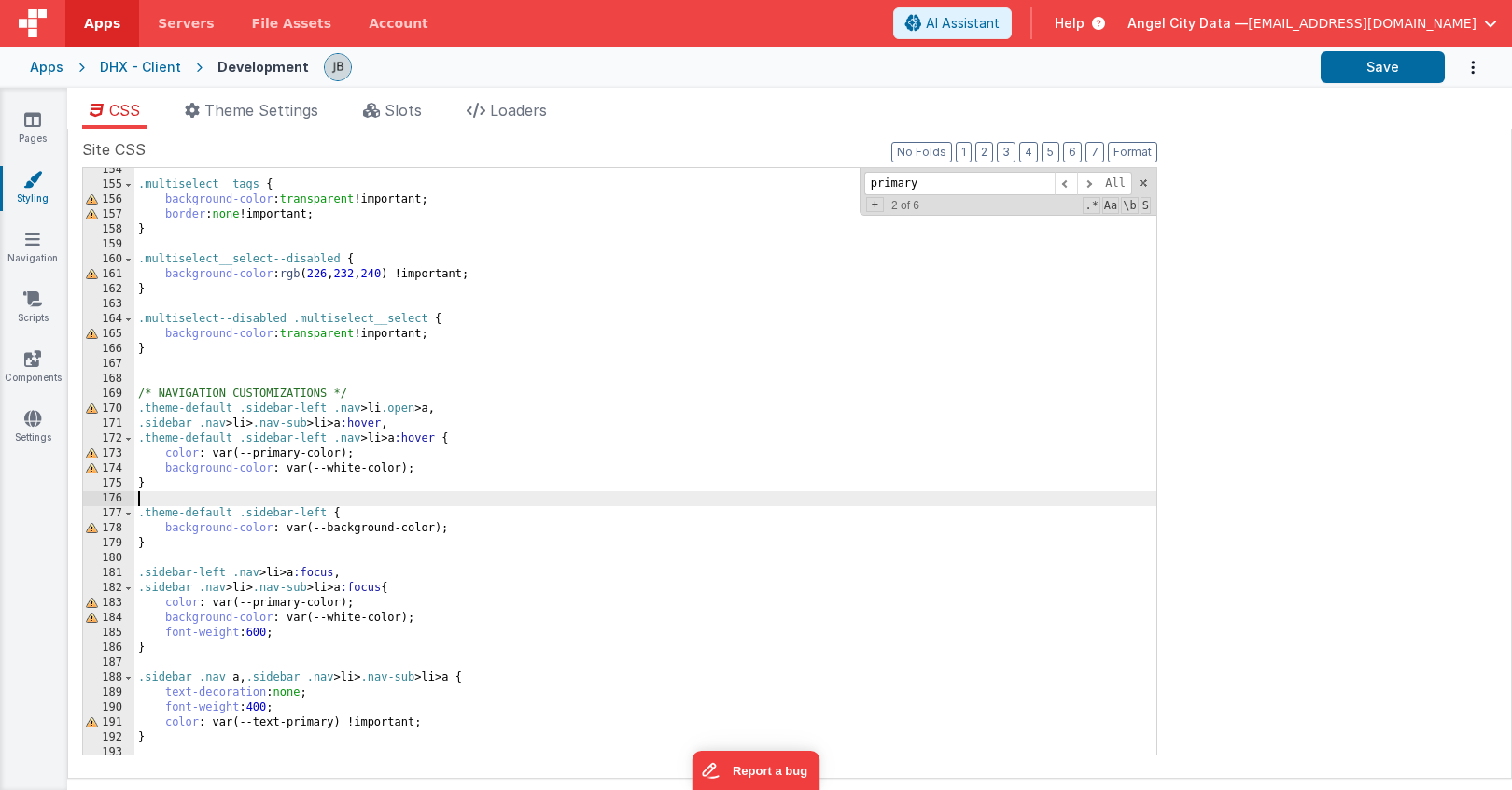
click at [213, 493] on div ".multiselect__tags { background-color : transparent !important; border : none !…" at bounding box center [645, 470] width 1022 height 616
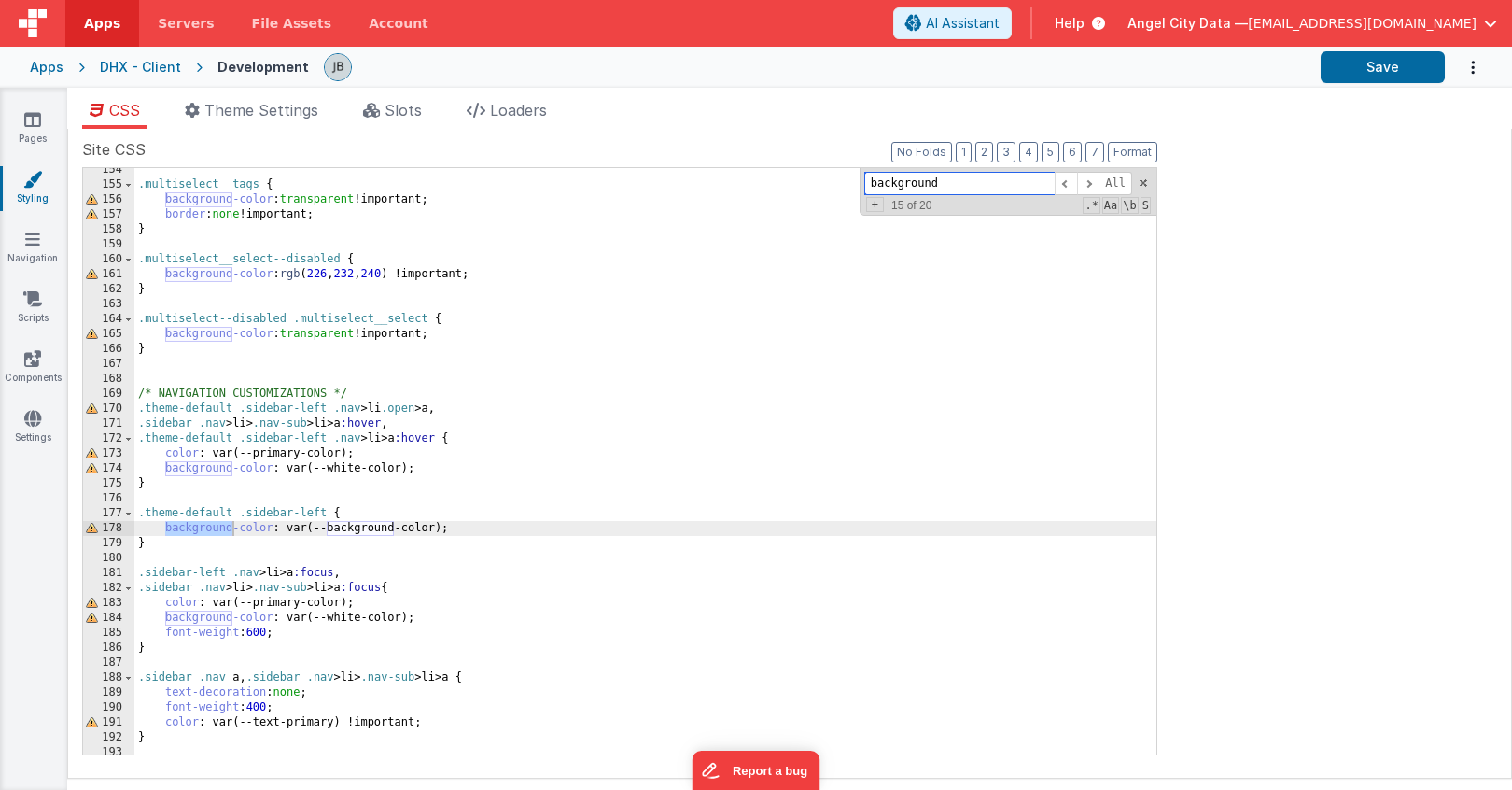
type input "background"
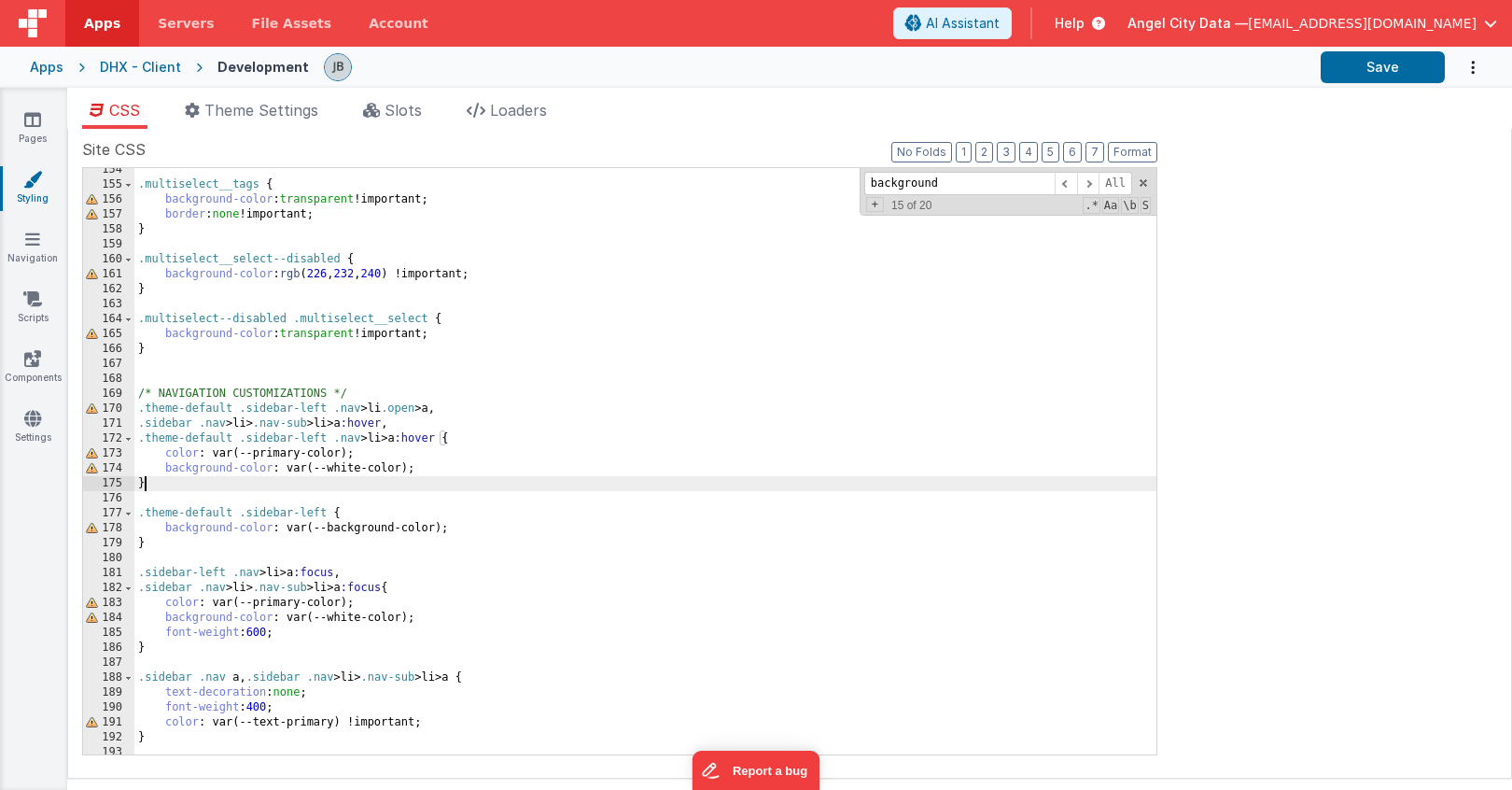
click at [233, 488] on div ".multiselect__tags { background-color : transparent !important; border : none !…" at bounding box center [645, 470] width 1022 height 616
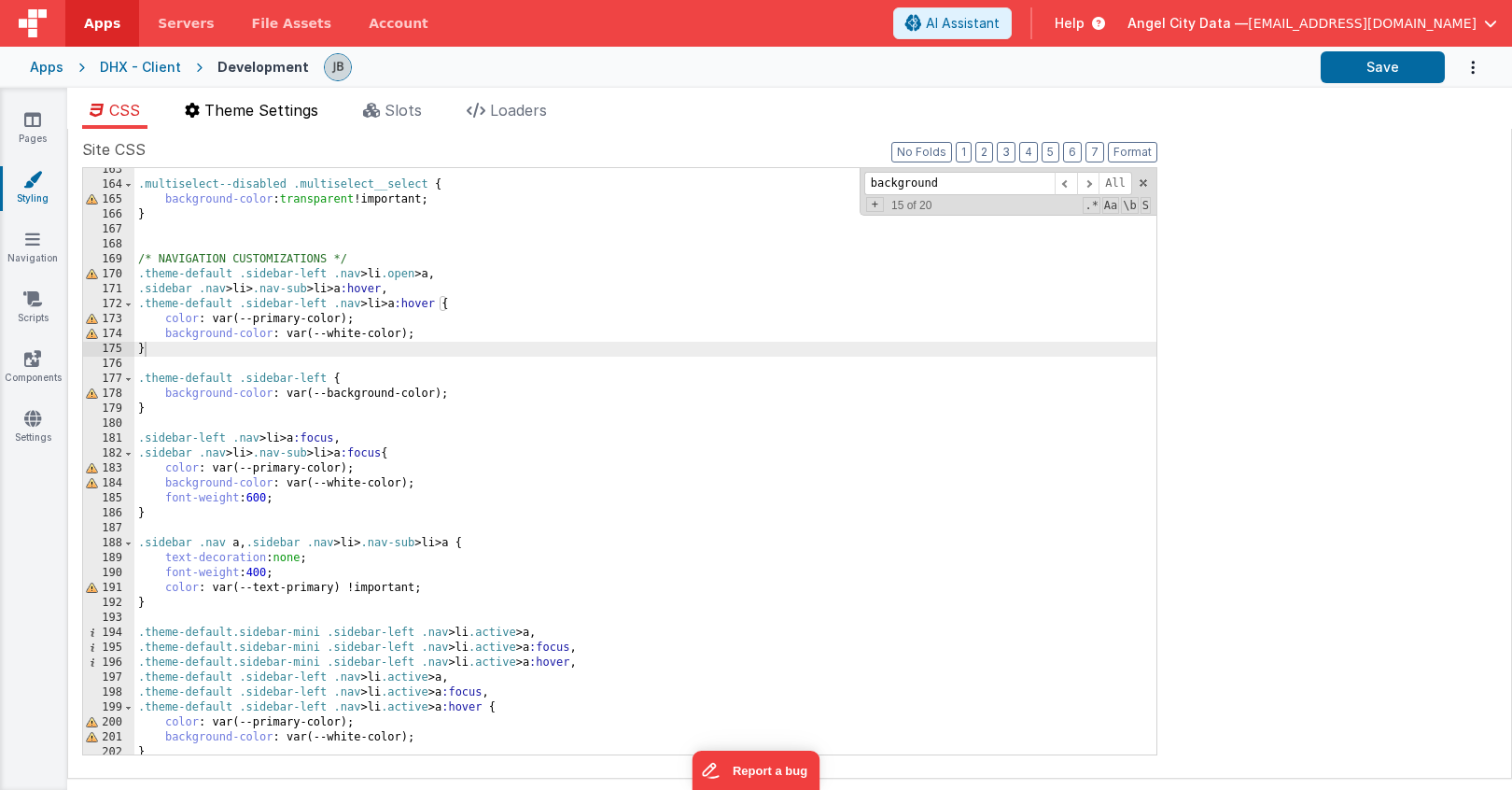
click at [264, 114] on span "Theme Settings" at bounding box center [261, 110] width 114 height 19
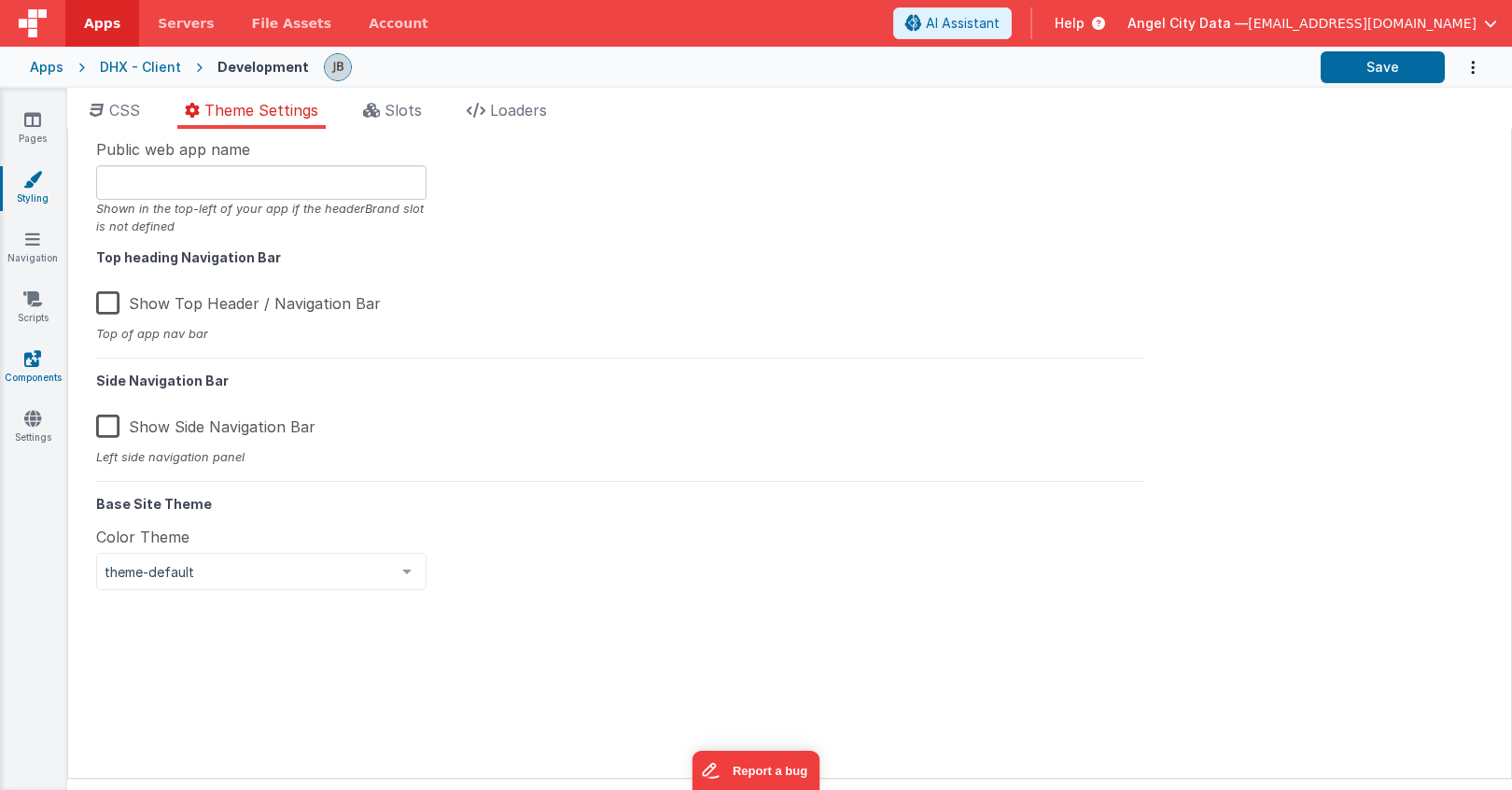
click at [40, 368] on link "Components" at bounding box center [33, 368] width 68 height 38
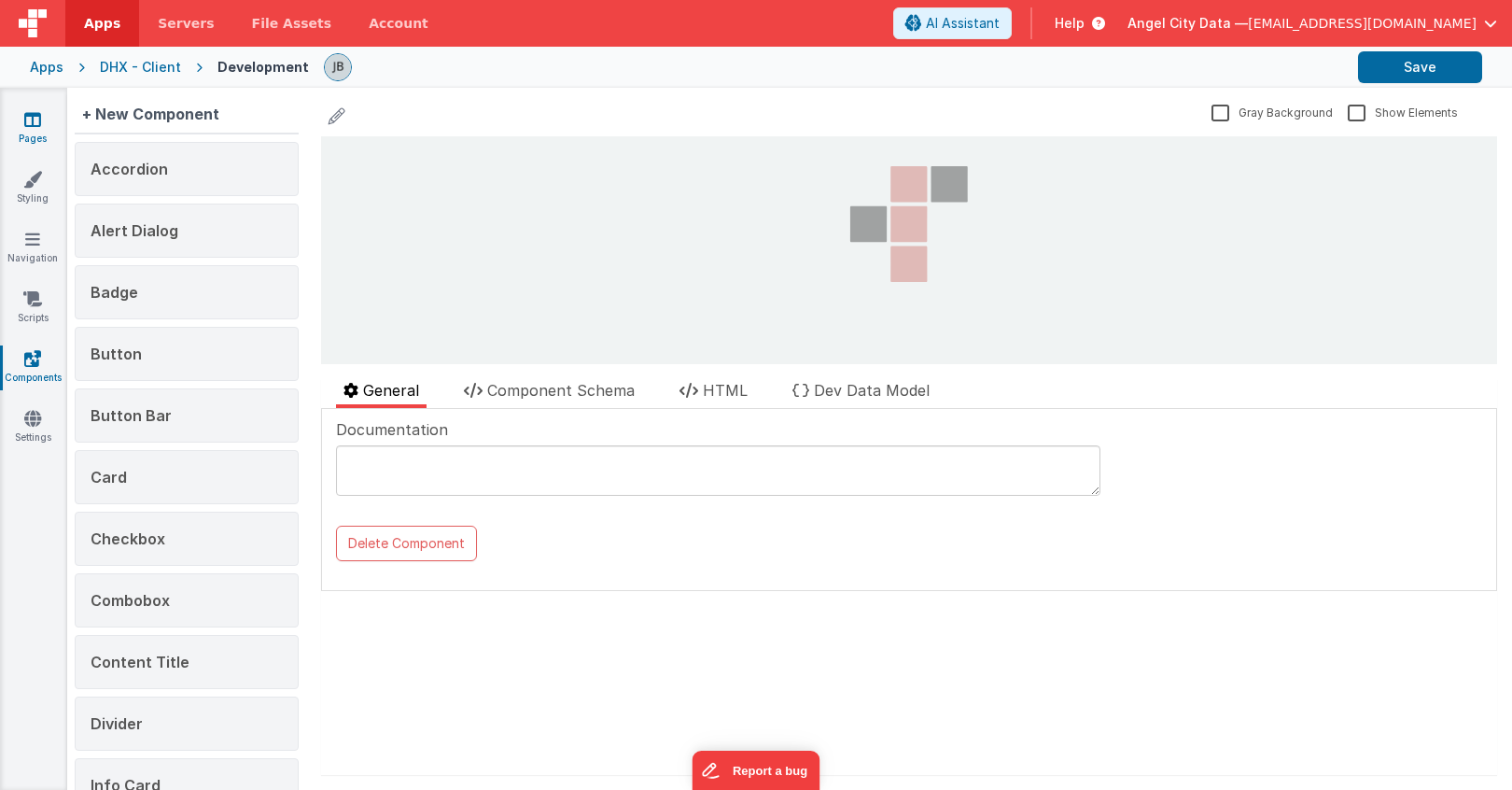
click at [28, 123] on icon at bounding box center [33, 119] width 17 height 19
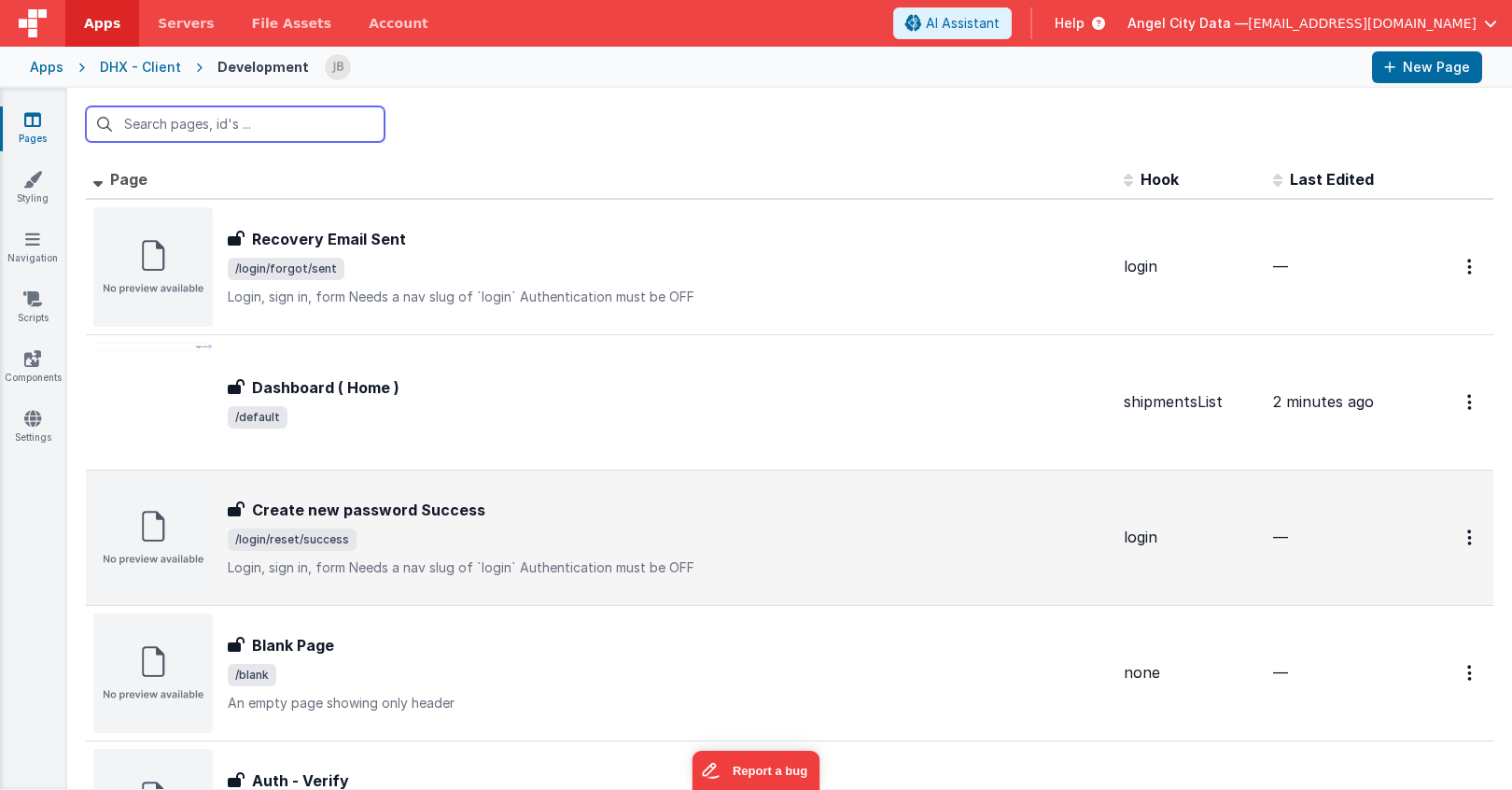
scroll to position [854, 0]
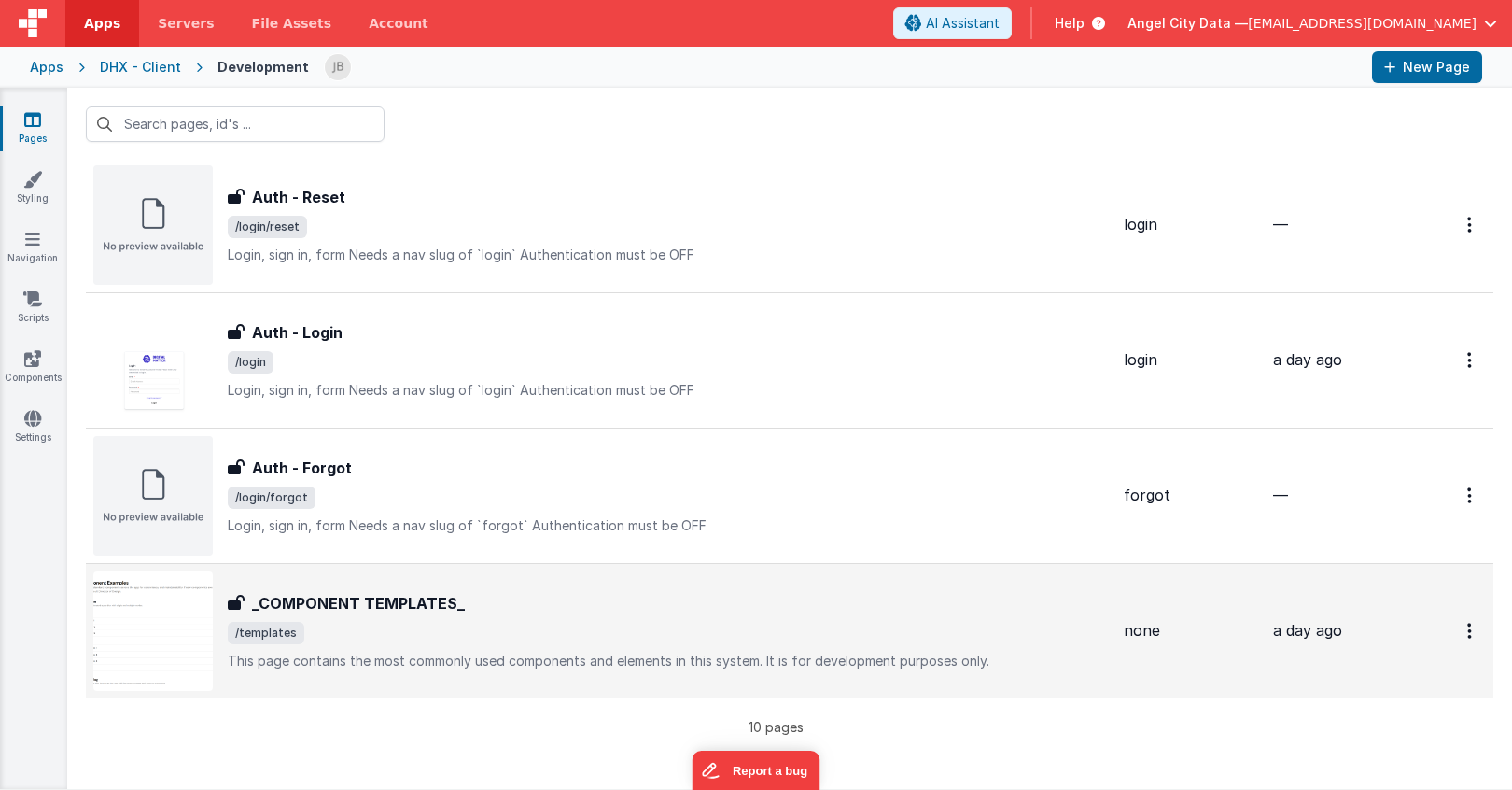
click at [335, 592] on h3 "_COMPONENT TEMPLATES_" at bounding box center [359, 603] width 213 height 23
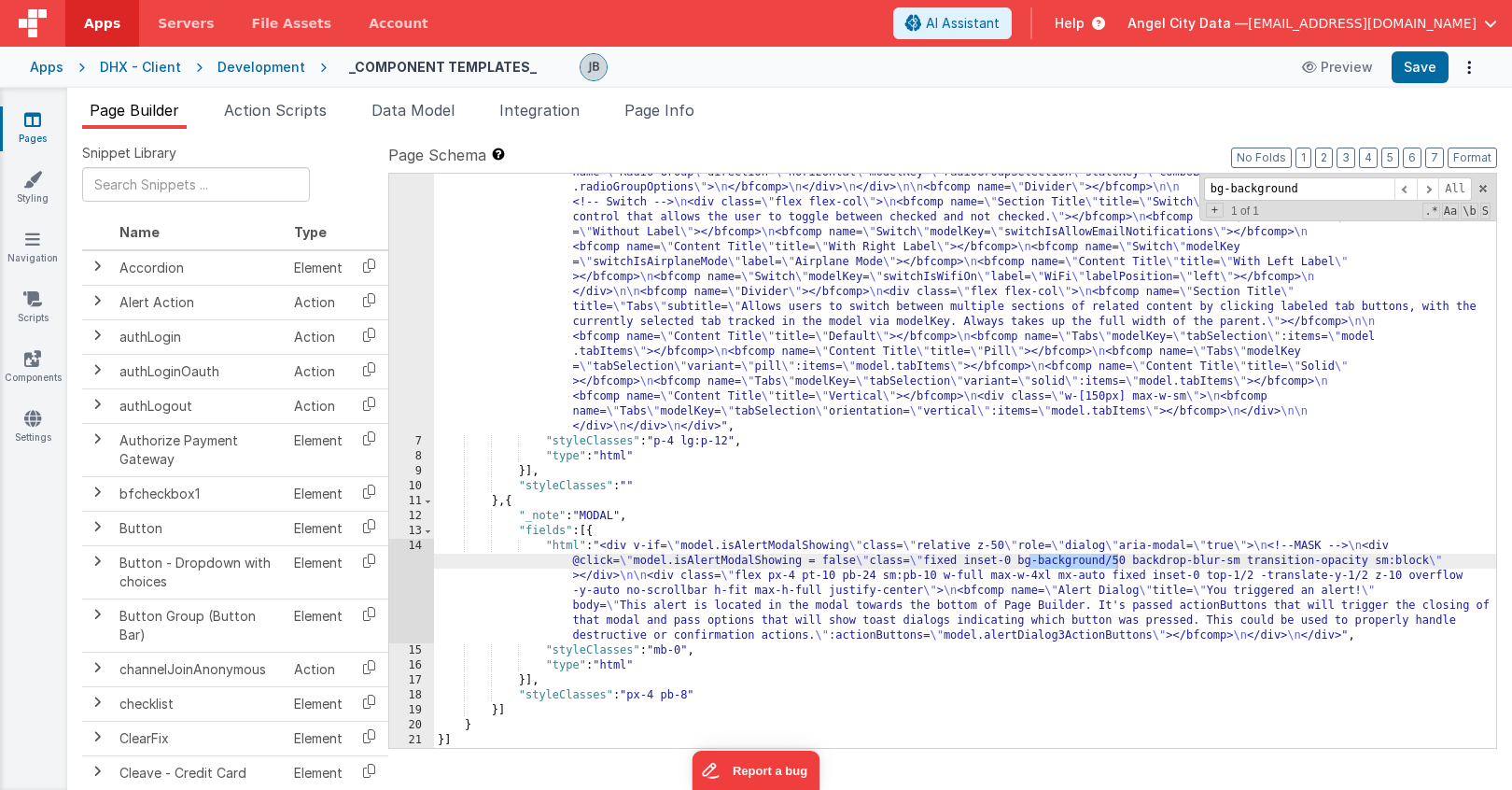
type input "bg-background"
drag, startPoint x: 1115, startPoint y: 564, endPoint x: 1030, endPoint y: 560, distance: 85.1
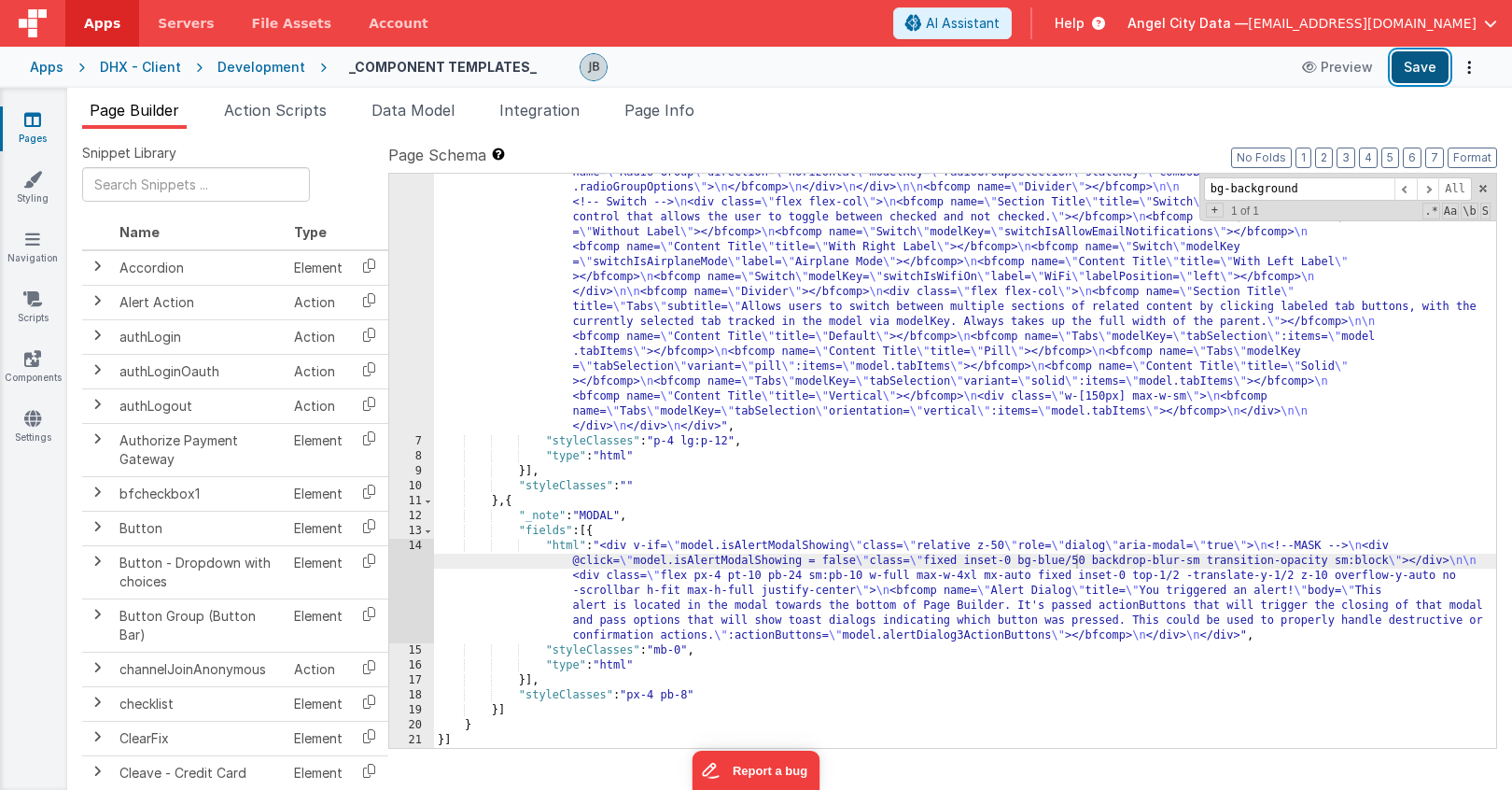
click at [1407, 71] on button "Save" at bounding box center [1420, 68] width 57 height 32
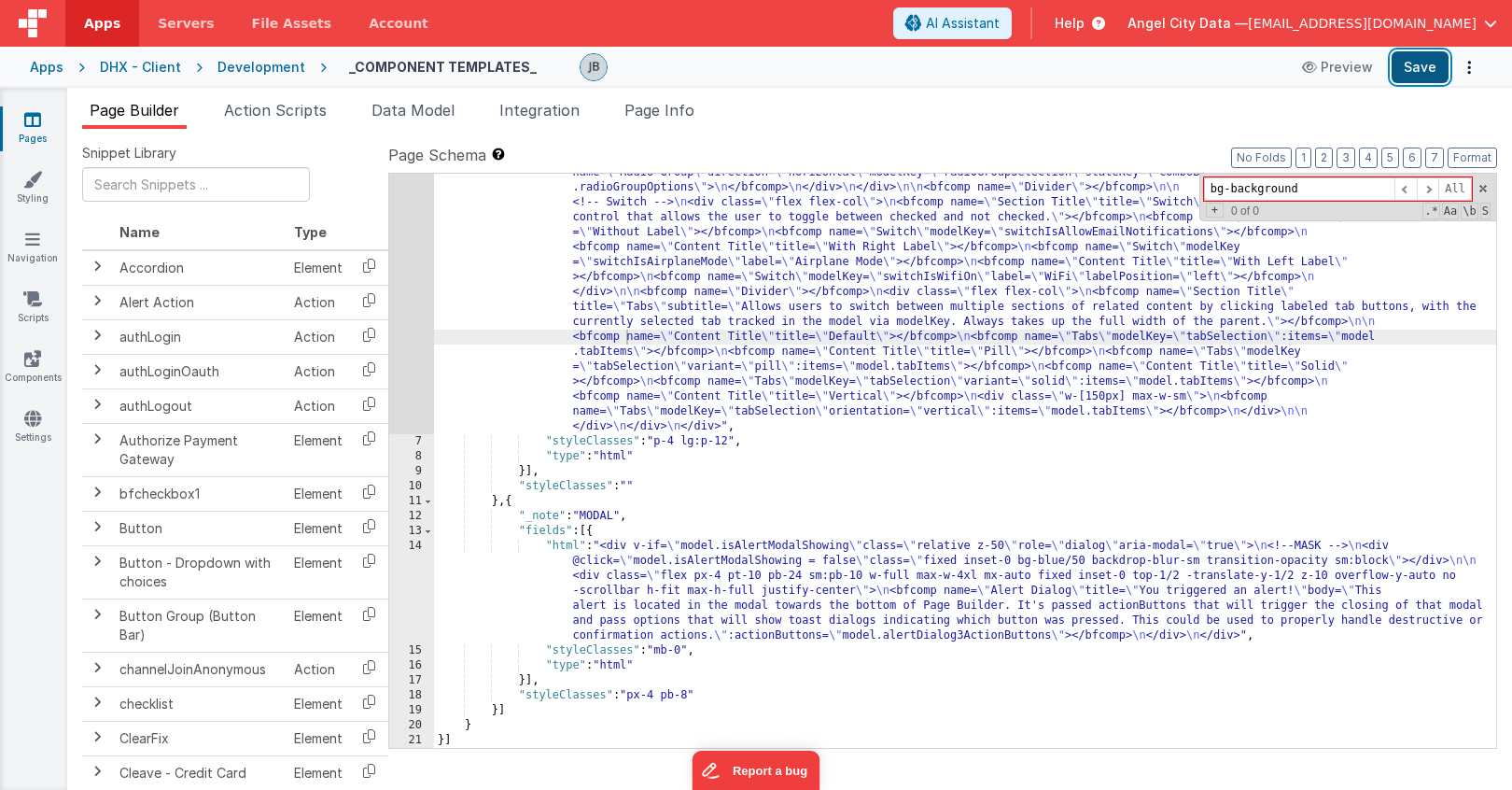
click at [1424, 74] on button "Save" at bounding box center [1420, 68] width 57 height 32
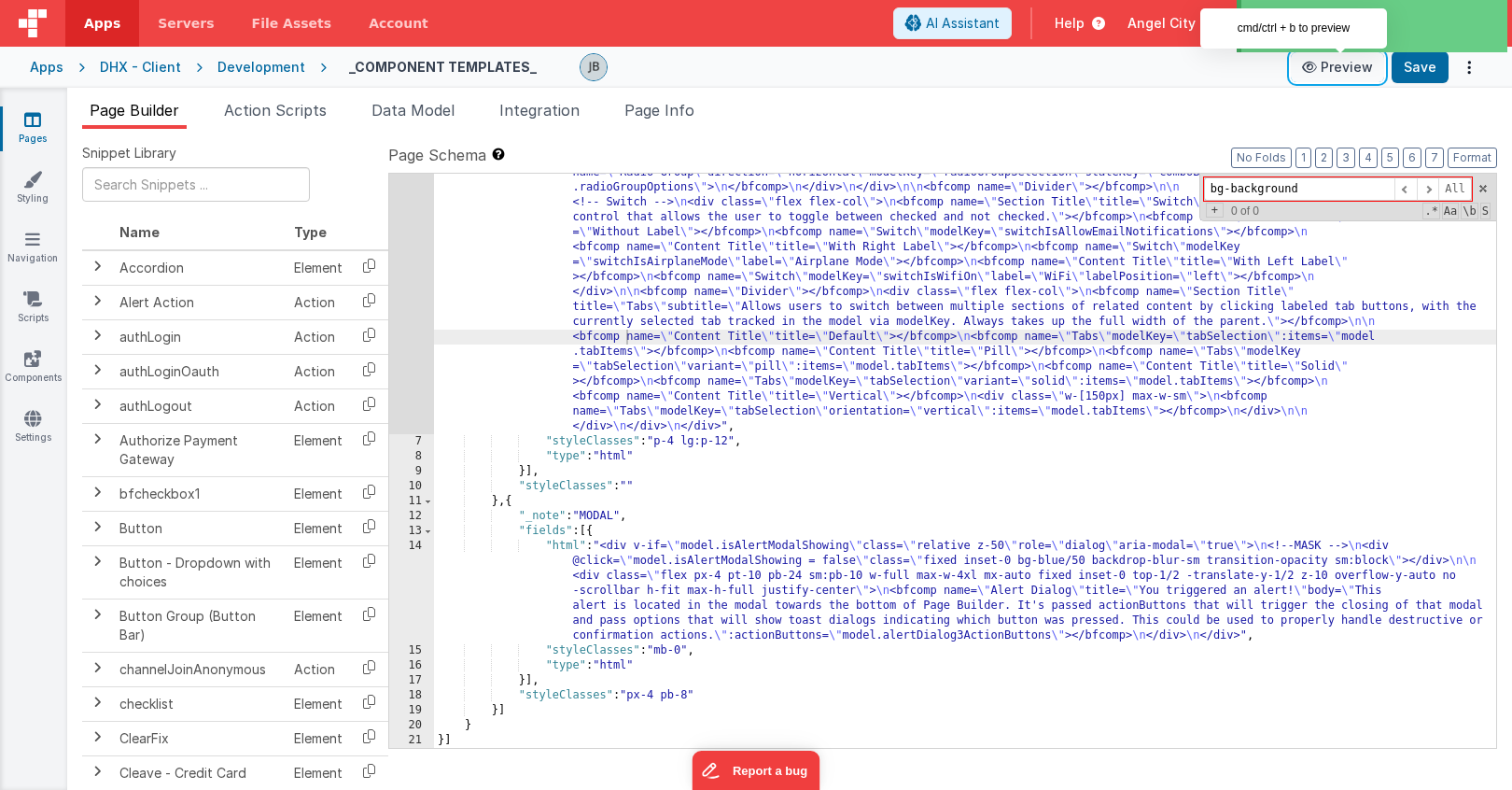
click at [1352, 71] on button "Preview" at bounding box center [1337, 68] width 93 height 30
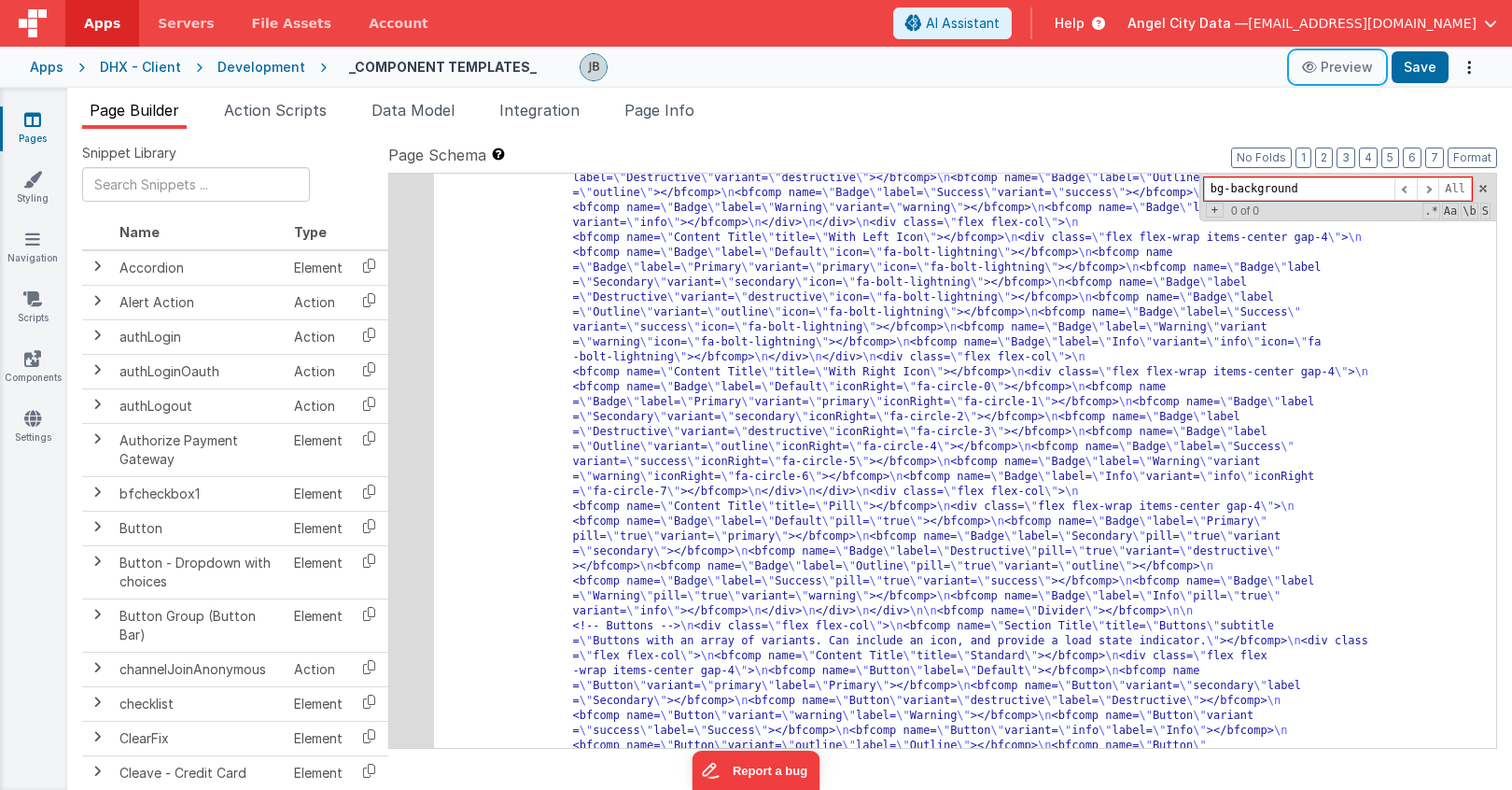
scroll to position [0, 0]
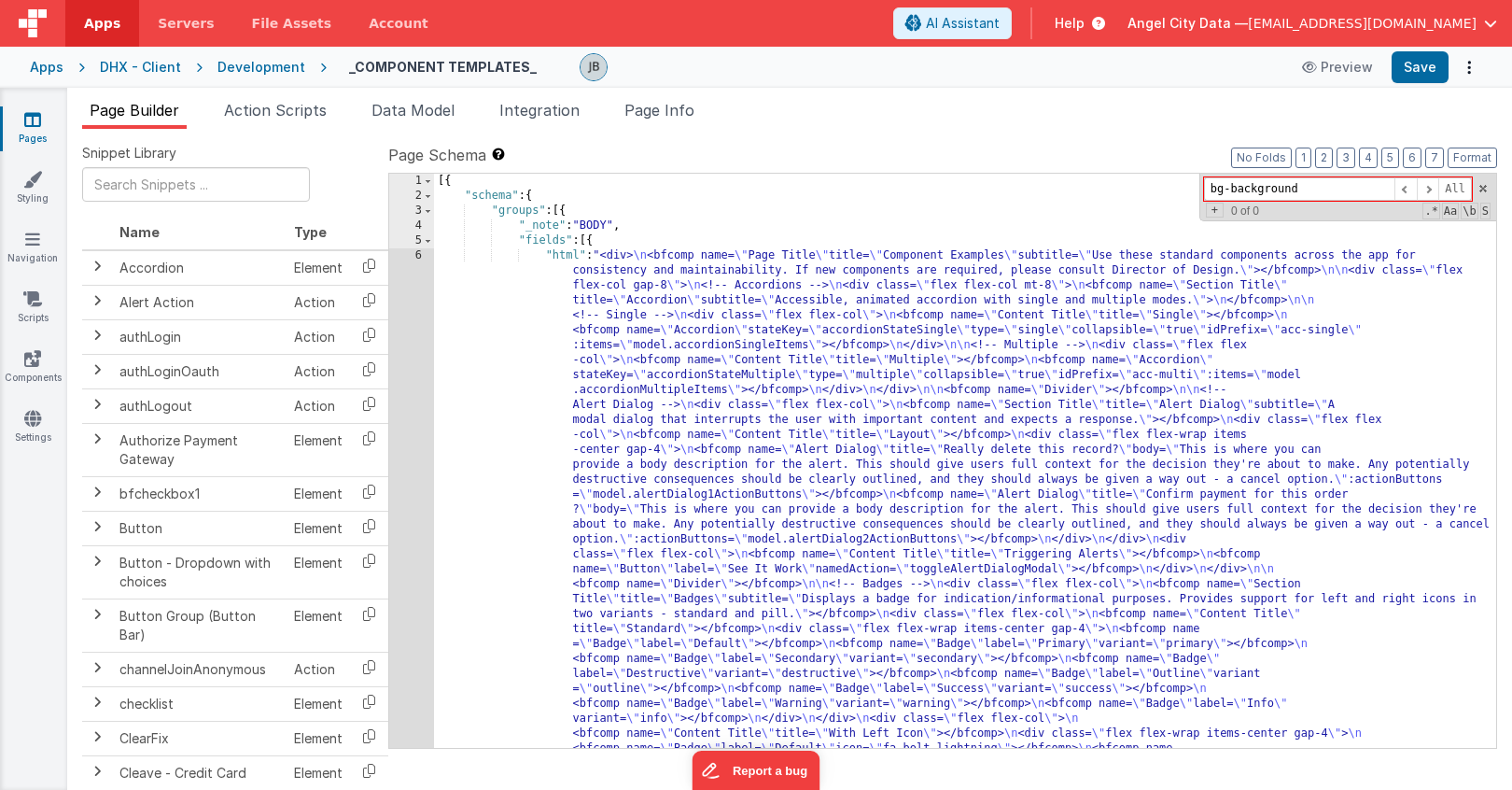
click at [228, 76] on div "Apps DHX - Client Development _COMPONENT TEMPLATES_ Preview Save" at bounding box center [756, 68] width 1512 height 41
click at [237, 67] on div "Development" at bounding box center [262, 68] width 88 height 19
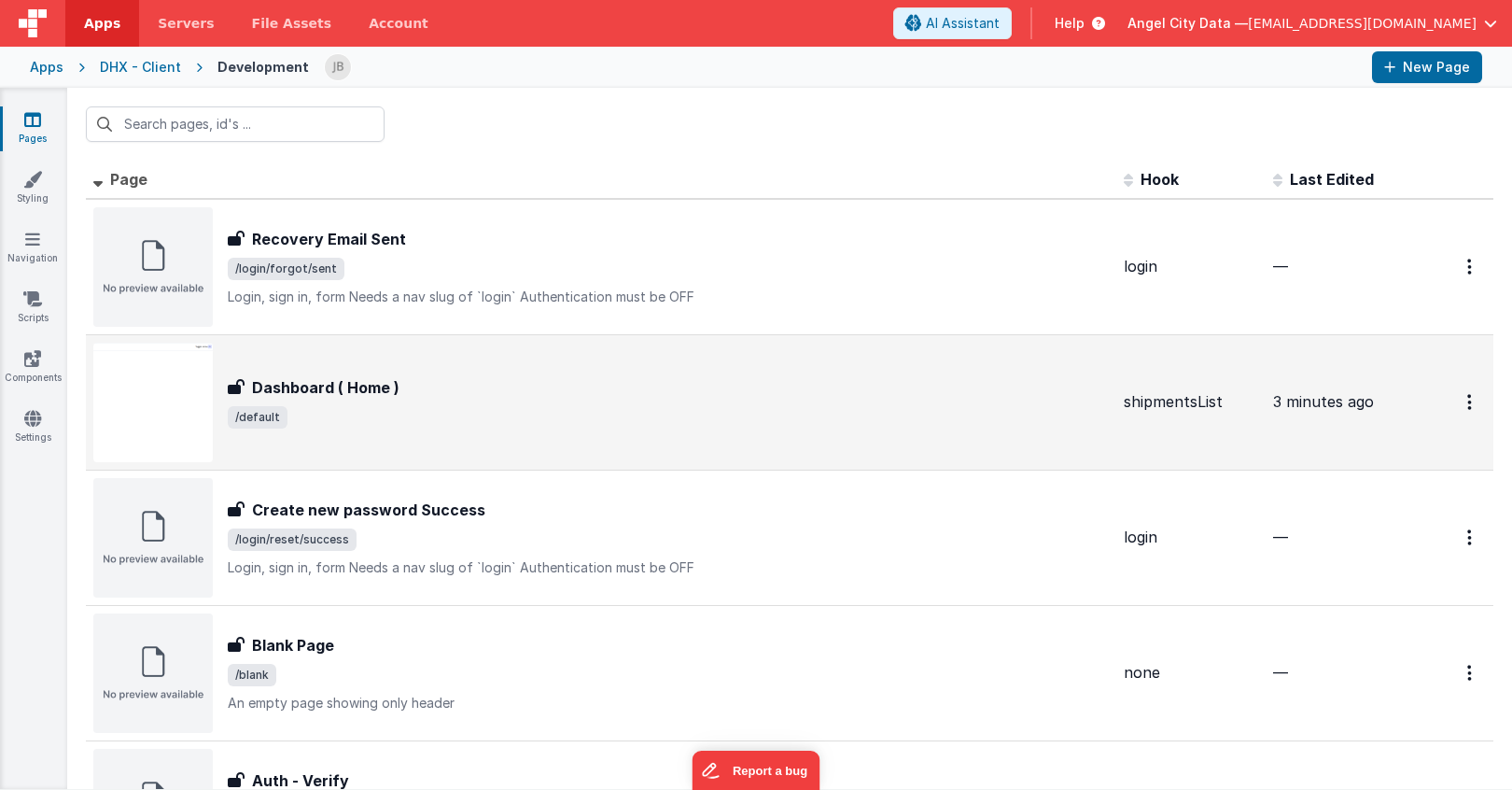
click at [308, 390] on h3 "Dashboard ( Home )" at bounding box center [326, 387] width 147 height 23
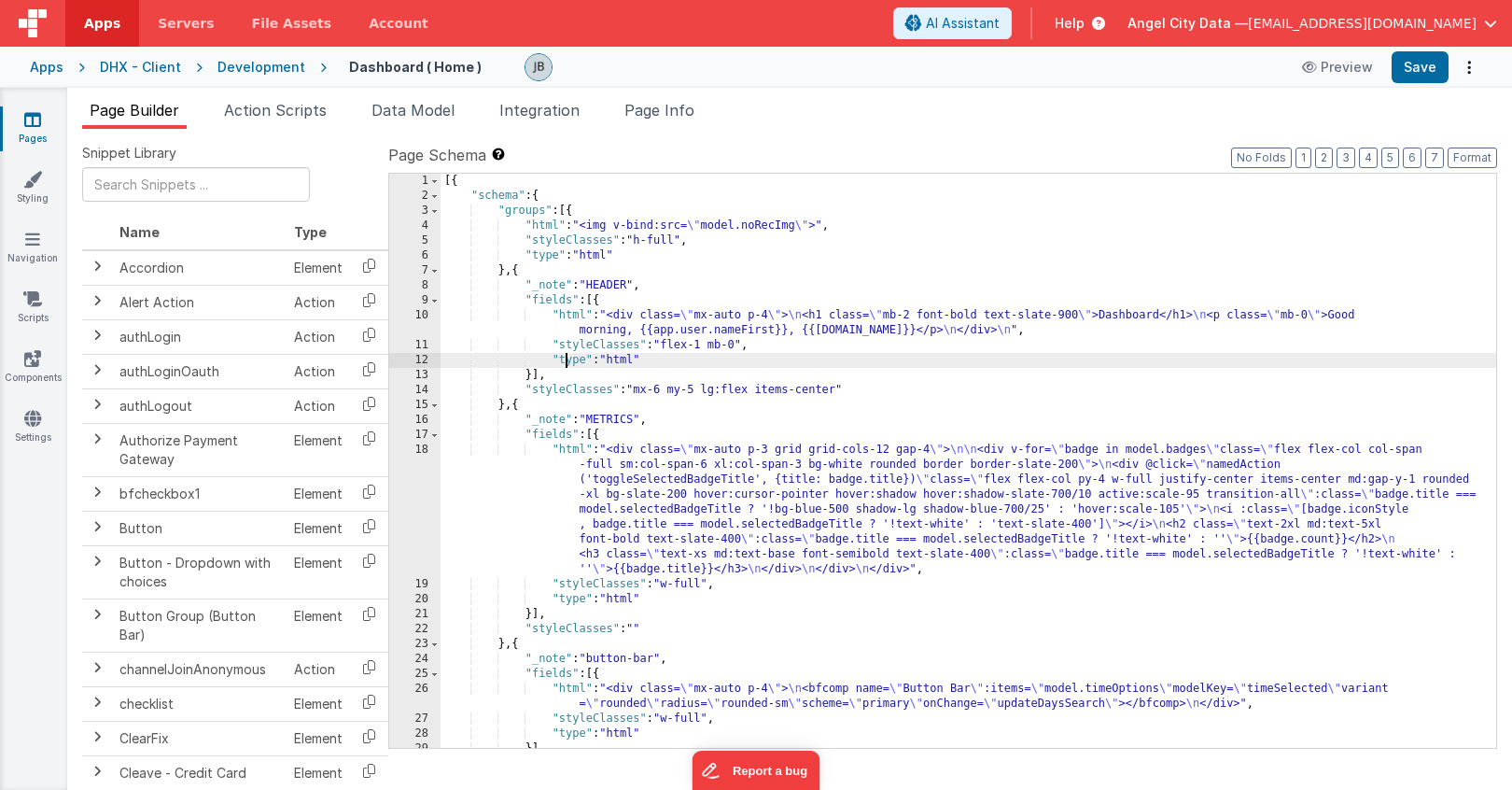
click at [569, 365] on div "[{ "schema" : { "groups" : [{ "html" : "<img v-bind:src= \" model.noRecImg \" >…" at bounding box center [968, 476] width 1056 height 604
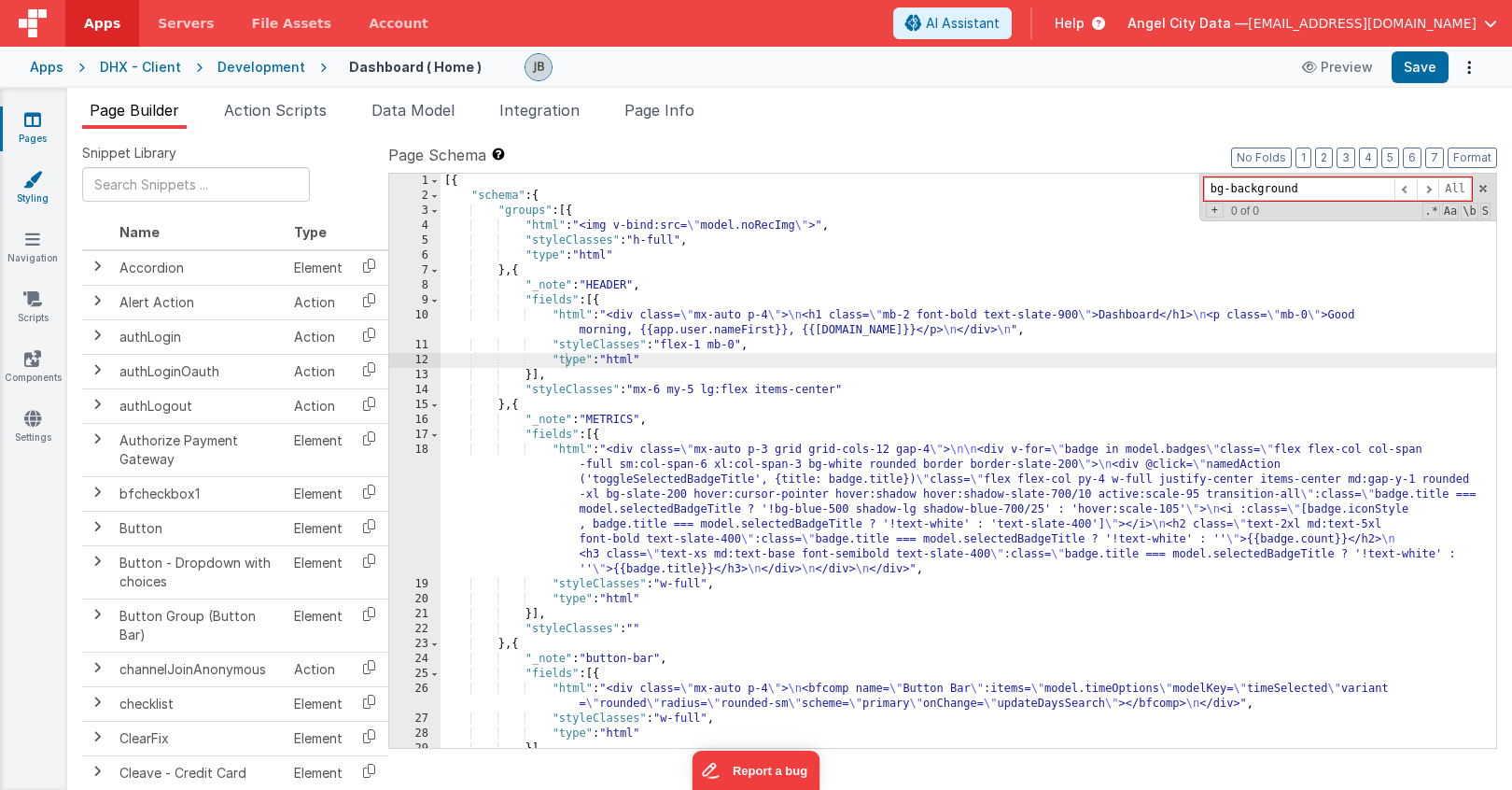
type input "bg-background"
click at [32, 193] on link "Styling" at bounding box center [33, 189] width 68 height 38
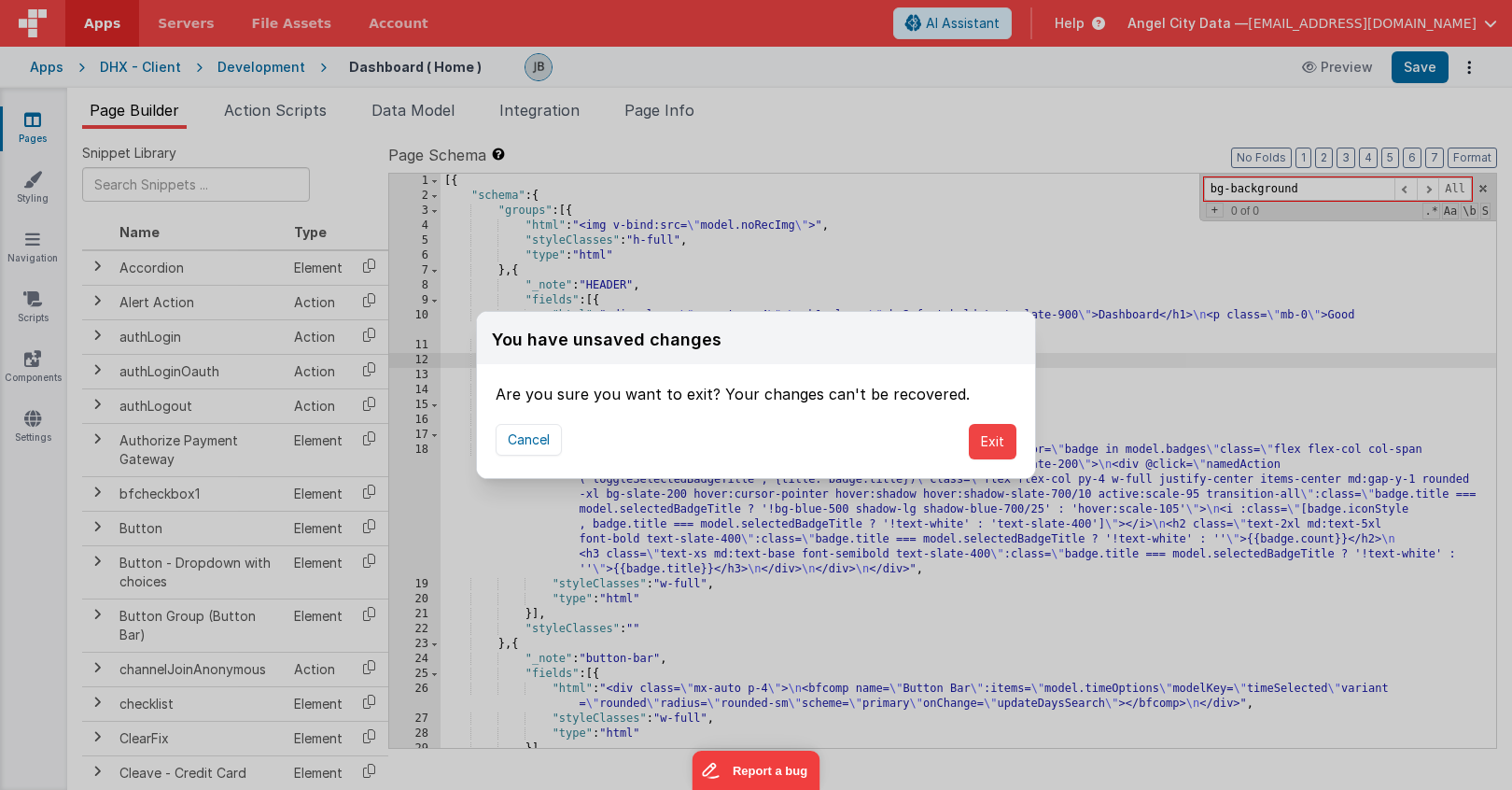
click at [312, 336] on div "You have unsaved changes Are you sure you want to exit? Your changes can't be r…" at bounding box center [756, 395] width 1512 height 790
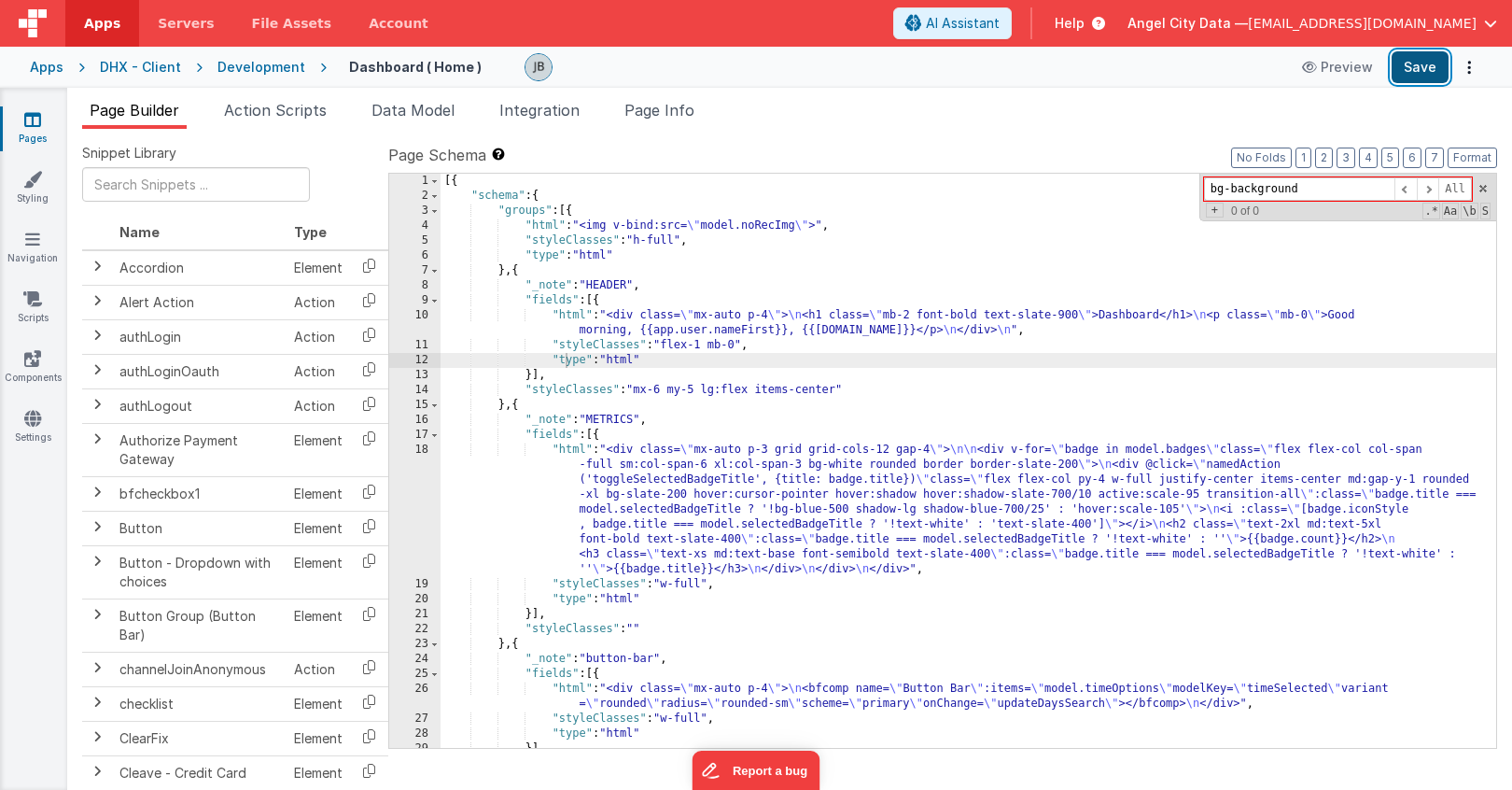
click at [1423, 62] on button "Save" at bounding box center [1420, 68] width 57 height 32
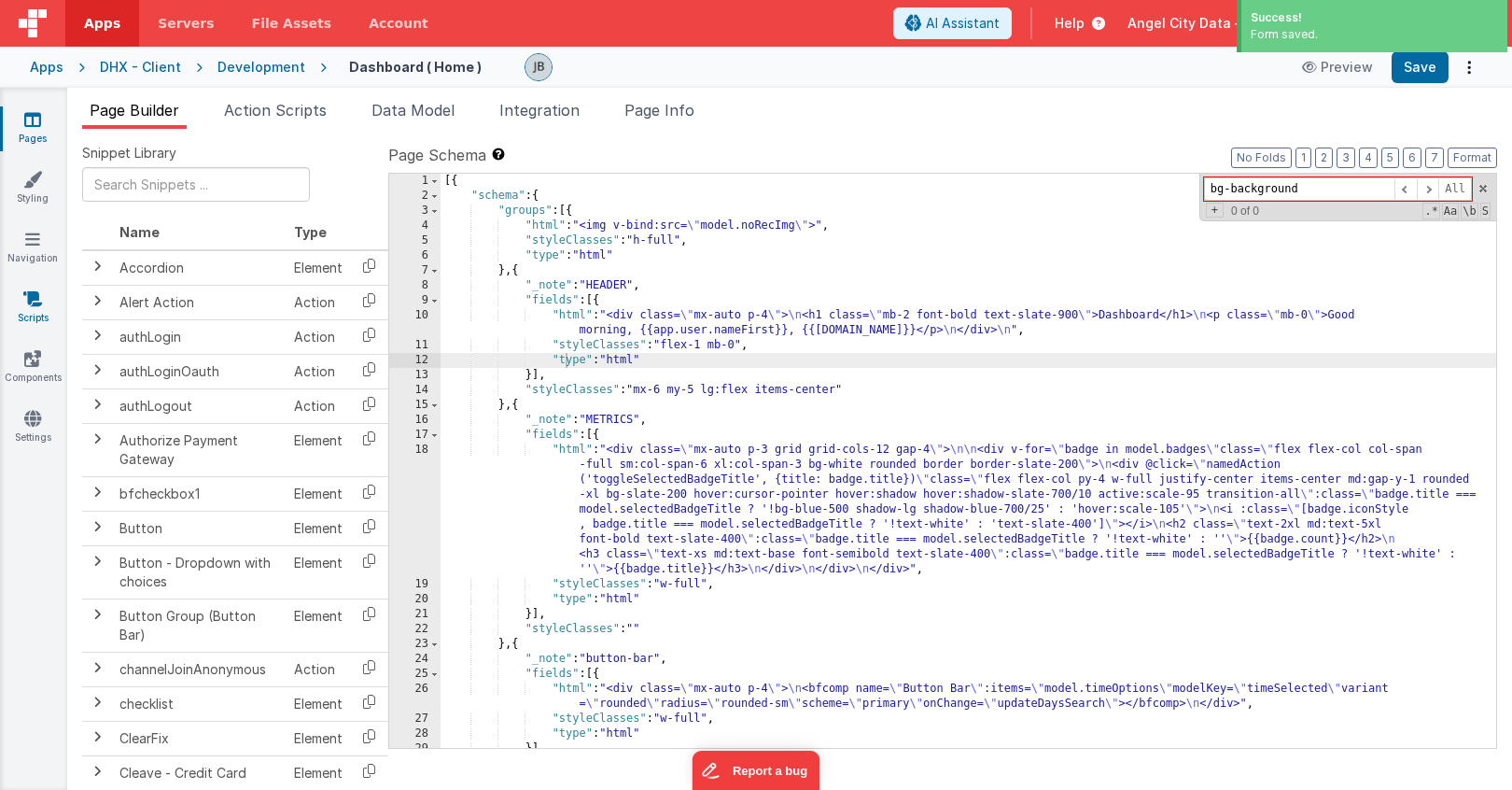
click at [38, 301] on icon at bounding box center [33, 298] width 19 height 19
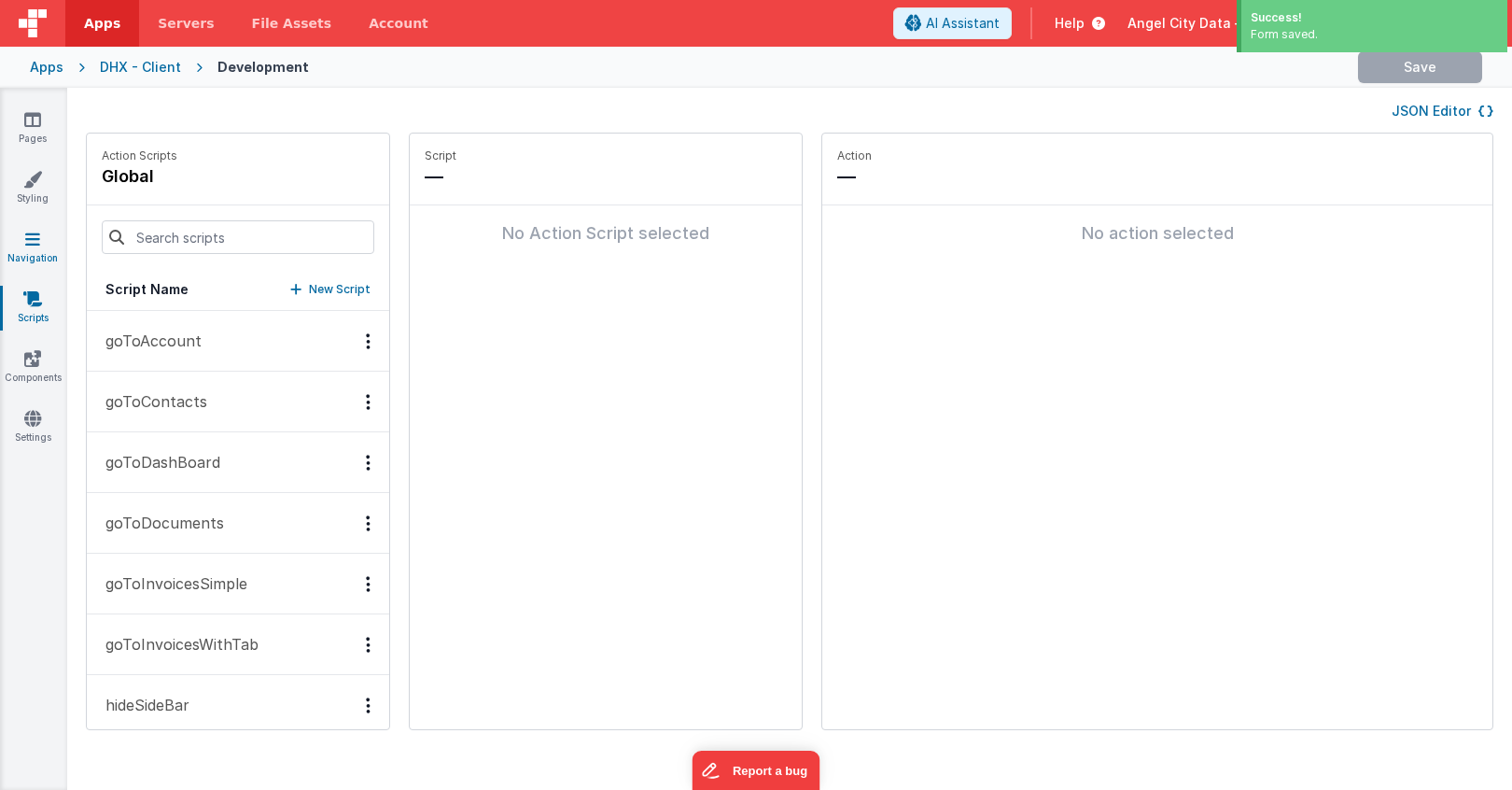
click at [40, 230] on link "Navigation" at bounding box center [33, 249] width 68 height 38
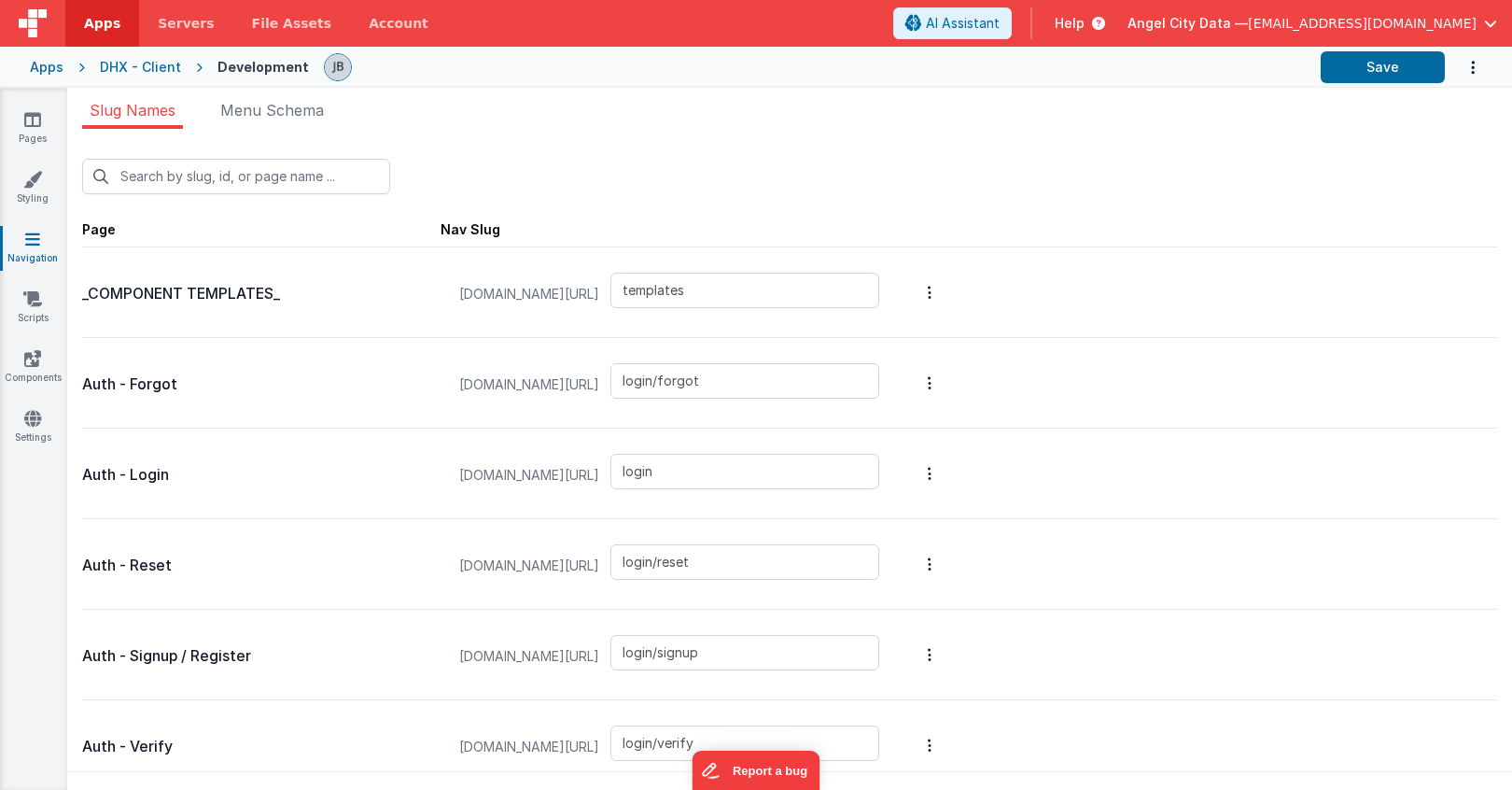
click at [24, 164] on div "Pages Styling Navigation Scripts Components Settings" at bounding box center [34, 439] width 68 height 702
click at [36, 187] on icon at bounding box center [33, 179] width 19 height 19
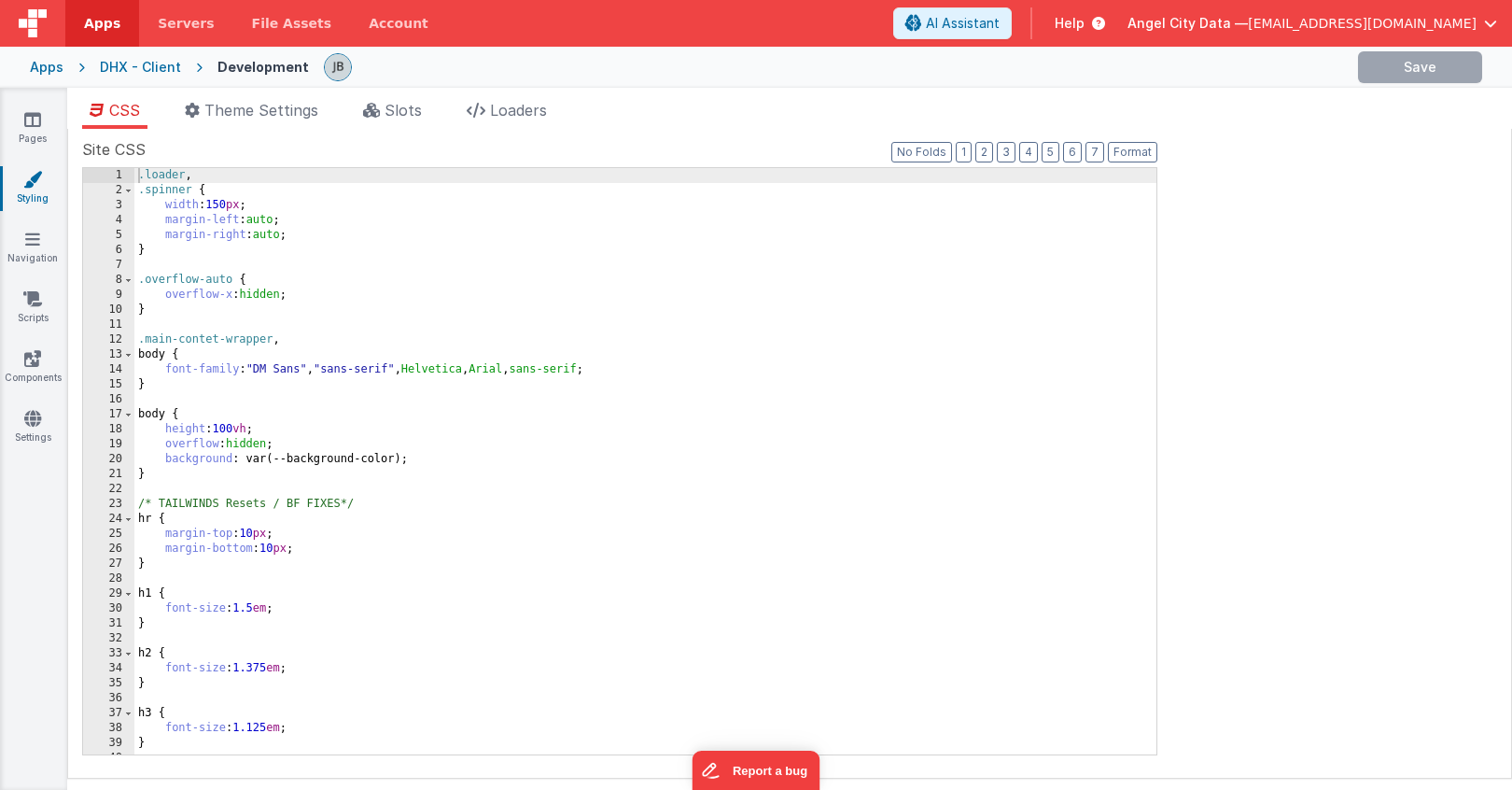
click at [359, 363] on div ".loader , .spinner { width : 150 px ; margin-left : auto ; margin-right : auto …" at bounding box center [645, 476] width 1022 height 616
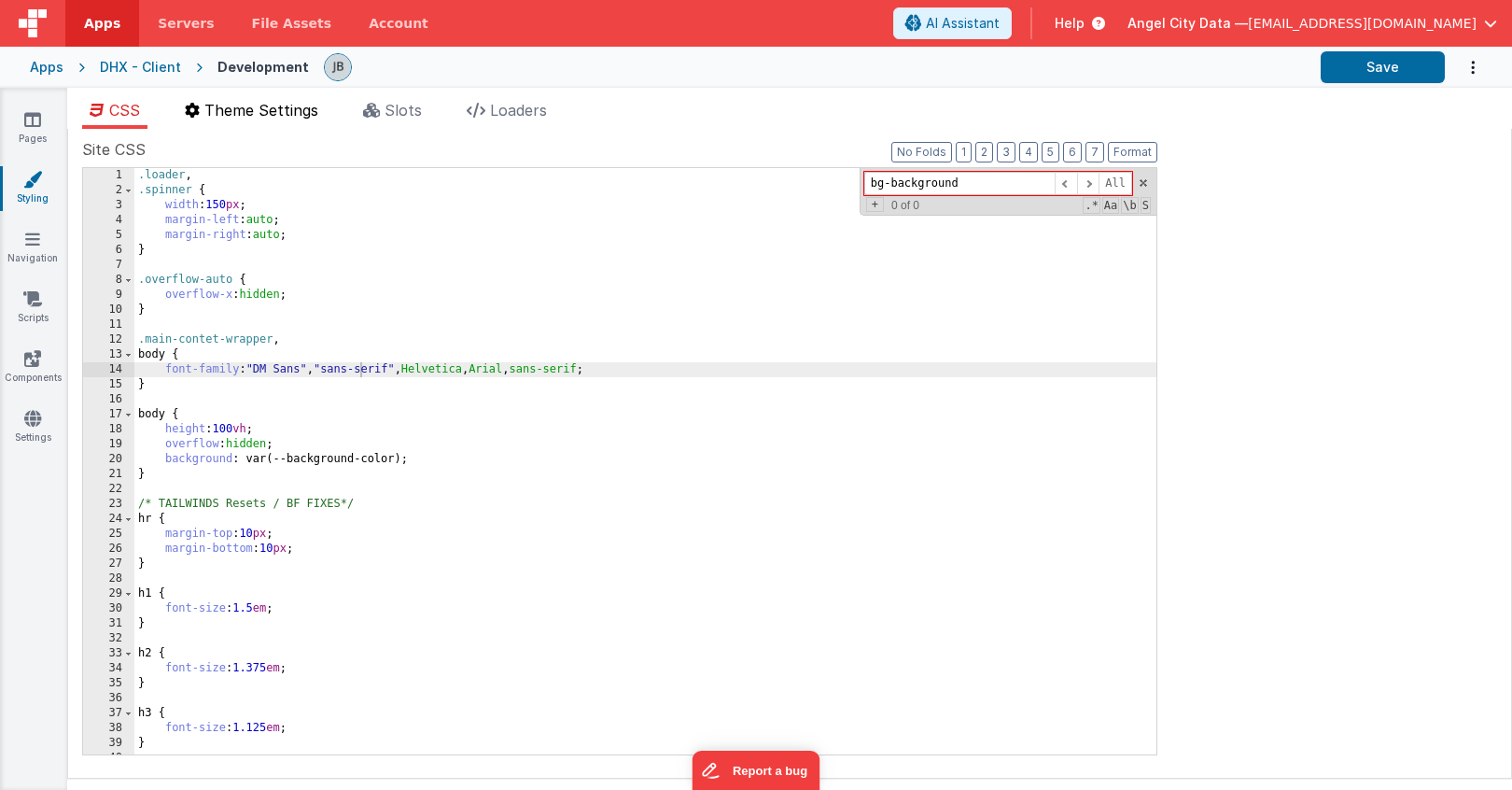
type input "bg-background"
click at [247, 118] on li "Theme Settings" at bounding box center [252, 114] width 148 height 30
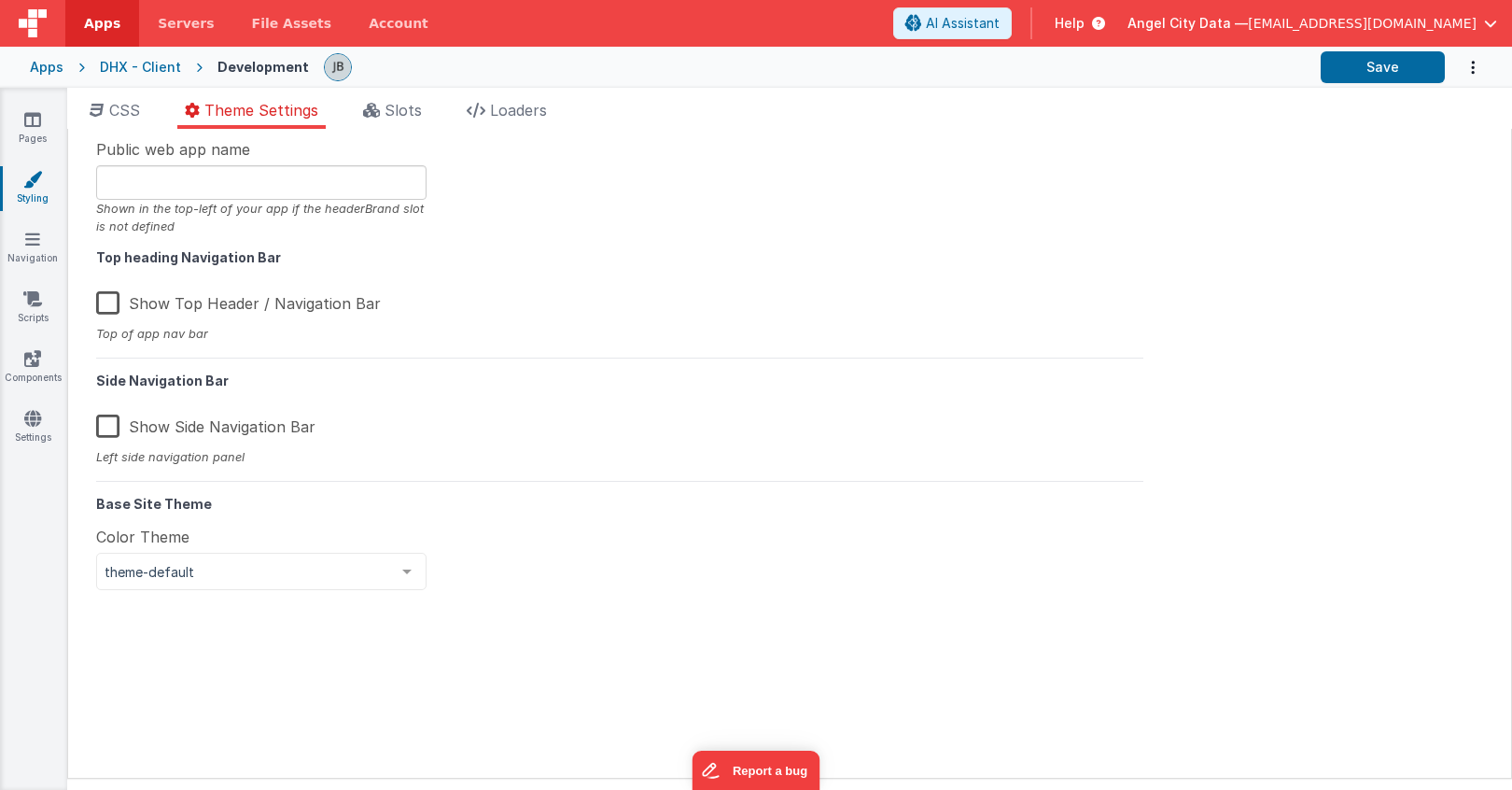
click at [394, 129] on div "Site CSS Format 7 6 5 4 3 2 1 No Folds 1 2 3 4 5 6 7 8 9 10 11 12 13 14 15 16 1…" at bounding box center [790, 453] width 1445 height 649
click at [368, 181] on input "text" at bounding box center [261, 182] width 330 height 35
click at [466, 206] on div "Public web app name Shown in the top-left of your app if the headerBrand slot i…" at bounding box center [620, 452] width 1076 height 630
click at [402, 97] on div "CSS Theme Settings Slots Loaders Site CSS Format 7 6 5 4 3 2 1 No Folds 1 2 3 4…" at bounding box center [790, 443] width 1445 height 709
click at [405, 114] on span "Slots" at bounding box center [404, 110] width 38 height 19
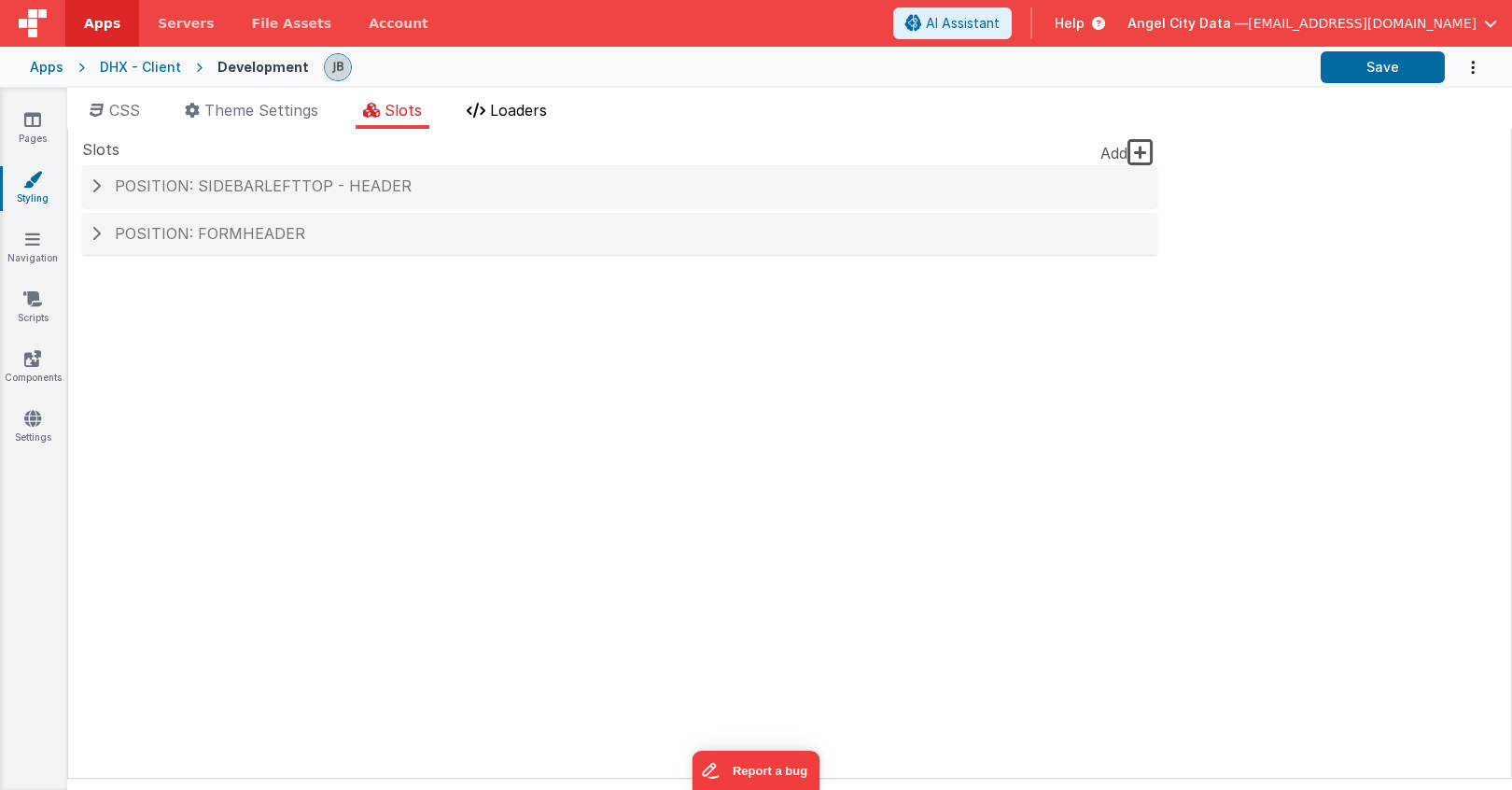
click at [503, 115] on span "Loaders" at bounding box center [518, 110] width 57 height 19
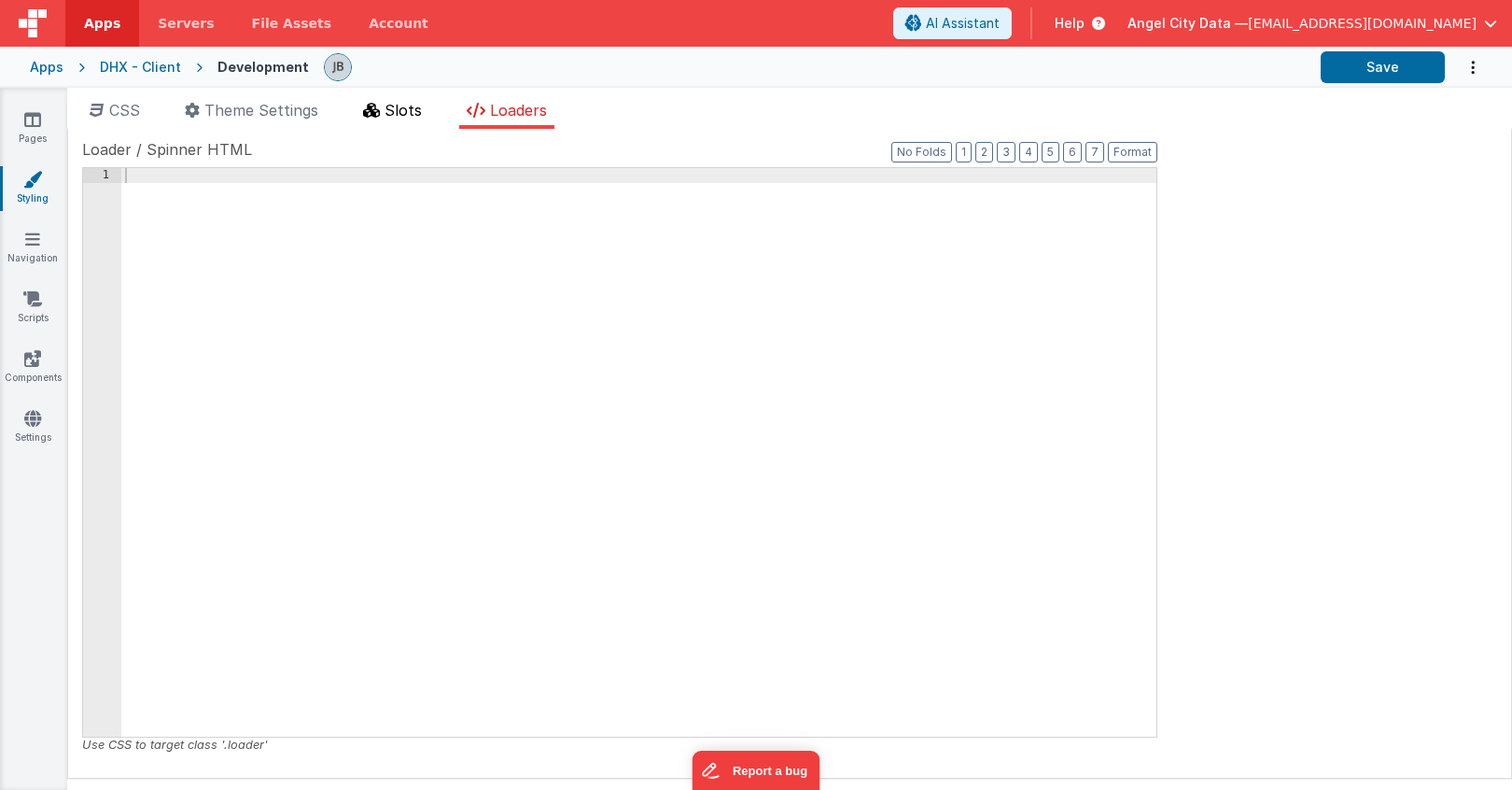
click at [410, 122] on li "Slots" at bounding box center [392, 114] width 74 height 30
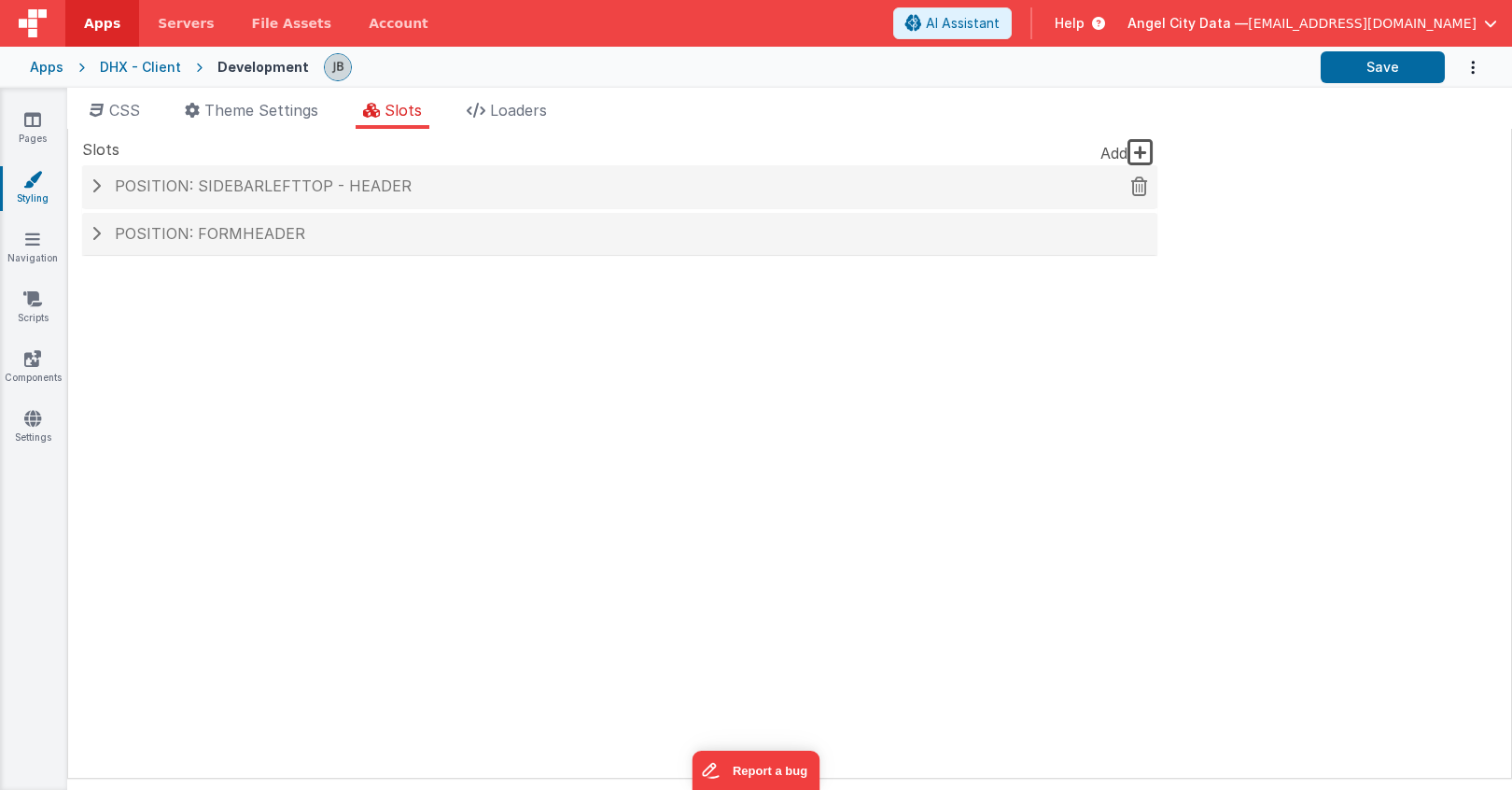
click at [107, 196] on div "Position: sidebarLeftTop - header" at bounding box center [620, 187] width 1076 height 43
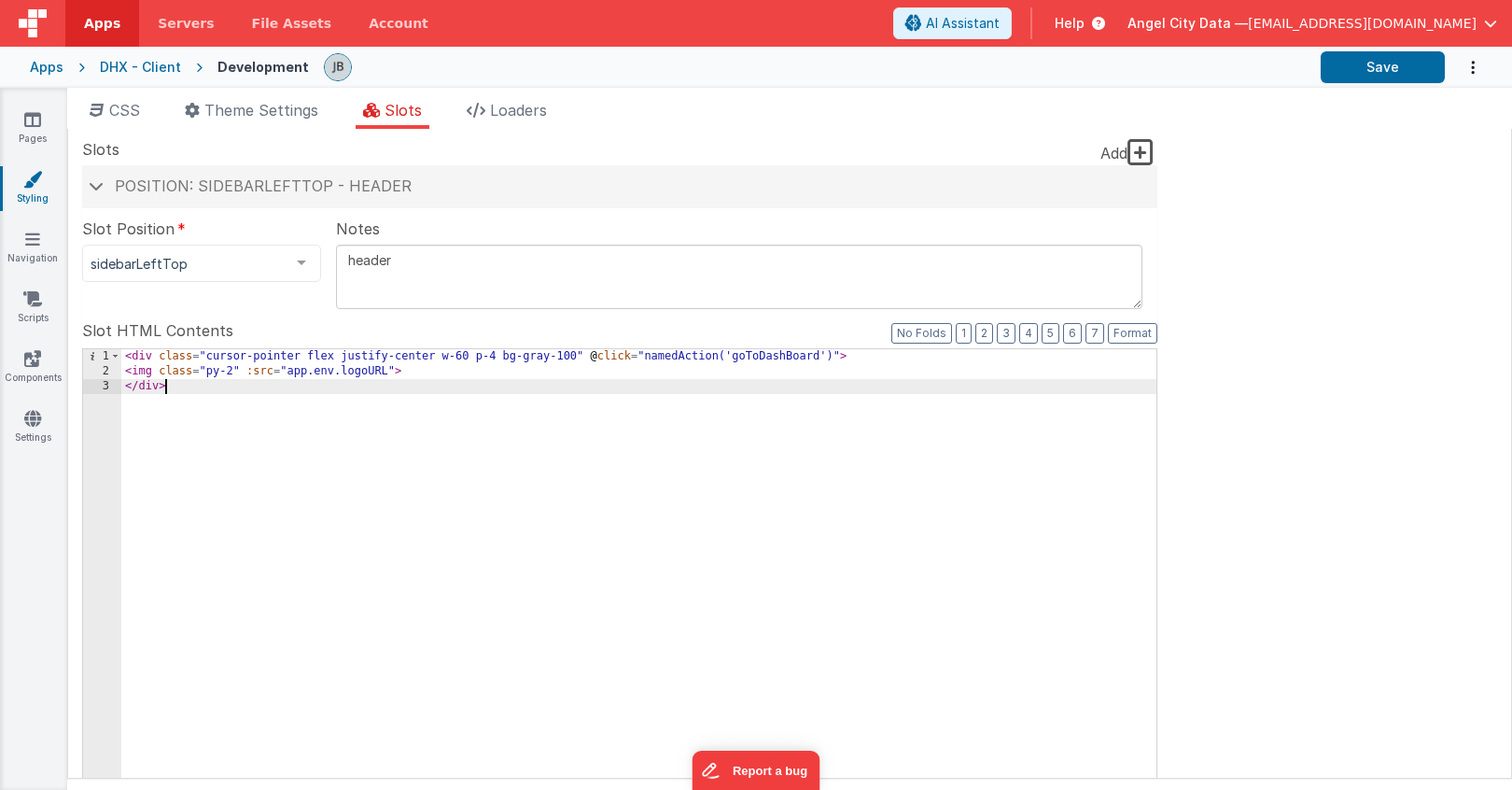
click at [191, 403] on div "< div class = "cursor-pointer flex justify-center w-60 p-4 bg-gray-100" @ click…" at bounding box center [638, 666] width 1035 height 634
click at [96, 188] on span at bounding box center [96, 186] width 15 height 9
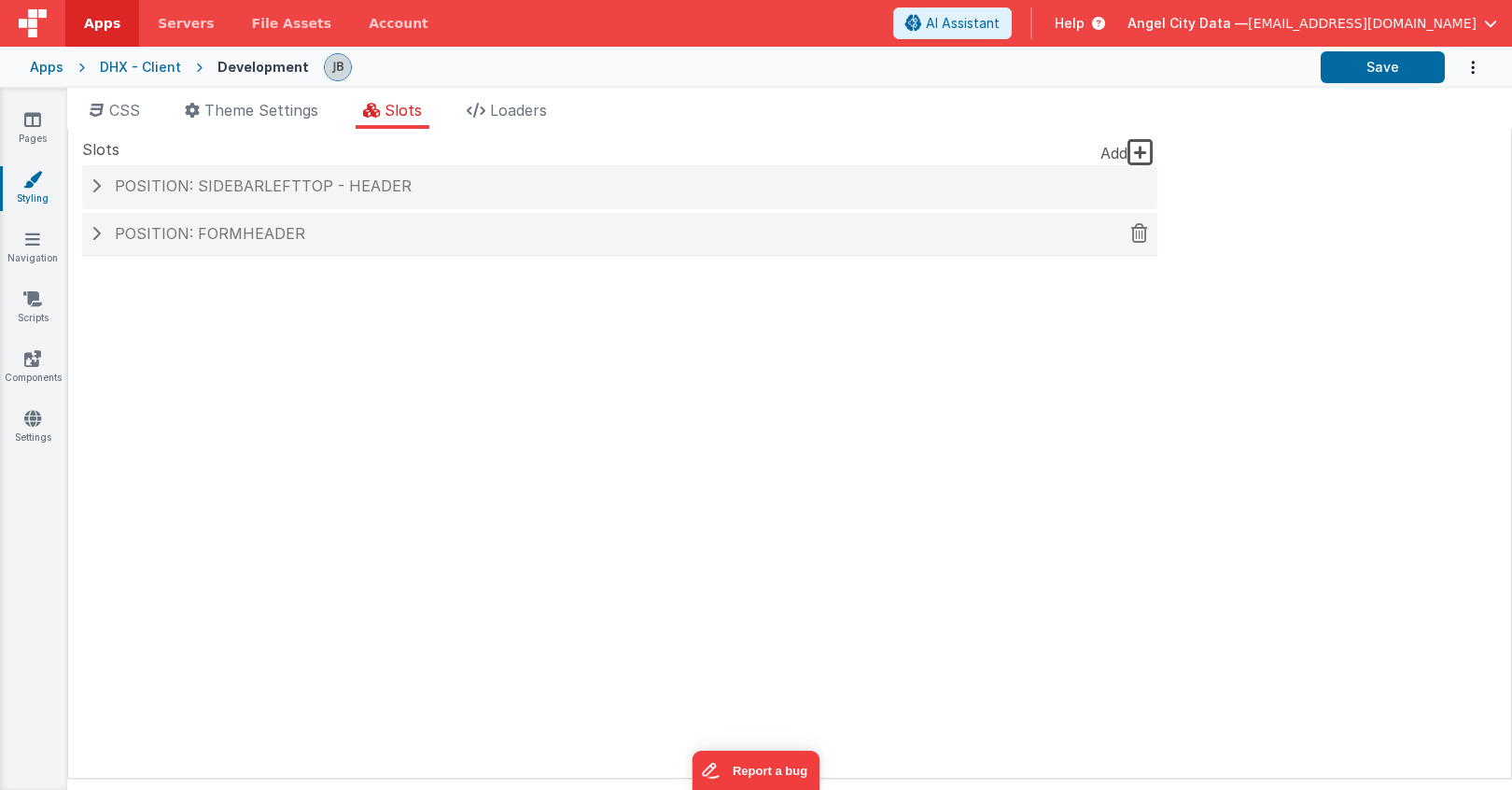
click at [106, 238] on h4 "Position: formHeader" at bounding box center [619, 235] width 1057 height 17
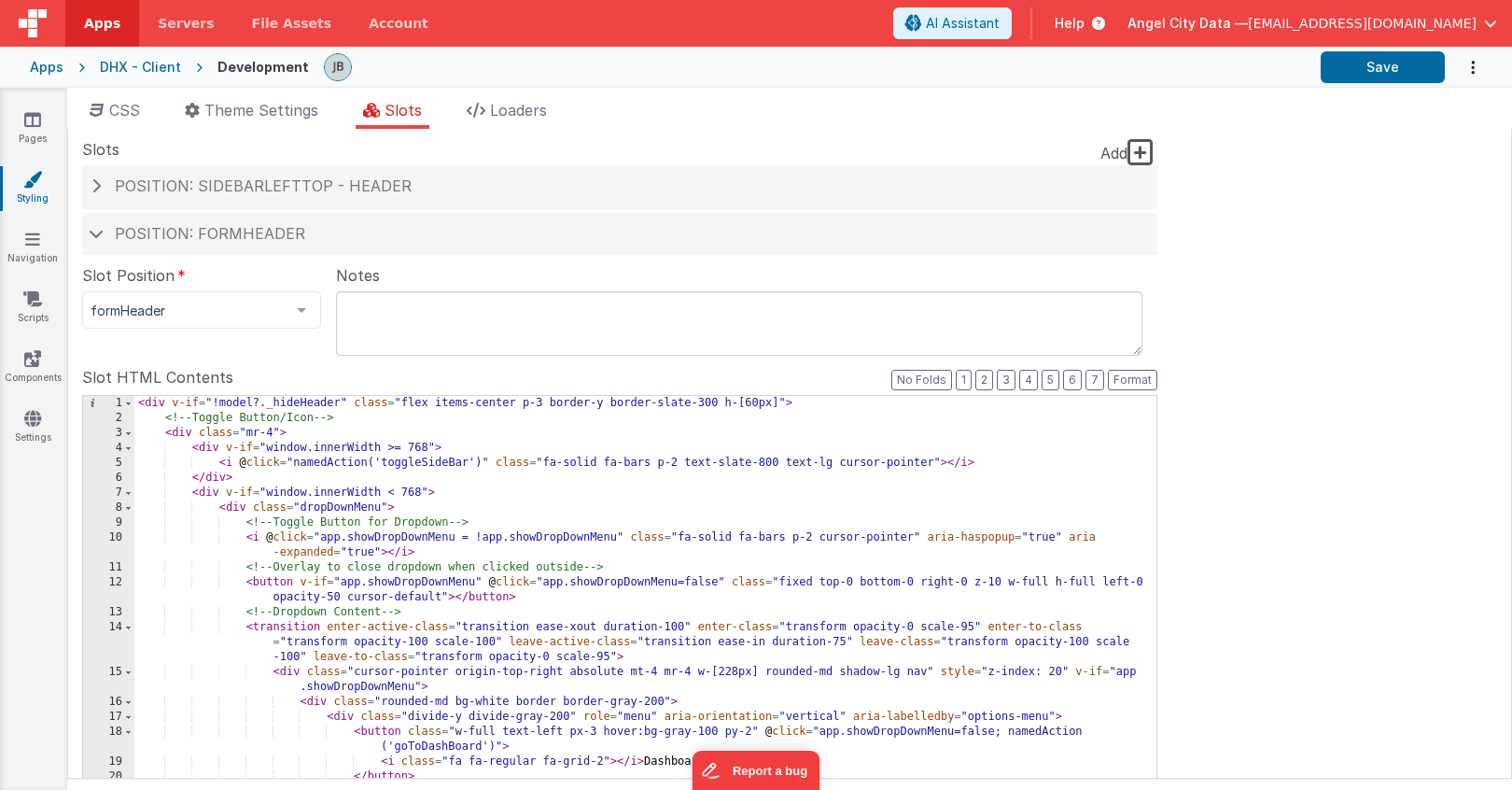
click at [279, 555] on div "< div v-if = "!model?._hideHeader" class = "flex items-center p-3 border-y bord…" at bounding box center [645, 713] width 1022 height 634
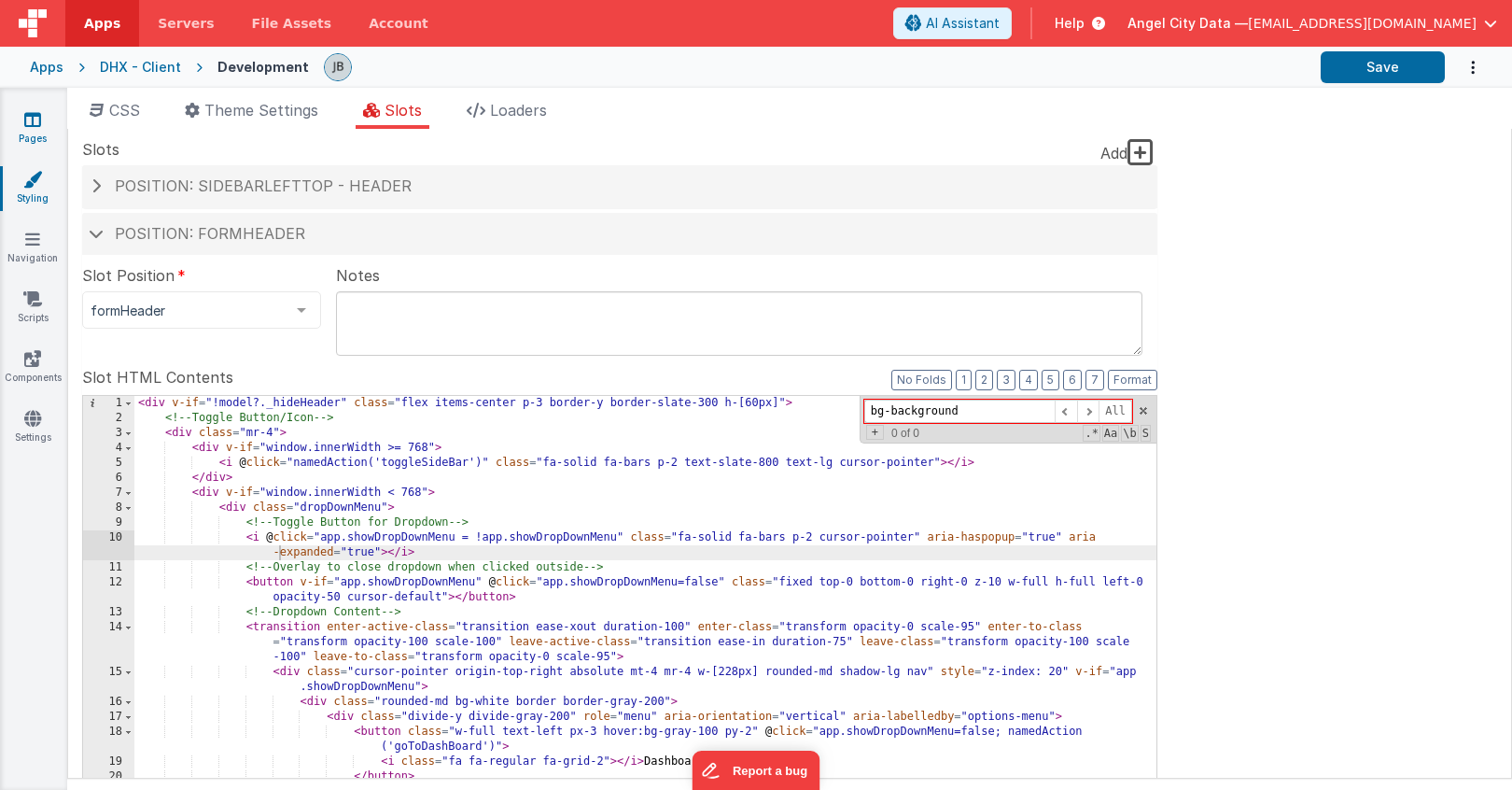
type input "bg-background"
click at [34, 146] on link "Pages" at bounding box center [33, 129] width 68 height 38
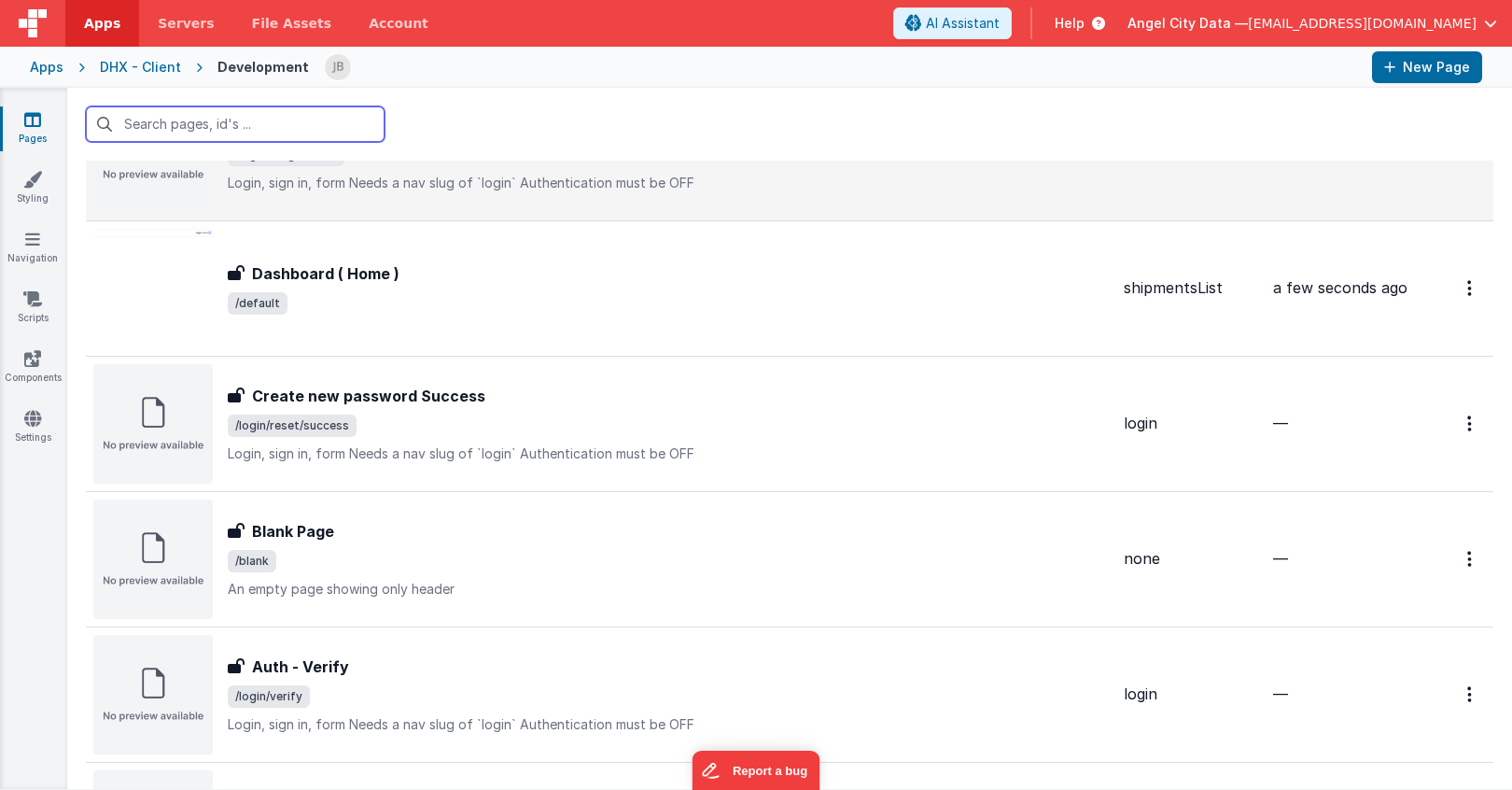
scroll to position [125, 0]
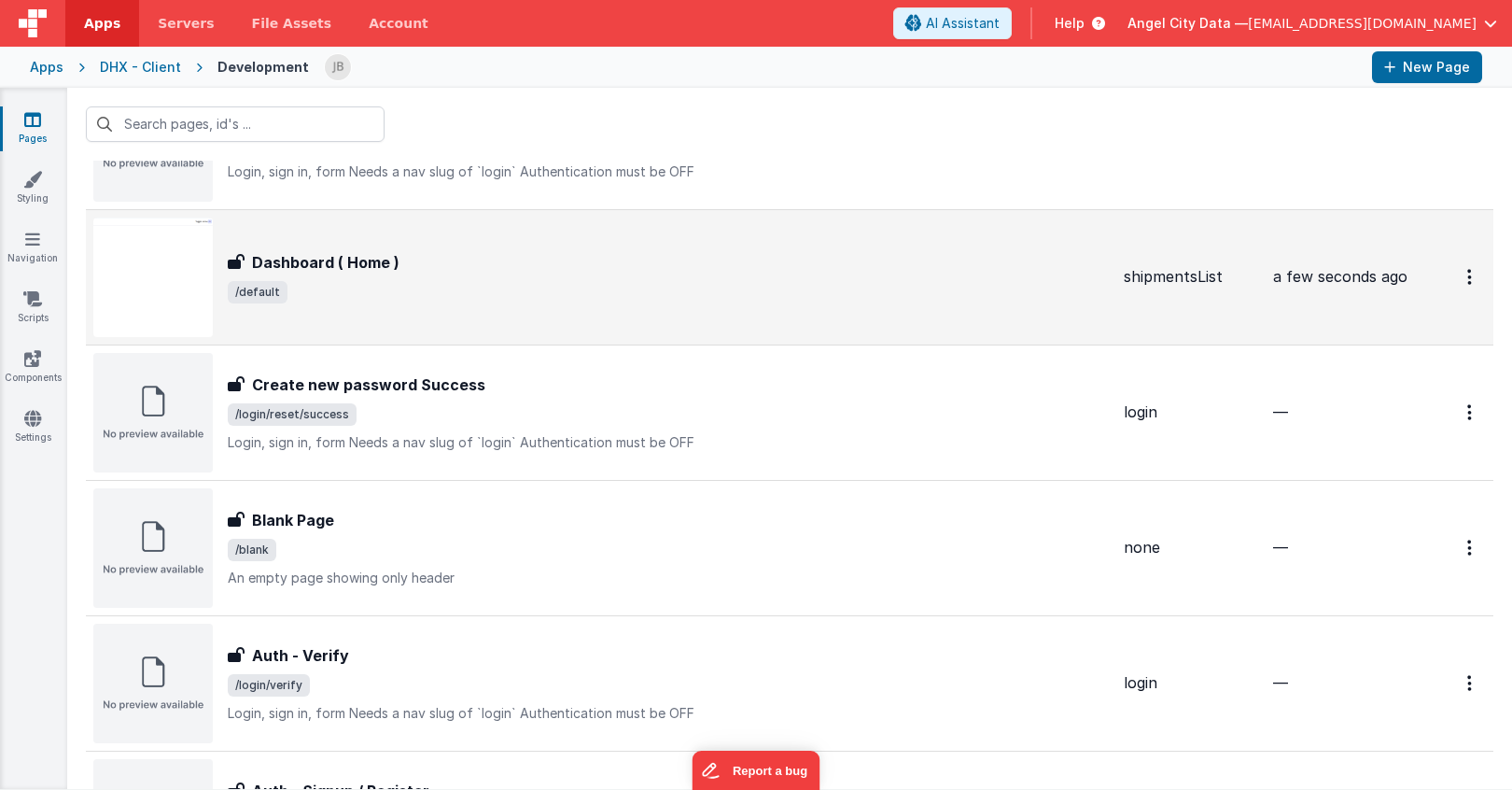
click at [276, 260] on h3 "Dashboard ( Home )" at bounding box center [326, 263] width 147 height 23
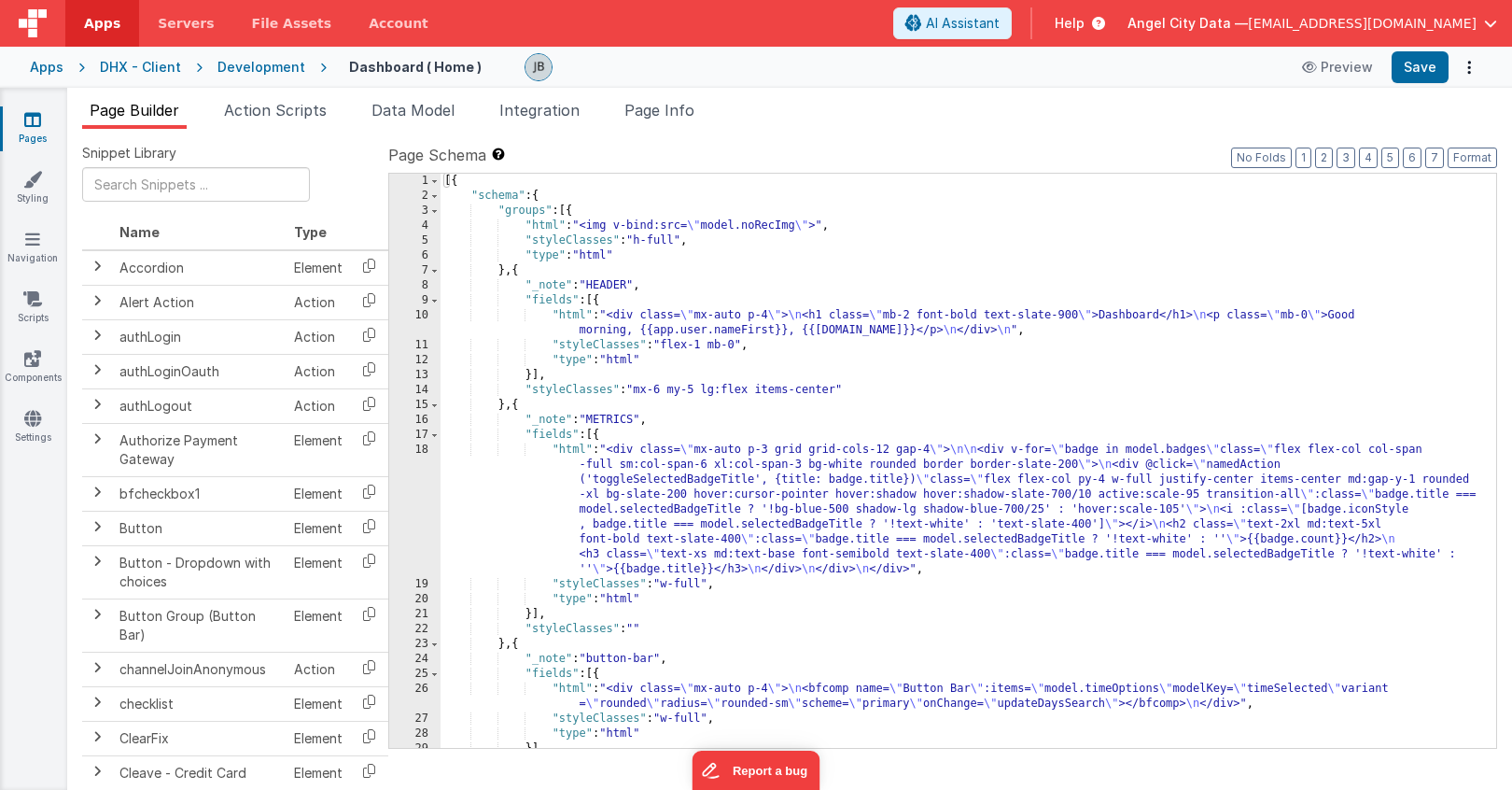
click at [476, 224] on div "[{ "schema" : { "groups" : [{ "html" : "<img v-bind:src= \" model.noRecImg \" >…" at bounding box center [968, 476] width 1056 height 604
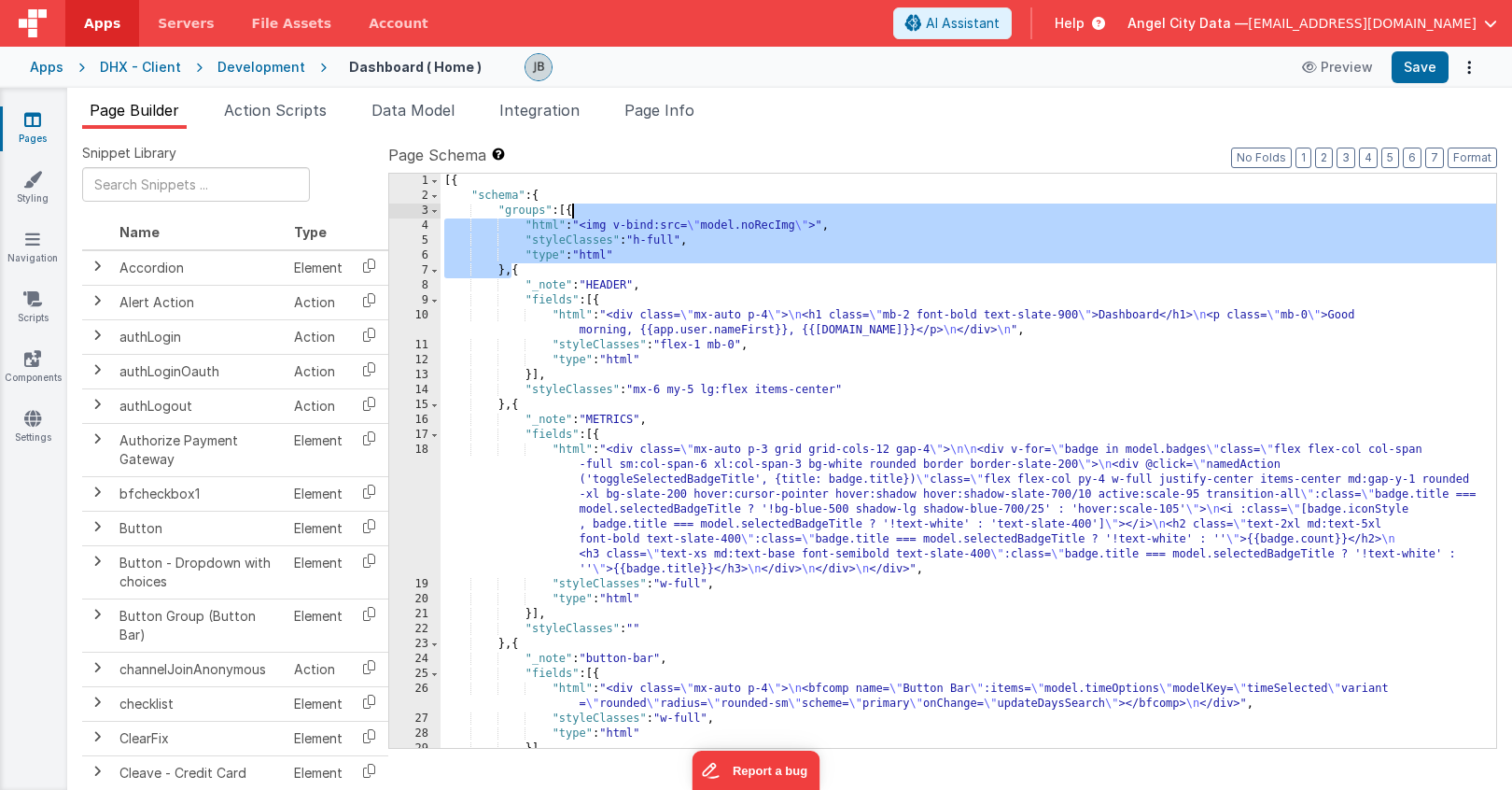
drag, startPoint x: 509, startPoint y: 272, endPoint x: 570, endPoint y: 215, distance: 83.5
click at [570, 215] on div "[{ "schema" : { "groups" : [{ "html" : "<img v-bind:src= \" model.noRecImg \" >…" at bounding box center [968, 476] width 1056 height 604
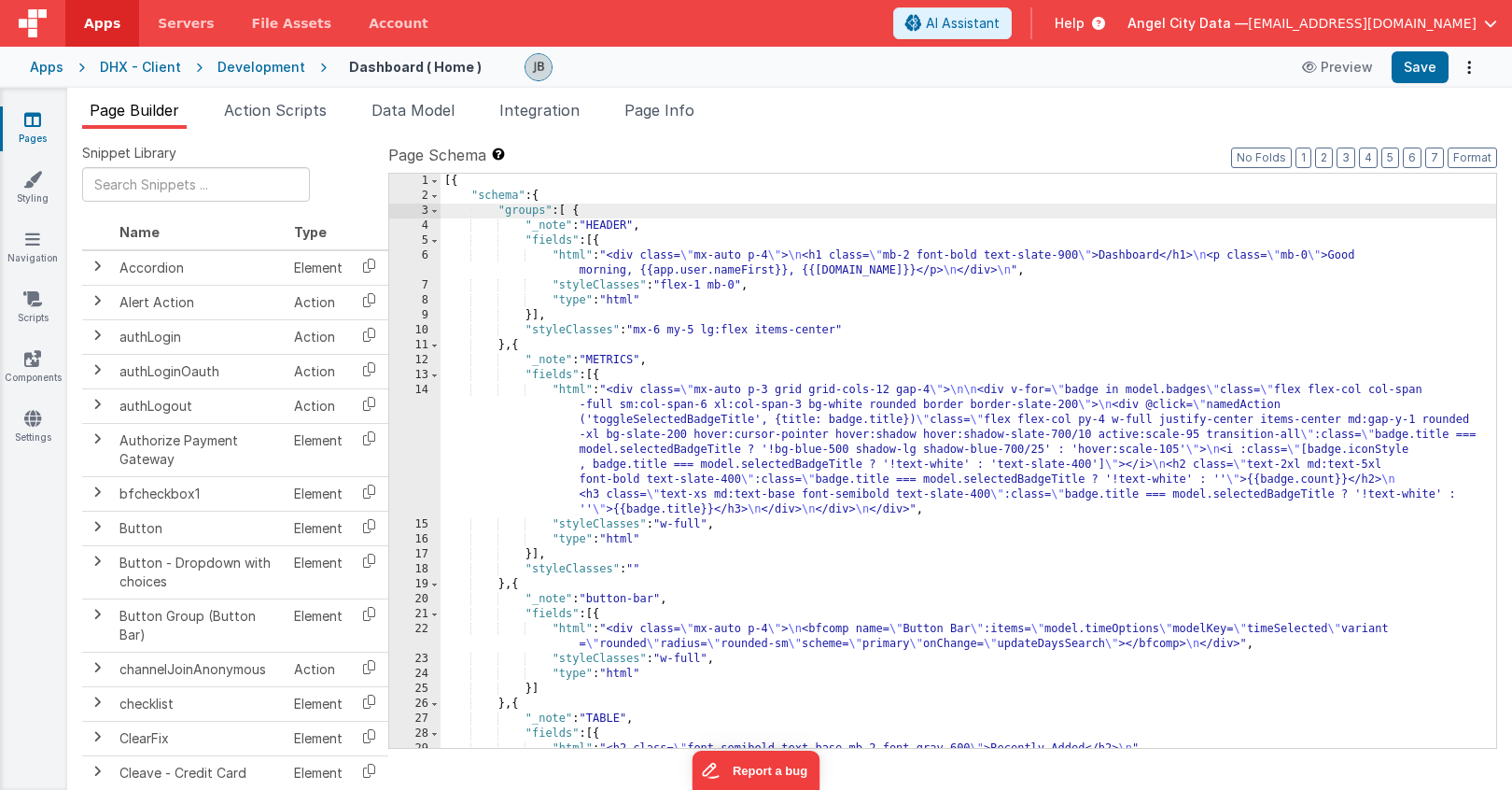
click at [512, 356] on div "[{ "schema" : { "groups" : [ { "_note" : "HEADER" , "fields" : [{ "html" : "<di…" at bounding box center [968, 476] width 1056 height 604
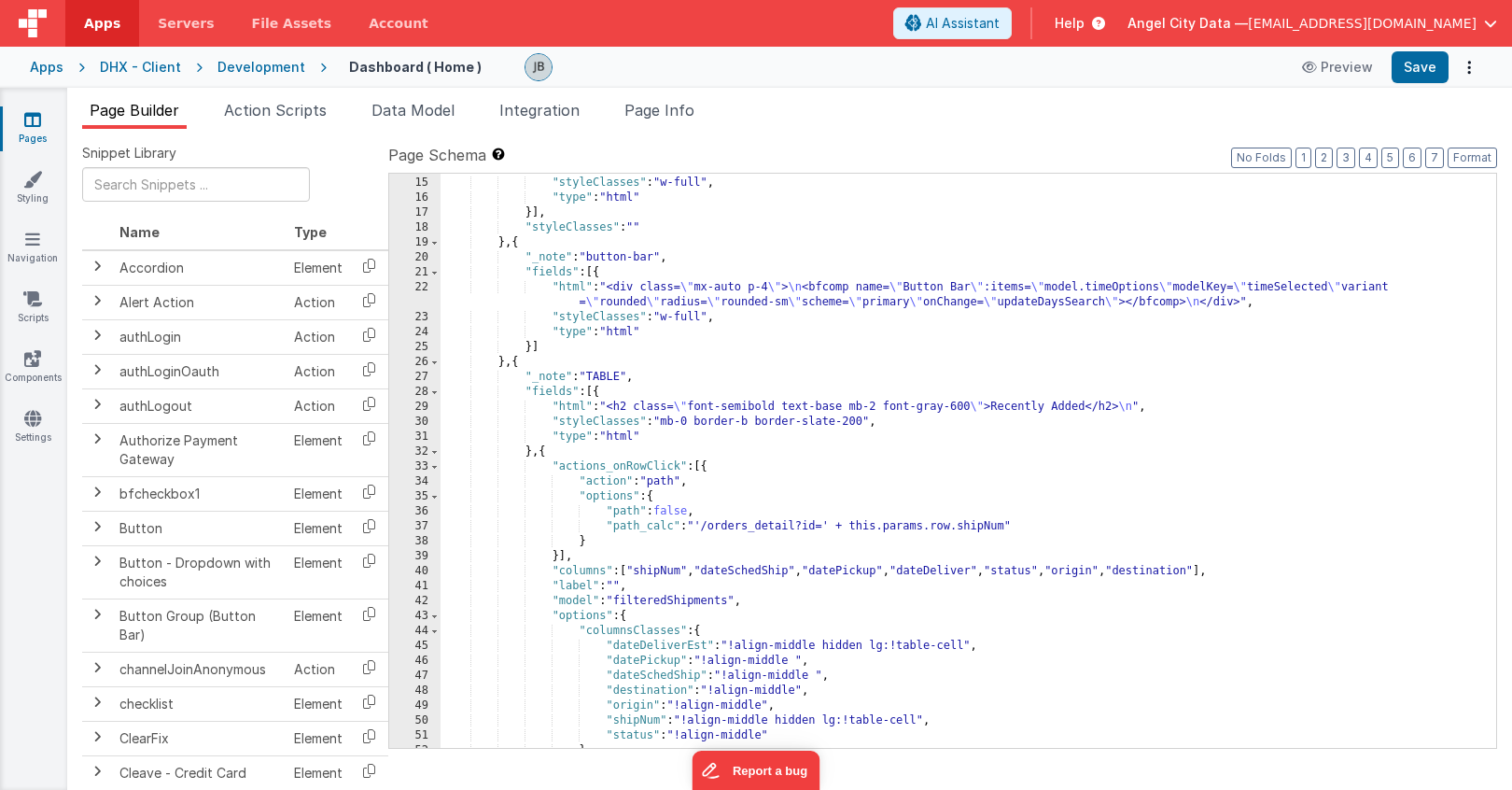
scroll to position [342, 0]
click at [516, 368] on div ""html" : "<div class= \" mx-auto p-3 grid grid-cols-12 gap-4 \" > \n\n <div v-f…" at bounding box center [968, 403] width 1056 height 723
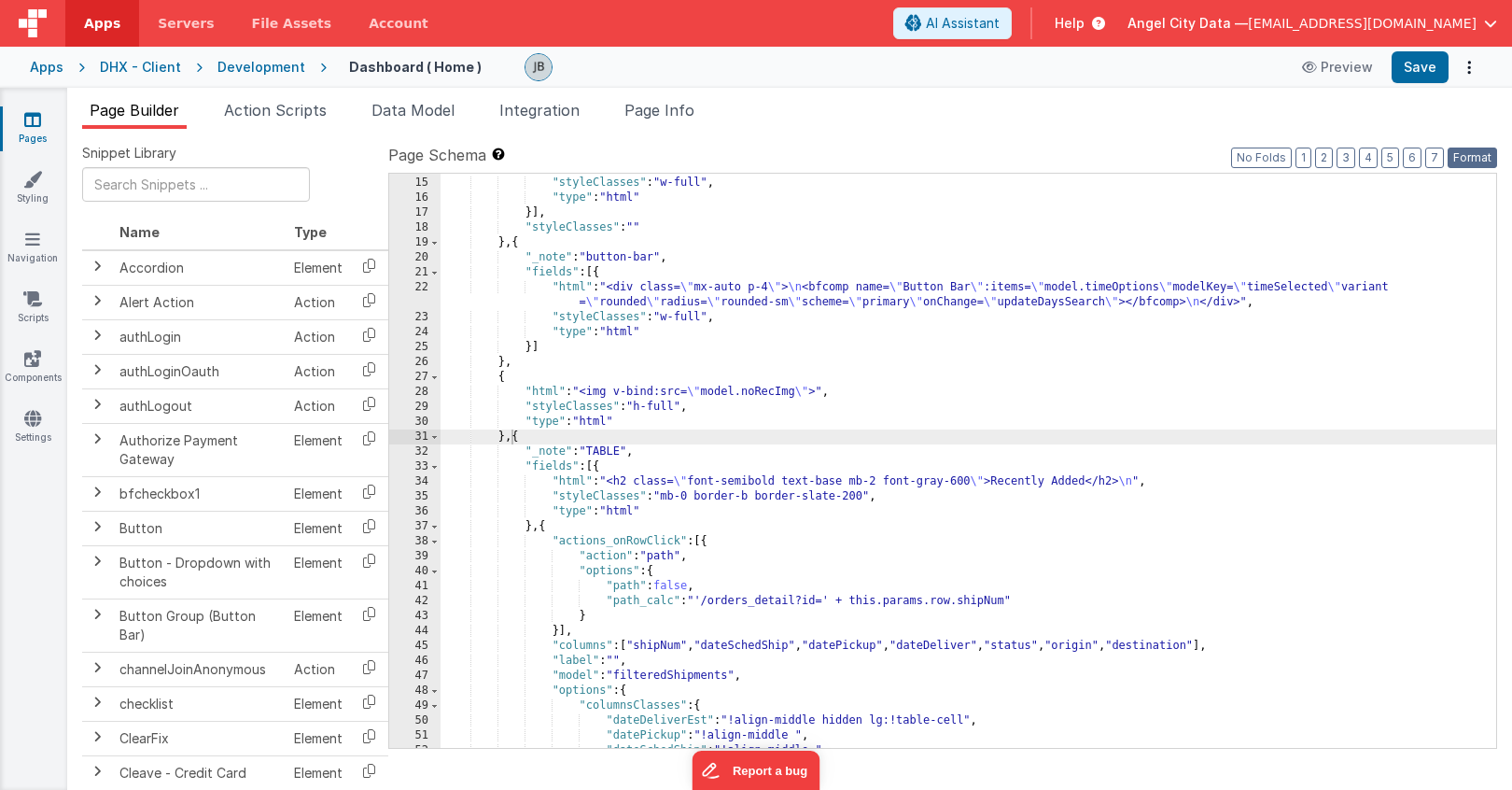
click at [1462, 155] on button "Format" at bounding box center [1473, 158] width 50 height 21
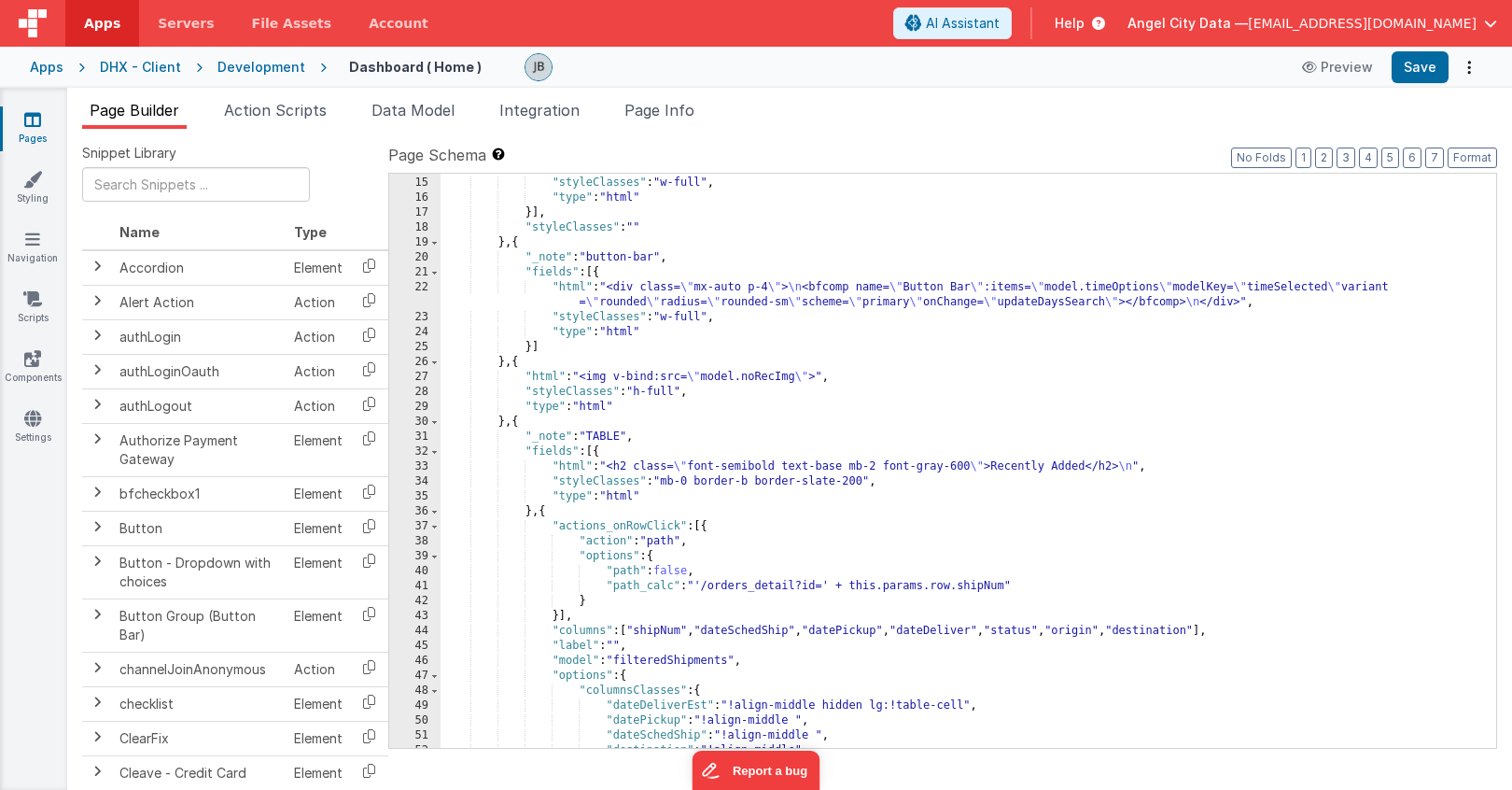
click at [592, 356] on div ""html" : "<div class= \" mx-auto p-3 grid grid-cols-12 gap-4 \" > \n\n <div v-f…" at bounding box center [968, 403] width 1056 height 723
click at [289, 116] on span "Action Scripts" at bounding box center [275, 110] width 102 height 19
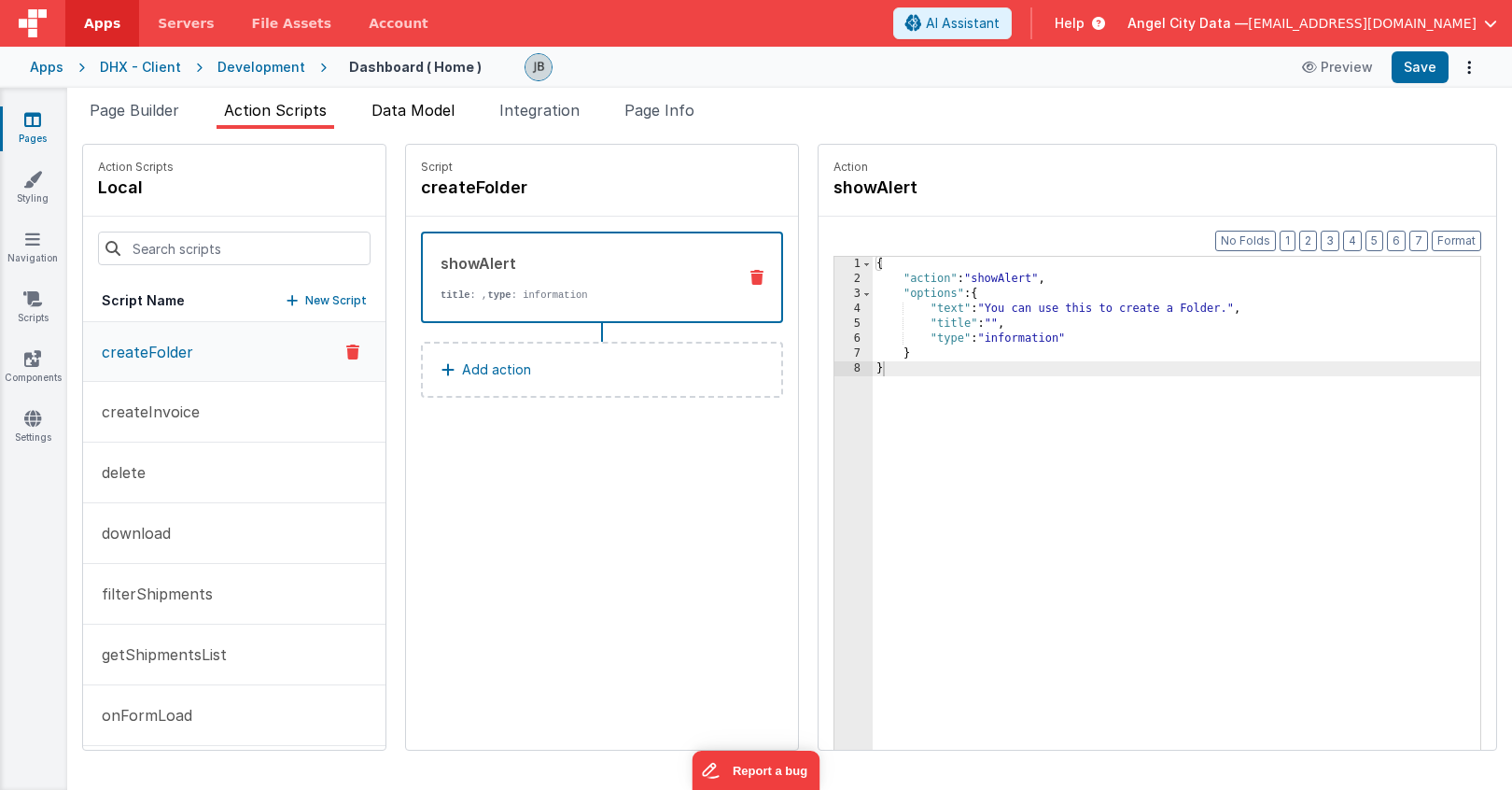
click at [410, 122] on li "Data Model" at bounding box center [413, 114] width 98 height 30
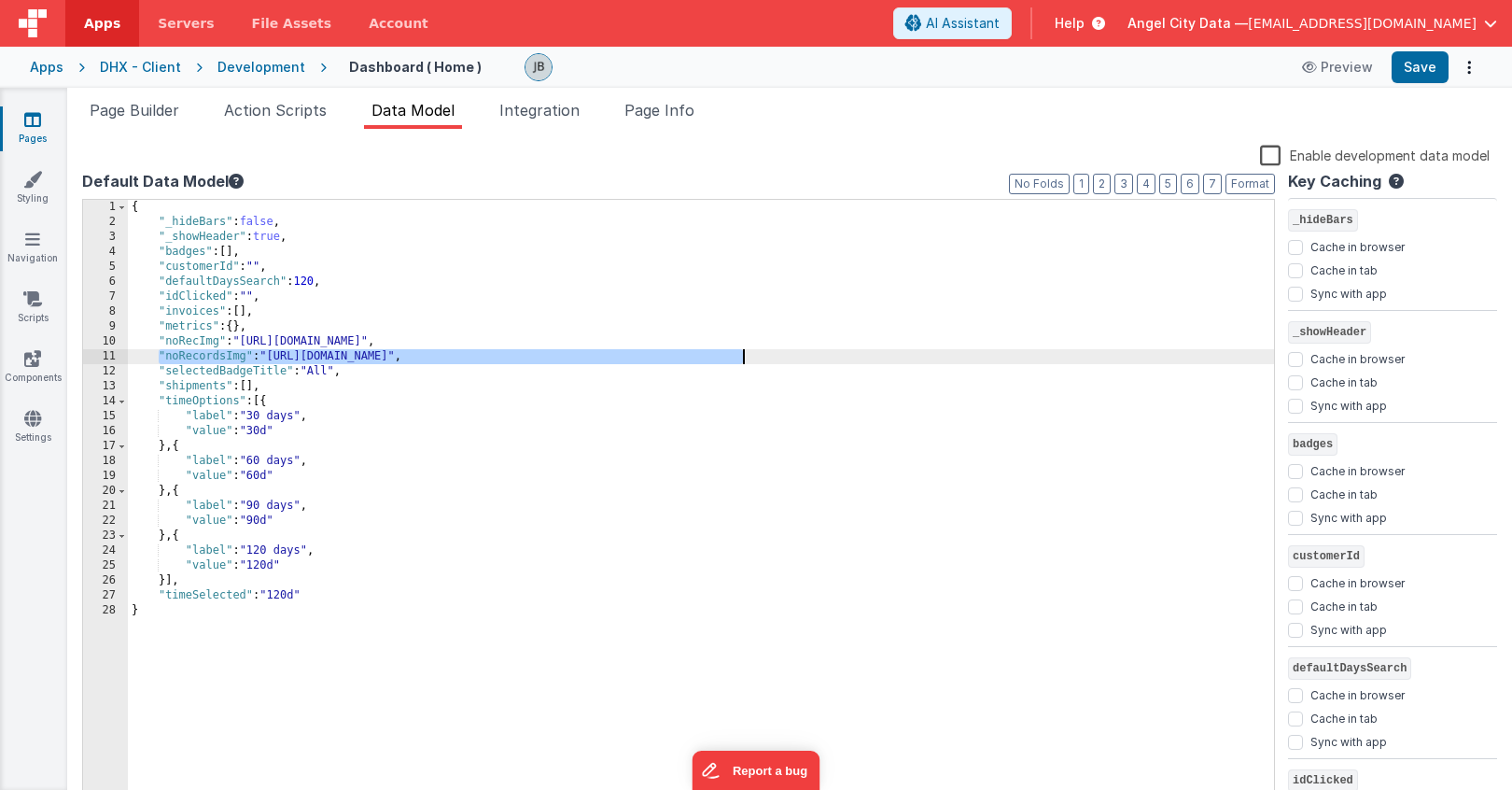
drag, startPoint x: 157, startPoint y: 350, endPoint x: 753, endPoint y: 357, distance: 596.0
click at [753, 357] on div "{ "_hideBars" : false , "_showHeader" : true , "badges" : [ ] , "customerId" : …" at bounding box center [700, 517] width 1146 height 635
click at [196, 359] on div "{ "_hideBars" : false , "_showHeader" : true , "badges" : [ ] , "customerId" : …" at bounding box center [700, 517] width 1146 height 635
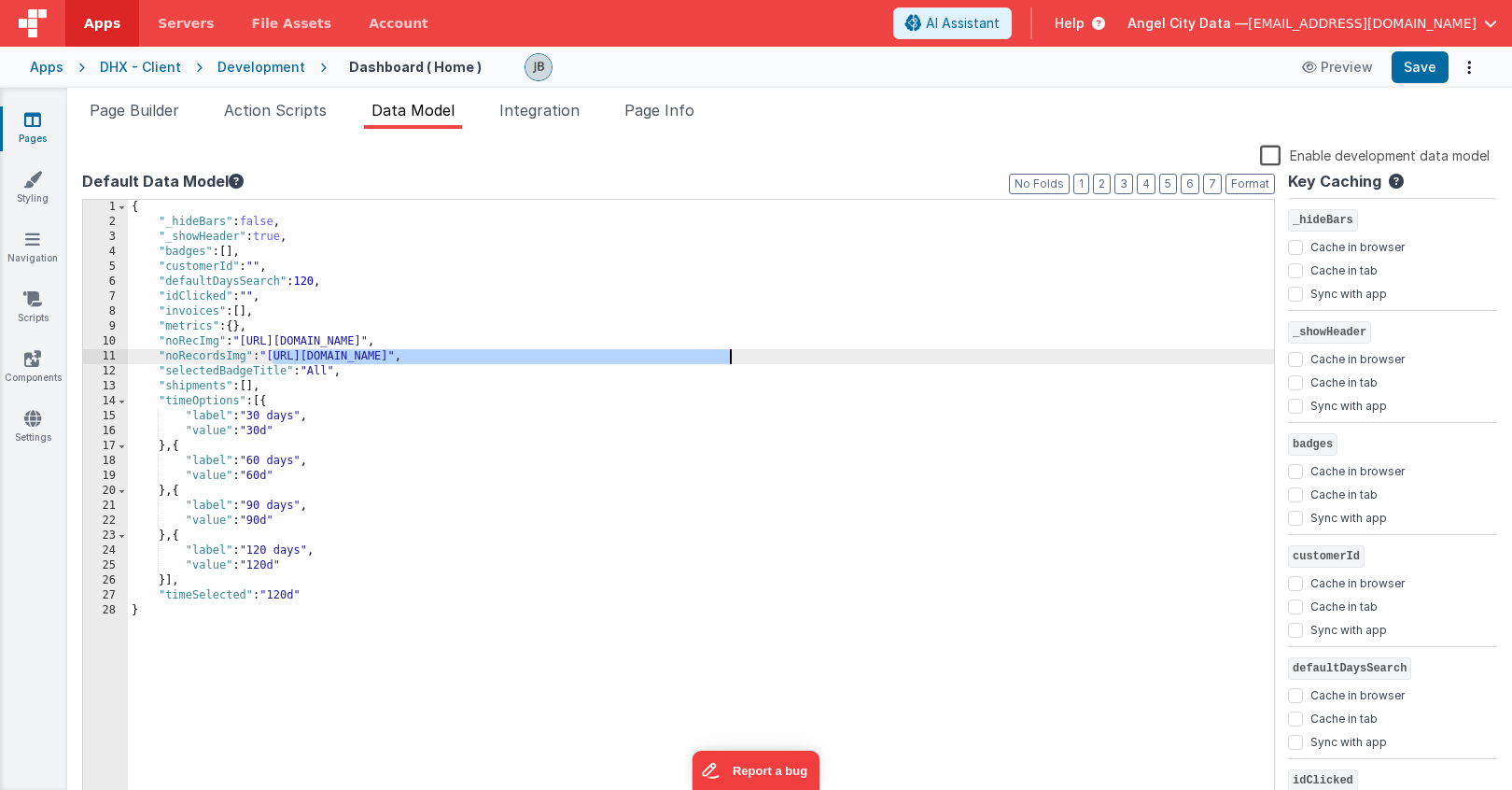
drag, startPoint x: 274, startPoint y: 360, endPoint x: 729, endPoint y: 355, distance: 455.0
click at [729, 355] on div "{ "_hideBars" : false , "_showHeader" : true , "badges" : [ ] , "customerId" : …" at bounding box center [700, 517] width 1146 height 635
